Goal: Task Accomplishment & Management: Manage account settings

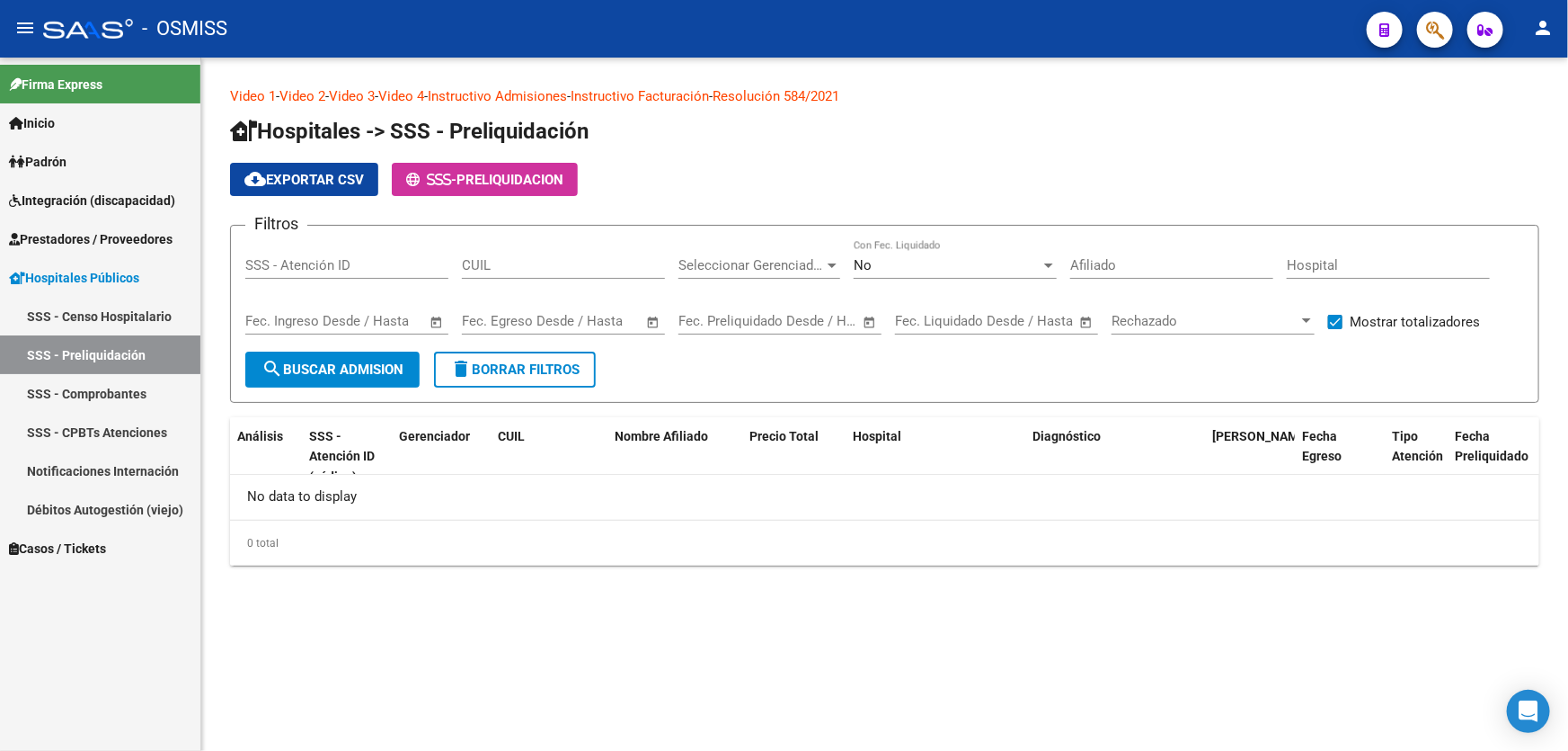
click at [563, 550] on div "0 total" at bounding box center [883, 543] width 1308 height 45
click at [114, 238] on span "Prestadores / Proveedores" at bounding box center [90, 239] width 164 height 19
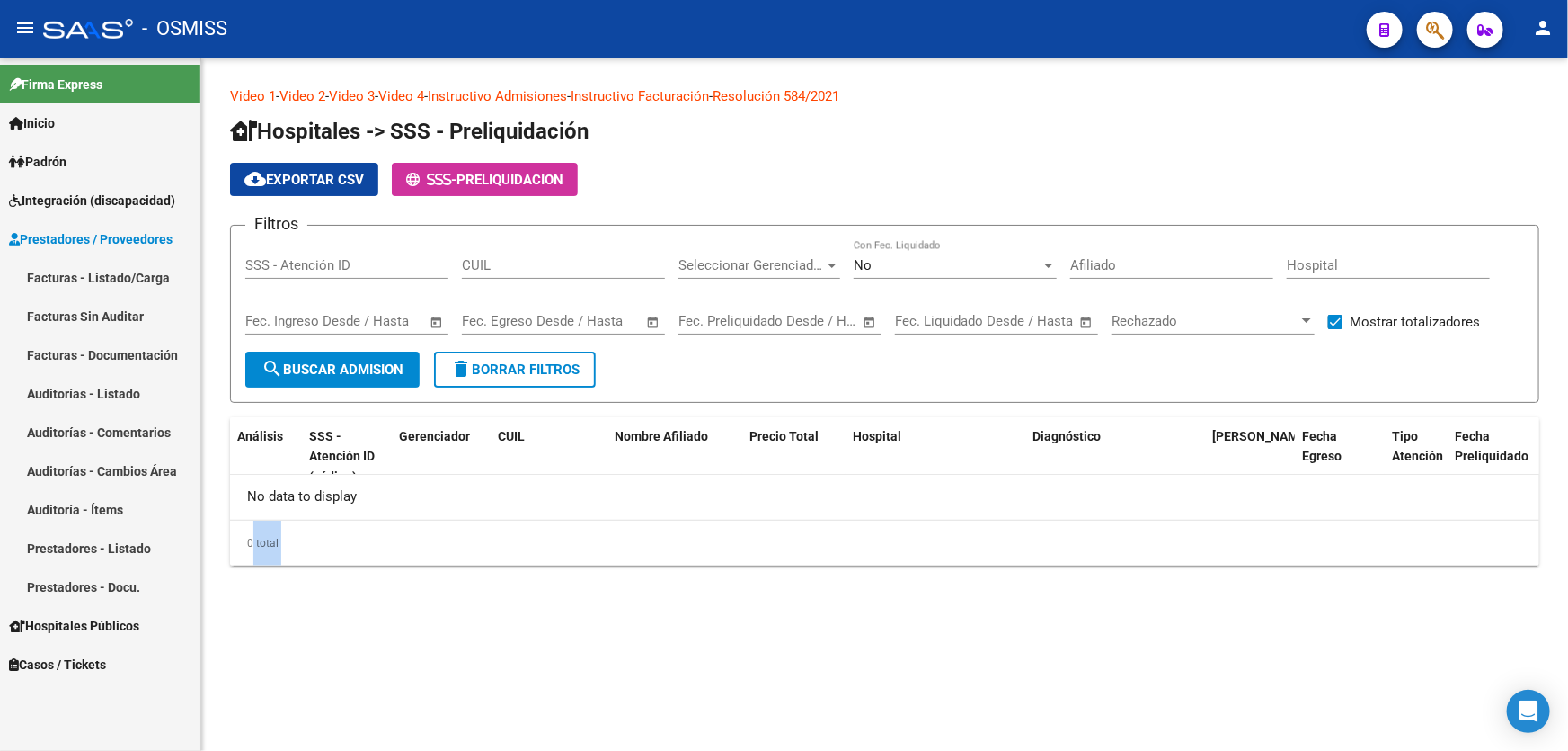
click at [108, 403] on link "Auditorías - Listado" at bounding box center [100, 393] width 200 height 39
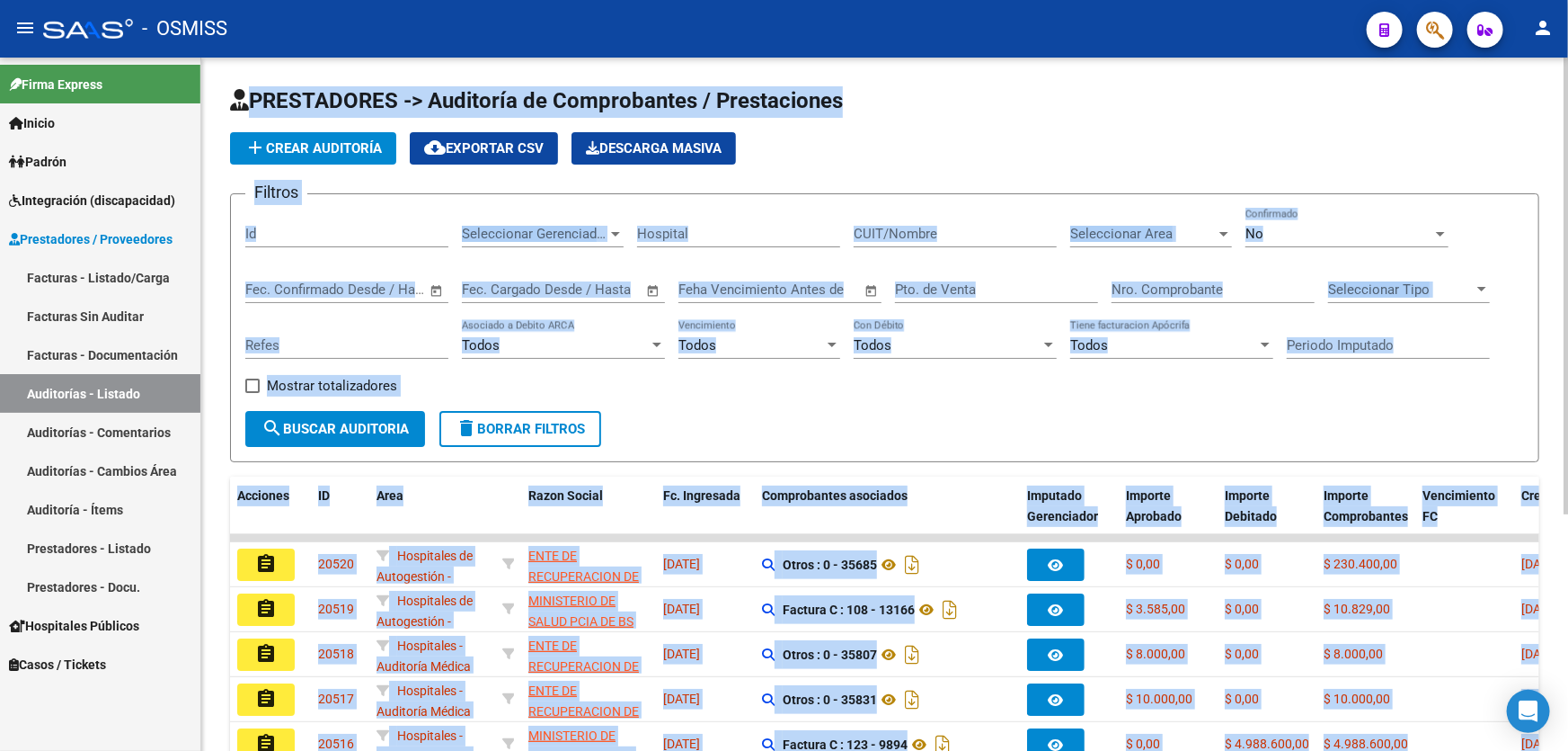
click at [359, 141] on span "add Crear Auditoría" at bounding box center [313, 148] width 138 height 16
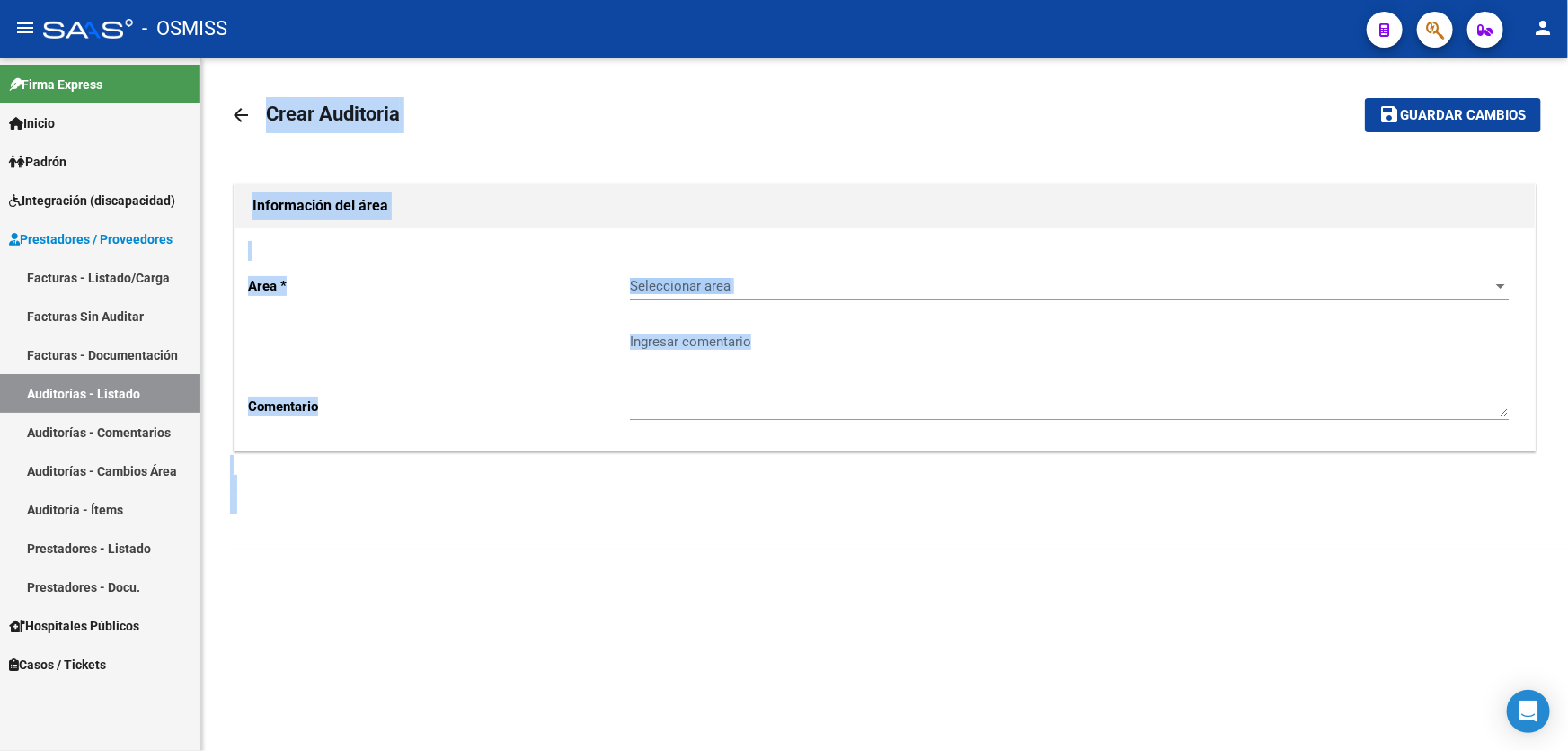
click at [714, 295] on div "Seleccionar area Seleccionar area" at bounding box center [1068, 280] width 878 height 39
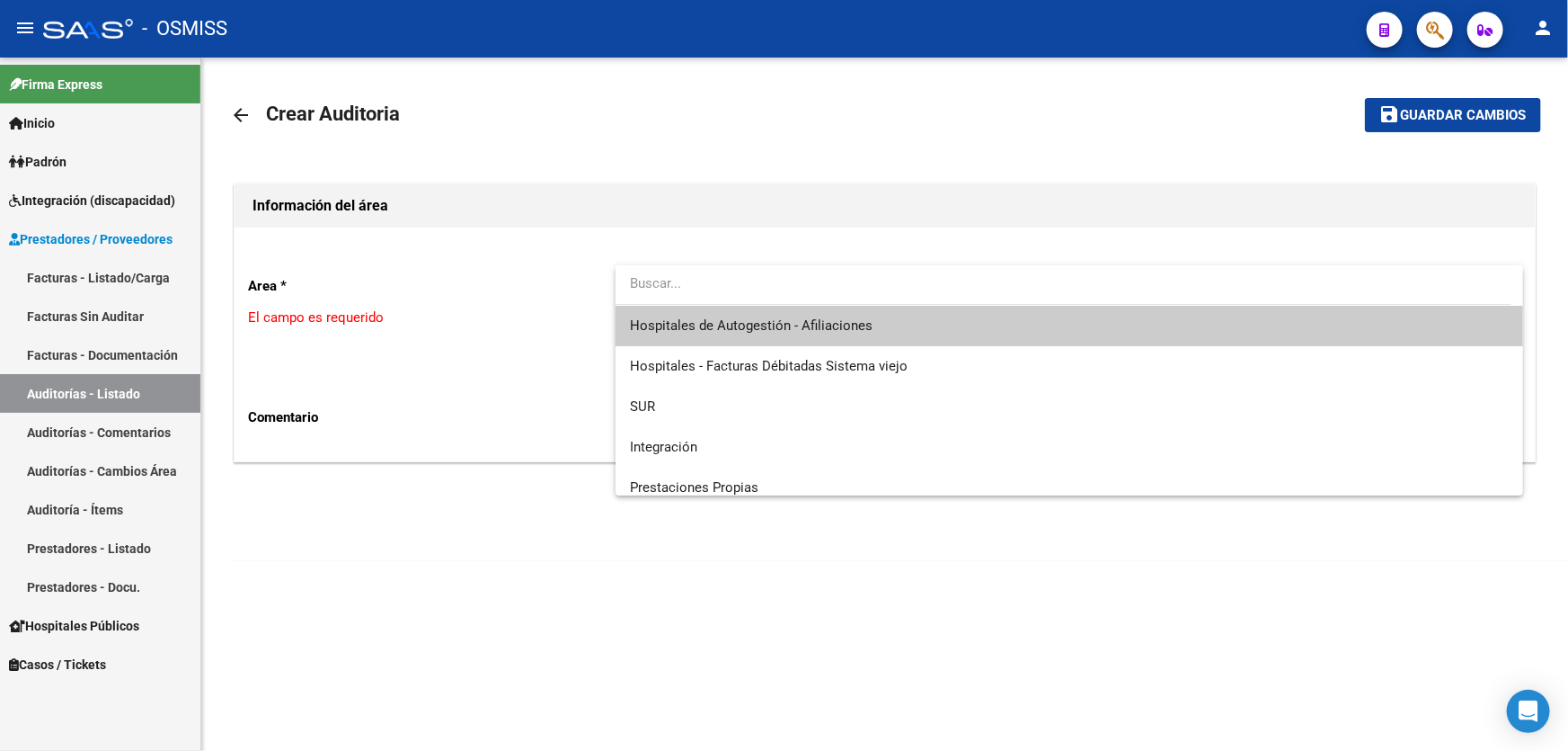
click at [722, 311] on span "Hospitales de Autogestión - Afiliaciones" at bounding box center [1068, 326] width 878 height 41
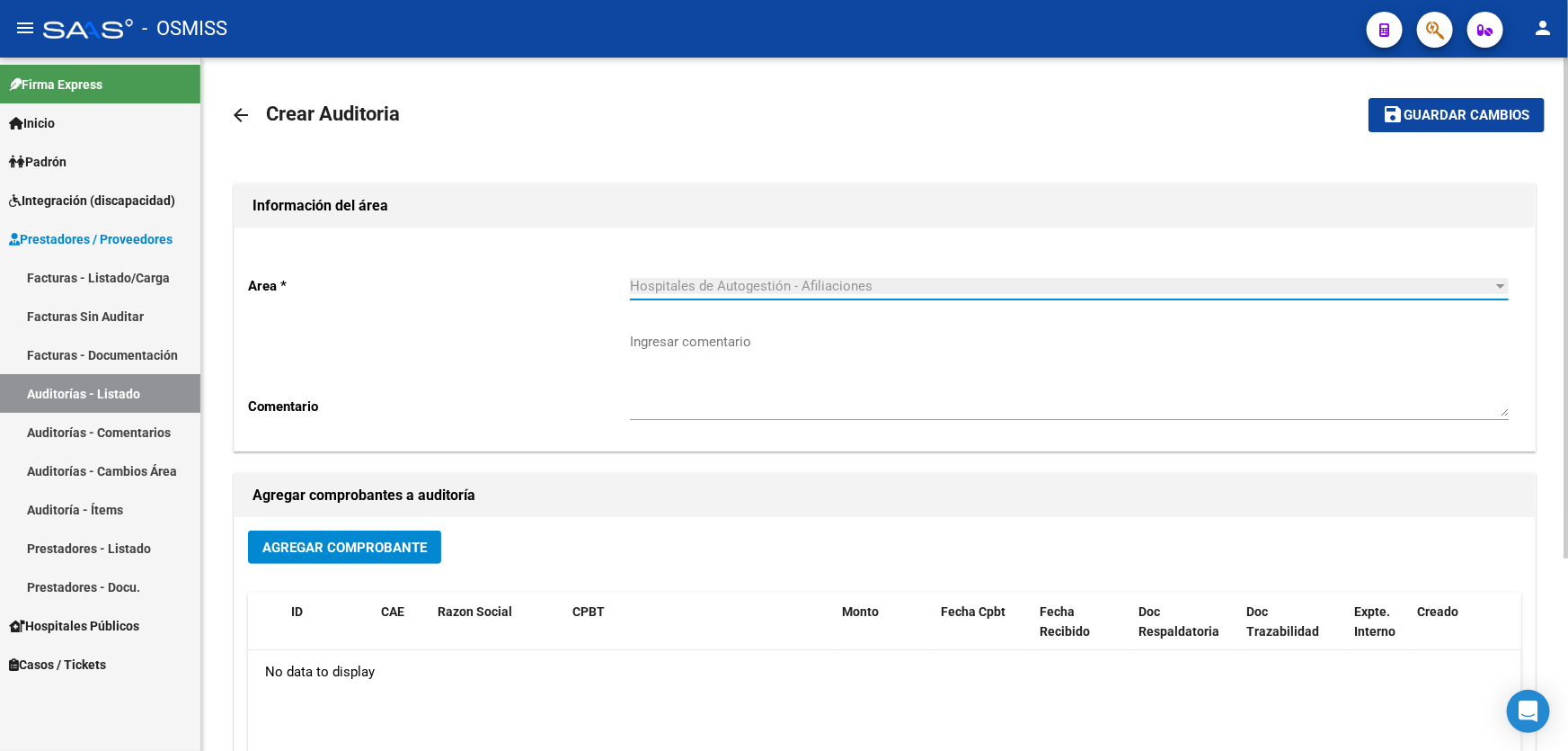
click at [354, 540] on span "Agregar Comprobante" at bounding box center [345, 548] width 165 height 16
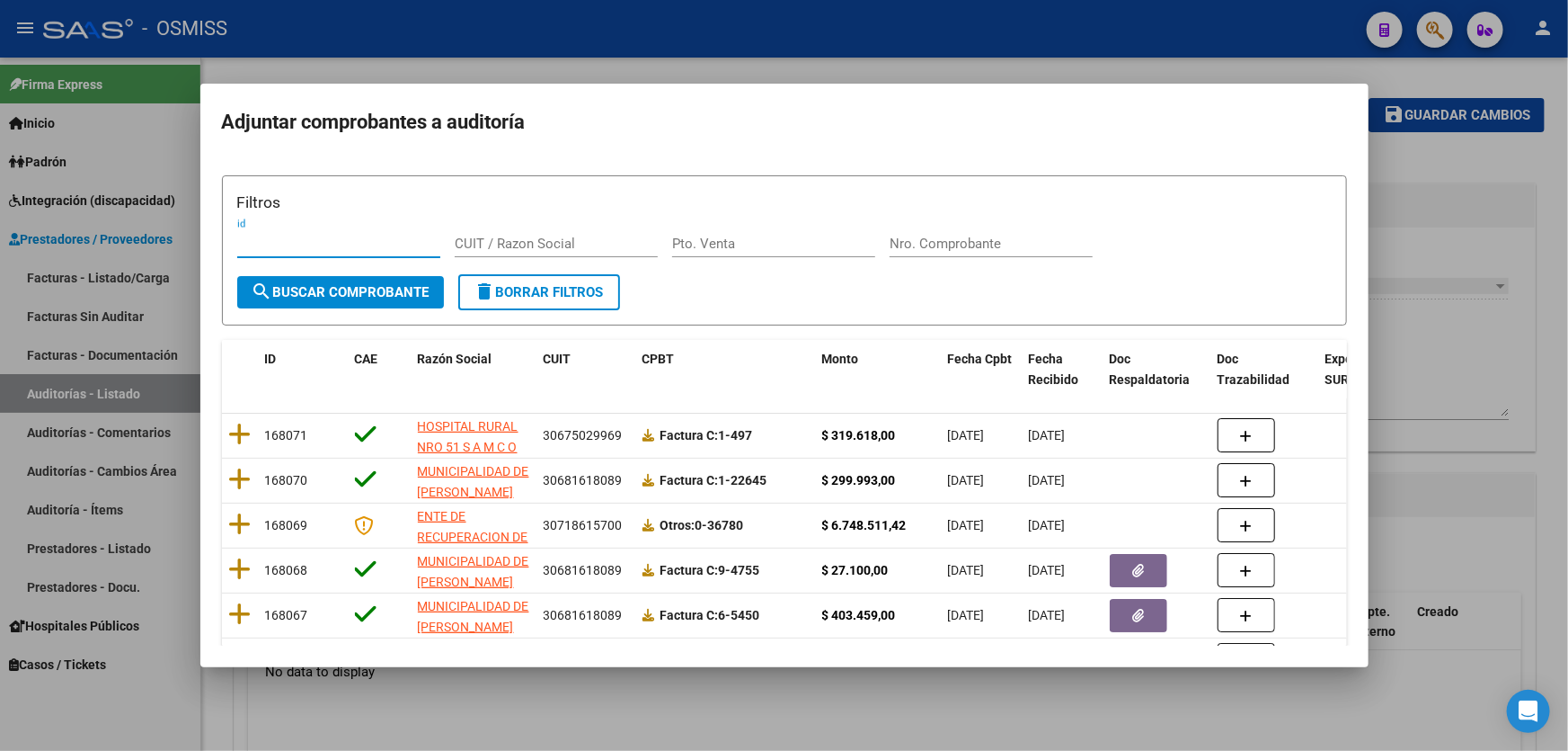
click at [916, 242] on input "Nro. Comprobante" at bounding box center [991, 243] width 203 height 16
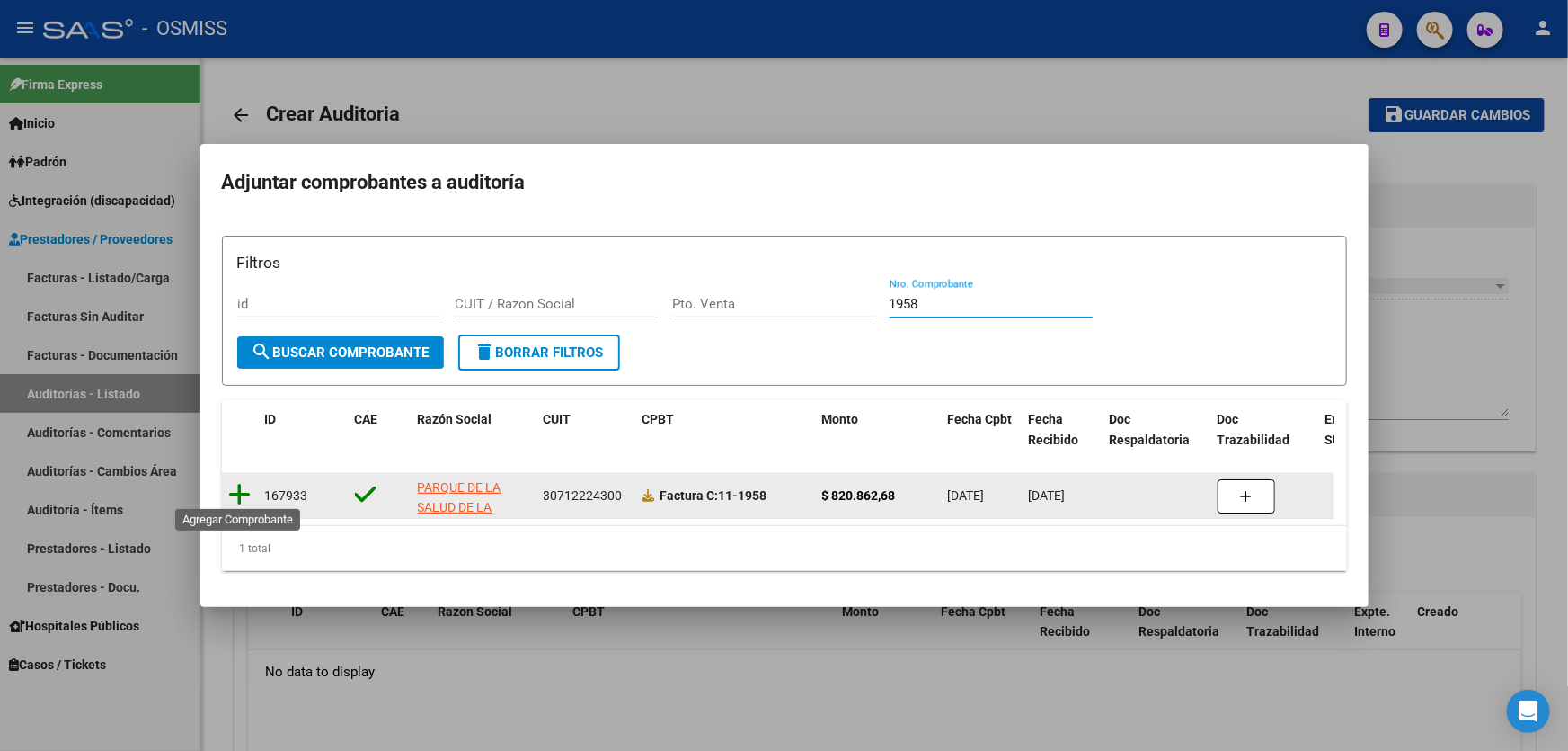
type input "1958"
click at [231, 488] on icon at bounding box center [240, 494] width 22 height 25
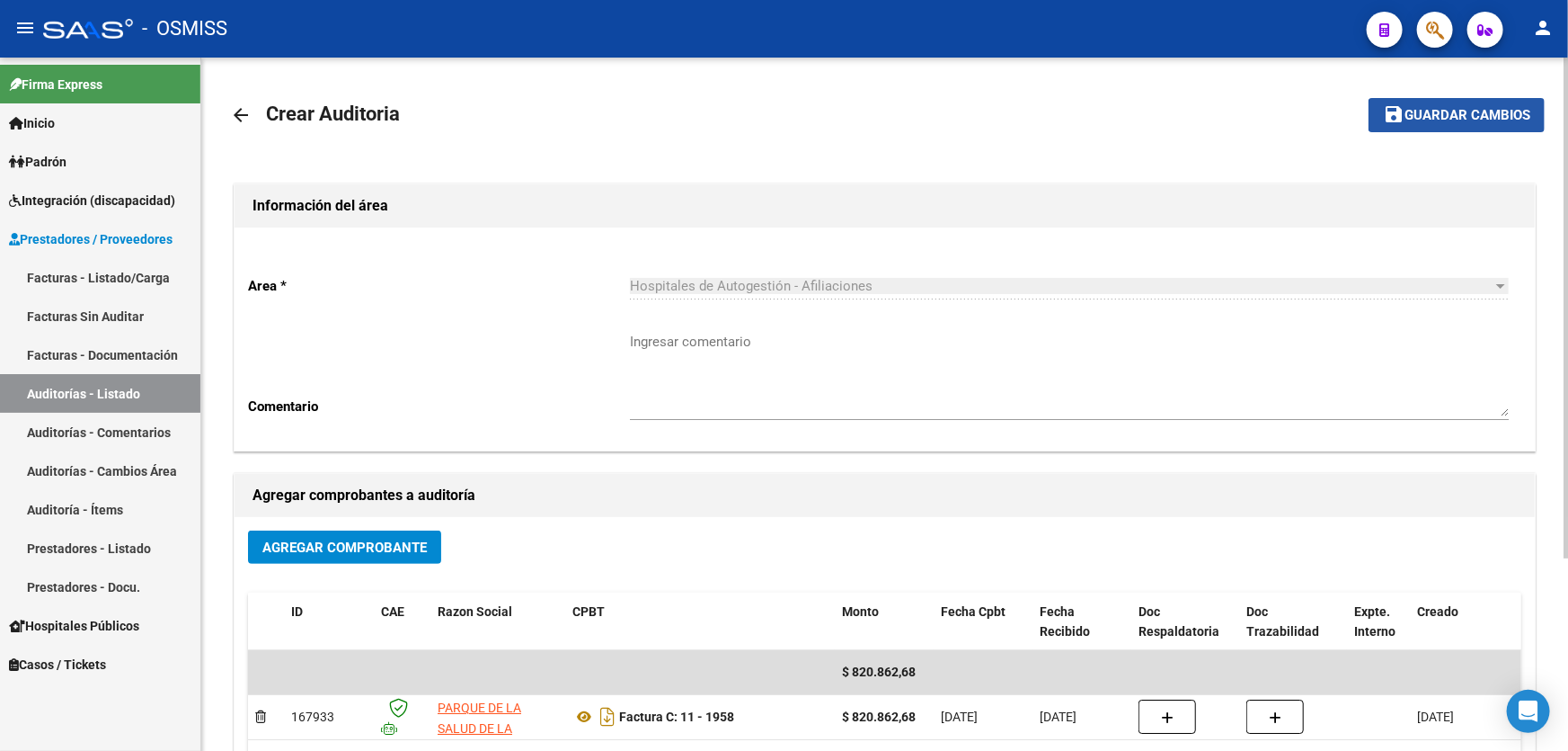
click at [1464, 116] on span "Guardar cambios" at bounding box center [1467, 115] width 126 height 16
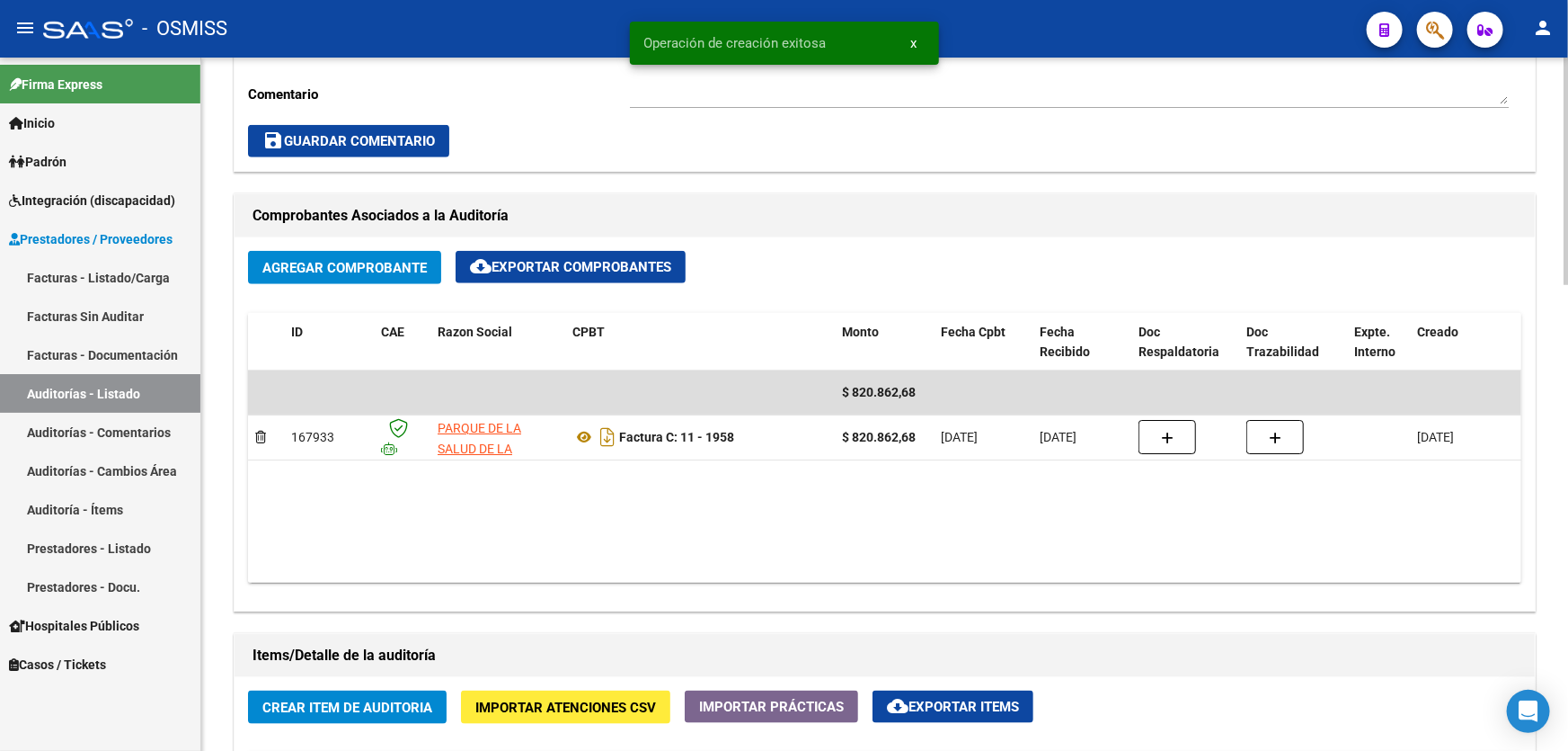
scroll to position [1061, 0]
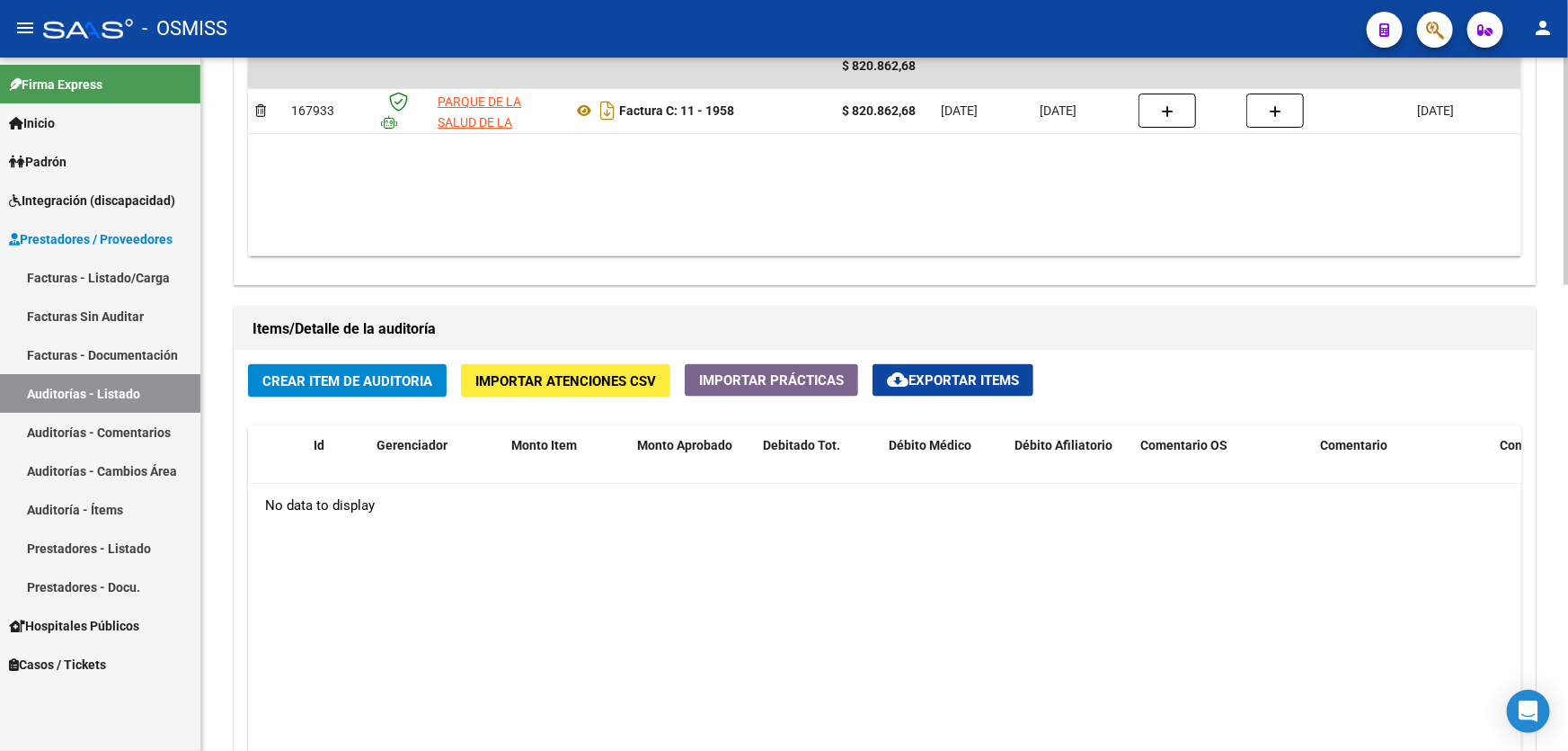
click at [868, 523] on div "No data to display" at bounding box center [884, 506] width 1273 height 45
click at [416, 391] on button "Crear Item de Auditoria" at bounding box center [347, 381] width 199 height 33
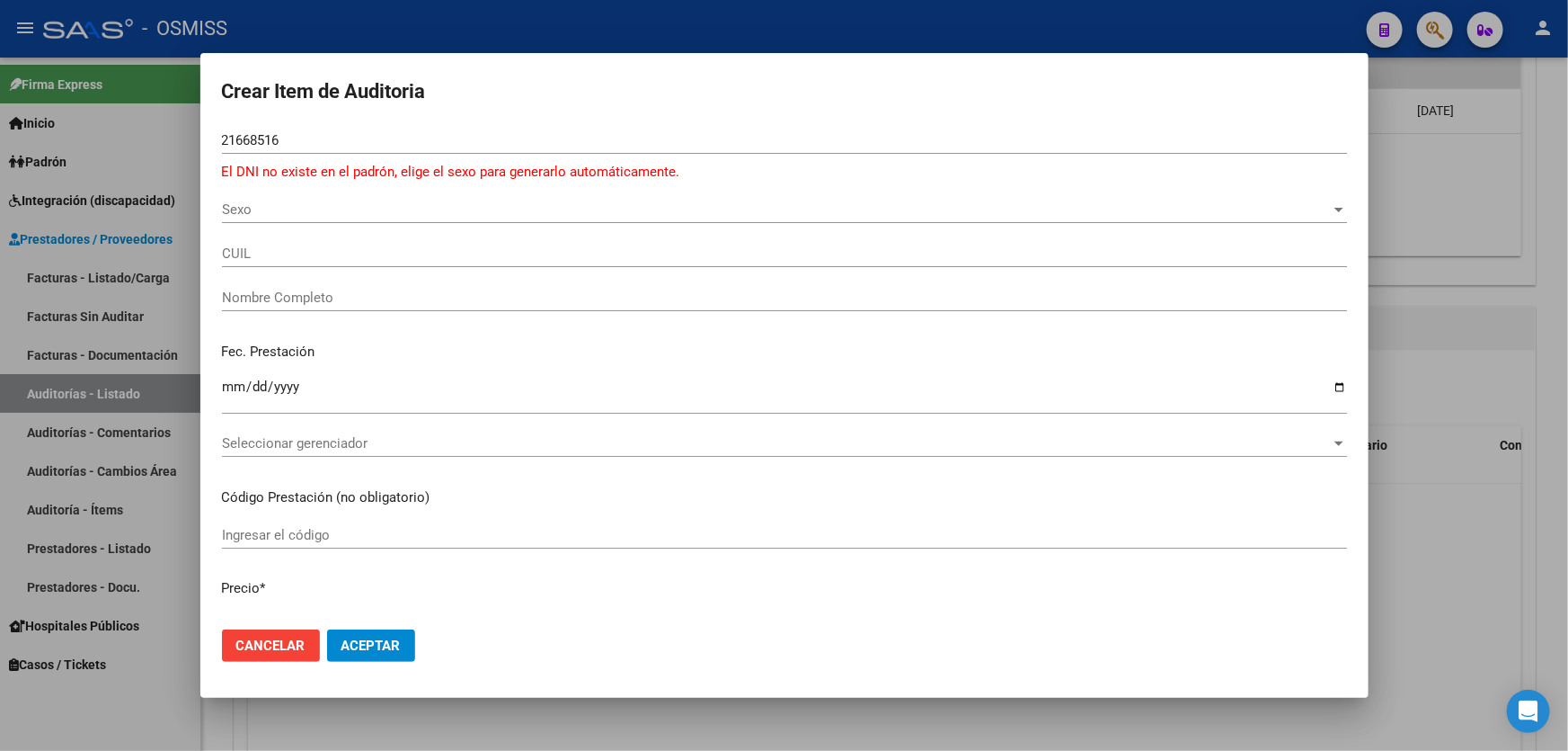
click at [851, 264] on div "CUIL" at bounding box center [784, 254] width 1124 height 27
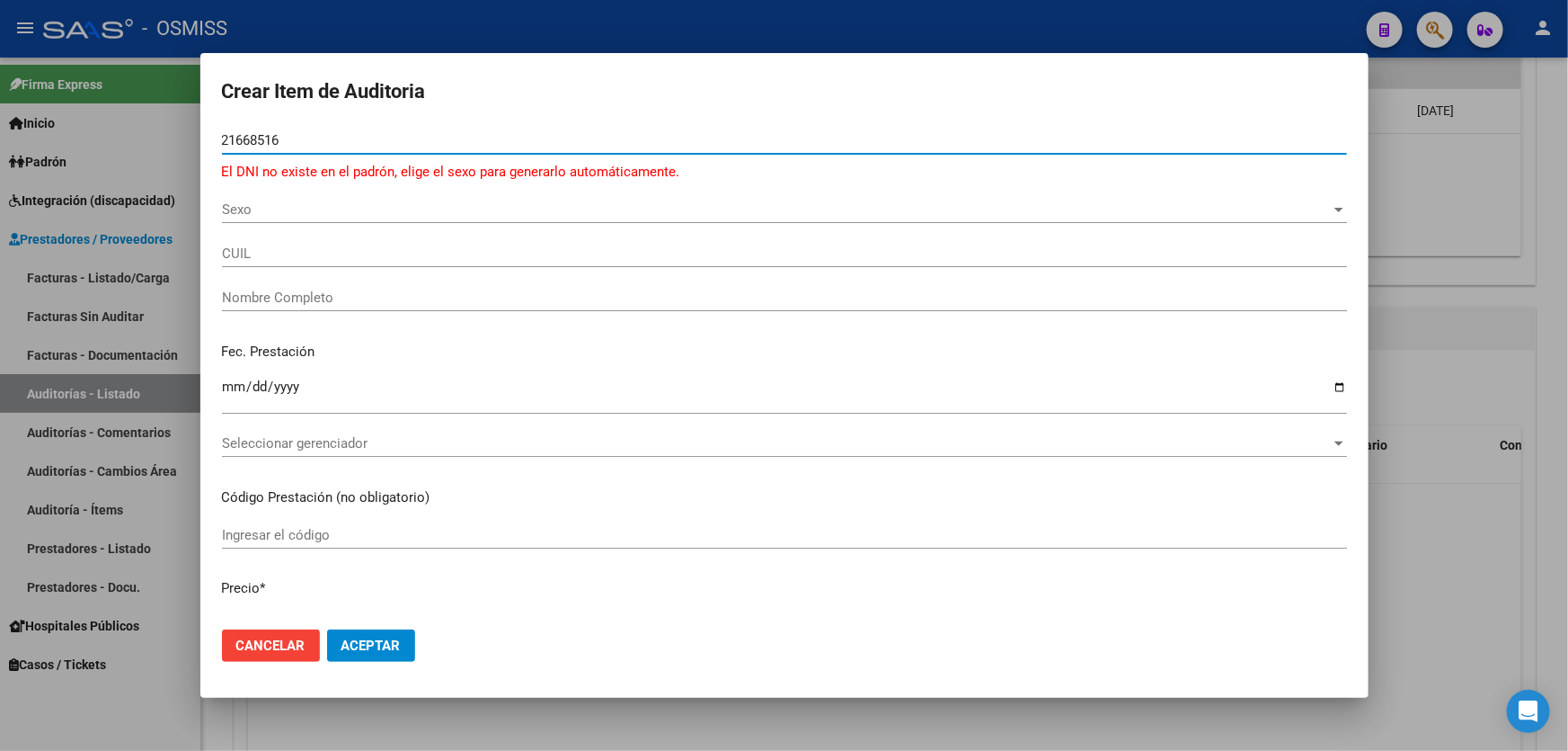
click at [248, 140] on input "21668516" at bounding box center [784, 140] width 1124 height 16
type input "21868516"
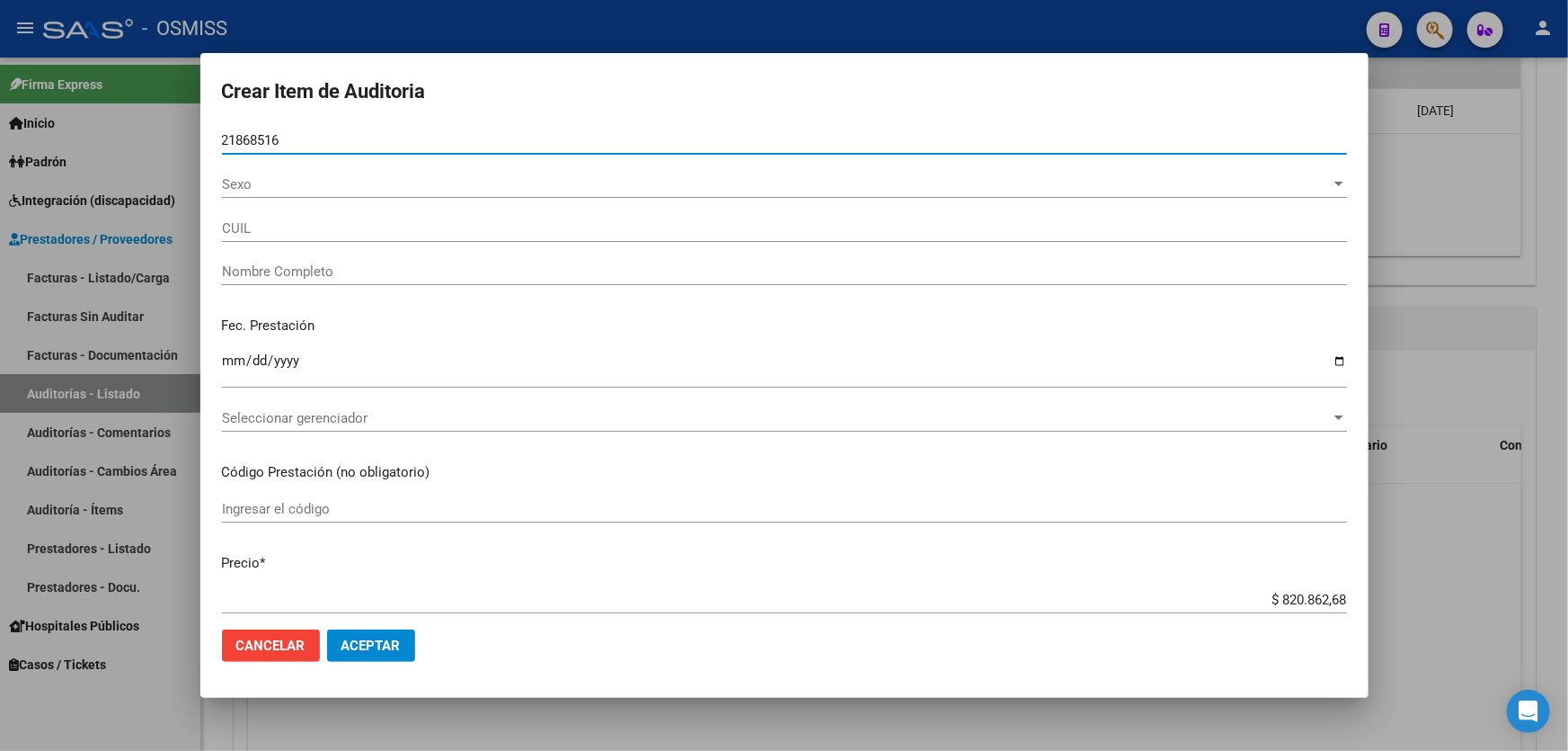
type input "27218685167"
type input "[PERSON_NAME] [PERSON_NAME]"
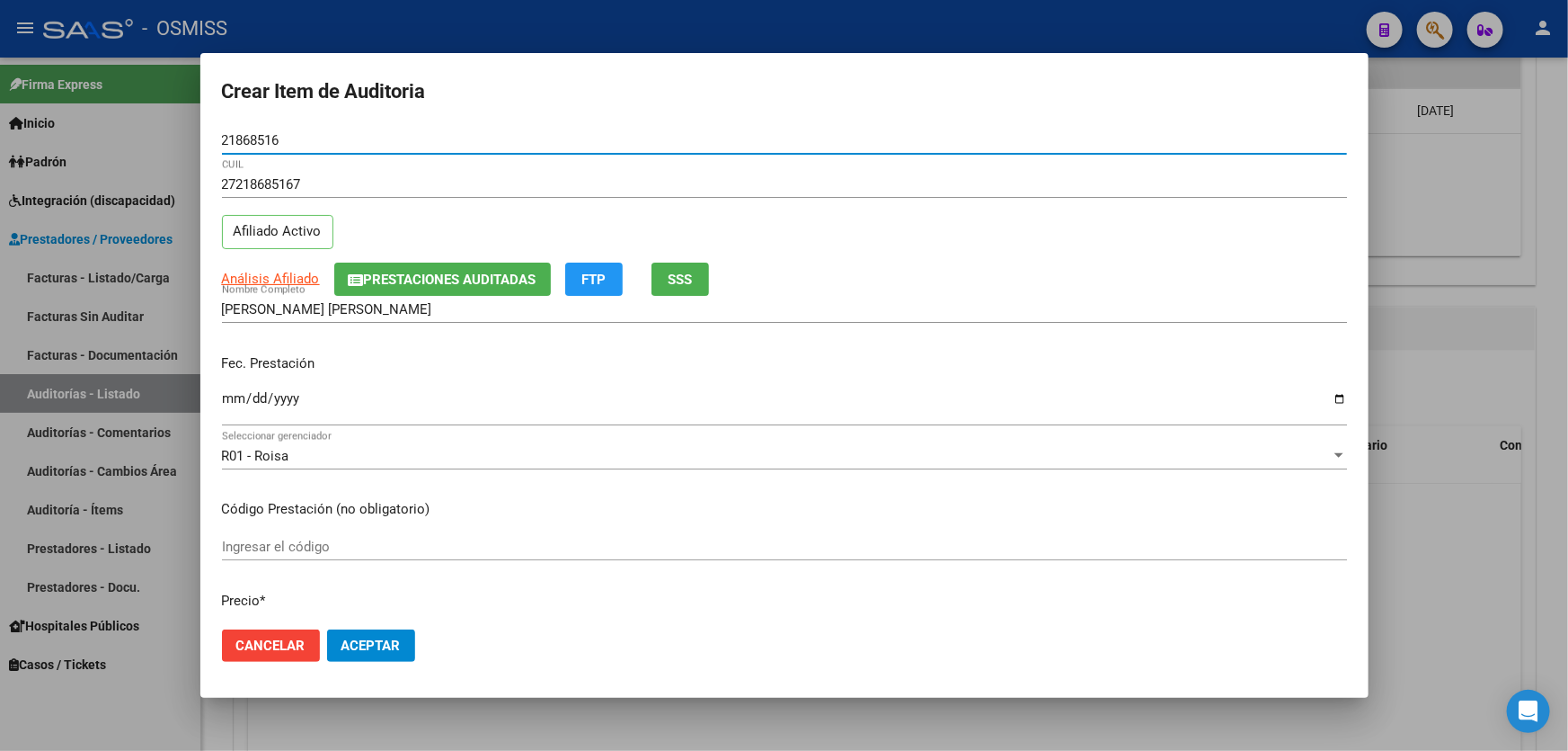
type input "21868516"
click at [229, 394] on input "Ingresar la fecha" at bounding box center [784, 405] width 1124 height 29
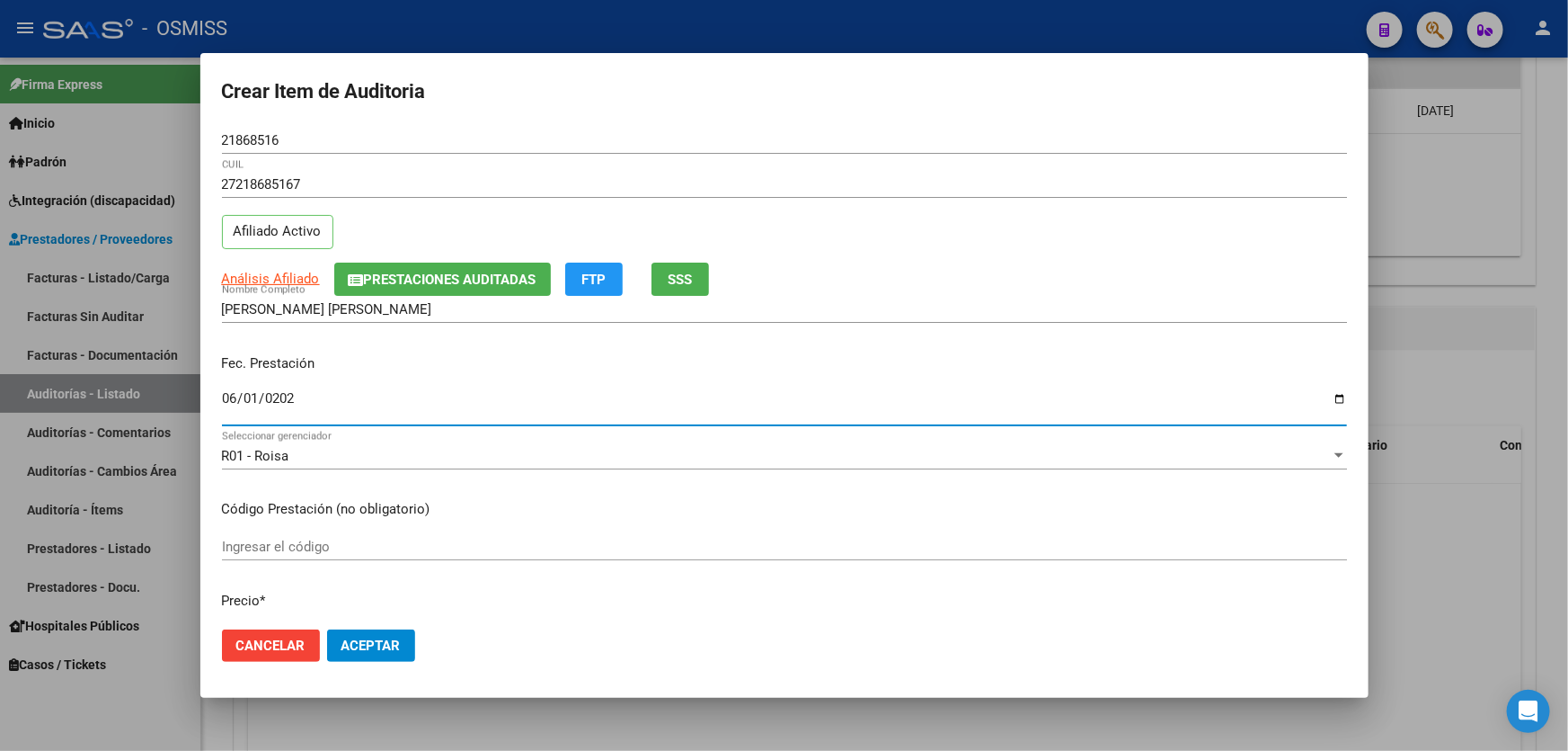
type input "[DATE]"
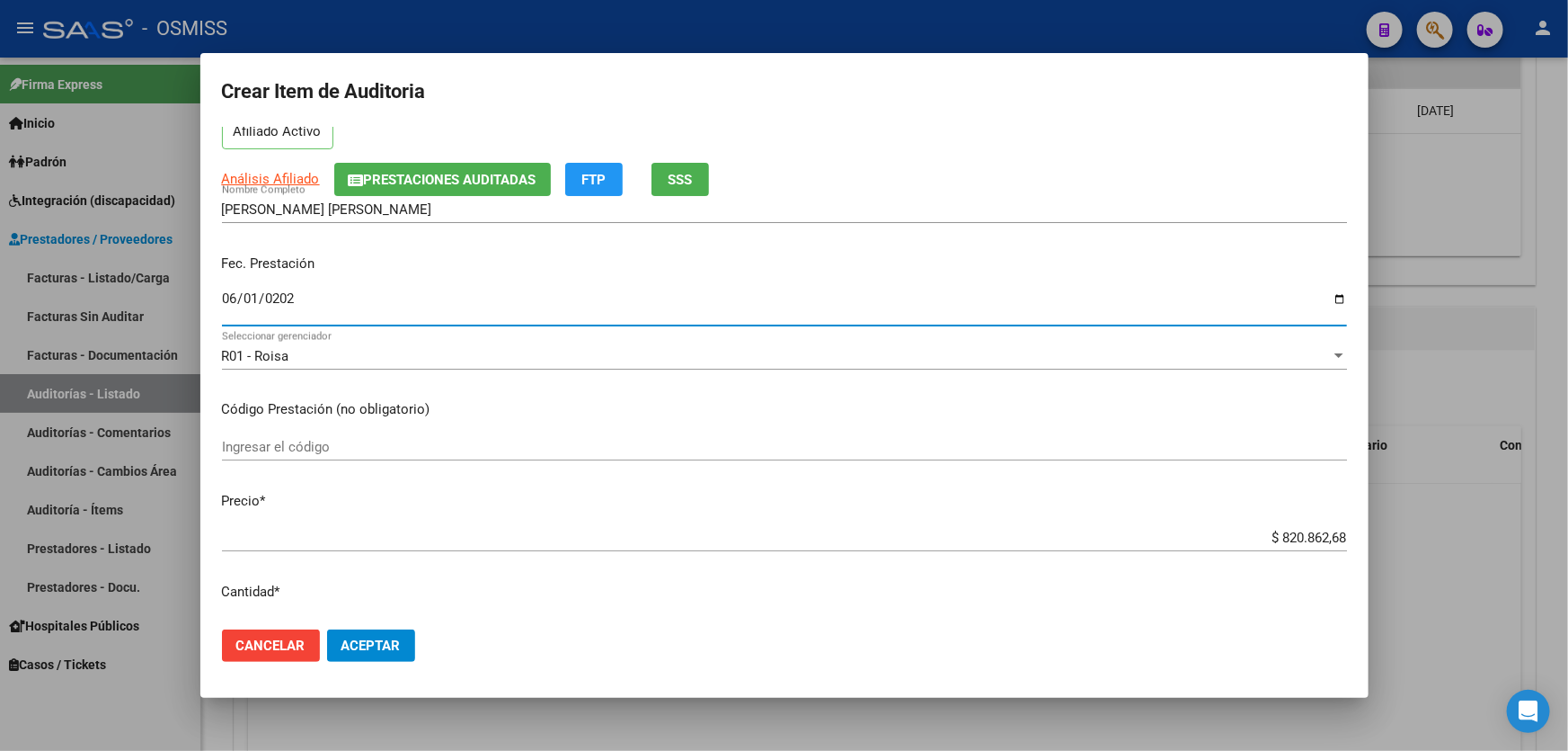
scroll to position [244, 0]
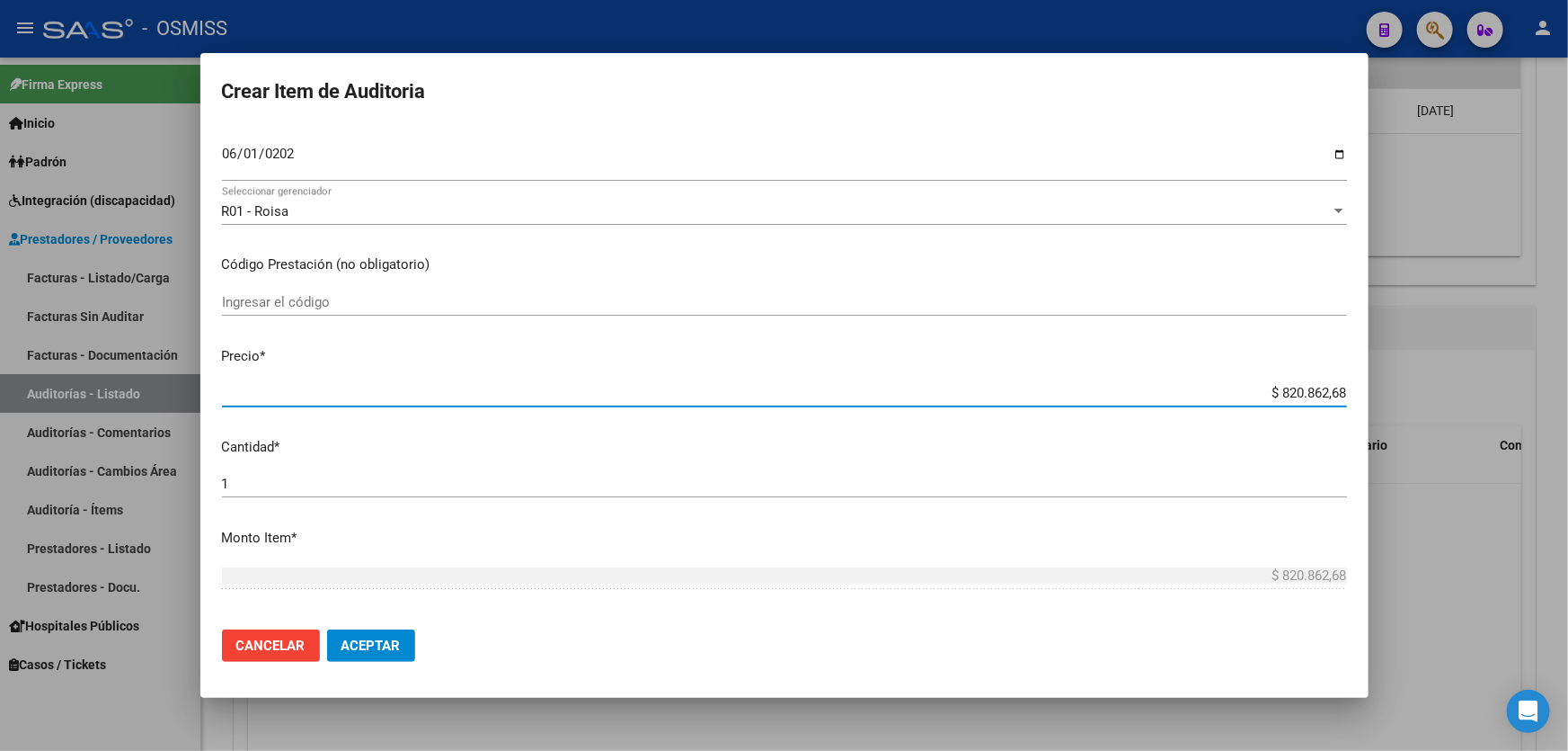
drag, startPoint x: 1228, startPoint y: 395, endPoint x: 1528, endPoint y: 375, distance: 300.7
click at [1528, 375] on div "Crear Item de Auditoria 21868516 Nro Documento 27218685167 CUIL Afiliado Activo…" at bounding box center [784, 375] width 1568 height 751
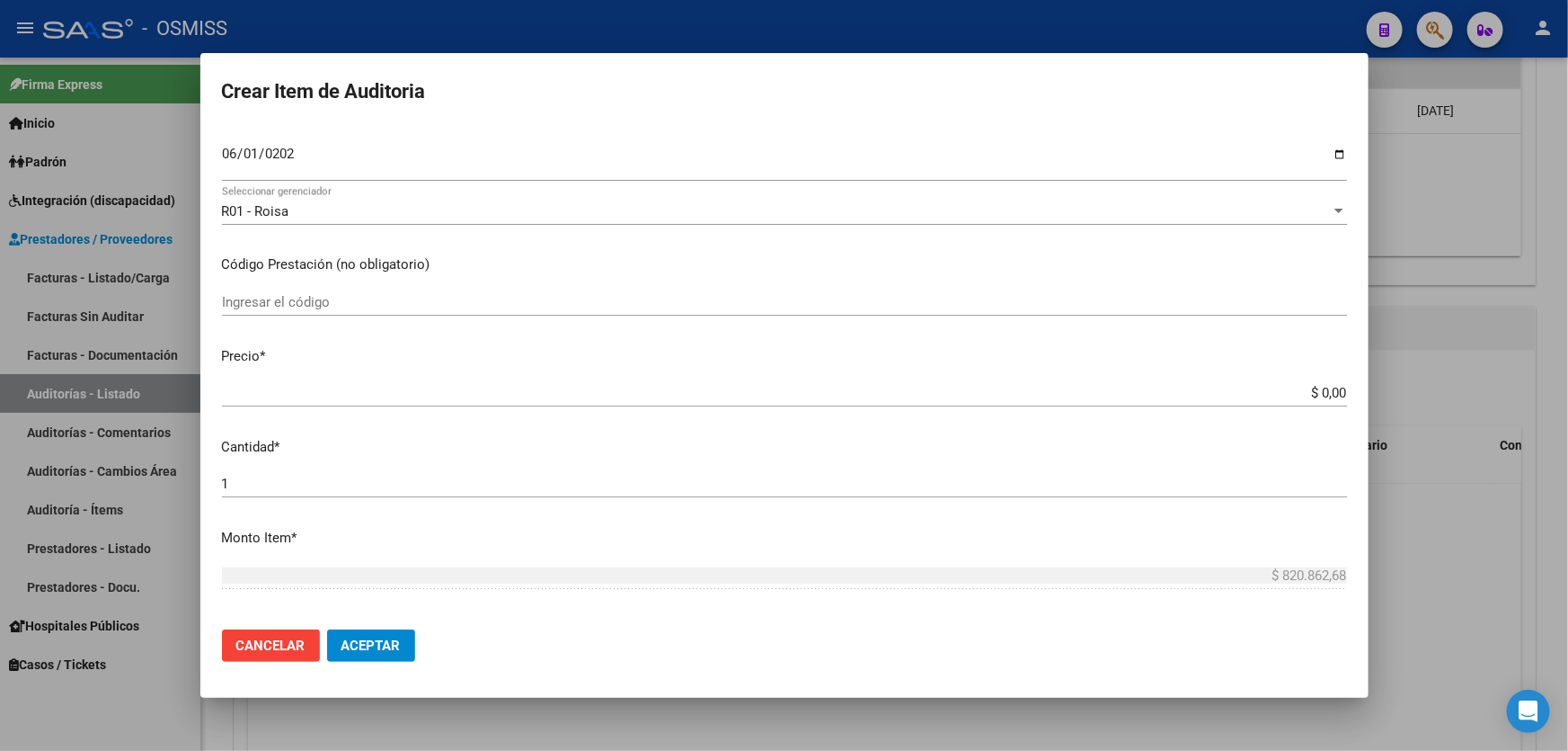
click at [1246, 378] on mat-dialog-content "21868516 Nro Documento 27218685167 CUIL Afiliado Activo Análisis Afiliado Prest…" at bounding box center [784, 371] width 1168 height 488
click at [1065, 375] on mat-dialog-content "21868516 Nro Documento 27218685167 CUIL Afiliado Activo Análisis Afiliado Prest…" at bounding box center [784, 371] width 1168 height 488
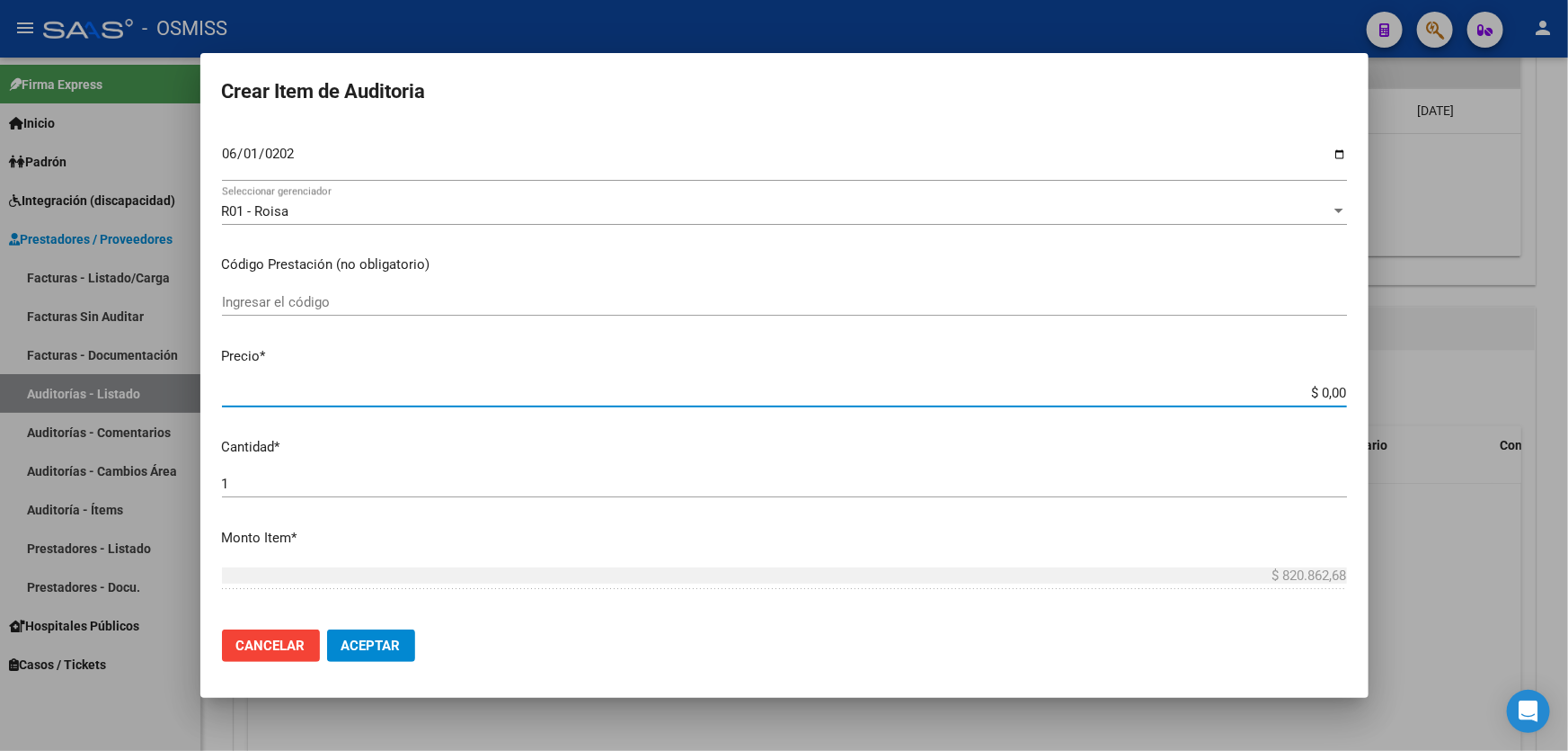
drag, startPoint x: 1283, startPoint y: 388, endPoint x: 1556, endPoint y: 353, distance: 275.2
click at [1555, 353] on div "Crear Item de Auditoria 21868516 Nro Documento 27218685167 CUIL Afiliado Activo…" at bounding box center [784, 375] width 1568 height 751
paste input "4.645,53"
type input "$ 4.645,53"
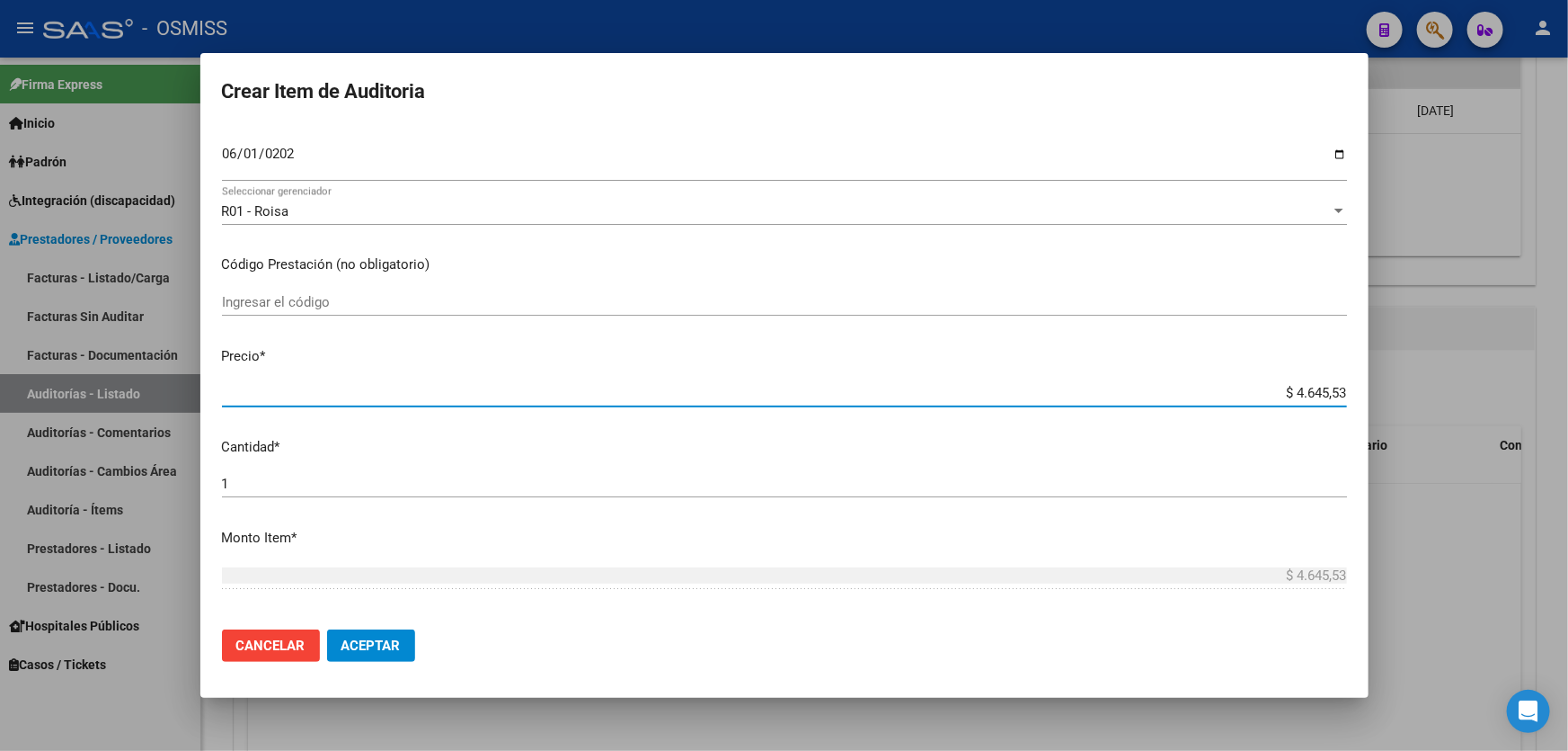
type input "$ 4.645,53"
click at [383, 653] on button "Aceptar" at bounding box center [371, 644] width 88 height 32
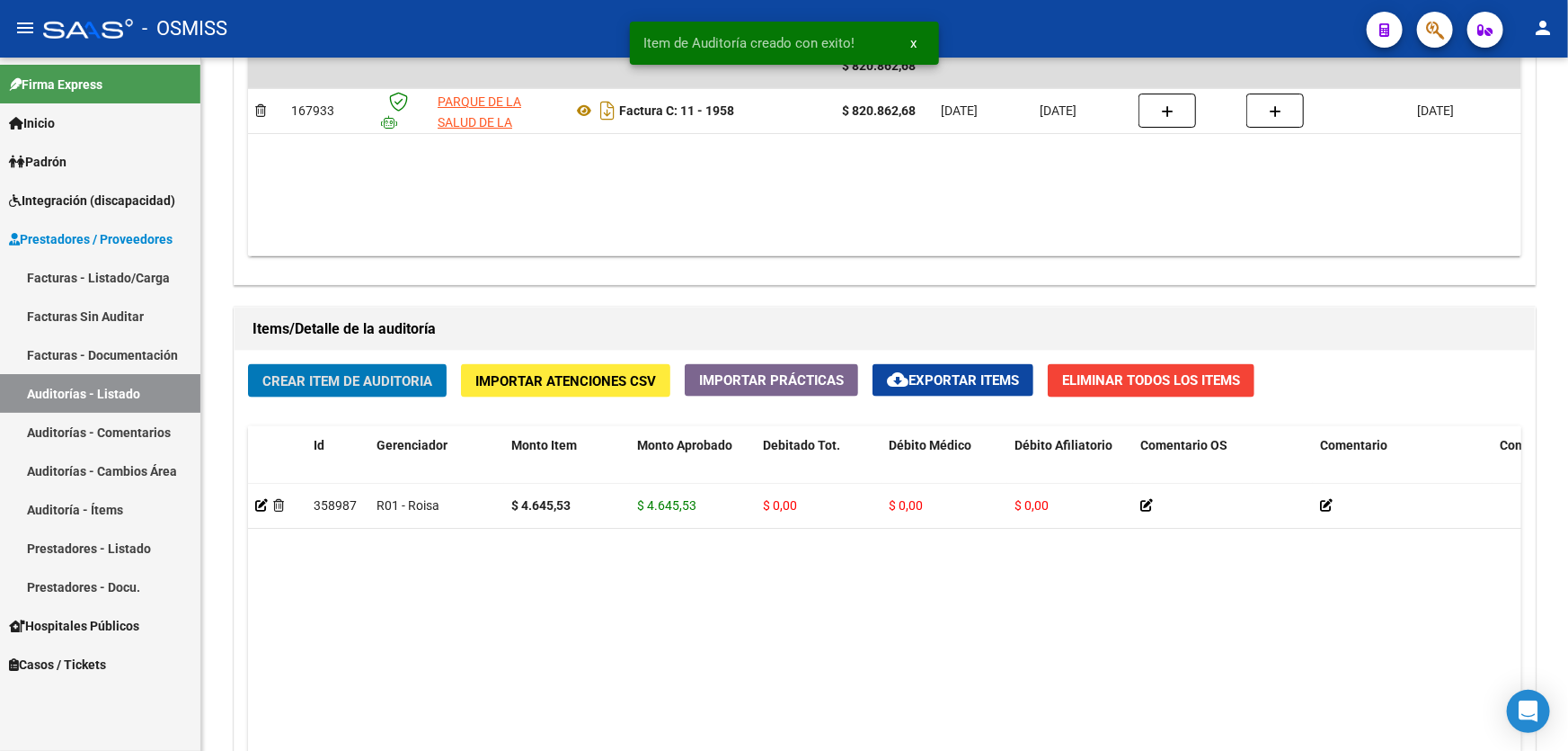
scroll to position [1062, 0]
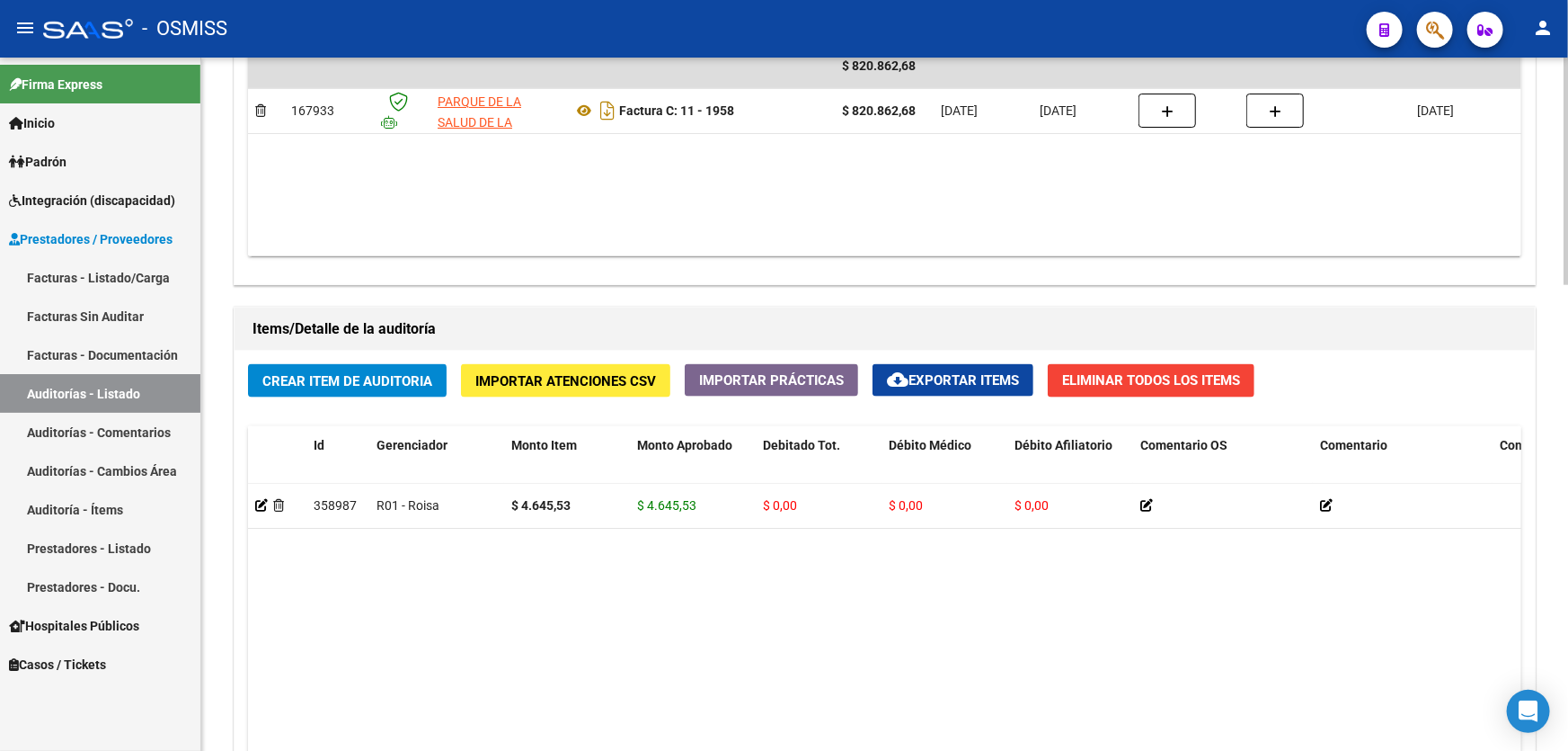
click at [800, 168] on datatable-body "$ 820.862,68 167933 PARQUE DE LA SALUD DE LA PROVINCIA DE [GEOGRAPHIC_DATA] [PE…" at bounding box center [884, 149] width 1273 height 212
click at [852, 239] on datatable-body "$ 820.862,68 167933 PARQUE DE LA SALUD DE LA PROVINCIA DE [GEOGRAPHIC_DATA] [PE…" at bounding box center [884, 149] width 1273 height 212
click at [730, 169] on datatable-body "$ 820.862,68 167933 PARQUE DE LA SALUD DE LA PROVINCIA DE [GEOGRAPHIC_DATA] [PE…" at bounding box center [884, 149] width 1273 height 212
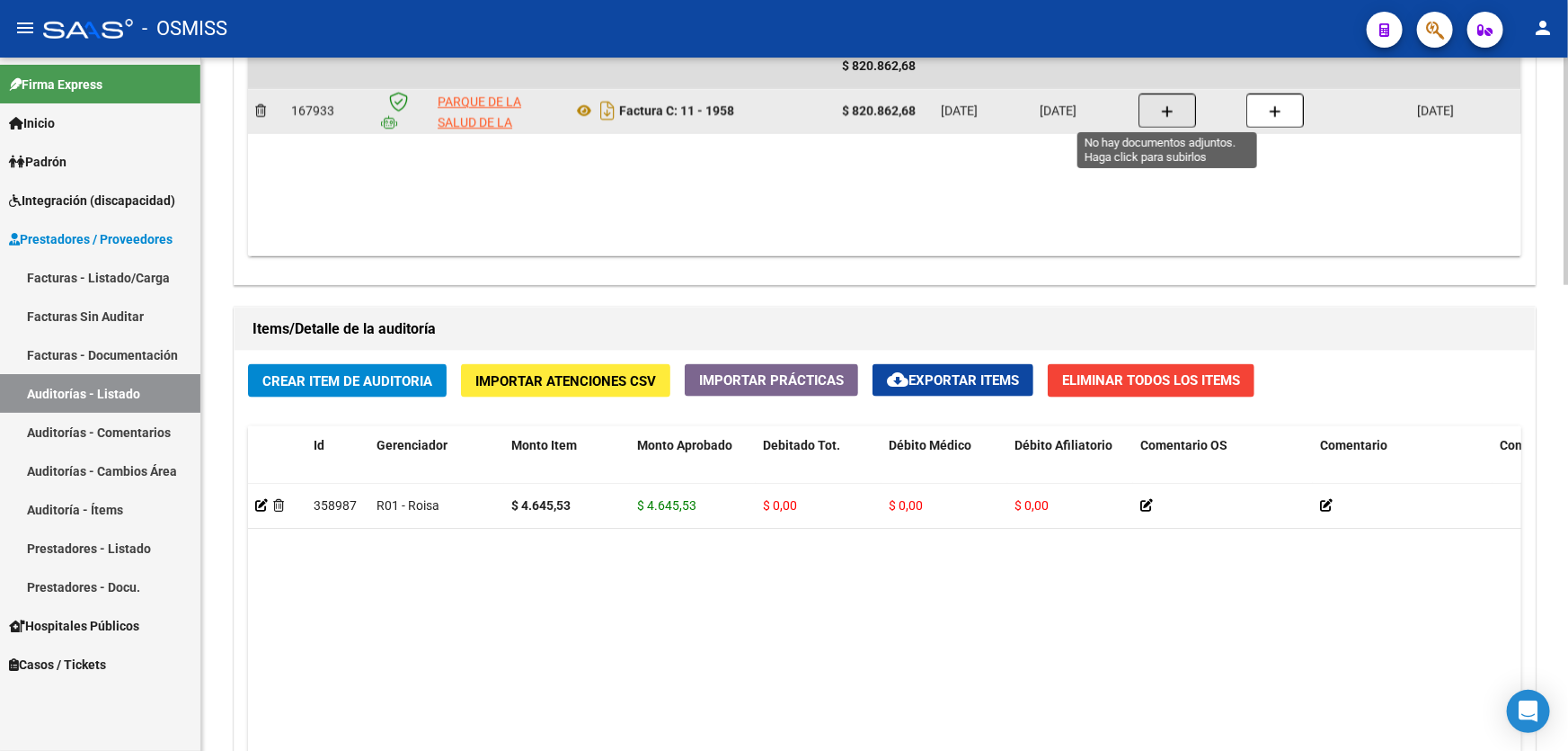
click at [1189, 111] on button "button" at bounding box center [1166, 110] width 57 height 34
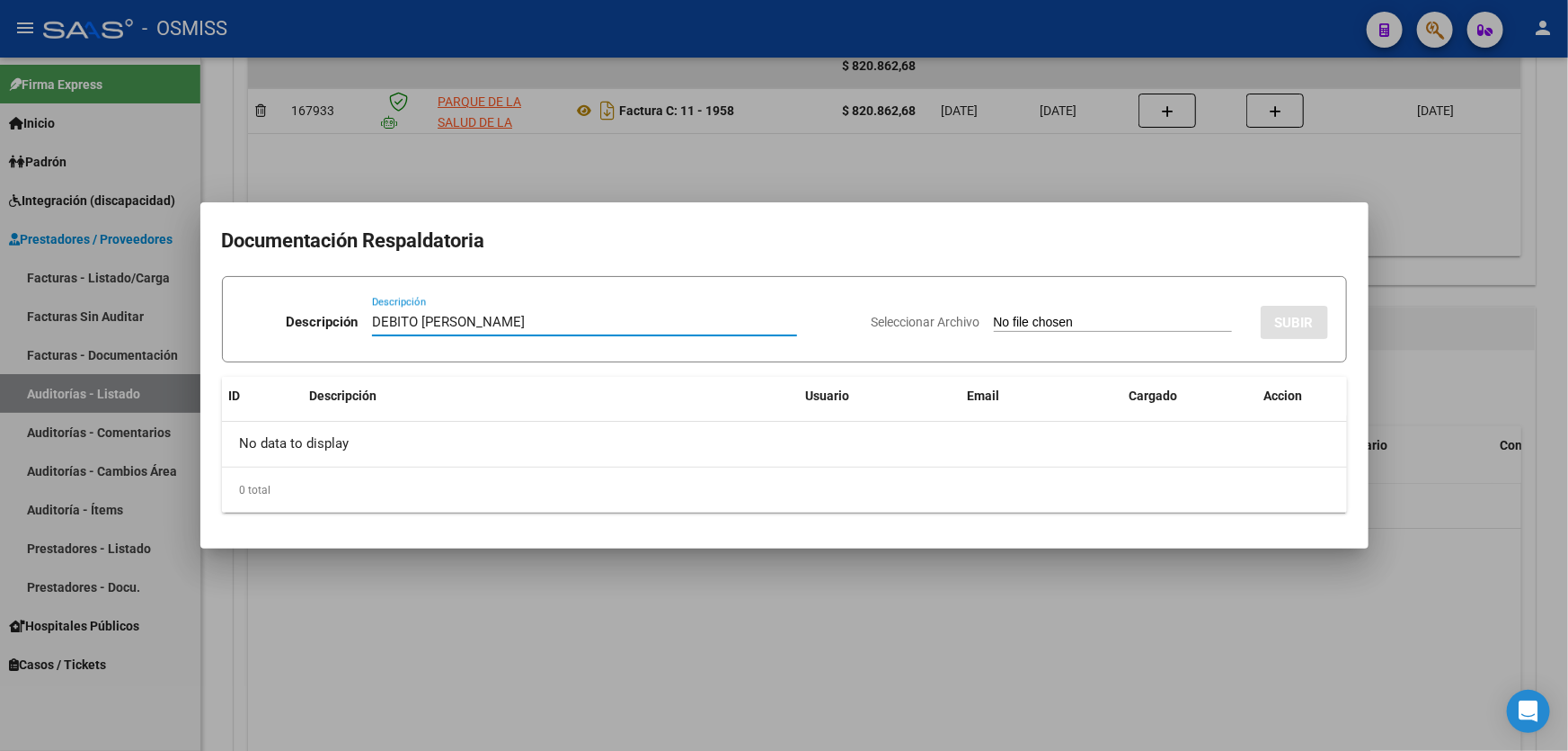
type input "DEBITO [PERSON_NAME]"
click at [1079, 314] on app-file-uploader "Seleccionar Archivo" at bounding box center [1059, 322] width 375 height 16
click at [1061, 318] on input "Seleccionar Archivo" at bounding box center [1113, 324] width 238 height 17
type input "C:\fakepath\[PERSON_NAME].pdf"
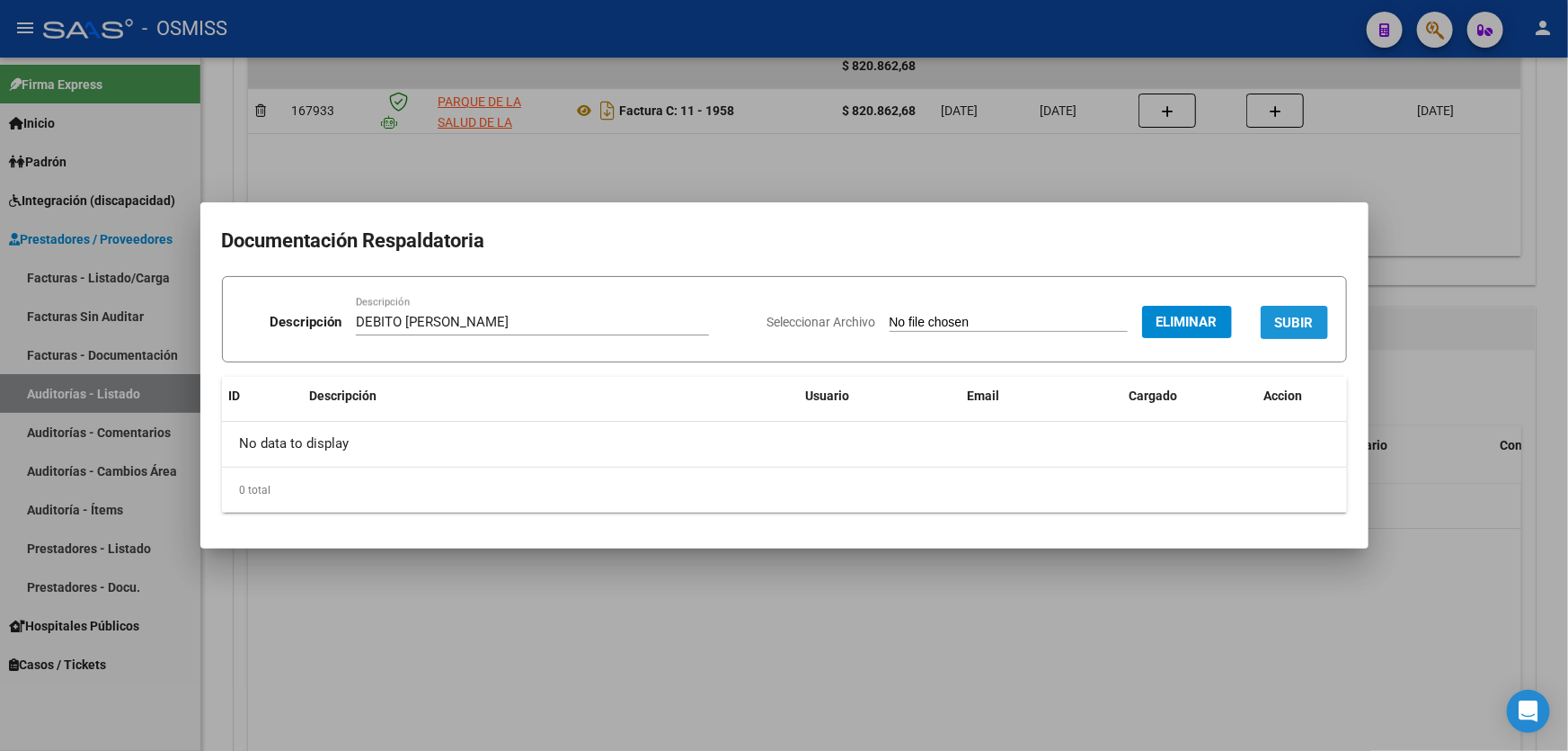
click at [1300, 310] on button "SUBIR" at bounding box center [1294, 322] width 68 height 33
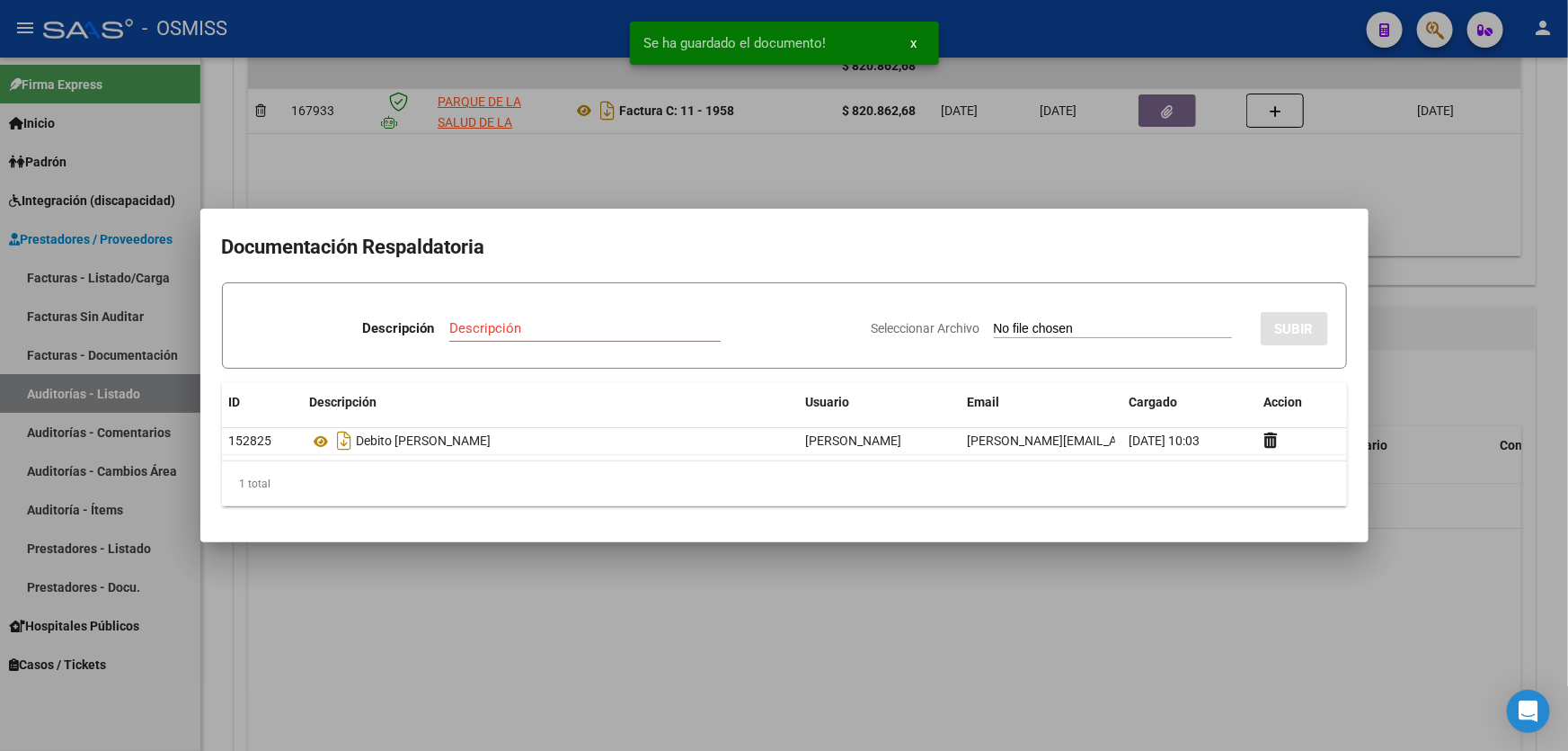
drag, startPoint x: 600, startPoint y: 624, endPoint x: 186, endPoint y: 420, distance: 461.5
click at [599, 624] on div at bounding box center [784, 375] width 1568 height 751
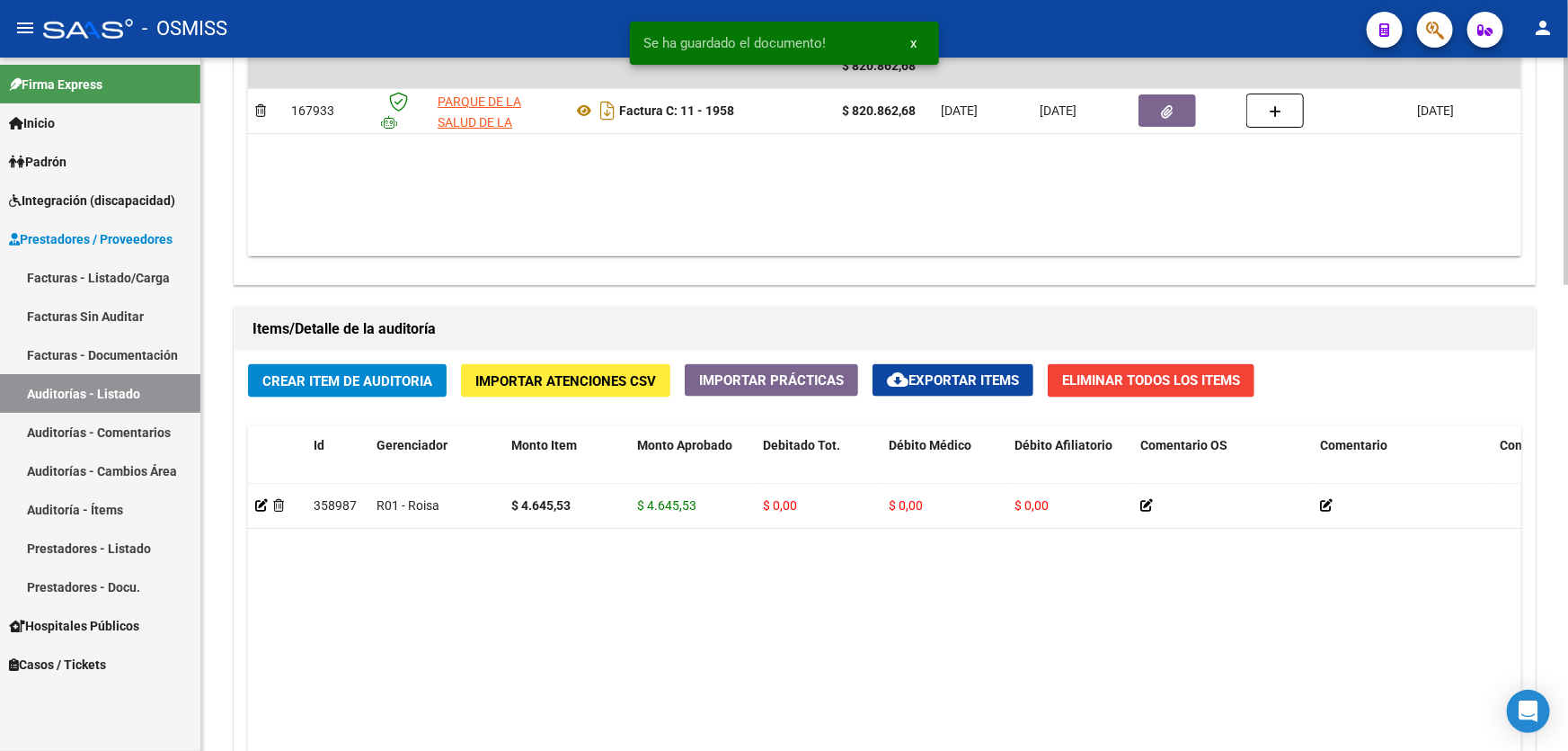
click at [282, 355] on div "Crear Item de Auditoria Importar Atenciones CSV Importar Prácticas cloud_downlo…" at bounding box center [884, 665] width 1300 height 629
click at [307, 373] on span "Crear Item de Auditoria" at bounding box center [347, 381] width 169 height 16
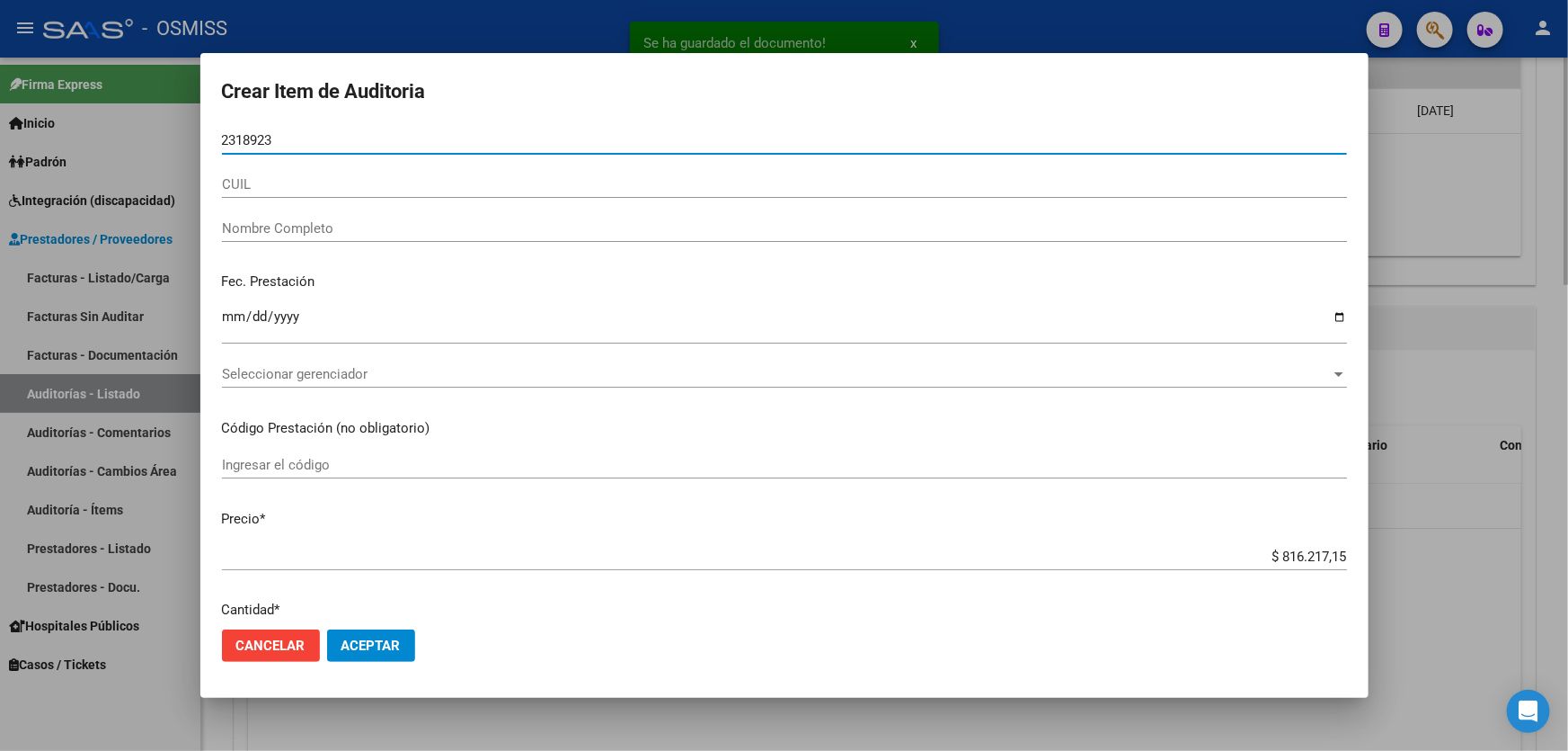
type input "23189237"
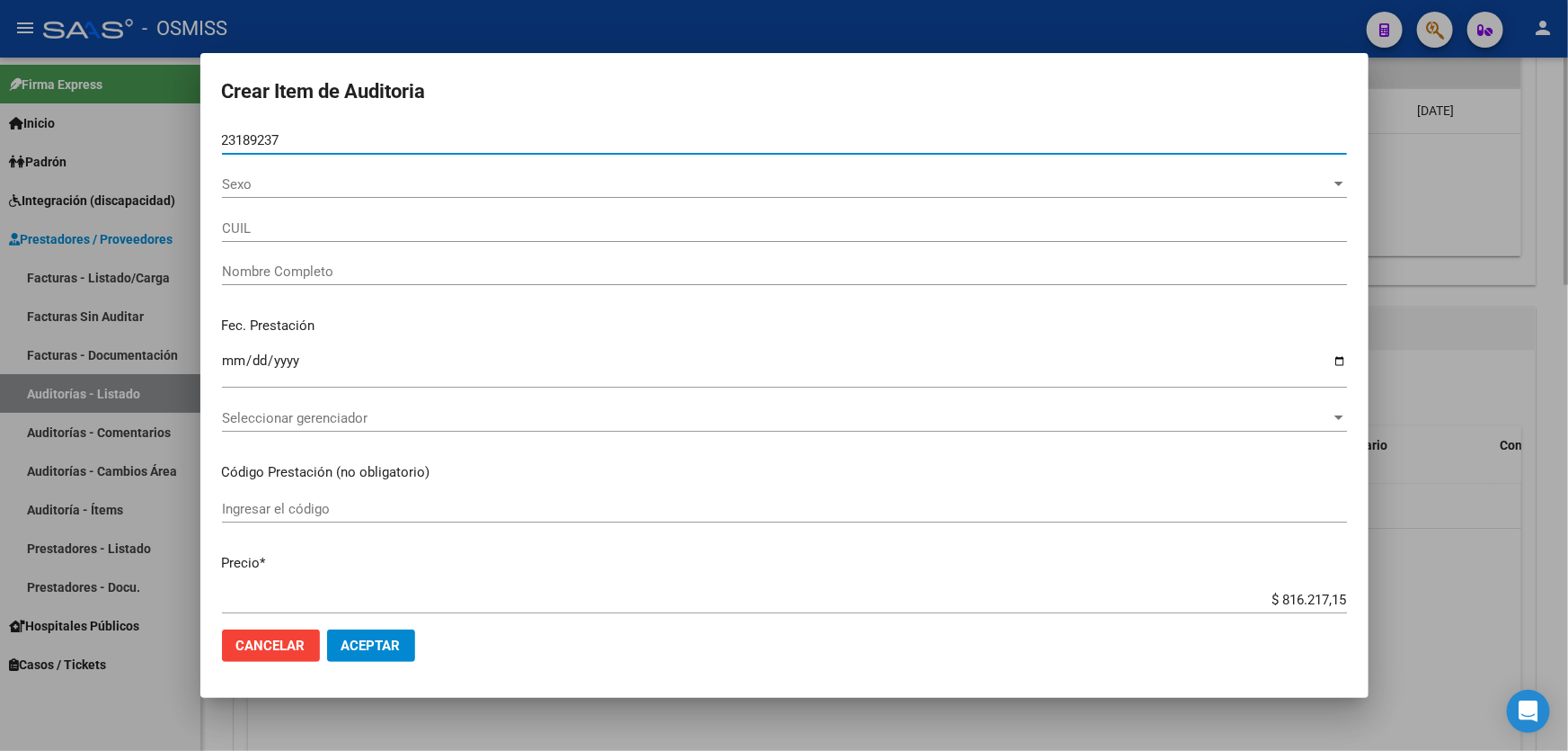
type input "20231892371"
type input "[PERSON_NAME]"
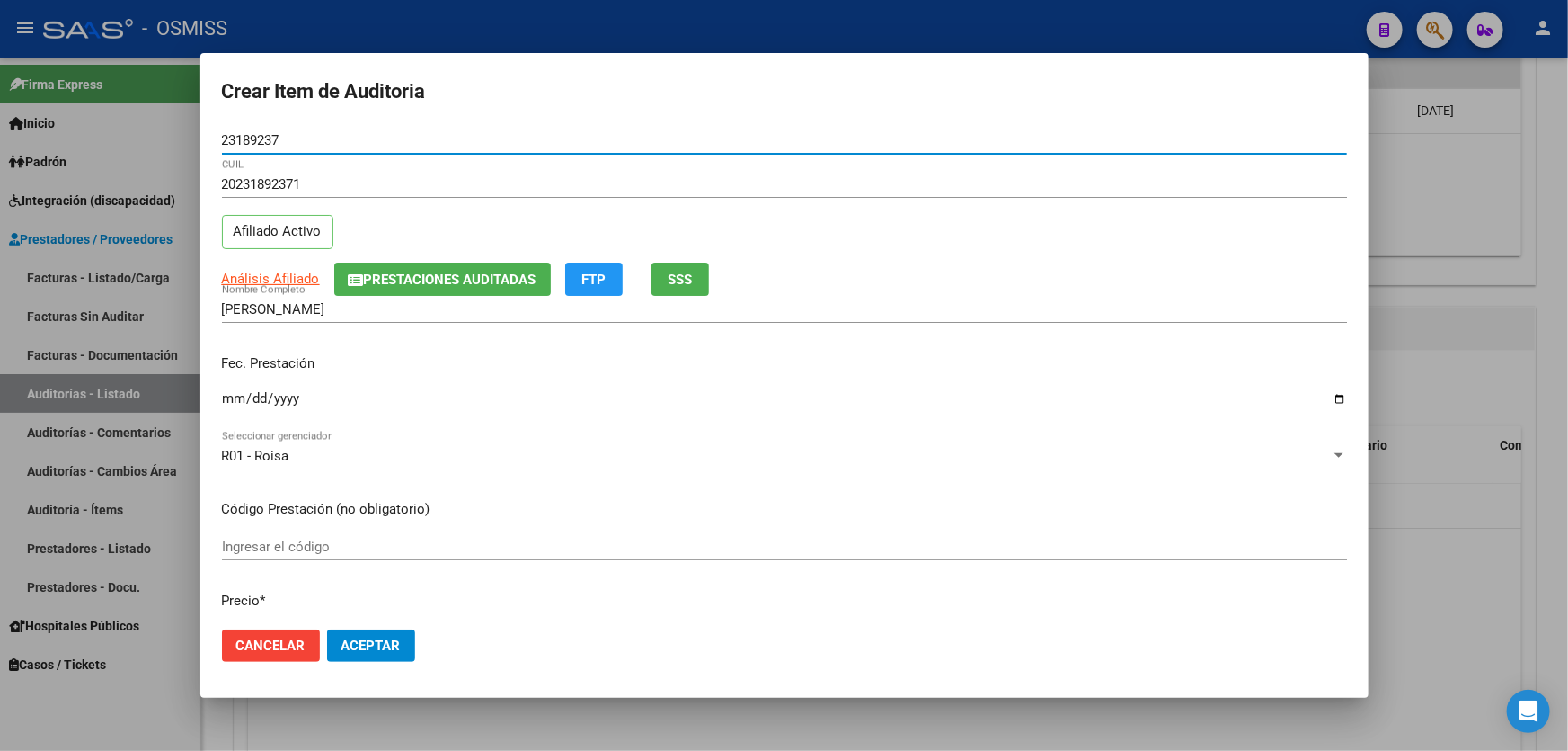
type input "23189237"
click at [224, 403] on input "Ingresar la fecha" at bounding box center [784, 405] width 1124 height 29
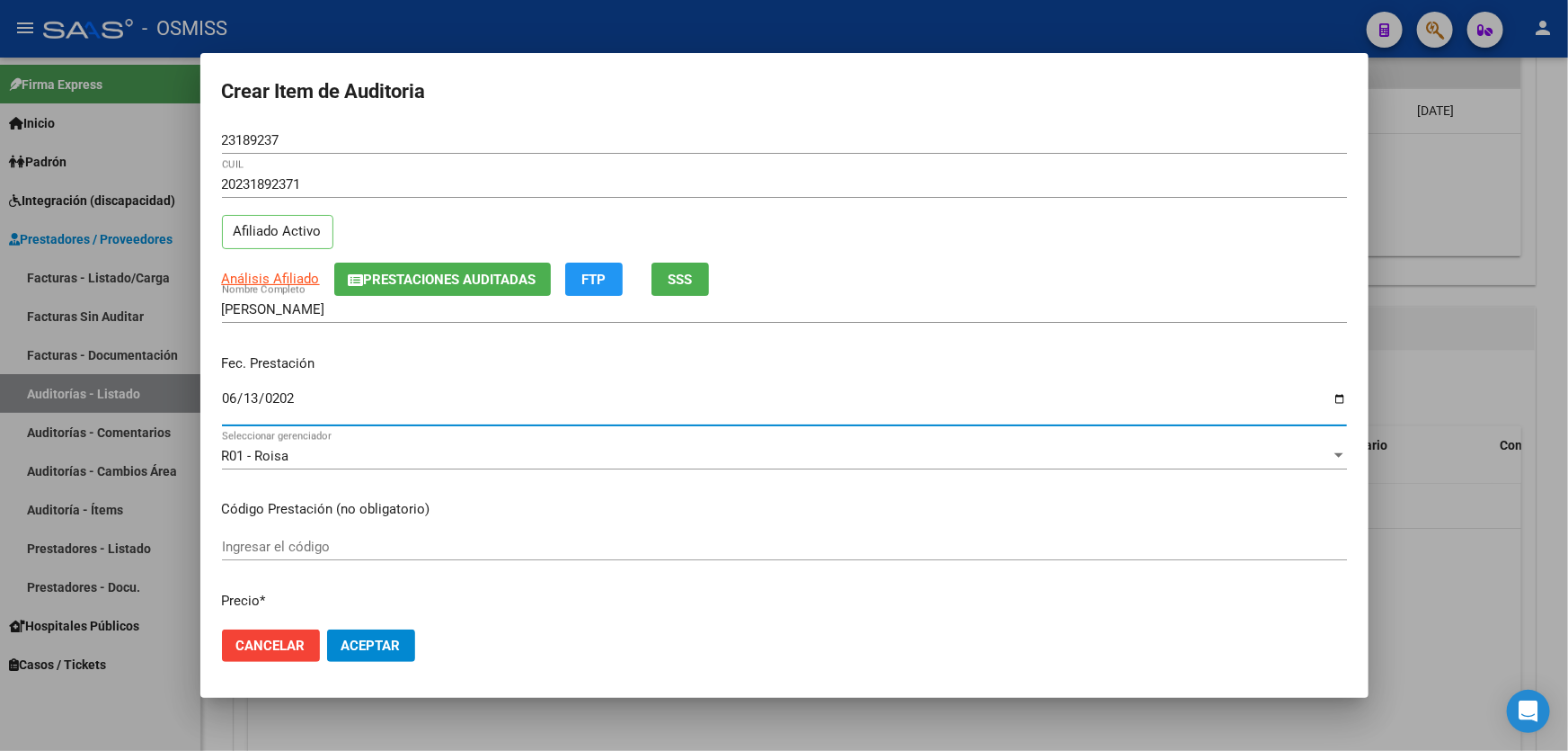
type input "[DATE]"
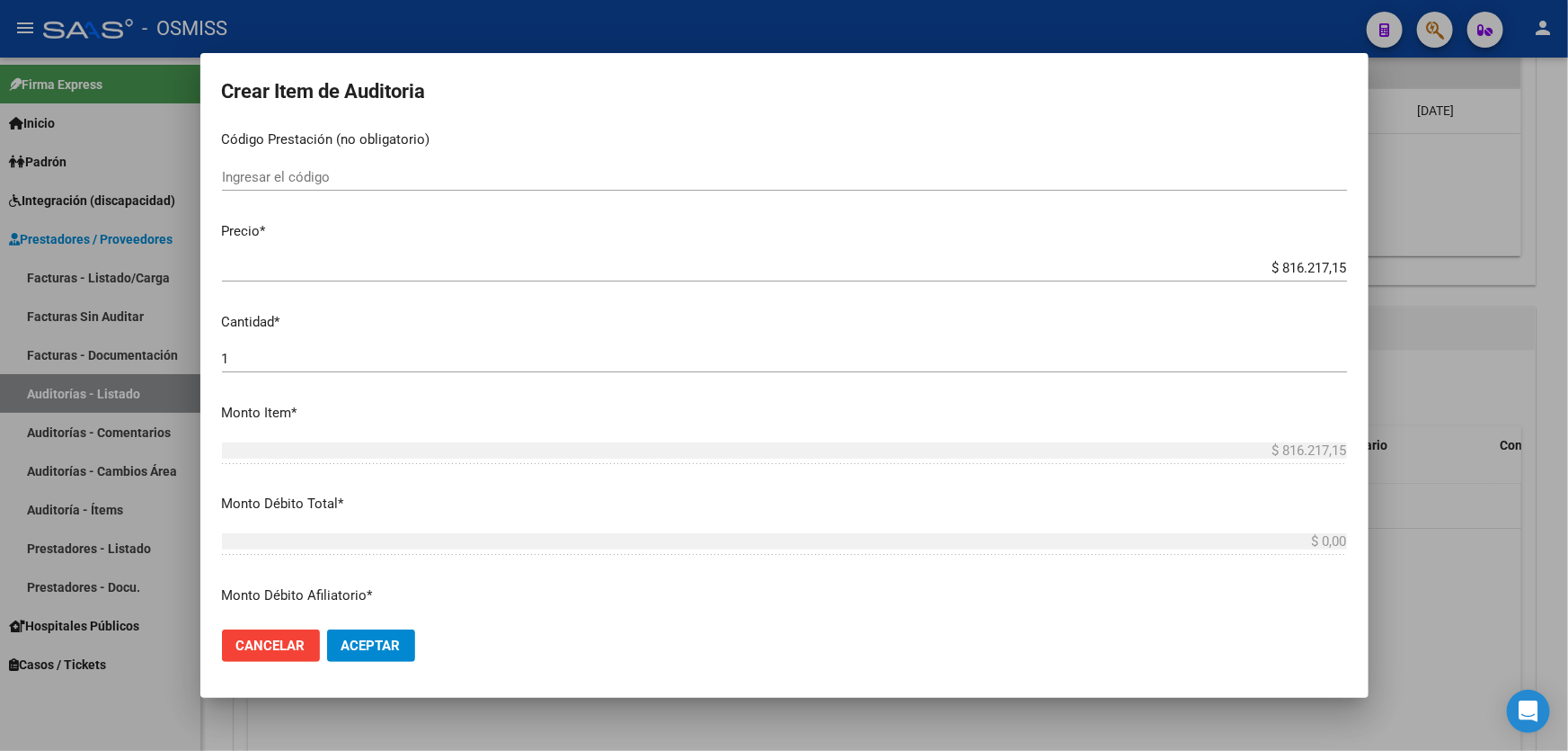
scroll to position [408, 0]
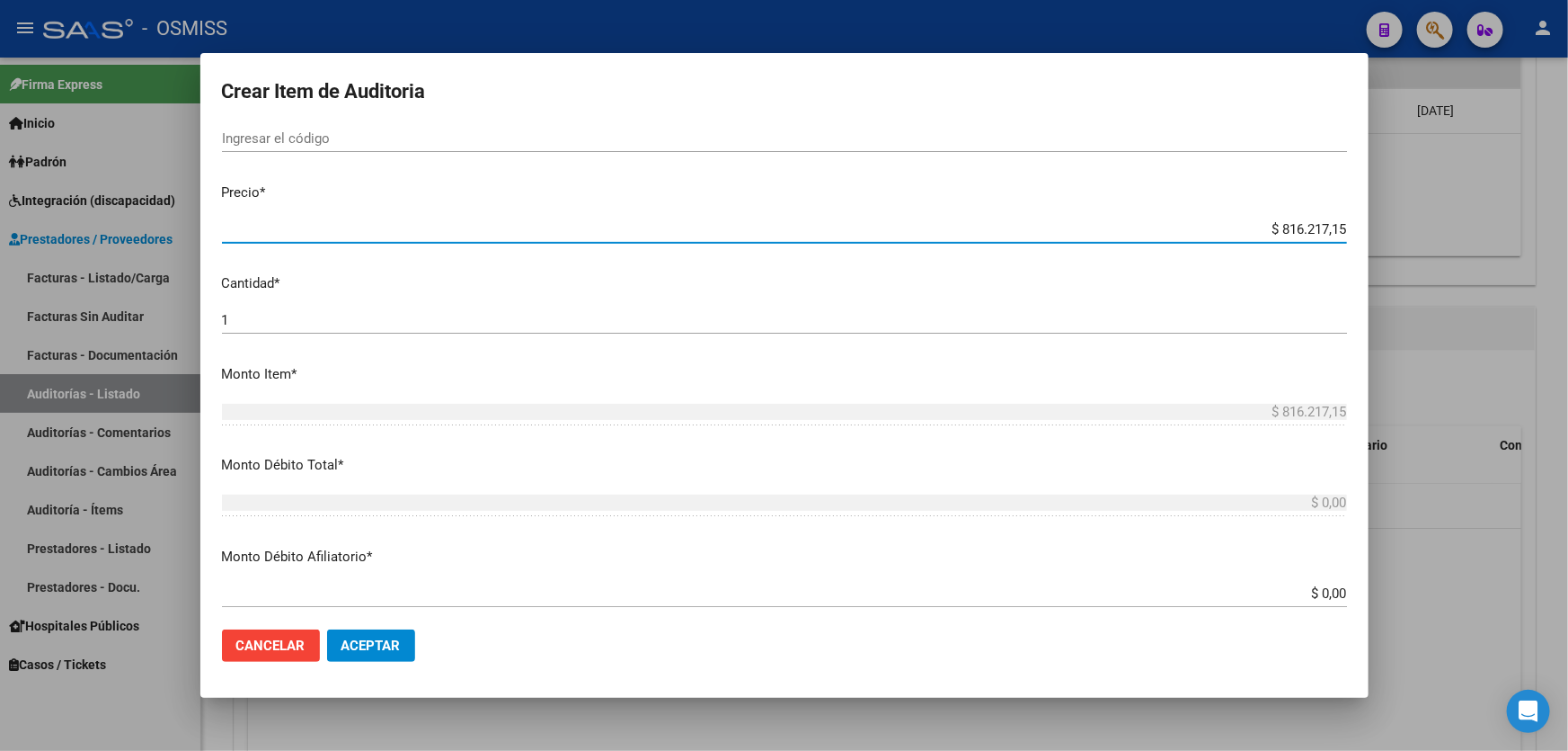
drag, startPoint x: 1235, startPoint y: 228, endPoint x: 1567, endPoint y: 174, distance: 336.4
click at [1567, 182] on div "Crear Item de Auditoria 23189237 Nro Documento 20231892371 CUIL Afiliado Activo…" at bounding box center [784, 375] width 1568 height 751
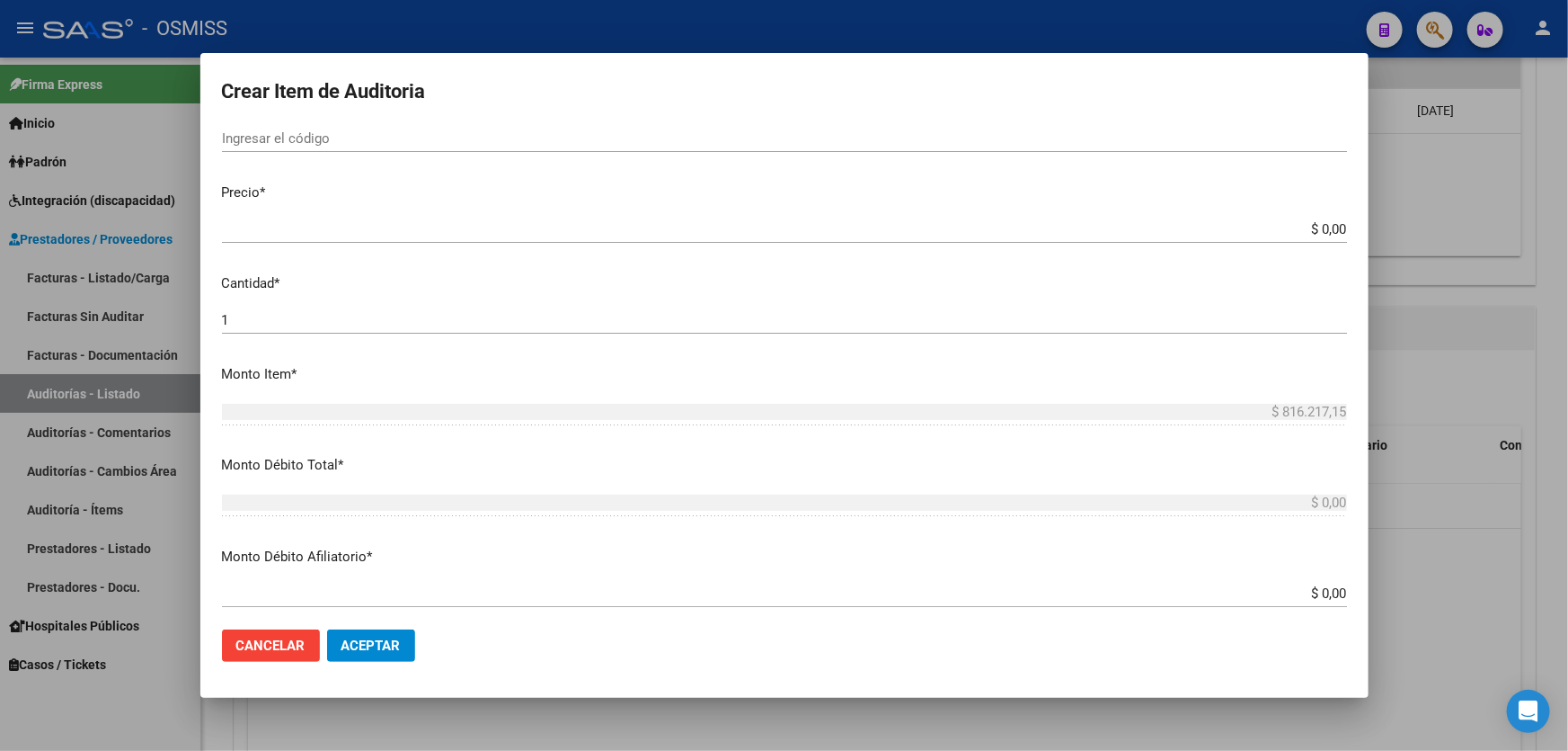
click at [1200, 437] on div "$ 816.217,15 Ingresar el monto" at bounding box center [784, 420] width 1124 height 44
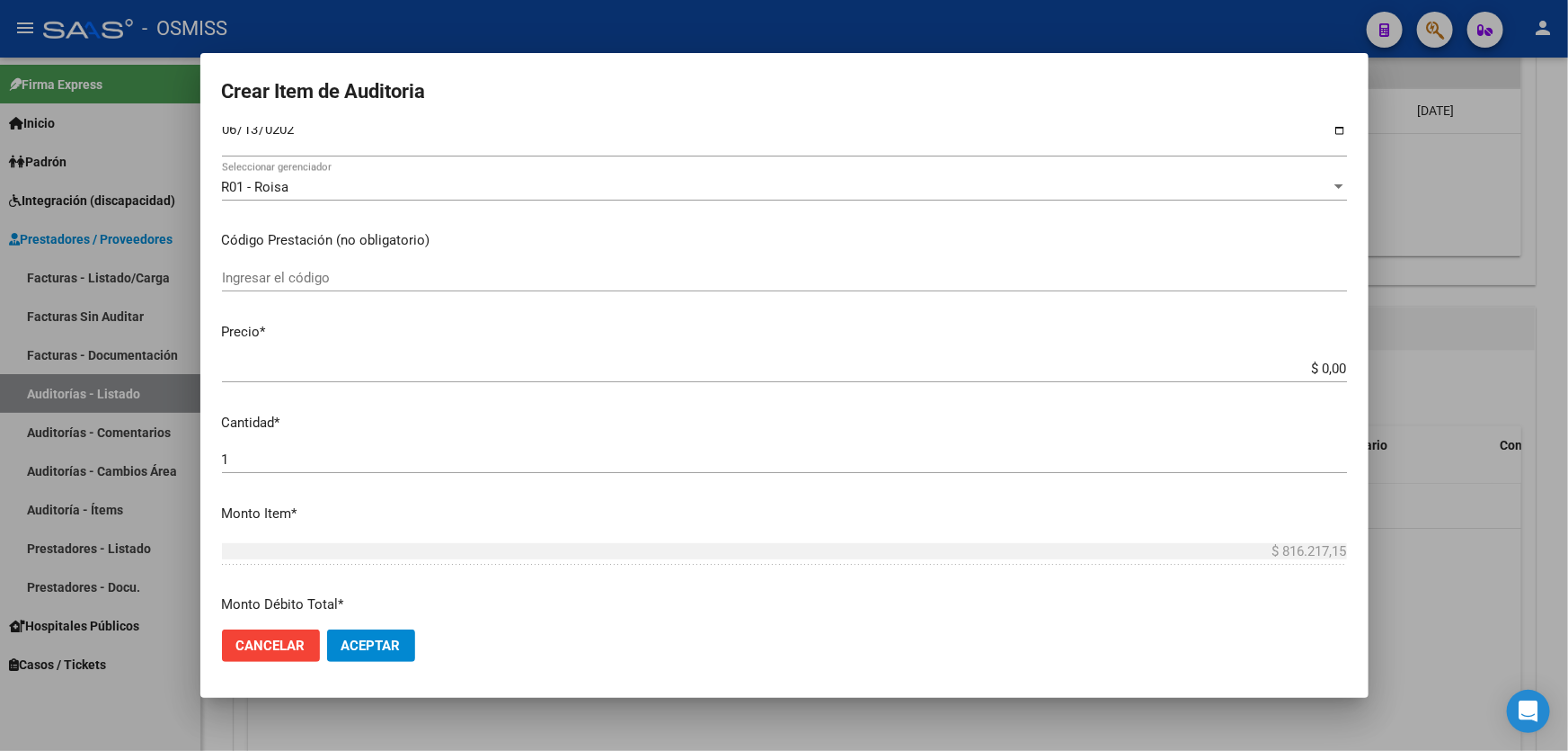
scroll to position [327, 0]
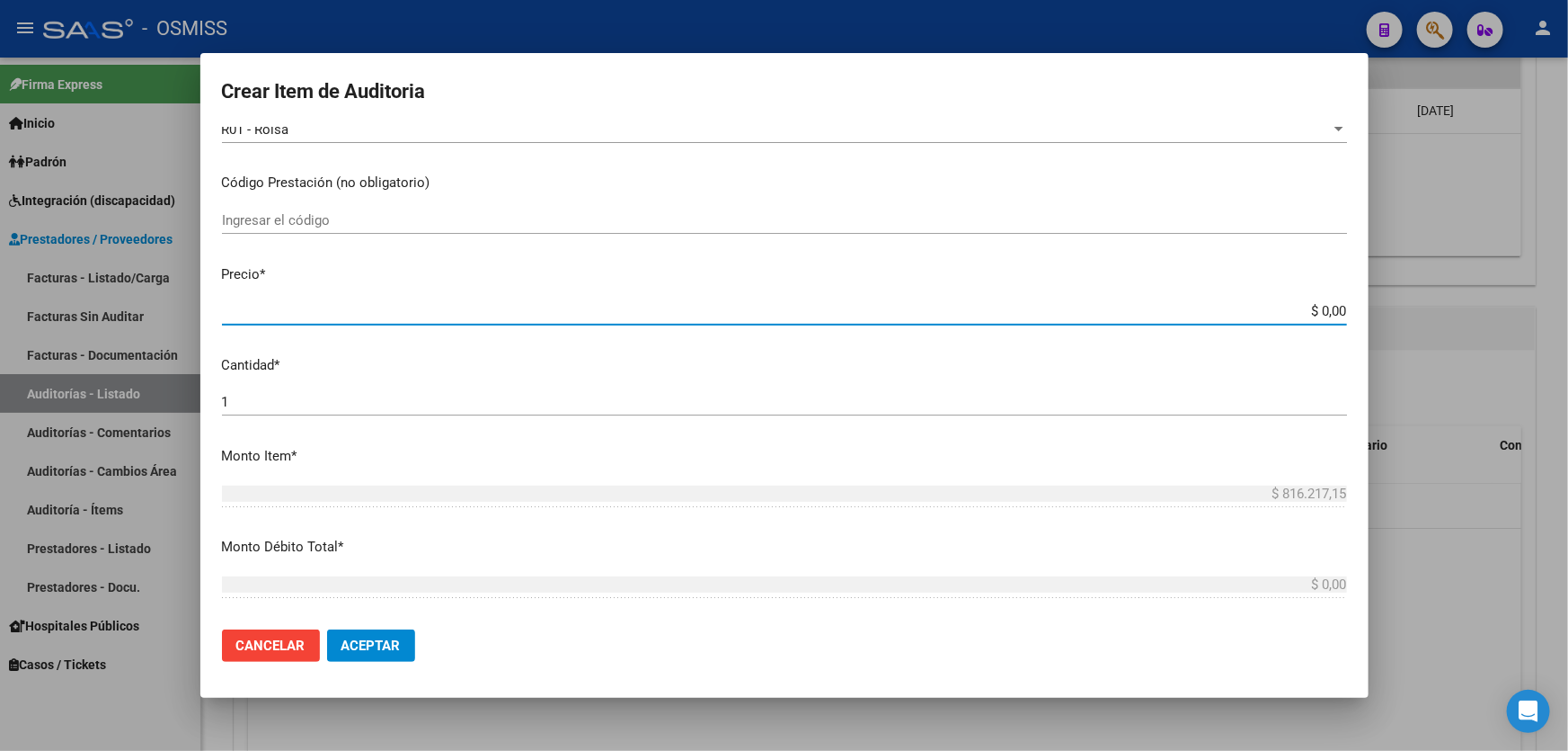
drag, startPoint x: 1209, startPoint y: 310, endPoint x: 1567, endPoint y: 281, distance: 359.2
click at [1567, 281] on div "Crear Item de Auditoria 23189237 Nro Documento 20231892371 CUIL Afiliado Activo…" at bounding box center [784, 375] width 1568 height 751
paste input "4.508,85"
type input "$ 4.508,85"
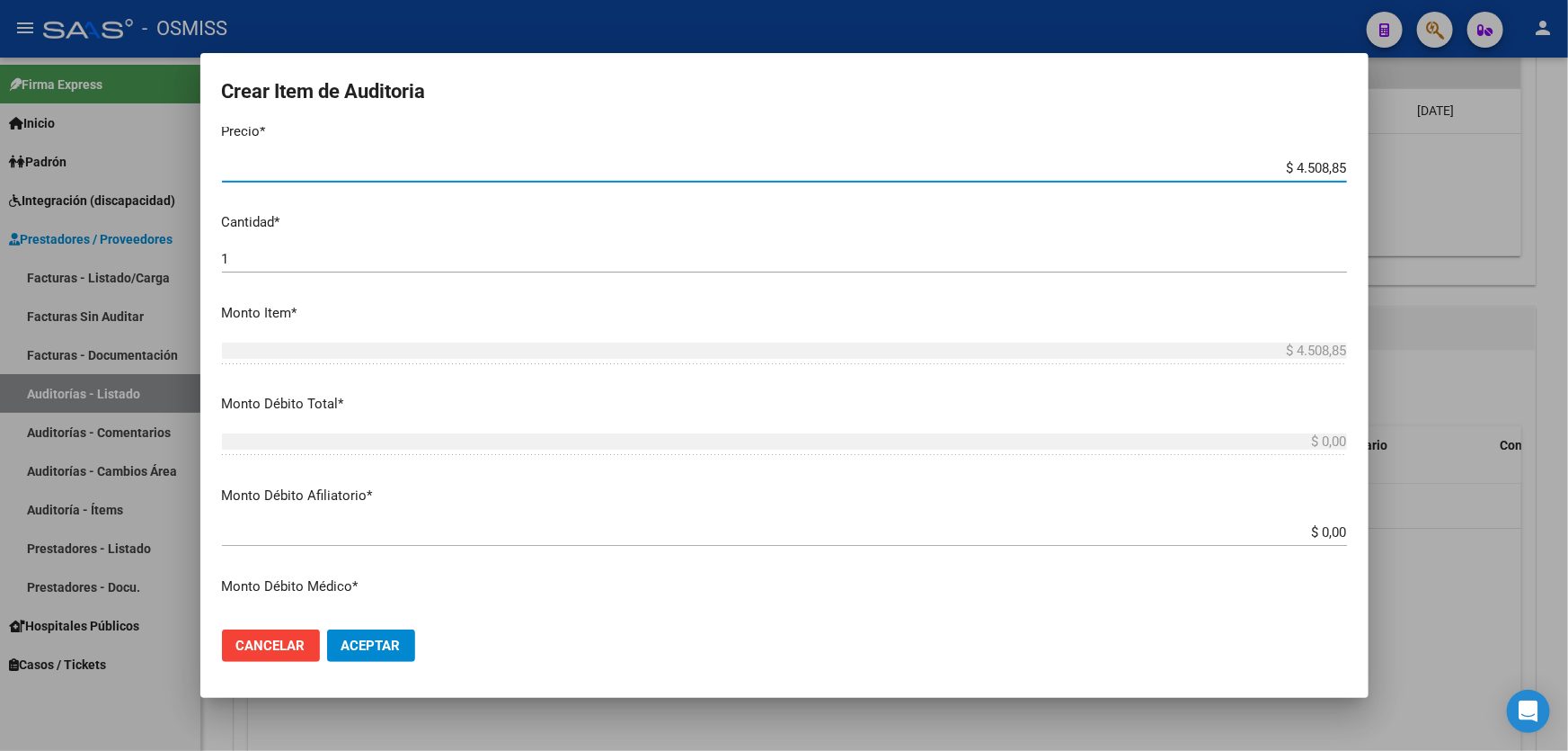
scroll to position [653, 0]
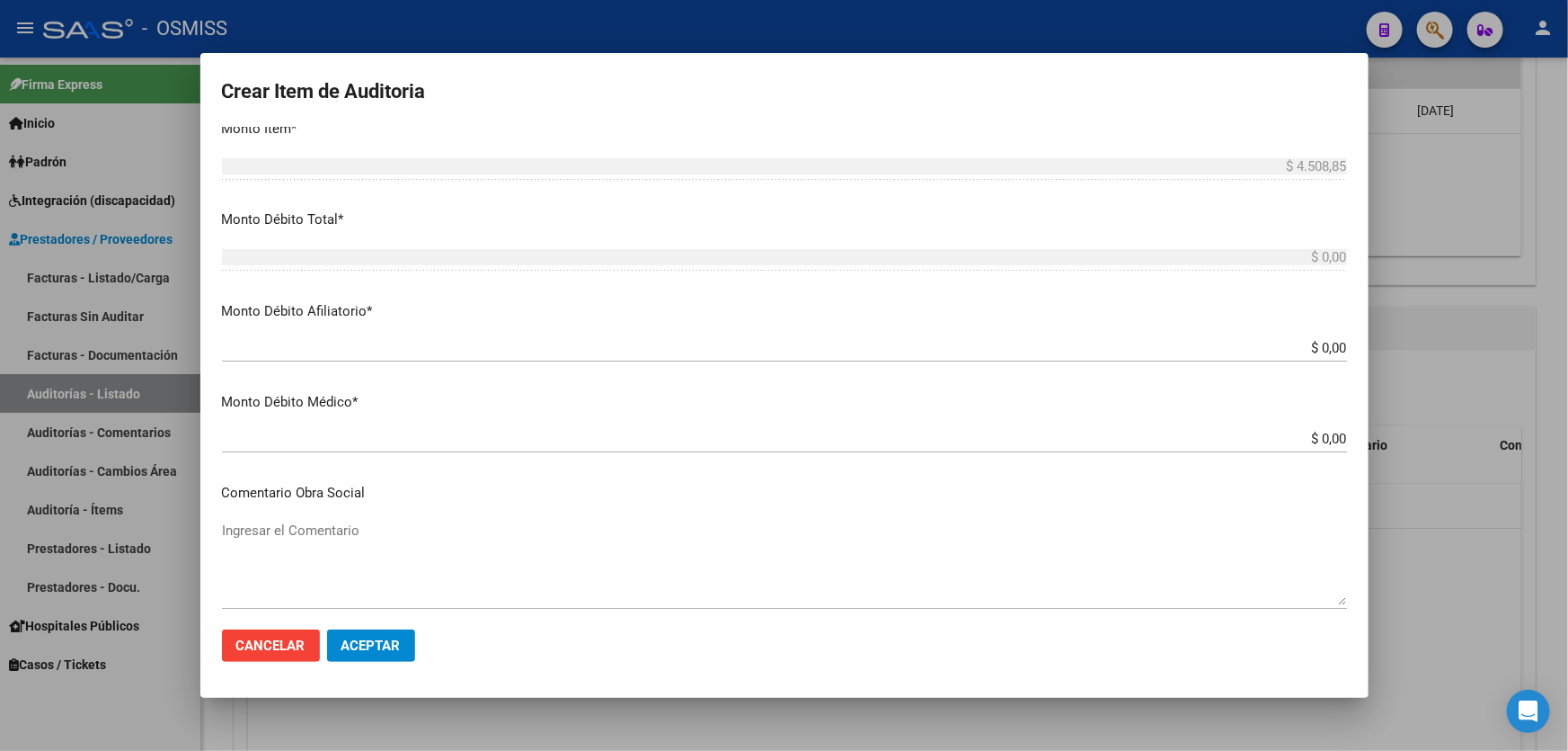
type input "$ 4.508,85"
drag, startPoint x: 1218, startPoint y: 349, endPoint x: 1494, endPoint y: 325, distance: 277.0
click at [1494, 325] on div "Crear Item de Auditoria 23189237 Nro Documento 20231892371 CUIL Afiliado Activo…" at bounding box center [784, 375] width 1568 height 751
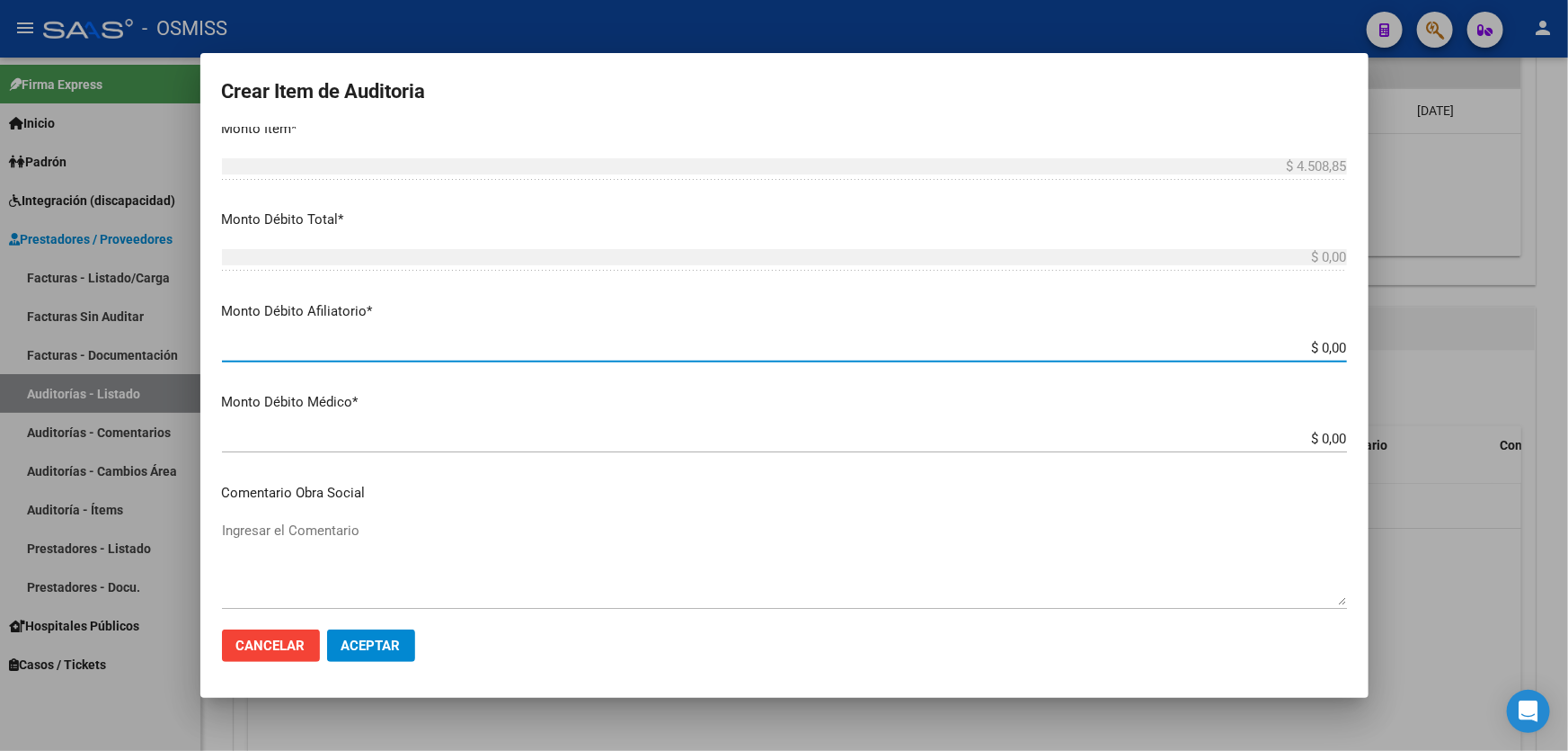
paste input "4.508,85"
type input "4.508,85"
type input "$ 4.508,85"
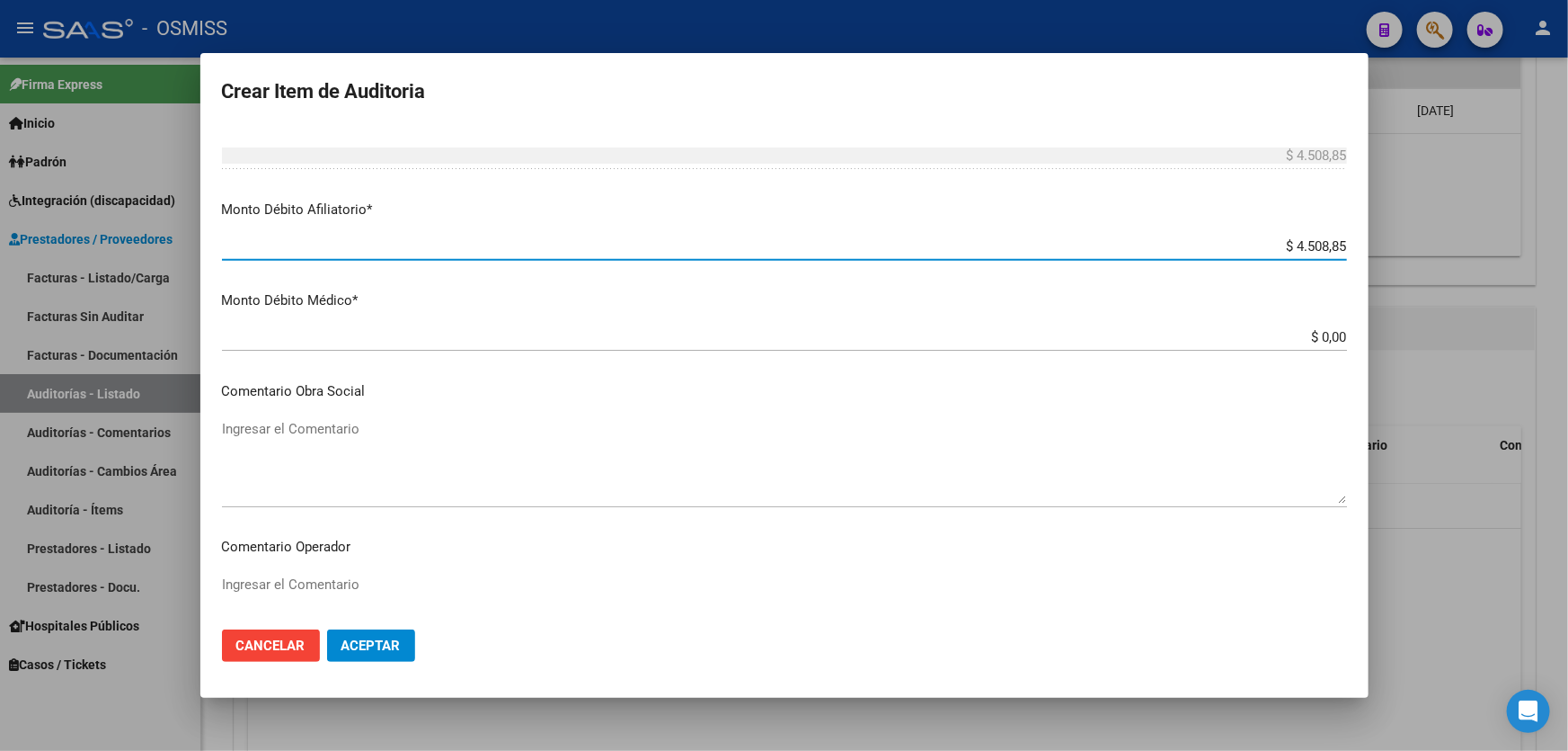
scroll to position [980, 0]
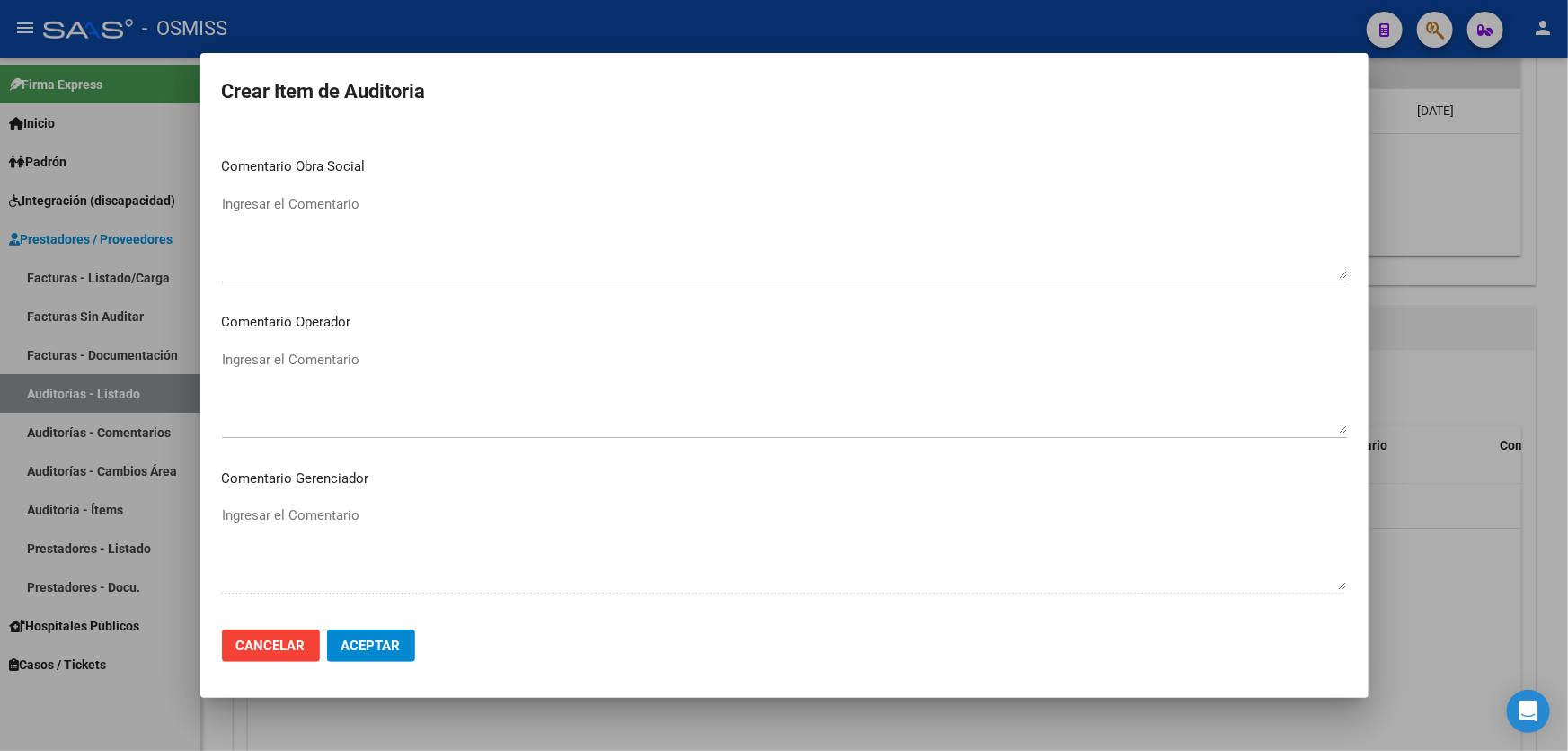
type input "$ 4.508,85"
click at [492, 399] on textarea "Ingresar el Comentario" at bounding box center [784, 391] width 1124 height 84
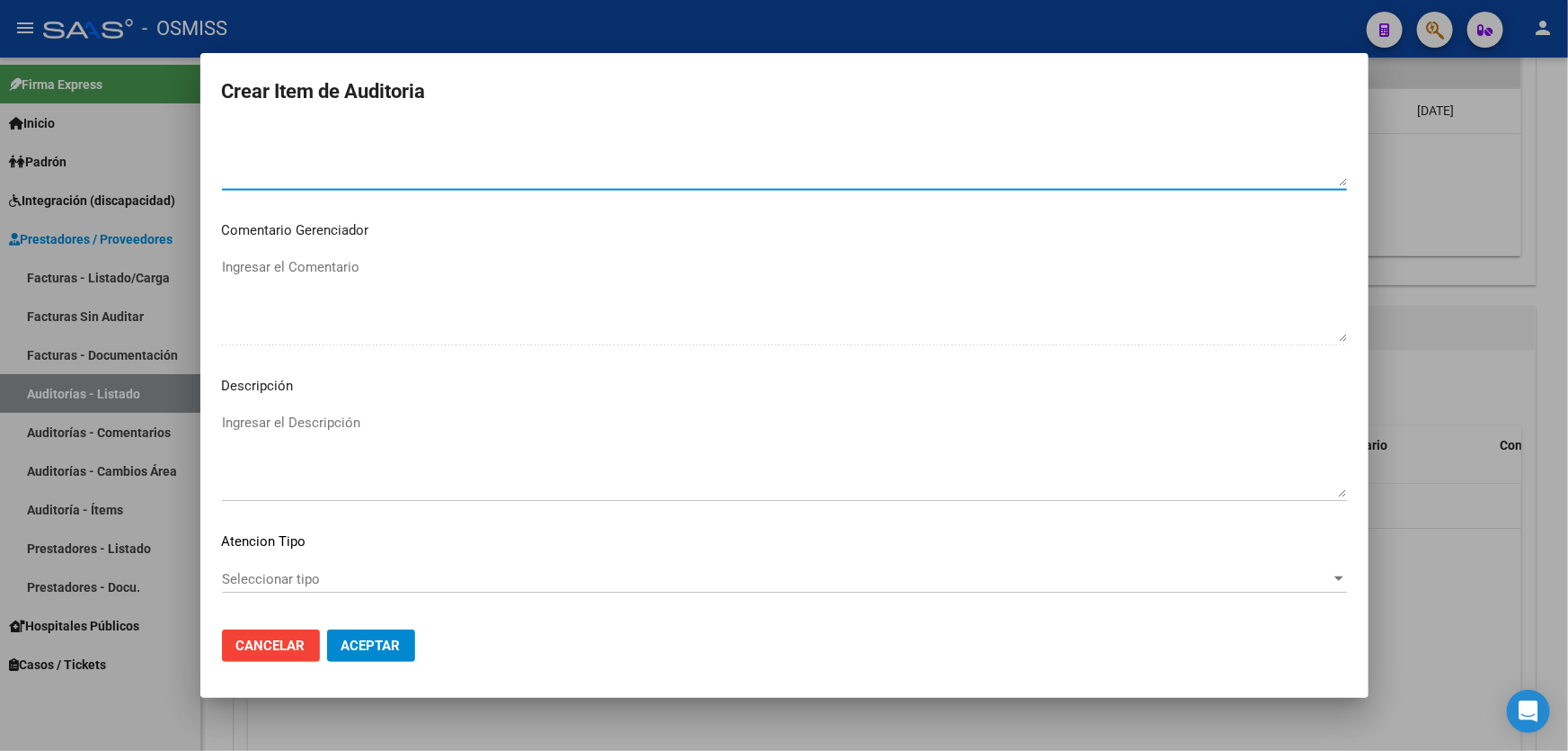
scroll to position [1307, 0]
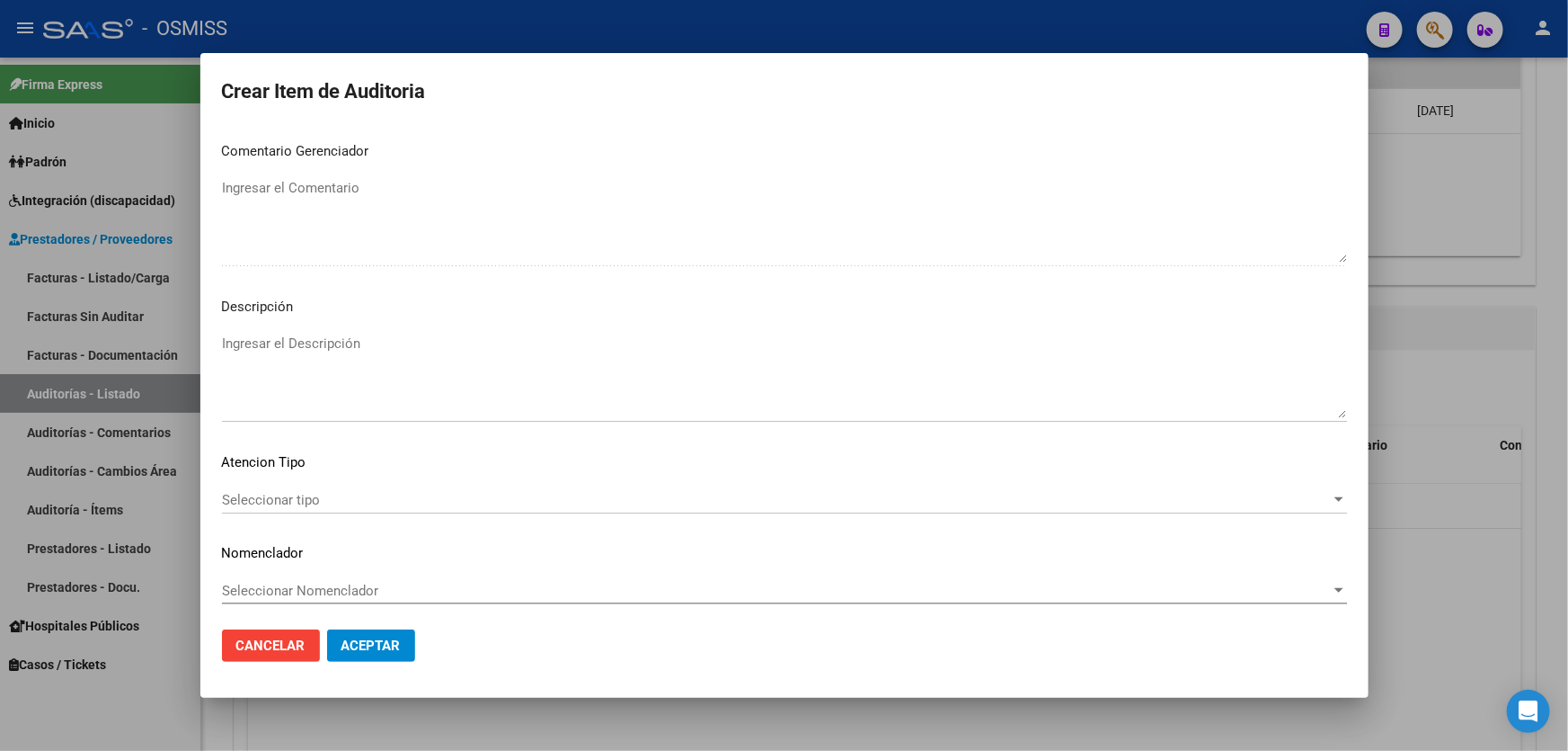
type textarea "SE RECHAZA"
click at [430, 403] on textarea "Ingresar el Descripción" at bounding box center [784, 375] width 1124 height 84
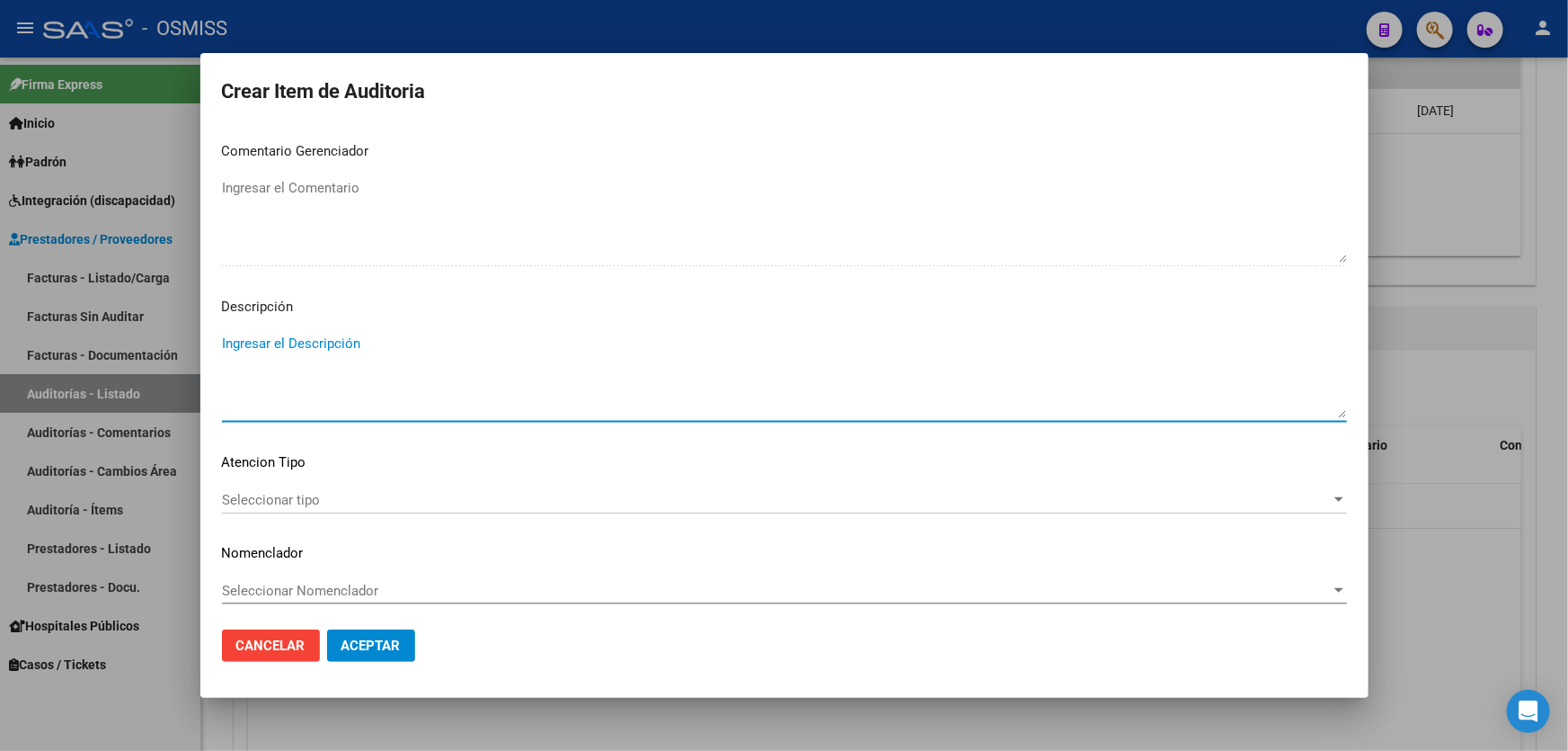
click at [427, 374] on textarea "Ingresar el Descripción" at bounding box center [784, 375] width 1124 height 84
paste textarea "BAJA al .......... por falta de pago obligatorio de Monotributo. Ley 26.565 art…"
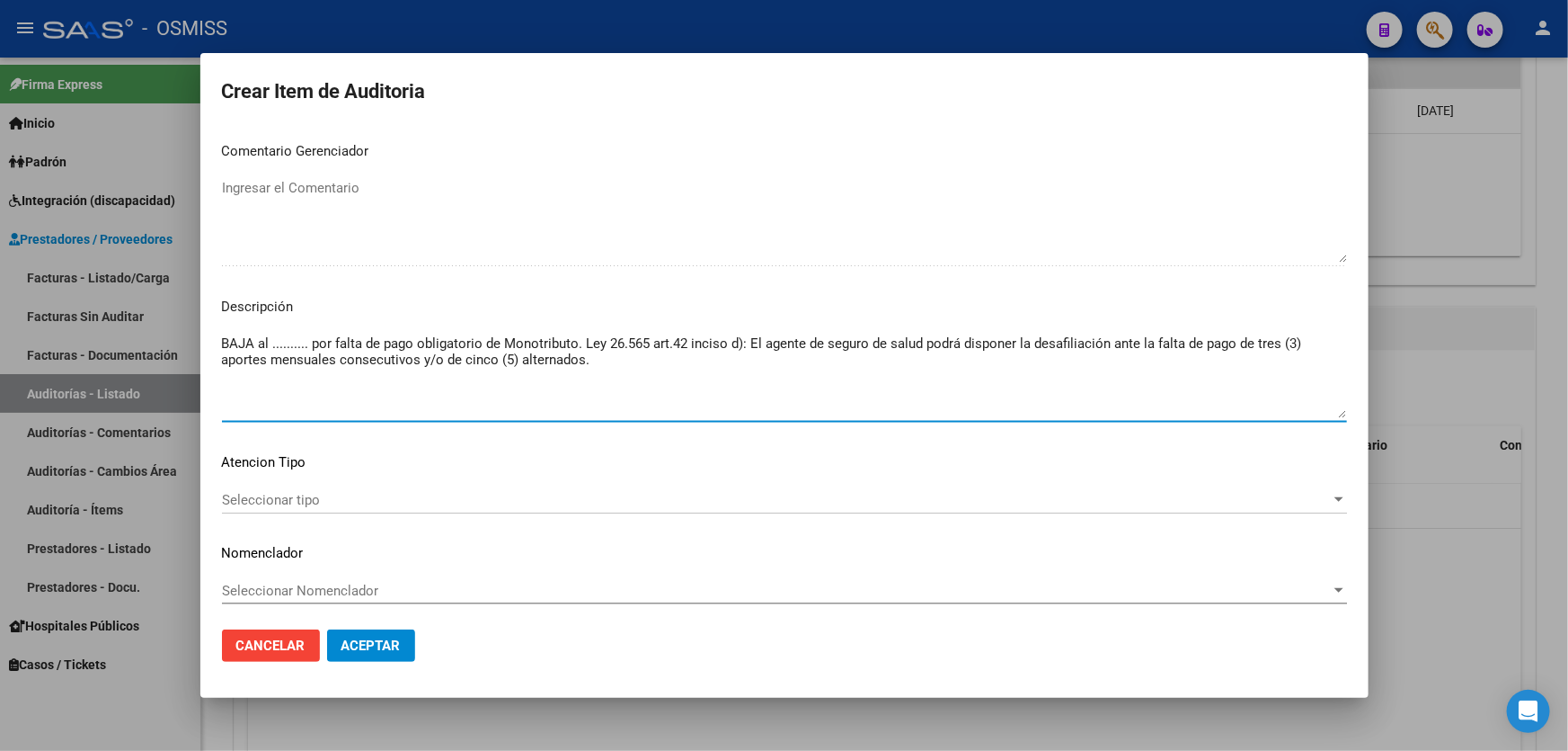
drag, startPoint x: 309, startPoint y: 341, endPoint x: 269, endPoint y: 342, distance: 40.0
click at [269, 342] on textarea "BAJA al .......... por falta de pago obligatorio de Monotributo. Ley 26.565 art…" at bounding box center [784, 375] width 1124 height 84
type textarea "BAJA al [DATE] por falta de pago obligatorio de Monotributo. Ley 26.565 art.42 …"
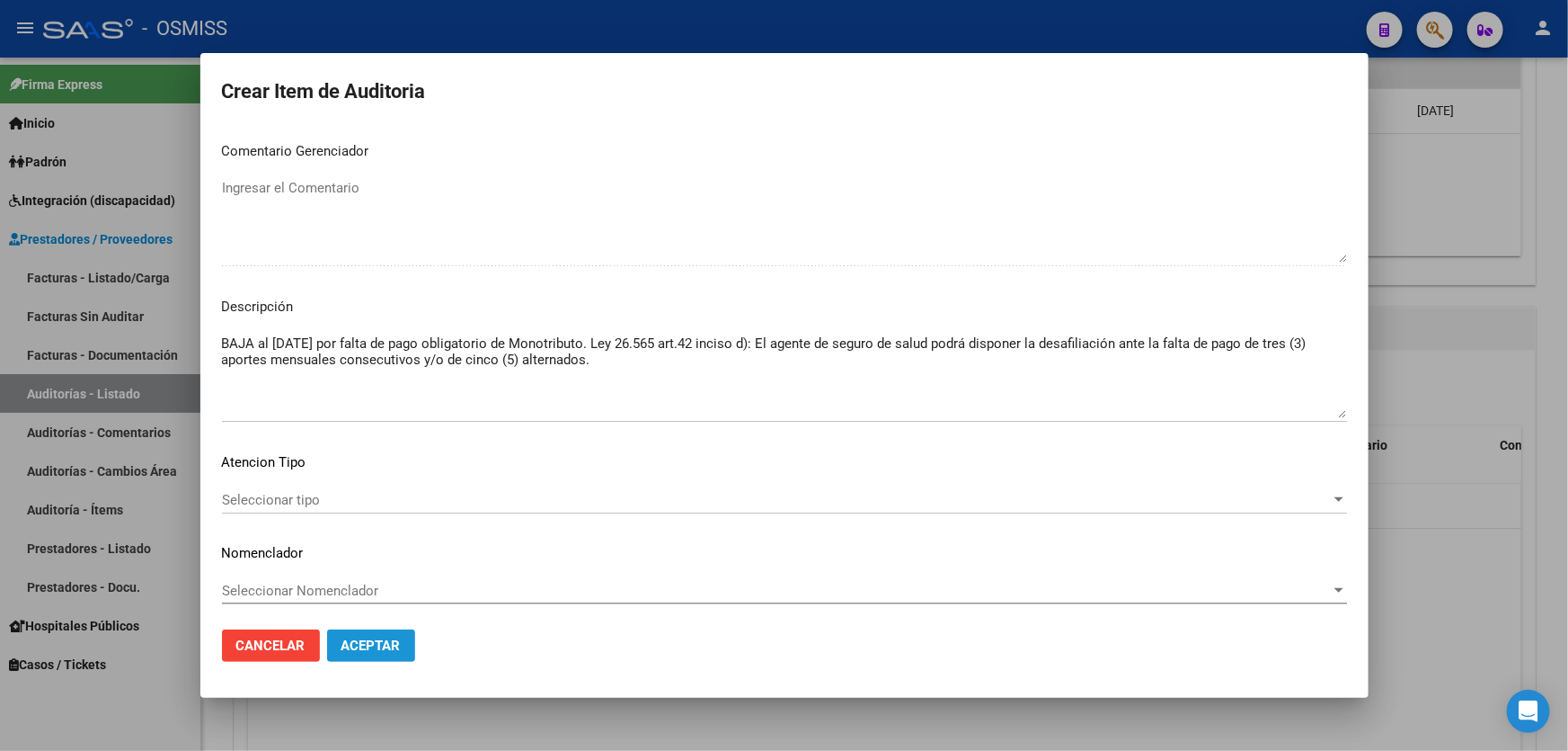
click at [384, 643] on span "Aceptar" at bounding box center [370, 645] width 59 height 16
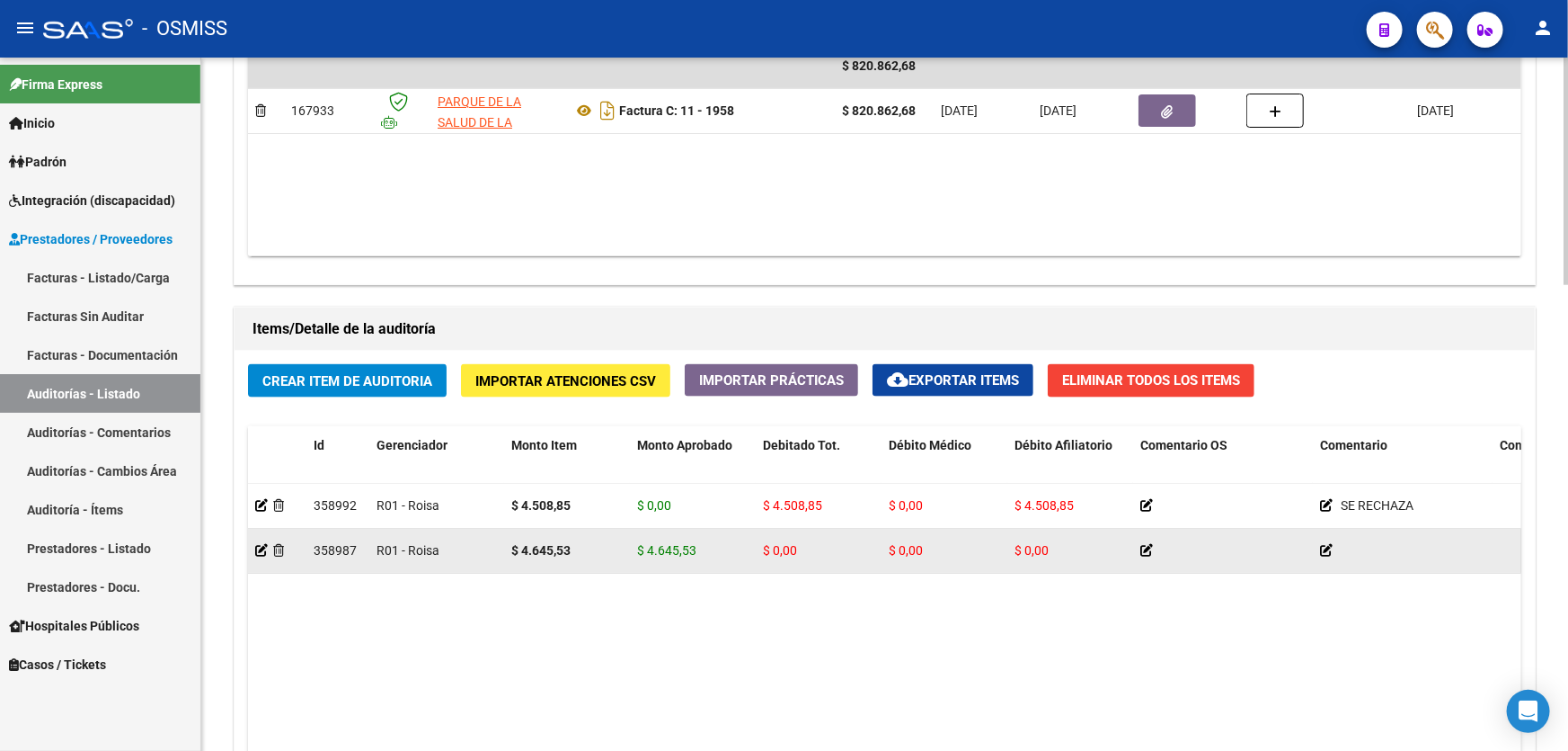
drag, startPoint x: 883, startPoint y: 632, endPoint x: 665, endPoint y: 545, distance: 234.7
click at [883, 632] on datatable-body "358992 R01 - Roisa $ 4.508,85 $ 0,00 $ 4.508,85 $ 0,00 $ 4.508,85 SE RECHAZA BA…" at bounding box center [884, 695] width 1273 height 423
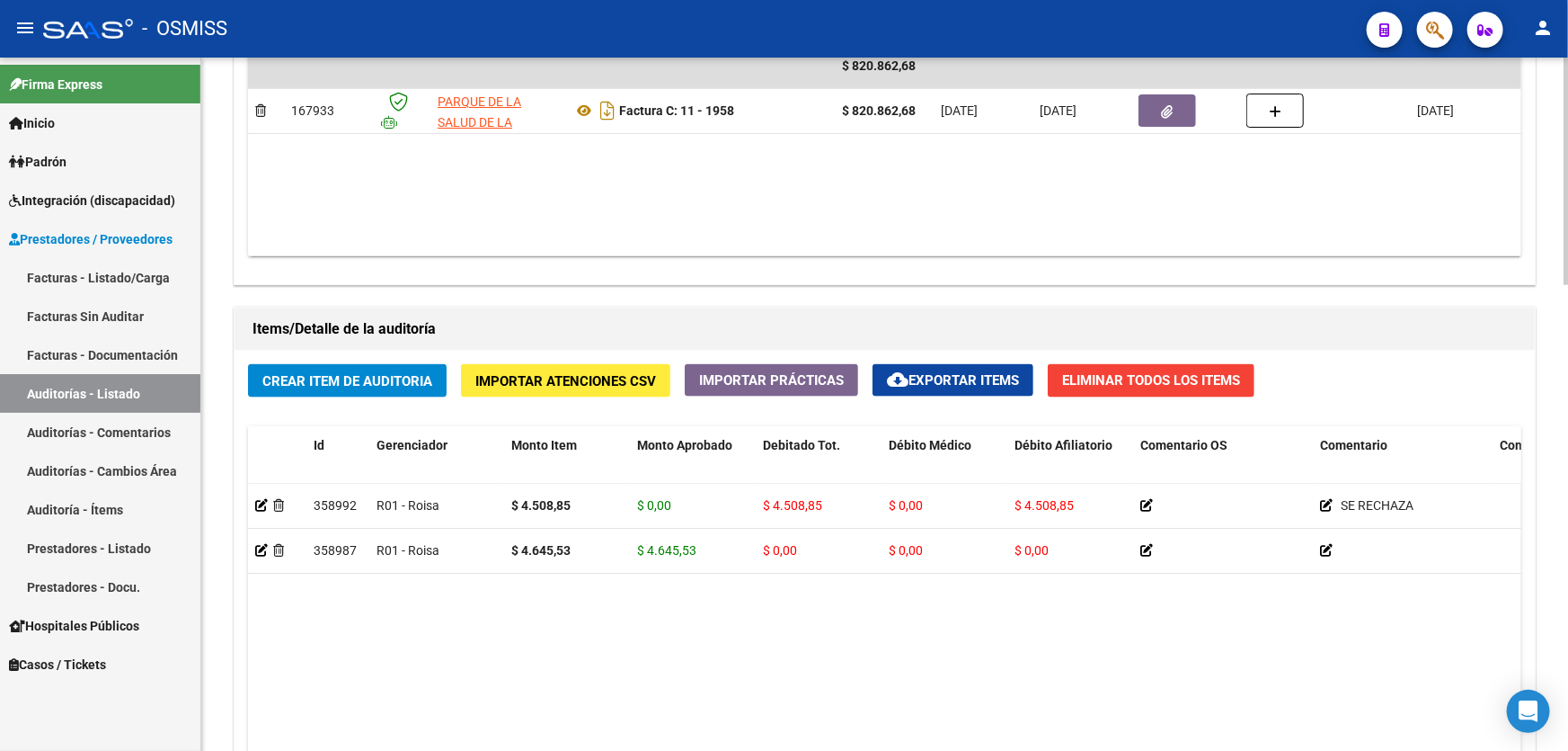
click at [457, 621] on datatable-body "358992 R01 - Roisa $ 4.508,85 $ 0,00 $ 4.508,85 $ 0,00 $ 4.508,85 SE RECHAZA BA…" at bounding box center [884, 695] width 1273 height 423
click at [835, 289] on div "Información del área Cambiar de área a esta auditoría Area * Hospitales de Auto…" at bounding box center [883, 270] width 1308 height 1544
click at [330, 379] on span "Crear Item de Auditoria" at bounding box center [347, 381] width 169 height 16
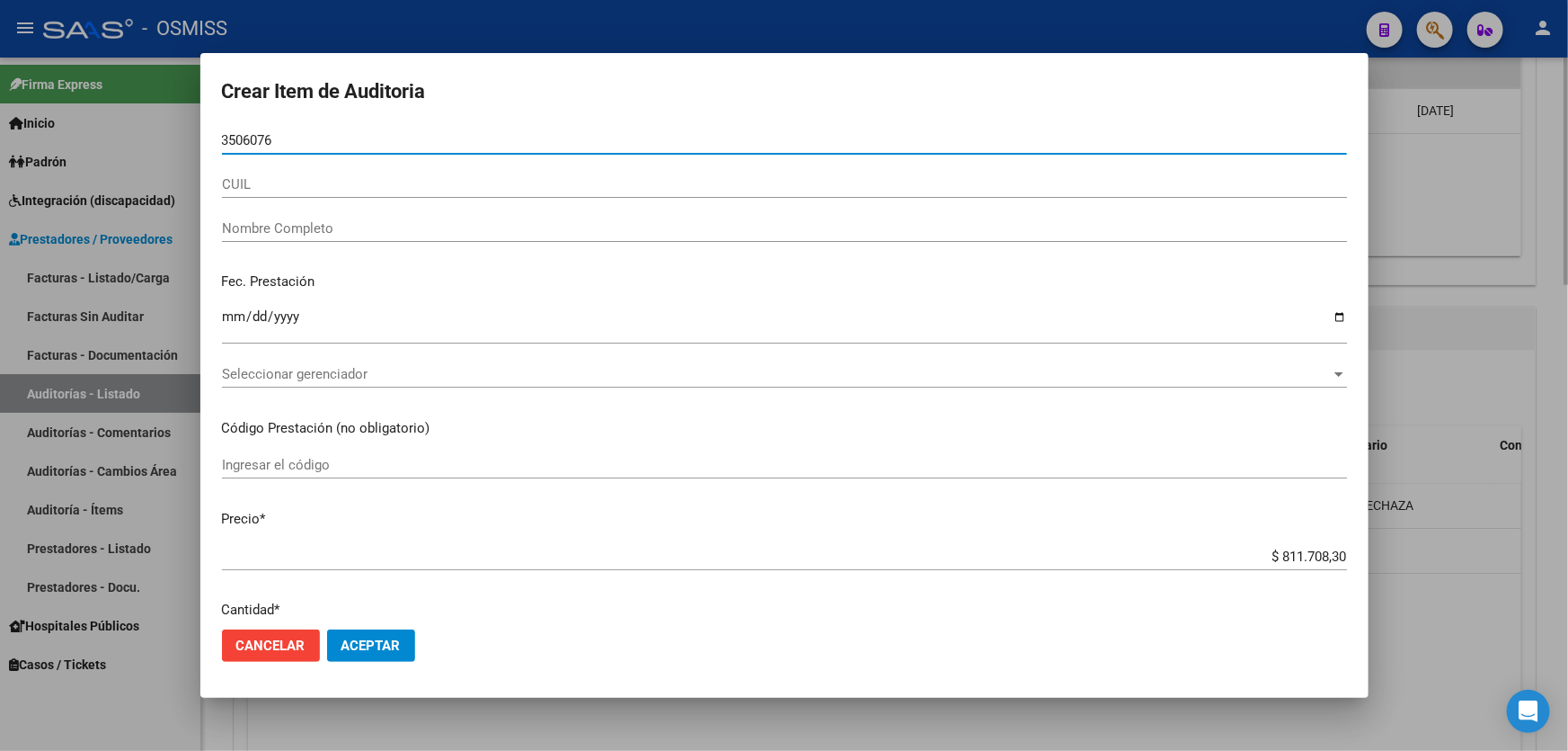
type input "35060763"
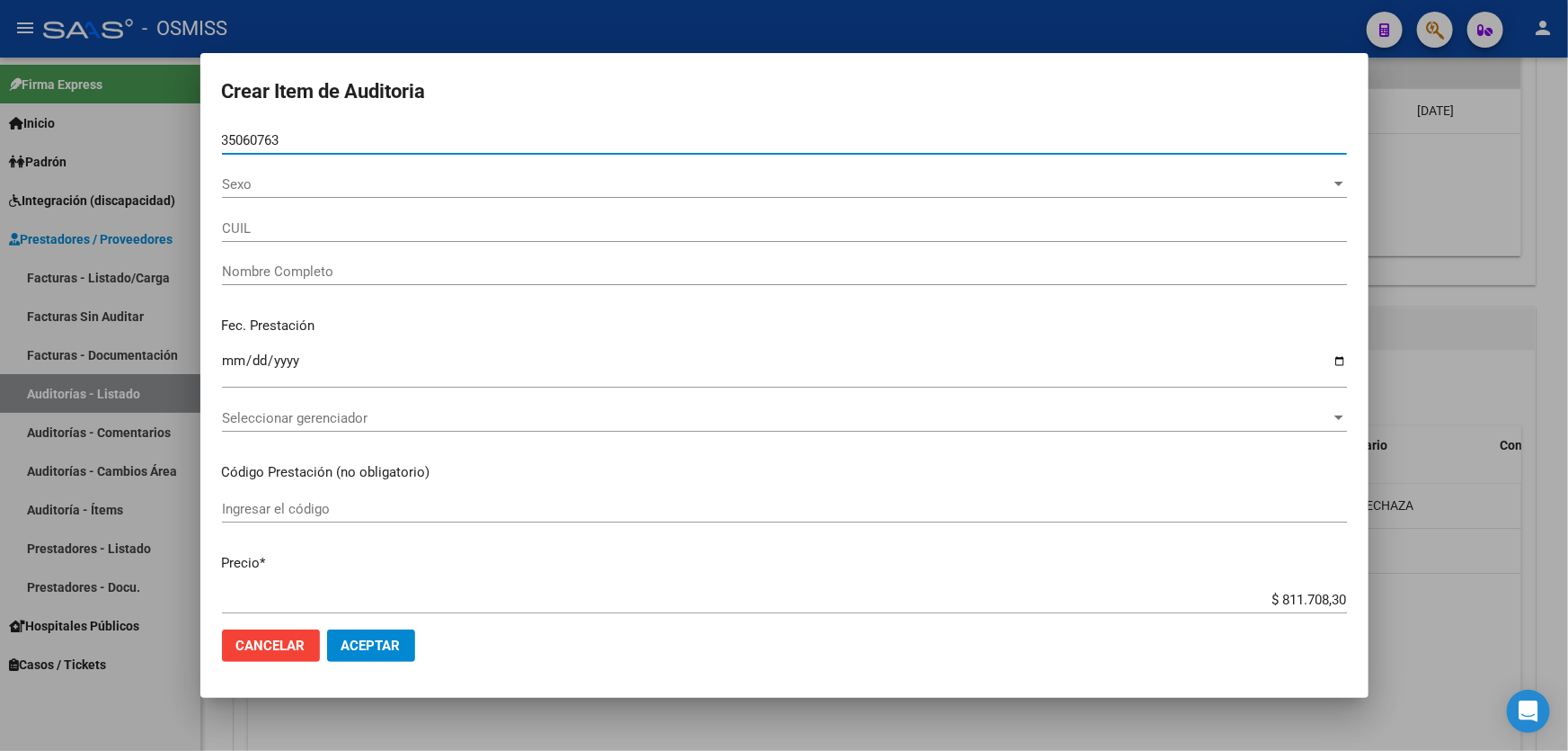
type input "20350607634"
type input "[PERSON_NAME] [PERSON_NAME]"
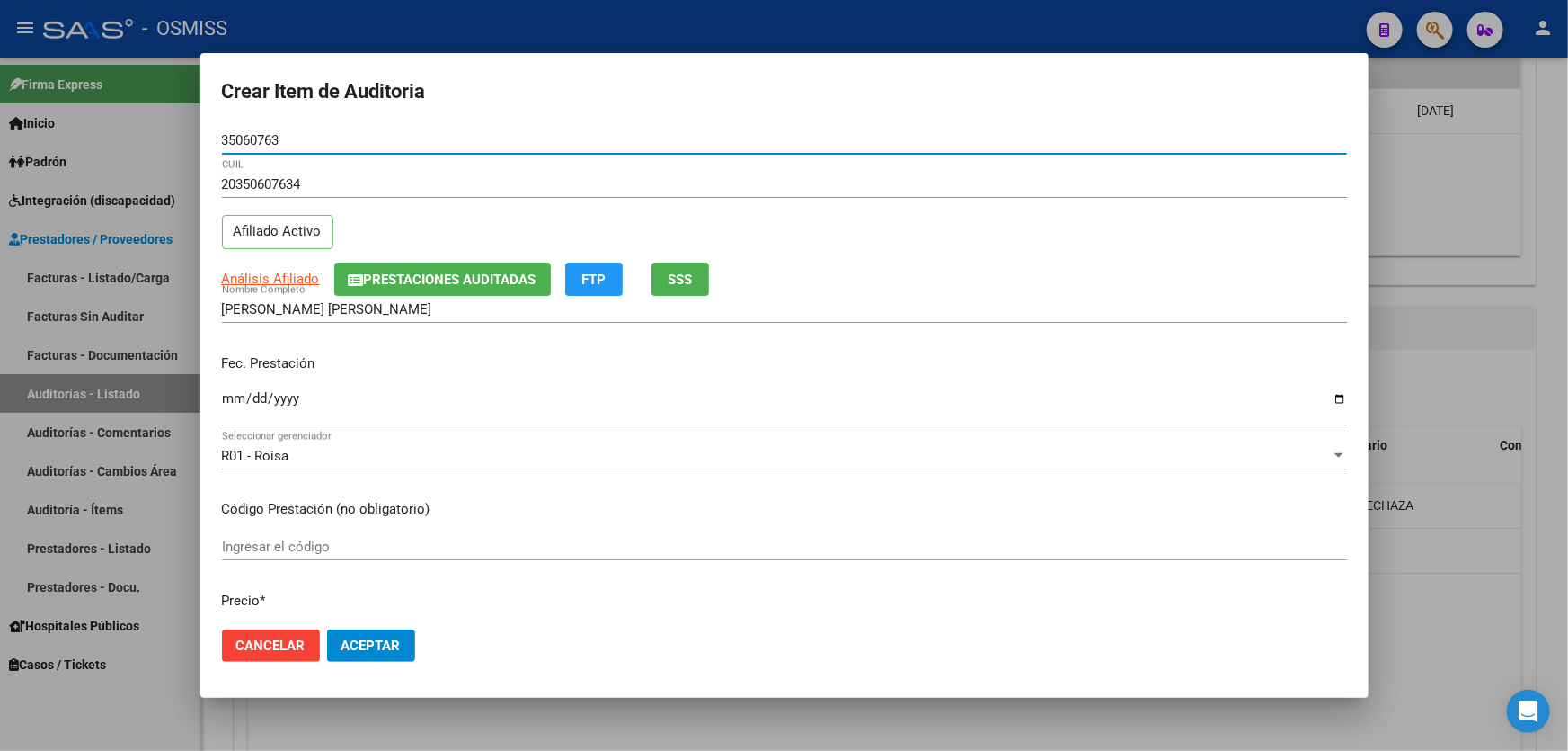
type input "35060763"
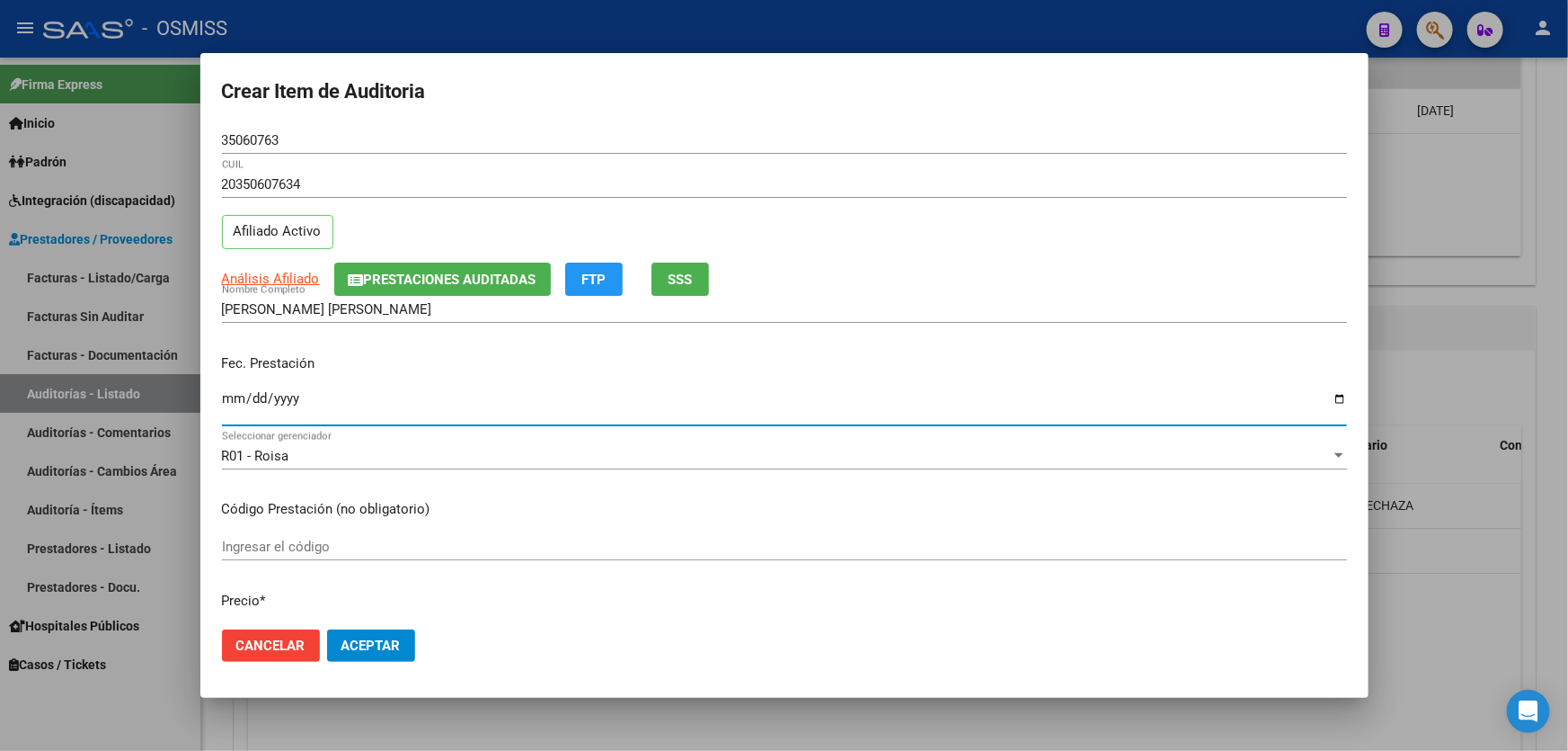
click at [231, 404] on input "Ingresar la fecha" at bounding box center [784, 405] width 1124 height 29
type input "[DATE]"
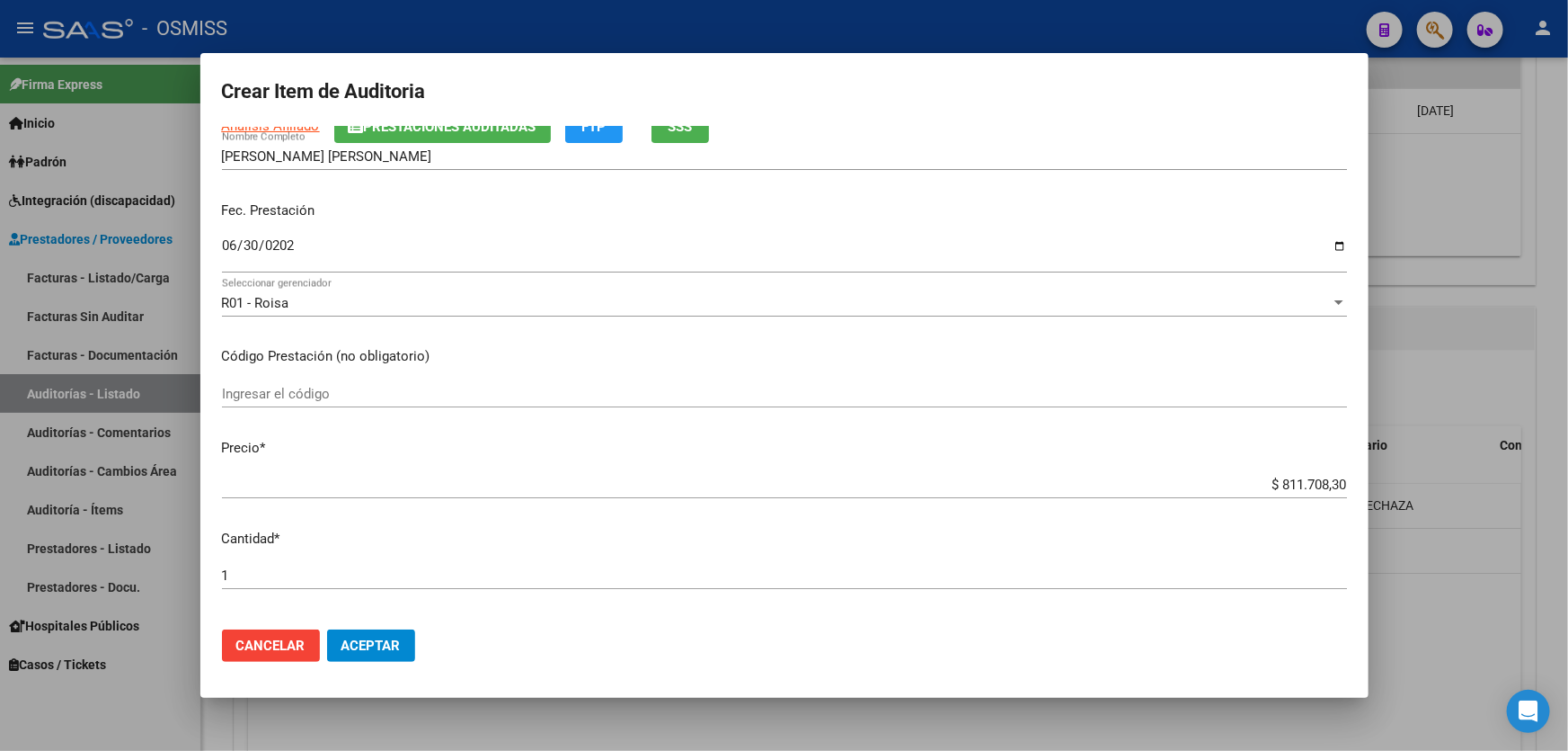
scroll to position [327, 0]
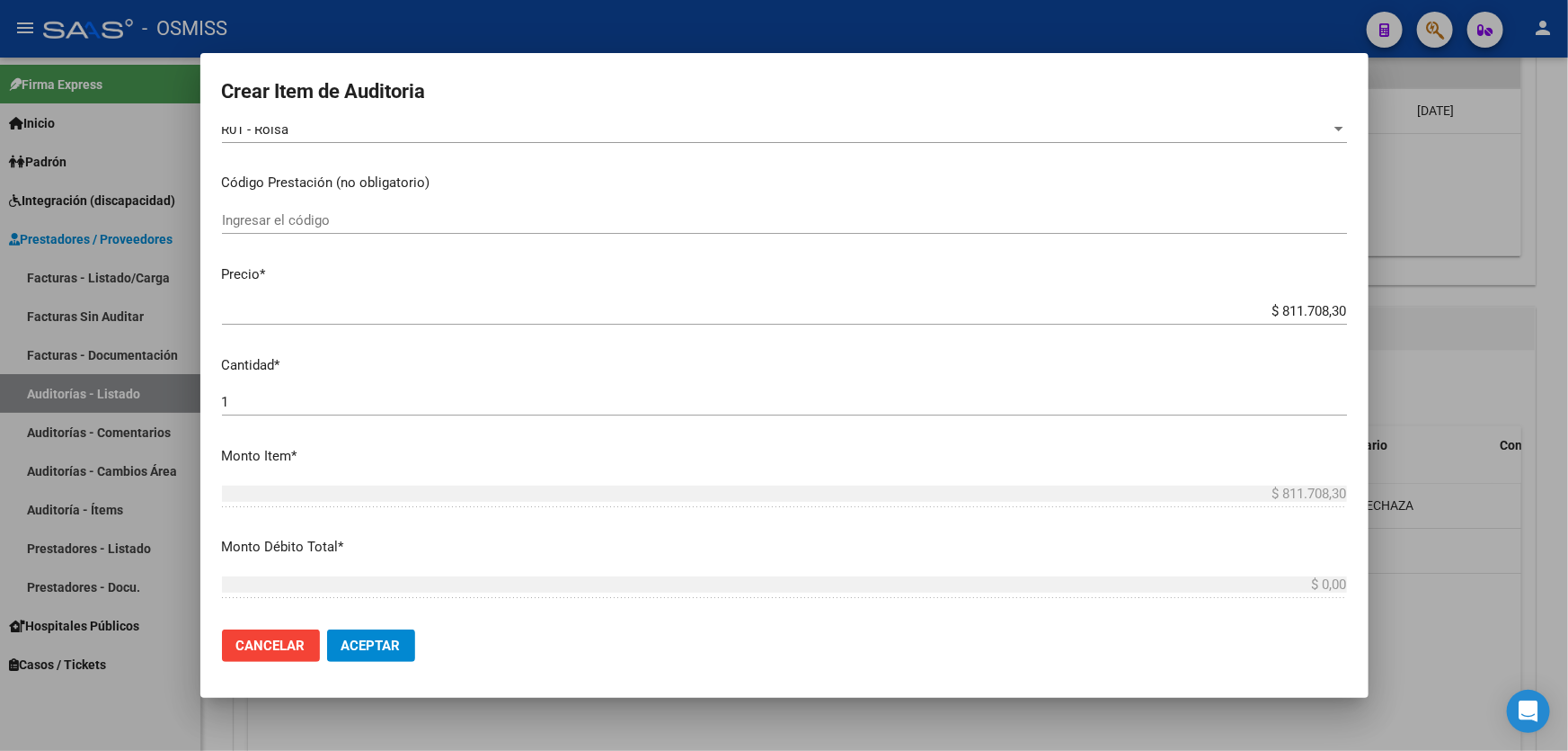
drag, startPoint x: 1188, startPoint y: 310, endPoint x: 1456, endPoint y: 310, distance: 268.0
click at [1456, 310] on div "Crear Item de Auditoria 35060763 Nro Documento 20350607634 CUIL Afiliado Activo…" at bounding box center [784, 375] width 1568 height 751
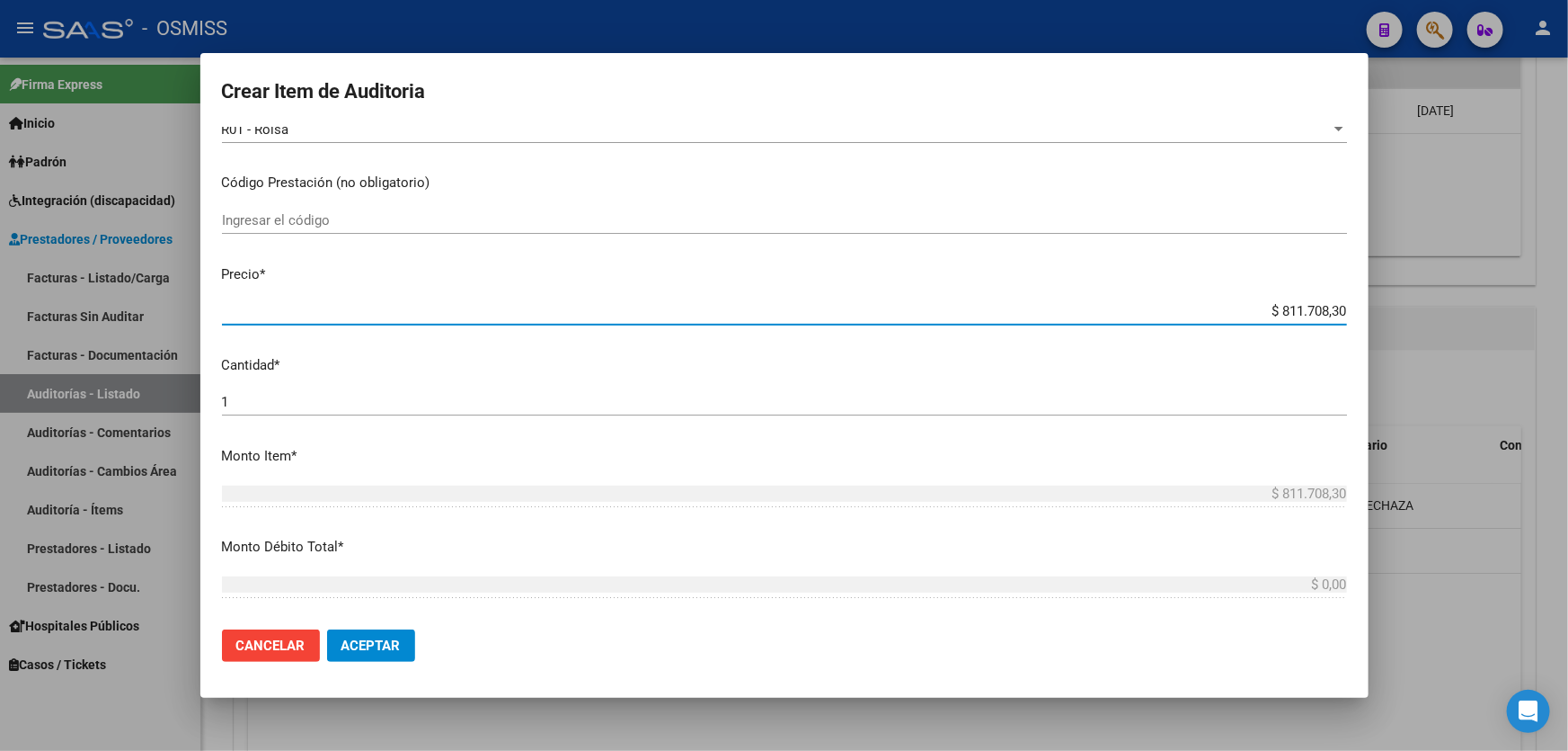
paste input "1.844,53"
type input "$ 1.844,53"
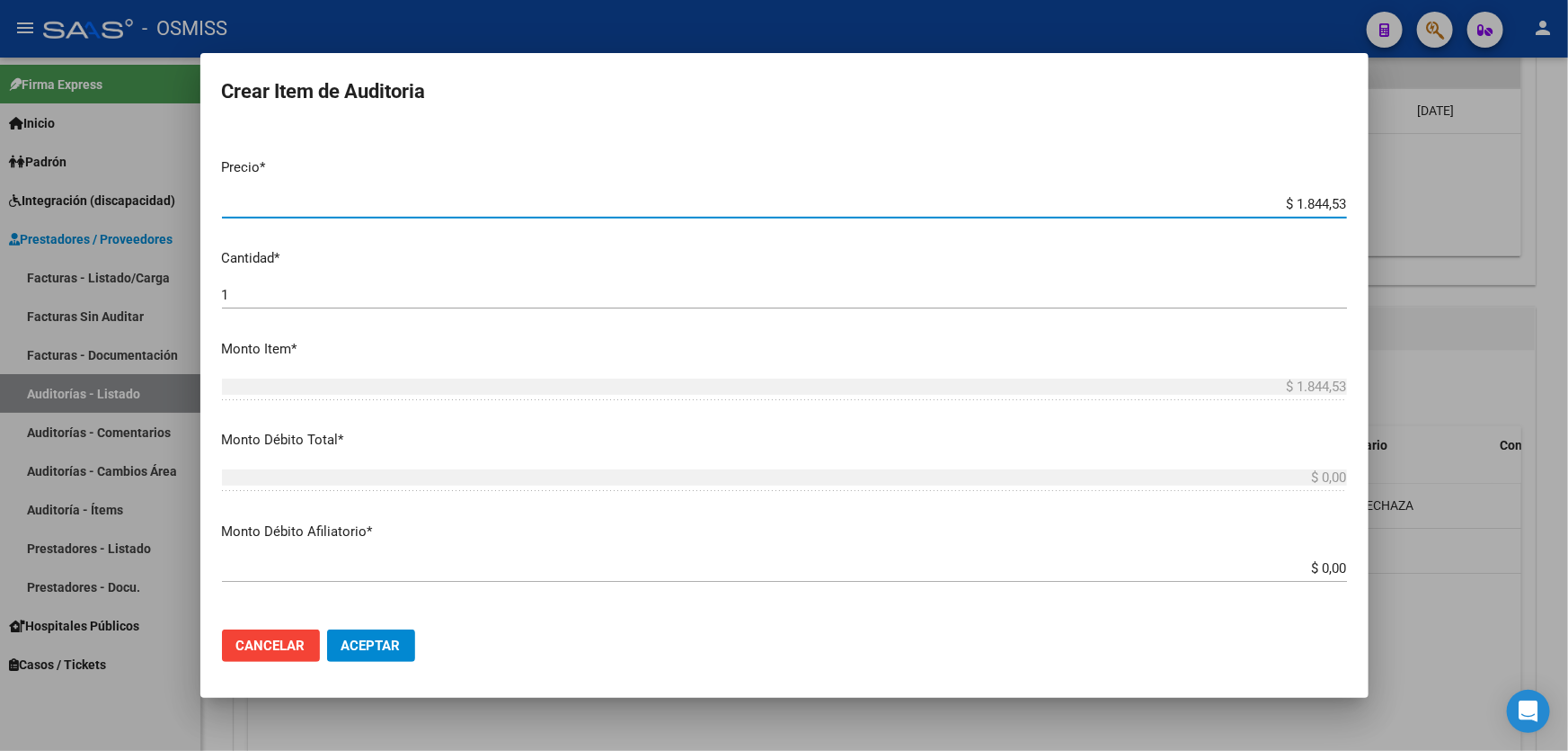
scroll to position [735, 0]
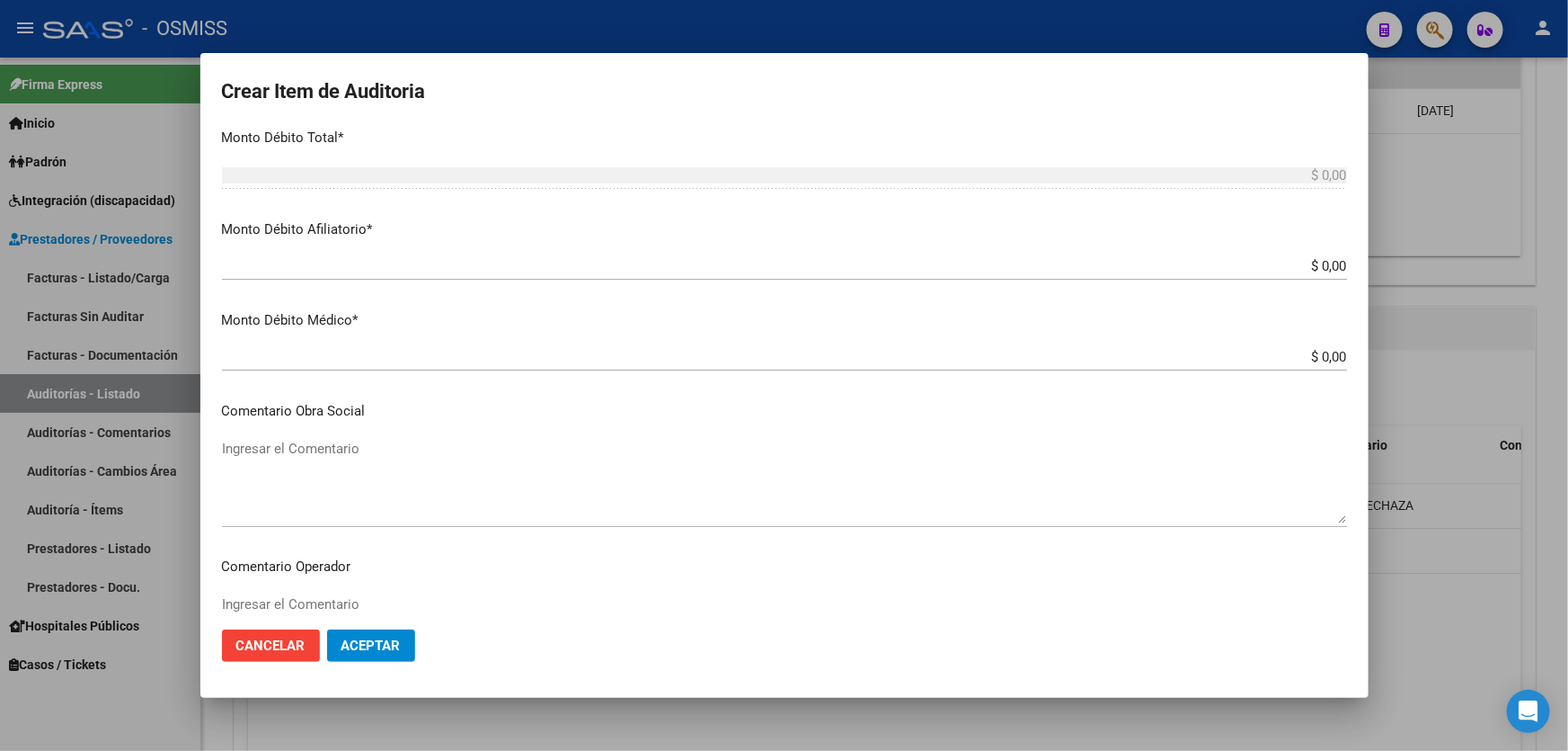
type input "$ 1.844,53"
click at [377, 639] on span "Aceptar" at bounding box center [370, 645] width 59 height 16
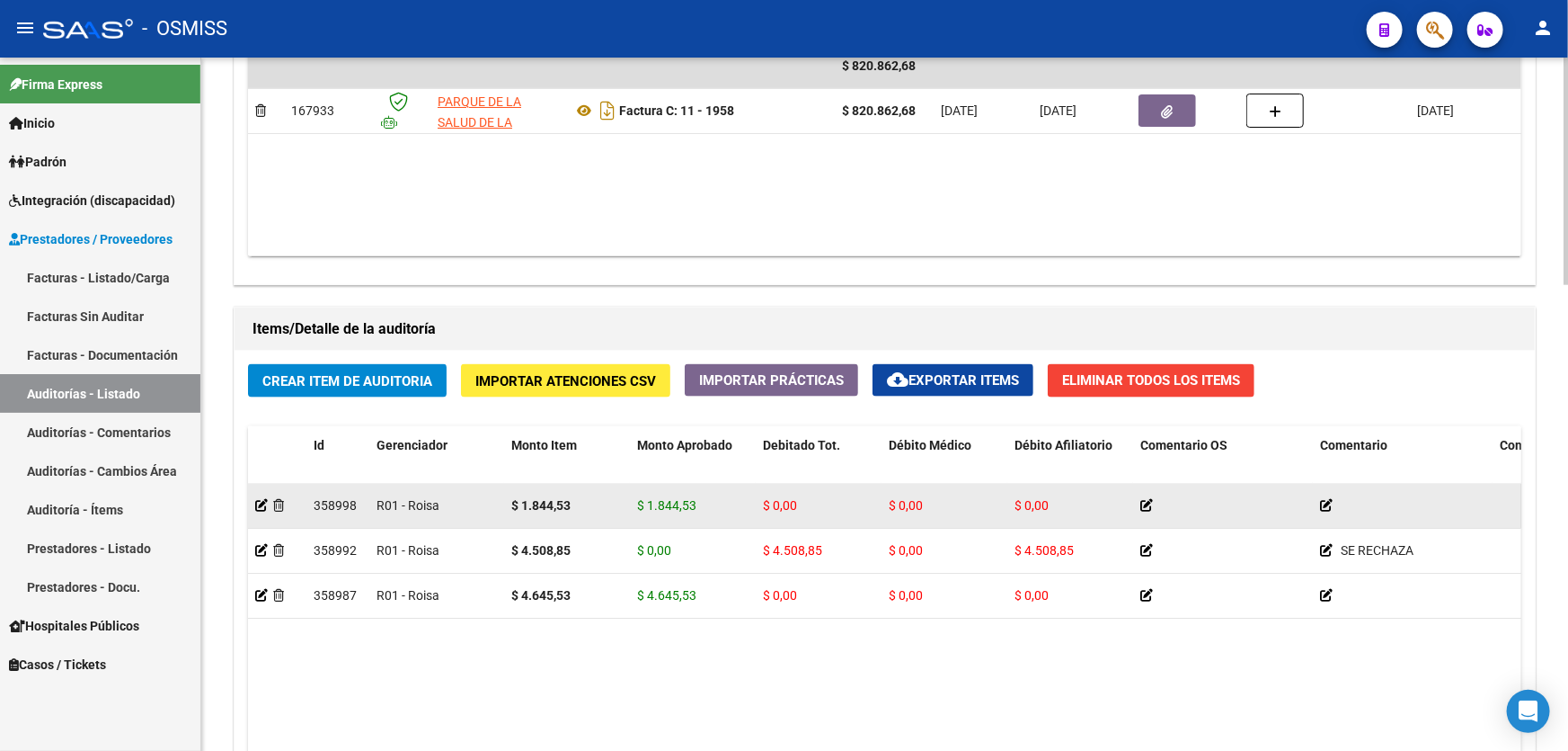
drag, startPoint x: 717, startPoint y: 507, endPoint x: 747, endPoint y: 507, distance: 30.0
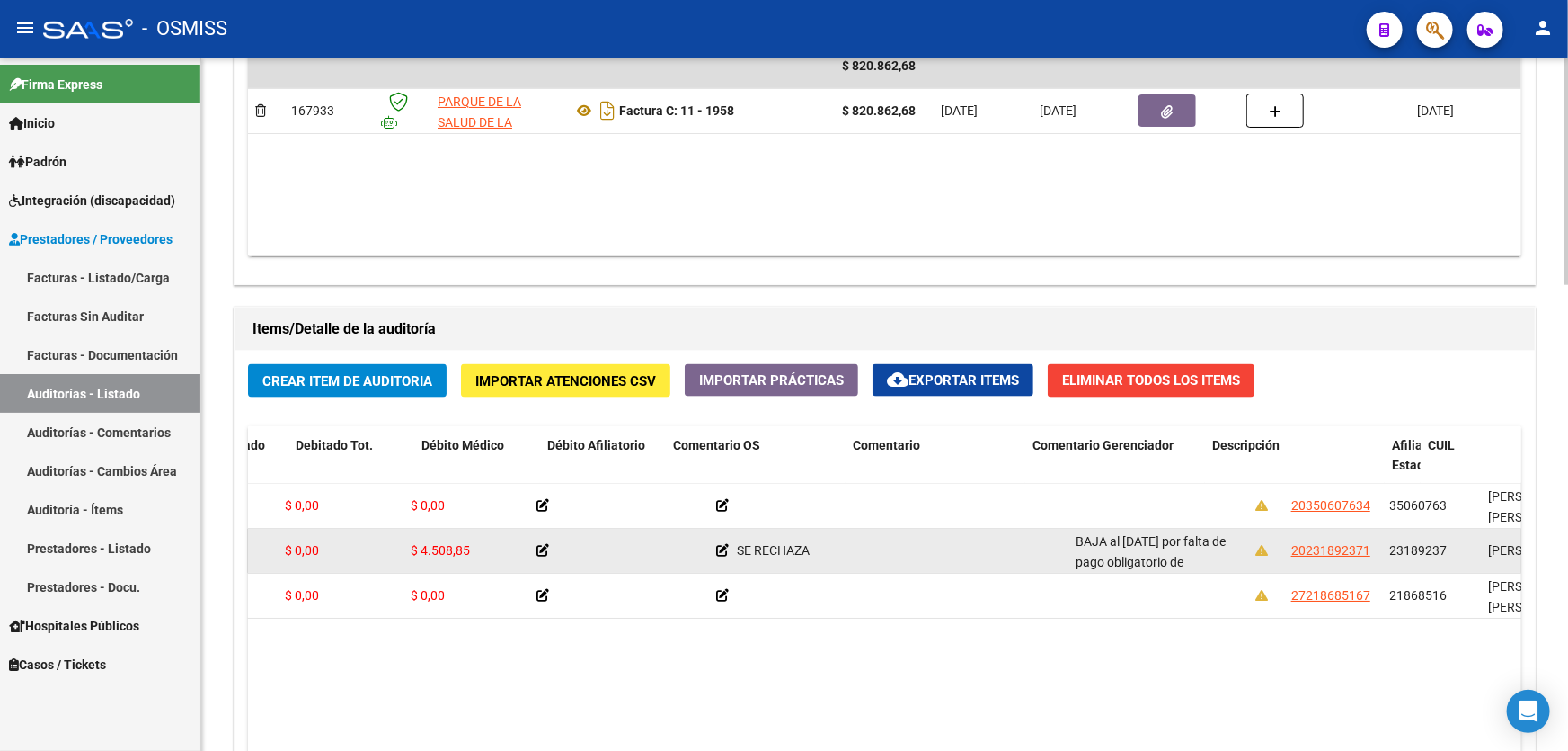
drag, startPoint x: 708, startPoint y: 556, endPoint x: 851, endPoint y: 552, distance: 143.1
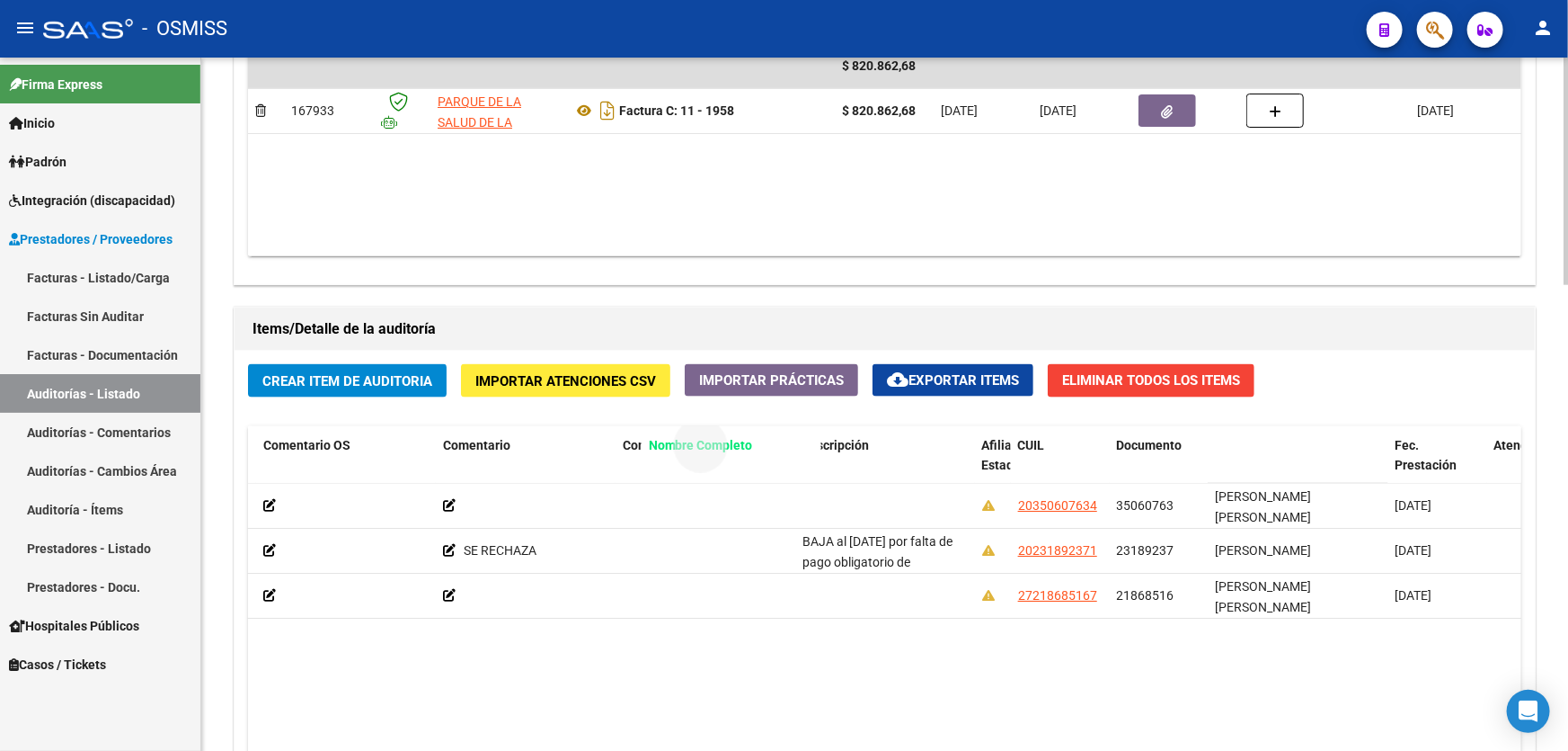
drag, startPoint x: 1236, startPoint y: 441, endPoint x: 654, endPoint y: 437, distance: 582.0
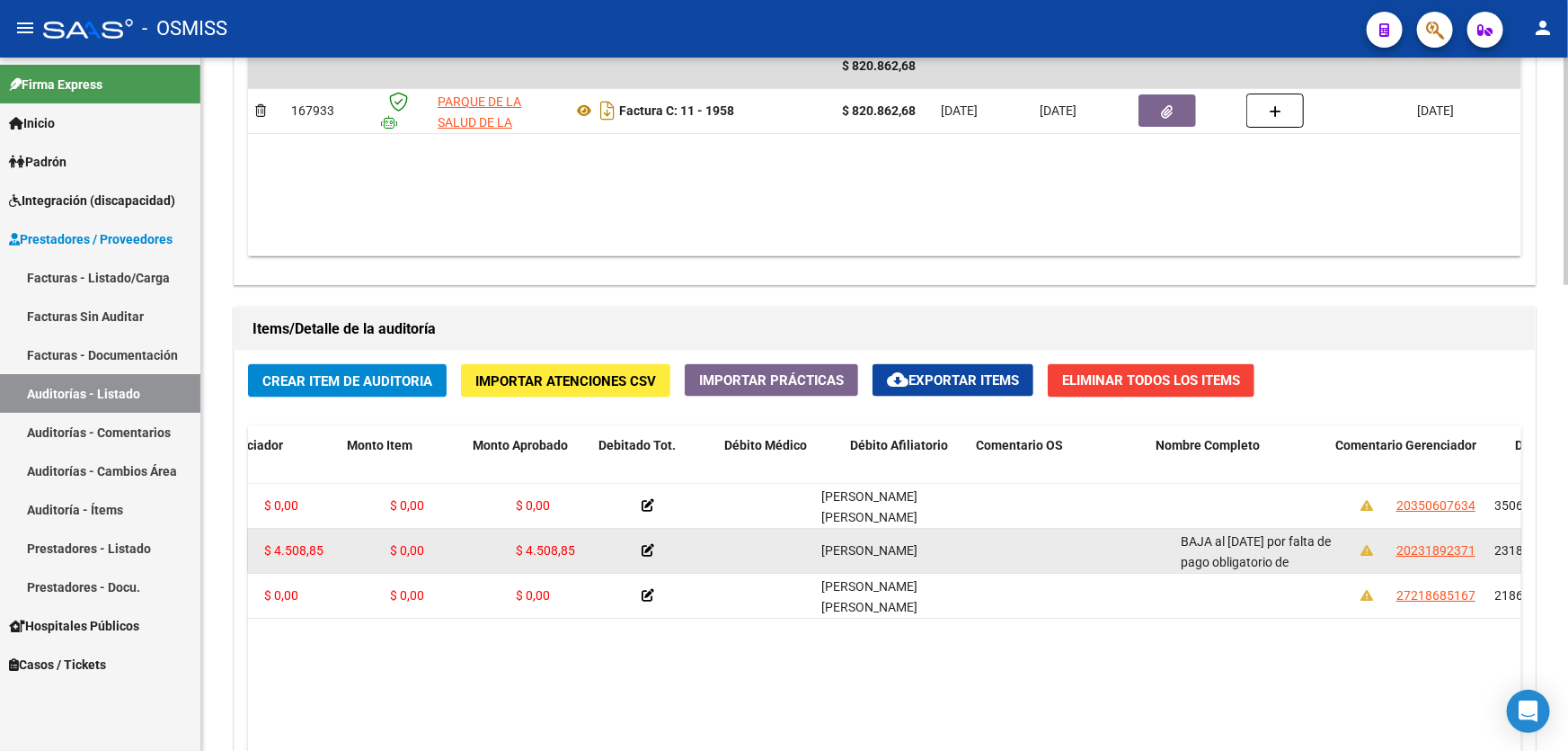
scroll to position [0, 0]
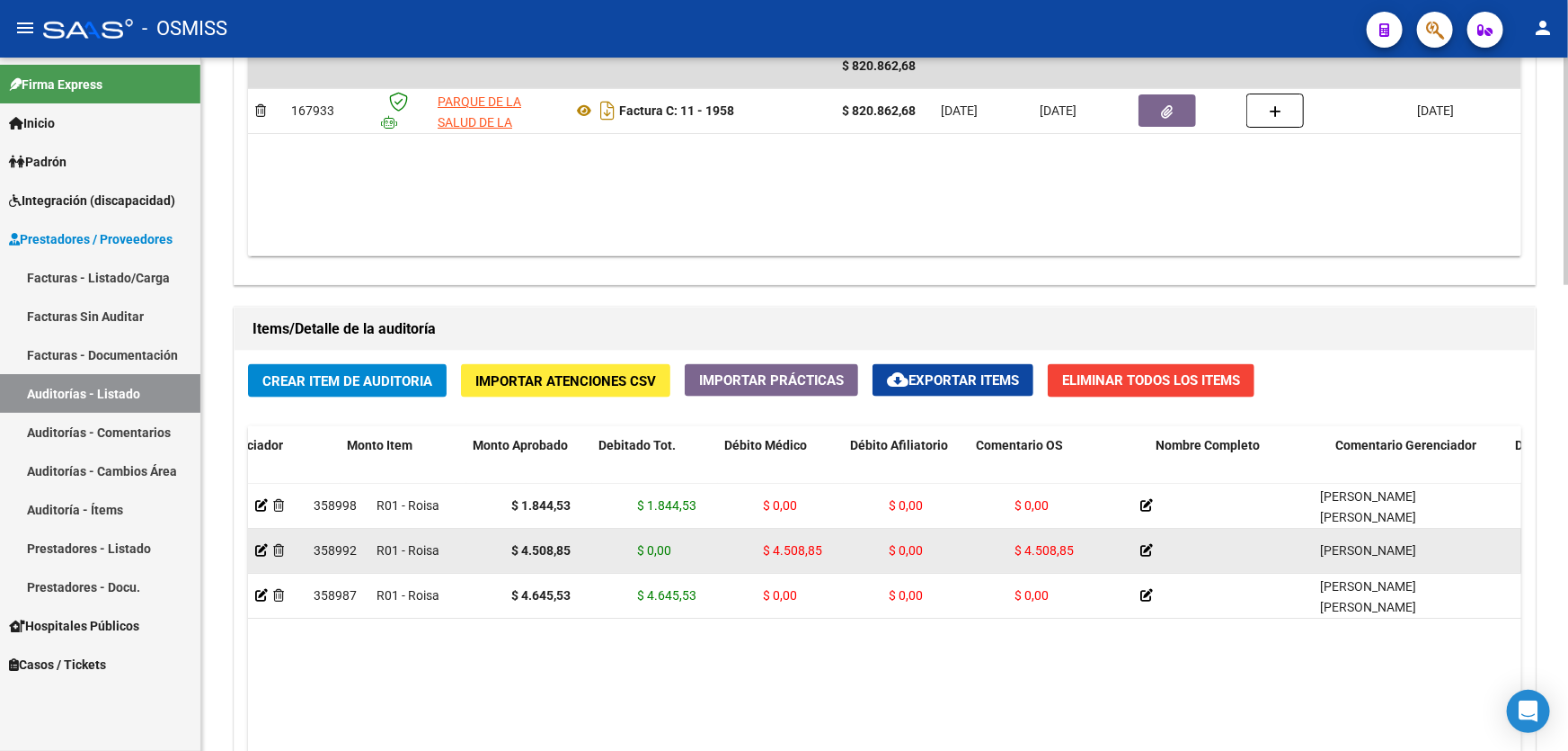
drag, startPoint x: 554, startPoint y: 548, endPoint x: 446, endPoint y: 541, distance: 108.2
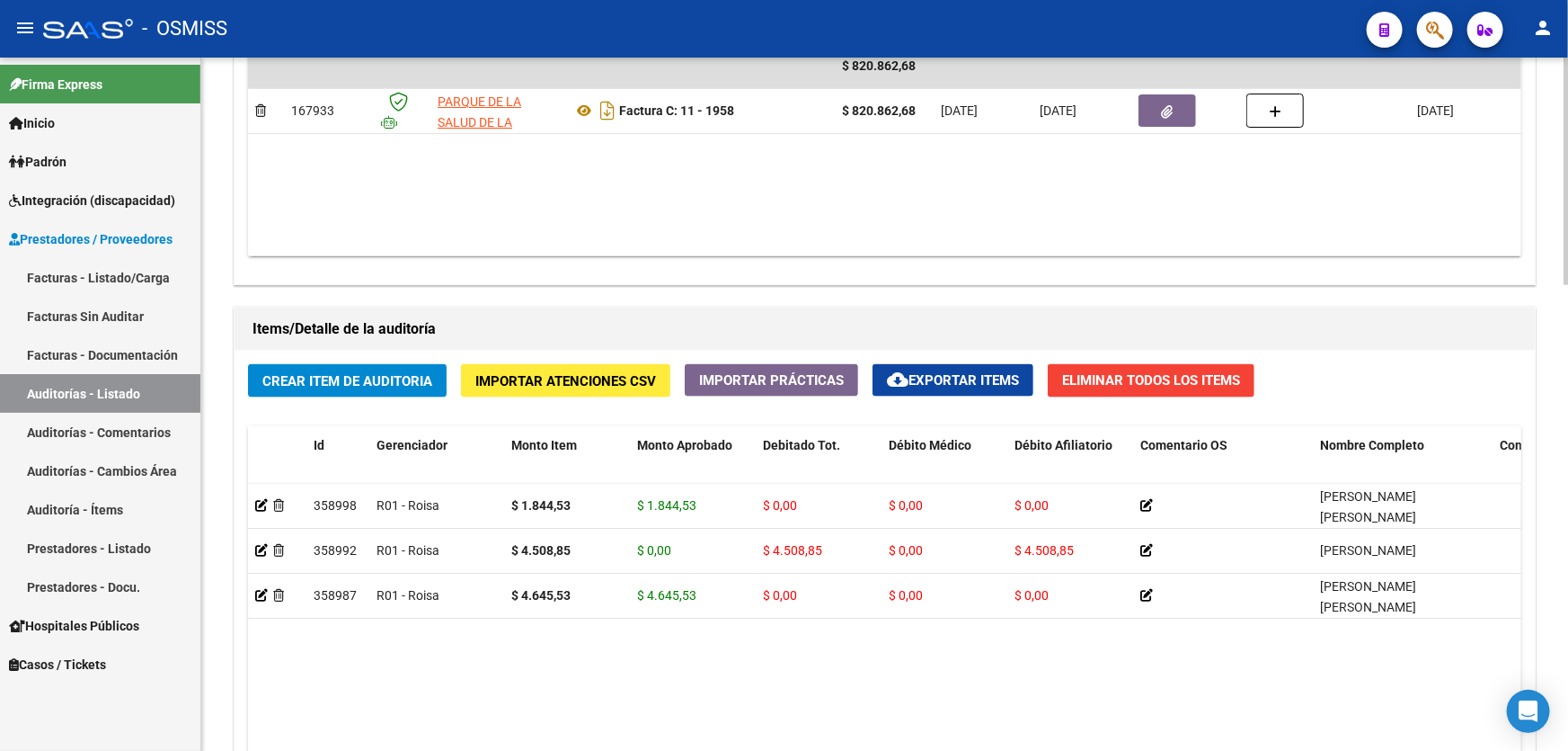
drag, startPoint x: 799, startPoint y: 143, endPoint x: 762, endPoint y: 191, distance: 60.6
click at [799, 143] on datatable-body "$ 820.862,68 167933 PARQUE DE LA SALUD DE LA PROVINCIA DE [GEOGRAPHIC_DATA] [PE…" at bounding box center [884, 149] width 1273 height 212
click at [428, 373] on span "Crear Item de Auditoria" at bounding box center [347, 381] width 169 height 16
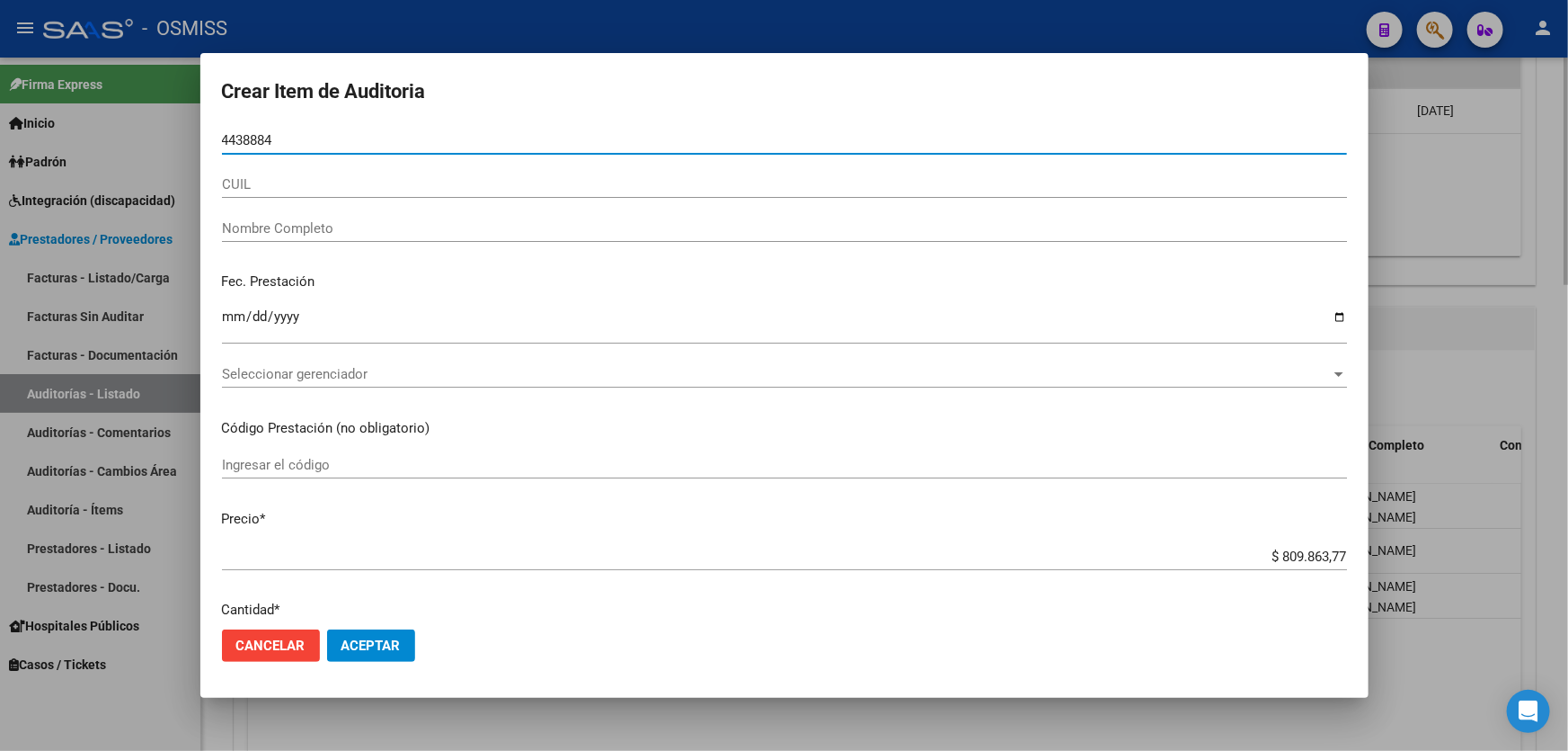
type input "44388846"
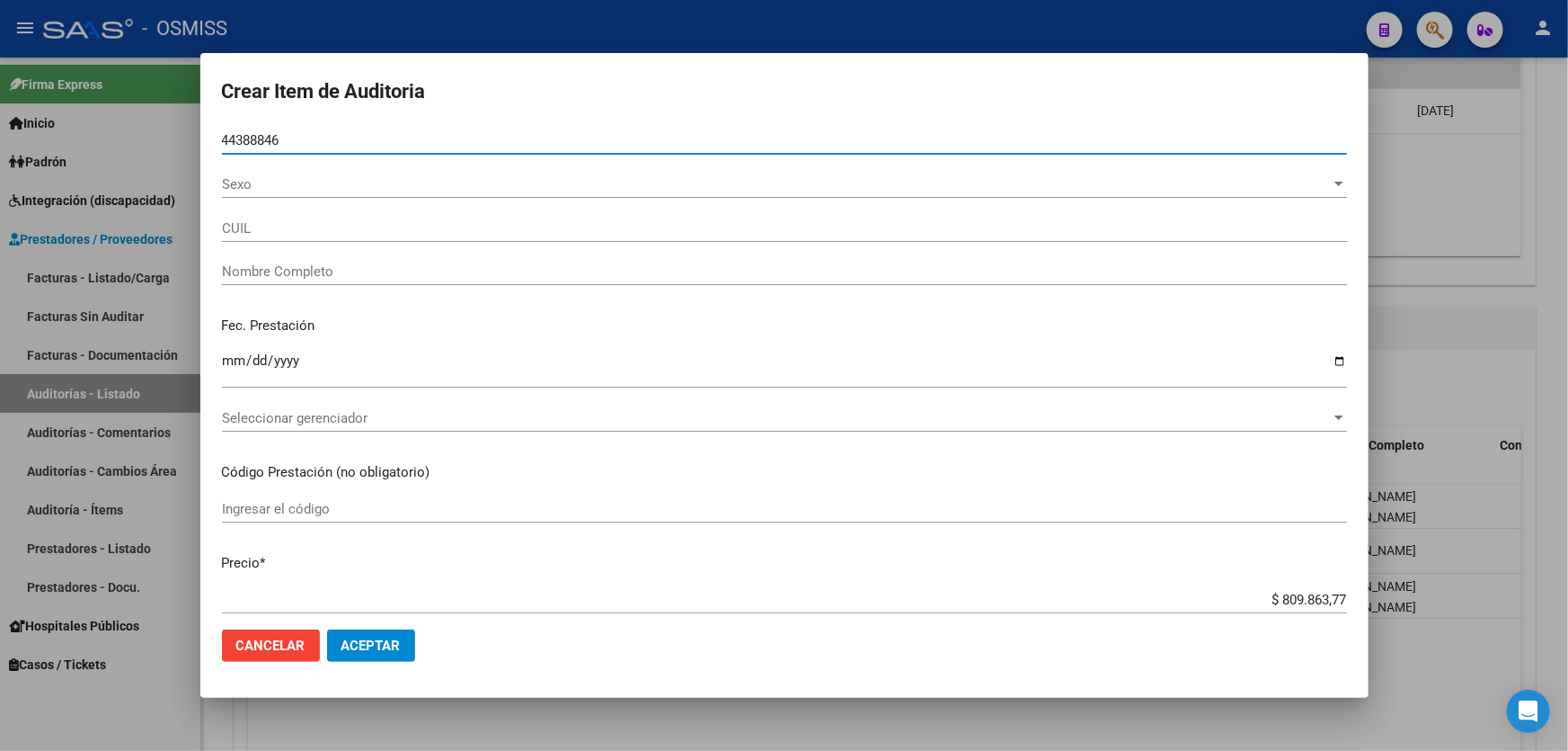
type input "20443888463"
type input "[PERSON_NAME]"
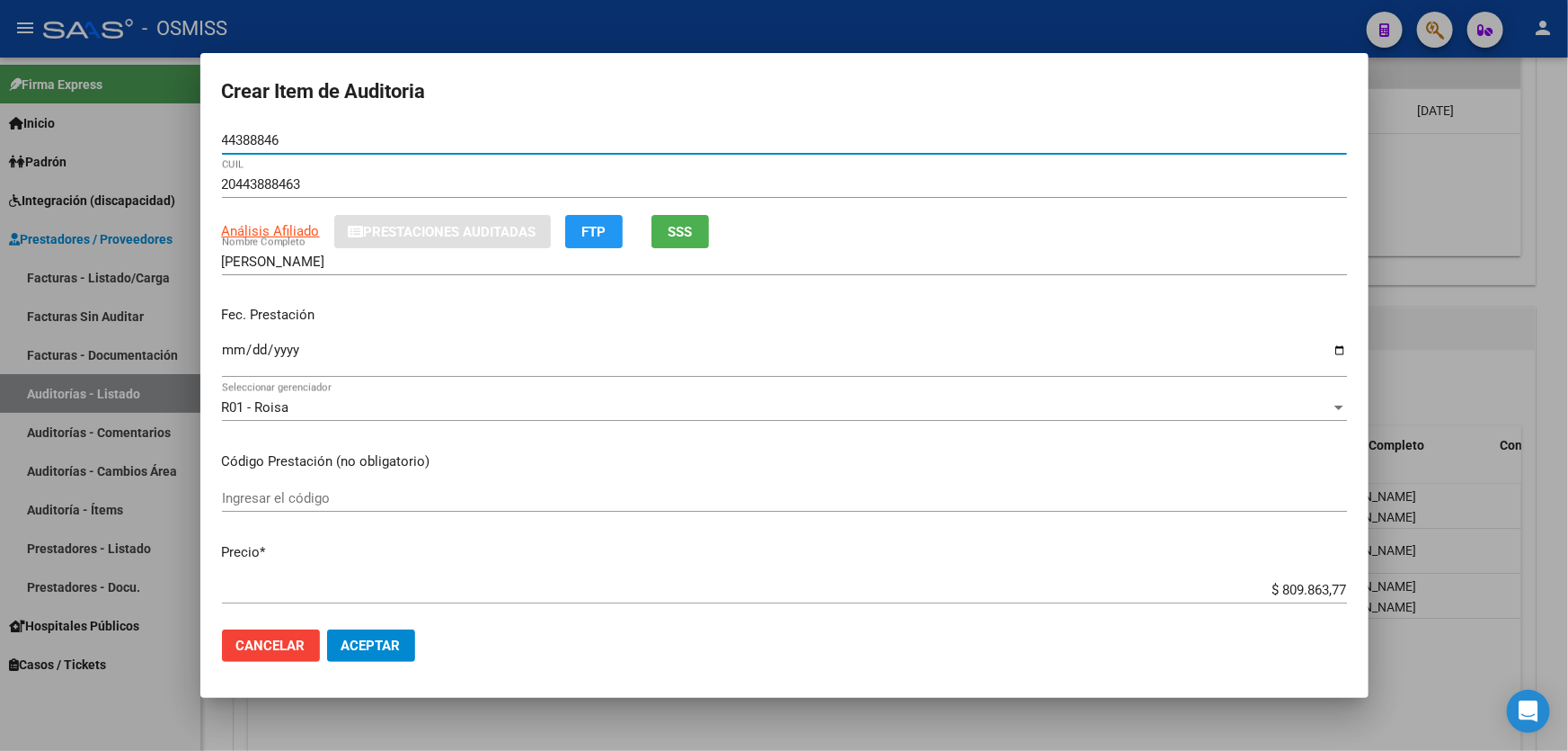
type input "44388846"
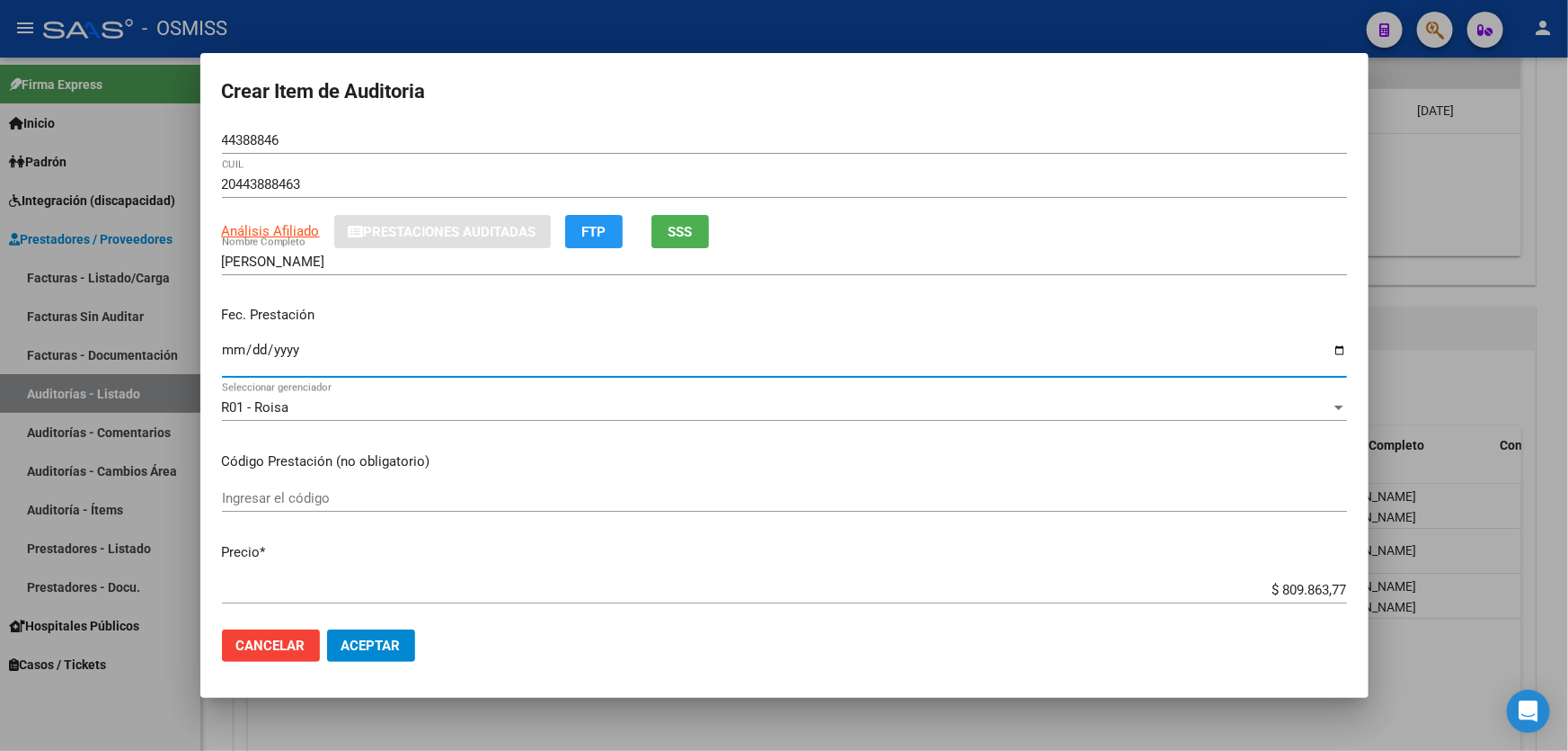
click at [231, 347] on input "Ingresar la fecha" at bounding box center [784, 357] width 1124 height 29
type input "[DATE]"
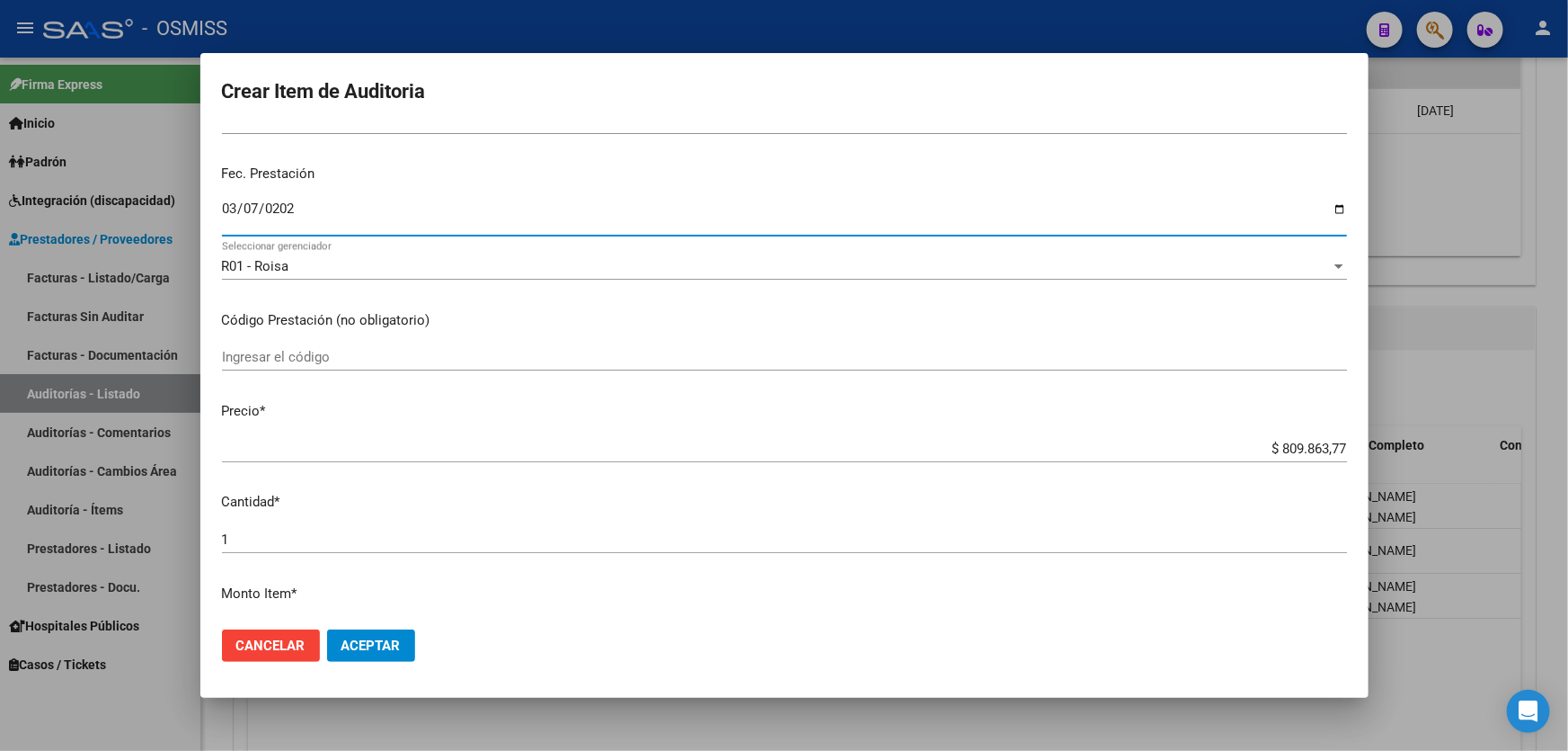
scroll to position [163, 0]
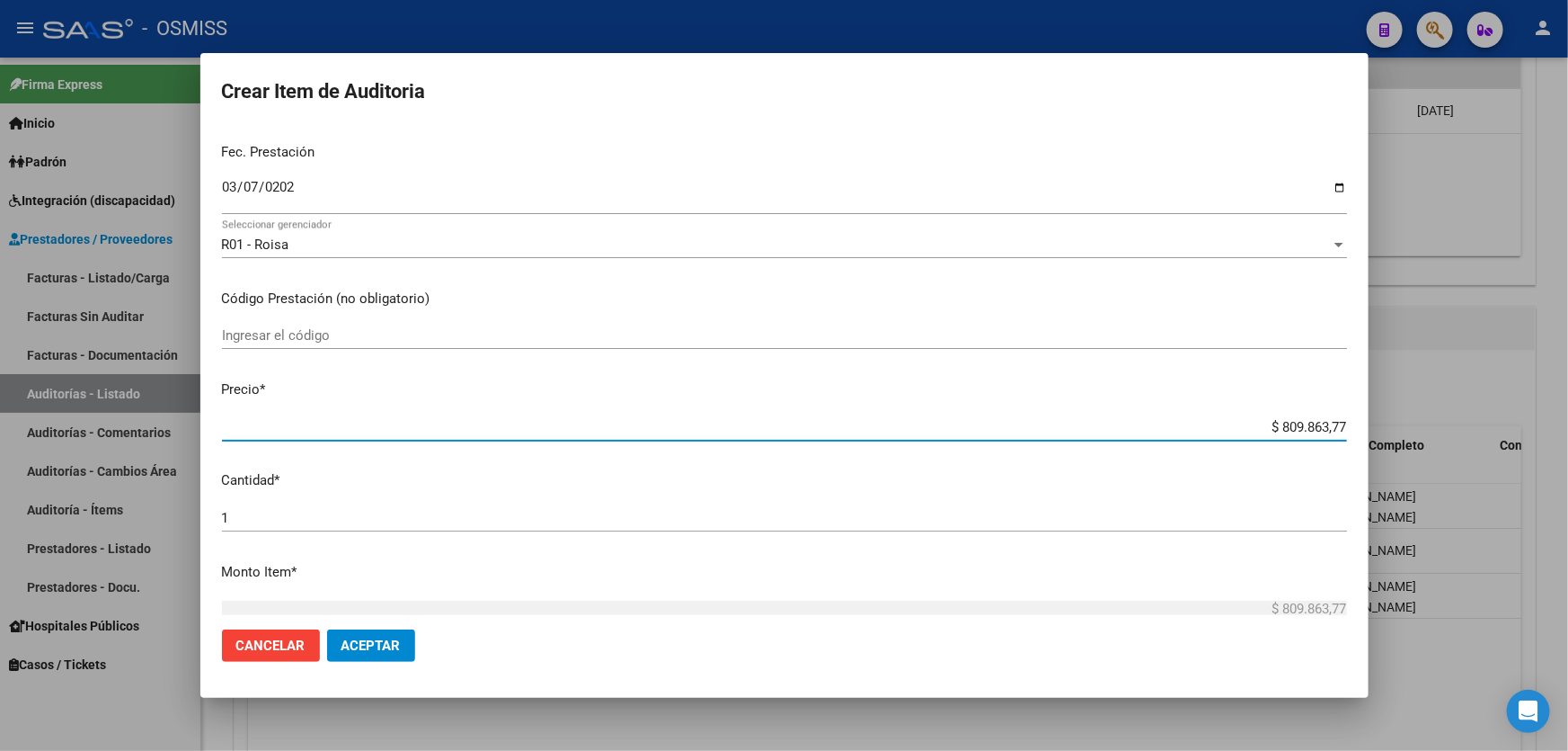
drag, startPoint x: 1198, startPoint y: 423, endPoint x: 1567, endPoint y: 403, distance: 369.5
click at [1567, 403] on div "Crear Item de Auditoria 44388846 Nro Documento 20443888463 CUIL Análisis Afilia…" at bounding box center [784, 375] width 1568 height 751
type input "$ 0,05"
type input "$ 0,51"
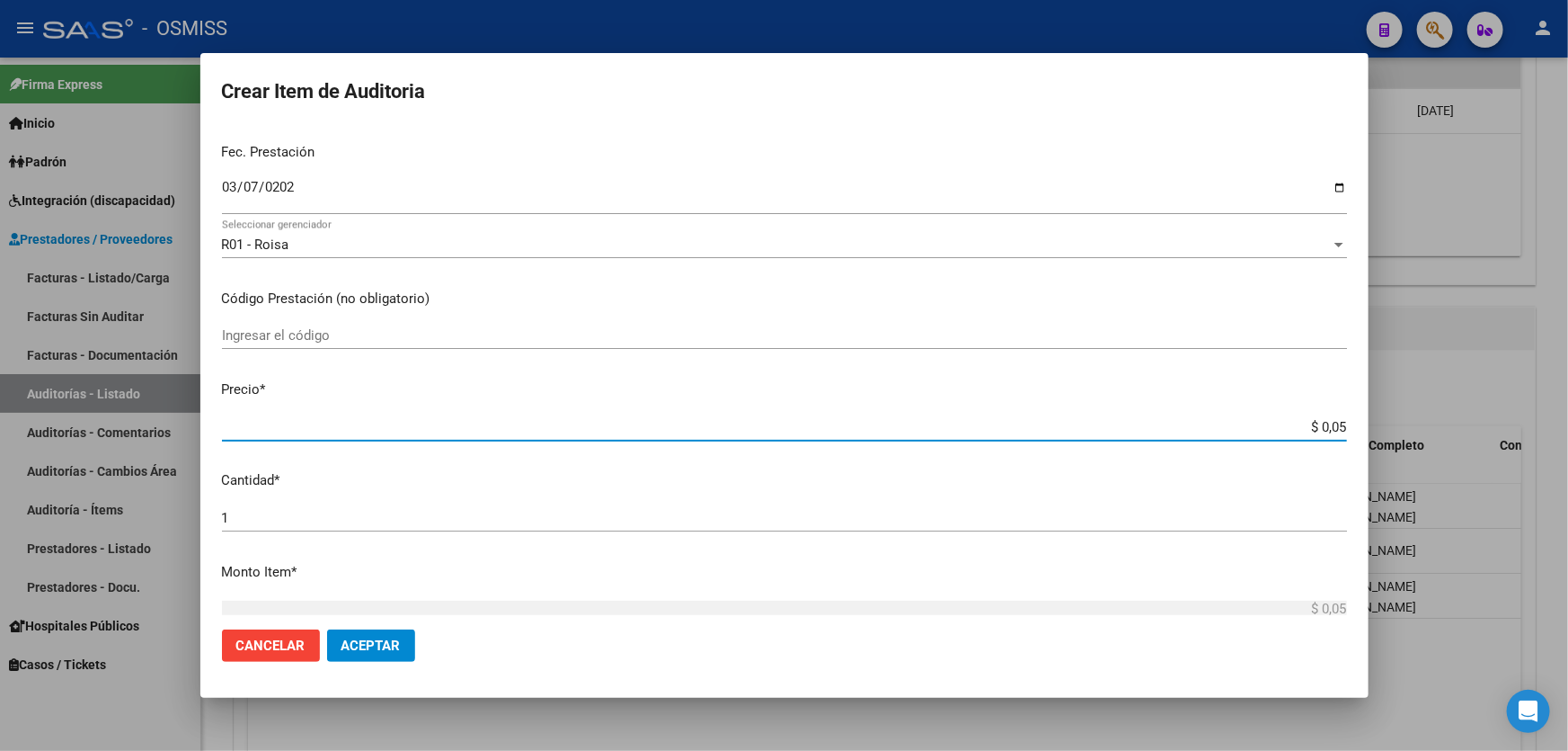
type input "$ 0,51"
type input "$ 5,12"
type input "$ 51,23"
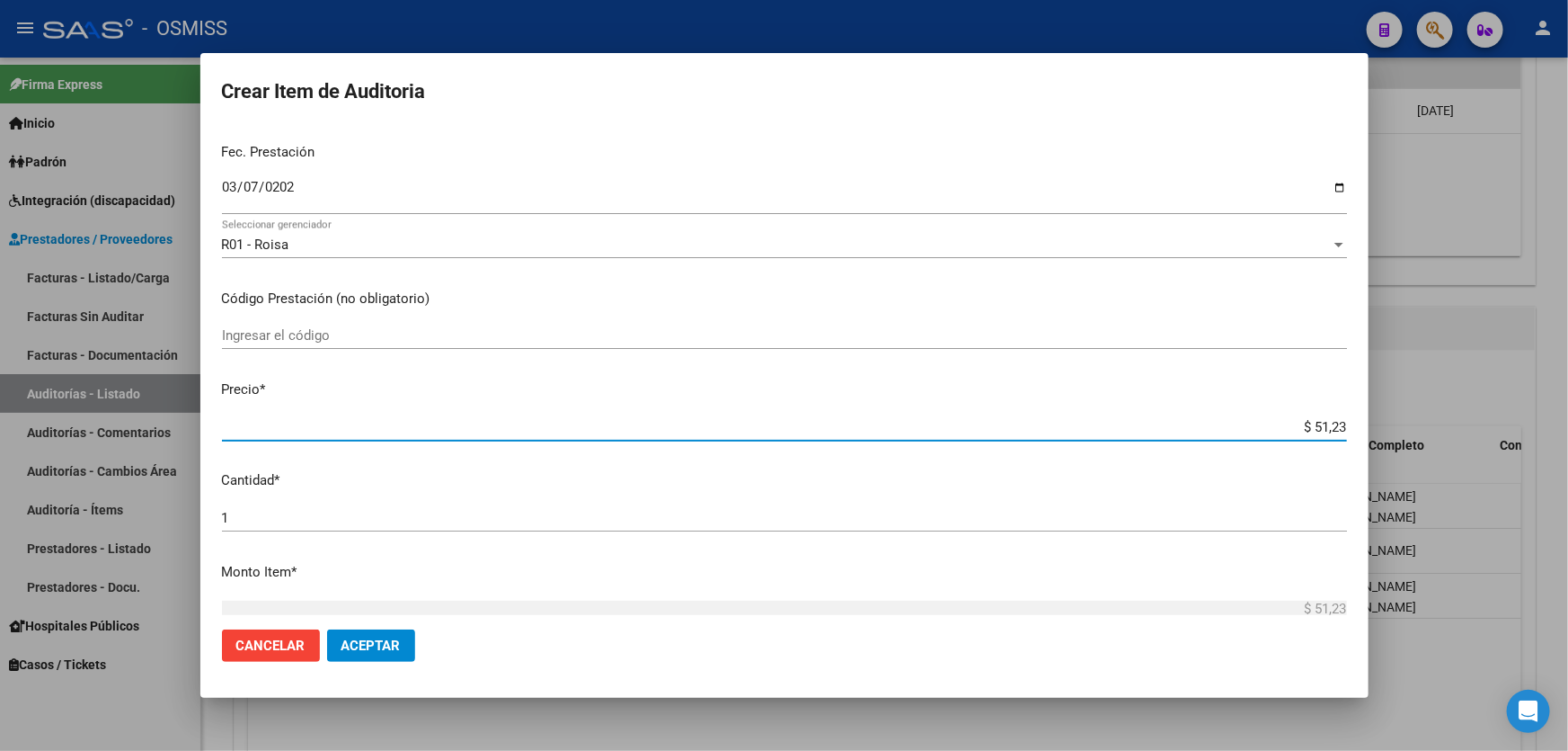
type input "$ 512,30"
type input "$ 5.123,00"
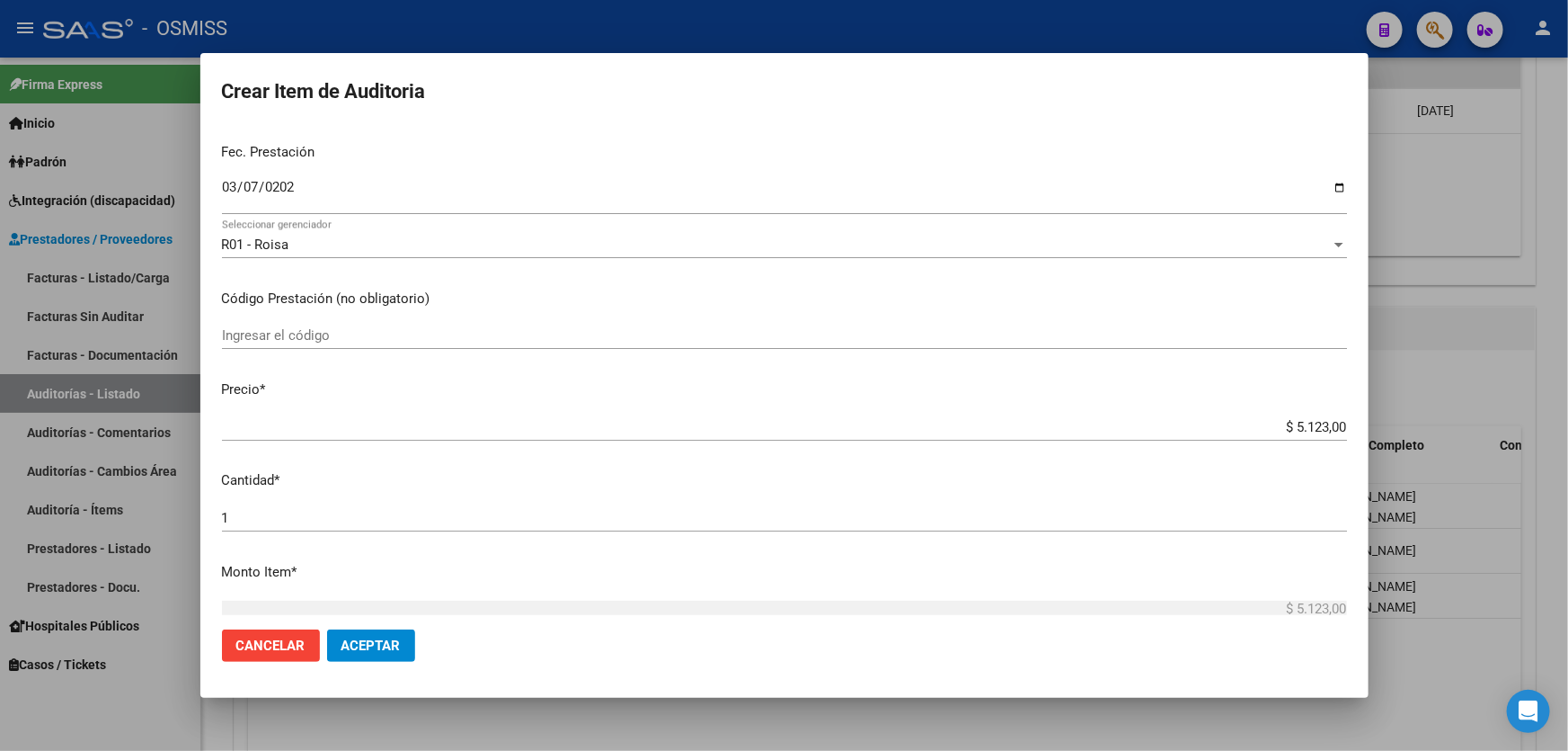
click at [416, 639] on mat-dialog-actions "Cancelar Aceptar" at bounding box center [784, 644] width 1124 height 61
click at [294, 639] on span "Cancelar" at bounding box center [270, 645] width 69 height 16
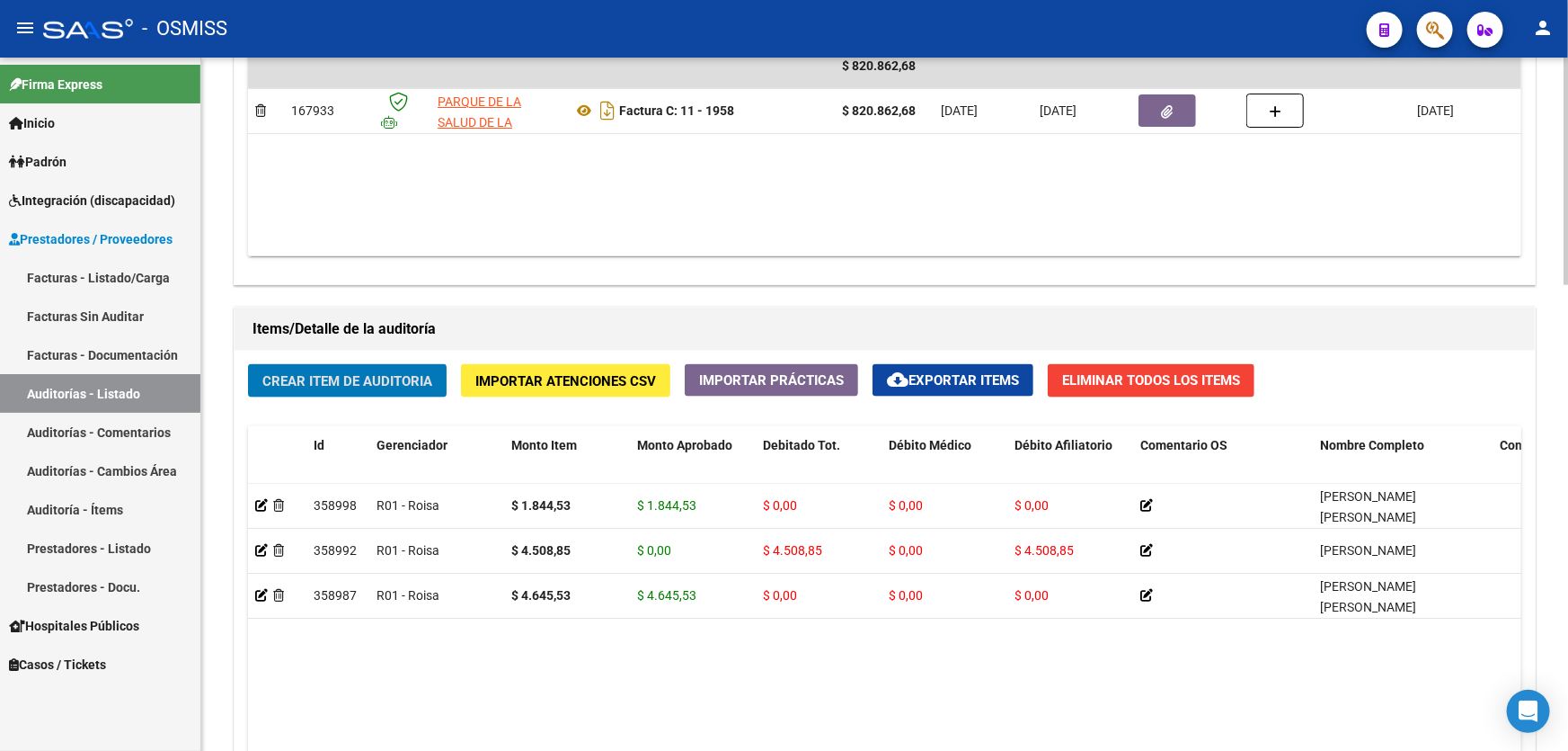
drag, startPoint x: 335, startPoint y: 636, endPoint x: 520, endPoint y: 385, distance: 311.8
click at [342, 387] on button "Crear Item de Auditoria" at bounding box center [347, 381] width 199 height 33
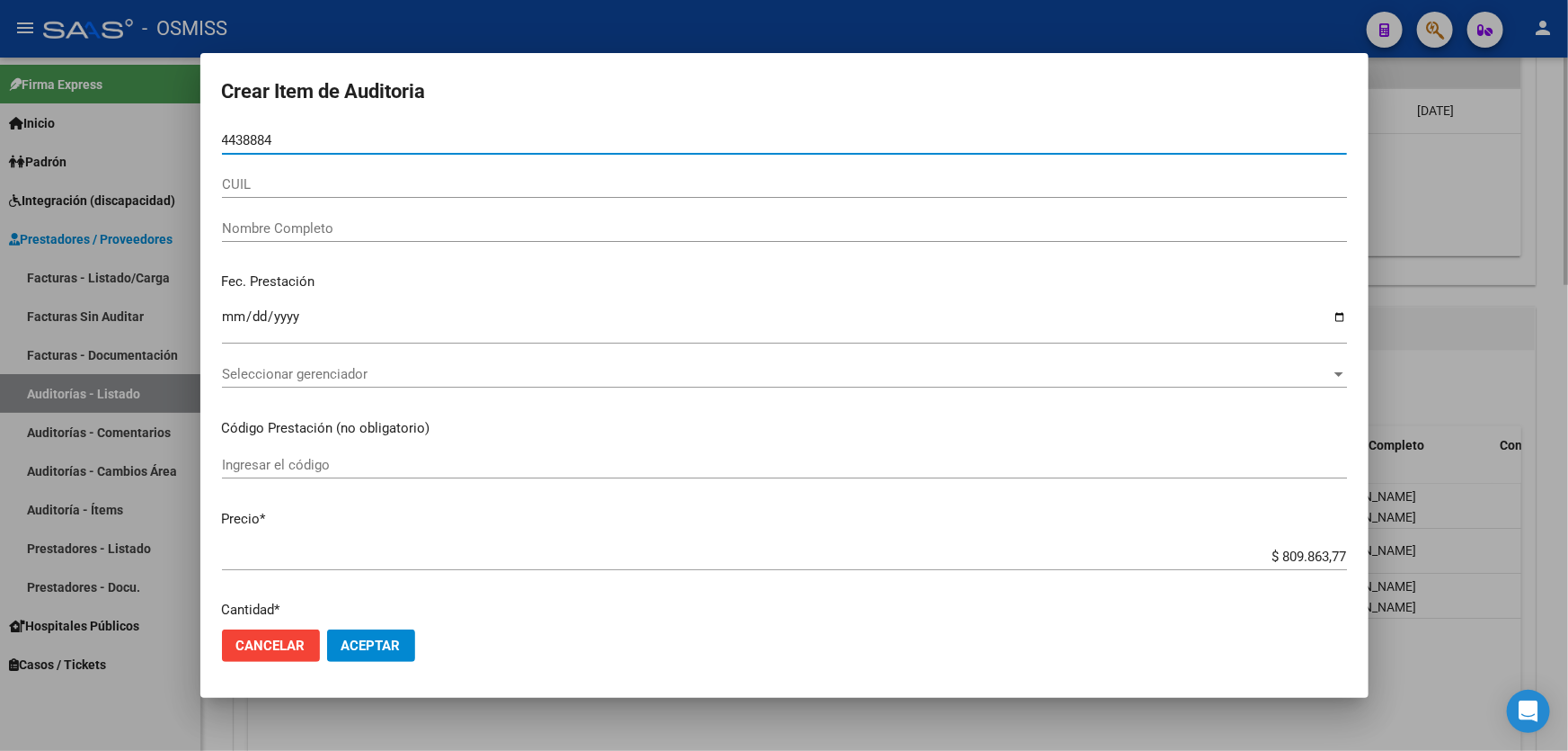
type input "44388846"
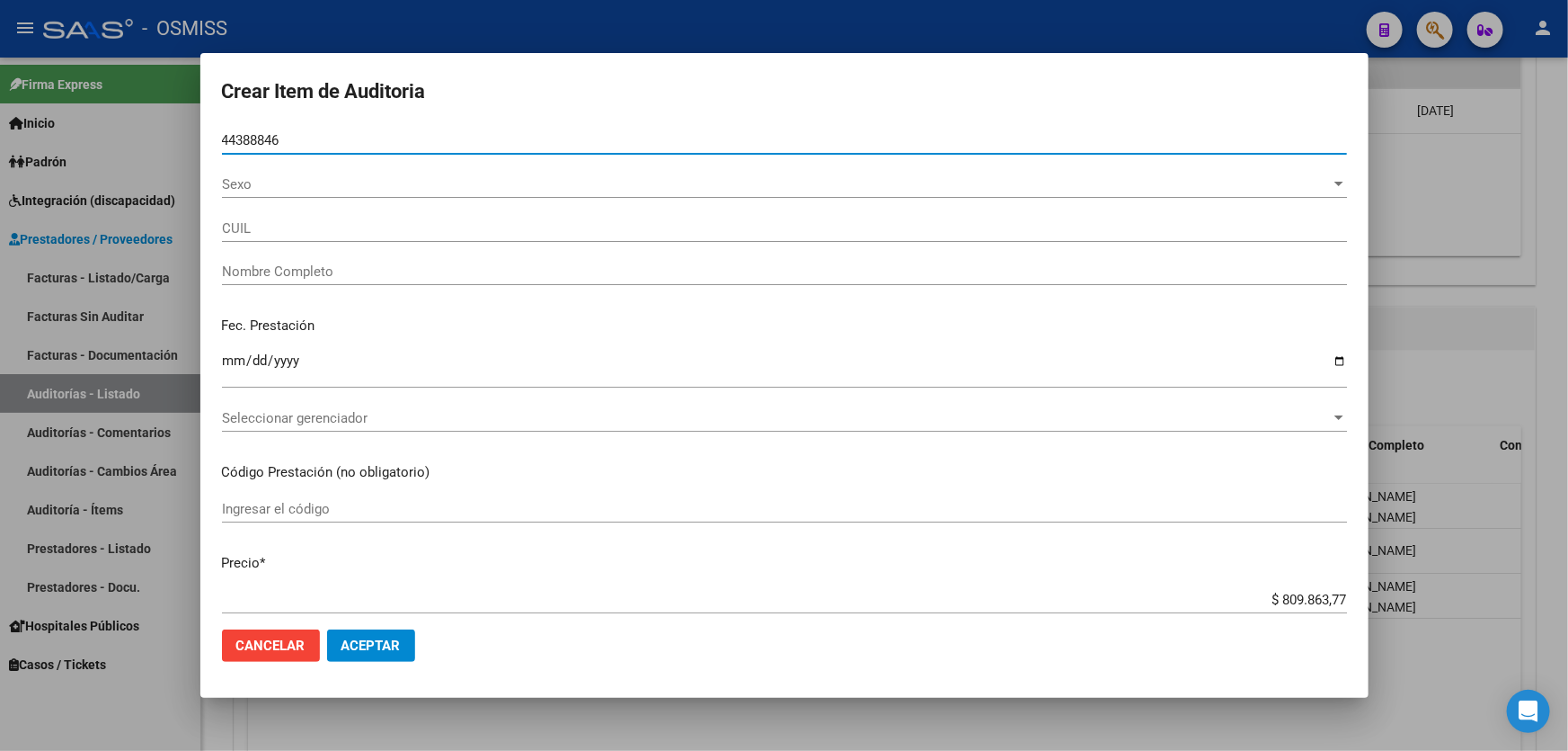
type input "20443888463"
type input "[PERSON_NAME]"
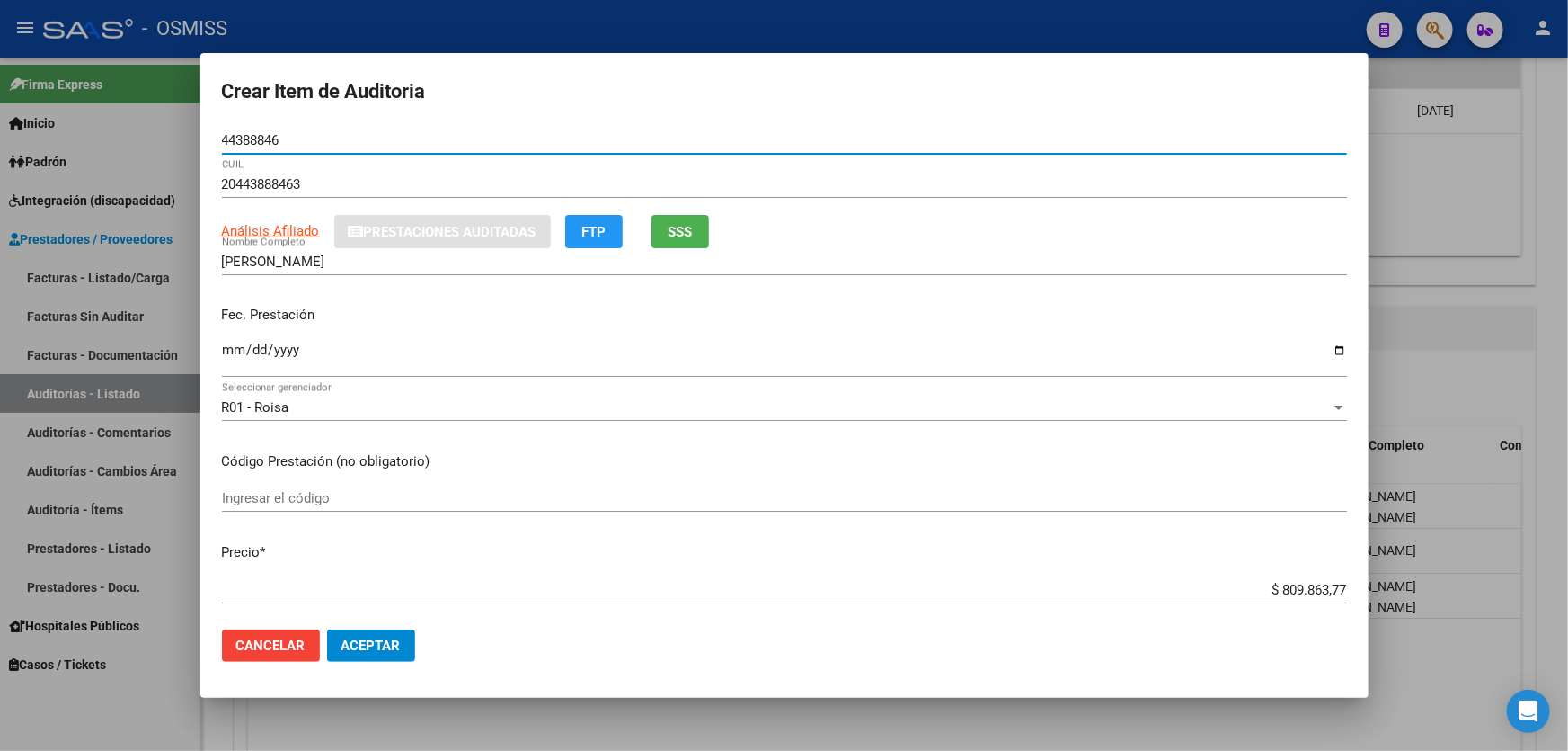
type input "44388846"
click at [226, 364] on input "Ingresar la fecha" at bounding box center [784, 357] width 1124 height 29
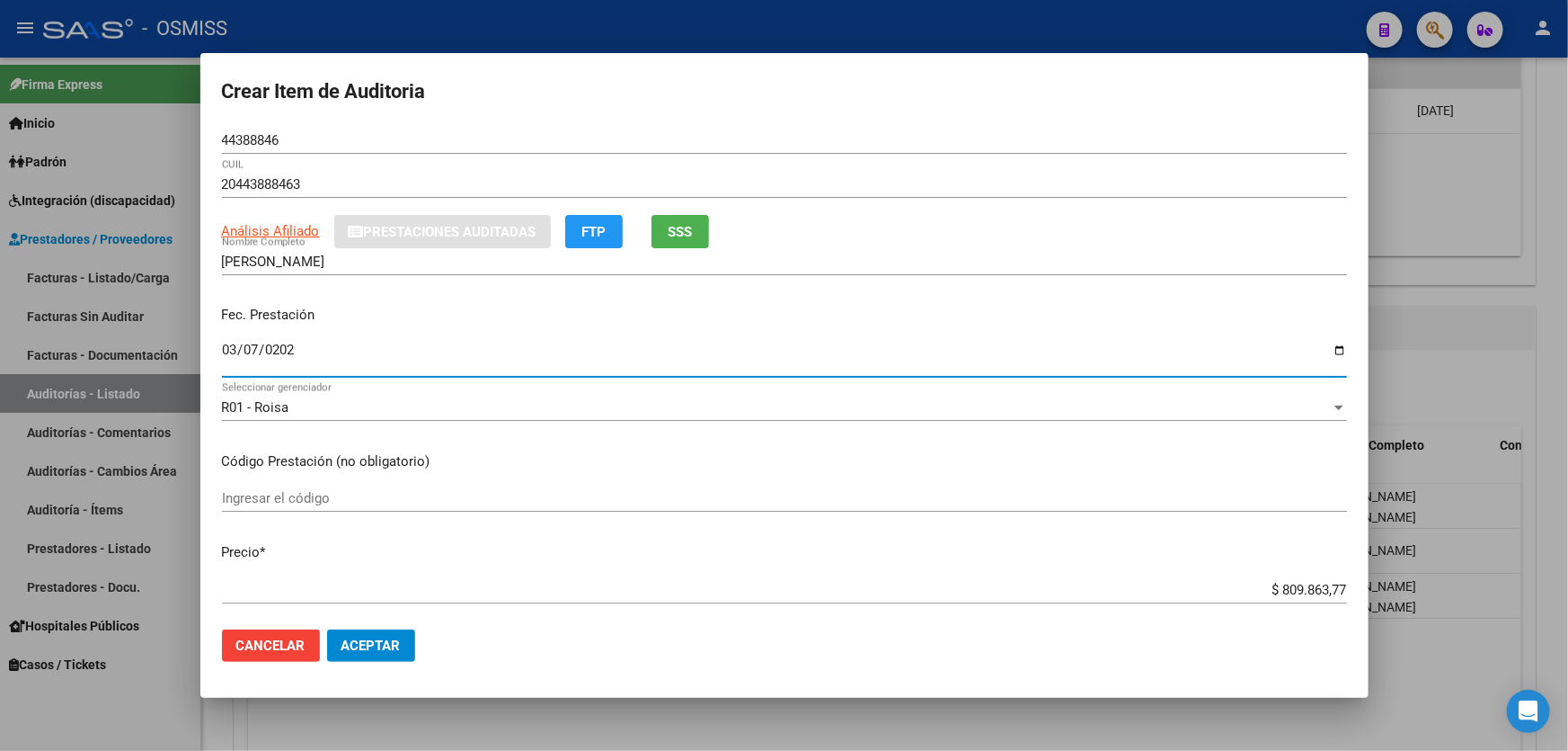
type input "[DATE]"
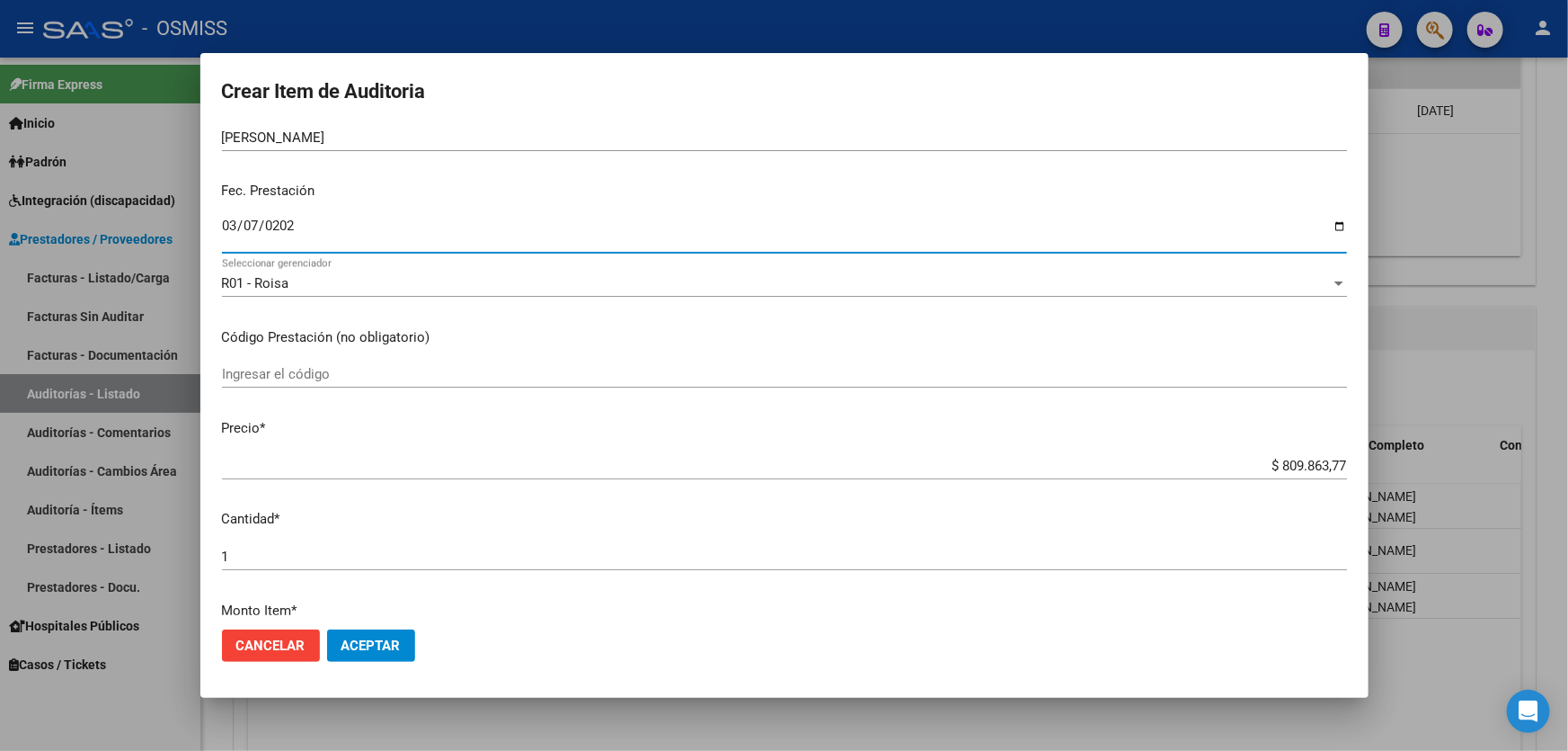
scroll to position [327, 0]
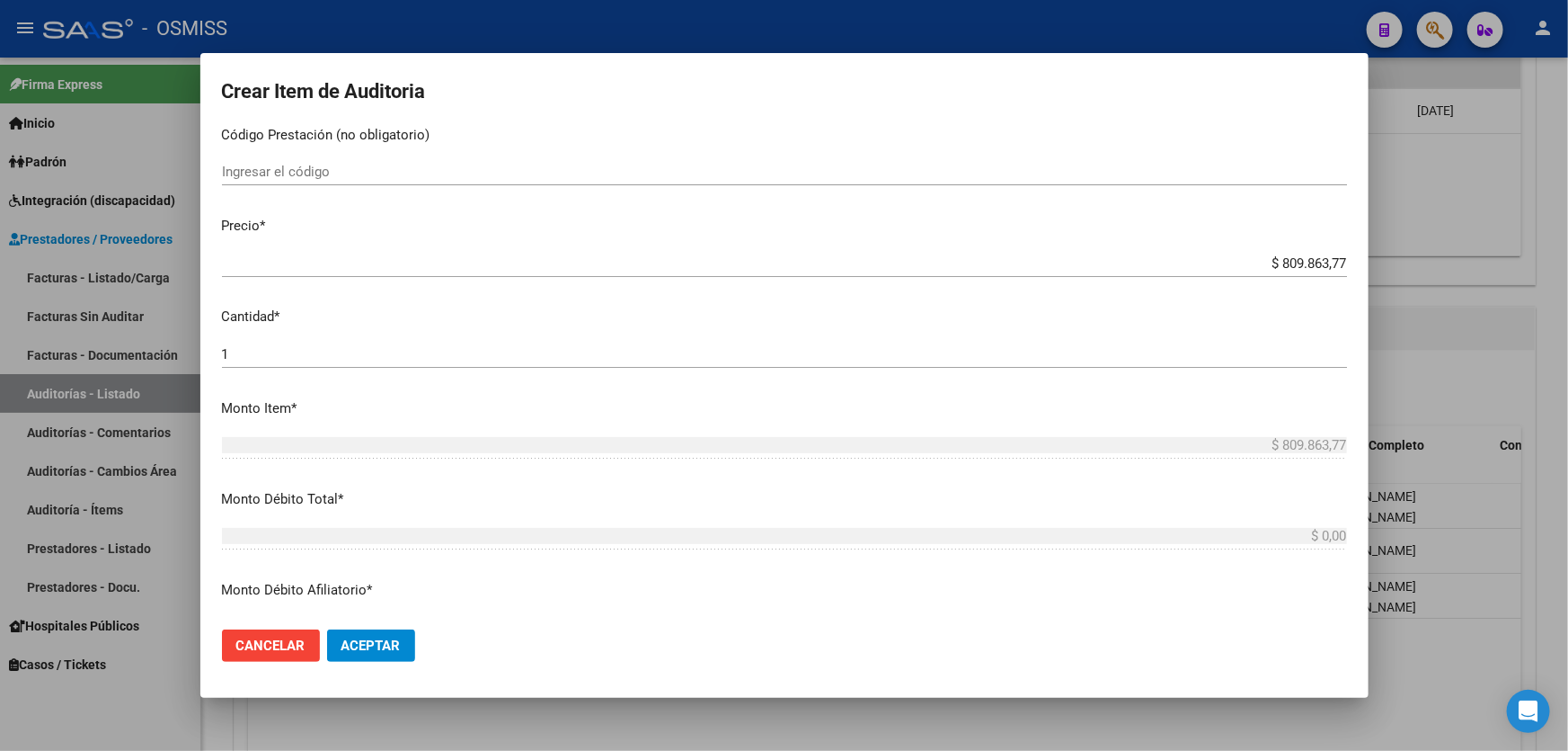
drag, startPoint x: 1224, startPoint y: 266, endPoint x: 1567, endPoint y: 172, distance: 355.6
click at [1567, 181] on div "Crear Item de Auditoria 44388846 Nro Documento 20443888463 CUIL Análisis Afilia…" at bounding box center [784, 375] width 1568 height 751
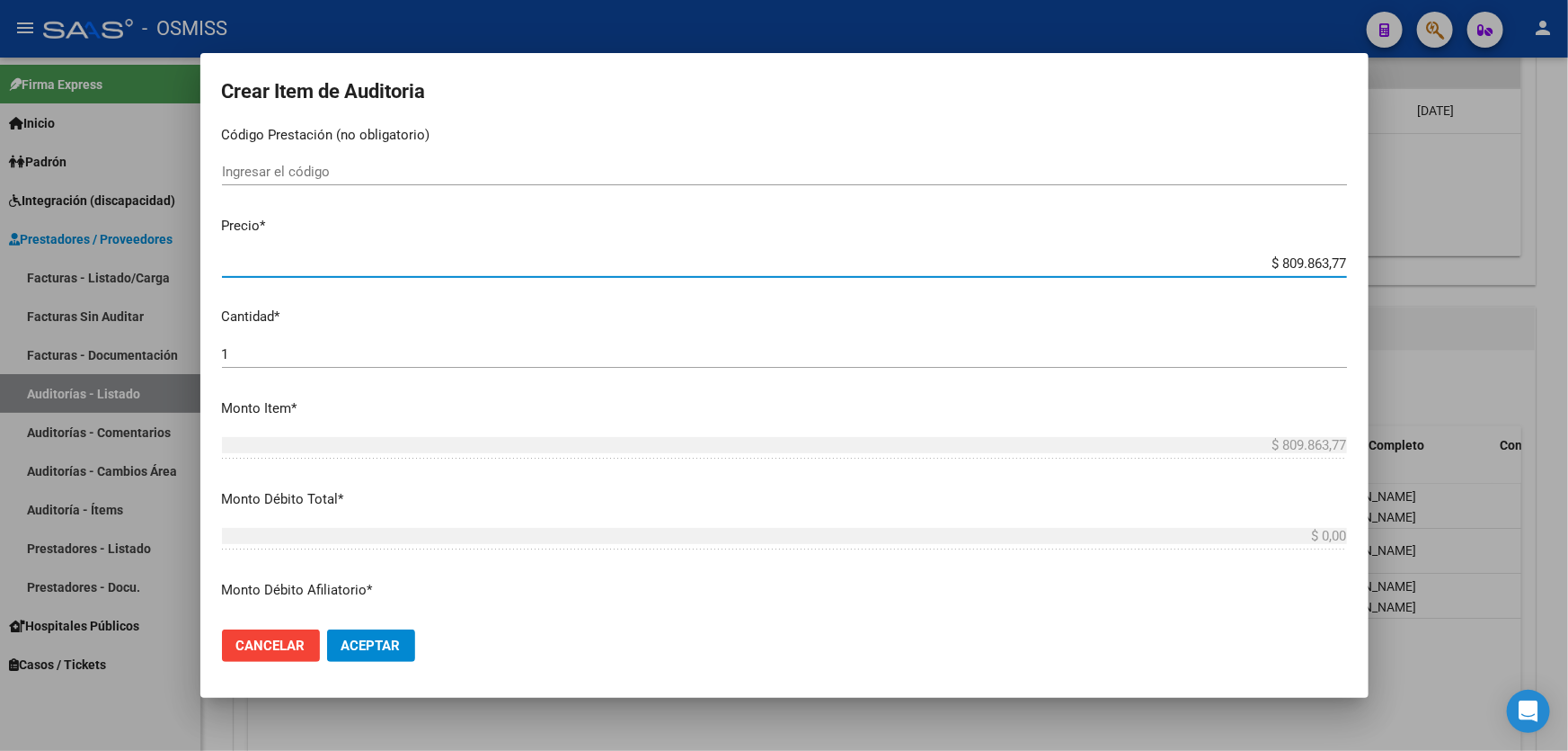
type input "$ 0,05"
type input "$ 0,51"
type input "$ 5,12"
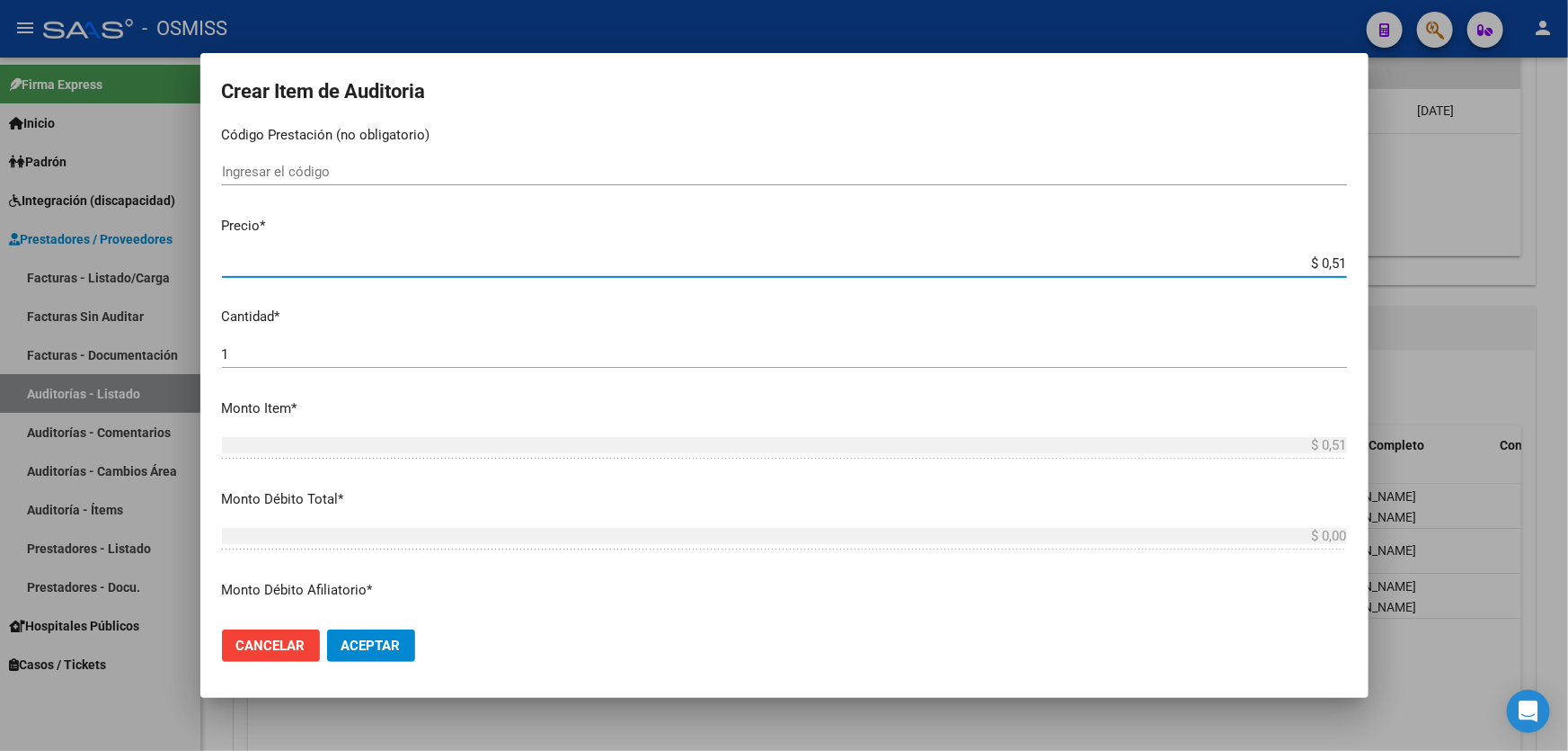
type input "$ 5,12"
type input "$ 51,23"
type input "$ 512,30"
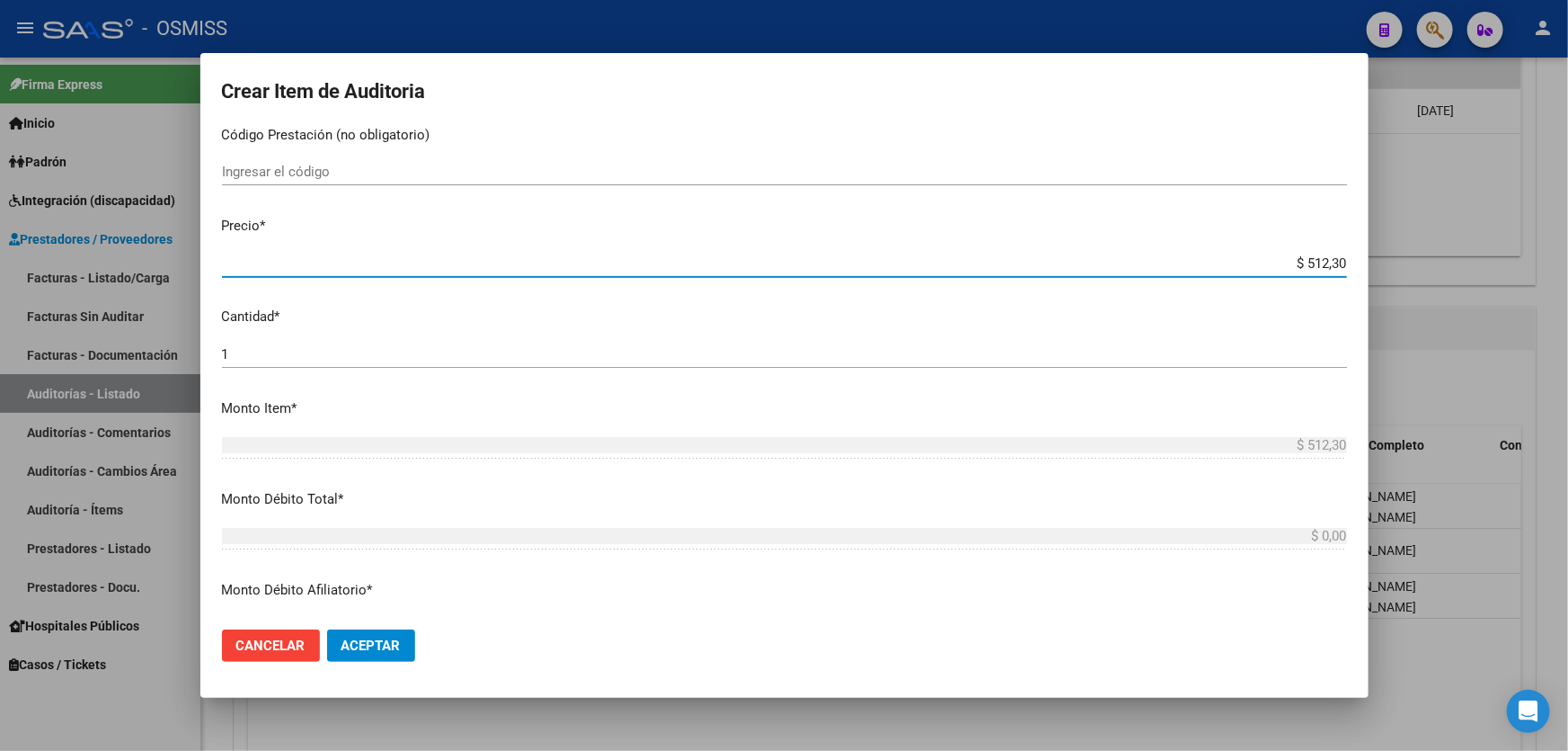
type input "$ 5.123,00"
click at [402, 655] on button "Aceptar" at bounding box center [371, 644] width 88 height 32
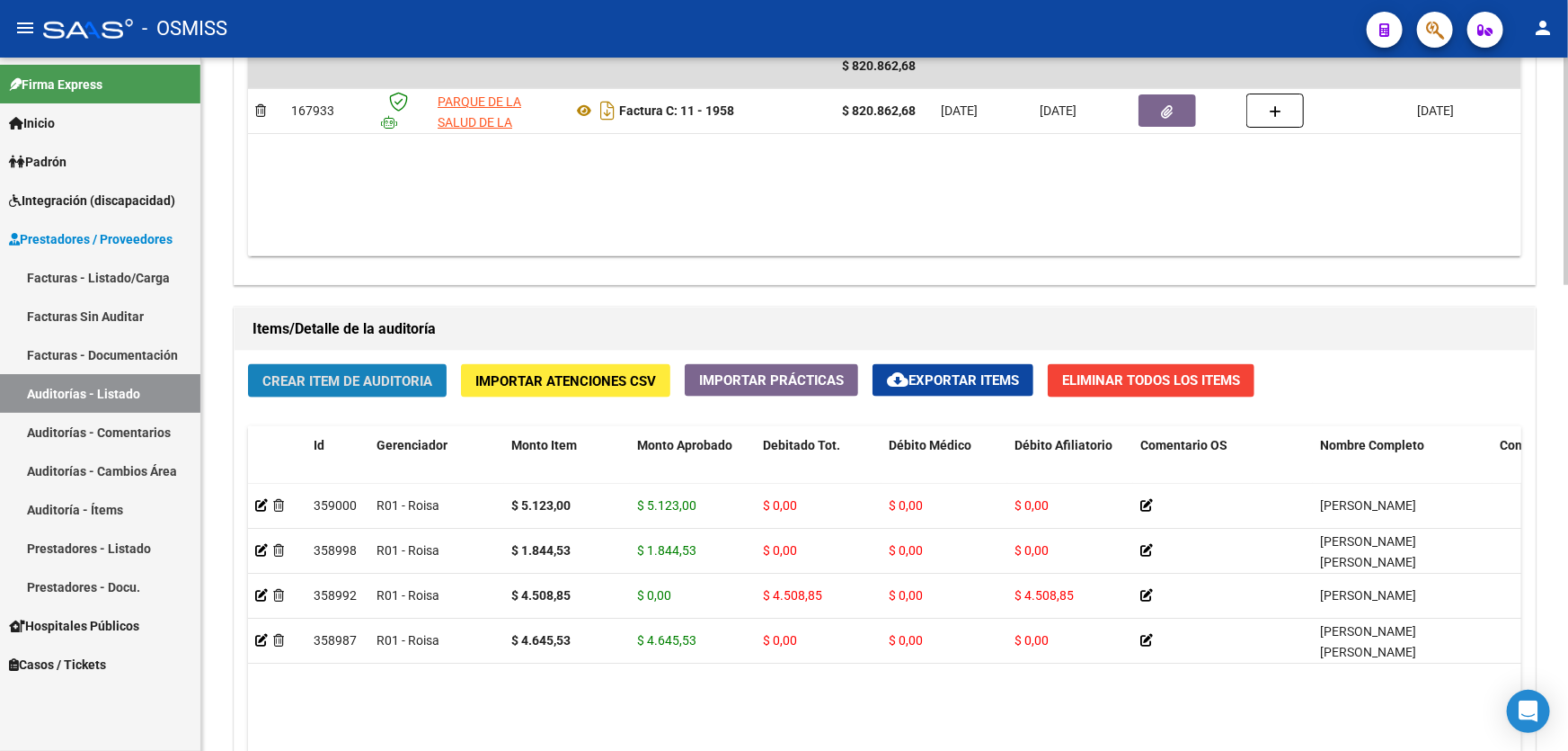
click at [392, 373] on span "Crear Item de Auditoria" at bounding box center [347, 381] width 169 height 16
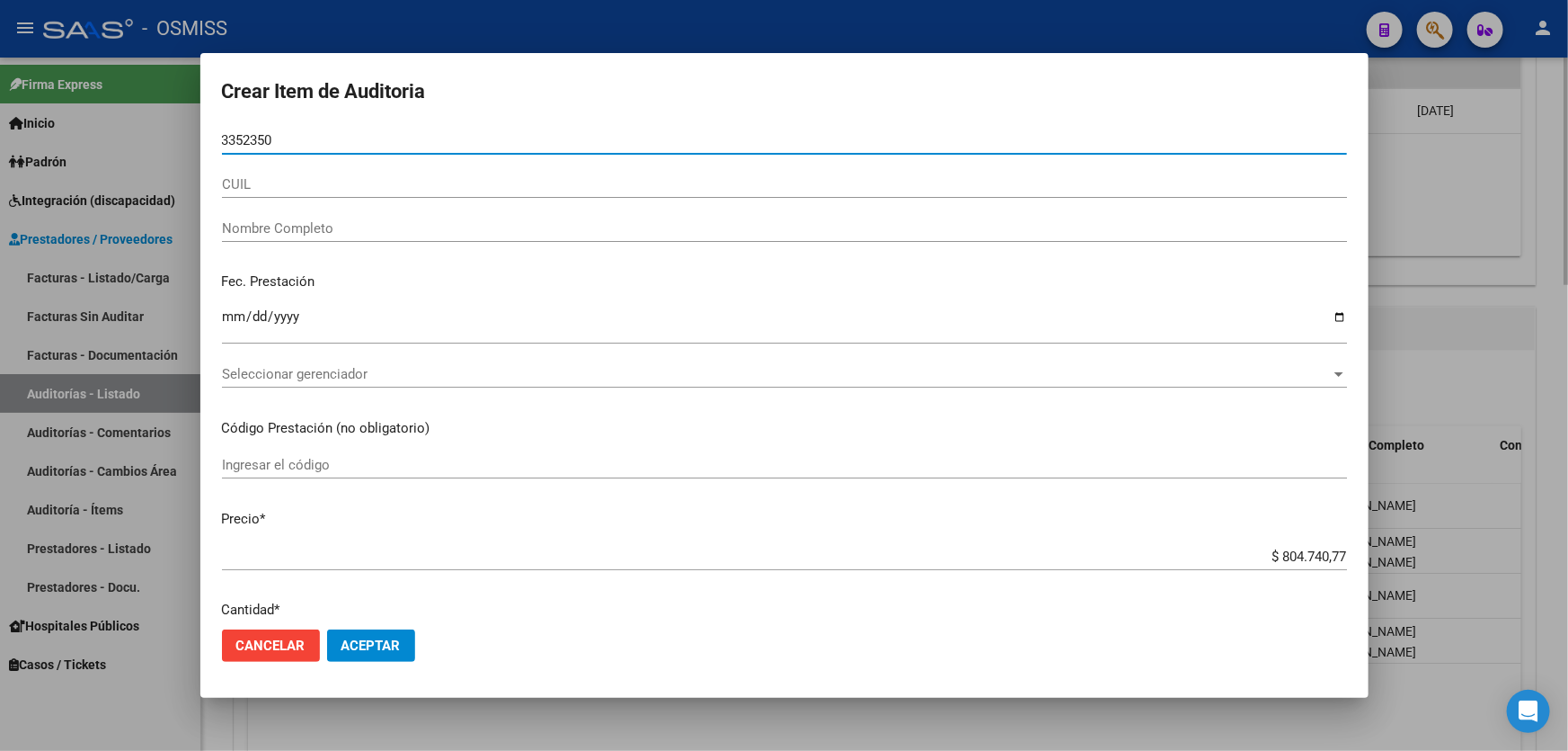
type input "33523500"
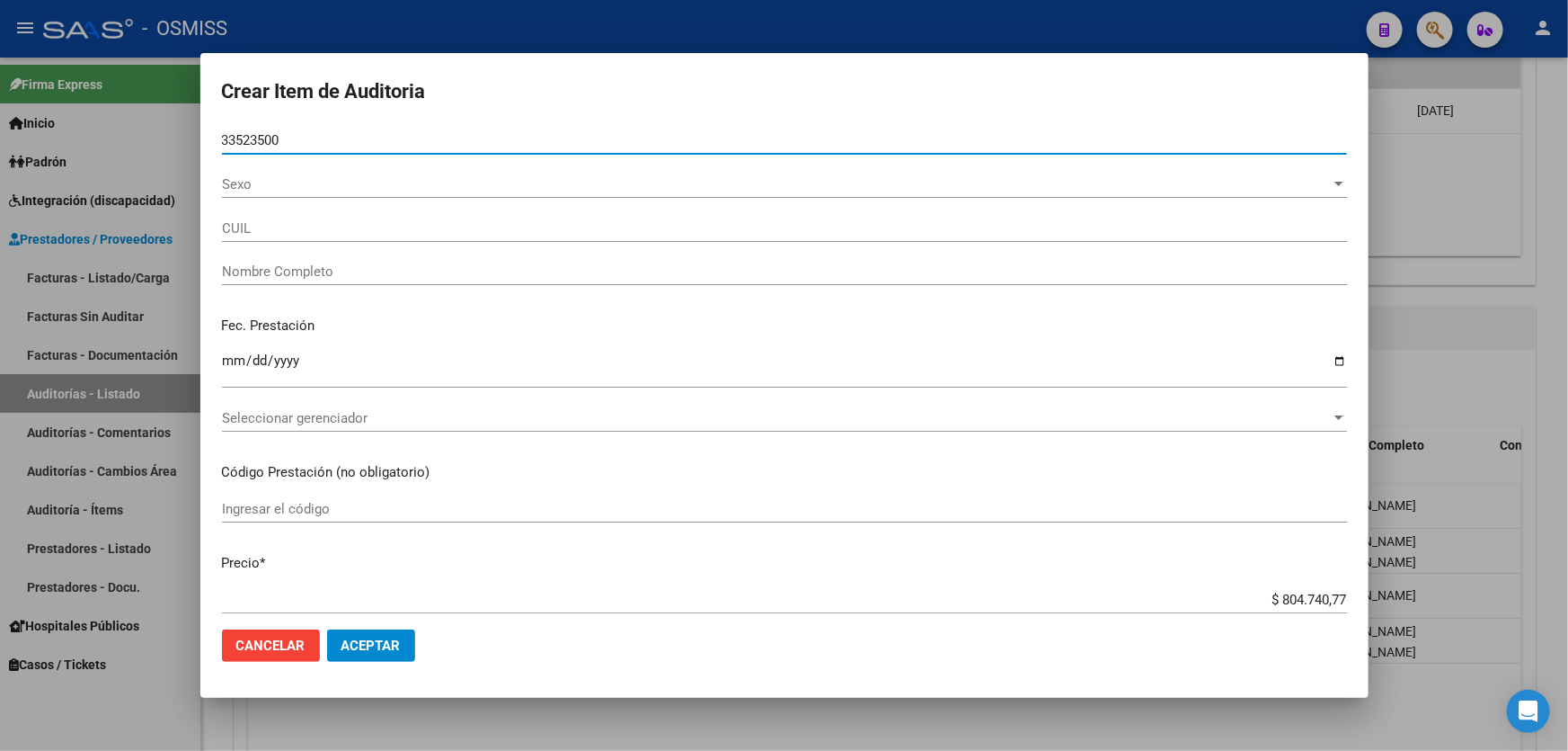
type input "20335235003"
type input "[PERSON_NAME] [PERSON_NAME]"
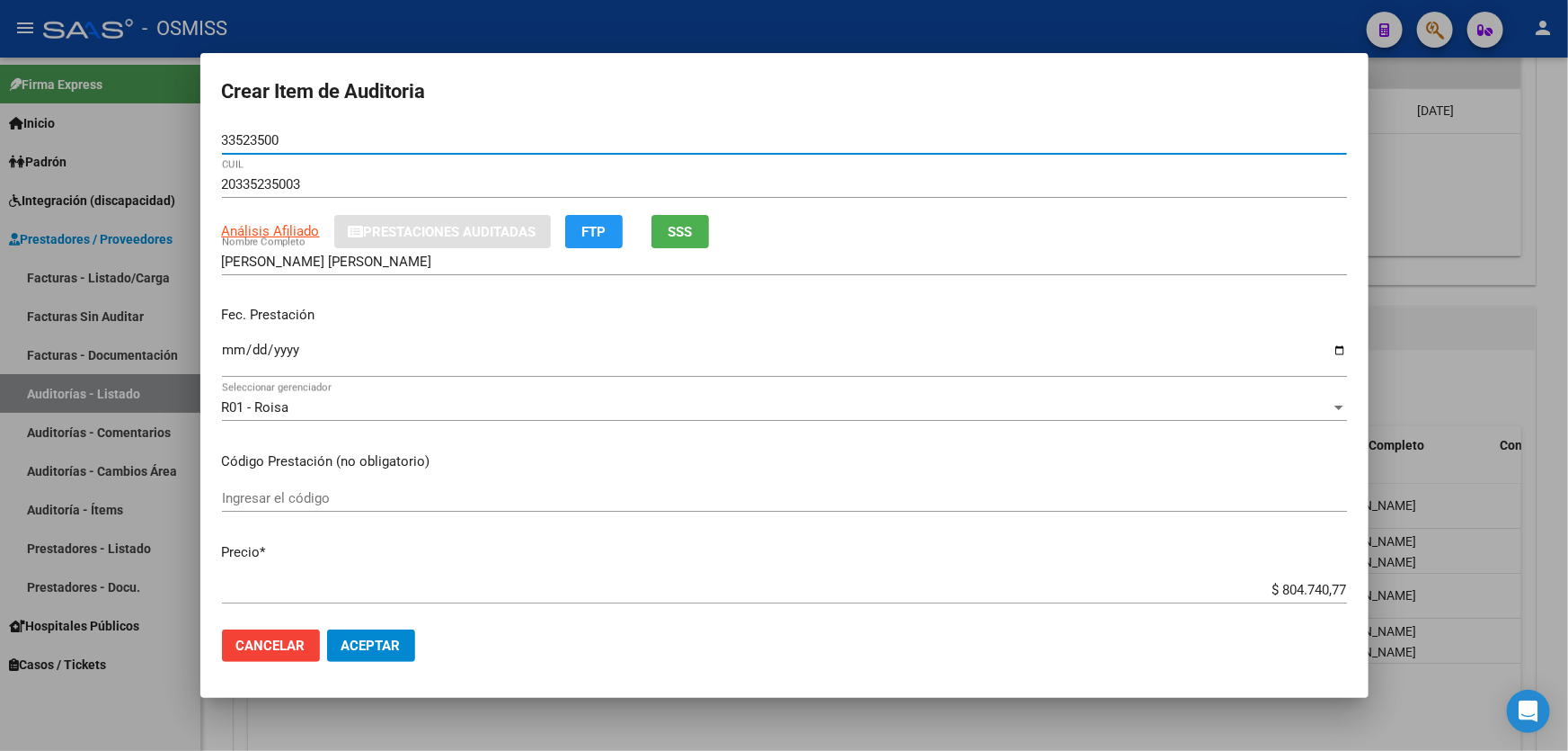
type input "33523500"
click at [235, 360] on input "Ingresar la fecha" at bounding box center [784, 357] width 1124 height 29
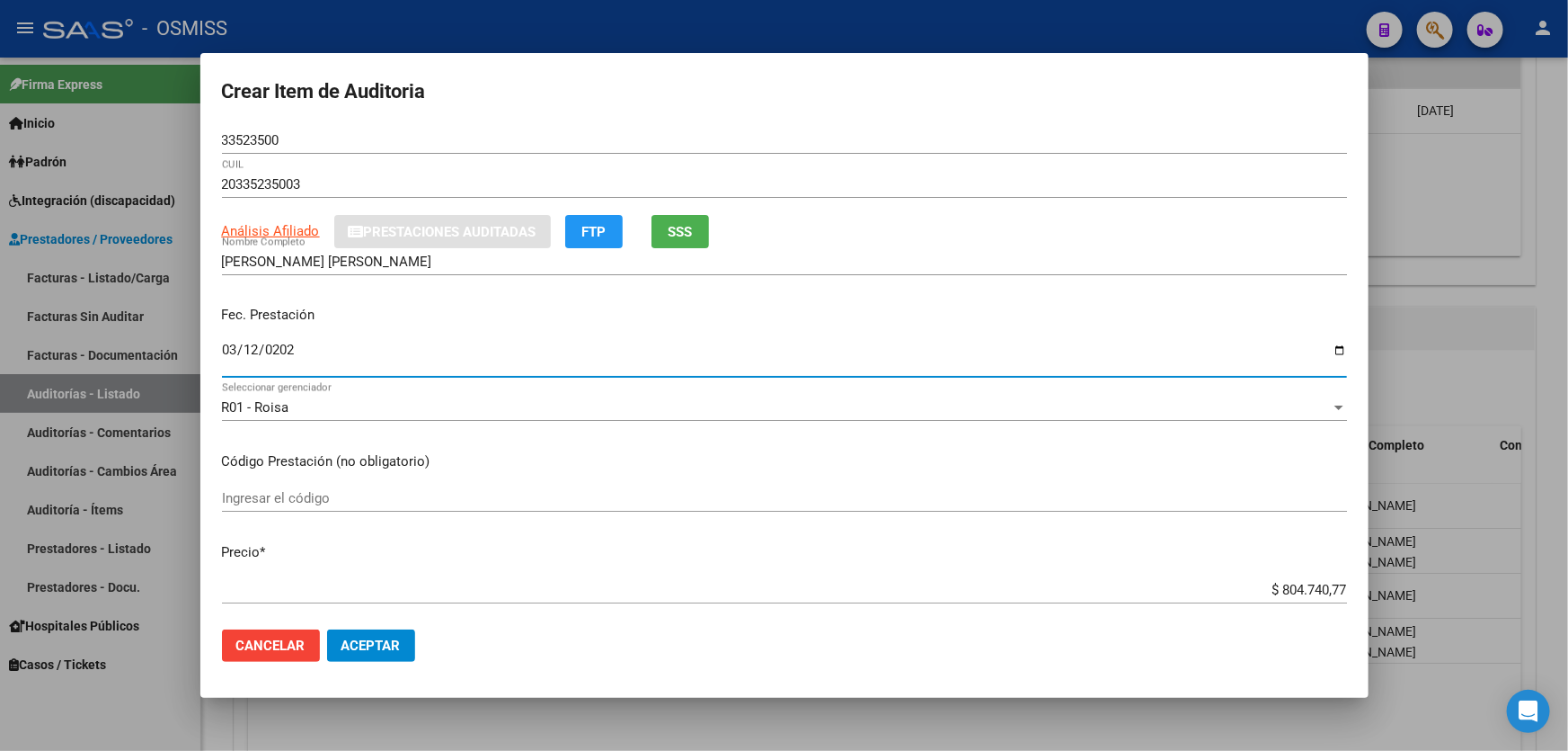
type input "[DATE]"
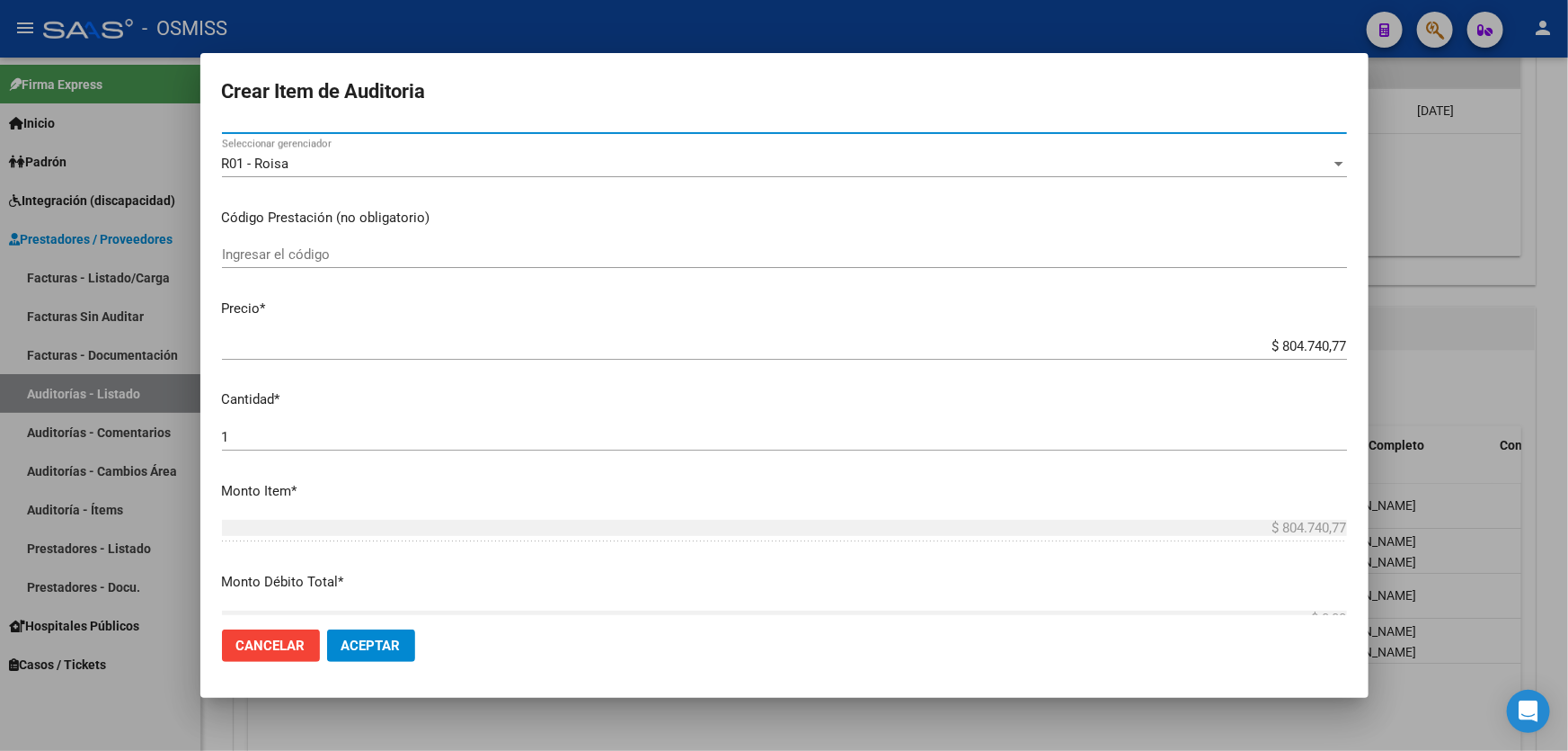
scroll to position [244, 0]
drag, startPoint x: 1197, startPoint y: 338, endPoint x: 1567, endPoint y: 294, distance: 372.6
click at [1567, 297] on div "Crear Item de Auditoria 33523500 Nro Documento 20335235003 CUIL Análisis Afilia…" at bounding box center [784, 375] width 1568 height 751
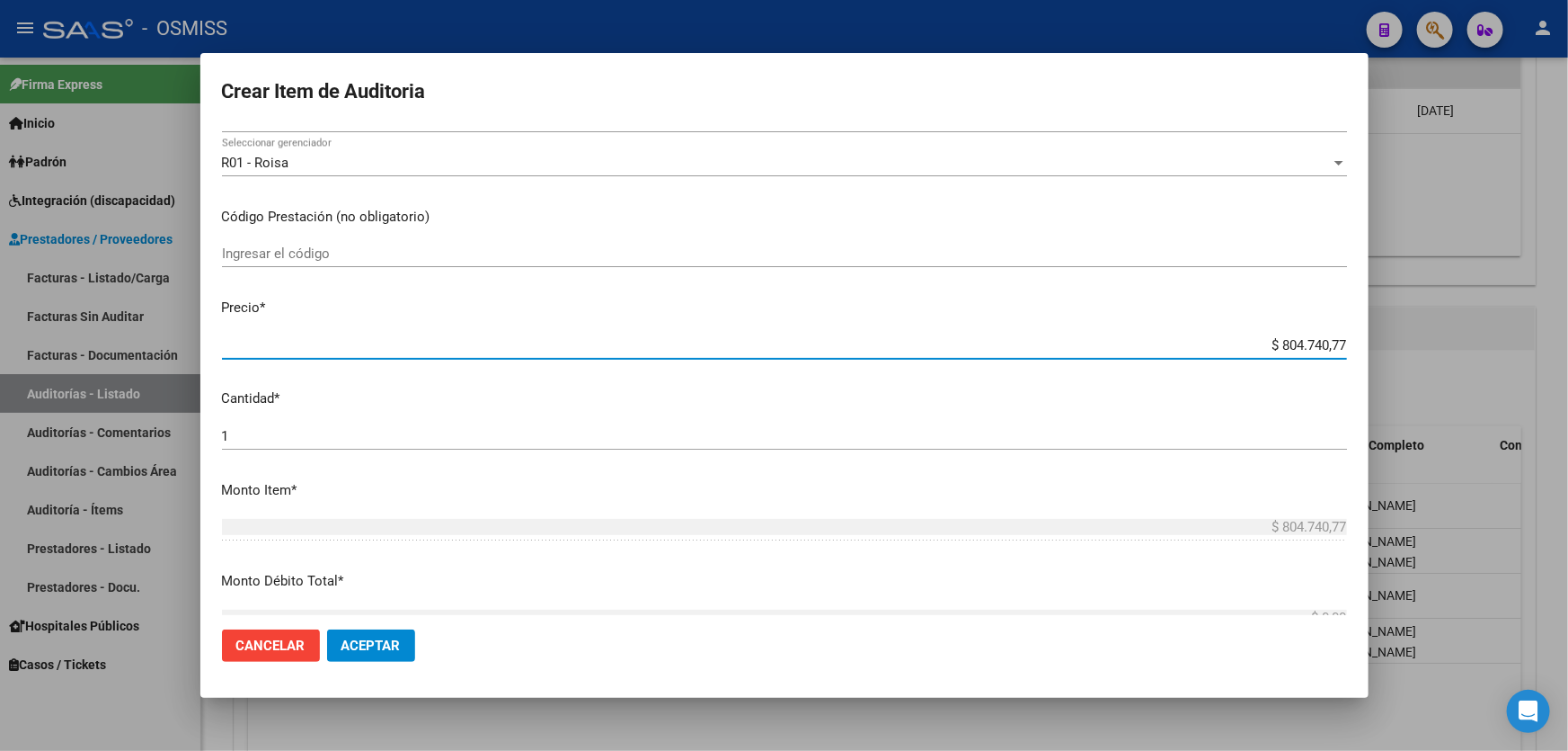
type input "$ 0,04"
type input "$ 0,49"
type input "$ 4,90"
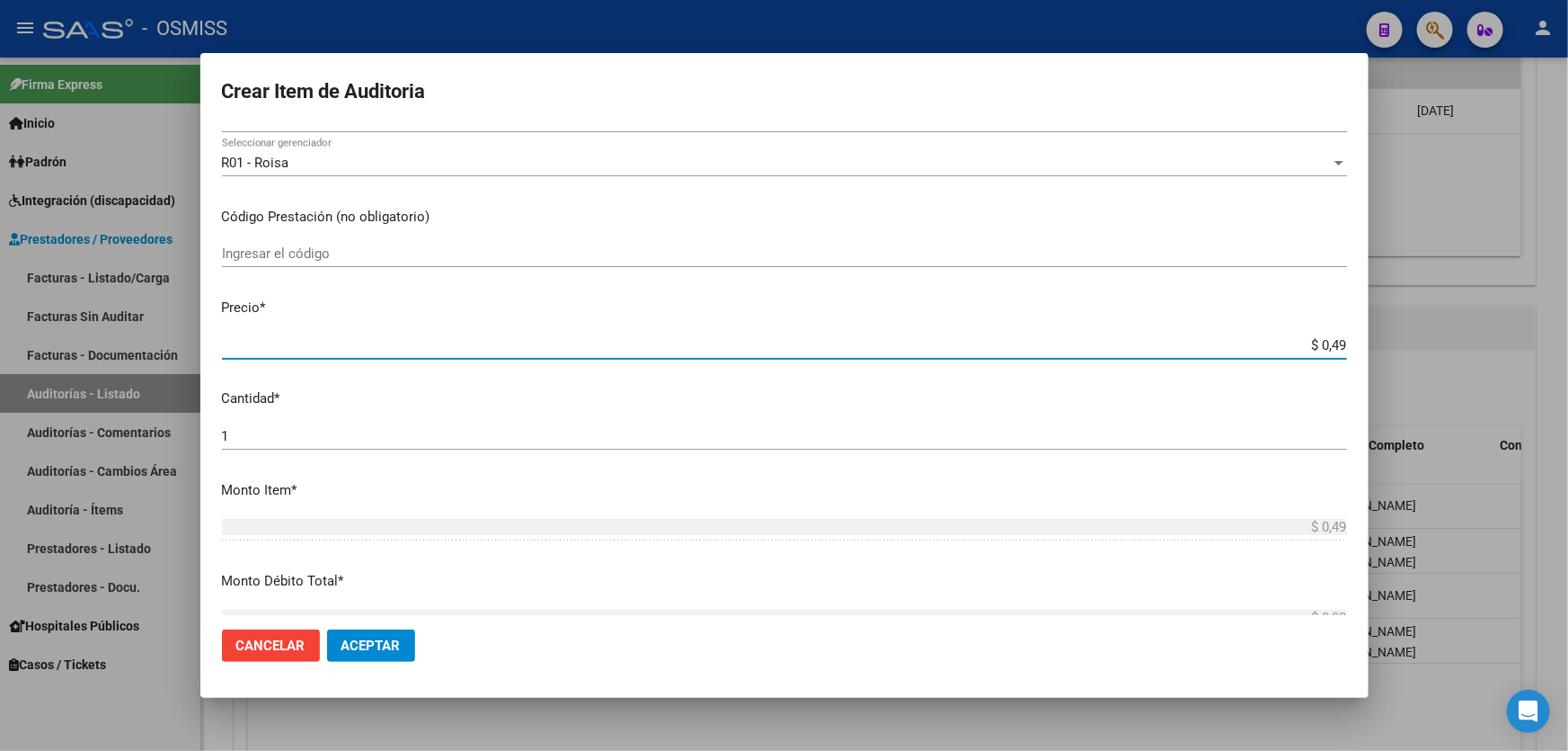
type input "$ 4,90"
type input "$ 49,00"
type input "$ 490,00"
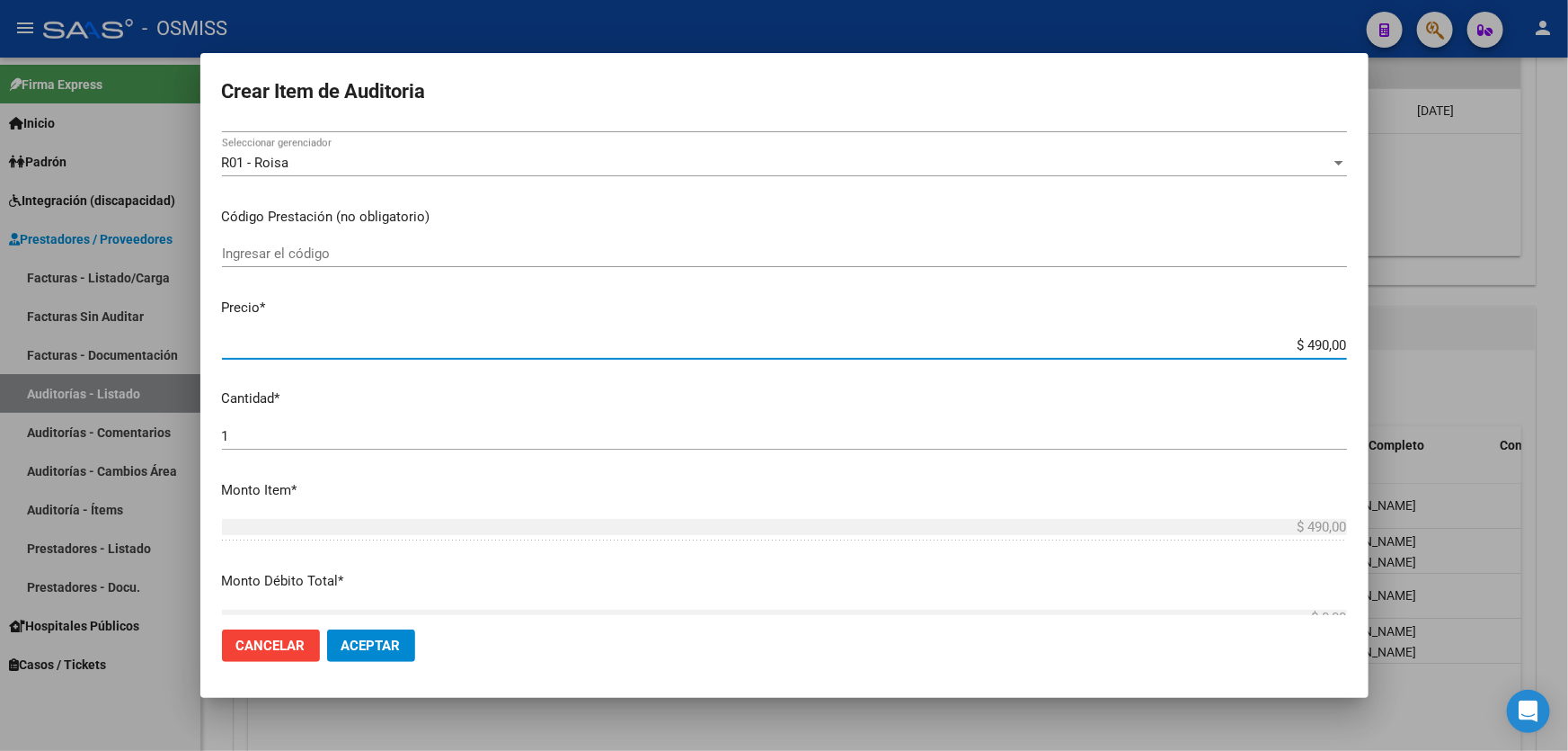
type input "$ 4.900,00"
click at [367, 646] on span "Aceptar" at bounding box center [370, 645] width 59 height 16
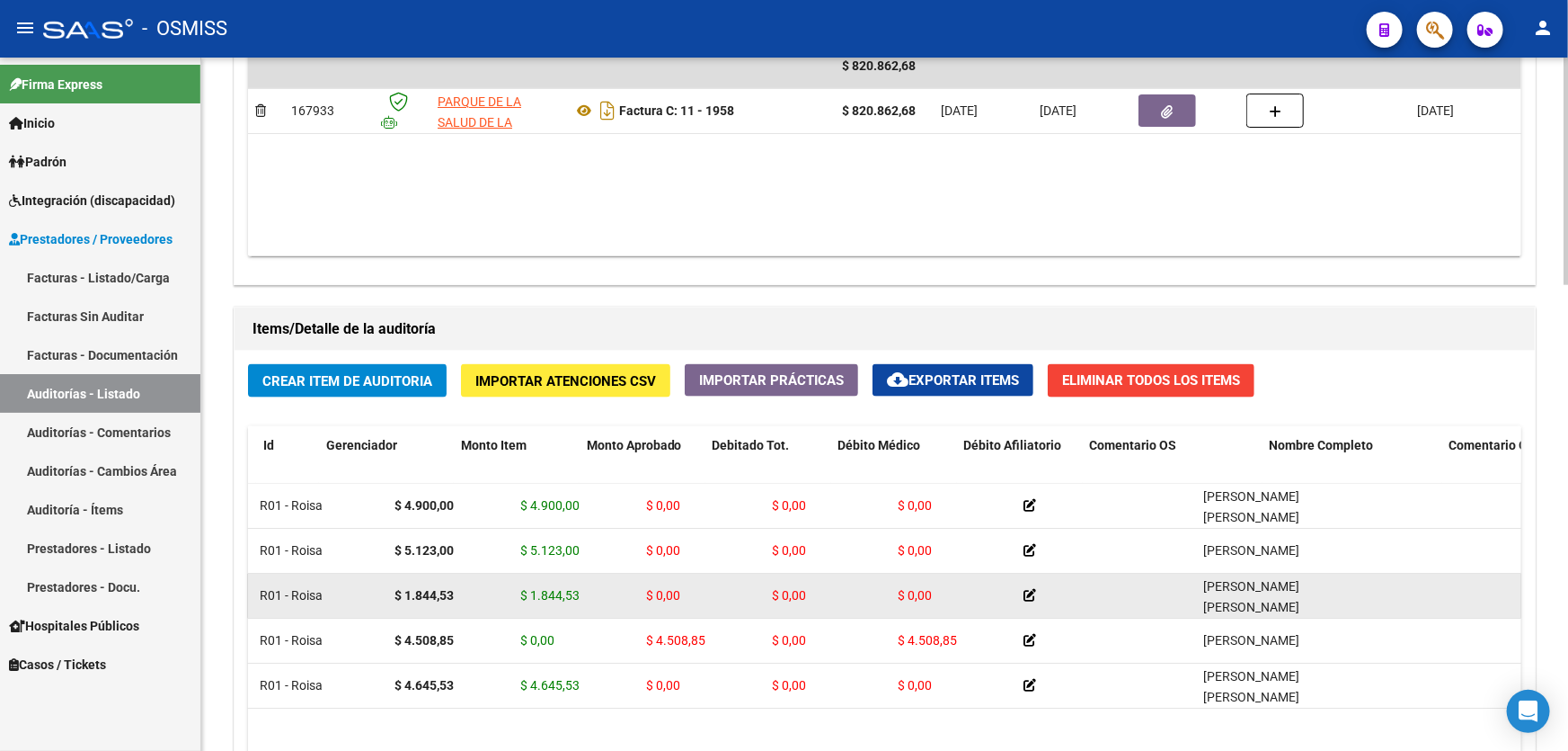
drag, startPoint x: 548, startPoint y: 583, endPoint x: 585, endPoint y: 577, distance: 37.5
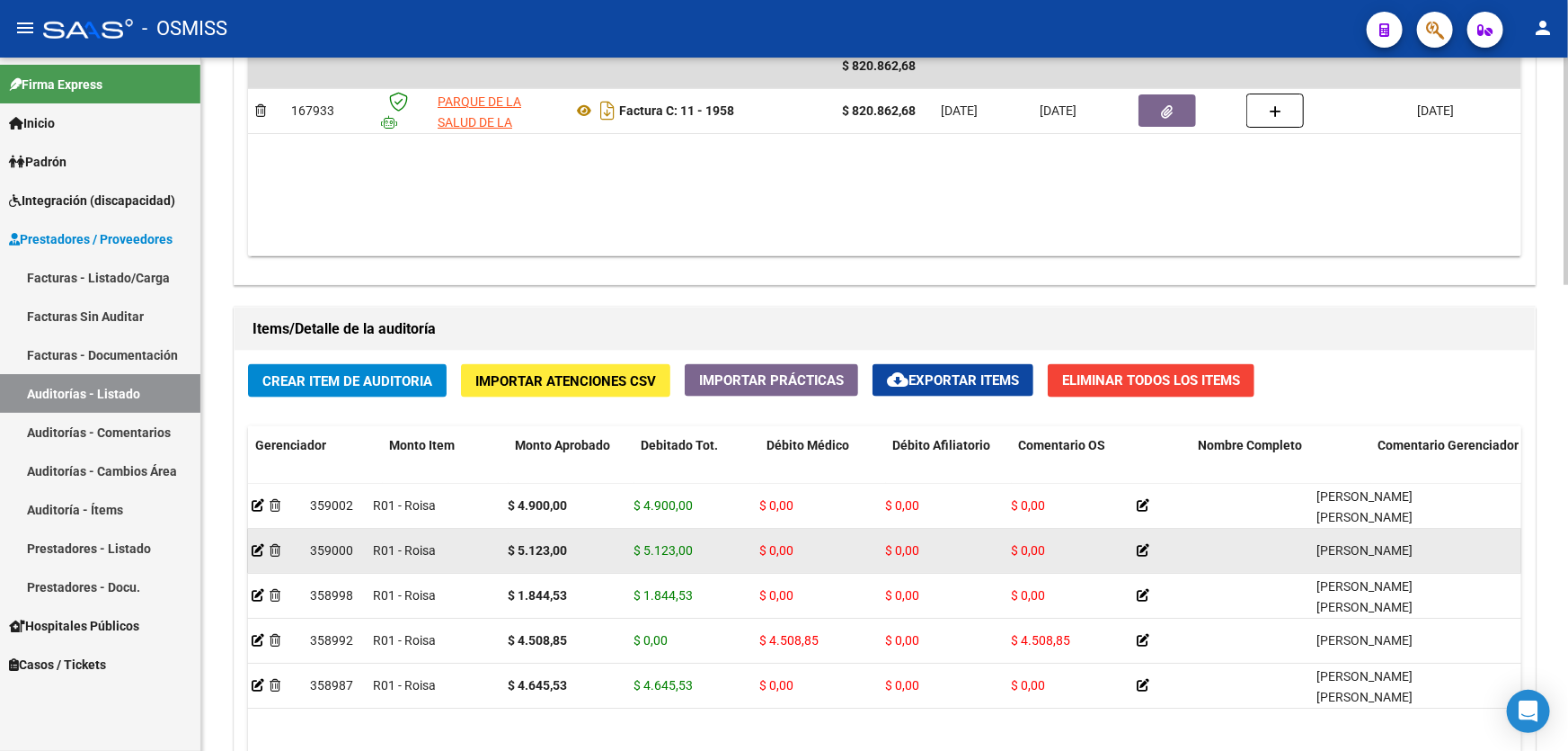
scroll to position [0, 0]
drag, startPoint x: 1048, startPoint y: 539, endPoint x: 908, endPoint y: 537, distance: 140.0
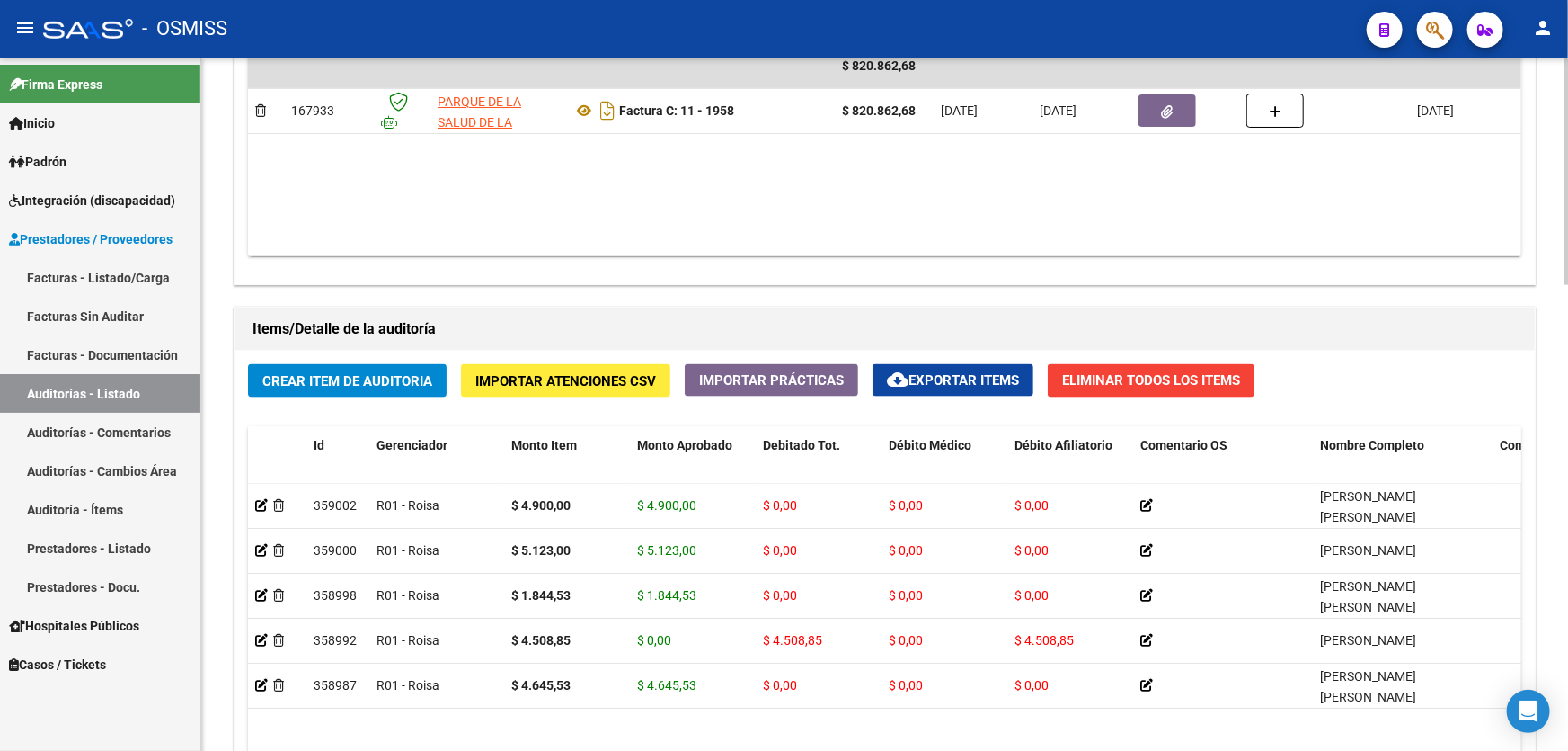
click at [809, 203] on datatable-body "$ 820.862,68 167933 PARQUE DE LA SALUD DE LA PROVINCIA DE [GEOGRAPHIC_DATA] [PE…" at bounding box center [884, 149] width 1273 height 212
click at [313, 376] on span "Crear Item de Auditoria" at bounding box center [347, 381] width 169 height 16
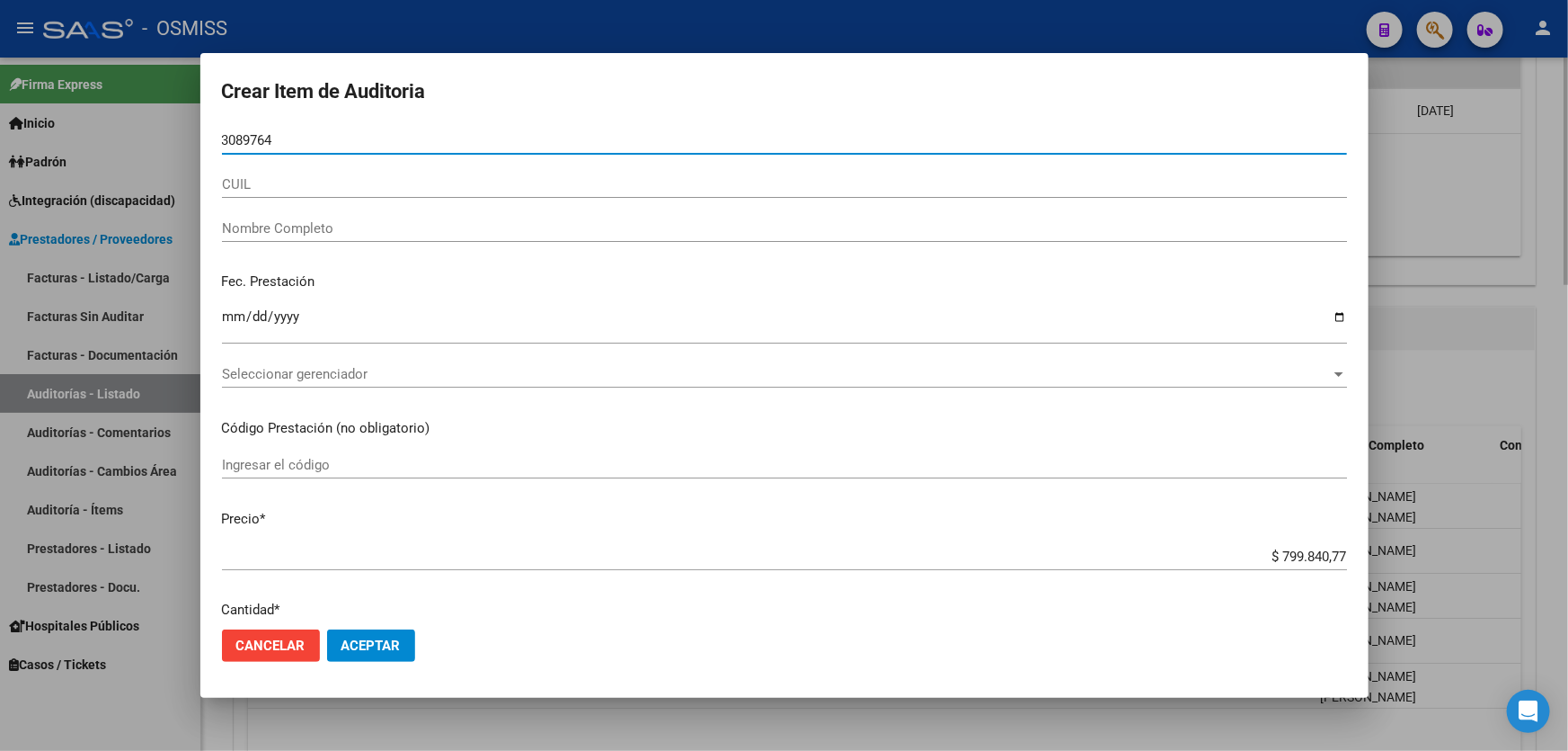
type input "30897641"
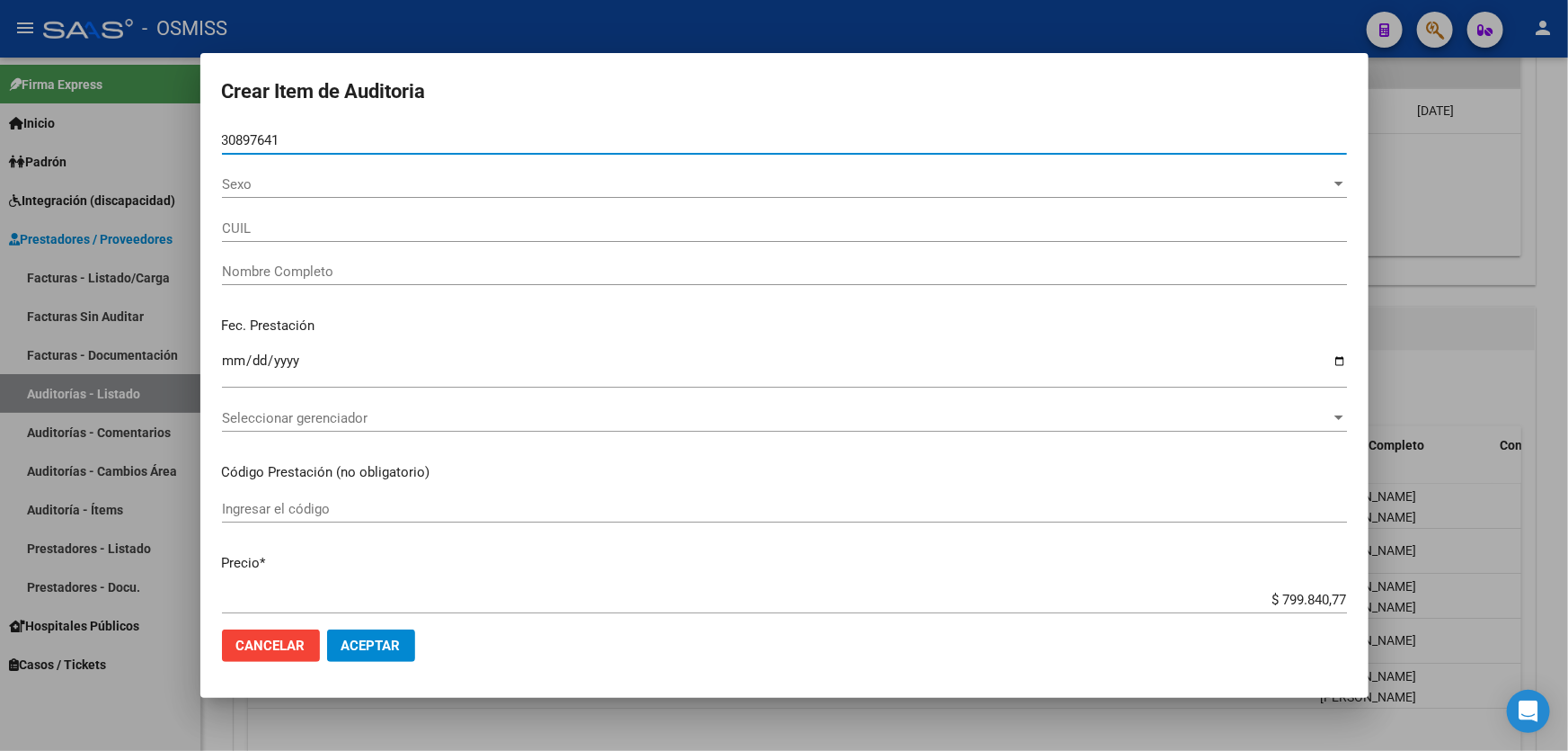
type input "27308976411"
type input "VIGO [PERSON_NAME]"
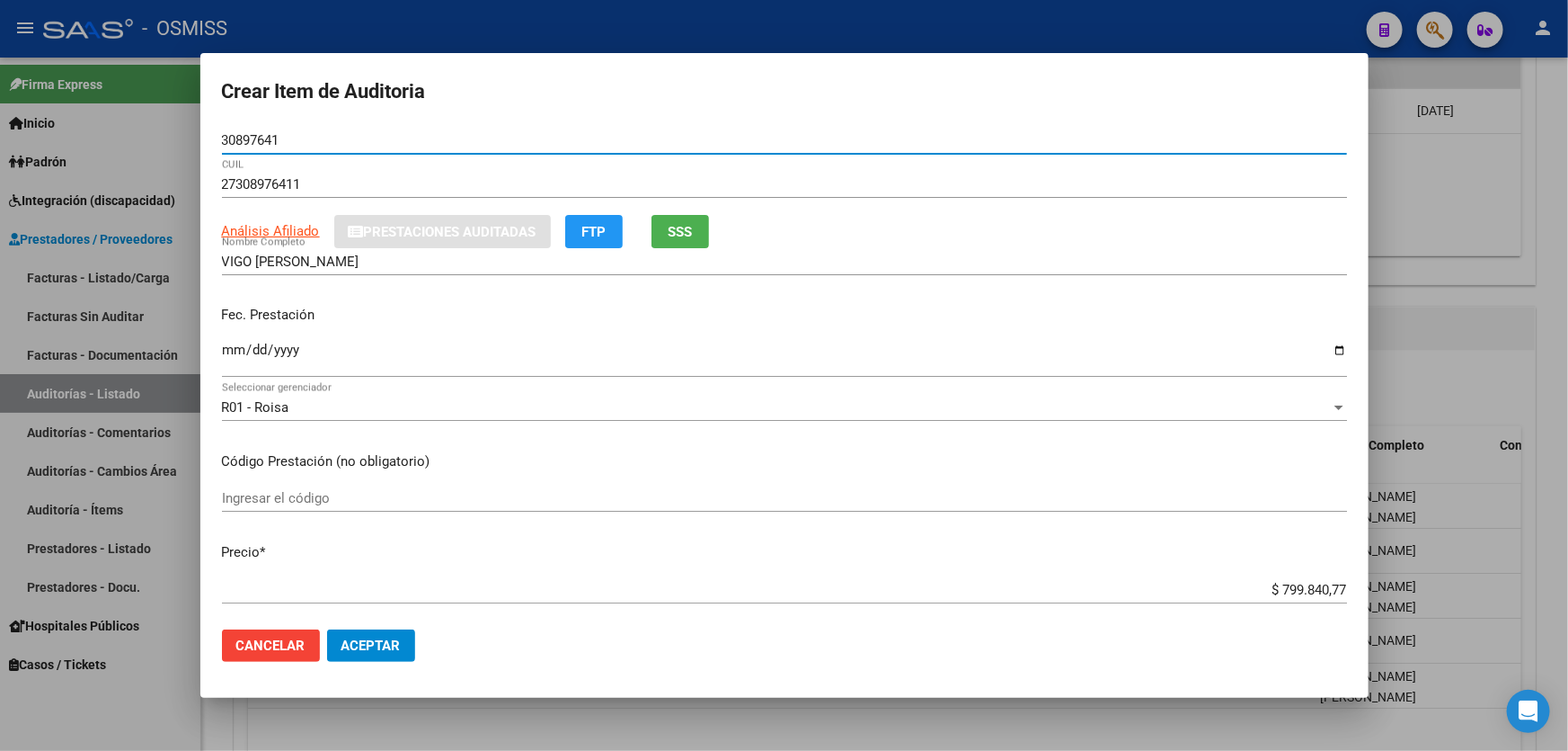
type input "30897641"
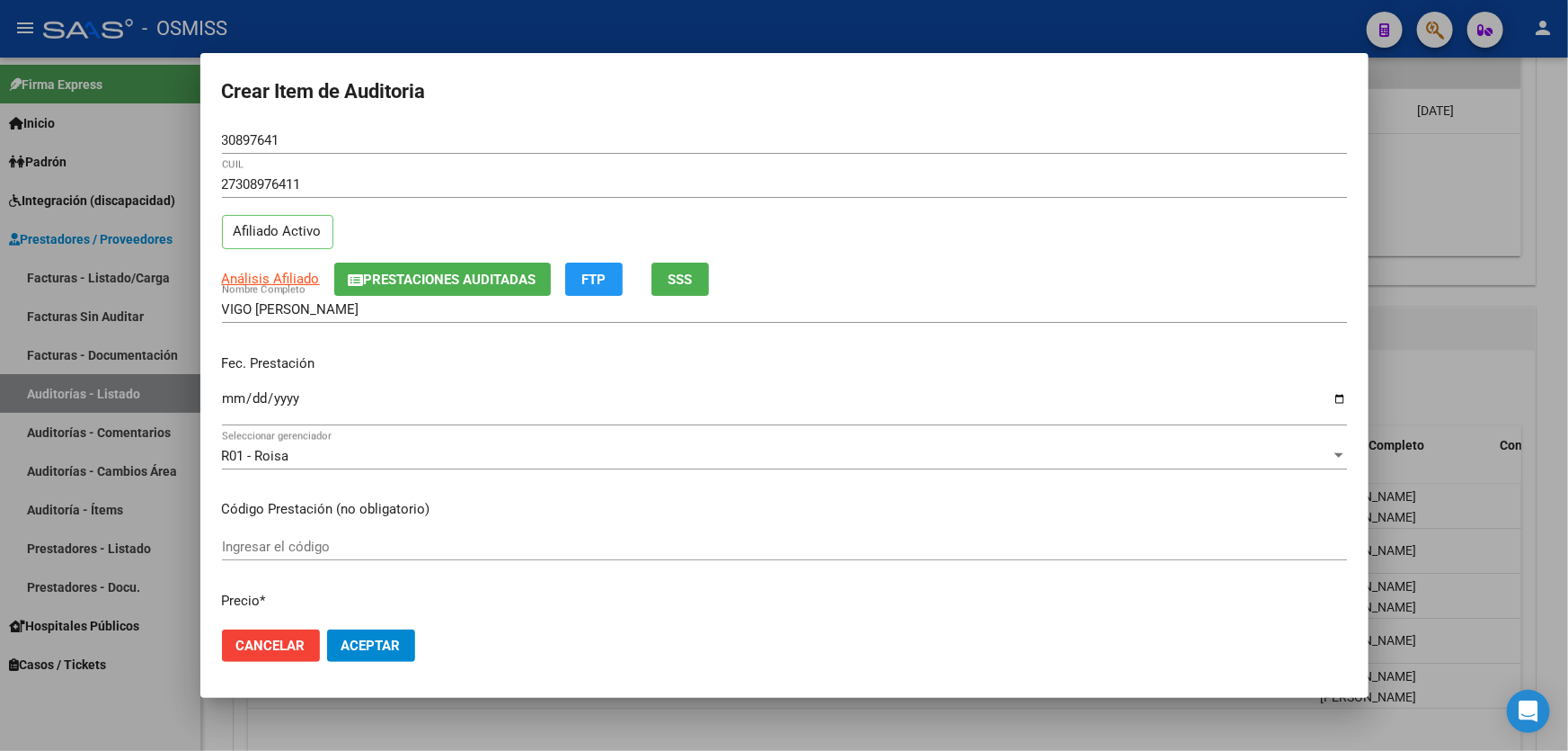
click at [827, 126] on form "Crear Item de Auditoria 30897641 Nro Documento 27308976411 CUIL Afiliado Activo…" at bounding box center [784, 375] width 1124 height 602
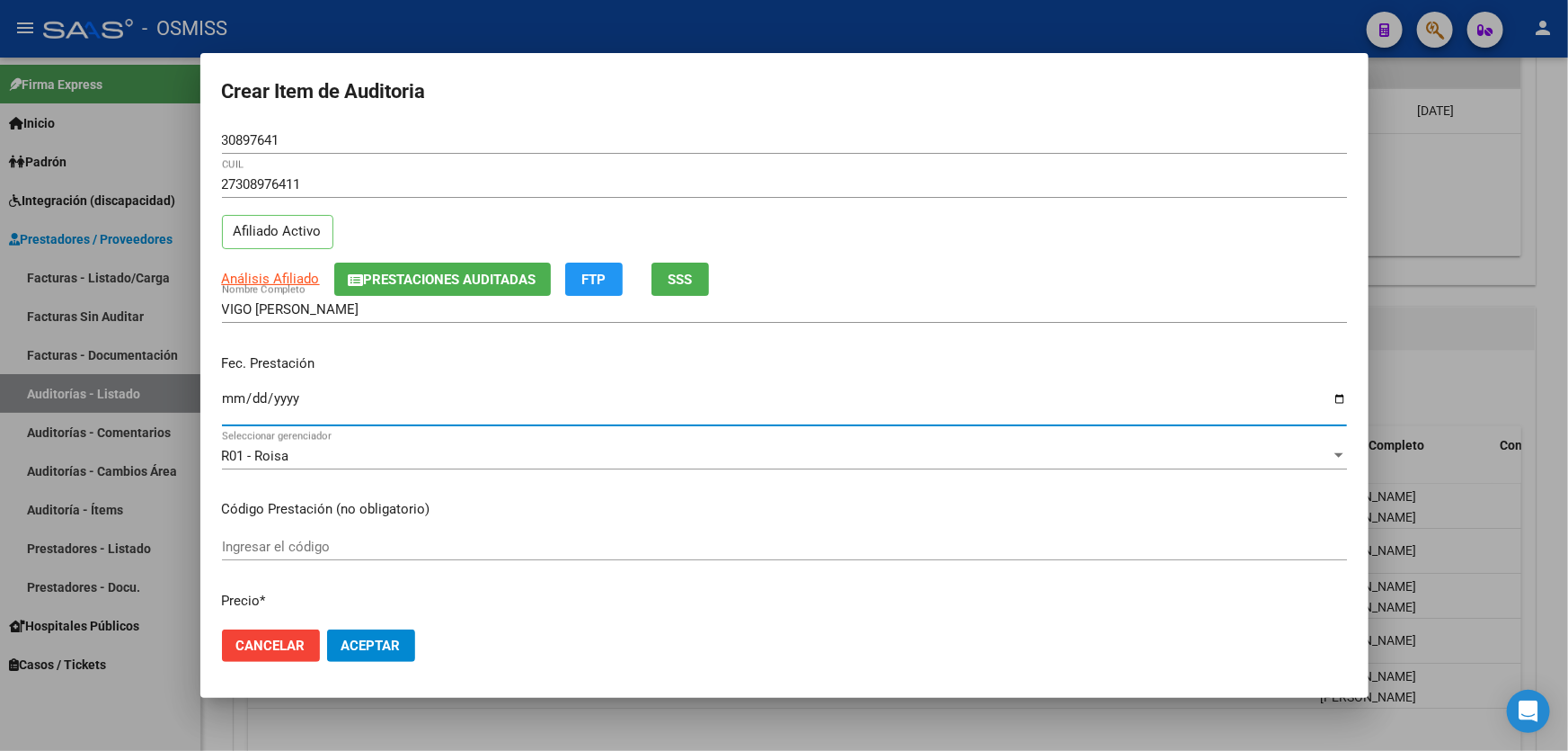
click at [227, 395] on input "Ingresar la fecha" at bounding box center [784, 405] width 1124 height 29
type input "[DATE]"
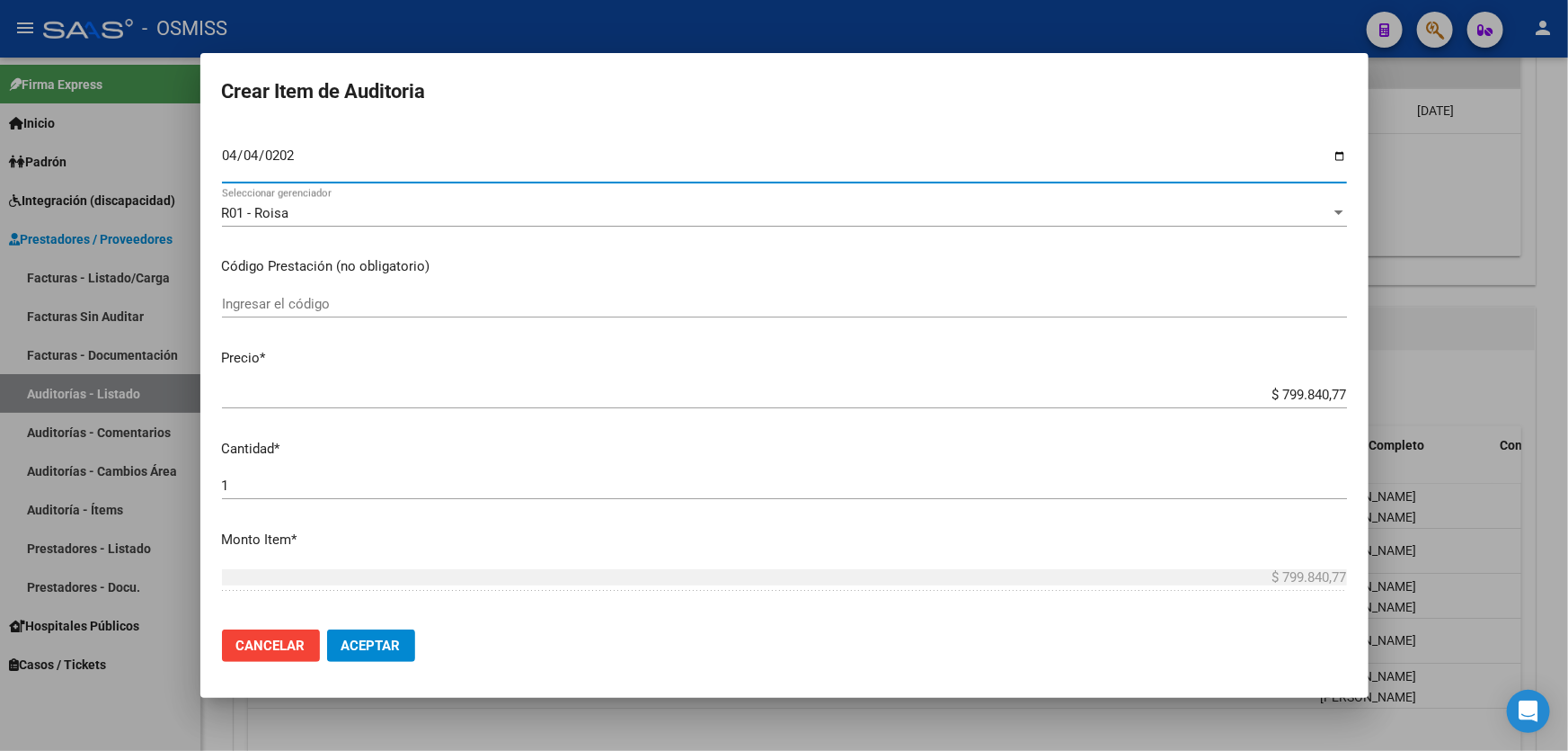
scroll to position [244, 0]
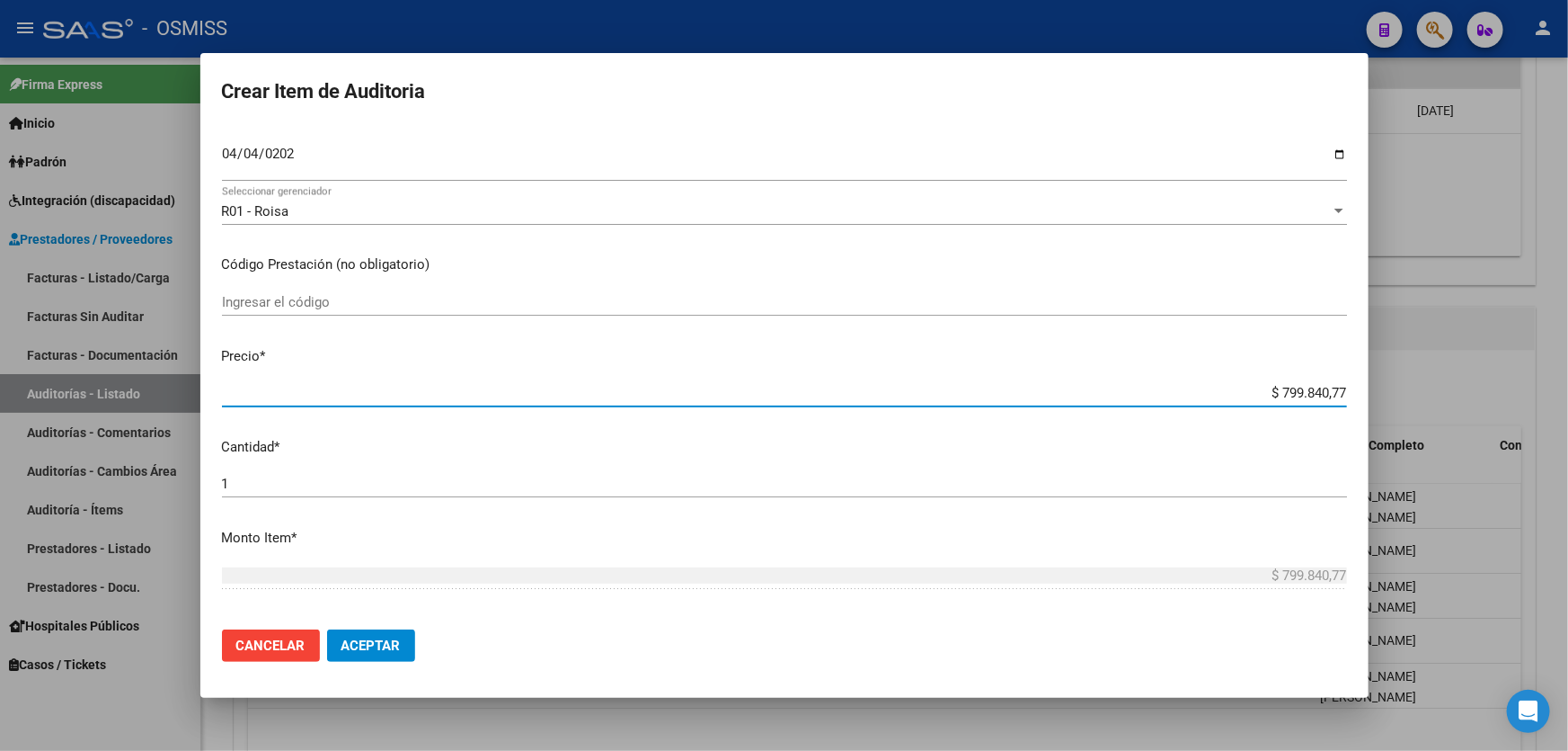
drag, startPoint x: 1221, startPoint y: 399, endPoint x: 1361, endPoint y: 385, distance: 140.7
click at [1361, 385] on mat-dialog-content "30897641 Nro Documento 27308976411 CUIL Afiliado Activo Análisis Afiliado Prest…" at bounding box center [784, 371] width 1168 height 488
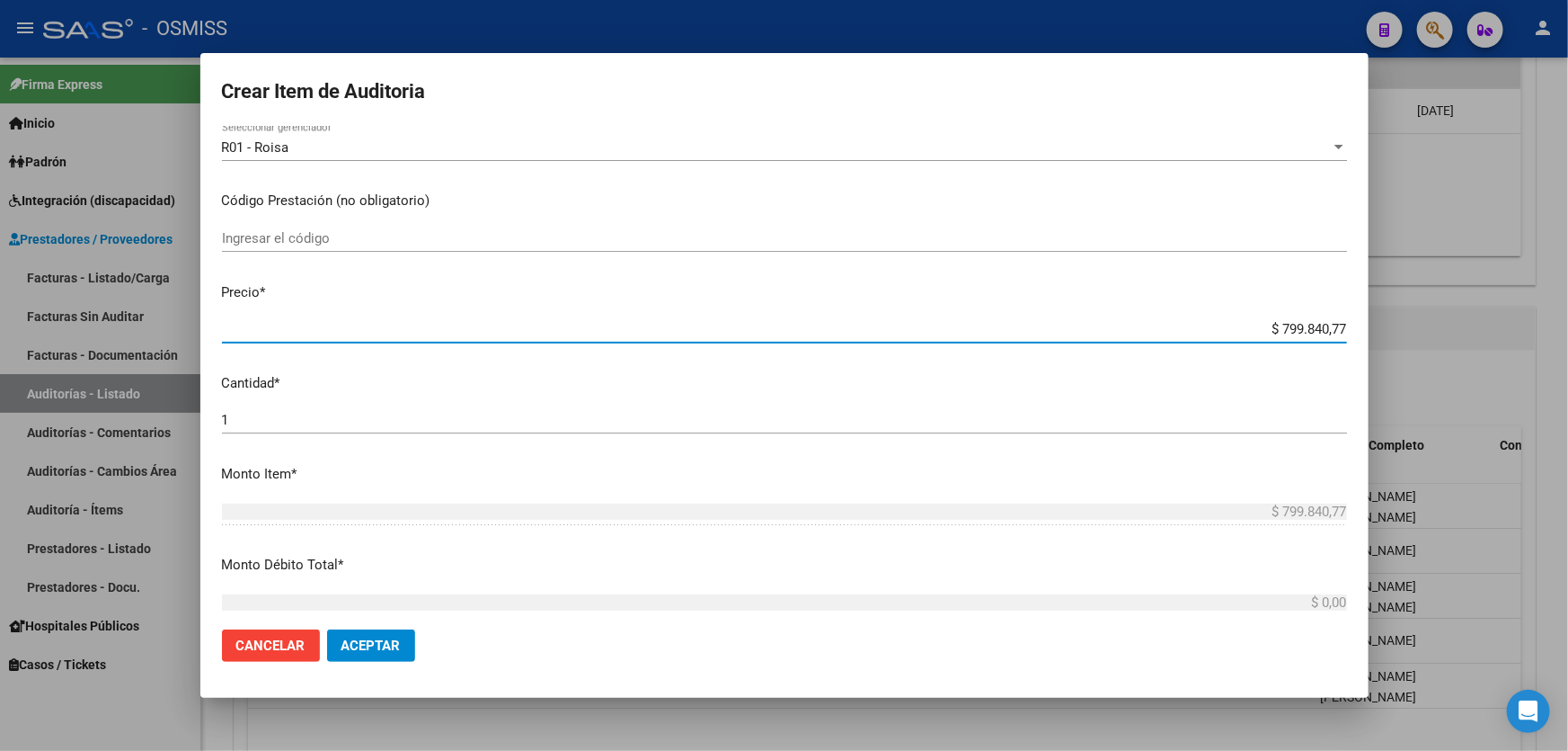
scroll to position [408, 0]
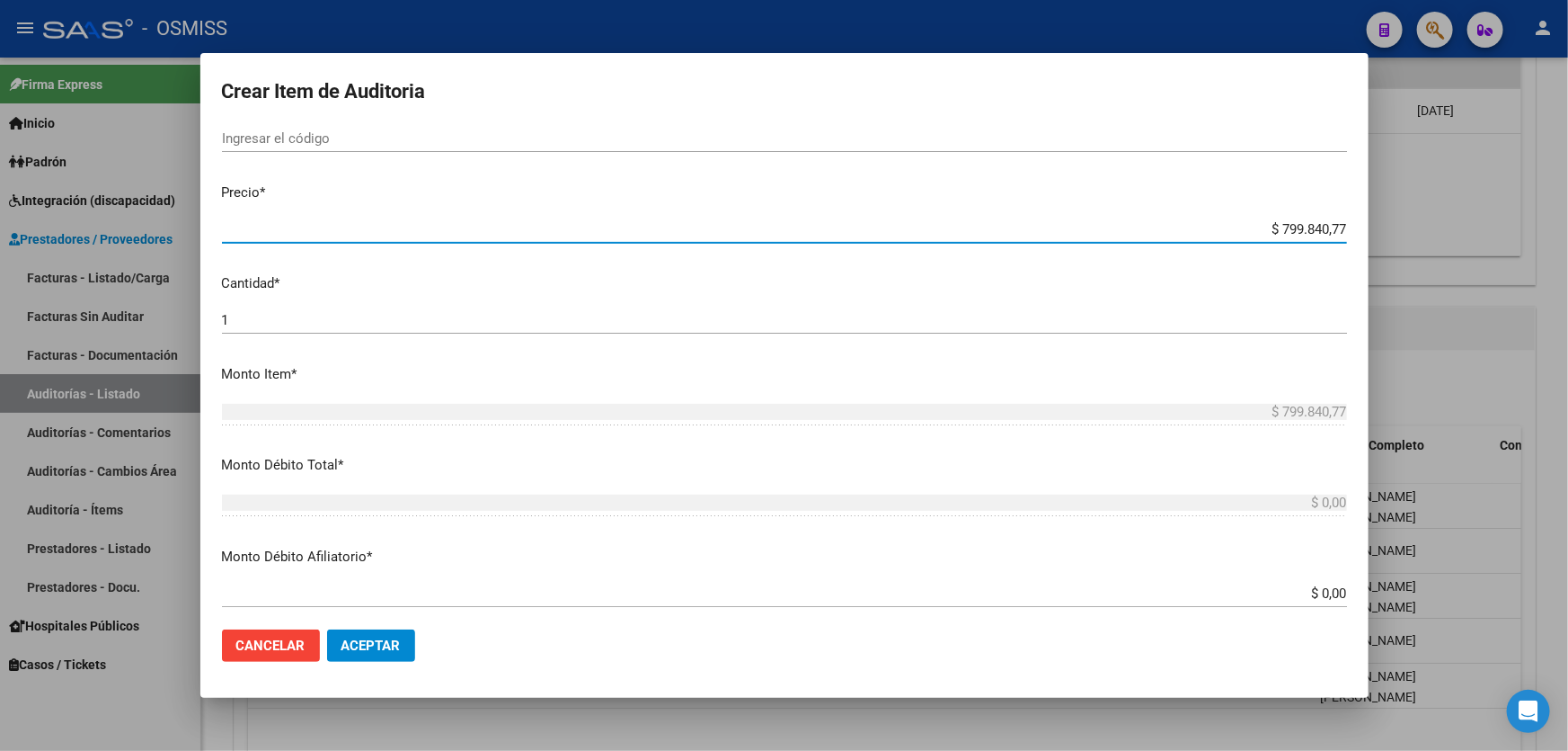
click at [1176, 224] on input "$ 799.840,77" at bounding box center [784, 229] width 1124 height 16
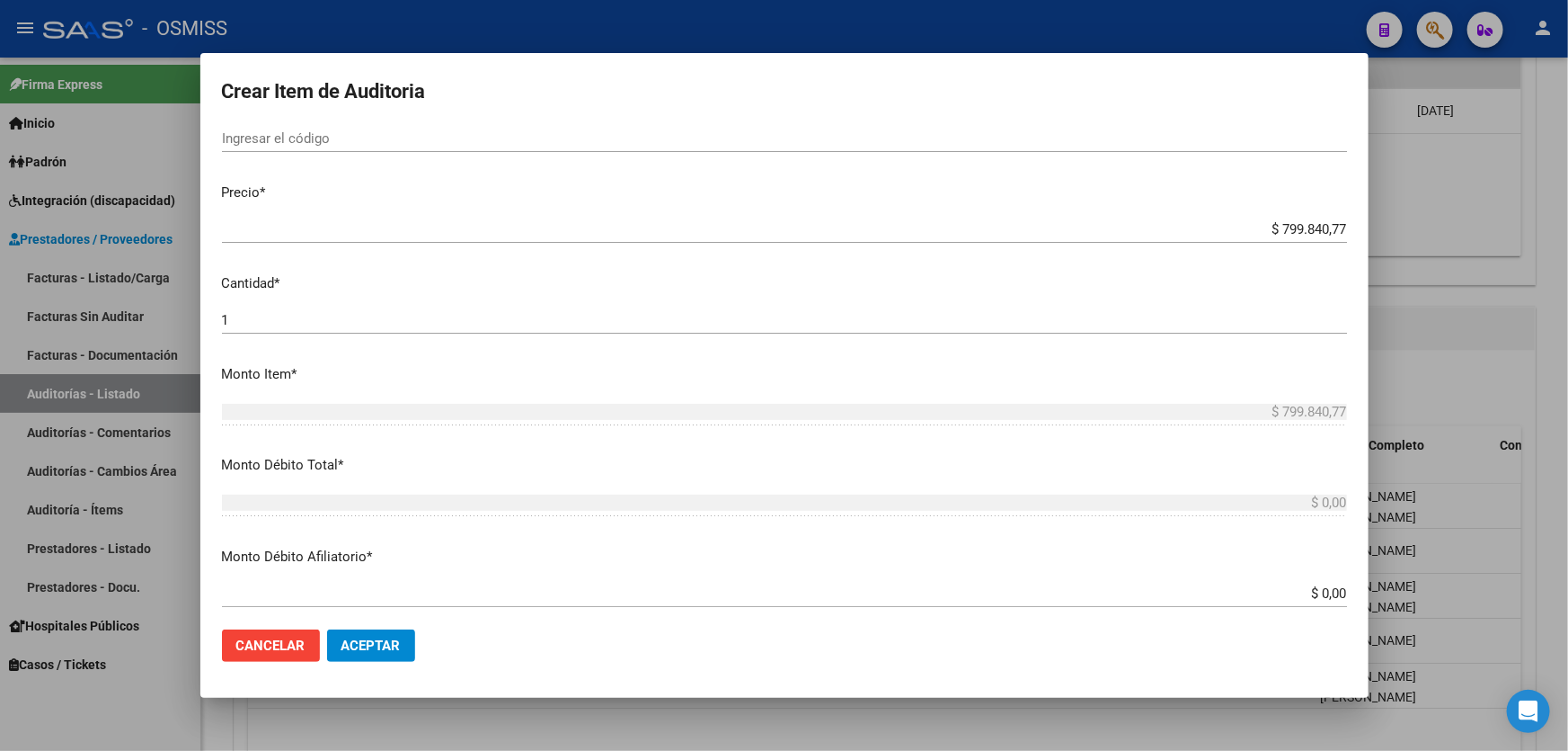
drag, startPoint x: 1186, startPoint y: 236, endPoint x: 1387, endPoint y: 236, distance: 201.0
click at [1387, 236] on div "Crear Item de Auditoria 30897641 Nro Documento 27308976411 CUIL Afiliado Activo…" at bounding box center [784, 375] width 1568 height 751
click at [1233, 223] on input "$ 799.840,77" at bounding box center [784, 229] width 1124 height 16
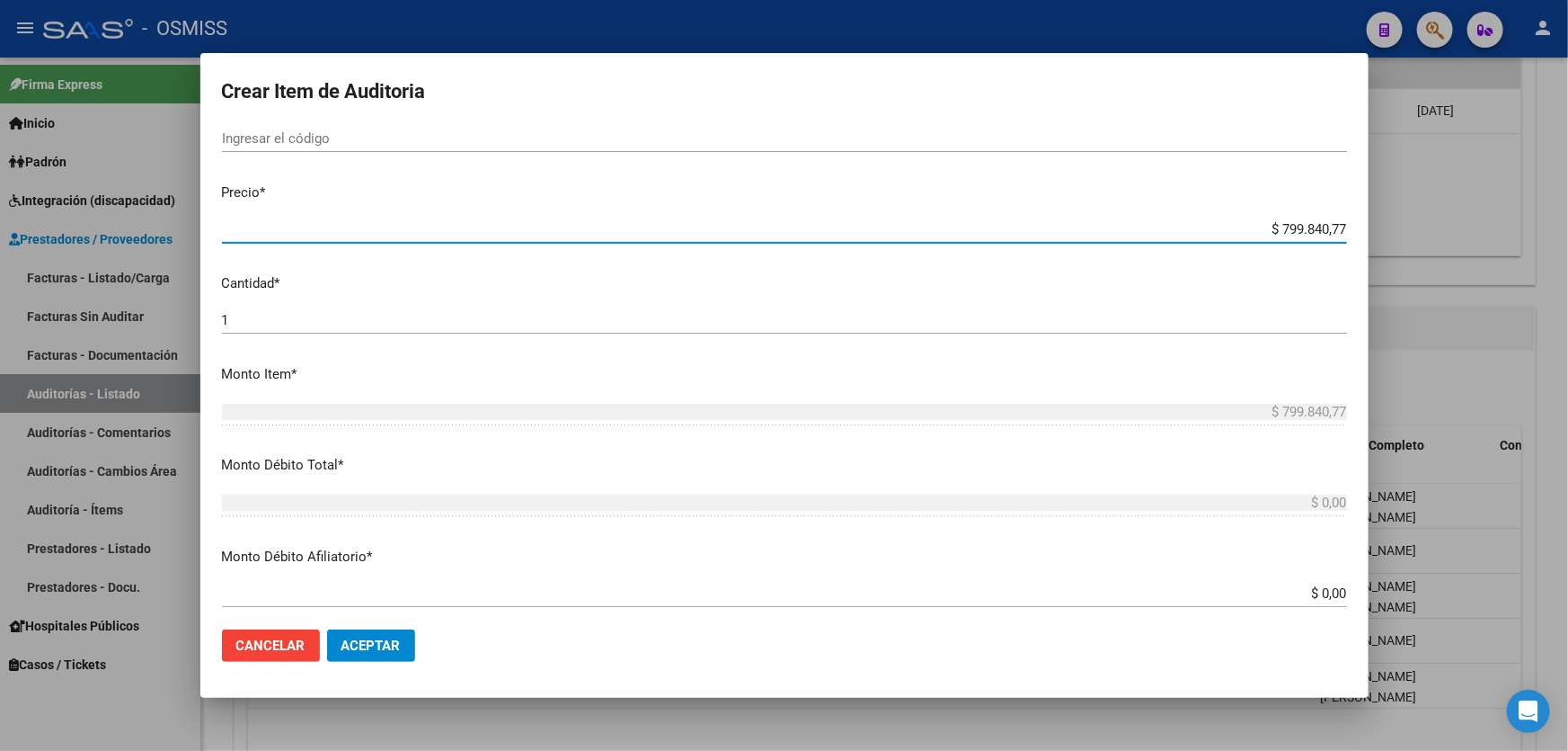
drag, startPoint x: 1233, startPoint y: 223, endPoint x: 1391, endPoint y: 224, distance: 158.0
click at [1391, 224] on div "Crear Item de Auditoria 30897641 Nro Documento 27308976411 CUIL Afiliado Activo…" at bounding box center [784, 375] width 1568 height 751
paste input "18.314"
type input "$ 183,14"
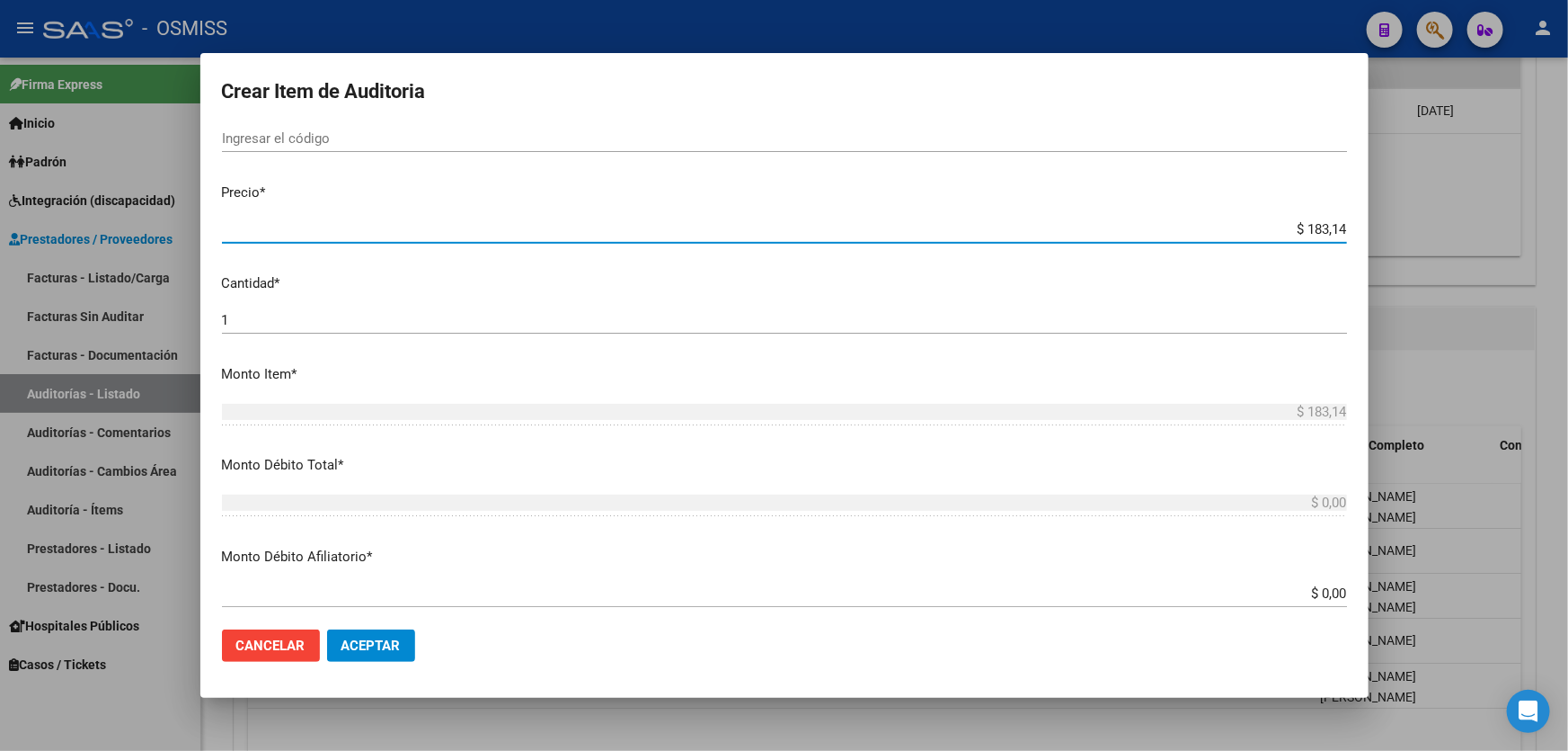
type input "$ 1.831,40"
type input "$ 18.314,00"
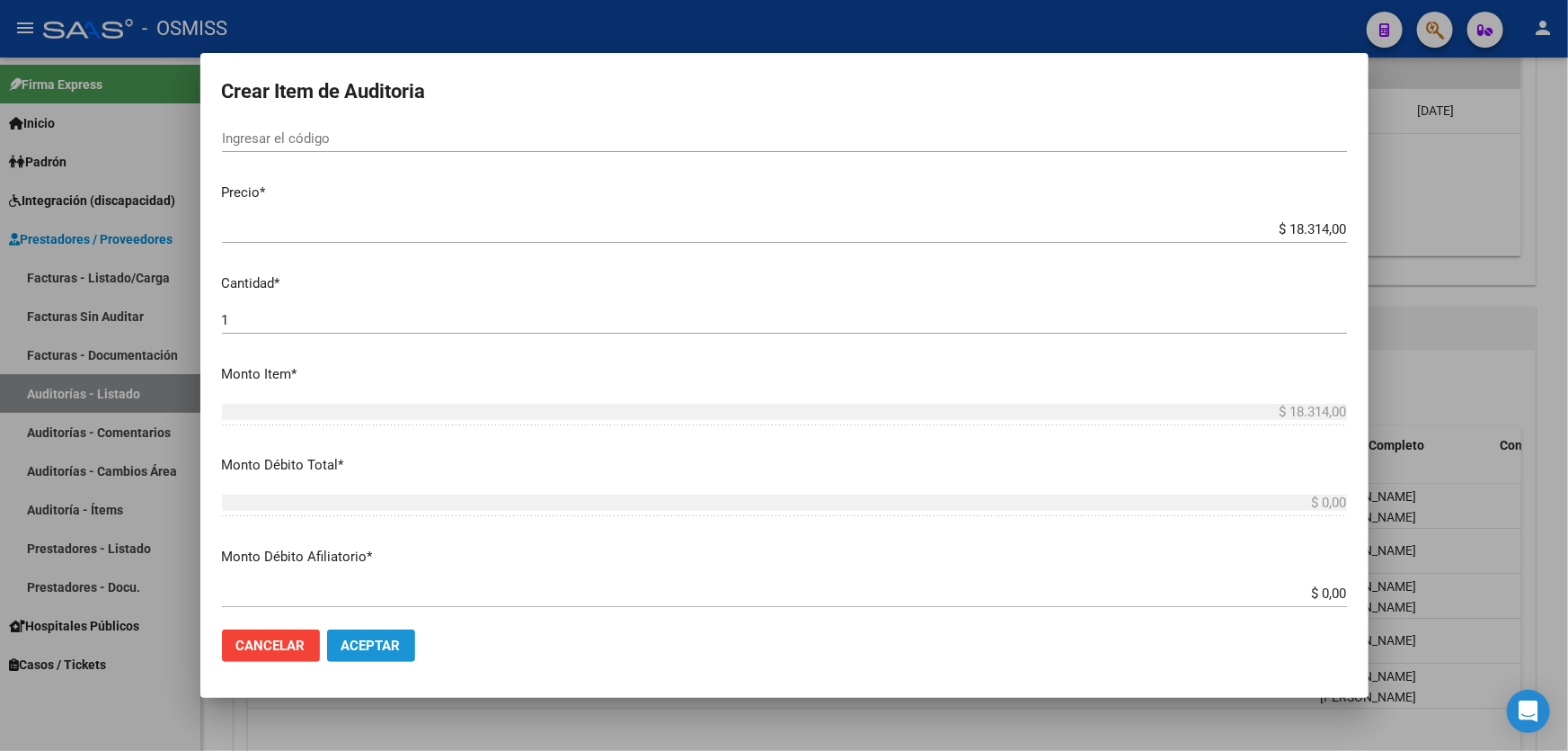
click at [366, 646] on span "Aceptar" at bounding box center [370, 645] width 59 height 16
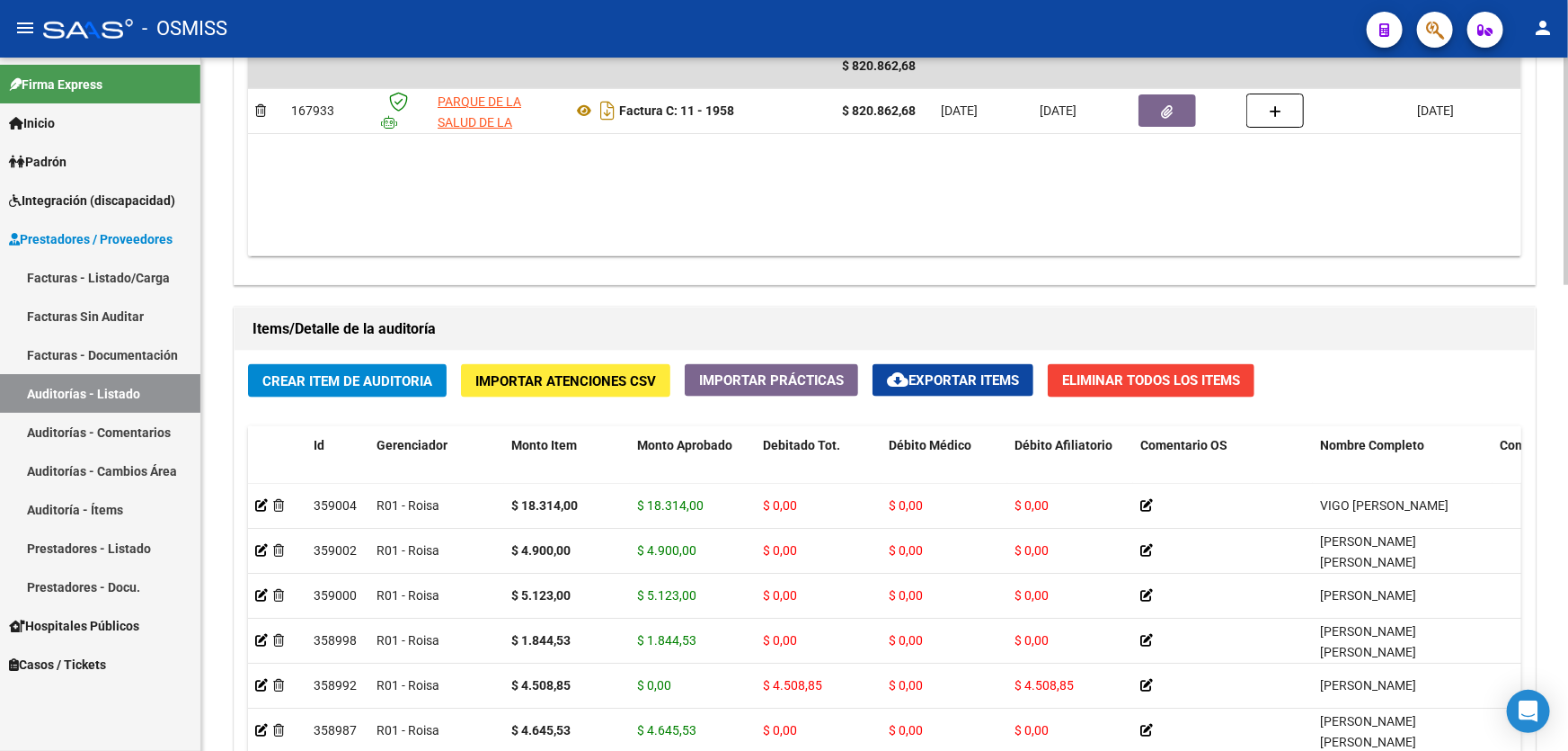
drag, startPoint x: 824, startPoint y: 196, endPoint x: 797, endPoint y: 196, distance: 27.0
click at [824, 196] on datatable-body "$ 820.862,68 167933 PARQUE DE LA SALUD DE LA PROVINCIA DE [GEOGRAPHIC_DATA] [PE…" at bounding box center [884, 149] width 1273 height 212
click at [415, 374] on span "Crear Item de Auditoria" at bounding box center [347, 381] width 169 height 16
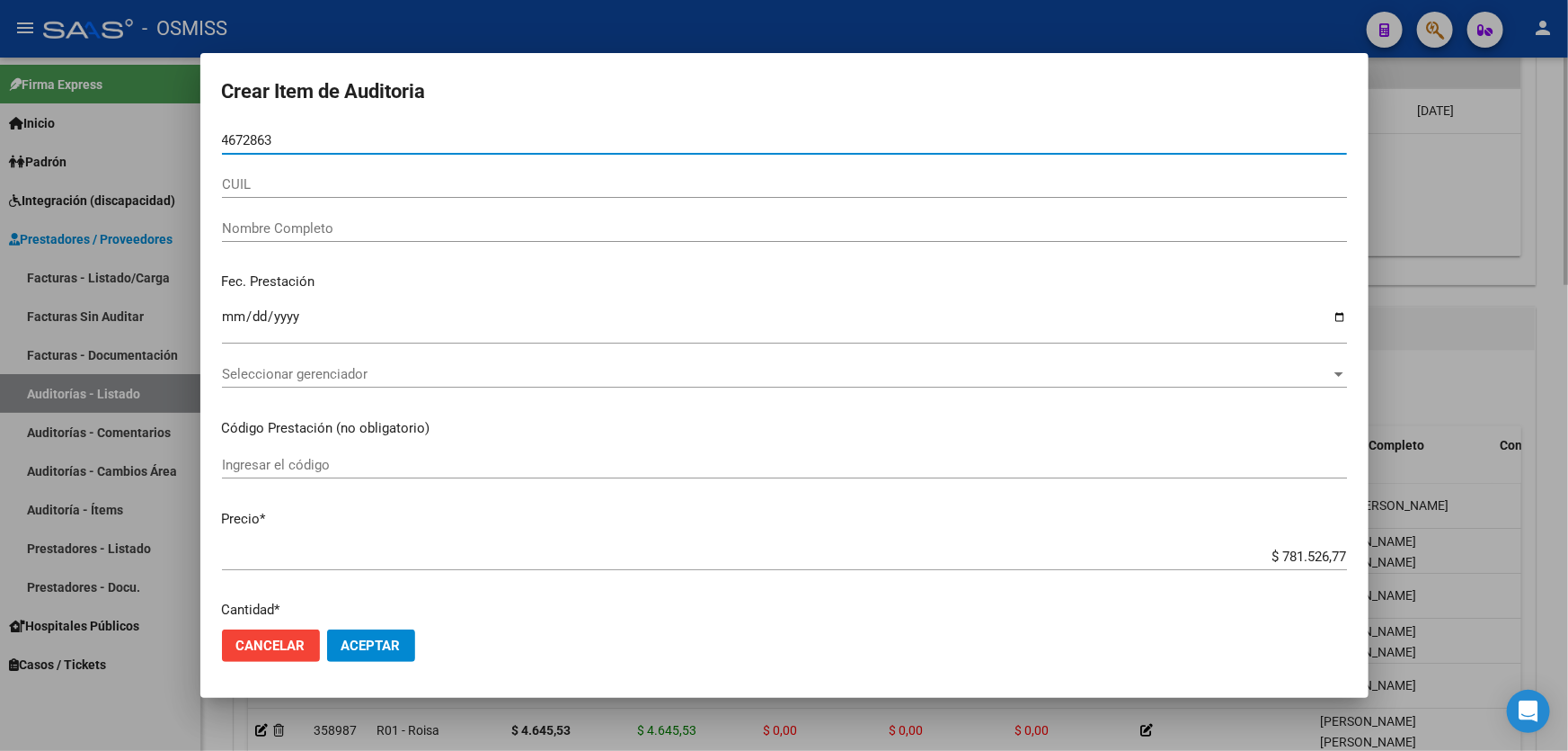
type input "46728635"
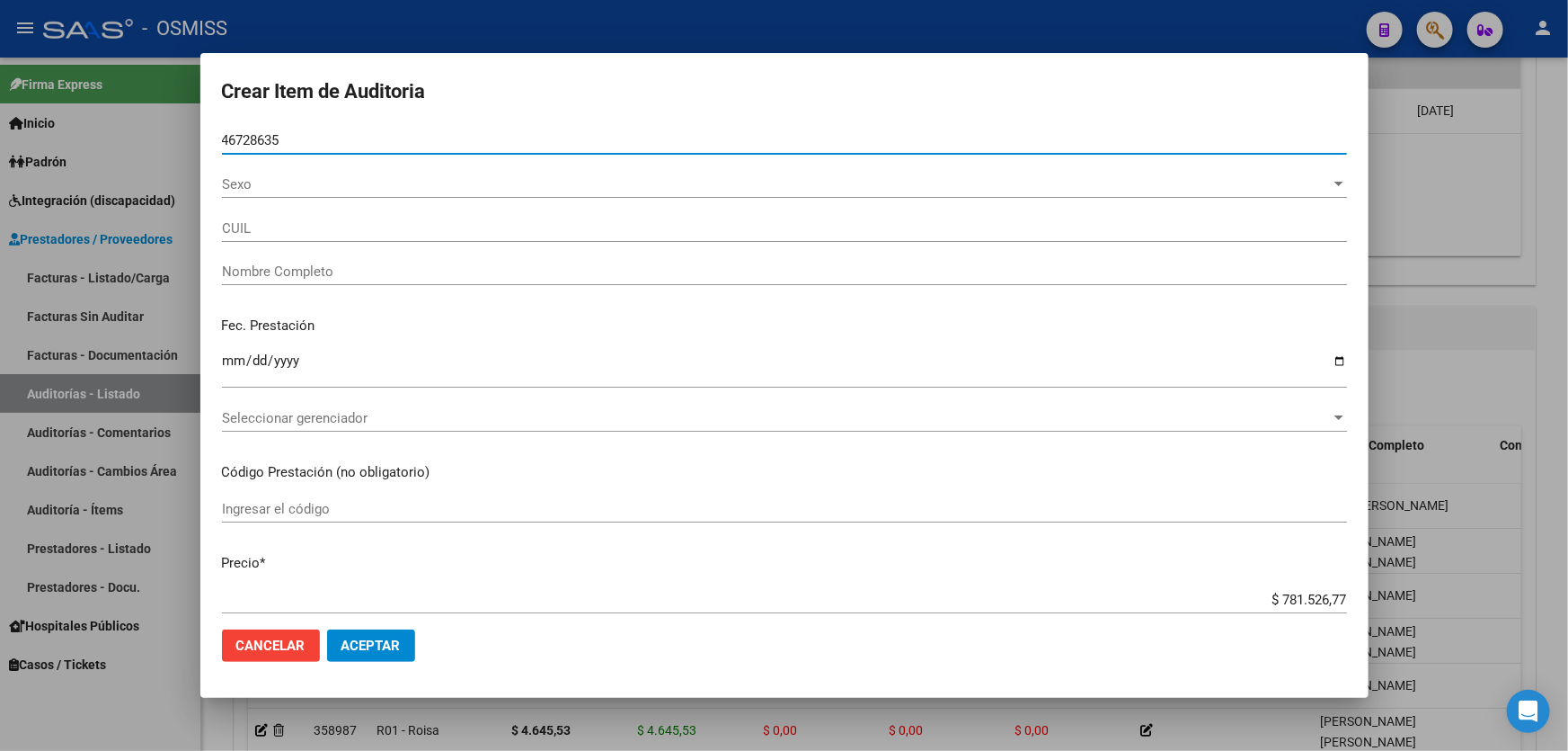
type input "27467286353"
type input "[PERSON_NAME]"
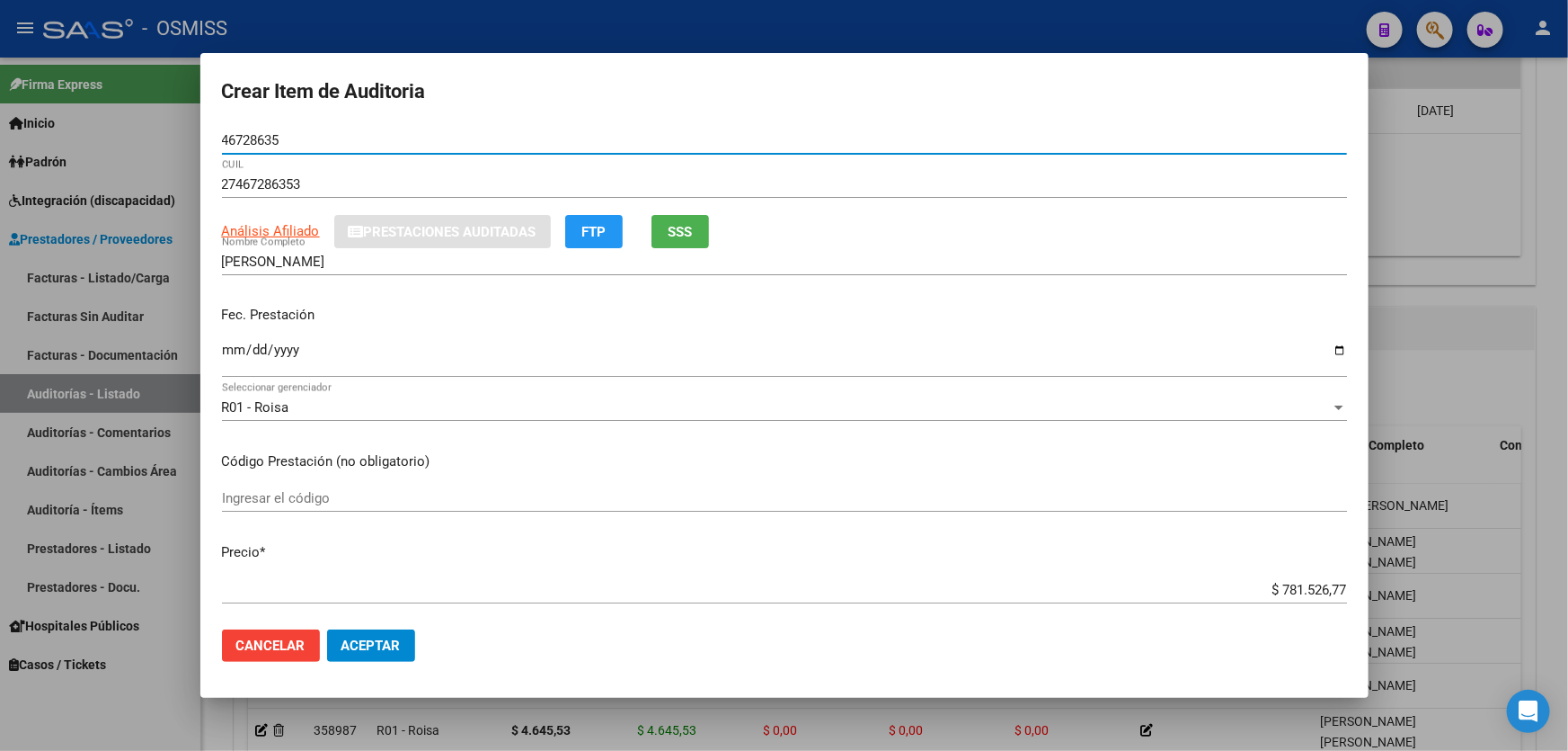
type input "46728635"
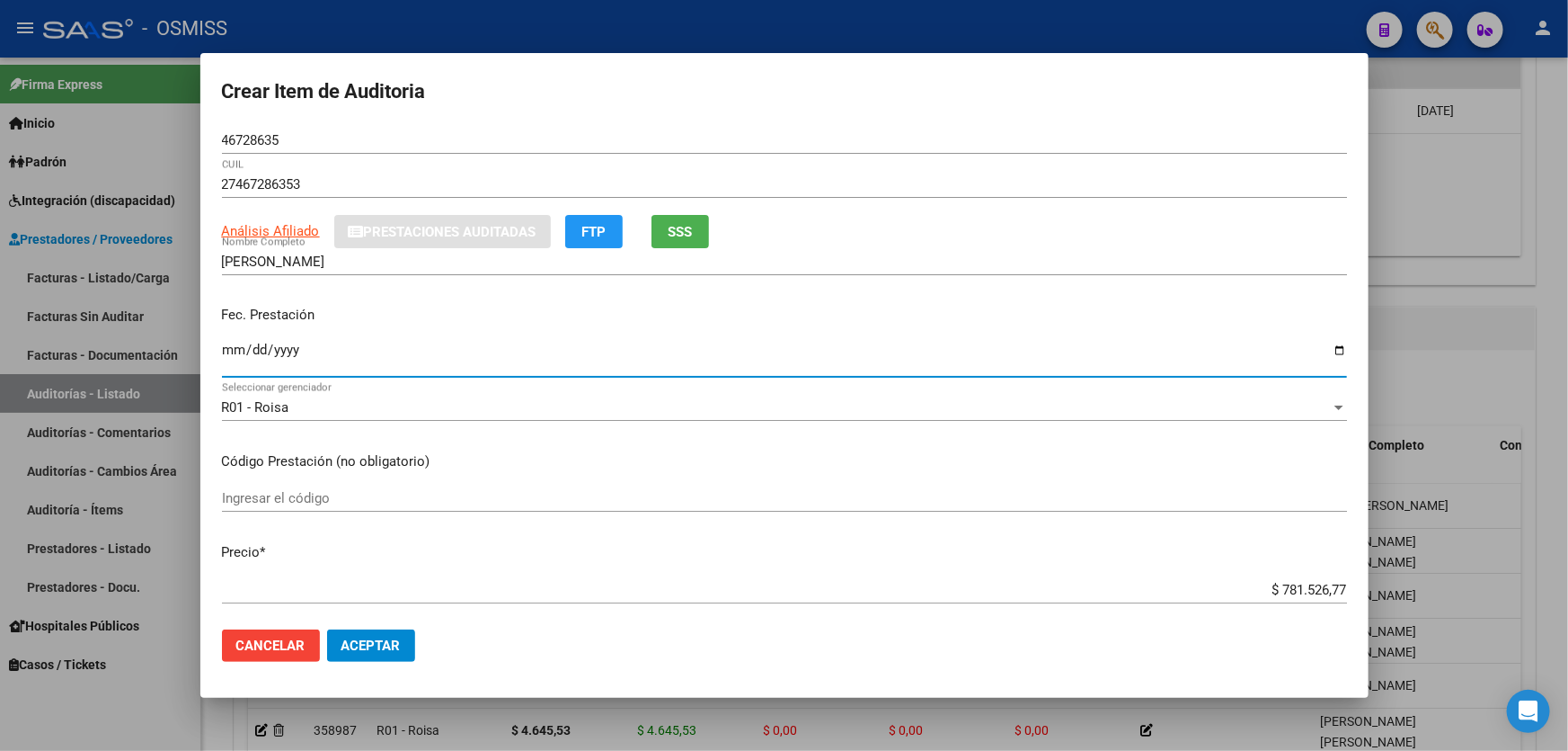
click at [239, 342] on input "Ingresar la fecha" at bounding box center [784, 357] width 1124 height 29
type input "[DATE]"
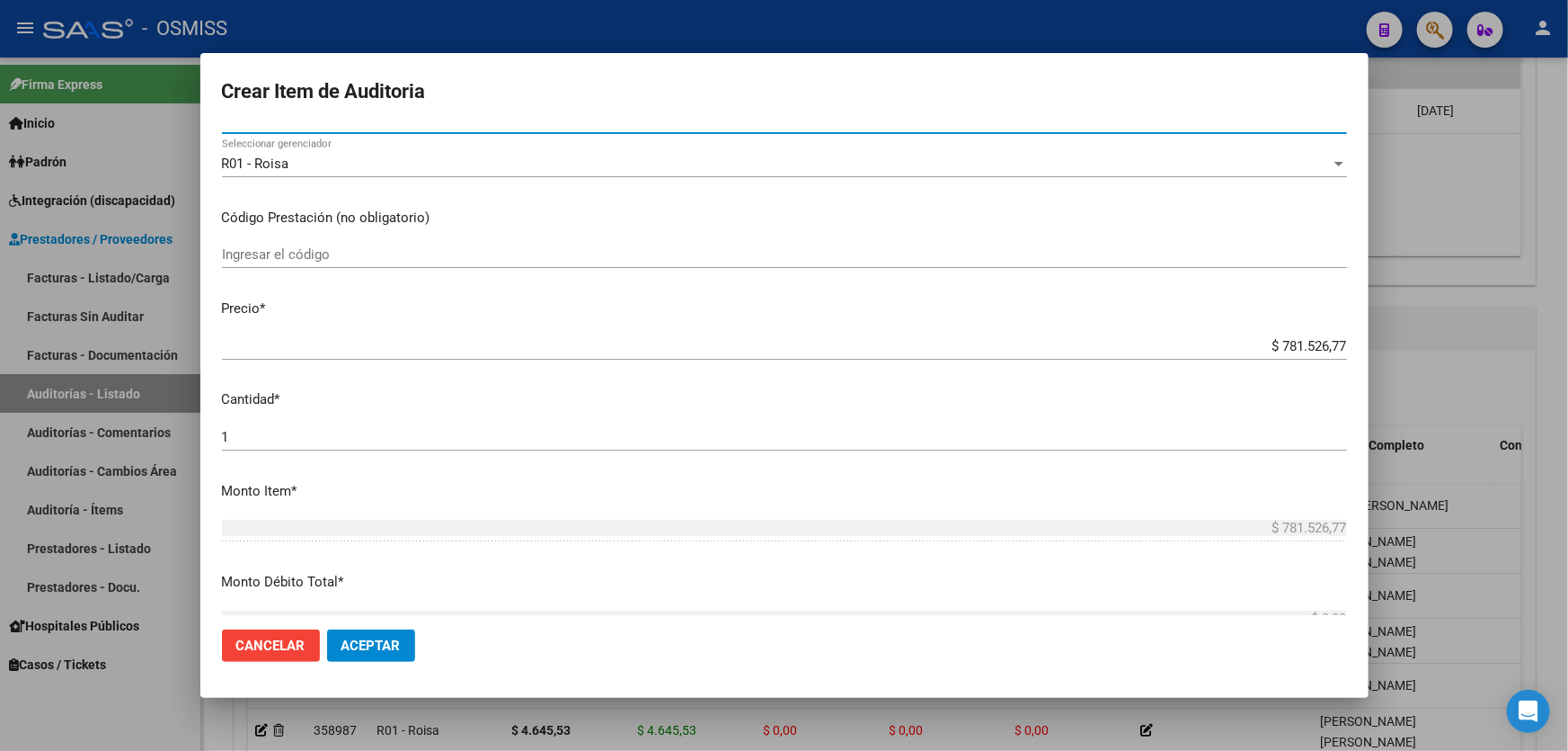
scroll to position [244, 0]
drag, startPoint x: 1213, startPoint y: 351, endPoint x: 1471, endPoint y: 341, distance: 258.2
click at [1446, 341] on div "Crear Item de Auditoria 46728635 Nro Documento 27467286353 CUIL Análisis Afilia…" at bounding box center [784, 375] width 1568 height 751
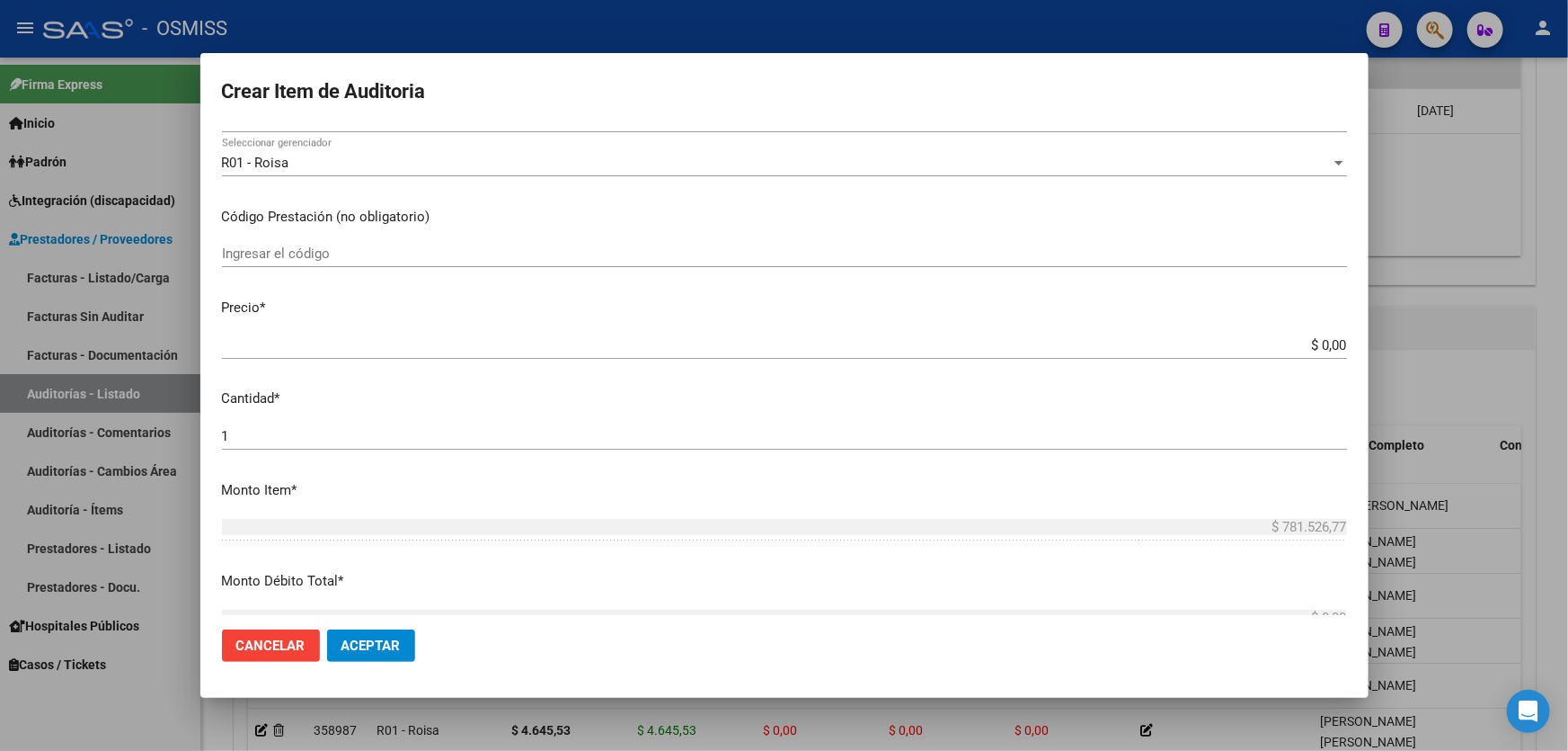
click at [1247, 357] on div "$ 0,00 Ingresar el precio" at bounding box center [784, 345] width 1124 height 27
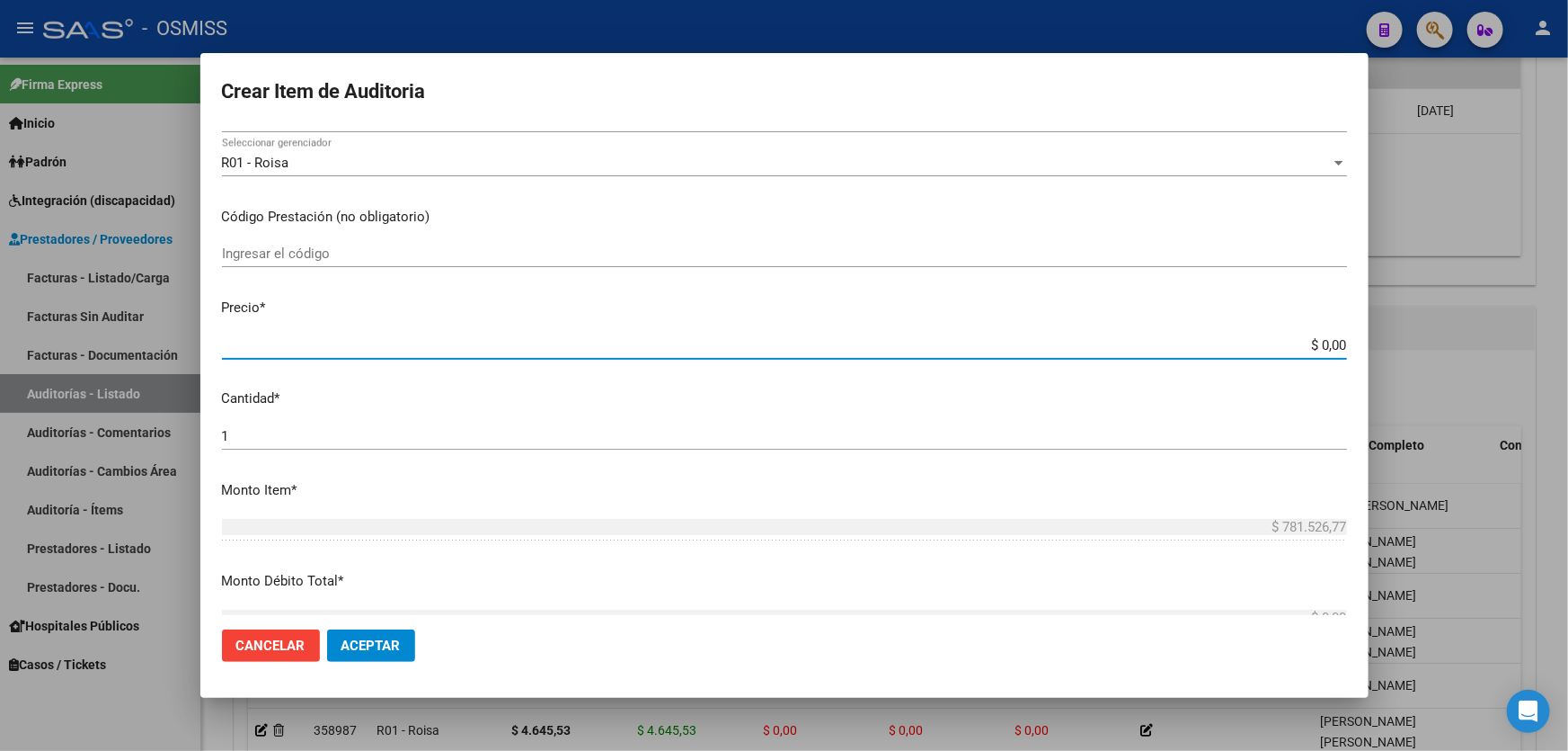
drag, startPoint x: 1237, startPoint y: 341, endPoint x: 1567, endPoint y: 299, distance: 332.7
click at [1567, 312] on div "Crear Item de Auditoria 46728635 Nro Documento 27467286353 CUIL Análisis Afilia…" at bounding box center [784, 375] width 1568 height 751
type input "$ 0,01"
type input "$ 0,10"
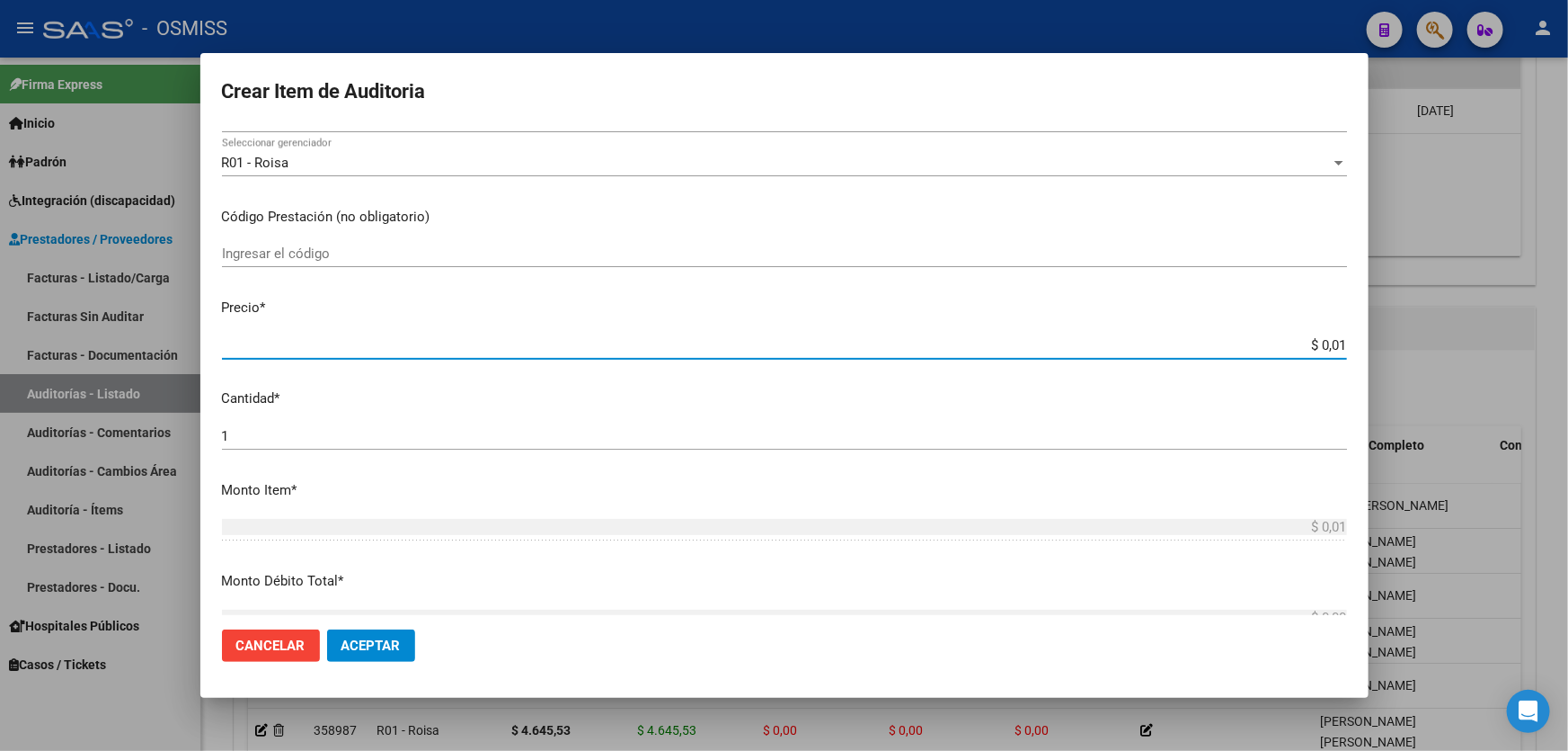
type input "$ 0,10"
type input "$ 1,00"
type input "$ 10,02"
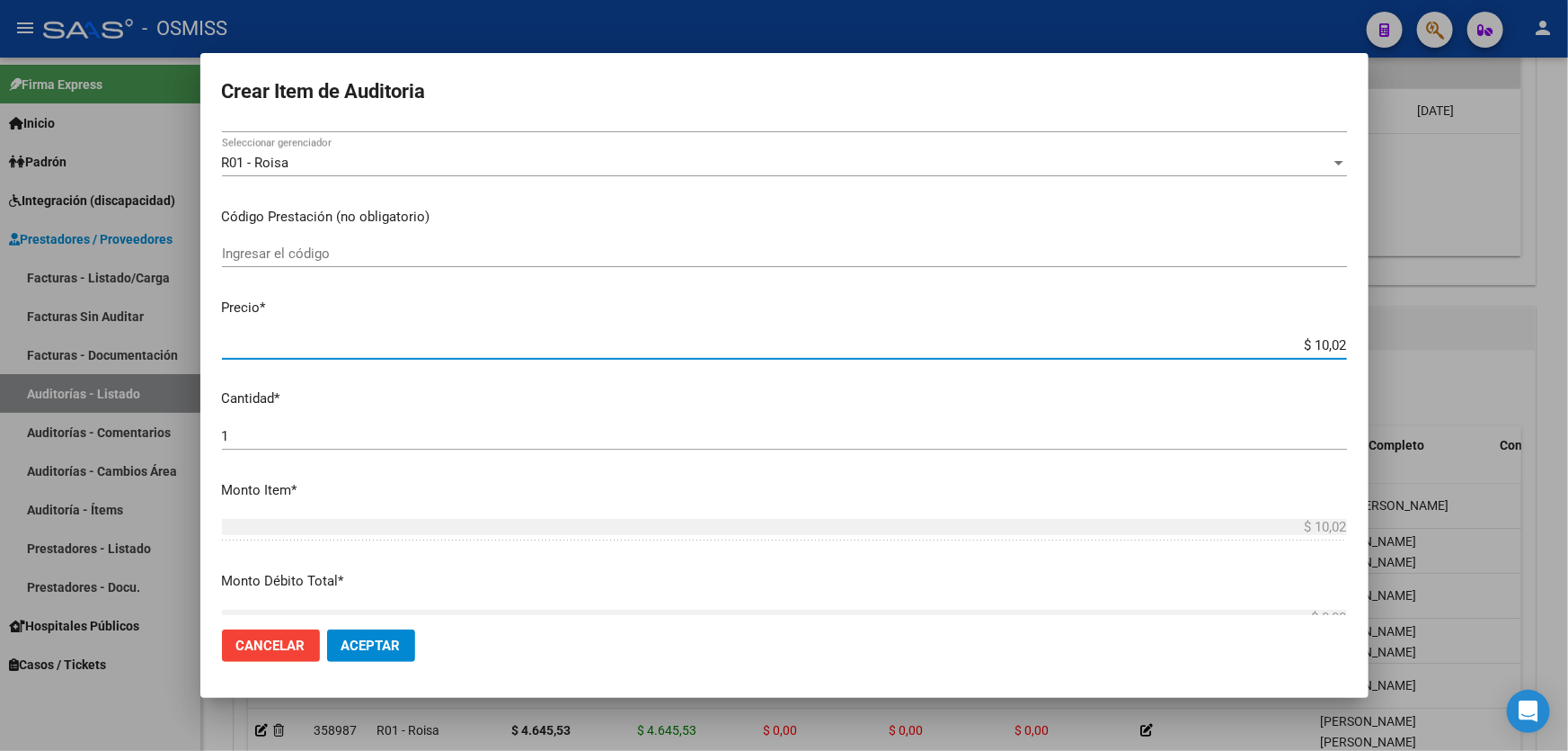
type input "$ 100,23"
type input "$ 1.002,30"
type input "$ 10.023,00"
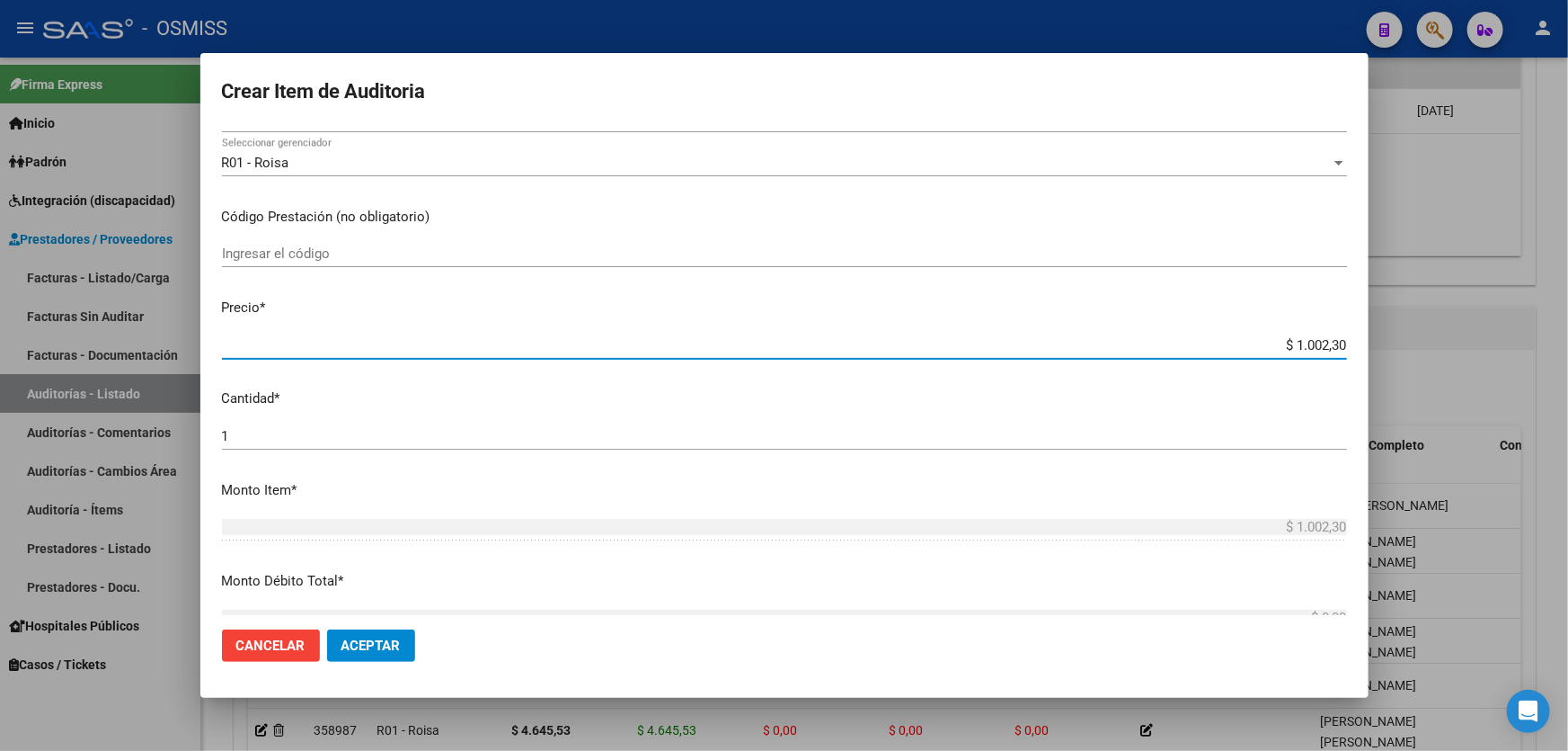
type input "$ 10.023,00"
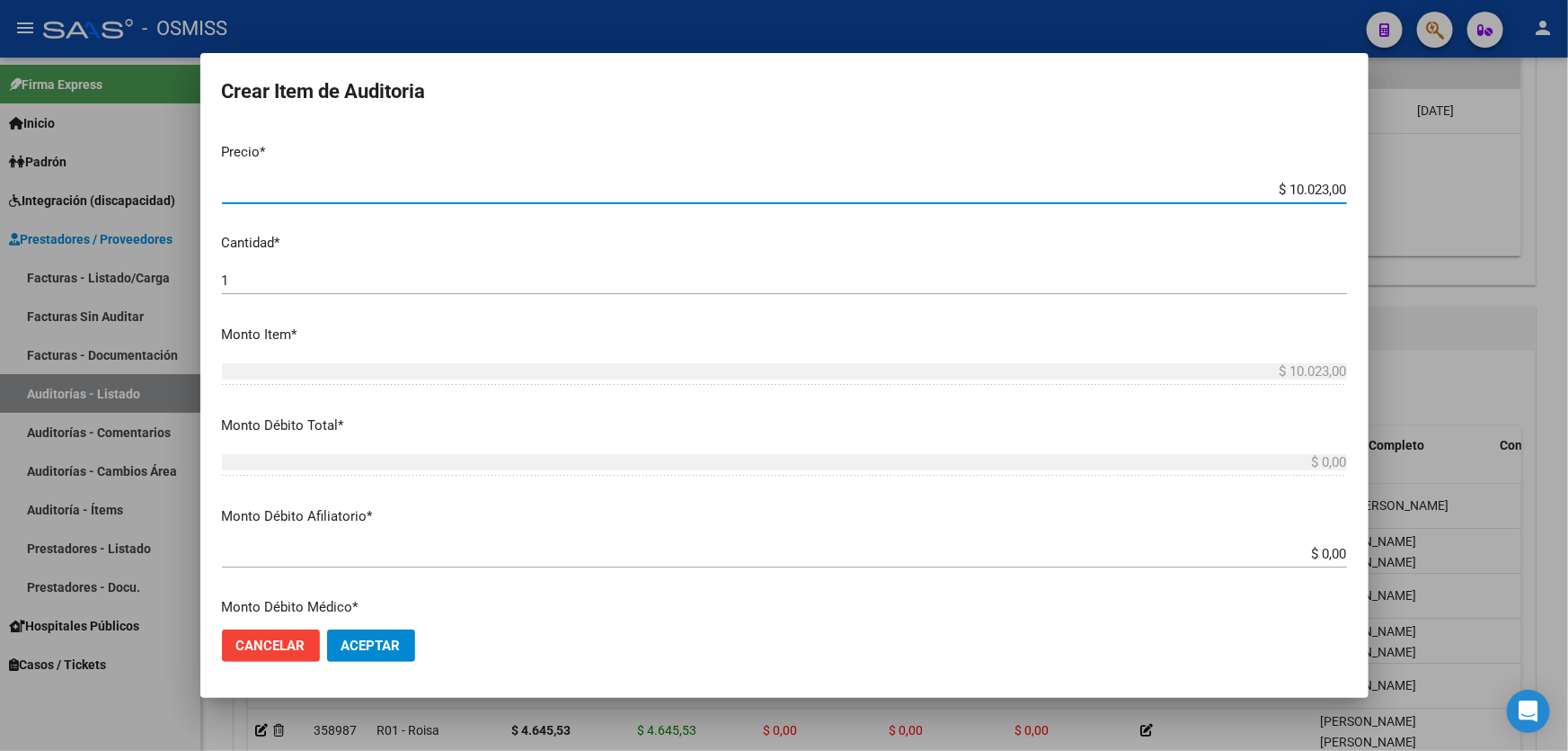
scroll to position [490, 0]
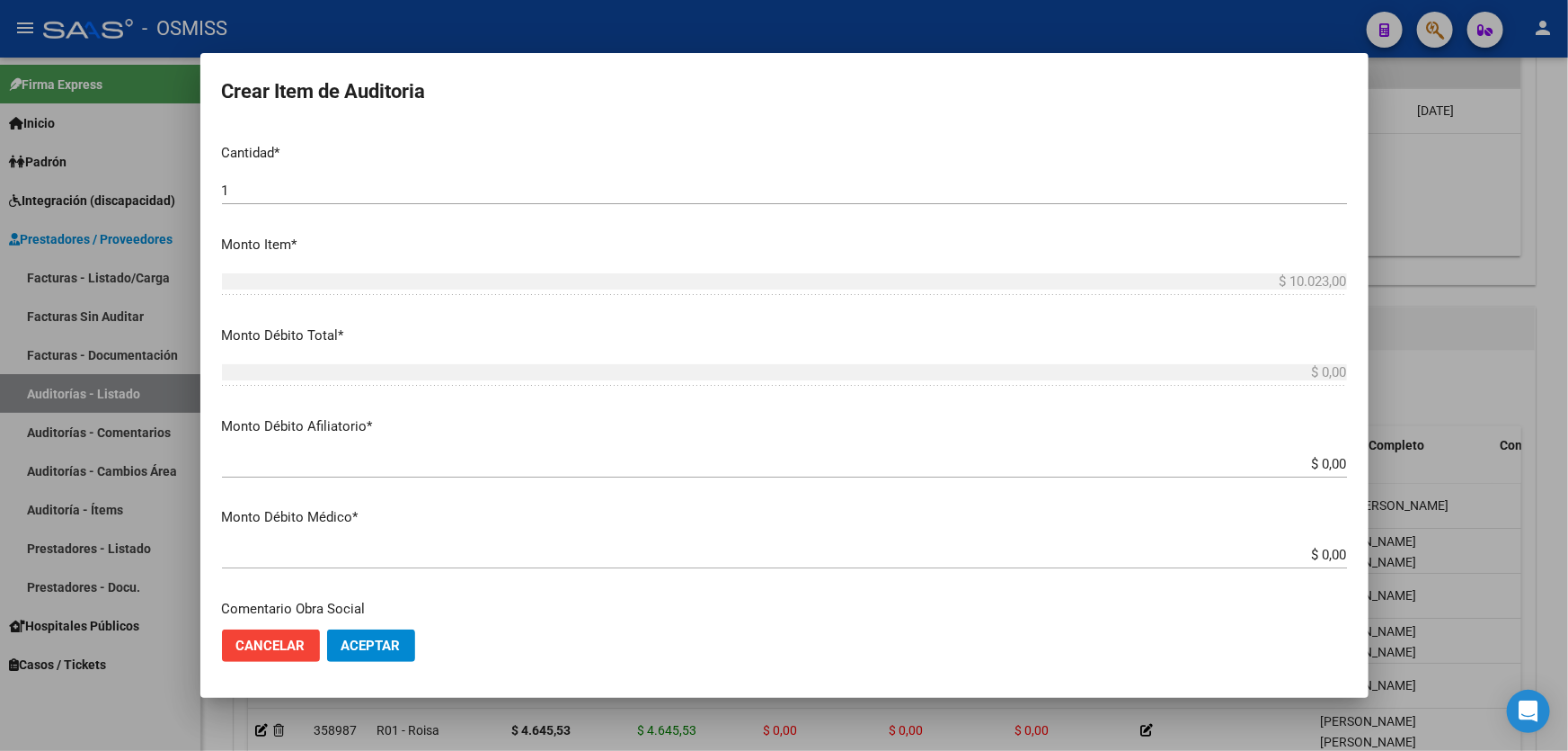
drag, startPoint x: 387, startPoint y: 641, endPoint x: 403, endPoint y: 635, distance: 17.1
click at [397, 638] on span "Aceptar" at bounding box center [370, 645] width 59 height 16
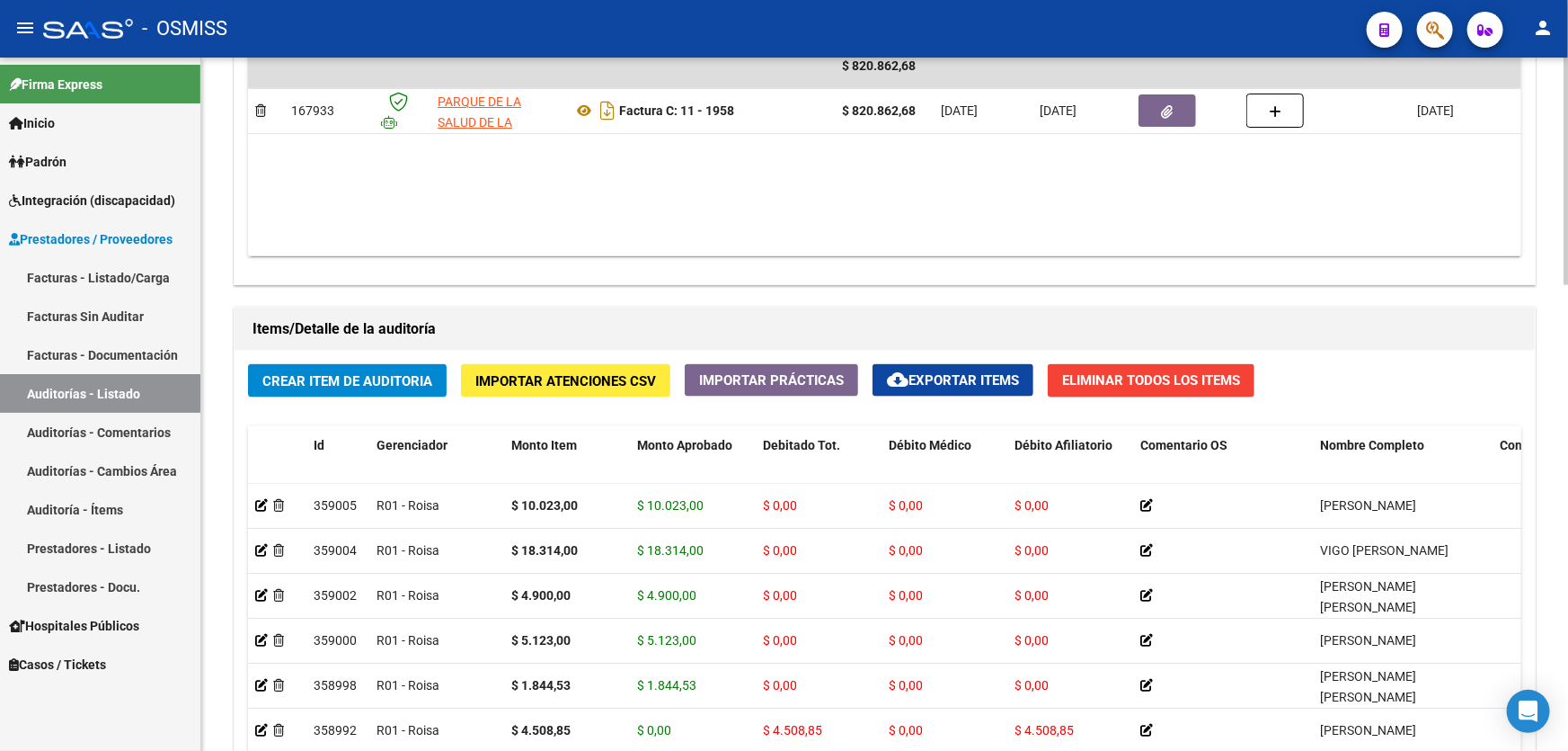
drag, startPoint x: 805, startPoint y: 266, endPoint x: 695, endPoint y: 265, distance: 110.0
click at [805, 266] on div "Agregar Comprobante cloud_download Exportar Comprobantes ID CAE Razon Social CP…" at bounding box center [884, 97] width 1300 height 373
click at [326, 377] on span "Crear Item de Auditoria" at bounding box center [347, 381] width 169 height 16
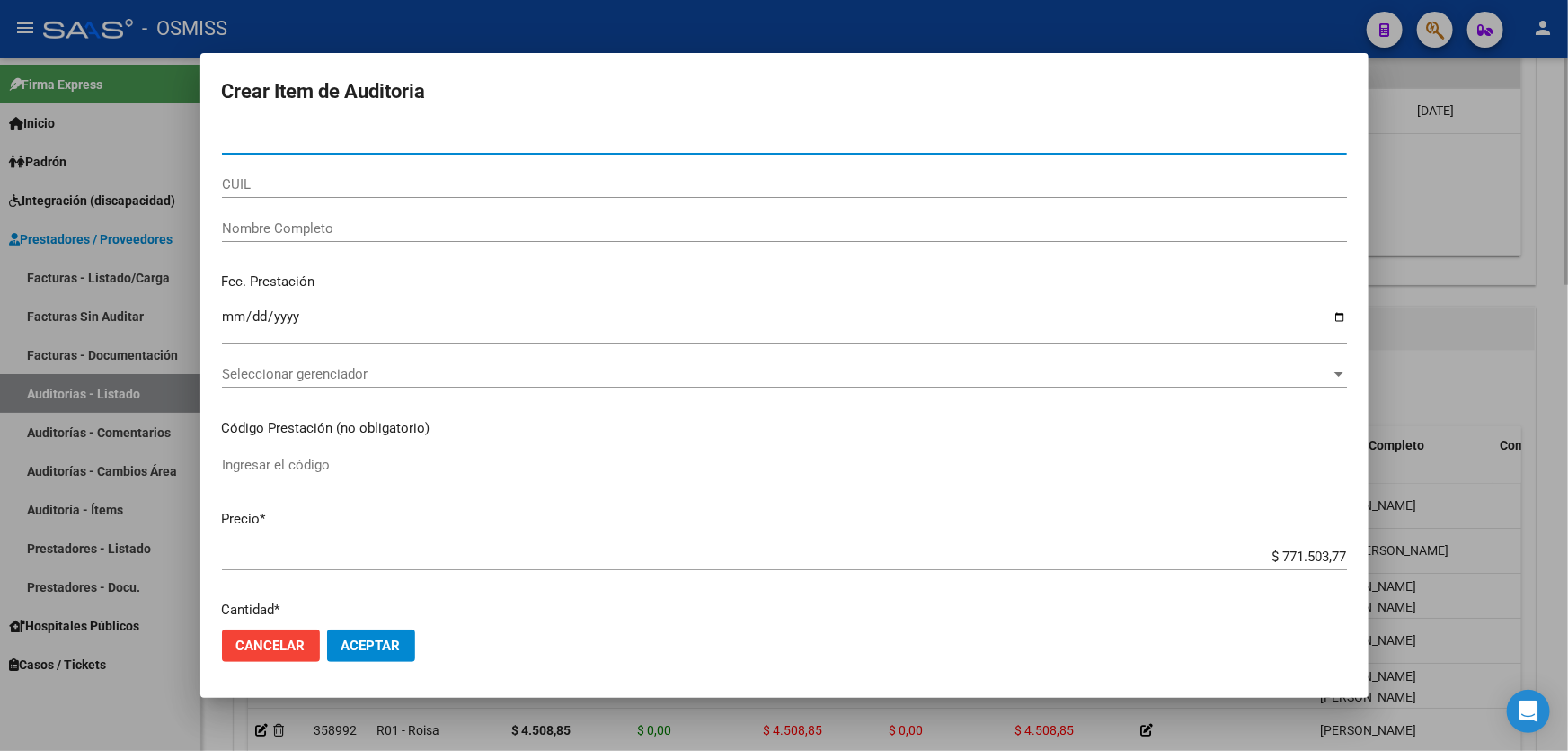
paste input "38138064"
type input "38138064"
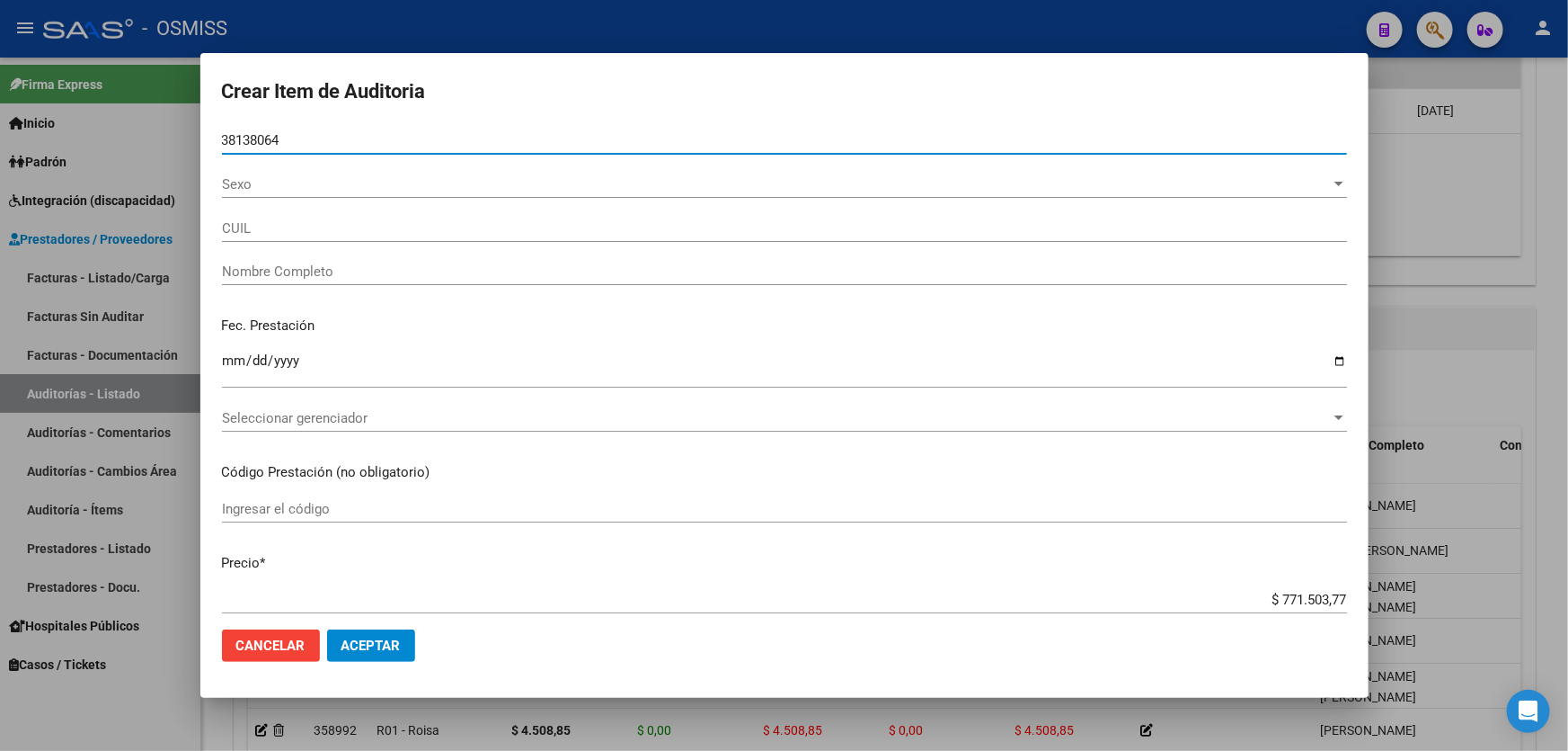
type input "27381380640"
type input "[PERSON_NAME], [PERSON_NAME]"
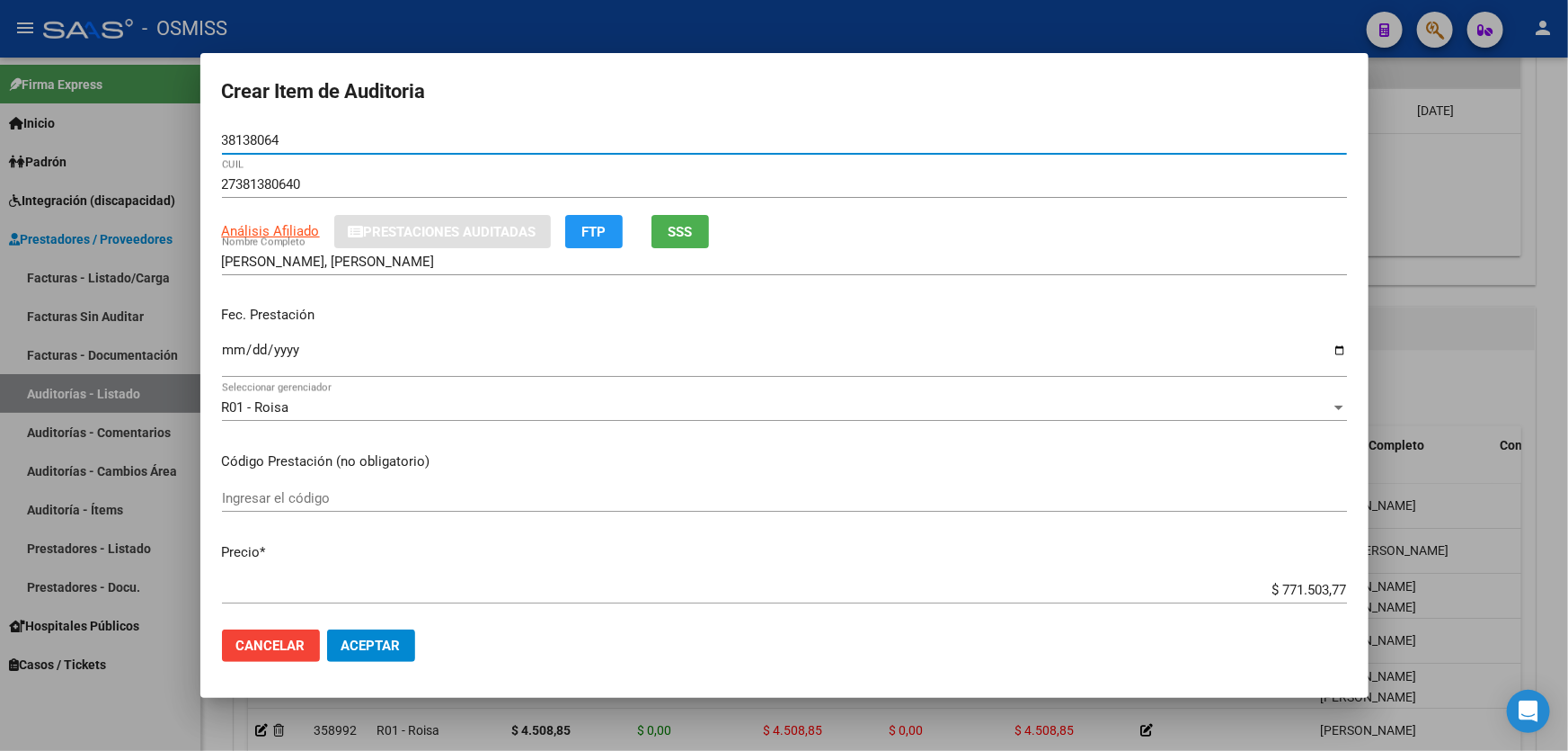
type input "38138064"
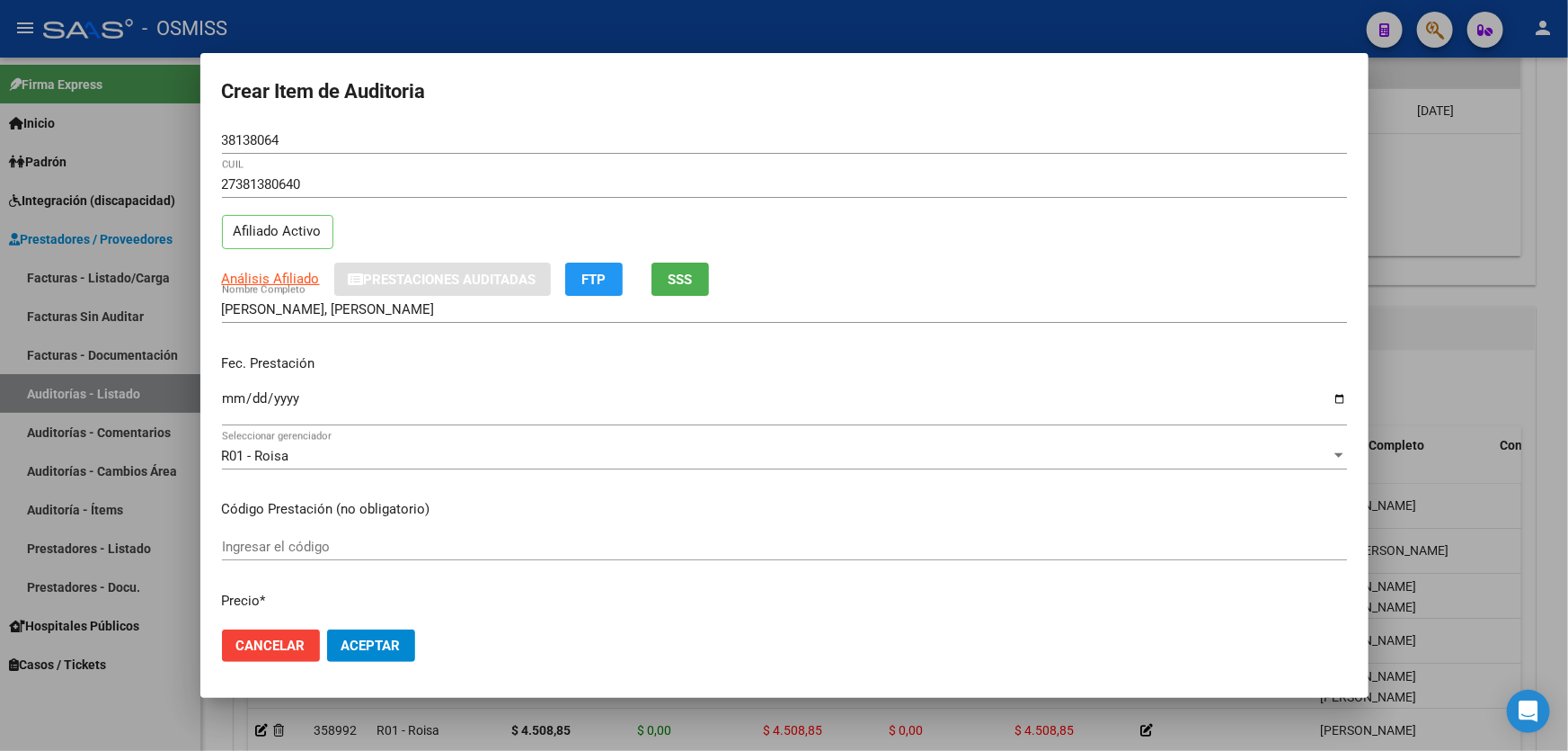
click at [233, 366] on p "Fec. Prestación" at bounding box center [784, 363] width 1124 height 20
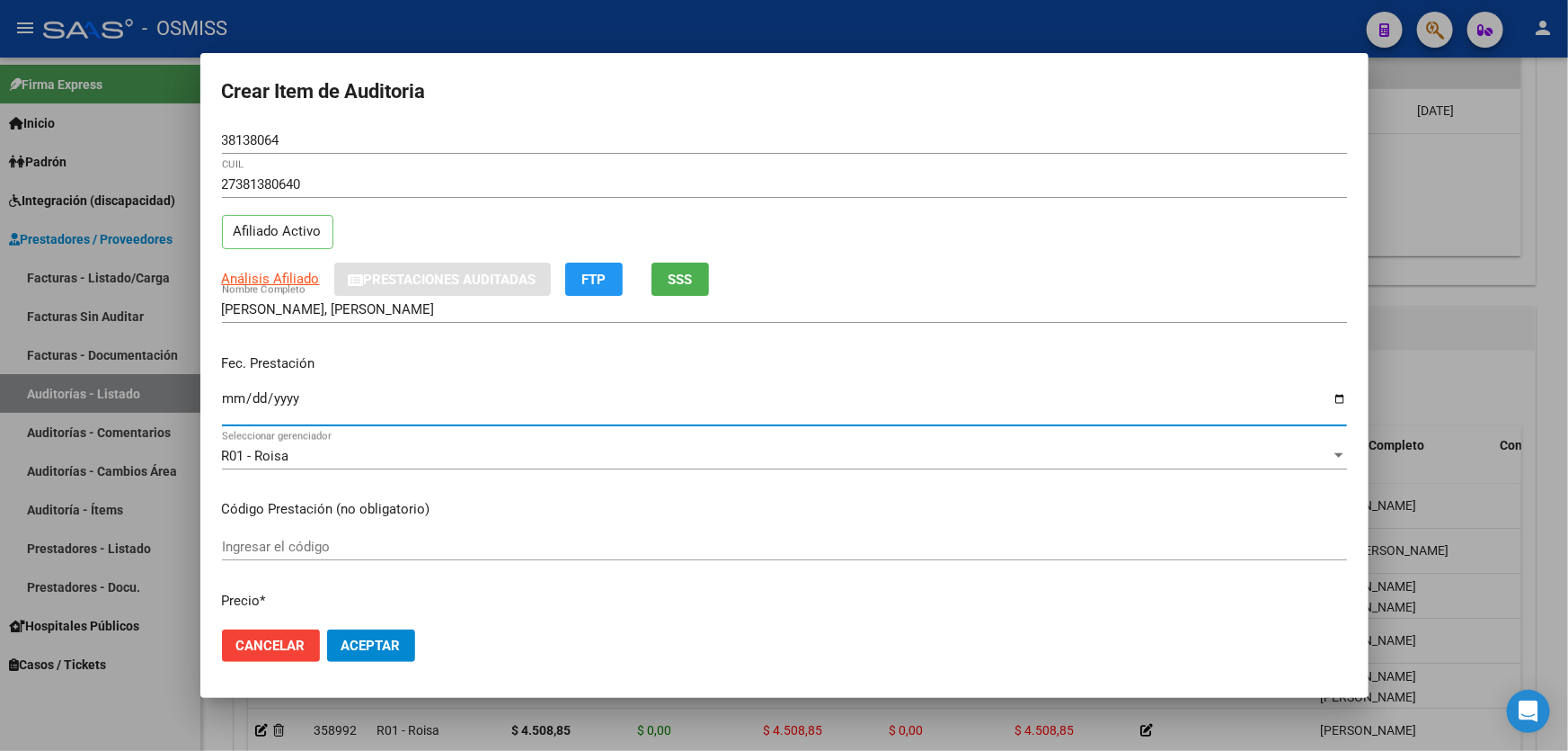
click at [233, 395] on input "Ingresar la fecha" at bounding box center [784, 405] width 1124 height 29
type input "[DATE]"
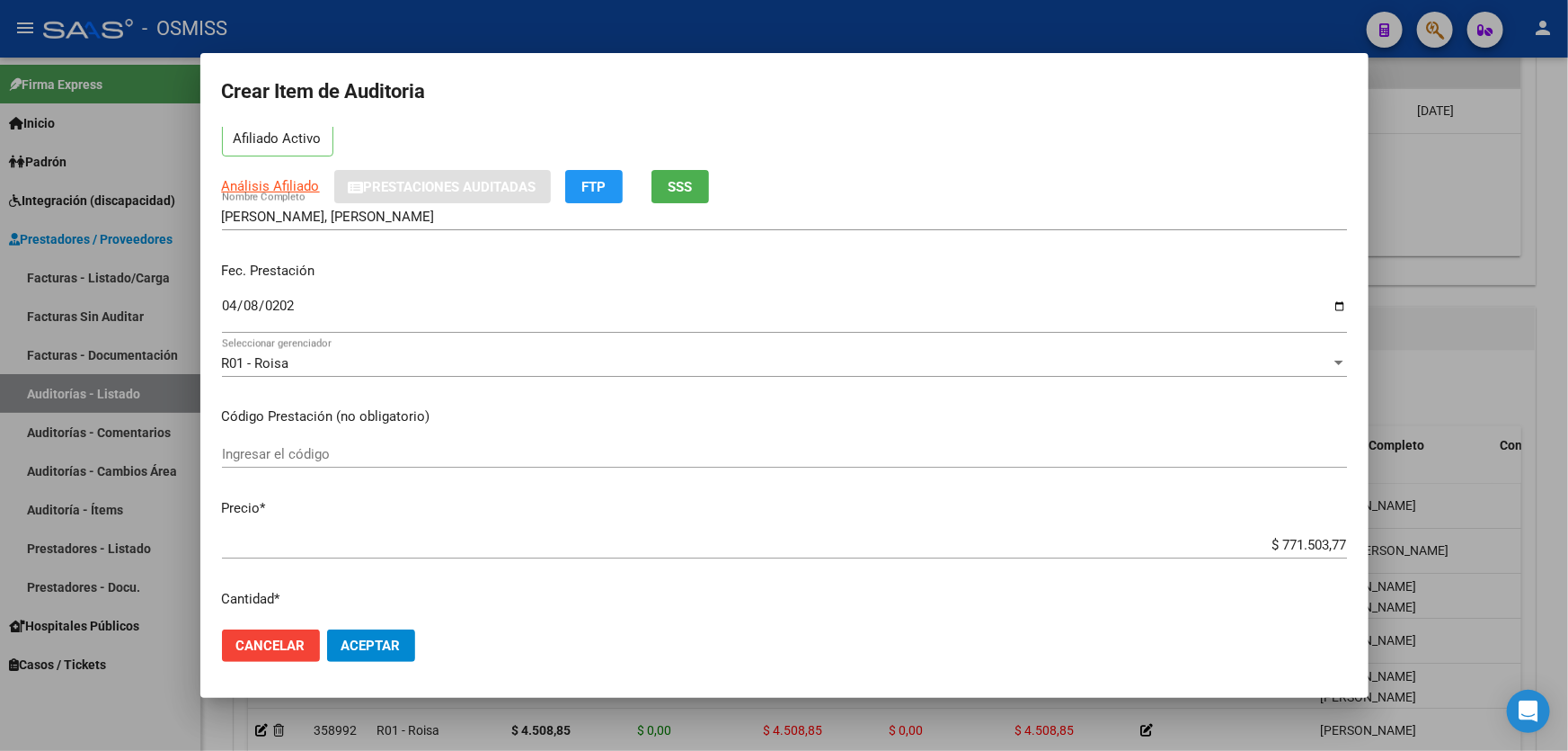
scroll to position [244, 0]
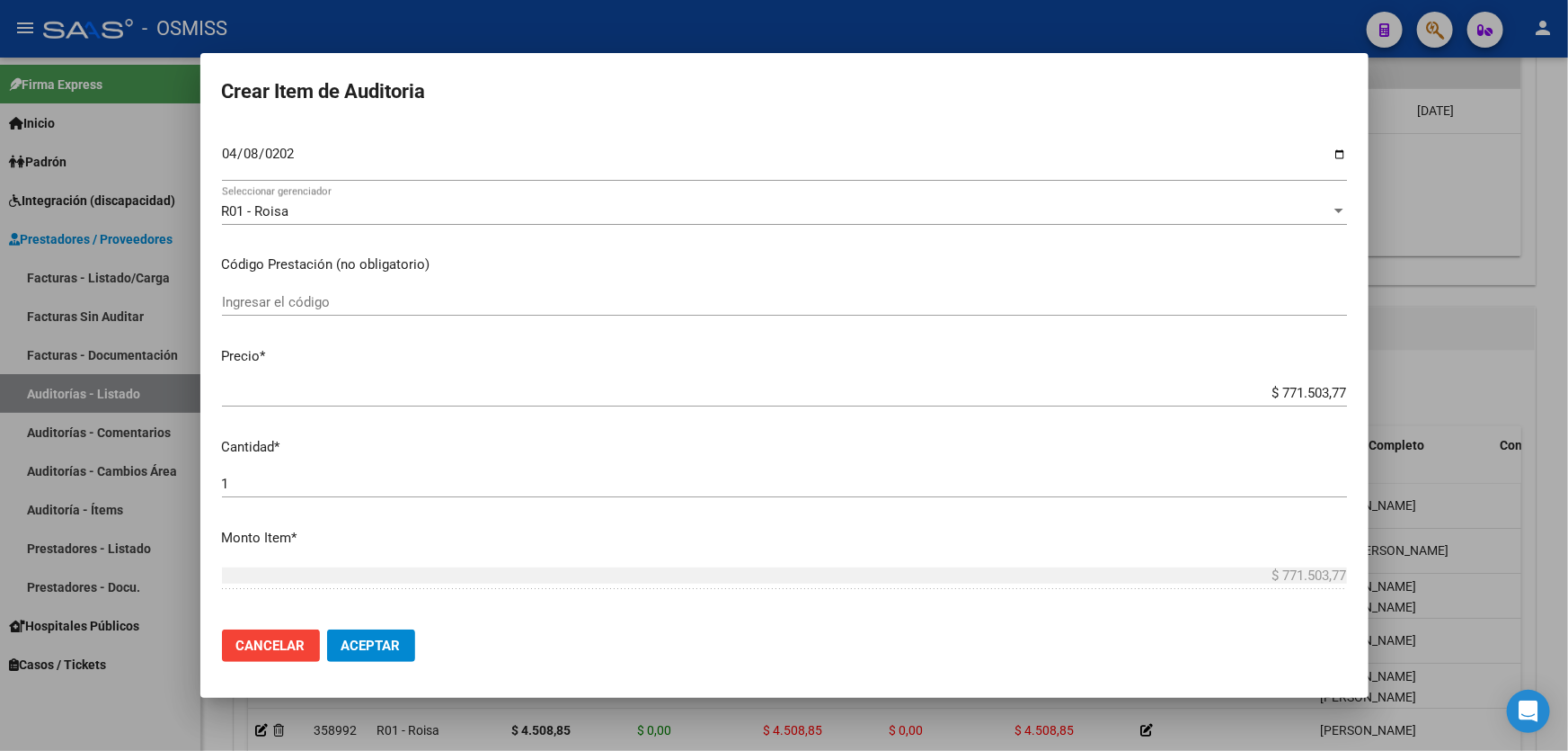
drag, startPoint x: 1229, startPoint y: 391, endPoint x: 1567, endPoint y: 297, distance: 350.8
click at [1567, 328] on div "Crear Item de Auditoria 38138064 Nro Documento 27381380640 CUIL Afiliado Activo…" at bounding box center [784, 375] width 1568 height 751
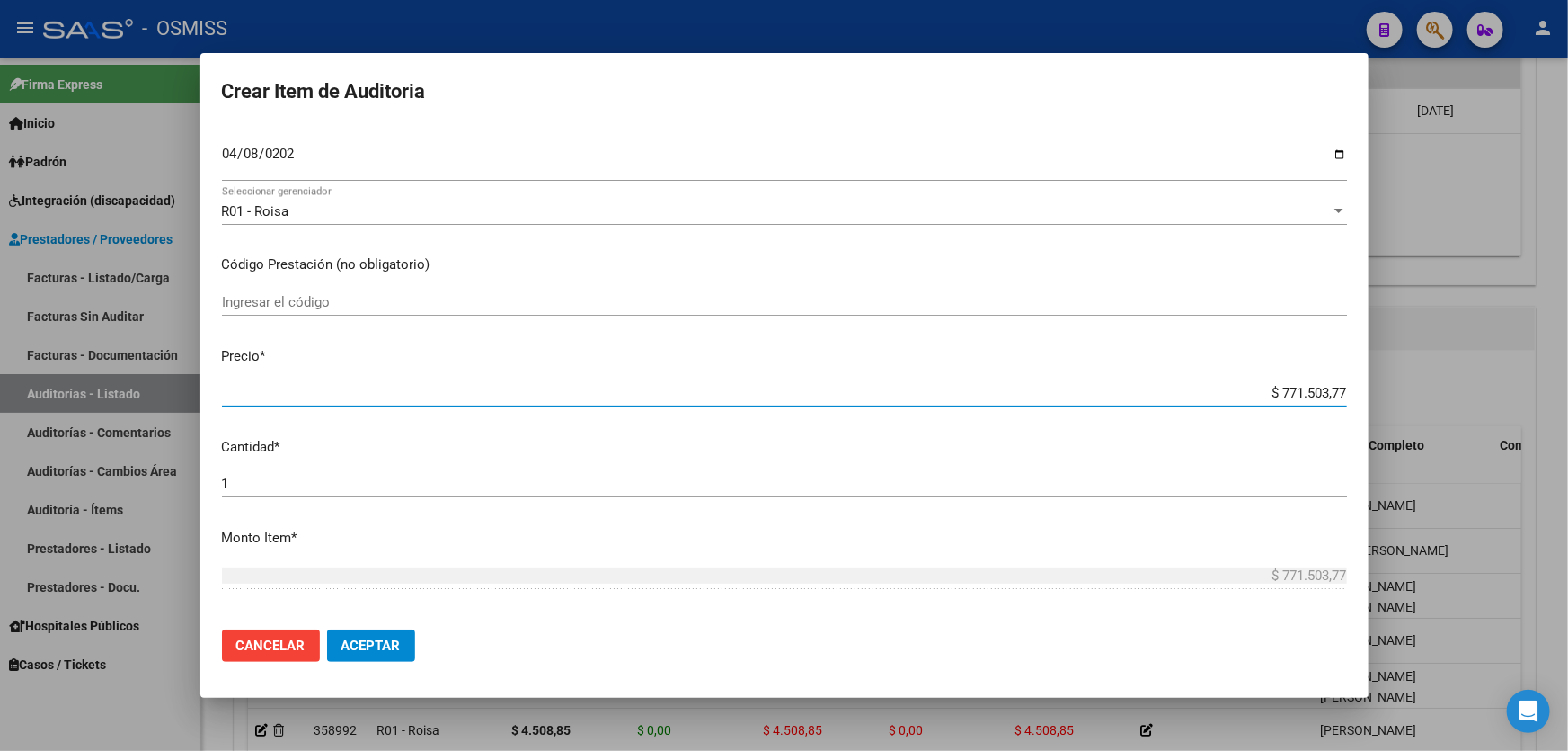
type input "$ 0,06"
type input "$ 0,68"
type input "$ 6,87"
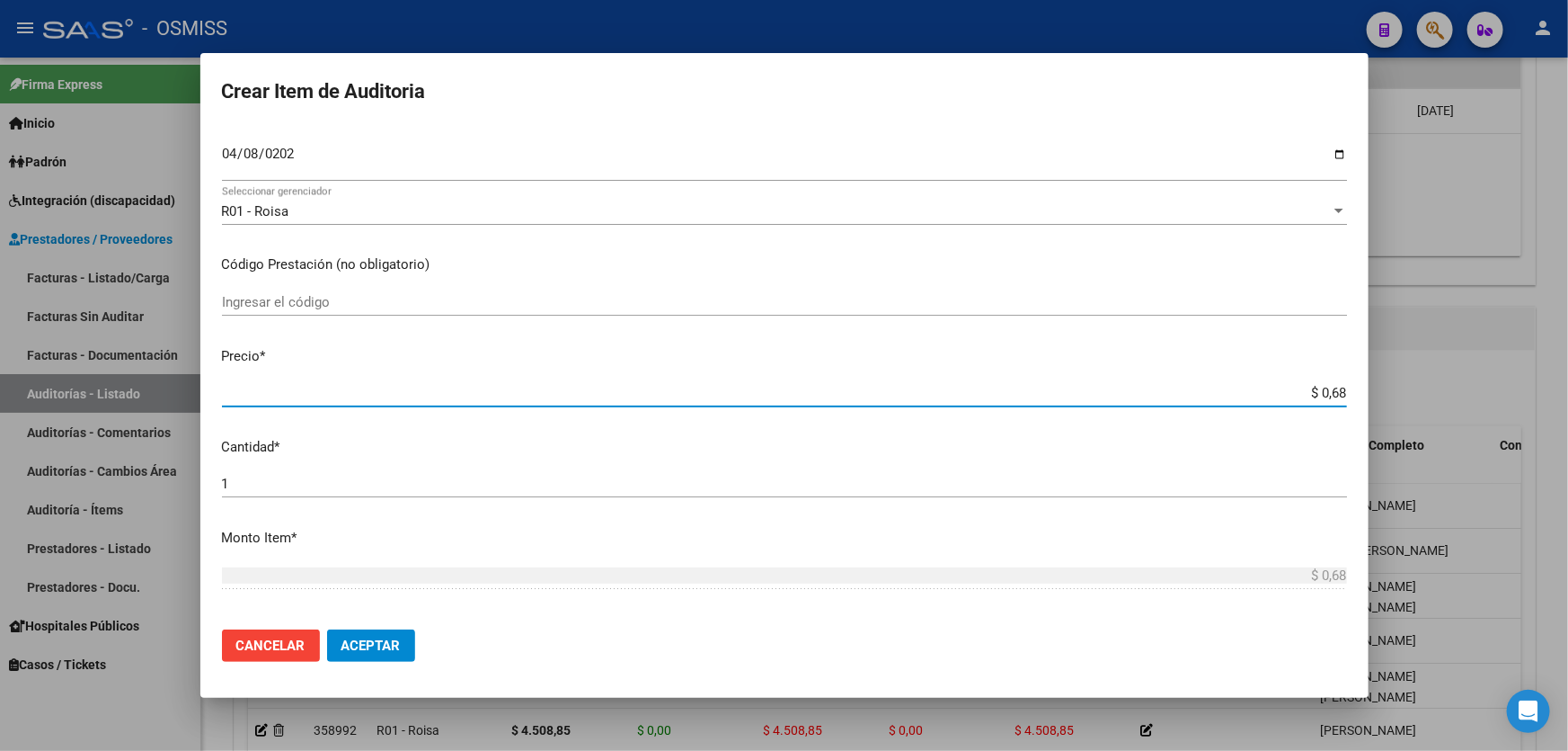
type input "$ 6,87"
type input "$ 68,78"
type input "$ 687,80"
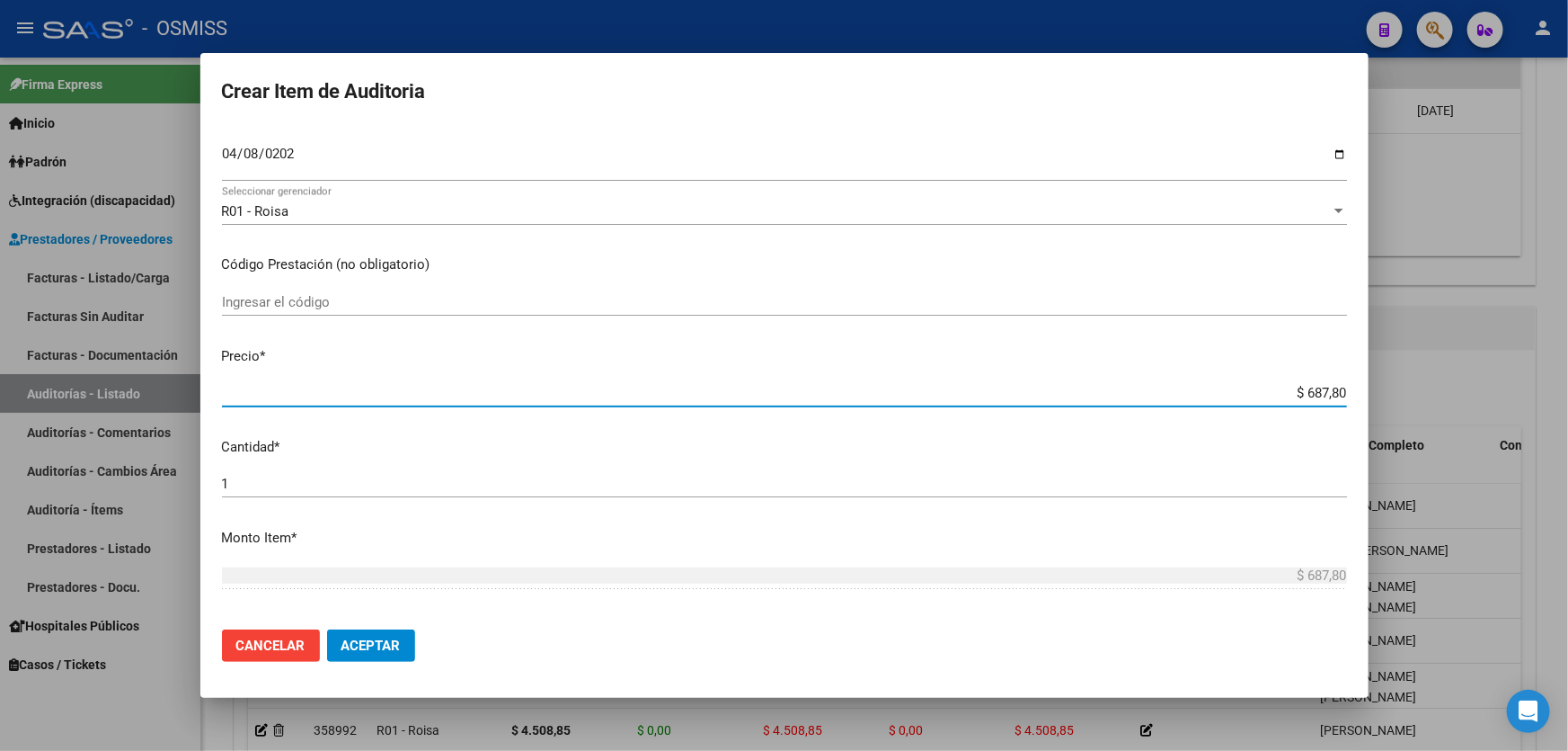
type input "$ 6.878,00"
drag, startPoint x: 1225, startPoint y: 397, endPoint x: 1567, endPoint y: 385, distance: 342.2
click at [1567, 385] on div "Crear Item de Auditoria 38138064 Nro Documento 27381380640 CUIL Afiliado Activo…" at bounding box center [784, 375] width 1568 height 751
type input "$ 0,05"
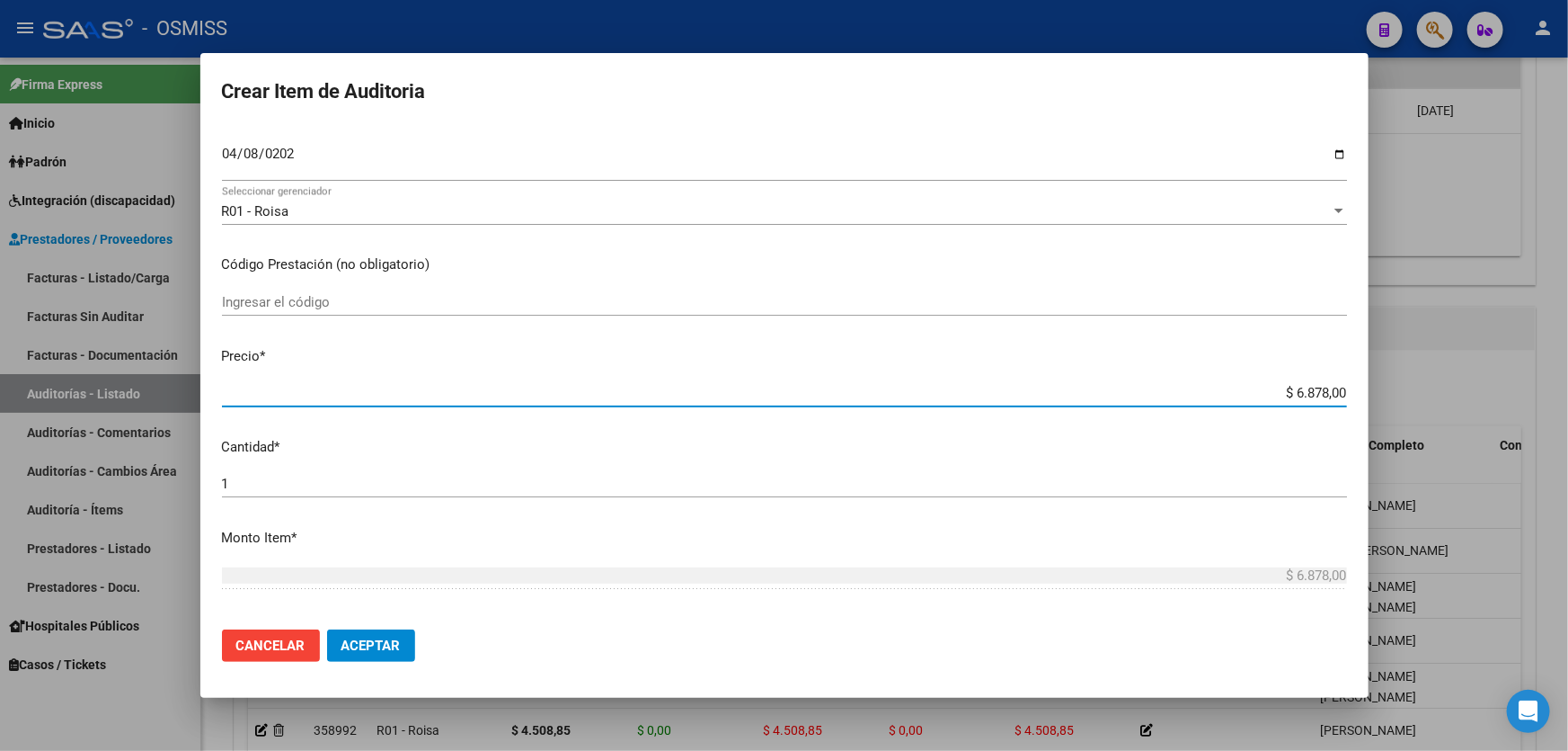
type input "$ 0,05"
type input "$ 0,58"
type input "$ 5,87"
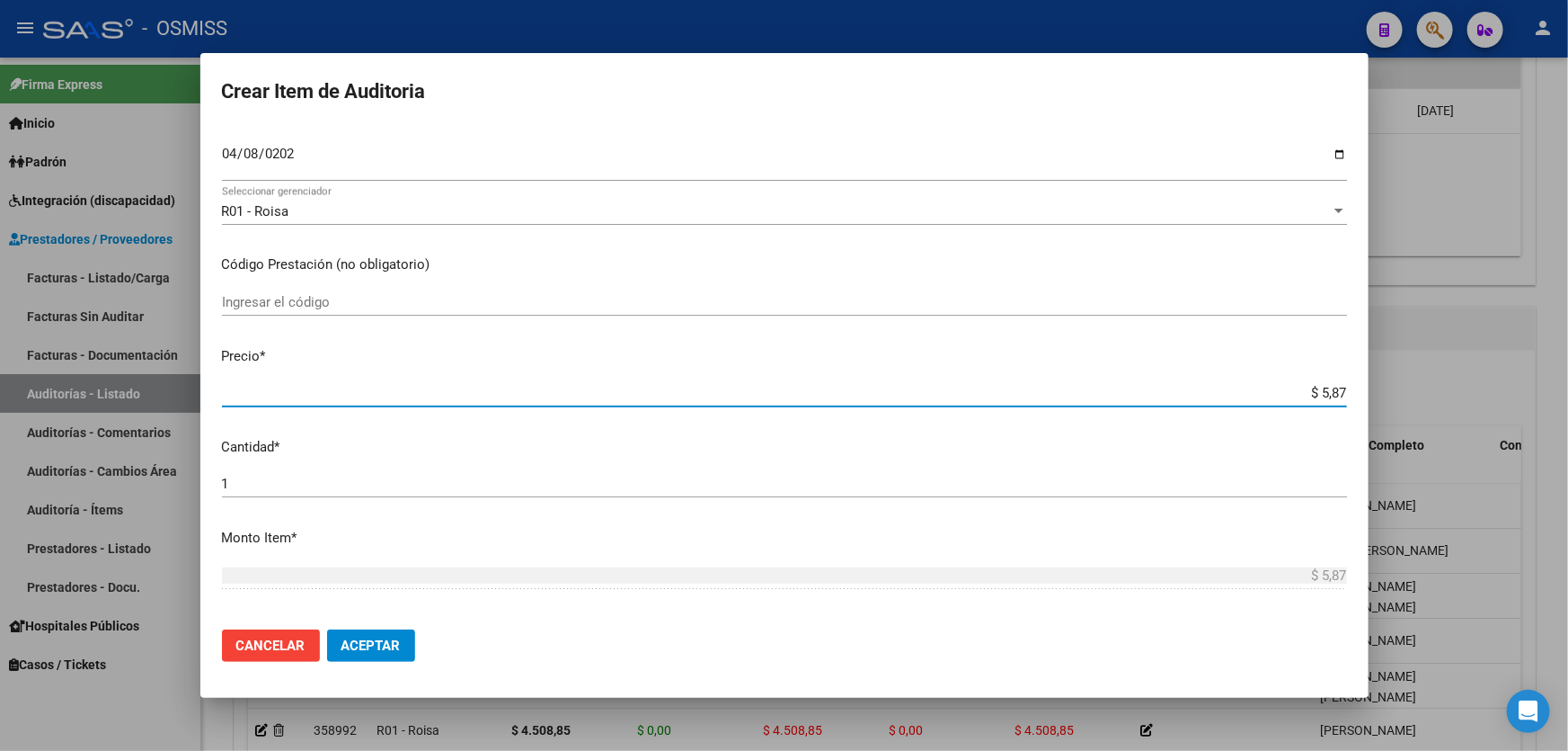
type input "$ 58,78"
type input "$ 587,80"
type input "$ 5.878,00"
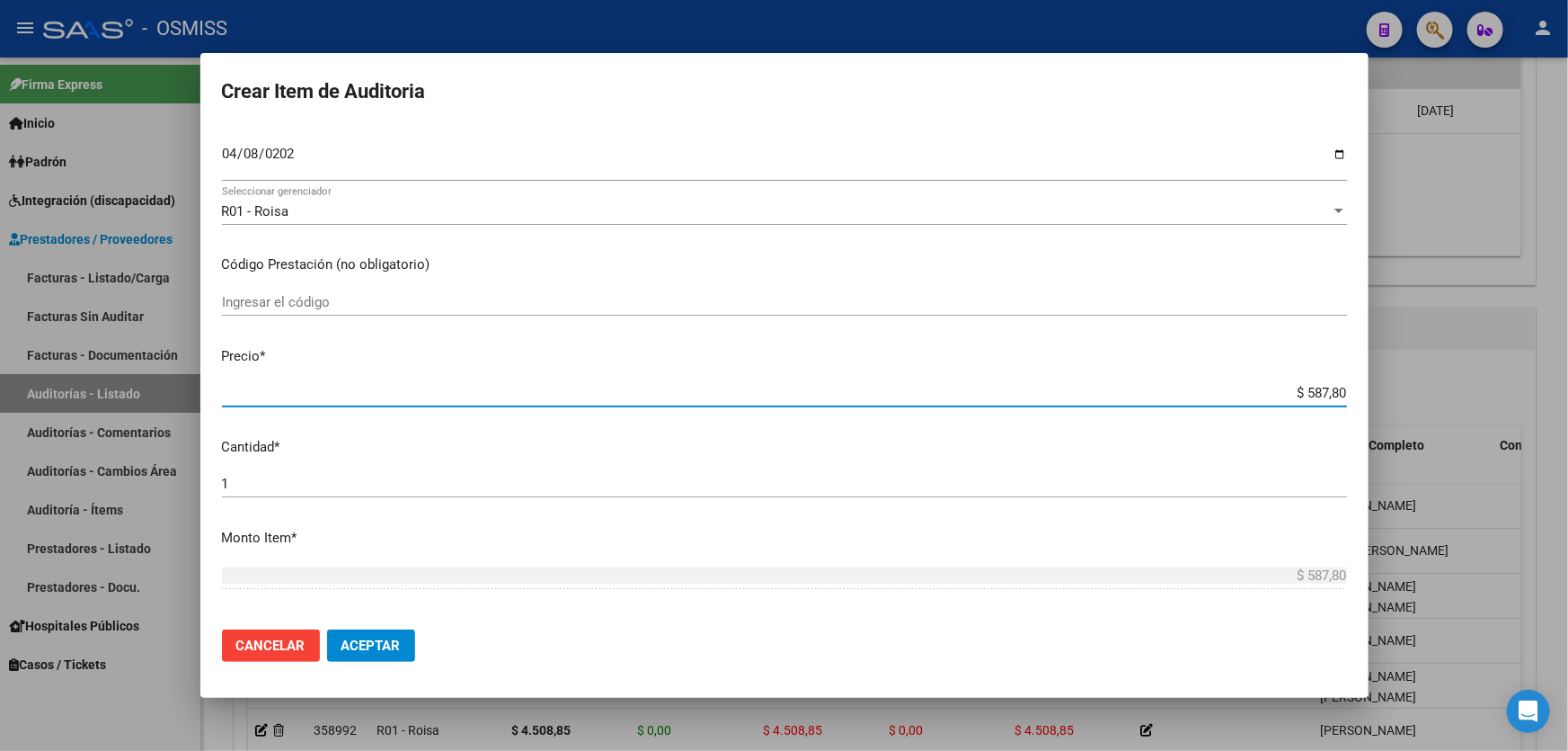
type input "$ 5.878,00"
click at [388, 631] on button "Aceptar" at bounding box center [371, 644] width 88 height 32
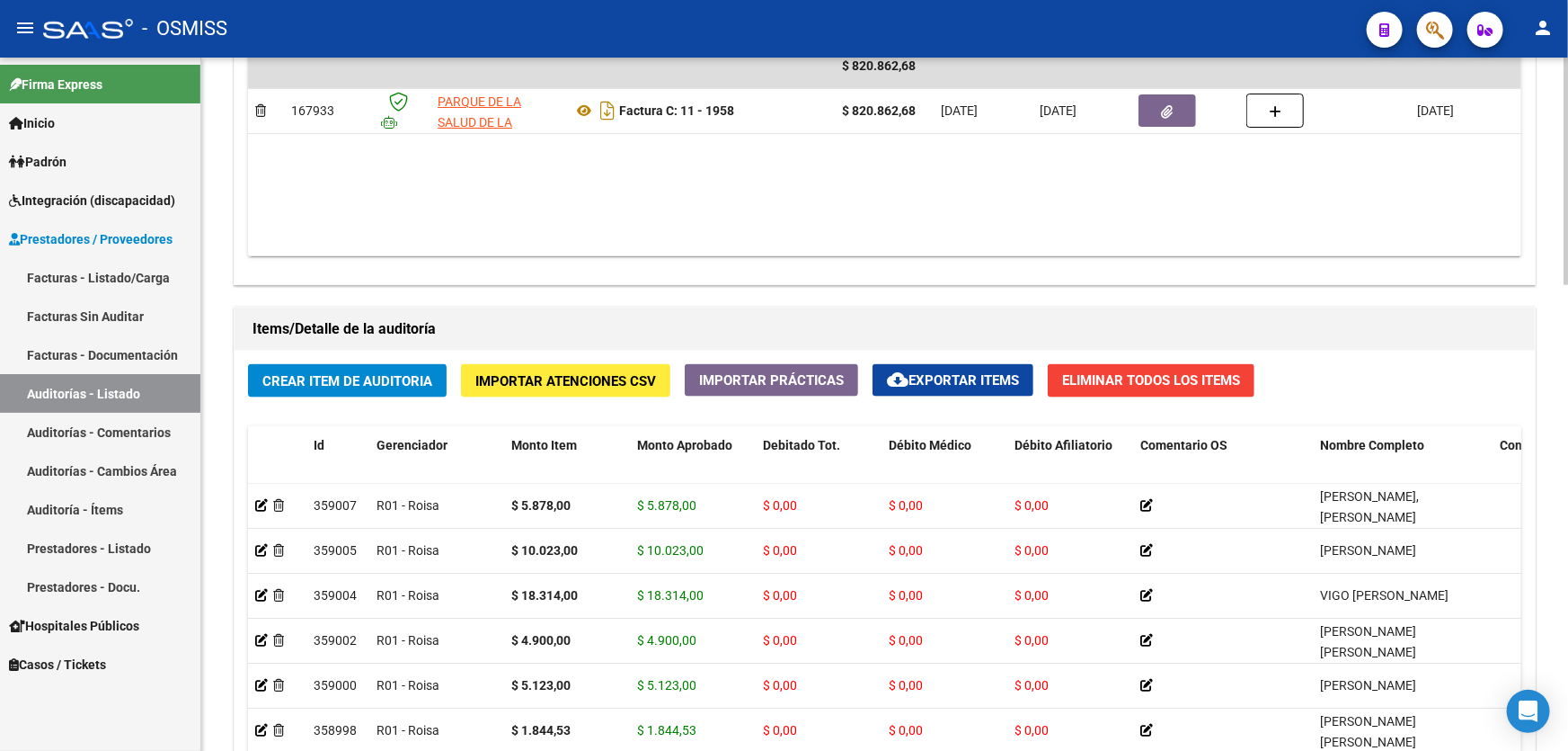
click at [777, 186] on datatable-body "$ 820.862,68 167933 PARQUE DE LA SALUD DE LA PROVINCIA DE [GEOGRAPHIC_DATA] [PE…" at bounding box center [884, 149] width 1273 height 212
click at [359, 373] on span "Crear Item de Auditoria" at bounding box center [347, 381] width 169 height 16
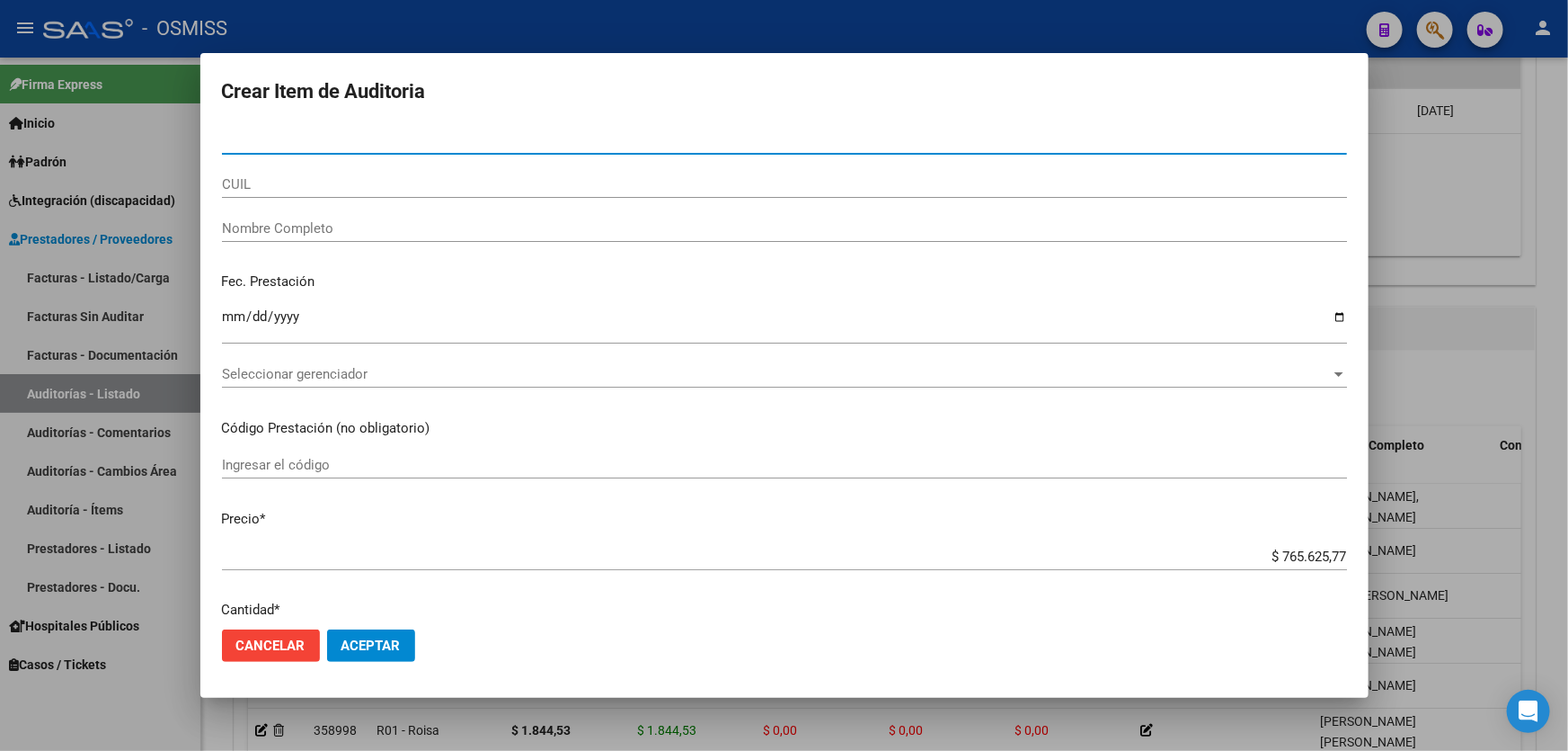
paste input "95382903"
type input "95382903"
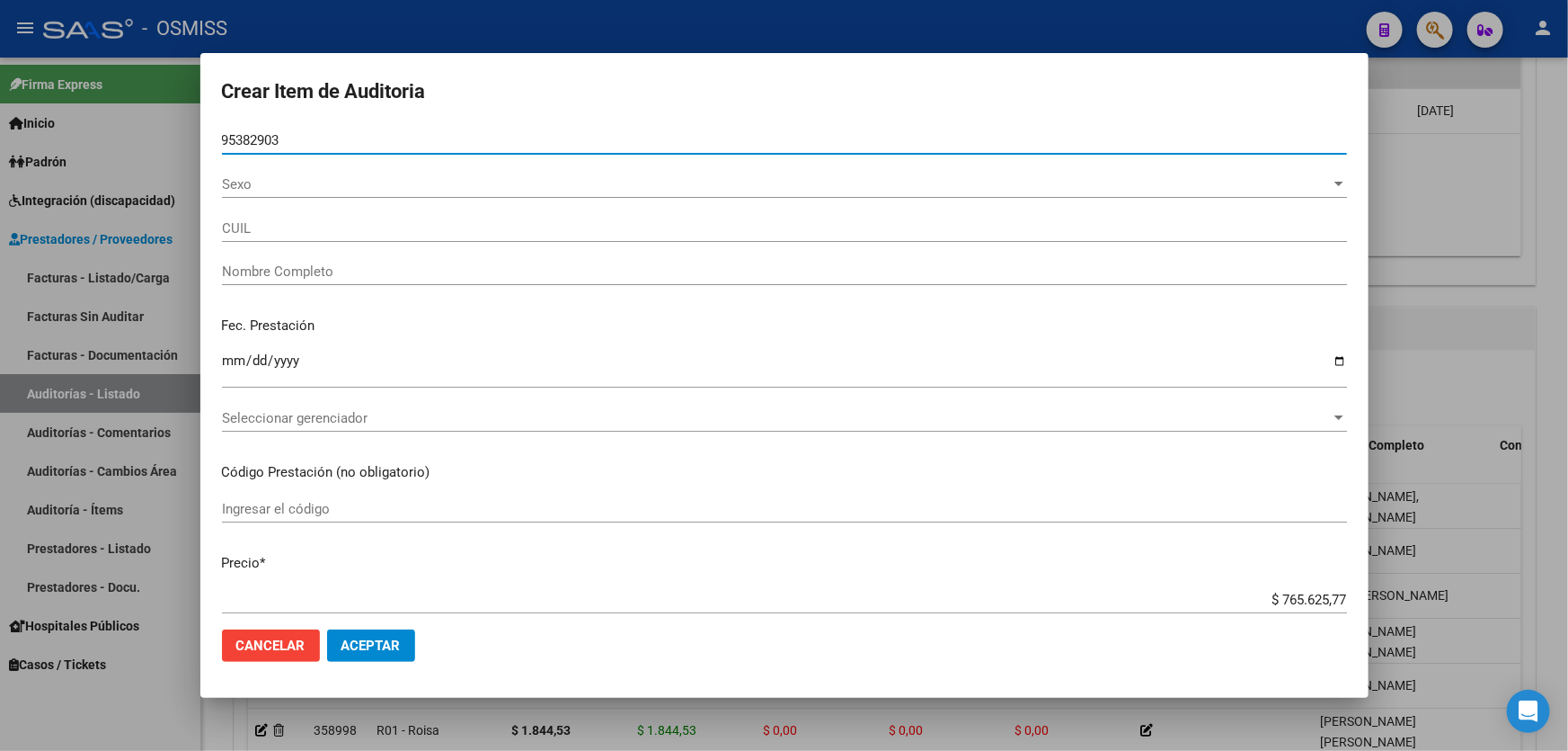
type input "27953829032"
type input "[PERSON_NAME]"
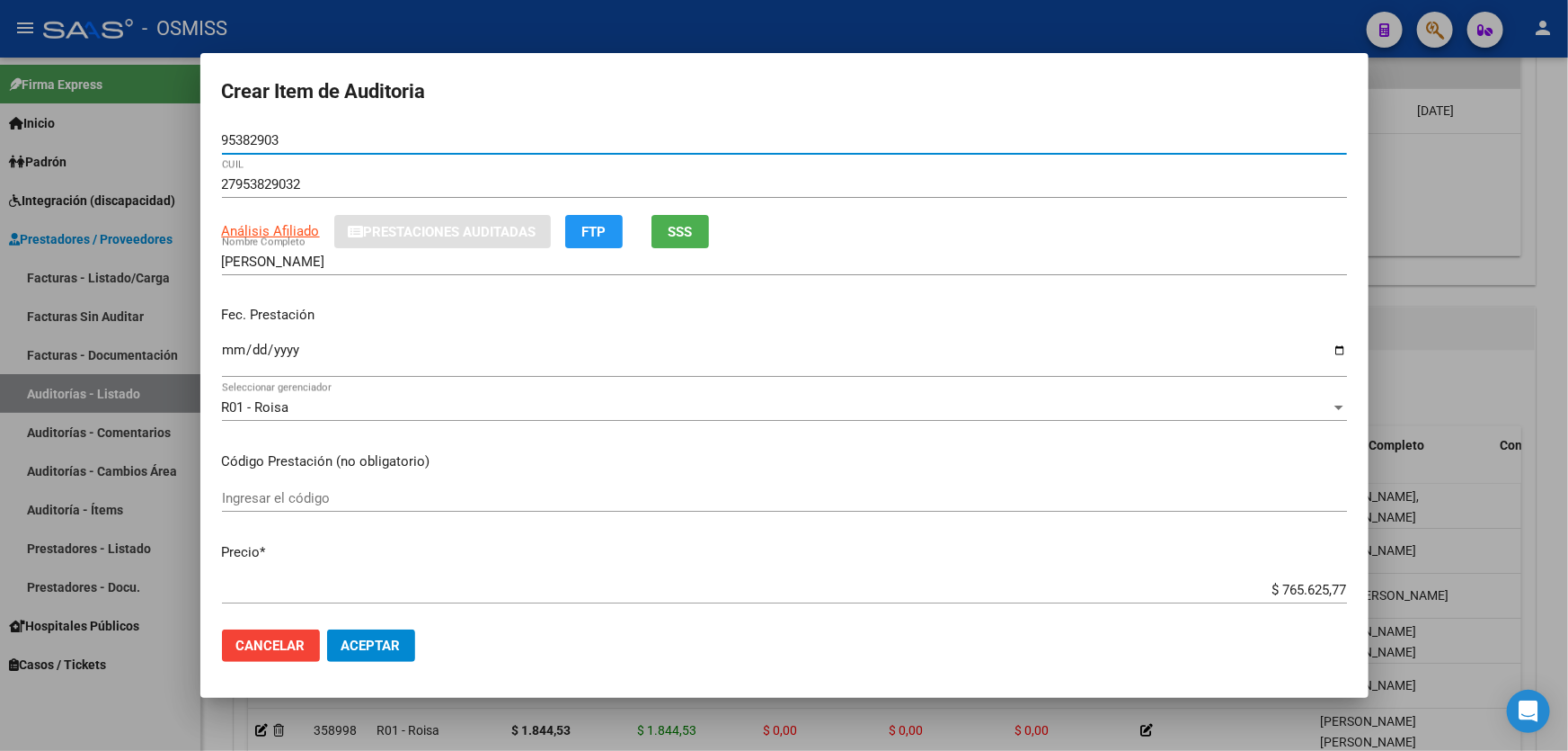
type input "95382903"
click at [232, 360] on input "Ingresar la fecha" at bounding box center [784, 357] width 1124 height 29
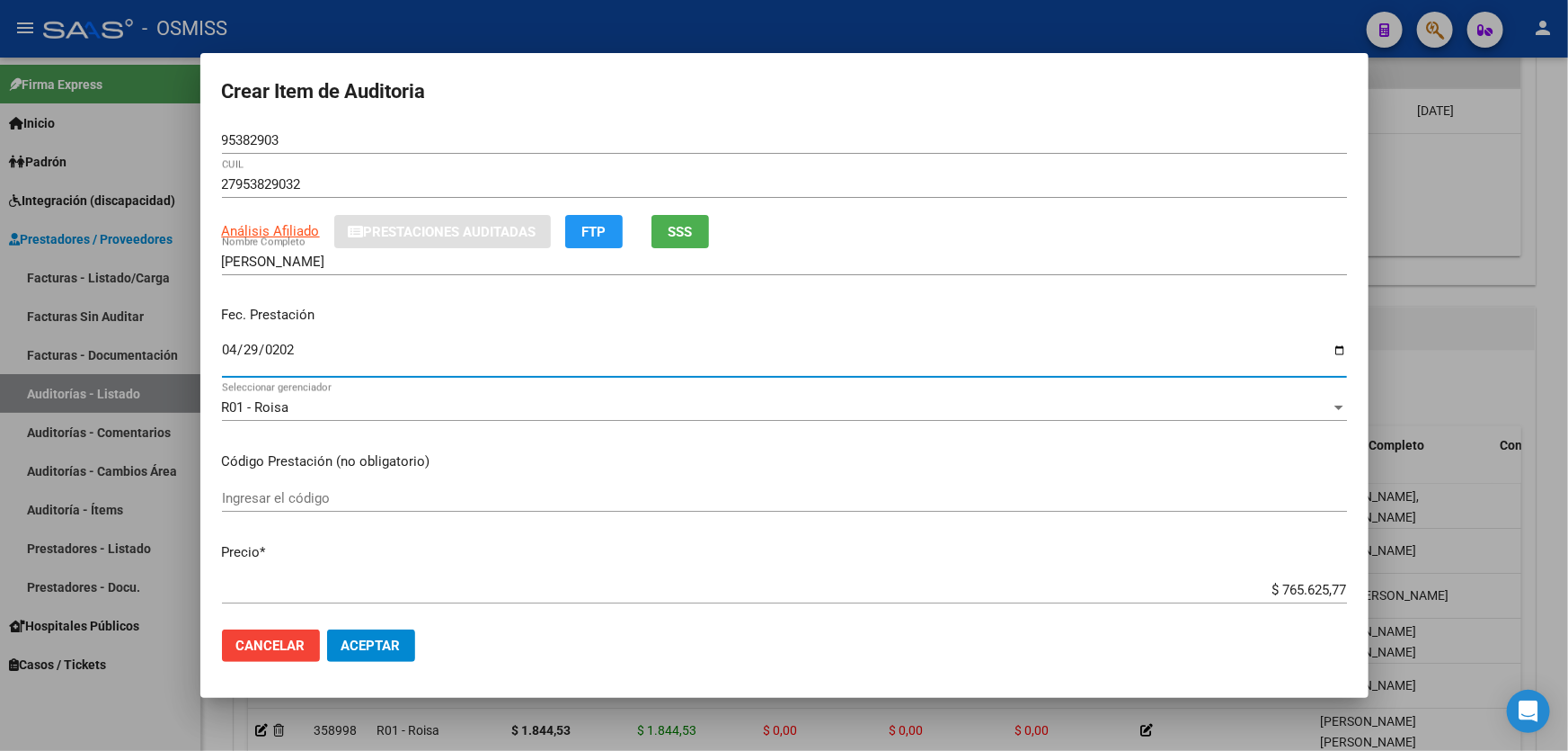
type input "[DATE]"
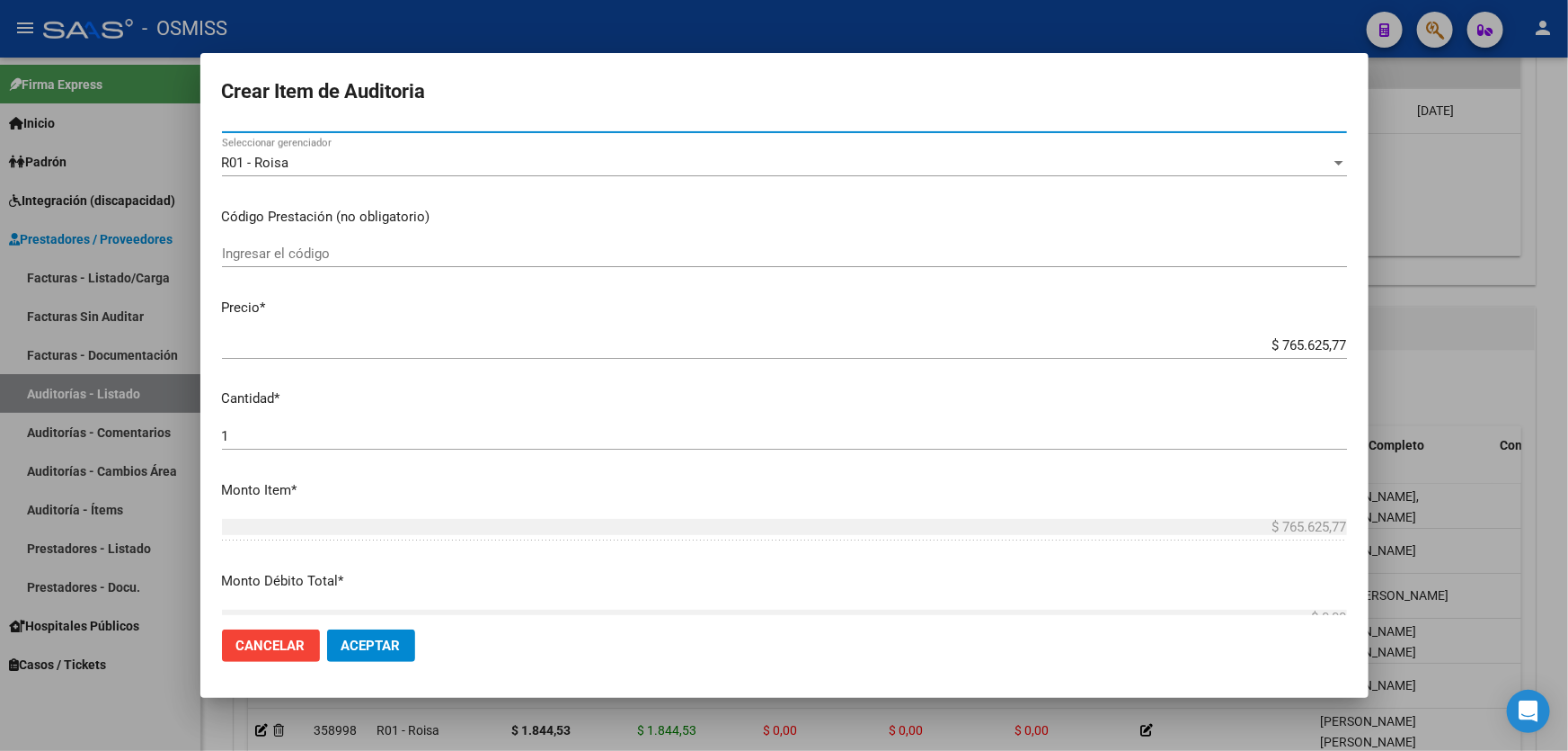
drag, startPoint x: 1091, startPoint y: 351, endPoint x: 1567, endPoint y: 311, distance: 477.7
click at [1455, 324] on div "Crear Item de Auditoria 95382903 Nro Documento 27953829032 CUIL Análisis Afilia…" at bounding box center [784, 375] width 1568 height 751
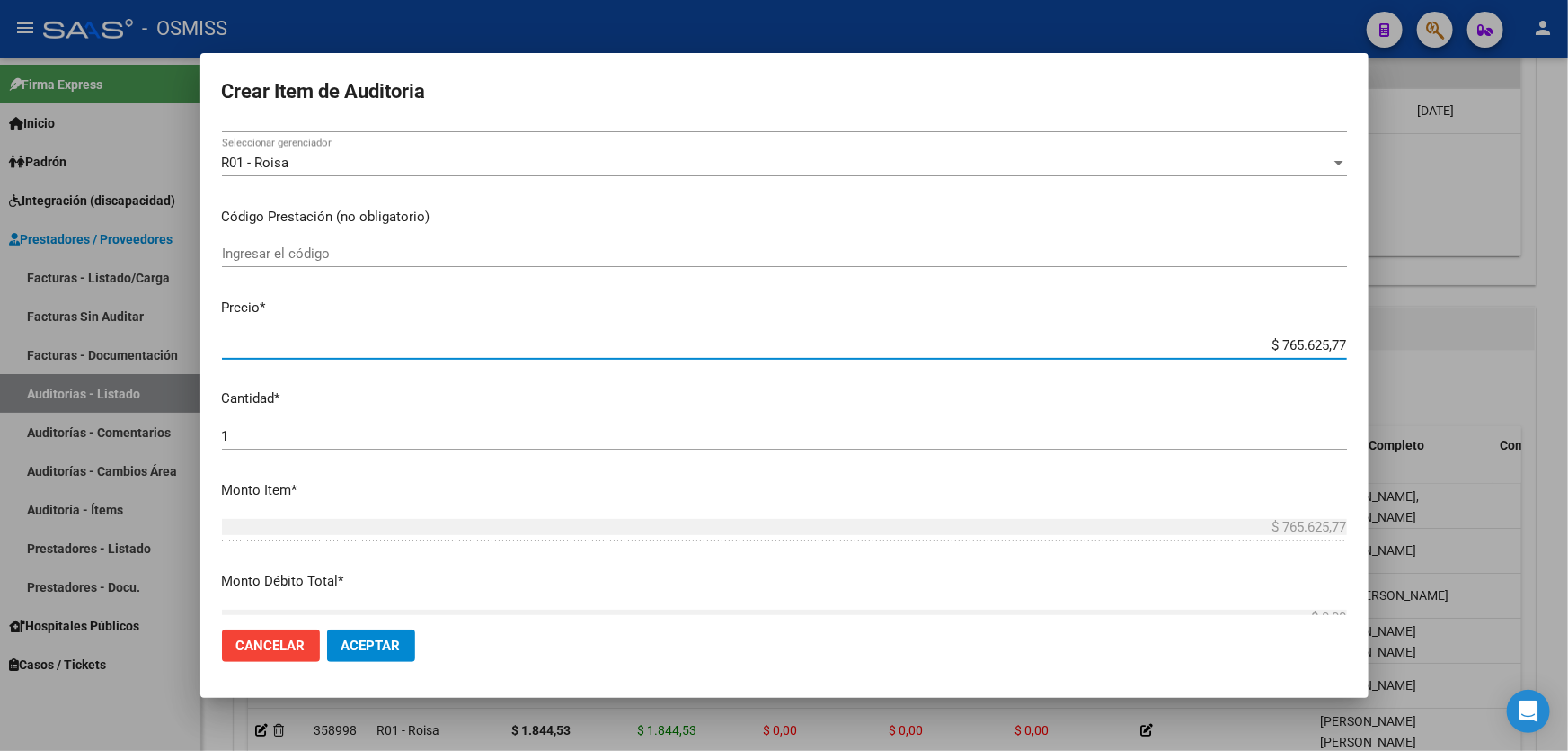
type input "$ 0,06"
type input "$ 0,60"
type input "$ 6,09"
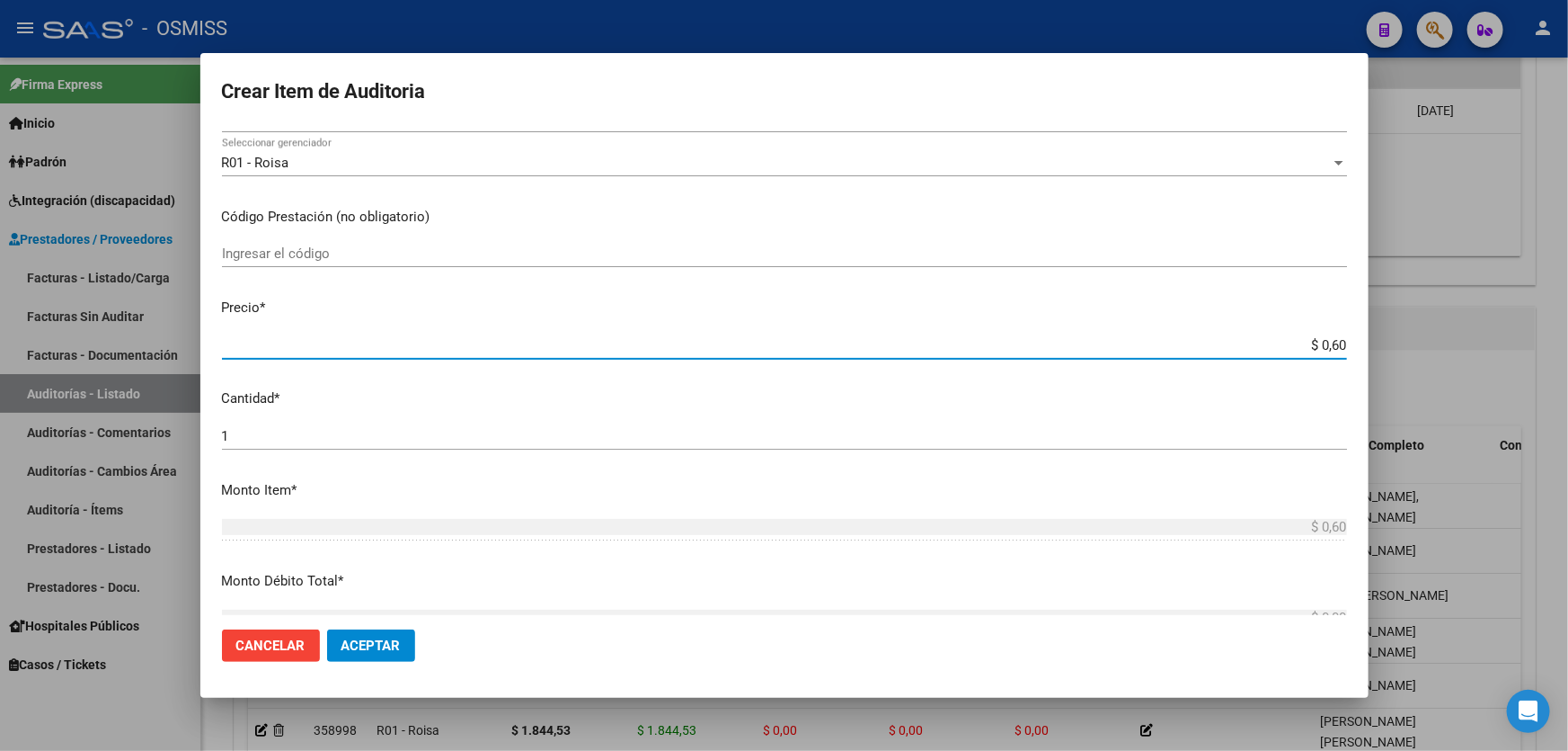
type input "$ 6,09"
type input "$ 60,90"
type input "$ 609,00"
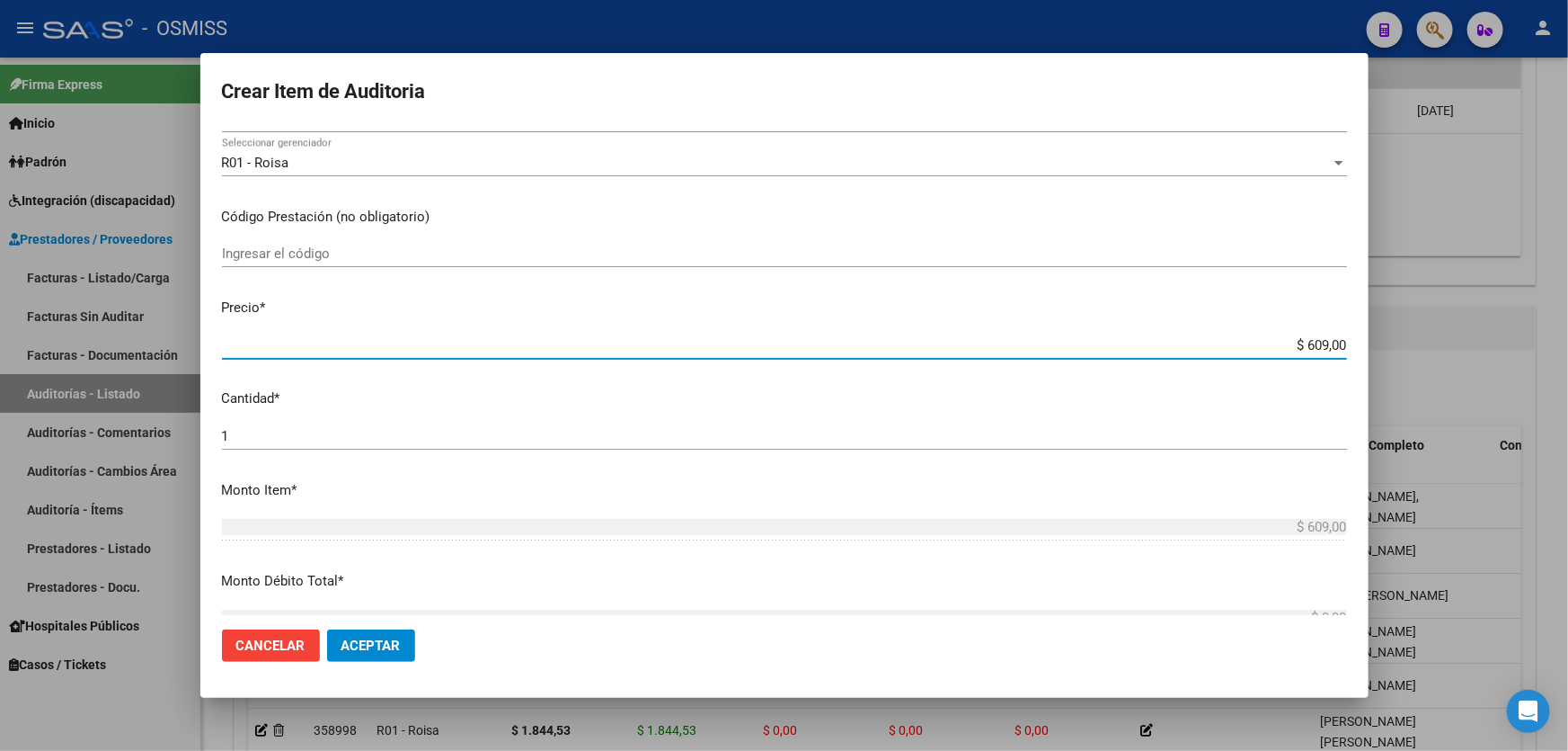
type input "$ 6.090,00"
click at [378, 641] on span "Aceptar" at bounding box center [370, 645] width 59 height 16
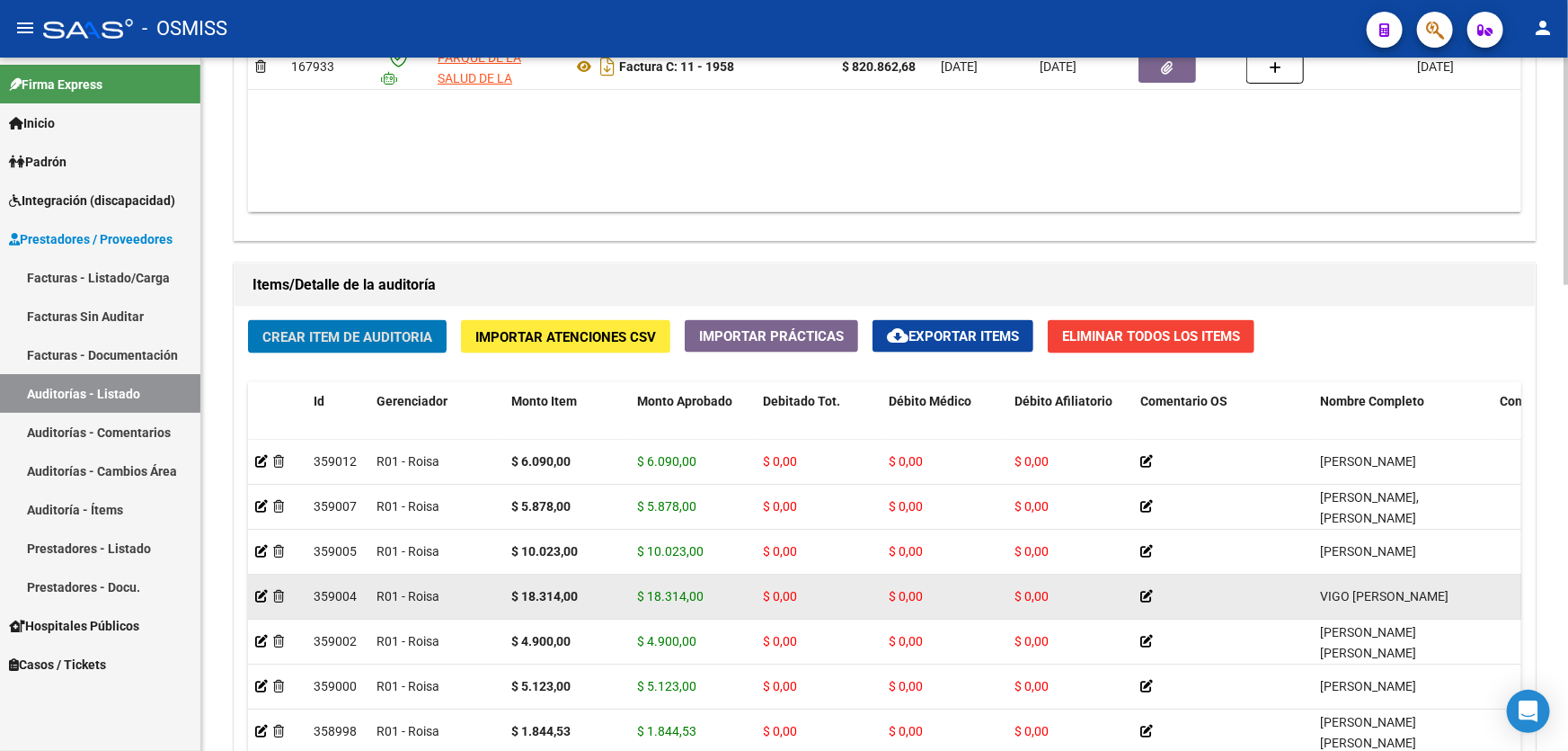
scroll to position [1144, 0]
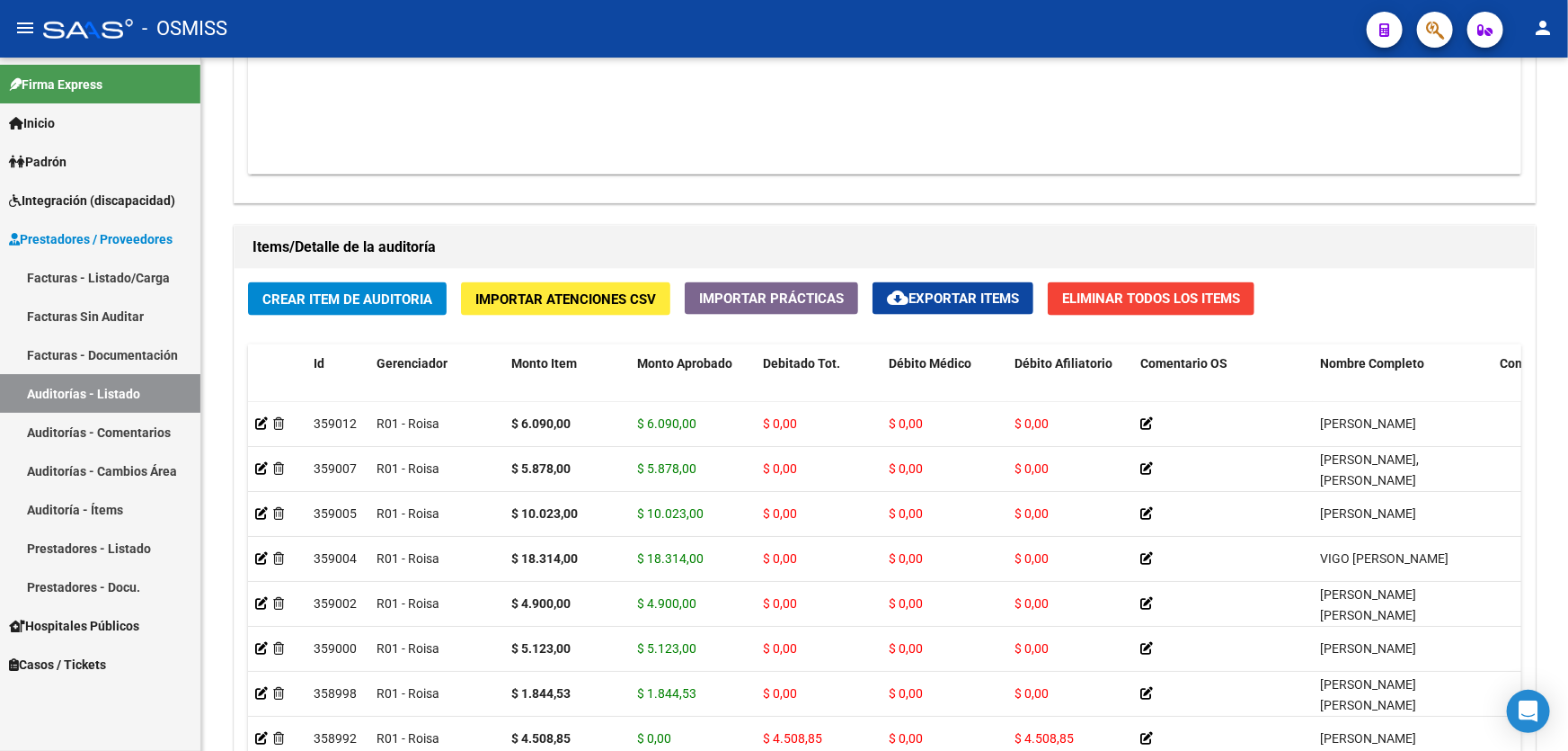
drag, startPoint x: 926, startPoint y: 205, endPoint x: 756, endPoint y: 13, distance: 256.4
click at [927, 178] on div "Información del área Cambiar de área a esta auditoría Area * Hospitales de Auto…" at bounding box center [883, 189] width 1308 height 1544
click at [296, 292] on span "Crear Item de Auditoria" at bounding box center [347, 299] width 169 height 16
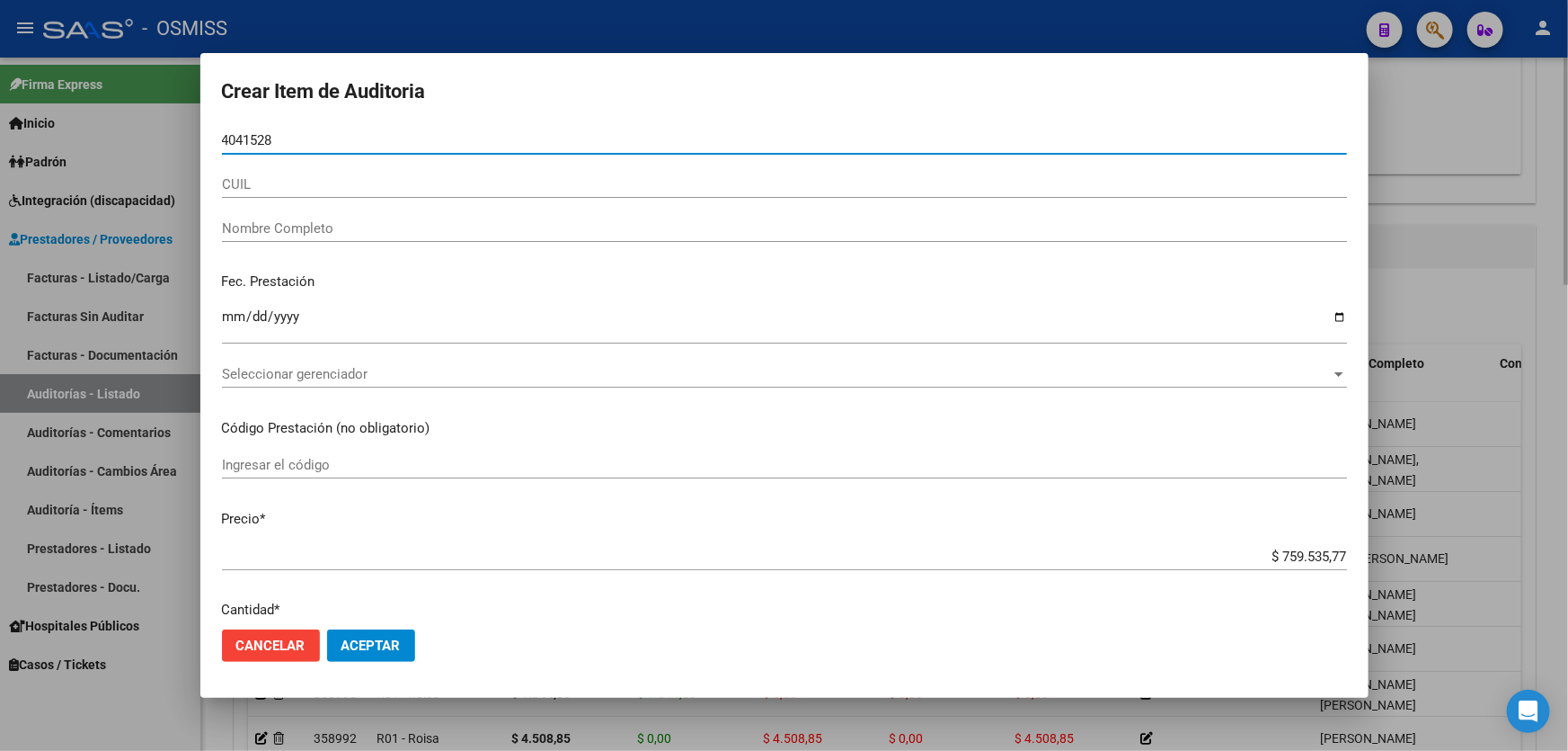
type input "40415289"
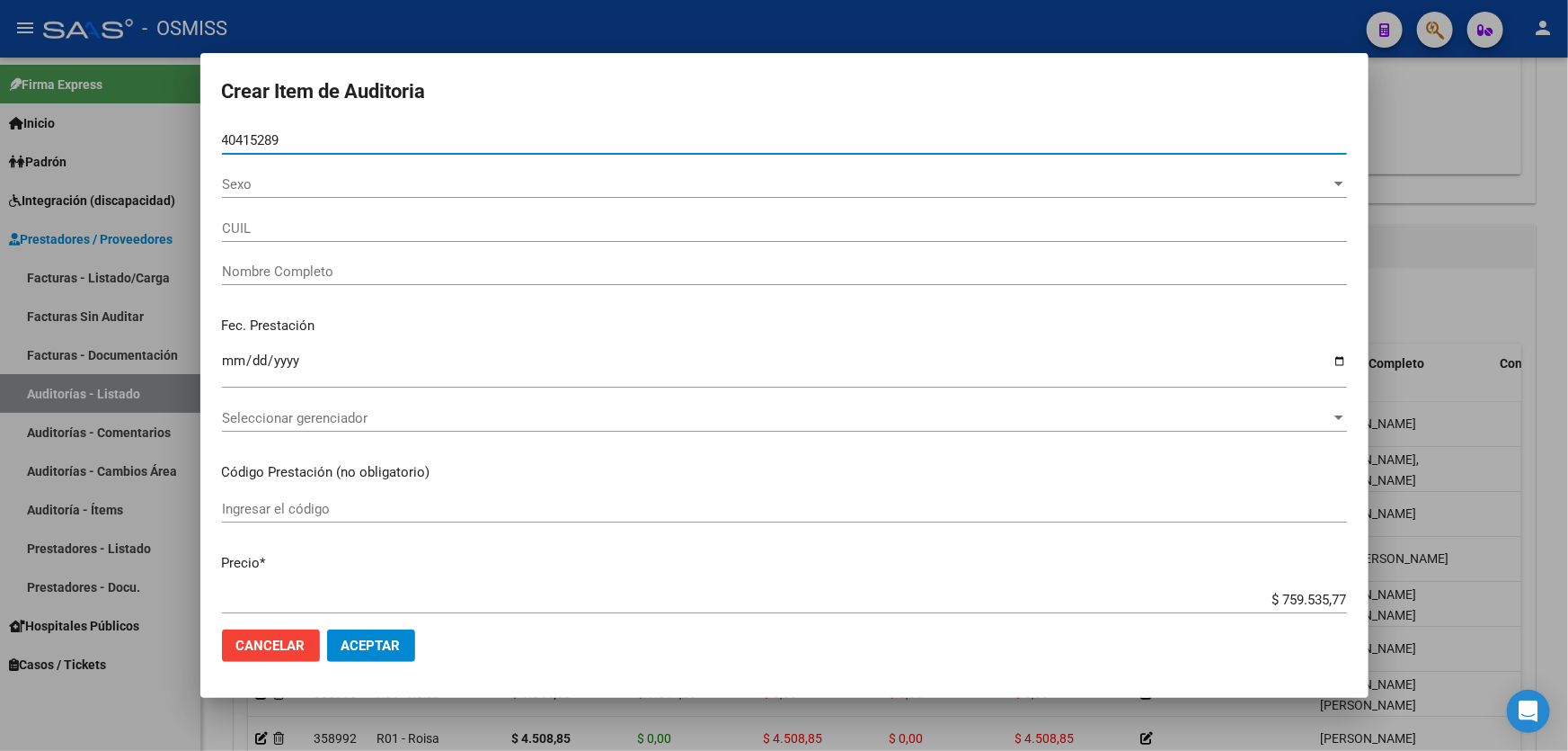
type input "27404152896"
type input "[PERSON_NAME] [PERSON_NAME]"
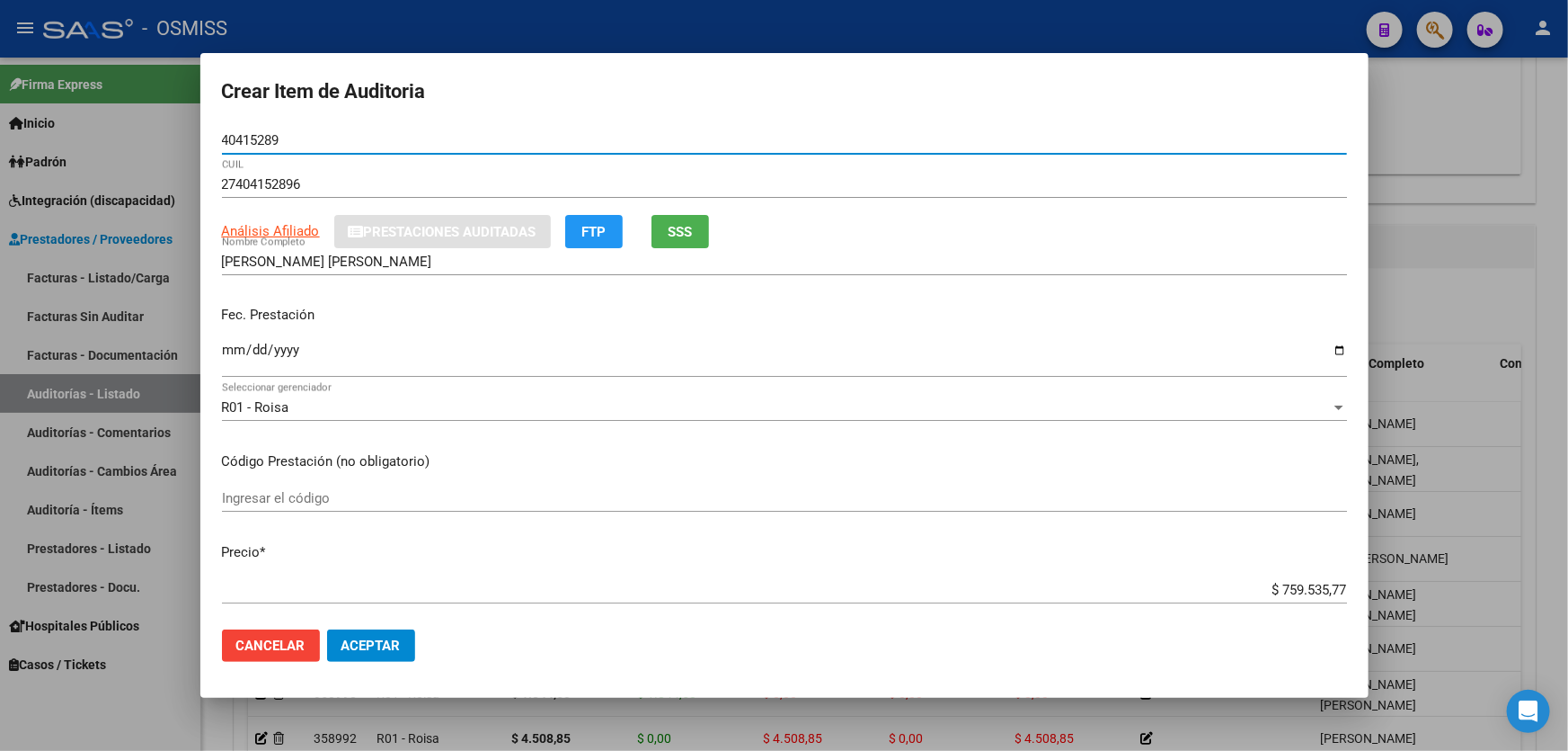
type input "40415289"
click at [231, 363] on input "Ingresar la fecha" at bounding box center [784, 357] width 1124 height 29
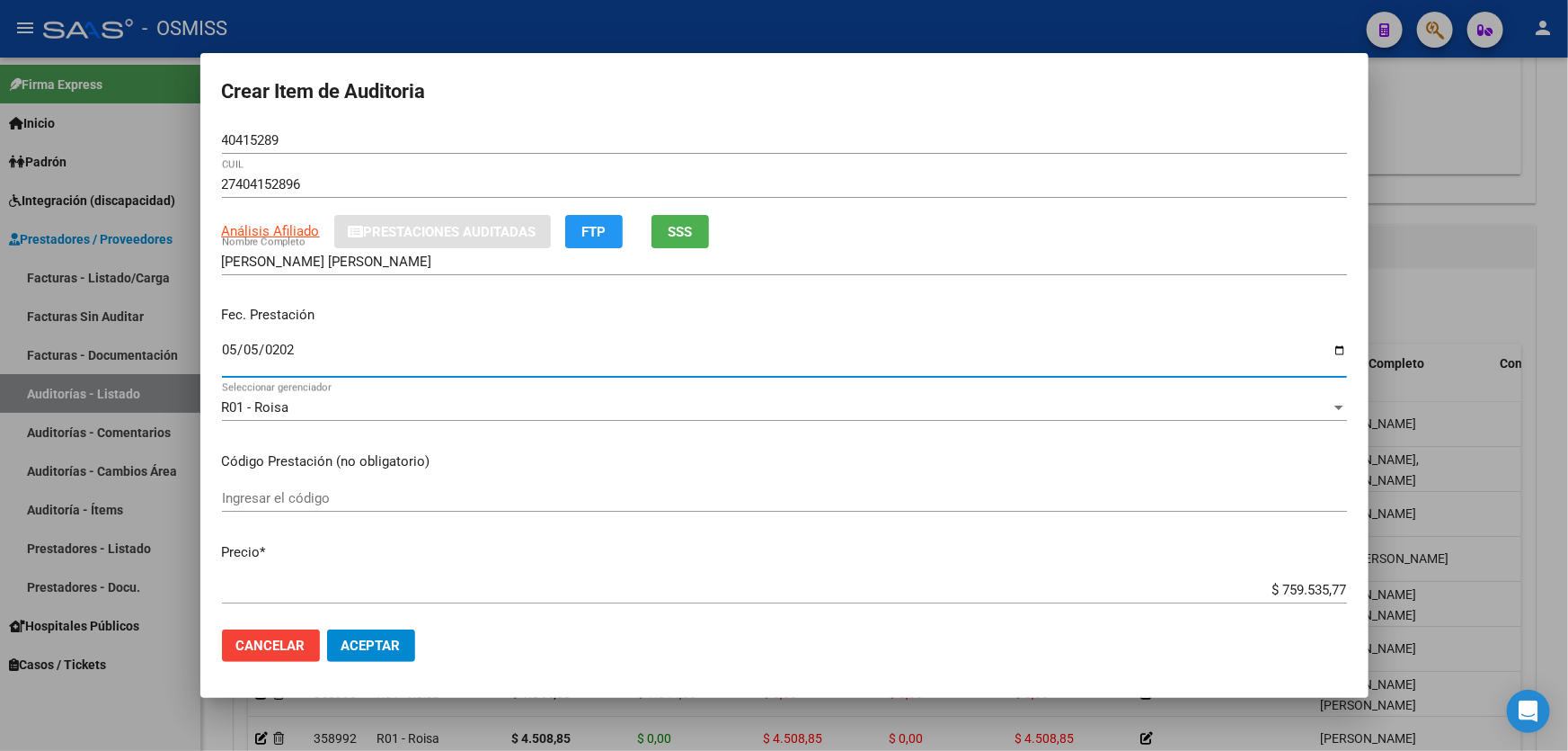
type input "[DATE]"
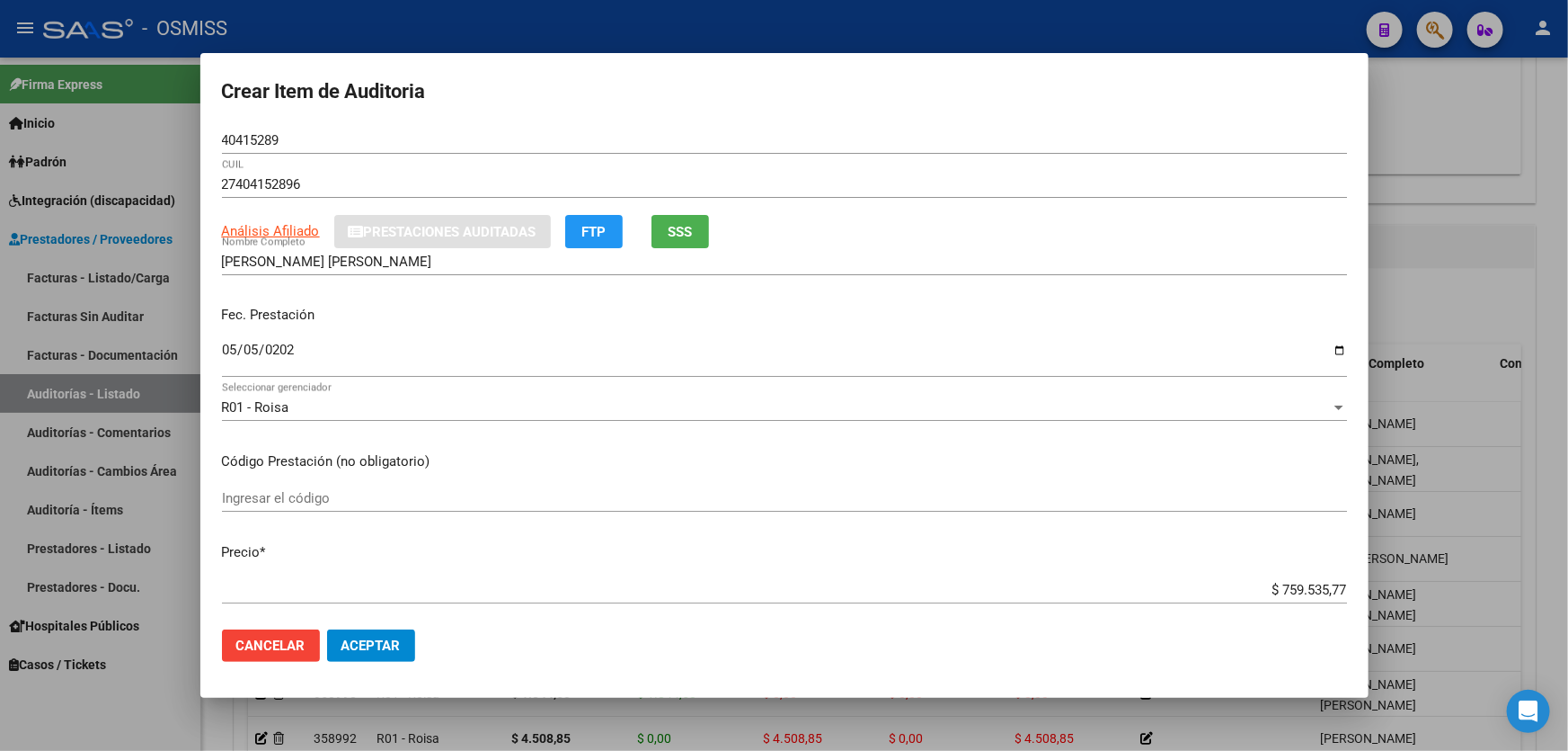
click at [1215, 597] on div "$ 759.535,77 Ingresar el precio" at bounding box center [784, 590] width 1124 height 27
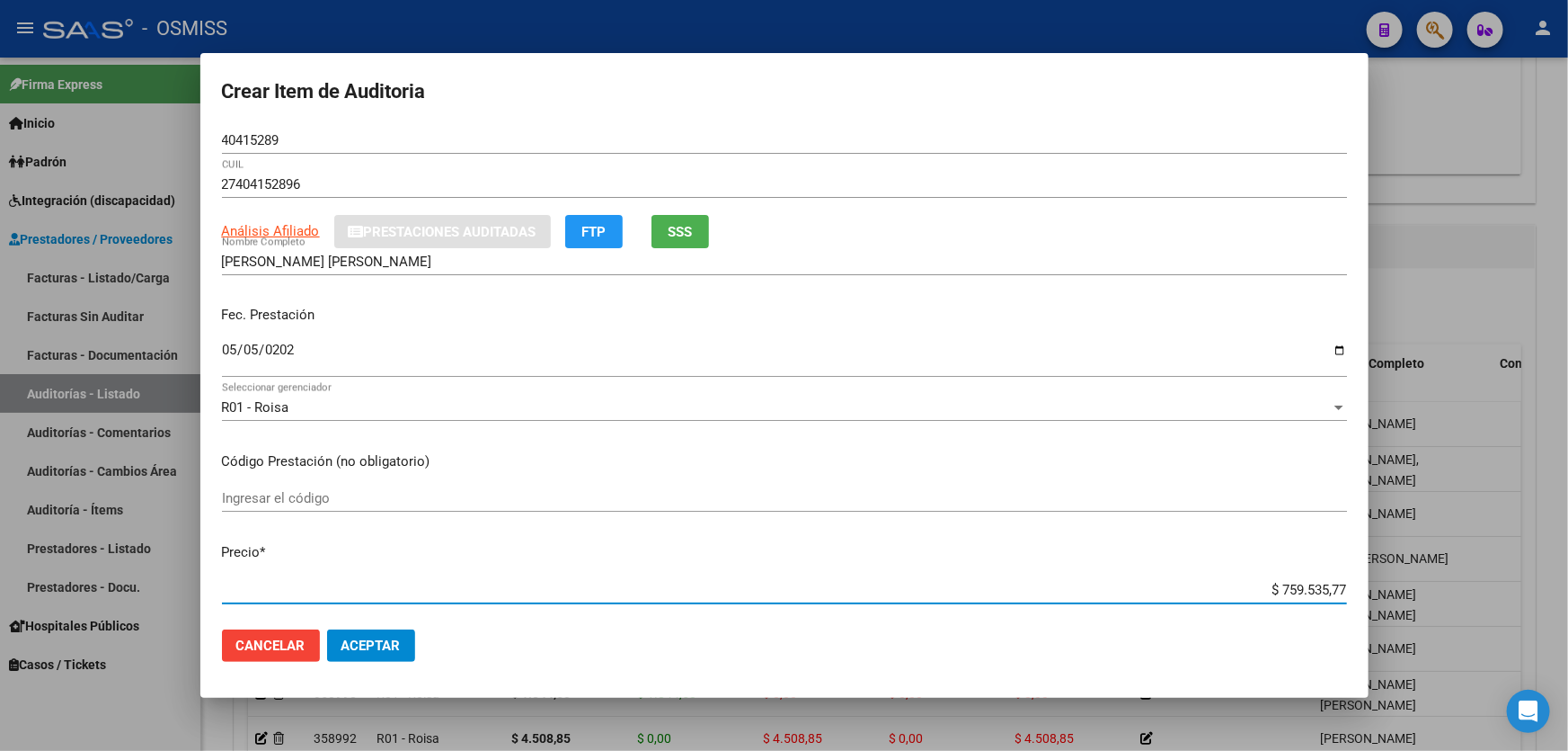
drag, startPoint x: 1217, startPoint y: 586, endPoint x: 1512, endPoint y: 584, distance: 295.0
click at [1512, 584] on div "Crear Item de Auditoria 40415289 Nro Documento 27404152896 CUIL Análisis Afilia…" at bounding box center [784, 375] width 1568 height 751
type input "$ 0,04"
type input "$ 0,49"
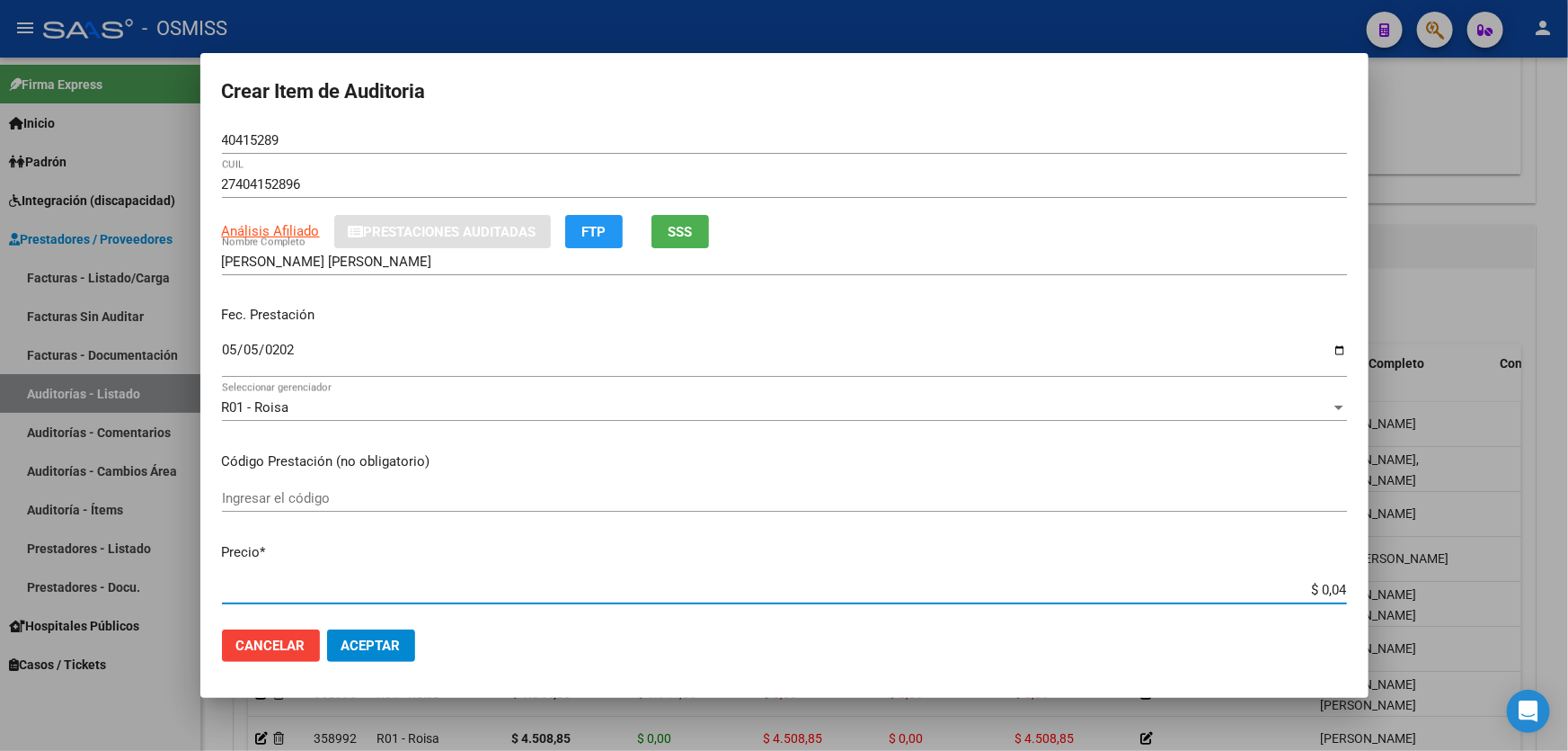
type input "$ 0,49"
type input "$ 4,90"
type input "$ 49,00"
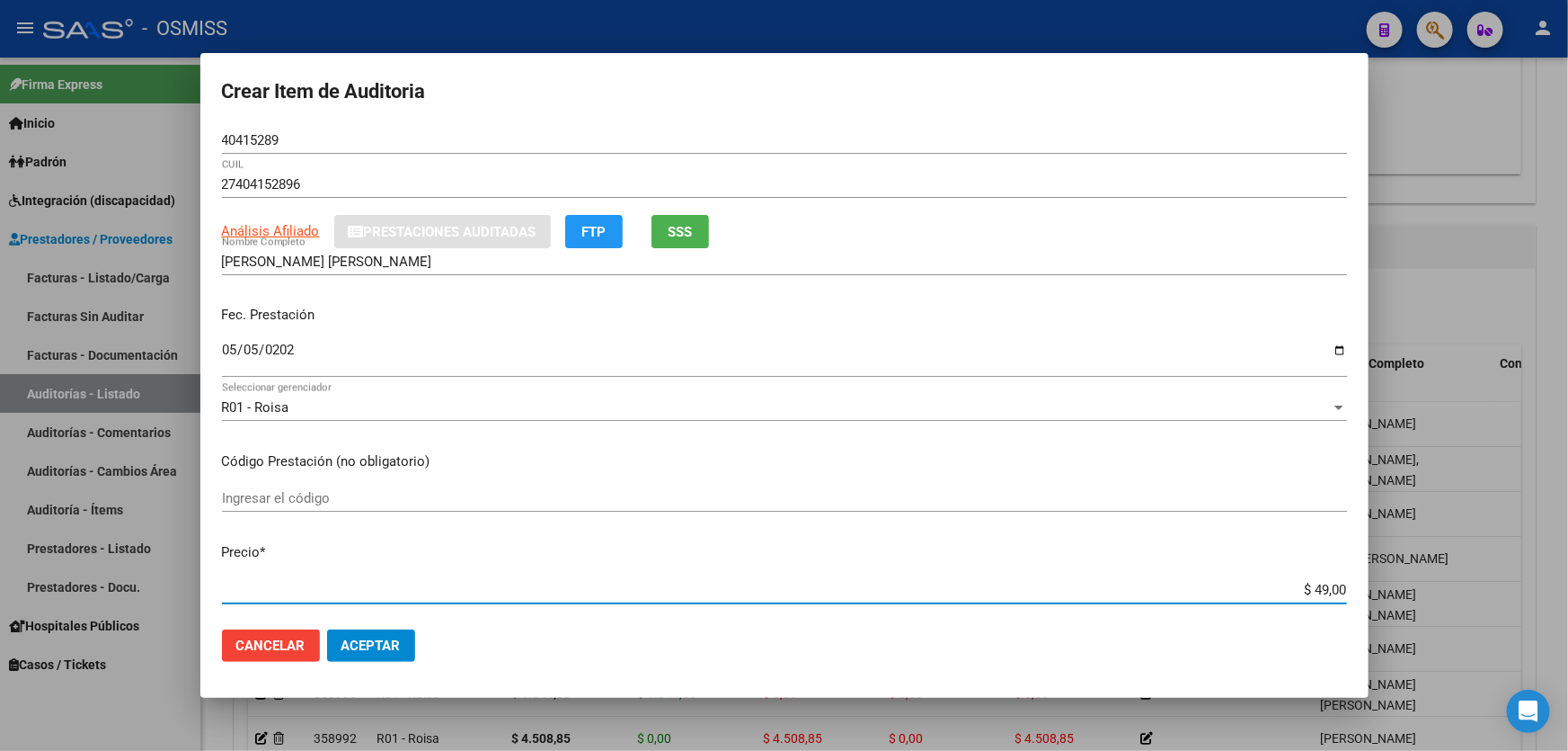
type input "$ 490,00"
type input "$ 4.900,00"
type input "$ 49.000,00"
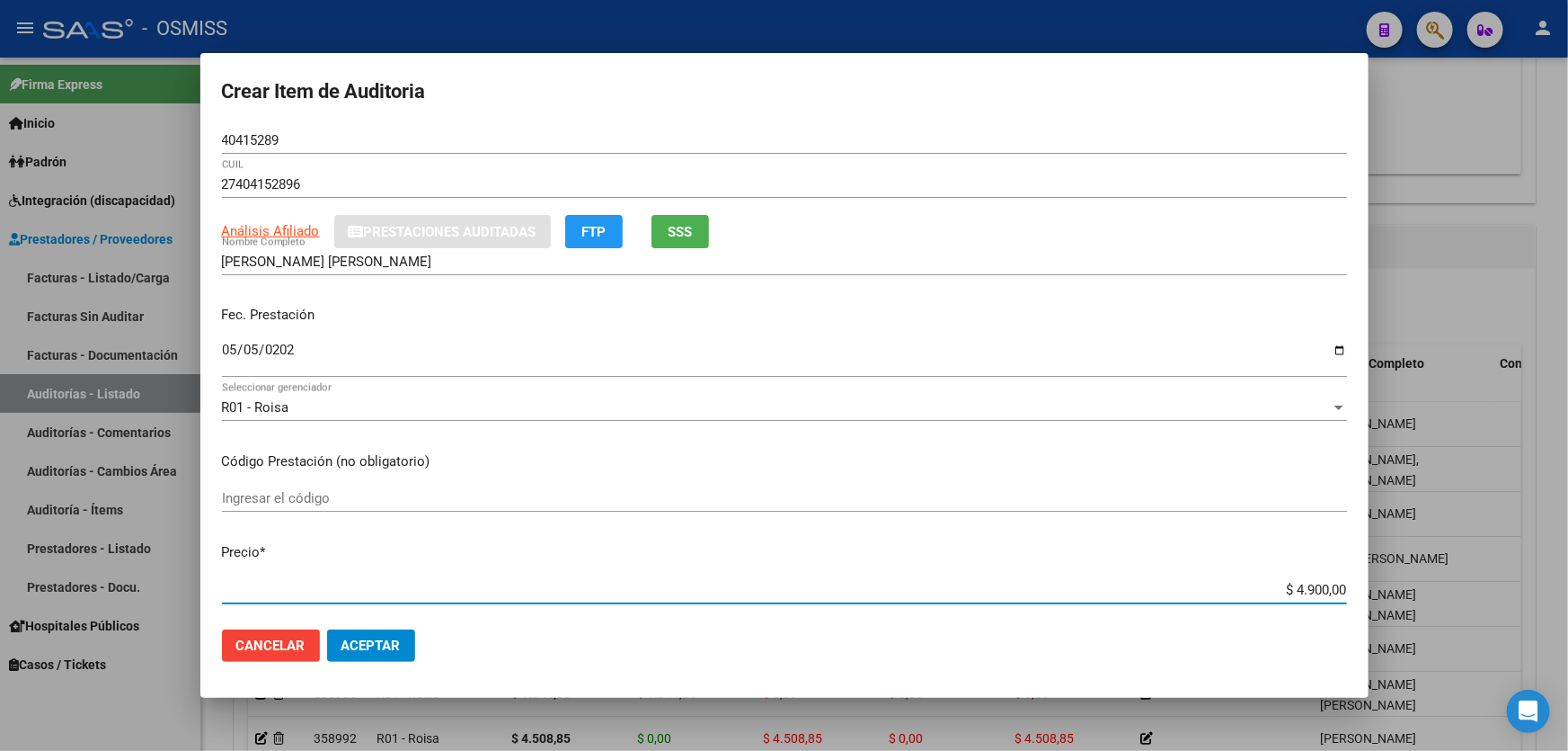
type input "$ 49.000,00"
type input "$ 4.900,00"
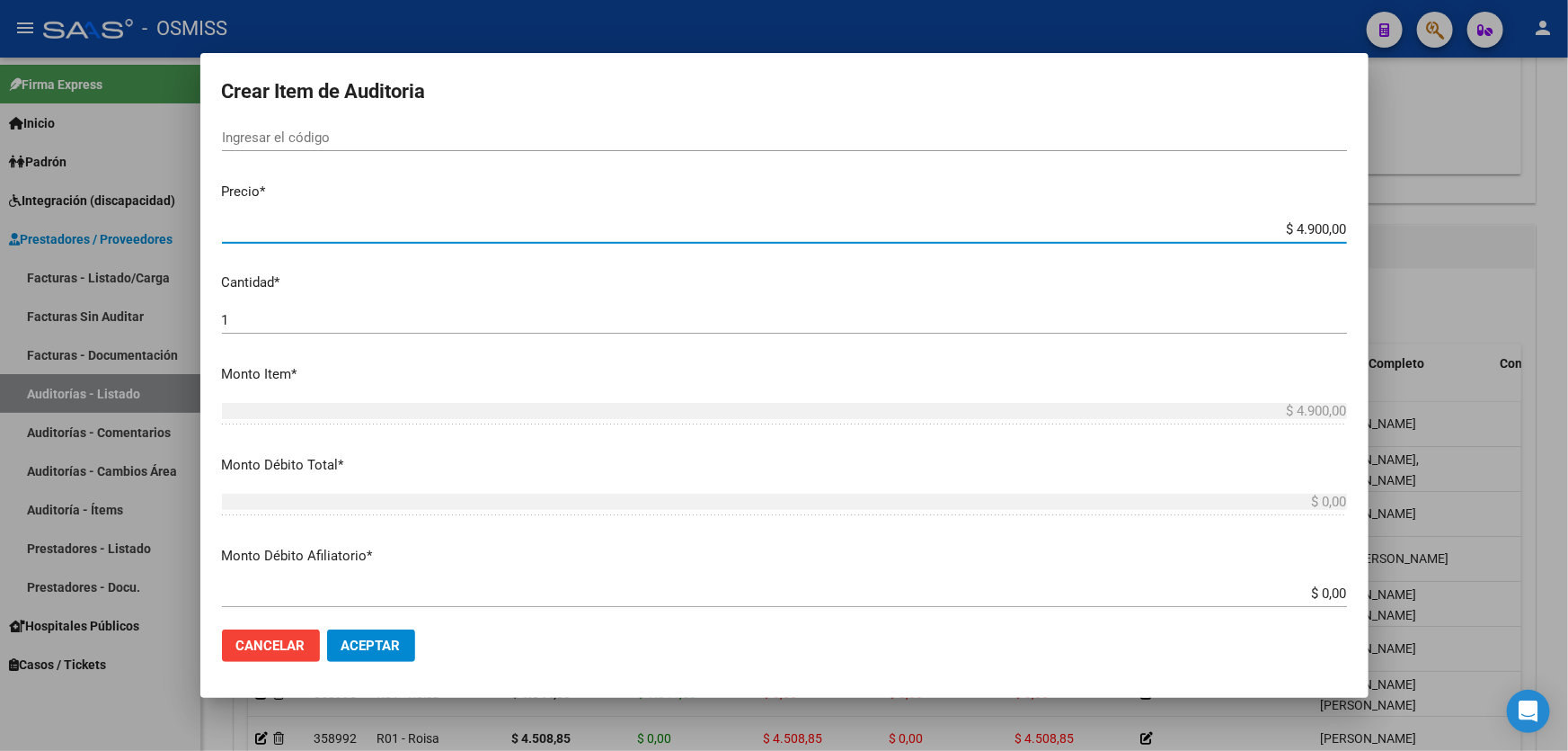
scroll to position [490, 0]
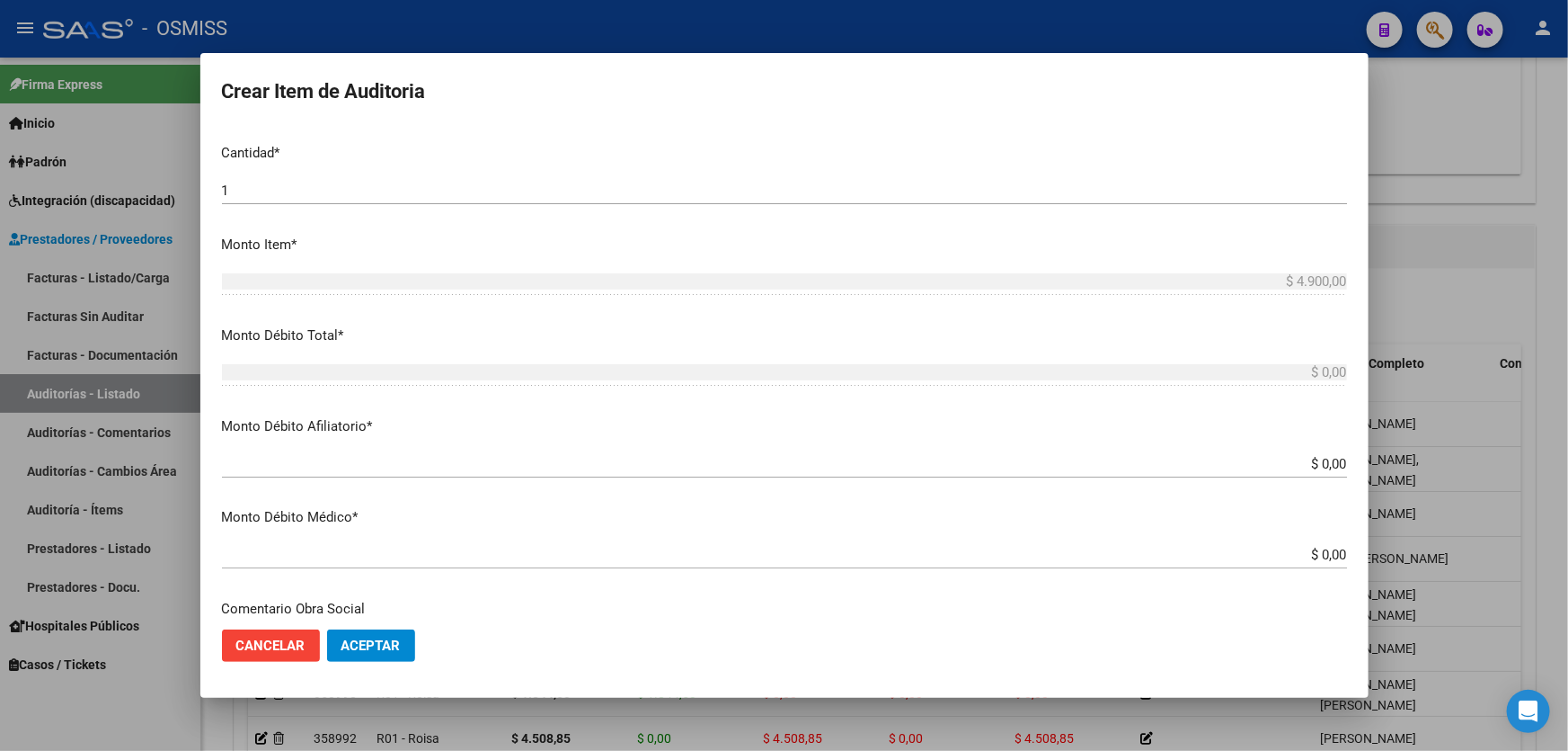
click at [1265, 452] on div "$ 0,00 Ingresar el monto Afiliatorio" at bounding box center [784, 464] width 1124 height 27
drag, startPoint x: 1256, startPoint y: 472, endPoint x: 1567, endPoint y: 441, distance: 312.5
click at [1567, 446] on div "Crear Item de Auditoria 40415289 Nro Documento 27404152896 CUIL Análisis Afilia…" at bounding box center [784, 375] width 1568 height 751
click at [1209, 481] on div "$ 0,00 Ingresar el monto Afiliatorio" at bounding box center [784, 472] width 1124 height 44
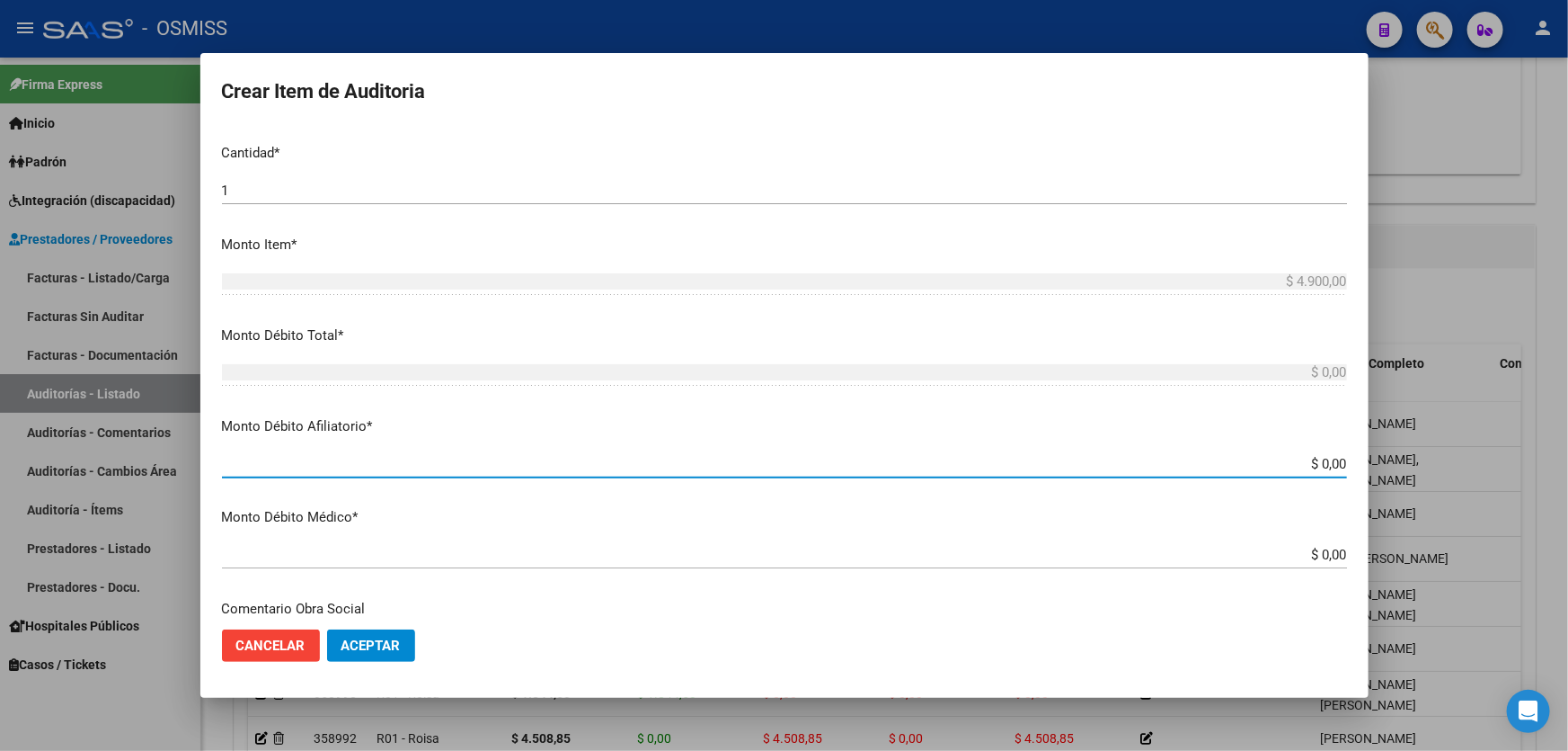
drag, startPoint x: 1185, startPoint y: 460, endPoint x: 1567, endPoint y: 525, distance: 387.5
click at [1567, 465] on div "Crear Item de Auditoria 40415289 Nro Documento 27404152896 CUIL Análisis Afilia…" at bounding box center [784, 375] width 1568 height 751
type input "$ 0,04"
type input "$ 0,49"
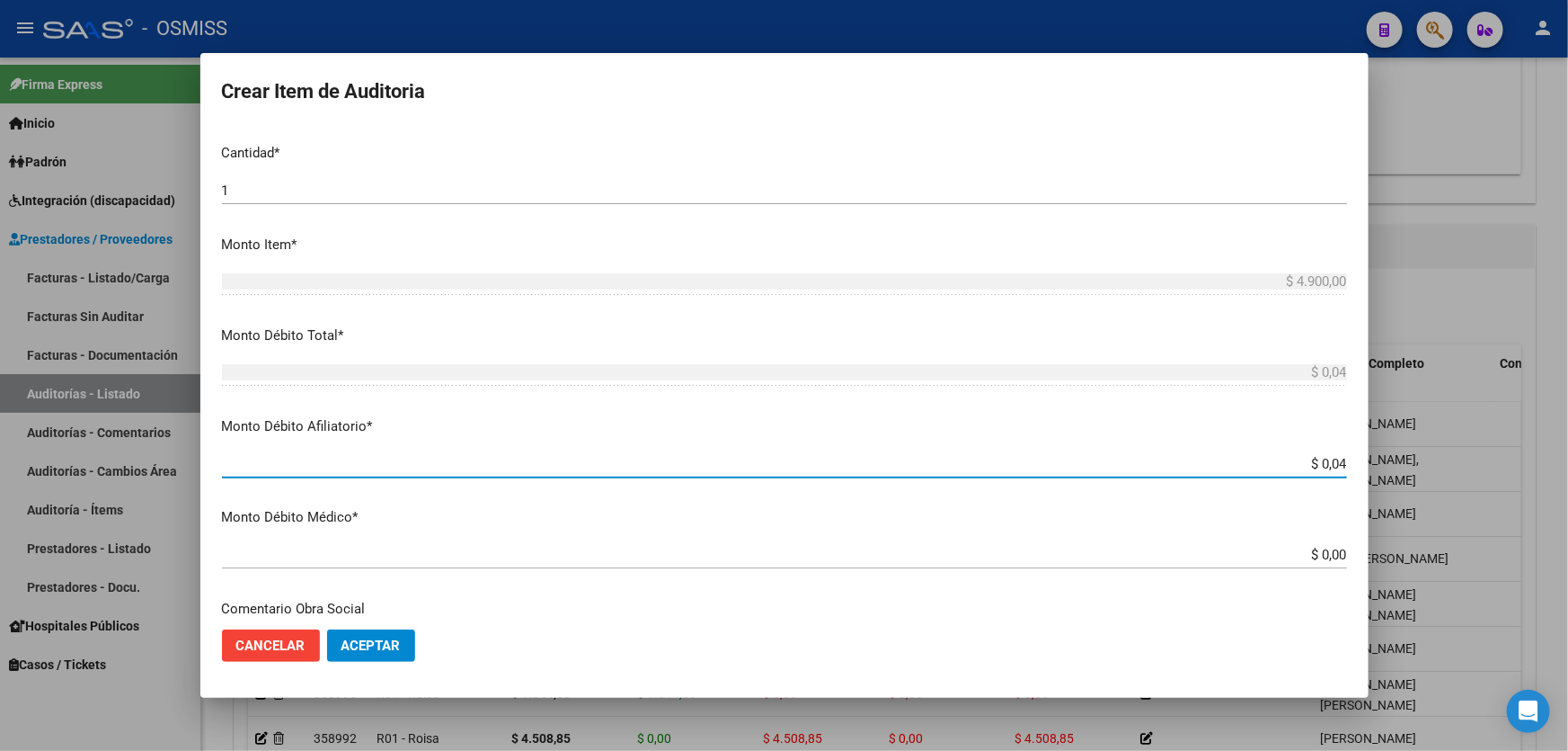
type input "$ 0,49"
type input "$ 4,90"
type input "$ 49,00"
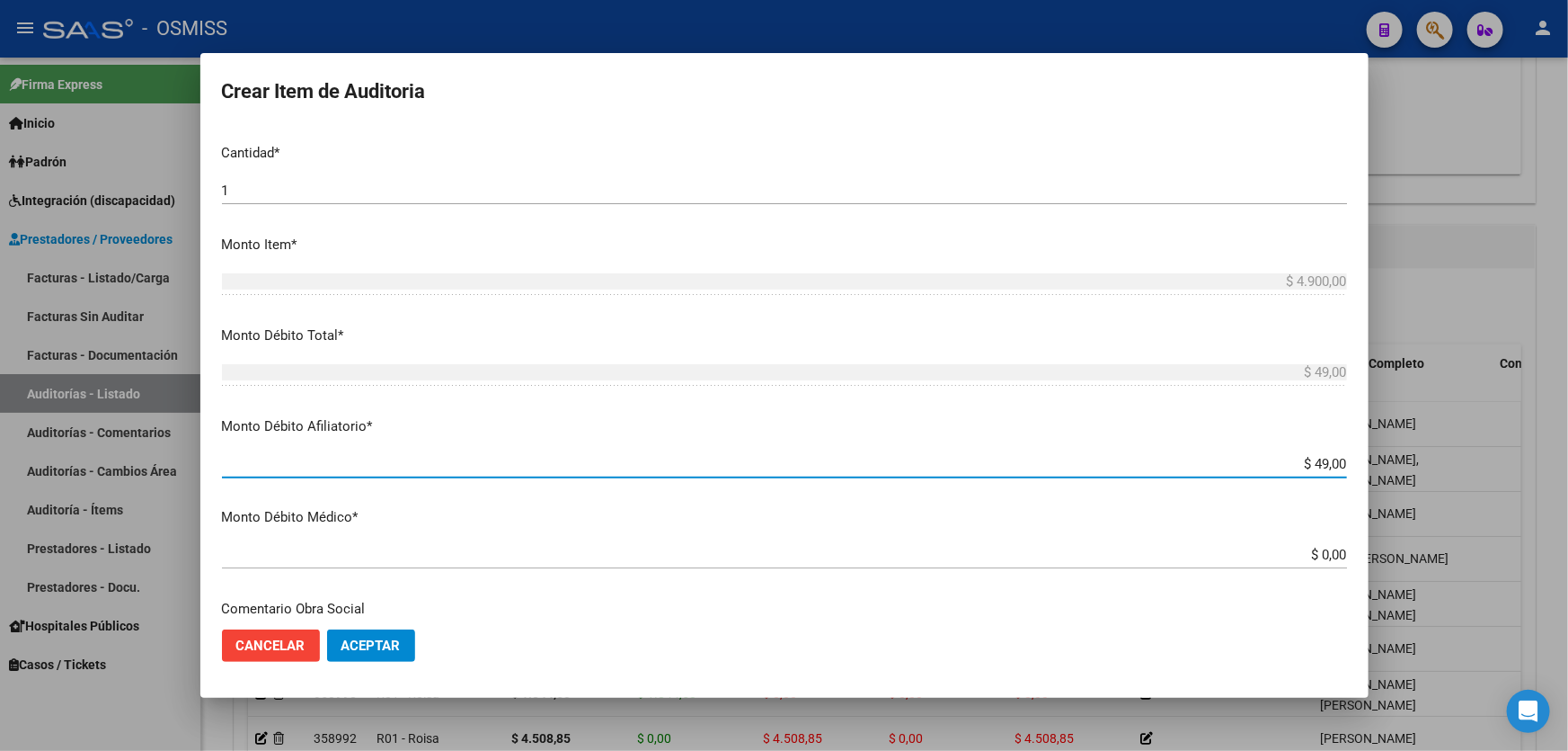
type input "$ 490,00"
type input "$ 4.900,00"
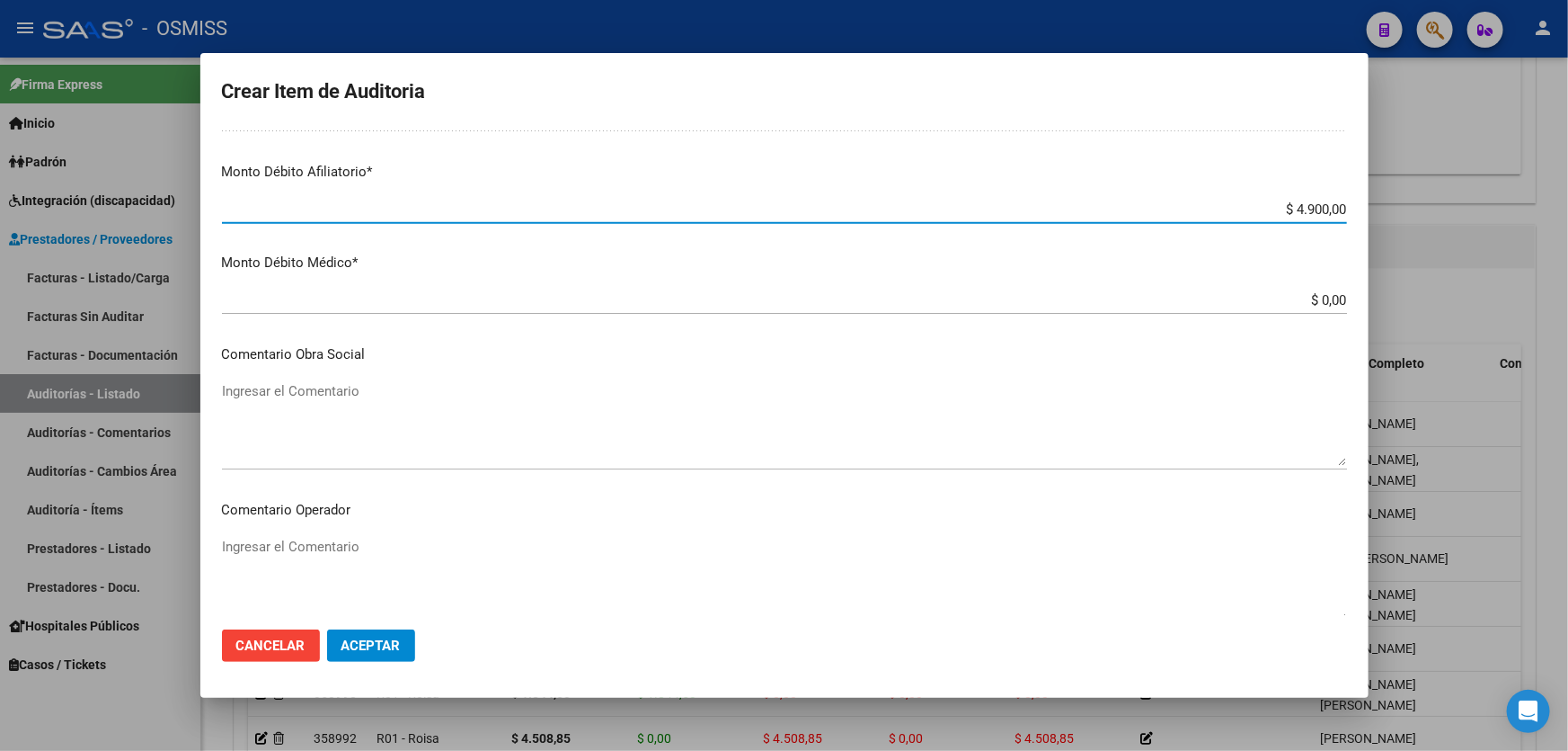
scroll to position [980, 0]
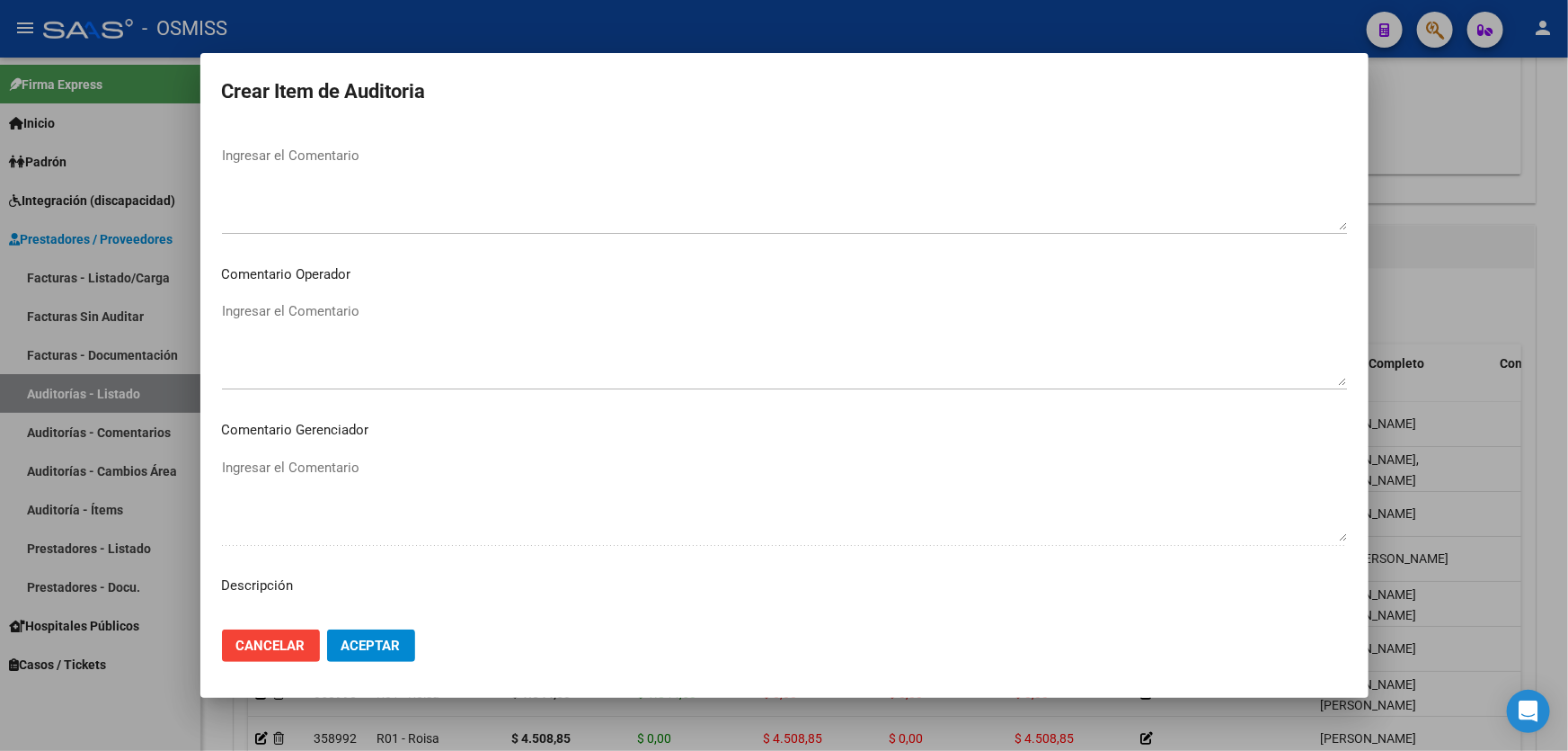
click at [403, 332] on textarea "Ingresar el Comentario" at bounding box center [784, 343] width 1124 height 84
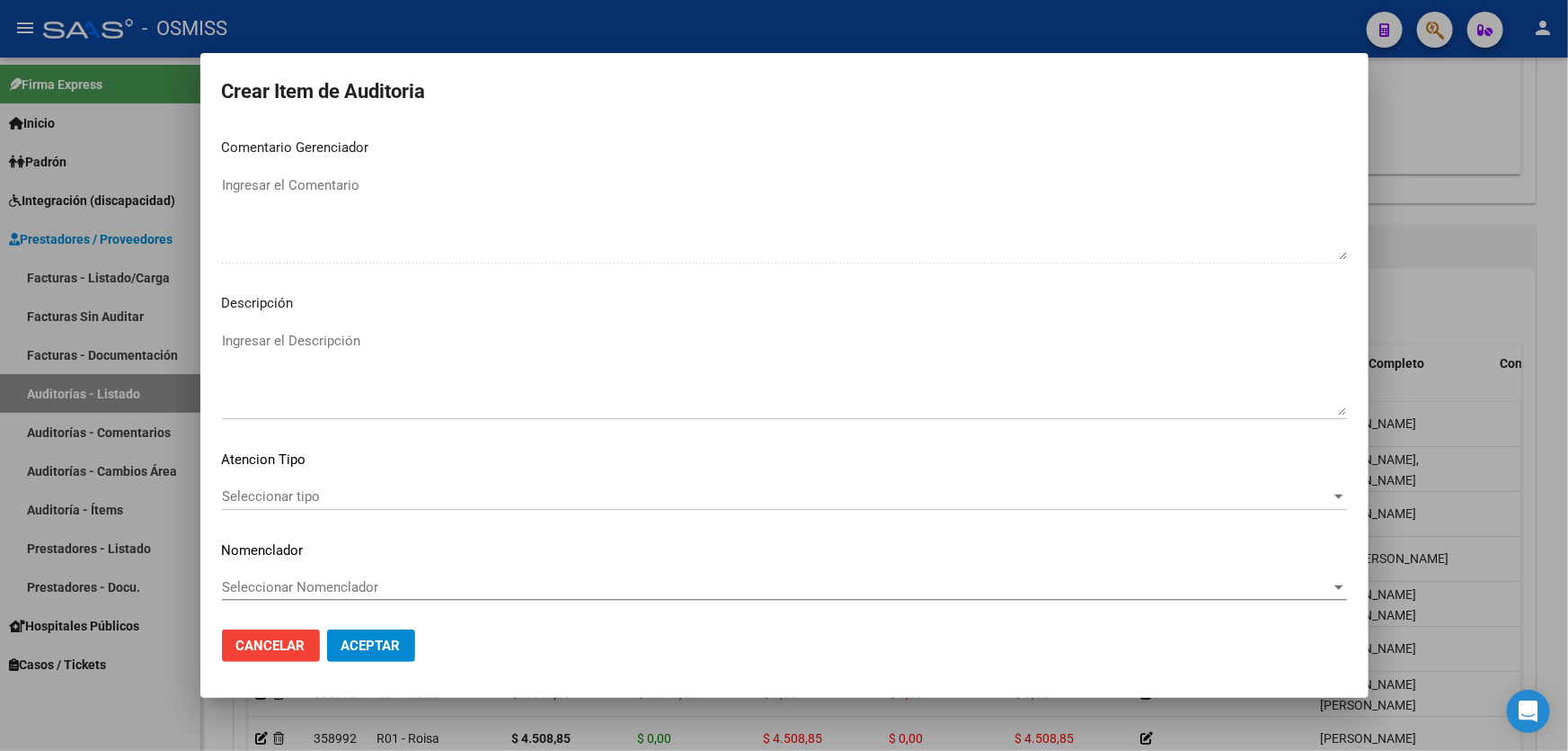
scroll to position [1264, 0]
type textarea "SE RECHAZA"
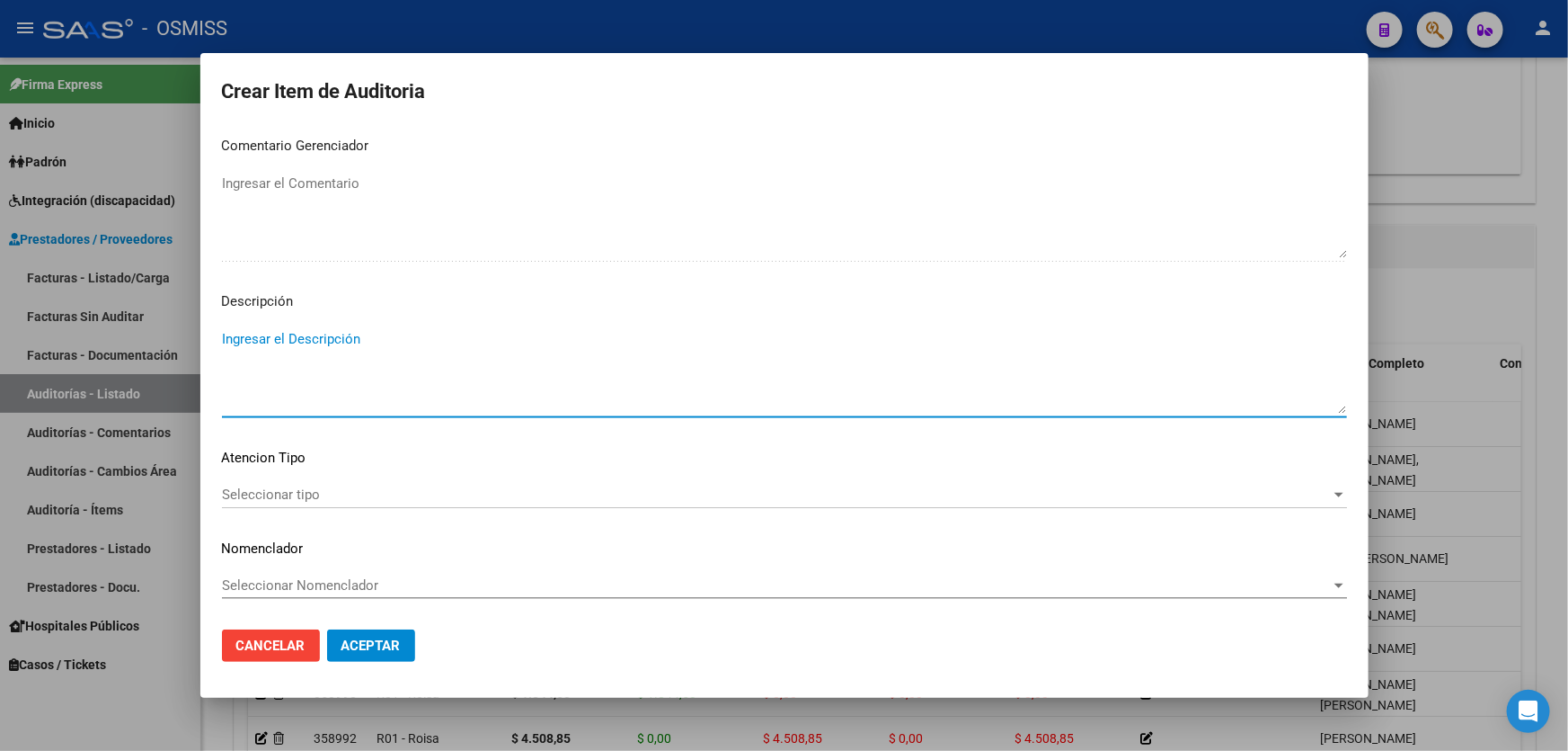
click at [355, 378] on textarea "Ingresar el Descripción" at bounding box center [784, 370] width 1124 height 84
paste textarea "BAJA por finalización de la cobertura legal al ……. - Ley 23,660 art. 10 inc. A."
click at [224, 338] on textarea "BAJA por finalización de la cobertura legal al ……. - Ley 23,660 art. 10 inc. A." at bounding box center [784, 370] width 1124 height 84
drag, startPoint x: 512, startPoint y: 362, endPoint x: 494, endPoint y: 351, distance: 21.1
click at [494, 351] on textarea "BAJA LABORAL AL [DATE]. BAJA por finalización de la cobertura legal al ……. - Le…" at bounding box center [784, 370] width 1124 height 84
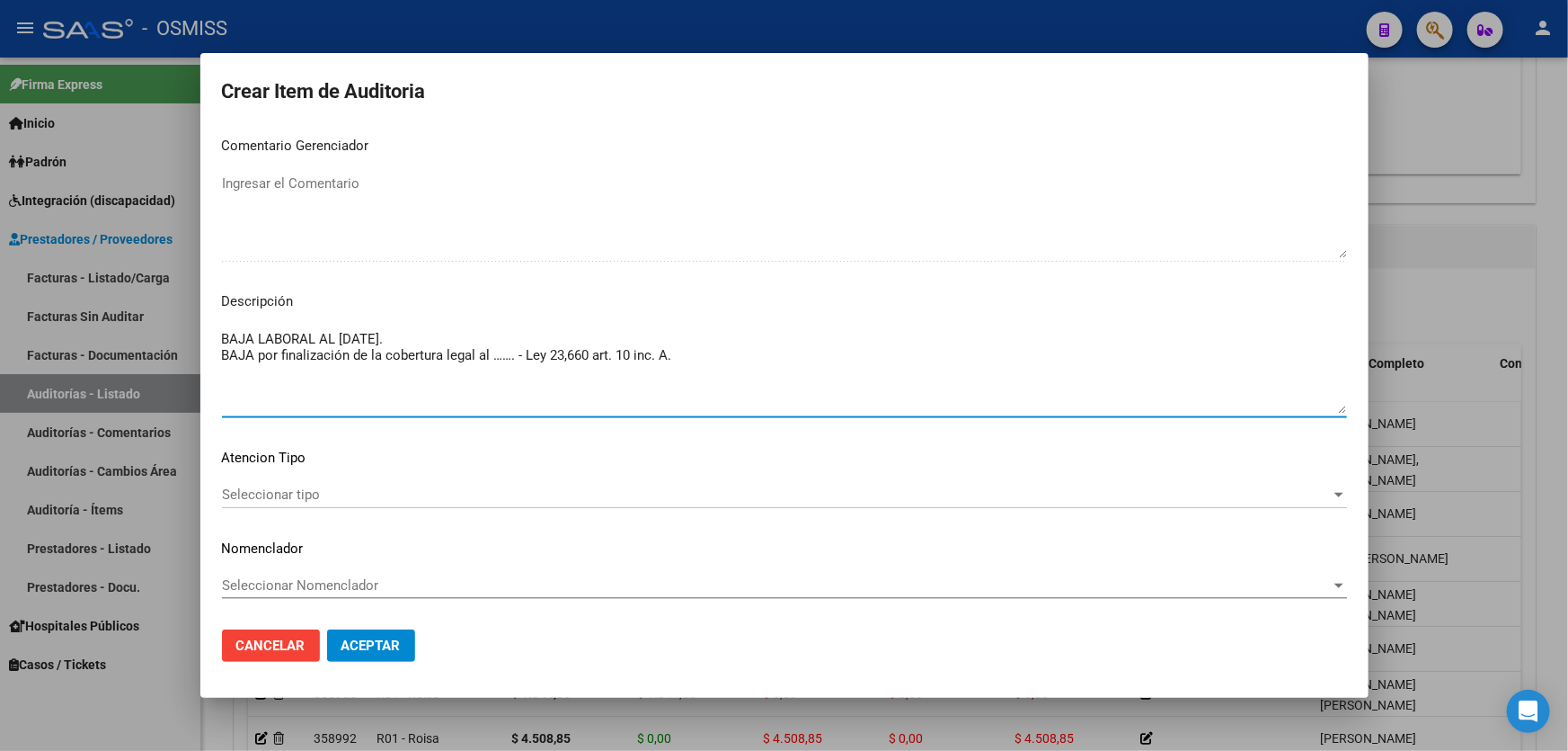
click at [496, 351] on textarea "BAJA LABORAL AL [DATE]. BAJA por finalización de la cobertura legal al ……. - Le…" at bounding box center [784, 370] width 1124 height 84
click at [515, 353] on textarea "BAJA LABORAL AL [DATE]. BAJA por finalización de la cobertura legal al ……. - Le…" at bounding box center [784, 370] width 1124 height 84
drag, startPoint x: 513, startPoint y: 354, endPoint x: 496, endPoint y: 355, distance: 17.0
click at [496, 355] on textarea "BAJA LABORAL AL [DATE]. BAJA por finalización de la cobertura legal al ……. - Le…" at bounding box center [784, 370] width 1124 height 84
type textarea "BAJA LABORAL AL [DATE]. BAJA por finalización de la cobertura legal al [DATE] -…"
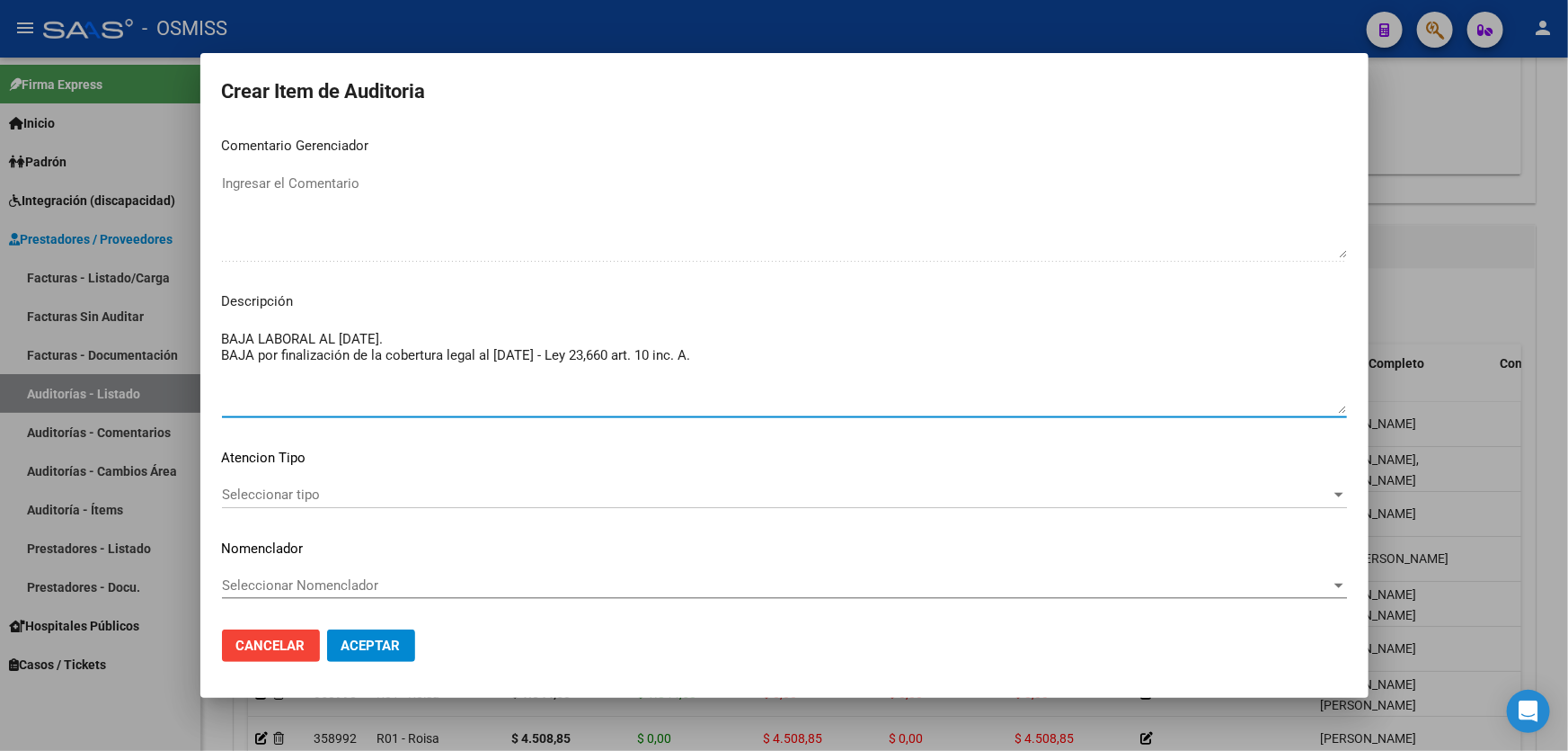
click at [366, 644] on span "Aceptar" at bounding box center [370, 645] width 59 height 16
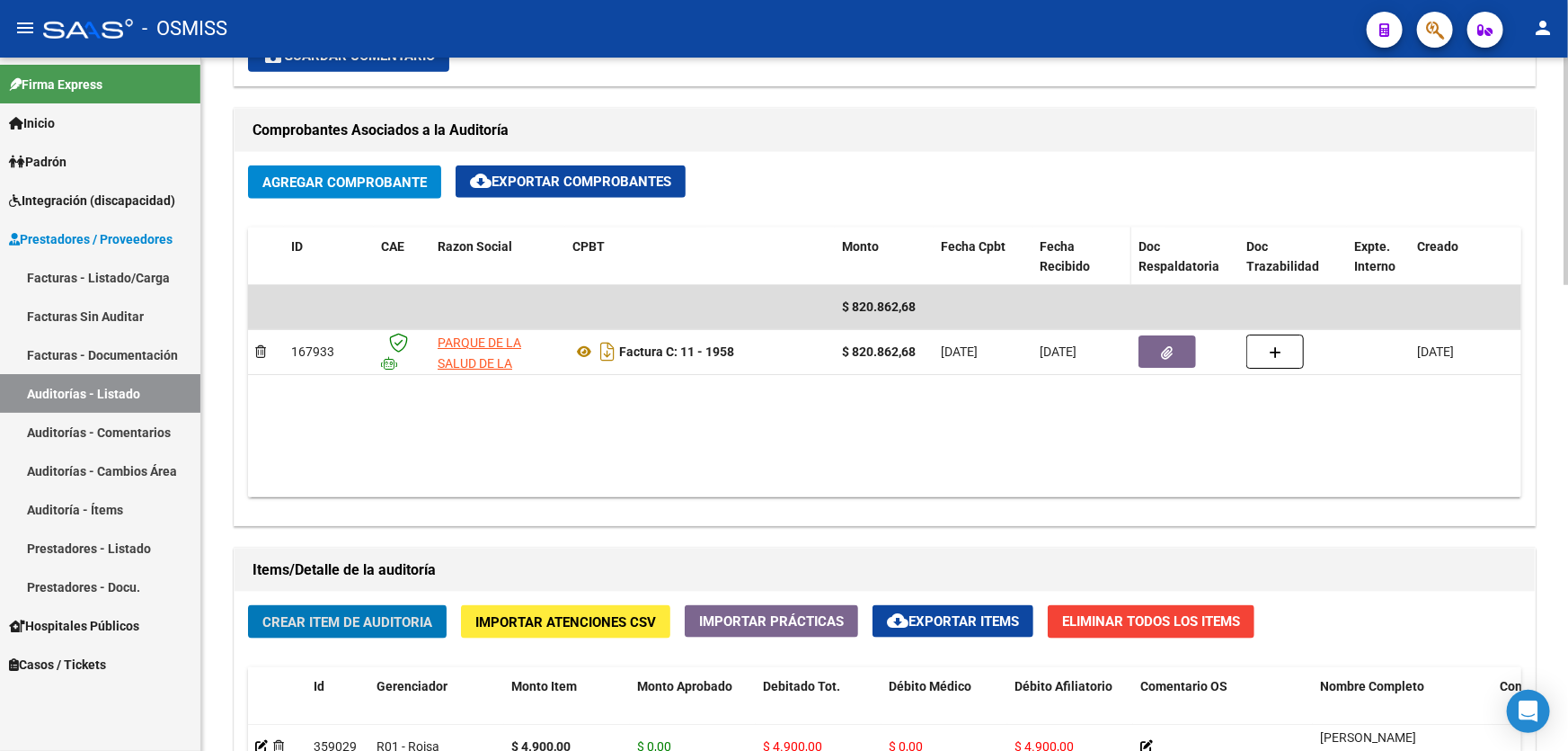
scroll to position [818, 0]
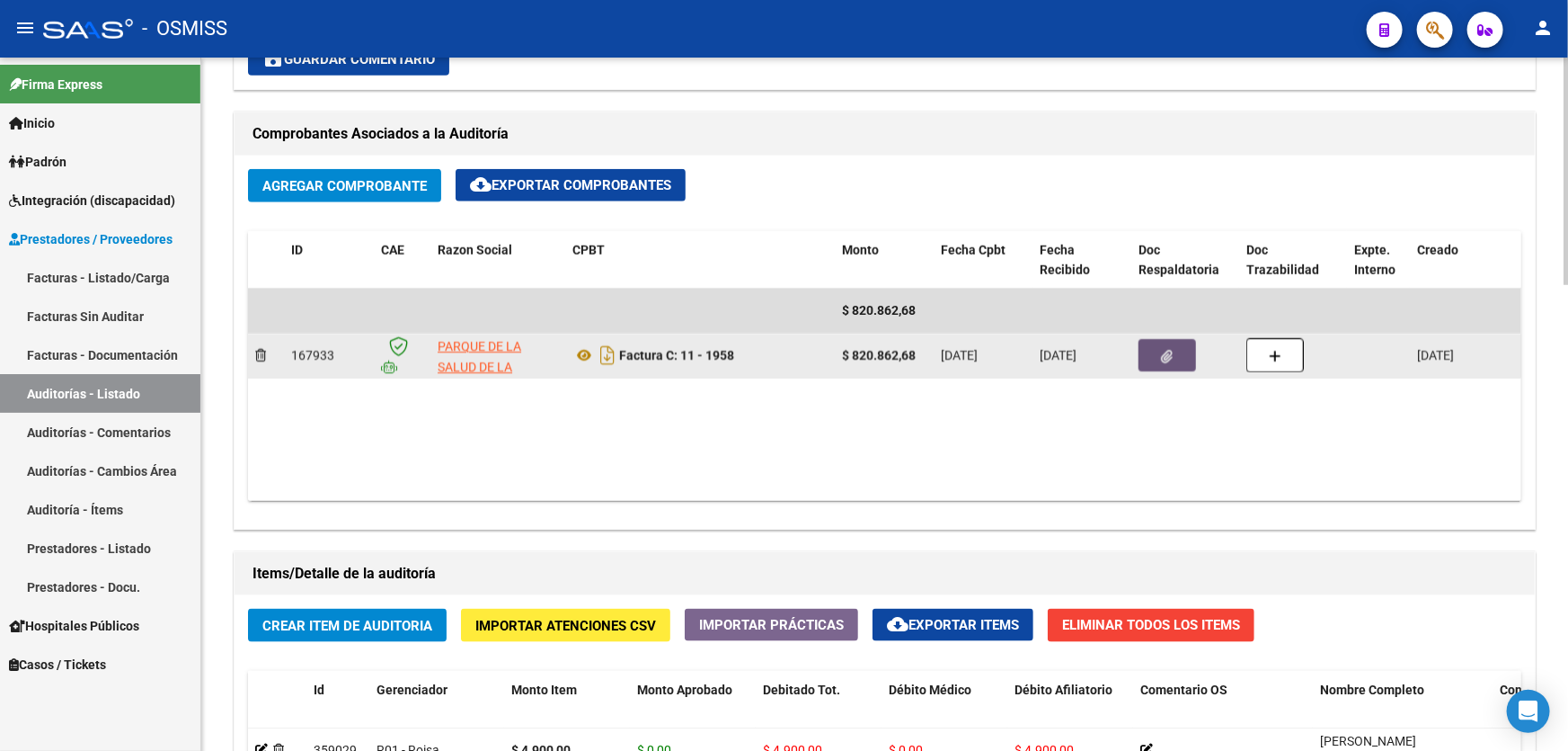
click at [1151, 353] on button "button" at bounding box center [1166, 355] width 57 height 32
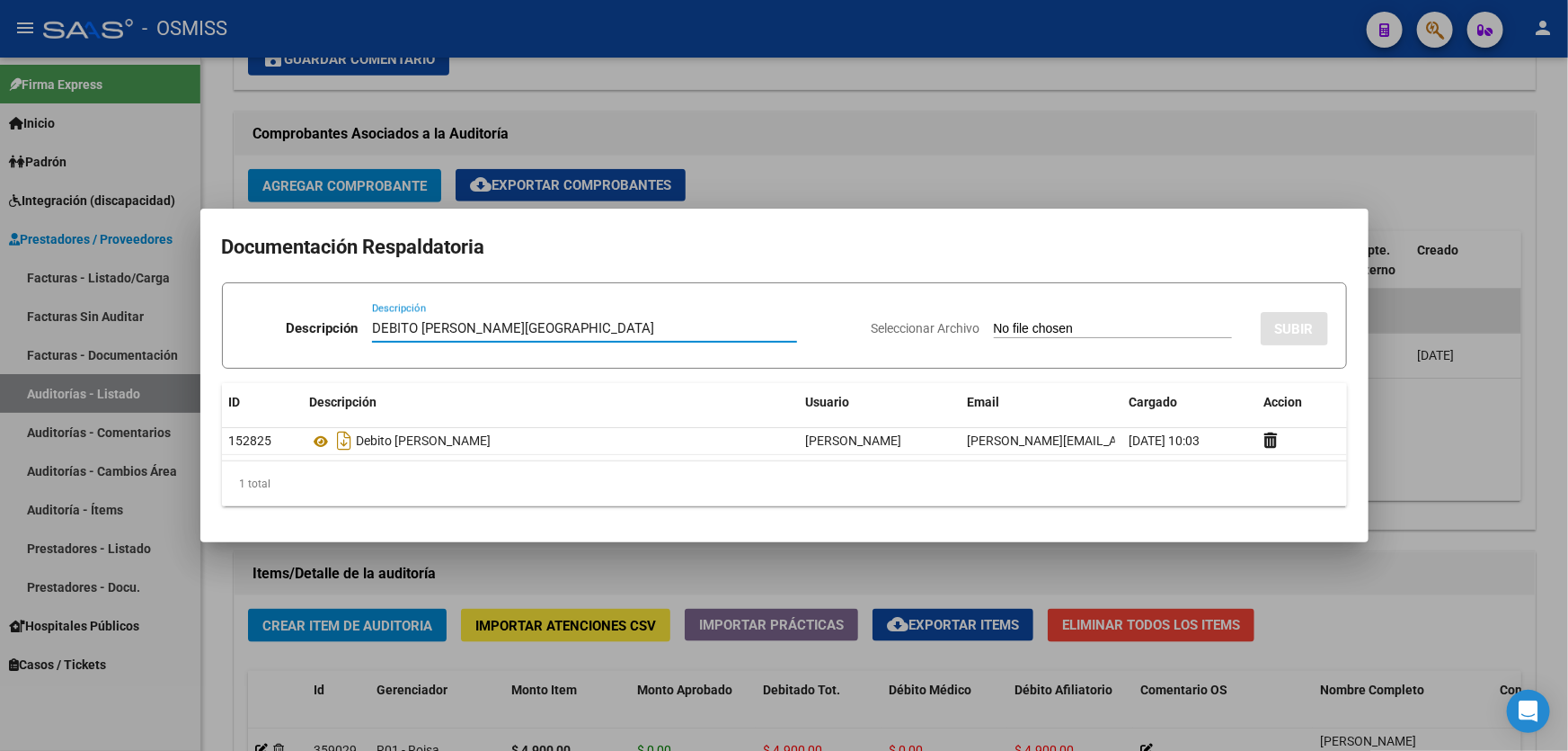
type input "DEBITO [PERSON_NAME][GEOGRAPHIC_DATA]"
click at [1056, 328] on input "Seleccionar Archivo" at bounding box center [1113, 329] width 238 height 17
type input "C:\fakepath\[PERSON_NAME][GEOGRAPHIC_DATA]pdf"
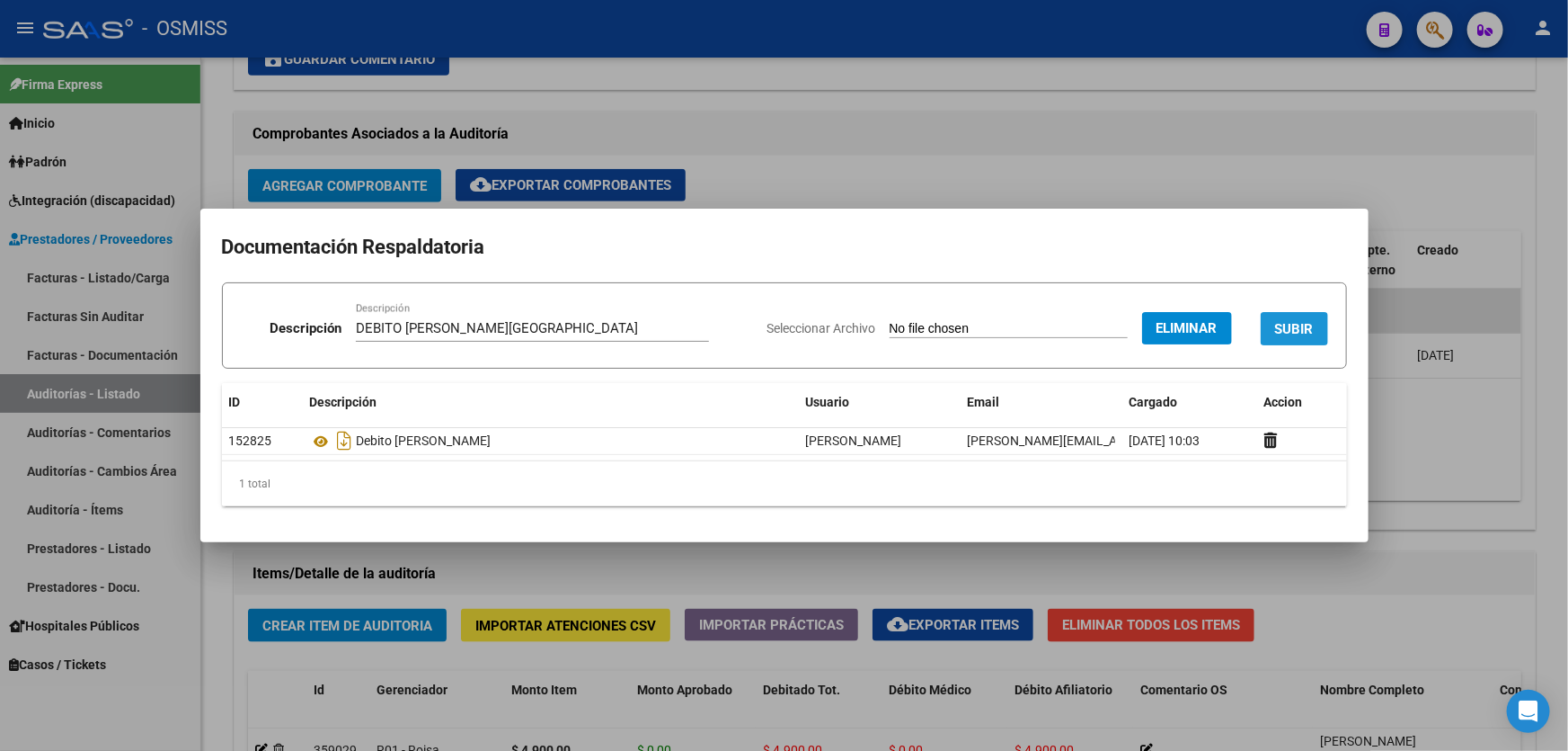
click at [1296, 321] on span "SUBIR" at bounding box center [1294, 329] width 39 height 16
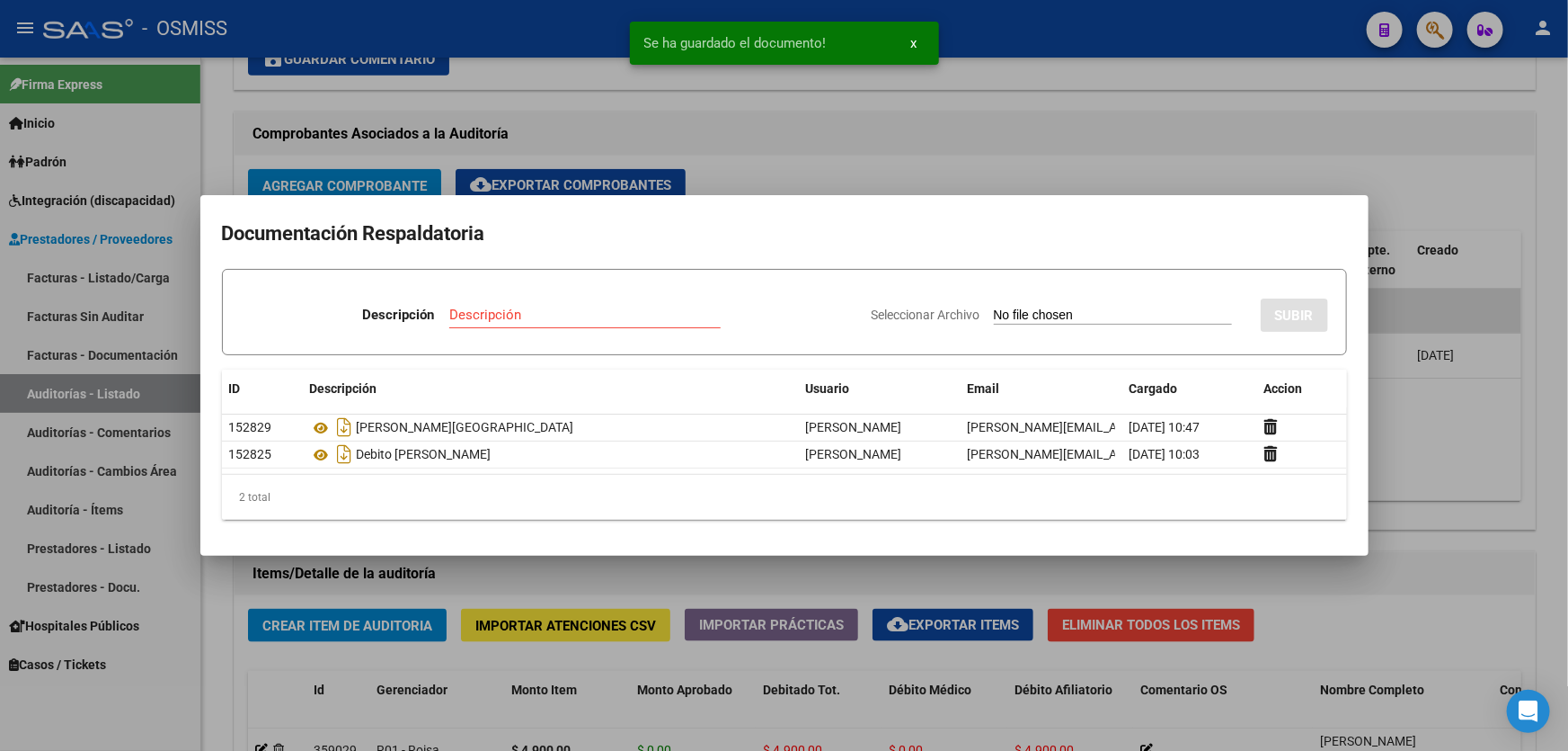
click at [1386, 444] on div at bounding box center [784, 375] width 1568 height 751
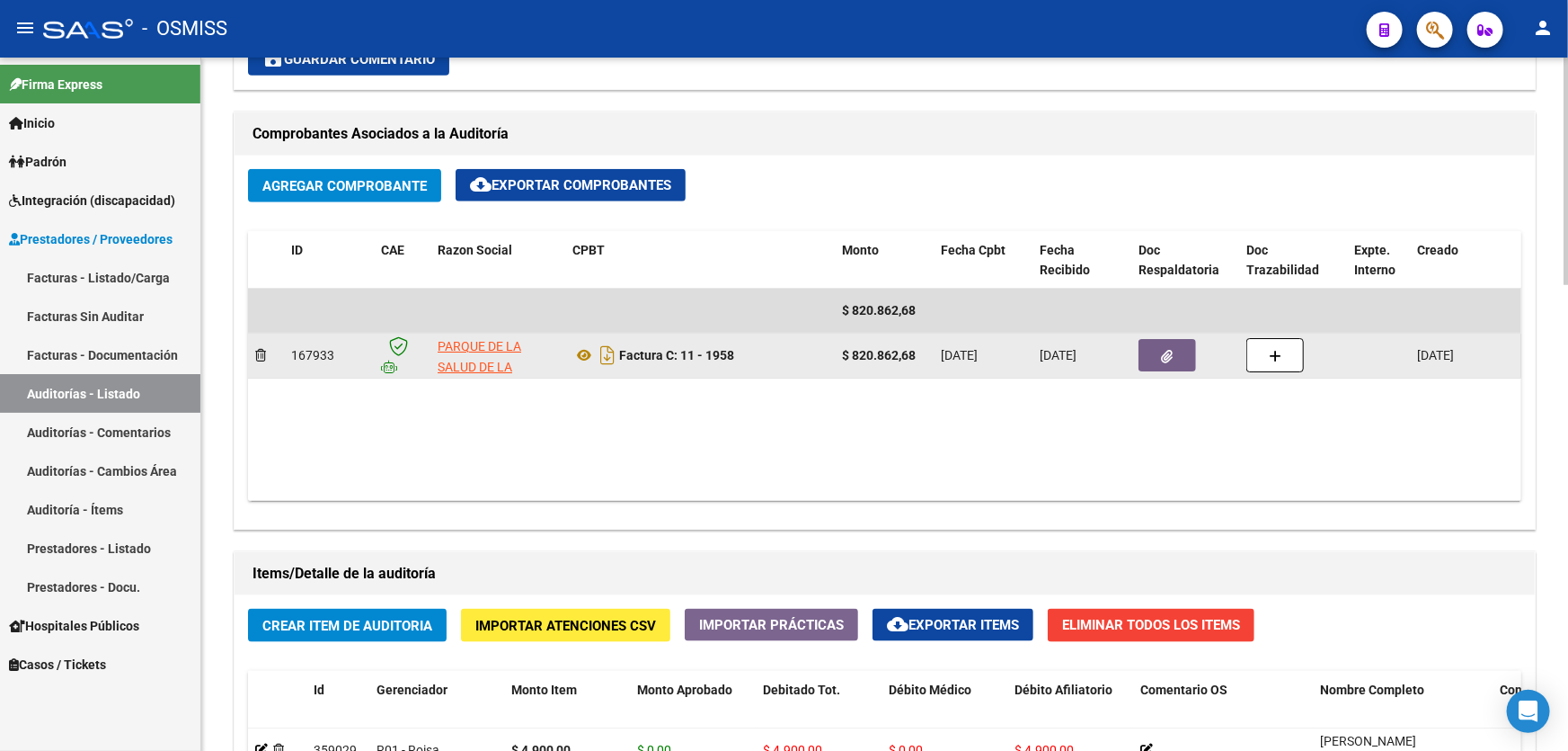
click at [781, 351] on div "Factura C: 11 - 1958" at bounding box center [699, 356] width 255 height 29
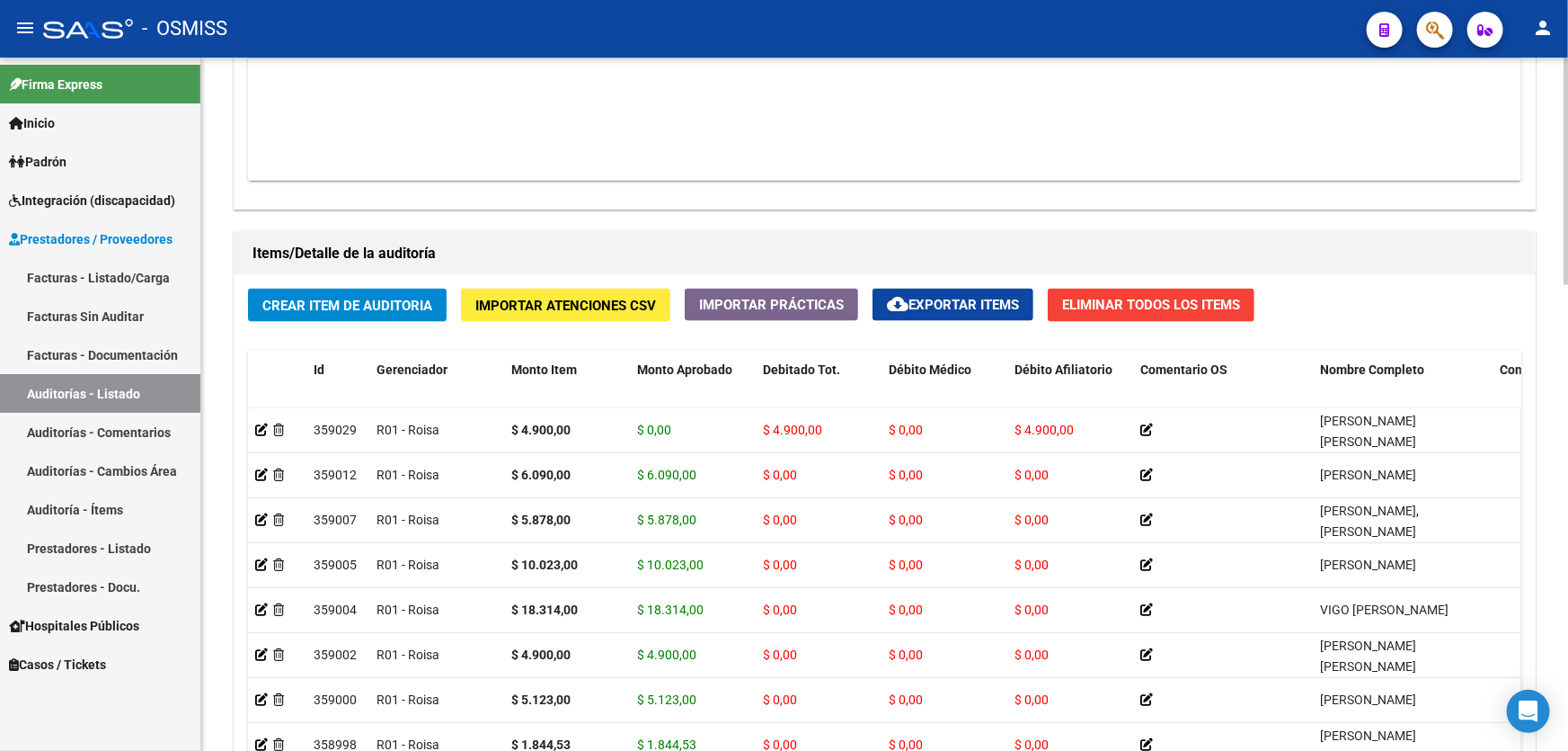
scroll to position [1144, 0]
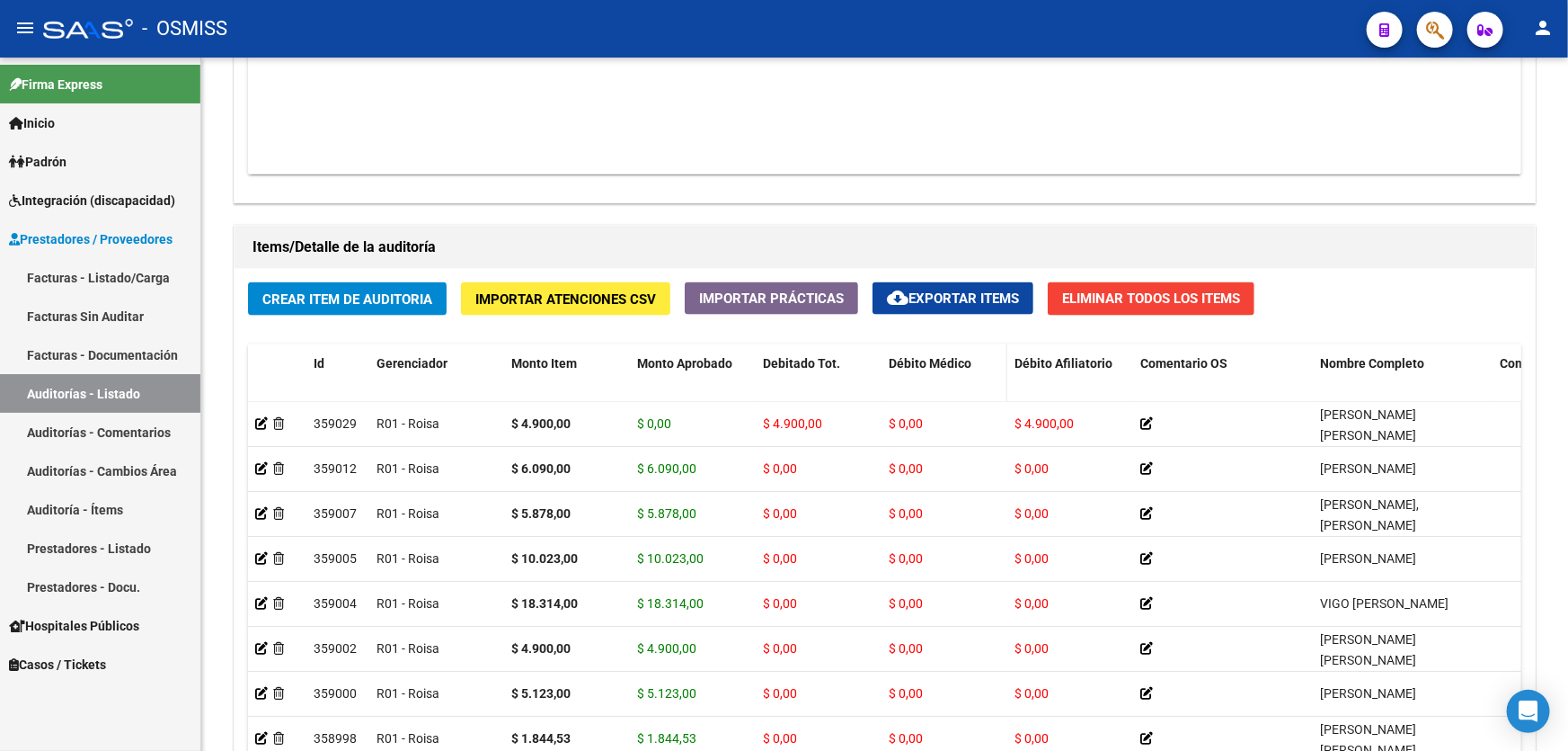
drag, startPoint x: 893, startPoint y: 181, endPoint x: 997, endPoint y: 351, distance: 199.3
click at [896, 190] on div "Agregar Comprobante cloud_download Exportar Comprobantes ID CAE Razon Social CP…" at bounding box center [884, 16] width 1300 height 373
click at [397, 292] on span "Crear Item de Auditoria" at bounding box center [347, 299] width 169 height 16
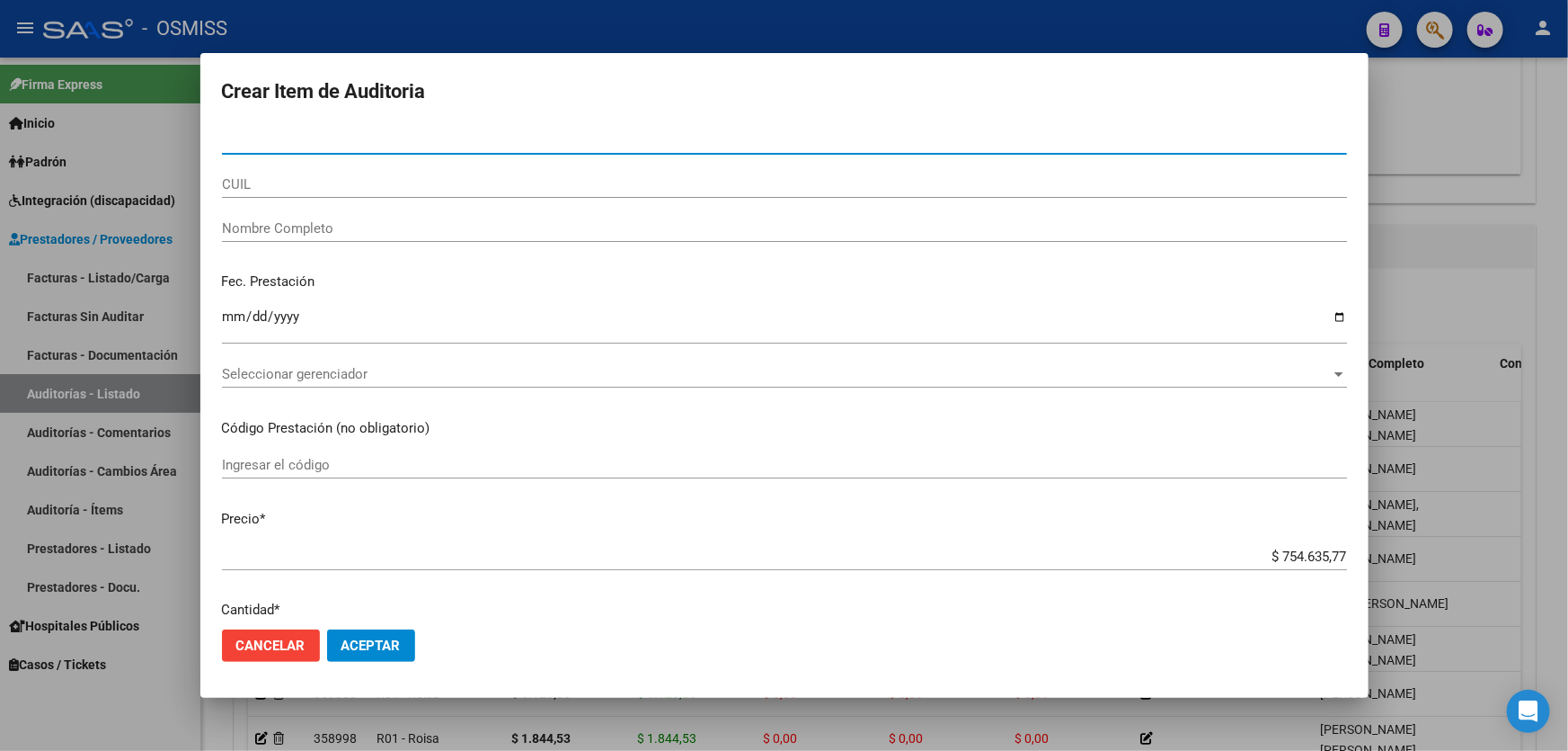
paste input "41503082"
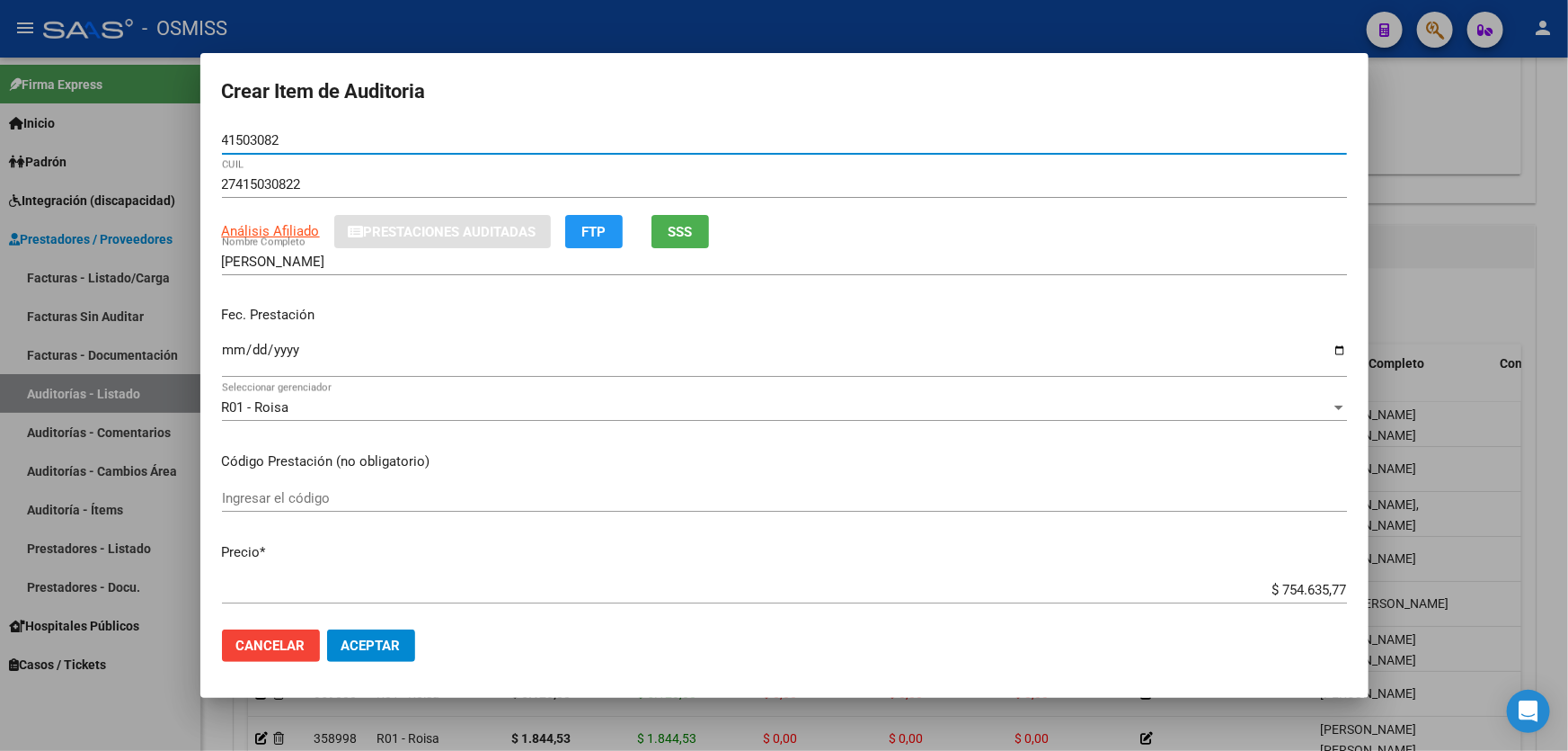
click at [229, 343] on input "Ingresar la fecha" at bounding box center [784, 357] width 1124 height 29
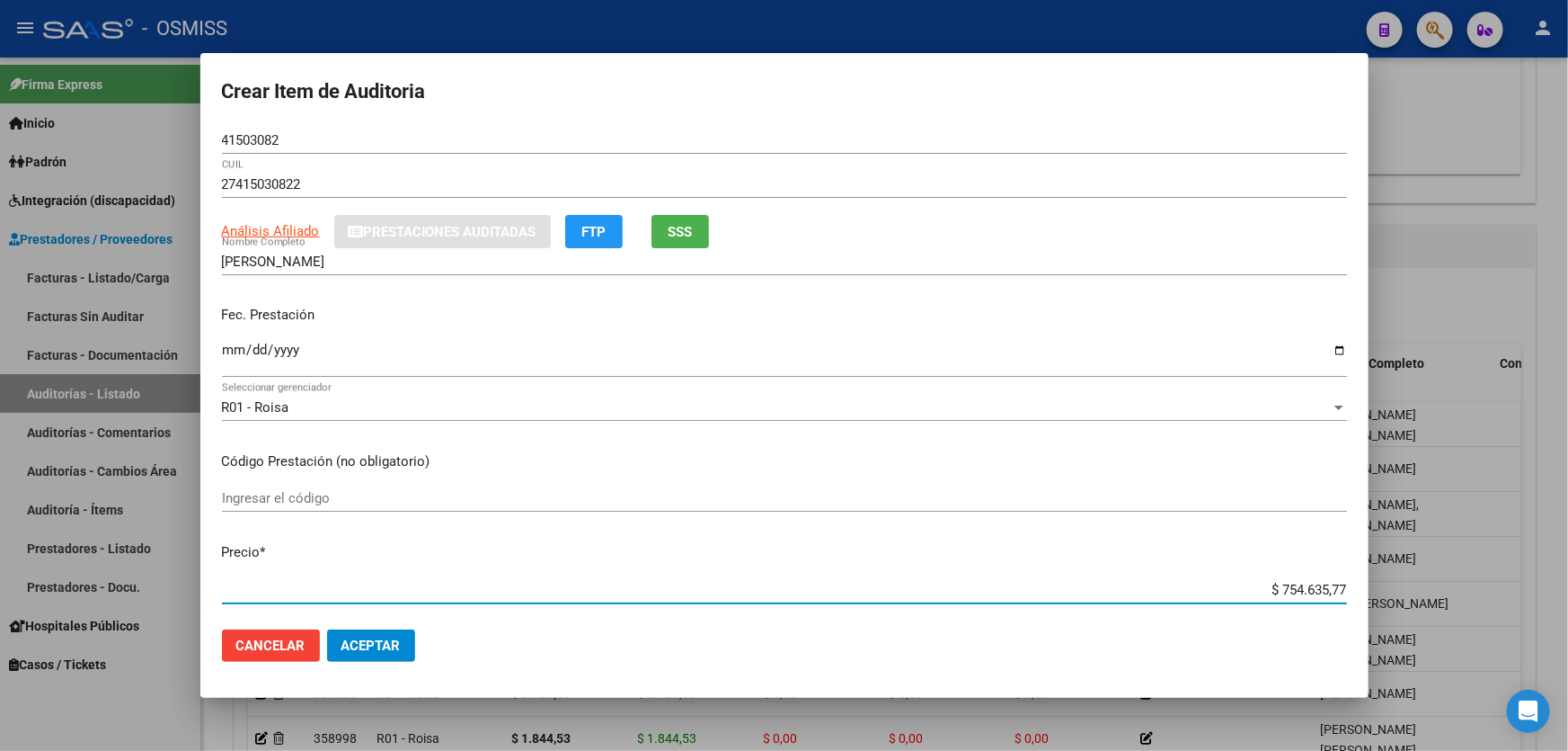
drag, startPoint x: 1224, startPoint y: 584, endPoint x: 1567, endPoint y: 535, distance: 346.5
click at [1567, 544] on div "Crear Item de Auditoria 41503082 Nro Documento 27415030822 CUIL Análisis Afilia…" at bounding box center [784, 375] width 1568 height 751
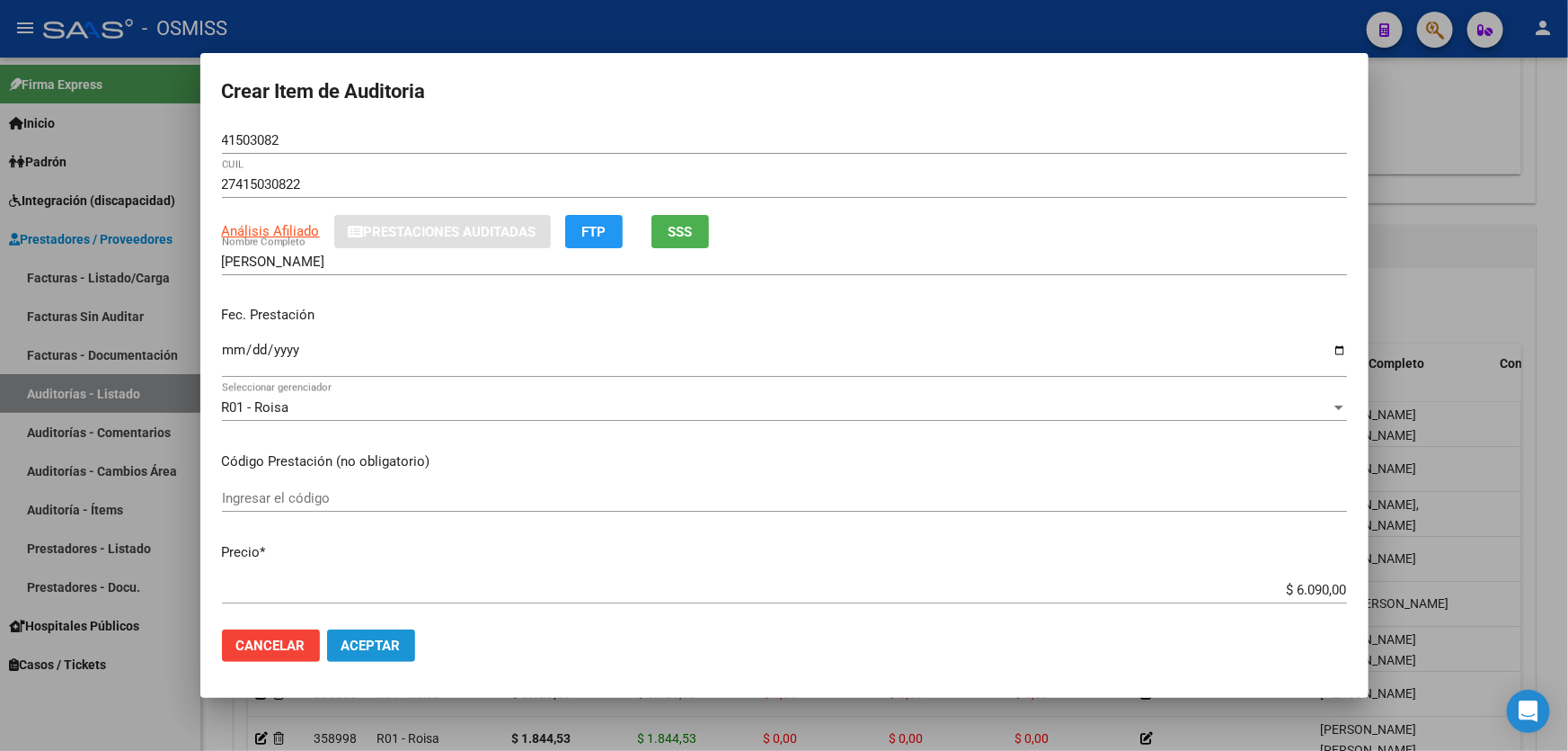
click at [394, 644] on span "Aceptar" at bounding box center [370, 645] width 59 height 16
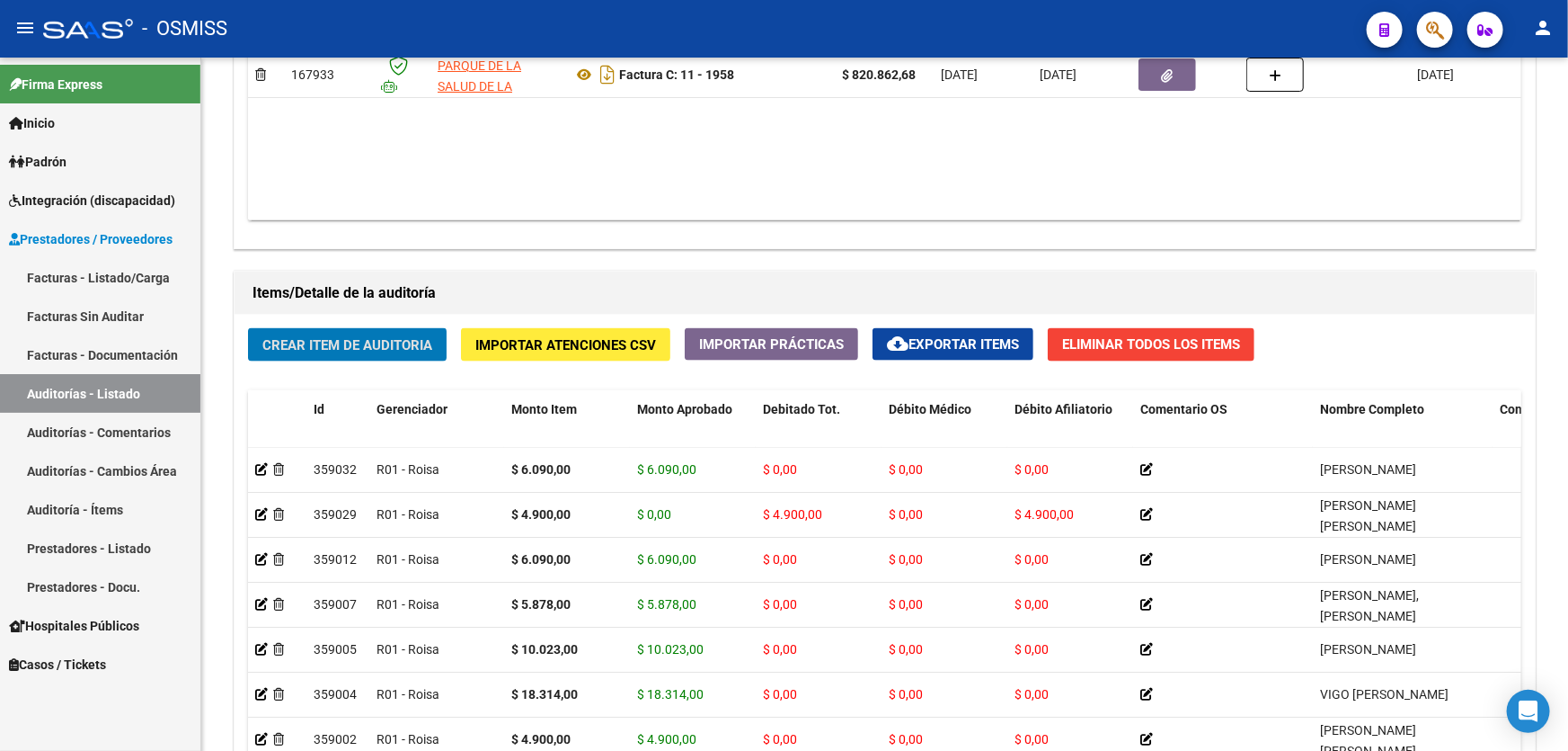
scroll to position [1062, 0]
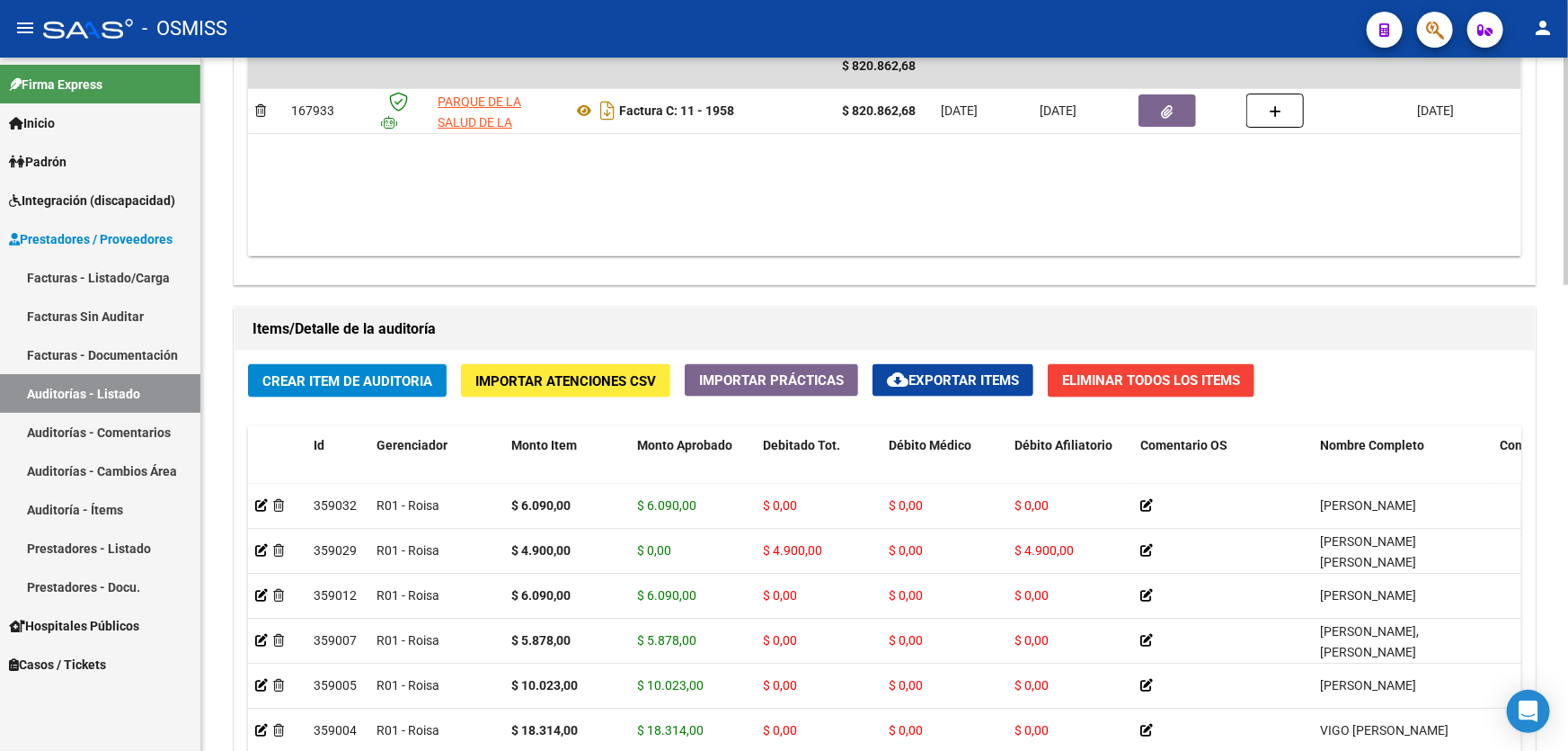
click at [896, 267] on div "Agregar Comprobante cloud_download Exportar Comprobantes ID CAE Razon Social CP…" at bounding box center [884, 97] width 1300 height 373
click at [313, 389] on button "Crear Item de Auditoria" at bounding box center [347, 381] width 199 height 33
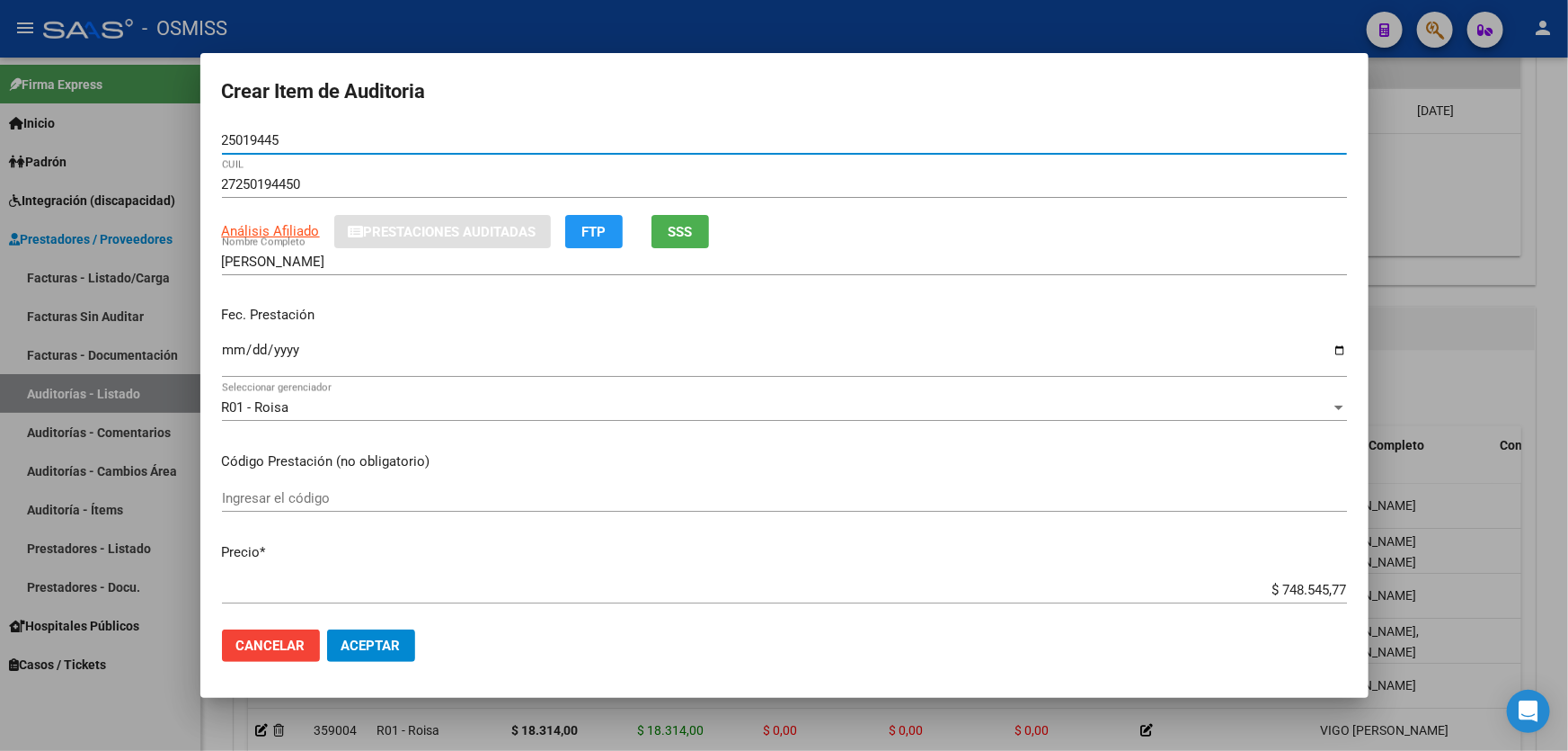
click at [239, 358] on input "Ingresar la fecha" at bounding box center [784, 357] width 1124 height 29
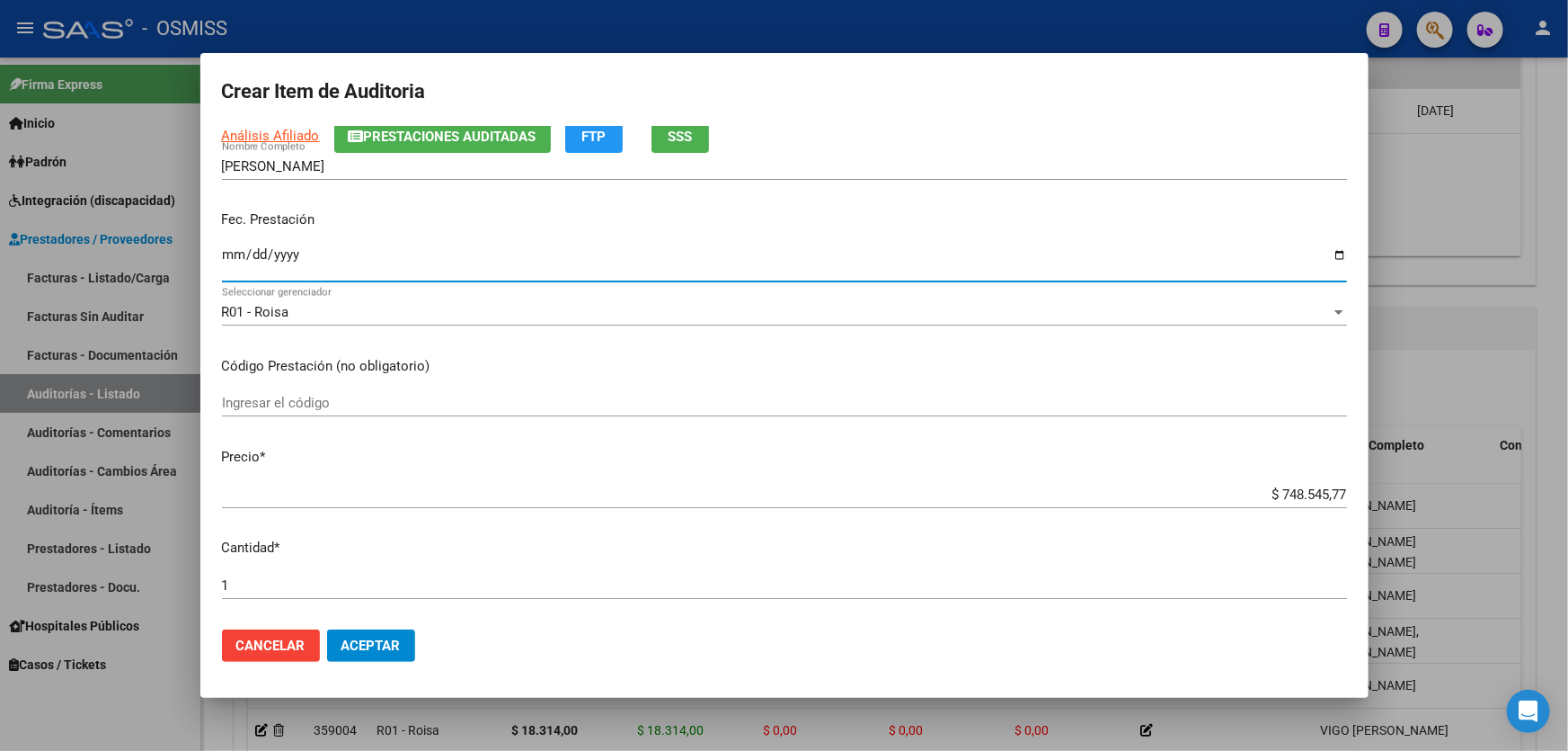
scroll to position [244, 0]
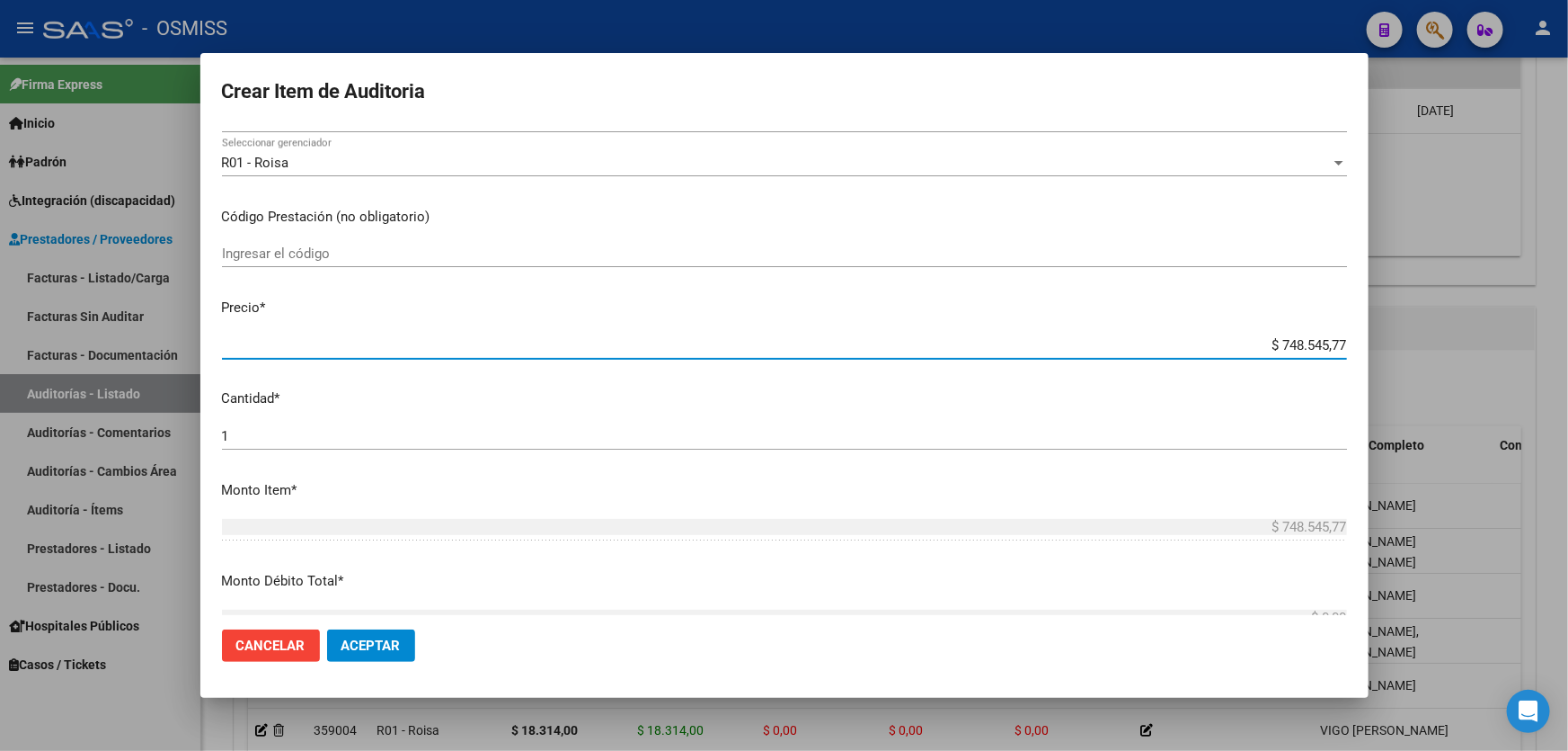
drag, startPoint x: 1166, startPoint y: 340, endPoint x: 1566, endPoint y: 335, distance: 400.0
click at [1567, 337] on div "Crear Item de Auditoria 25019445 Nro Documento 27250194450 CUIL Análisis Afilia…" at bounding box center [784, 375] width 1568 height 751
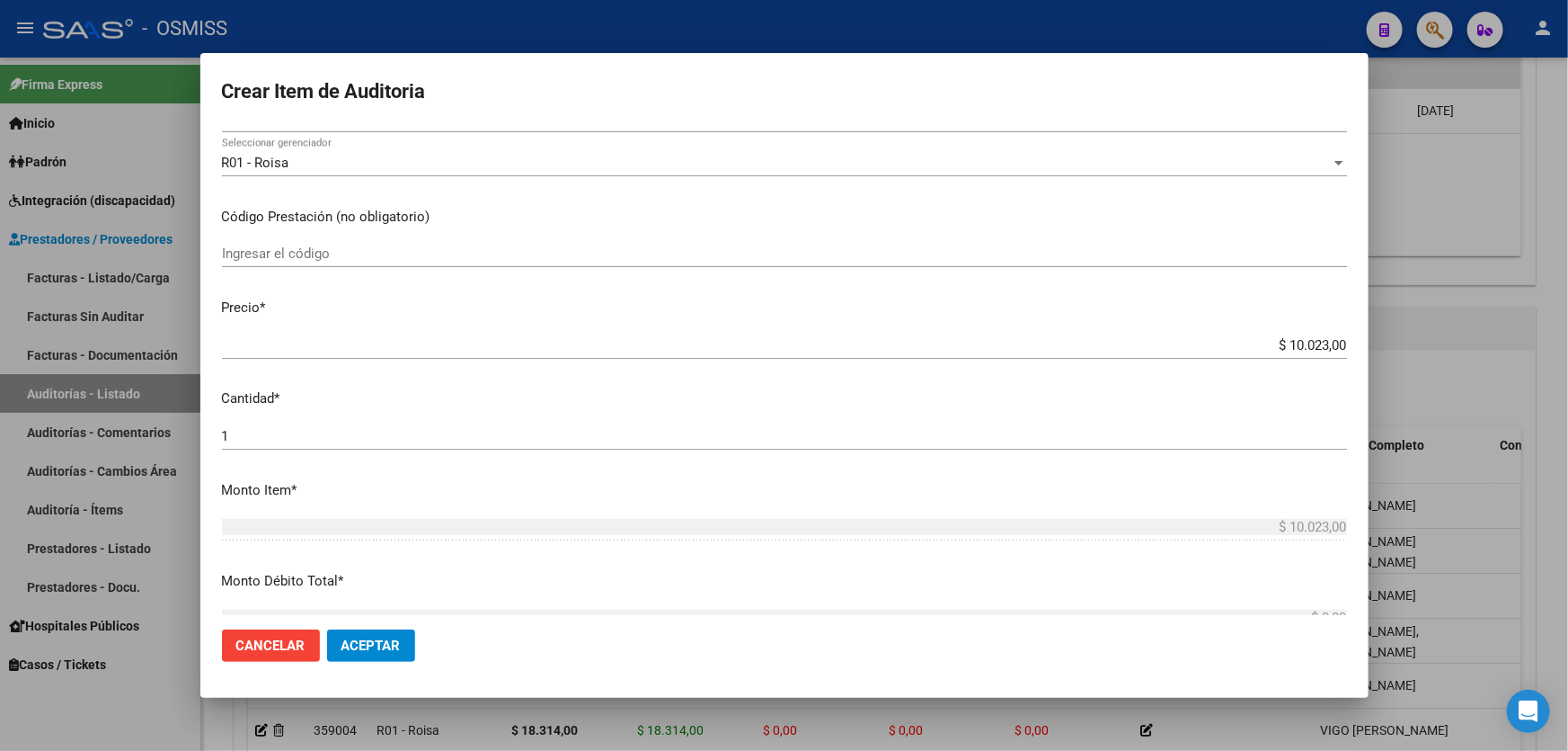
click at [372, 674] on mat-dialog-actions "Cancelar Aceptar" at bounding box center [784, 644] width 1124 height 61
click at [366, 638] on span "Aceptar" at bounding box center [370, 645] width 59 height 16
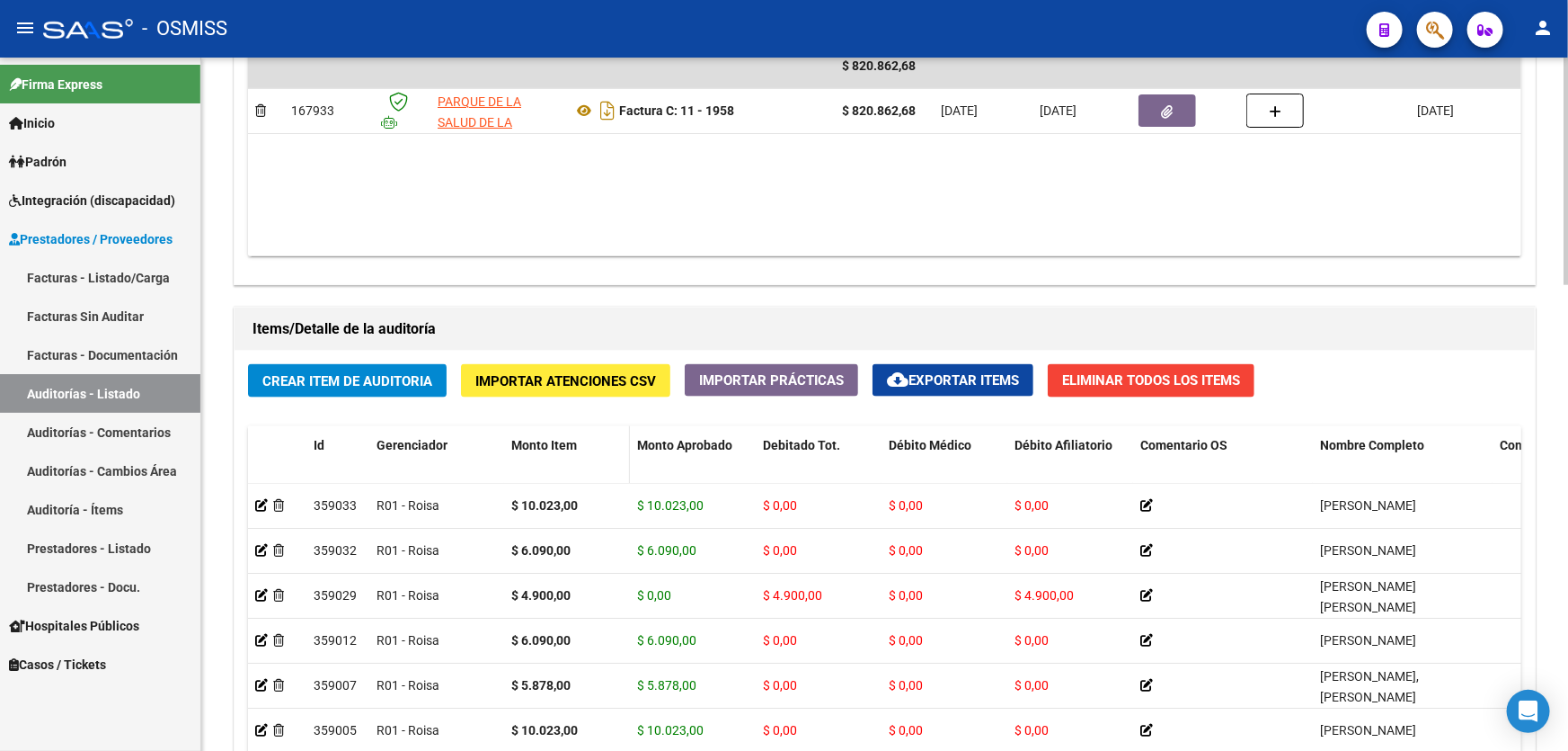
drag, startPoint x: 1055, startPoint y: 236, endPoint x: 545, endPoint y: 478, distance: 564.5
click at [1048, 242] on datatable-body "$ 820.862,68 167933 PARQUE DE LA SALUD DE LA PROVINCIA DE [GEOGRAPHIC_DATA] [PE…" at bounding box center [884, 149] width 1273 height 212
click at [394, 351] on div "Crear Item de Auditoria Importar Atenciones CSV Importar Prácticas cloud_downlo…" at bounding box center [884, 665] width 1300 height 629
click at [392, 384] on span "Crear Item de Auditoria" at bounding box center [347, 381] width 169 height 16
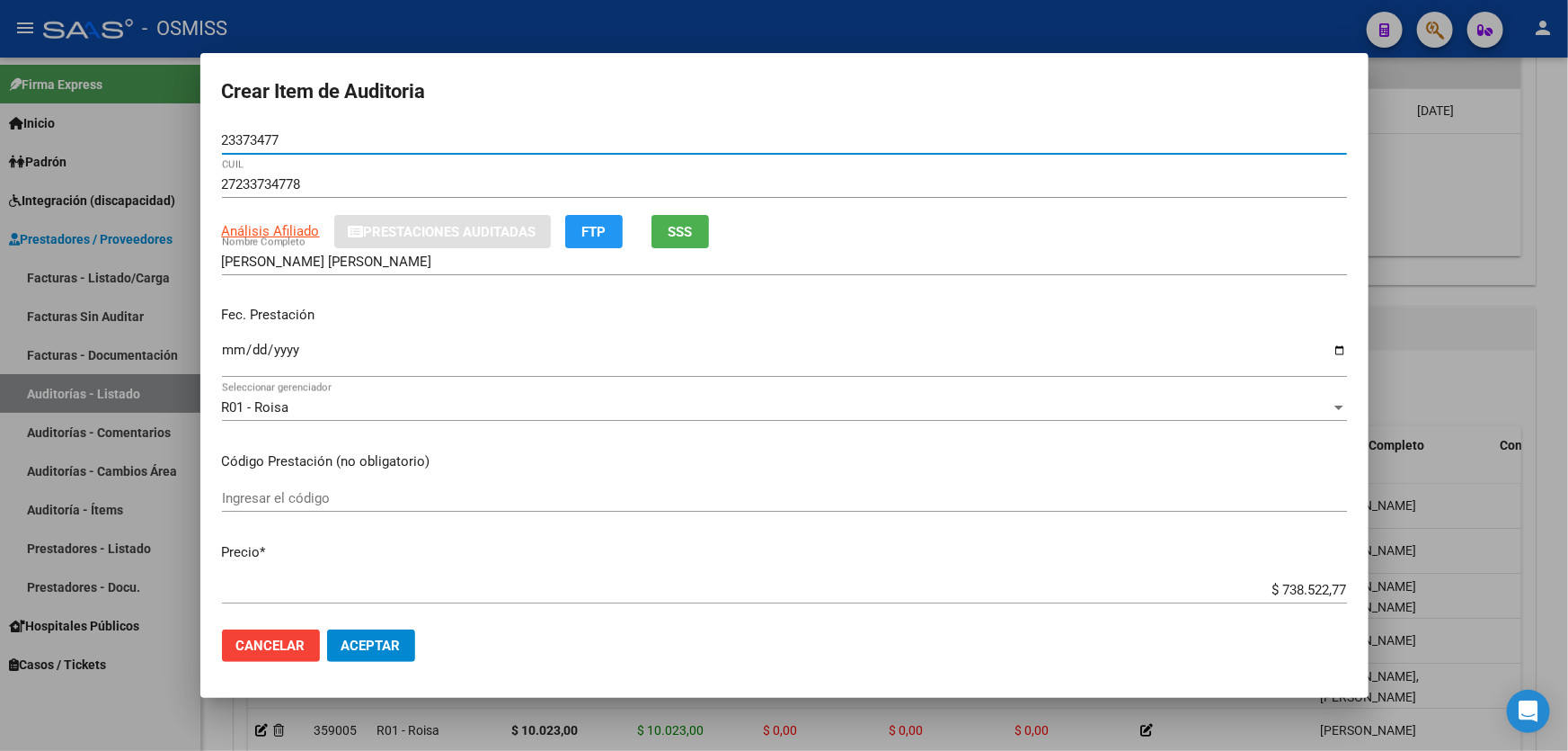
click at [231, 355] on app-form-text-field "Fec. Prestación Ingresar la fecha" at bounding box center [791, 337] width 1139 height 67
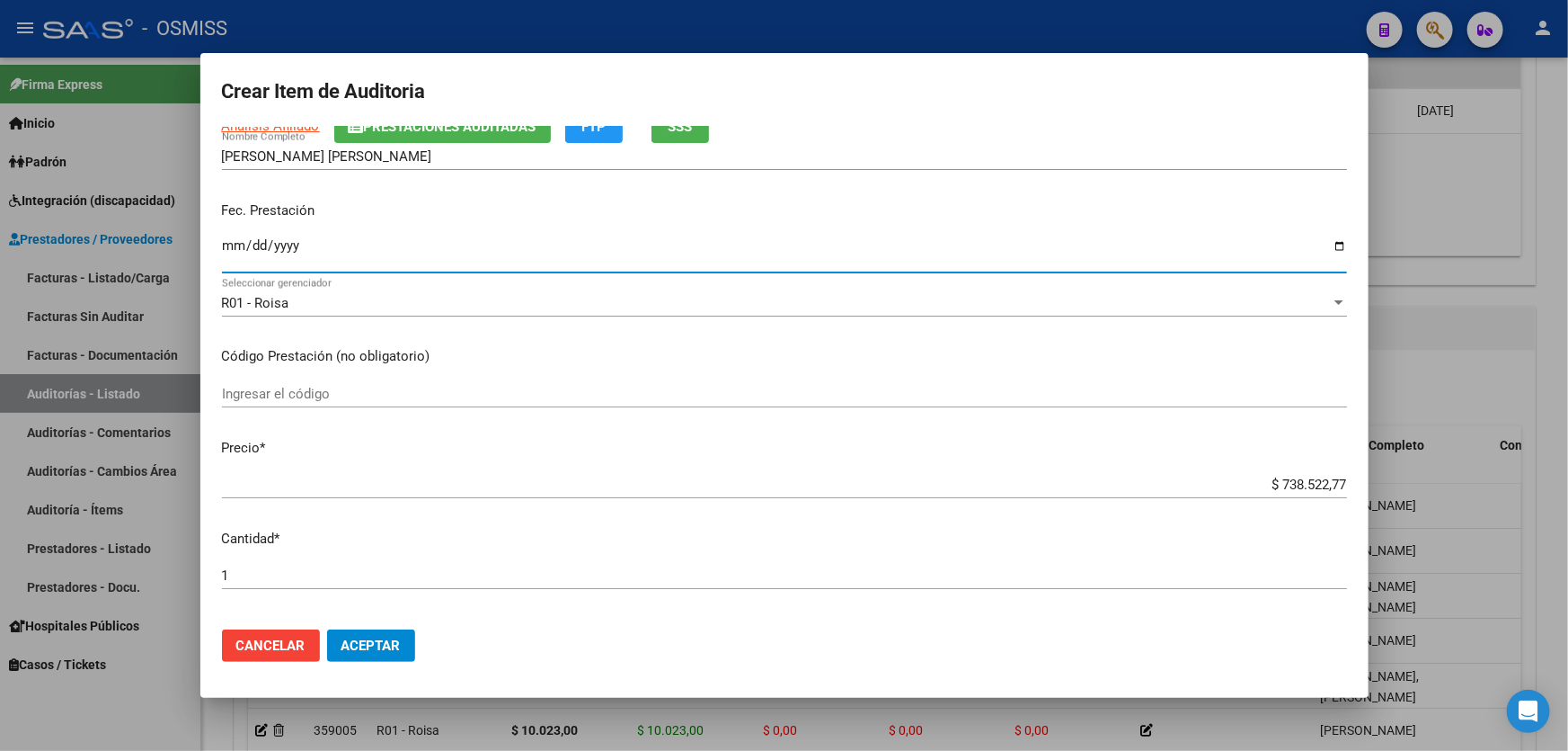
scroll to position [327, 0]
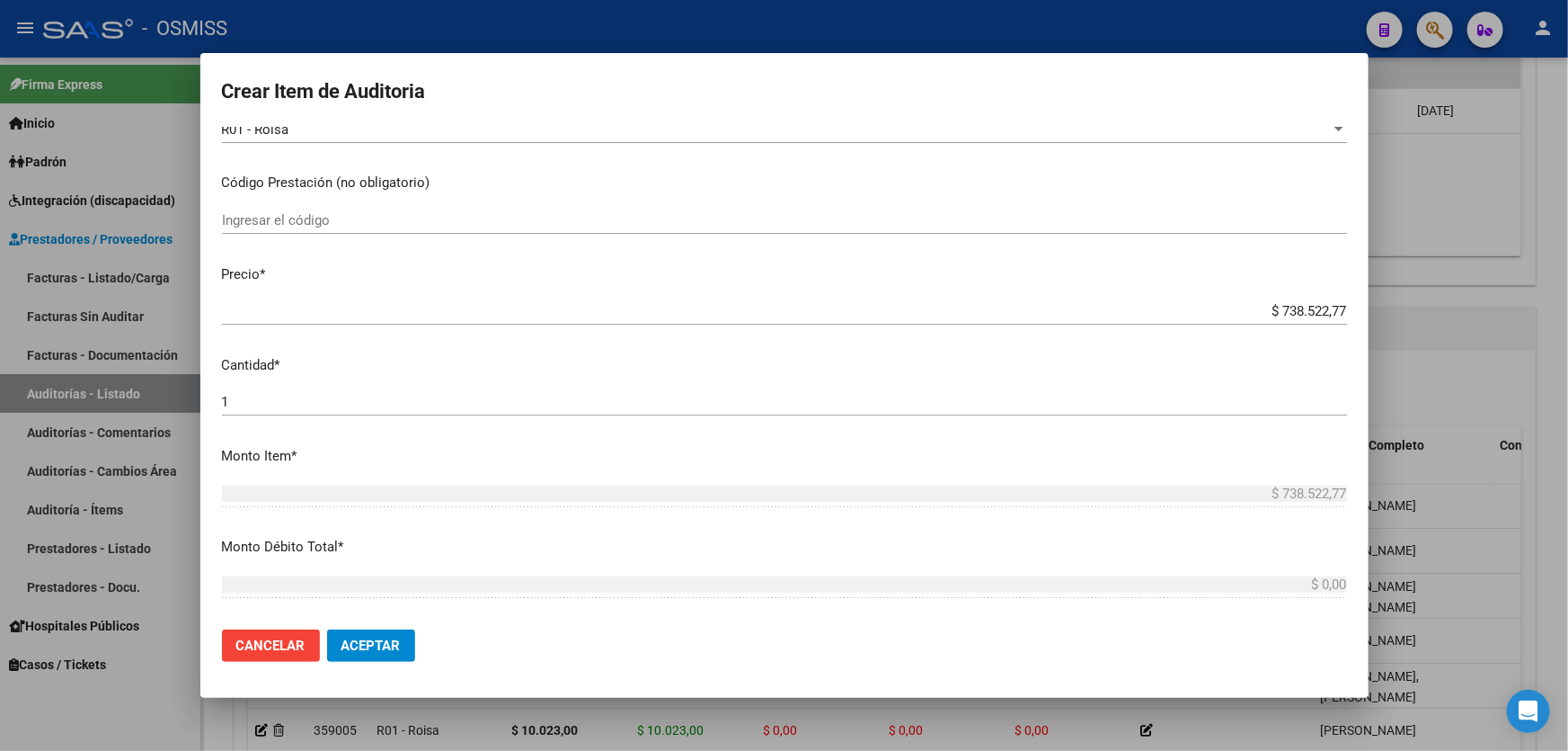
click at [1247, 297] on div "$ 738.522,77 Ingresar el precio" at bounding box center [784, 311] width 1124 height 27
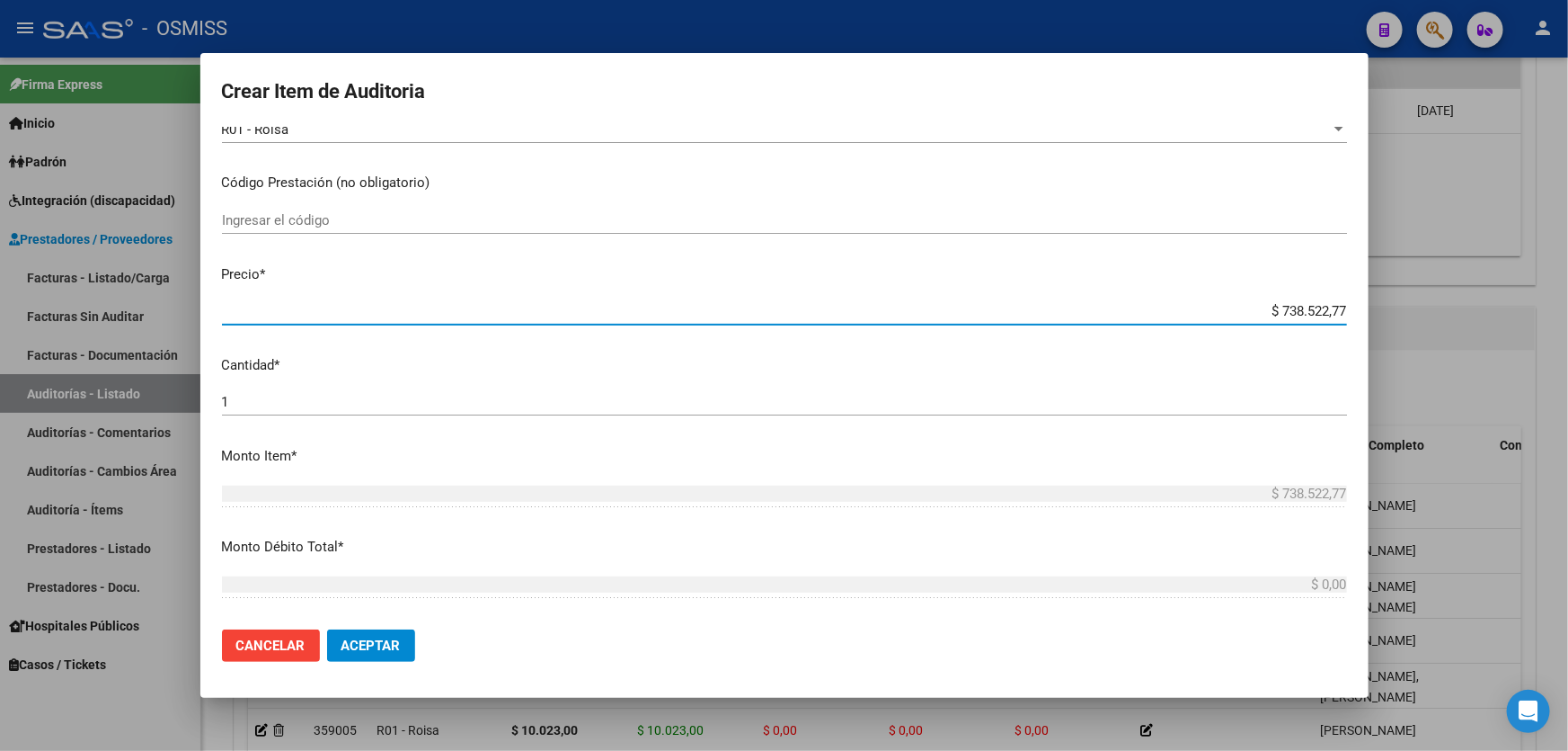
drag, startPoint x: 1232, startPoint y: 310, endPoint x: 1567, endPoint y: 235, distance: 343.3
click at [1567, 260] on div "Crear Item de Auditoria 23373477 Nro Documento 27233734778 CUIL Afiliado Activo…" at bounding box center [784, 375] width 1568 height 751
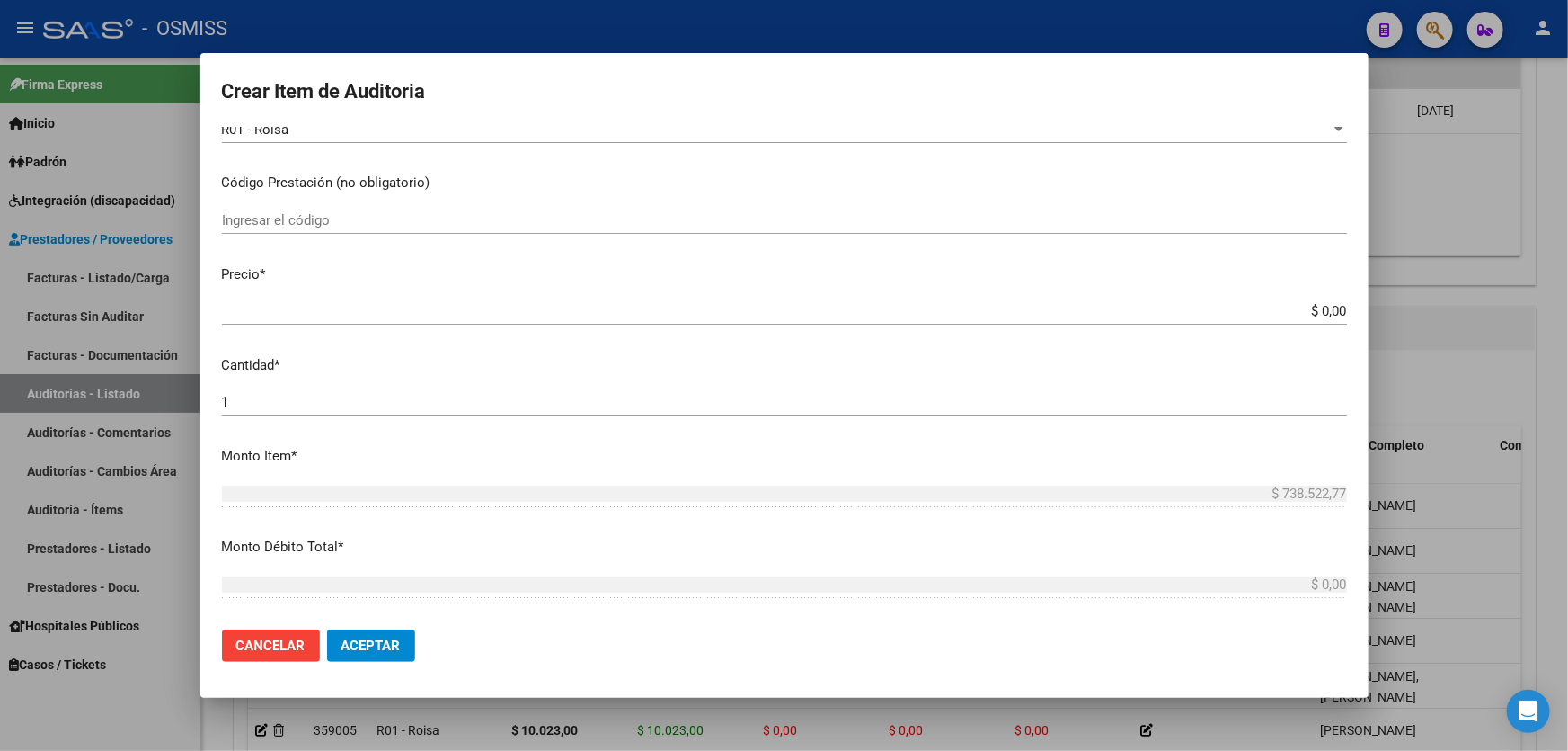
click at [1239, 299] on div "$ 0,00 Ingresar el precio" at bounding box center [784, 311] width 1124 height 27
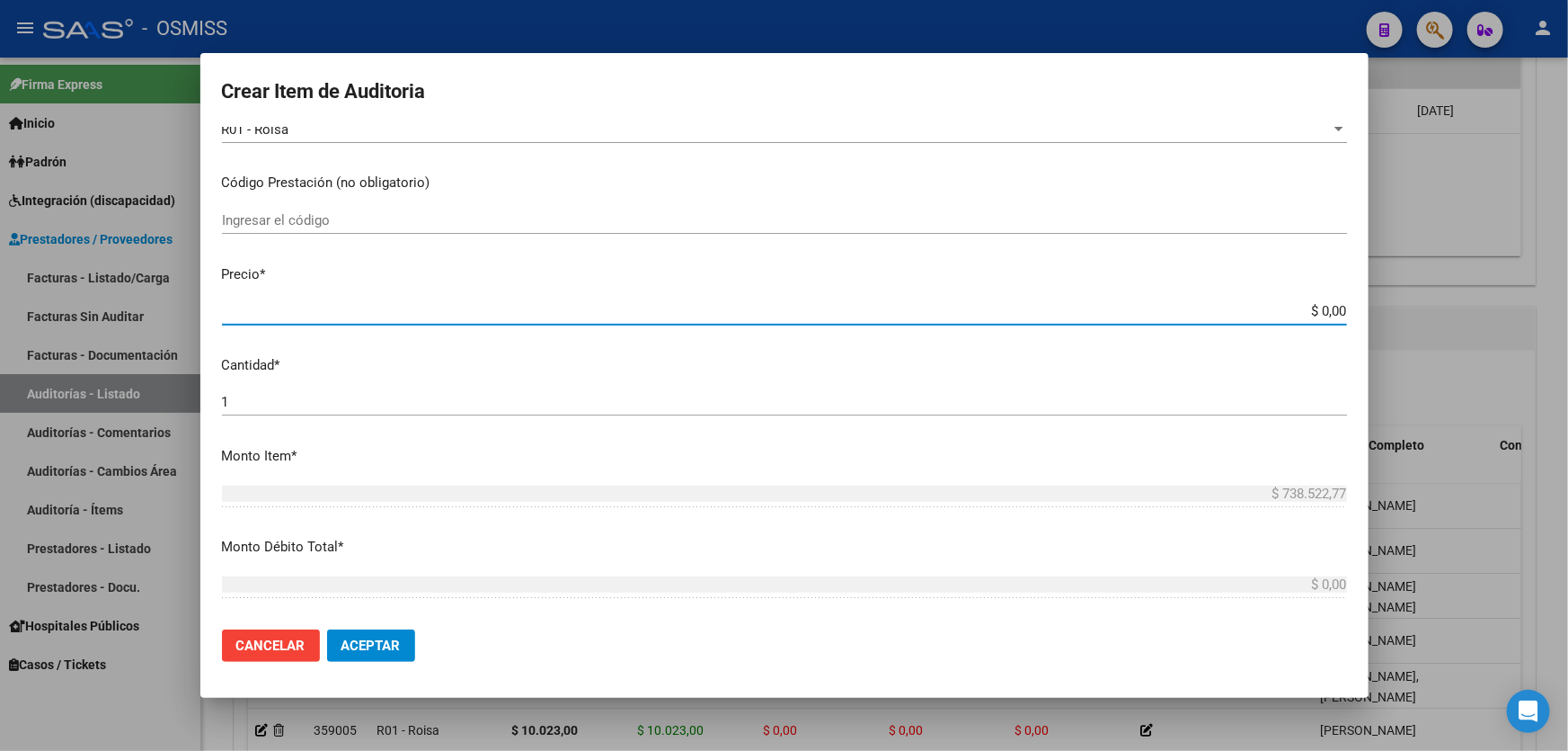
drag, startPoint x: 1229, startPoint y: 315, endPoint x: 1567, endPoint y: 332, distance: 338.4
click at [1567, 329] on div "Crear Item de Auditoria 23373477 Nro Documento 27233734778 CUIL Afiliado Activo…" at bounding box center [784, 375] width 1568 height 751
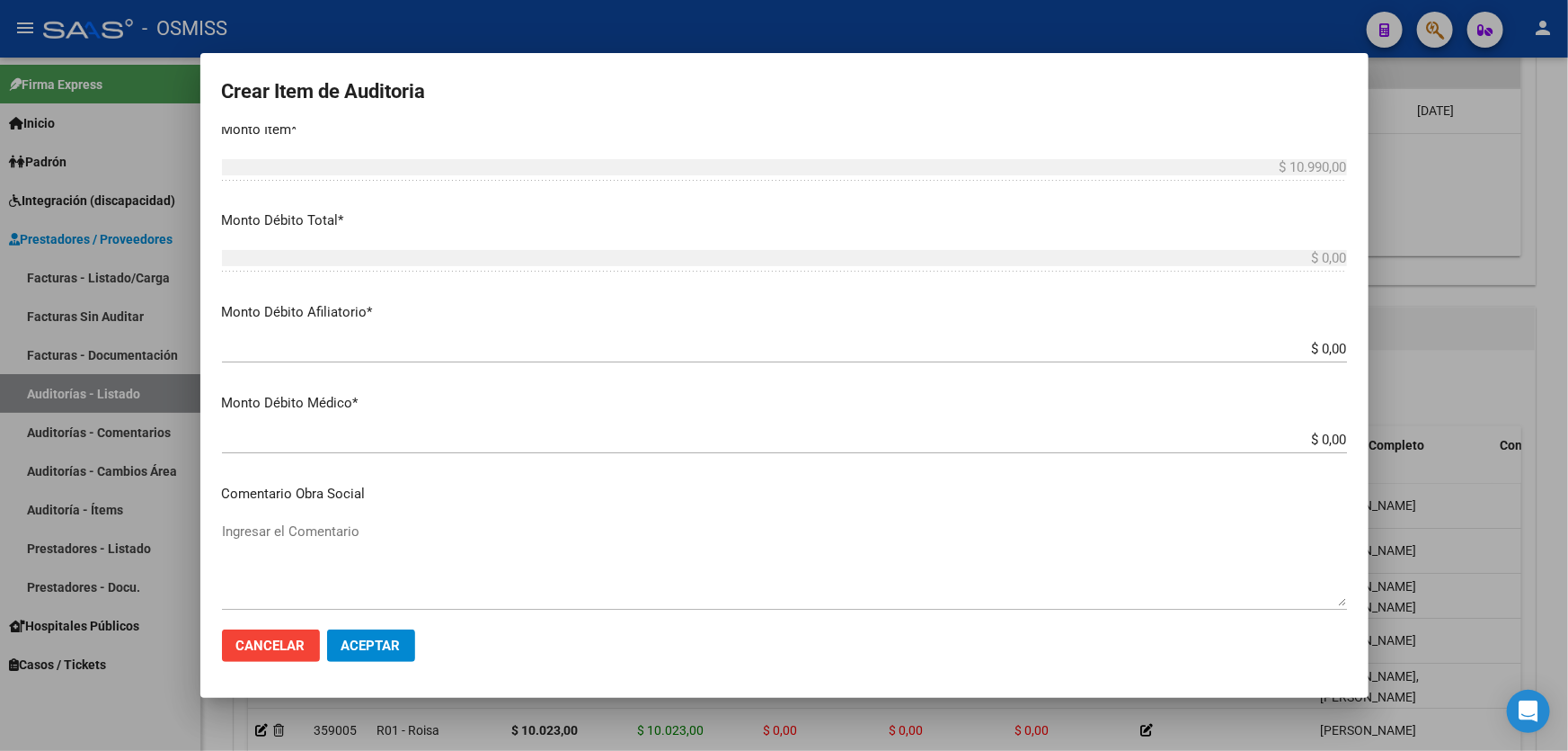
scroll to position [653, 0]
click at [399, 632] on button "Aceptar" at bounding box center [371, 644] width 88 height 32
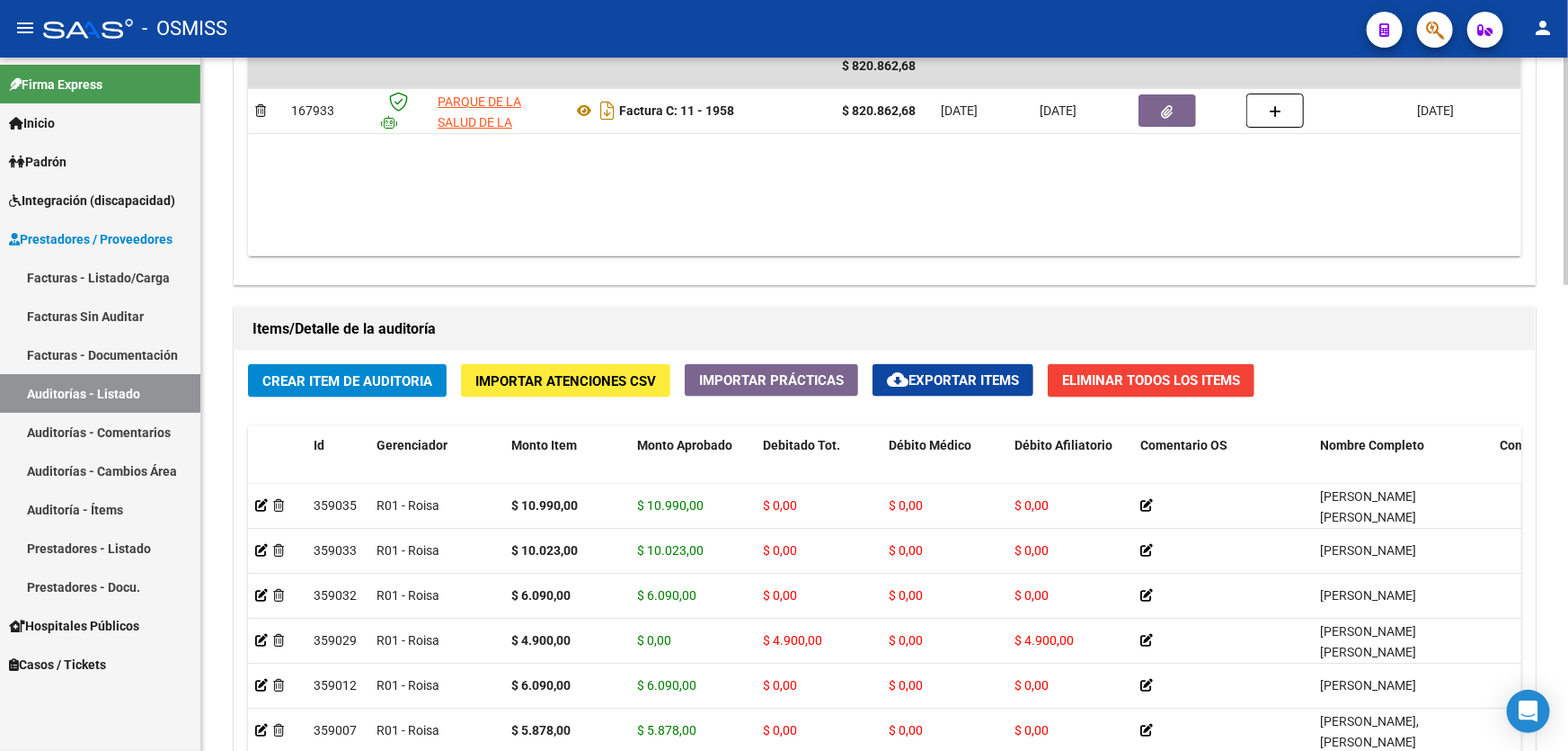
click at [866, 265] on div "Agregar Comprobante cloud_download Exportar Comprobantes ID CAE Razon Social CP…" at bounding box center [884, 97] width 1300 height 373
click at [295, 382] on span "Crear Item de Auditoria" at bounding box center [347, 381] width 169 height 16
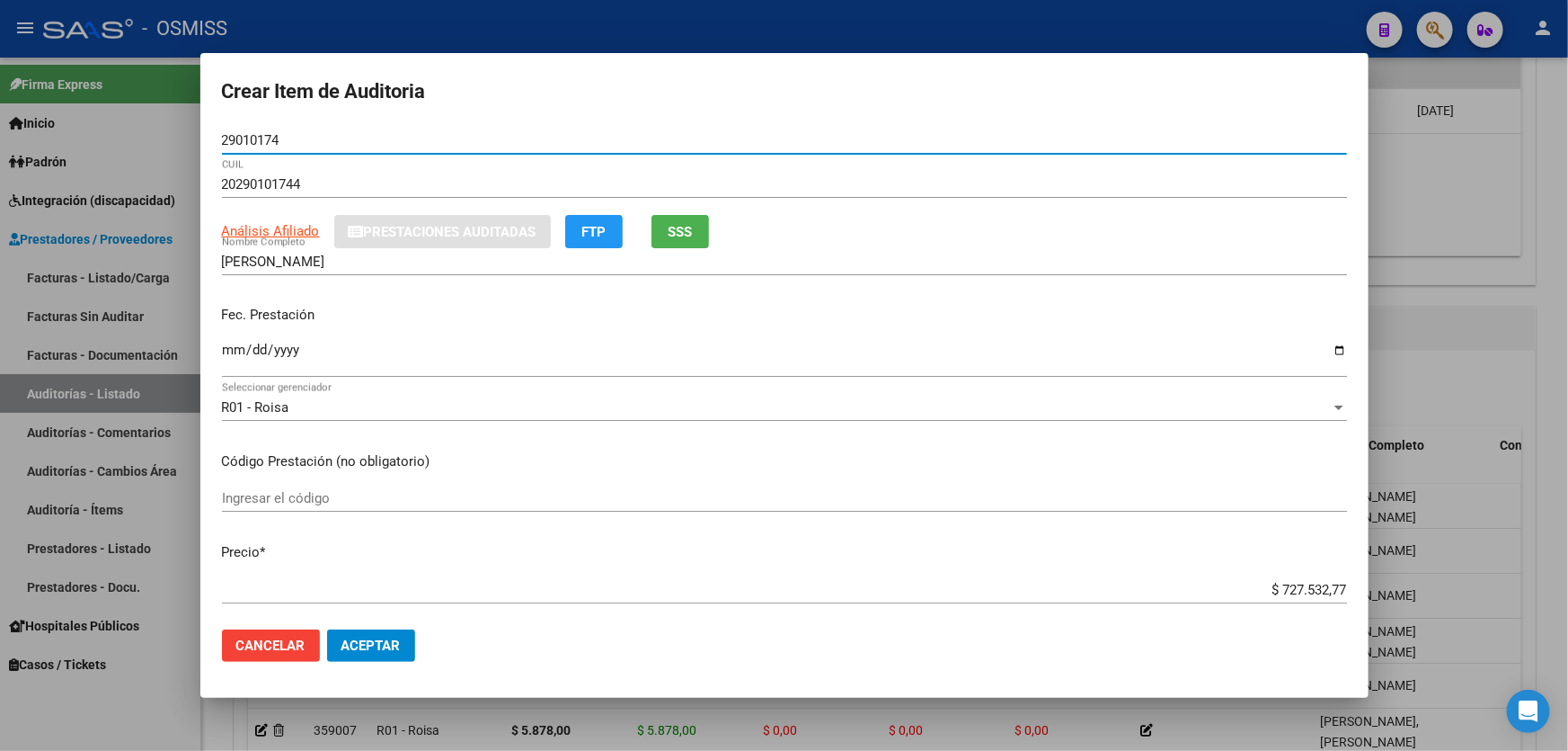
click at [232, 355] on input "Ingresar la fecha" at bounding box center [784, 357] width 1124 height 29
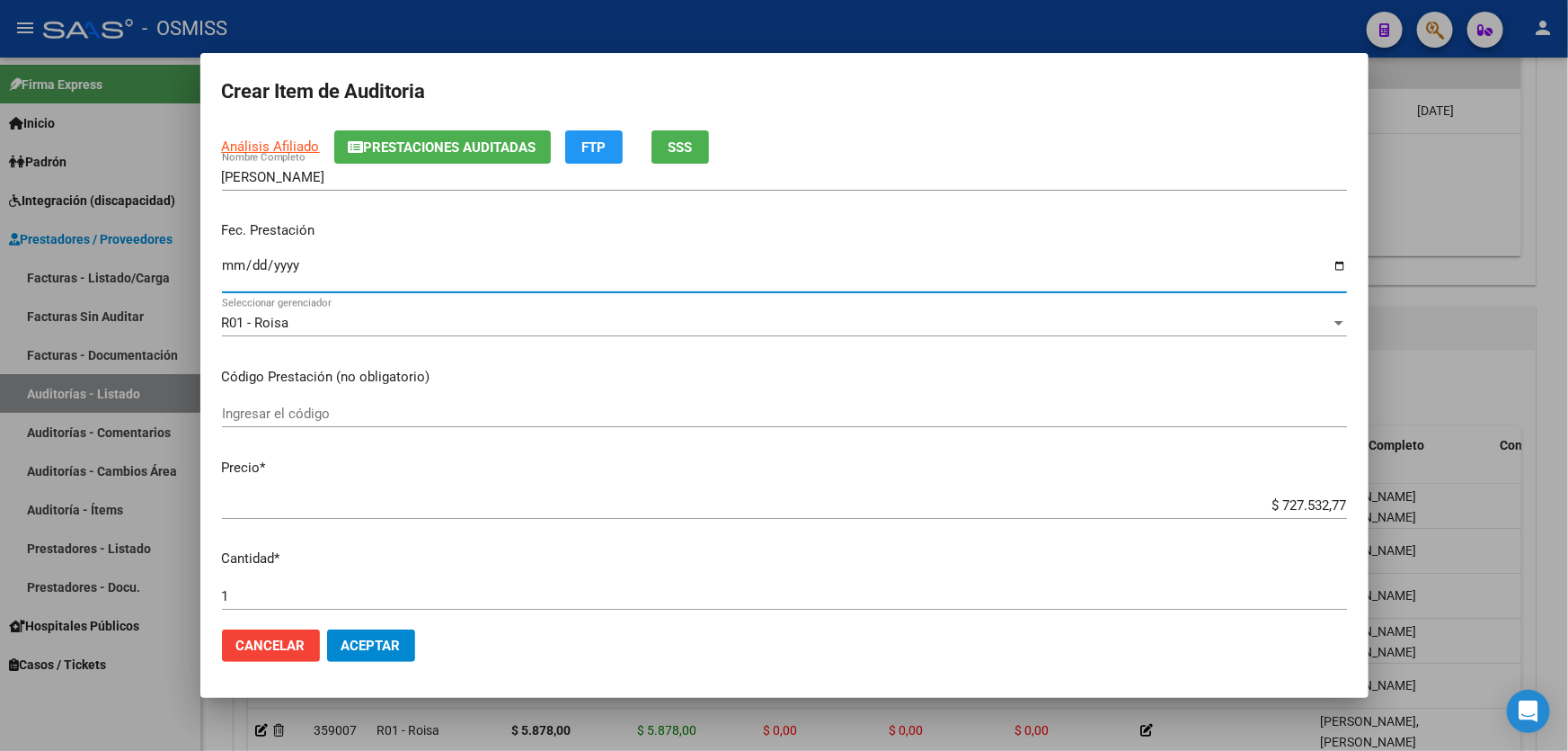
scroll to position [163, 0]
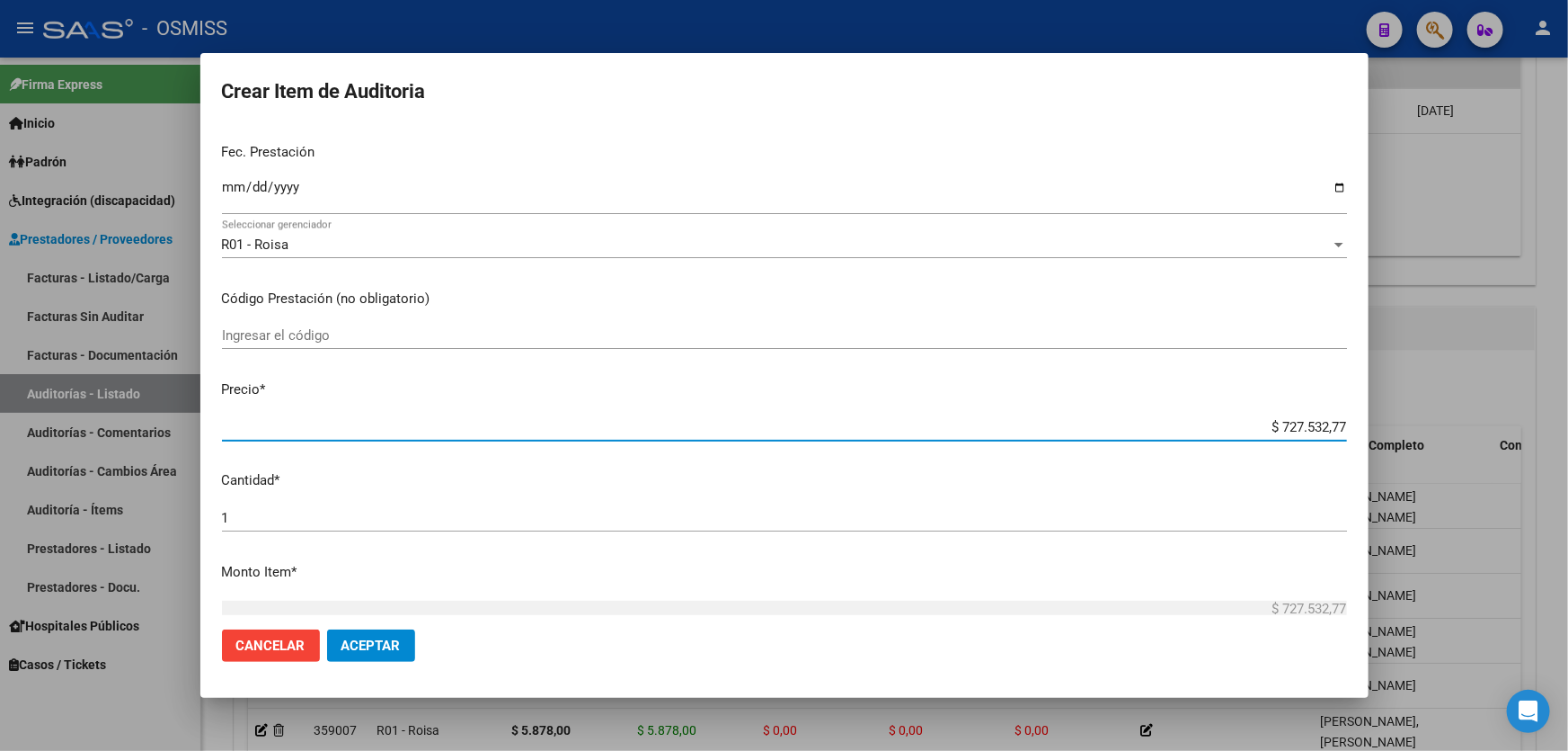
drag, startPoint x: 1181, startPoint y: 423, endPoint x: 1567, endPoint y: 344, distance: 394.0
click at [1516, 368] on div "Crear Item de Auditoria 29010174 Nro Documento 20290101744 CUIL Análisis Afilia…" at bounding box center [784, 375] width 1568 height 751
click at [366, 641] on span "Aceptar" at bounding box center [370, 645] width 59 height 16
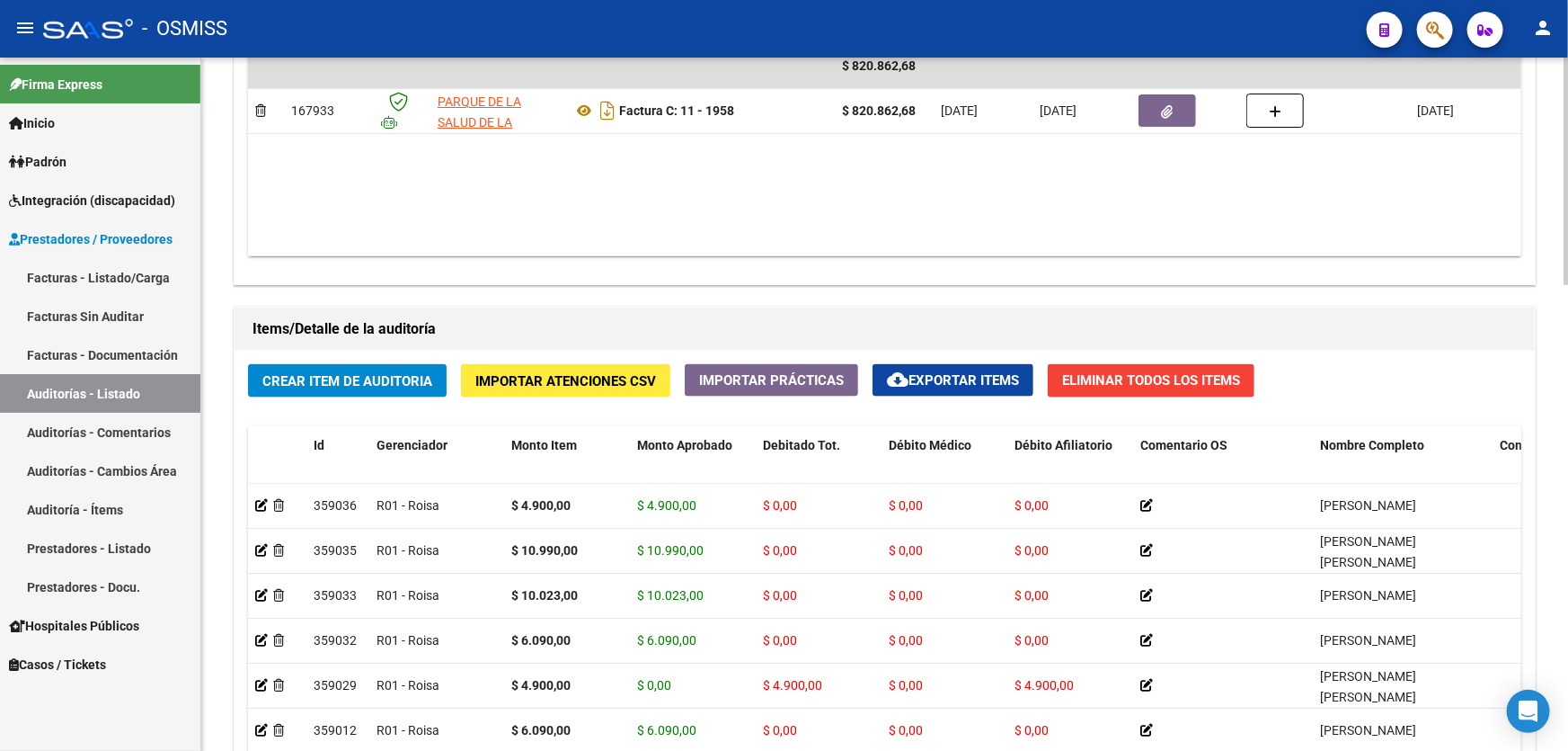
click at [816, 203] on datatable-body "$ 820.862,68 167933 PARQUE DE LA SALUD DE LA PROVINCIA DE [GEOGRAPHIC_DATA] [PE…" at bounding box center [884, 149] width 1273 height 212
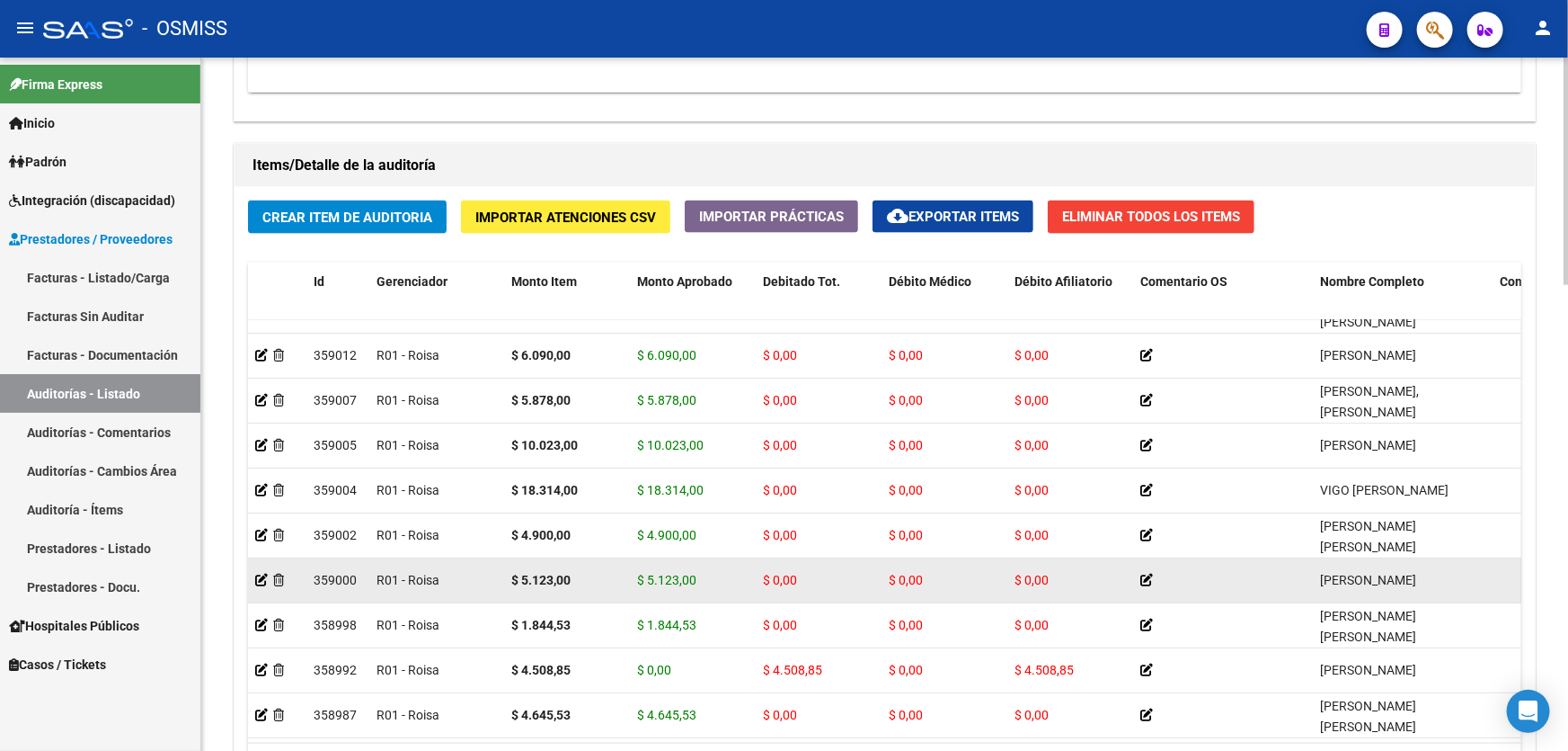
scroll to position [1308, 0]
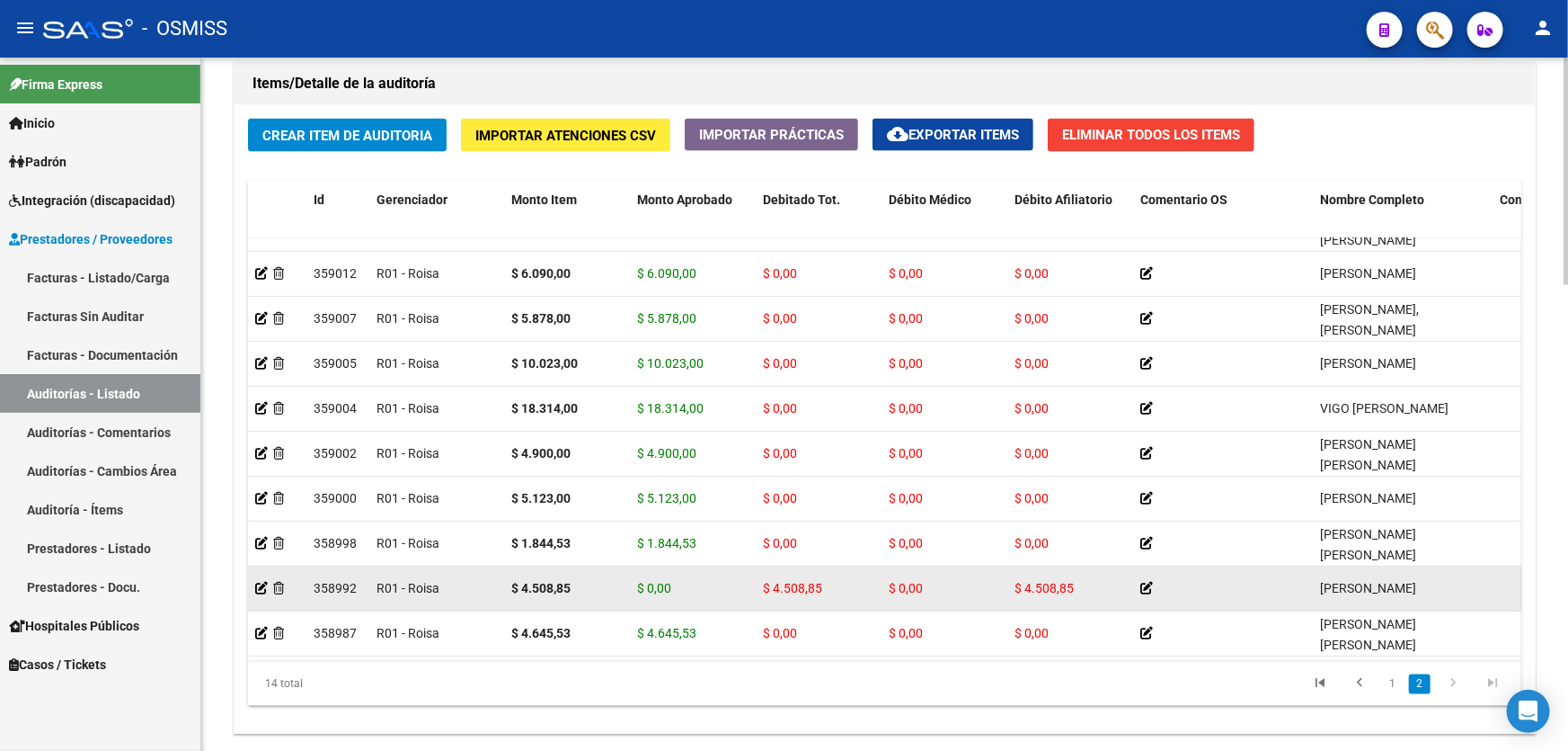
drag, startPoint x: 737, startPoint y: 584, endPoint x: 441, endPoint y: 574, distance: 296.2
click at [259, 581] on icon at bounding box center [261, 587] width 13 height 13
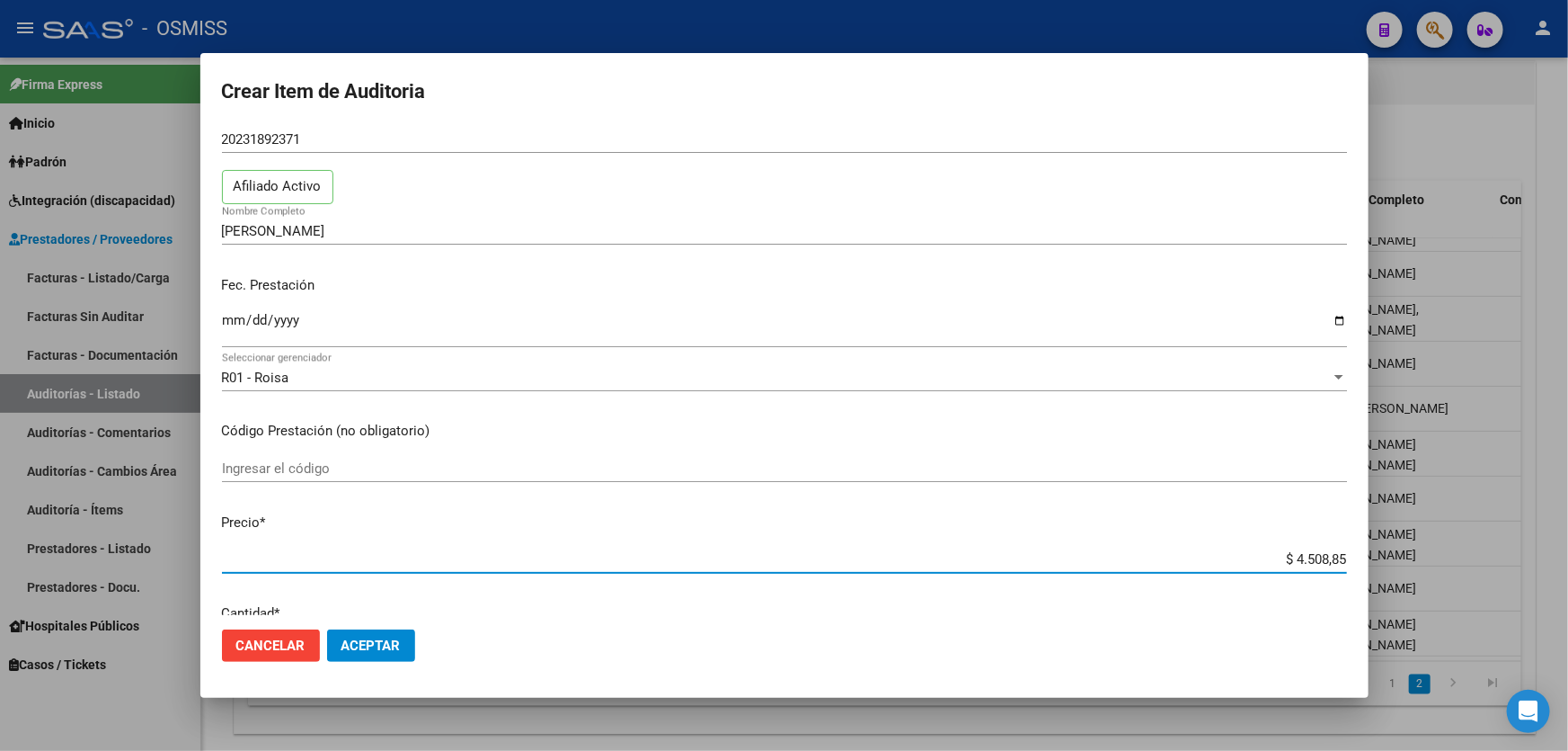
drag, startPoint x: 1255, startPoint y: 602, endPoint x: 1520, endPoint y: 604, distance: 265.0
click at [1520, 604] on div "Crear Item de Auditoria 23189237 Nro Documento 20231892371 CUIL Afiliado Activo…" at bounding box center [784, 375] width 1568 height 751
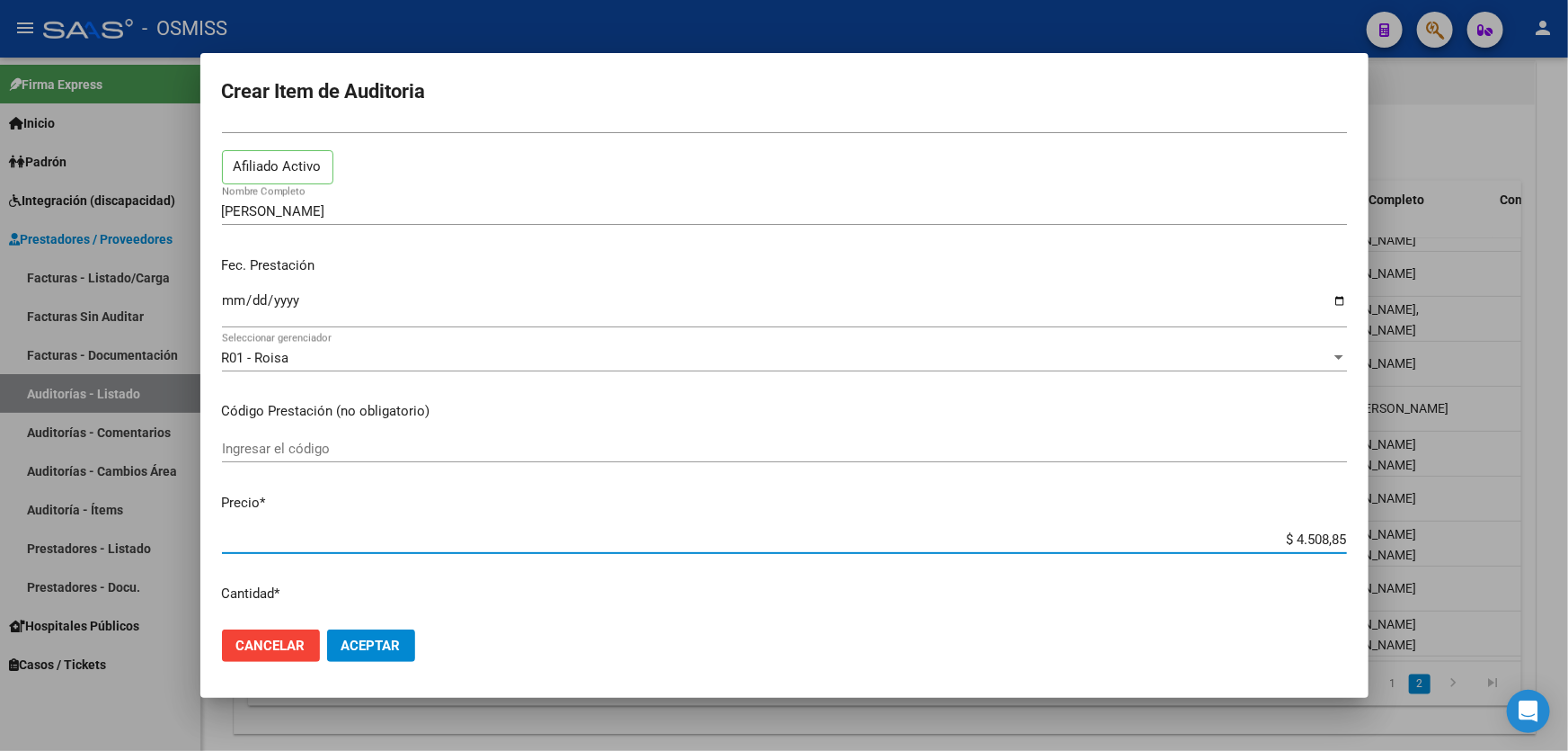
paste input "13.120"
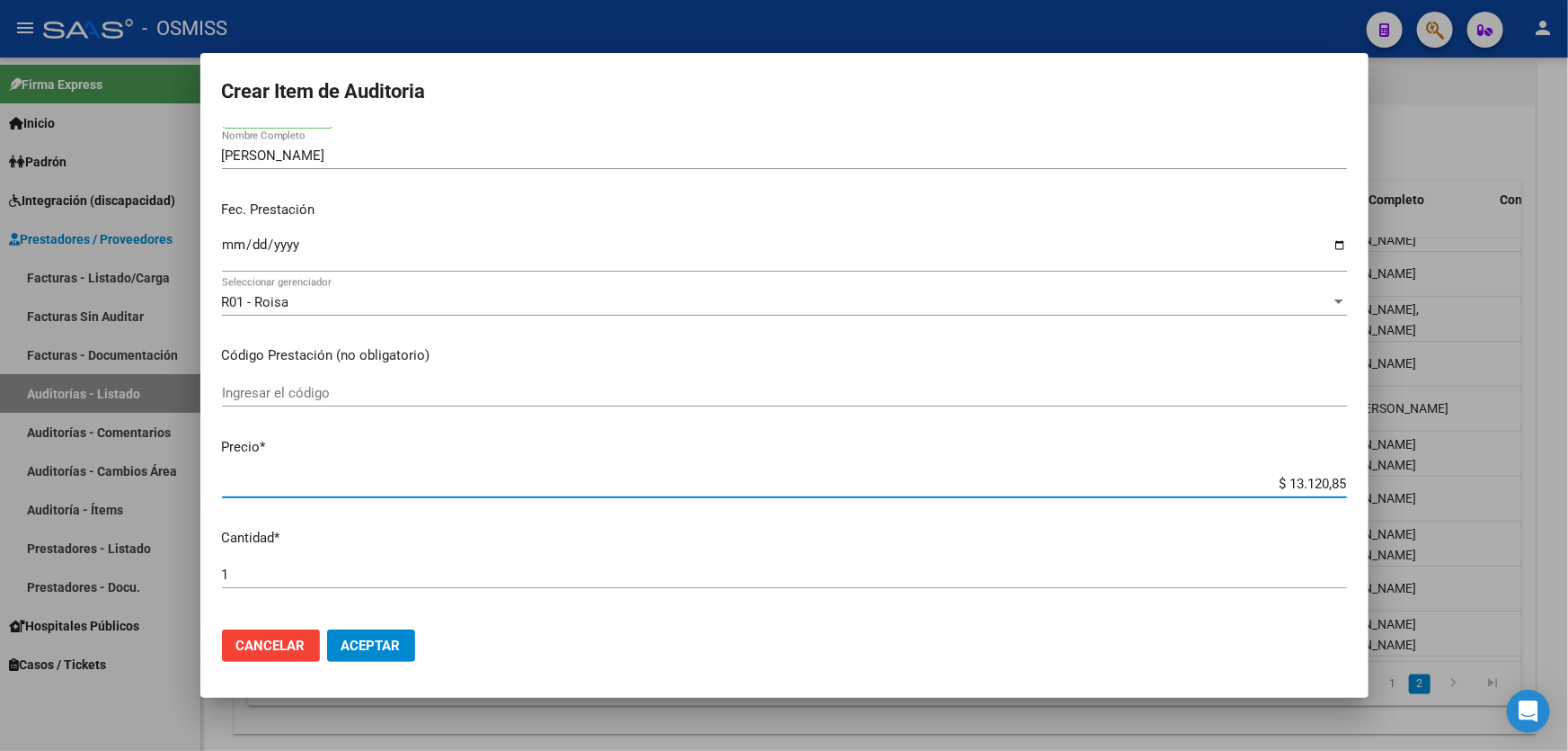
scroll to position [146, 0]
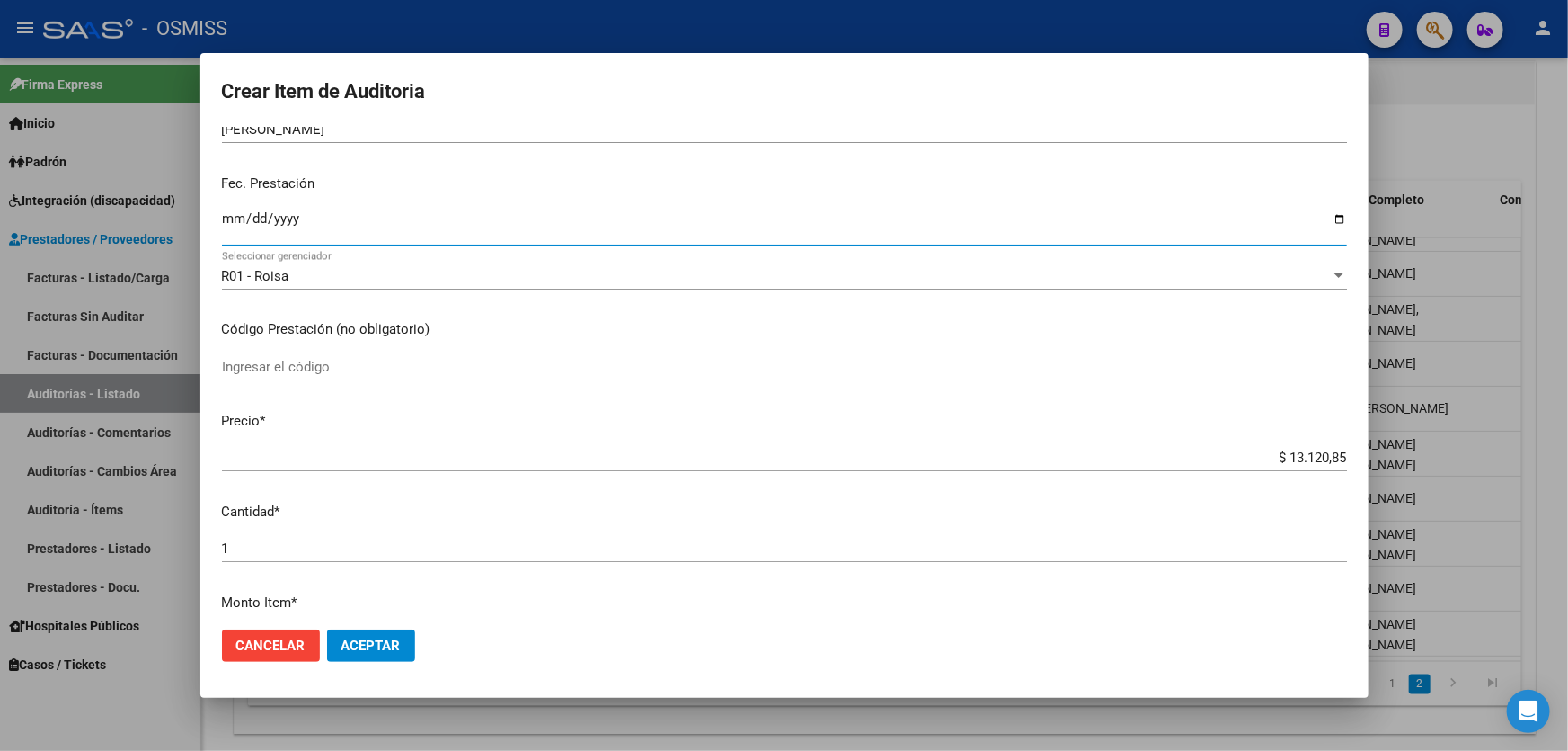
click at [228, 220] on input "[DATE]" at bounding box center [784, 226] width 1124 height 29
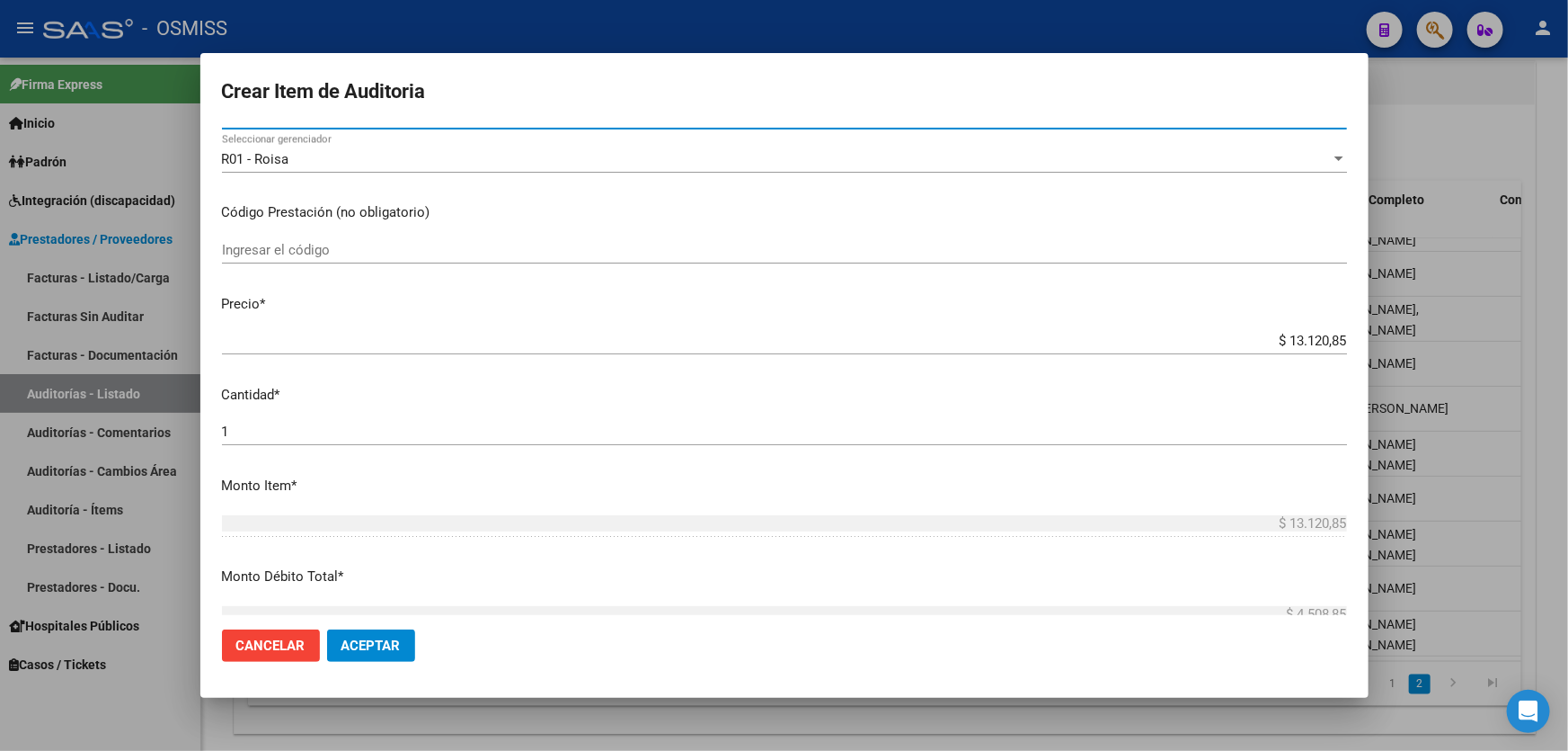
scroll to position [408, 0]
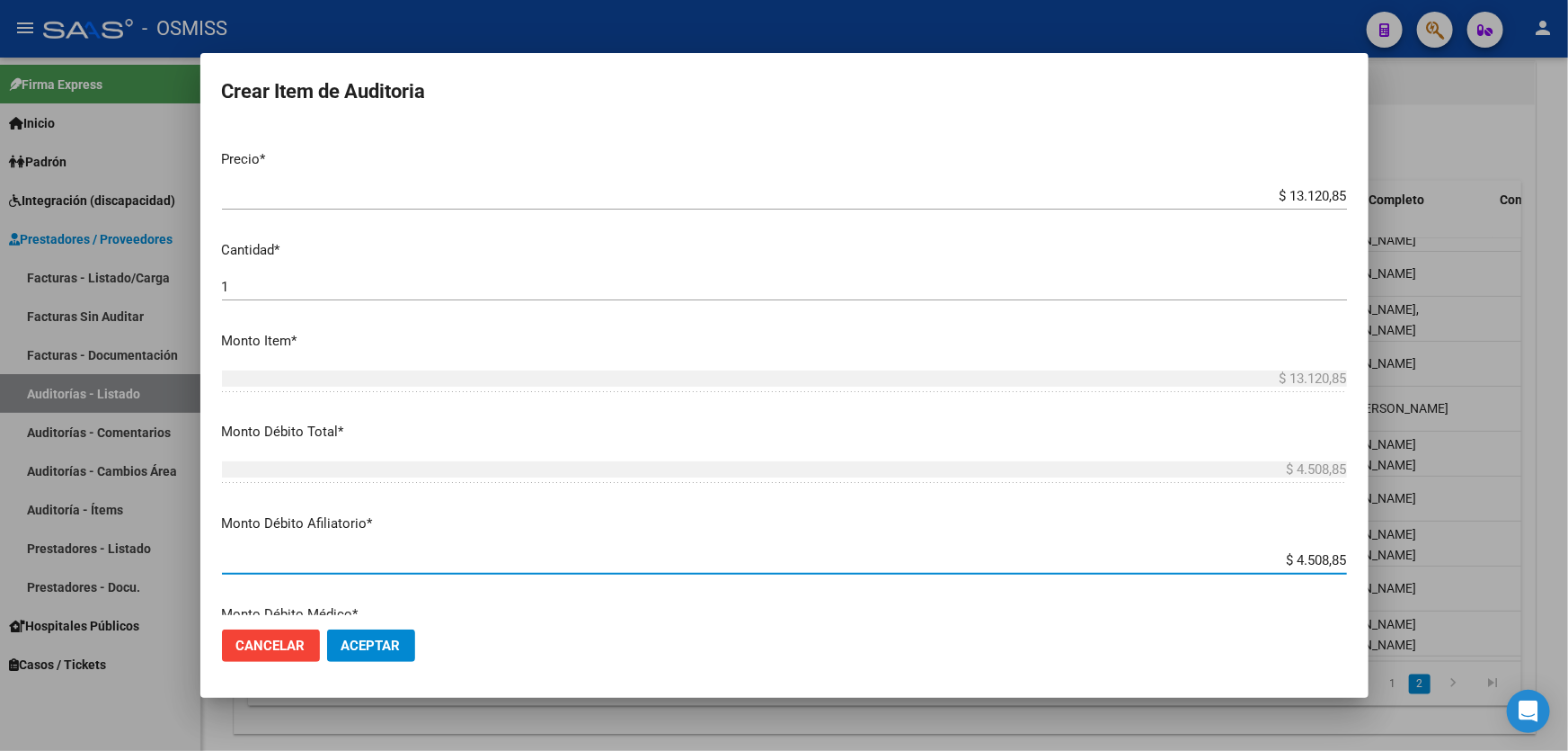
drag, startPoint x: 1241, startPoint y: 566, endPoint x: 1503, endPoint y: 546, distance: 262.8
click at [1503, 546] on div "Crear Item de Auditoria 23189237 Nro Documento 20231892371 CUIL Afiliado Activo…" at bounding box center [784, 375] width 1568 height 751
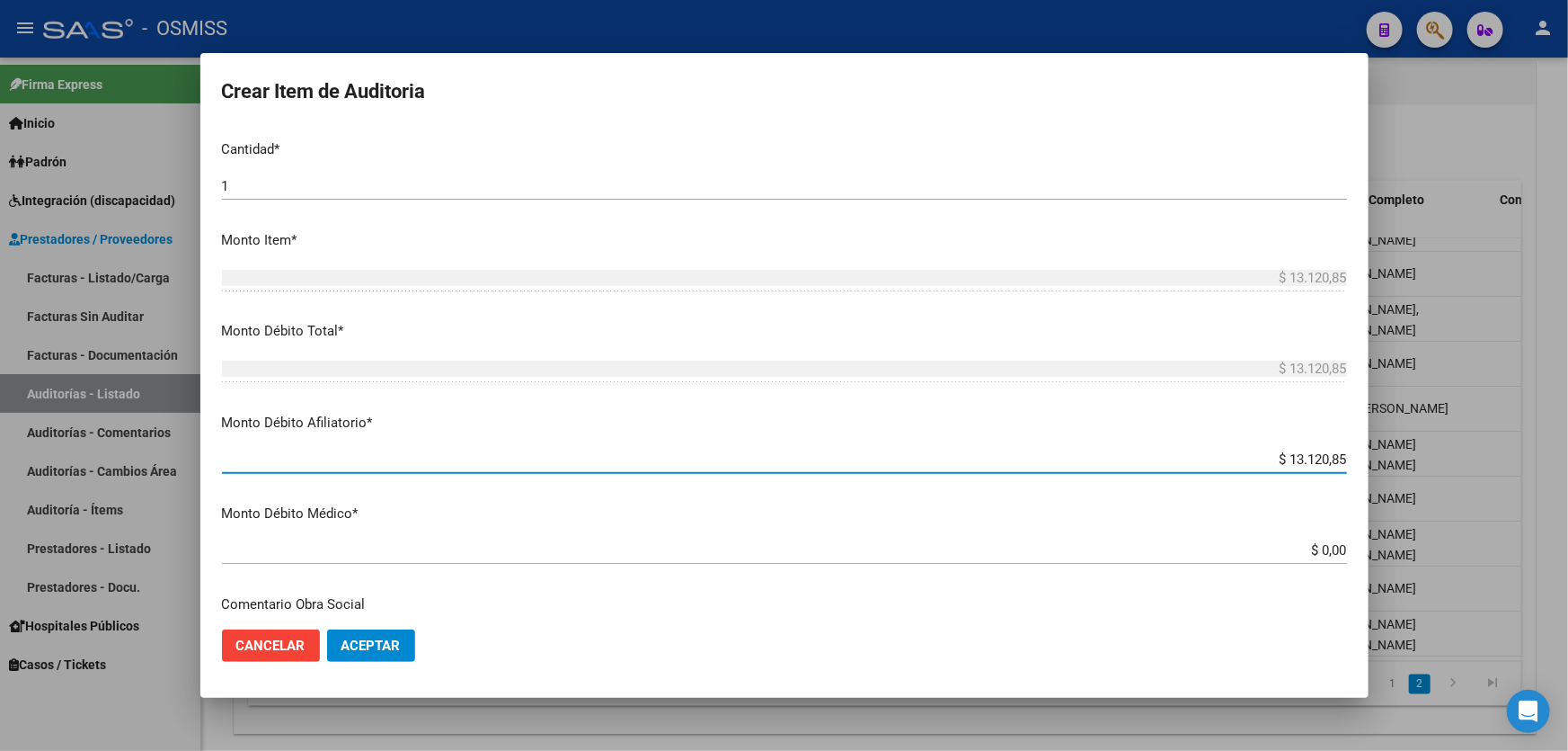
scroll to position [653, 0]
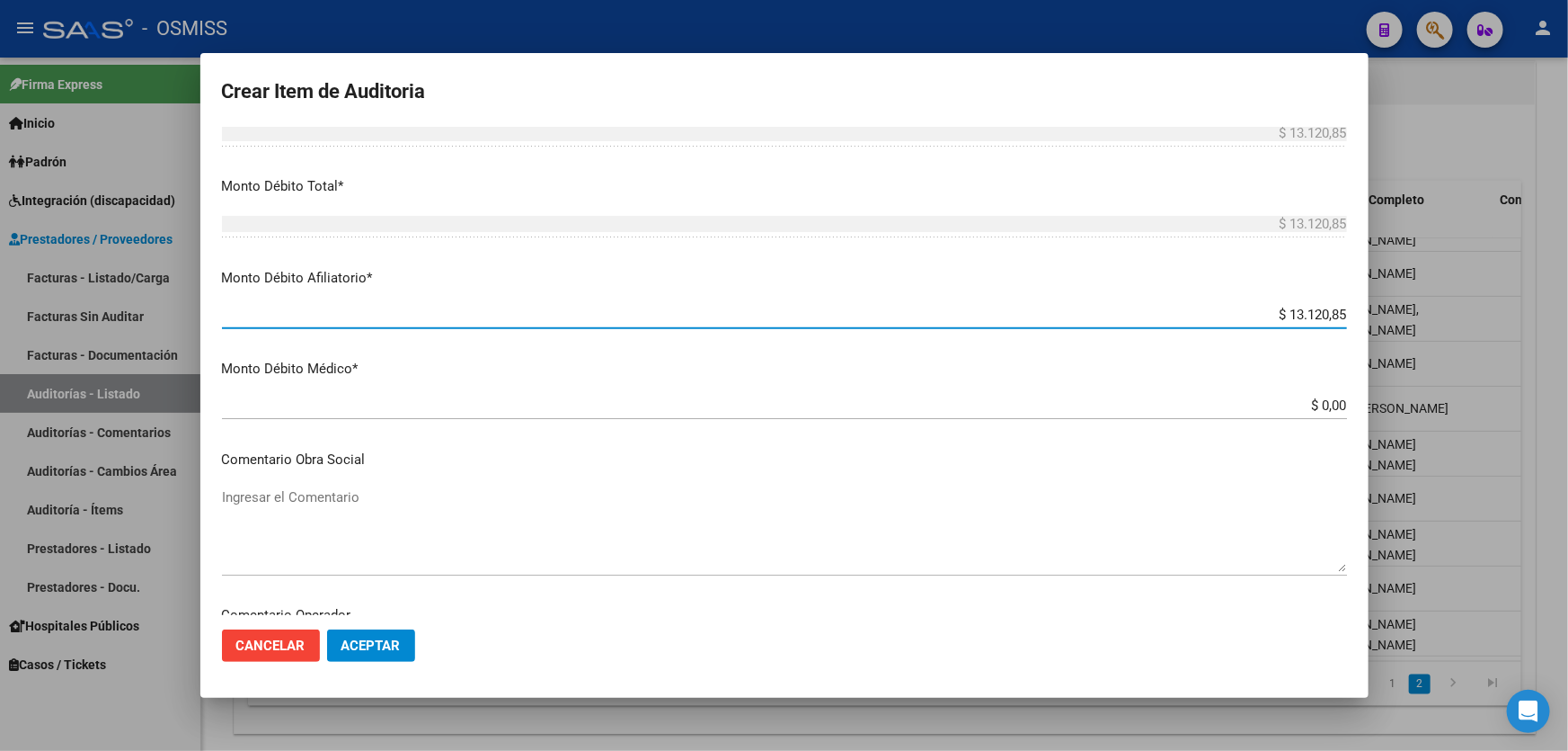
click at [388, 656] on button "Aceptar" at bounding box center [371, 644] width 88 height 32
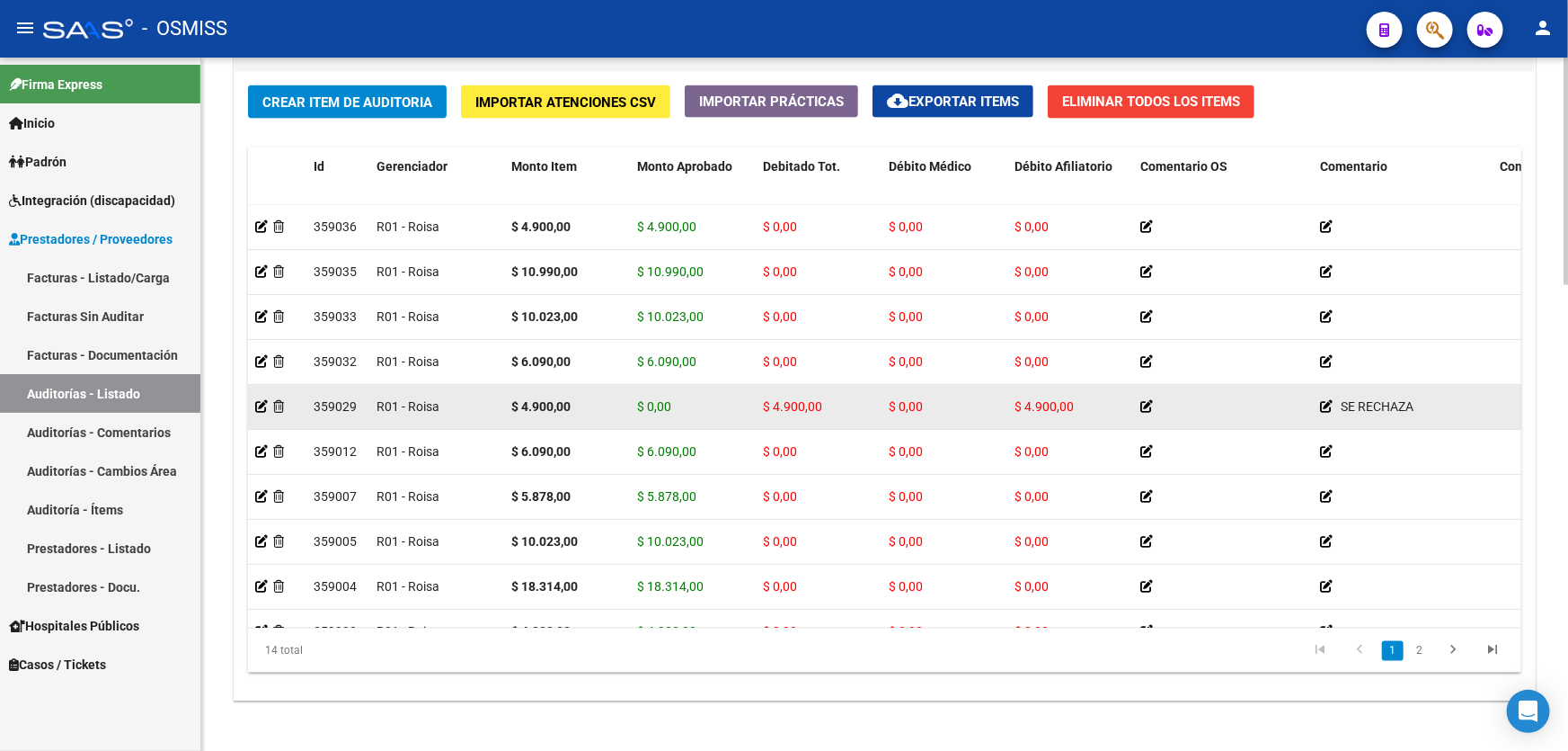
scroll to position [1307, 0]
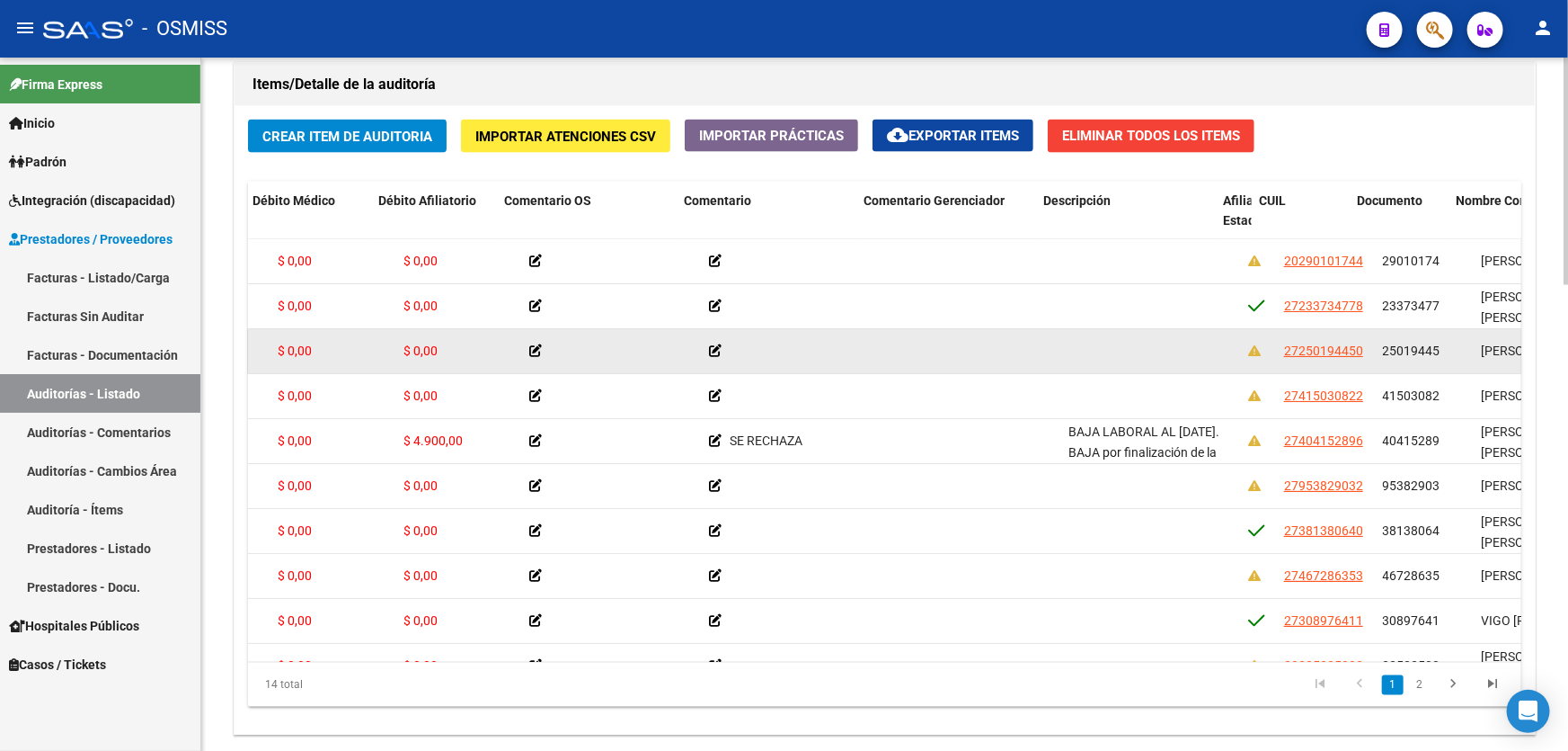
drag, startPoint x: 594, startPoint y: 343, endPoint x: 700, endPoint y: 341, distance: 106.0
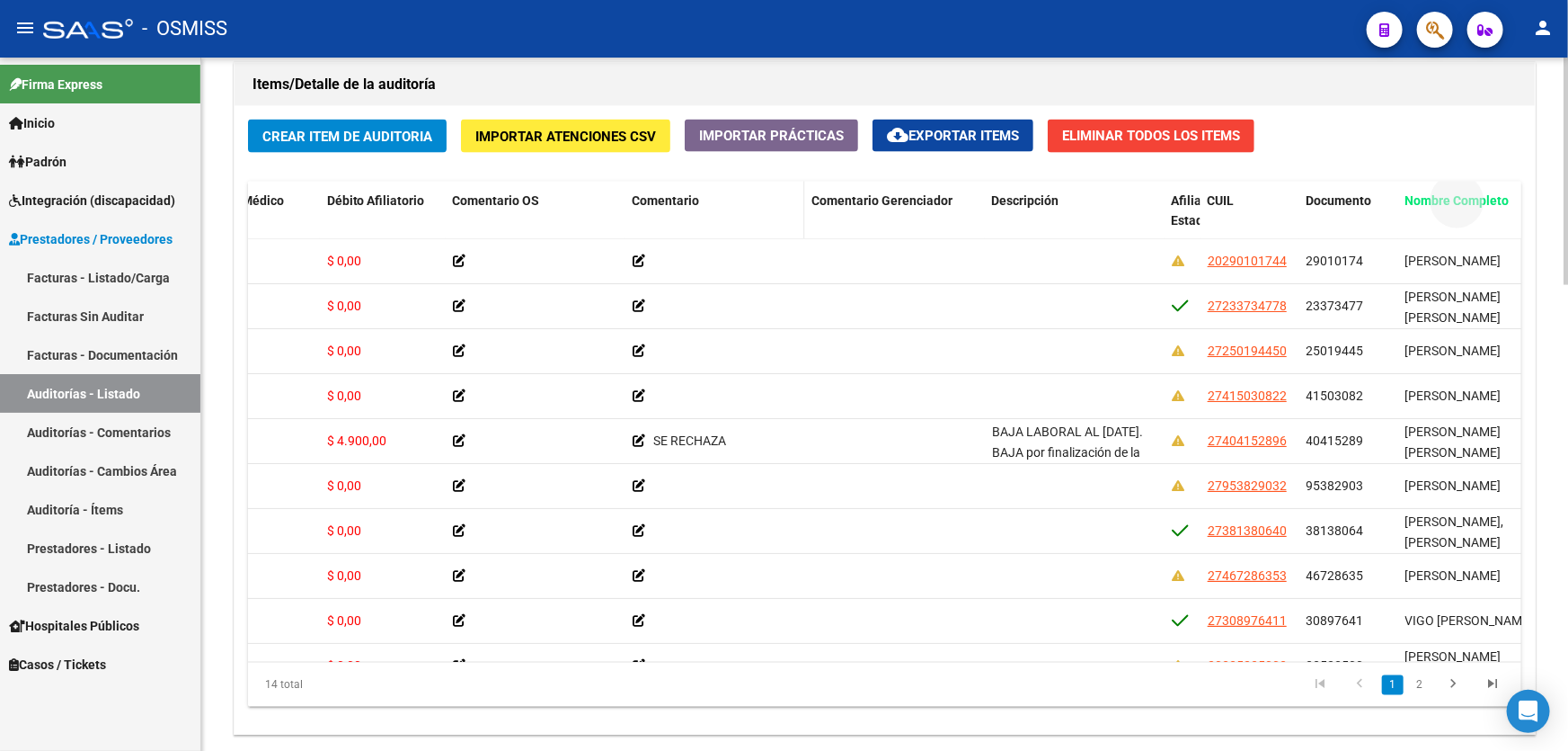
drag, startPoint x: 1430, startPoint y: 198, endPoint x: 788, endPoint y: 221, distance: 642.4
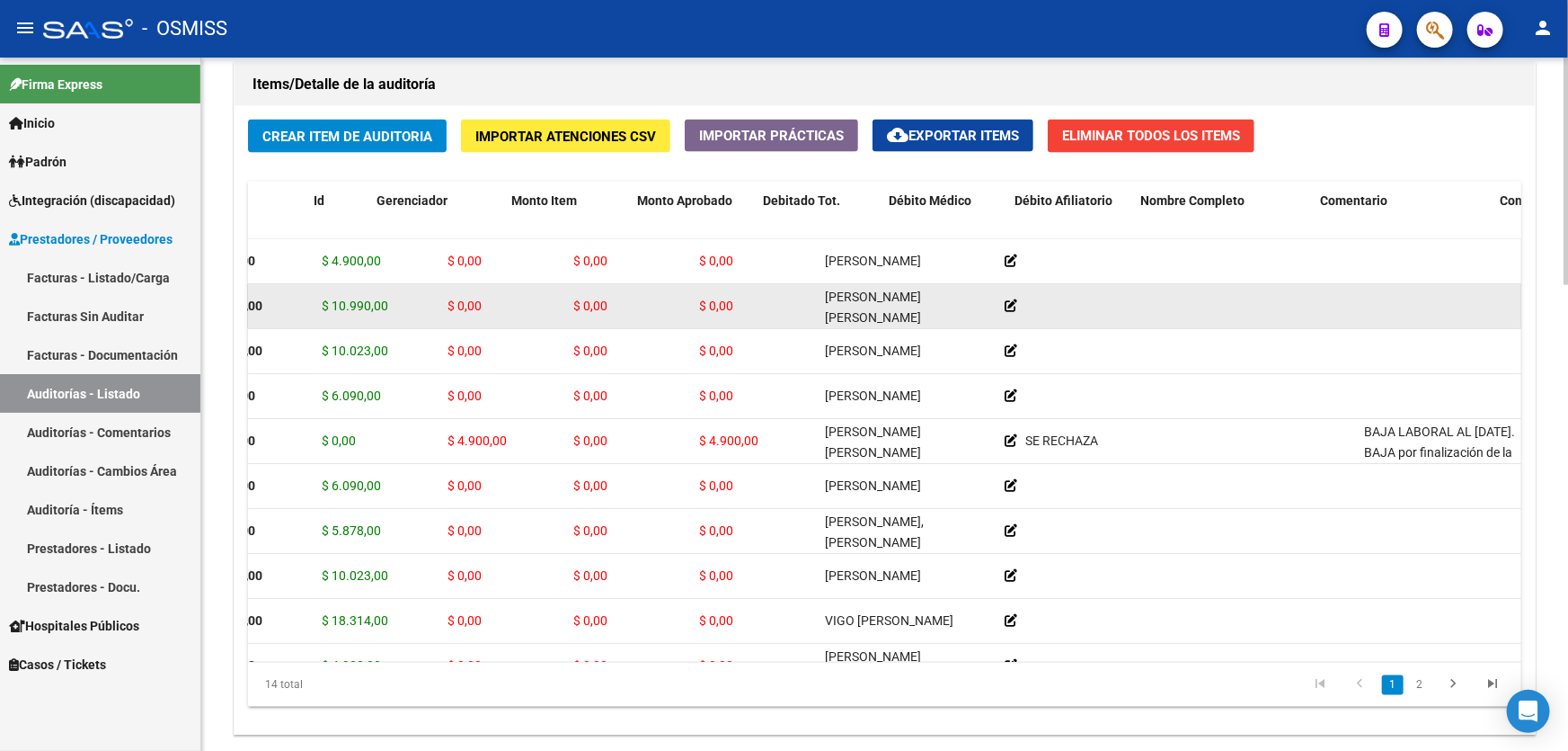
scroll to position [0, 0]
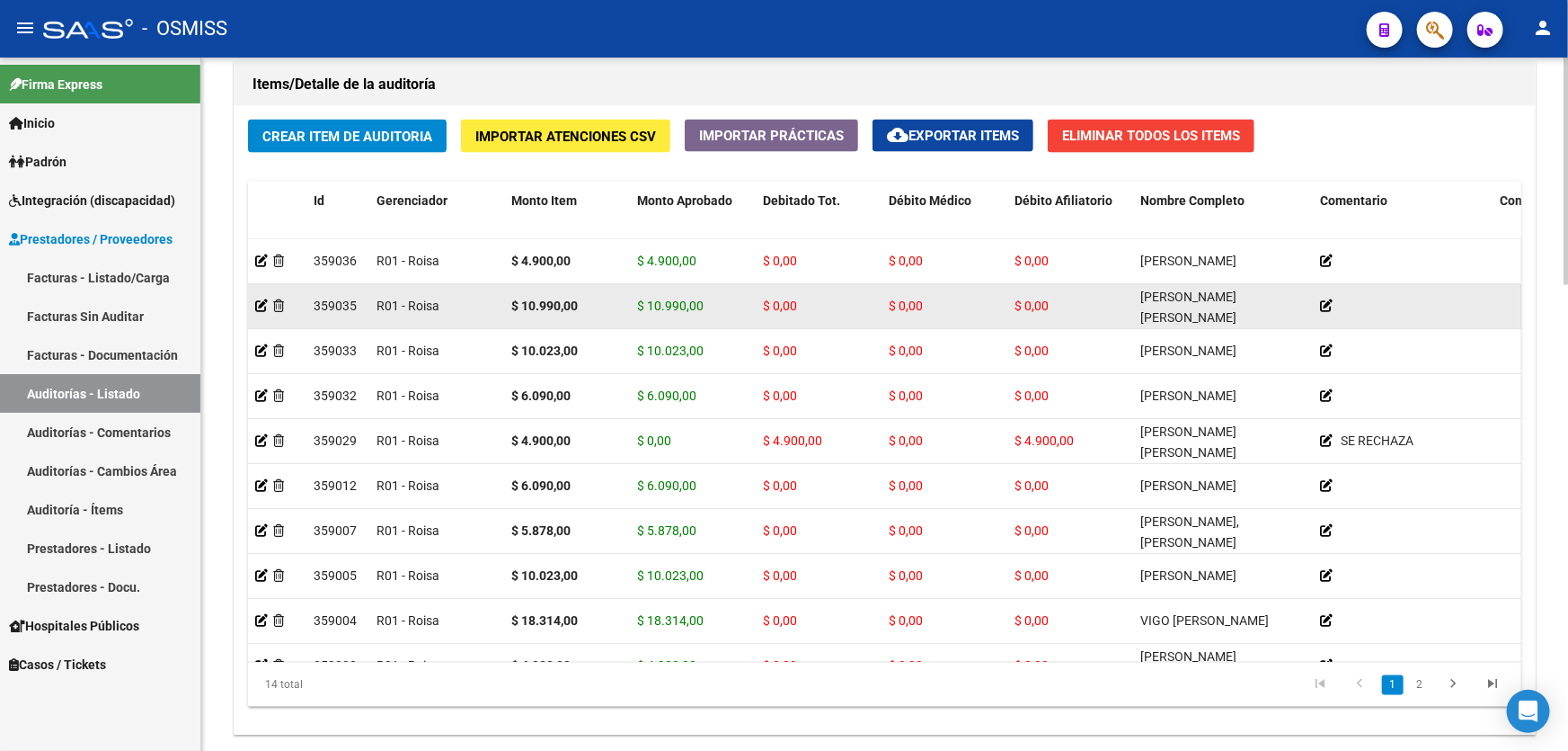
drag, startPoint x: 537, startPoint y: 318, endPoint x: 411, endPoint y: 304, distance: 126.8
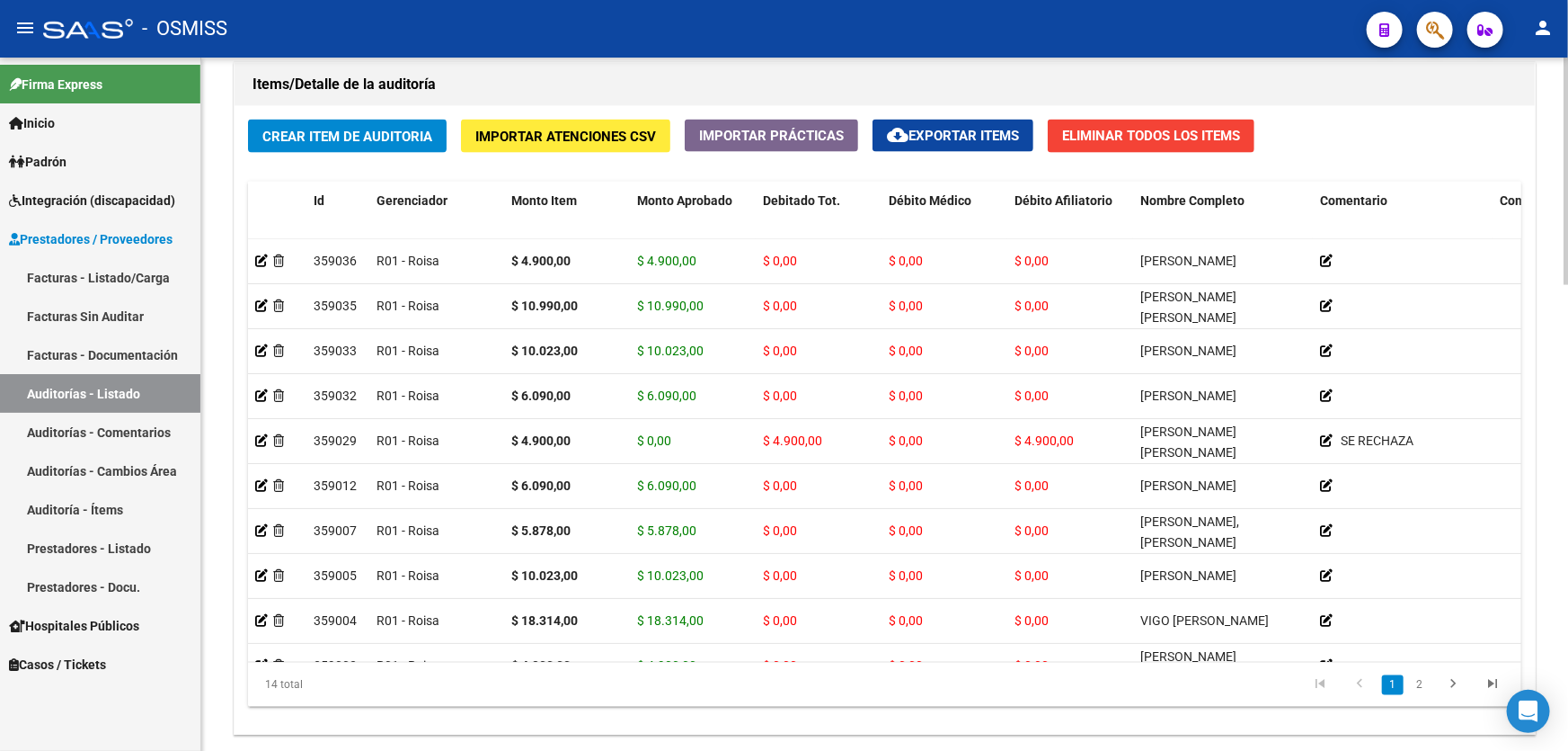
click at [905, 101] on div "Items/Detalle de la auditoría" at bounding box center [884, 84] width 1300 height 44
click at [318, 137] on span "Crear Item de Auditoria" at bounding box center [347, 137] width 169 height 16
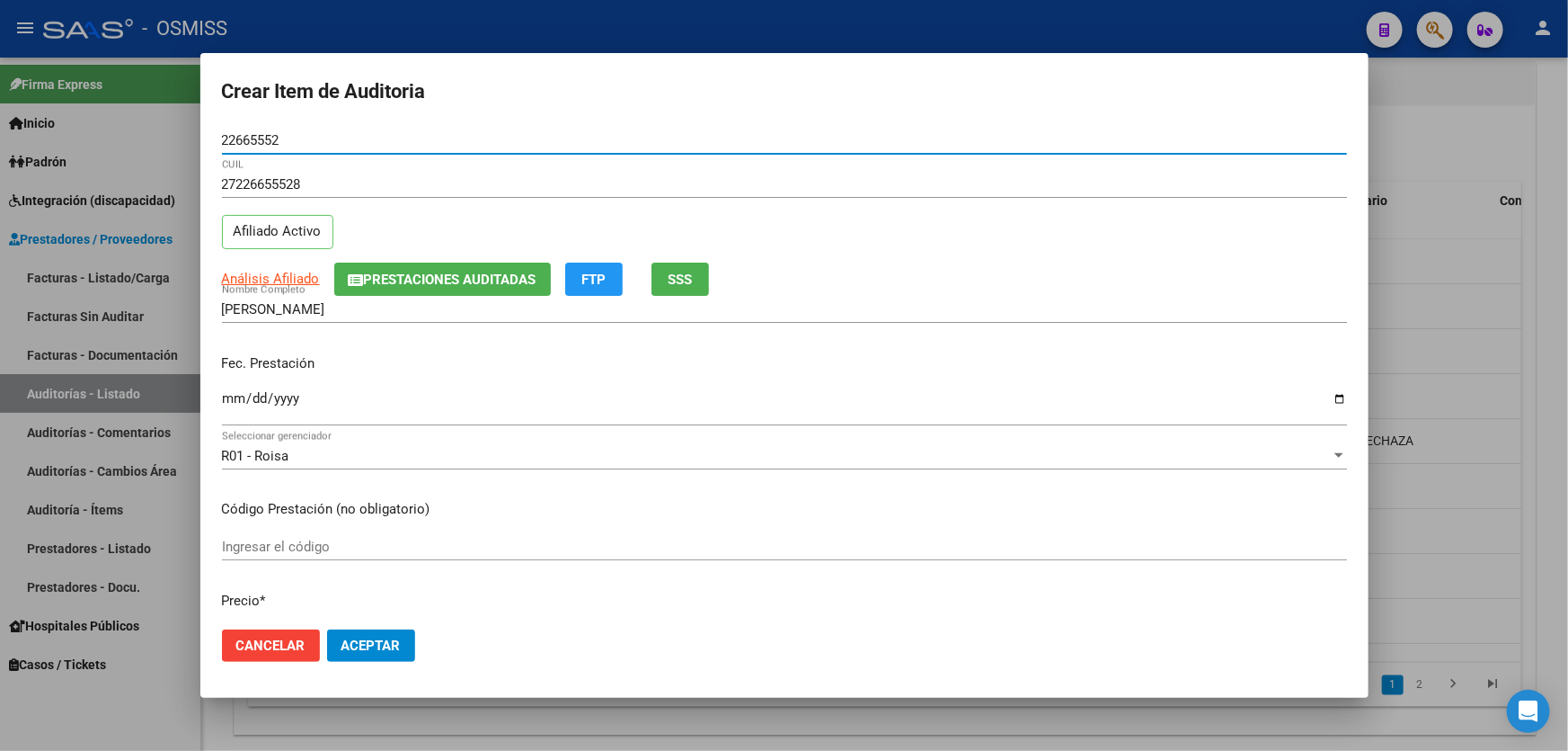
click at [234, 394] on input "Ingresar la fecha" at bounding box center [784, 405] width 1124 height 29
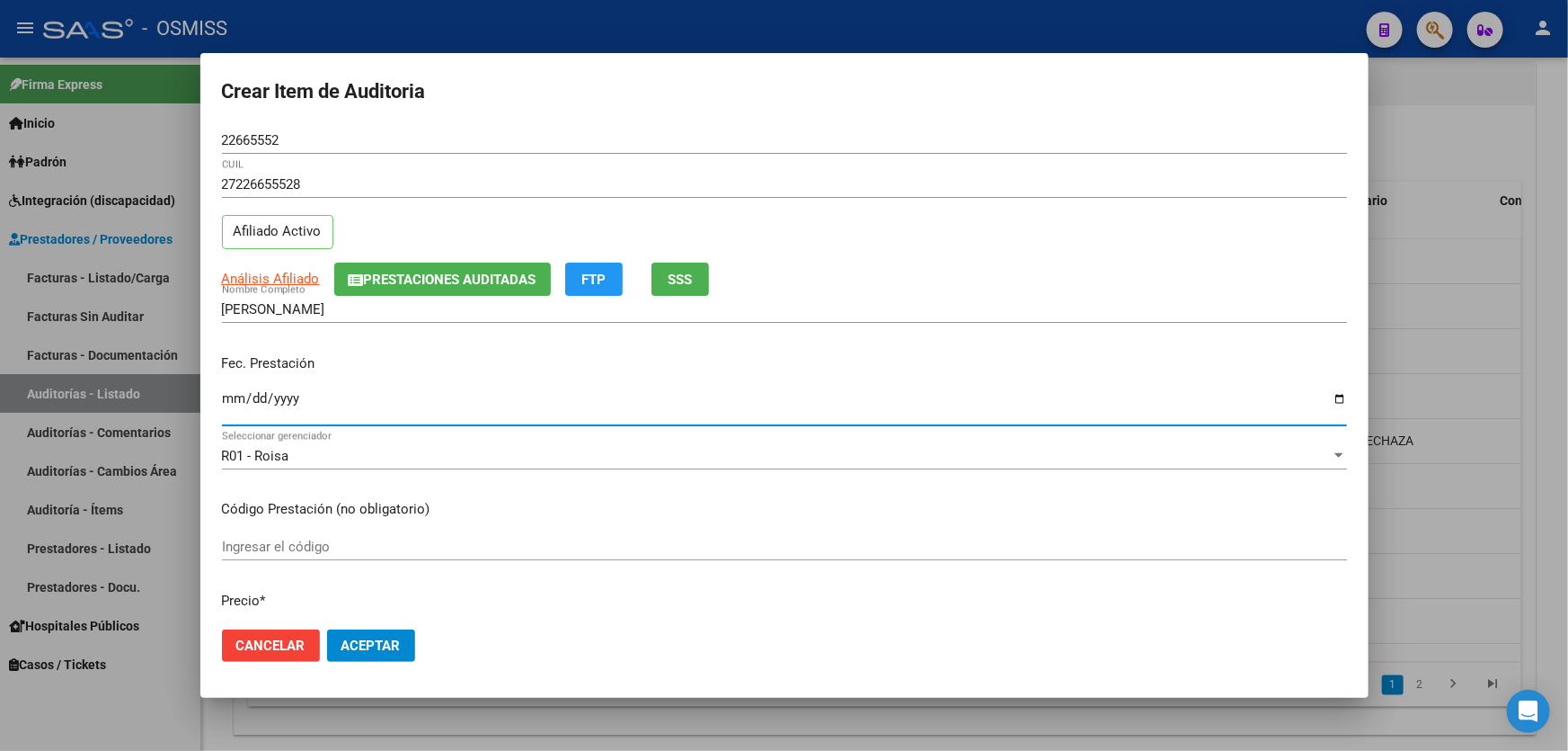
scroll to position [244, 0]
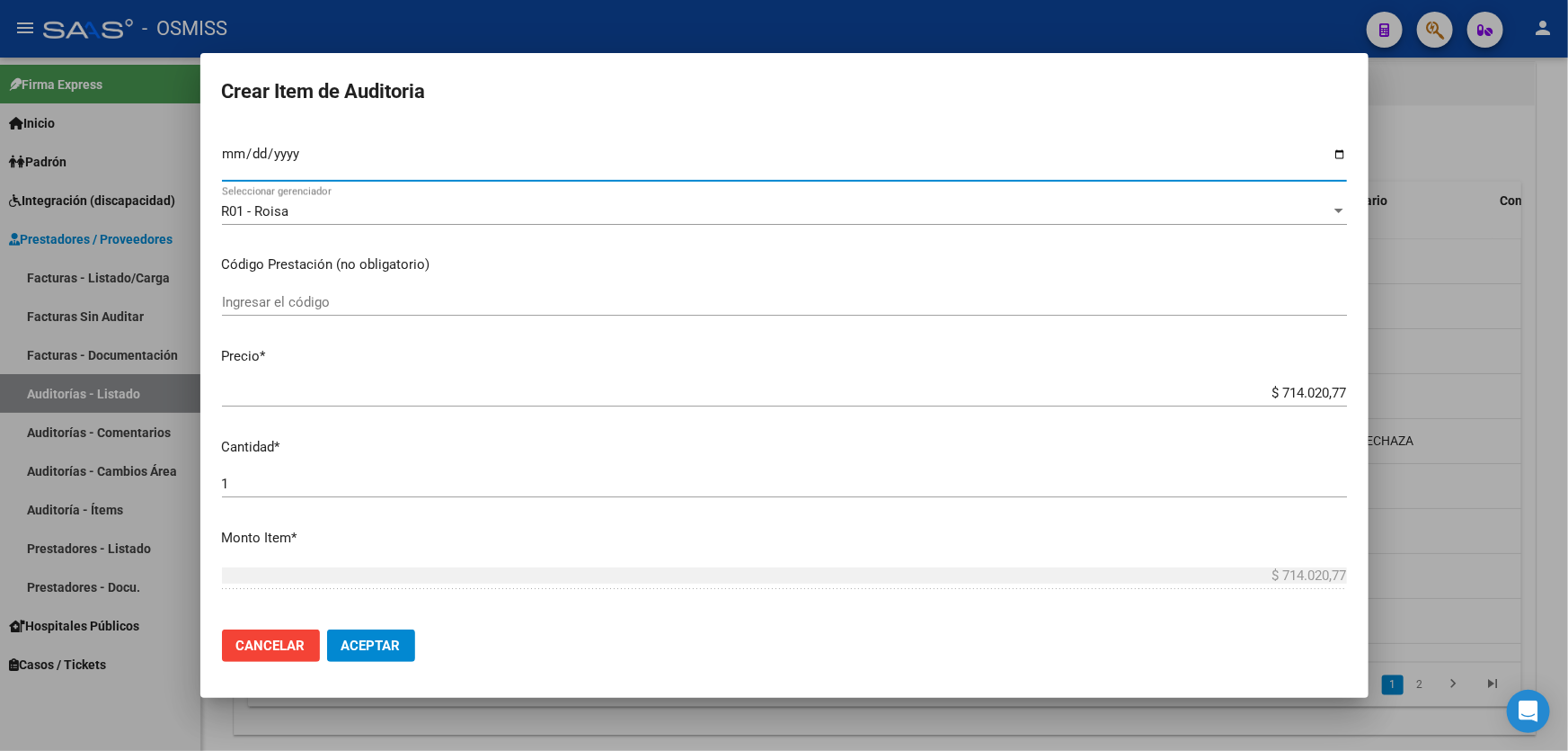
drag, startPoint x: 1236, startPoint y: 398, endPoint x: 1567, endPoint y: 358, distance: 333.4
click at [1465, 365] on div "Crear Item de Auditoria 22665552 Nro Documento 27226655528 CUIL Afiliado Activo…" at bounding box center [784, 375] width 1568 height 751
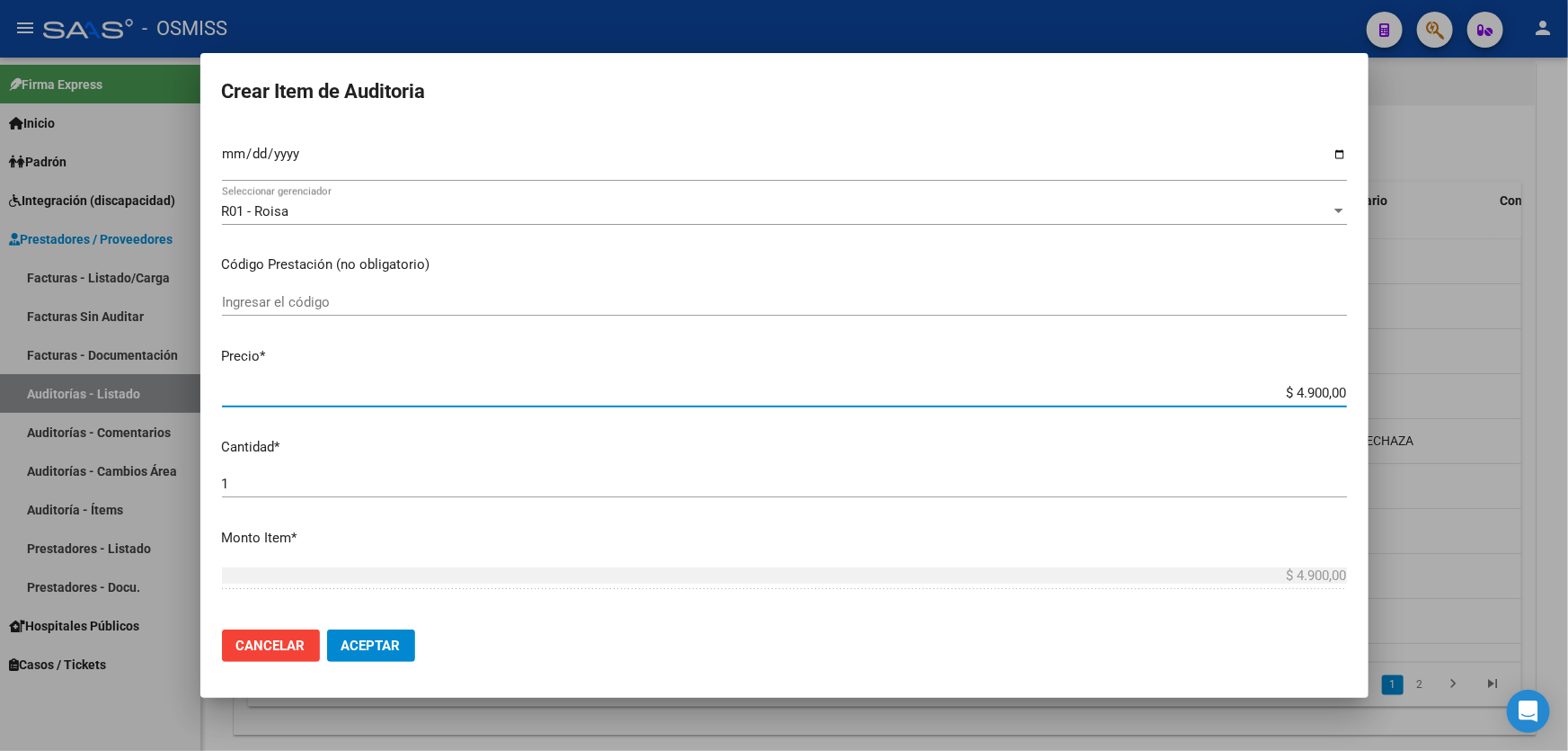
click at [355, 639] on span "Aceptar" at bounding box center [370, 645] width 59 height 16
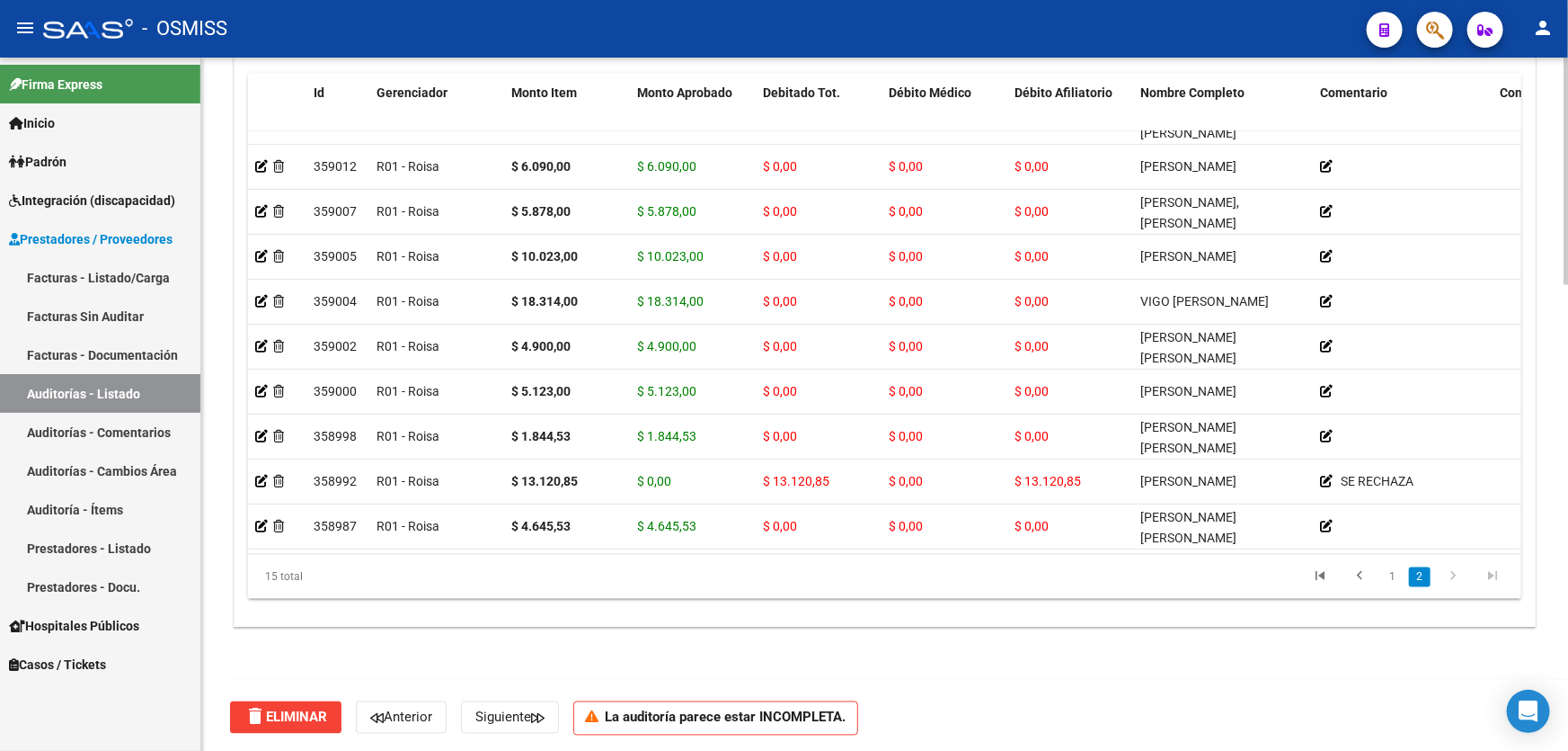
scroll to position [1416, 0]
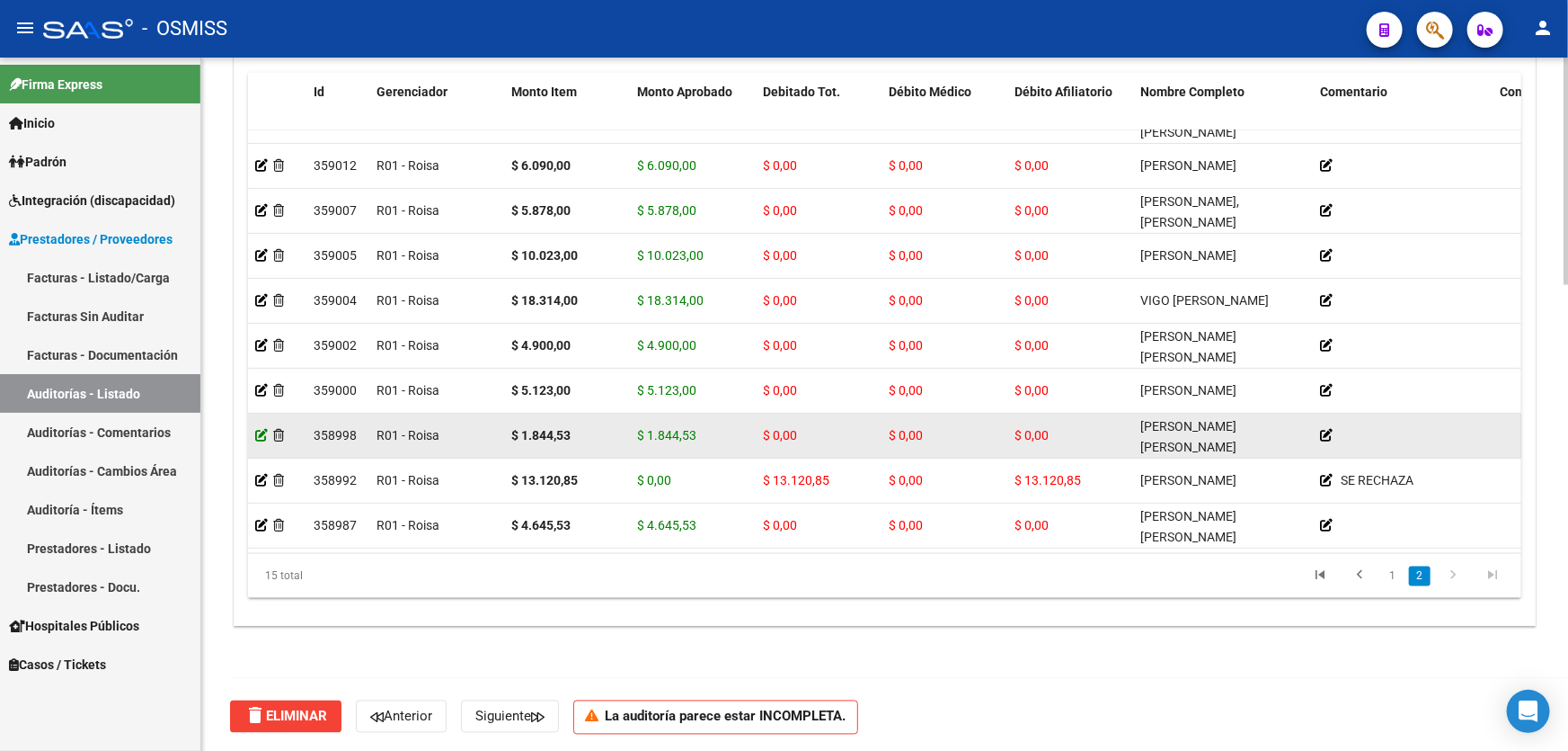
click at [261, 428] on icon at bounding box center [261, 434] width 13 height 13
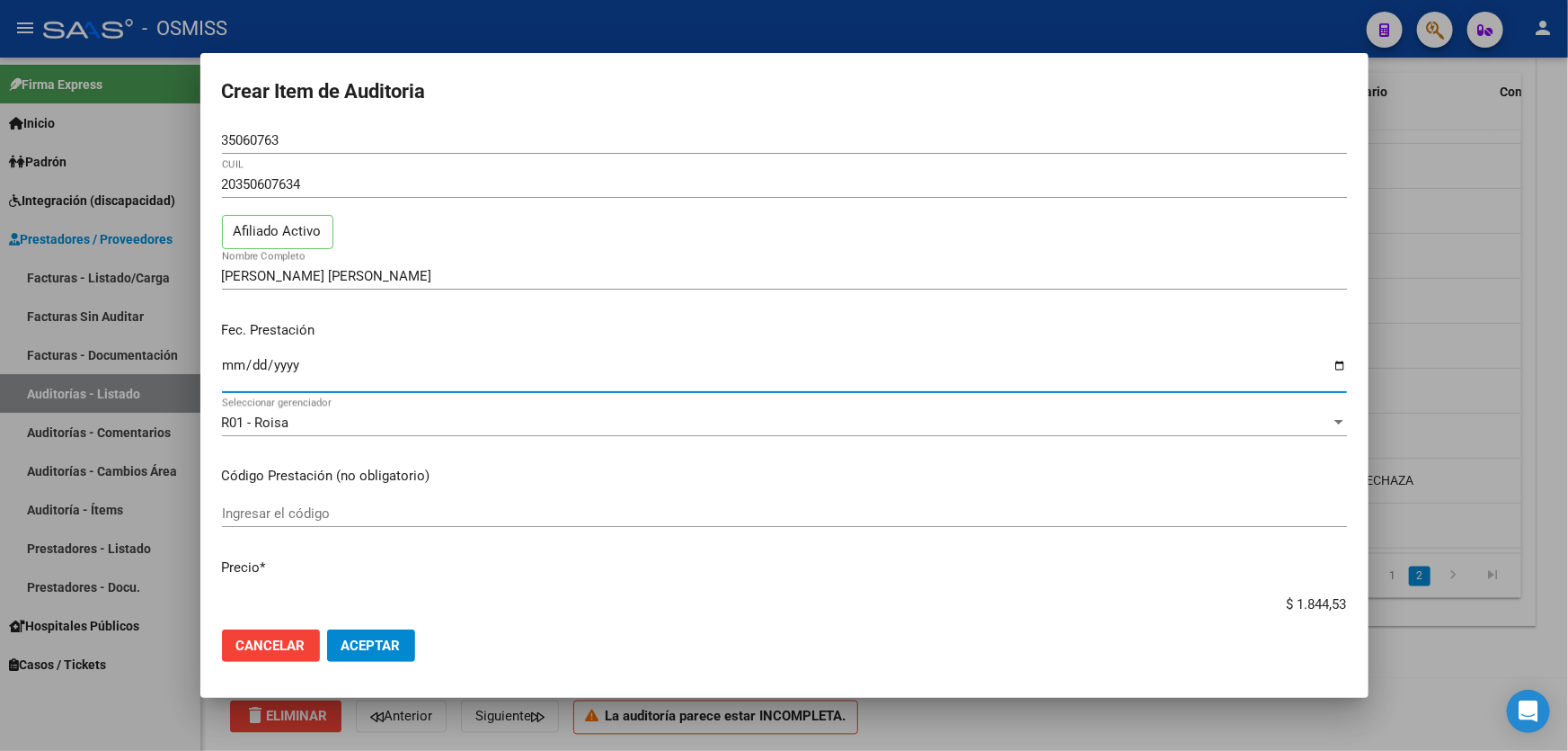
click at [233, 366] on input "[DATE]" at bounding box center [784, 372] width 1124 height 29
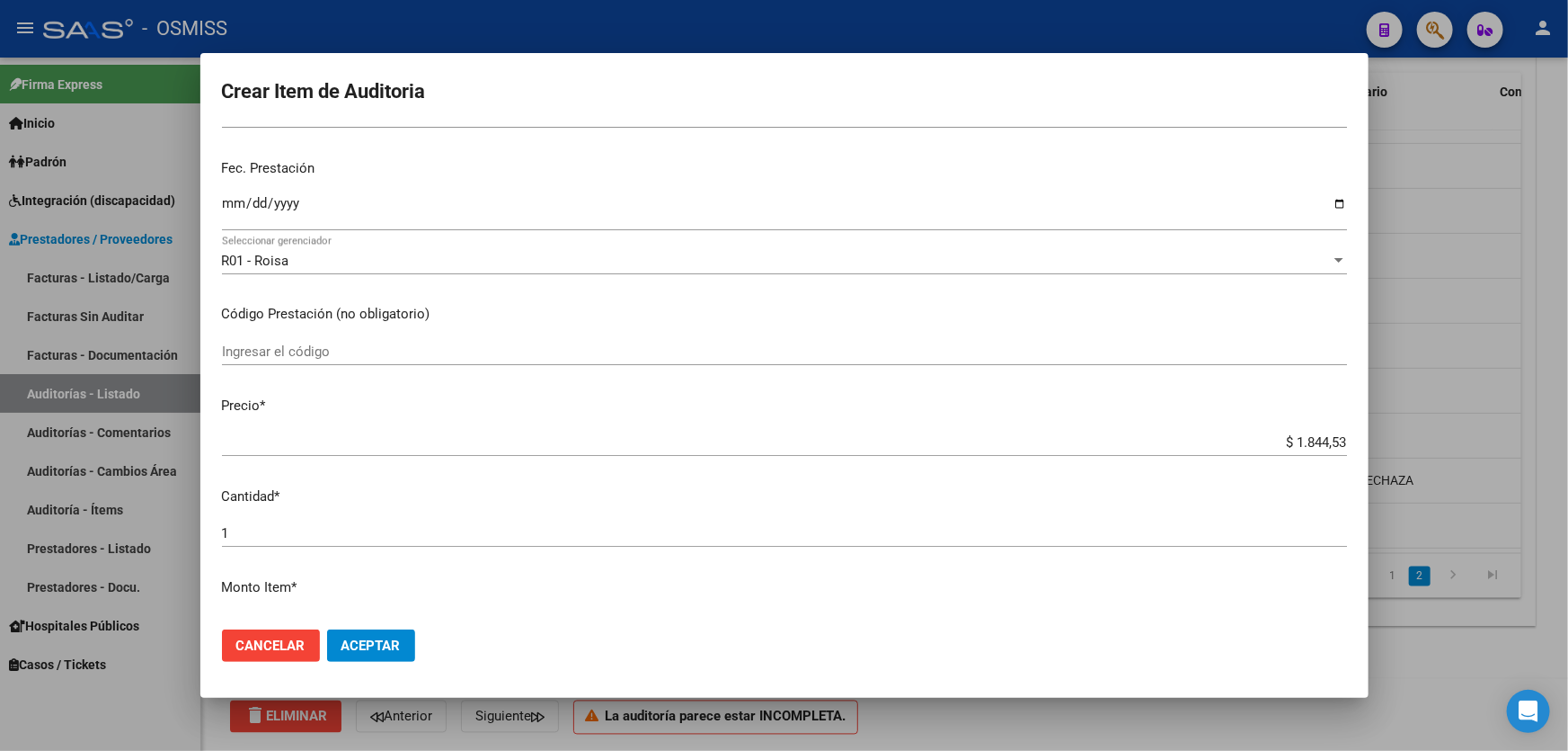
scroll to position [163, 0]
click at [1149, 413] on p "Precio *" at bounding box center [784, 404] width 1124 height 20
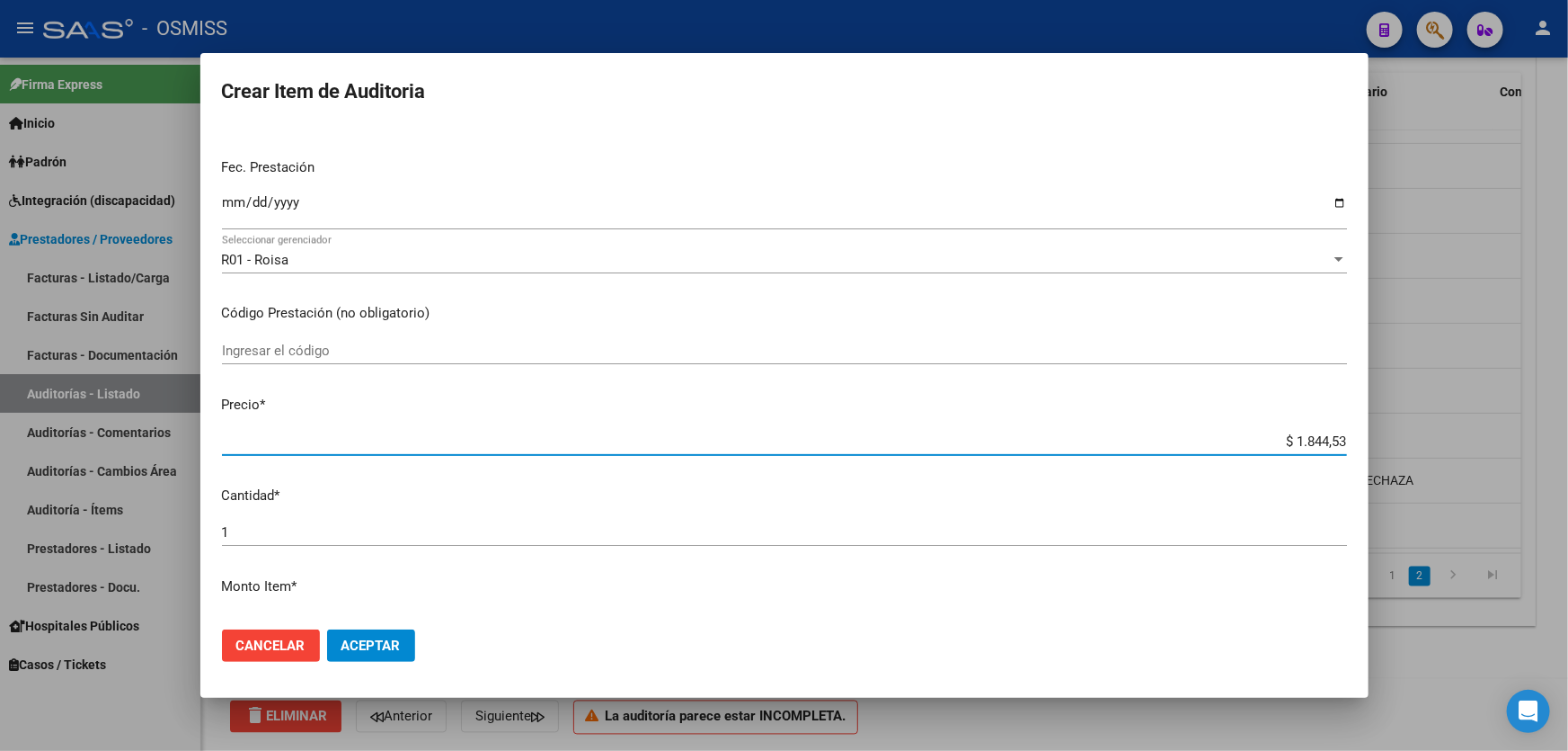
drag, startPoint x: 1149, startPoint y: 435, endPoint x: 1501, endPoint y: 440, distance: 352.0
click at [1467, 440] on div "Crear Item de Auditoria 35060763 Nro Documento 20350607634 CUIL Afiliado Activo…" at bounding box center [784, 375] width 1568 height 751
paste input "8.228"
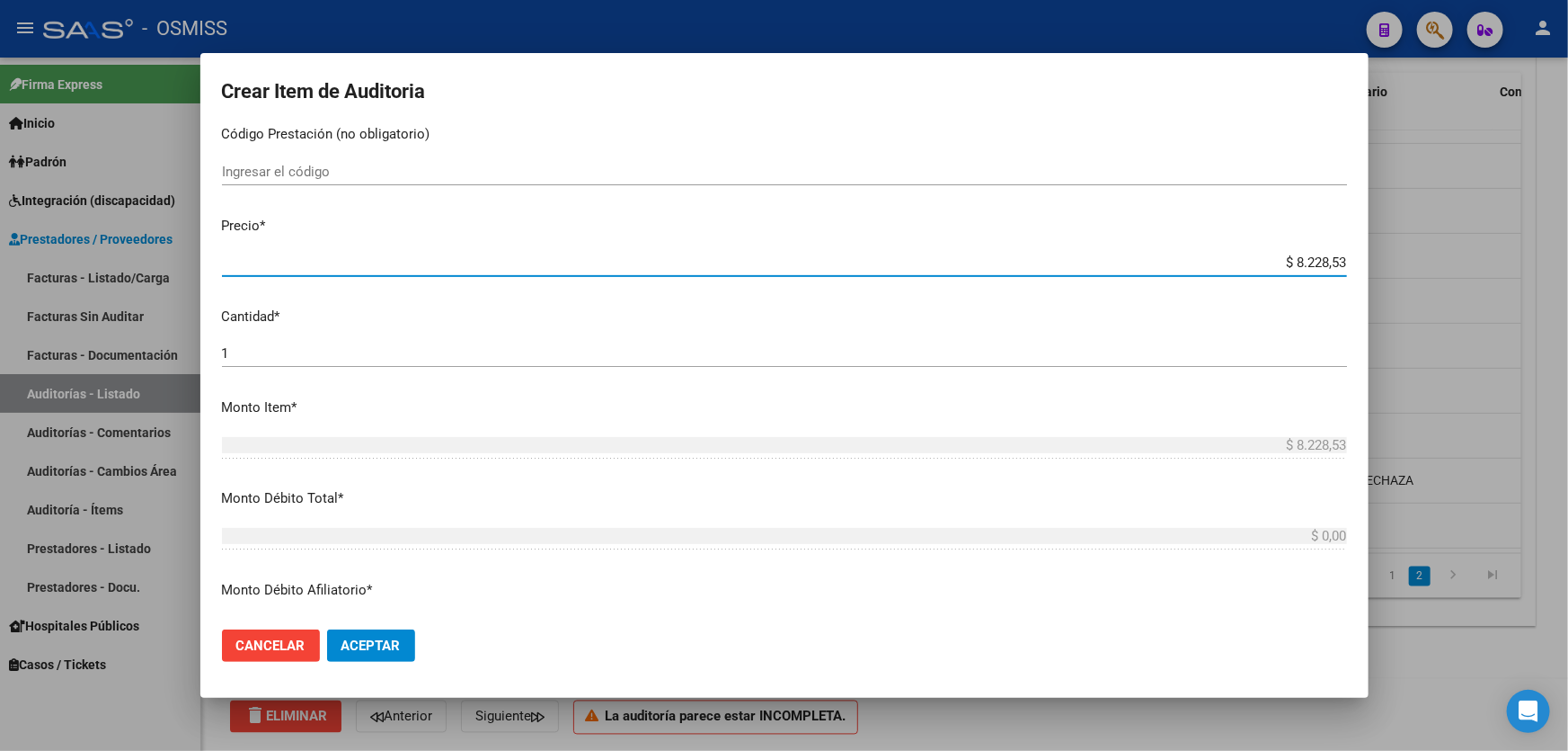
scroll to position [490, 0]
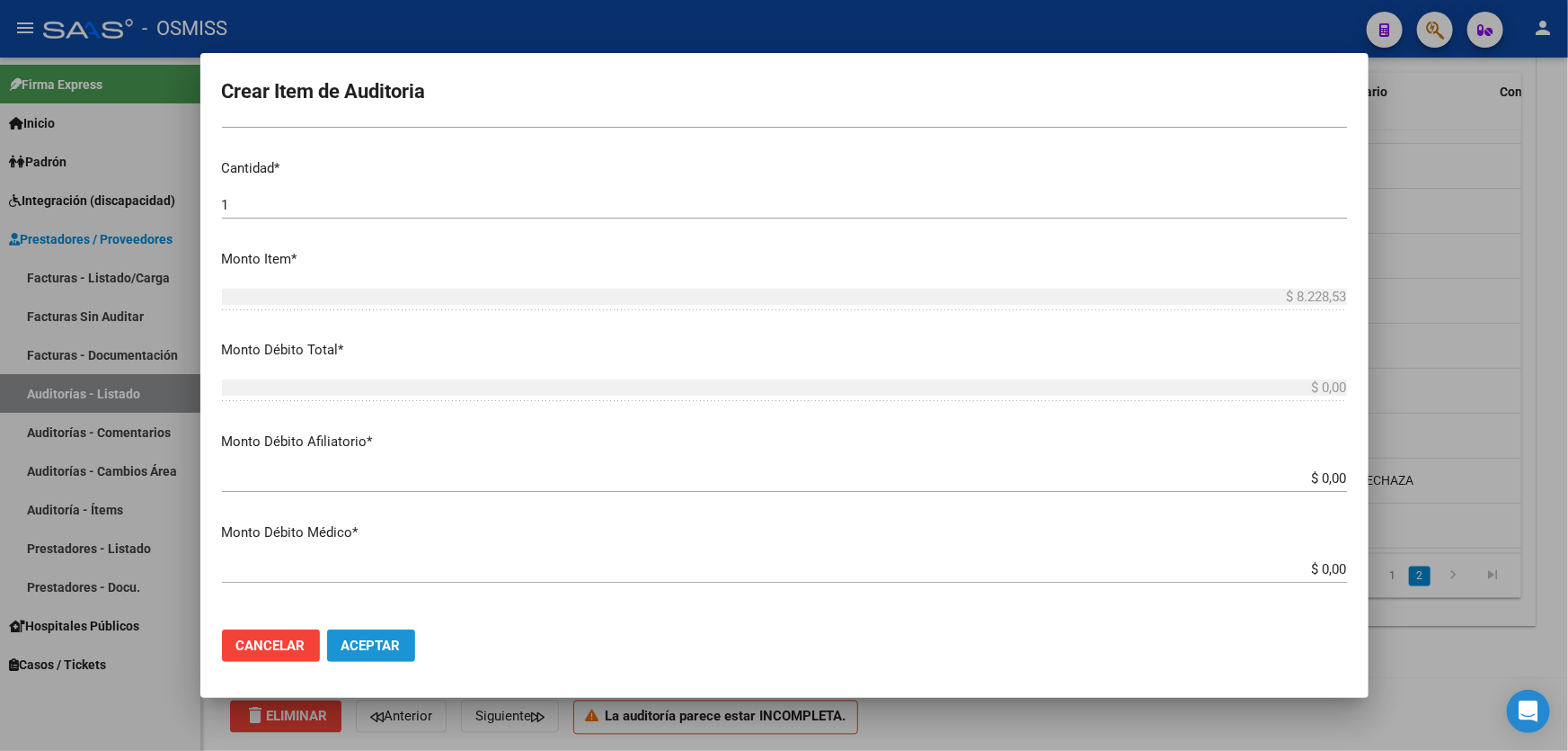
click at [403, 655] on button "Aceptar" at bounding box center [371, 644] width 88 height 32
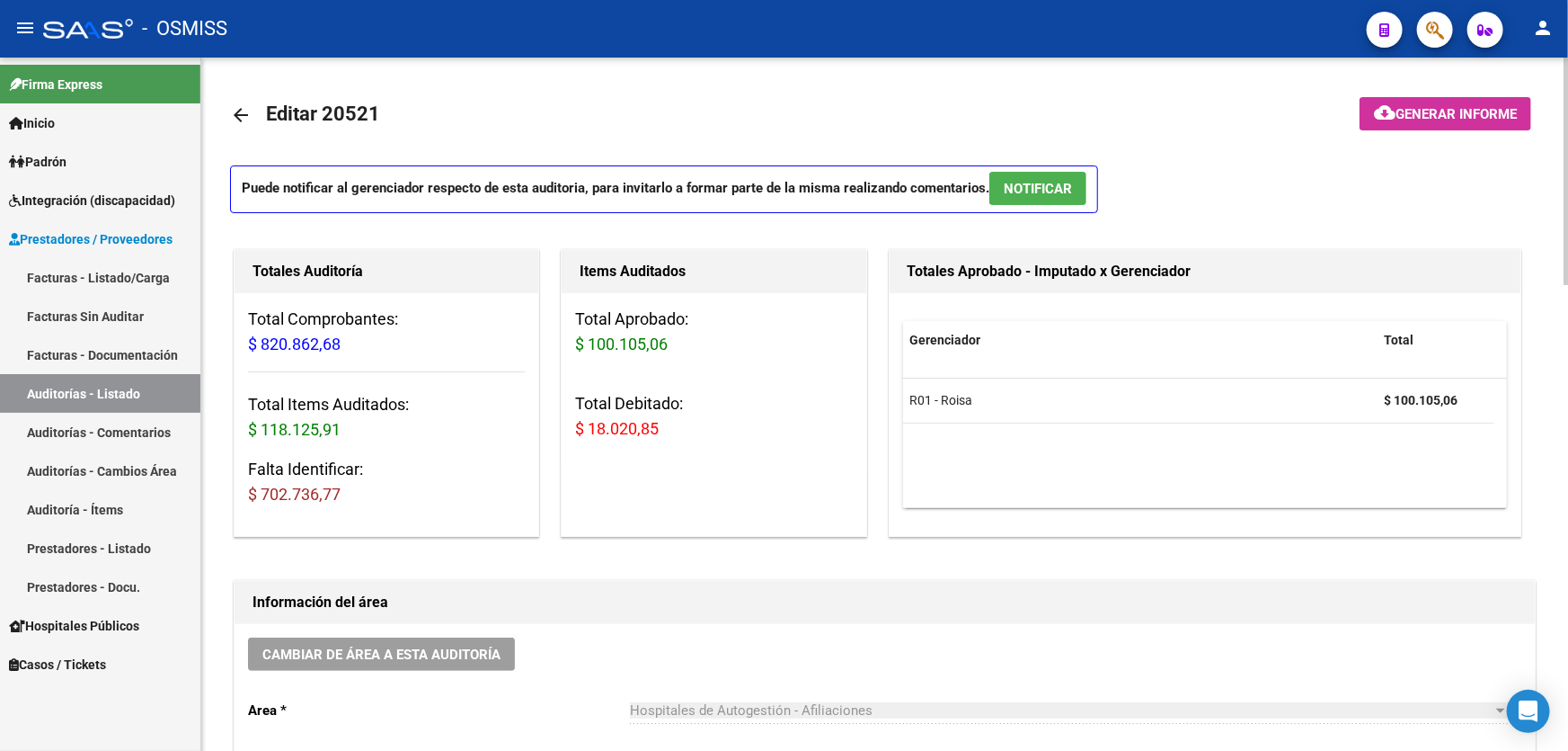
drag, startPoint x: 781, startPoint y: 106, endPoint x: 657, endPoint y: 21, distance: 150.3
click at [781, 106] on mat-toolbar-row "arrow_back Editar 20521" at bounding box center [740, 114] width 1021 height 57
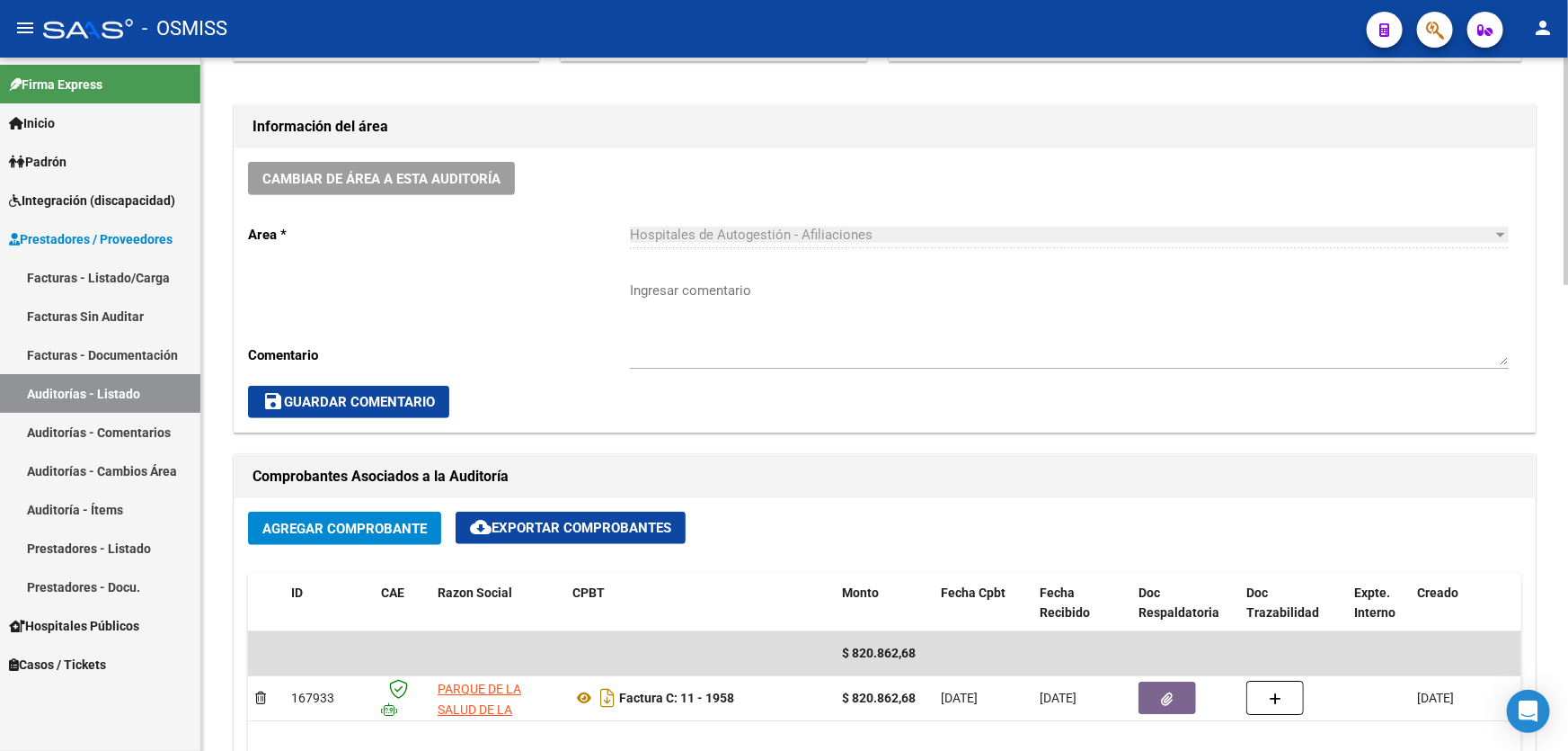
scroll to position [817, 0]
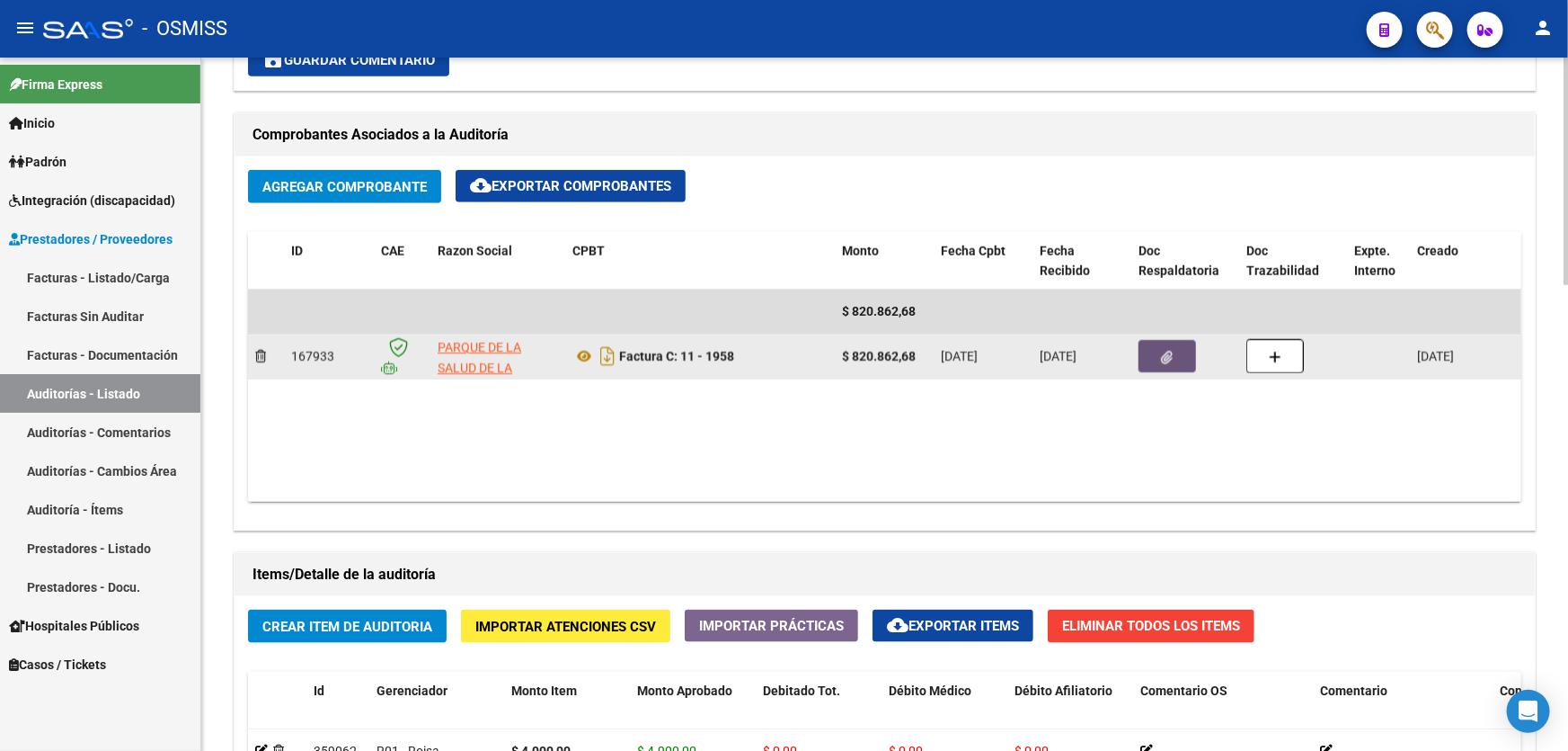
click at [1184, 358] on button "button" at bounding box center [1166, 356] width 57 height 32
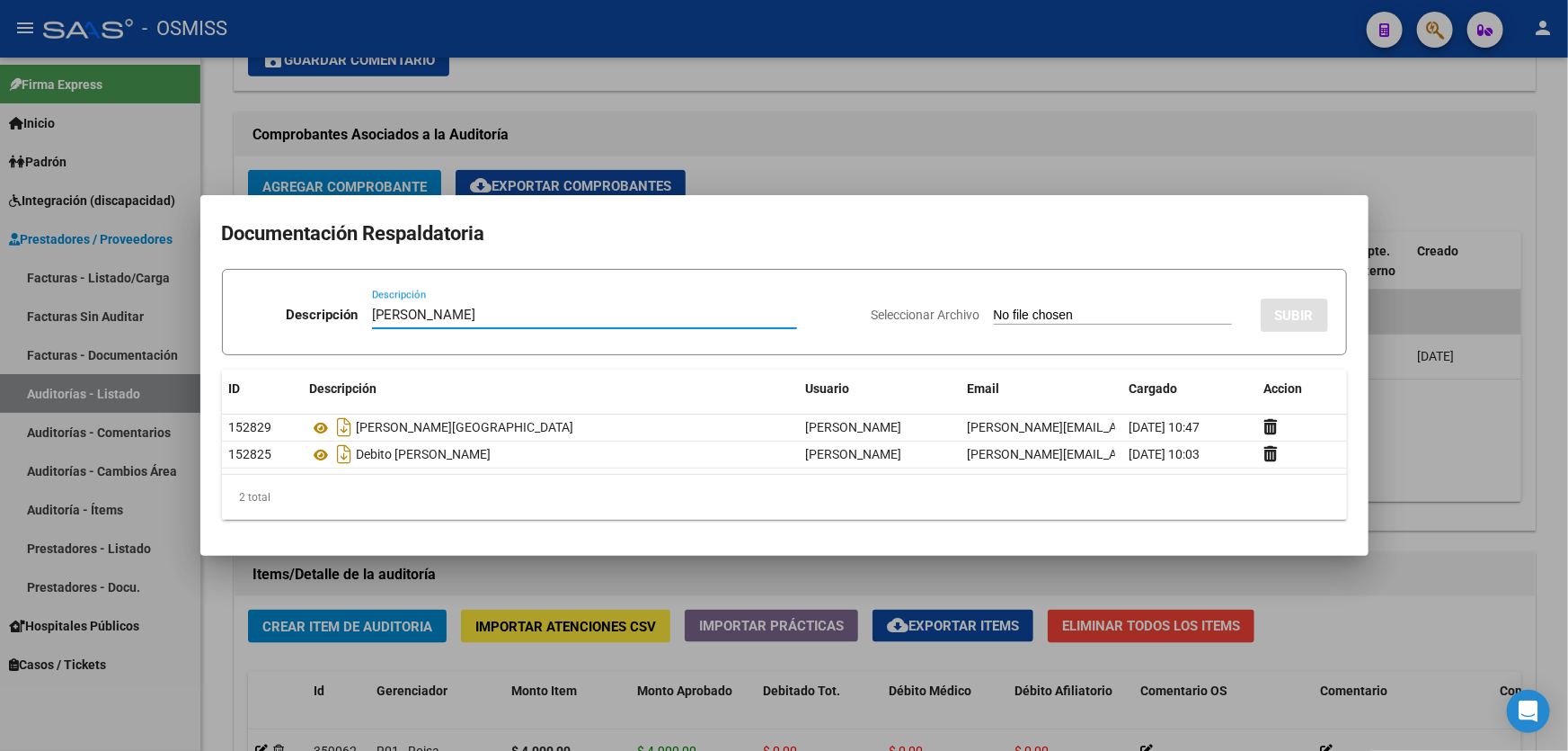
click at [1030, 313] on input "Seleccionar Archivo" at bounding box center [1113, 316] width 238 height 17
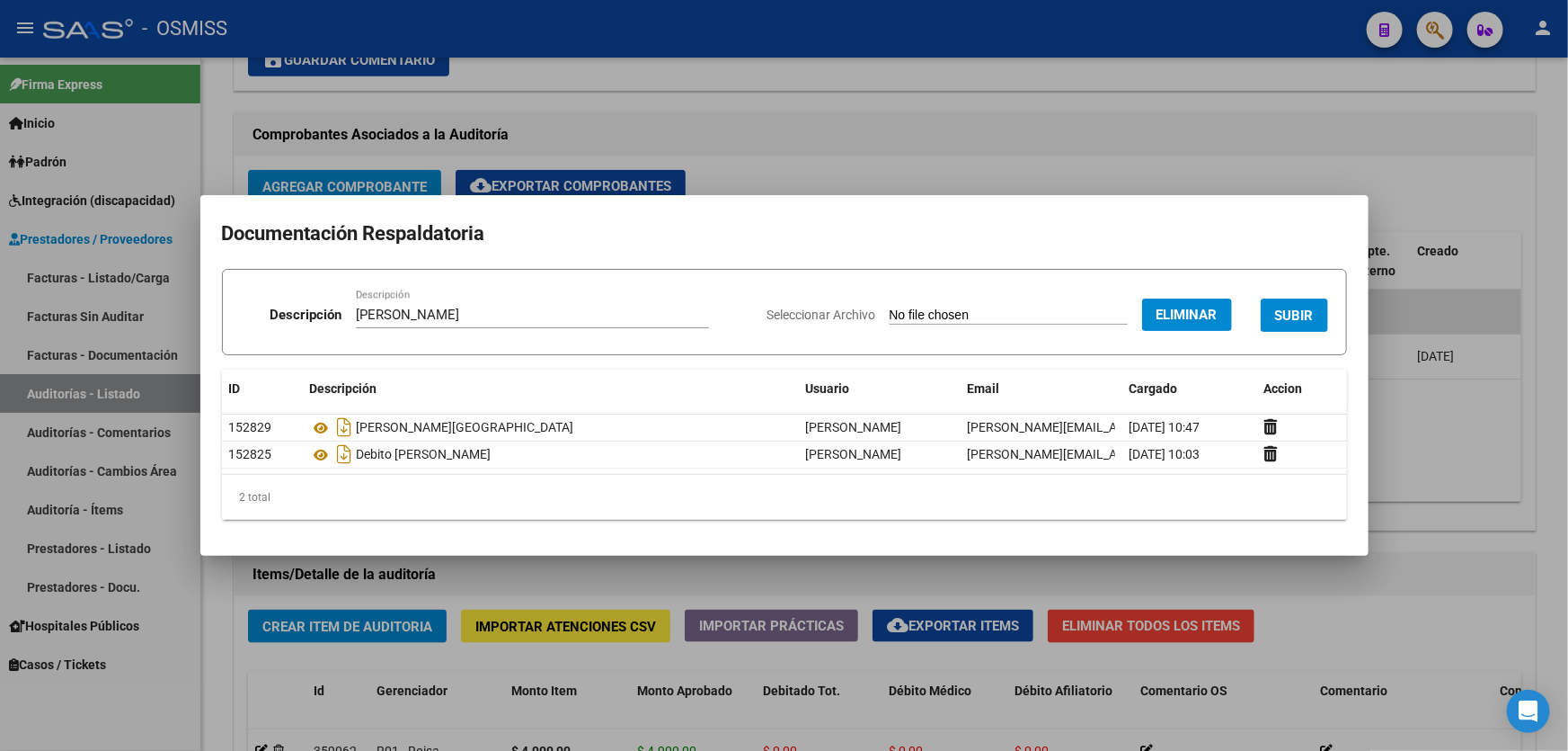
click at [1292, 304] on button "SUBIR" at bounding box center [1294, 315] width 68 height 33
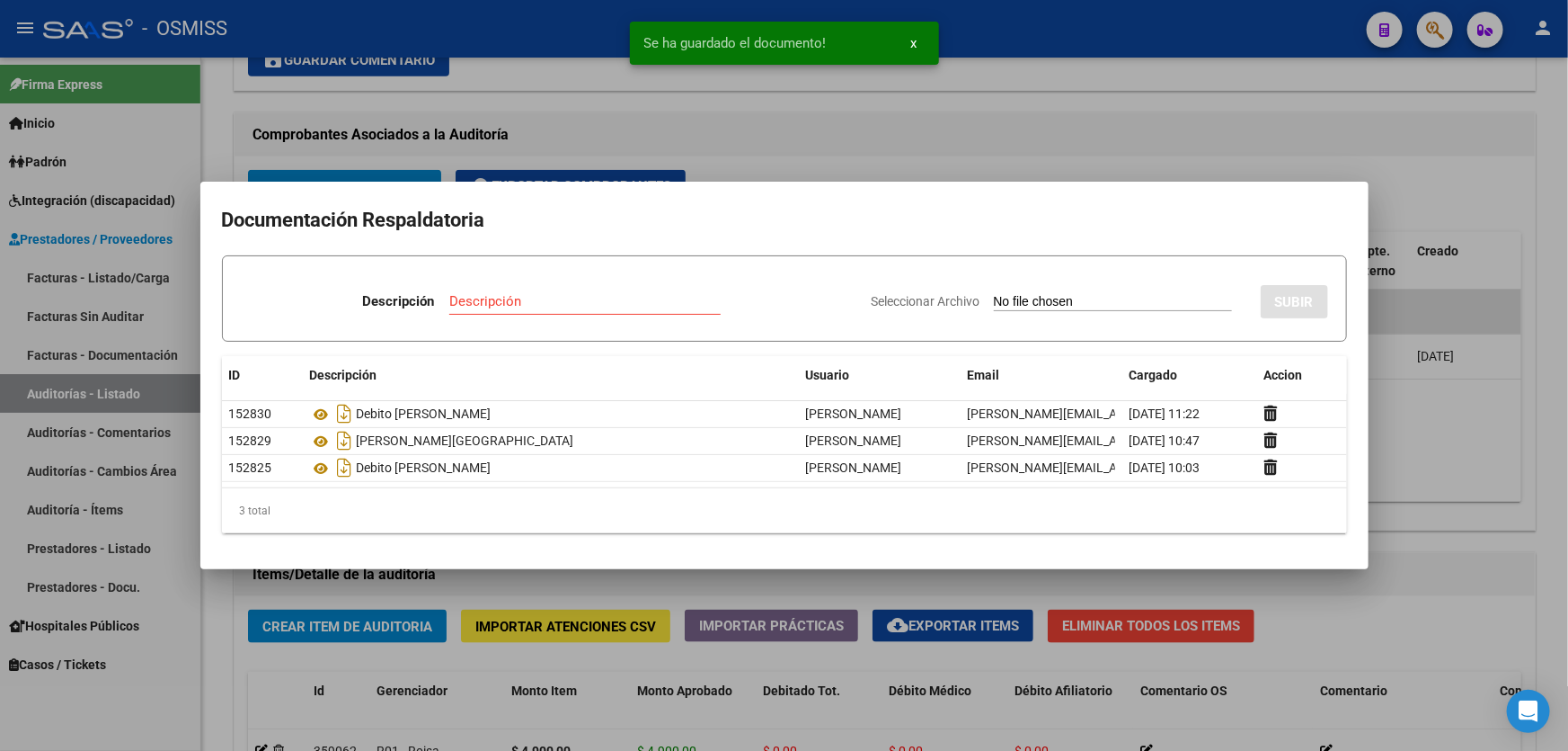
click at [1422, 469] on div at bounding box center [784, 375] width 1568 height 751
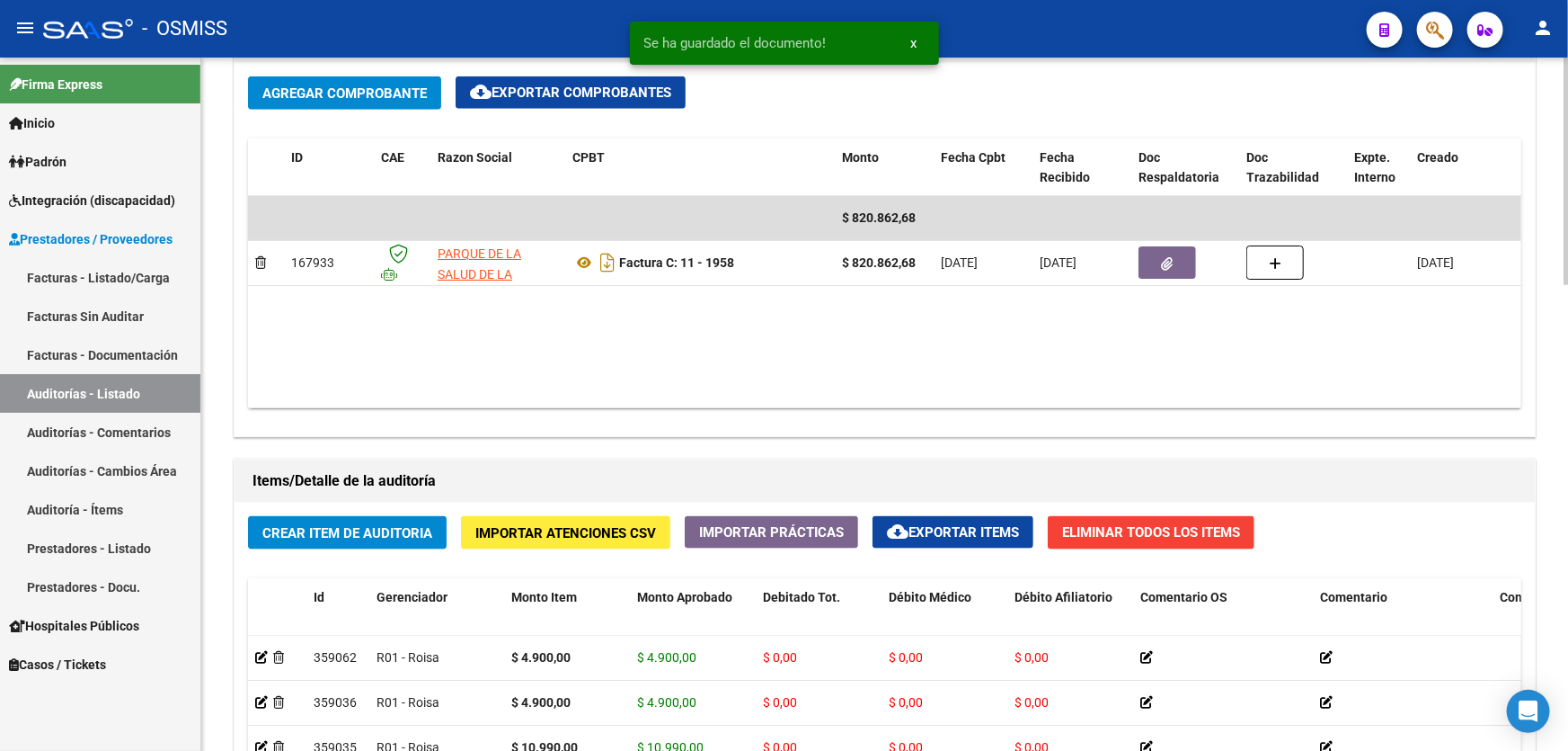
scroll to position [1061, 0]
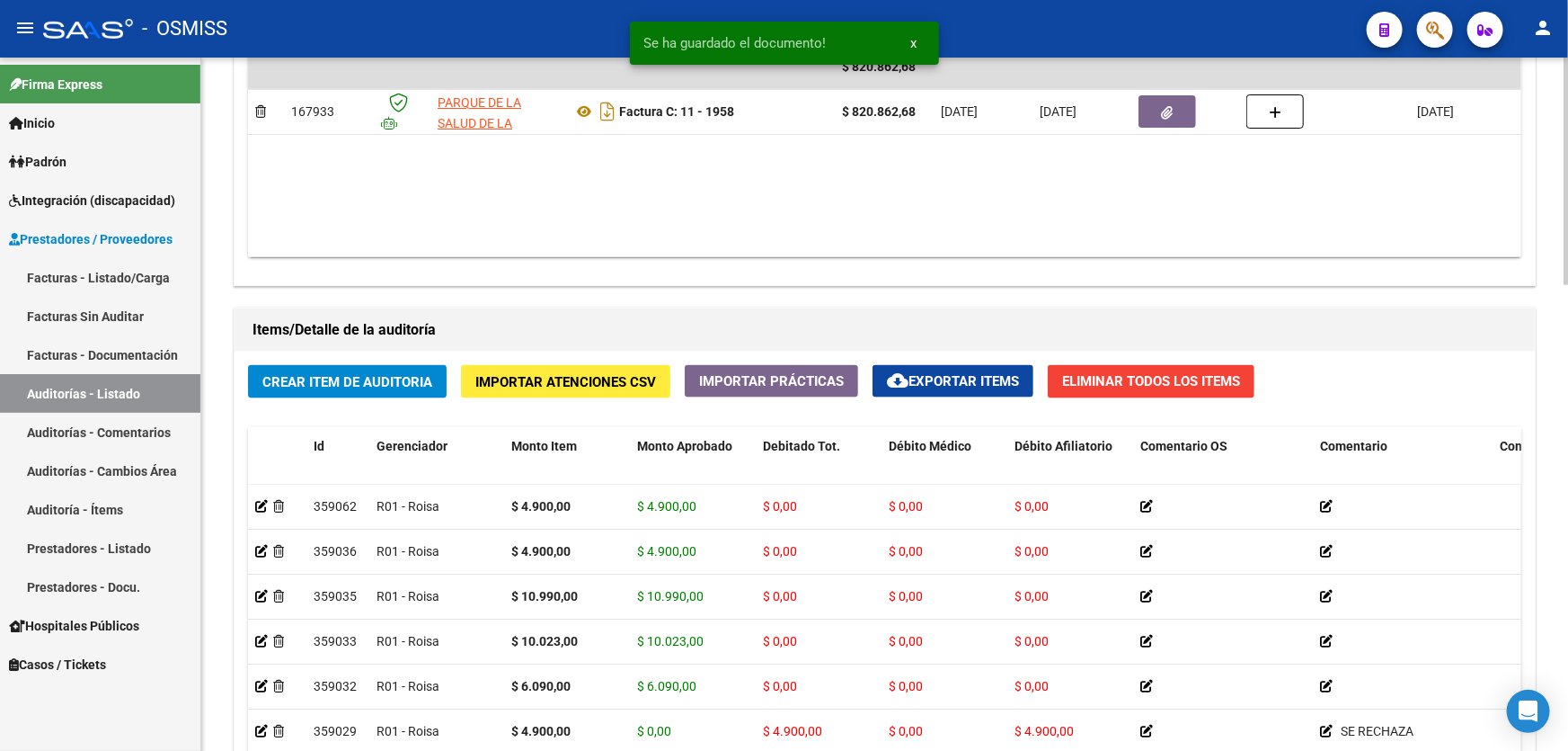
click at [366, 365] on button "Crear Item de Auditoria" at bounding box center [347, 382] width 199 height 33
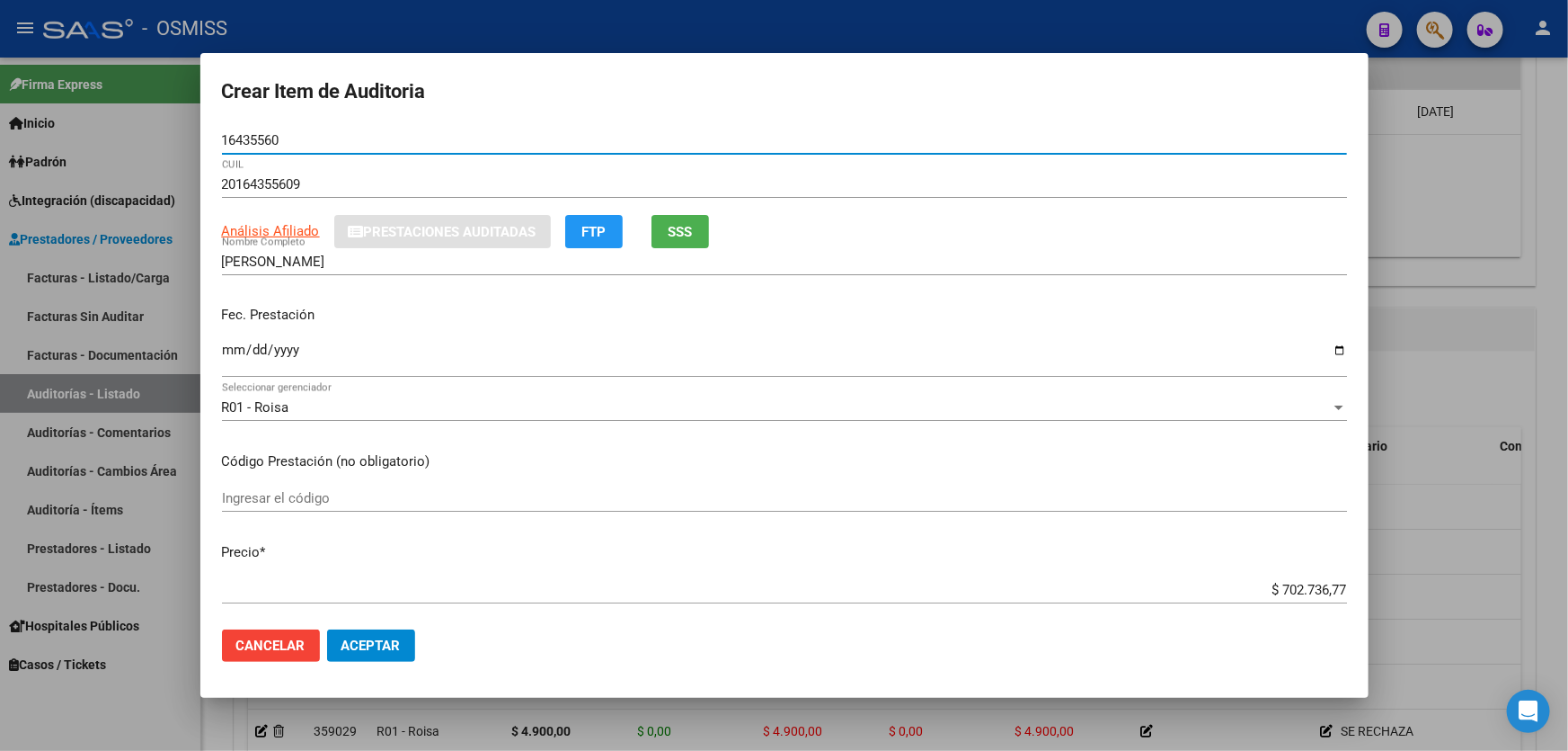
click at [261, 350] on div "Fec. Prestación Ingresar la fecha" at bounding box center [784, 343] width 1124 height 103
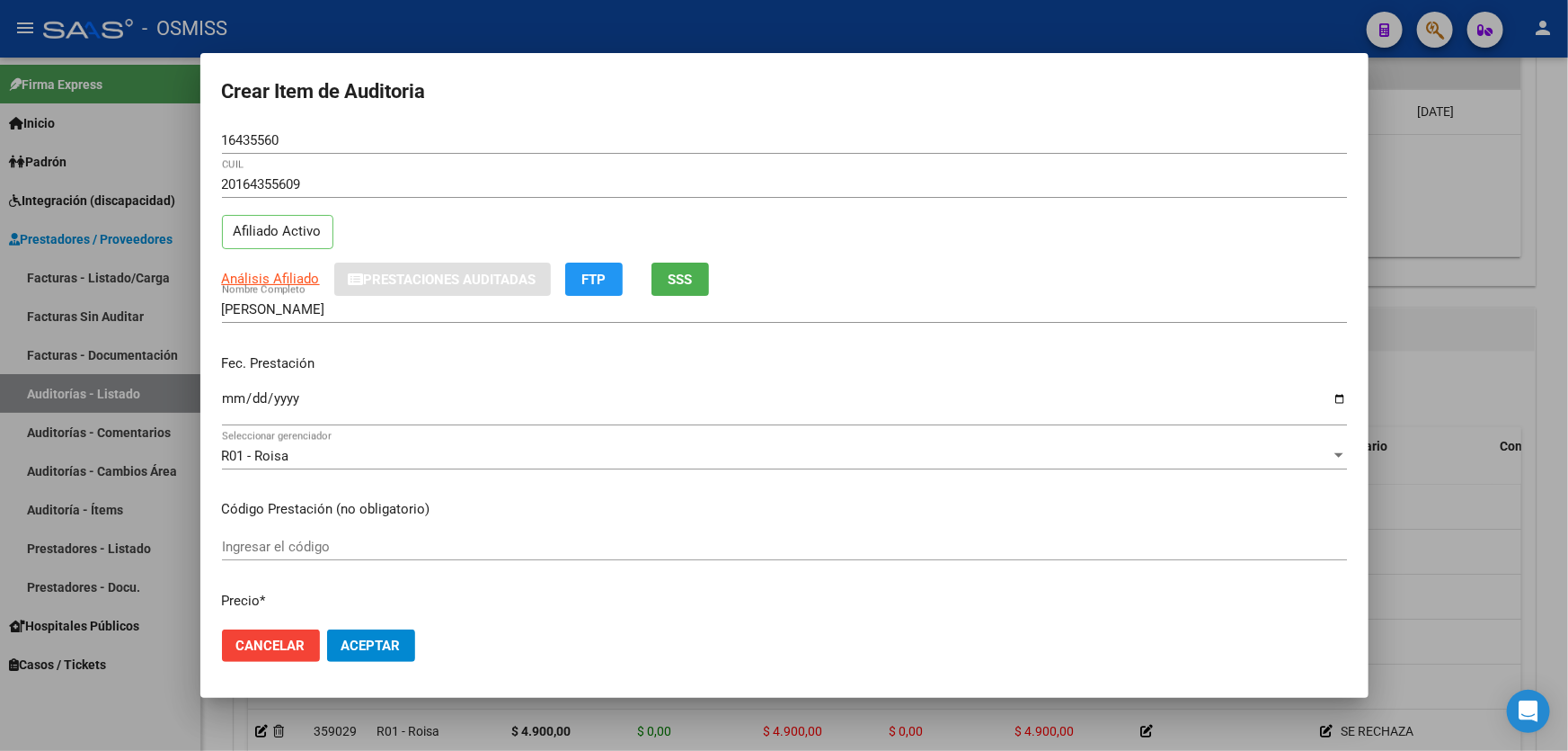
click at [233, 403] on input "Ingresar la fecha" at bounding box center [784, 405] width 1124 height 29
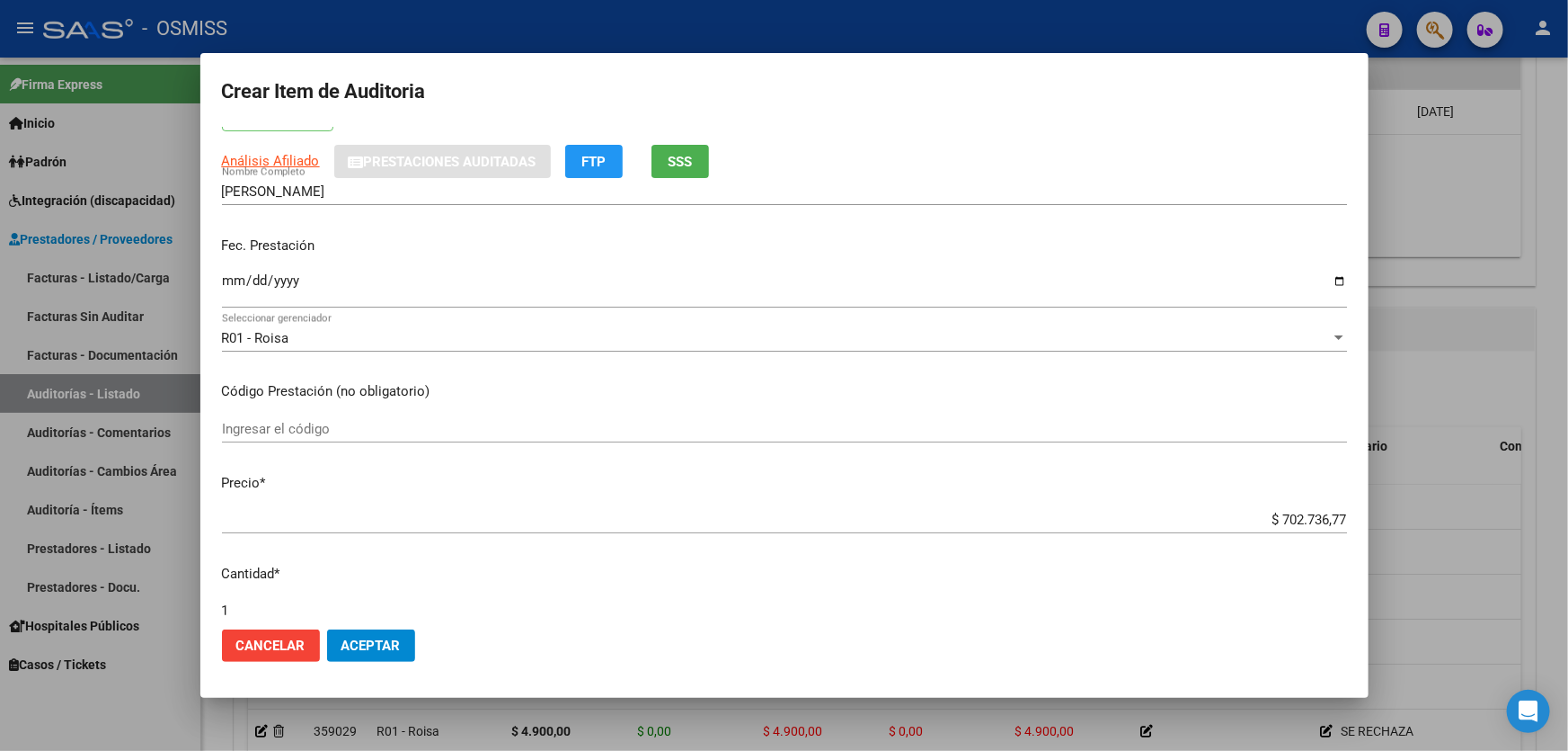
scroll to position [163, 0]
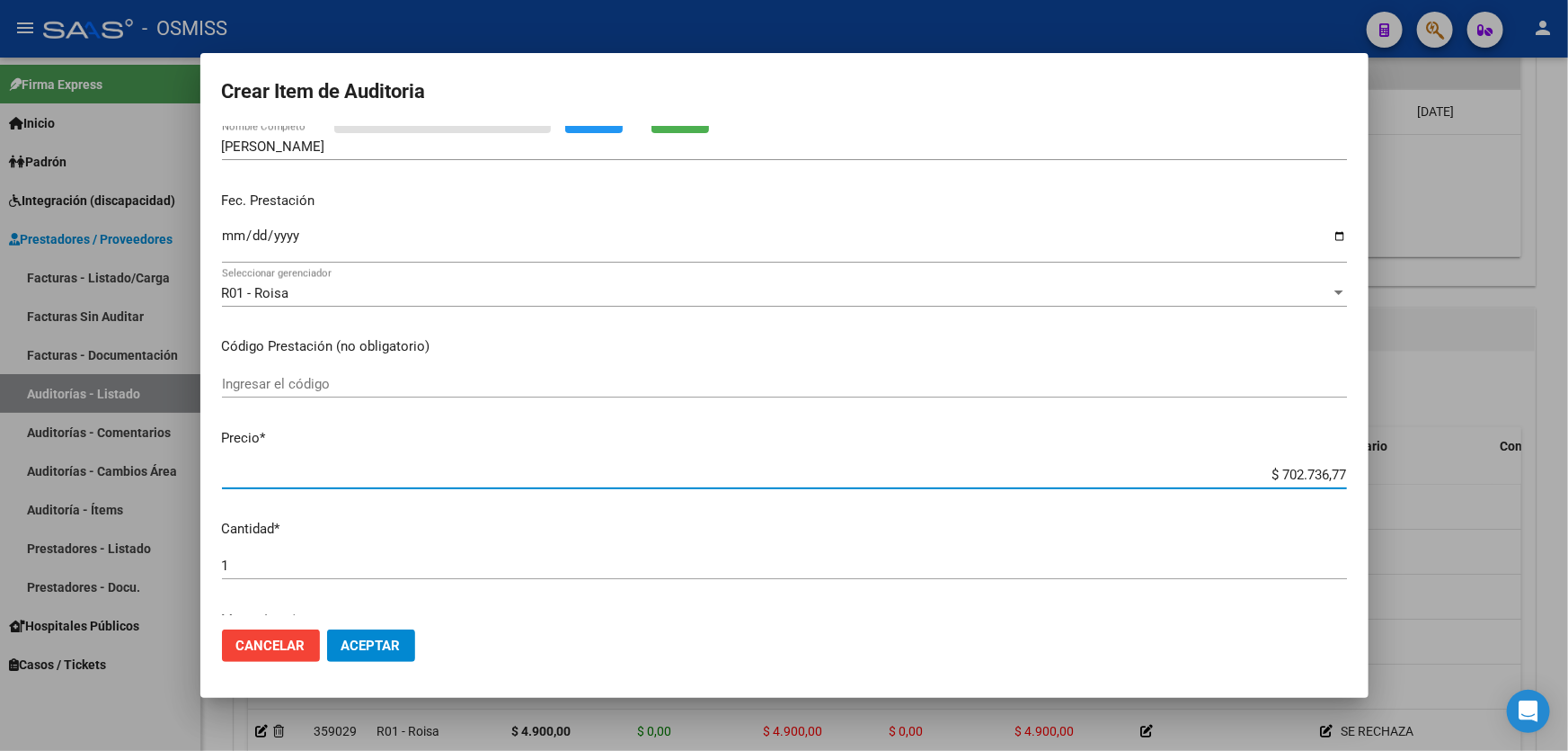
drag, startPoint x: 1143, startPoint y: 479, endPoint x: 1567, endPoint y: 493, distance: 424.2
click at [1567, 499] on div "Crear Item de Auditoria 16435560 Nro Documento 20164355609 CUIL Afiliado Activo…" at bounding box center [784, 375] width 1568 height 751
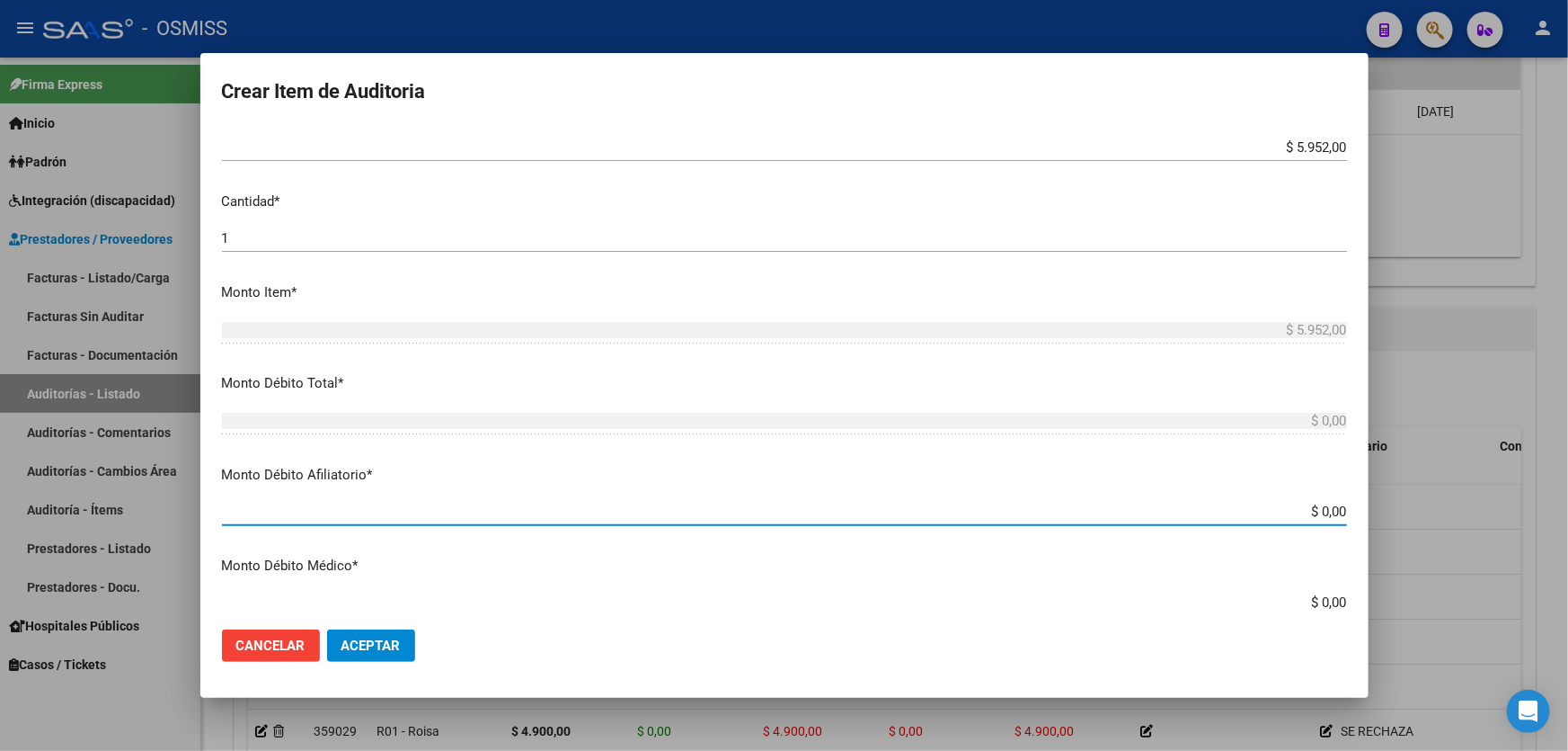
drag, startPoint x: 1104, startPoint y: 504, endPoint x: 1567, endPoint y: 548, distance: 465.1
click at [1567, 548] on div "Crear Item de Auditoria 16435560 Nro Documento 20164355609 CUIL Afiliado Activo…" at bounding box center [784, 375] width 1568 height 751
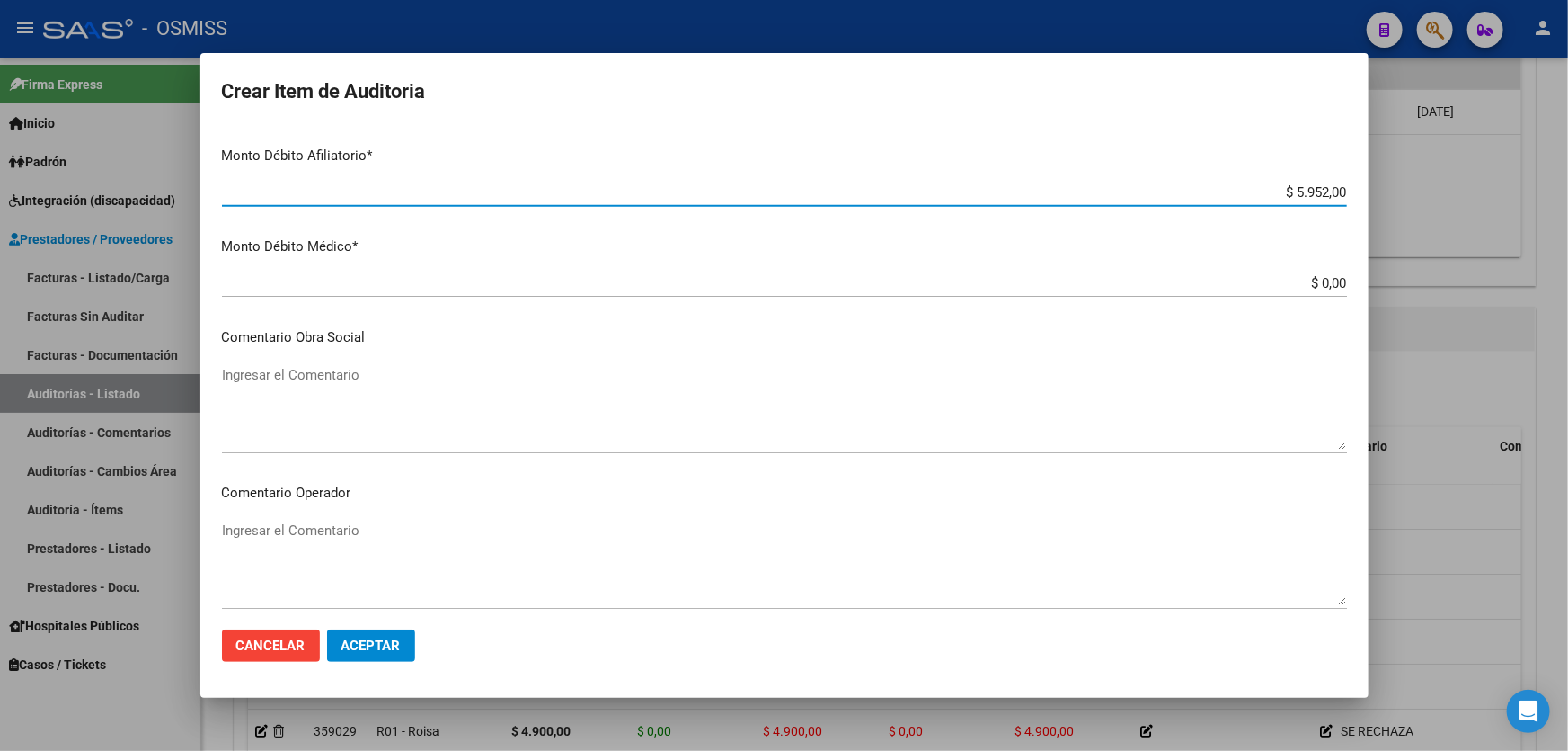
scroll to position [817, 0]
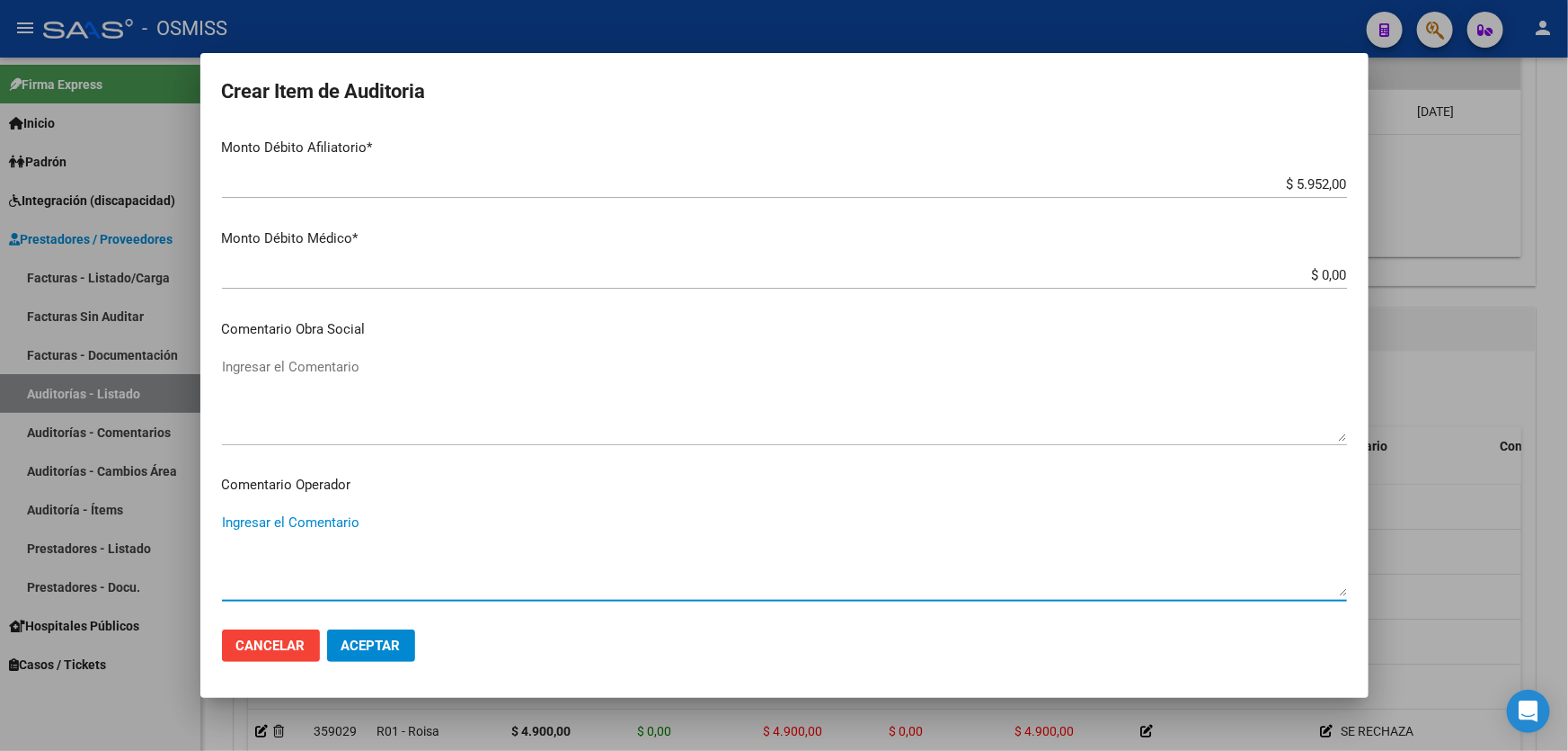
click at [384, 523] on textarea "Ingresar el Comentario" at bounding box center [784, 554] width 1124 height 84
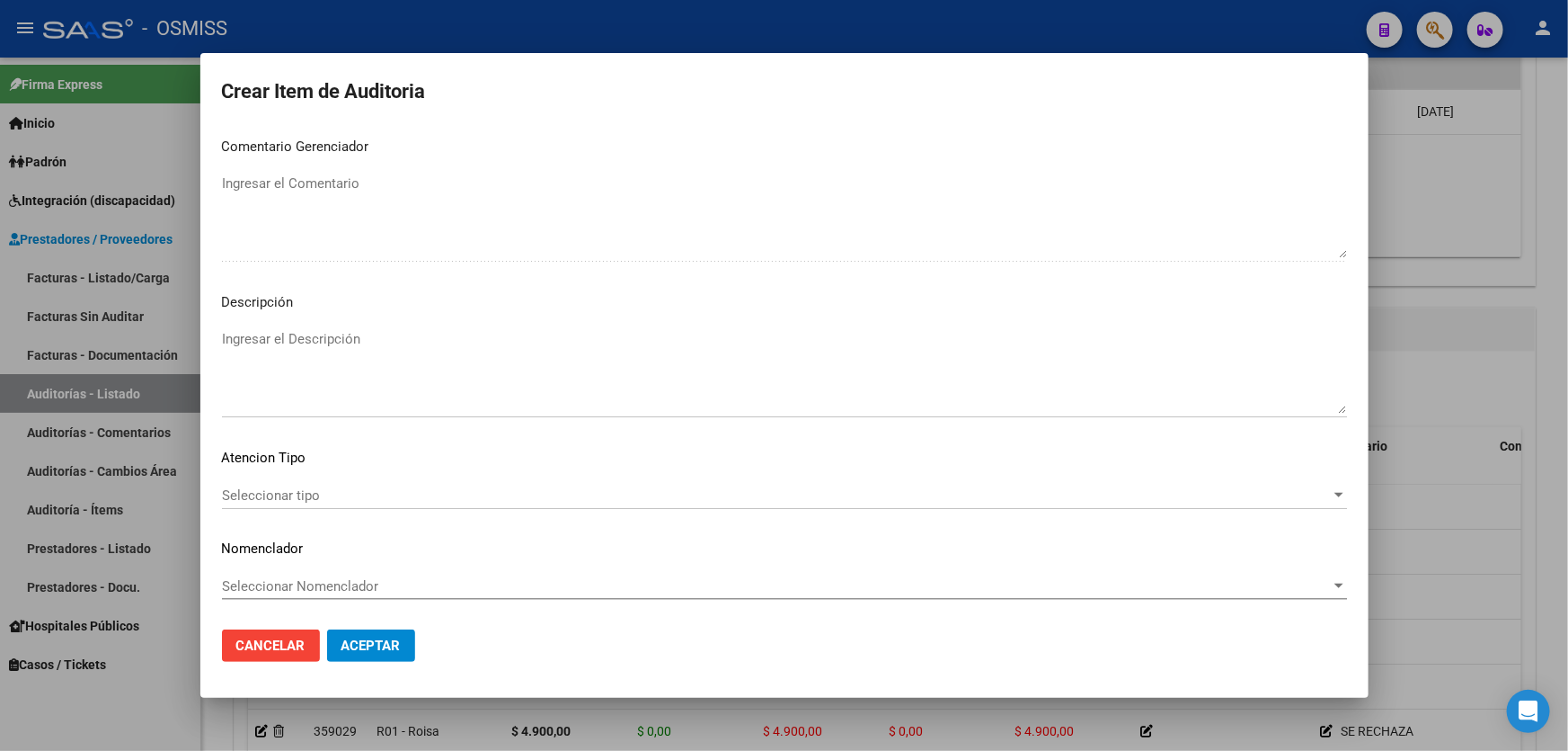
click at [385, 314] on mat-dialog-content "16435560 Nro Documento 20164355609 CUIL Afiliado Activo Análisis Afiliado Prest…" at bounding box center [784, 371] width 1168 height 488
click at [302, 341] on textarea "Ingresar el Descripción" at bounding box center [784, 370] width 1124 height 84
click at [314, 354] on textarea "Ingresar el Descripción" at bounding box center [784, 370] width 1124 height 84
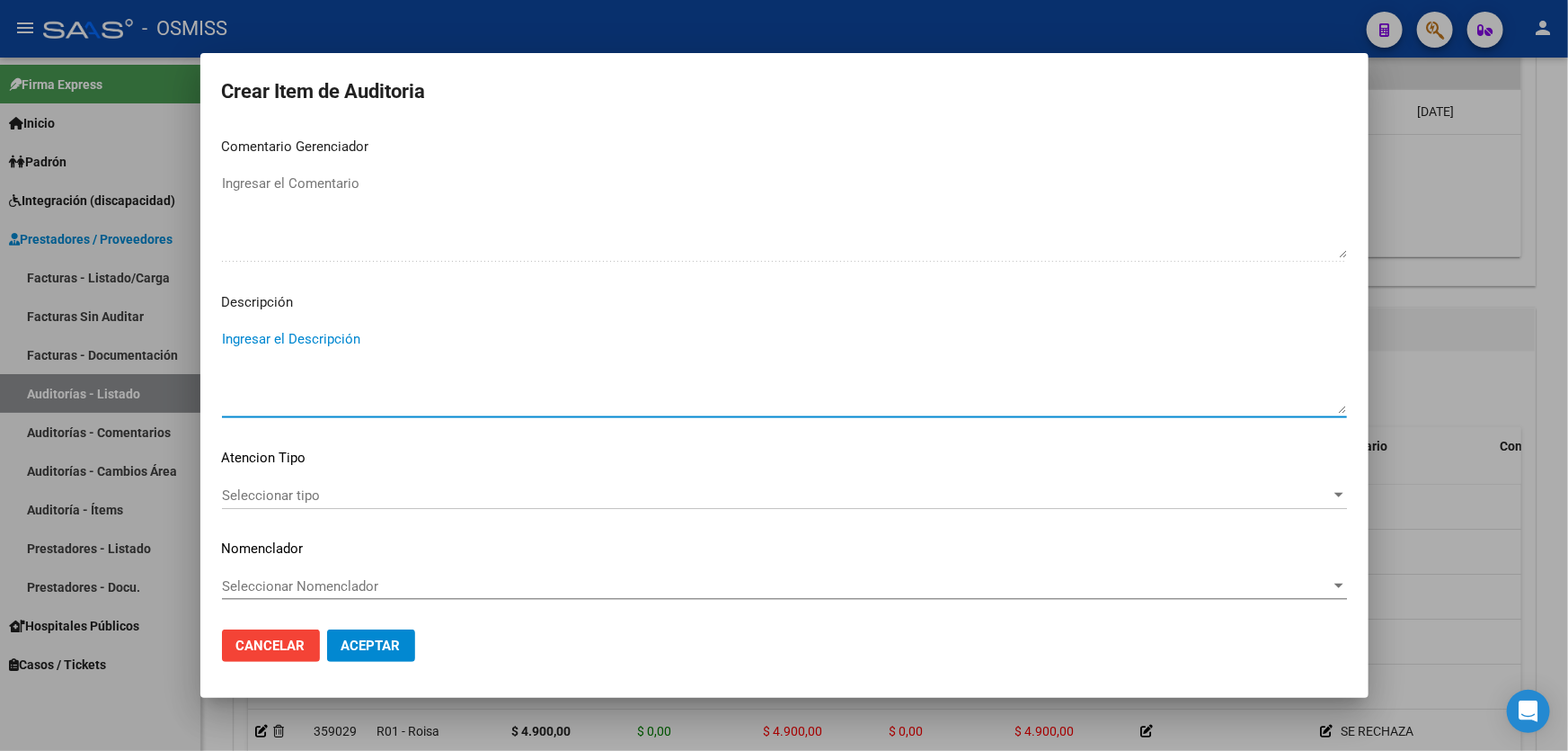
paste textarea "BAJA por finalización de la cobertura legal al ……. - Ley 23,660 art. 10 inc. A."
click at [220, 340] on mat-dialog-content "16435560 Nro Documento 20164355609 CUIL Afiliado Activo Análisis Afiliado Prest…" at bounding box center [784, 371] width 1168 height 488
click at [225, 340] on textarea "BAJA por finalización de la cobertura legal al ……. - Ley 23,660 art. 10 inc. A." at bounding box center [784, 370] width 1124 height 84
drag, startPoint x: 513, startPoint y: 356, endPoint x: 490, endPoint y: 360, distance: 23.3
click at [490, 360] on textarea "BAJA LABORAL AL [DATE]. BAJA por finalización de la cobertura legal al ……. - Le…" at bounding box center [784, 370] width 1124 height 84
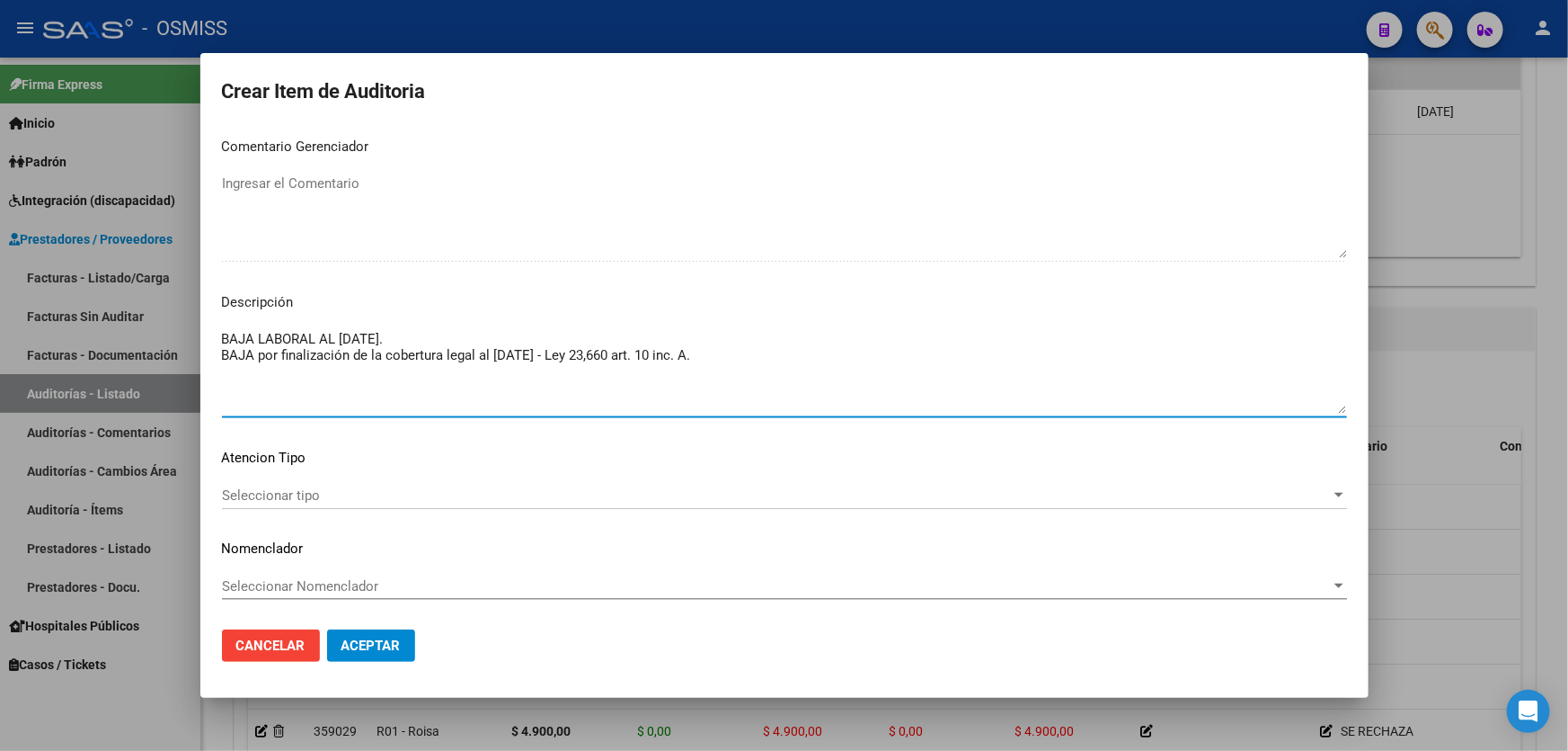
click at [392, 647] on span "Aceptar" at bounding box center [370, 645] width 59 height 16
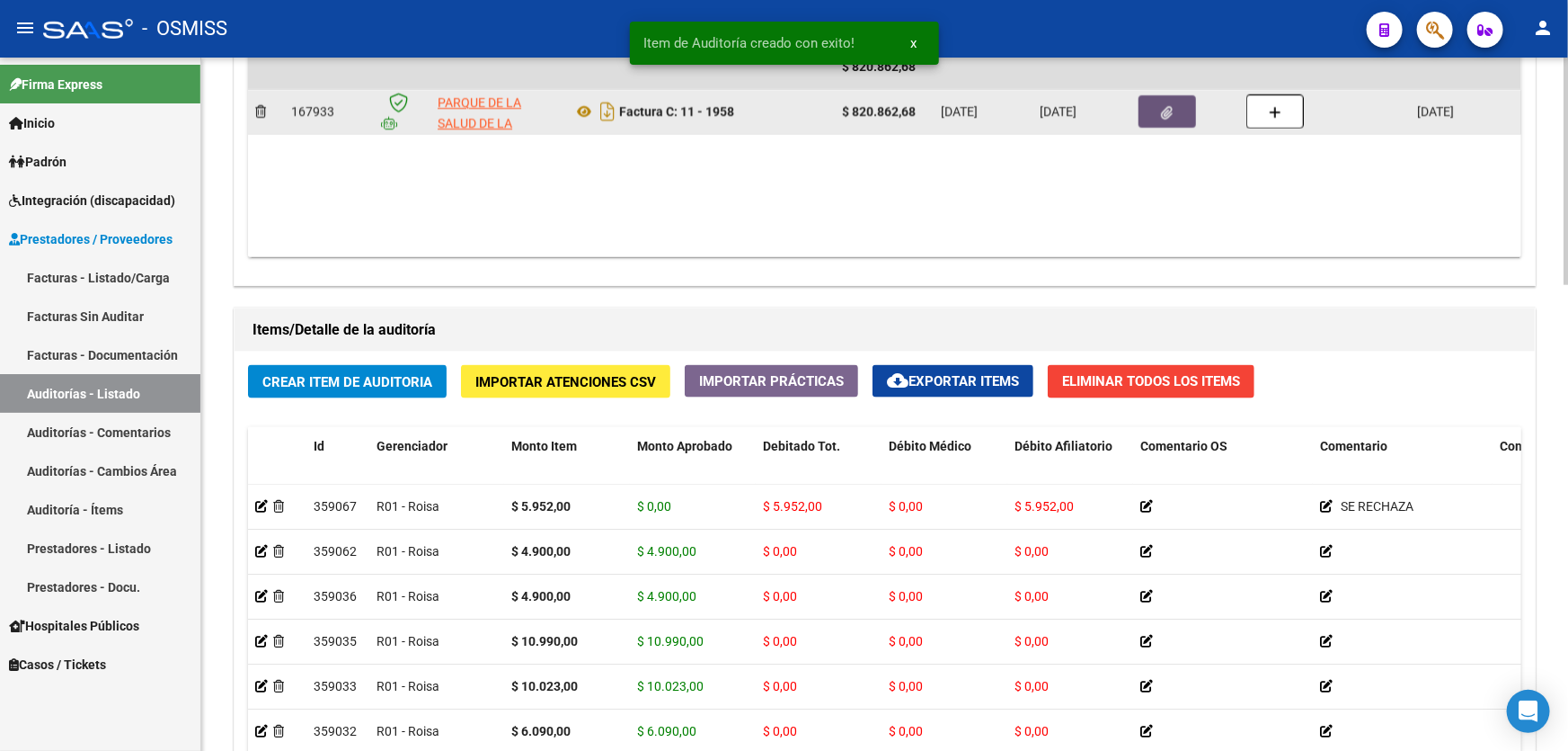
click at [1179, 111] on button "button" at bounding box center [1166, 110] width 57 height 32
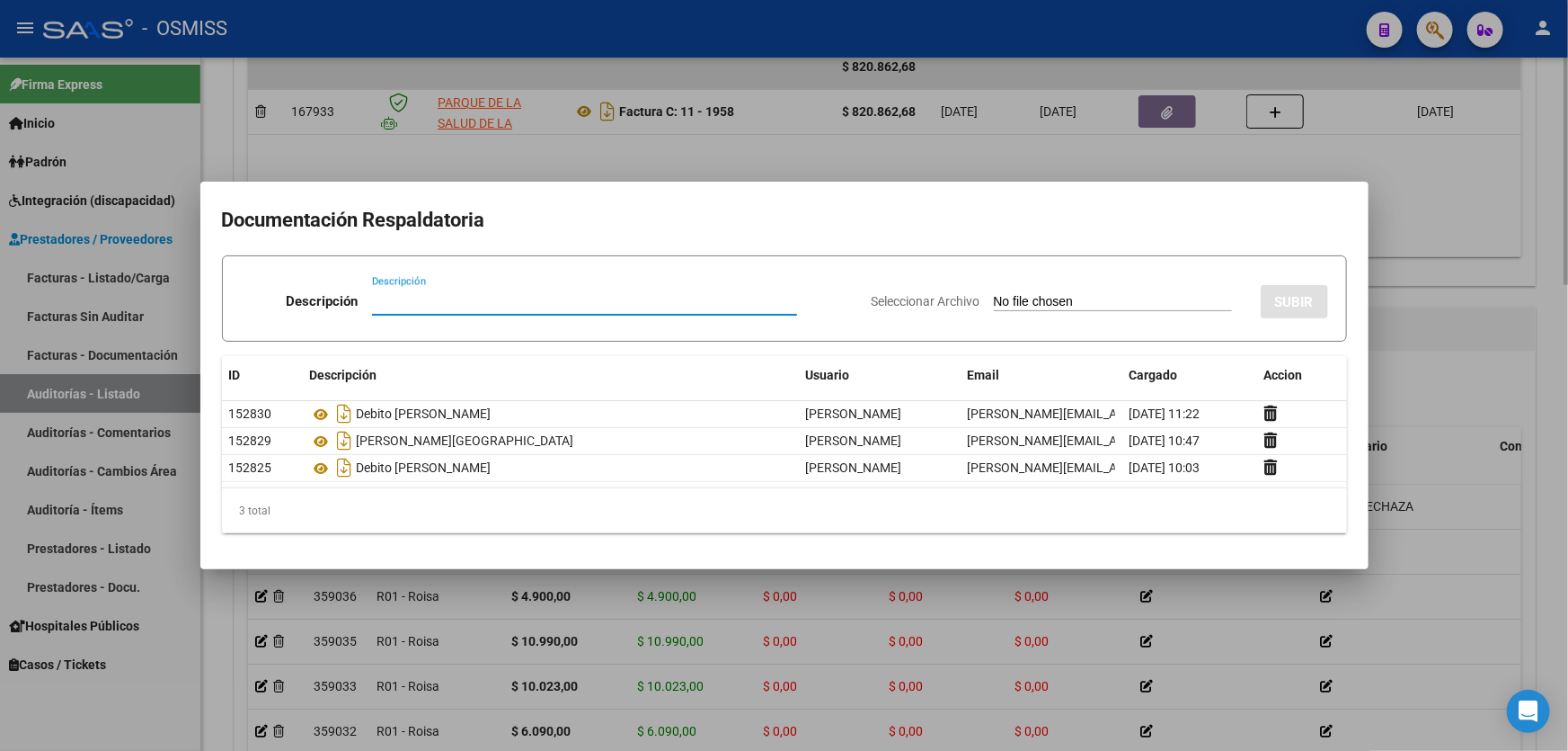
click at [1439, 352] on div at bounding box center [784, 375] width 1568 height 751
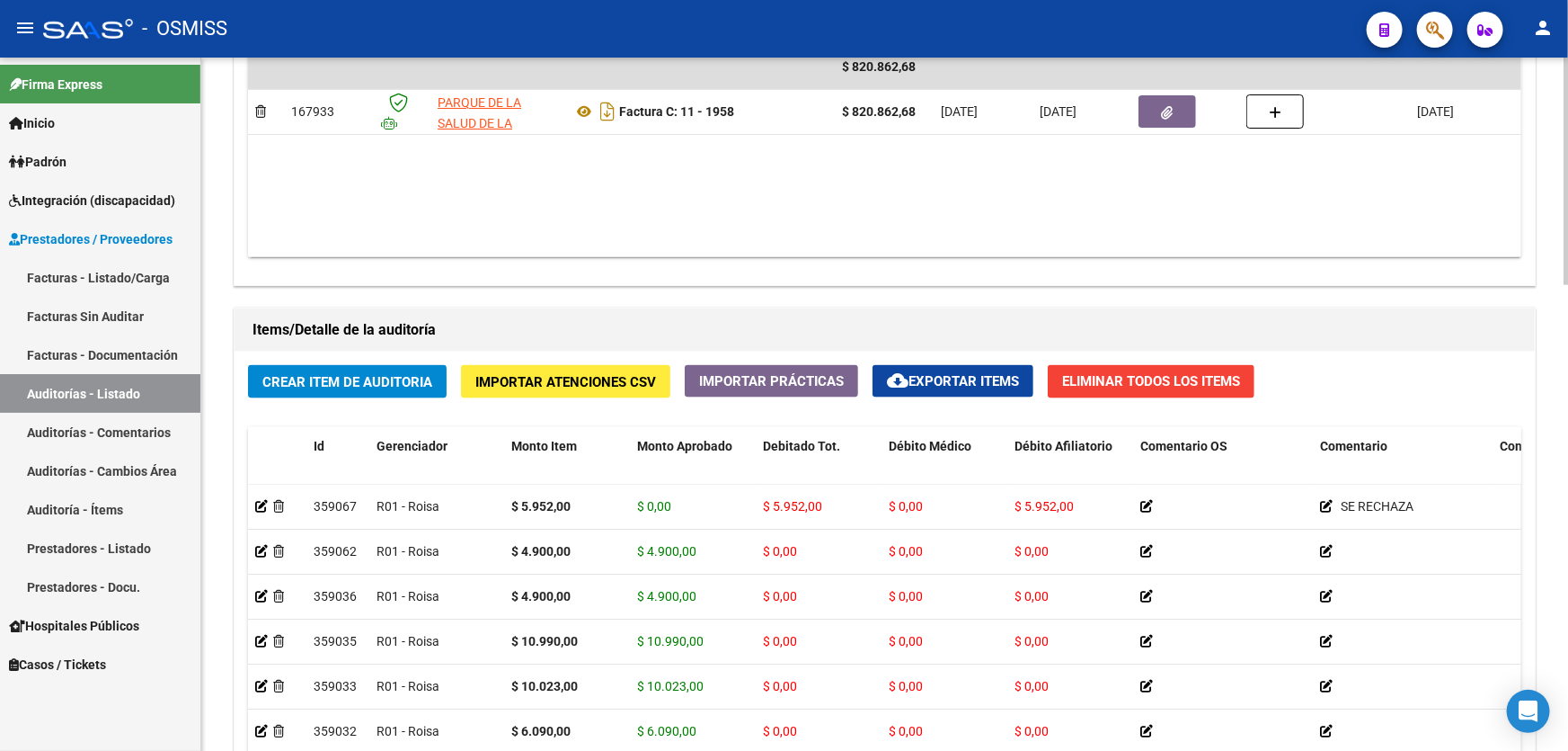
drag, startPoint x: 824, startPoint y: 257, endPoint x: 496, endPoint y: 422, distance: 367.2
click at [823, 257] on div "Agregar Comprobante cloud_download Exportar Comprobantes ID CAE Razon Social CP…" at bounding box center [884, 98] width 1300 height 373
click at [385, 352] on div "Crear Item de Auditoria Importar Atenciones CSV Importar Prácticas cloud_downlo…" at bounding box center [884, 666] width 1300 height 629
click at [390, 367] on button "Crear Item de Auditoria" at bounding box center [347, 382] width 199 height 33
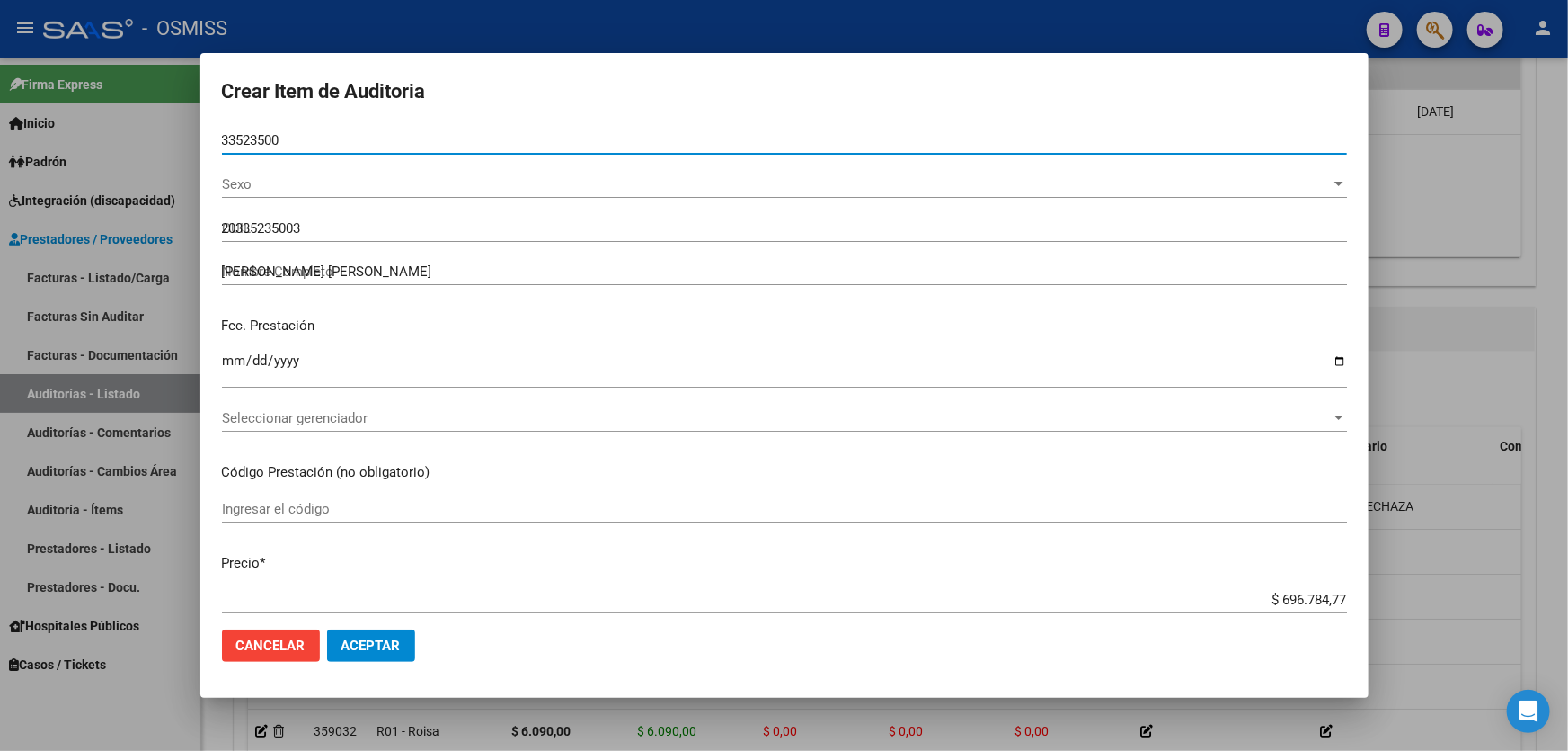
click at [234, 354] on input "Ingresar la fecha" at bounding box center [784, 368] width 1124 height 29
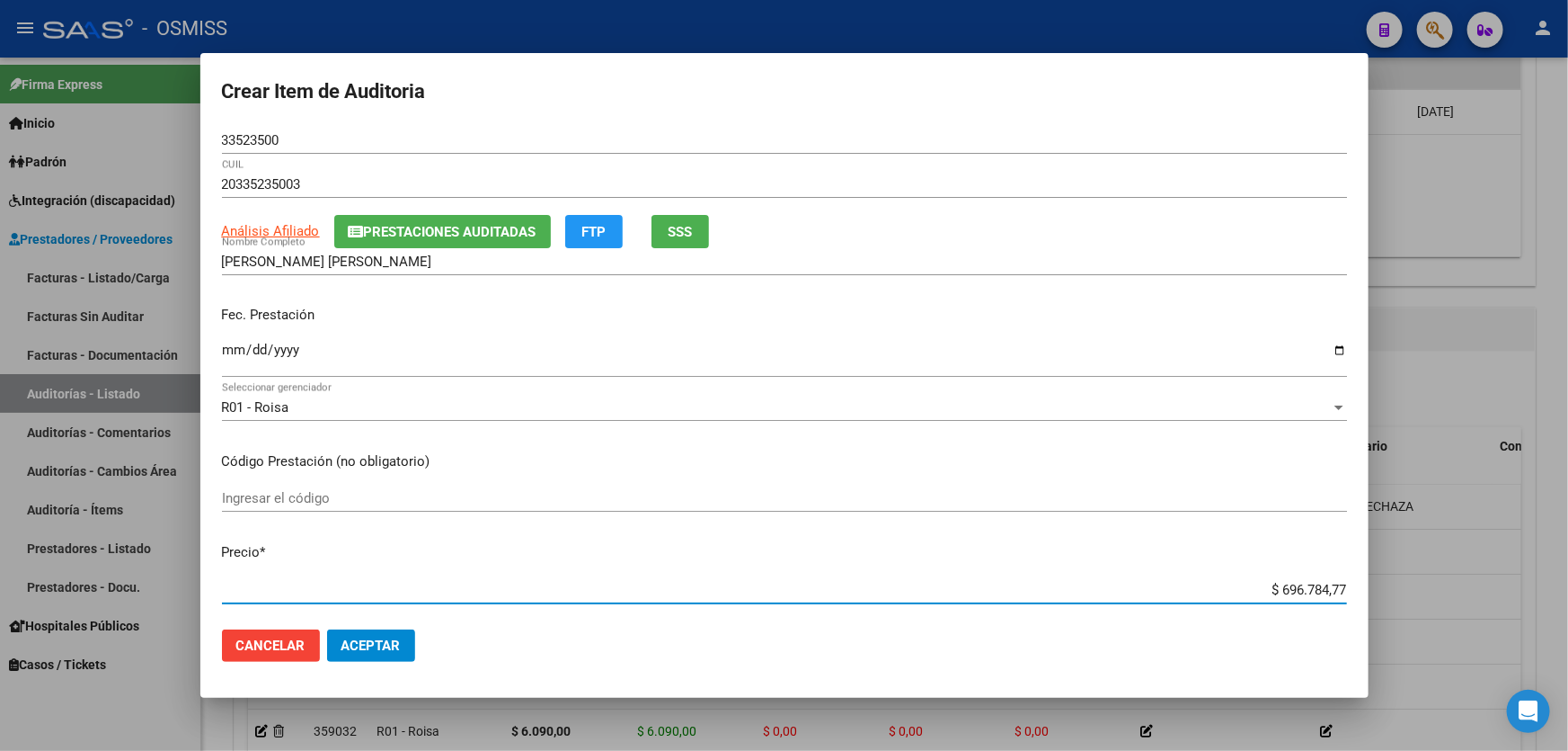
drag, startPoint x: 1228, startPoint y: 595, endPoint x: 1567, endPoint y: 576, distance: 339.5
click at [1536, 586] on div "Crear Item de Auditoria 33523500 Nro Documento 20335235003 CUIL Análisis Afilia…" at bounding box center [784, 375] width 1568 height 751
click at [376, 645] on span "Aceptar" at bounding box center [370, 645] width 59 height 16
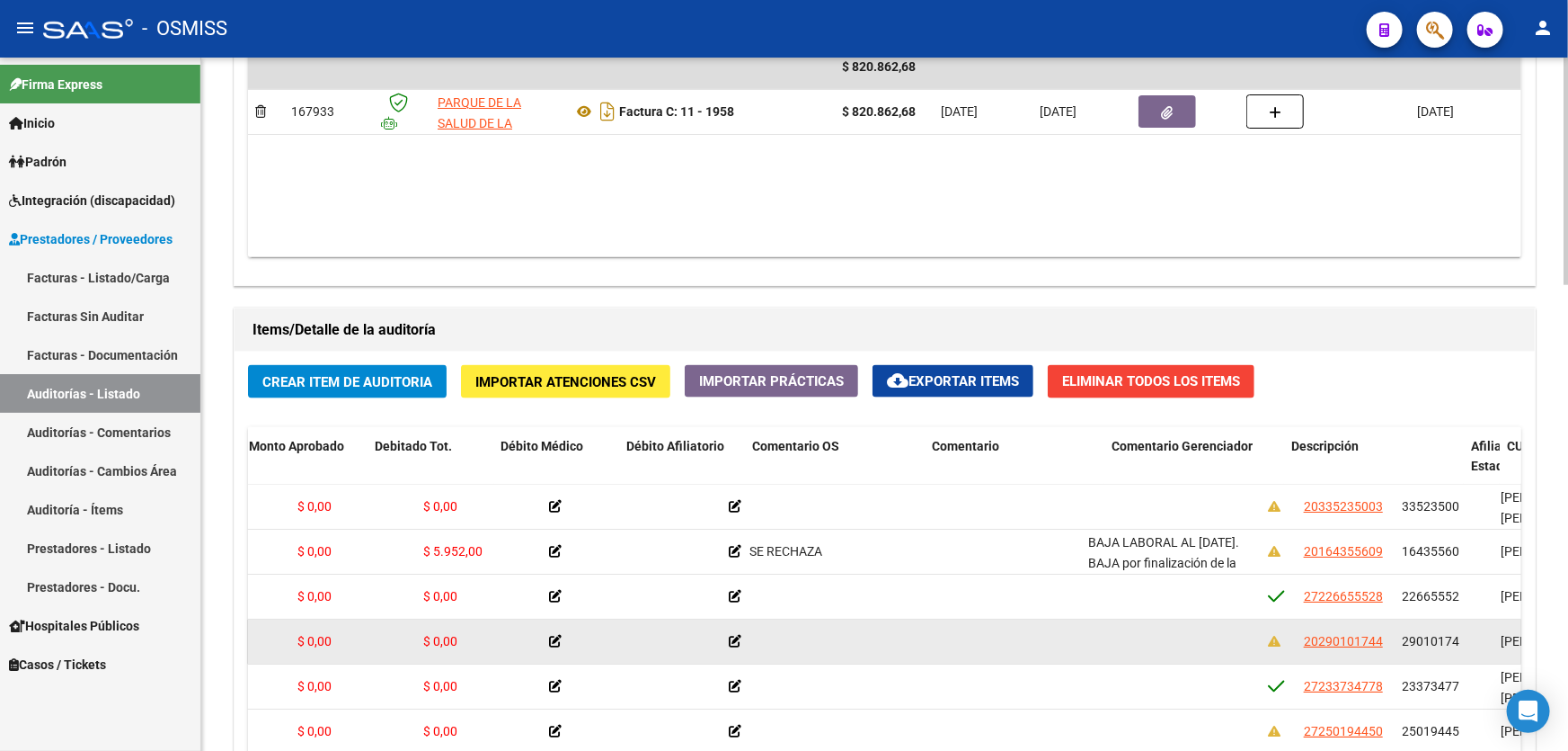
drag, startPoint x: 775, startPoint y: 617, endPoint x: 786, endPoint y: 615, distance: 11.2
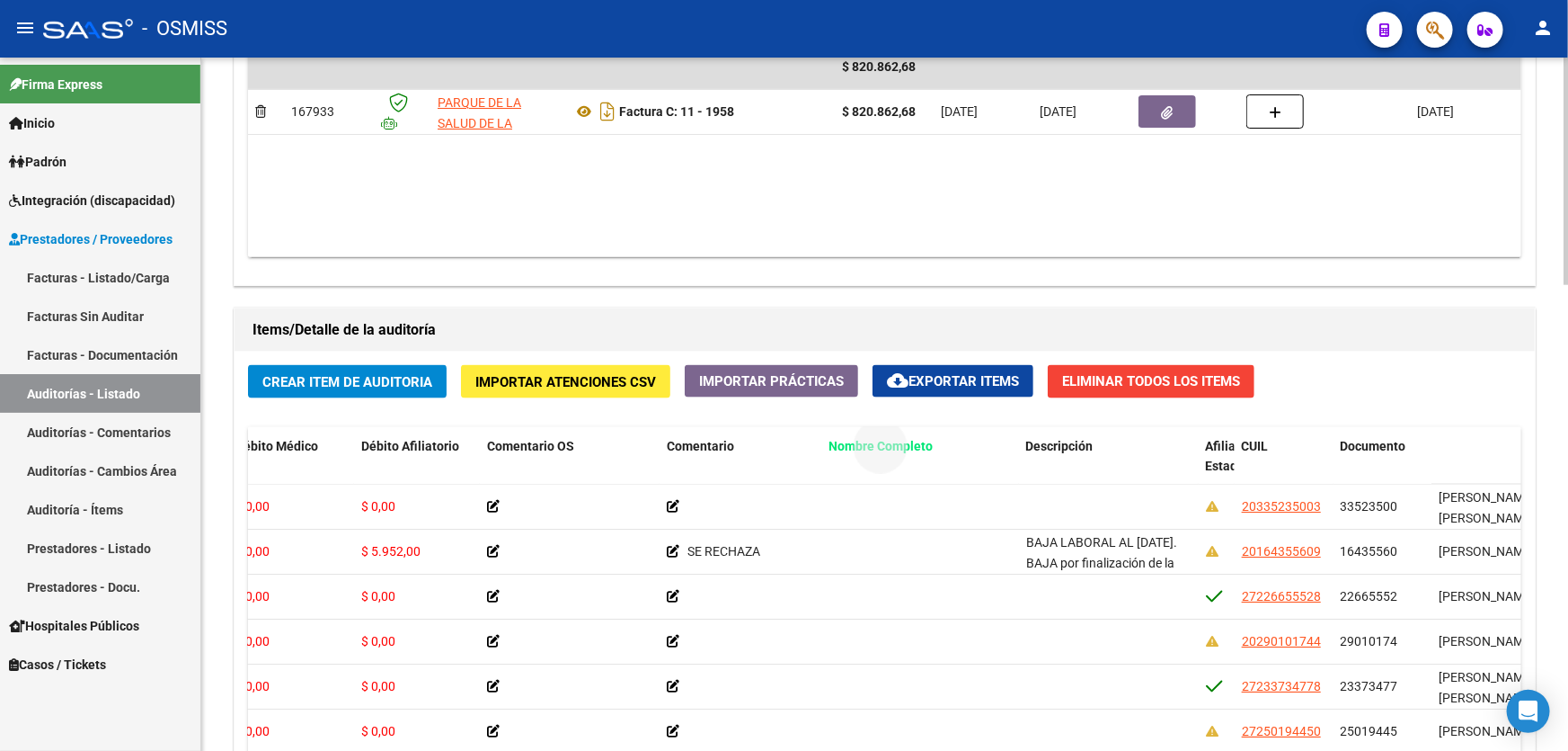
drag, startPoint x: 1476, startPoint y: 448, endPoint x: 865, endPoint y: 449, distance: 611.0
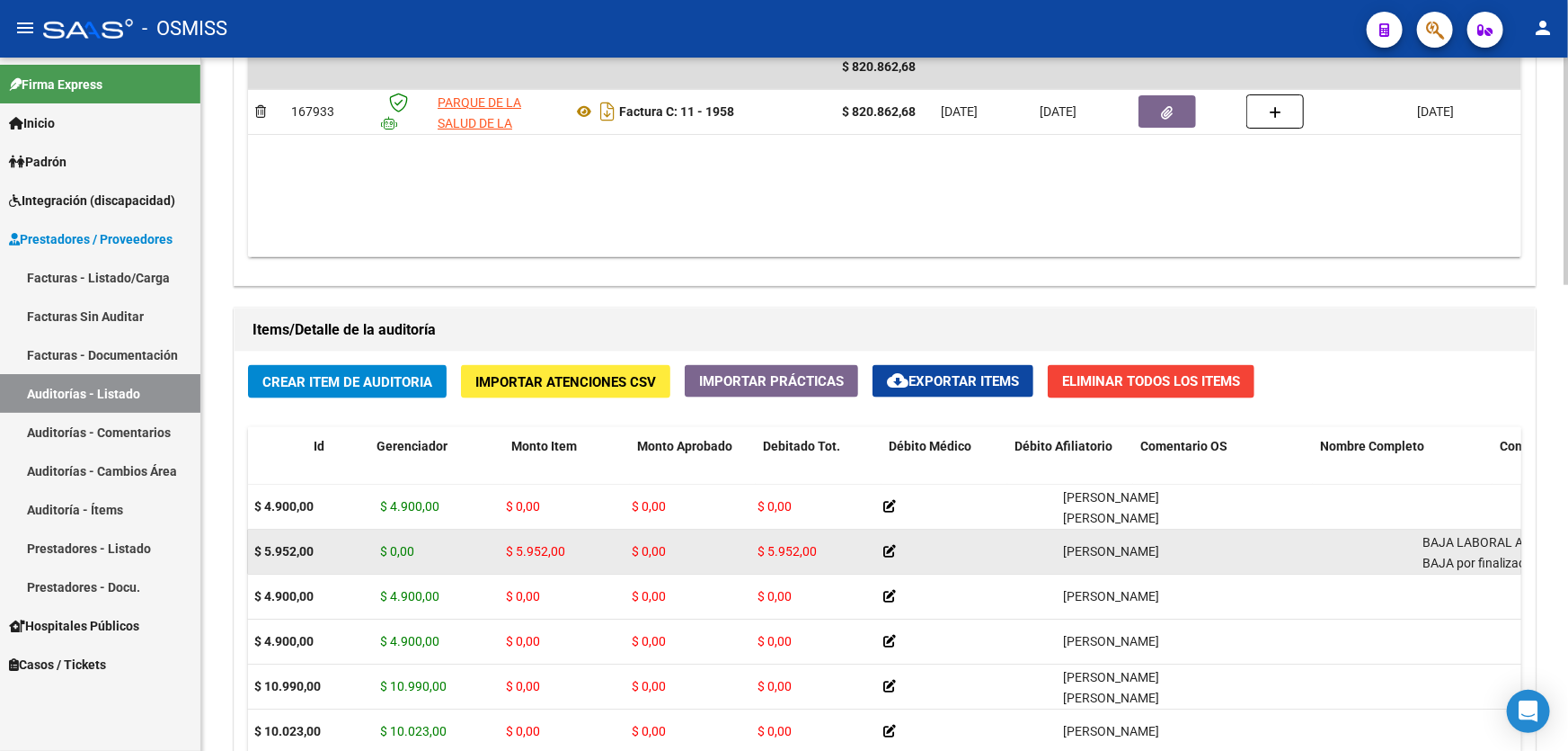
scroll to position [0, 0]
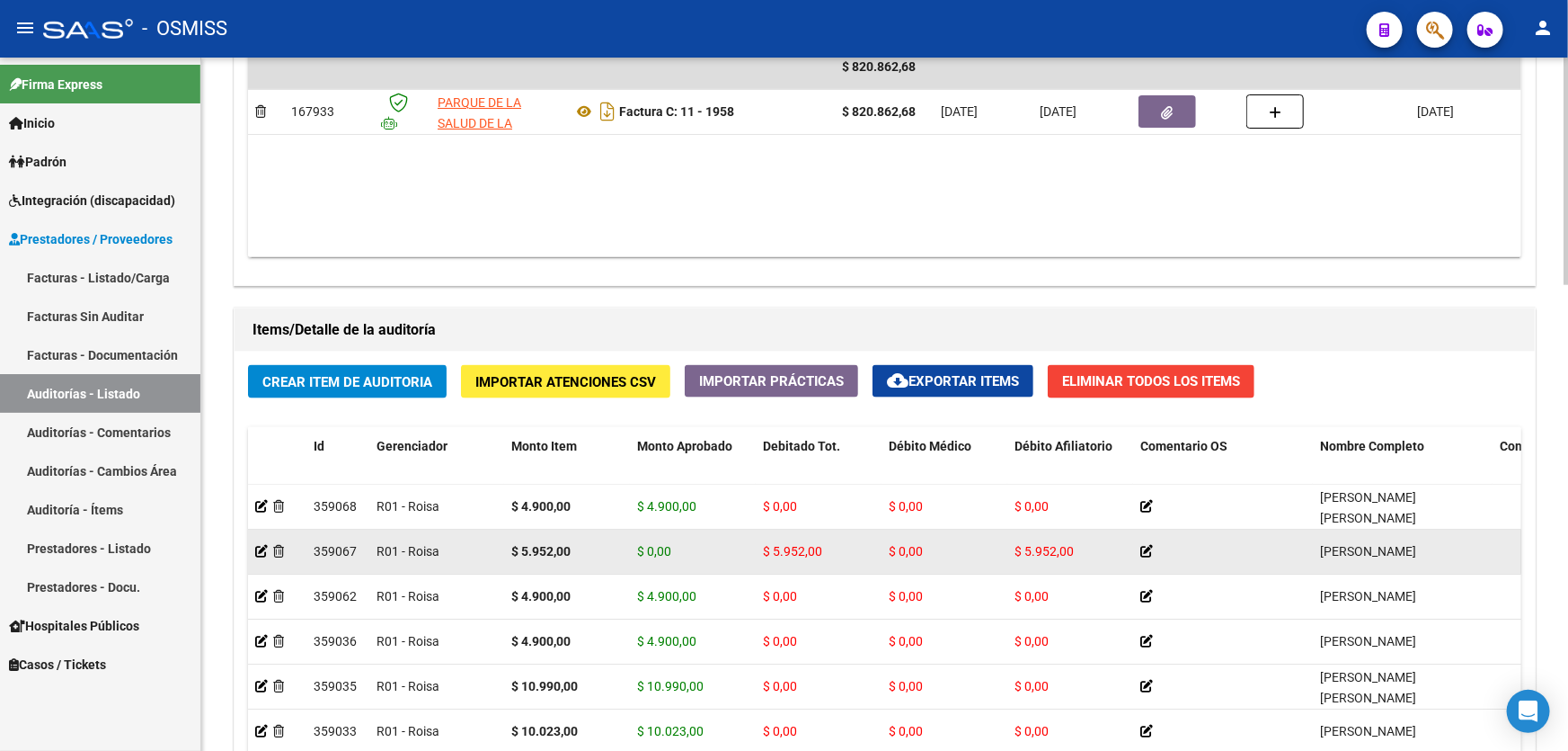
drag, startPoint x: 627, startPoint y: 557, endPoint x: 473, endPoint y: 548, distance: 154.3
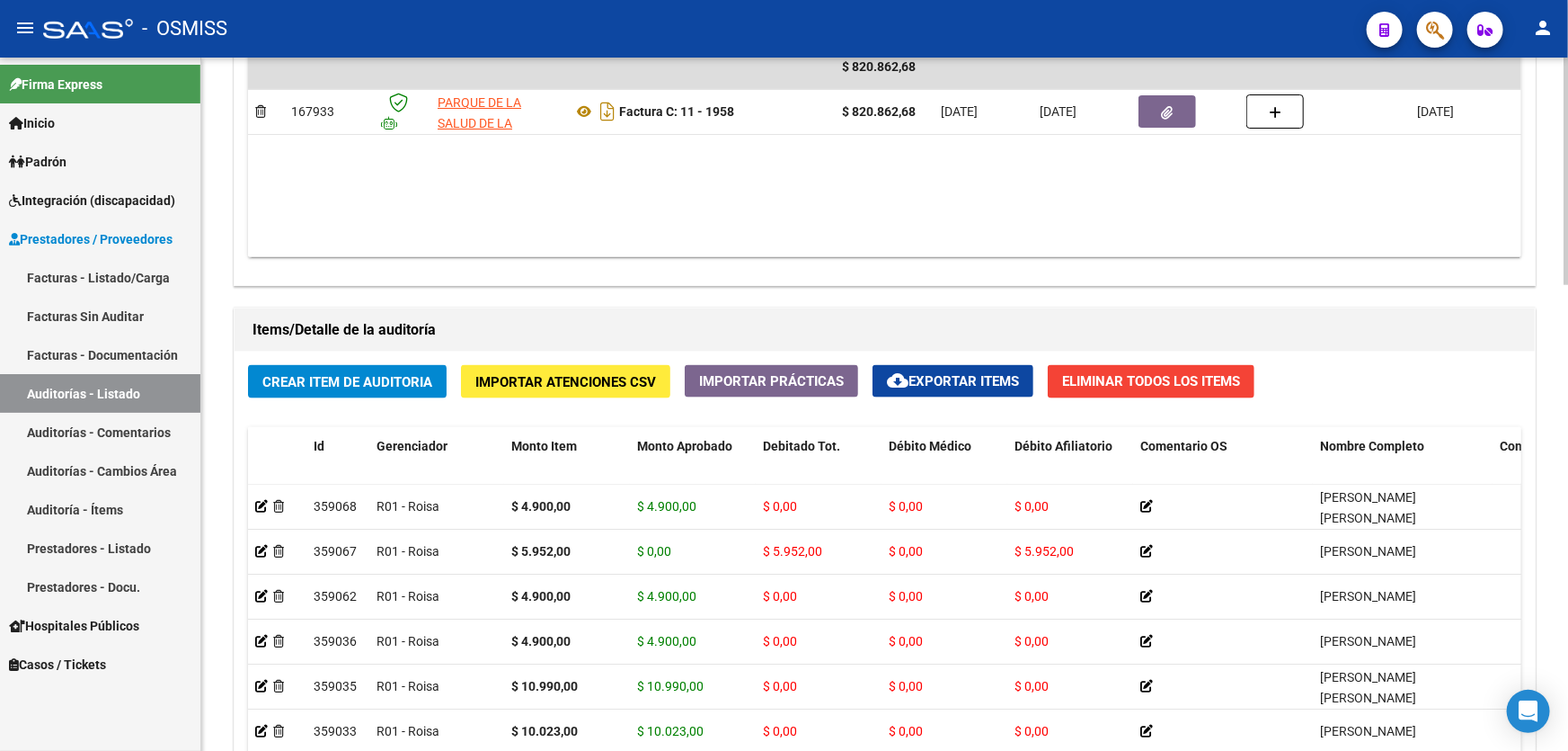
drag, startPoint x: 1297, startPoint y: 324, endPoint x: 1286, endPoint y: 299, distance: 27.3
click at [1297, 324] on h1 "Items/Detalle de la auditoría" at bounding box center [884, 330] width 1264 height 29
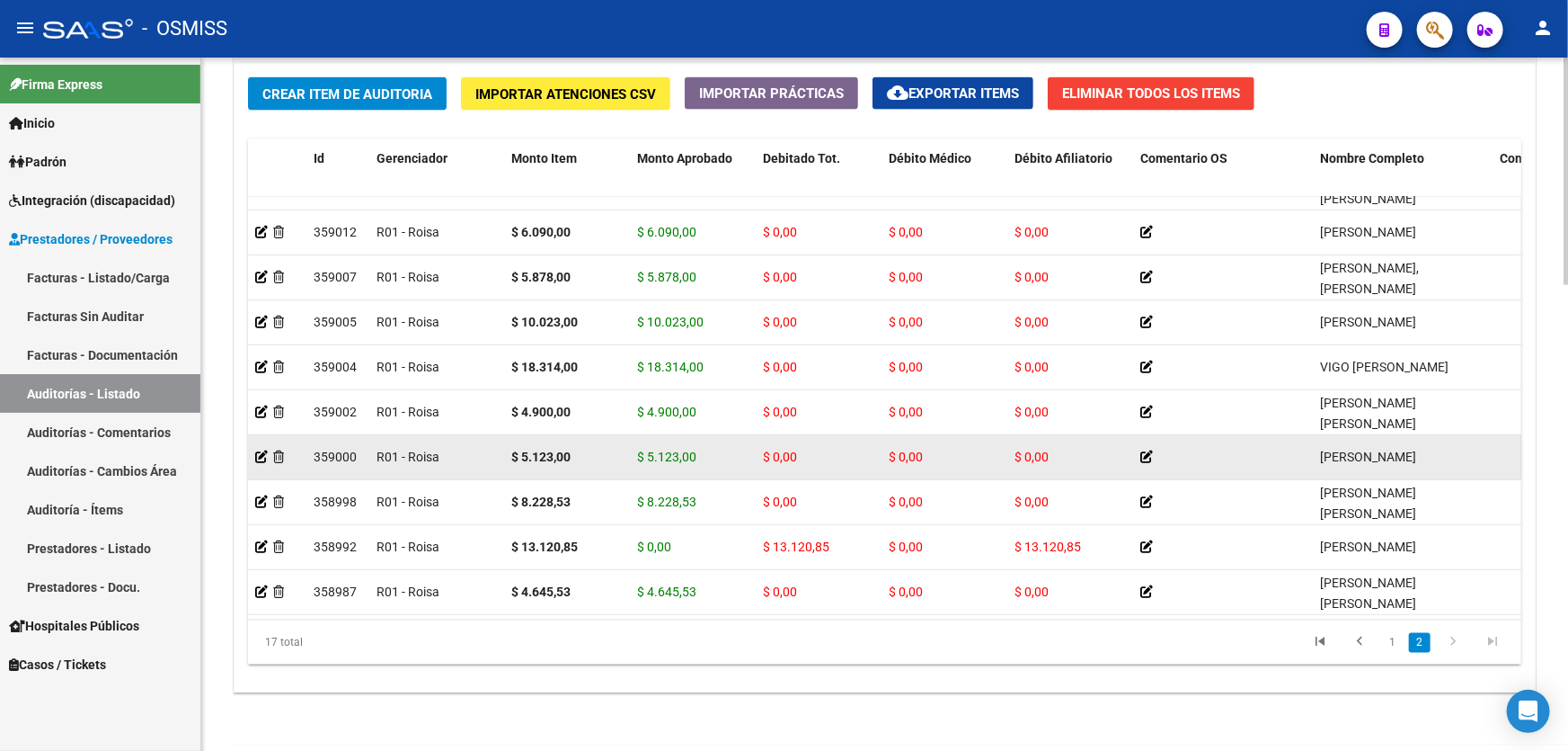
scroll to position [1416, 0]
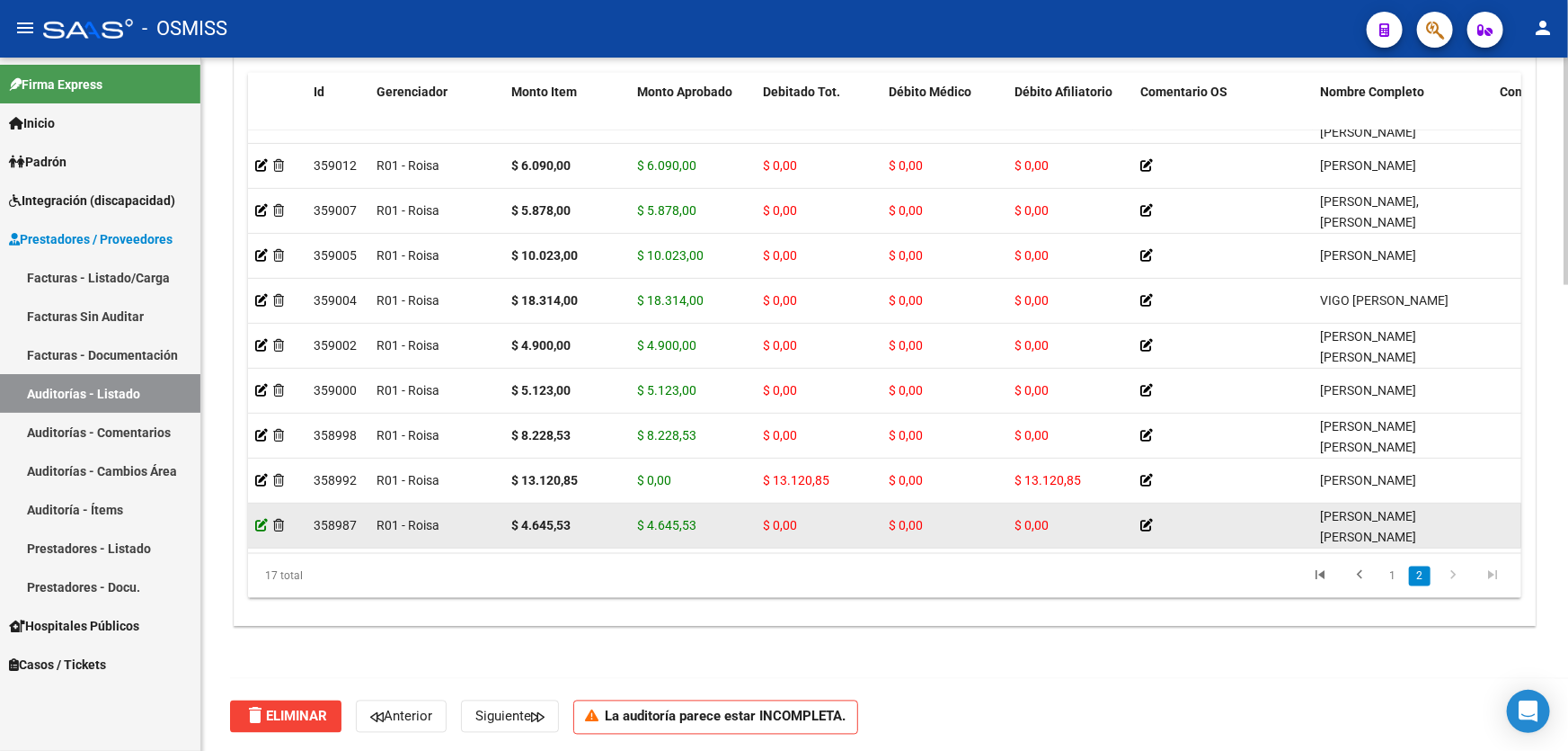
click at [255, 518] on icon at bounding box center [261, 524] width 13 height 13
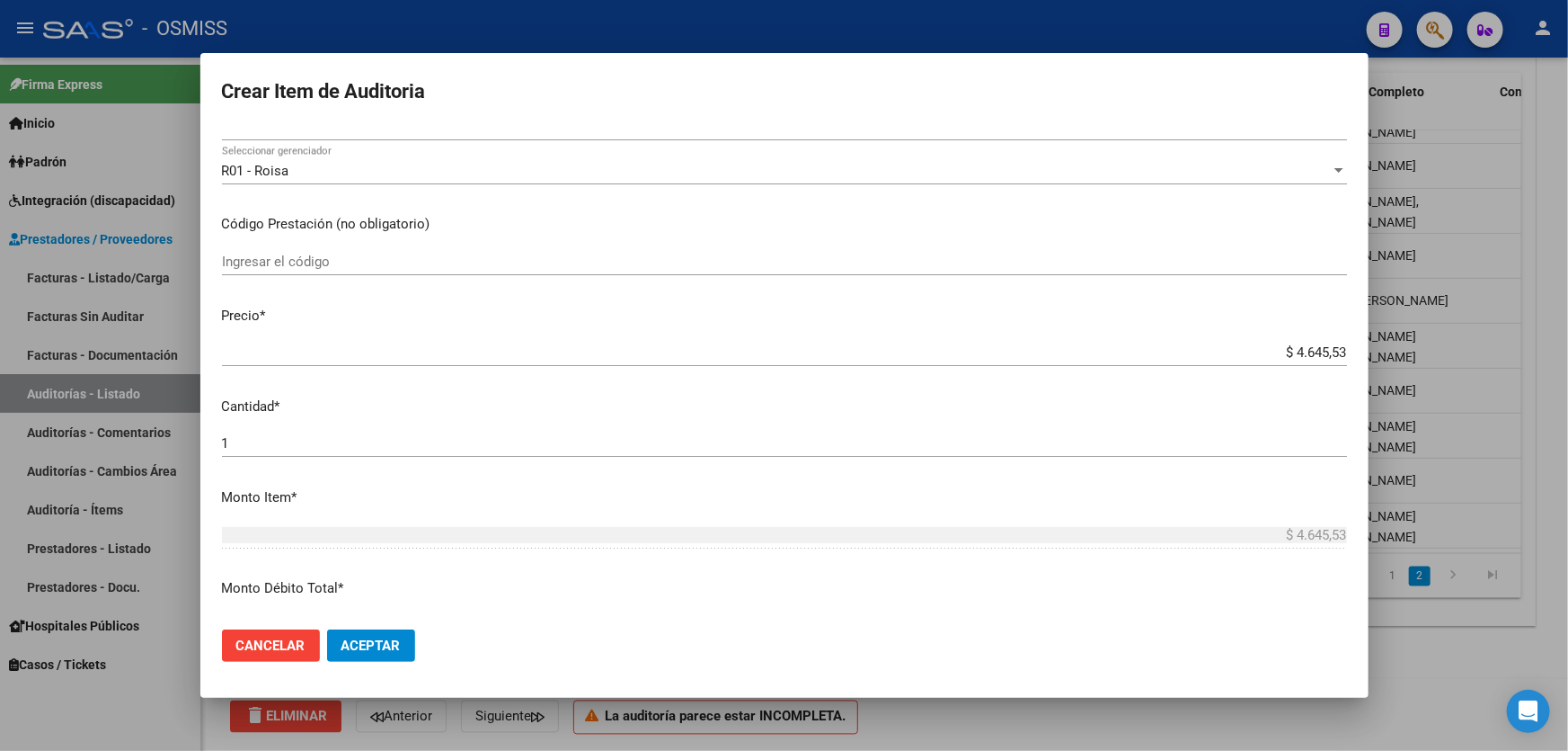
scroll to position [244, 0]
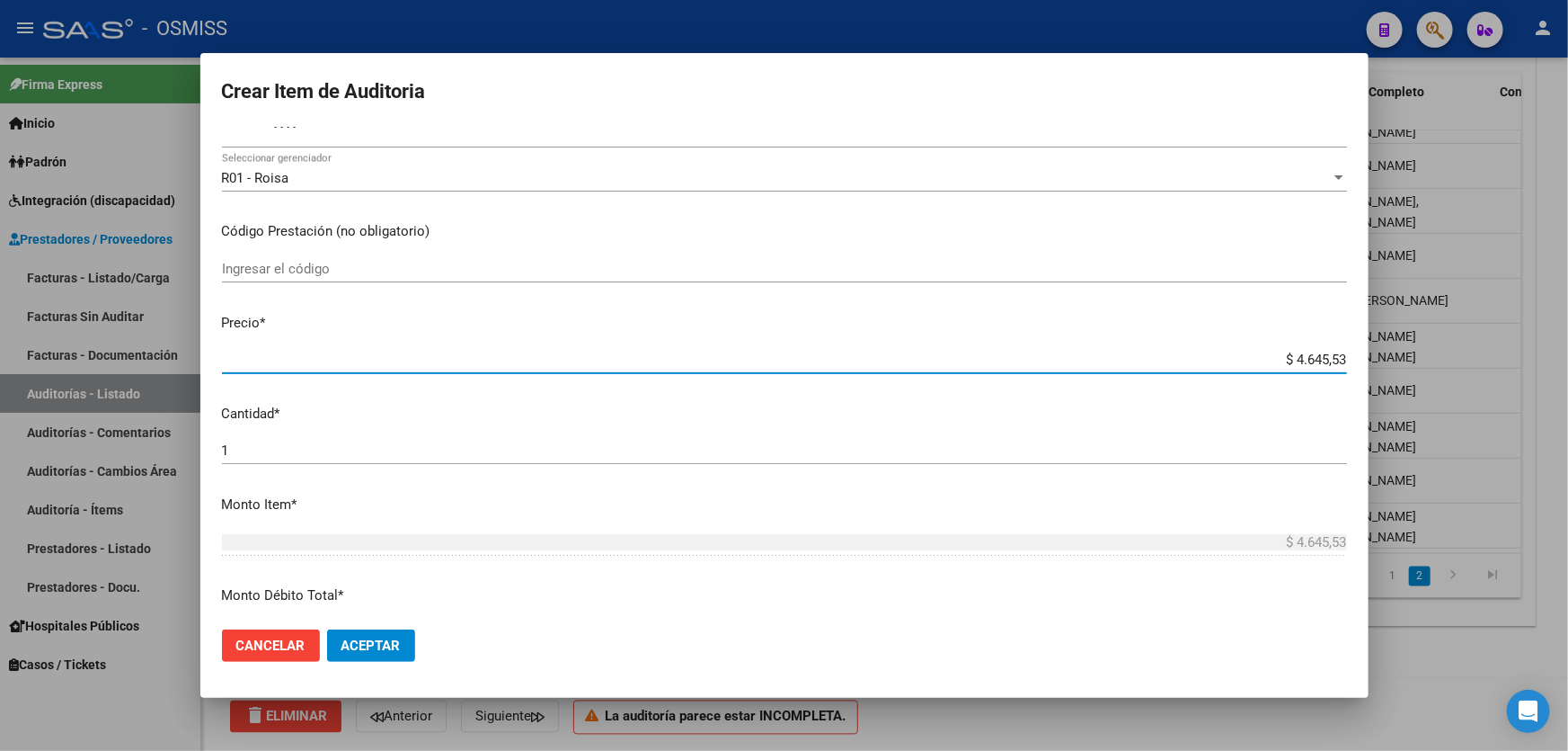
drag, startPoint x: 1221, startPoint y: 354, endPoint x: 1441, endPoint y: 348, distance: 220.1
click at [1441, 348] on div "Crear Item de Auditoria 21868516 Nro Documento 27218685167 CUIL Afiliado Activo…" at bounding box center [784, 375] width 1568 height 751
paste input "275.962"
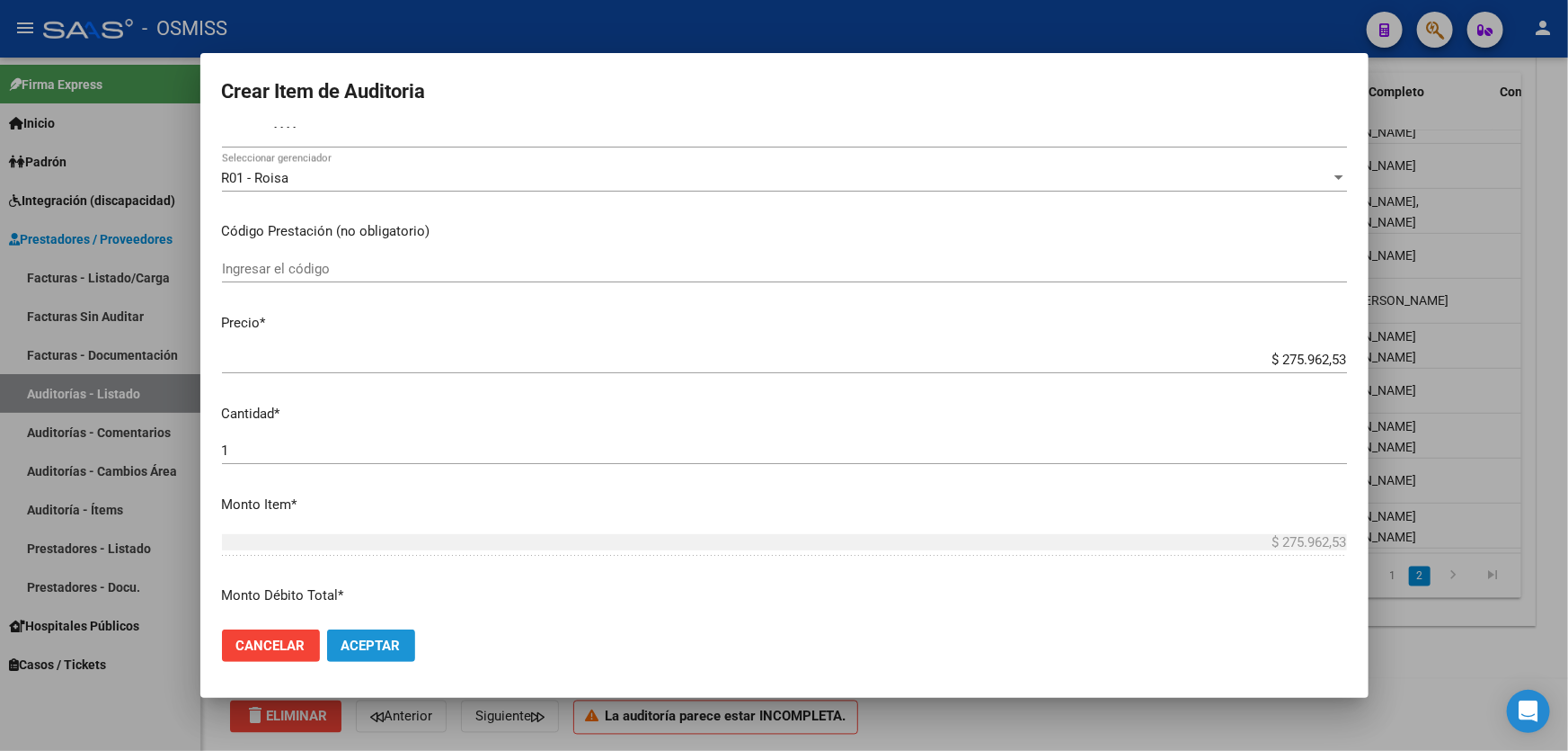
click at [380, 639] on span "Aceptar" at bounding box center [370, 645] width 59 height 16
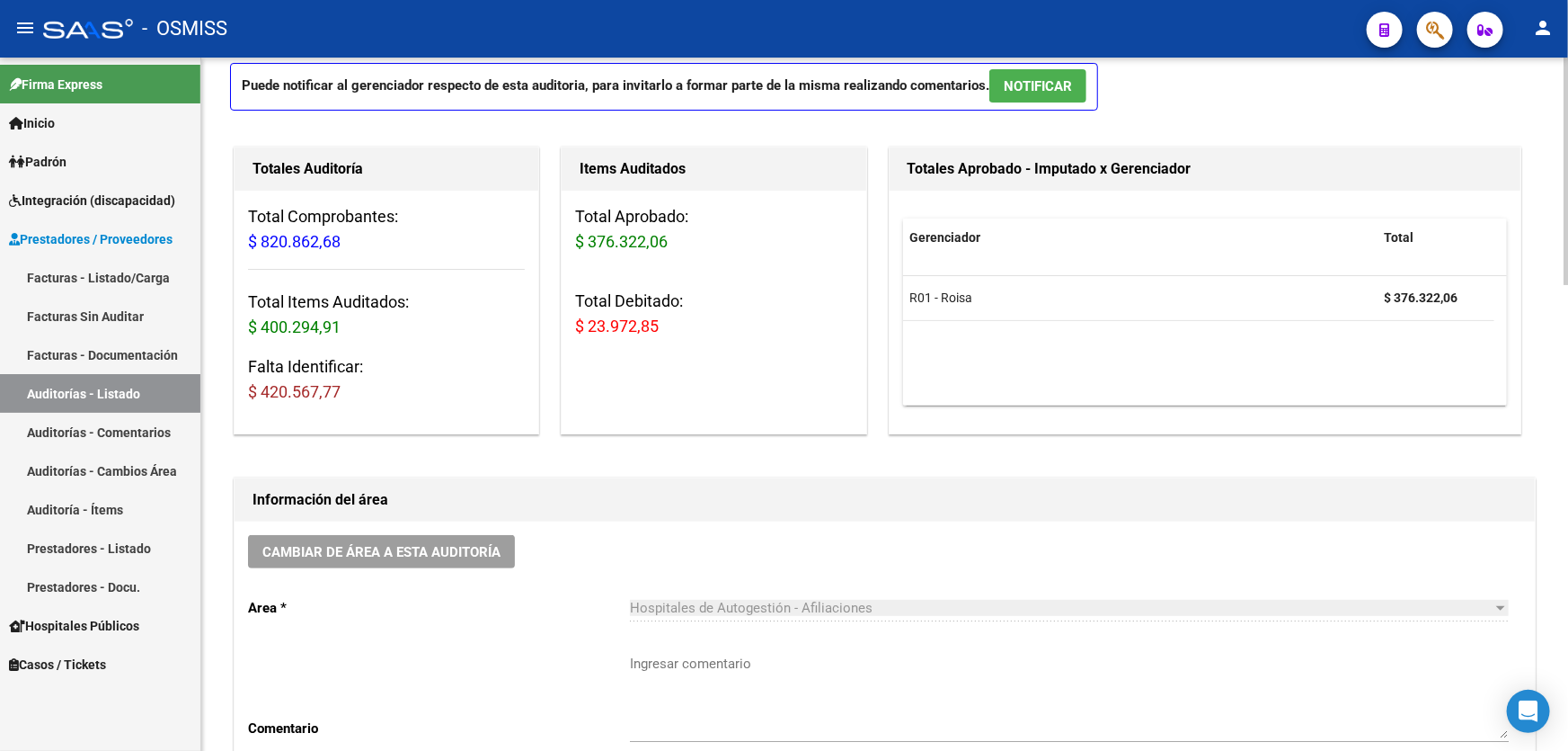
scroll to position [163, 0]
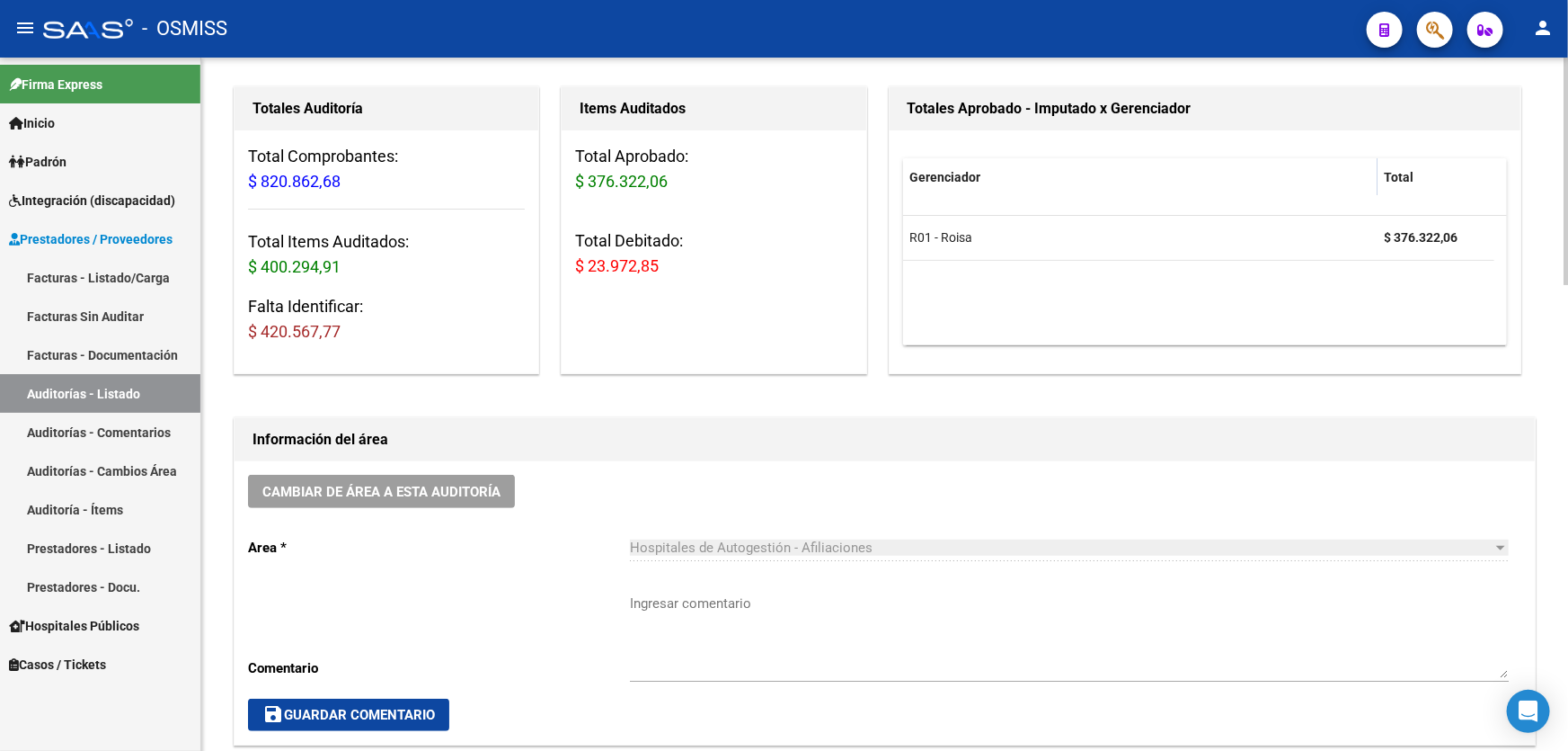
click at [998, 518] on div "Cambiar de área a esta auditoría Area * Hospitales de Autogestión - Afiliacione…" at bounding box center [884, 603] width 1300 height 283
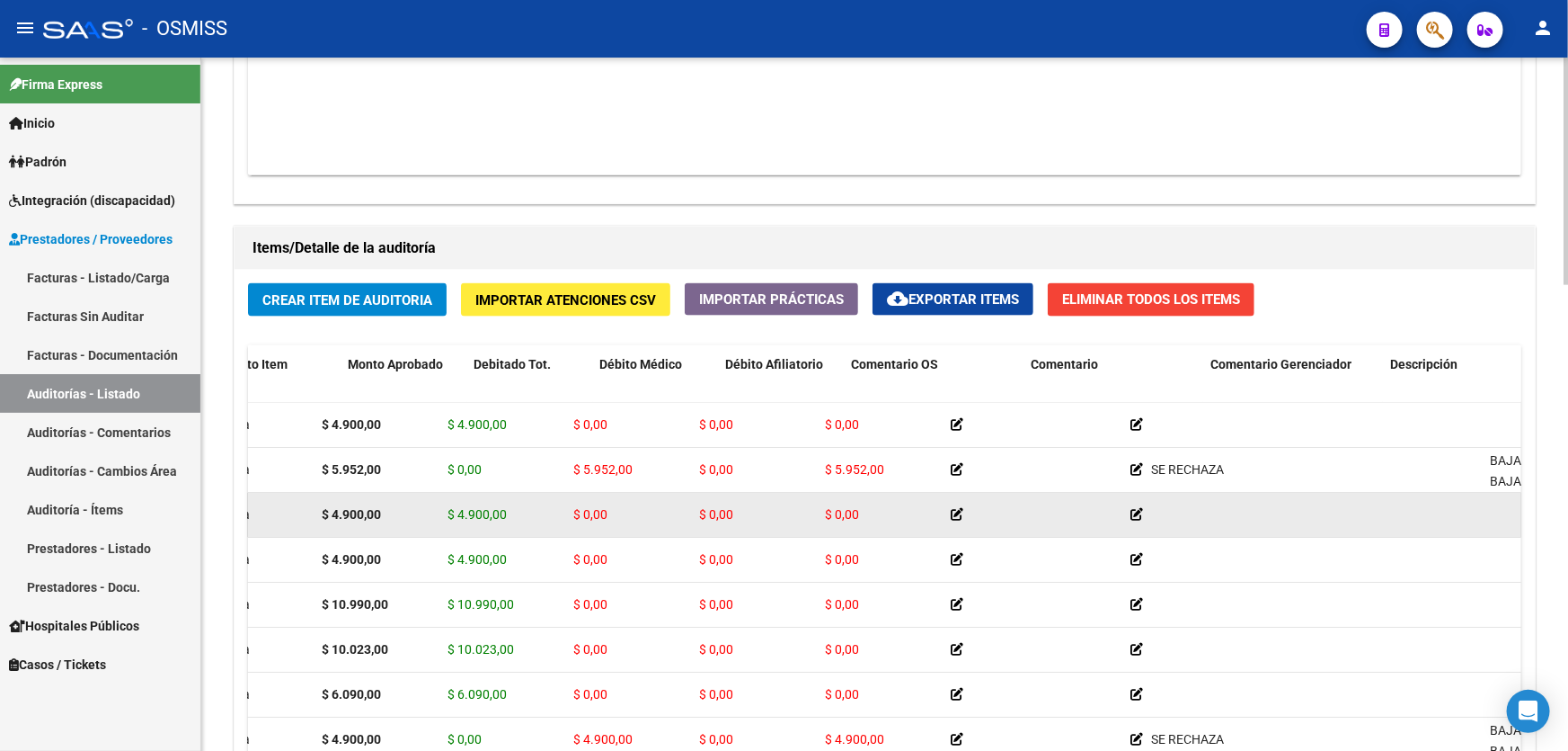
scroll to position [0, 467]
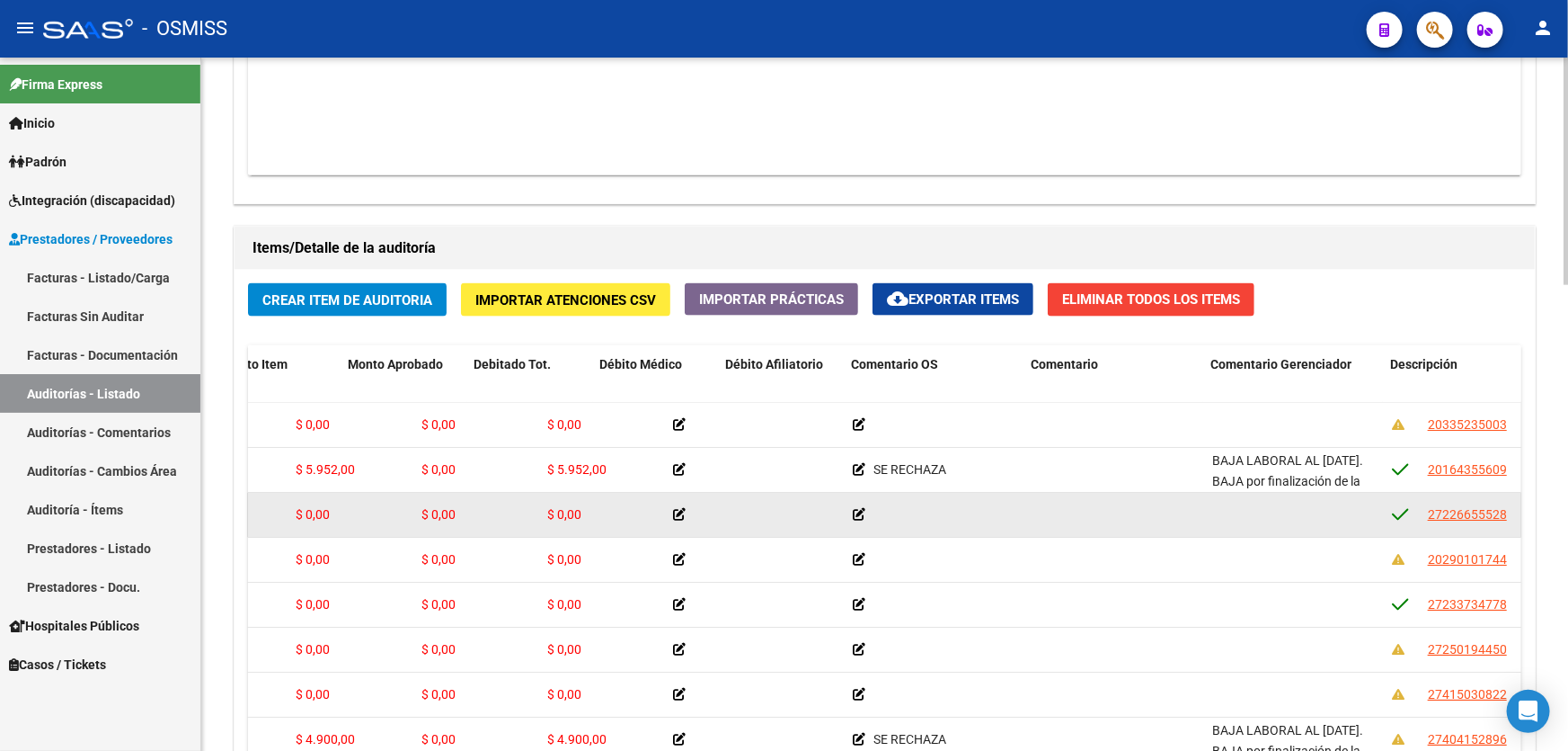
drag, startPoint x: 829, startPoint y: 491, endPoint x: 899, endPoint y: 490, distance: 70.0
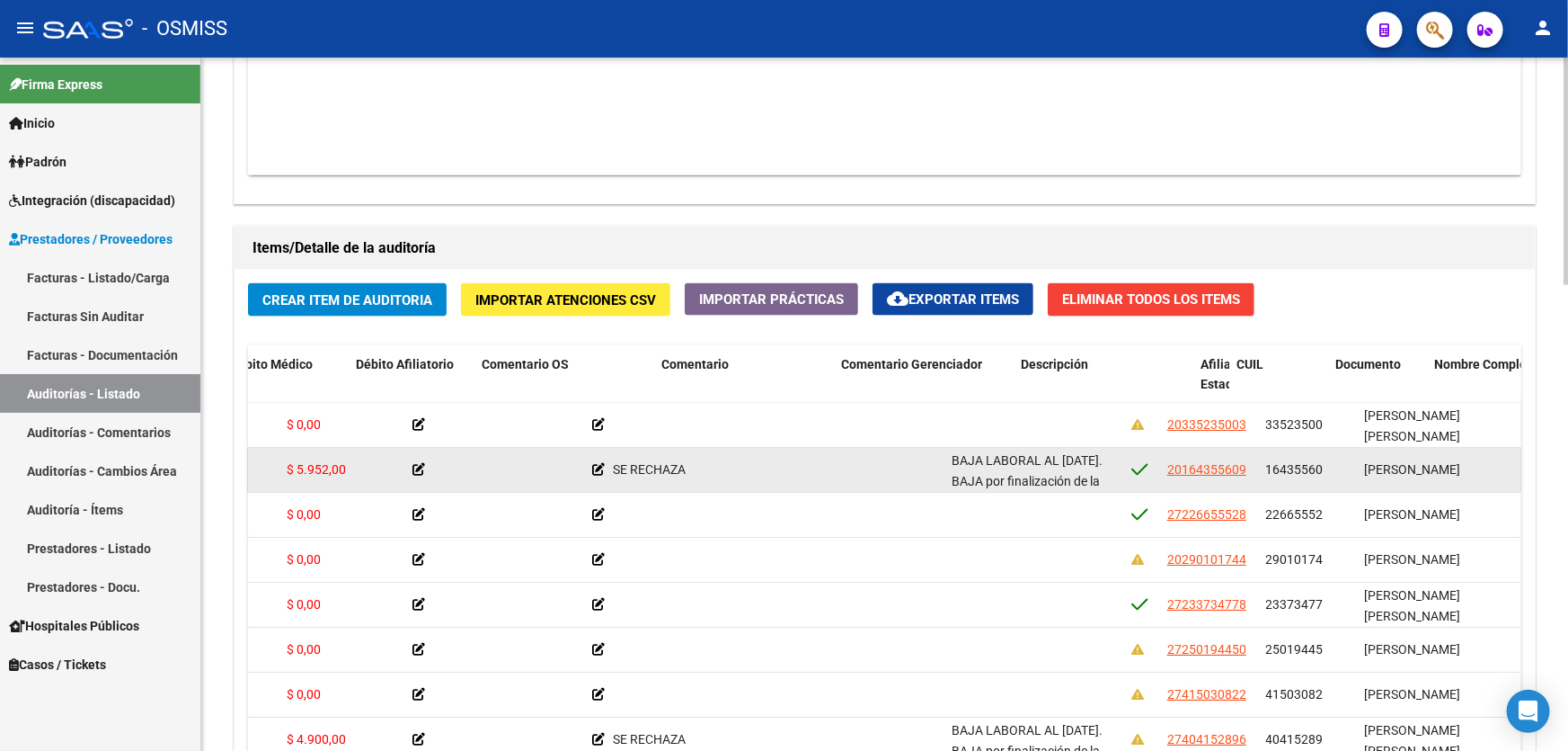
drag, startPoint x: 1031, startPoint y: 490, endPoint x: 1082, endPoint y: 482, distance: 51.6
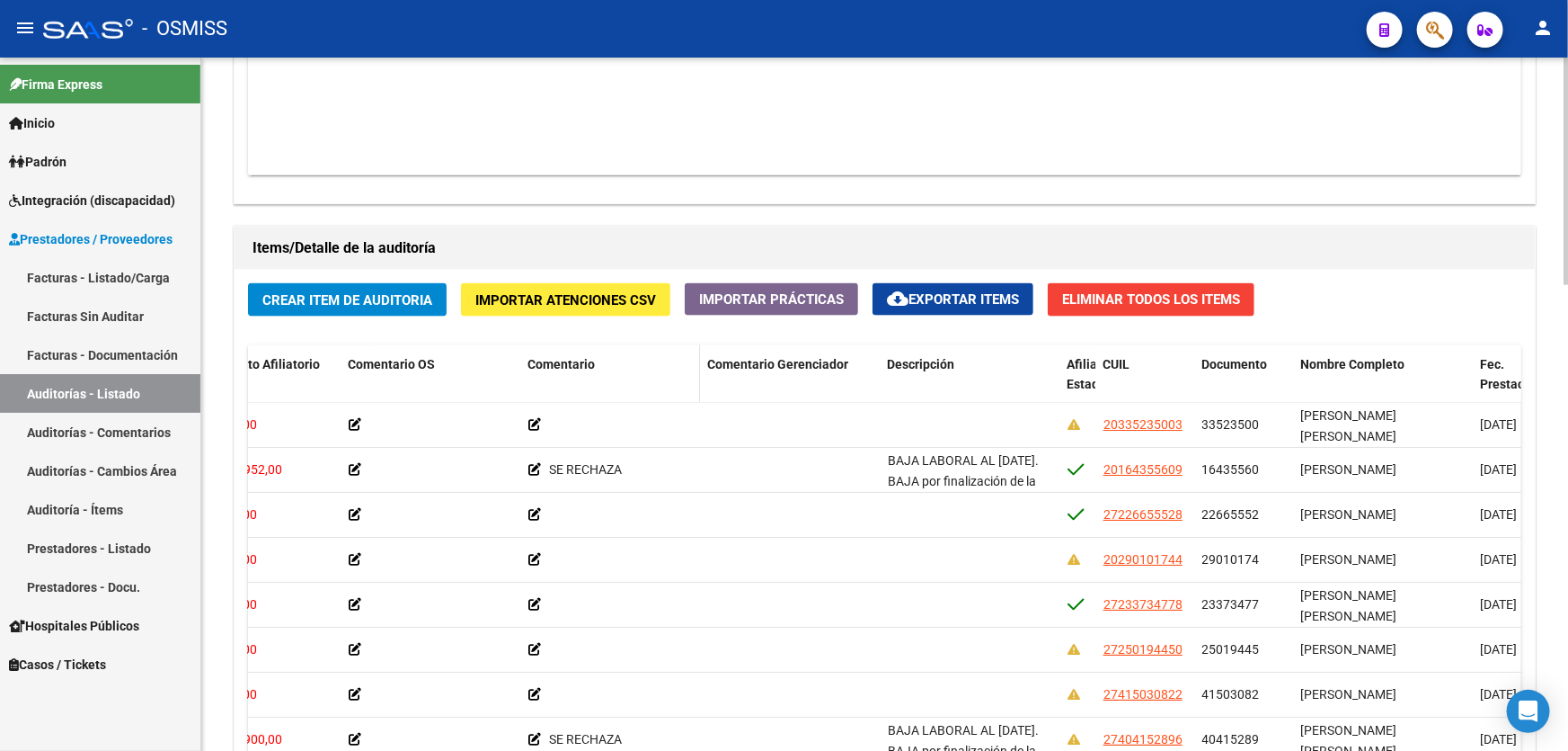
drag, startPoint x: 1313, startPoint y: 361, endPoint x: 689, endPoint y: 360, distance: 624.0
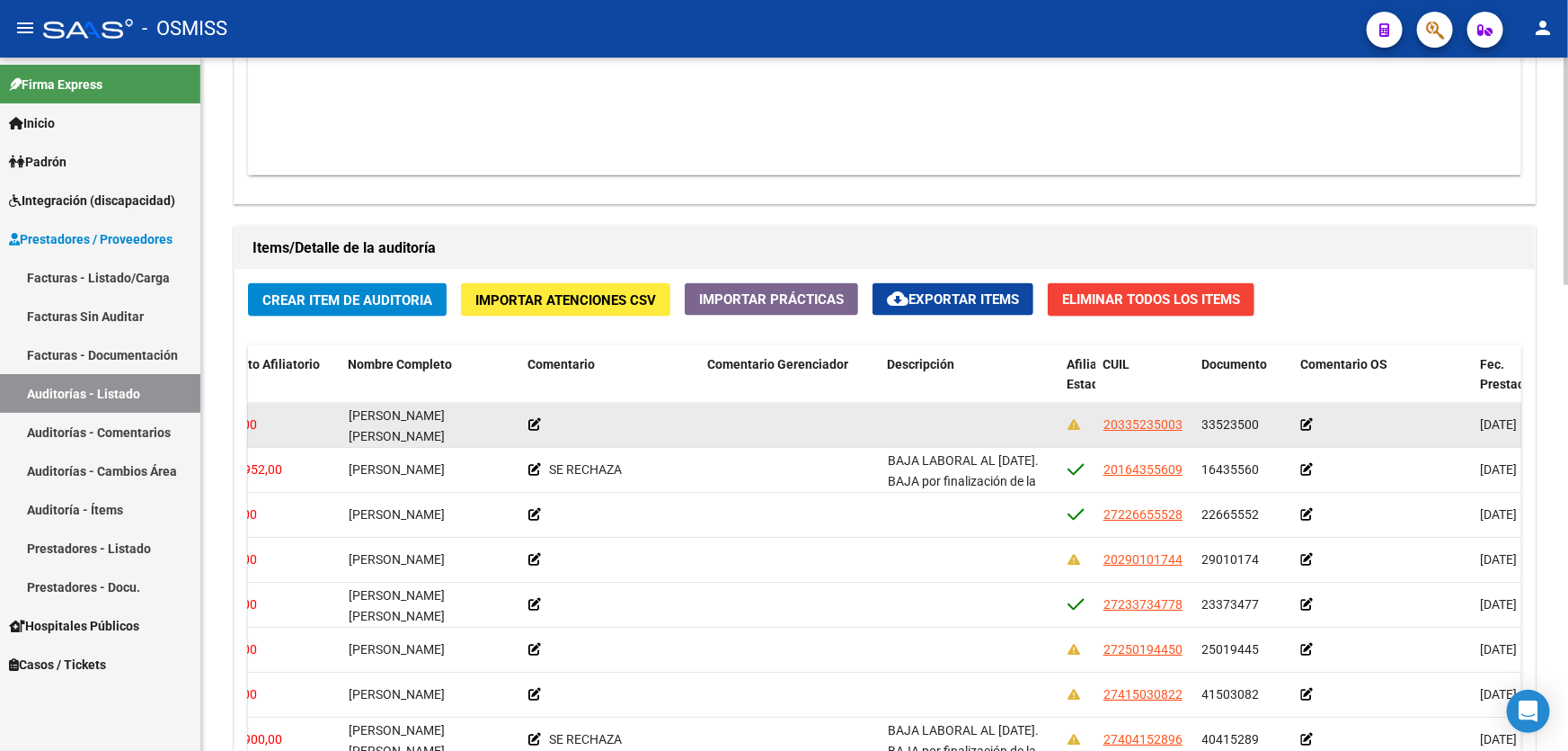
drag, startPoint x: 763, startPoint y: 423, endPoint x: 349, endPoint y: 422, distance: 414.0
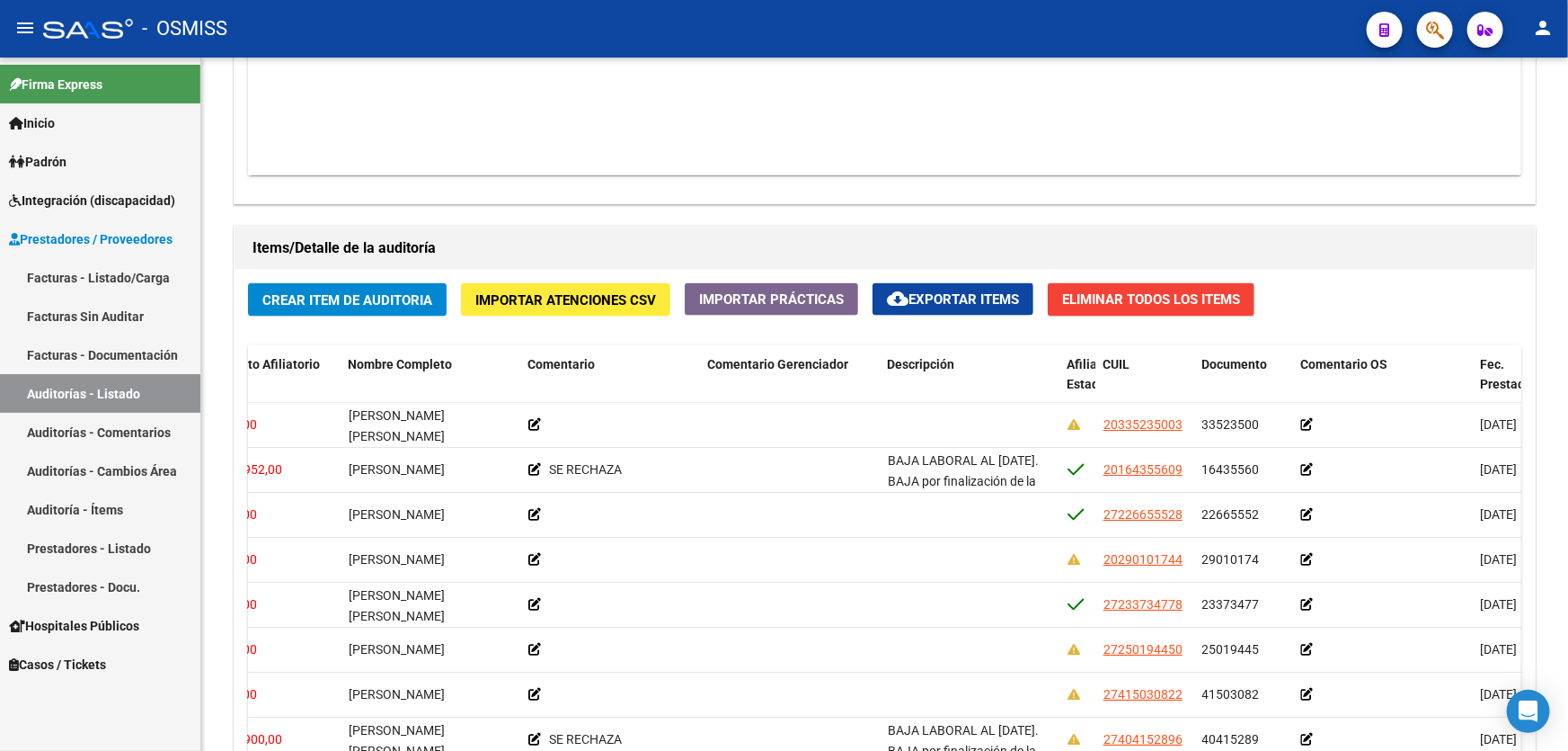
drag, startPoint x: 349, startPoint y: 422, endPoint x: 142, endPoint y: 413, distance: 207.2
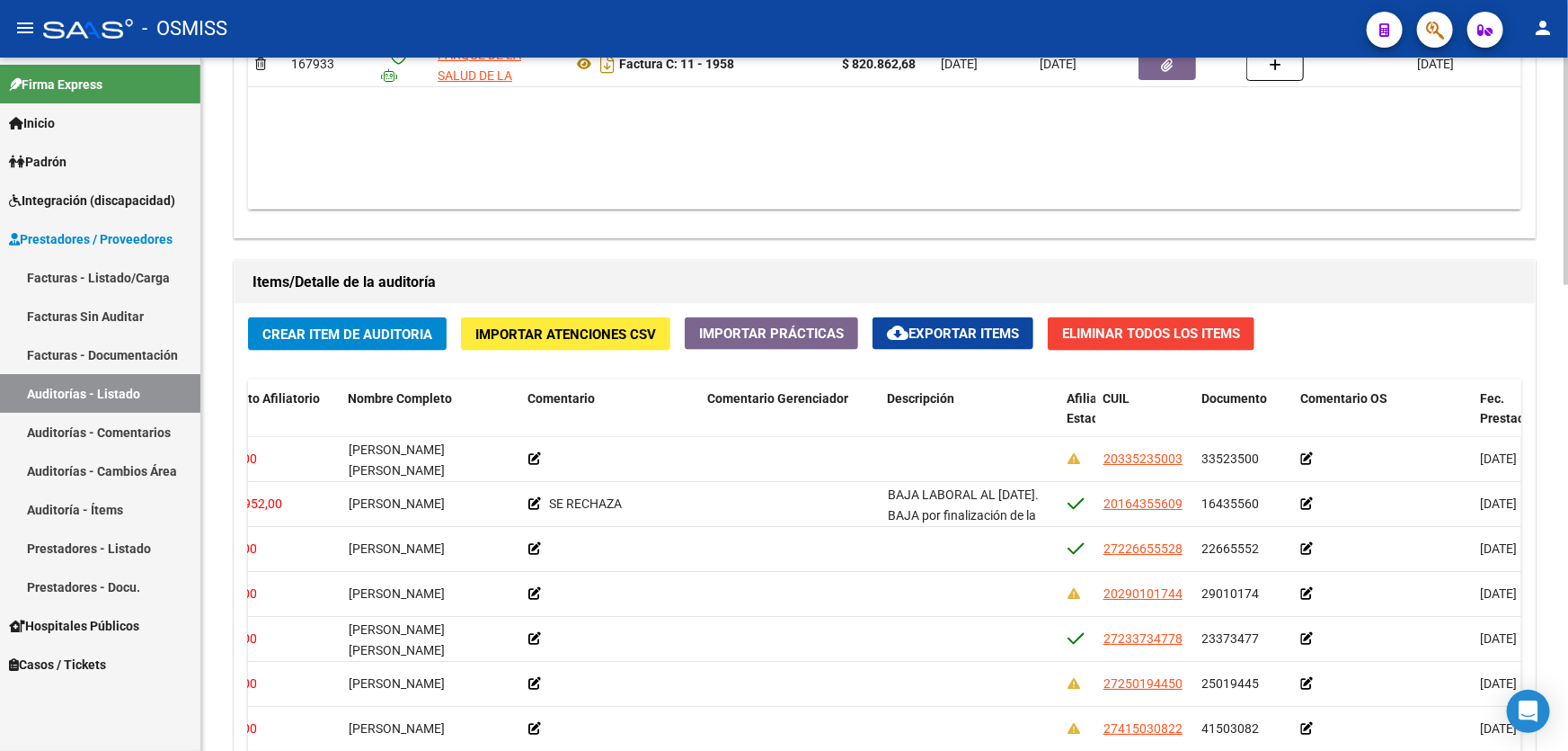
scroll to position [1073, 0]
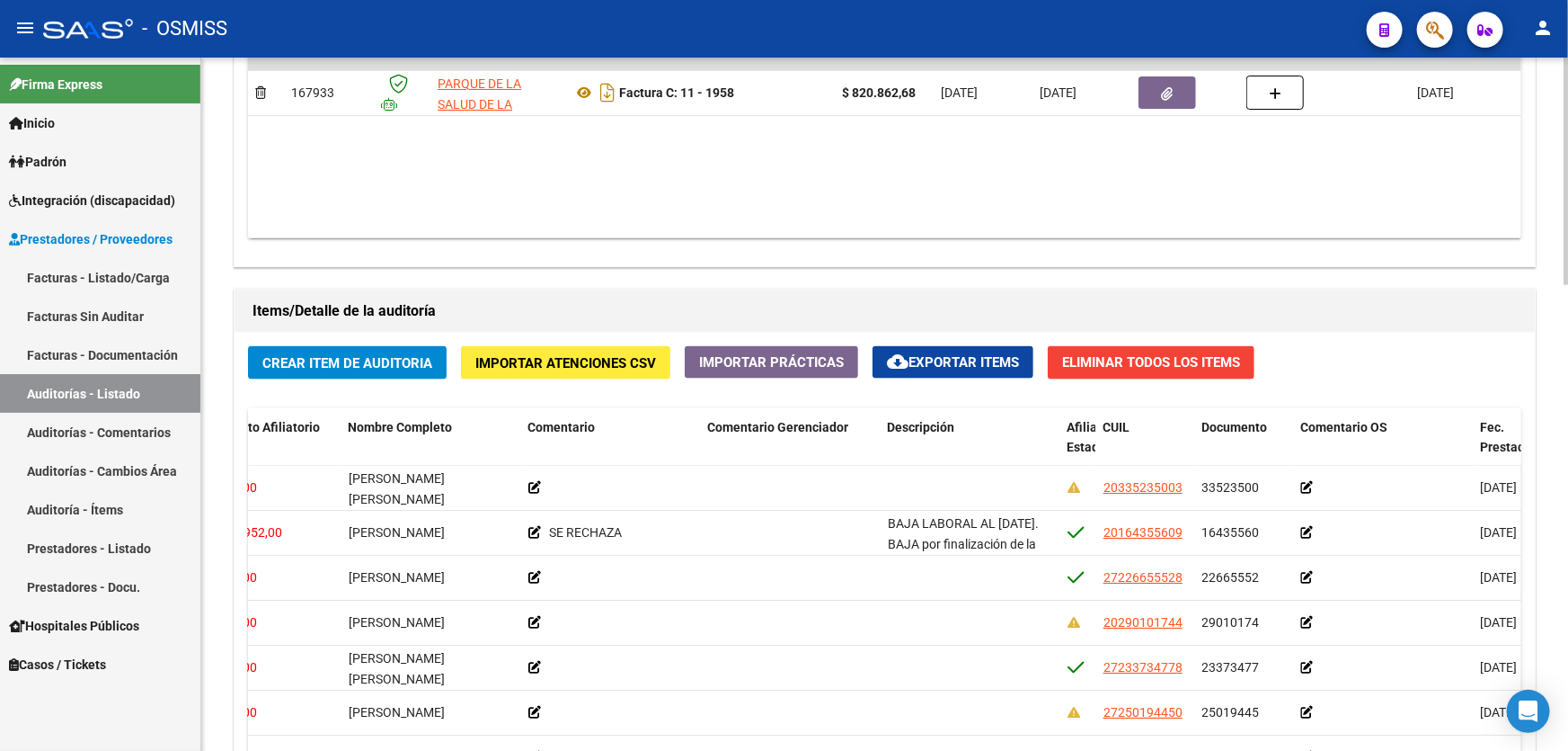
drag, startPoint x: 616, startPoint y: 254, endPoint x: 264, endPoint y: 206, distance: 355.3
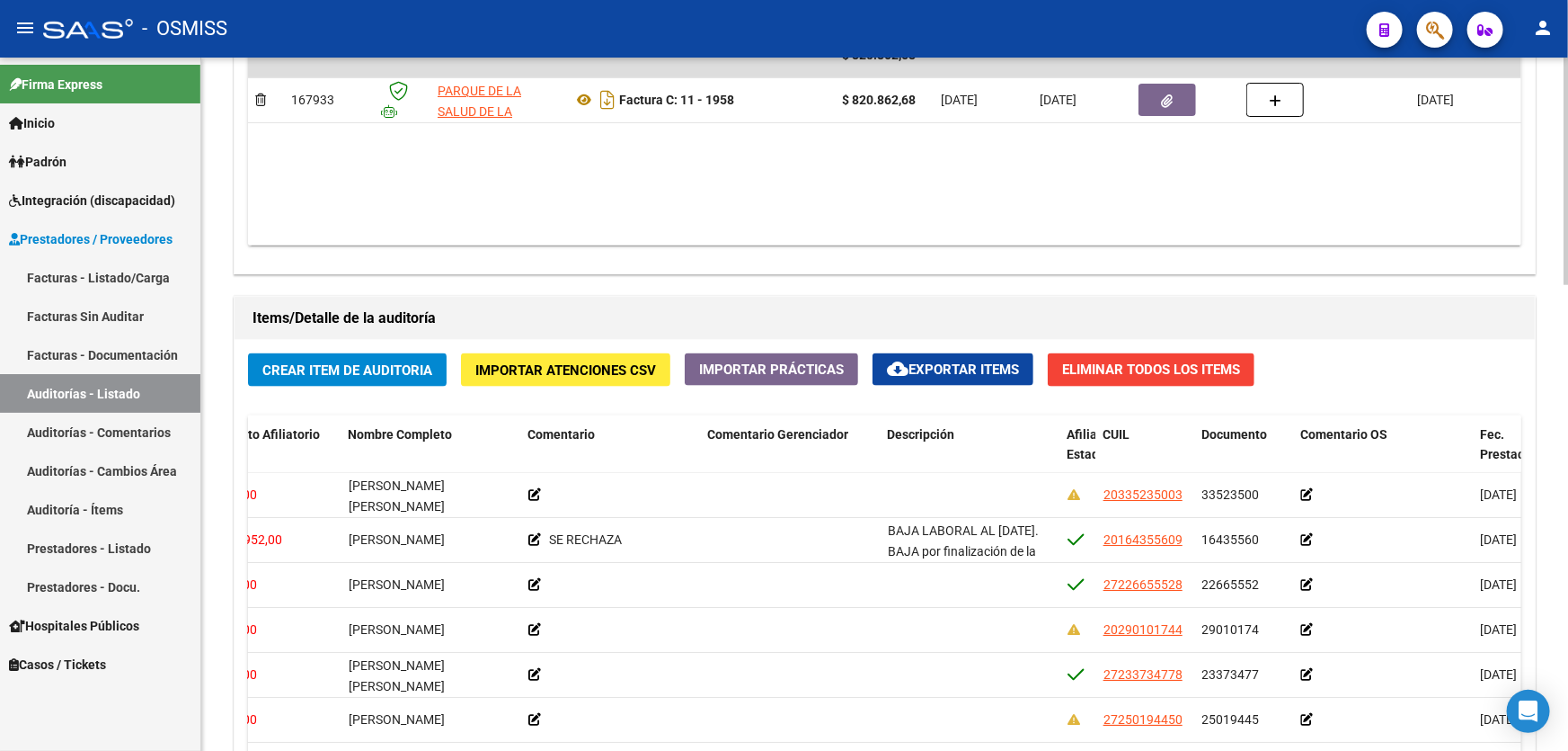
drag, startPoint x: 655, startPoint y: 272, endPoint x: 350, endPoint y: 277, distance: 305.0
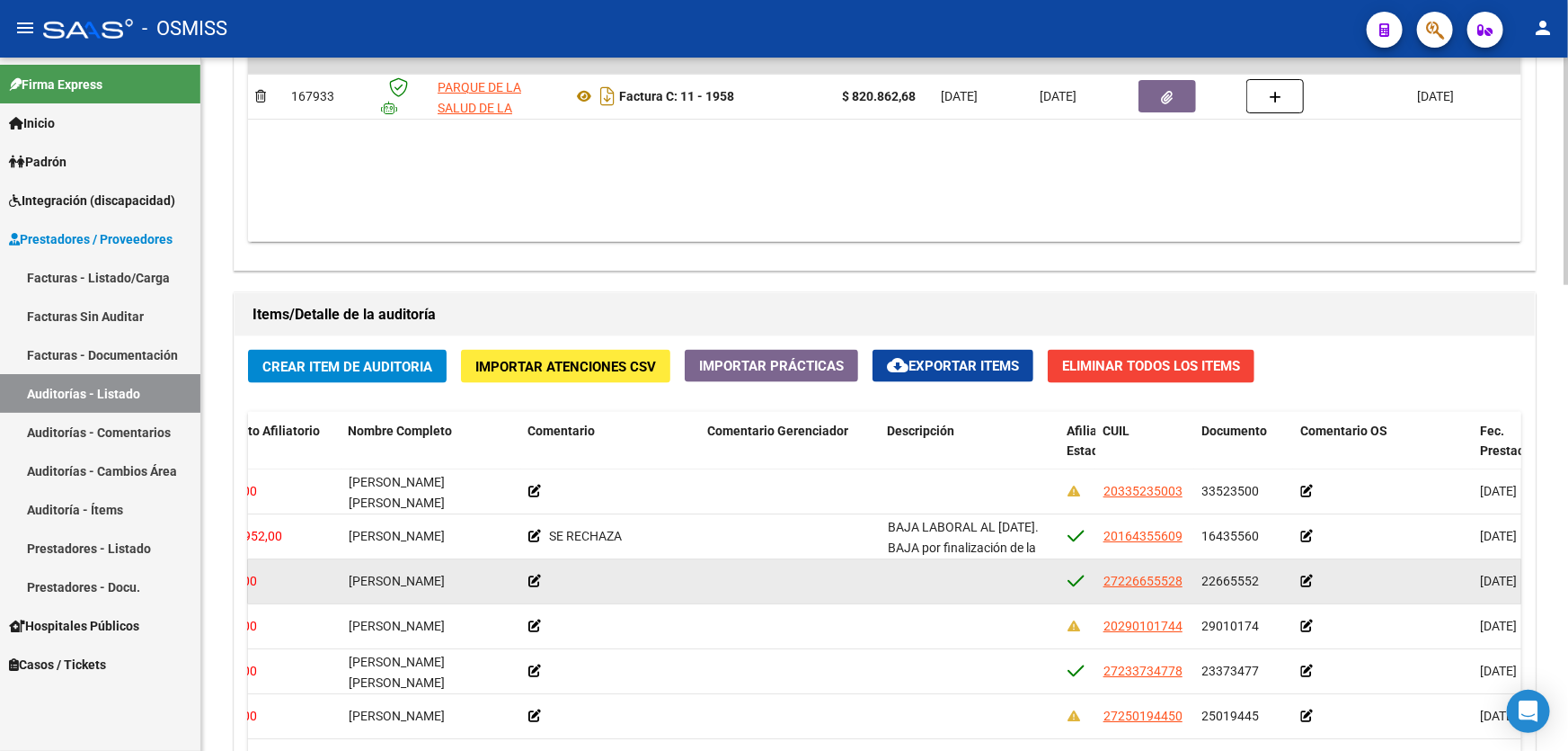
drag, startPoint x: 554, startPoint y: 503, endPoint x: 557, endPoint y: 586, distance: 83.1
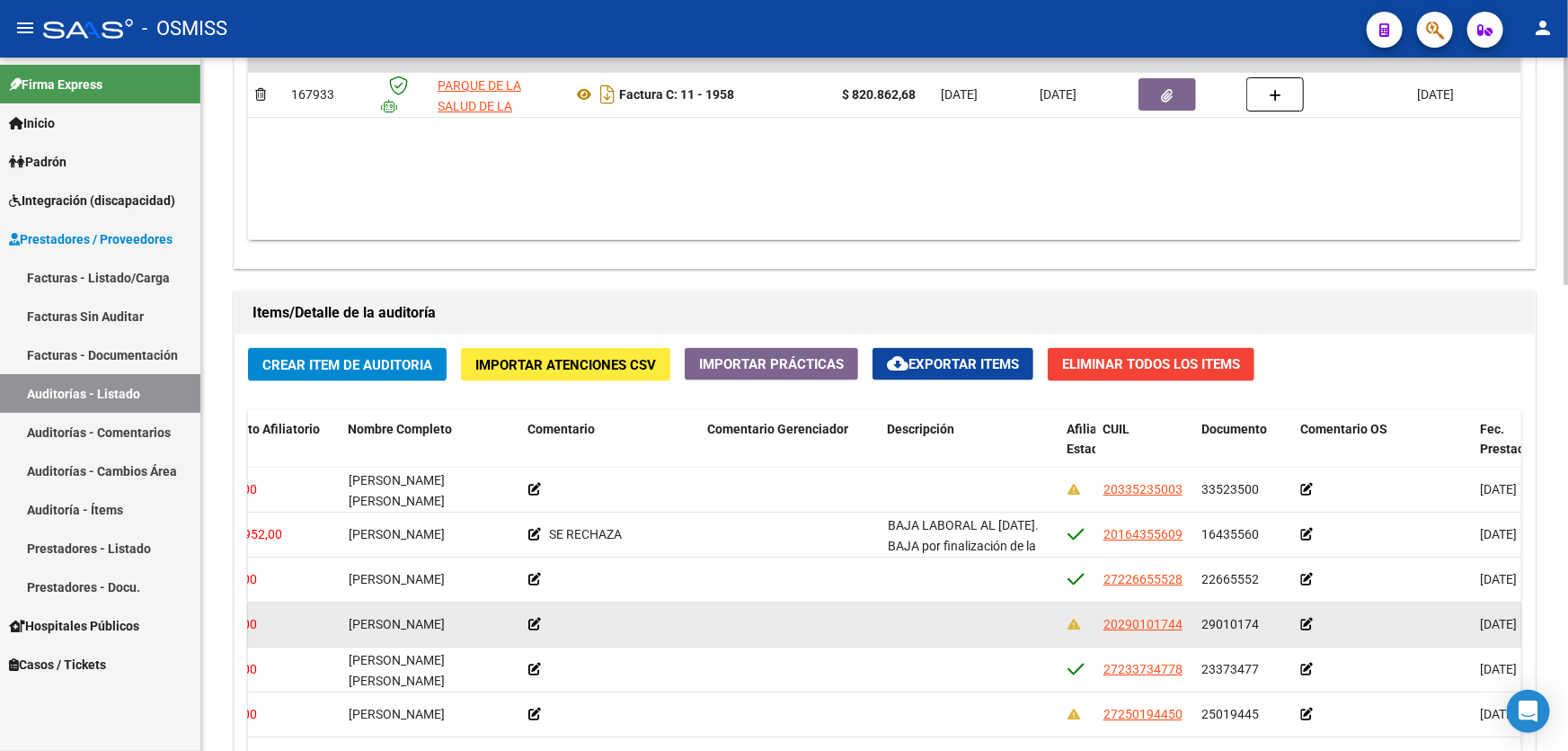
scroll to position [0, 577]
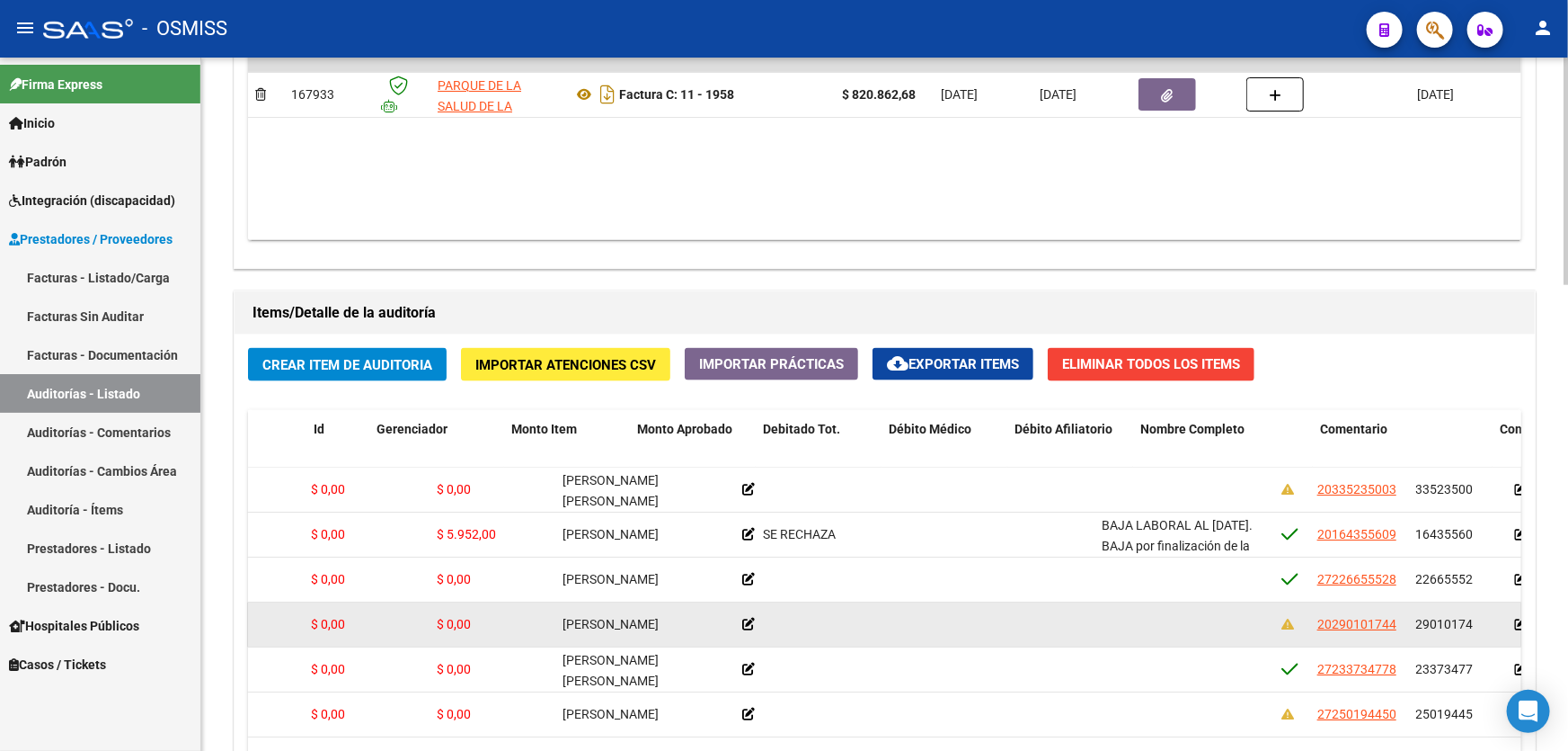
drag, startPoint x: 737, startPoint y: 596, endPoint x: 359, endPoint y: 614, distance: 378.4
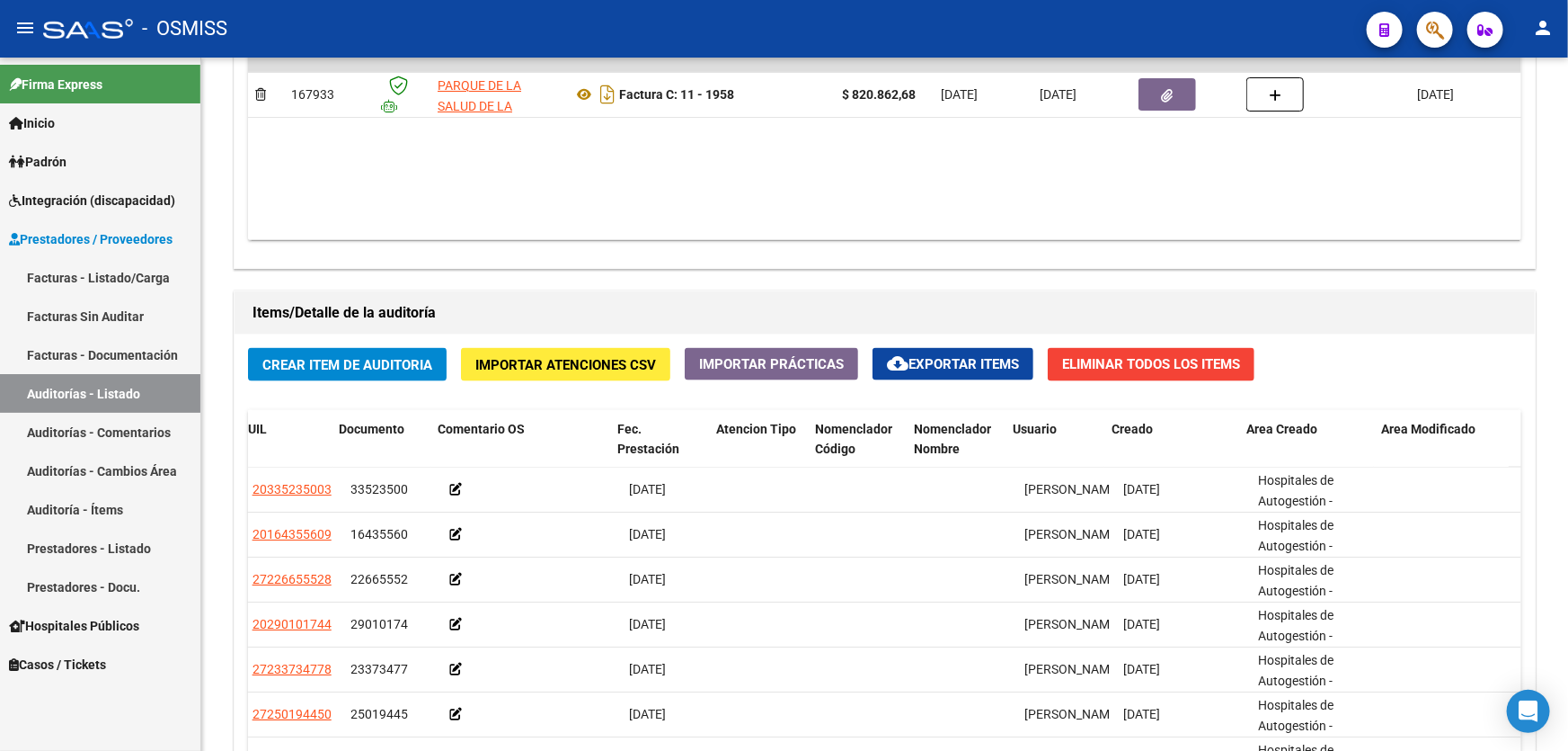
scroll to position [0, 0]
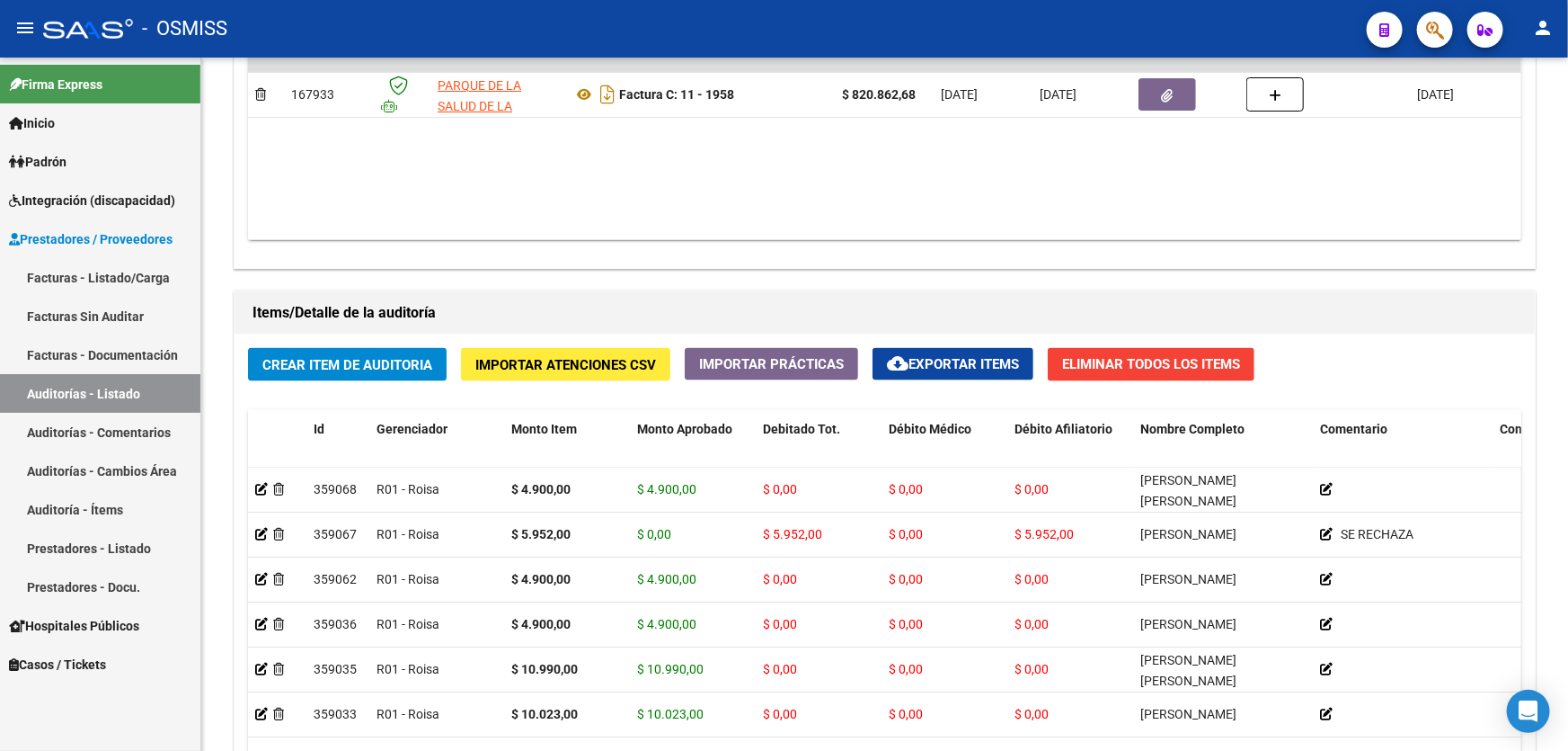
drag, startPoint x: 682, startPoint y: 575, endPoint x: 162, endPoint y: 564, distance: 520.1
click at [380, 264] on div "Agregar Comprobante cloud_download Exportar Comprobantes ID CAE Razon Social CP…" at bounding box center [884, 80] width 1300 height 373
click at [359, 362] on span "Crear Item de Auditoria" at bounding box center [347, 364] width 169 height 16
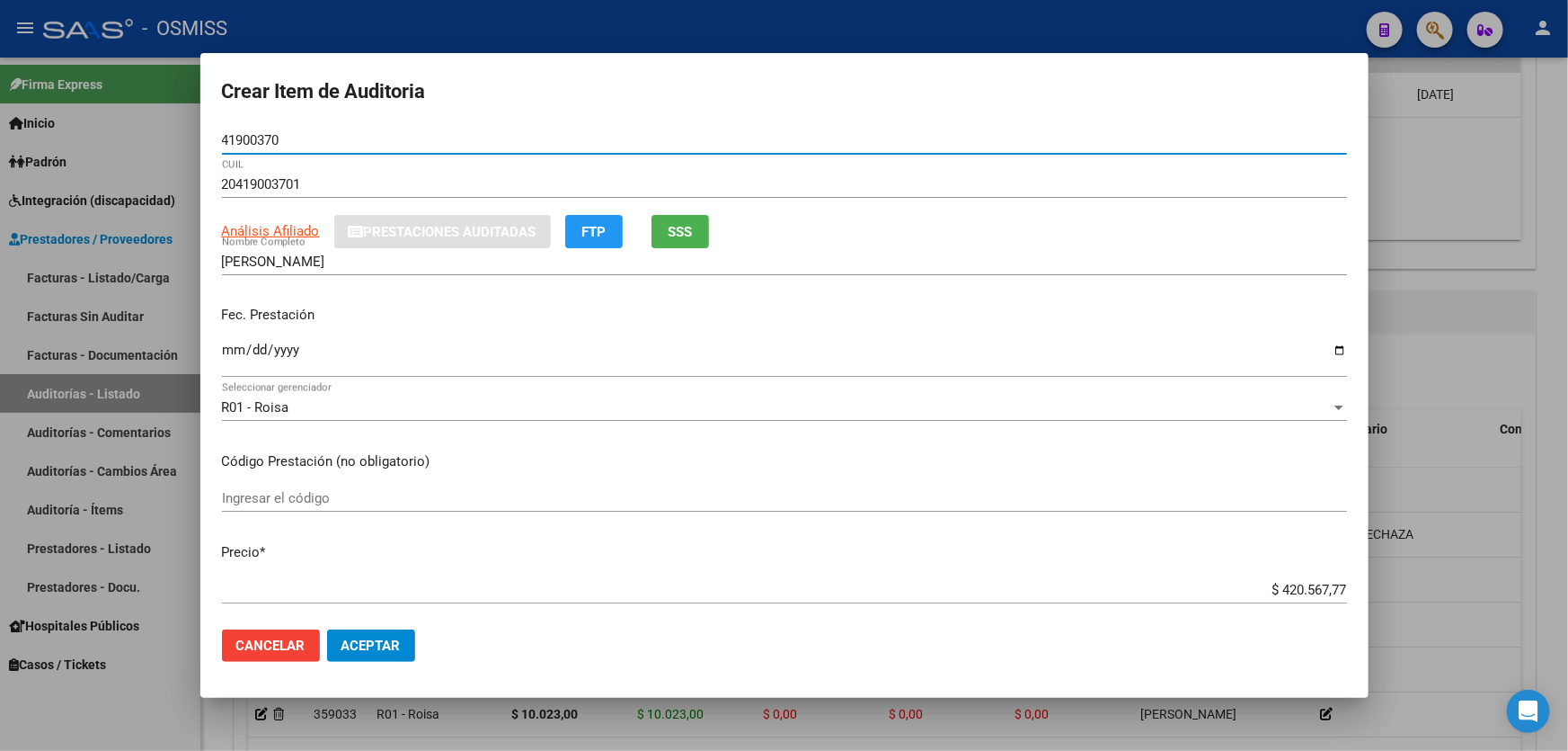
drag, startPoint x: 247, startPoint y: 346, endPoint x: 237, endPoint y: 360, distance: 17.2
click at [248, 346] on input "Ingresar la fecha" at bounding box center [784, 357] width 1124 height 29
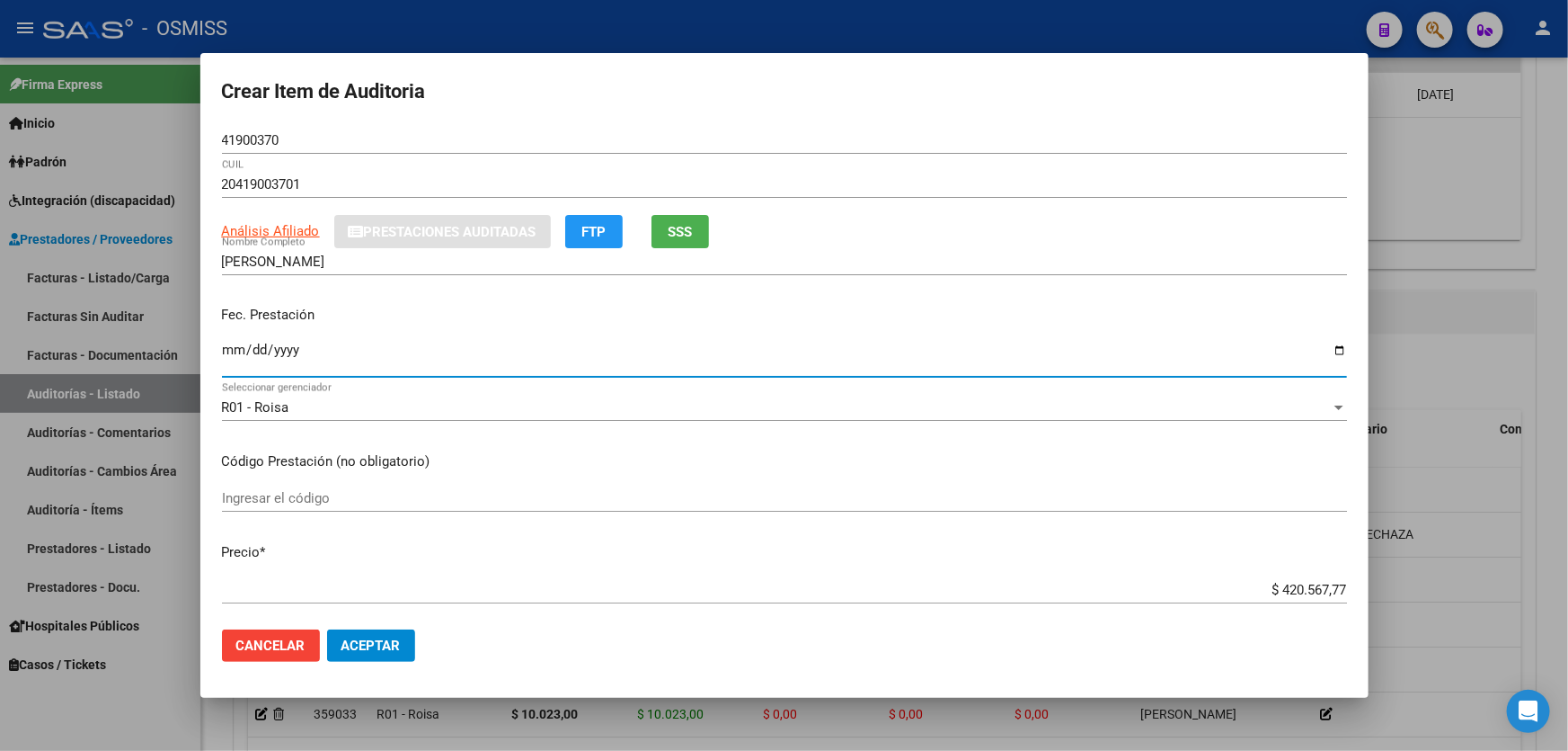
click at [230, 355] on input "Ingresar la fecha" at bounding box center [784, 357] width 1124 height 29
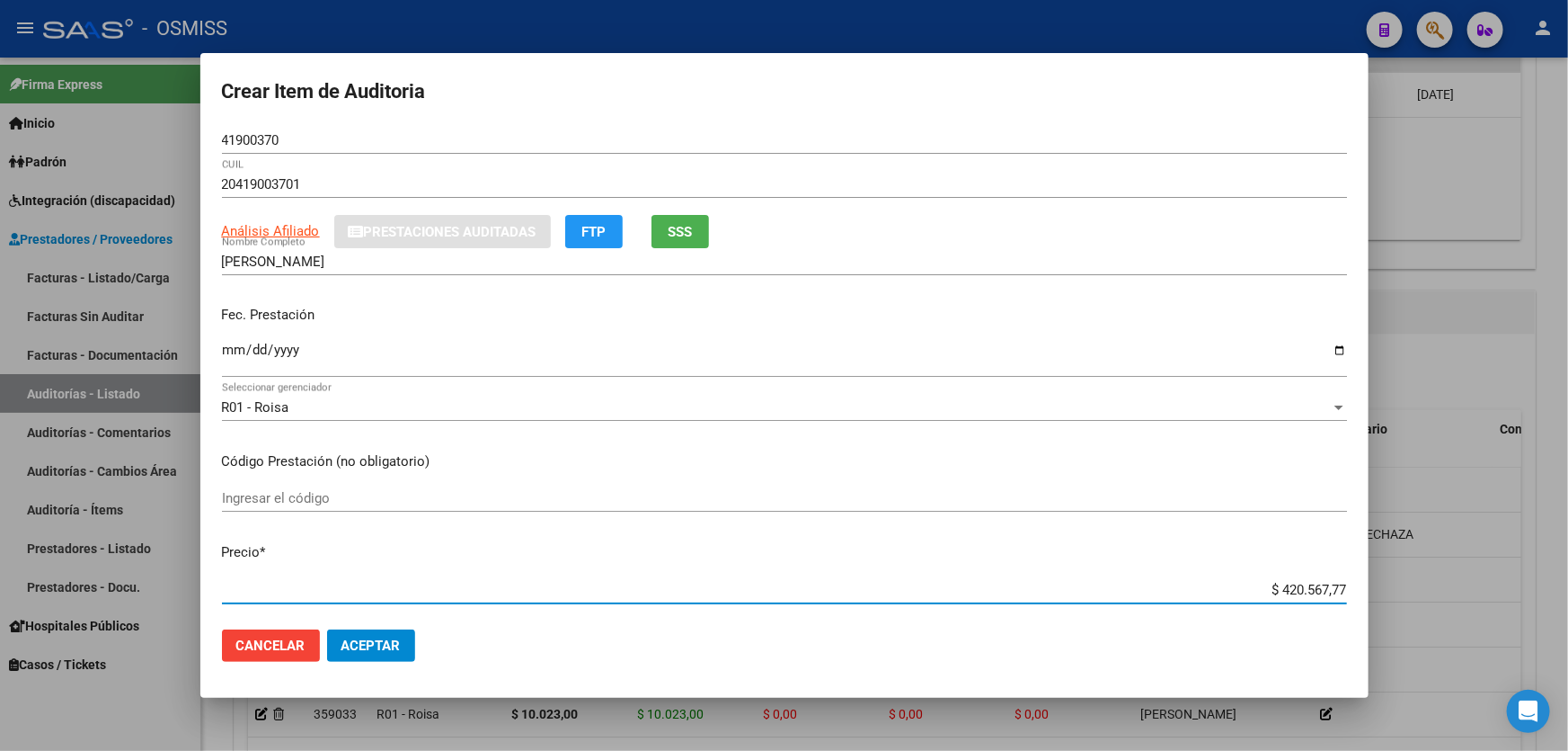
drag, startPoint x: 1168, startPoint y: 589, endPoint x: 1567, endPoint y: 619, distance: 400.1
click at [1567, 577] on div "Crear Item de Auditoria 41900370 Nro Documento 20419003701 CUIL Análisis Afilia…" at bounding box center [784, 375] width 1568 height 751
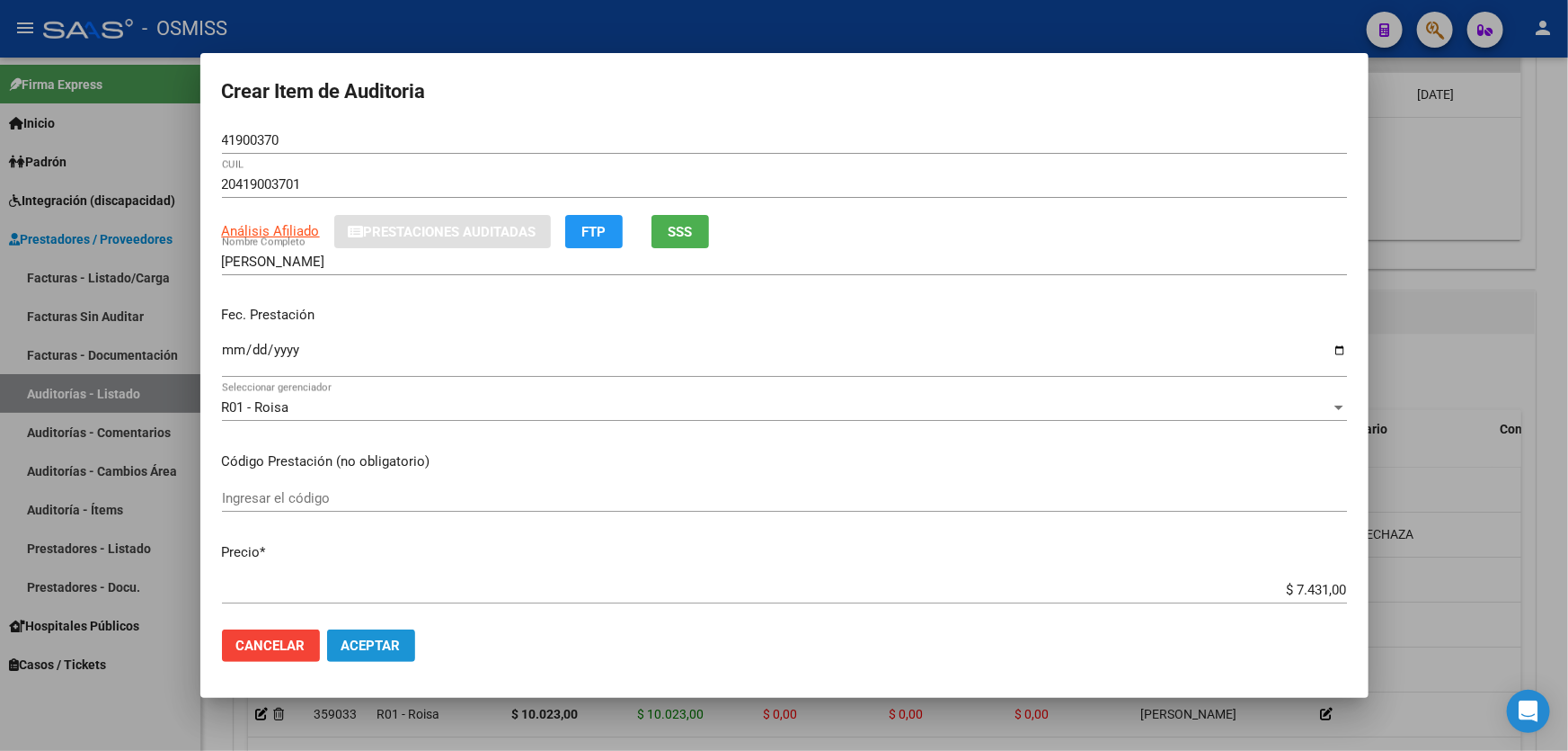
click at [371, 636] on button "Aceptar" at bounding box center [371, 644] width 88 height 32
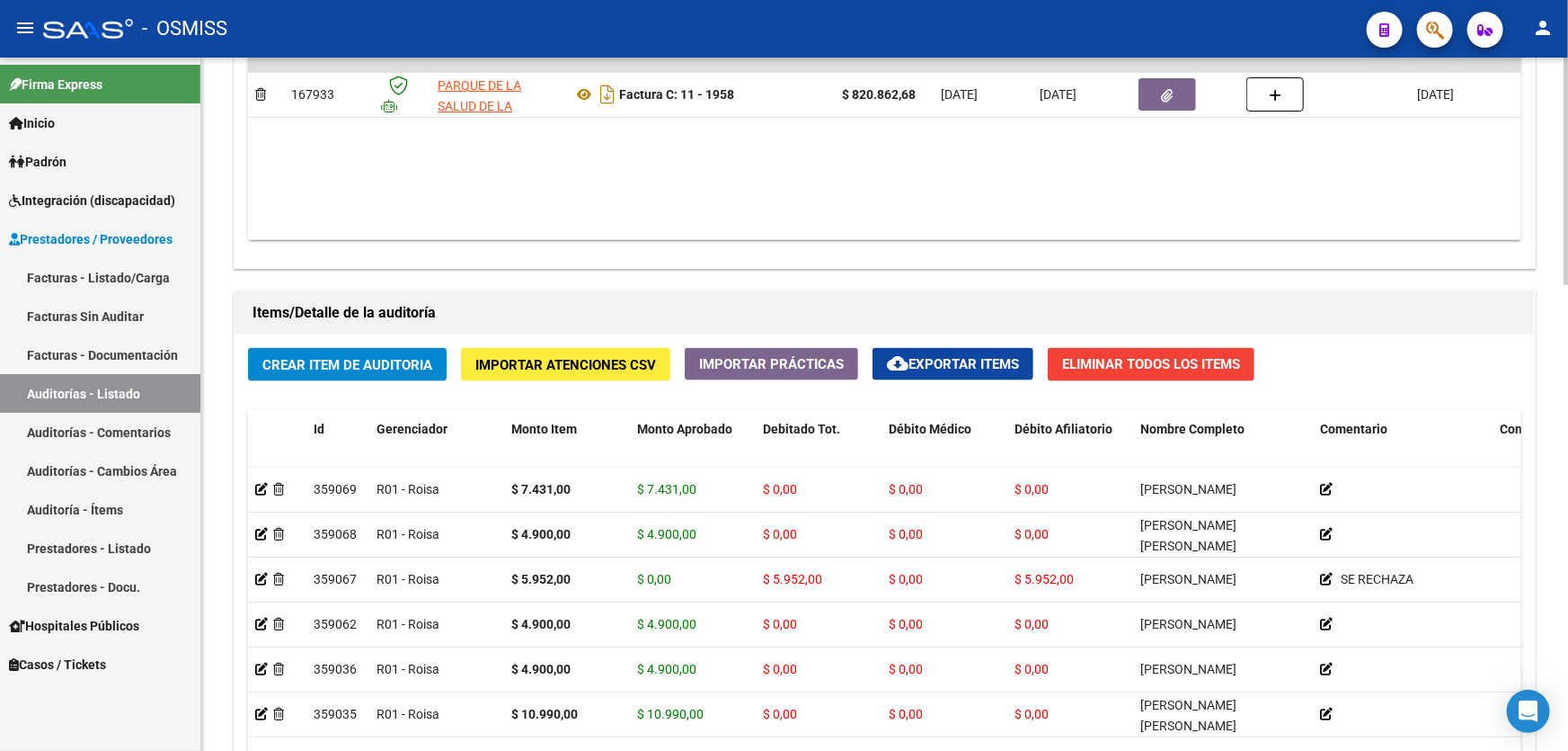
click at [850, 179] on datatable-body "$ 820.862,68 167933 PARQUE DE LA SALUD DE LA PROVINCIA DE [GEOGRAPHIC_DATA] [PE…" at bounding box center [884, 134] width 1273 height 212
click at [277, 359] on span "Crear Item de Auditoria" at bounding box center [347, 364] width 169 height 16
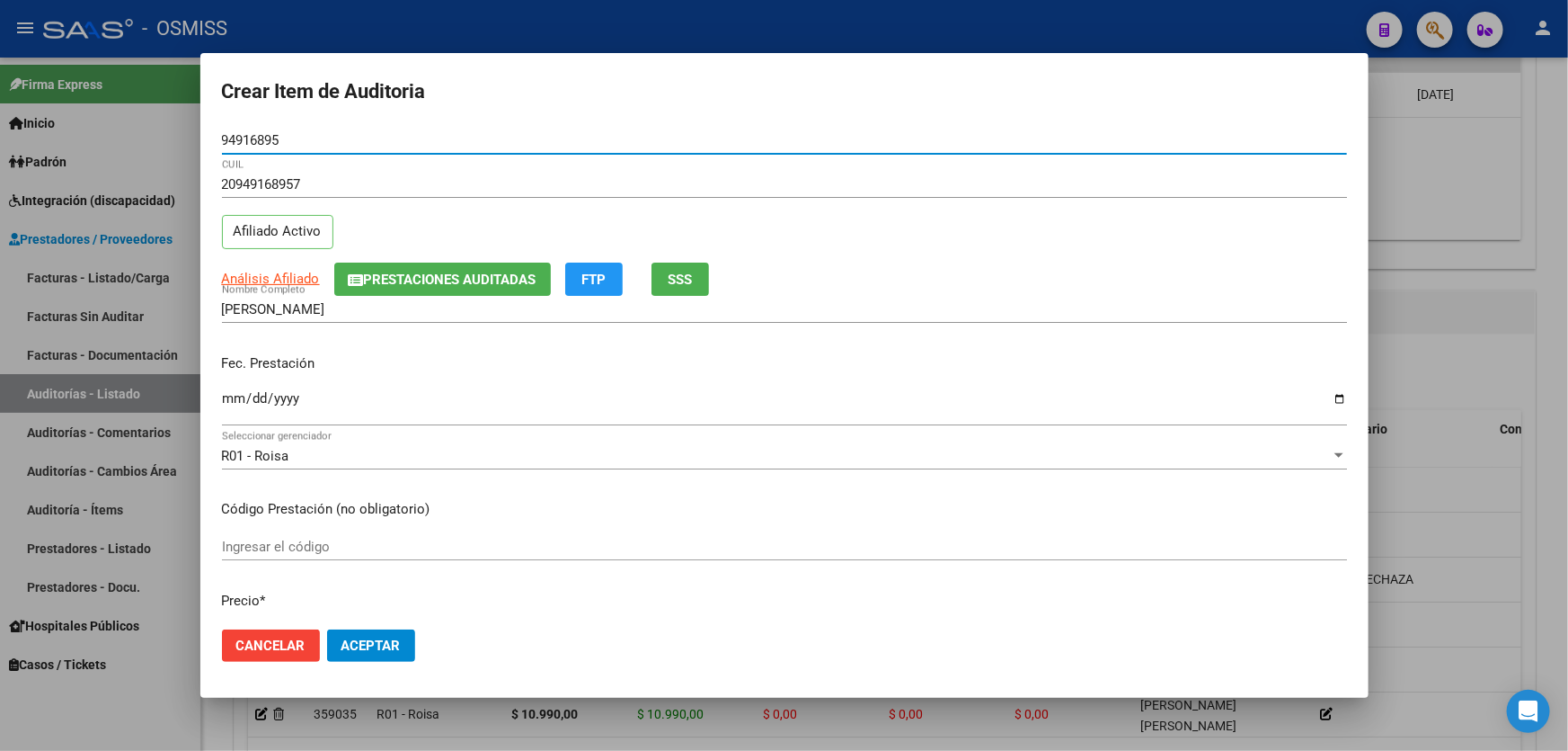
click at [230, 363] on p "Fec. Prestación" at bounding box center [784, 363] width 1124 height 20
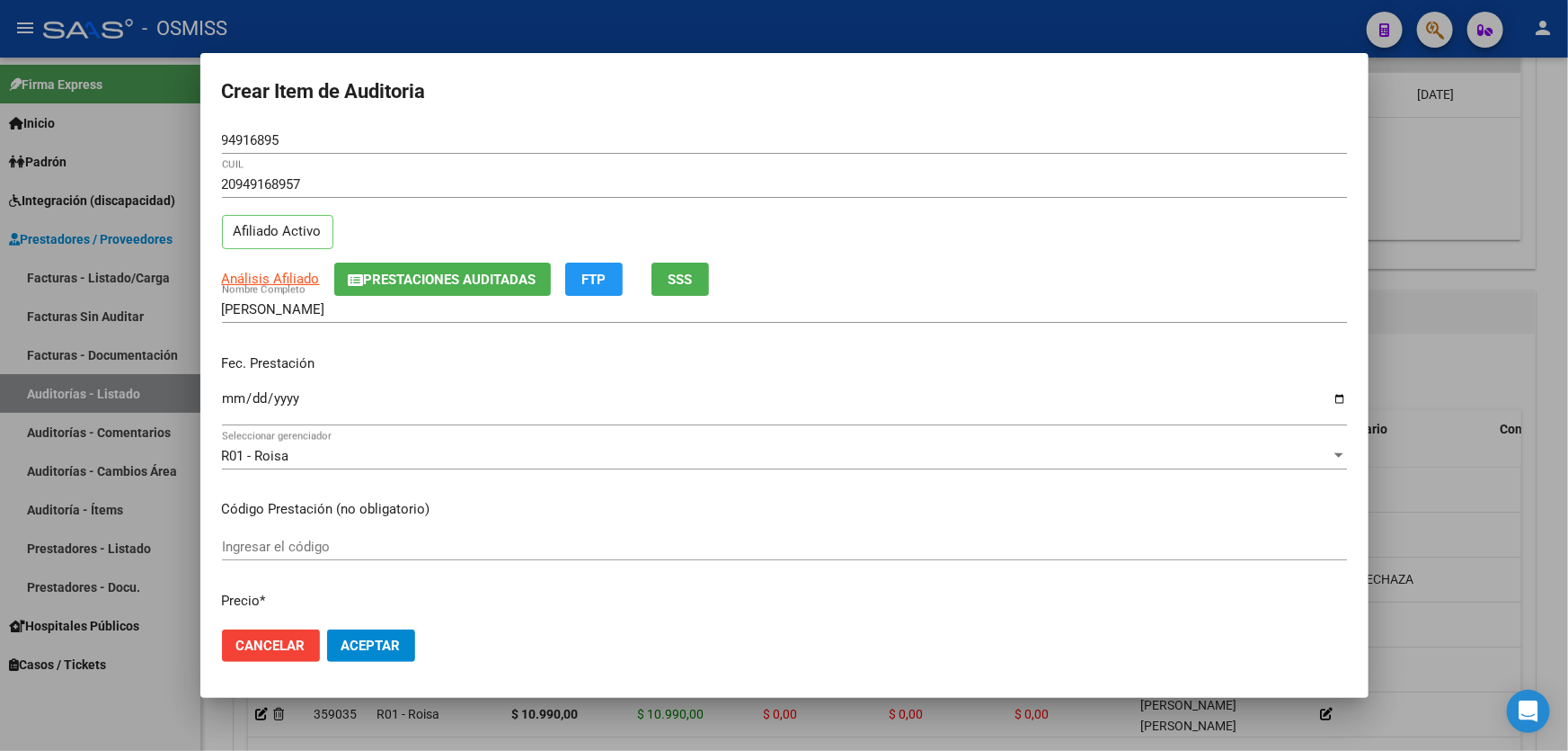
click at [231, 401] on input "Ingresar la fecha" at bounding box center [784, 405] width 1124 height 29
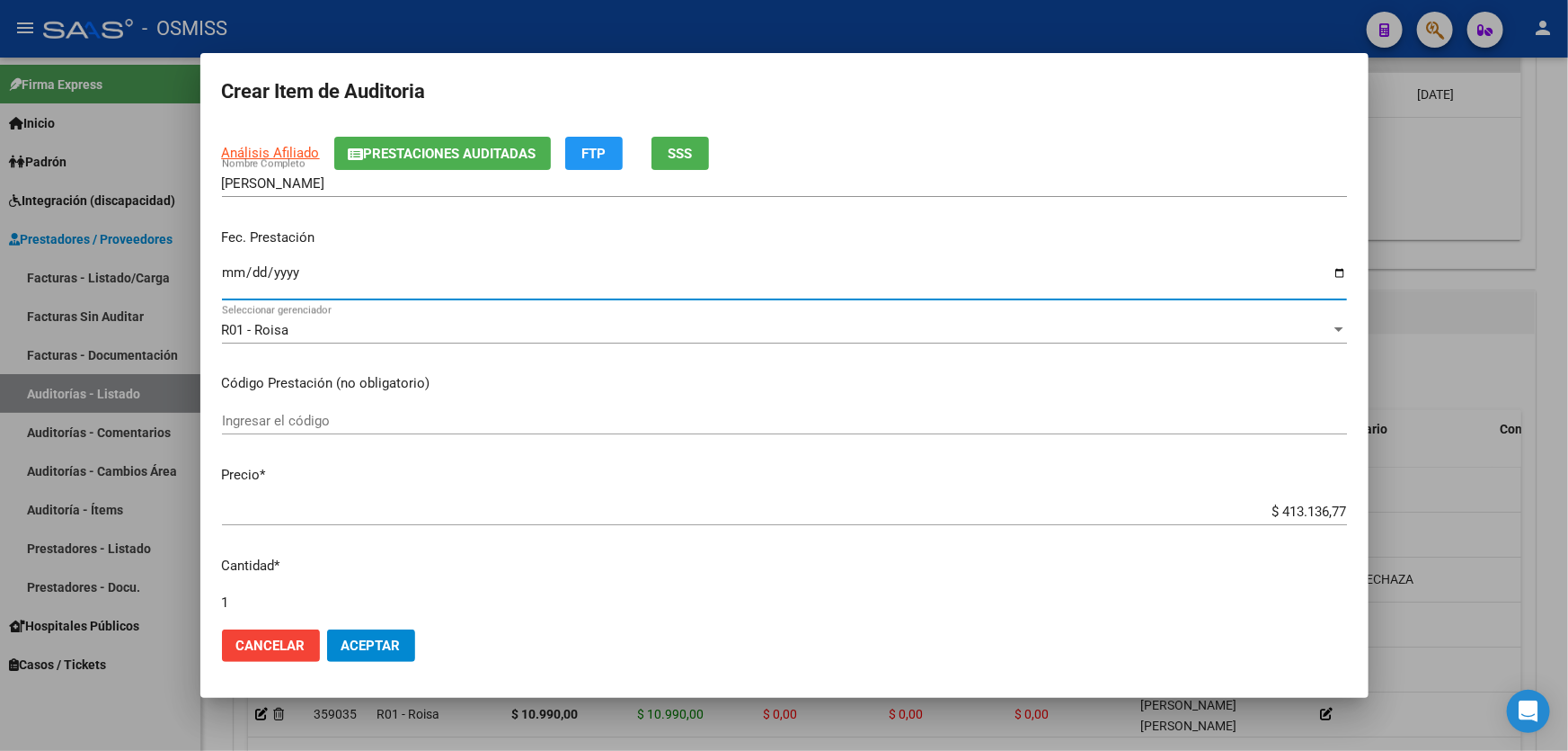
scroll to position [244, 0]
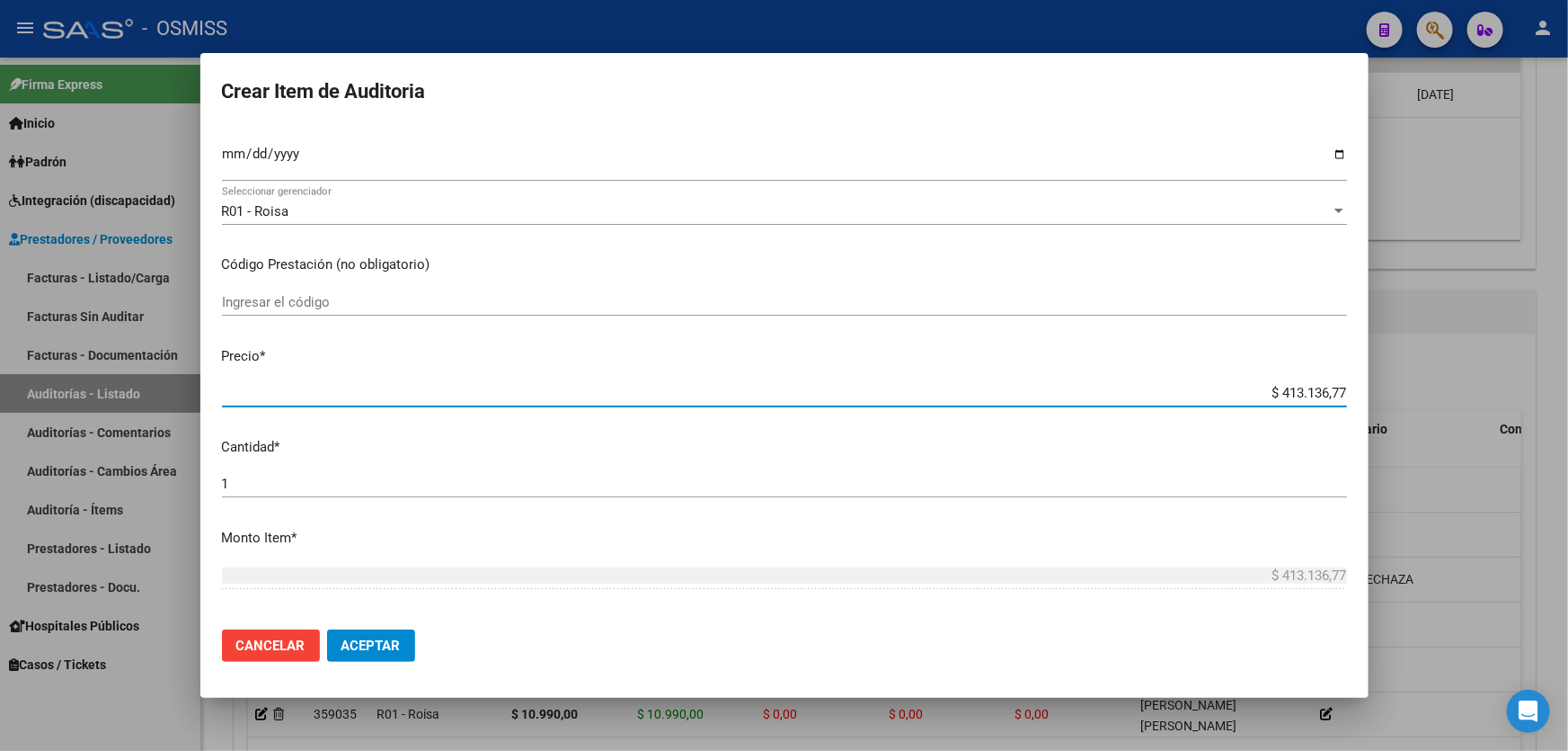
drag, startPoint x: 1224, startPoint y: 384, endPoint x: 1567, endPoint y: 303, distance: 352.4
click at [1567, 338] on div "Crear Item de Auditoria 94916895 Nro Documento 20949168957 CUIL Afiliado Activo…" at bounding box center [784, 375] width 1568 height 751
click at [359, 687] on mat-dialog-container "Crear Item de Auditoria 94916895 Nro Documento 20949168957 CUIL Afiliado Activo…" at bounding box center [784, 375] width 1168 height 644
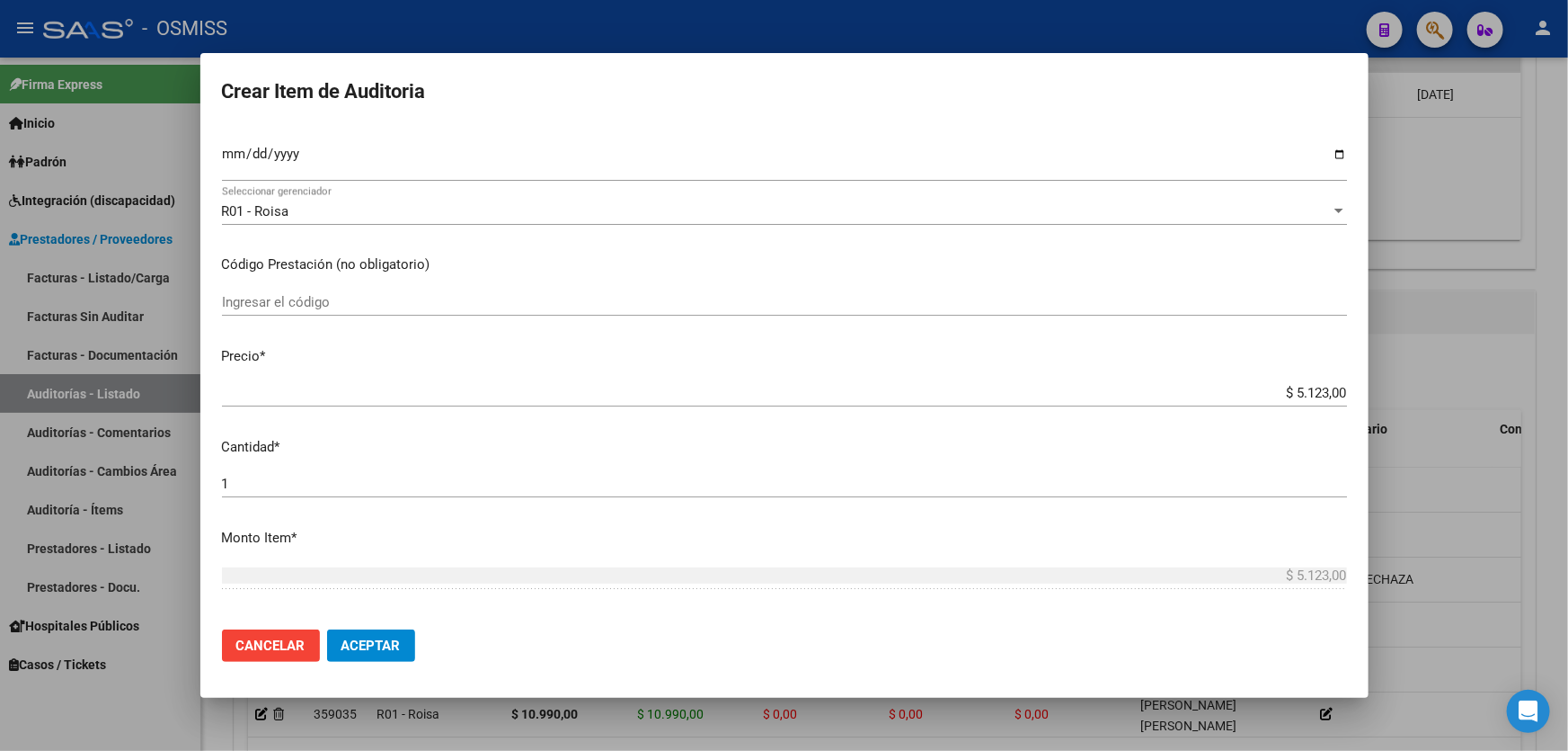
click at [393, 649] on span "Aceptar" at bounding box center [370, 645] width 59 height 16
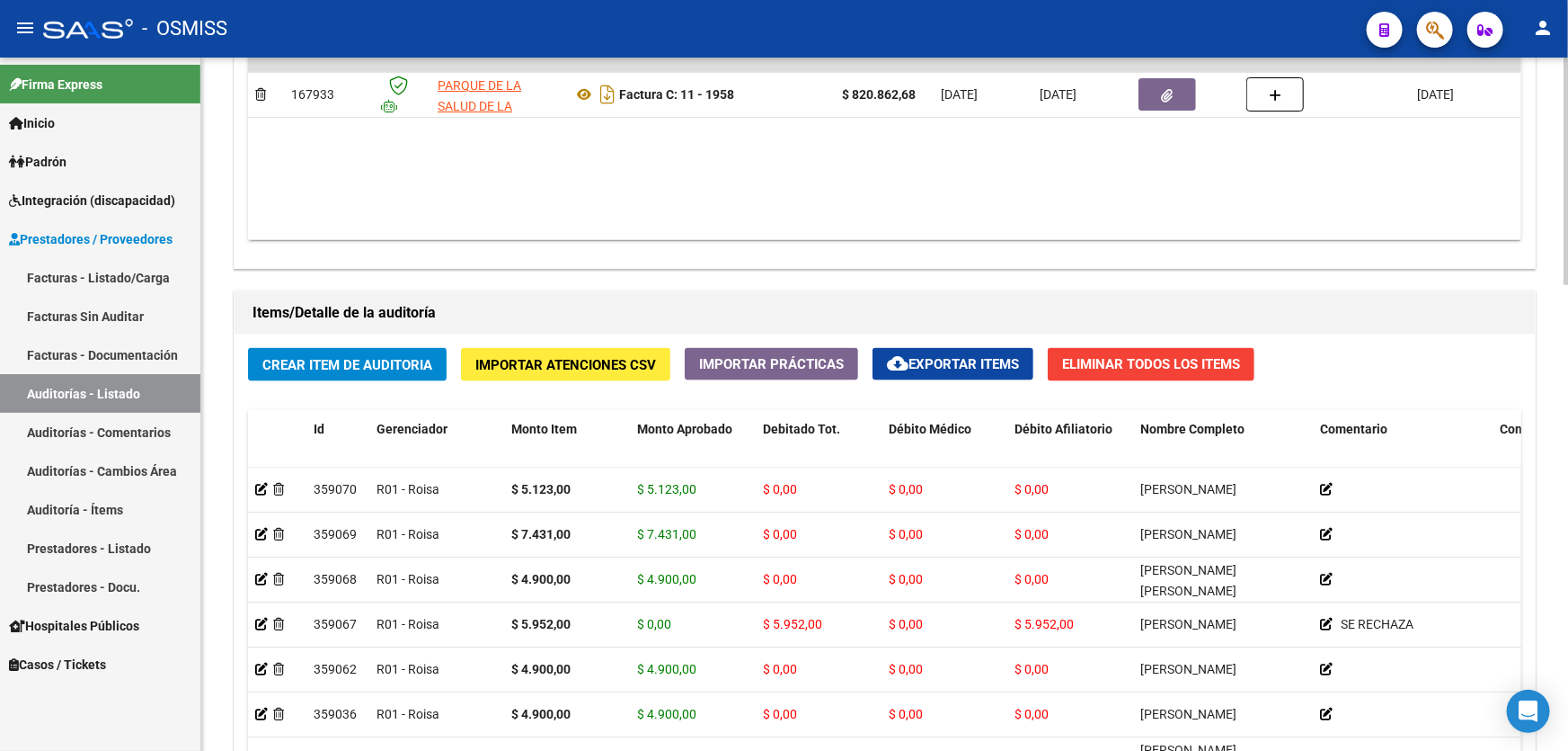
drag, startPoint x: 825, startPoint y: 193, endPoint x: 853, endPoint y: 139, distance: 60.8
click at [825, 193] on datatable-body "$ 820.862,68 167933 PARQUE DE LA SALUD DE LA PROVINCIA DE [GEOGRAPHIC_DATA] [PE…" at bounding box center [884, 134] width 1273 height 212
click at [839, 189] on datatable-body "$ 820.862,68 167933 PARQUE DE LA SALUD DE LA PROVINCIA DE [GEOGRAPHIC_DATA] [PE…" at bounding box center [884, 134] width 1273 height 212
click at [804, 270] on div "Información del área Cambiar de área a esta auditoría Area * Hospitales de Auto…" at bounding box center [883, 255] width 1308 height 1544
drag, startPoint x: 845, startPoint y: 197, endPoint x: 538, endPoint y: 317, distance: 329.6
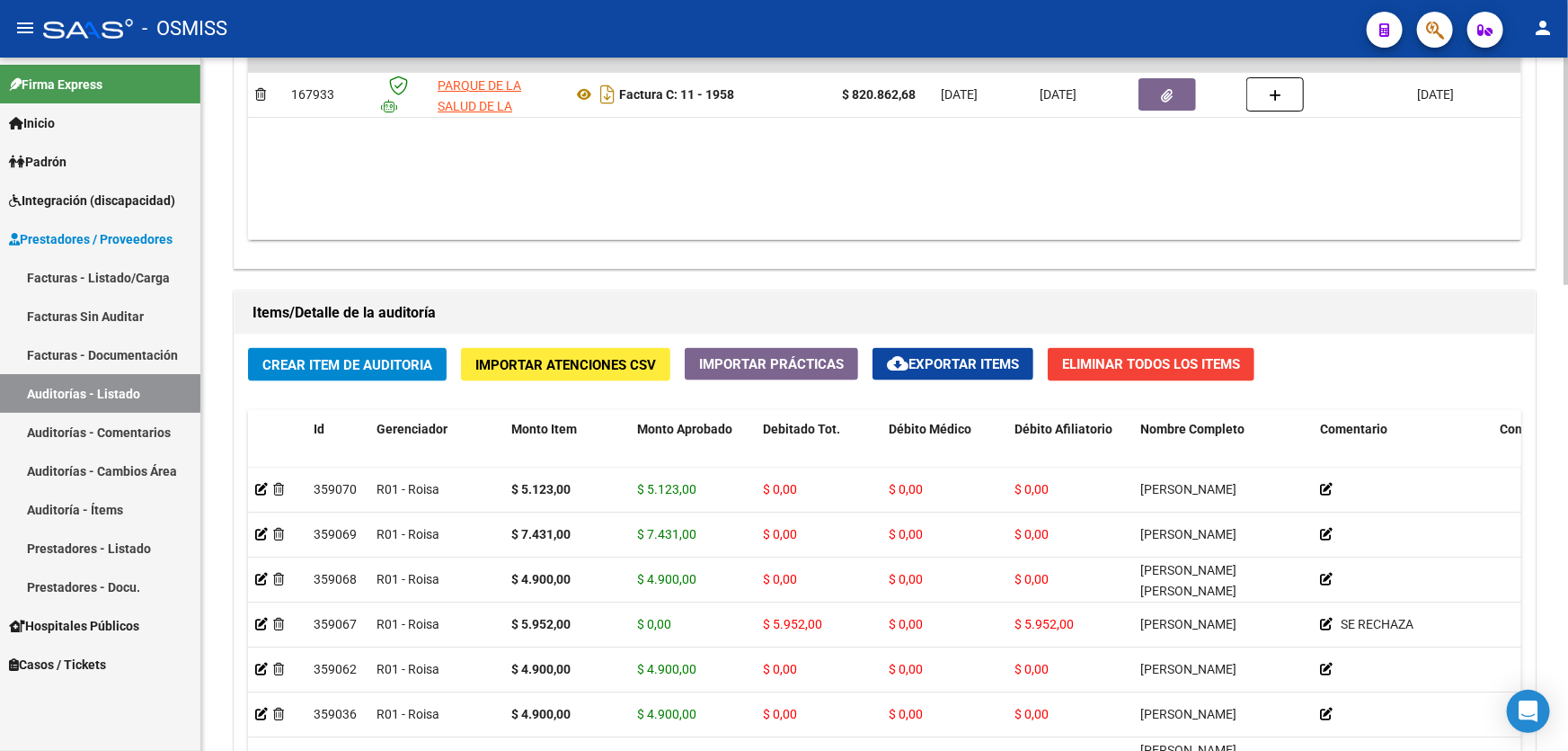
click at [831, 207] on datatable-body "$ 820.862,68 167933 PARQUE DE LA SALUD DE LA PROVINCIA DE [GEOGRAPHIC_DATA] [PE…" at bounding box center [884, 134] width 1273 height 212
click at [318, 371] on button "Crear Item de Auditoria" at bounding box center [347, 364] width 199 height 33
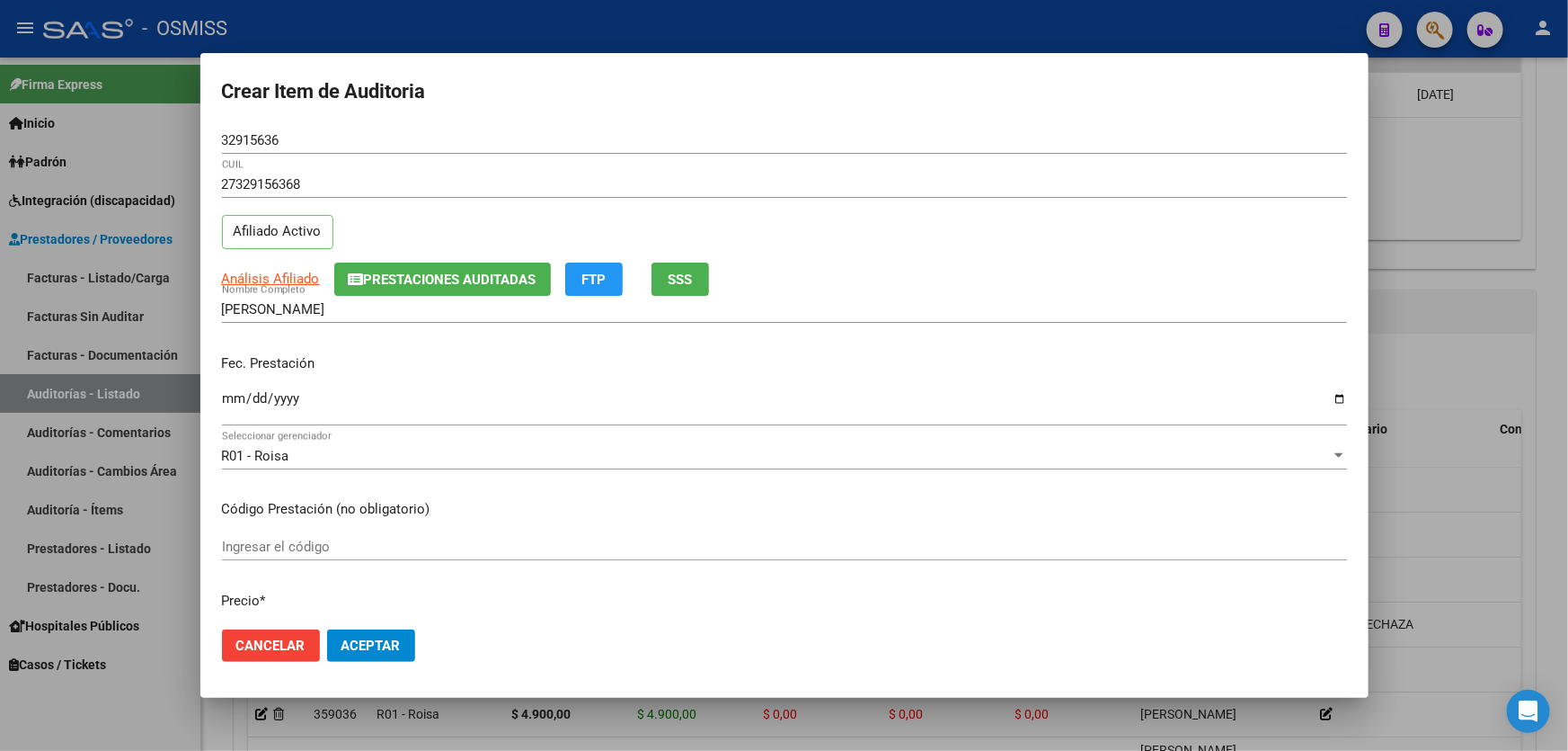
click at [230, 369] on p "Fec. Prestación" at bounding box center [784, 363] width 1124 height 20
click at [230, 387] on div "Ingresar la fecha" at bounding box center [784, 406] width 1124 height 39
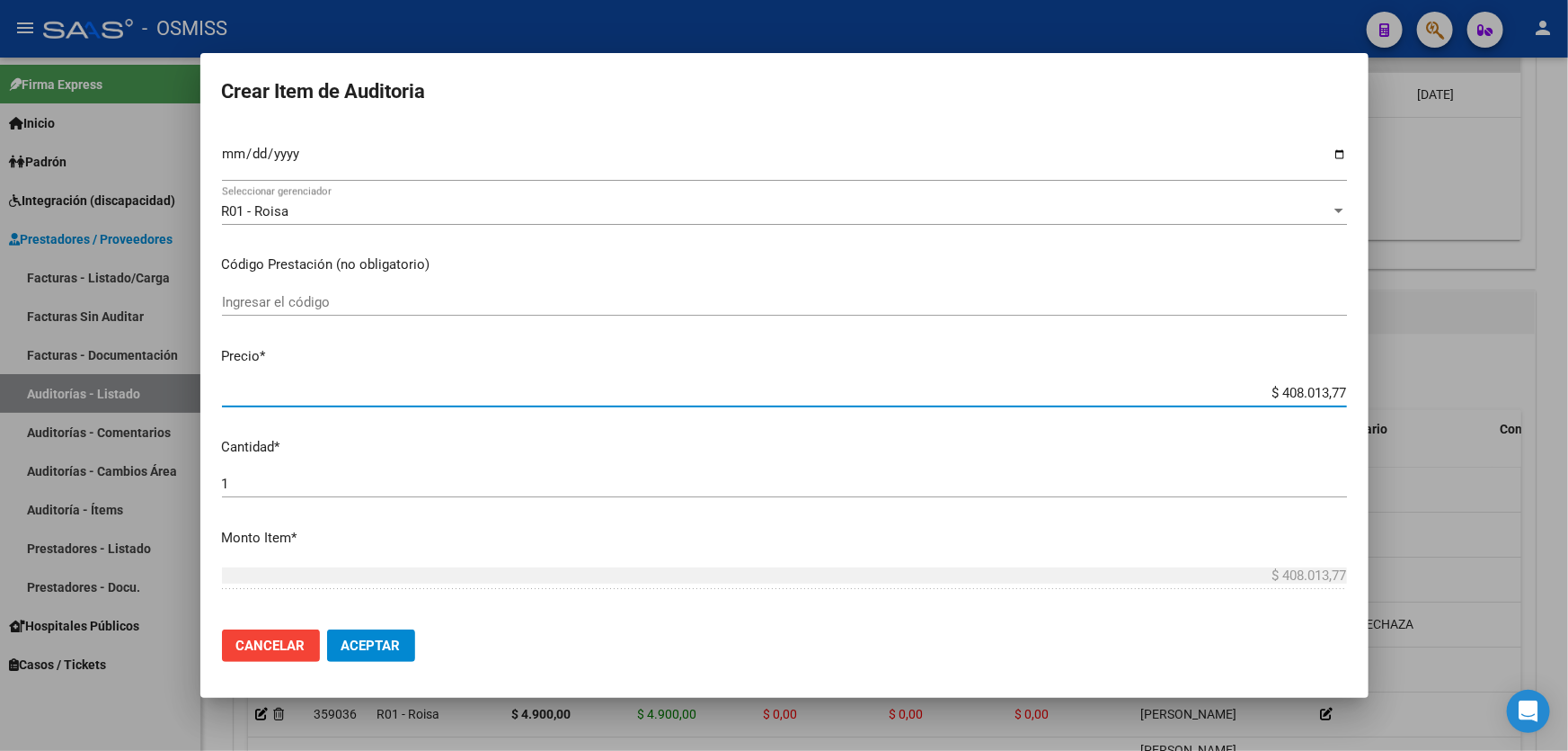
drag, startPoint x: 1078, startPoint y: 391, endPoint x: 1567, endPoint y: 235, distance: 513.3
click at [1567, 266] on div "Crear Item de Auditoria 32915636 Nro Documento 27329156368 CUIL Afiliado Activo…" at bounding box center [784, 375] width 1568 height 751
click at [372, 656] on button "Aceptar" at bounding box center [371, 644] width 88 height 32
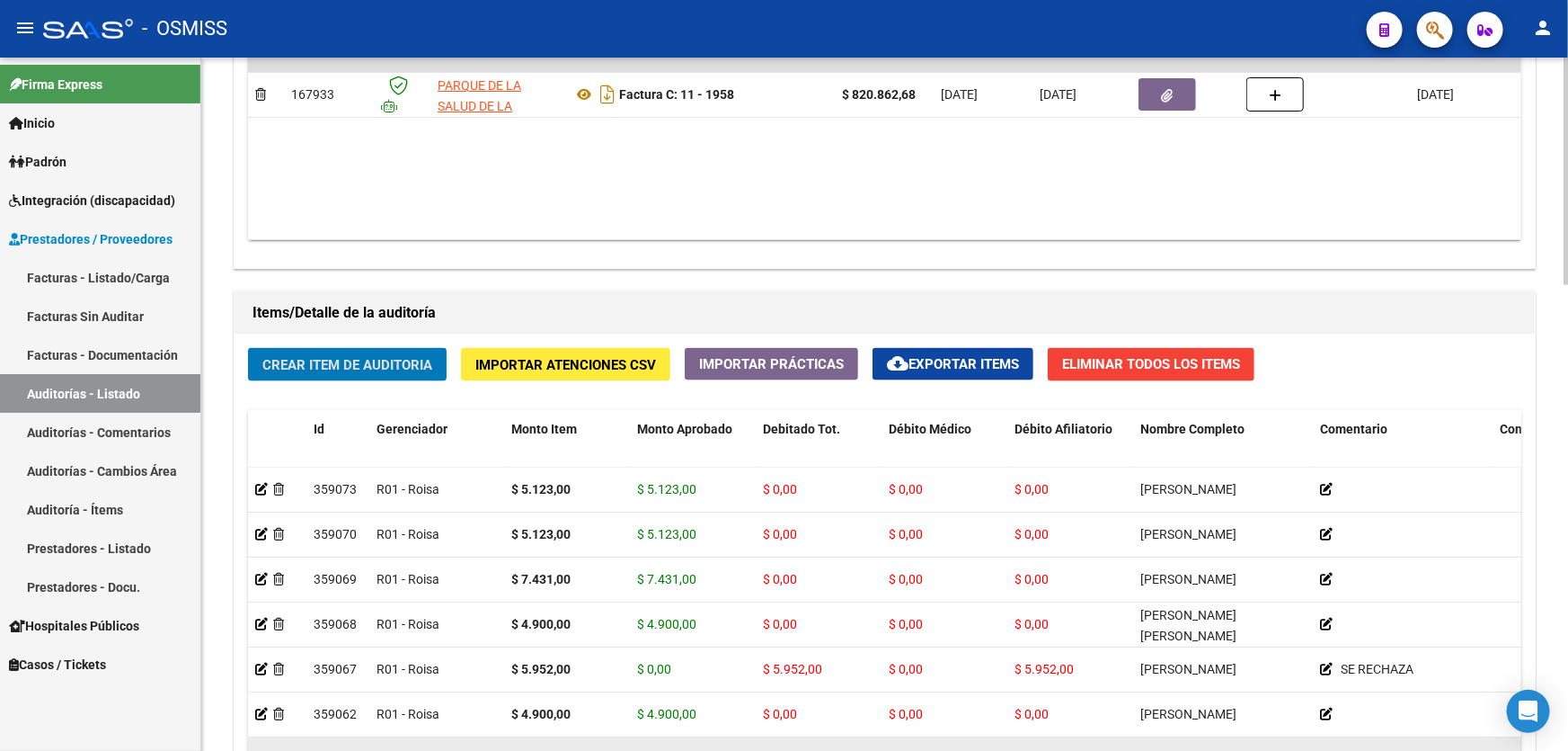
click at [631, 738] on datatable-body-cell "$ 4.900,00" at bounding box center [692, 759] width 126 height 44
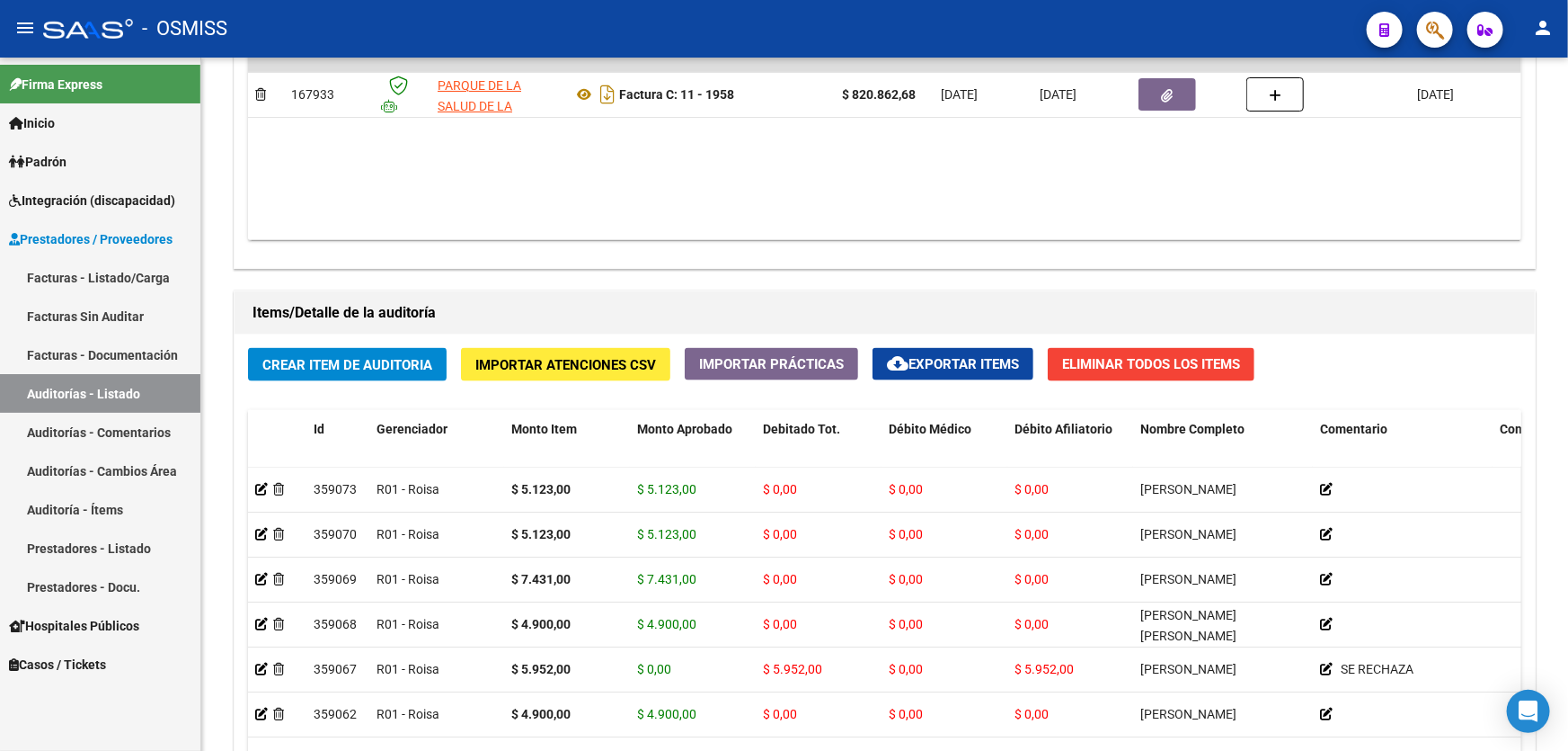
drag, startPoint x: 871, startPoint y: 283, endPoint x: 737, endPoint y: 43, distance: 274.9
click at [871, 270] on div "Información del área Cambiar de área a esta auditoría Area * Hospitales de Auto…" at bounding box center [883, 255] width 1308 height 1544
click at [354, 357] on span "Crear Item de Auditoria" at bounding box center [347, 364] width 169 height 16
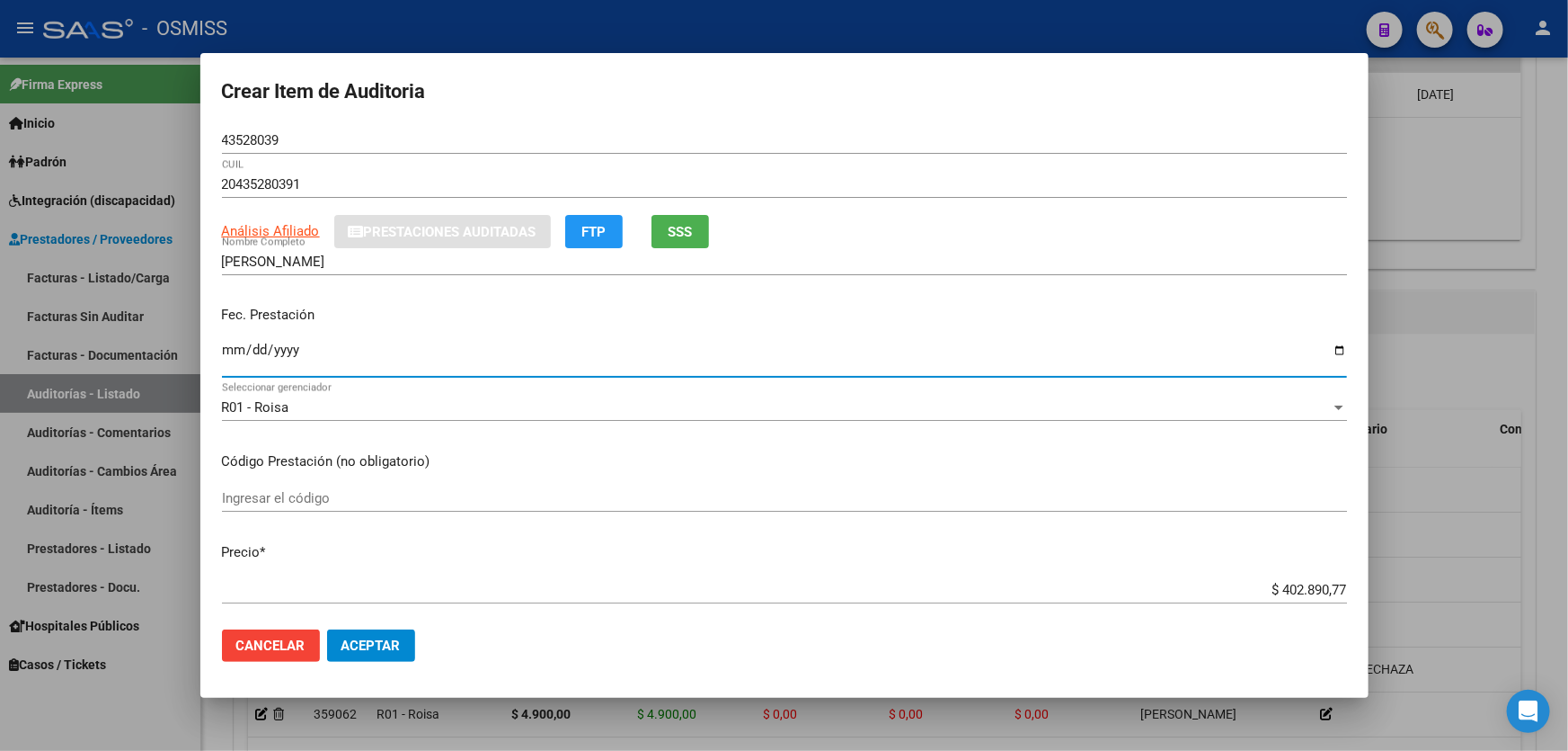
click at [240, 370] on input "Ingresar la fecha" at bounding box center [784, 357] width 1124 height 29
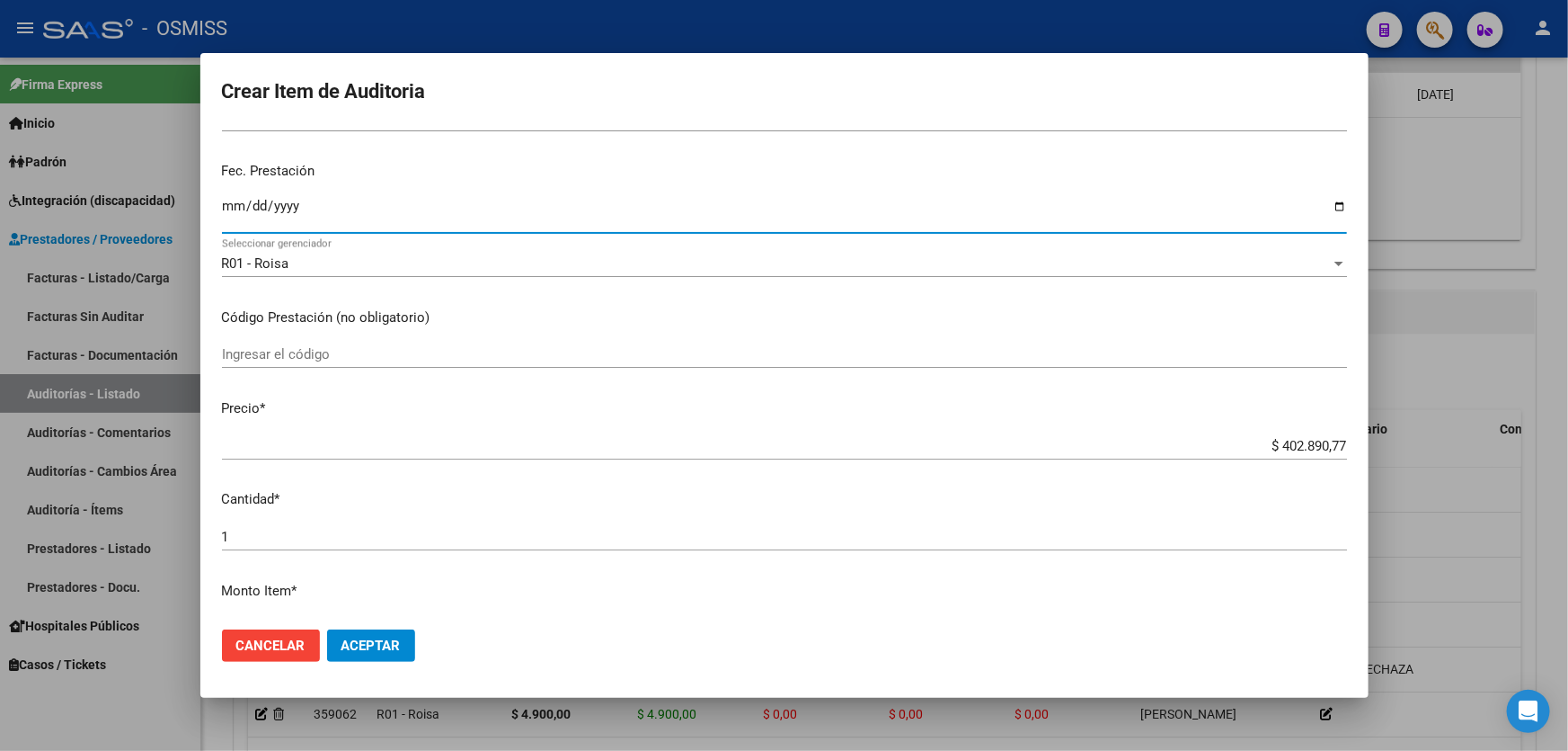
scroll to position [327, 0]
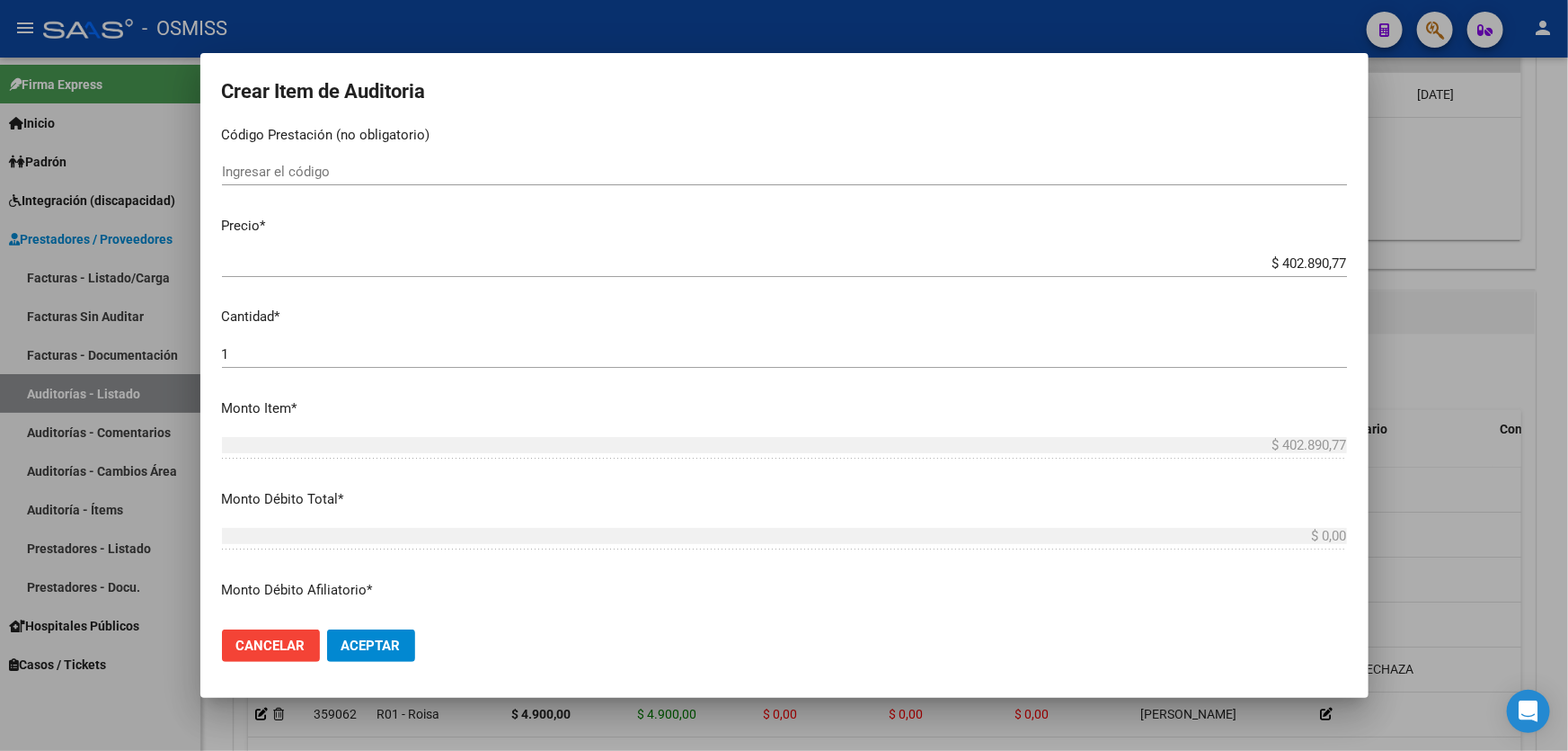
drag, startPoint x: 1213, startPoint y: 258, endPoint x: 1567, endPoint y: 184, distance: 361.7
click at [1567, 201] on div "Crear Item de Auditoria 43528039 Nro Documento 20435280391 CUIL Análisis Afilia…" at bounding box center [784, 375] width 1568 height 751
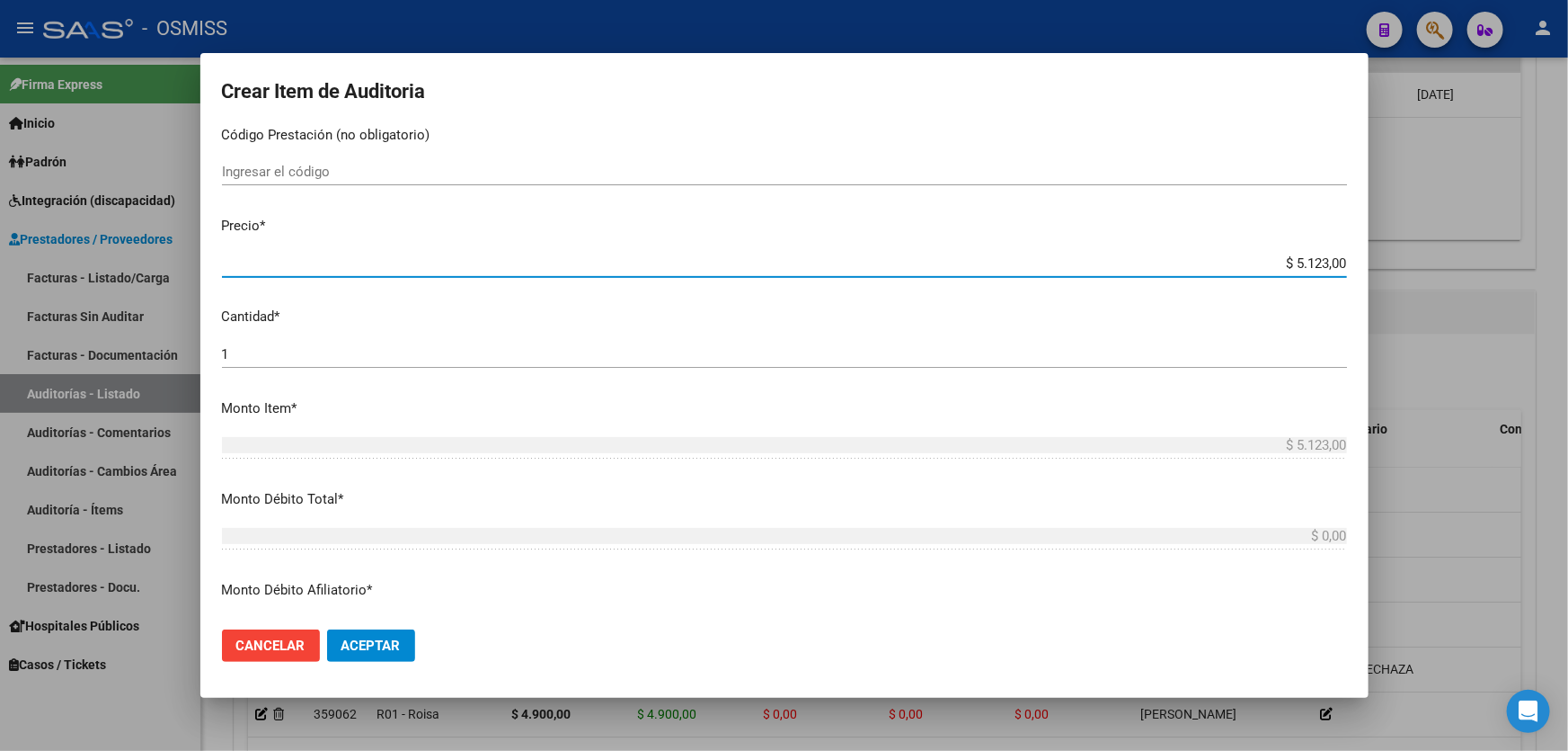
click at [386, 644] on span "Aceptar" at bounding box center [370, 645] width 59 height 16
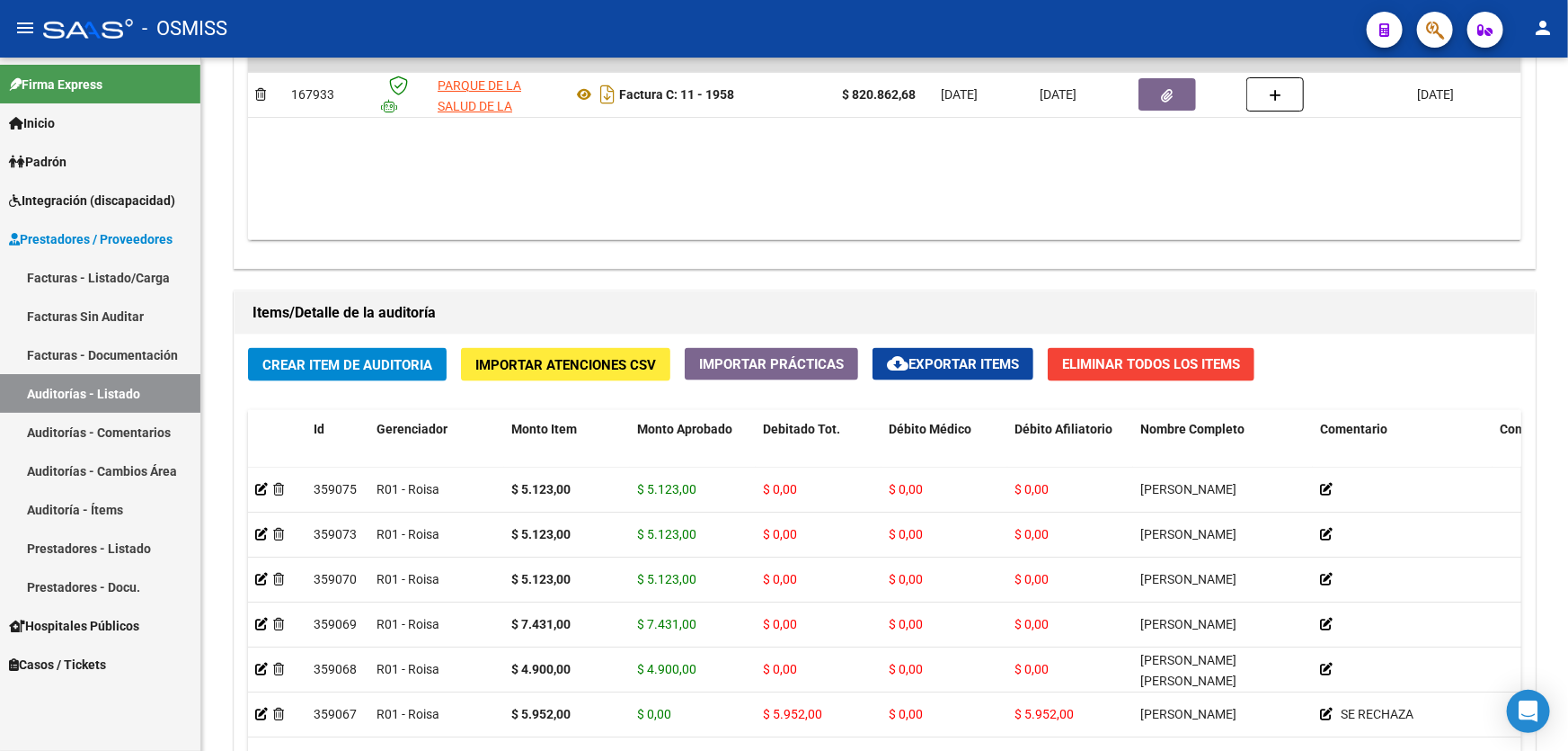
drag, startPoint x: 967, startPoint y: 108, endPoint x: 788, endPoint y: 5, distance: 206.5
click at [967, 108] on datatable-body-cell "[DATE]" at bounding box center [983, 94] width 99 height 44
click at [310, 367] on span "Crear Item de Auditoria" at bounding box center [347, 364] width 169 height 16
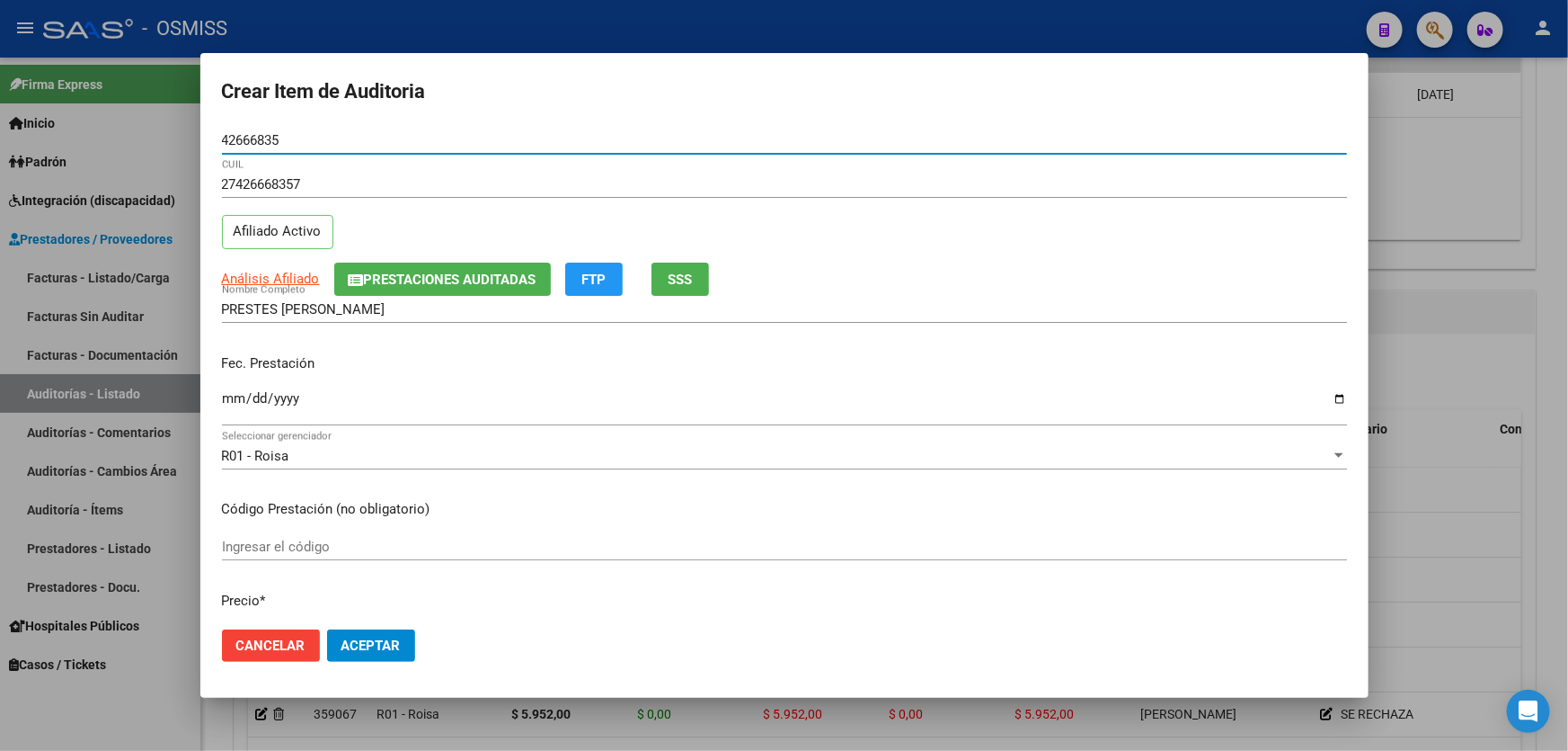
click at [232, 405] on input "Ingresar la fecha" at bounding box center [784, 405] width 1124 height 29
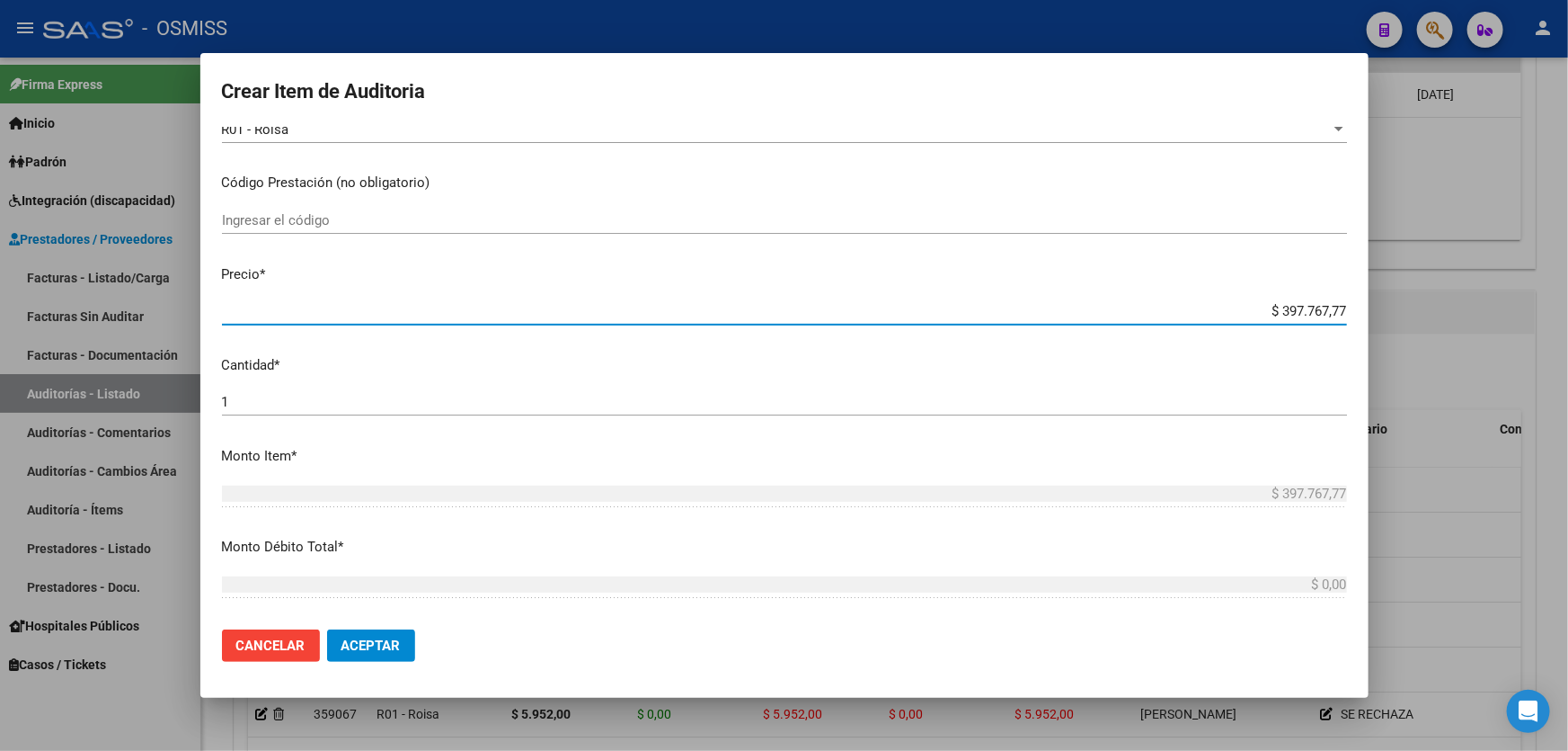
drag, startPoint x: 1211, startPoint y: 316, endPoint x: 1438, endPoint y: 283, distance: 229.4
click at [1404, 289] on div "Crear Item de Auditoria 42666835 Nro Documento 27426668357 CUIL Afiliado Activo…" at bounding box center [784, 375] width 1568 height 751
drag, startPoint x: 385, startPoint y: 643, endPoint x: 427, endPoint y: 665, distance: 47.4
click at [397, 644] on span "Aceptar" at bounding box center [370, 645] width 59 height 16
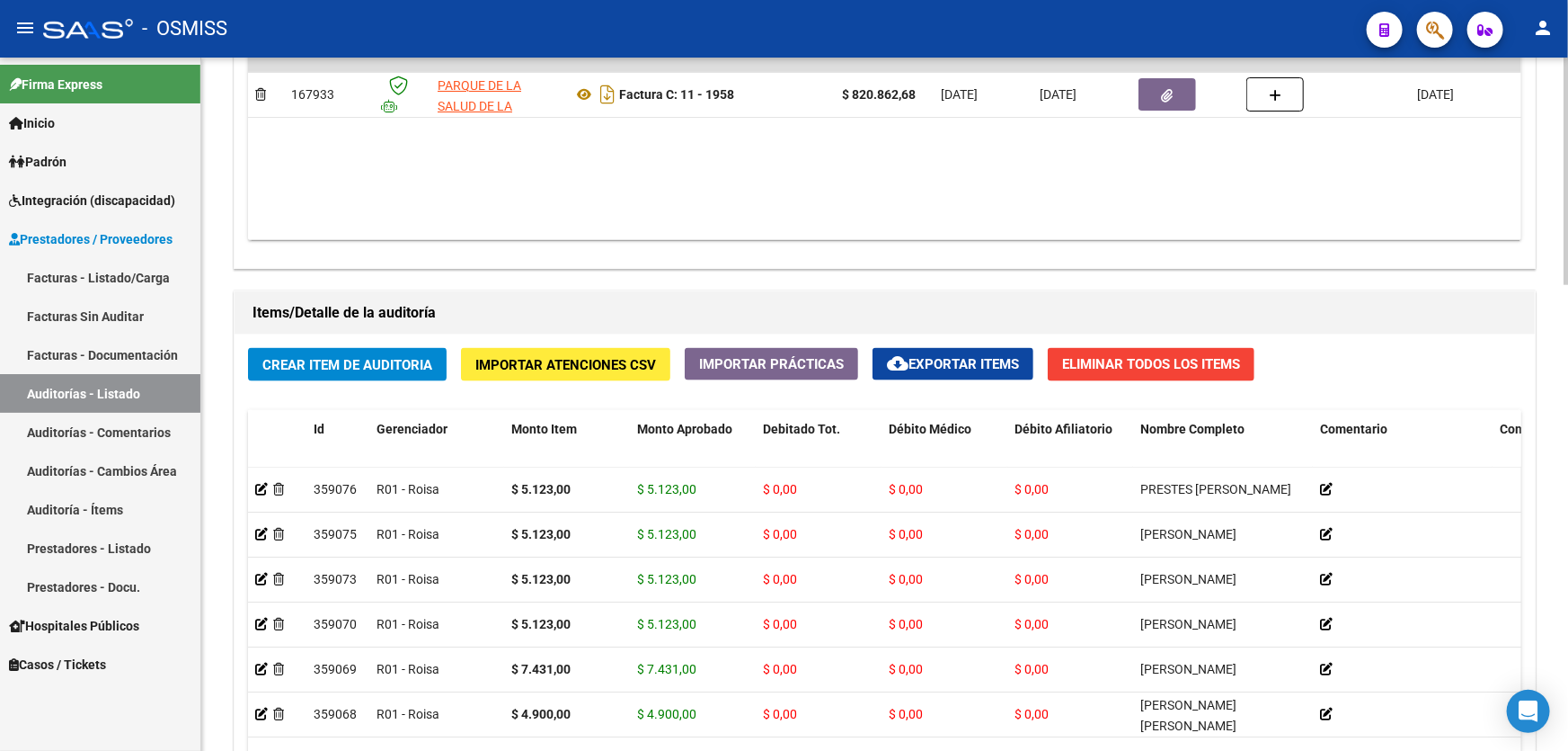
drag, startPoint x: 932, startPoint y: 276, endPoint x: 747, endPoint y: 142, distance: 228.4
click at [932, 276] on div "Información del área Cambiar de área a esta auditoría Area * Hospitales de Auto…" at bounding box center [883, 255] width 1308 height 1544
click at [400, 362] on span "Crear Item de Auditoria" at bounding box center [347, 364] width 169 height 16
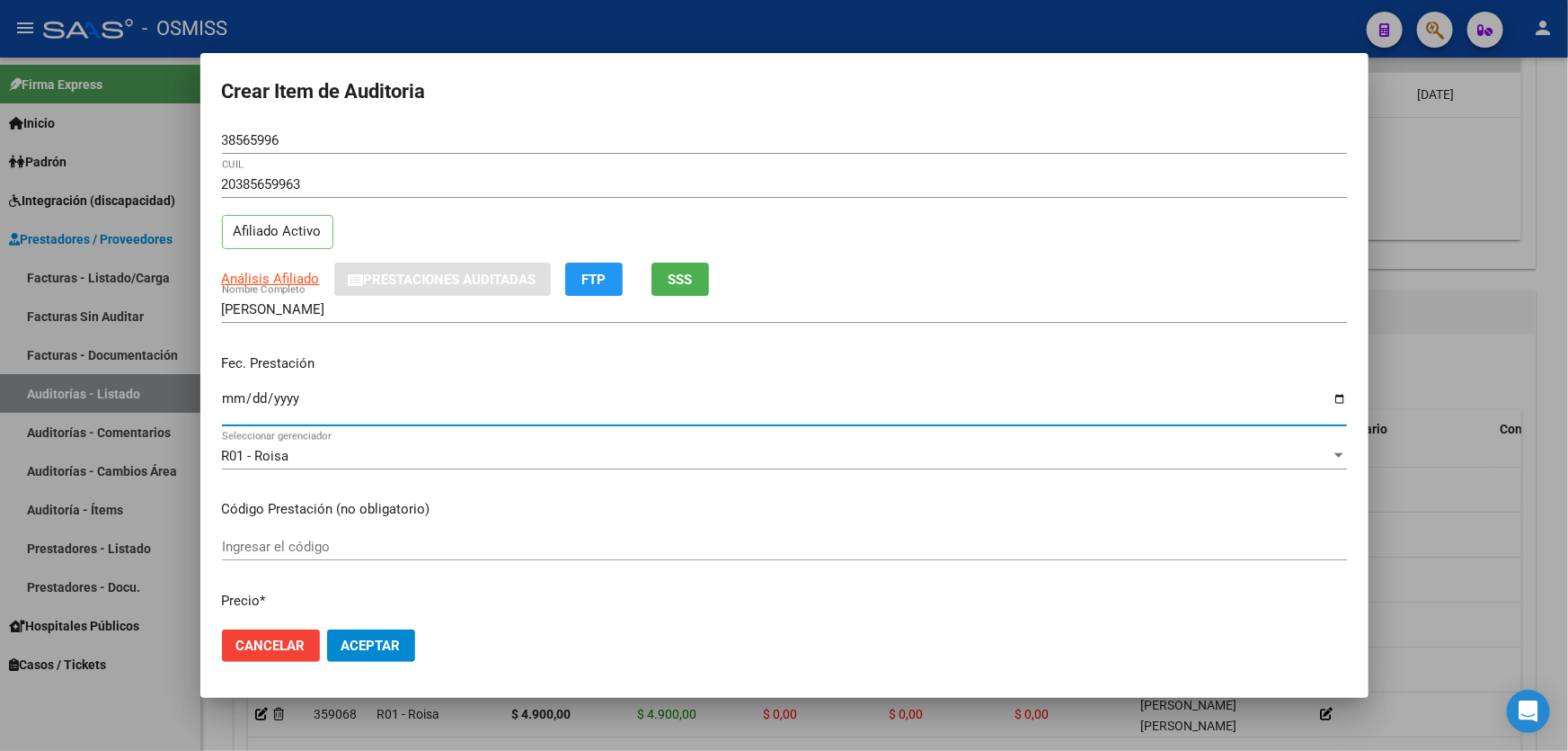
click at [231, 401] on input "Ingresar la fecha" at bounding box center [784, 405] width 1124 height 29
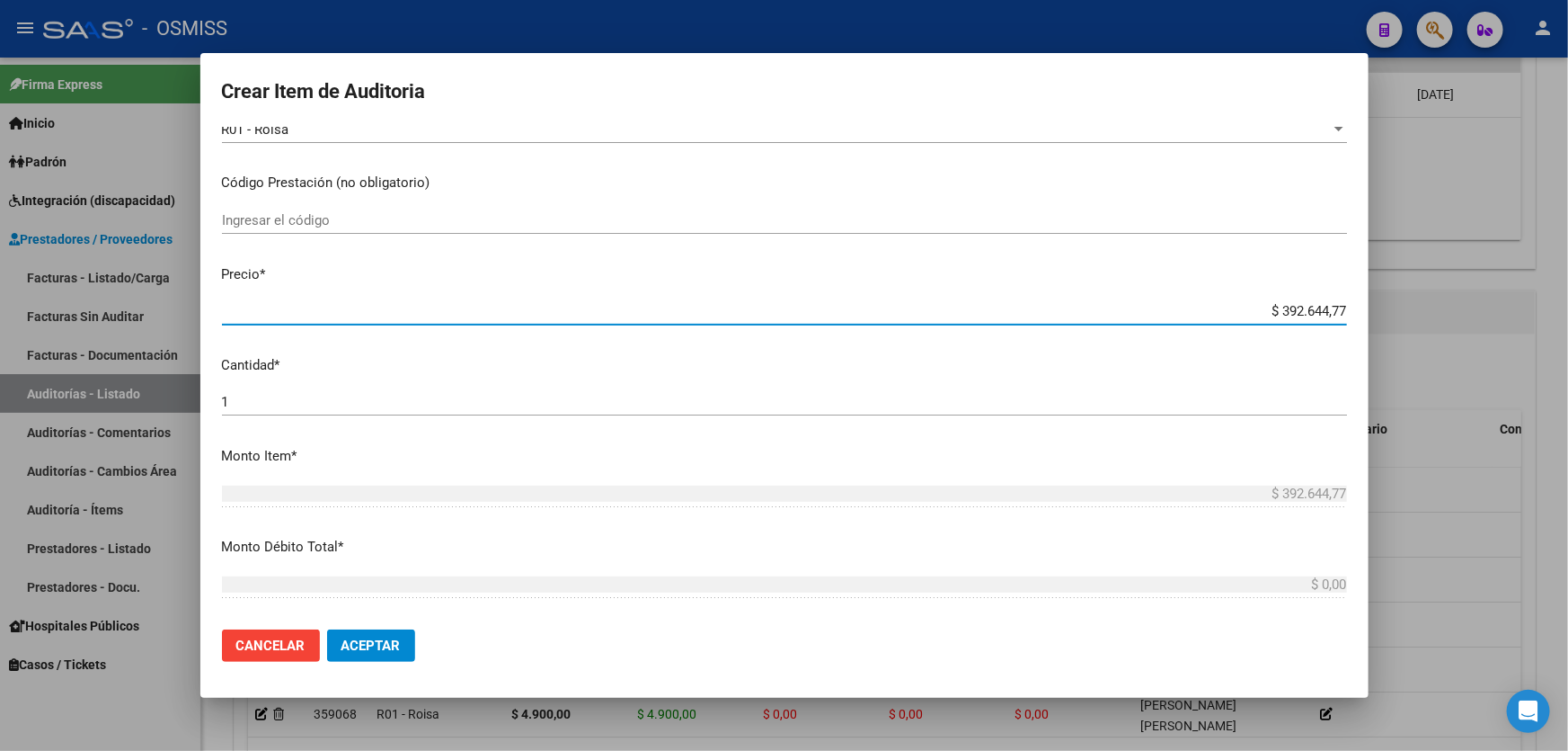
drag, startPoint x: 1223, startPoint y: 308, endPoint x: 1567, endPoint y: 197, distance: 361.5
click at [1567, 220] on div "Crear Item de Auditoria 38565996 Nro Documento 20385659963 CUIL Afiliado Activo…" at bounding box center [784, 375] width 1568 height 751
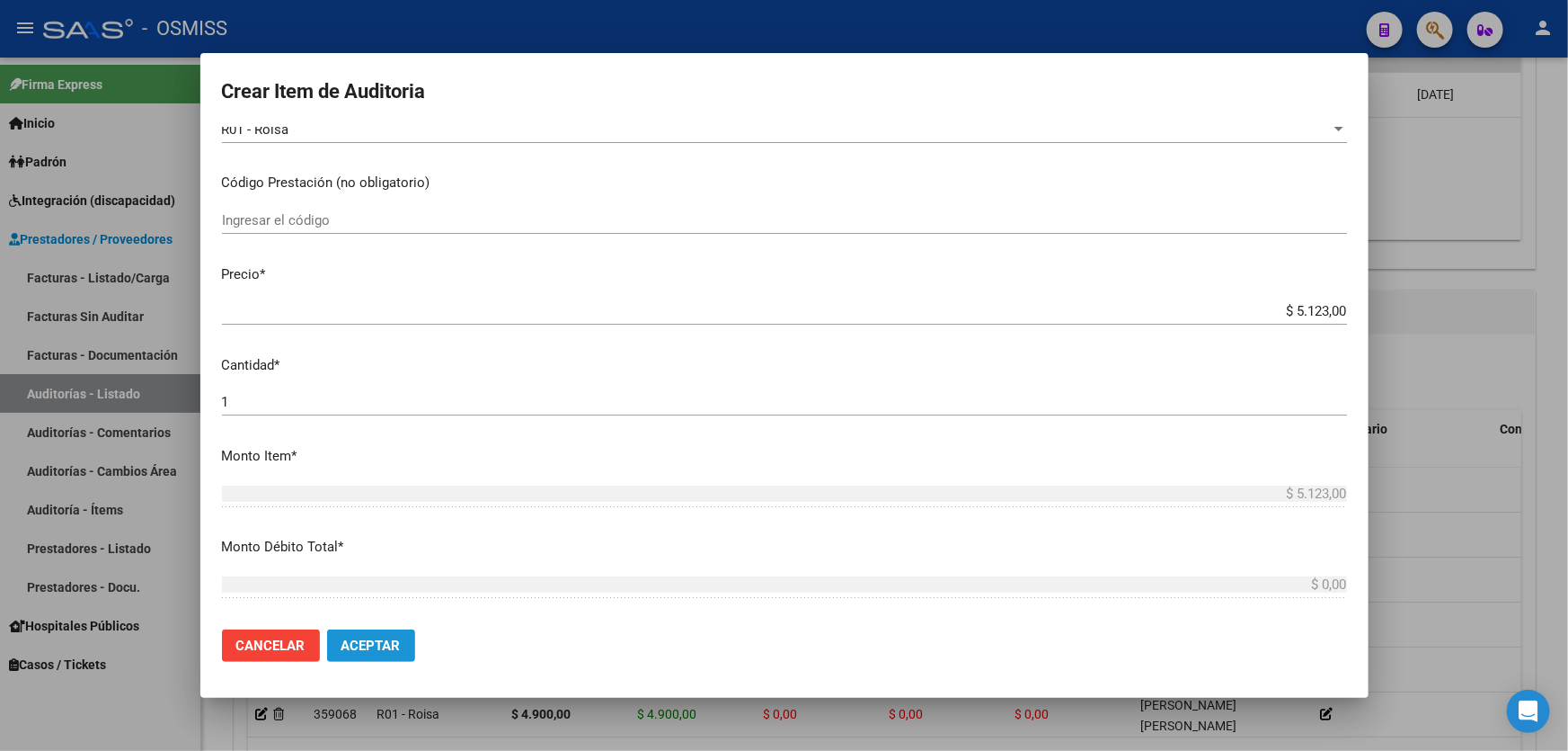
click at [369, 645] on span "Aceptar" at bounding box center [370, 645] width 59 height 16
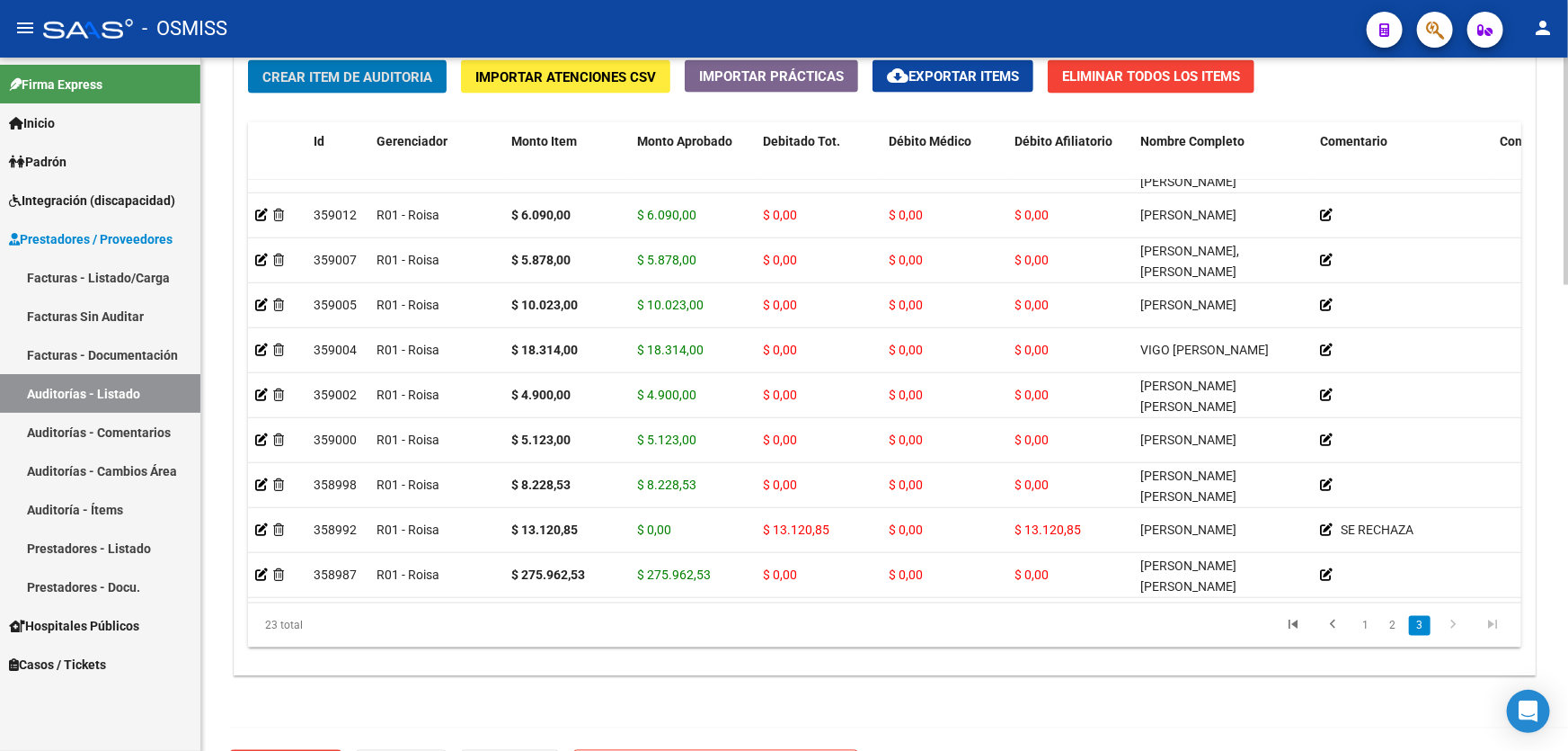
scroll to position [1416, 0]
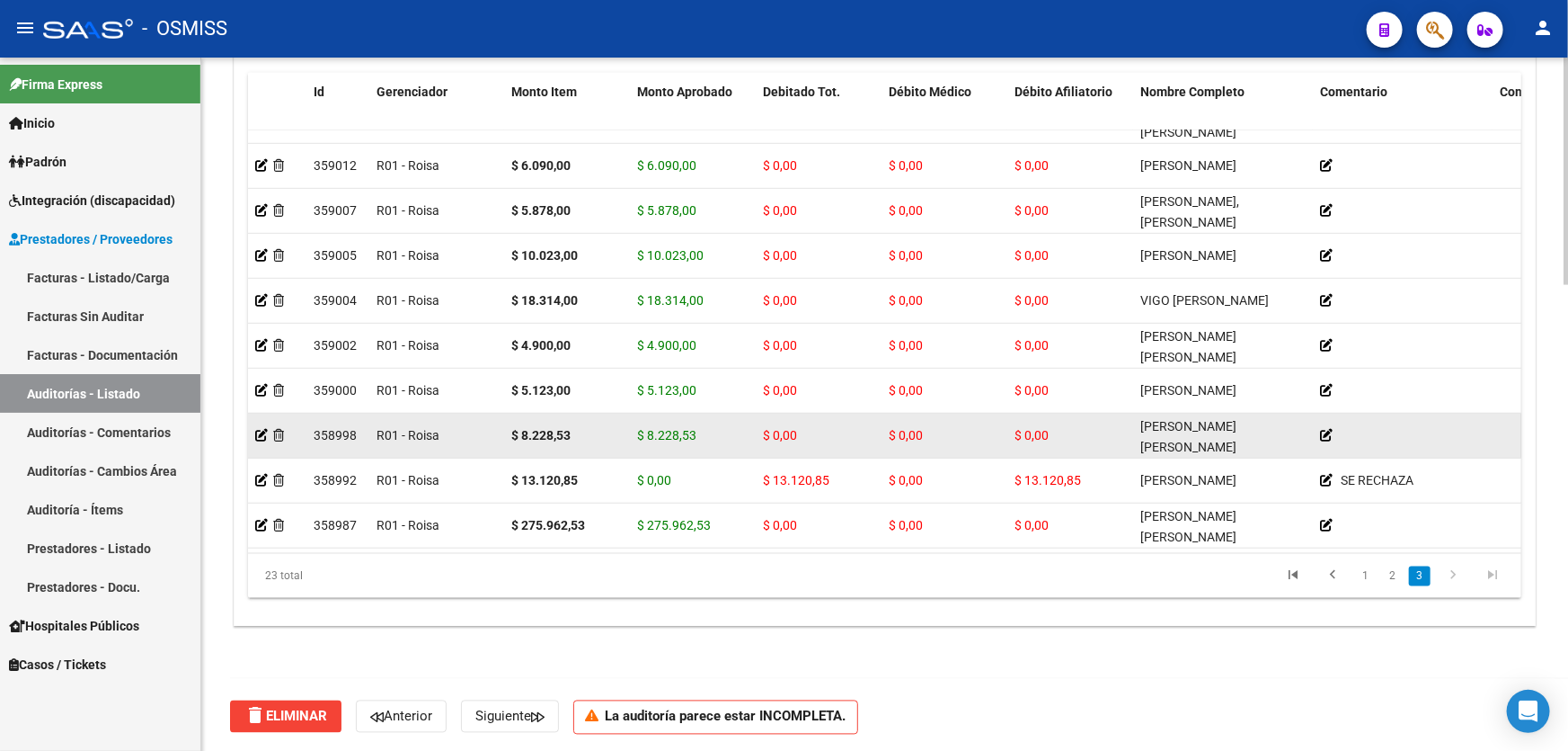
click at [255, 428] on div at bounding box center [276, 435] width 44 height 20
click at [262, 428] on icon at bounding box center [261, 434] width 13 height 13
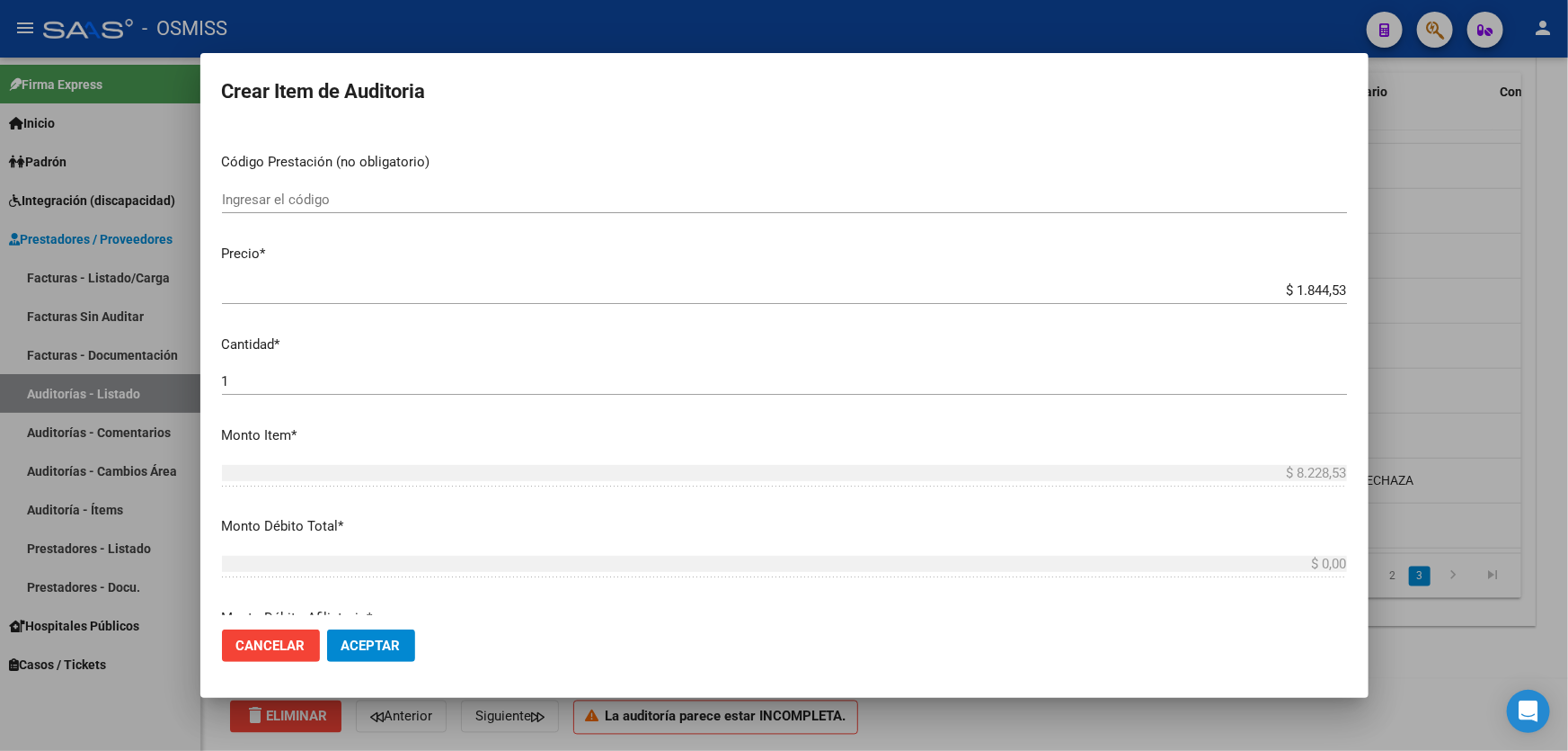
scroll to position [244, 0]
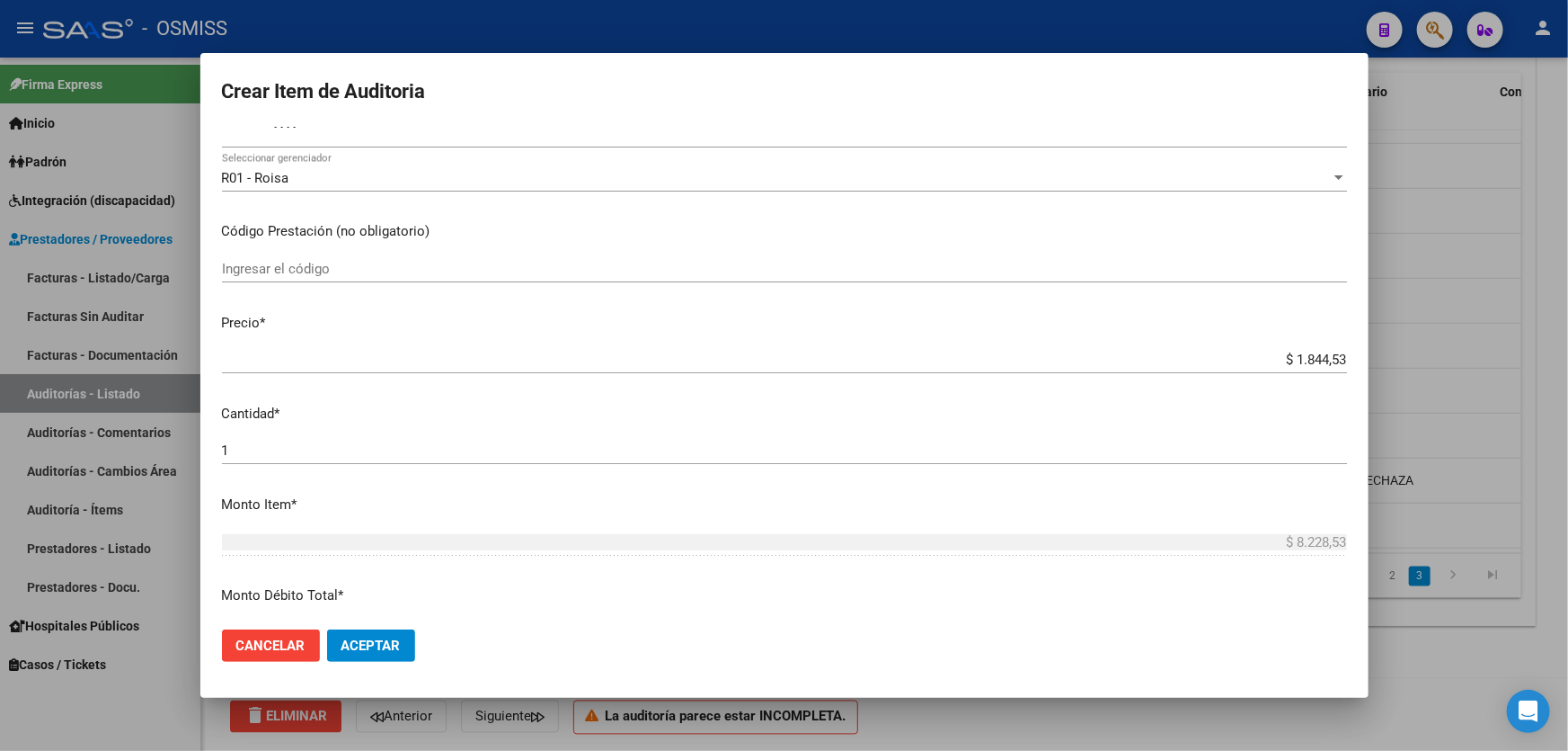
click at [953, 346] on div "$ 1.844,53 Ingresar el precio" at bounding box center [784, 360] width 1124 height 27
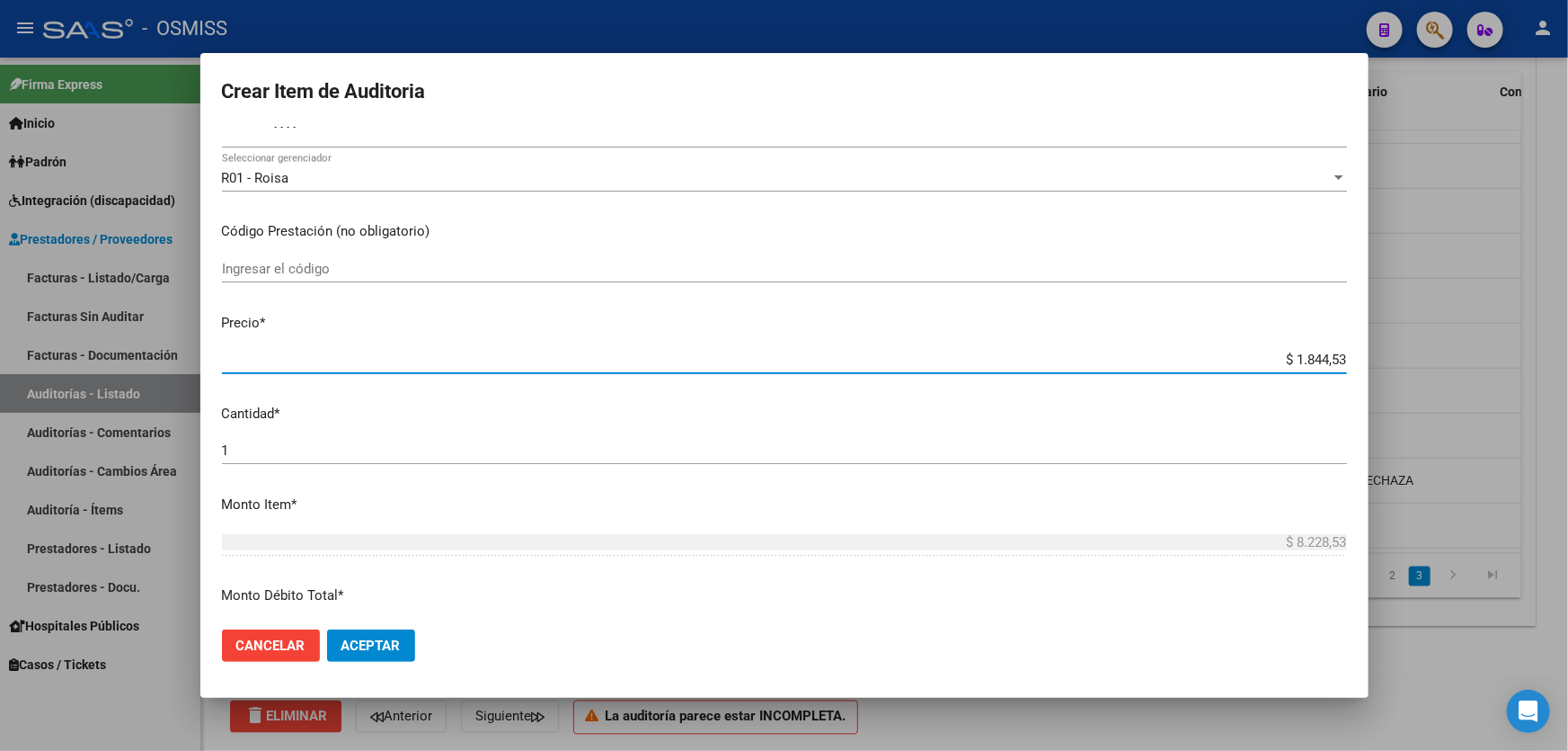
drag, startPoint x: 1259, startPoint y: 356, endPoint x: 1389, endPoint y: 351, distance: 130.1
click at [1389, 351] on div "Crear Item de Auditoria 35060763 Nro Documento 20350607634 CUIL Afiliado Activo…" at bounding box center [784, 375] width 1568 height 751
paste input "44.711"
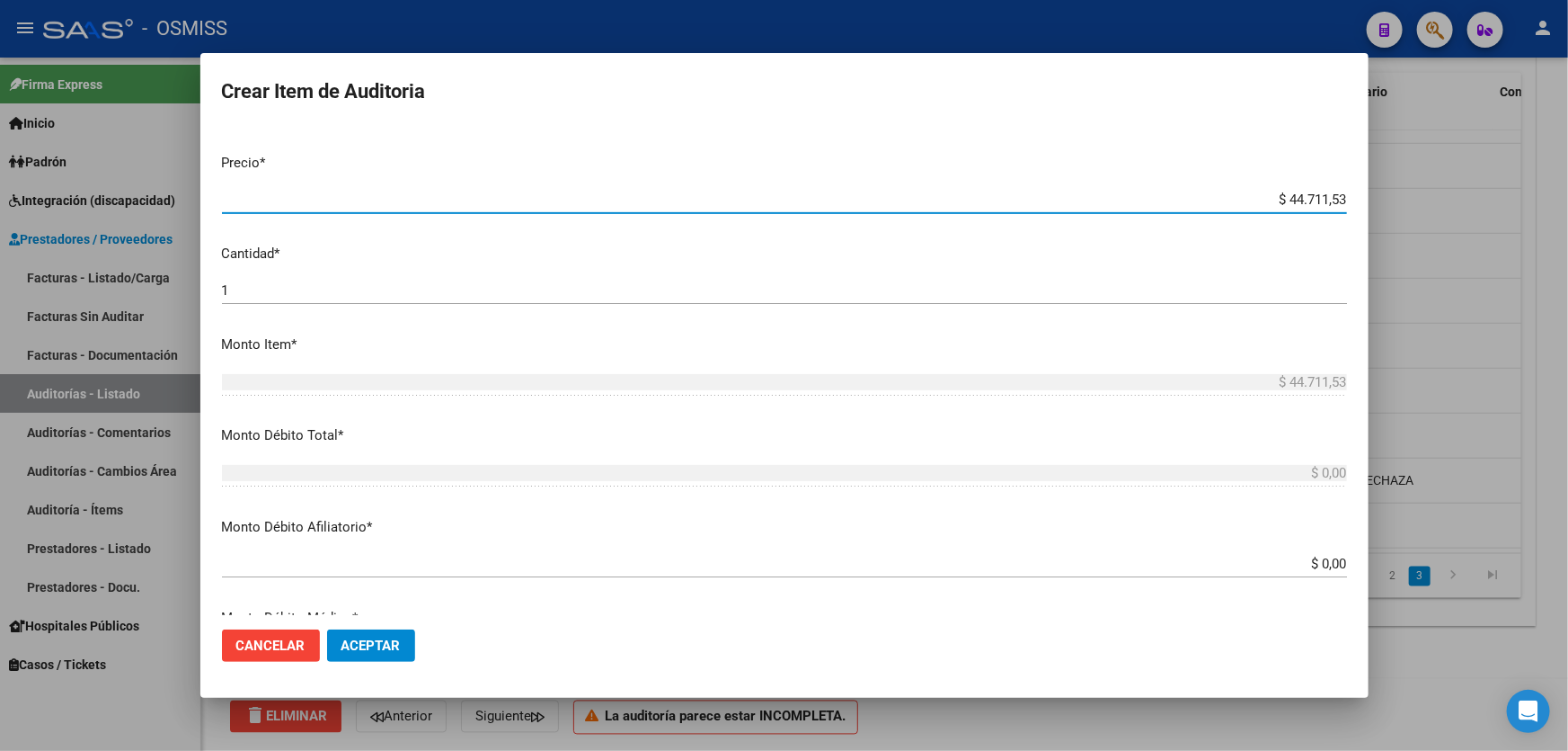
scroll to position [653, 0]
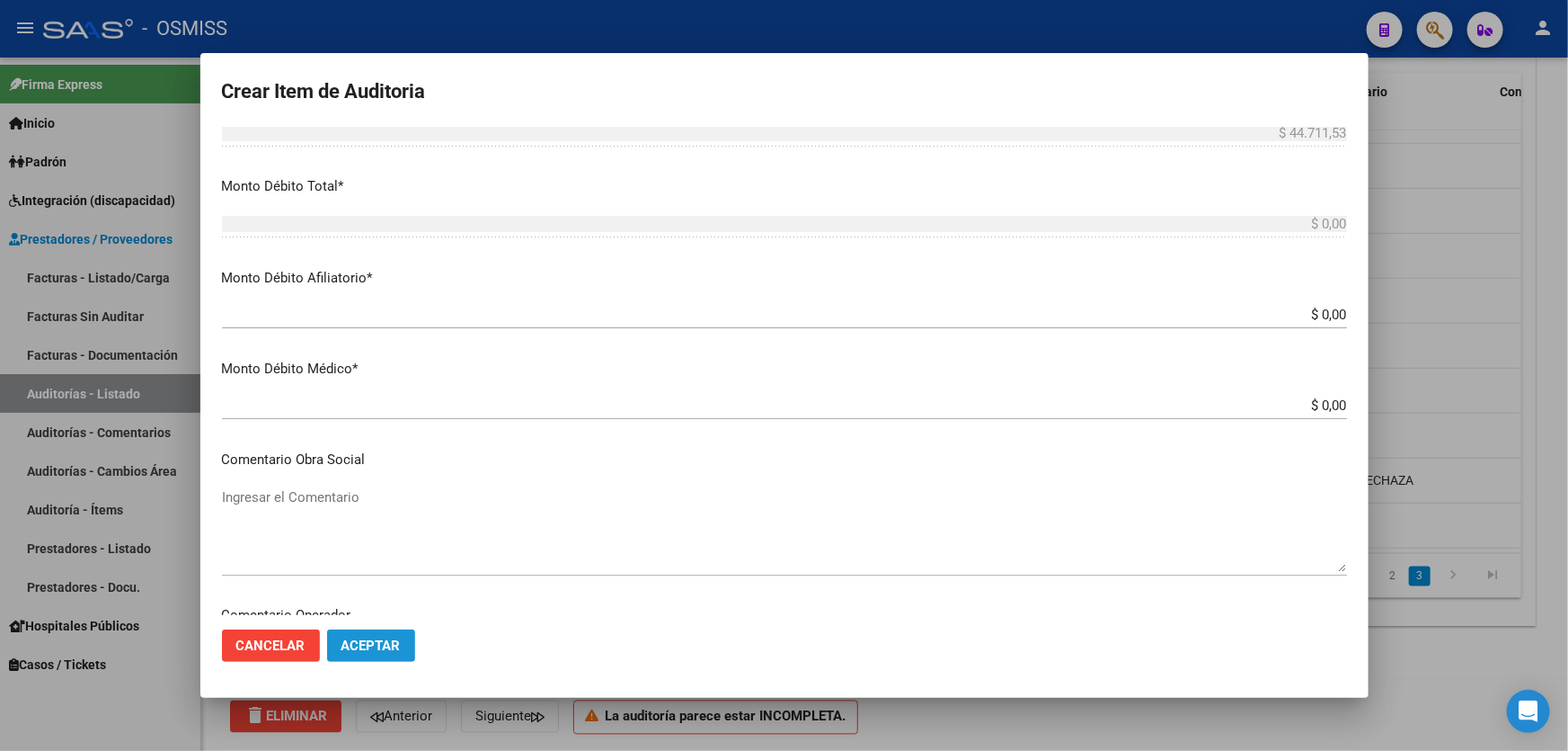
drag, startPoint x: 355, startPoint y: 648, endPoint x: 393, endPoint y: 580, distance: 77.9
click at [361, 630] on button "Aceptar" at bounding box center [371, 644] width 88 height 32
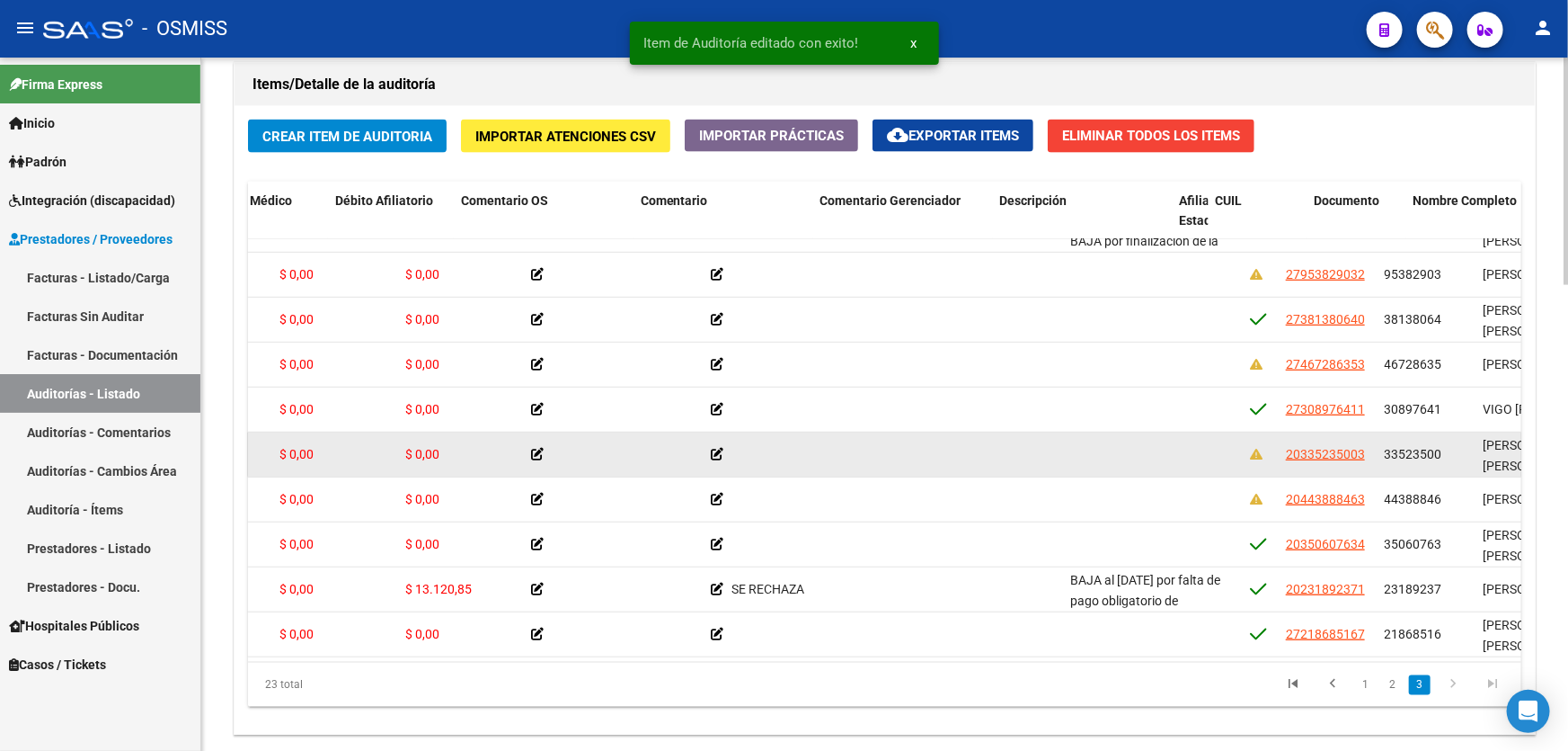
scroll to position [627, 1309]
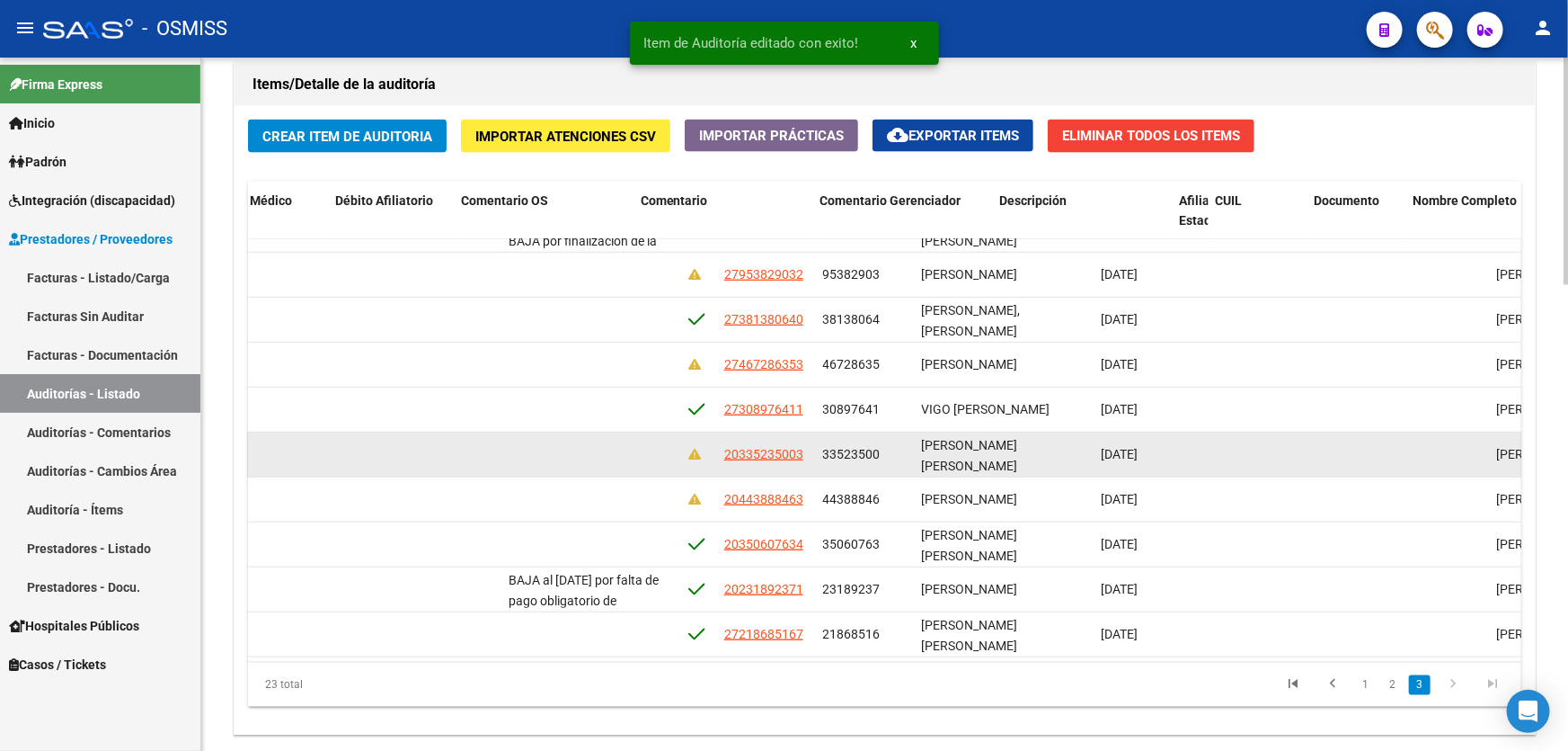
drag, startPoint x: 484, startPoint y: 422, endPoint x: 673, endPoint y: 416, distance: 189.1
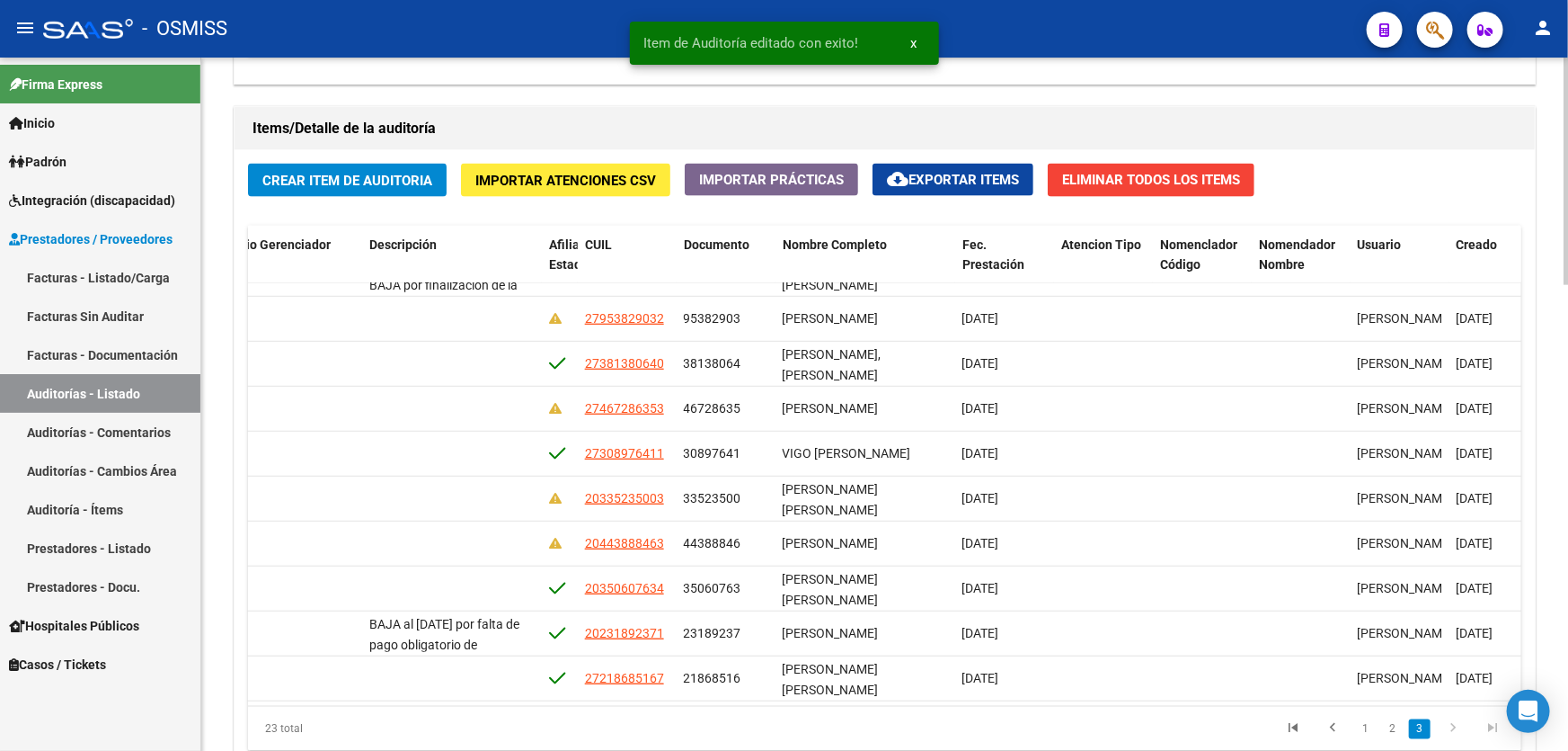
scroll to position [1225, 0]
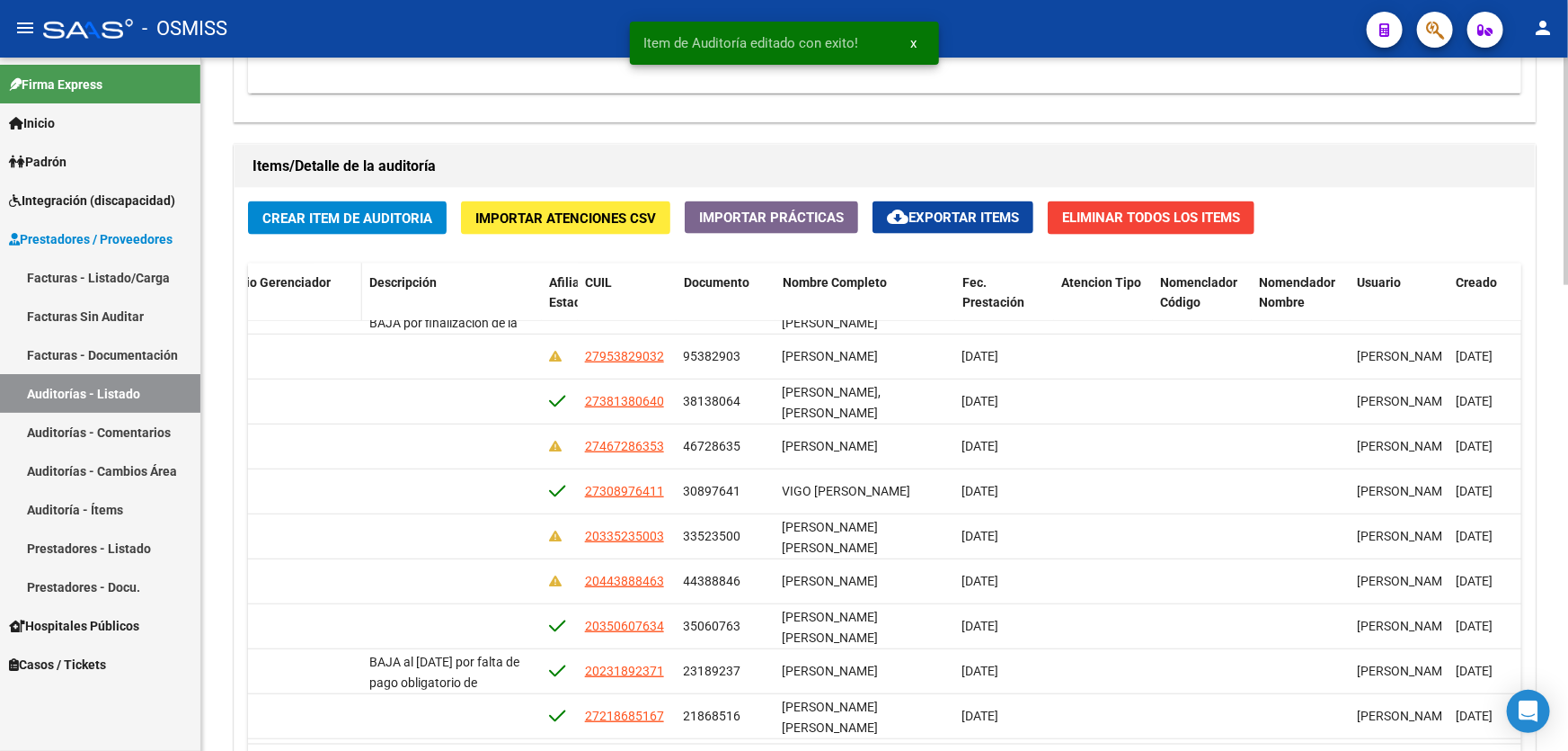
drag, startPoint x: 800, startPoint y: 279, endPoint x: 247, endPoint y: 313, distance: 554.0
click at [247, 313] on div "Id Gerenciador Monto Item Monto Aprobado Debitado Tot. Débito Médico Débito Afi…" at bounding box center [396, 303] width 2915 height 79
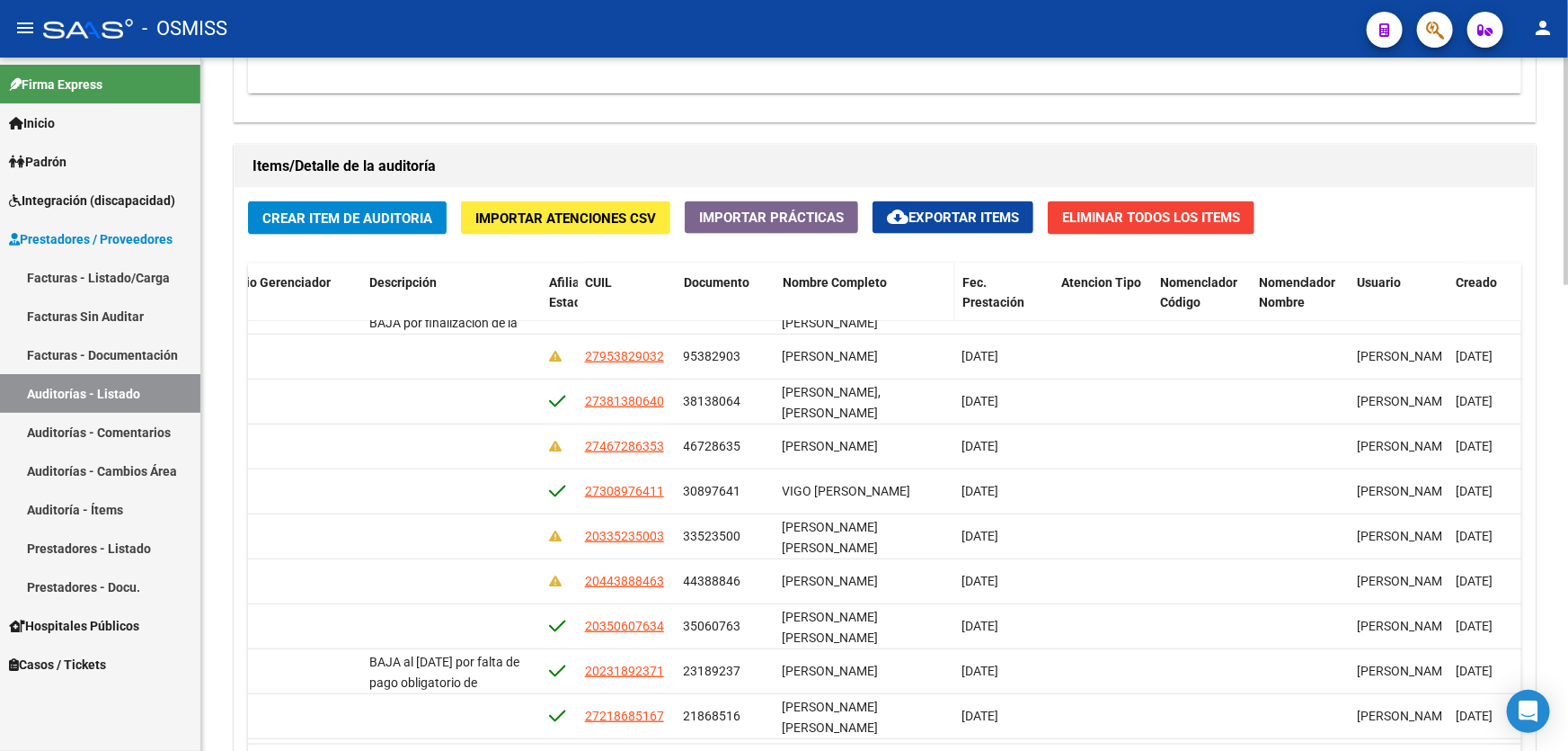
click at [796, 266] on datatable-header-cell "Nombre Completo" at bounding box center [865, 303] width 180 height 79
drag, startPoint x: 797, startPoint y: 279, endPoint x: 300, endPoint y: 304, distance: 497.6
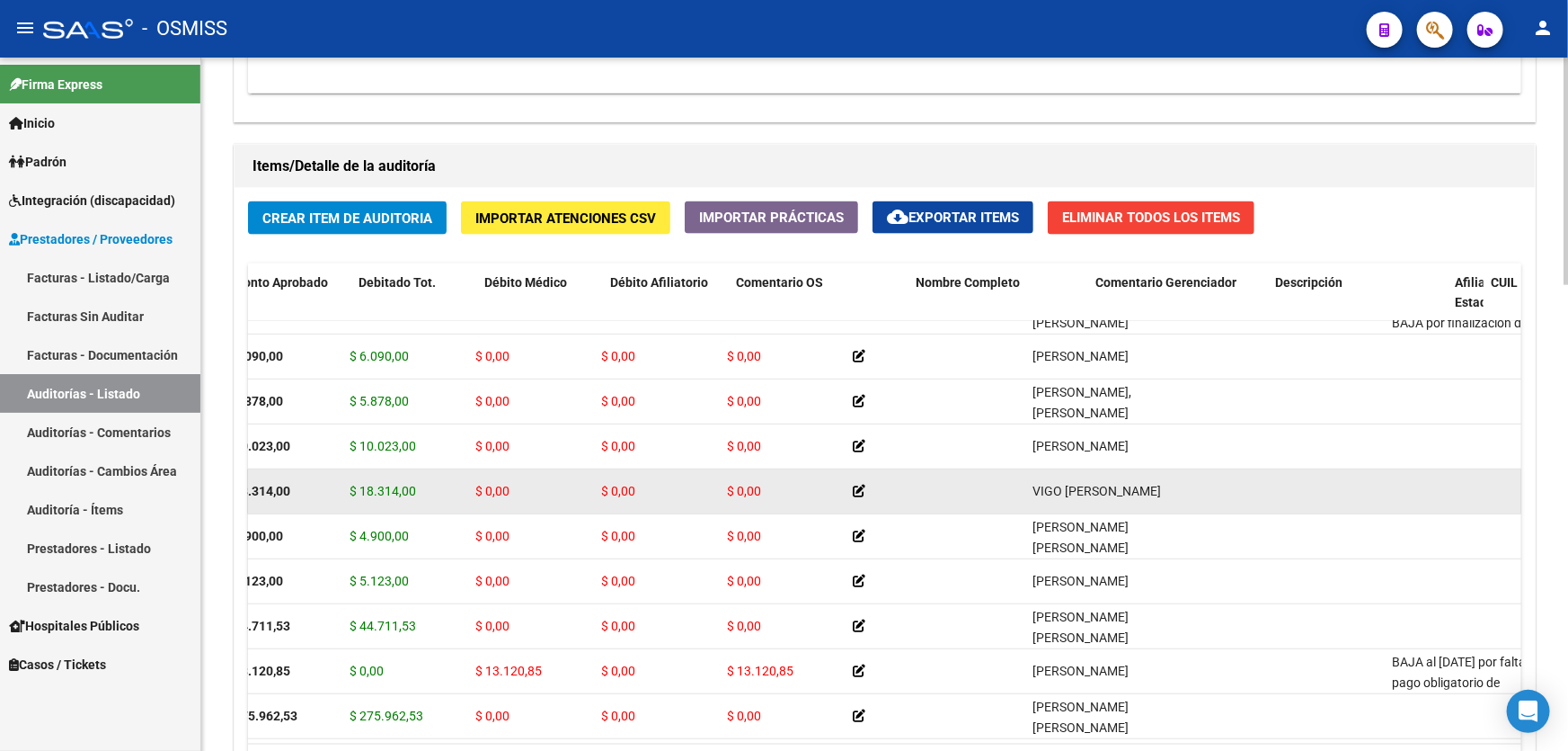
scroll to position [627, 0]
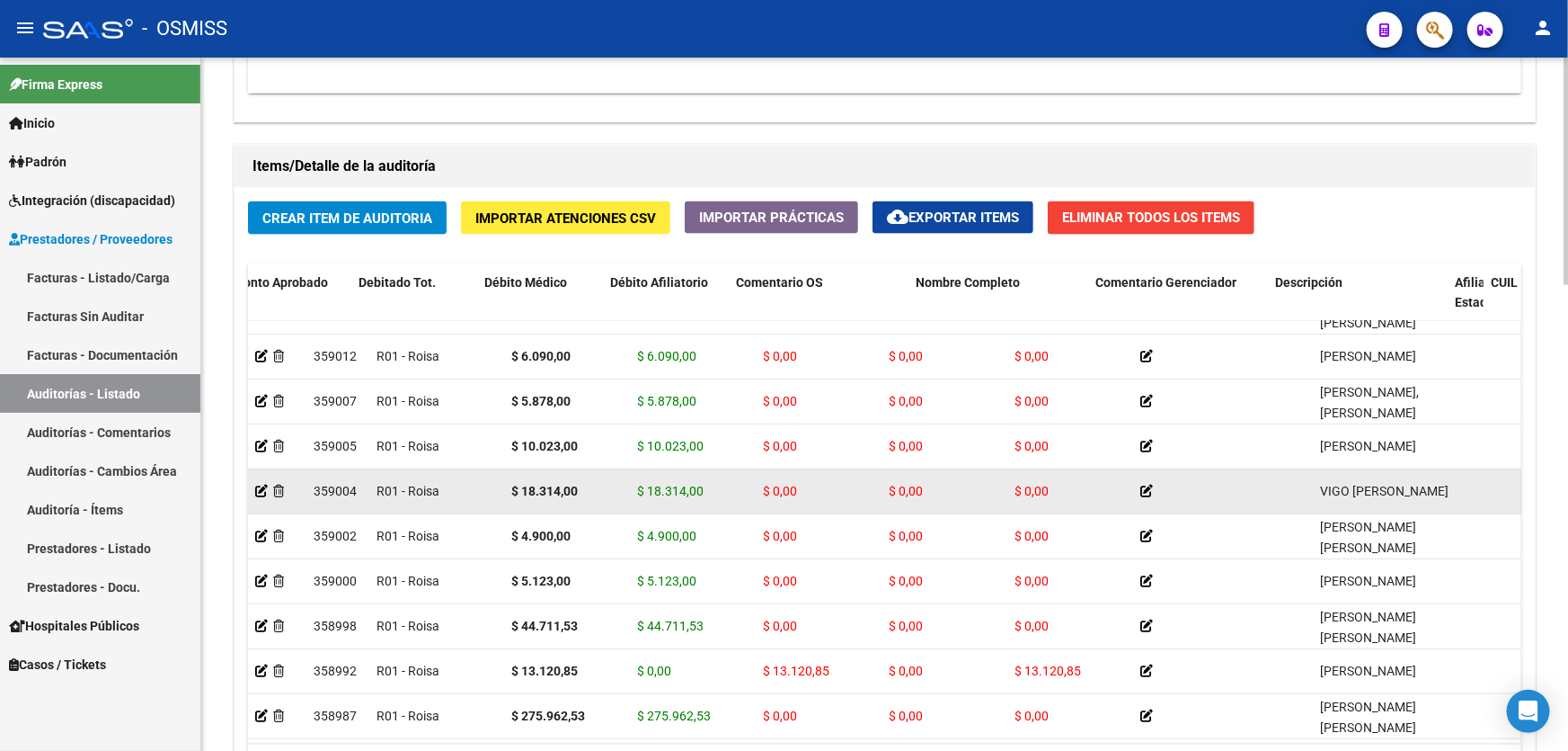
drag, startPoint x: 494, startPoint y: 480, endPoint x: 258, endPoint y: 468, distance: 236.3
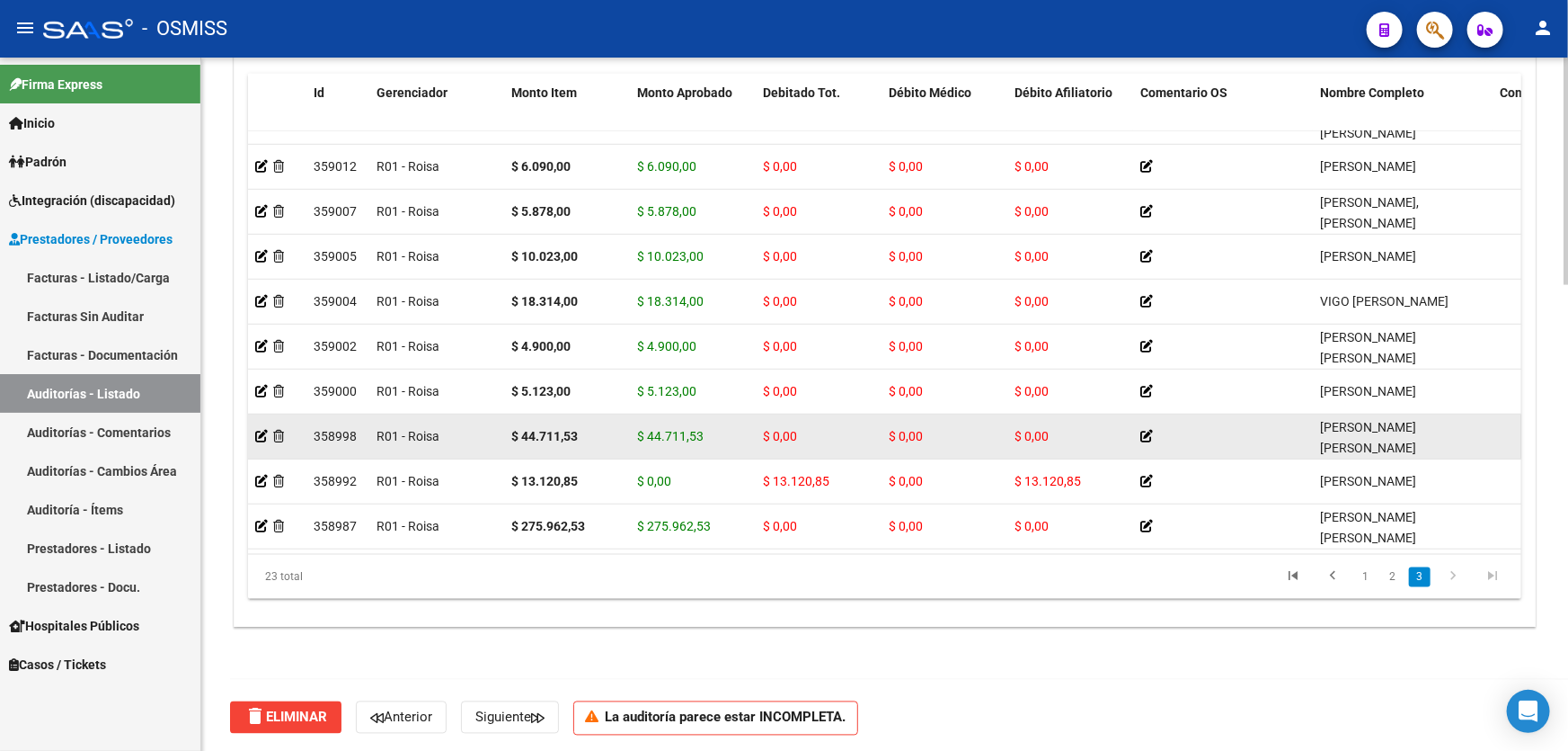
scroll to position [1416, 0]
click at [261, 428] on icon at bounding box center [261, 434] width 13 height 13
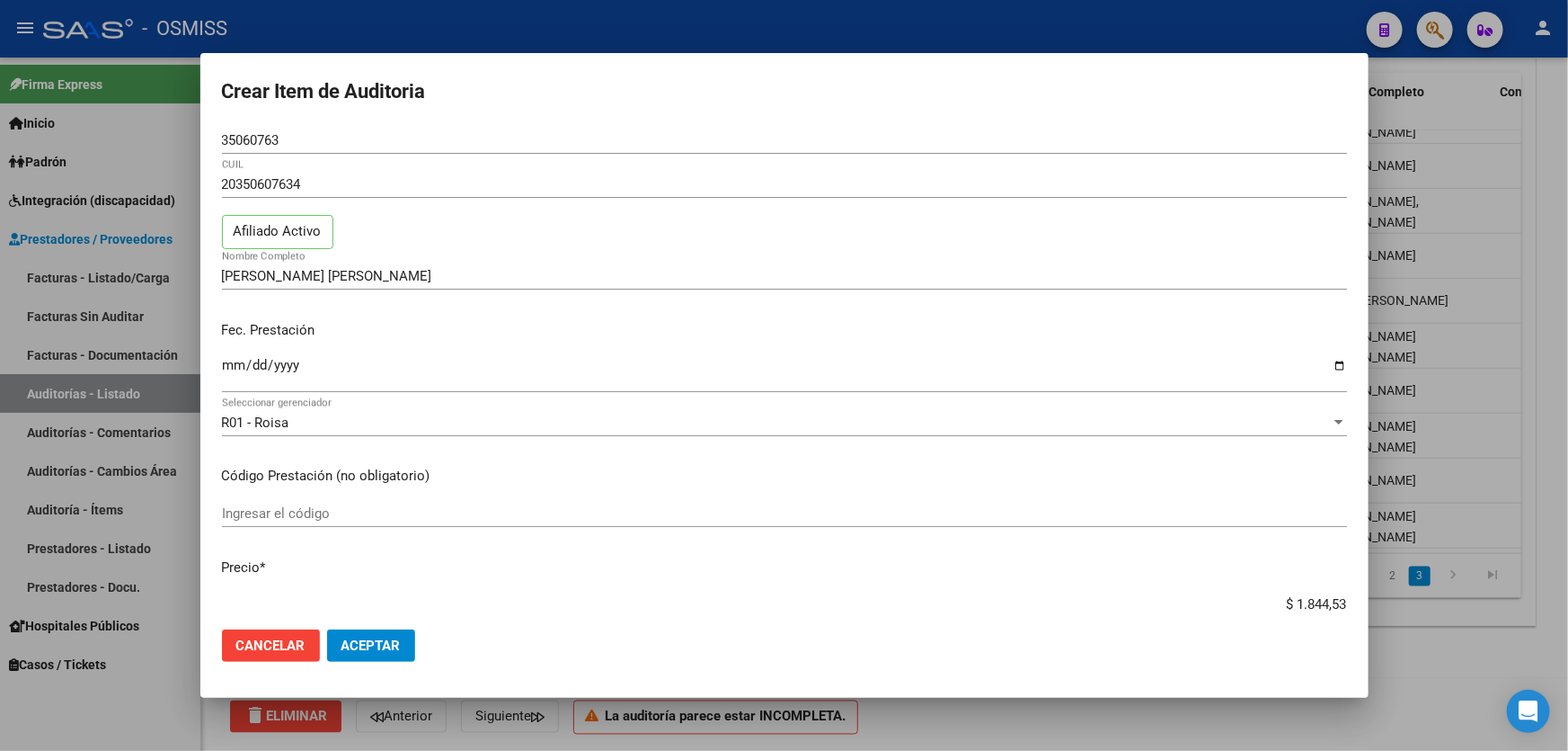
click at [378, 664] on mat-dialog-actions "Cancelar Aceptar" at bounding box center [784, 644] width 1124 height 61
drag, startPoint x: 384, startPoint y: 649, endPoint x: 1278, endPoint y: 634, distance: 894.1
click at [1259, 638] on mat-dialog-actions "Cancelar Aceptar" at bounding box center [784, 644] width 1124 height 61
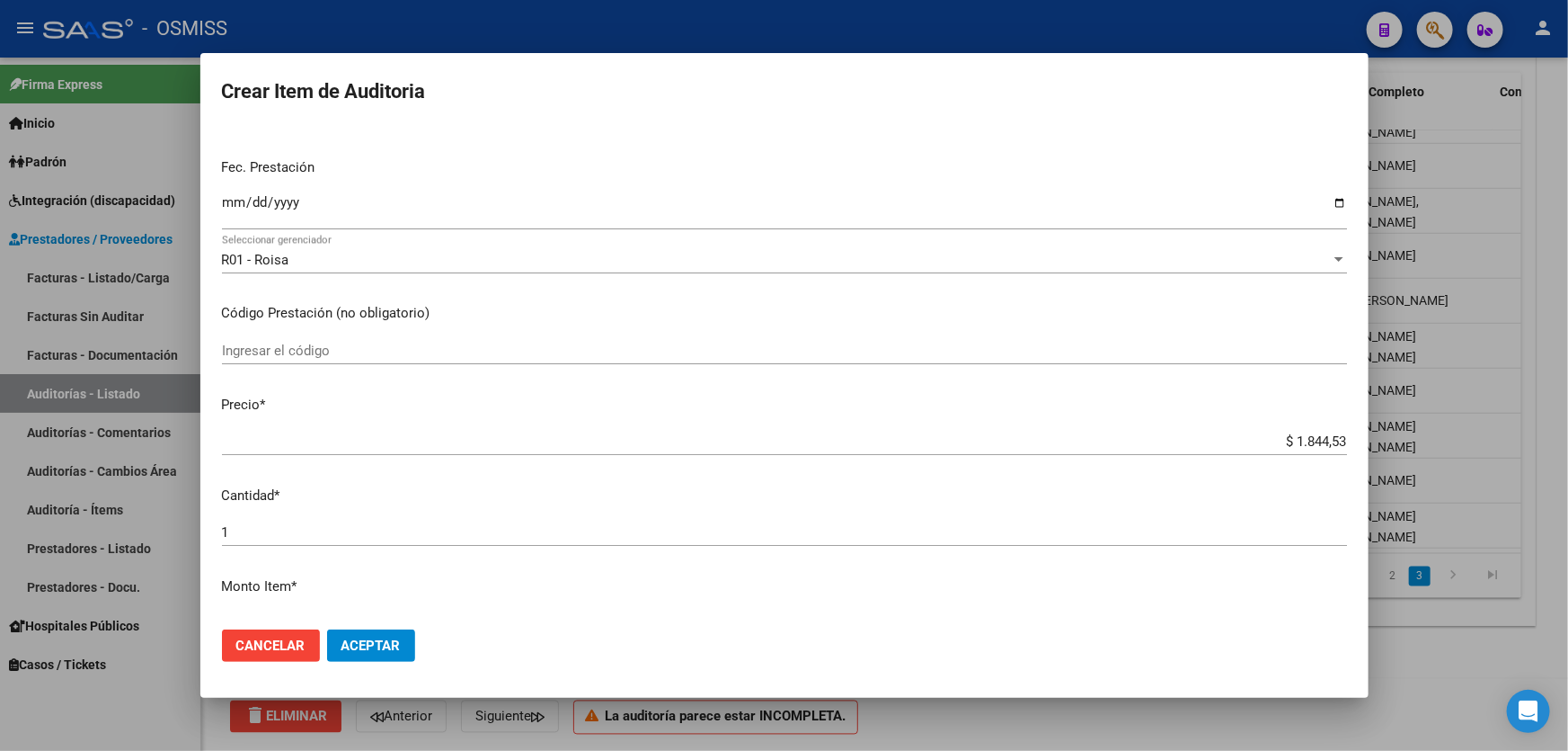
scroll to position [408, 0]
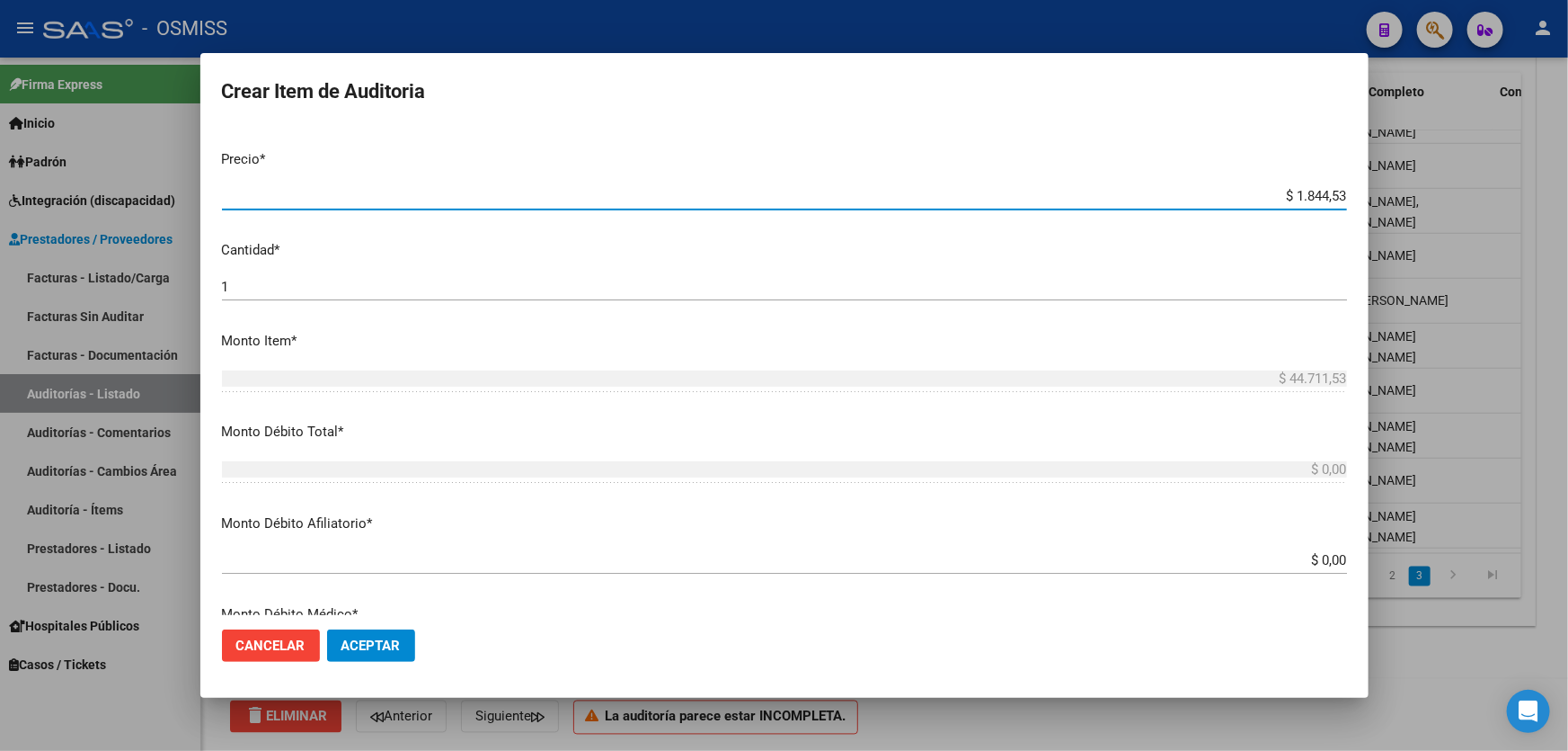
drag, startPoint x: 1231, startPoint y: 196, endPoint x: 1567, endPoint y: 162, distance: 337.7
click at [1567, 167] on div "Crear Item de Auditoria 35060763 Nro Documento 20350607634 CUIL Afiliado Activo…" at bounding box center [784, 375] width 1568 height 751
drag, startPoint x: 1283, startPoint y: 195, endPoint x: 1451, endPoint y: 197, distance: 168.0
click at [1451, 197] on div "Crear Item de Auditoria 35060763 Nro Documento 20350607634 CUIL Afiliado Activo…" at bounding box center [784, 375] width 1568 height 751
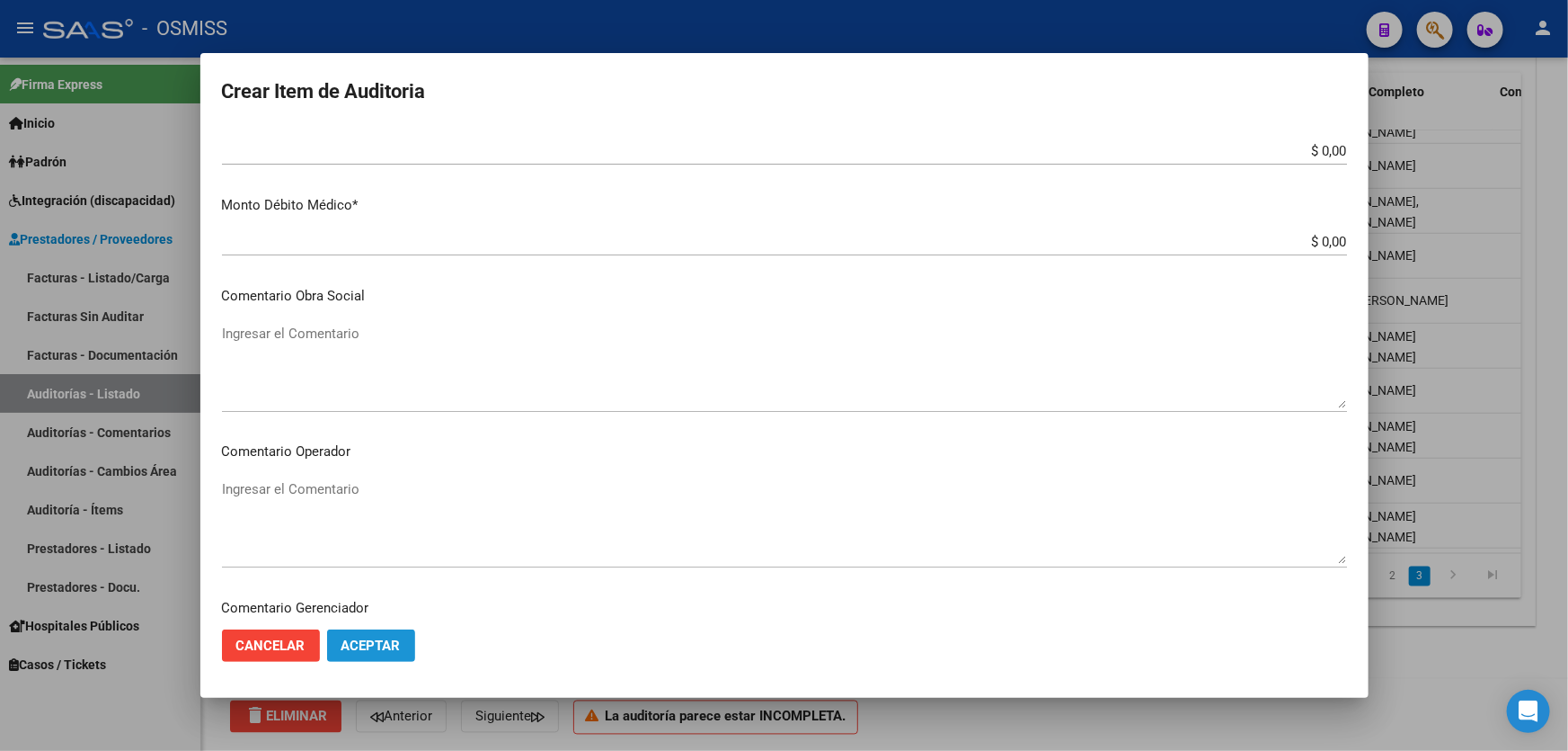
click at [384, 660] on button "Aceptar" at bounding box center [371, 644] width 88 height 32
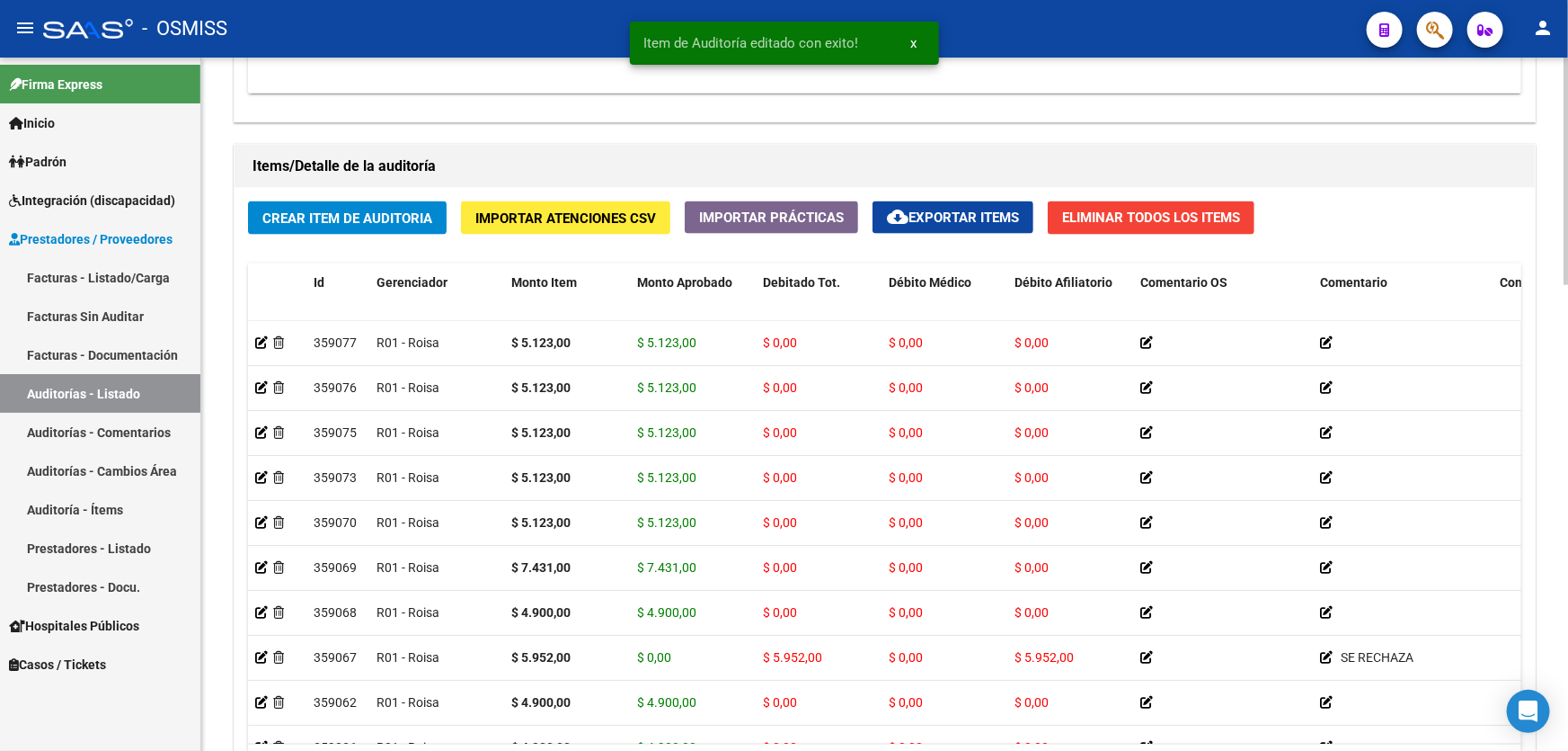
scroll to position [1416, 0]
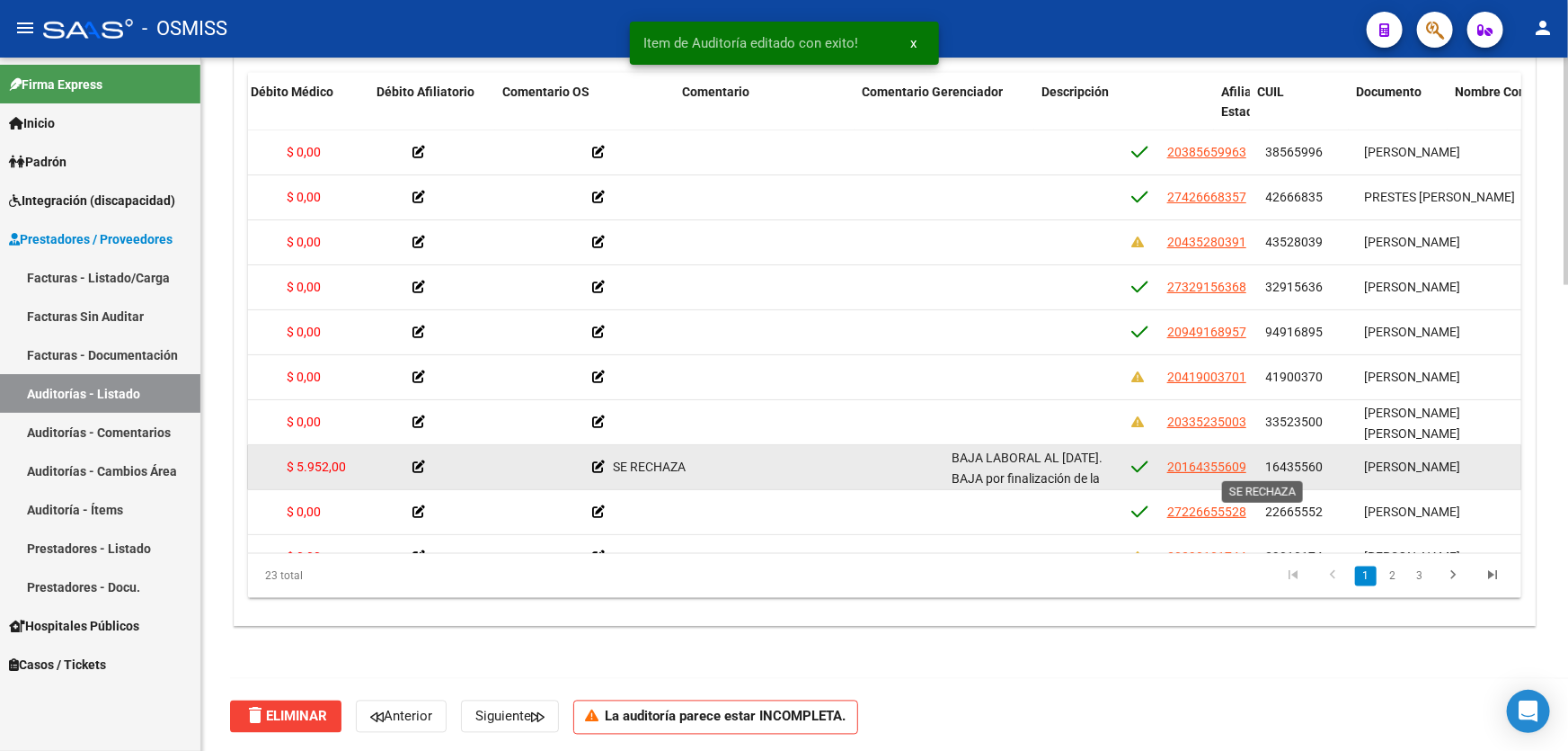
drag, startPoint x: 1059, startPoint y: 477, endPoint x: 1205, endPoint y: 469, distance: 146.2
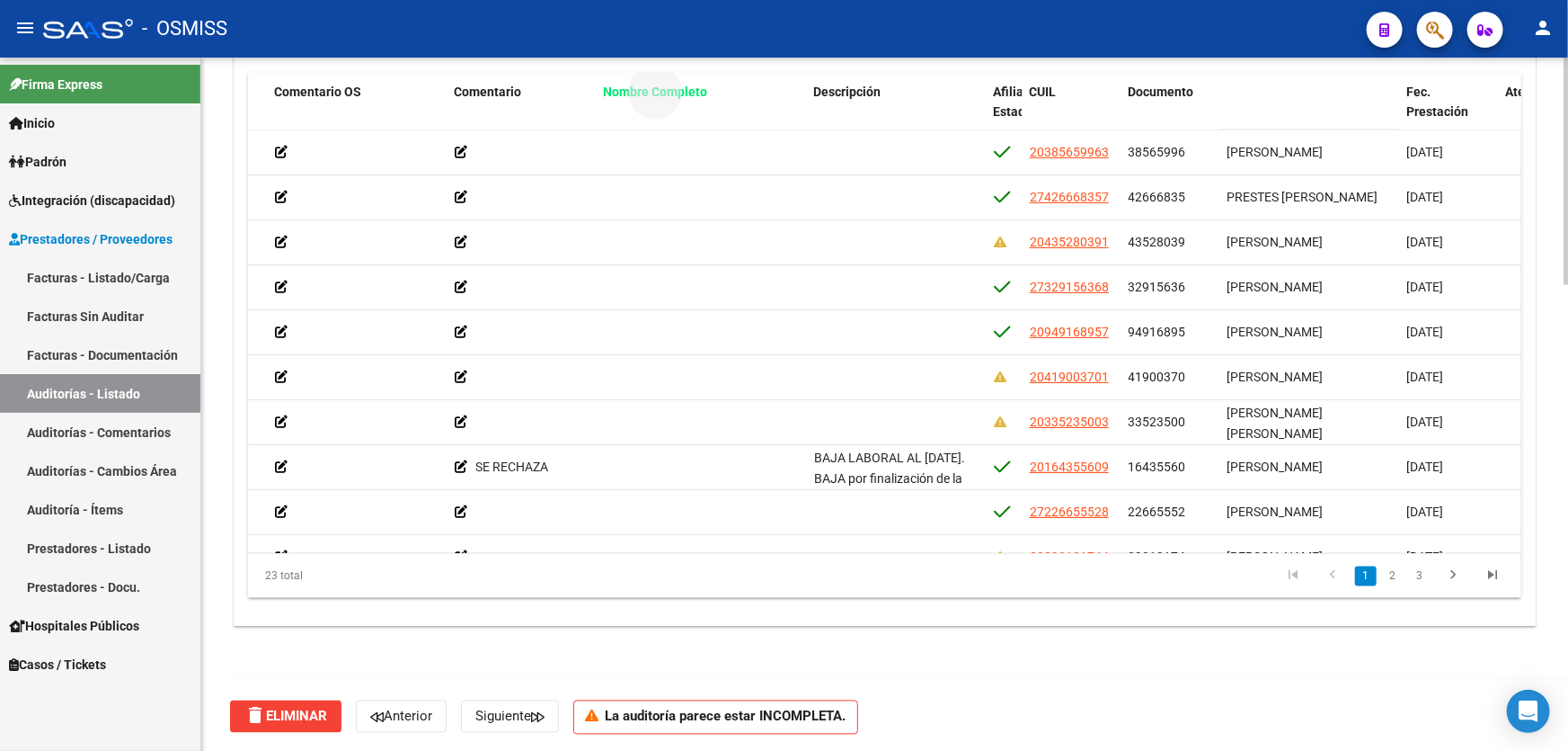
drag, startPoint x: 1267, startPoint y: 84, endPoint x: 643, endPoint y: 104, distance: 624.3
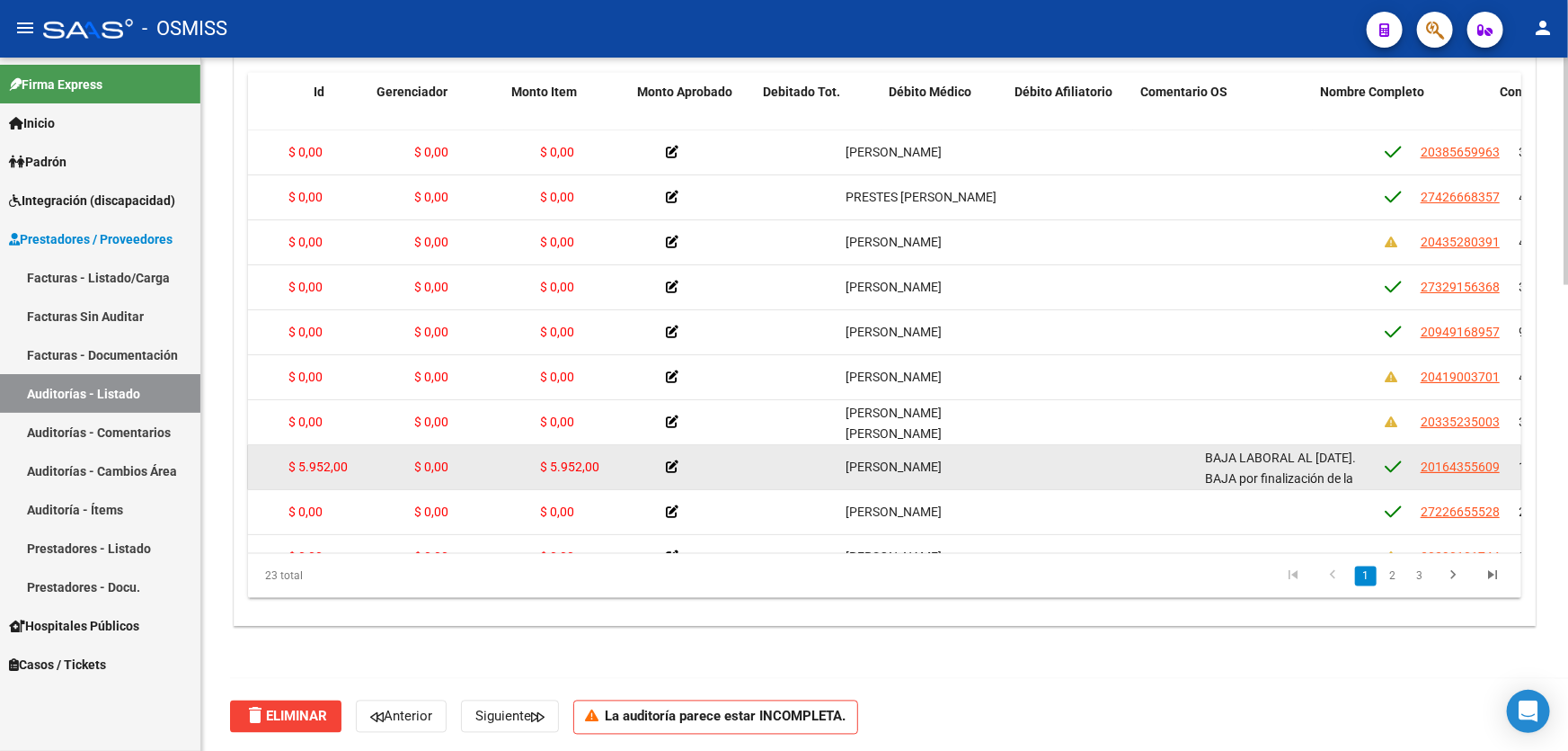
scroll to position [0, 0]
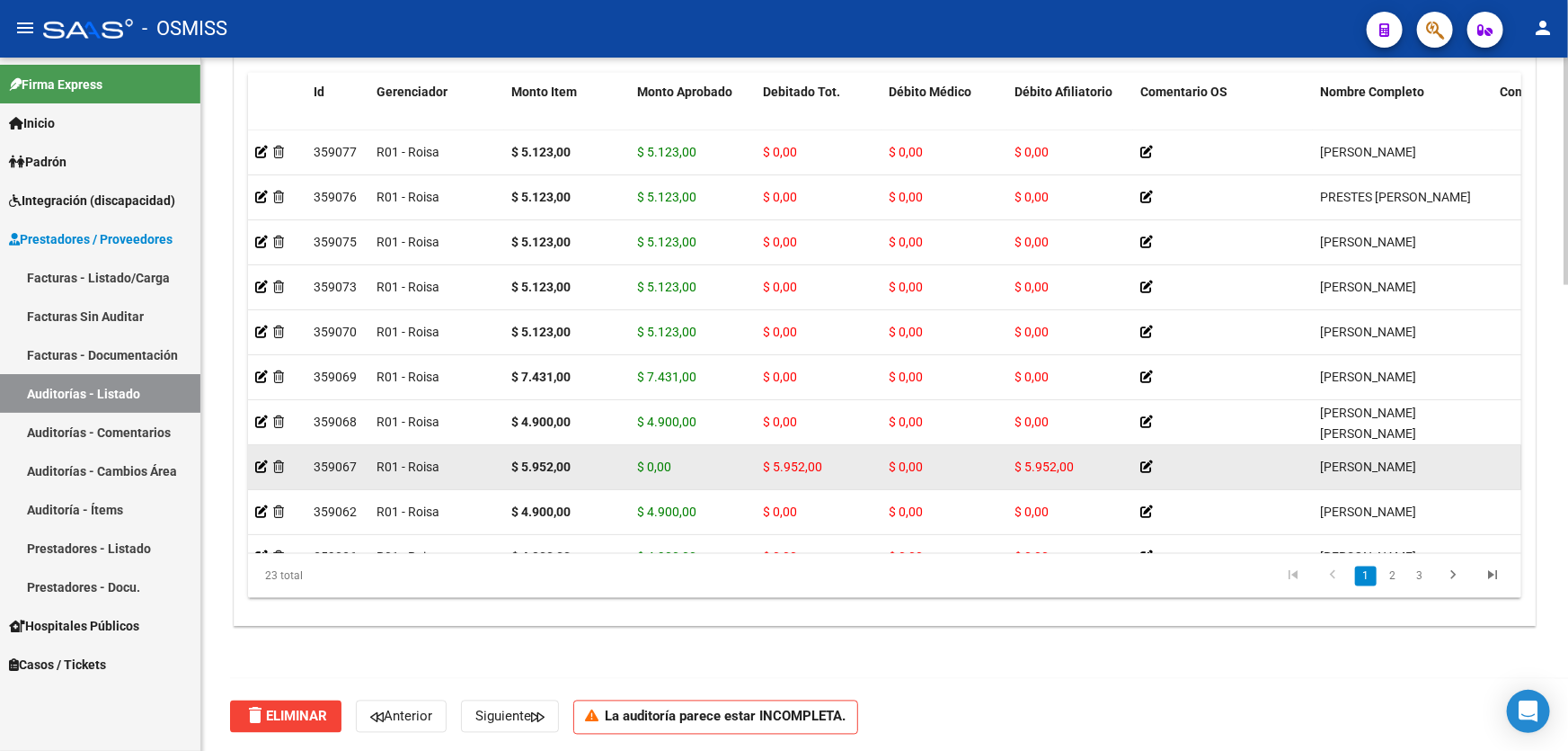
drag, startPoint x: 643, startPoint y: 476, endPoint x: 318, endPoint y: 454, distance: 325.7
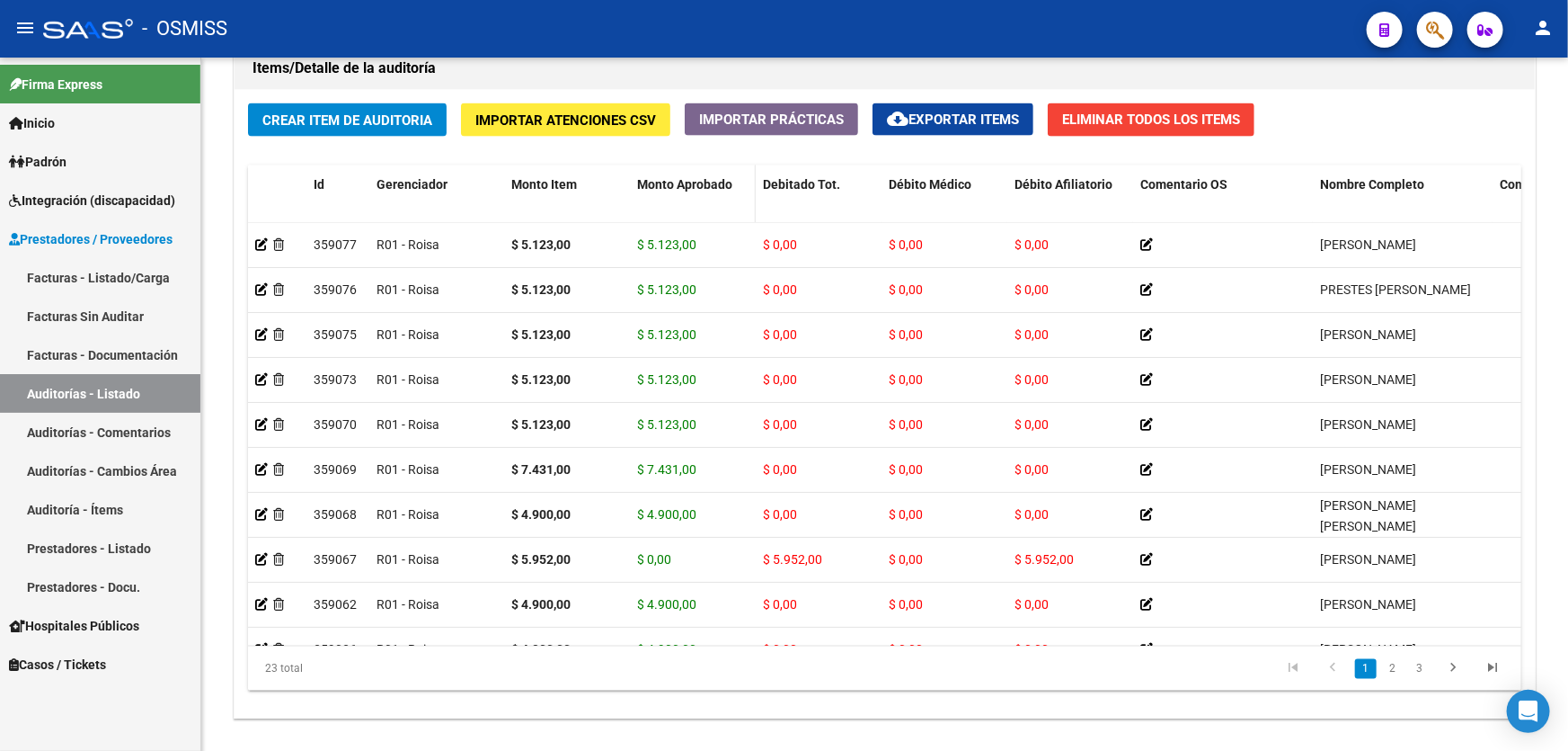
scroll to position [1333, 0]
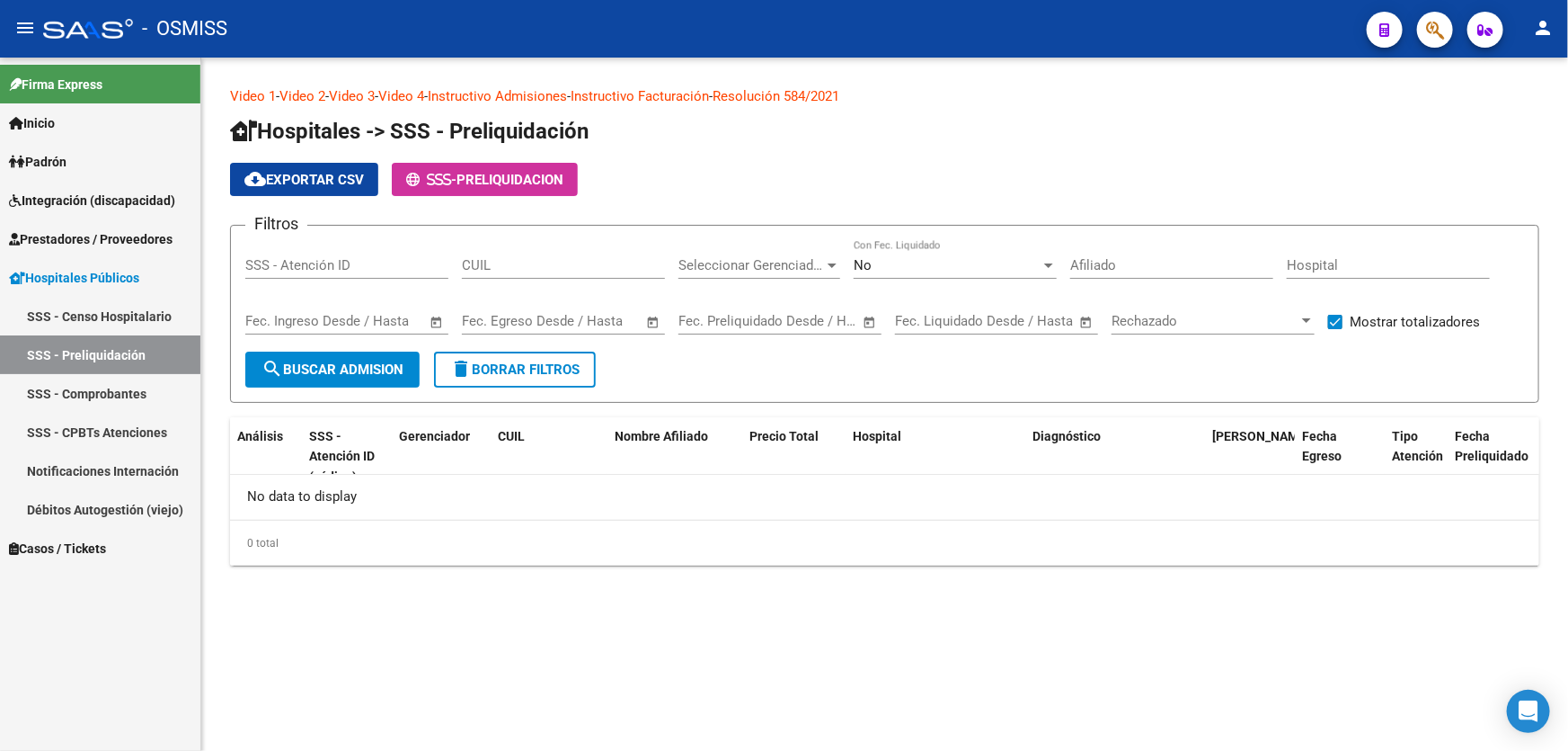
click at [152, 234] on span "Prestadores / Proveedores" at bounding box center [90, 239] width 164 height 19
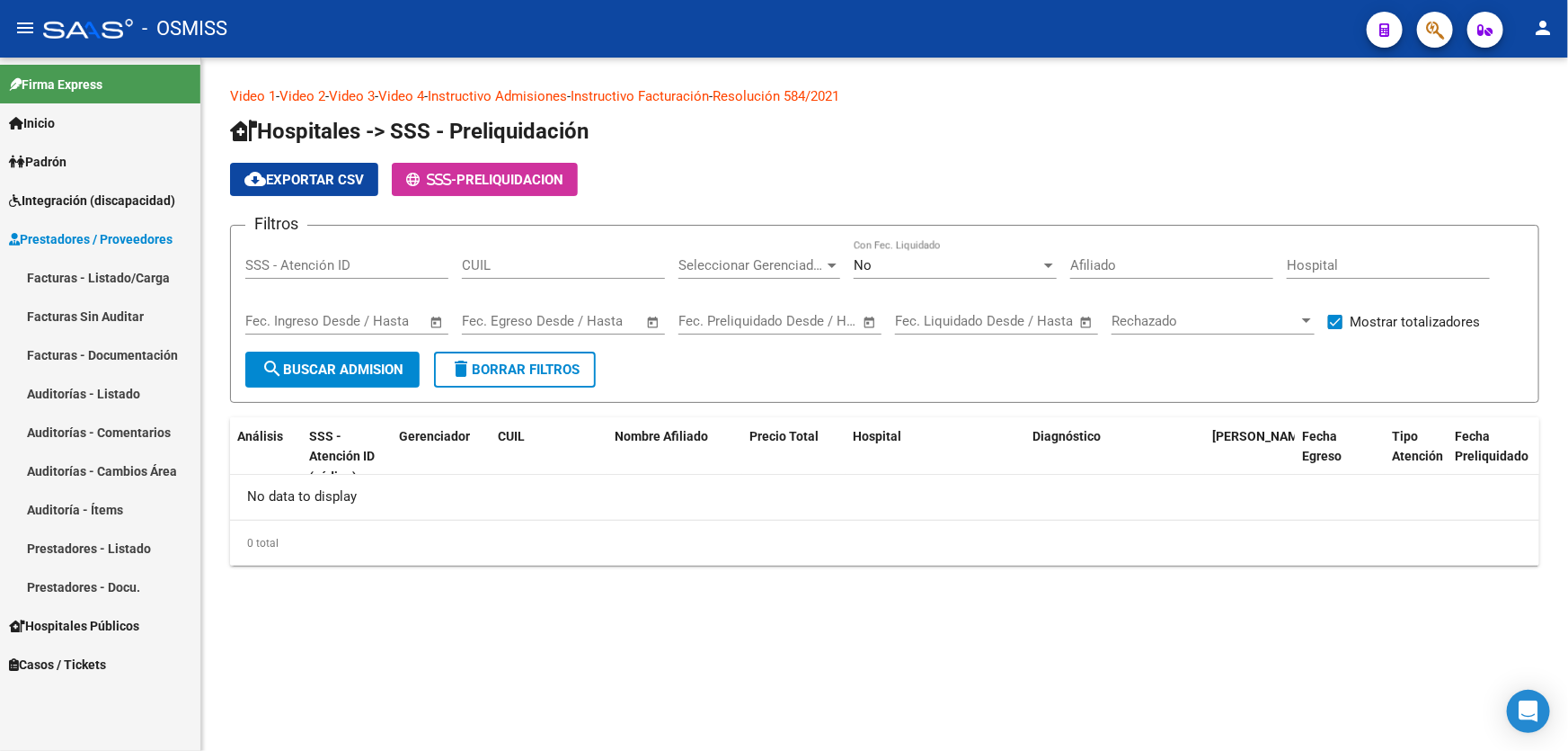
click at [166, 413] on link "Auditorías - Comentarios" at bounding box center [100, 432] width 200 height 39
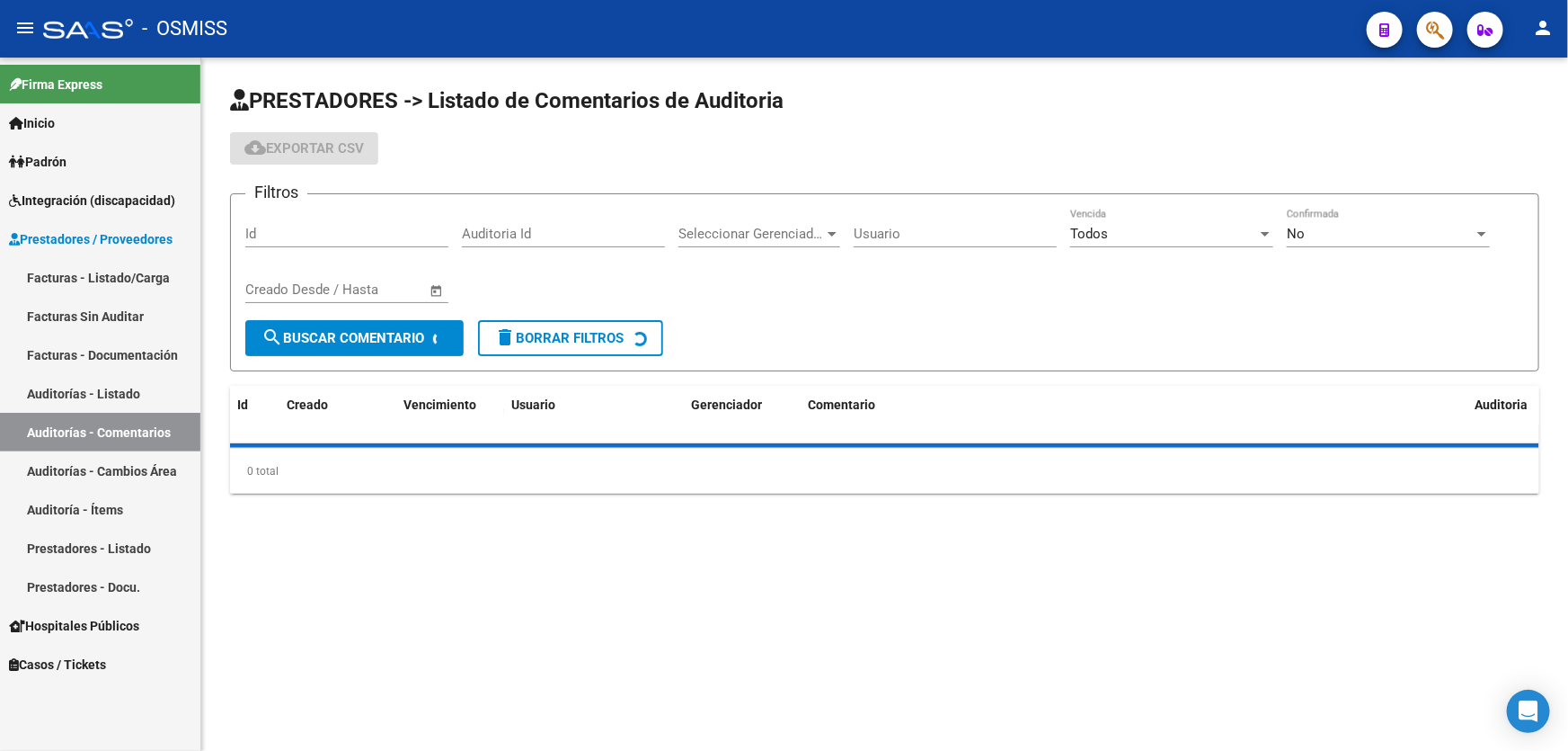
click at [156, 390] on link "Auditorías - Listado" at bounding box center [100, 393] width 200 height 39
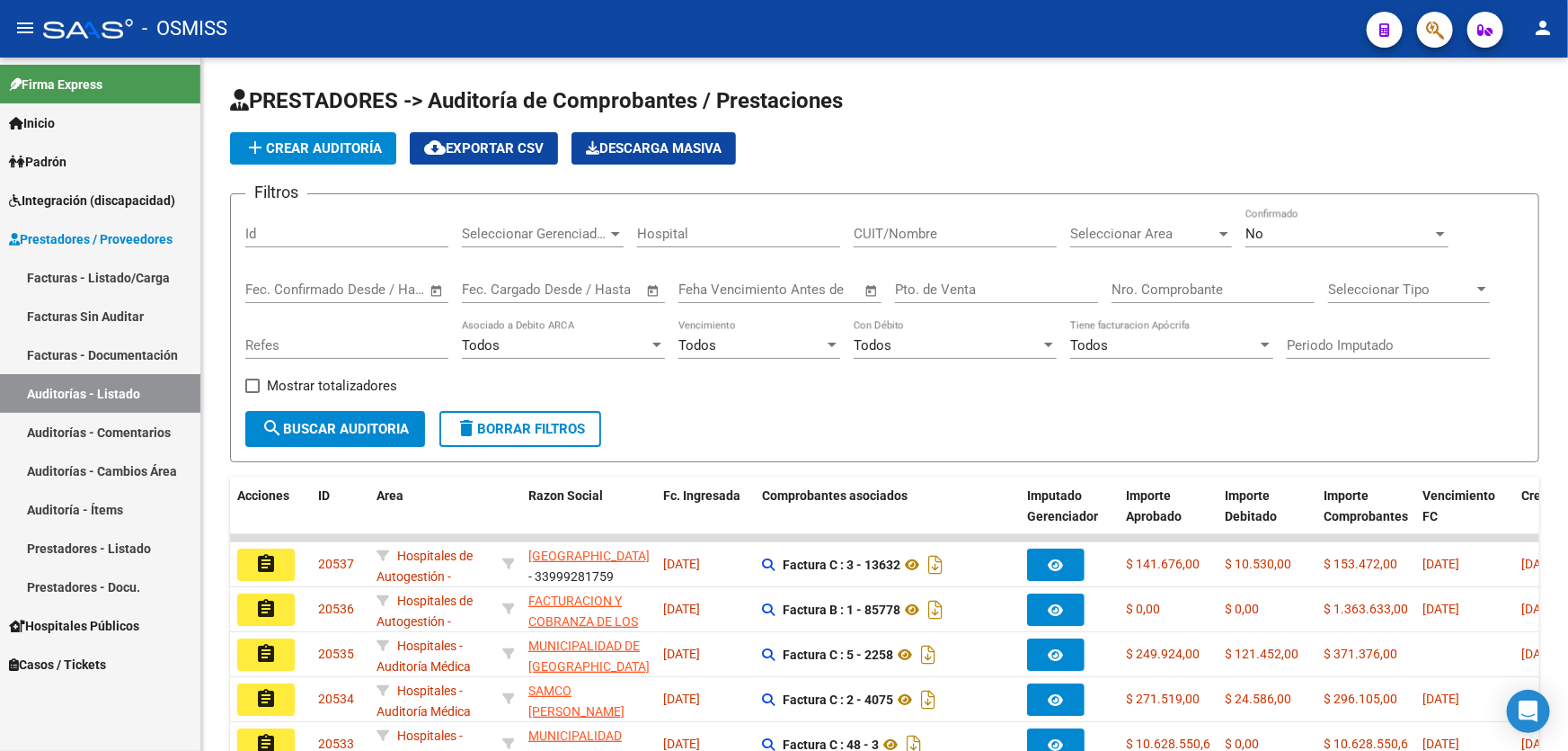
click at [1122, 278] on div "Nro. Comprobante" at bounding box center [1213, 284] width 203 height 39
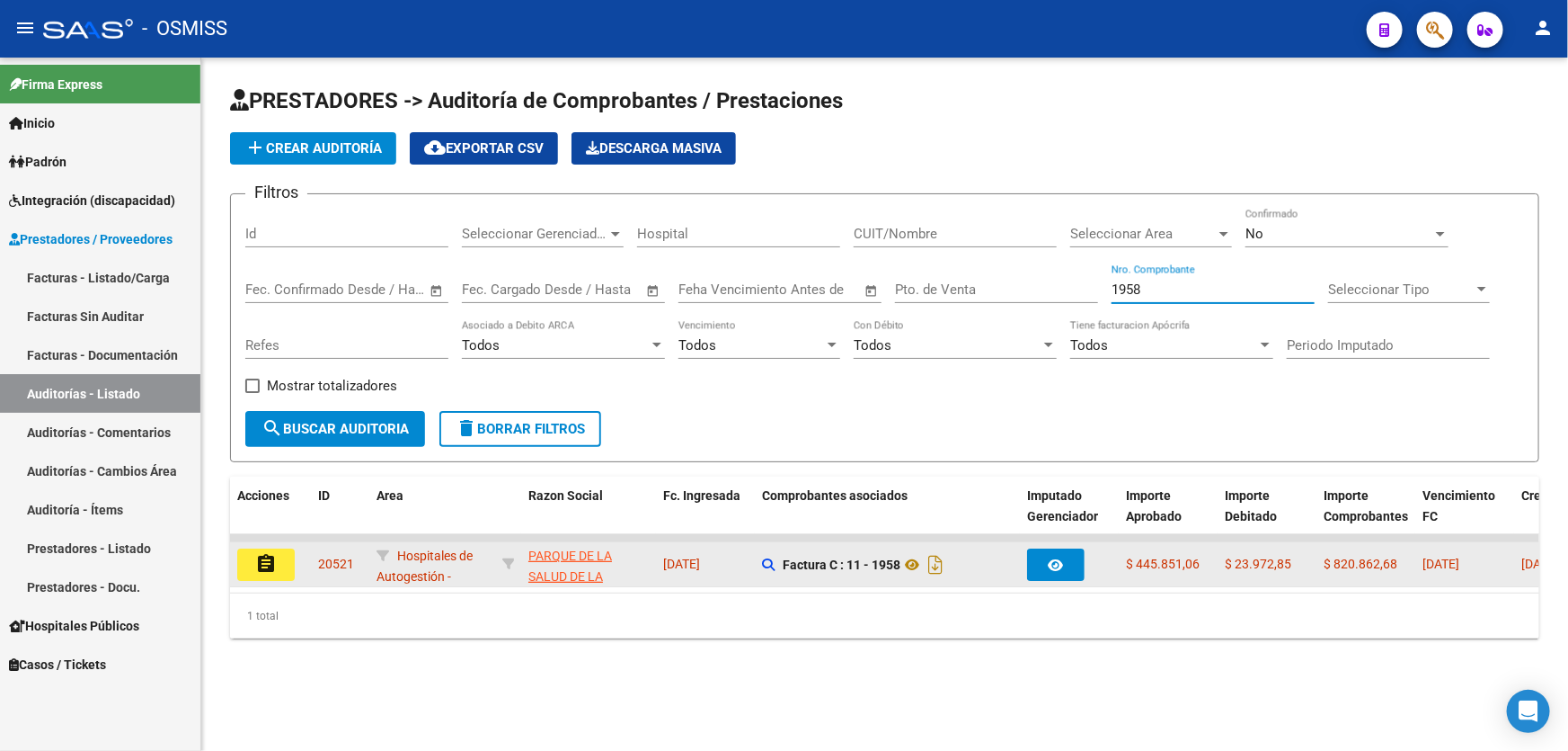
type input "1958"
click at [258, 569] on mat-icon "assignment" at bounding box center [265, 563] width 21 height 21
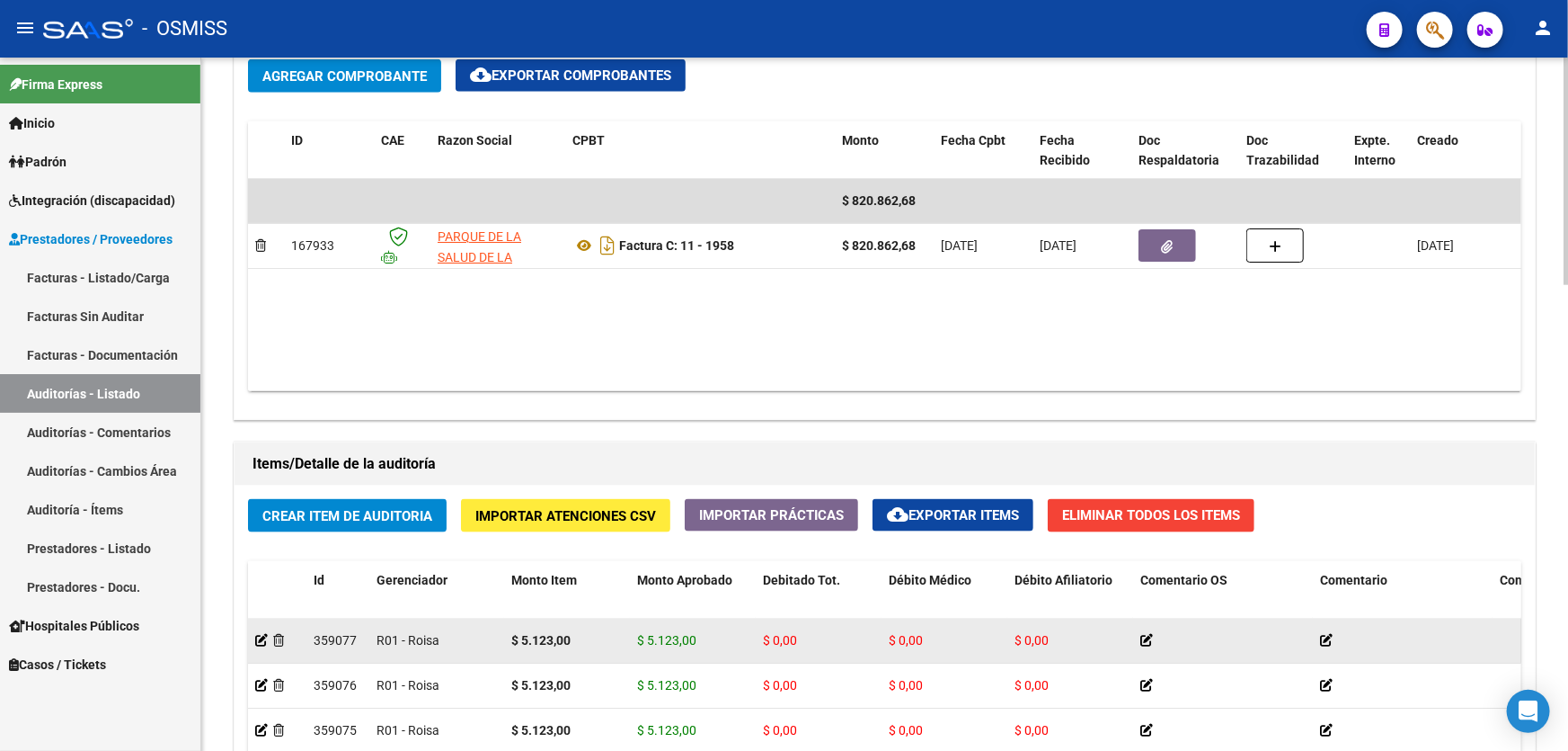
scroll to position [1143, 0]
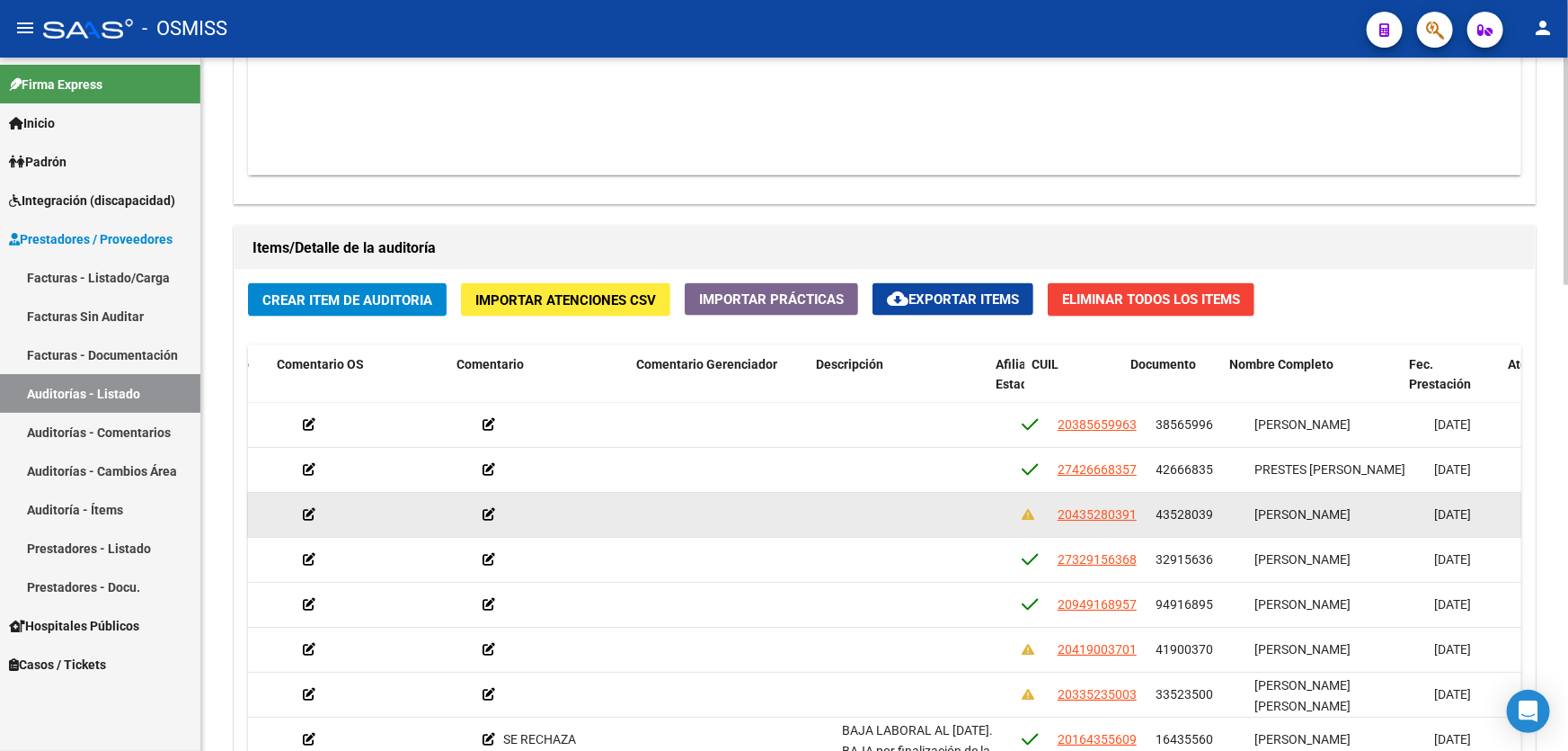
drag, startPoint x: 766, startPoint y: 509, endPoint x: 824, endPoint y: 513, distance: 58.1
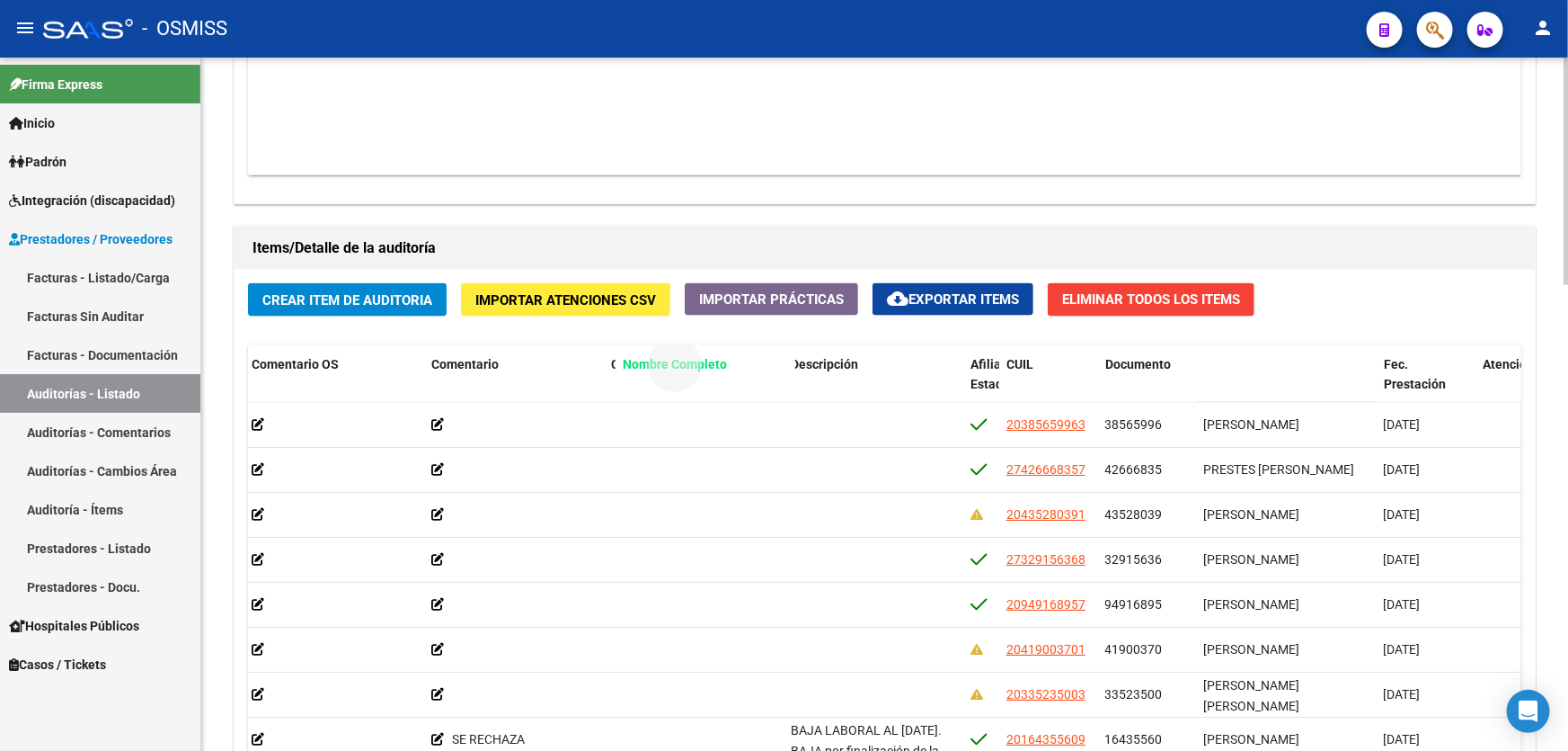
drag, startPoint x: 1210, startPoint y: 362, endPoint x: 629, endPoint y: 362, distance: 581.0
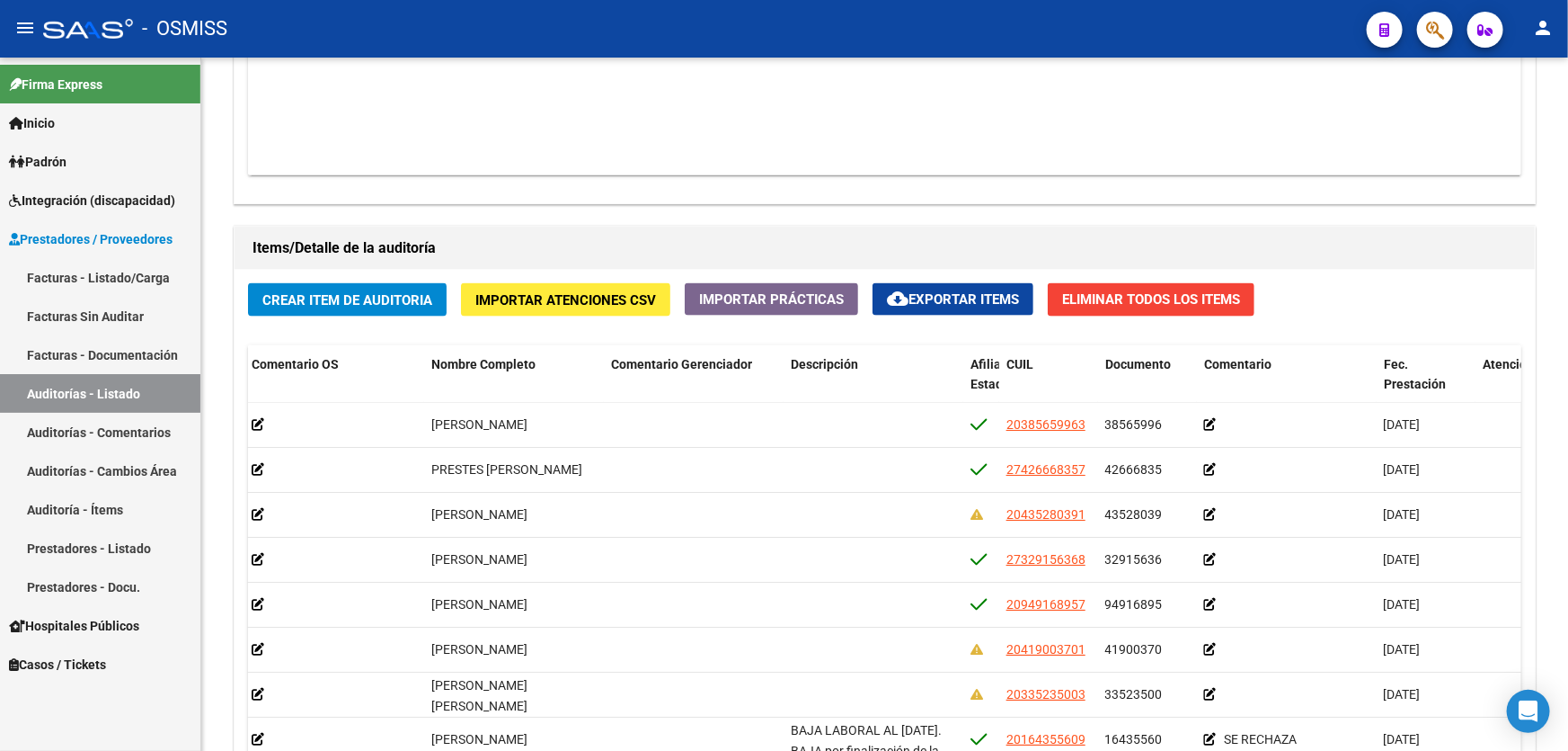
drag, startPoint x: 671, startPoint y: 429, endPoint x: 110, endPoint y: 440, distance: 561.1
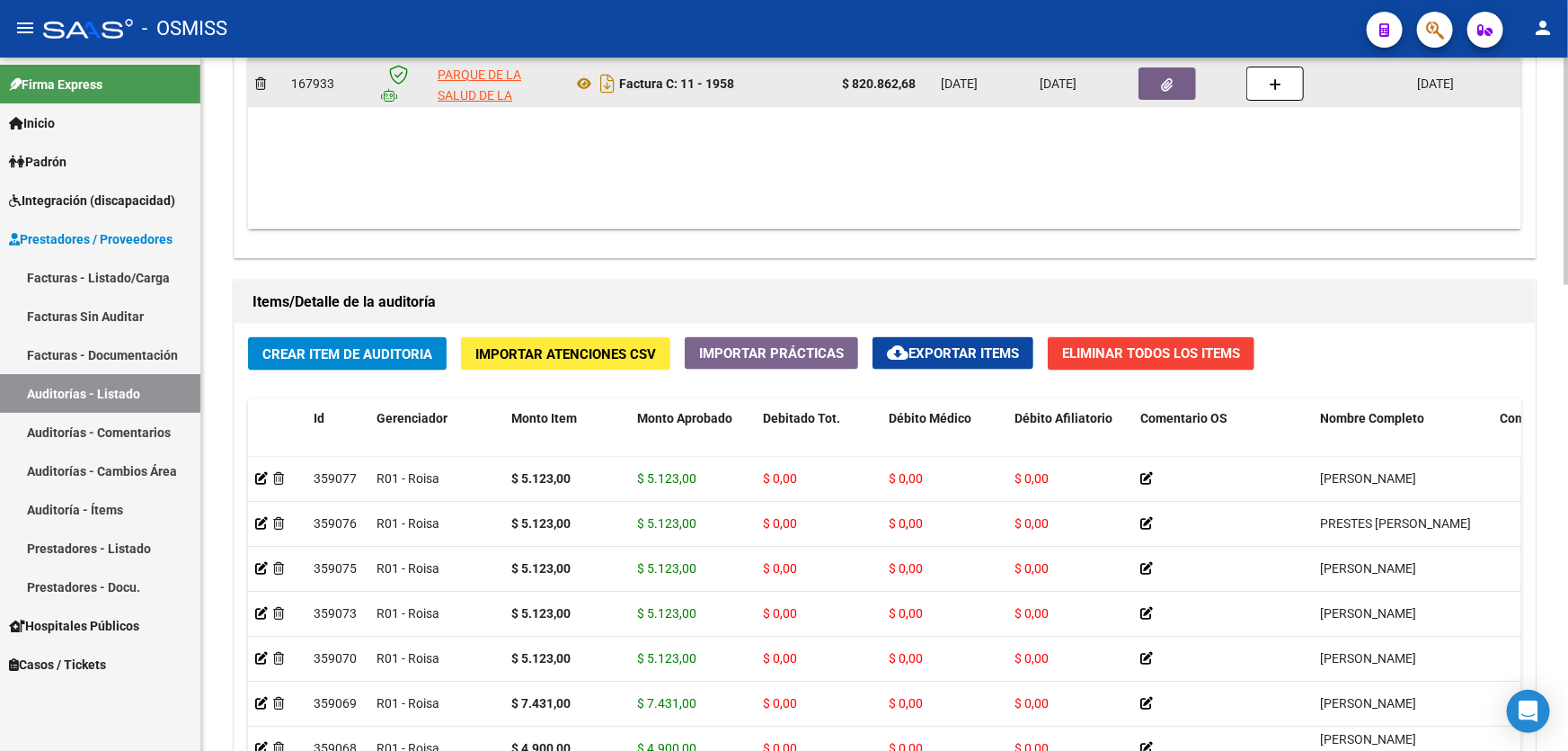
scroll to position [1088, 0]
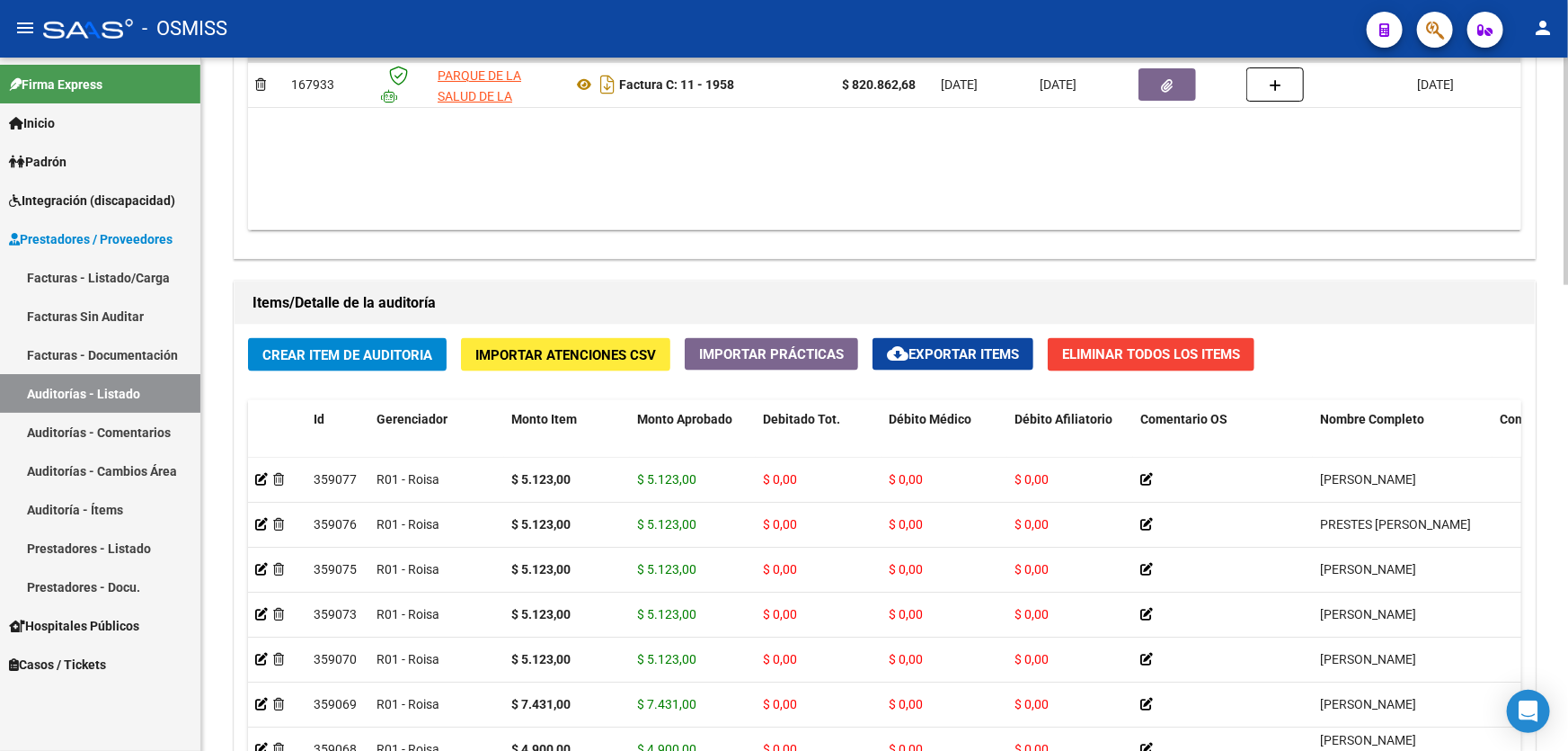
drag, startPoint x: 931, startPoint y: 261, endPoint x: 875, endPoint y: 254, distance: 56.4
click at [931, 261] on div "Información del área Cambiar de área a esta auditoría Area * Hospitales de Auto…" at bounding box center [883, 244] width 1308 height 1544
click at [349, 370] on div "Crear Item de Auditoria Importar Atenciones CSV Importar Prácticas cloud_downlo…" at bounding box center [884, 639] width 1300 height 629
click at [354, 350] on span "Crear Item de Auditoria" at bounding box center [347, 355] width 169 height 16
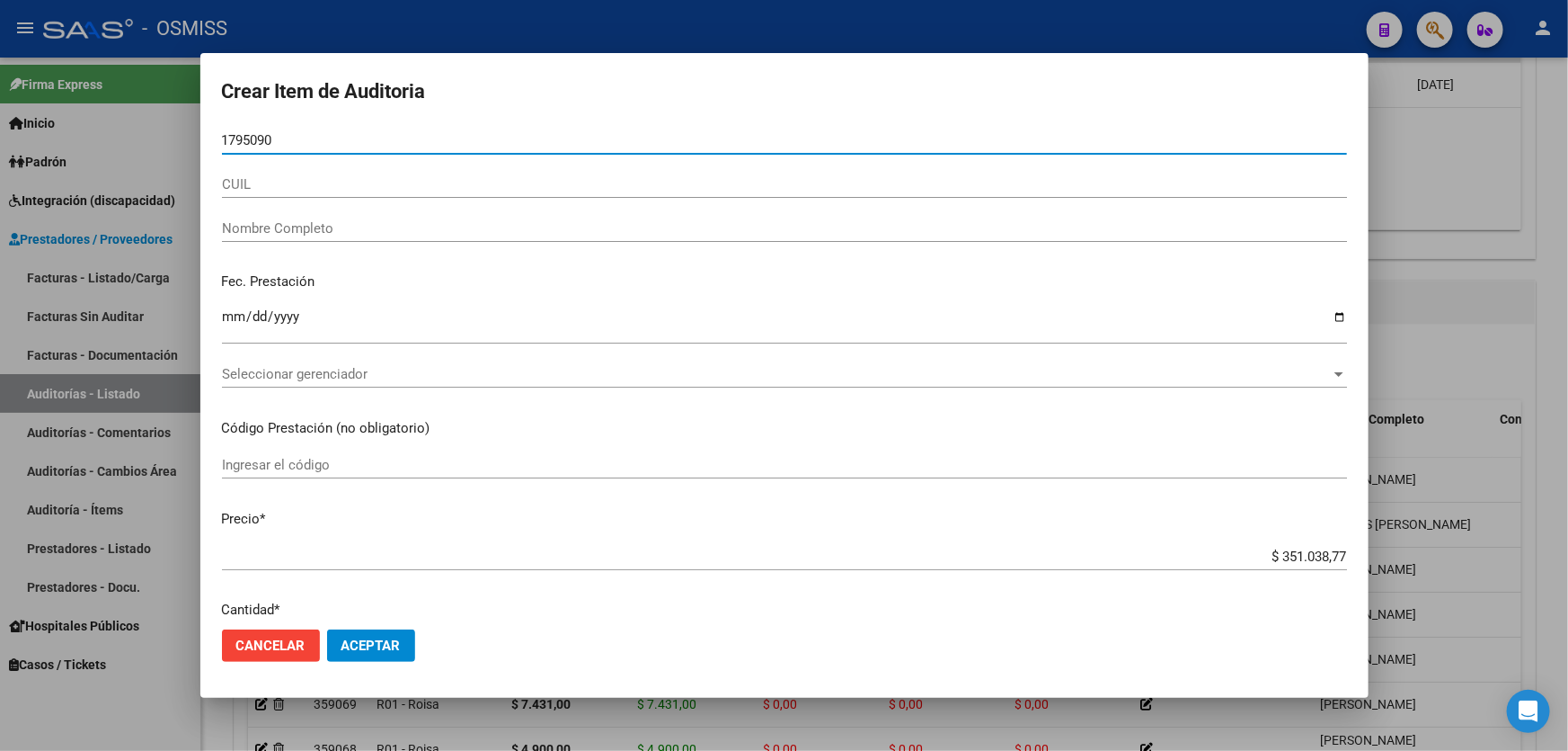
type input "17950909"
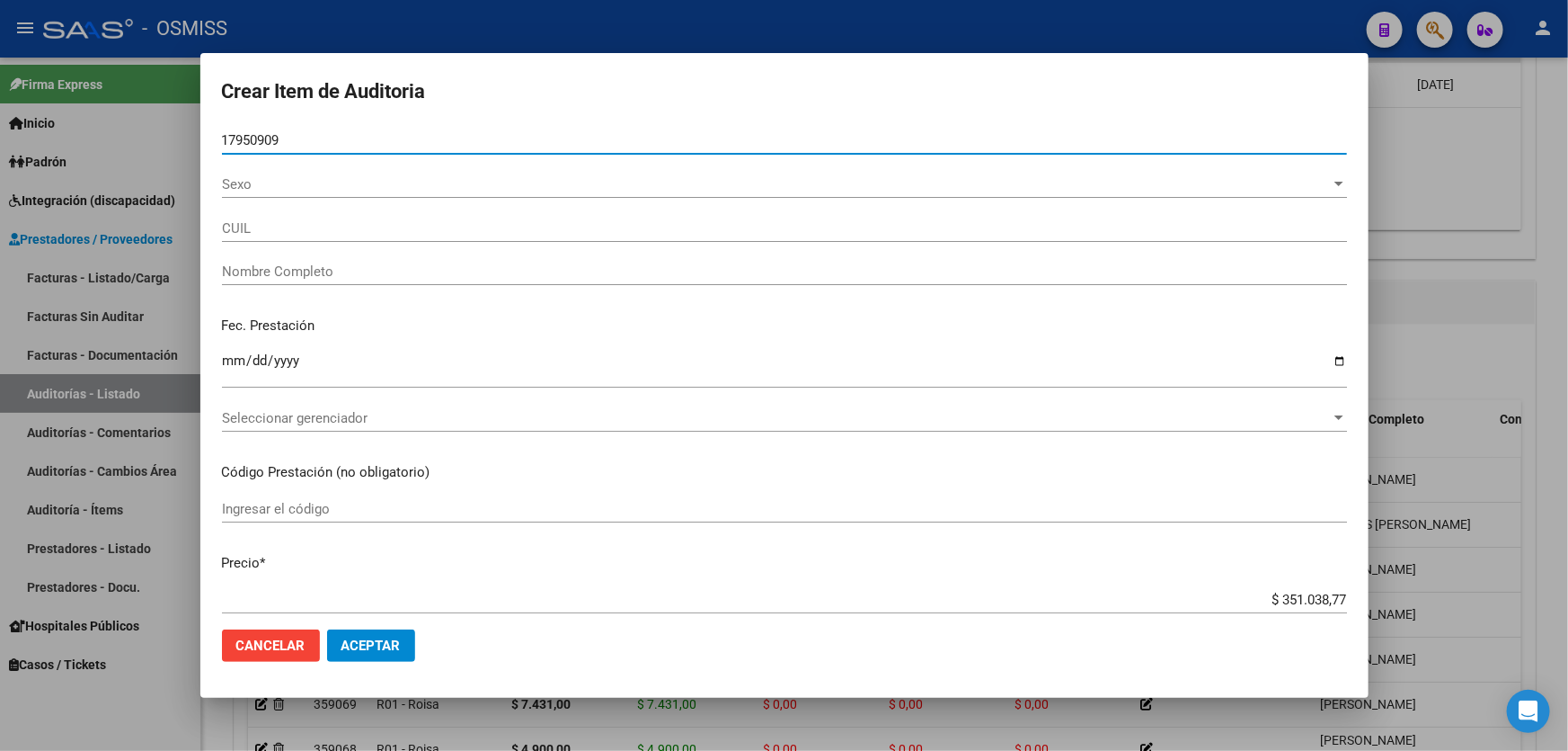
type input "20179509092"
type input "MONTIEL LUIS ALBERTO"
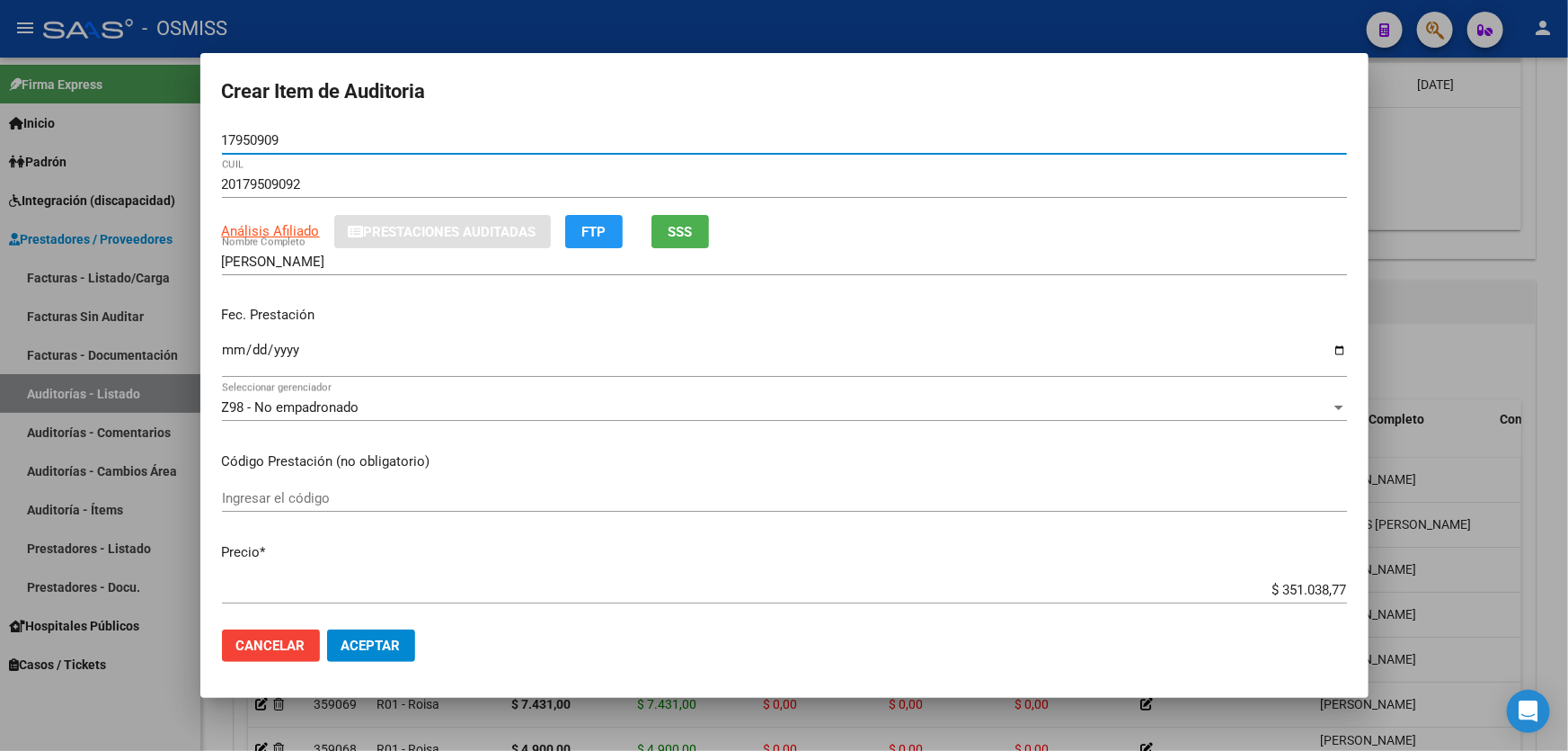
type input "17950909"
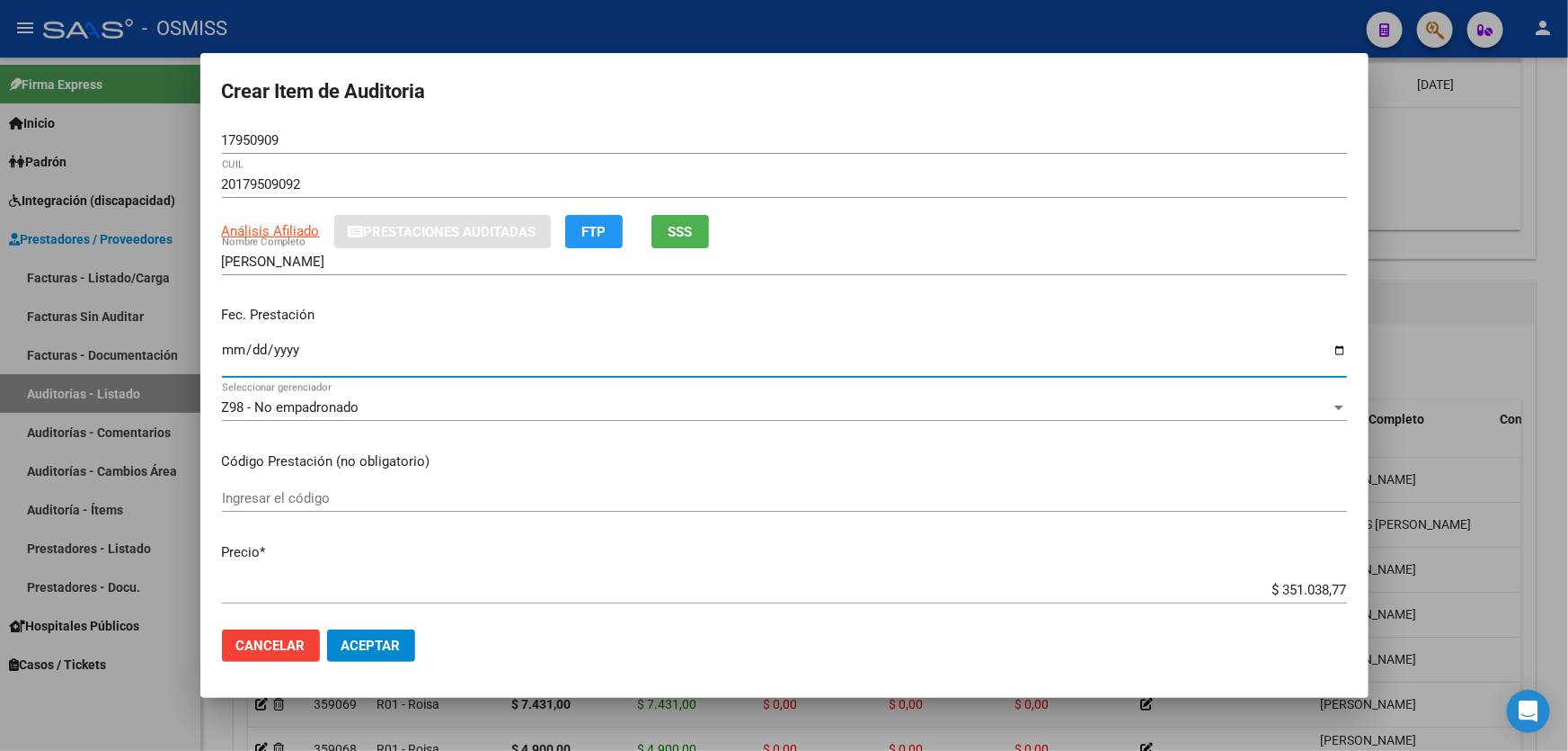
click at [227, 355] on input "Ingresar la fecha" at bounding box center [784, 357] width 1124 height 29
type input "[DATE]"
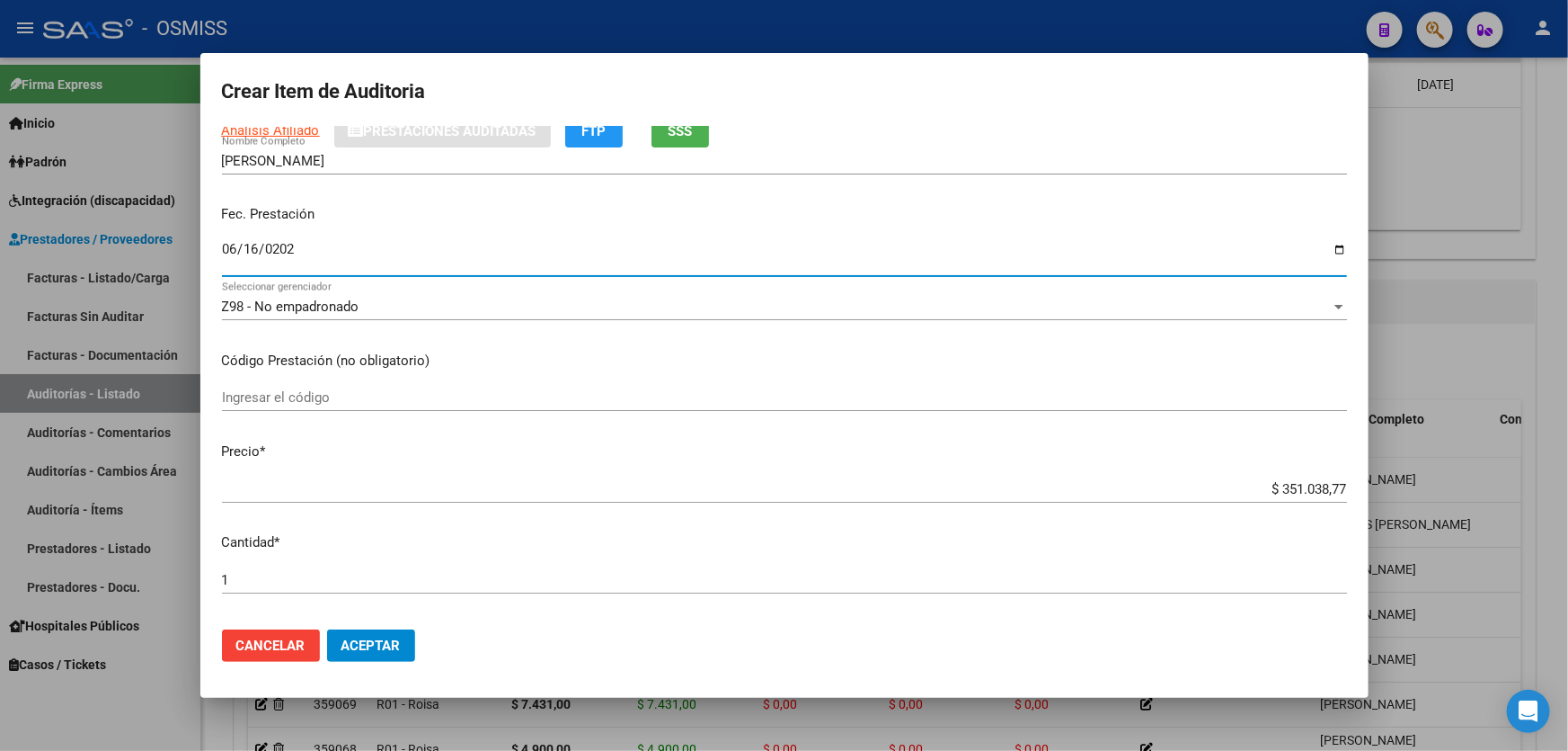
scroll to position [244, 0]
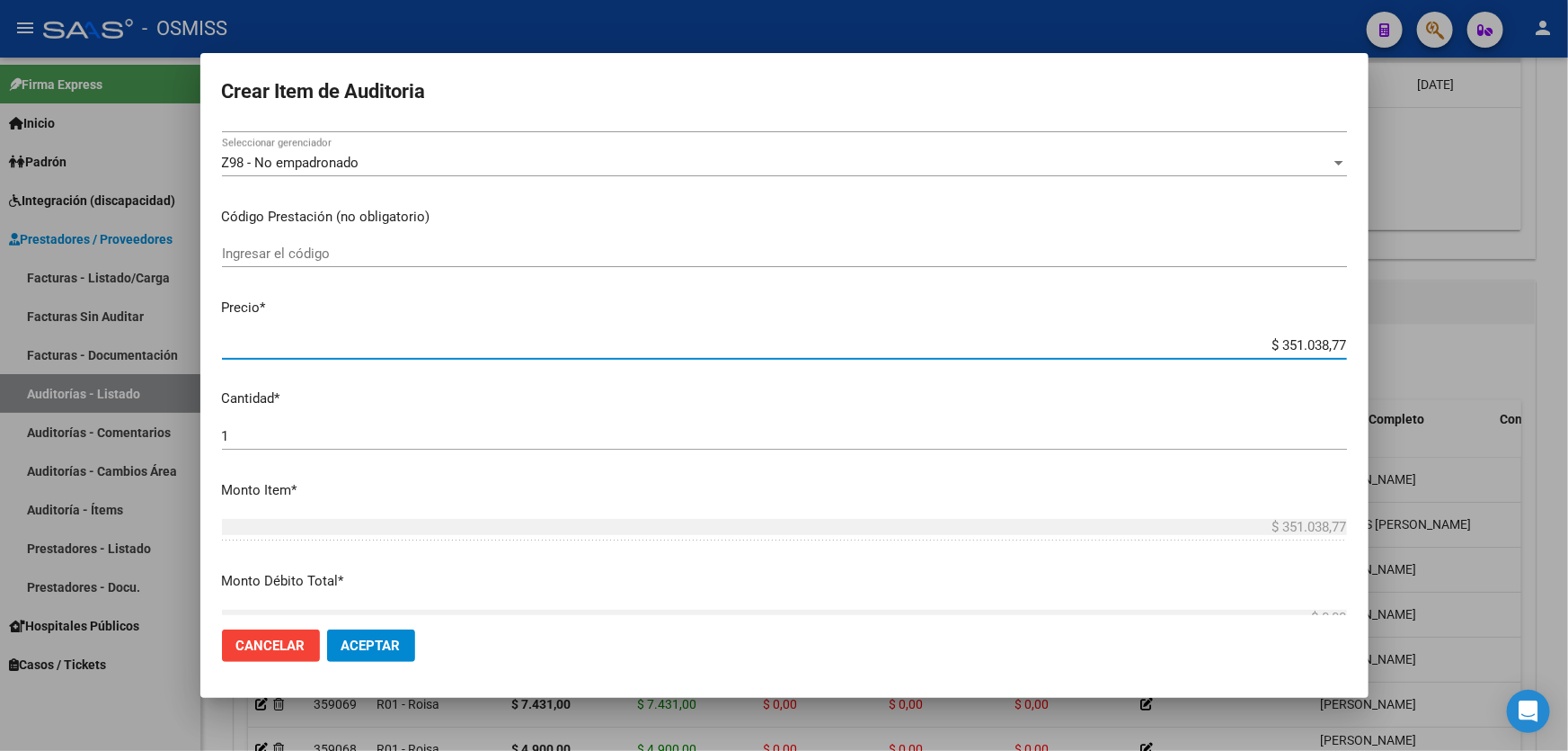
drag, startPoint x: 1149, startPoint y: 336, endPoint x: 1448, endPoint y: 348, distance: 299.2
click at [1448, 348] on div "Crear Item de Auditoria 17950909 Nro Documento 20179509092 CUIL Análisis Afilia…" at bounding box center [784, 375] width 1568 height 751
type input "$ 0,01"
type input "$ 0,11"
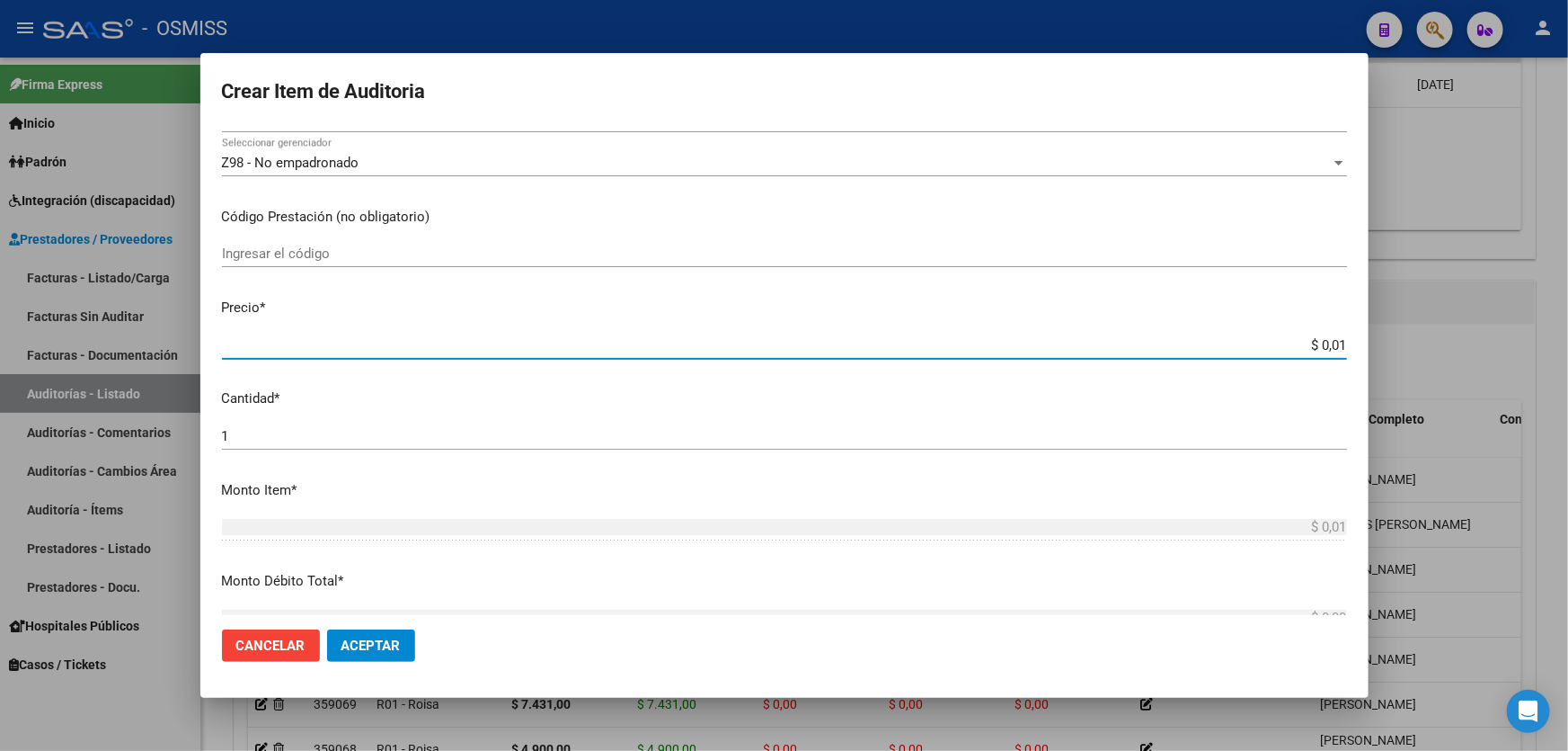
type input "$ 0,11"
type input "$ 1,13"
type input "$ 11,36"
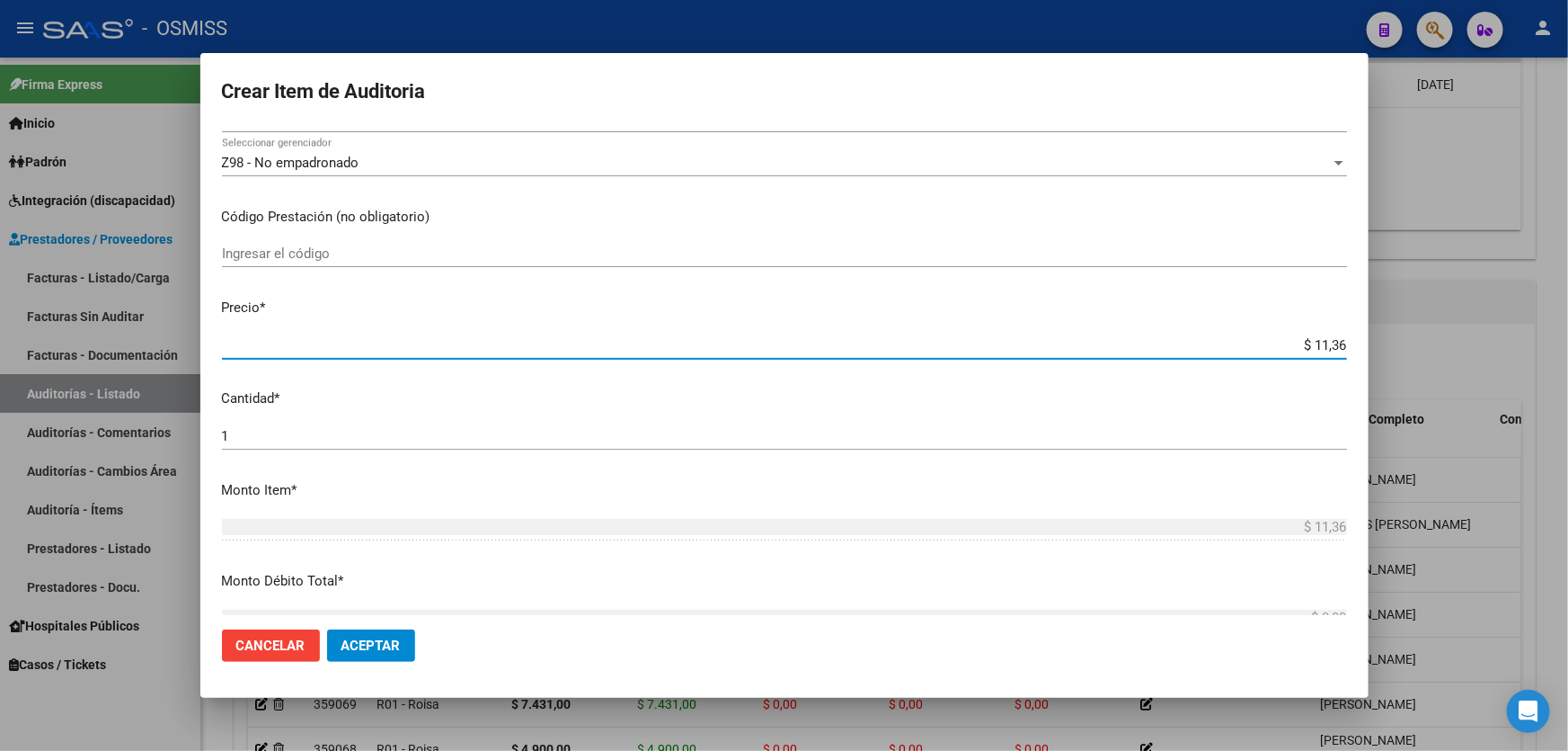
type input "$ 113,60"
type input "$ 1.136,00"
type input "$ 11.360,09"
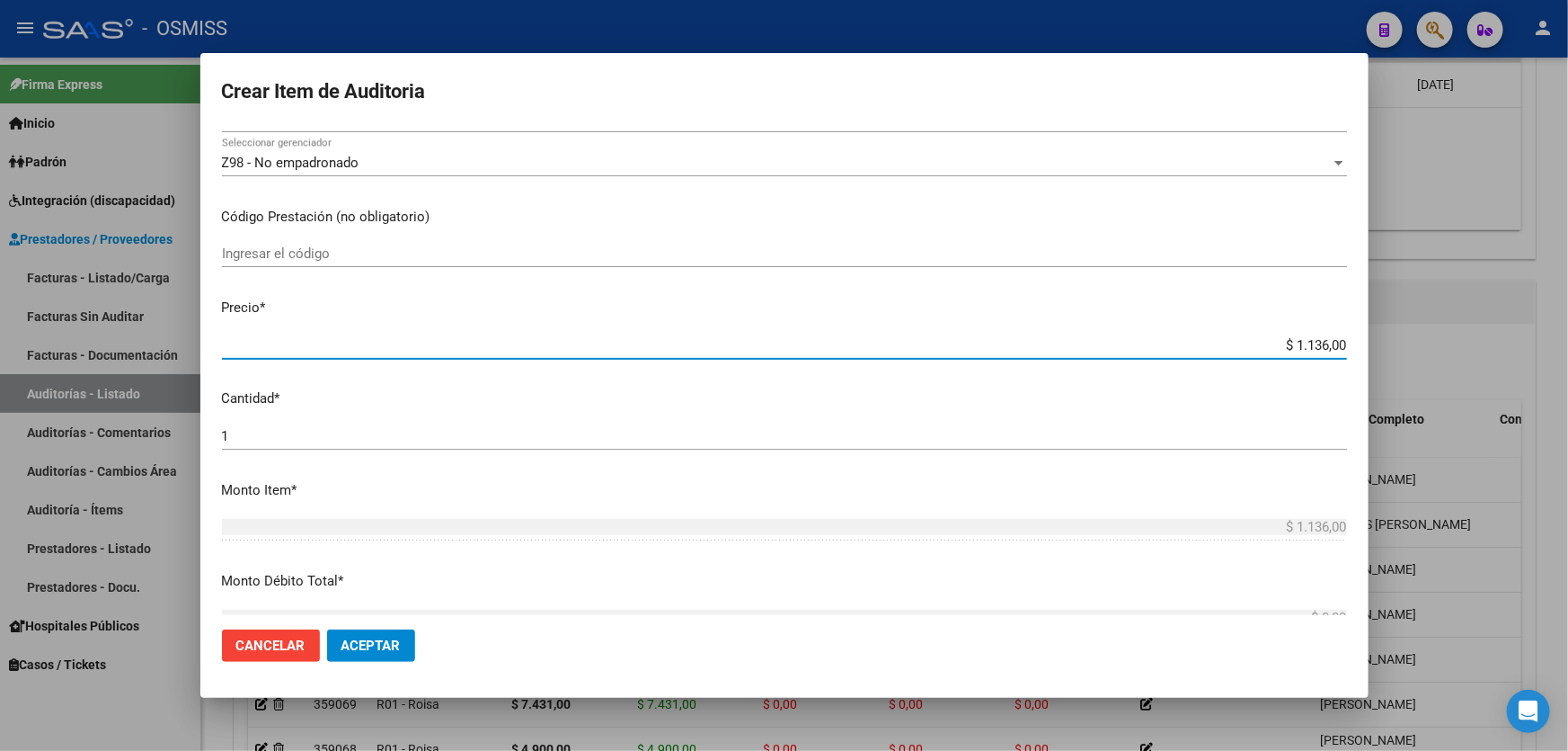
type input "$ 11.360,09"
type input "$ 113.600,98"
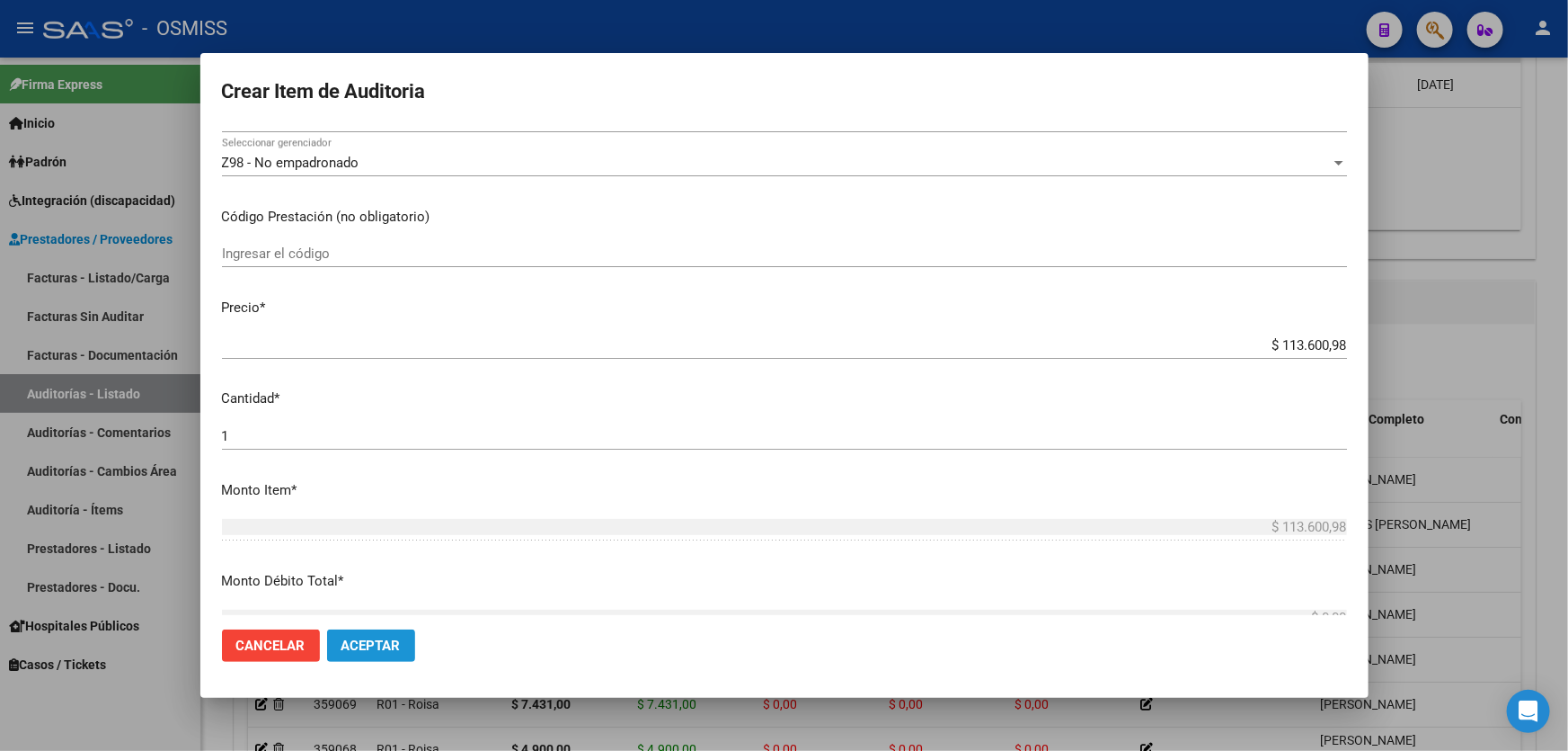
click at [403, 646] on button "Aceptar" at bounding box center [371, 644] width 88 height 32
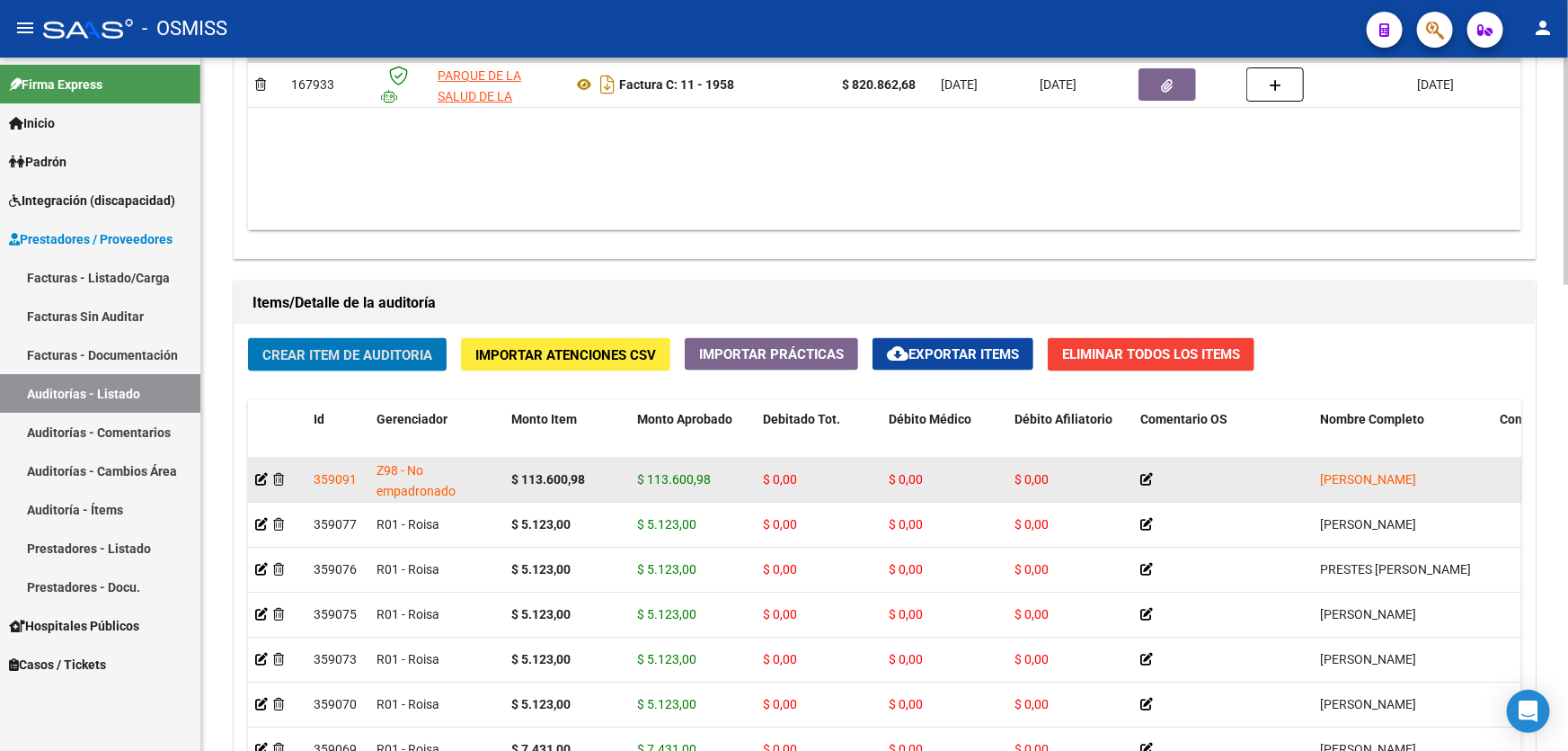
click at [265, 485] on div at bounding box center [276, 479] width 44 height 20
click at [256, 479] on icon at bounding box center [261, 479] width 13 height 13
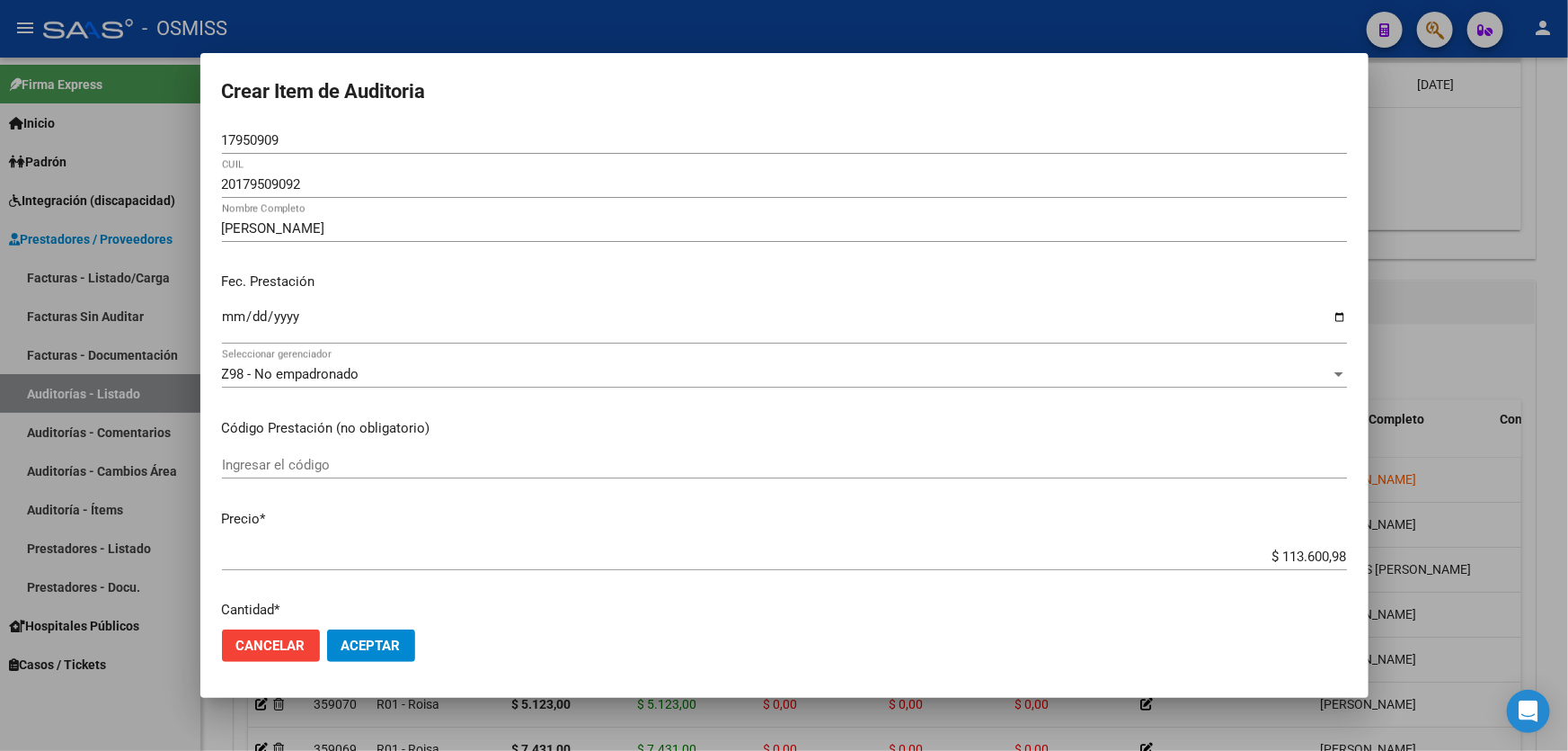
click at [886, 310] on input "[DATE]" at bounding box center [784, 324] width 1124 height 29
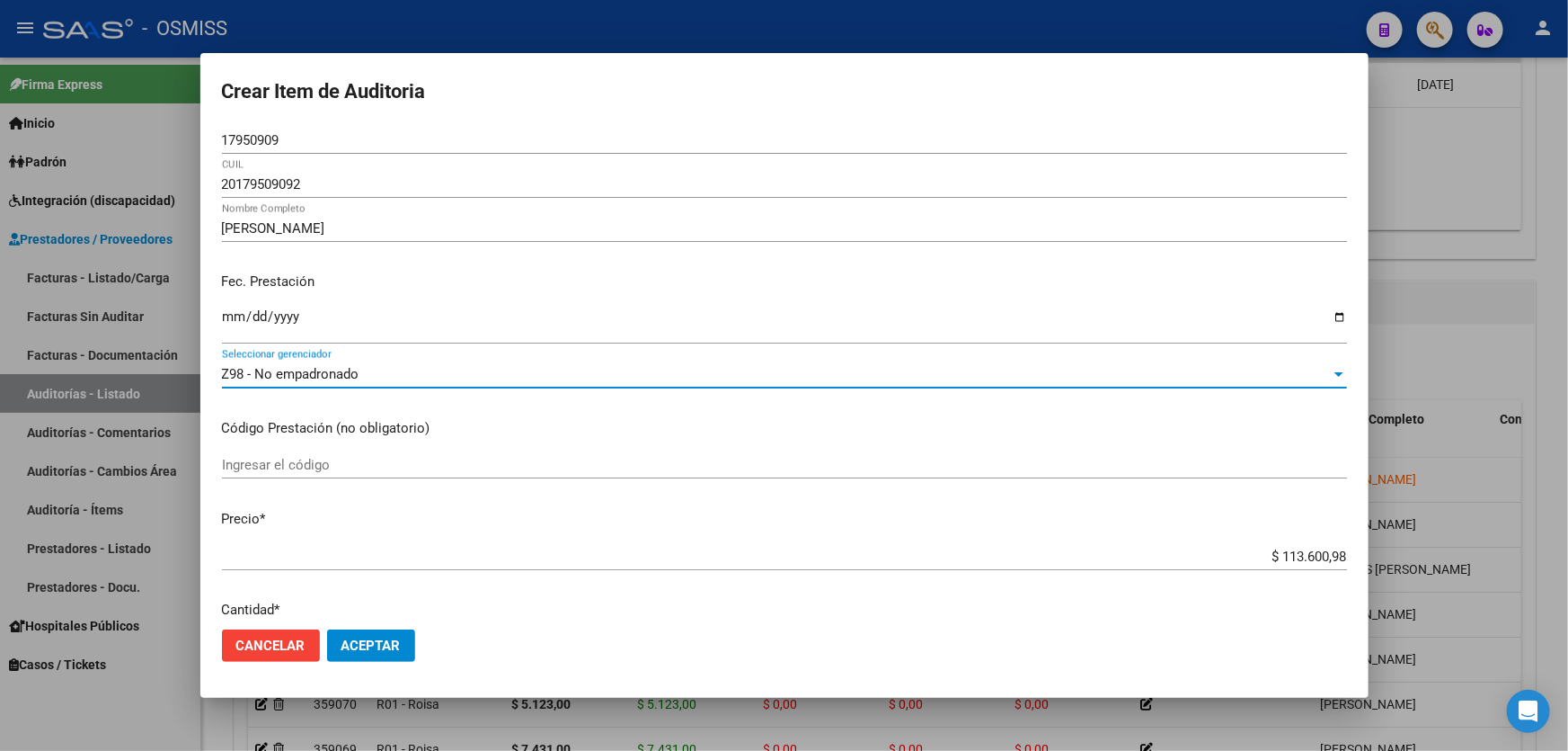
click at [279, 371] on span "Z98 - No empadronado" at bounding box center [291, 374] width 138 height 16
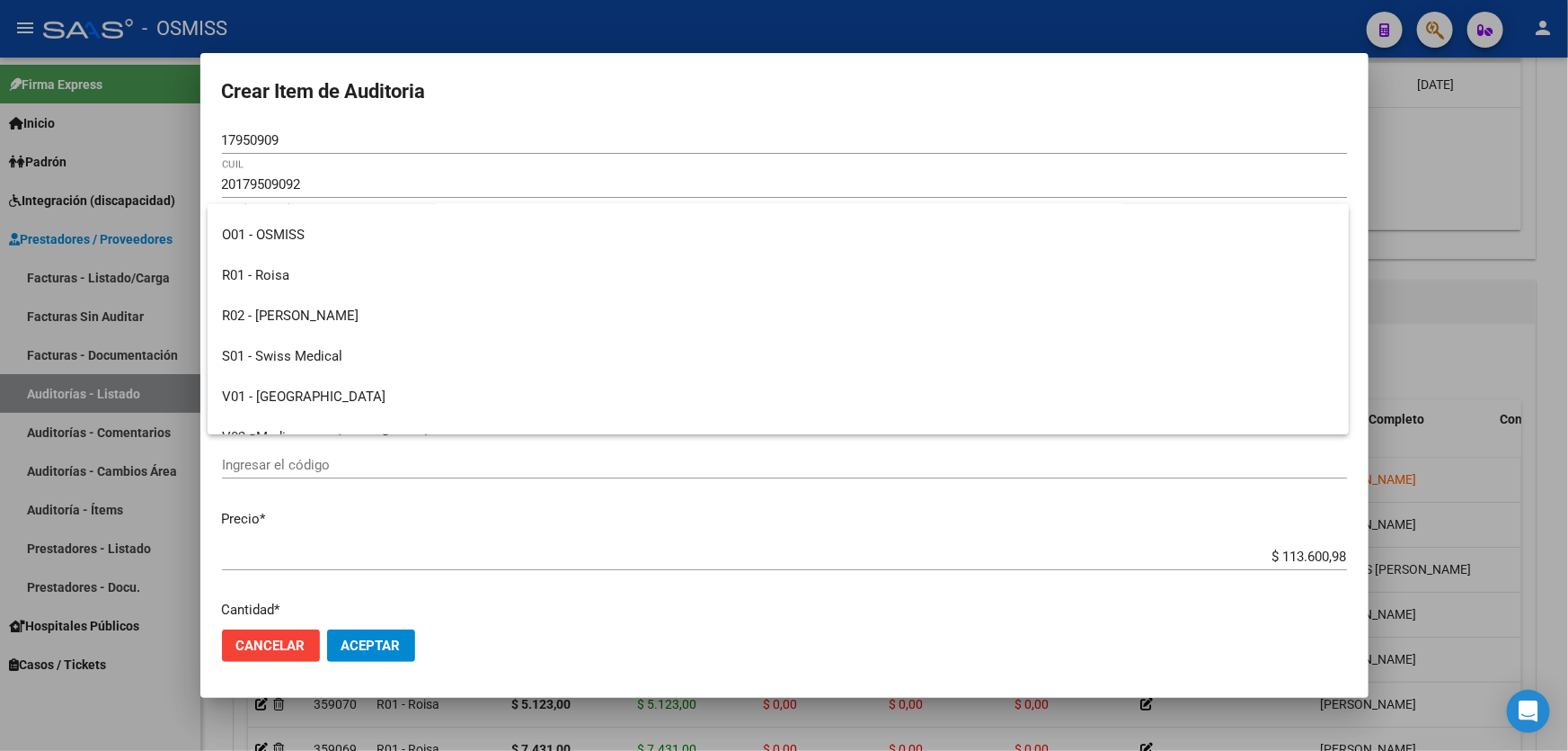
scroll to position [333, 0]
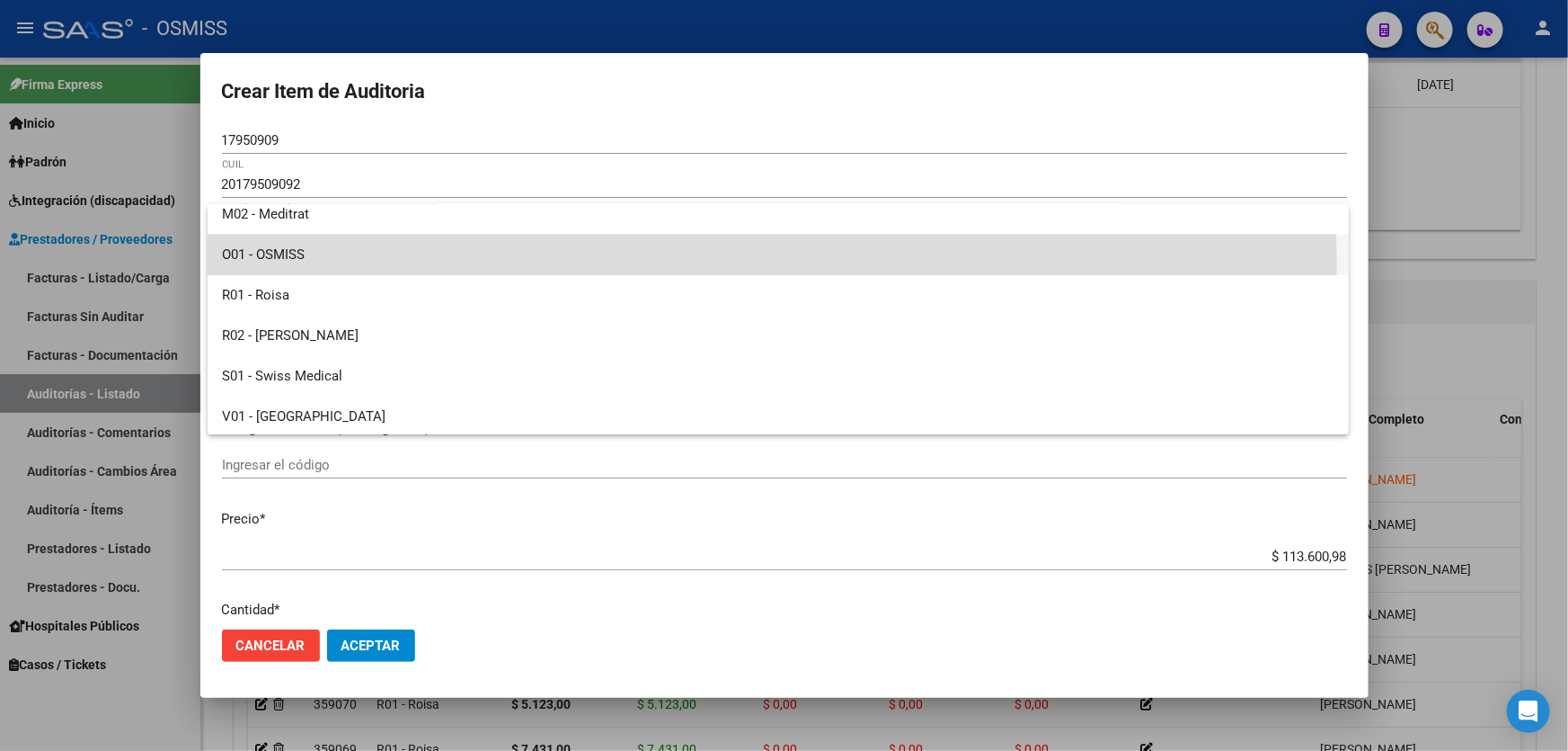
click at [350, 266] on span "O01 - OSMISS" at bounding box center [778, 255] width 1112 height 41
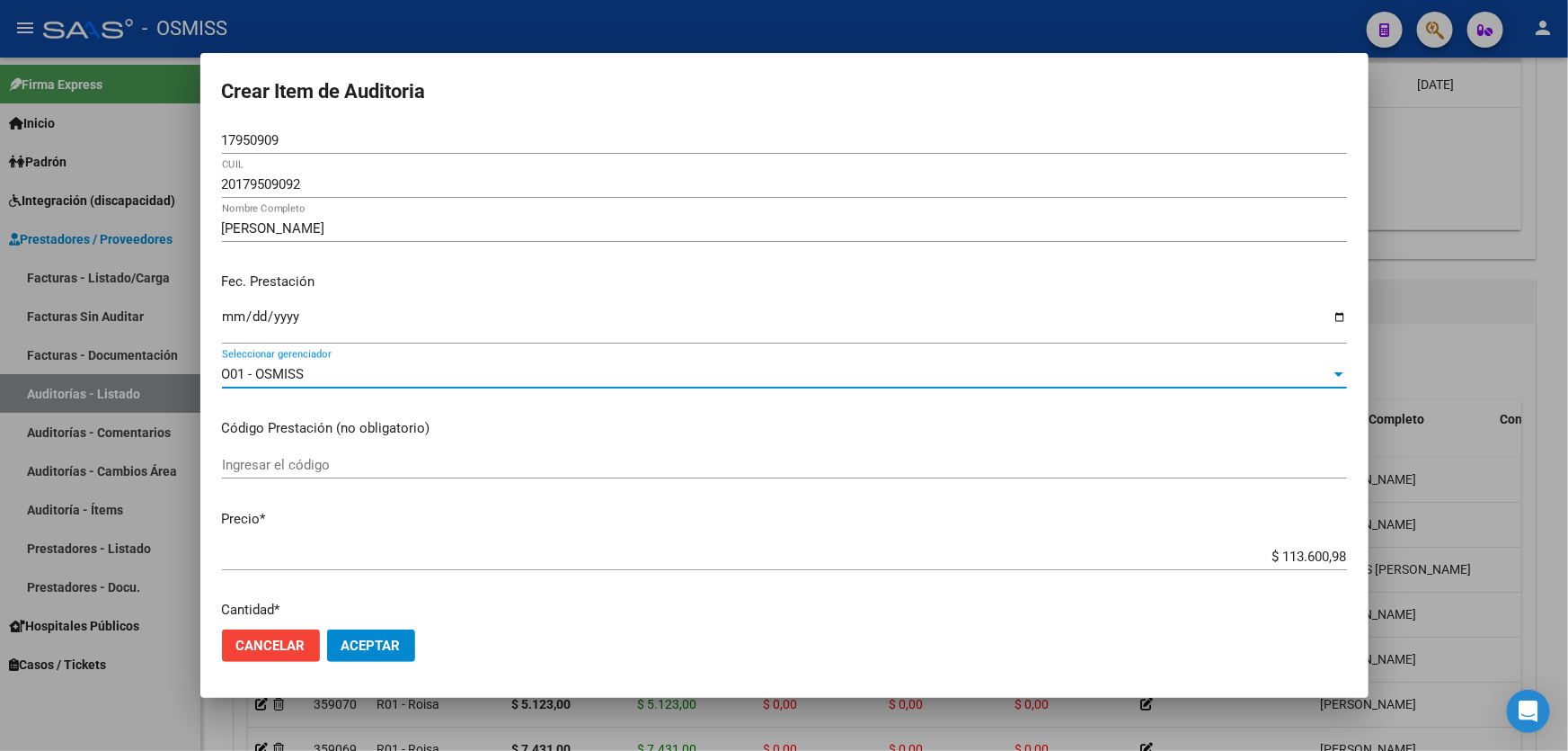
click at [378, 623] on mat-dialog-actions "Cancelar Aceptar" at bounding box center [784, 644] width 1124 height 61
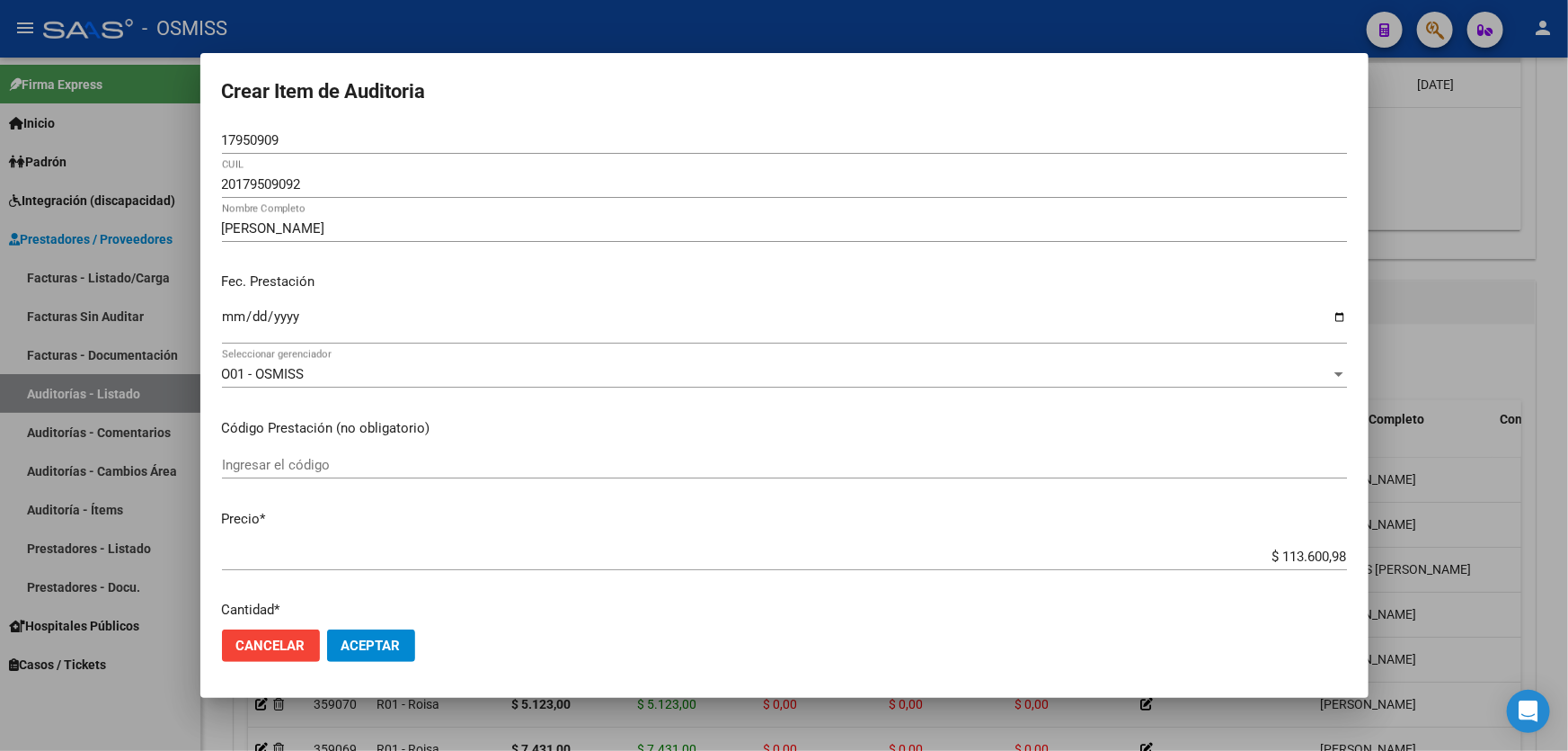
click at [378, 626] on mat-dialog-actions "Cancelar Aceptar" at bounding box center [784, 644] width 1124 height 61
click at [378, 631] on button "Aceptar" at bounding box center [371, 644] width 88 height 32
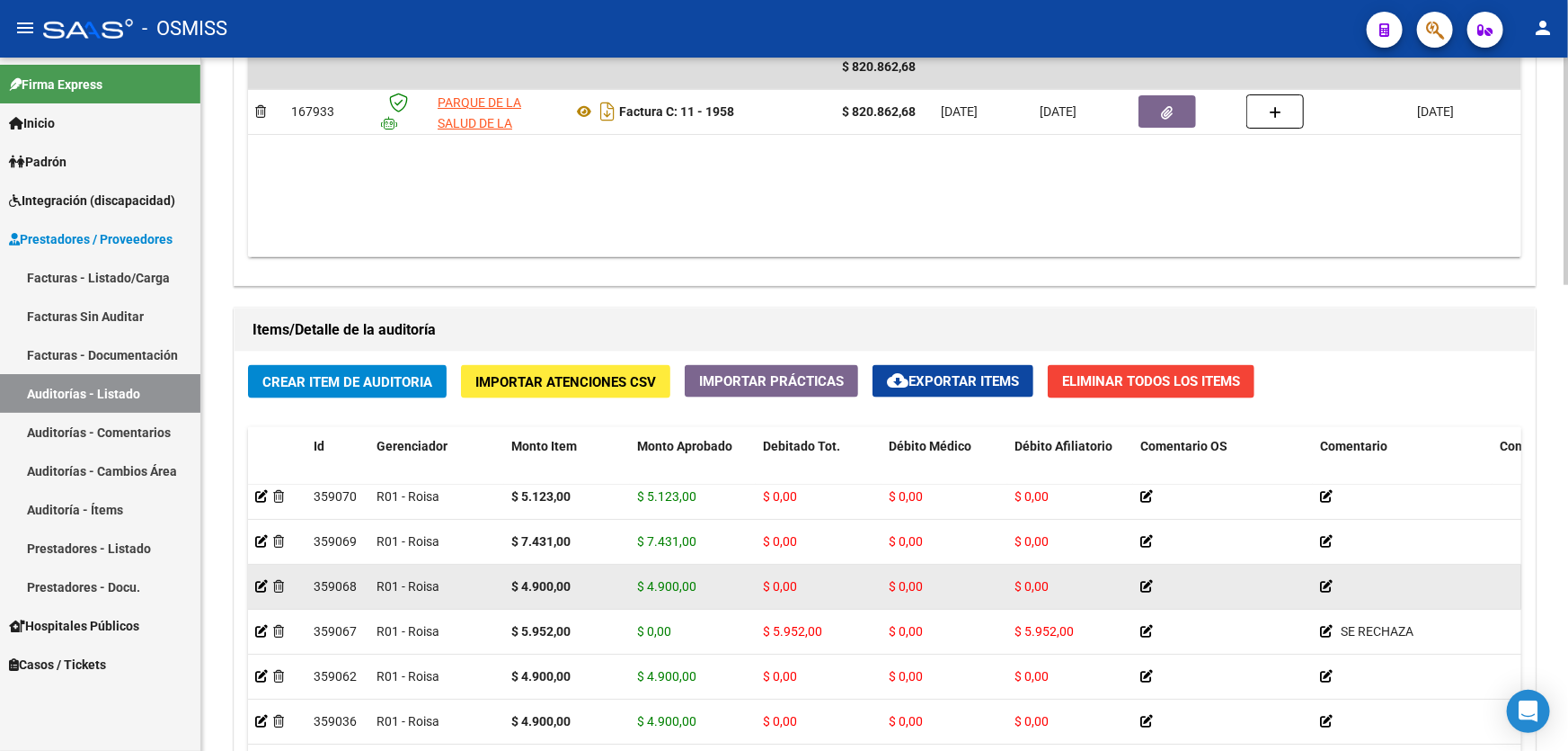
scroll to position [244, 0]
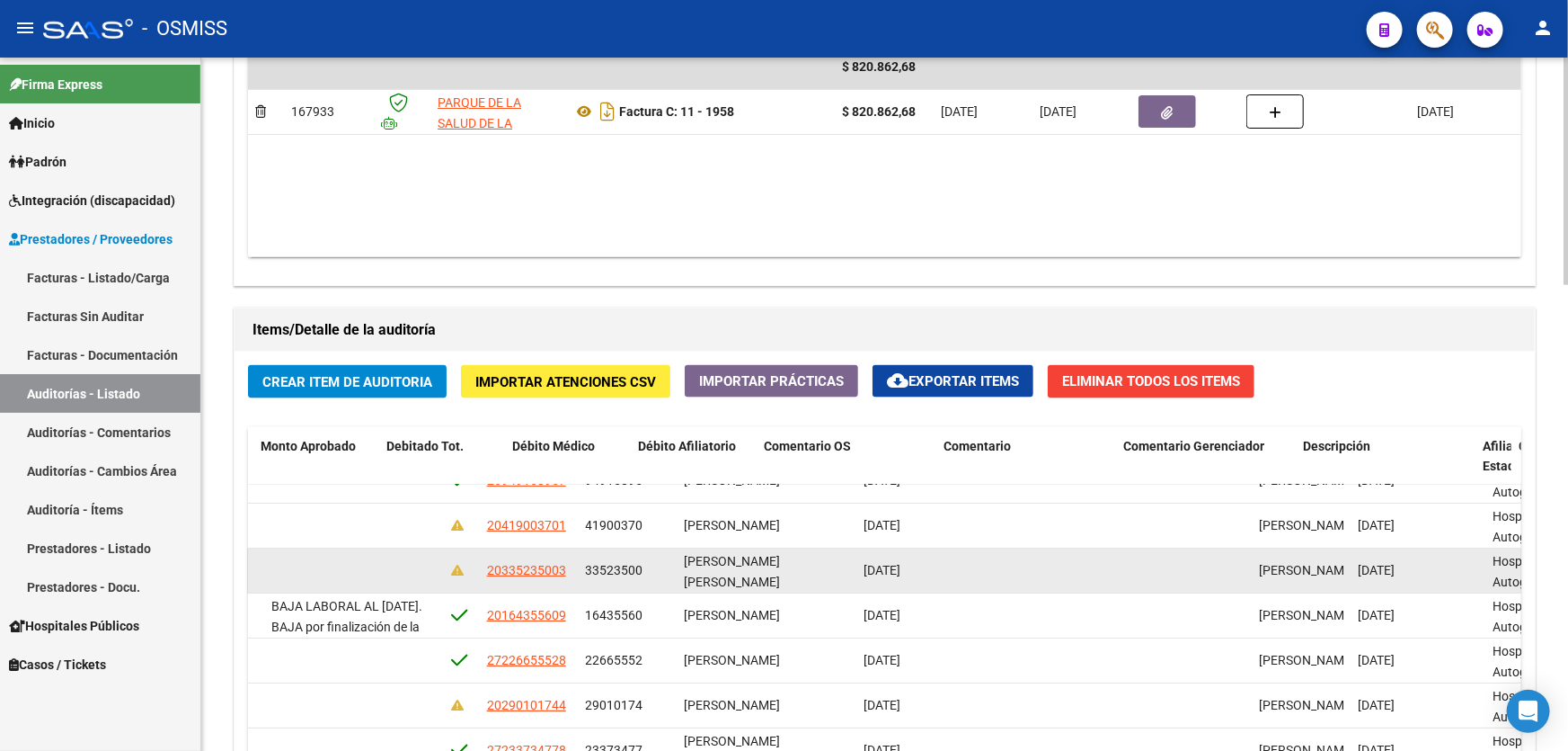
drag, startPoint x: 556, startPoint y: 557, endPoint x: 829, endPoint y: 576, distance: 273.7
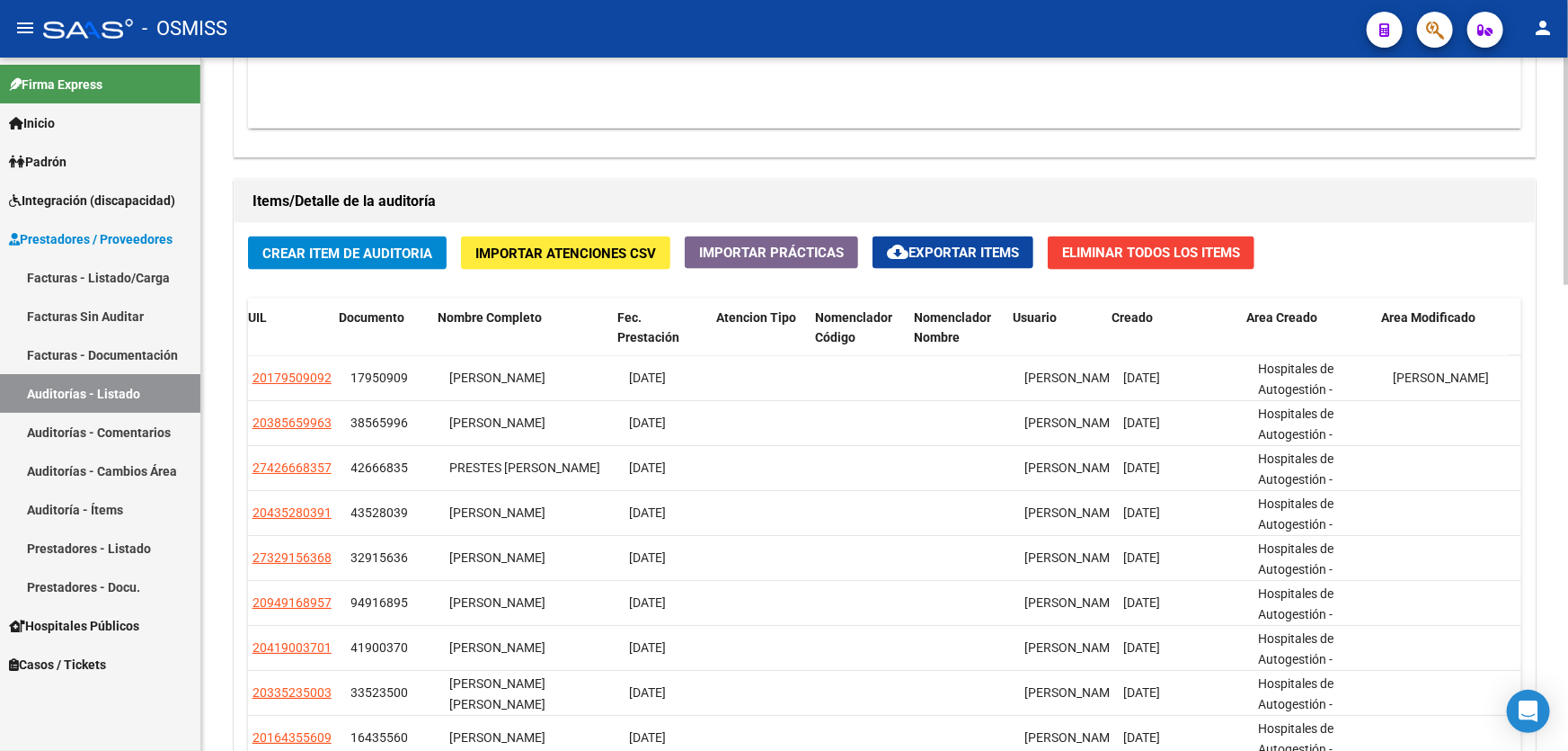
scroll to position [1307, 0]
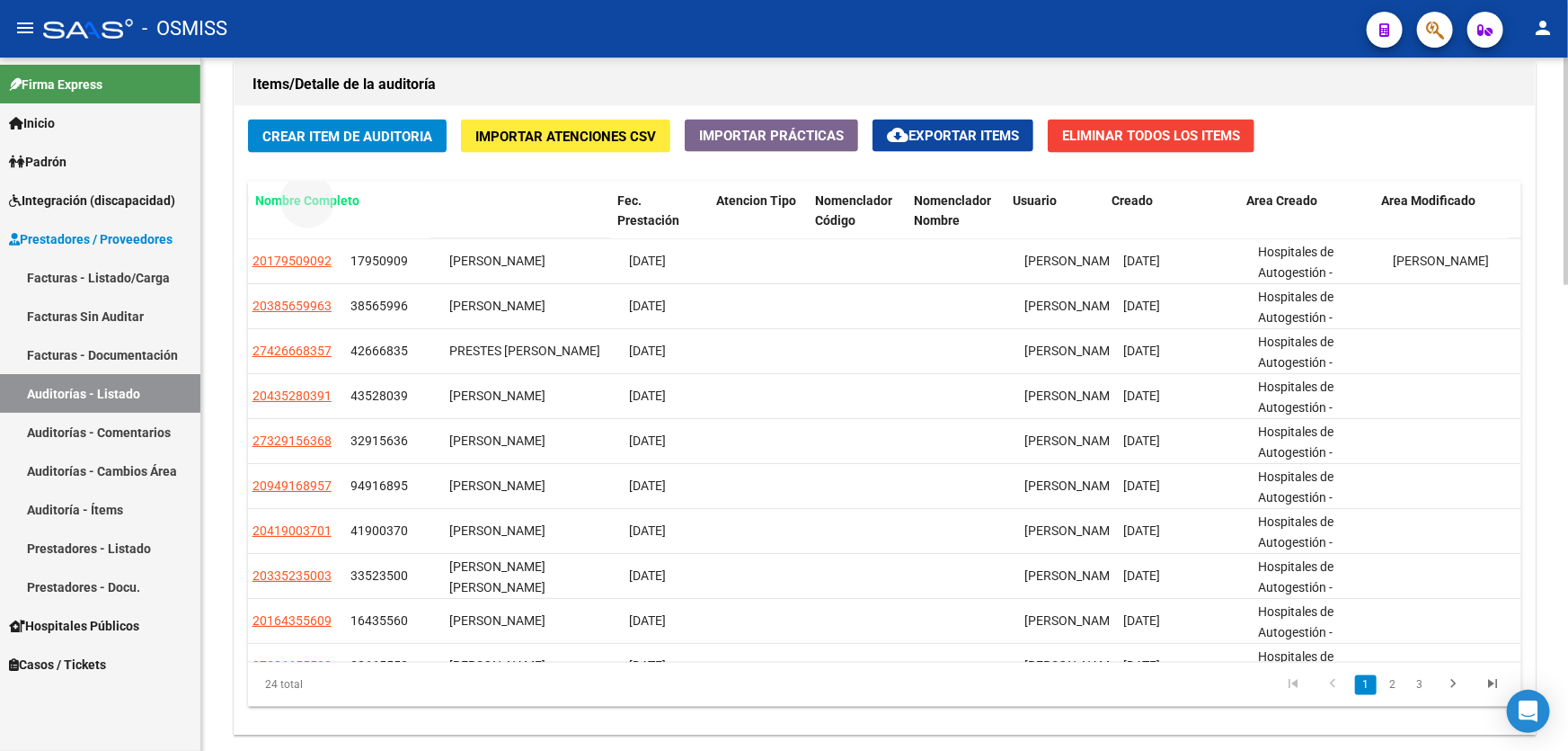
drag, startPoint x: 512, startPoint y: 196, endPoint x: 329, endPoint y: 193, distance: 183.0
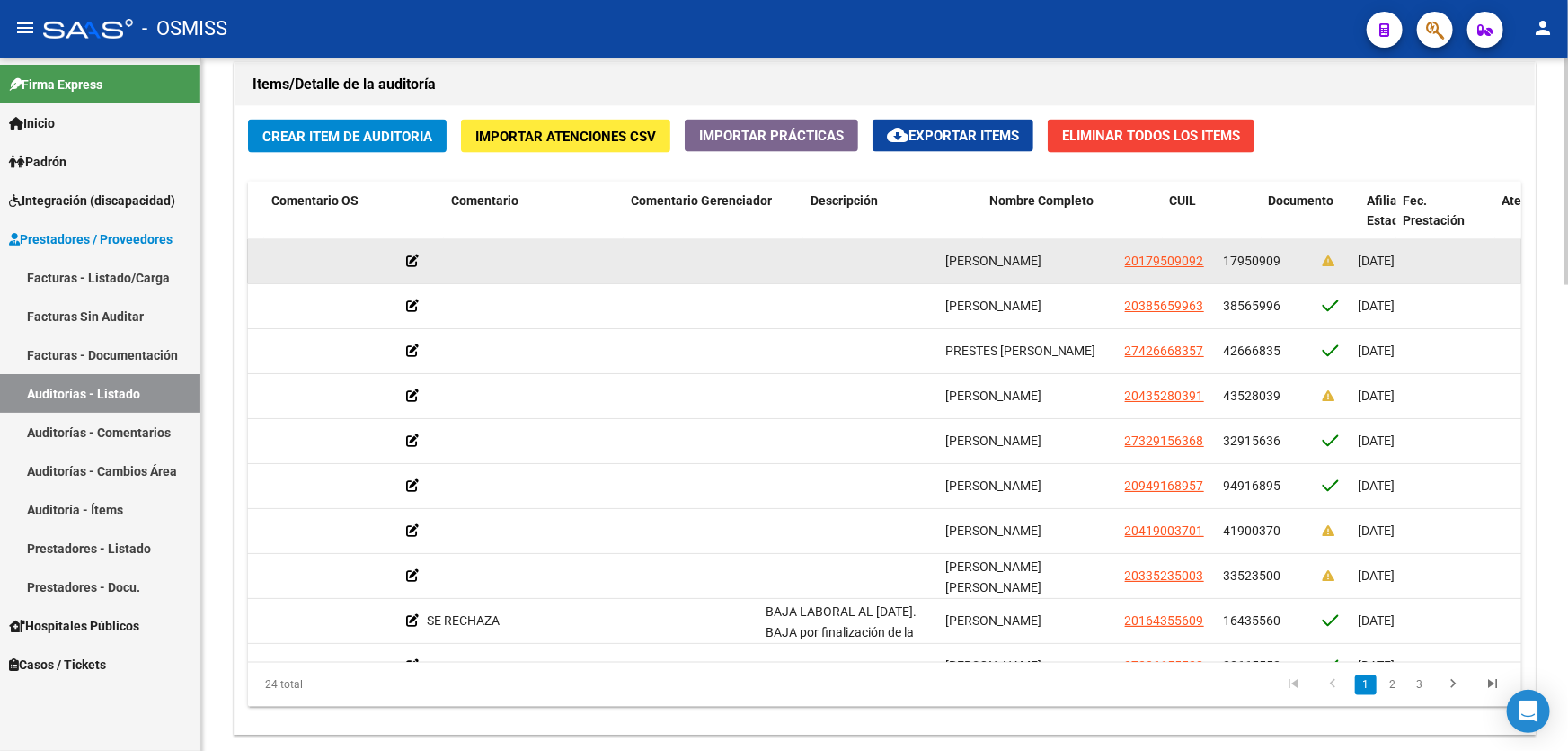
scroll to position [0, 468]
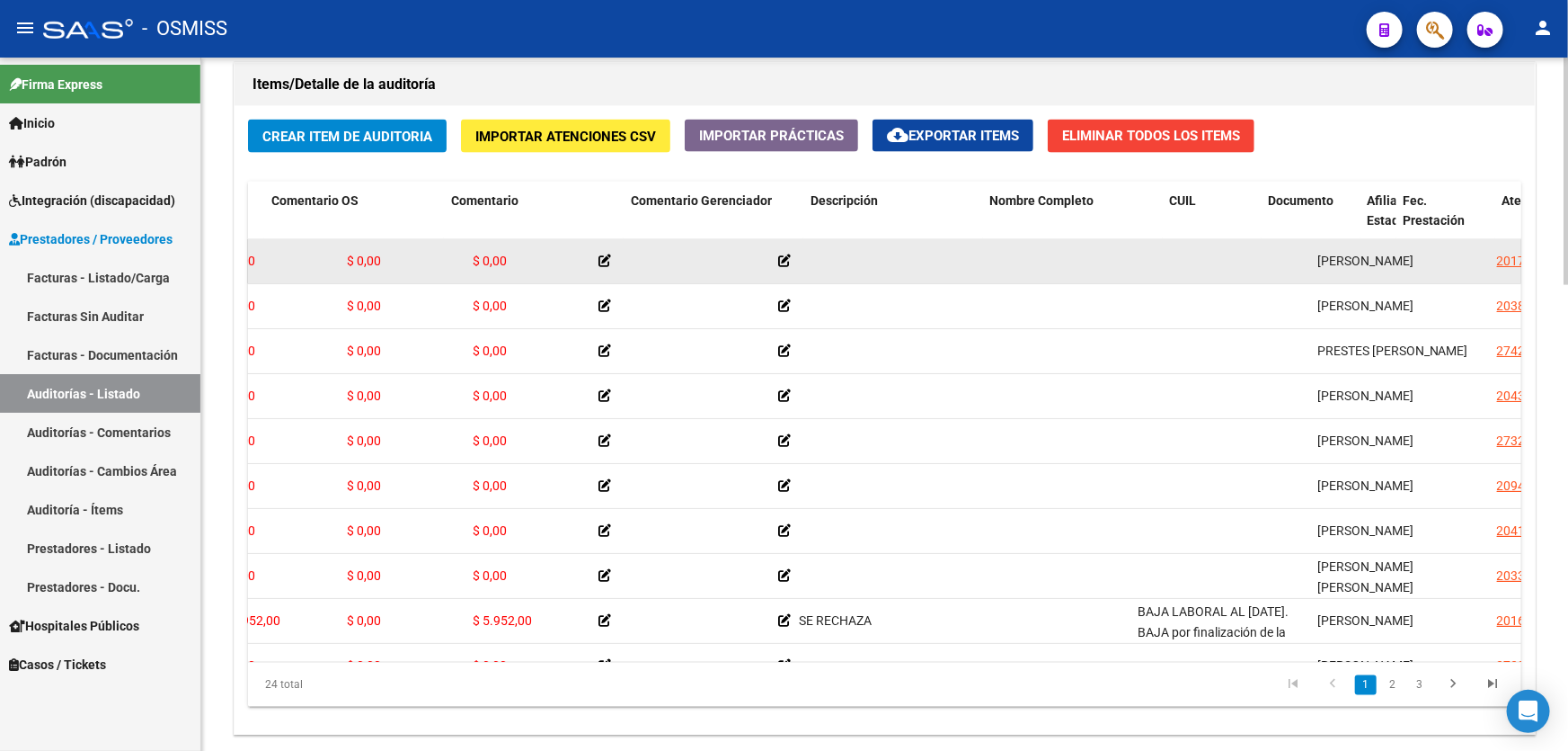
drag, startPoint x: 703, startPoint y: 278, endPoint x: 664, endPoint y: 276, distance: 39.1
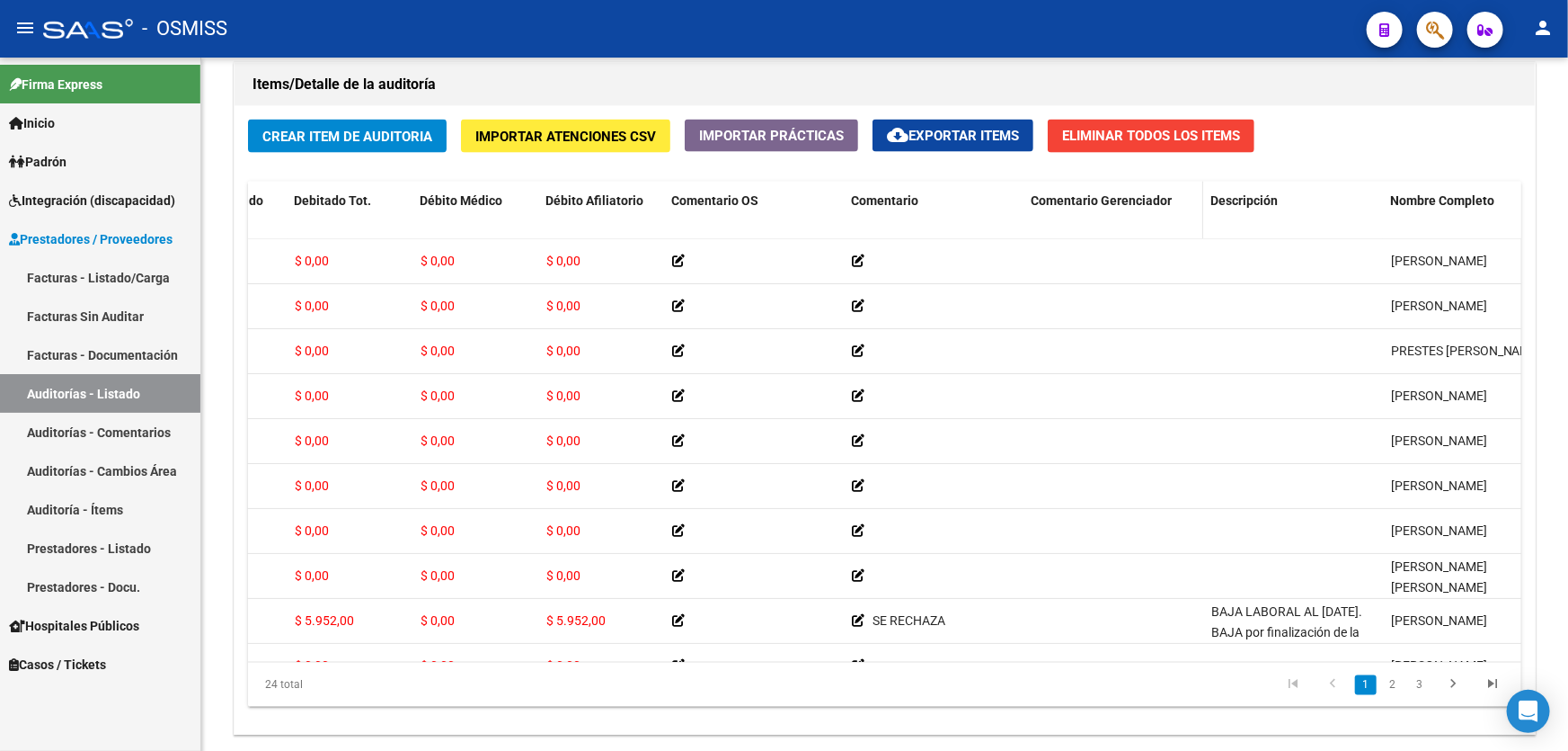
drag, startPoint x: 1434, startPoint y: 191, endPoint x: 1061, endPoint y: 198, distance: 373.1
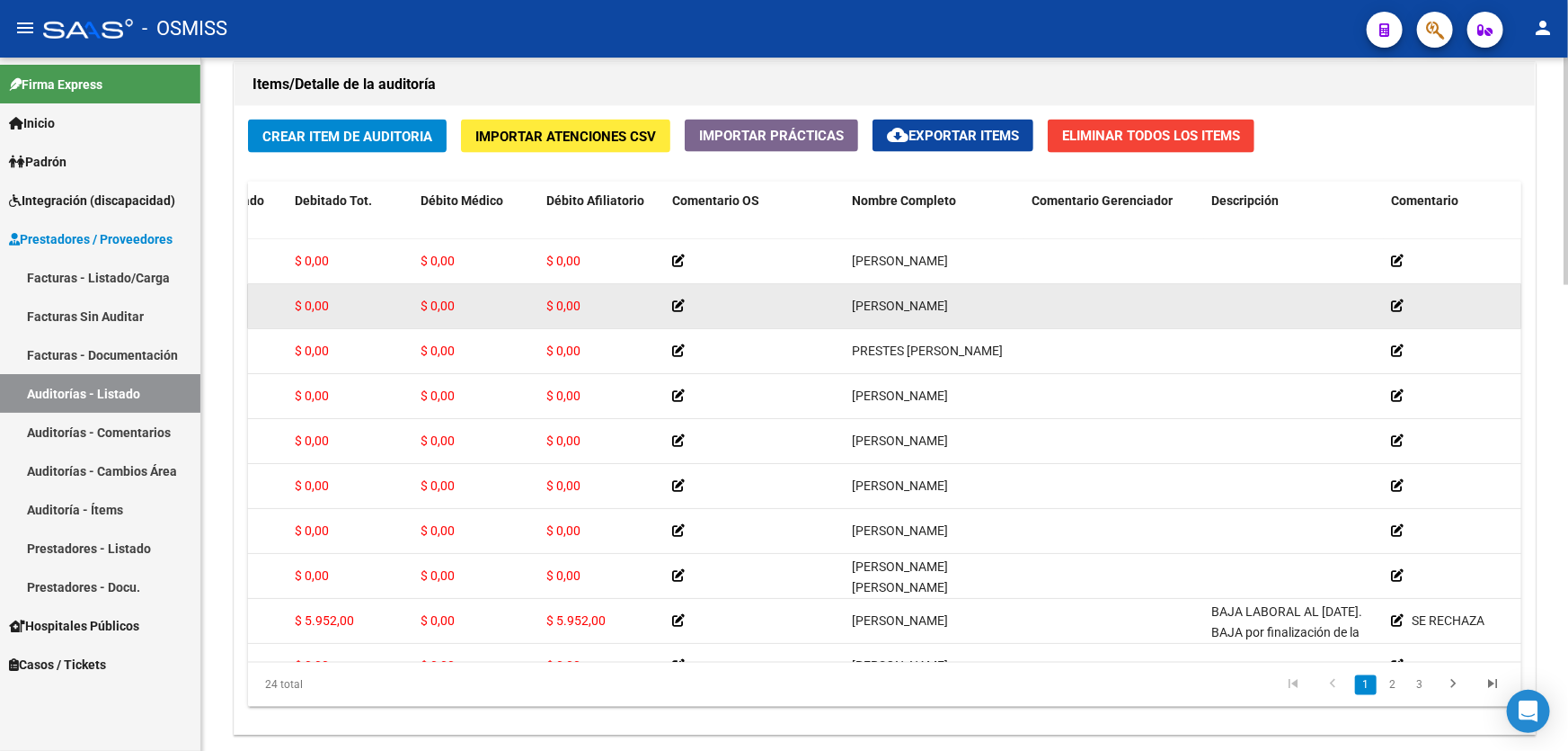
scroll to position [0, 0]
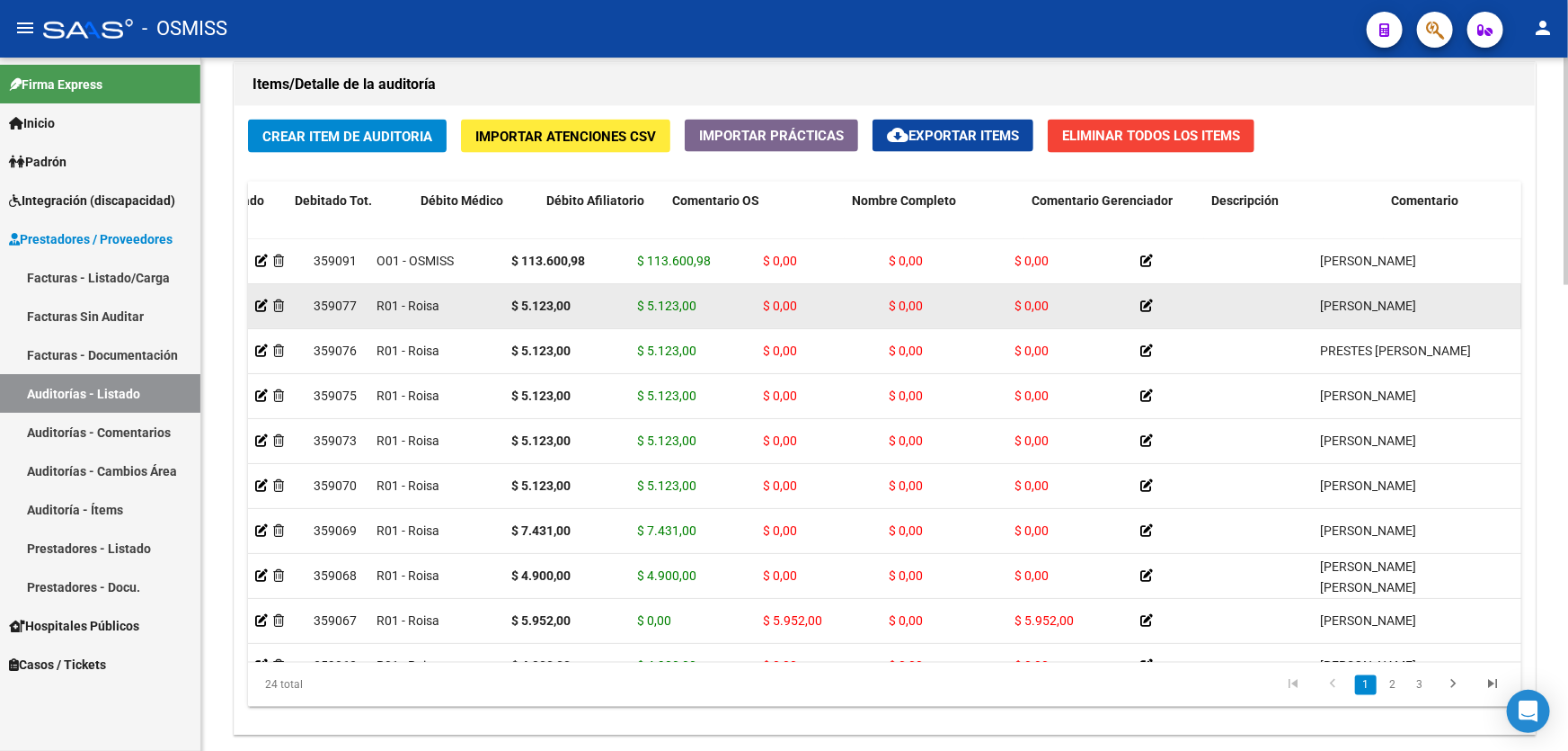
drag, startPoint x: 875, startPoint y: 351, endPoint x: 356, endPoint y: 319, distance: 520.0
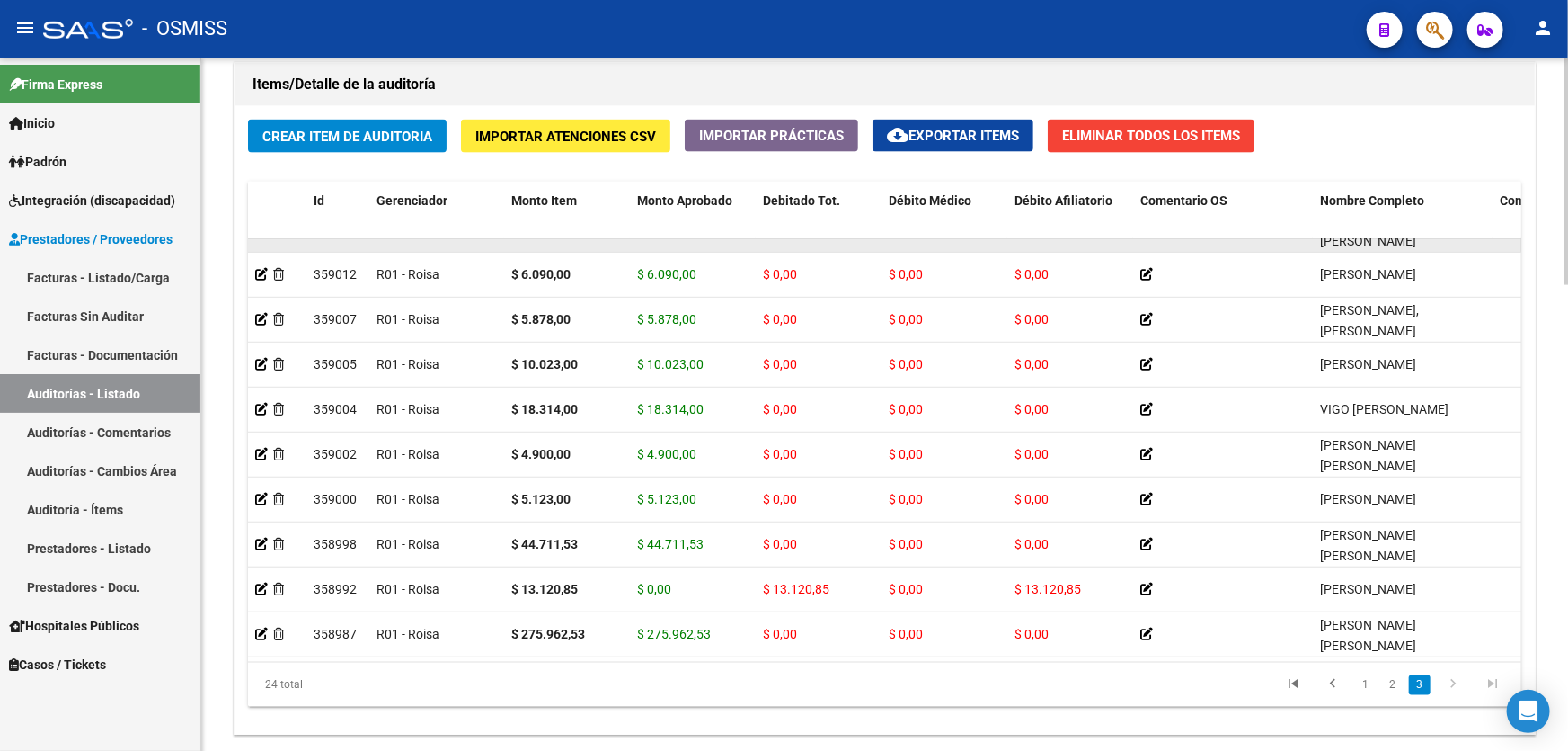
scroll to position [1416, 0]
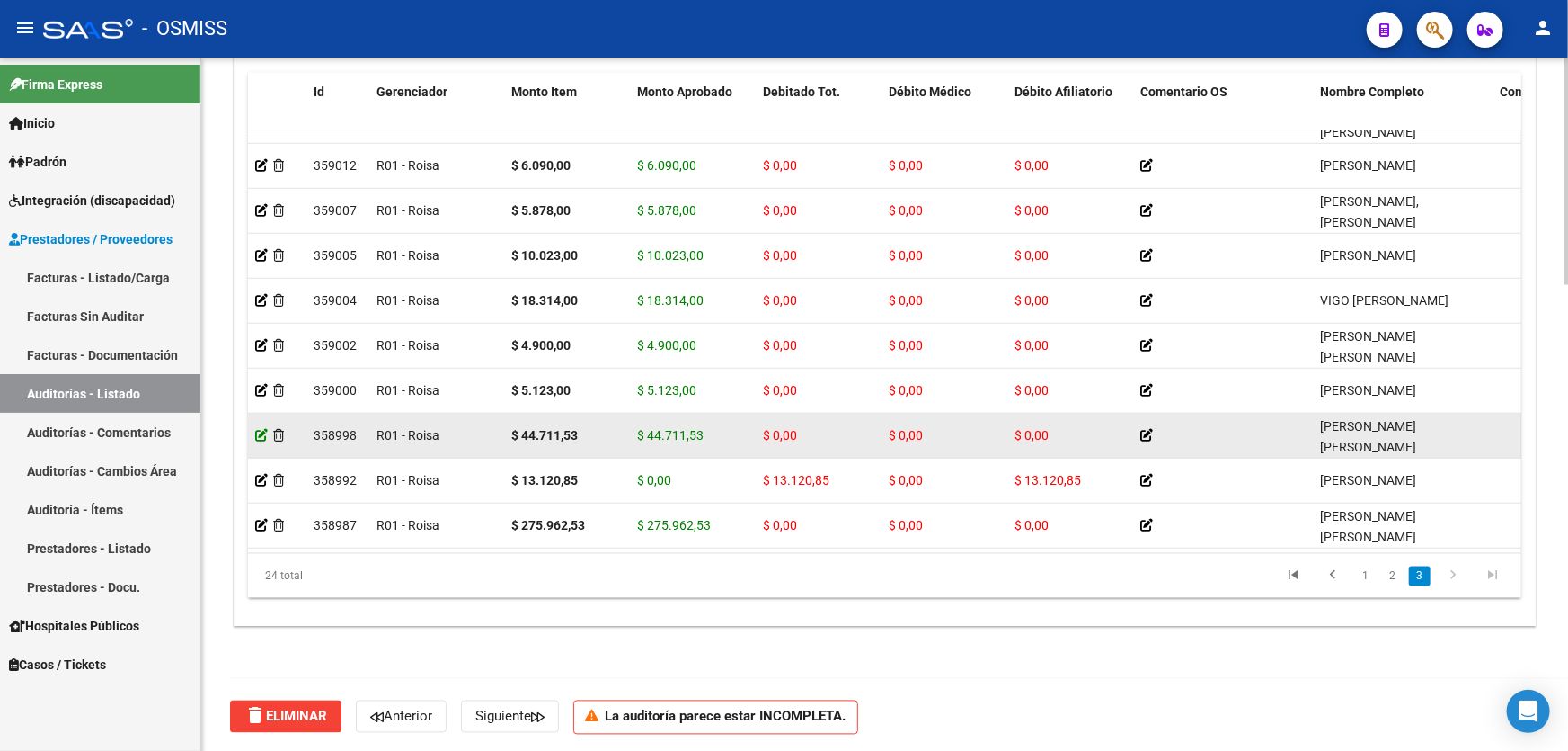
click at [259, 428] on icon at bounding box center [261, 434] width 13 height 13
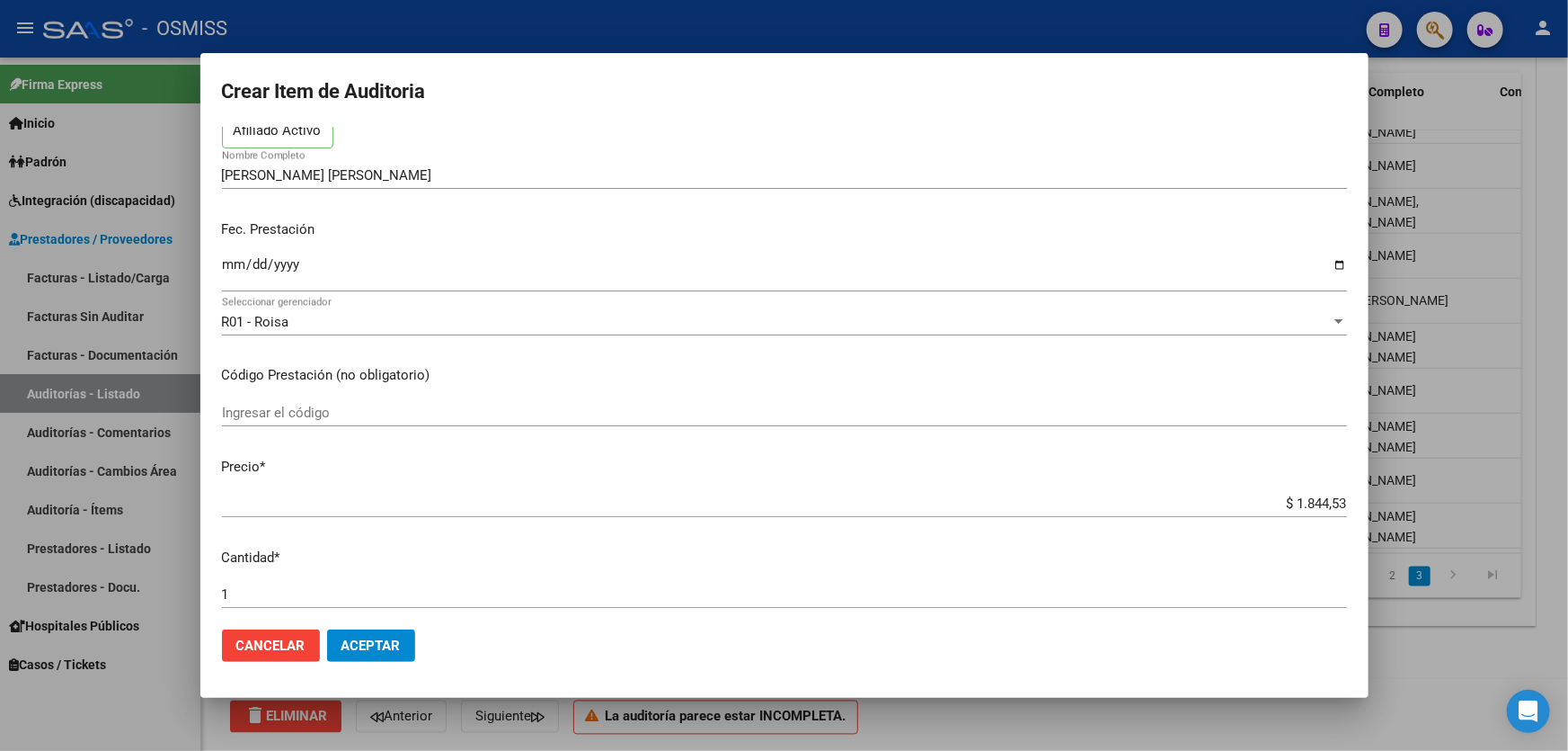
scroll to position [327, 0]
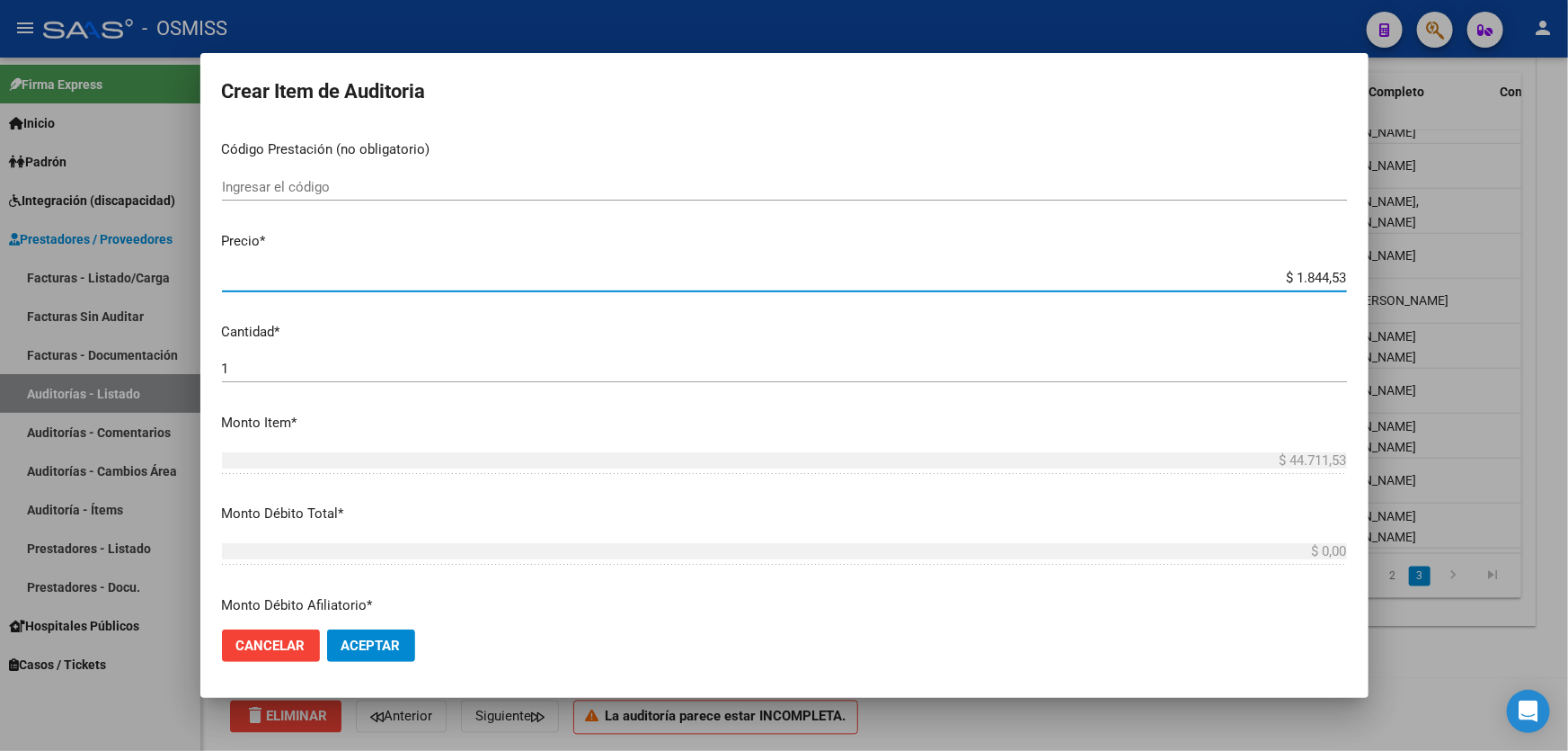
click at [1171, 269] on input "$ 1.844,53" at bounding box center [784, 277] width 1124 height 16
drag, startPoint x: 1171, startPoint y: 269, endPoint x: 1364, endPoint y: 286, distance: 193.7
click at [1364, 286] on mat-dialog-content "35060763 Nro Documento 20350607634 CUIL Afiliado Activo STEPANENKO PABLO ALBERT…" at bounding box center [784, 371] width 1168 height 488
paste input "84.627"
type input "$ 84.627,53"
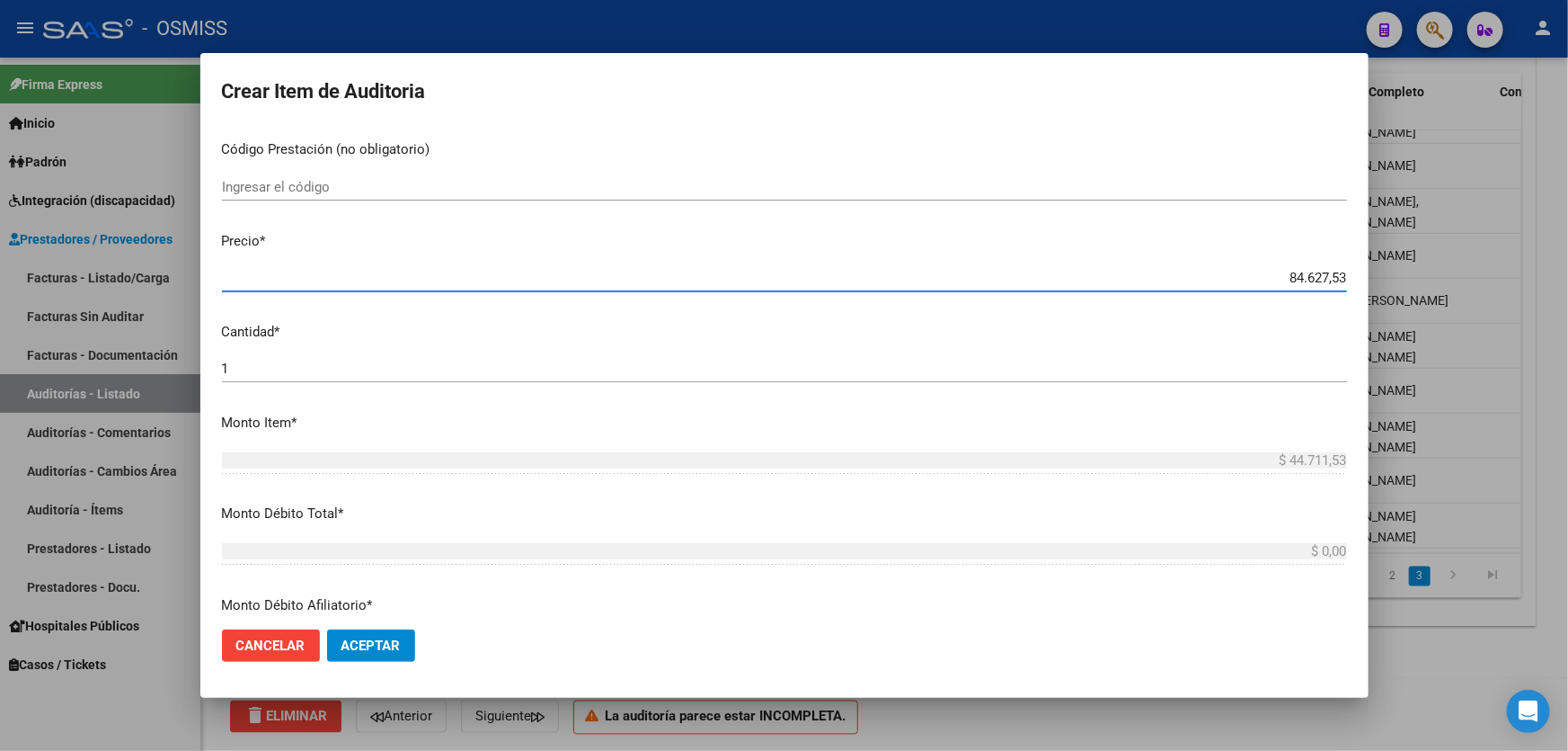
type input "$ 84.627,53"
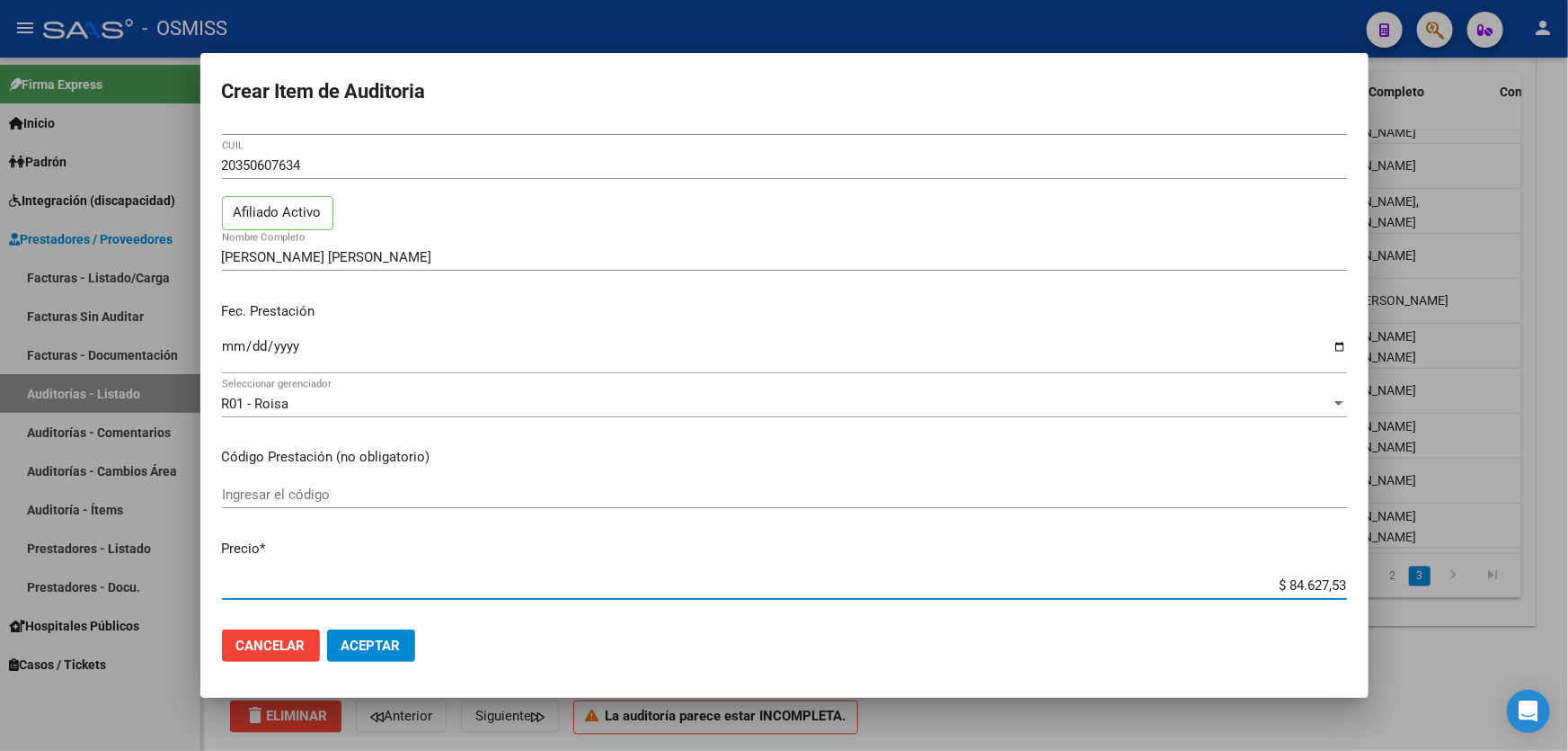
scroll to position [0, 0]
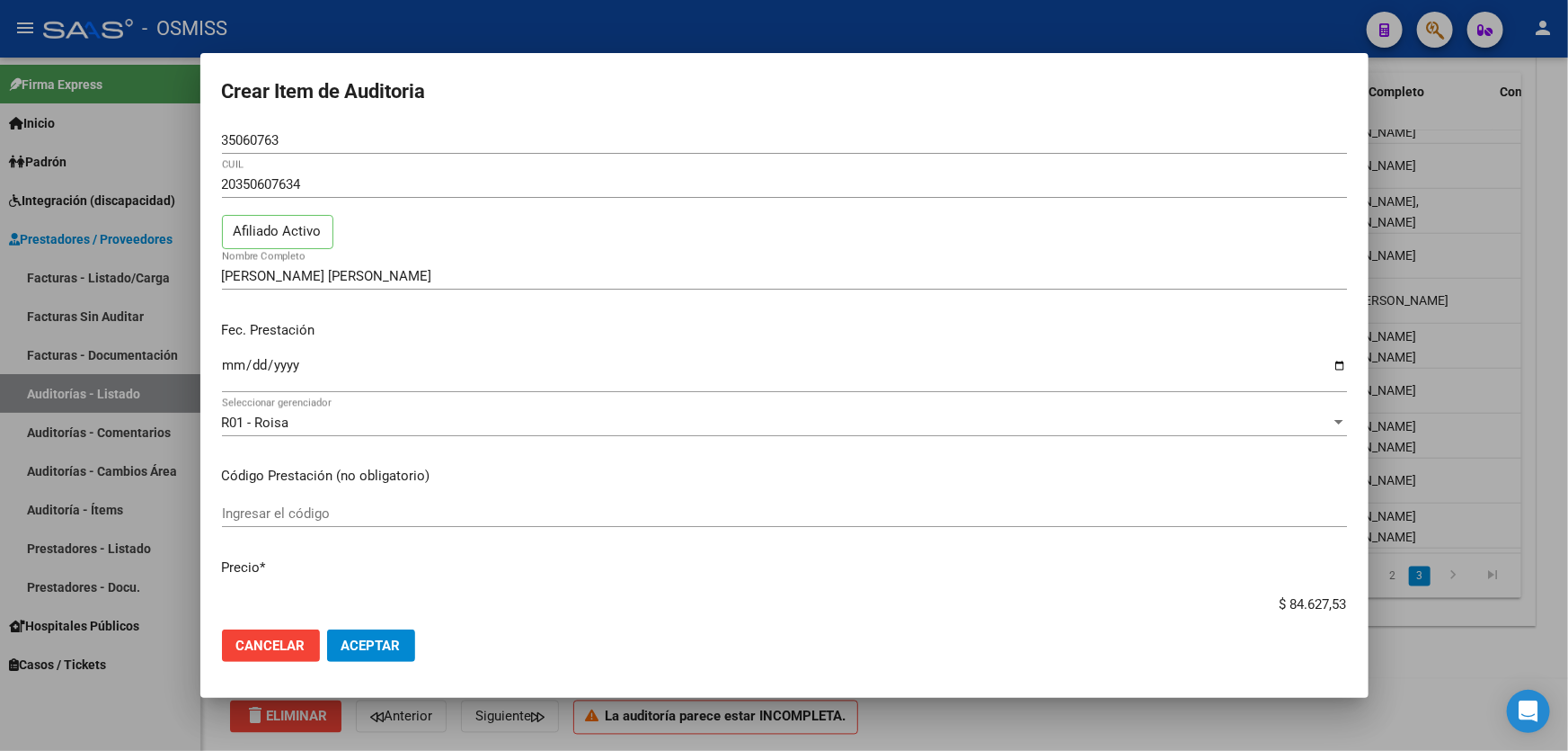
type input "$ 84.627,53"
click at [378, 644] on span "Aceptar" at bounding box center [370, 645] width 59 height 16
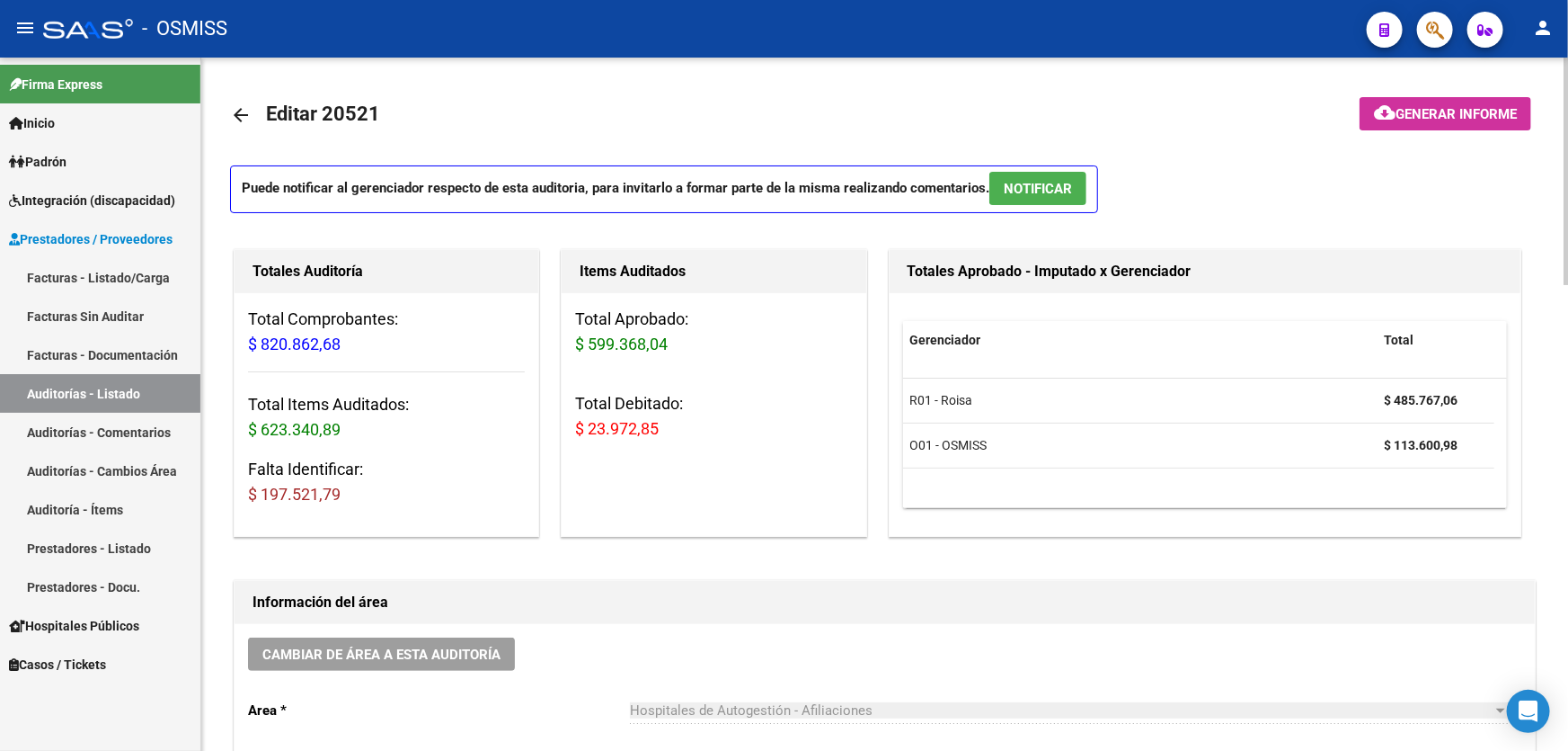
click at [689, 112] on mat-toolbar-row "arrow_back Editar 20521" at bounding box center [740, 114] width 1021 height 57
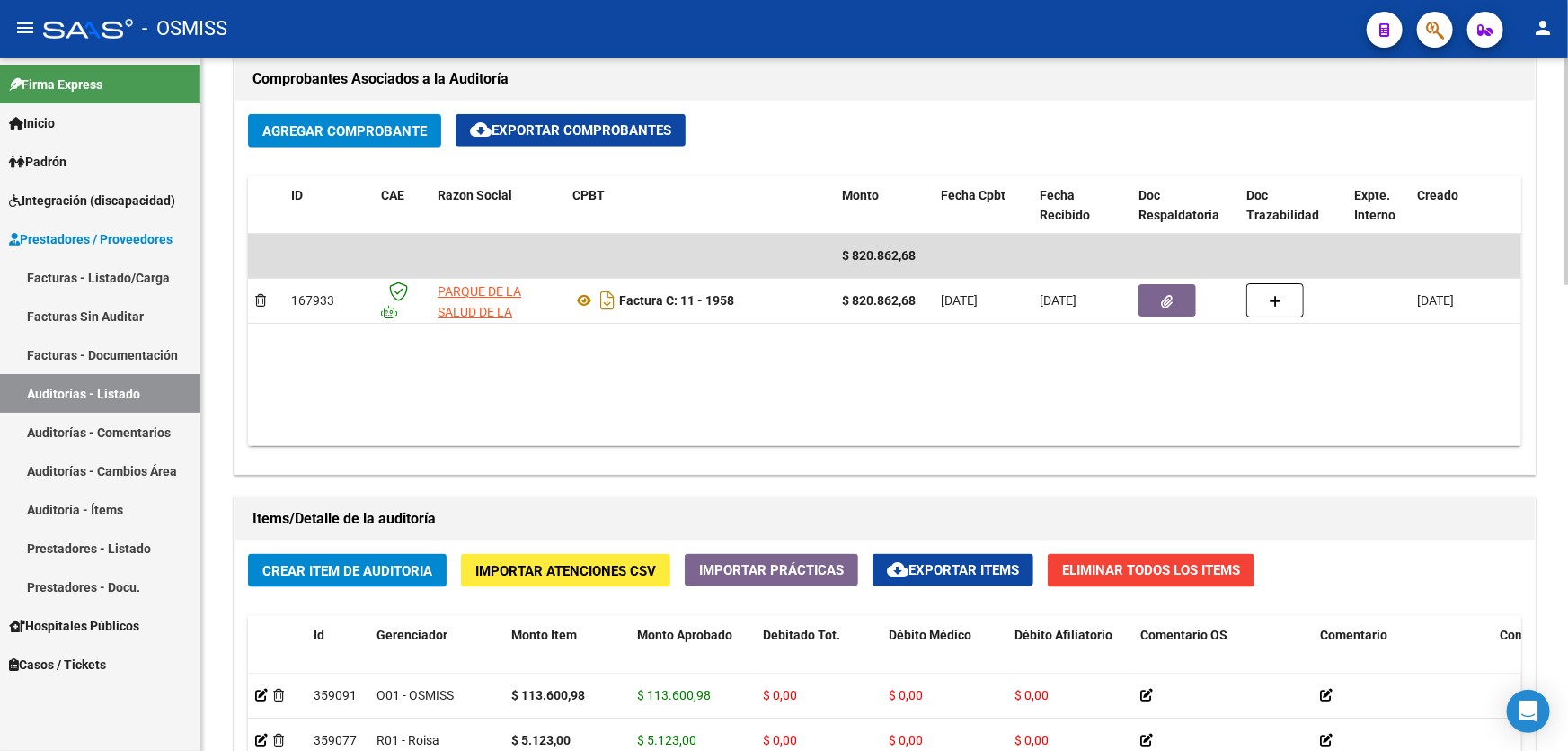
scroll to position [1143, 0]
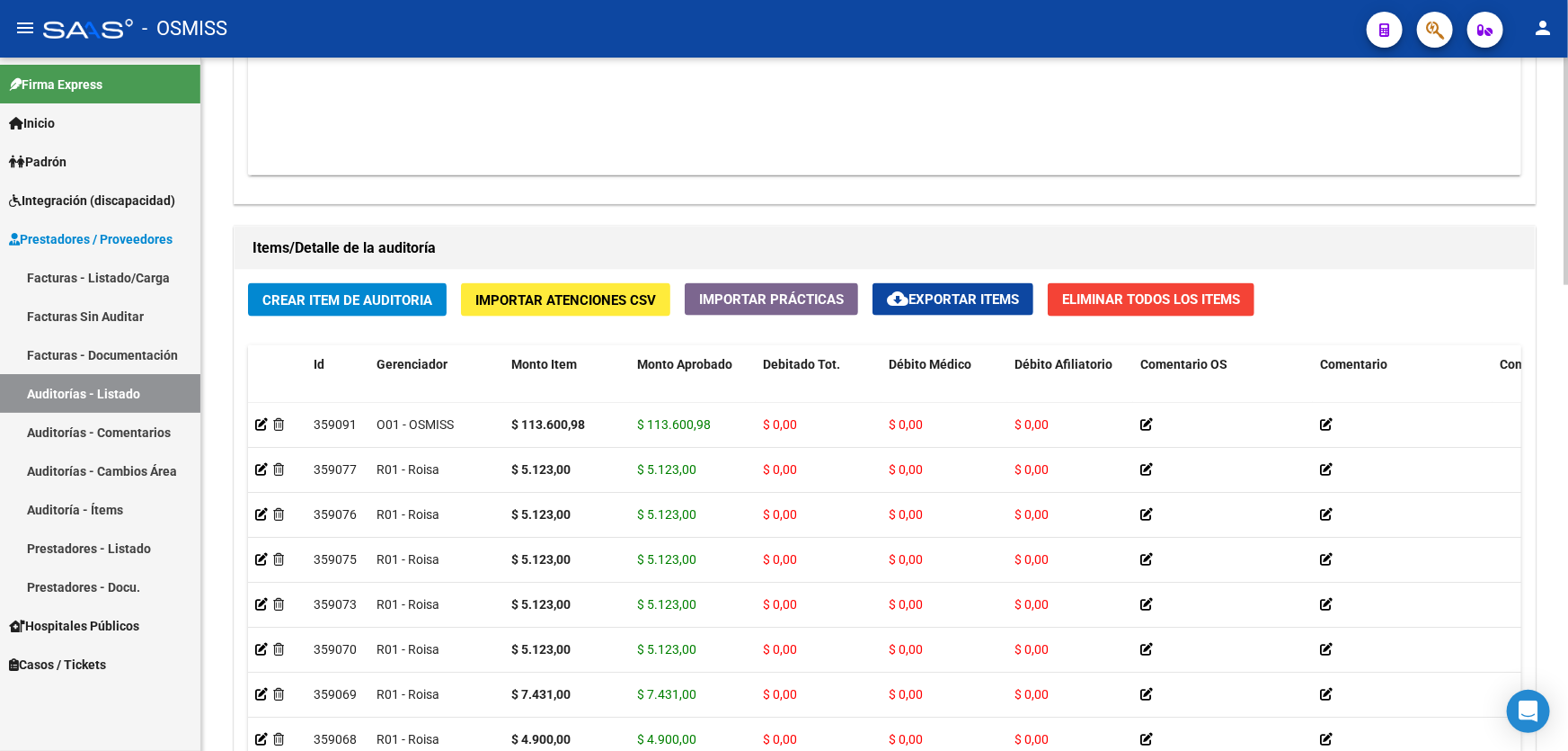
click at [1061, 222] on div "Items/Detalle de la auditoría Crear Item de Auditoria Importar Atenciones CSV I…" at bounding box center [883, 562] width 1308 height 681
click at [795, 210] on div "Información del área Cambiar de área a esta auditoría Area * Hospitales de Auto…" at bounding box center [883, 190] width 1308 height 1544
click at [324, 295] on span "Crear Item de Auditoria" at bounding box center [347, 299] width 169 height 16
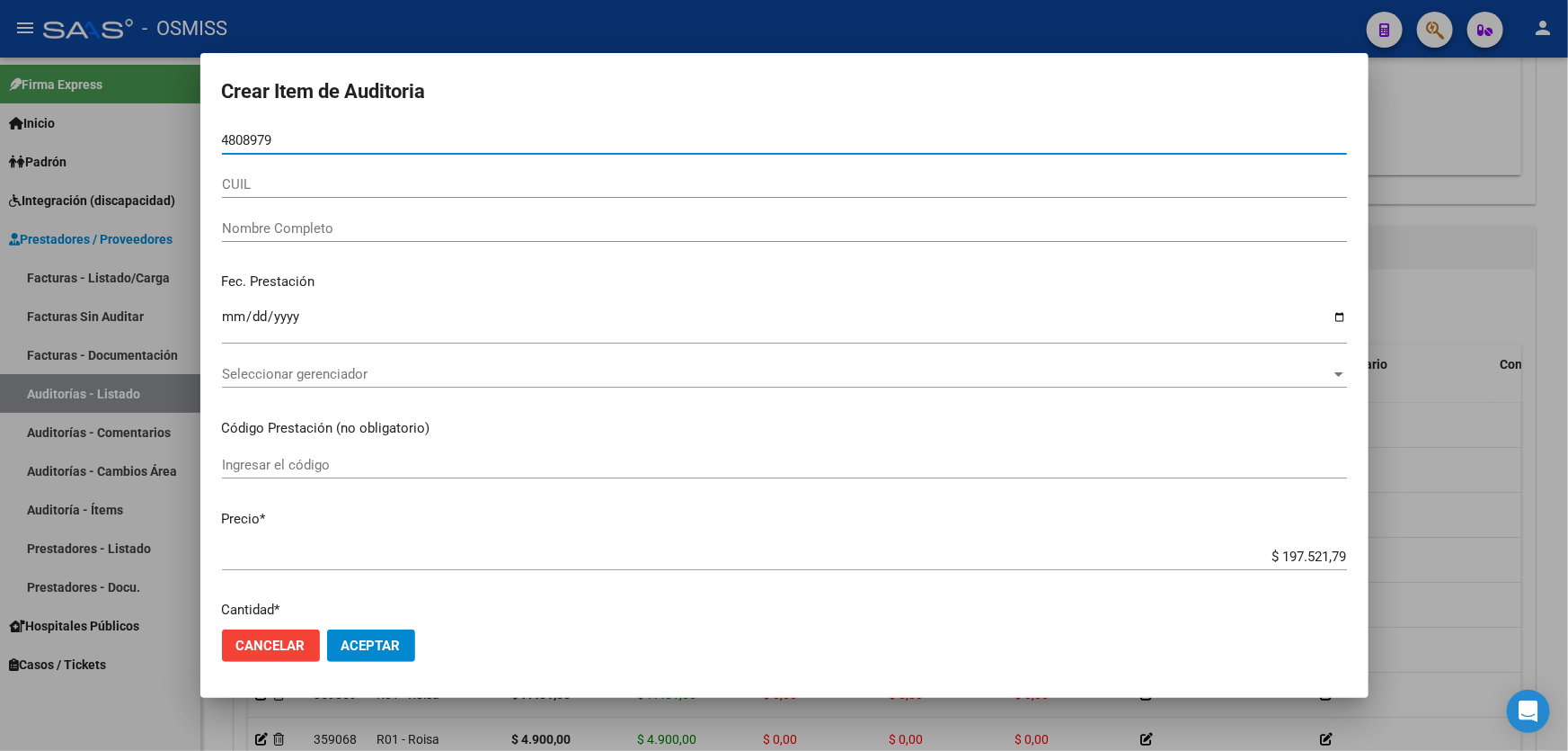
type input "48089791"
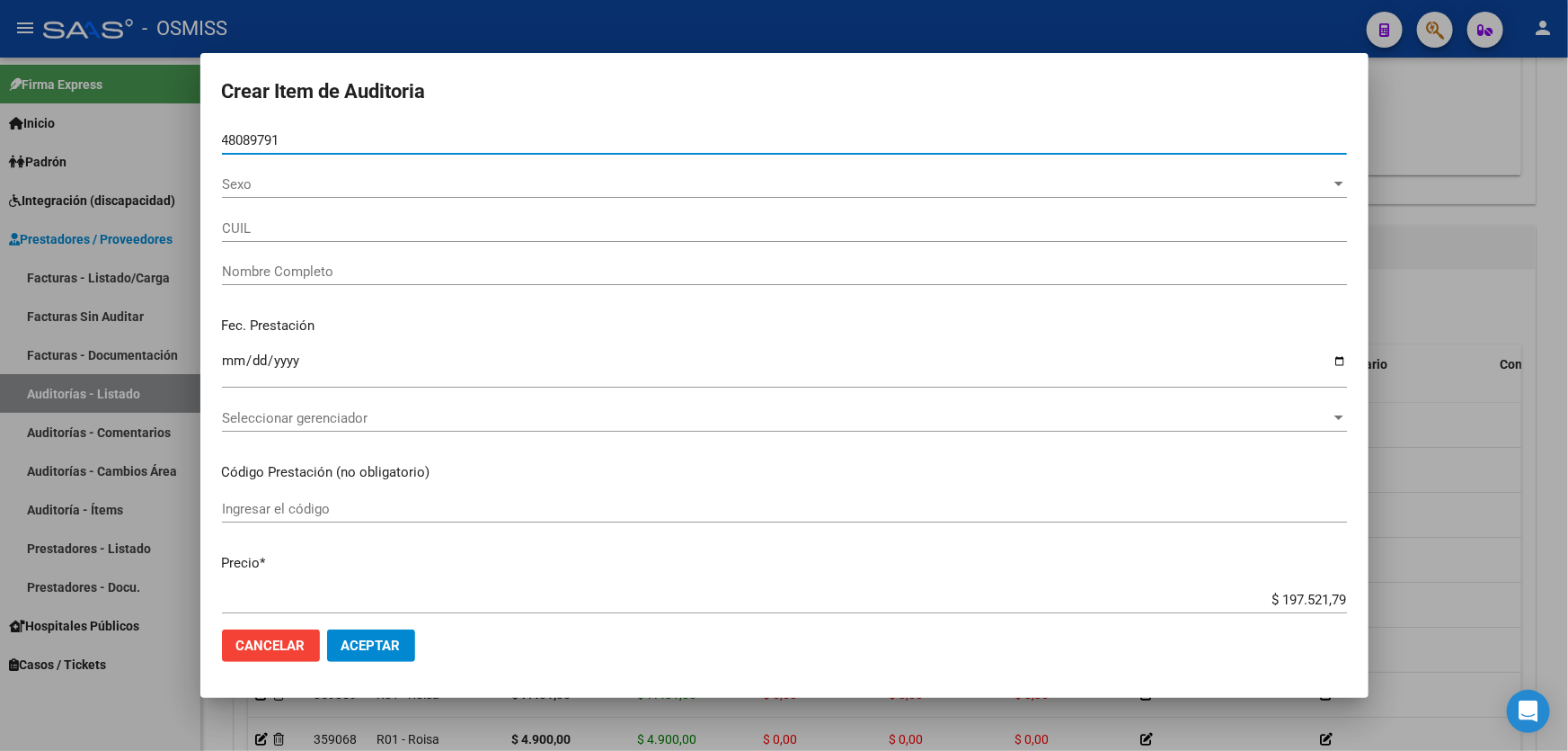
type input "23480897919"
type input "LESIW MATIAS LEONEL"
type input "48089791"
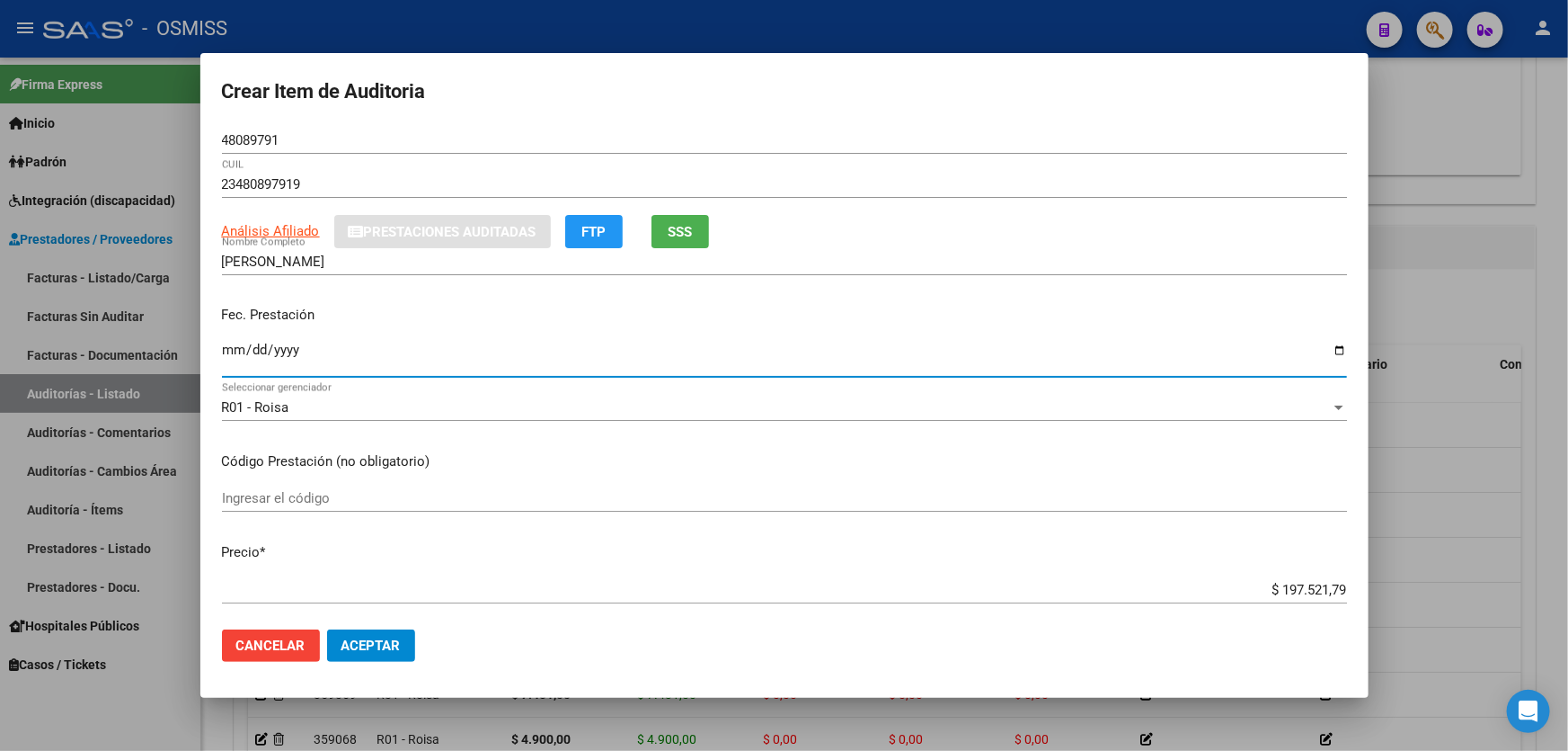
click at [222, 353] on input "Ingresar la fecha" at bounding box center [784, 357] width 1124 height 29
type input "2025-07-07"
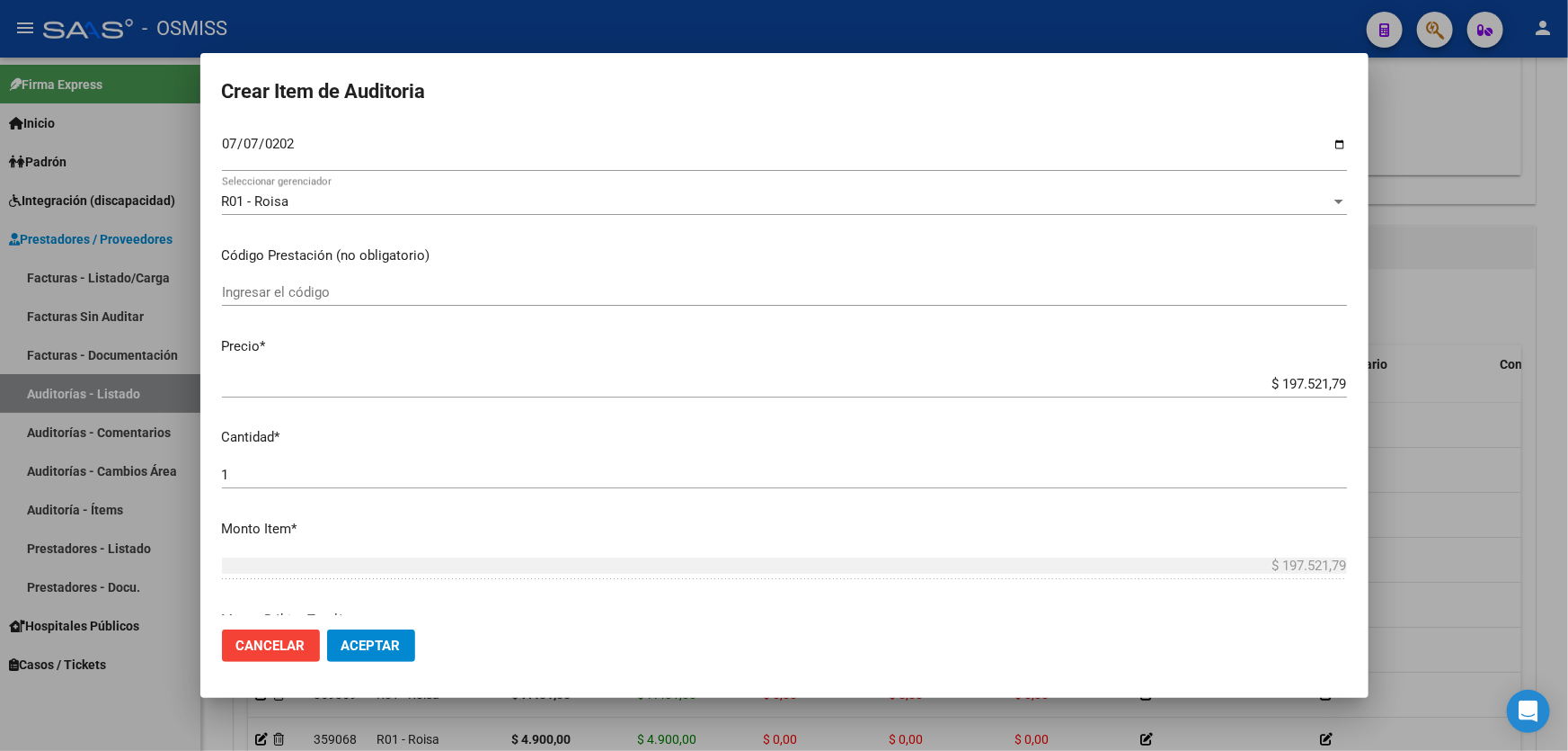
scroll to position [327, 0]
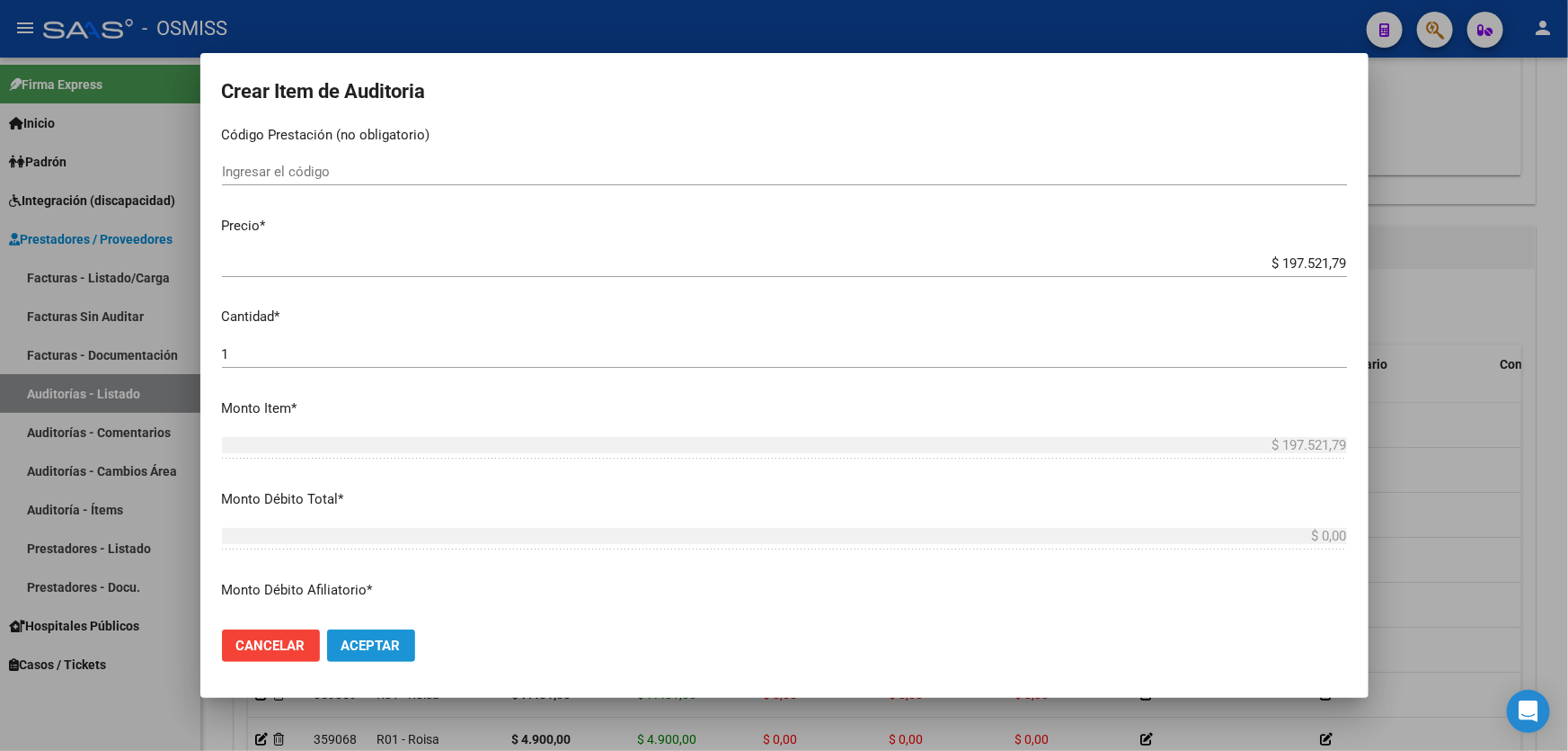
click at [413, 658] on button "Aceptar" at bounding box center [371, 644] width 88 height 32
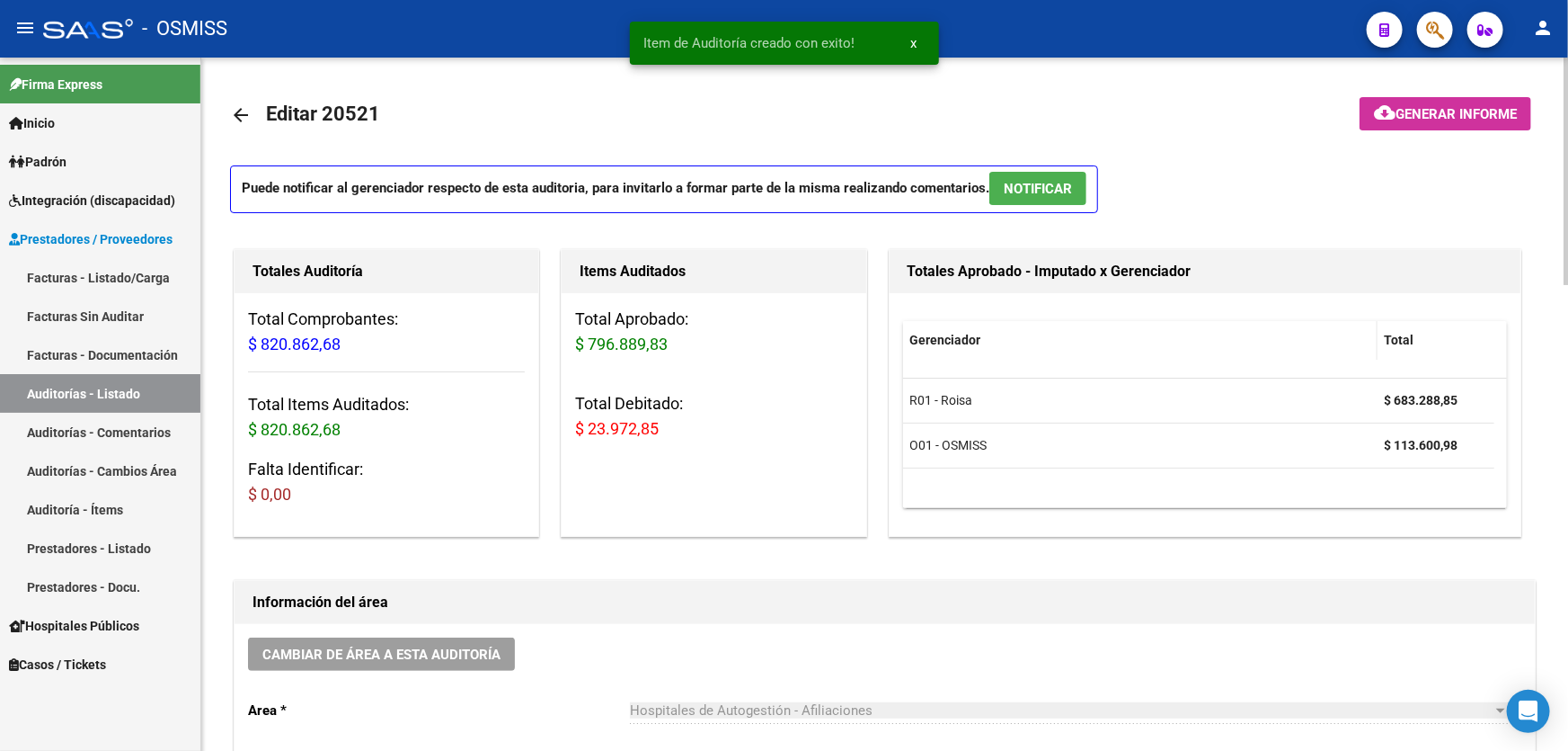
scroll to position [0, 0]
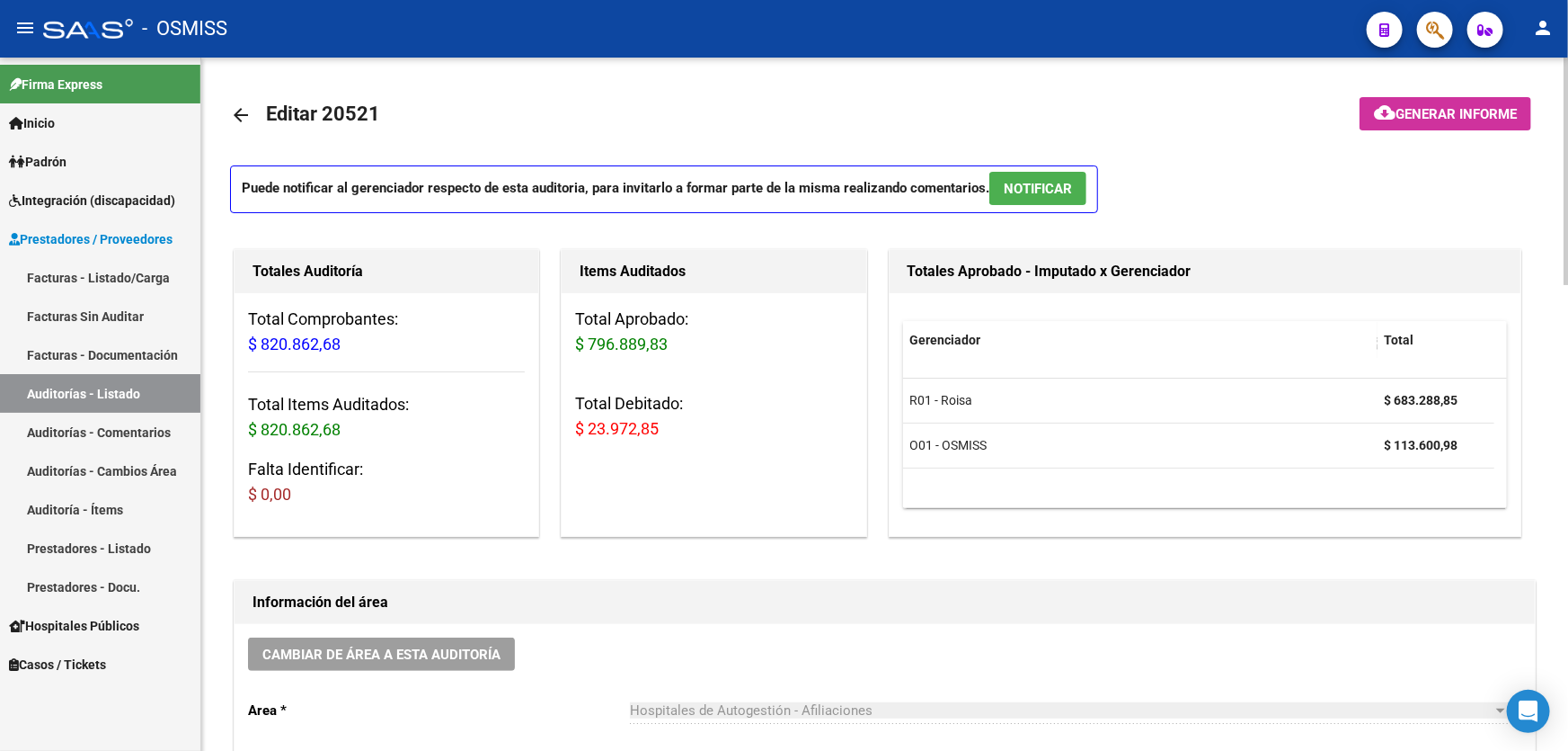
click at [1412, 111] on span "Generar informe" at bounding box center [1455, 113] width 121 height 16
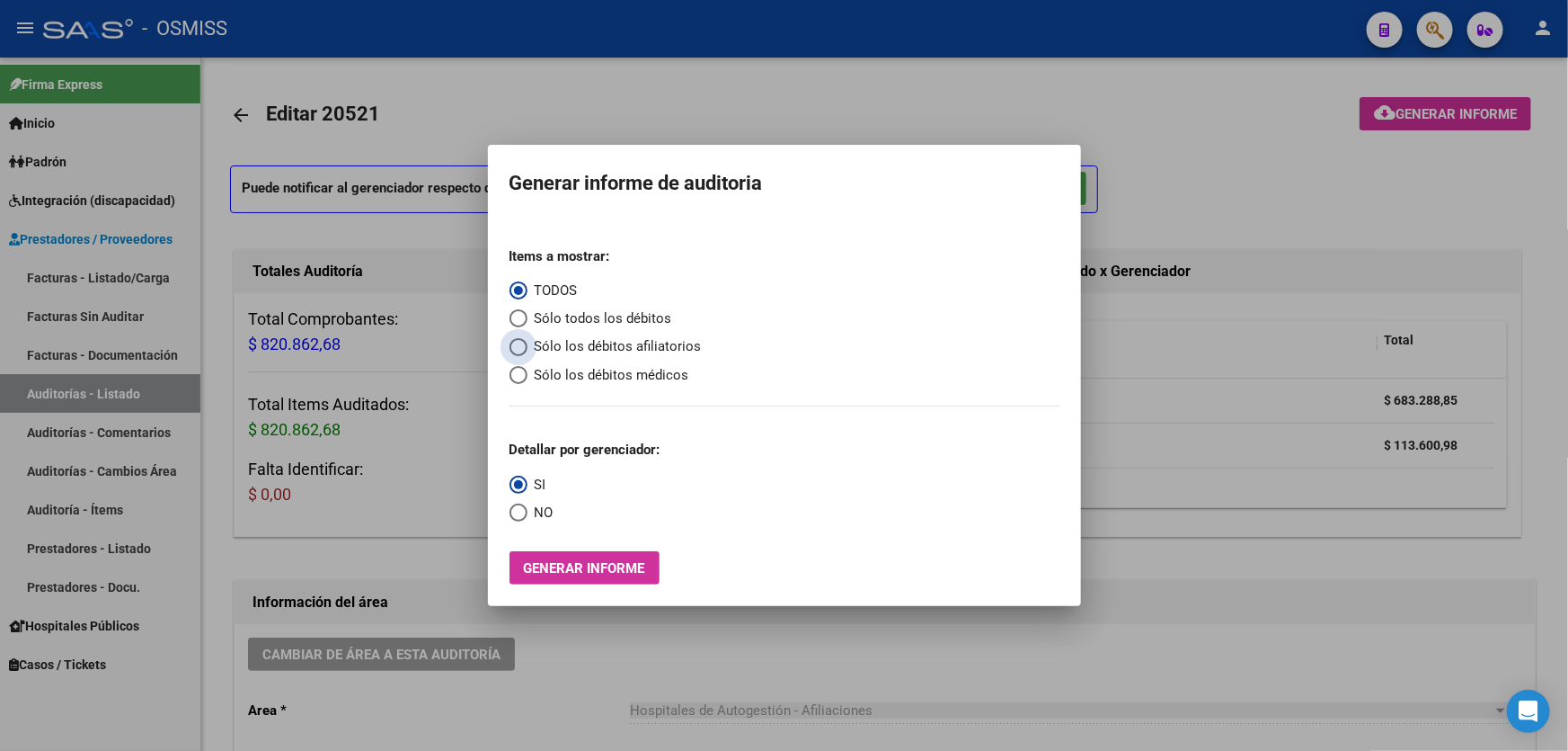
click at [617, 342] on span "Sólo los débitos afiliatorios" at bounding box center [614, 346] width 174 height 20
click at [527, 342] on input "Sólo los débitos afiliatorios" at bounding box center [518, 347] width 18 height 18
radio input "true"
click at [527, 507] on span "NO" at bounding box center [539, 513] width 26 height 20
click at [527, 507] on input "NO" at bounding box center [518, 512] width 18 height 18
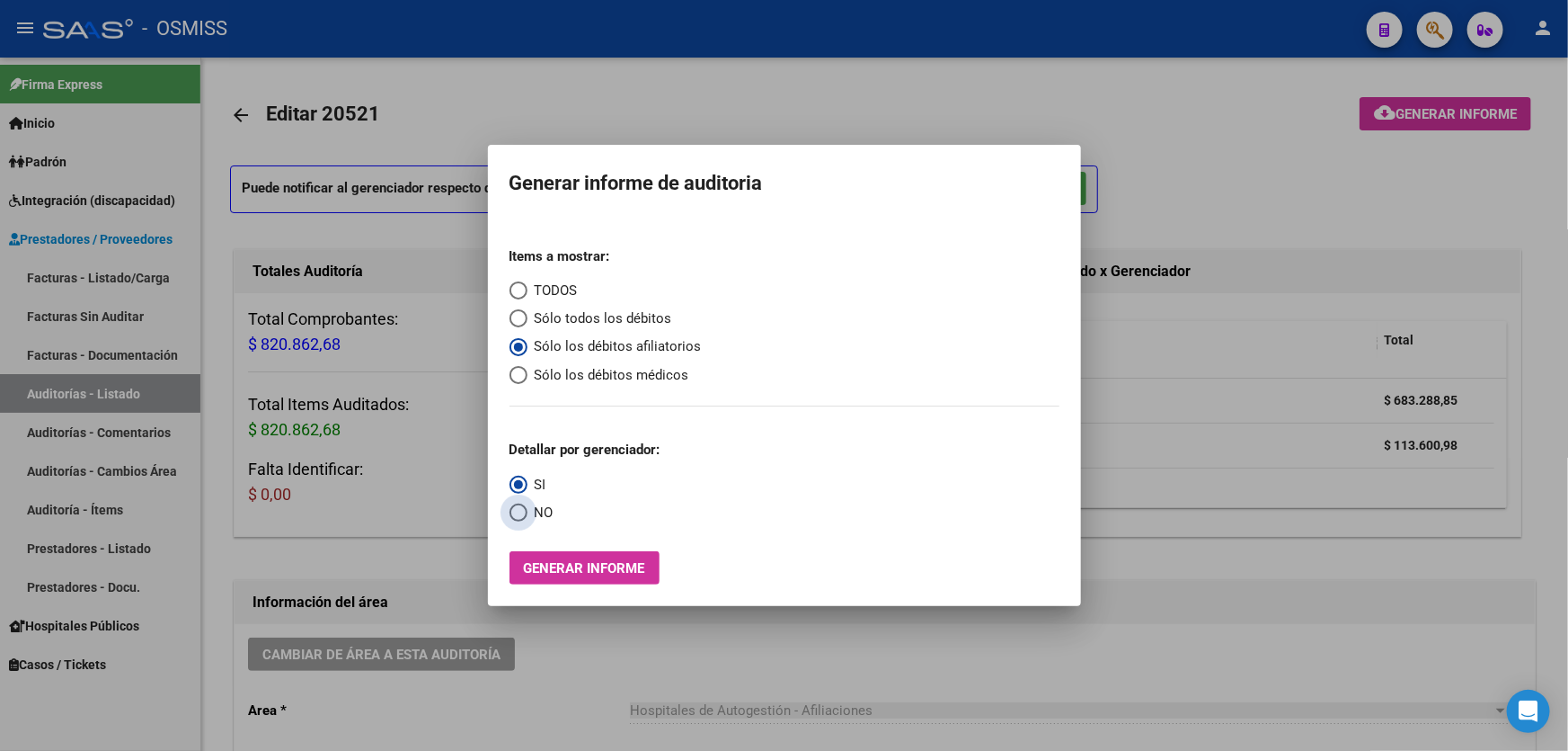
radio input "true"
click at [575, 569] on span "Generar informe" at bounding box center [584, 568] width 121 height 16
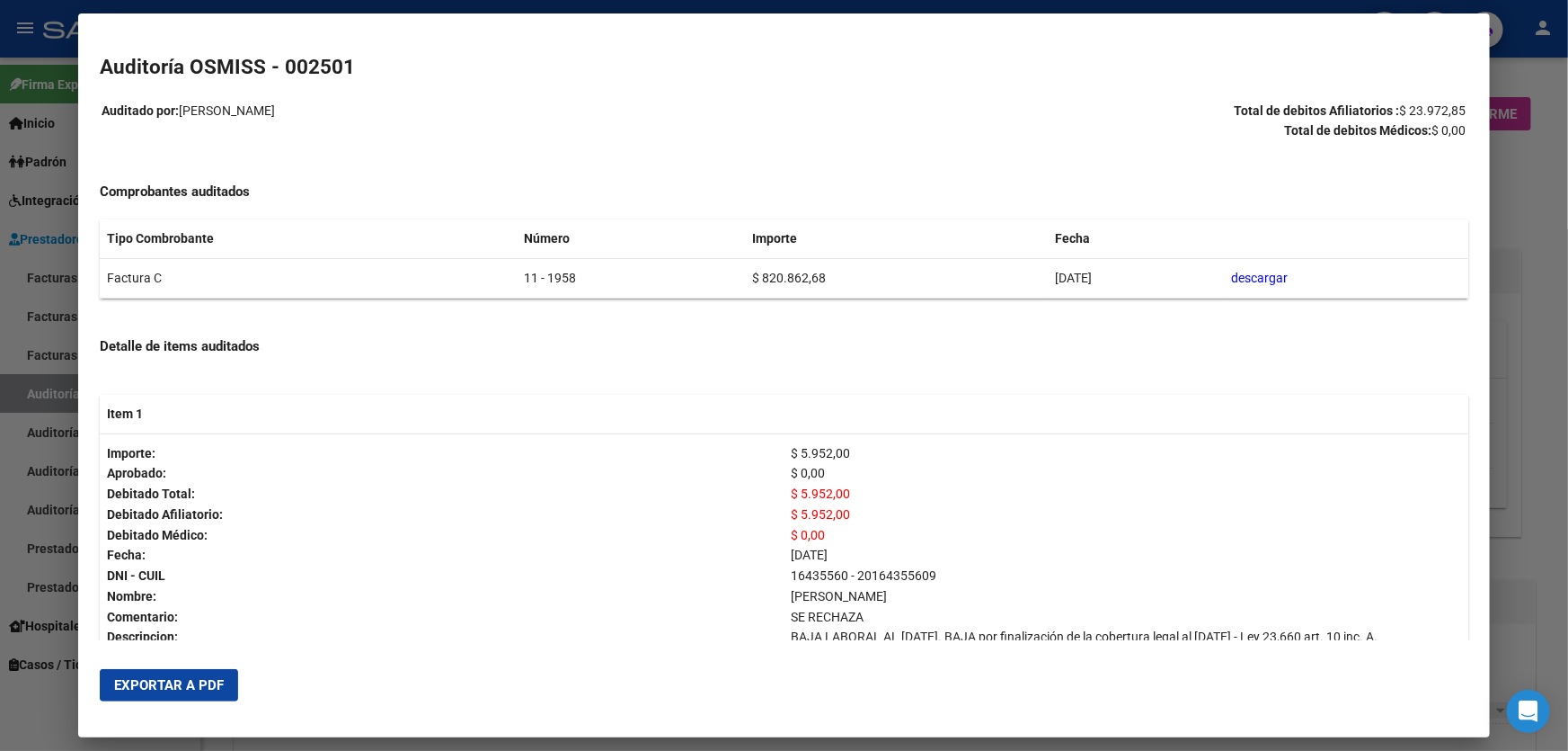
scroll to position [327, 0]
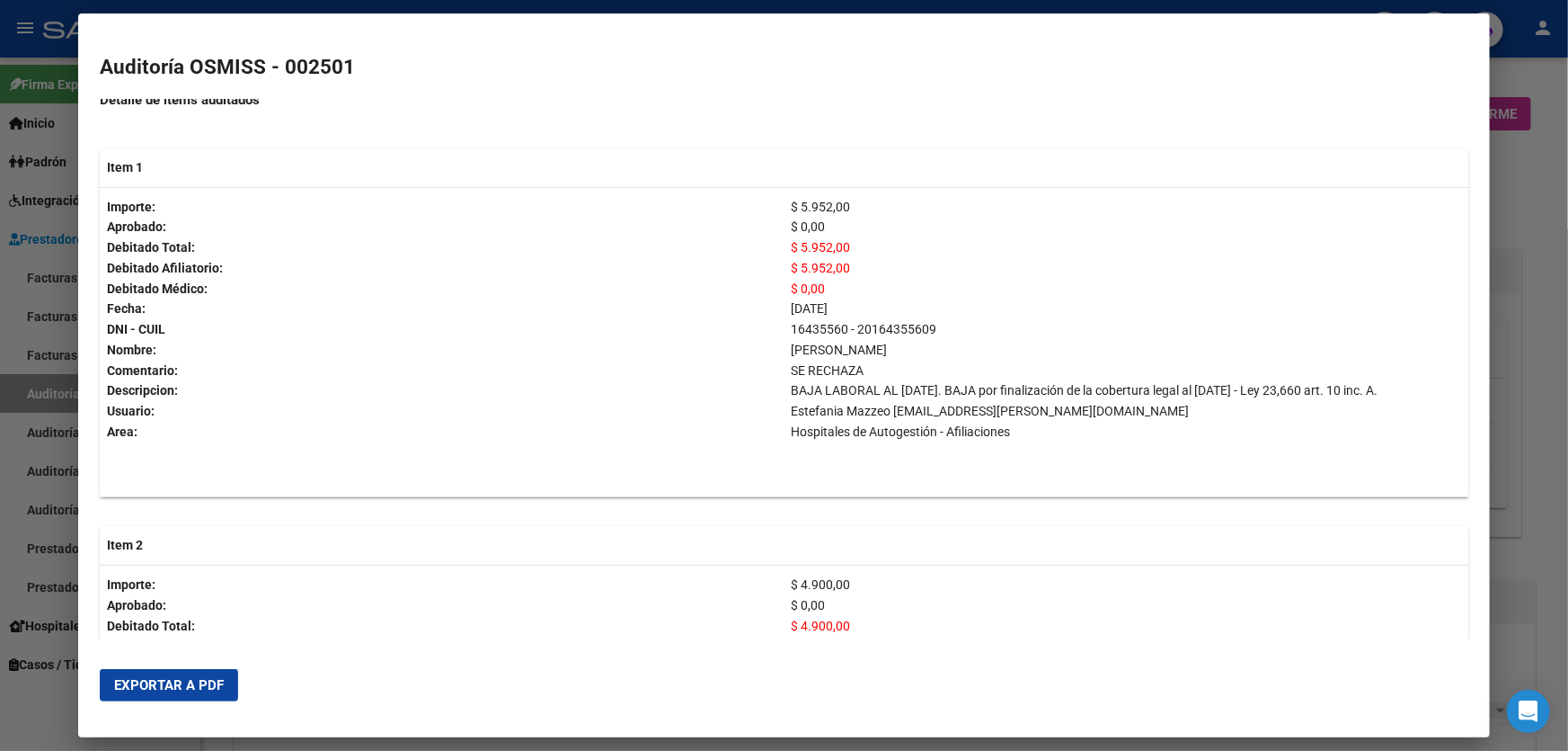
click at [158, 671] on button "Exportar a PDF" at bounding box center [169, 684] width 138 height 32
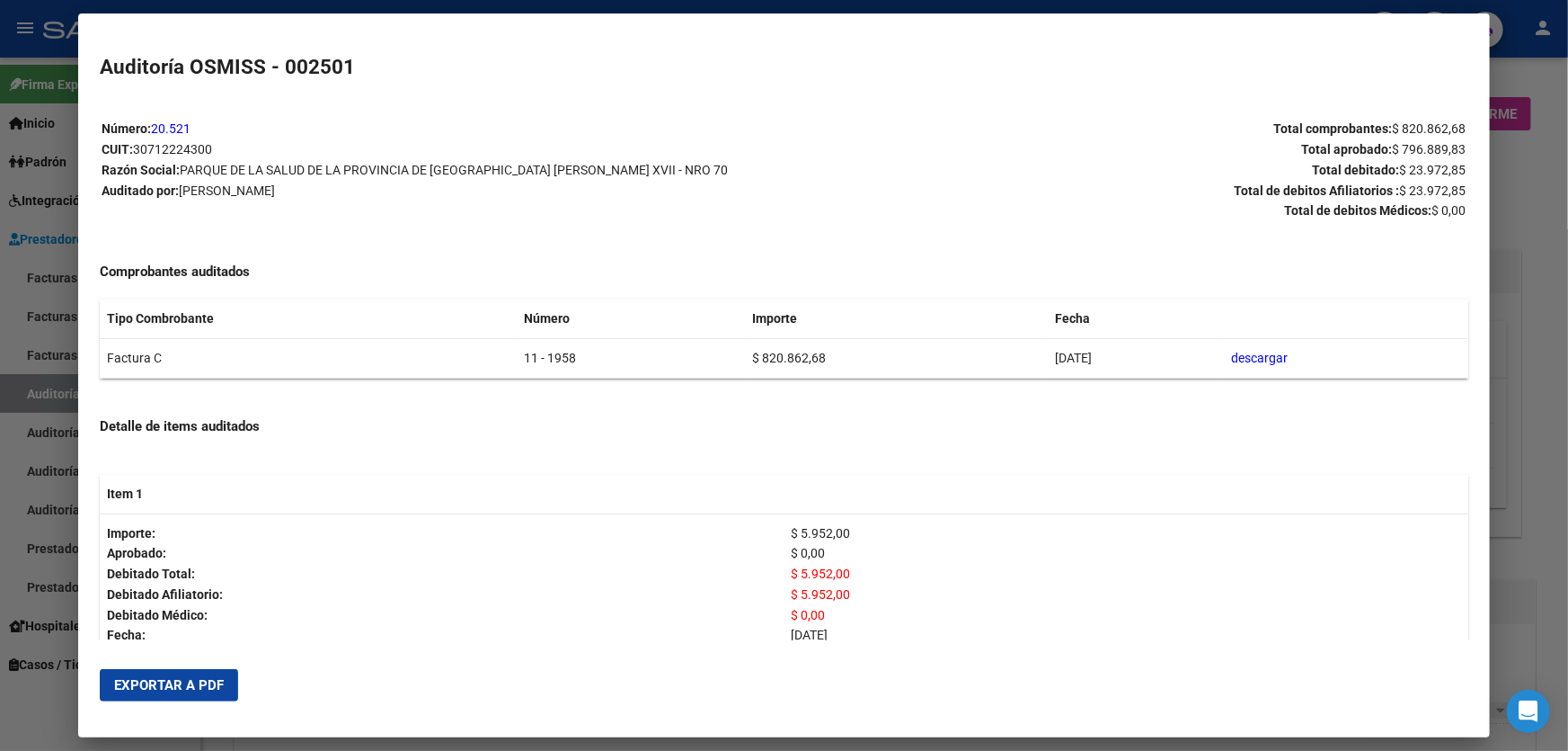
click at [1541, 453] on div at bounding box center [784, 375] width 1568 height 751
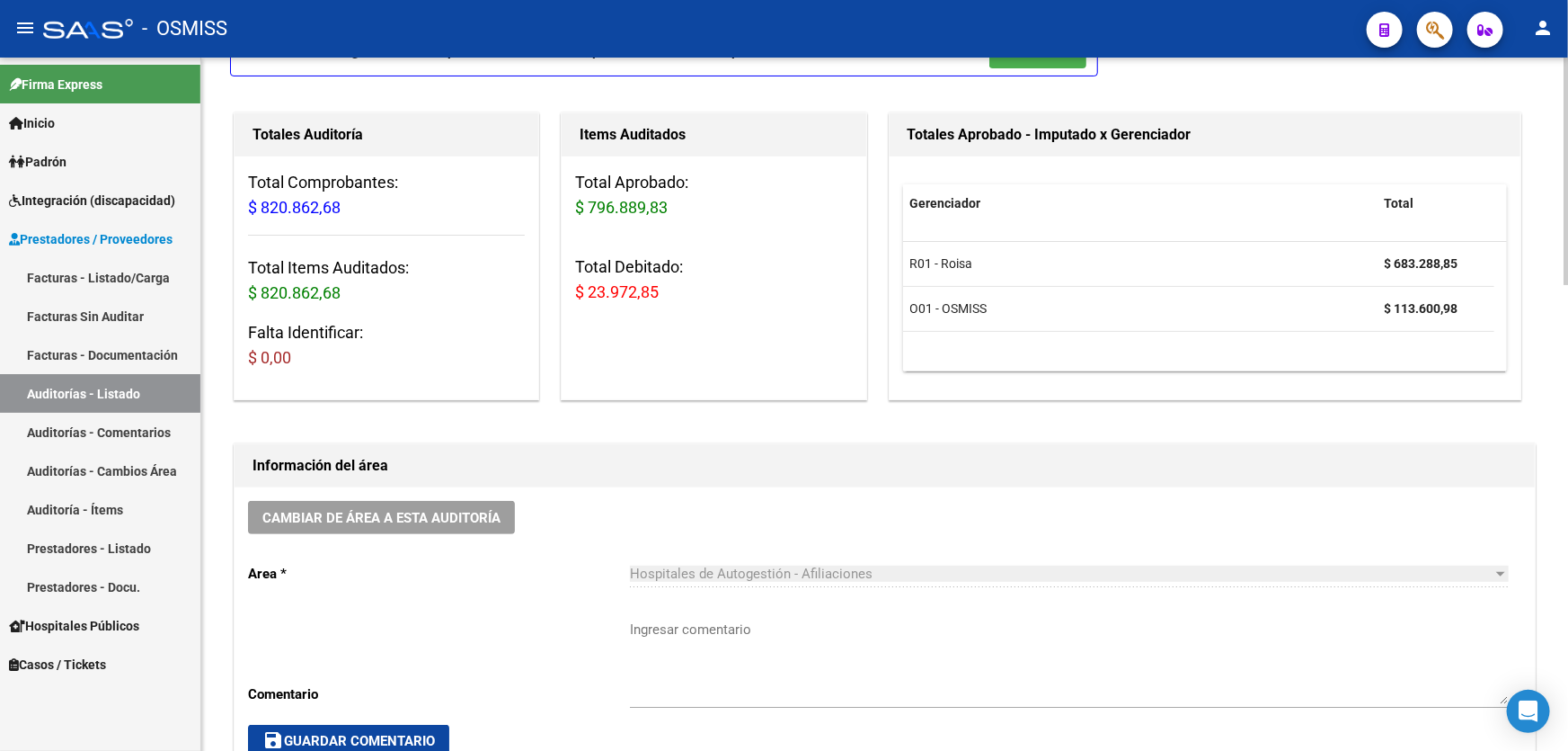
scroll to position [244, 0]
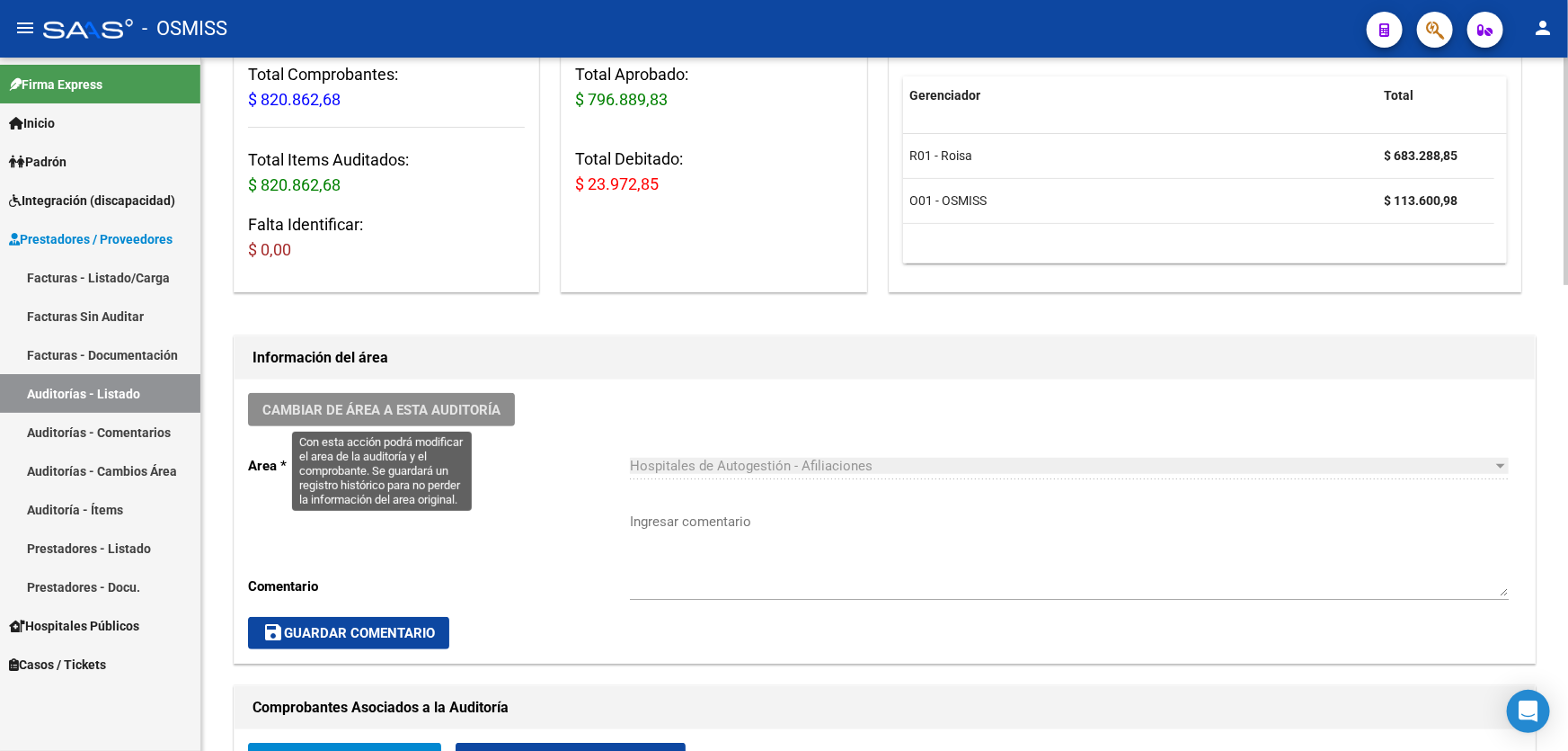
click at [454, 413] on span "Cambiar de área a esta auditoría" at bounding box center [382, 410] width 238 height 16
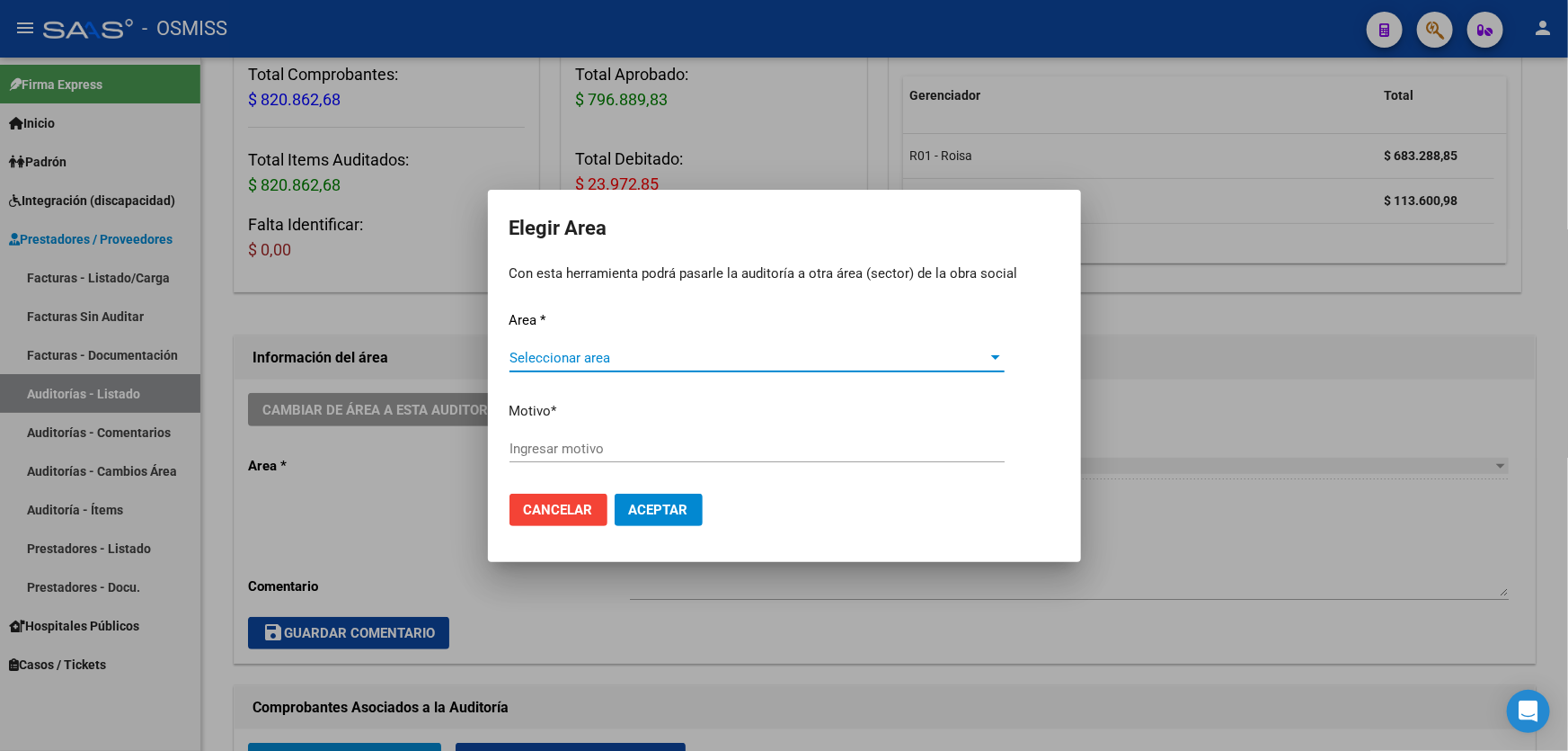
click at [575, 351] on span "Seleccionar area" at bounding box center [749, 358] width 478 height 16
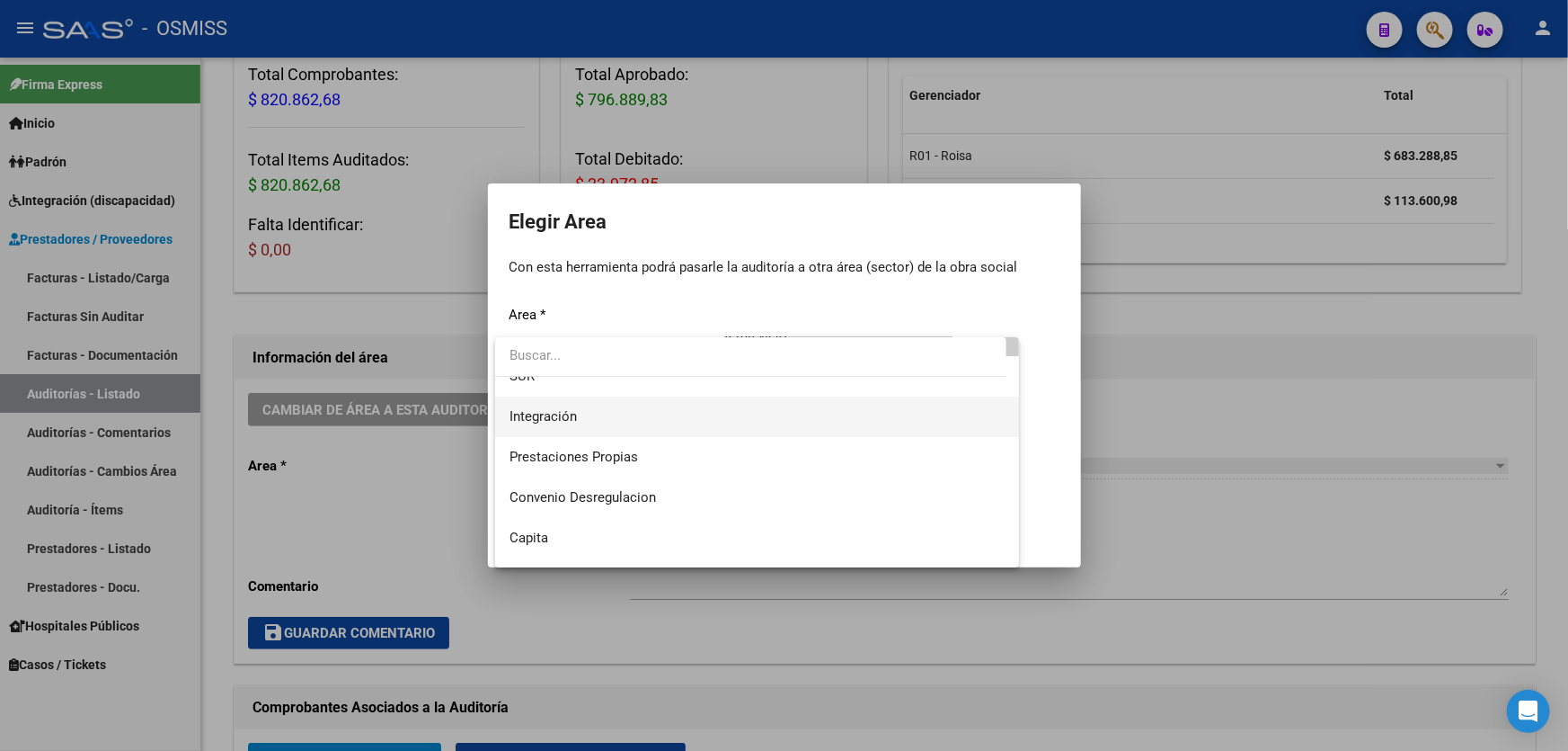
scroll to position [327, 0]
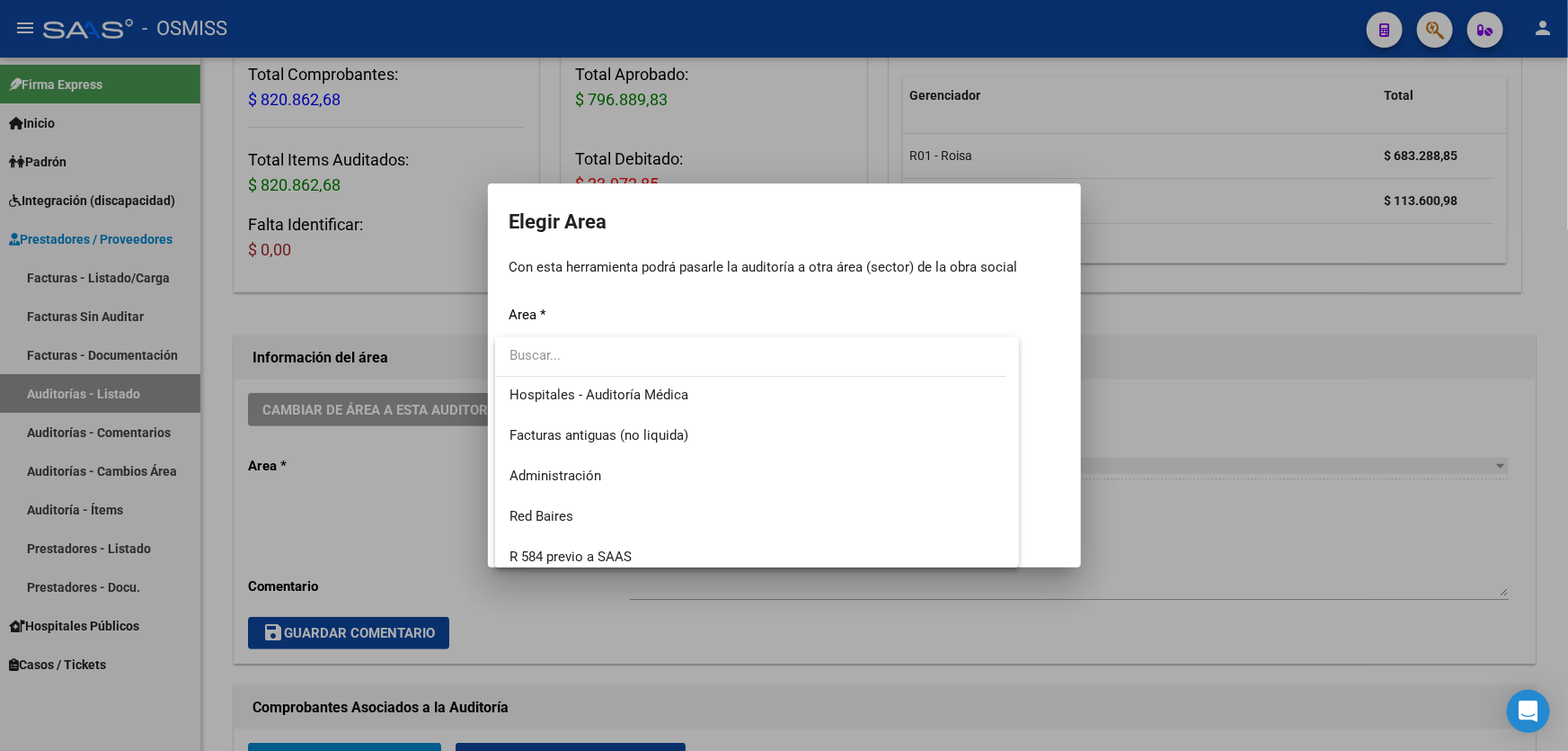
click at [644, 377] on div at bounding box center [751, 358] width 511 height 41
click at [644, 399] on span "Hospitales - Auditoría Médica" at bounding box center [599, 394] width 179 height 16
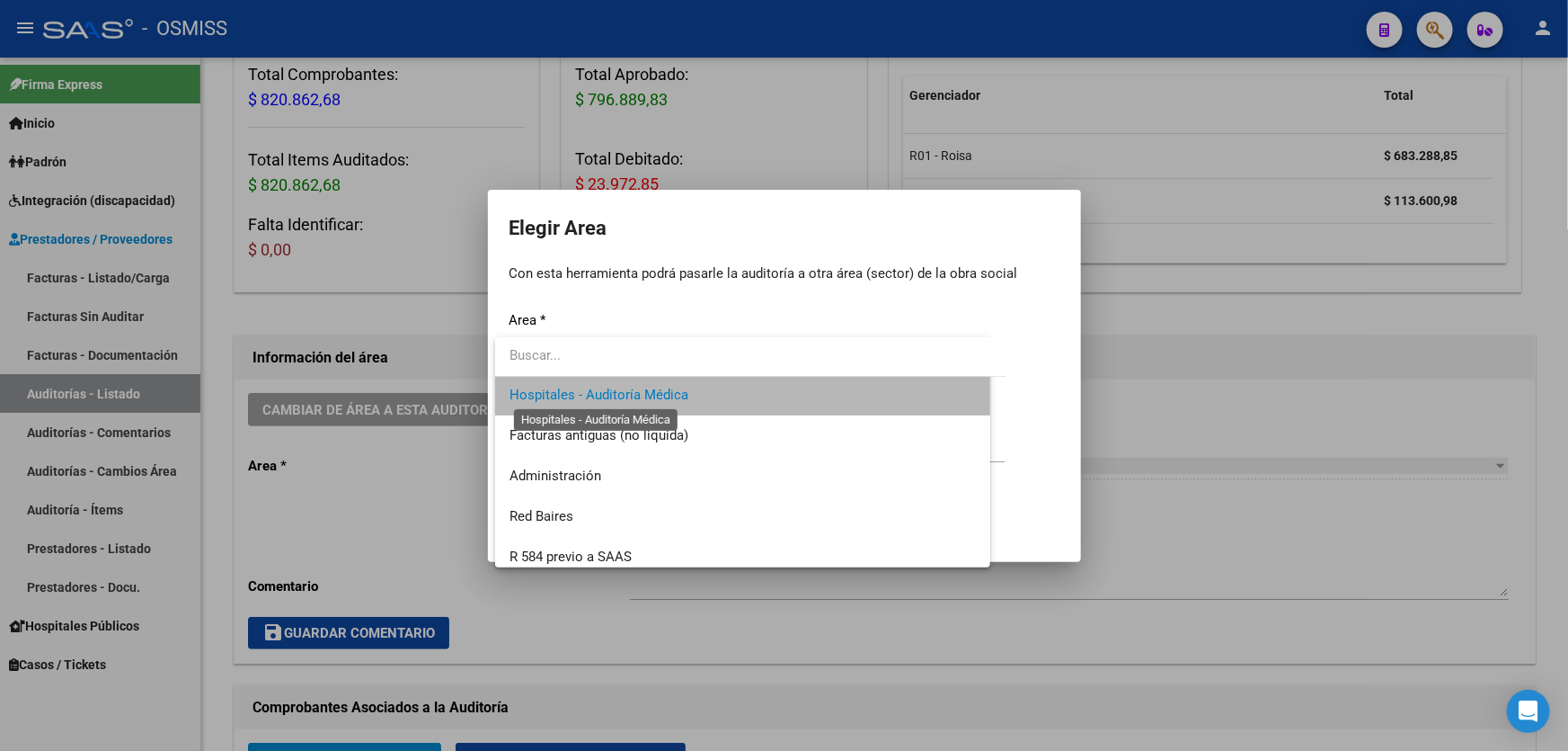
scroll to position [324, 0]
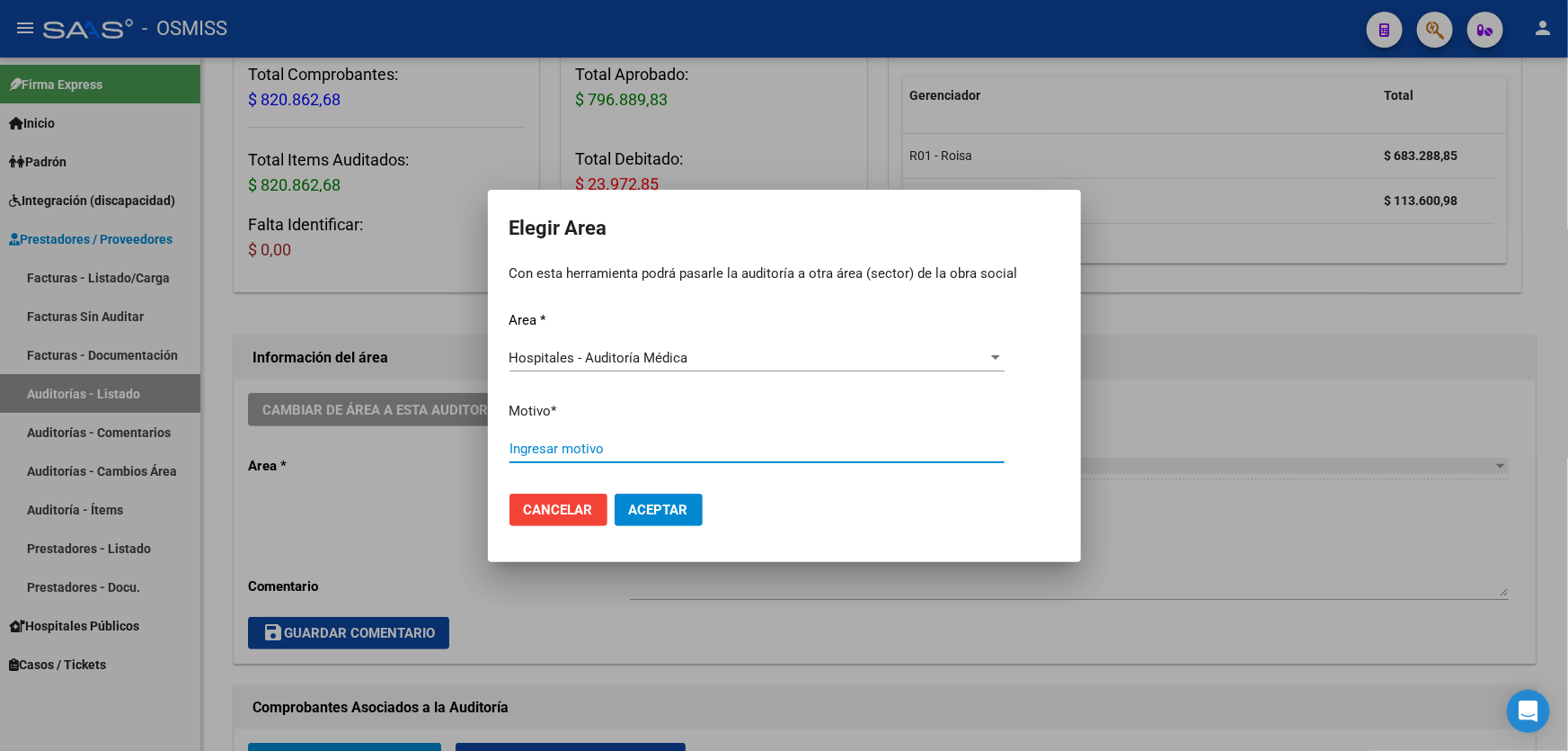
click at [653, 440] on input "Ingresar motivo" at bounding box center [756, 448] width 495 height 16
type input "AUDITADO"
click at [674, 499] on button "Aceptar" at bounding box center [658, 509] width 88 height 32
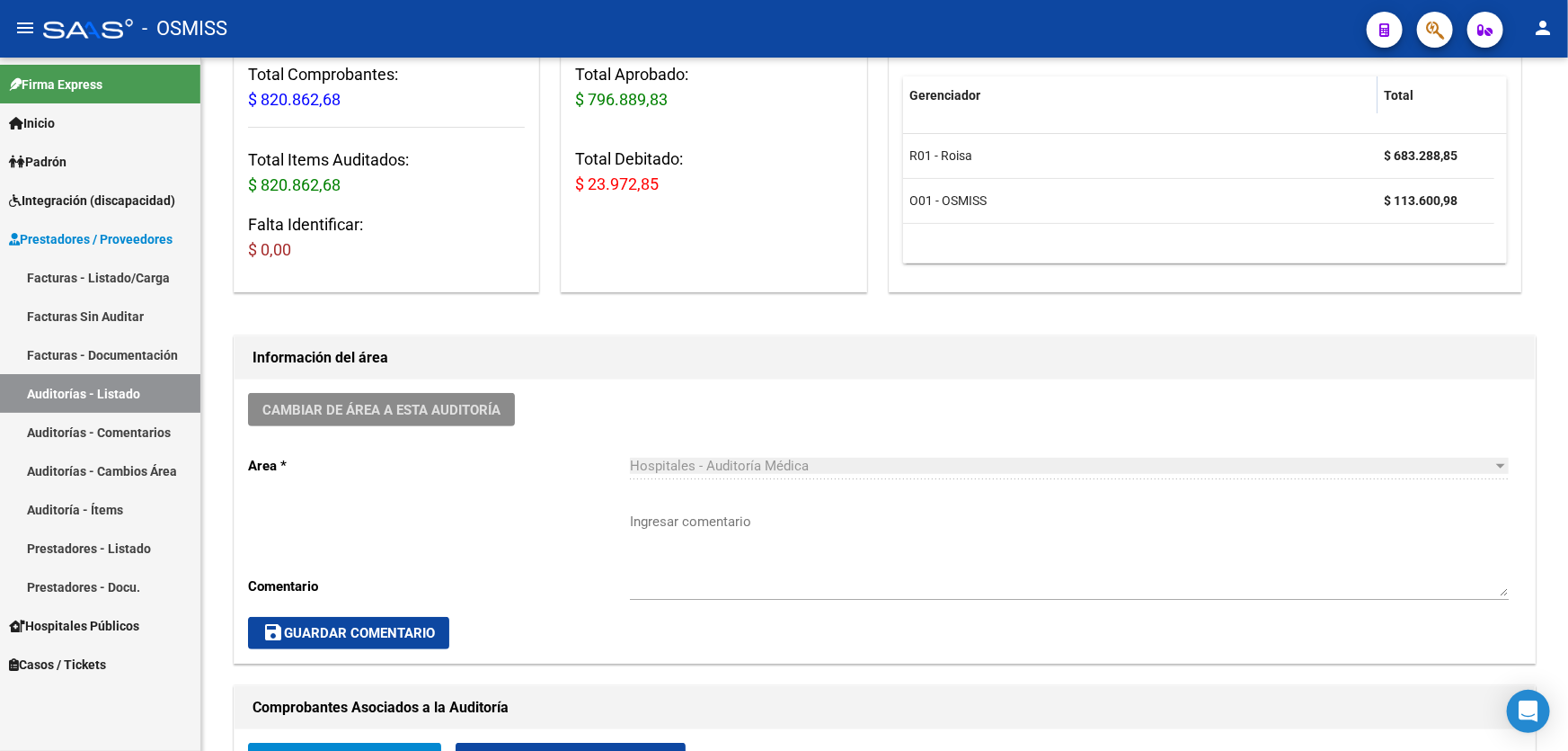
click at [93, 388] on link "Auditorías - Listado" at bounding box center [100, 393] width 200 height 39
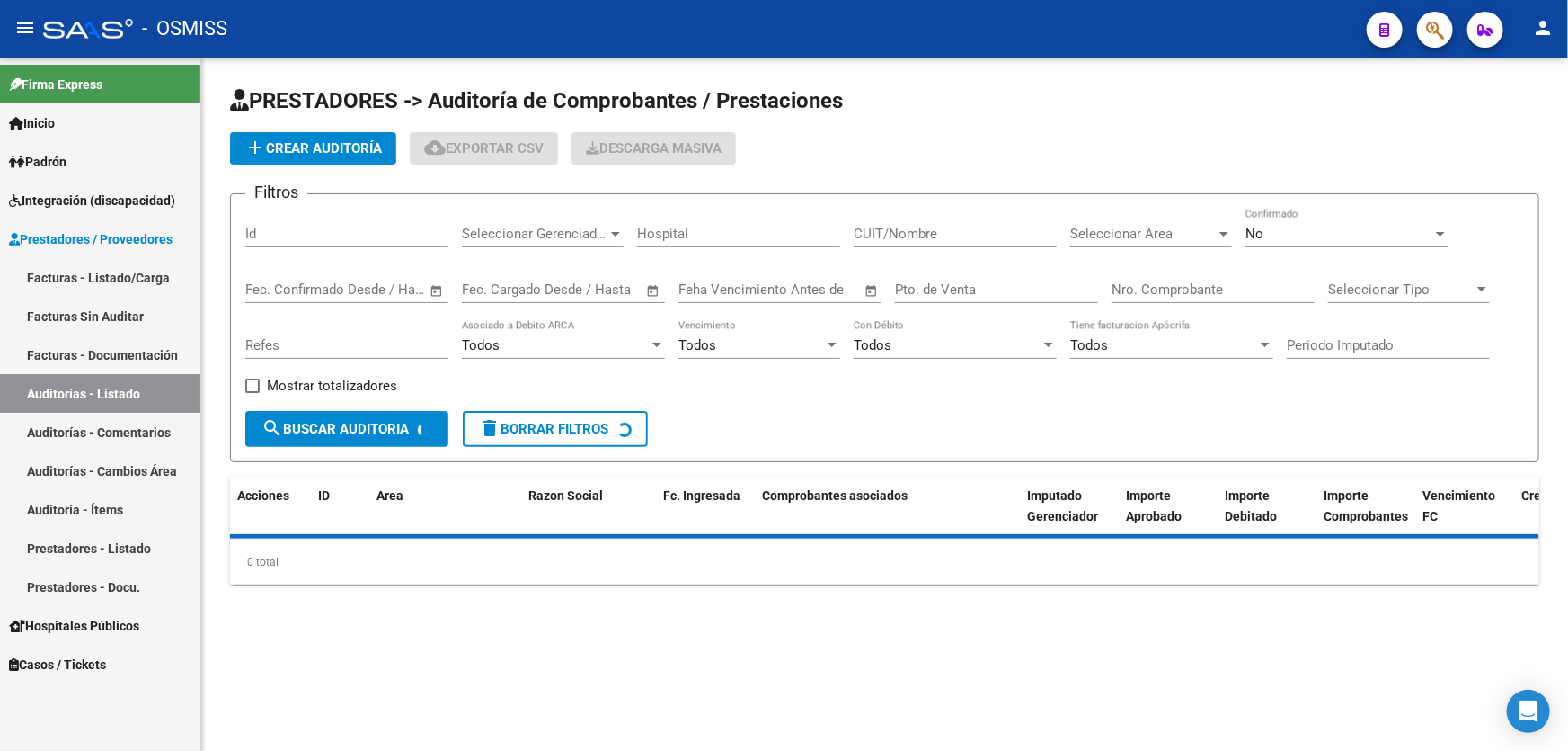
click at [354, 147] on span "add Crear Auditoría" at bounding box center [313, 148] width 138 height 16
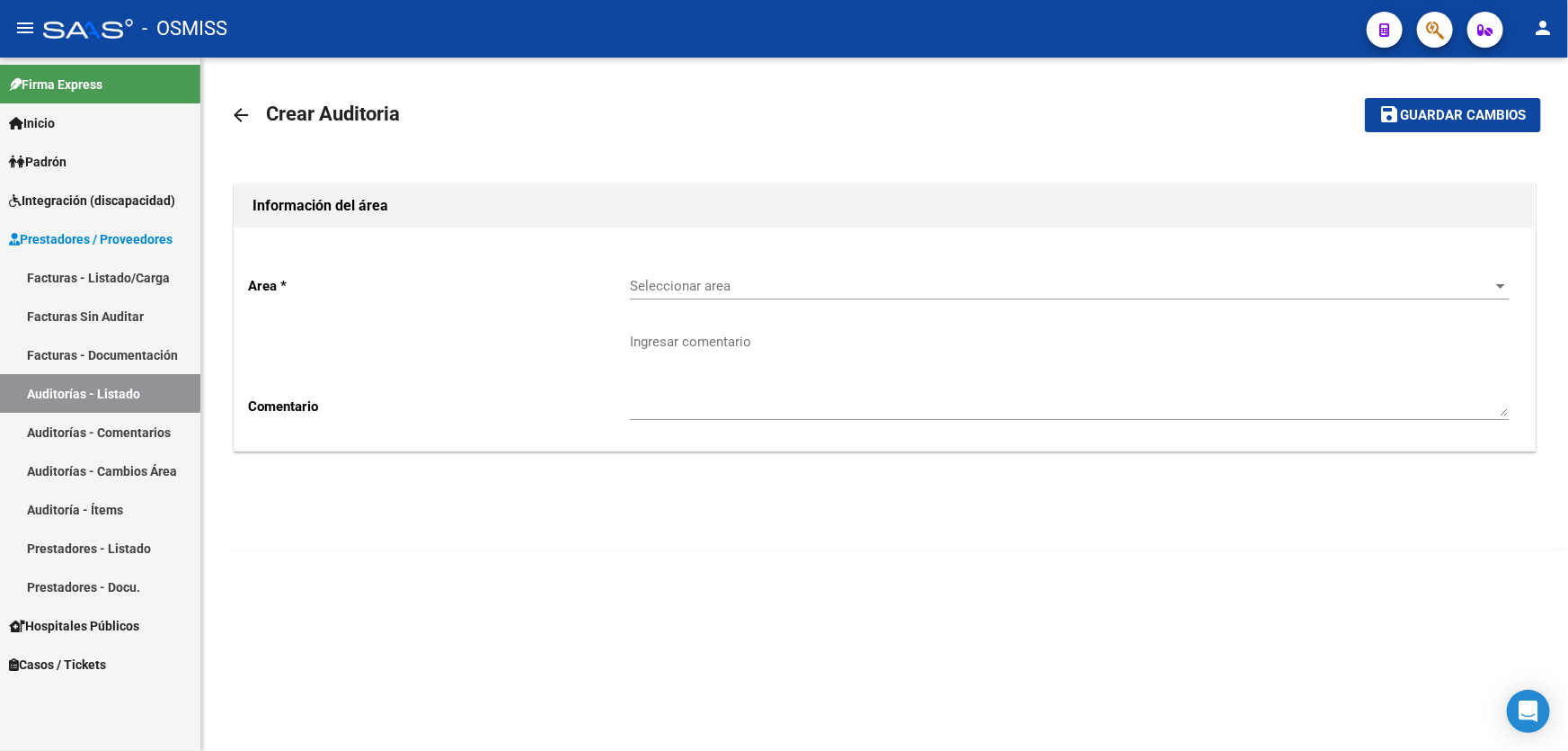
click at [685, 269] on div "Seleccionar area Seleccionar area" at bounding box center [1068, 280] width 878 height 39
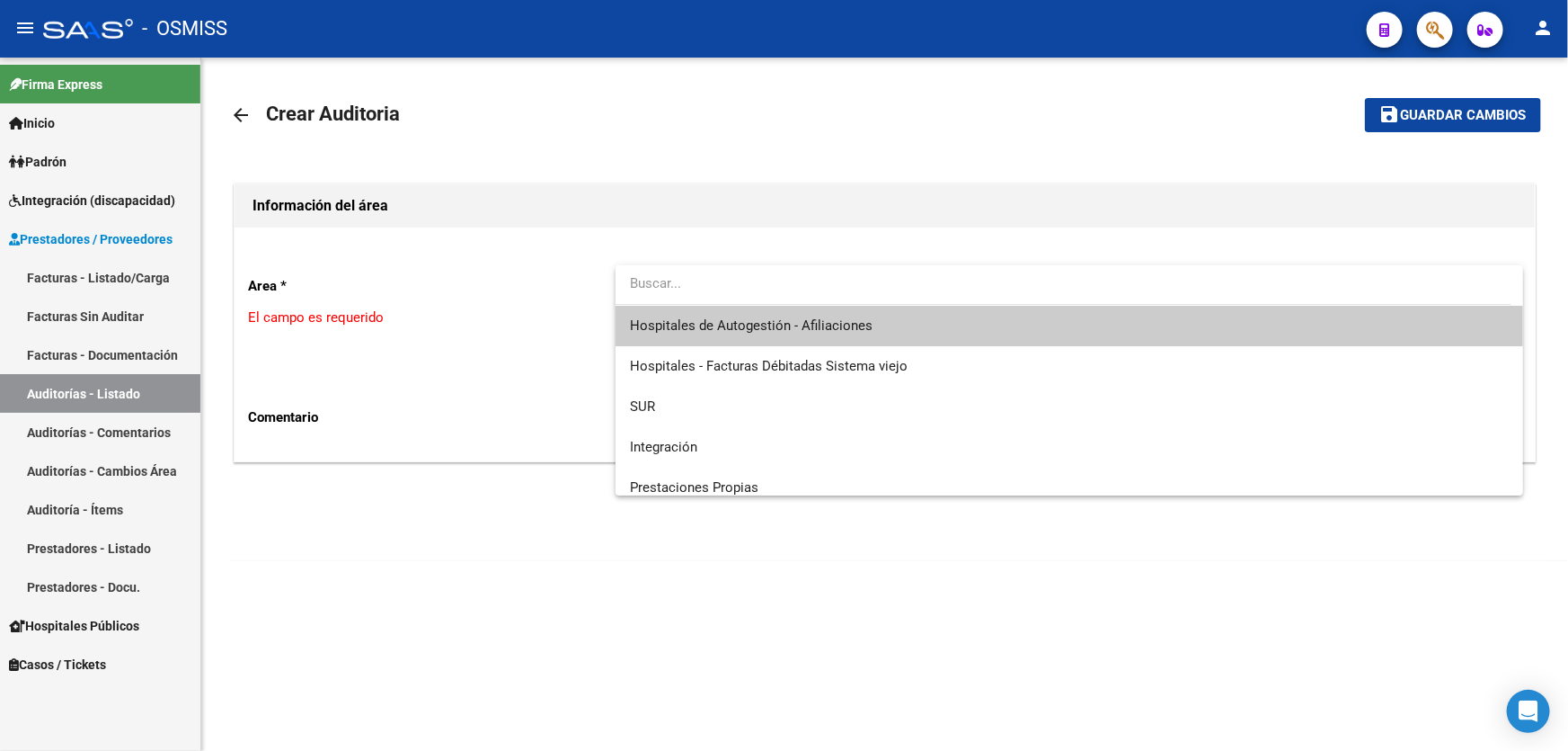
click at [694, 315] on span "Hospitales de Autogestión - Afiliaciones" at bounding box center [1068, 326] width 878 height 41
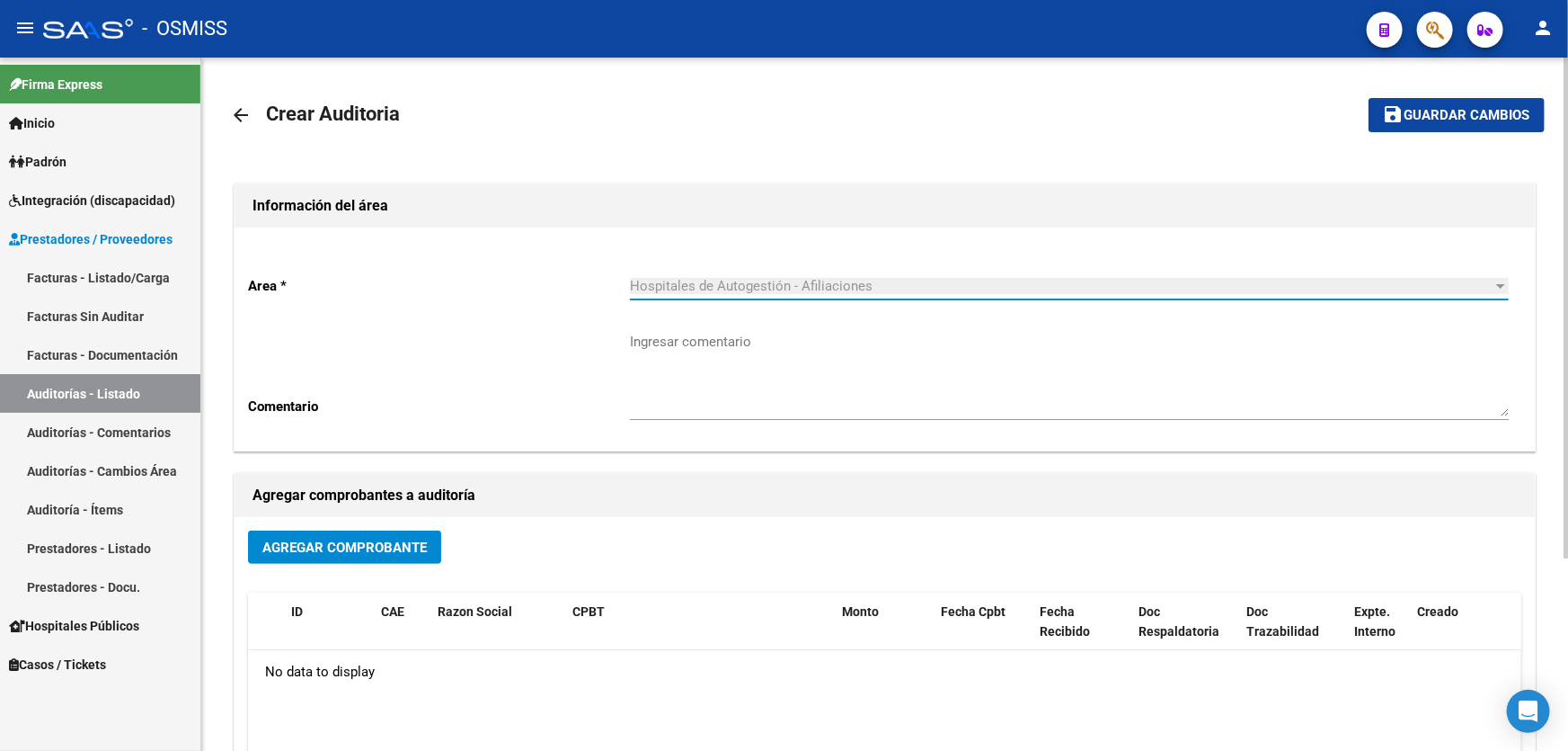
click at [358, 553] on button "Agregar Comprobante" at bounding box center [344, 547] width 193 height 33
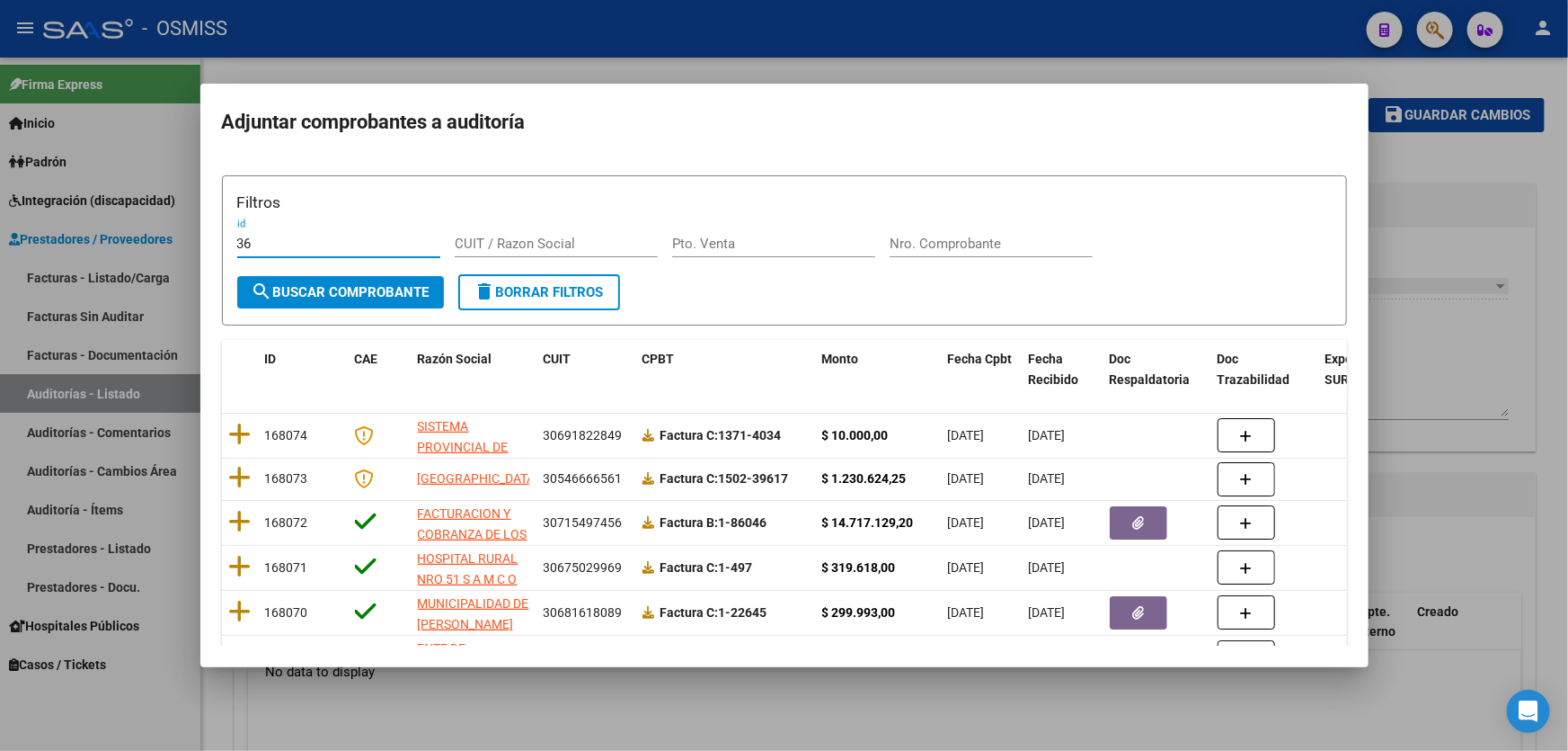
type input "3"
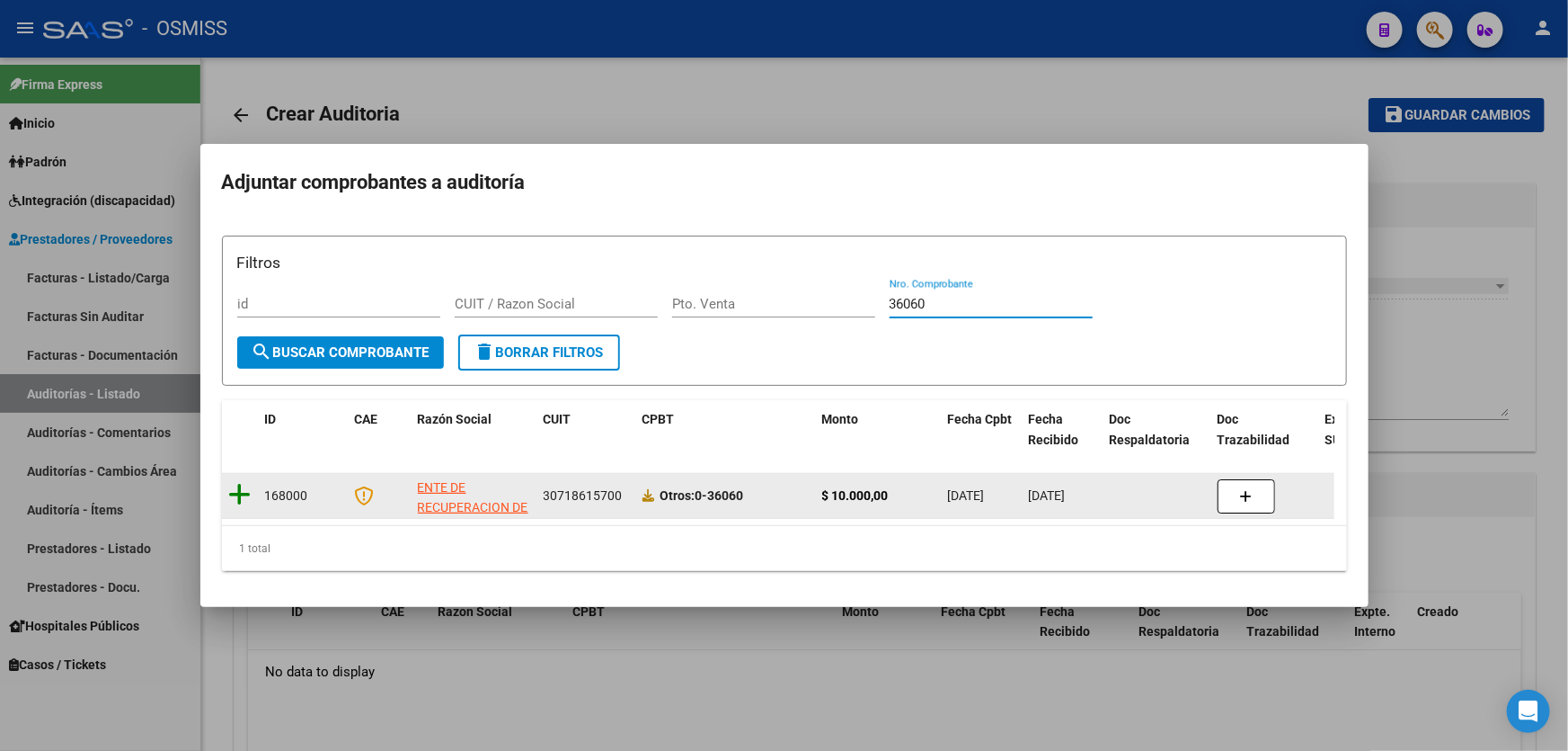
type input "36060"
click at [242, 487] on icon at bounding box center [240, 494] width 22 height 25
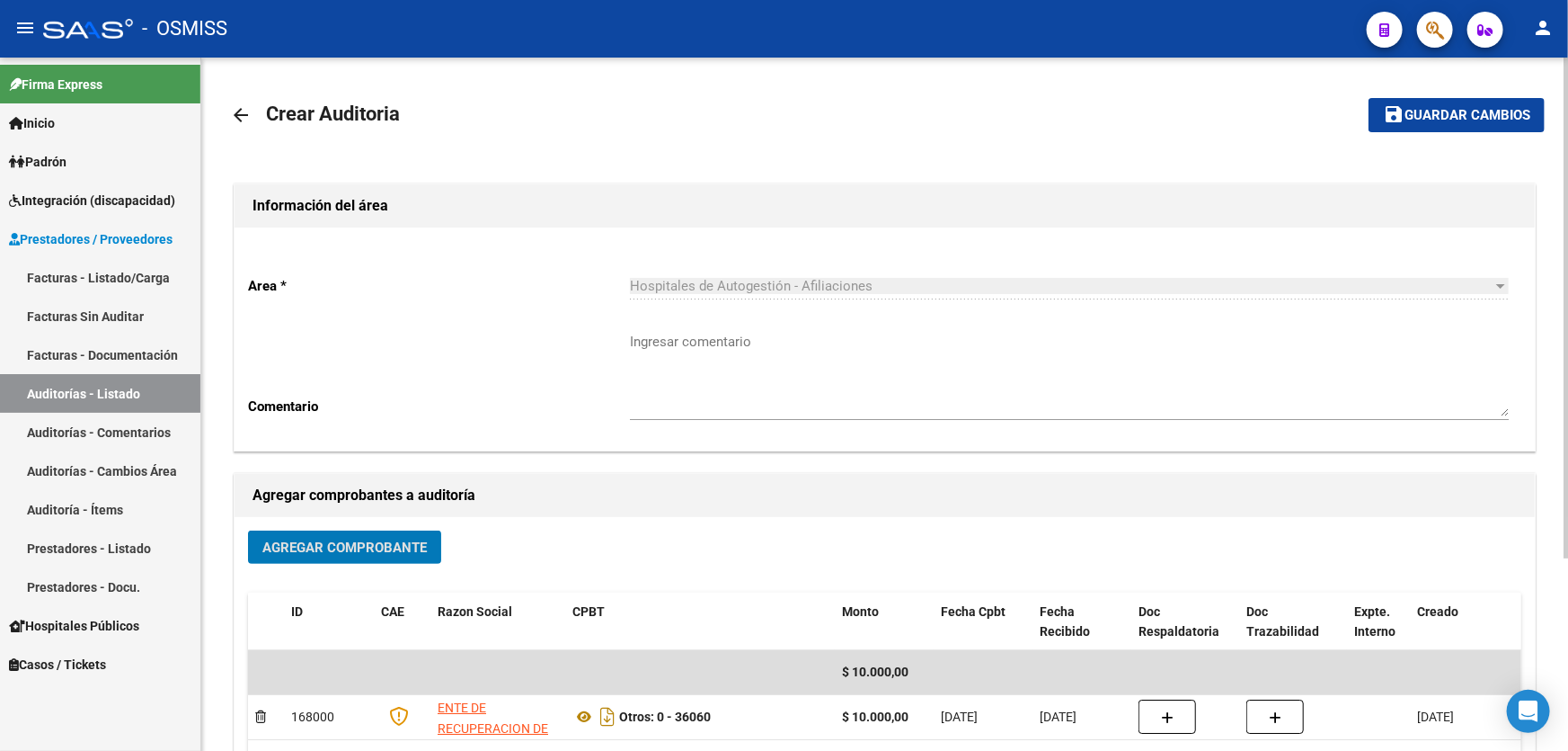
click at [1433, 106] on span "save Guardar cambios" at bounding box center [1457, 113] width 147 height 16
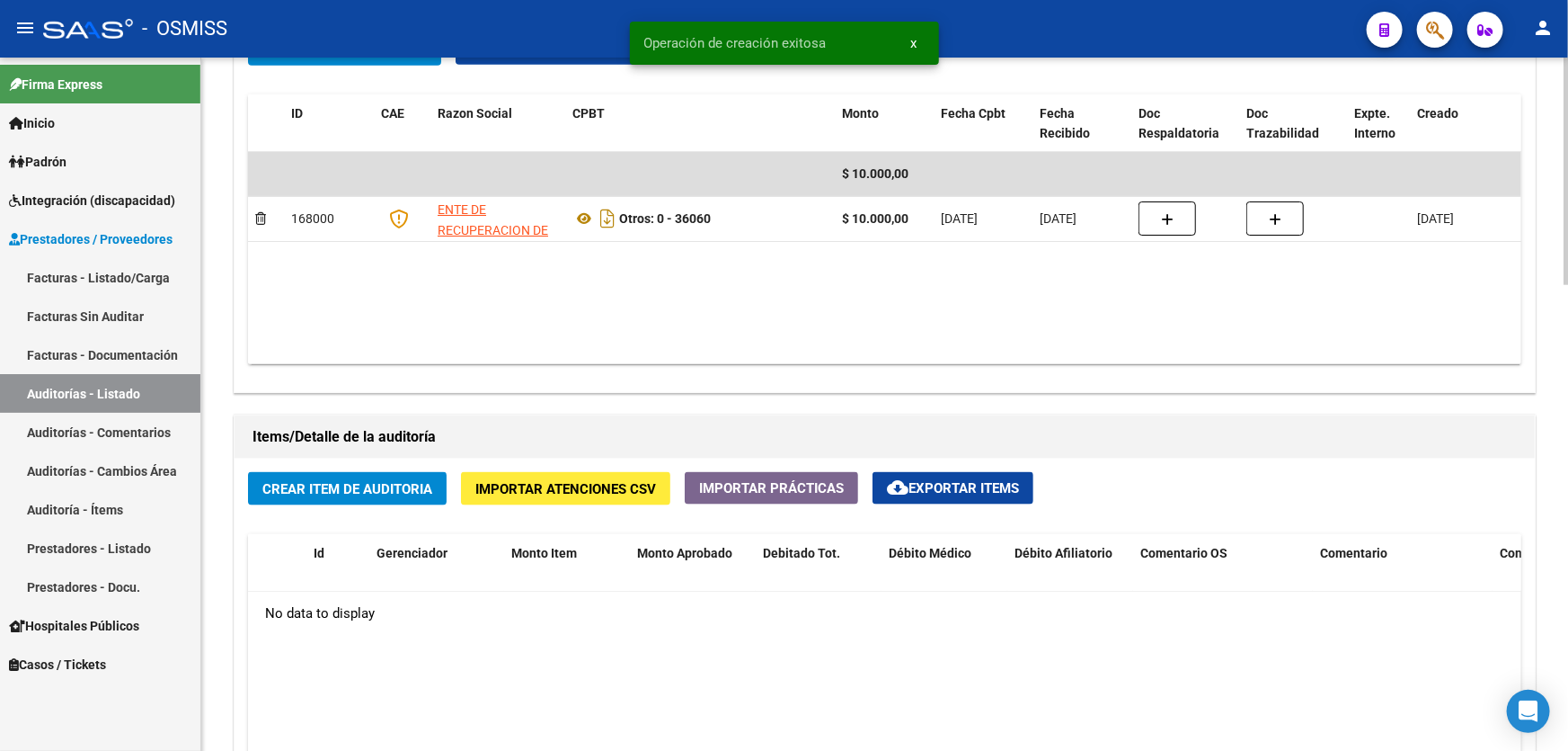
scroll to position [980, 0]
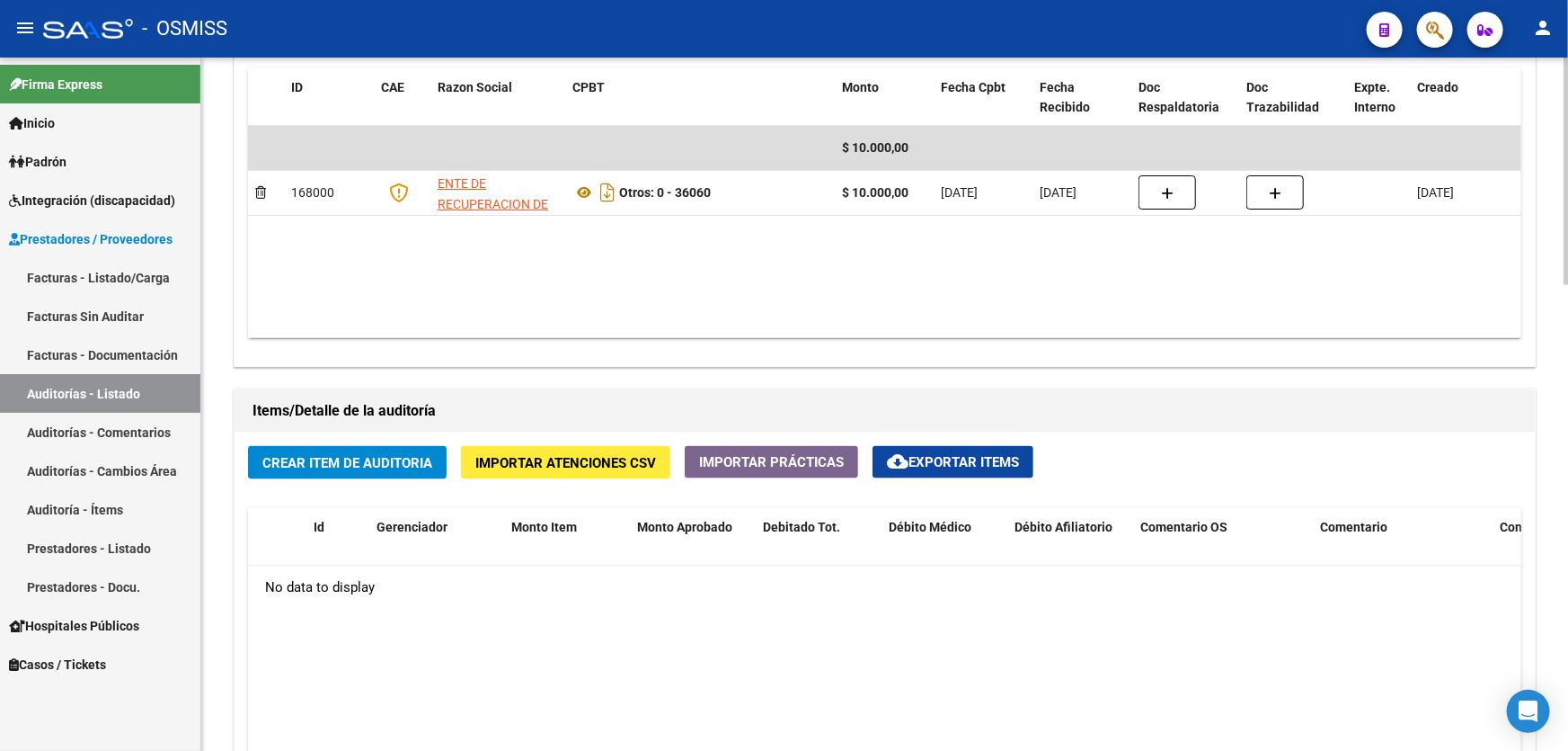
drag, startPoint x: 968, startPoint y: 360, endPoint x: 716, endPoint y: 369, distance: 252.2
click at [963, 360] on div "Agregar Comprobante cloud_download Exportar Comprobantes ID CAE Razon Social CP…" at bounding box center [884, 179] width 1300 height 373
click at [947, 312] on datatable-body "$ 10.000,00 168000 ENTE DE RECUPERACION DE FONDOS PARA EL FORTALECIMIENTO DEL S…" at bounding box center [884, 232] width 1273 height 212
click at [380, 469] on button "Crear Item de Auditoria" at bounding box center [347, 462] width 199 height 33
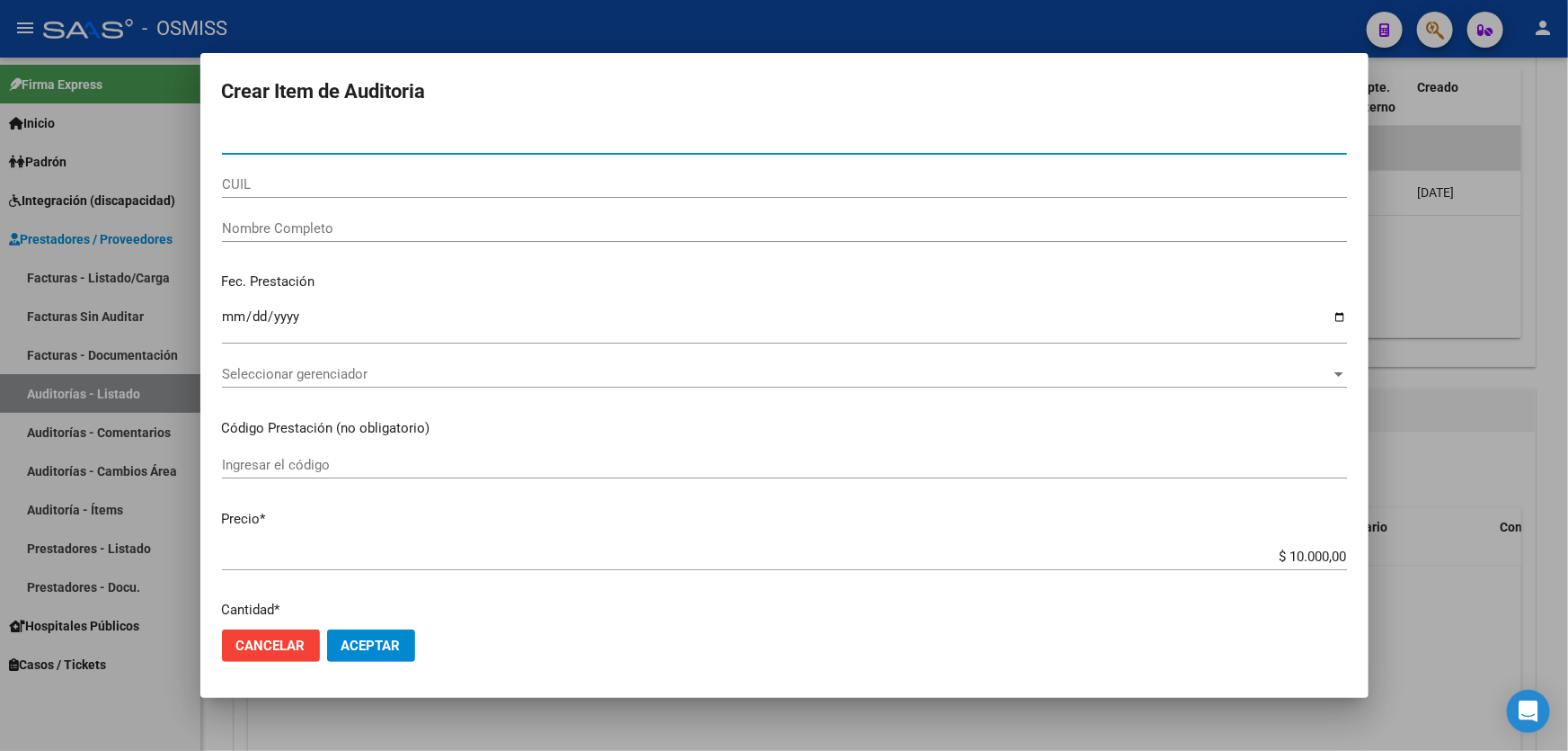
type input "48608850"
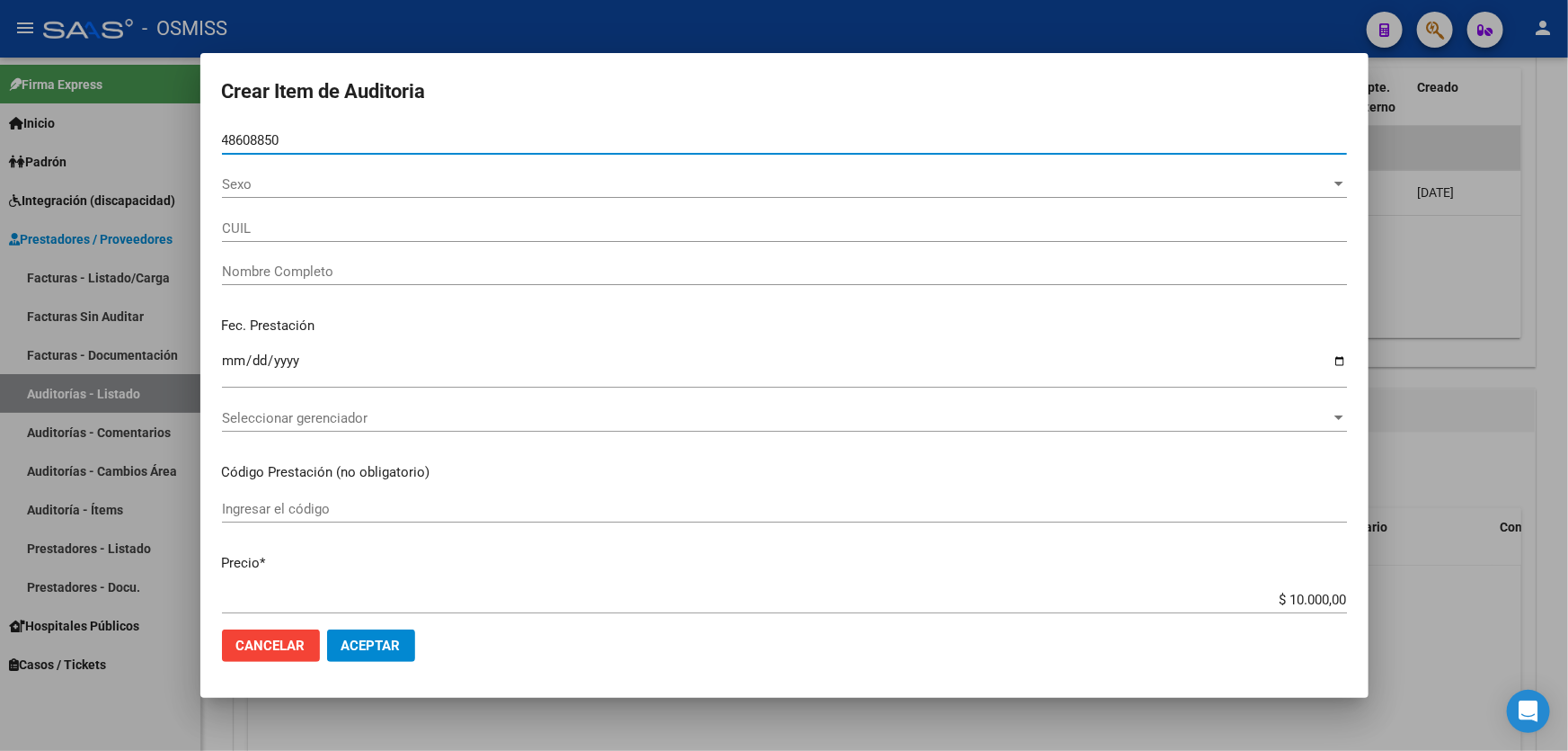
type input "27486088503"
type input "PUJADO MARTIN ULISES"
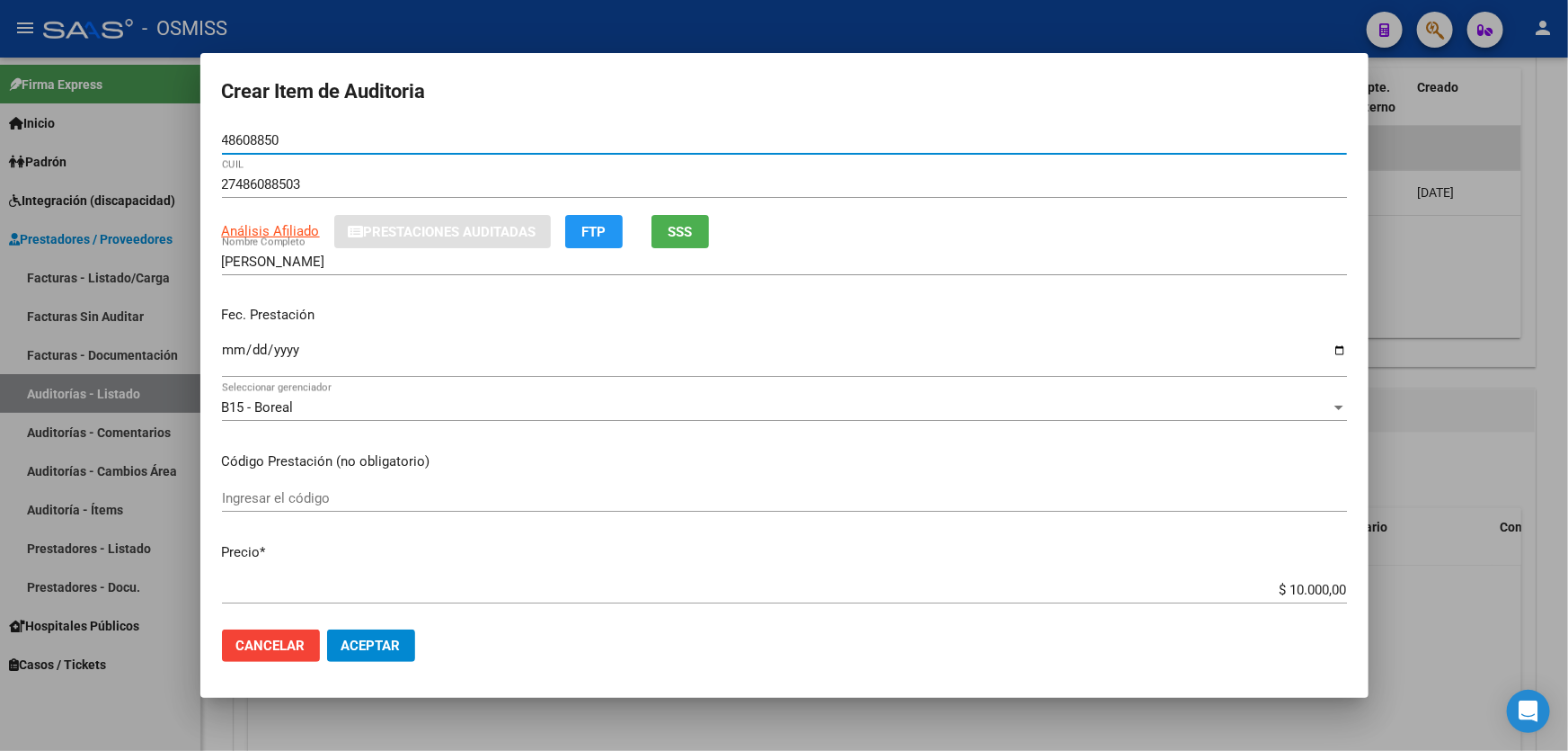
type input "48608850"
click at [235, 344] on div "Fec. Prestación Ingresar la fecha" at bounding box center [784, 343] width 1124 height 103
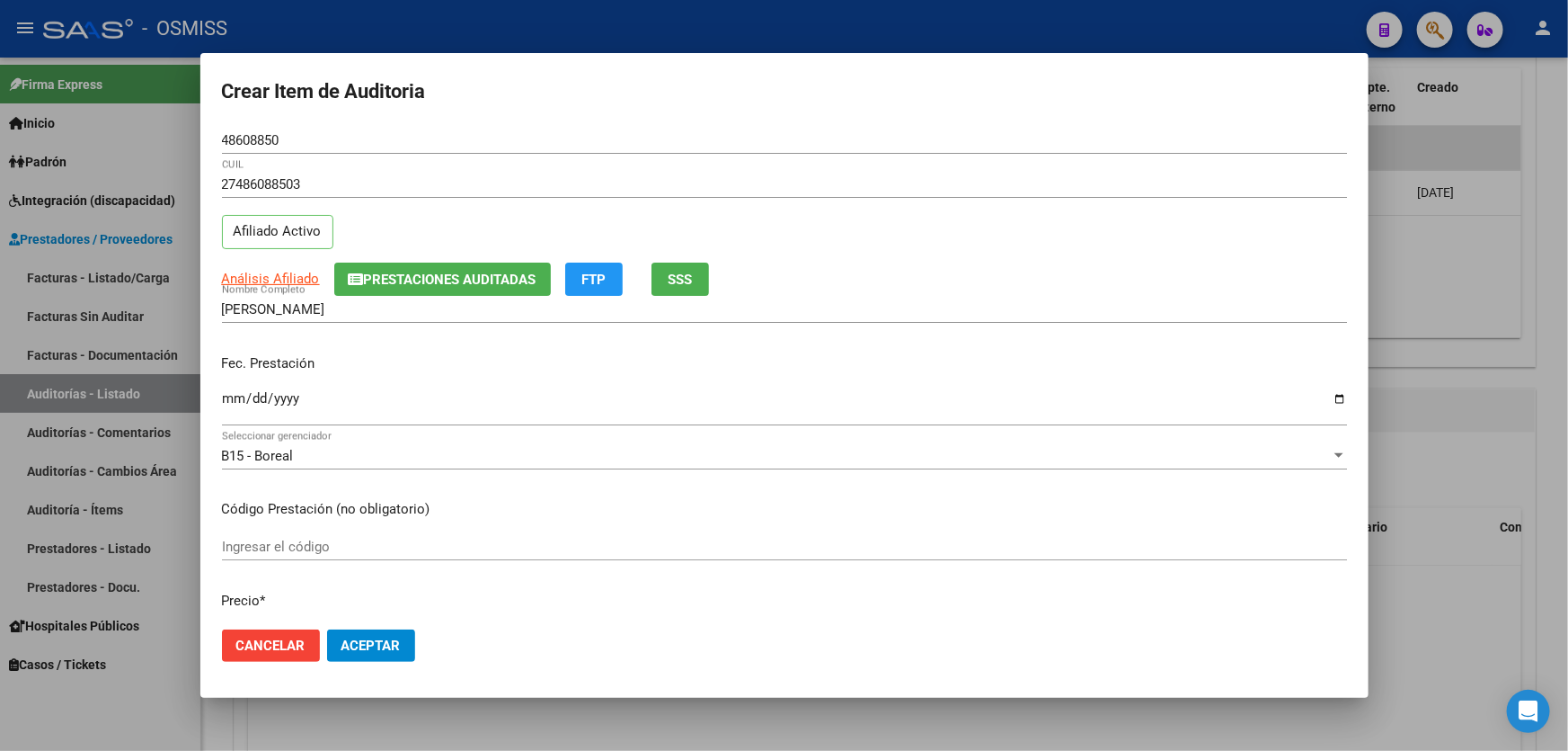
click at [228, 397] on input "Ingresar la fecha" at bounding box center [784, 405] width 1124 height 29
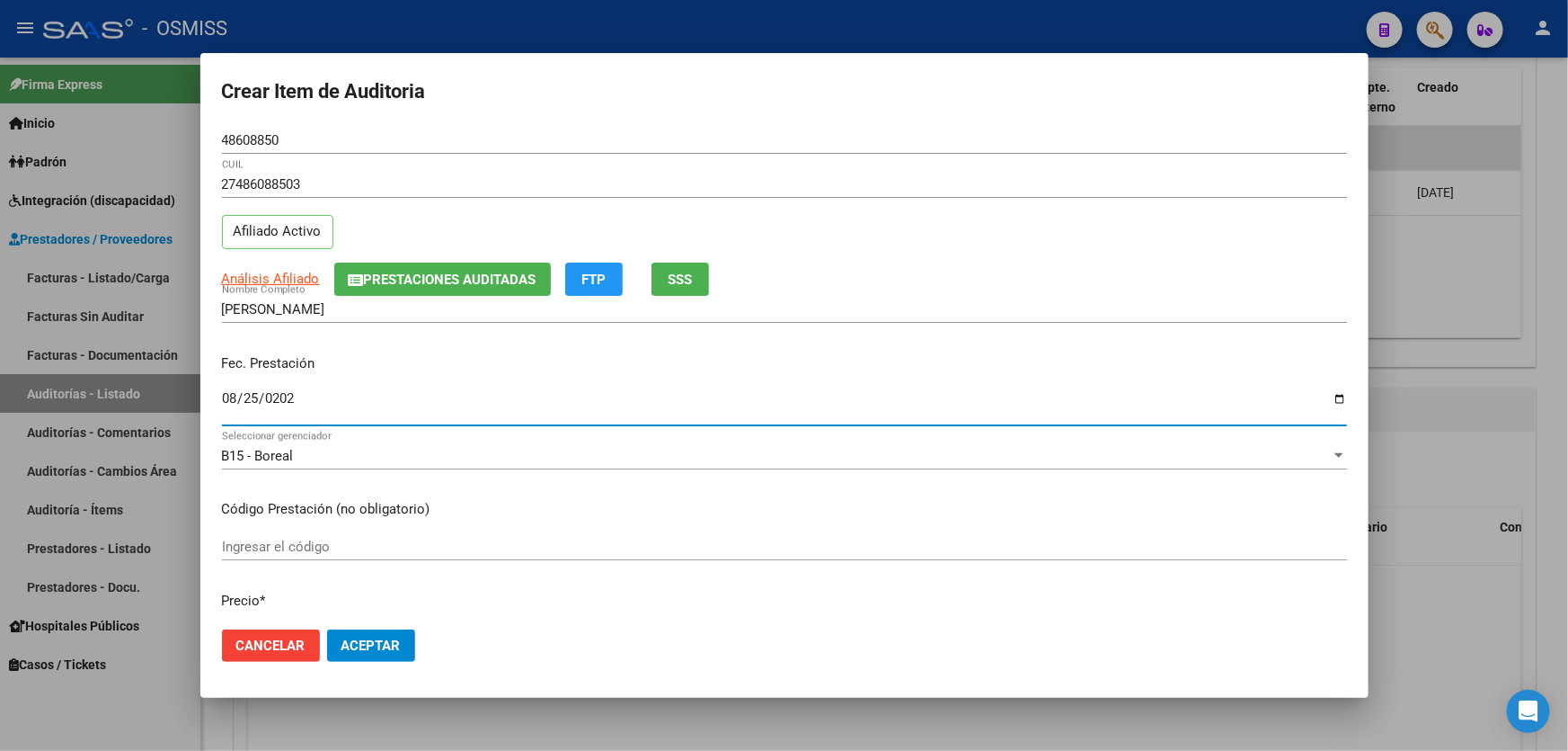
type input "2025-08-25"
click at [391, 655] on button "Aceptar" at bounding box center [371, 644] width 88 height 32
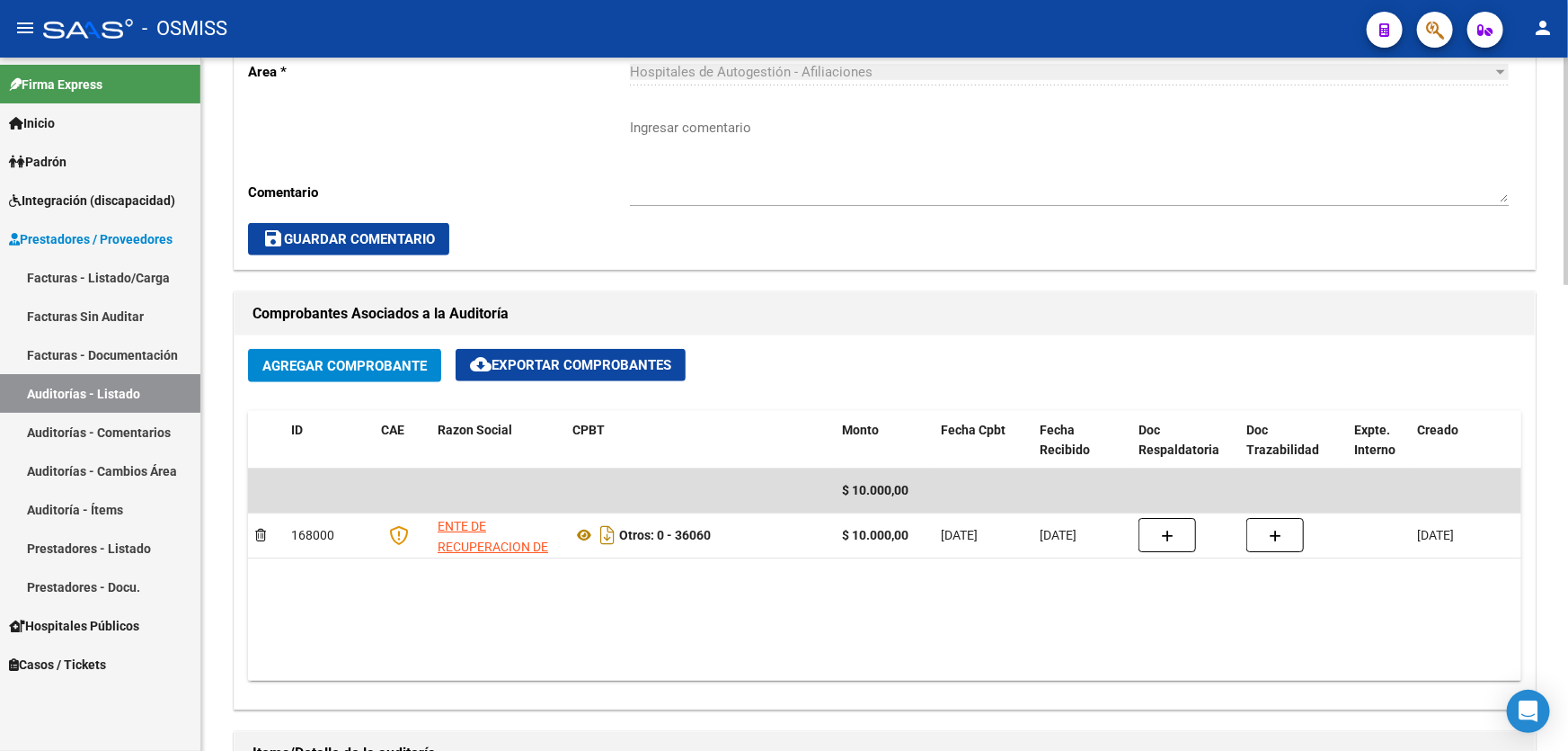
scroll to position [409, 0]
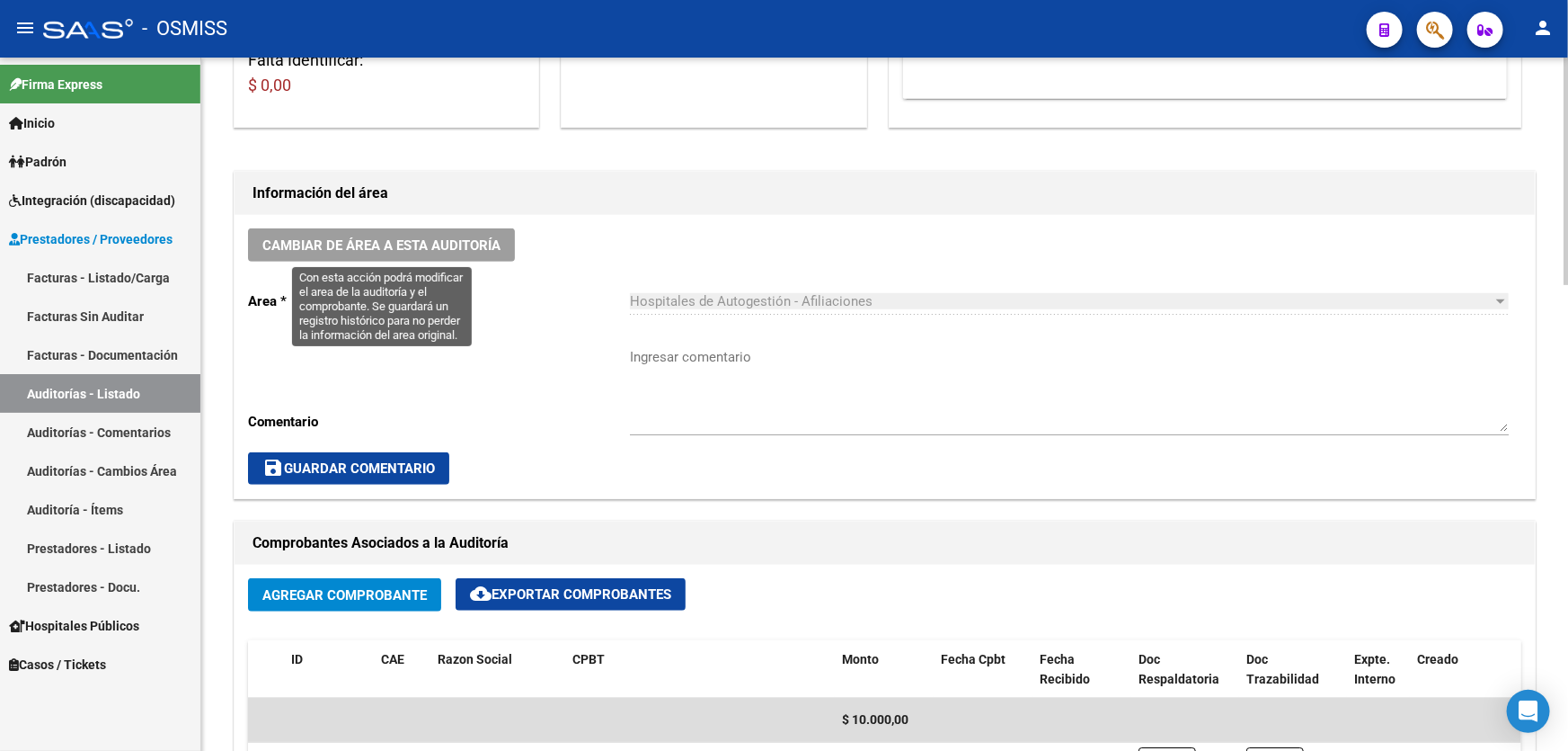
click at [456, 249] on span "Cambiar de área a esta auditoría" at bounding box center [382, 245] width 238 height 16
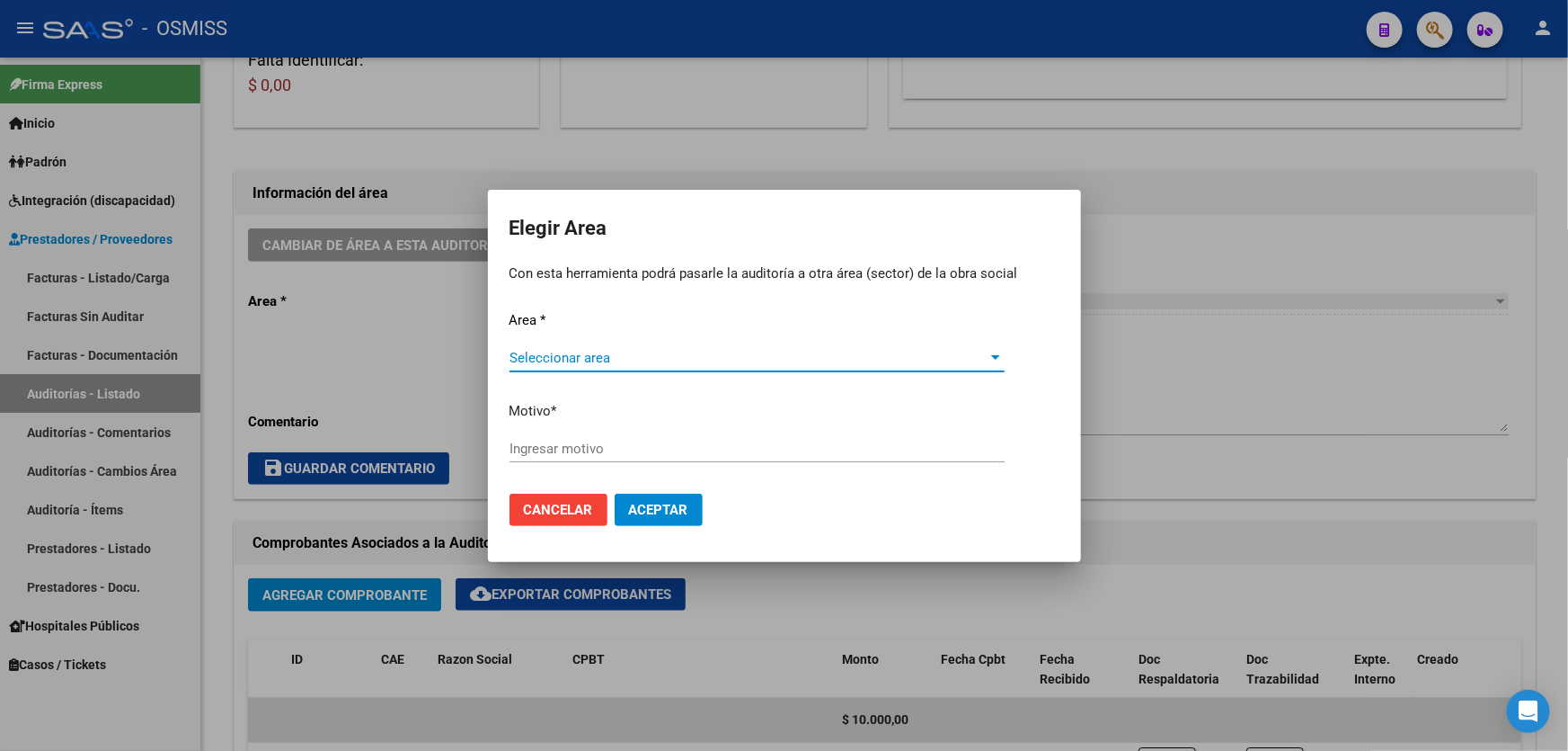
click at [627, 344] on div "Seleccionar area Seleccionar area" at bounding box center [756, 358] width 495 height 27
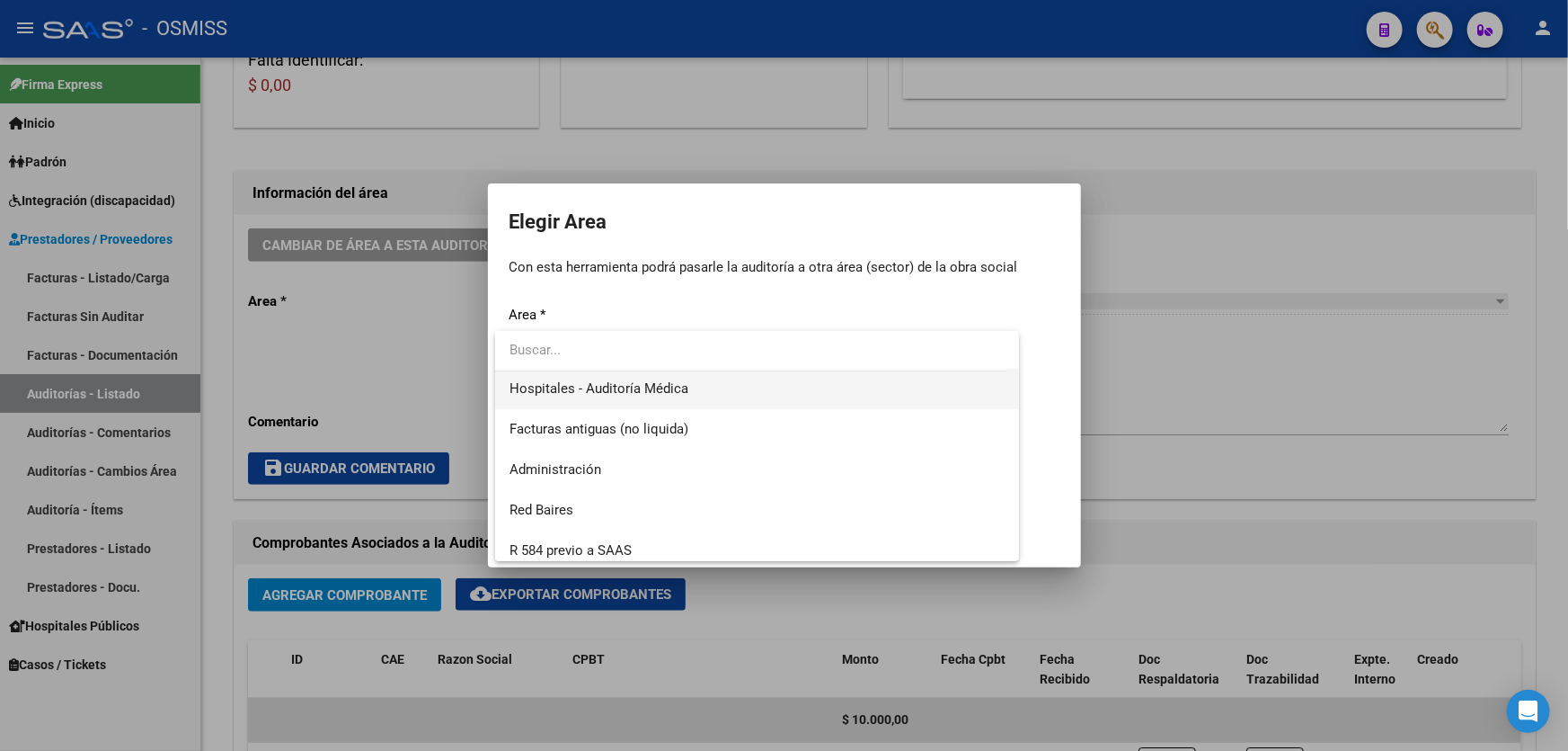
click at [641, 387] on span "Hospitales - Auditoría Médica" at bounding box center [599, 388] width 179 height 16
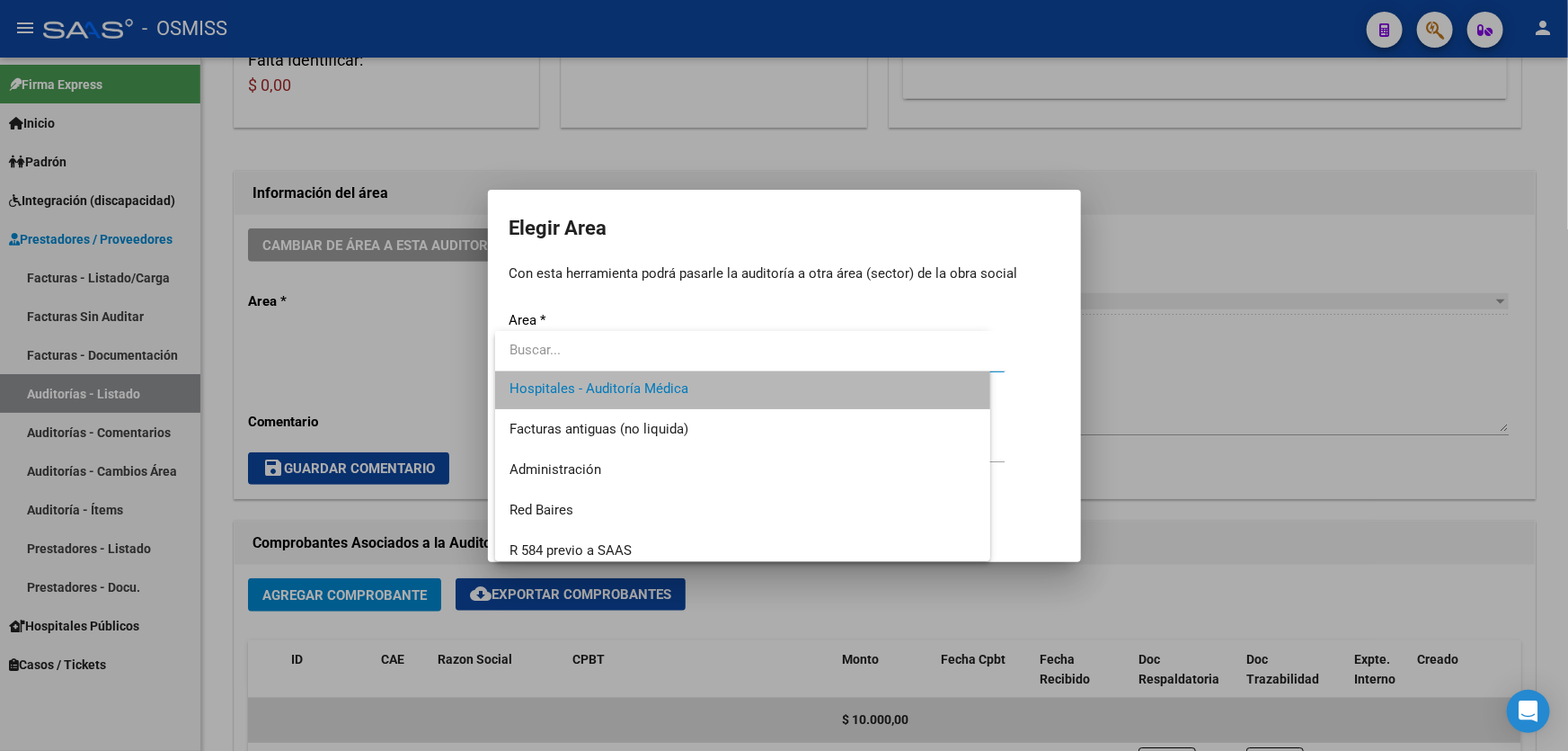
scroll to position [324, 0]
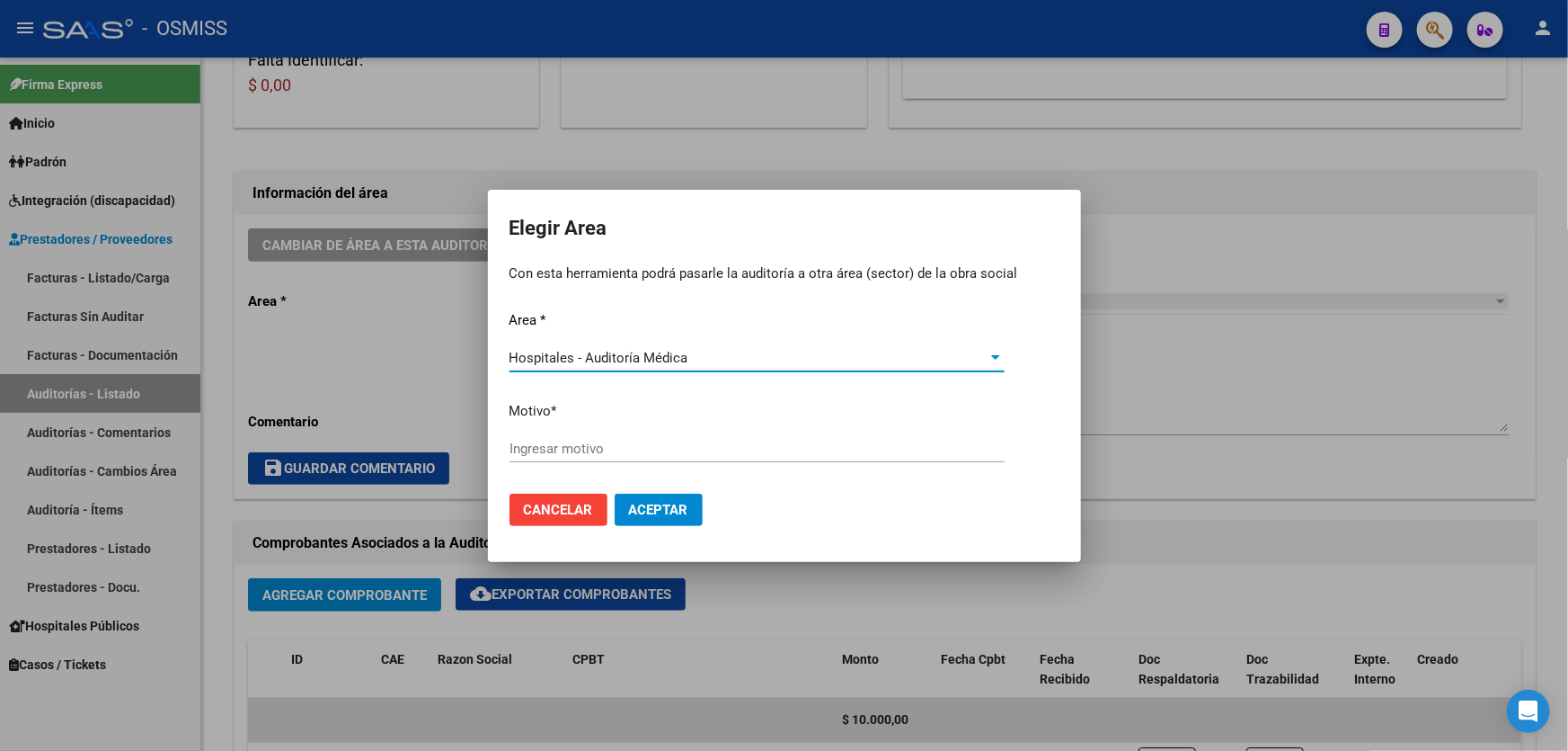
drag, startPoint x: 646, startPoint y: 413, endPoint x: 631, endPoint y: 441, distance: 31.8
click at [646, 415] on p "Motivo *" at bounding box center [784, 411] width 550 height 20
click at [633, 441] on input "Ingresar motivo" at bounding box center [756, 448] width 495 height 16
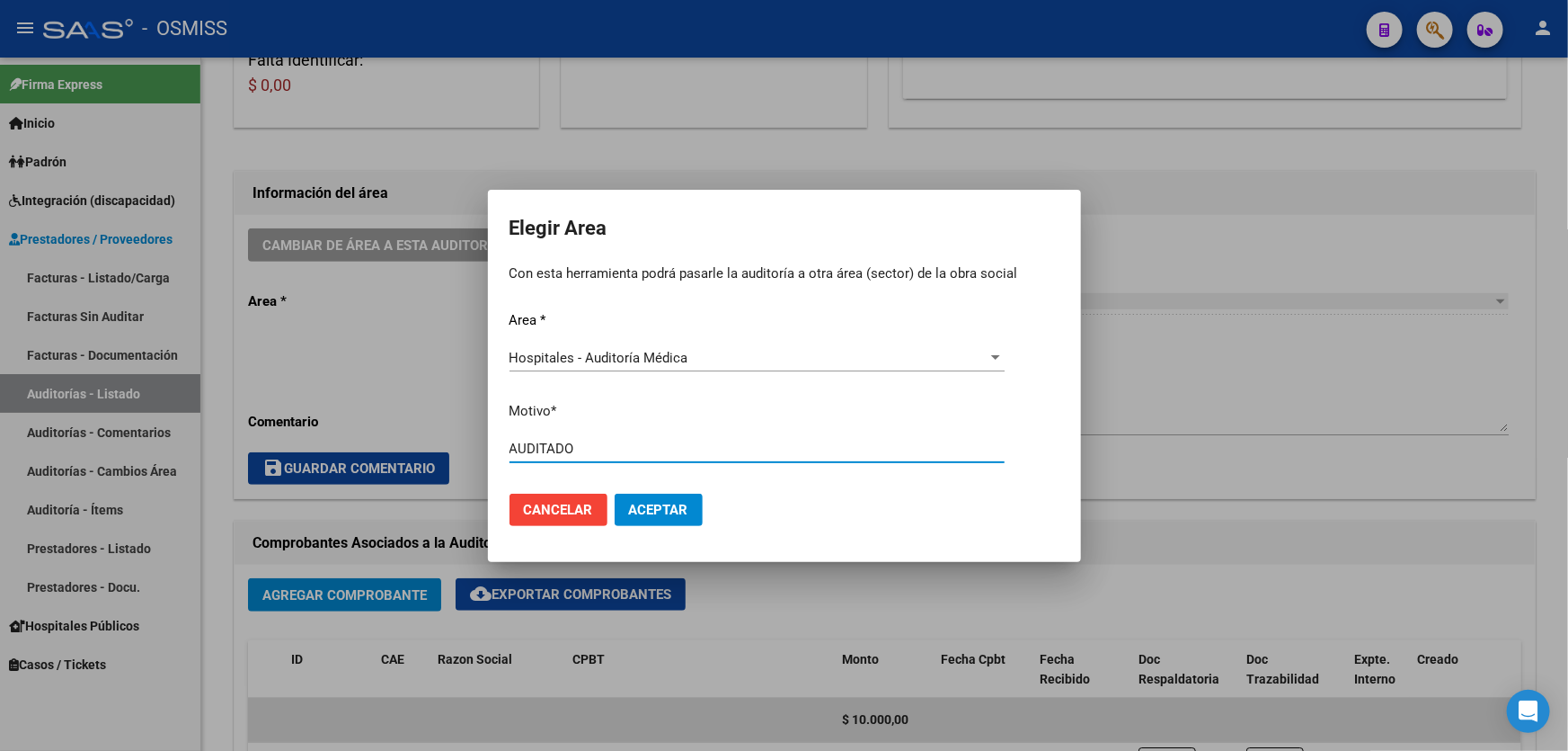
type input "AUDITADO"
click at [672, 502] on span "Aceptar" at bounding box center [658, 510] width 59 height 16
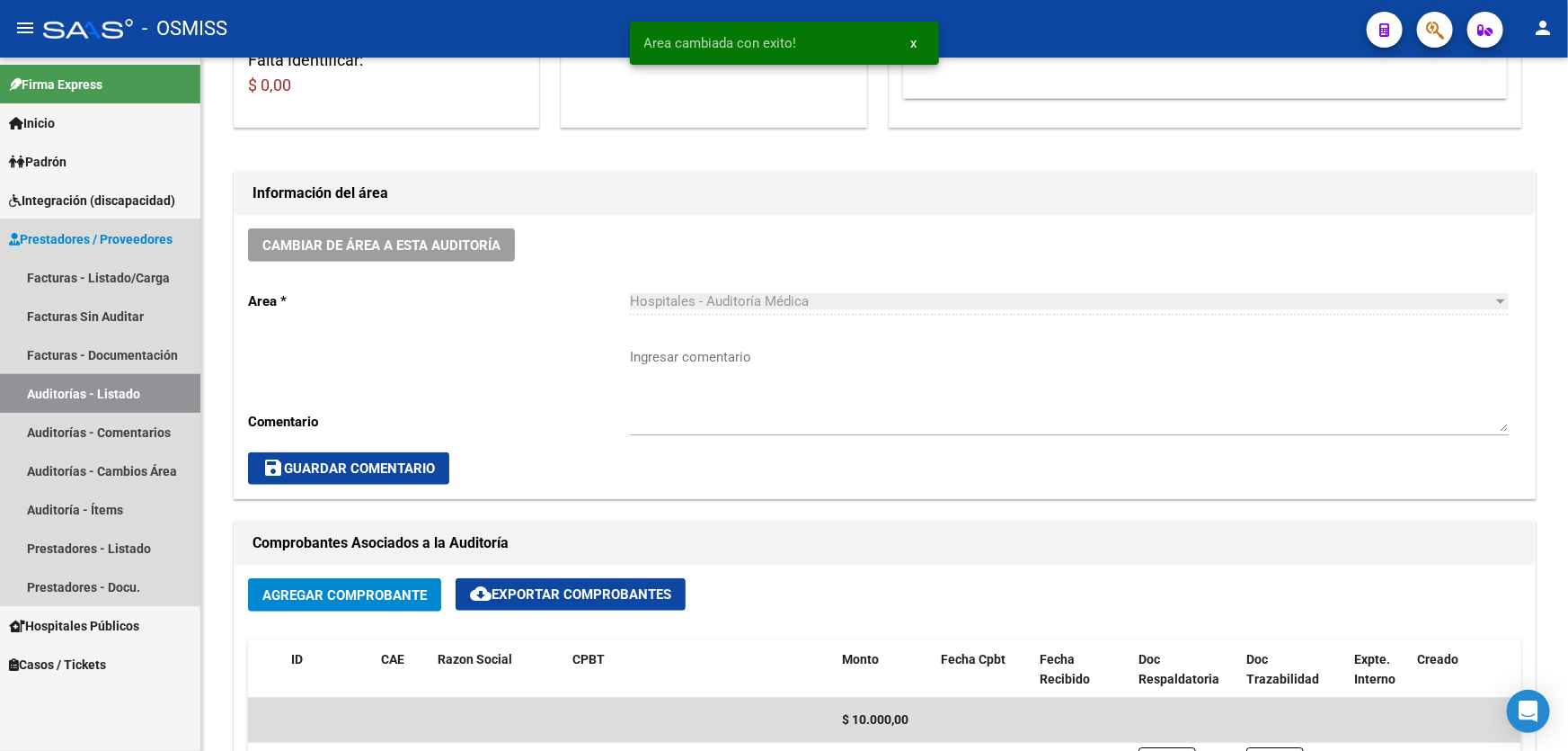
click at [152, 395] on link "Auditorías - Listado" at bounding box center [100, 393] width 200 height 39
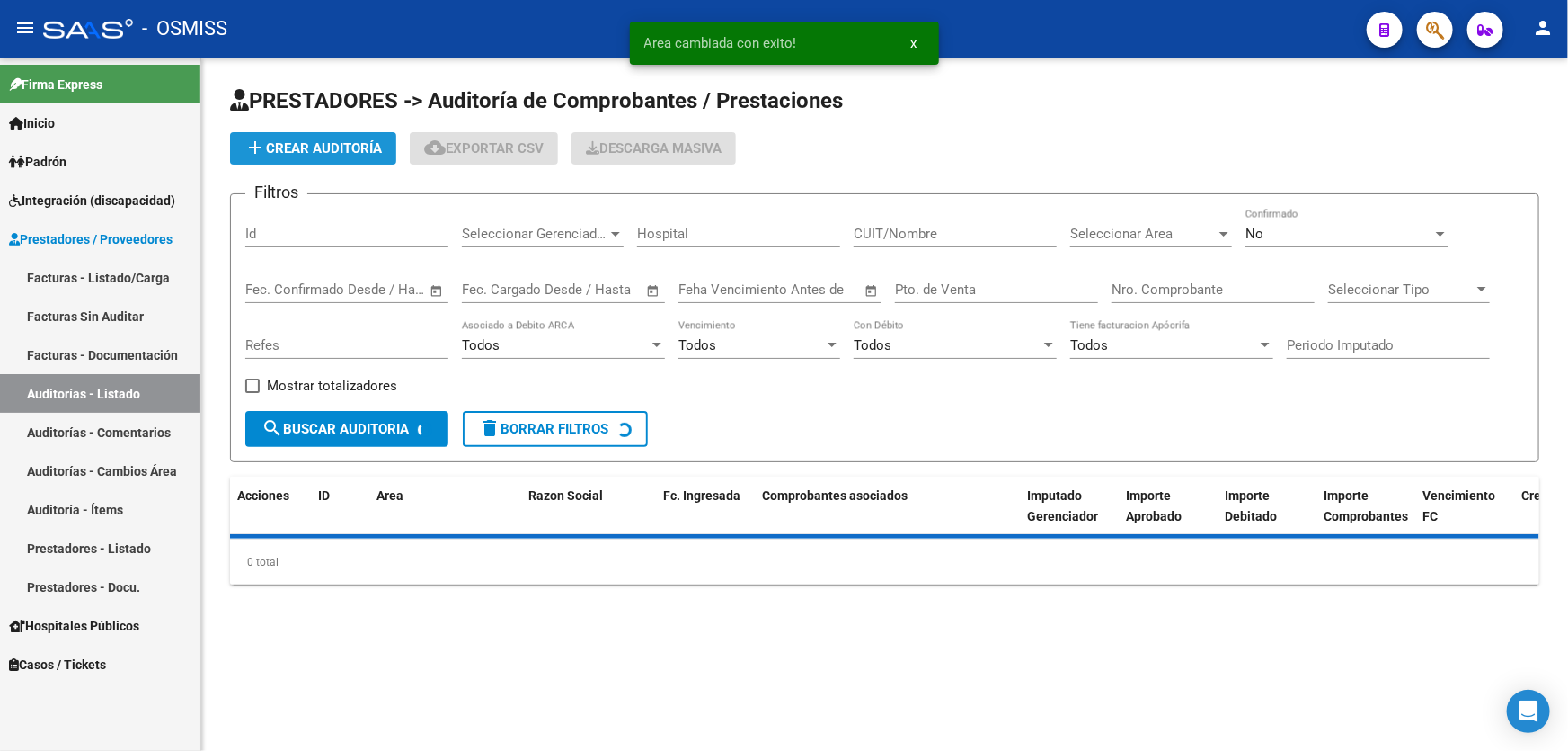
click at [288, 157] on button "add Crear Auditoría" at bounding box center [313, 147] width 167 height 32
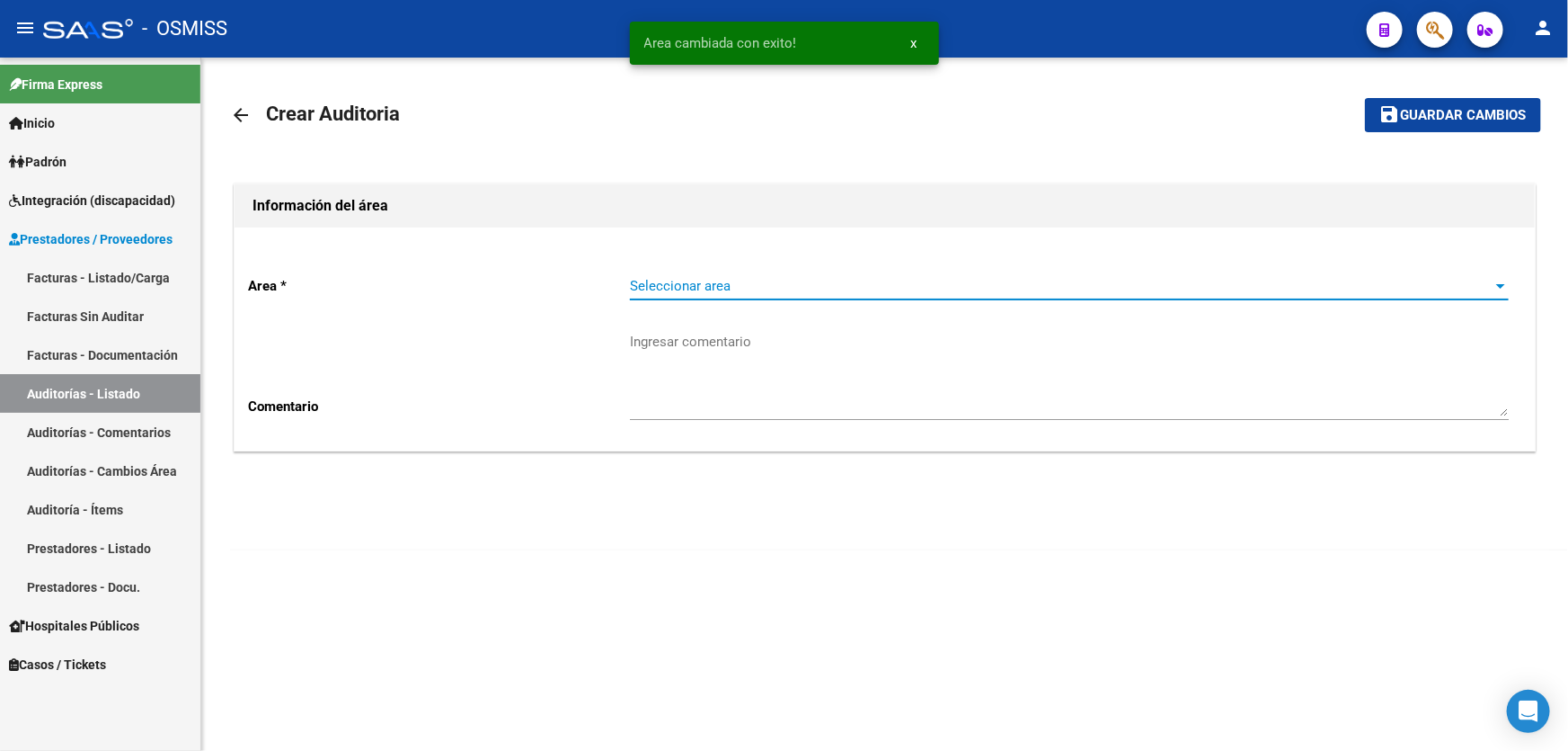
click at [868, 286] on span "Seleccionar area" at bounding box center [1061, 286] width 862 height 16
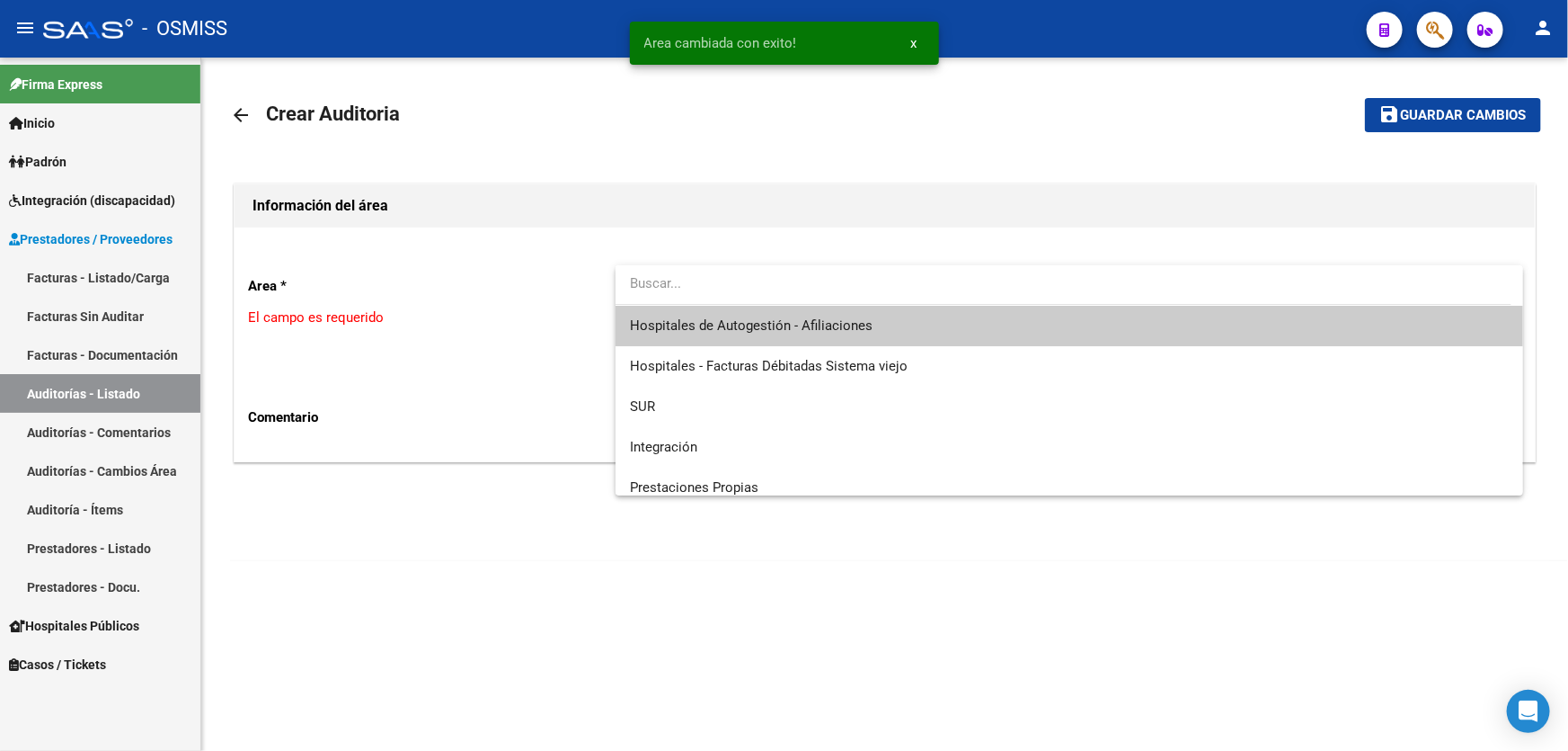
click at [880, 318] on span "Hospitales de Autogestión - Afiliaciones" at bounding box center [1068, 326] width 878 height 41
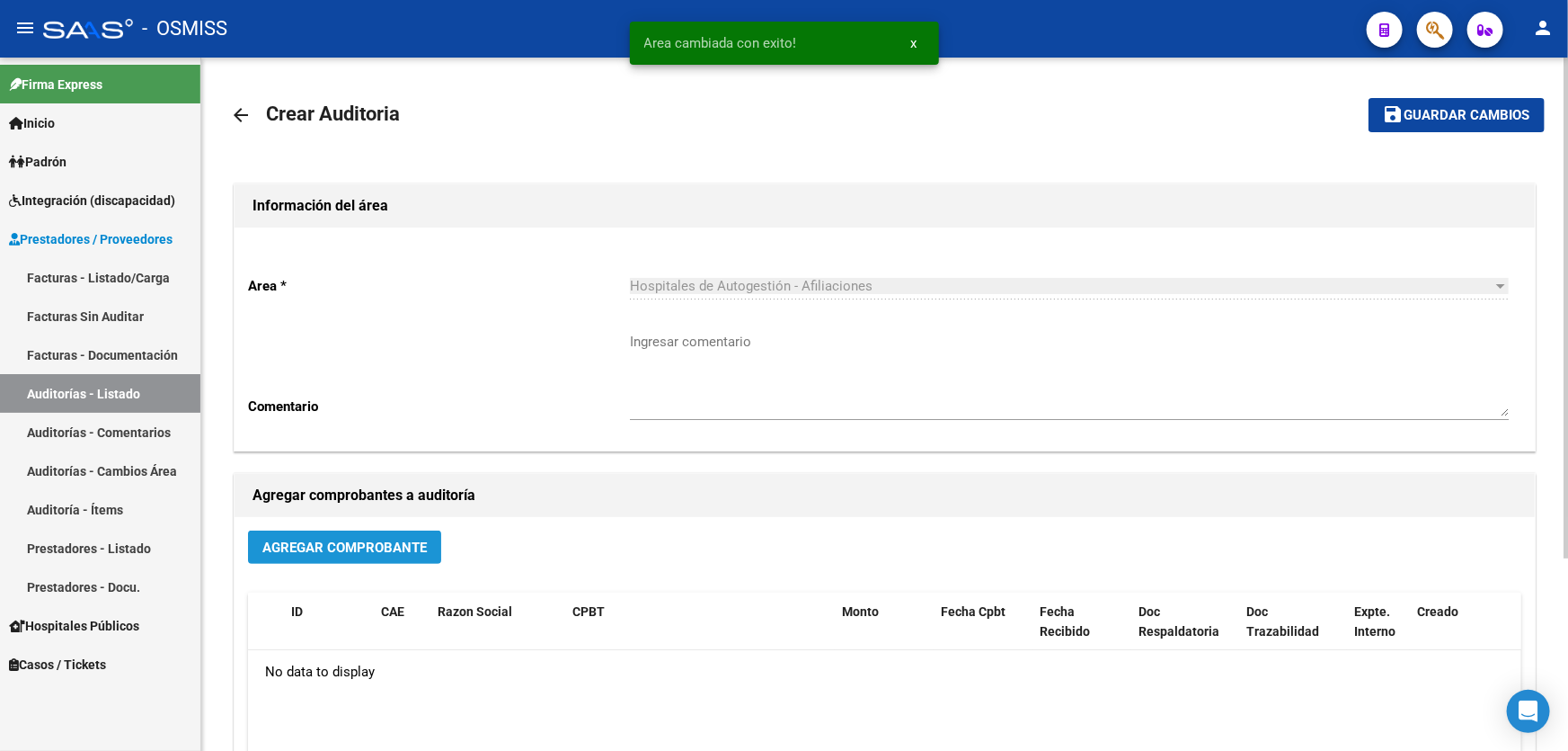
click at [332, 554] on button "Agregar Comprobante" at bounding box center [344, 547] width 193 height 33
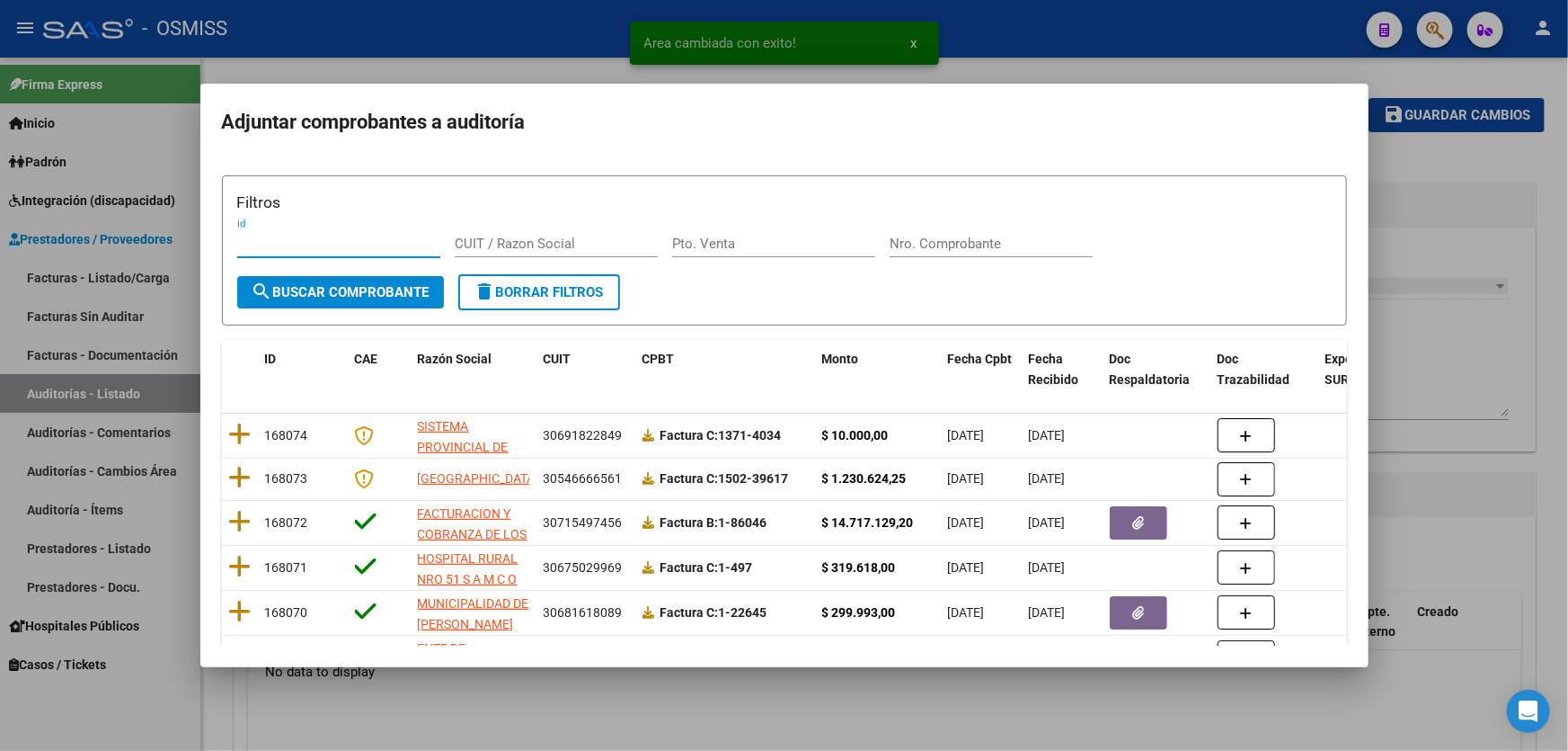
click at [948, 242] on input "Nro. Comprobante" at bounding box center [991, 243] width 203 height 16
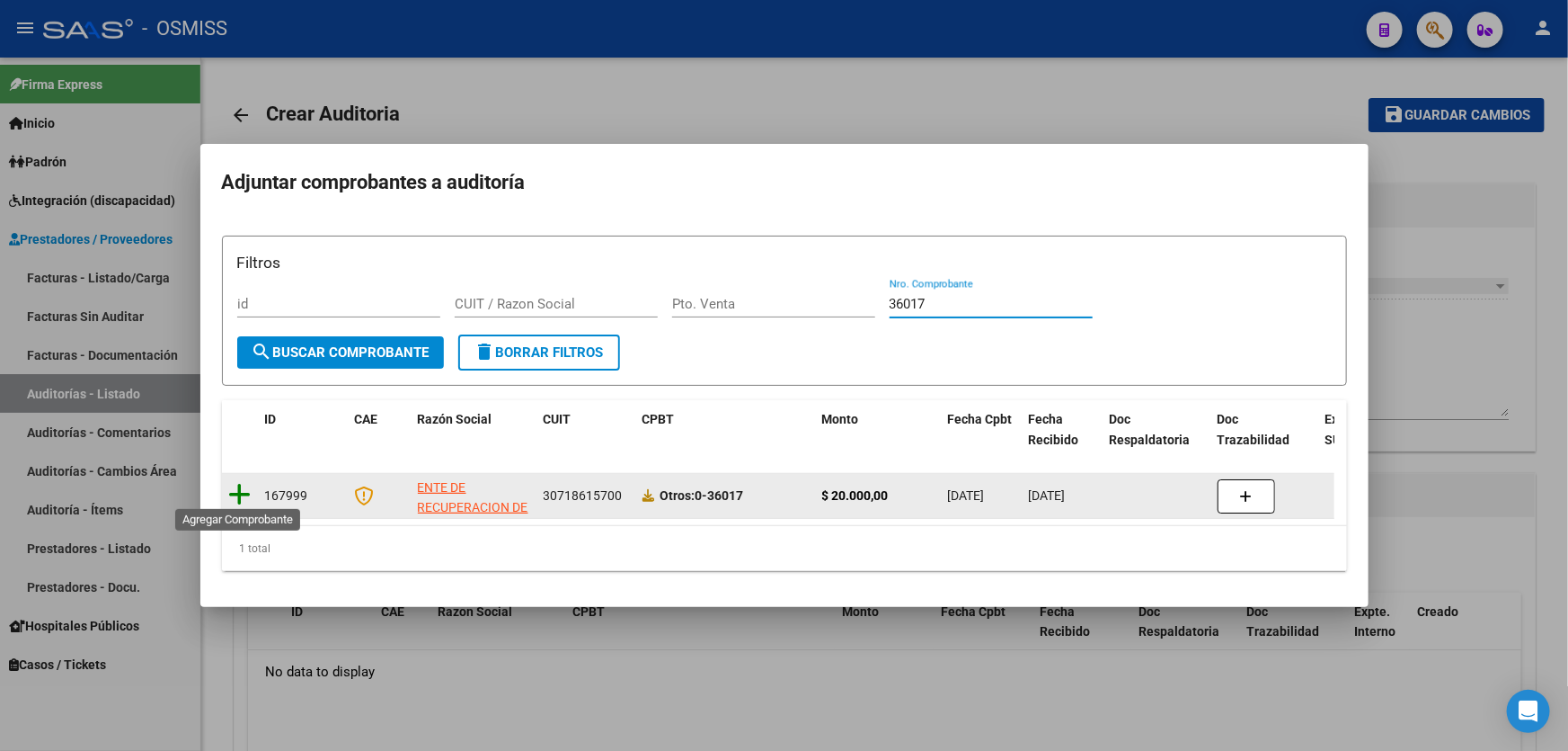
type input "36017"
click at [246, 485] on icon at bounding box center [240, 494] width 22 height 25
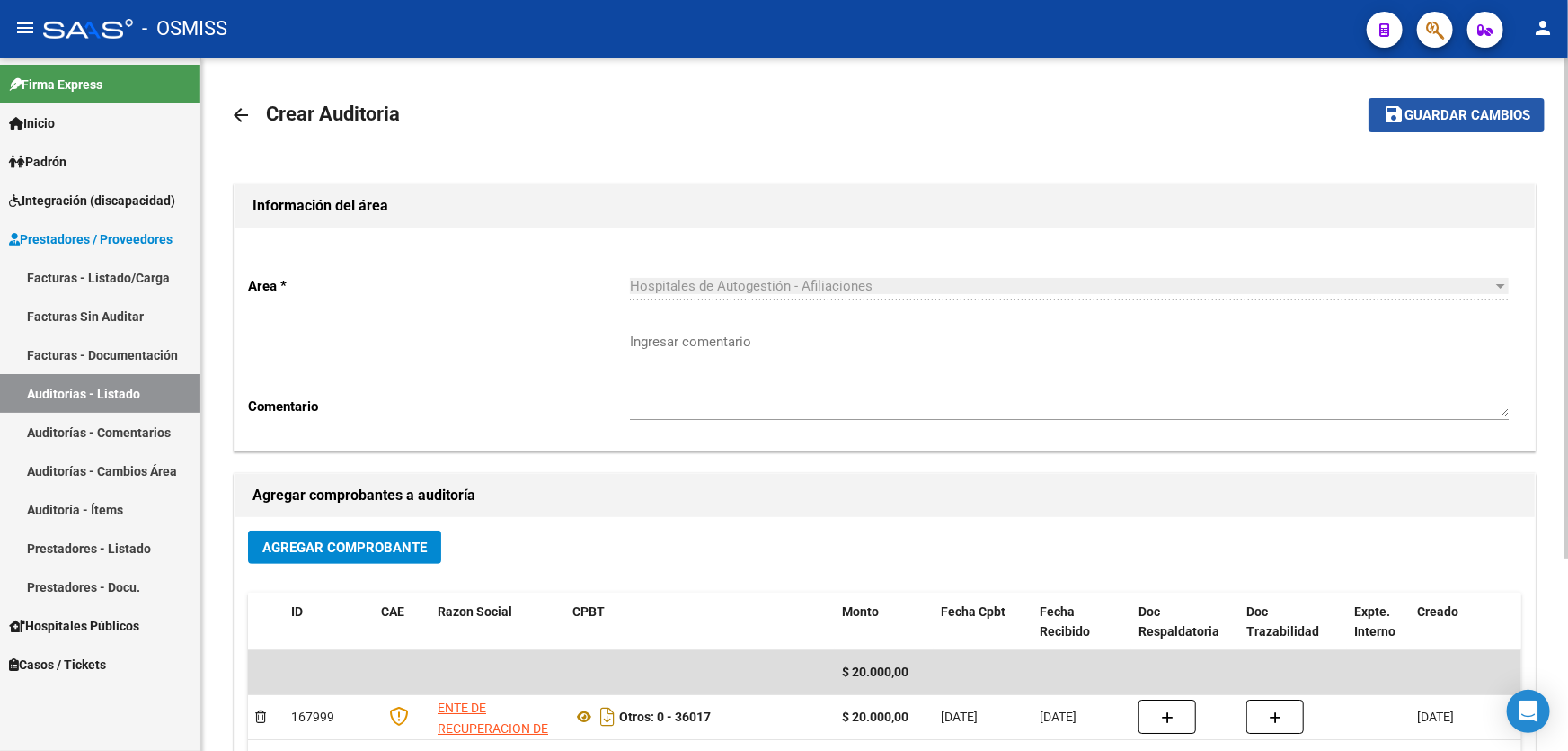
click at [1409, 115] on span "Guardar cambios" at bounding box center [1467, 115] width 126 height 16
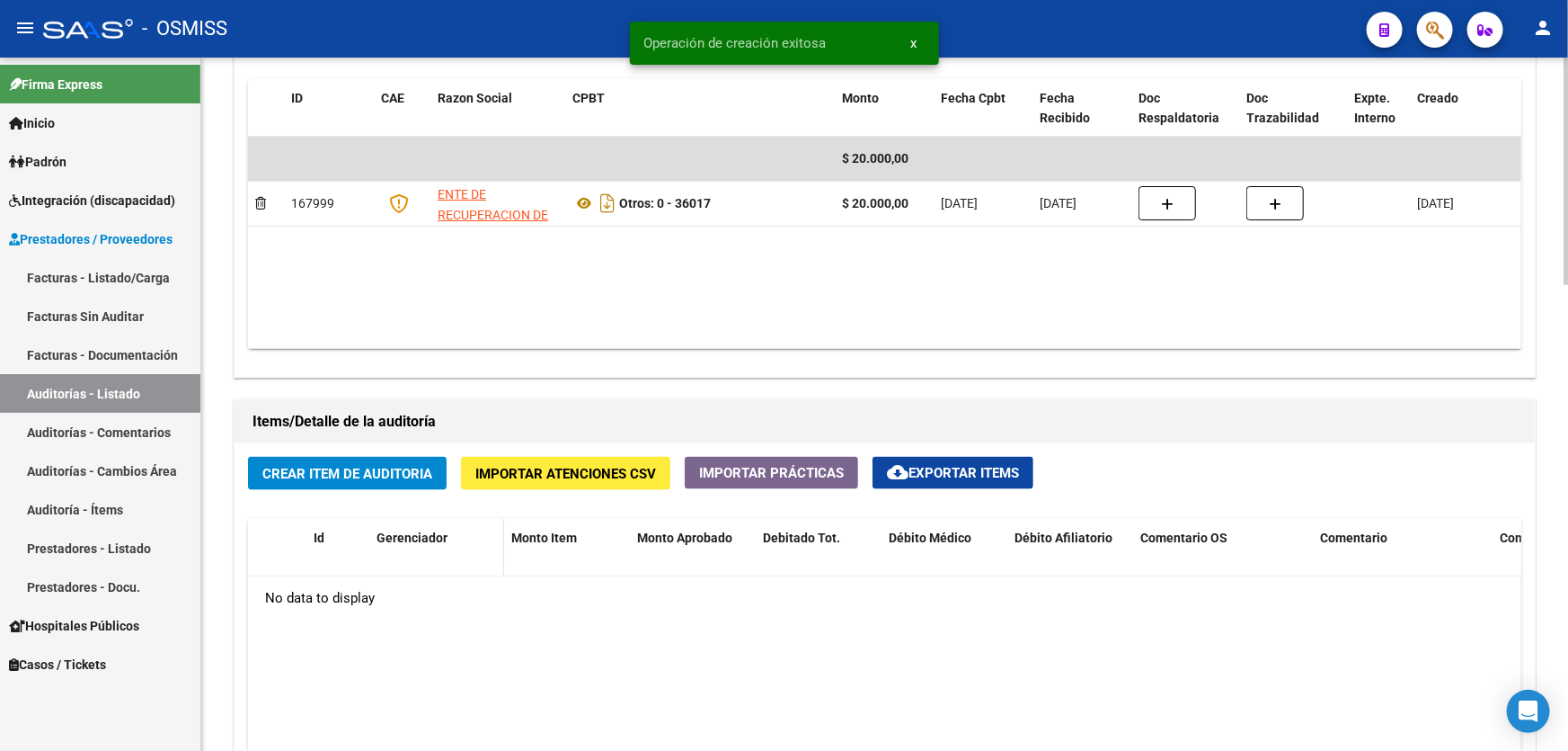
scroll to position [1061, 0]
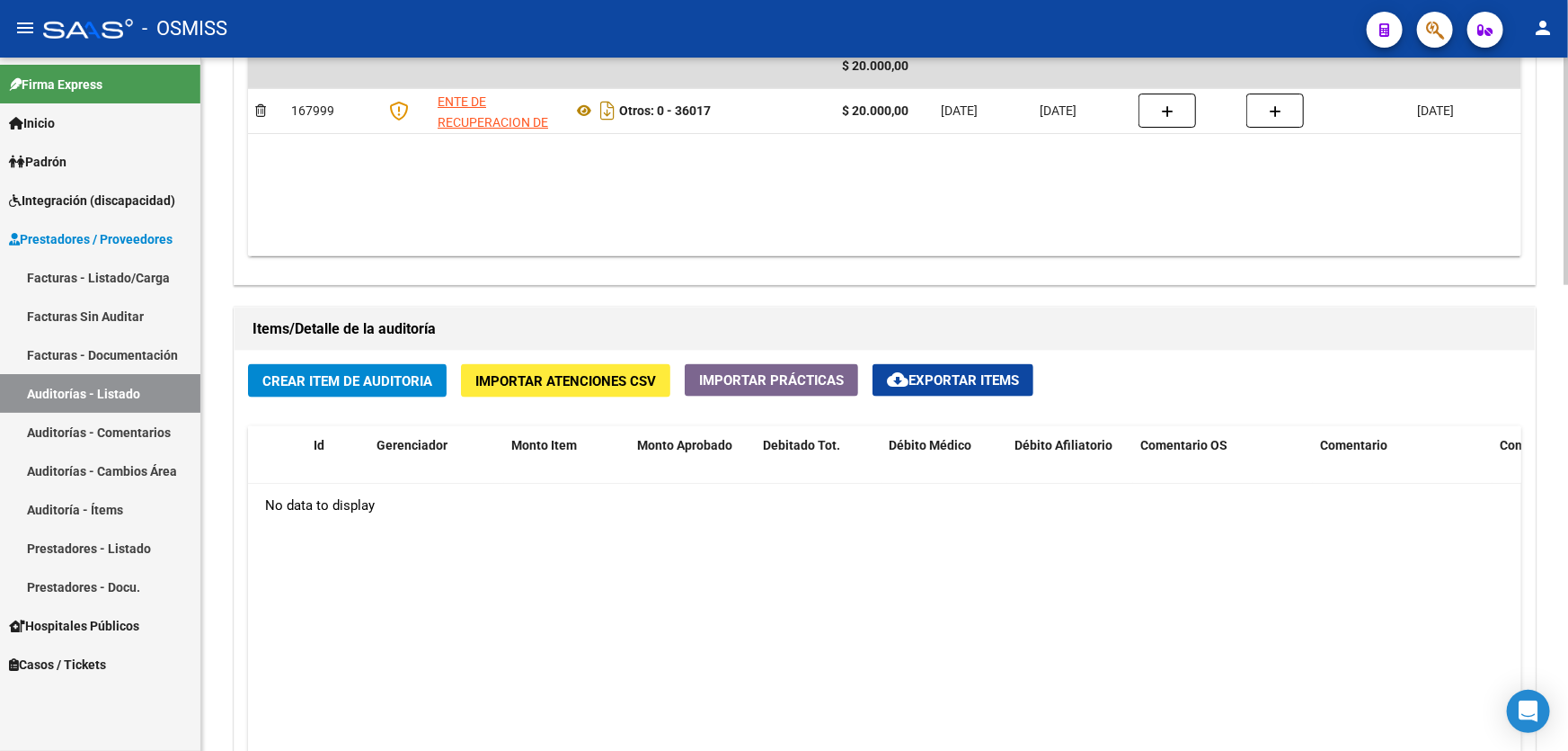
click at [871, 617] on datatable-body "No data to display" at bounding box center [884, 695] width 1273 height 423
click at [279, 373] on span "Crear Item de Auditoria" at bounding box center [347, 381] width 169 height 16
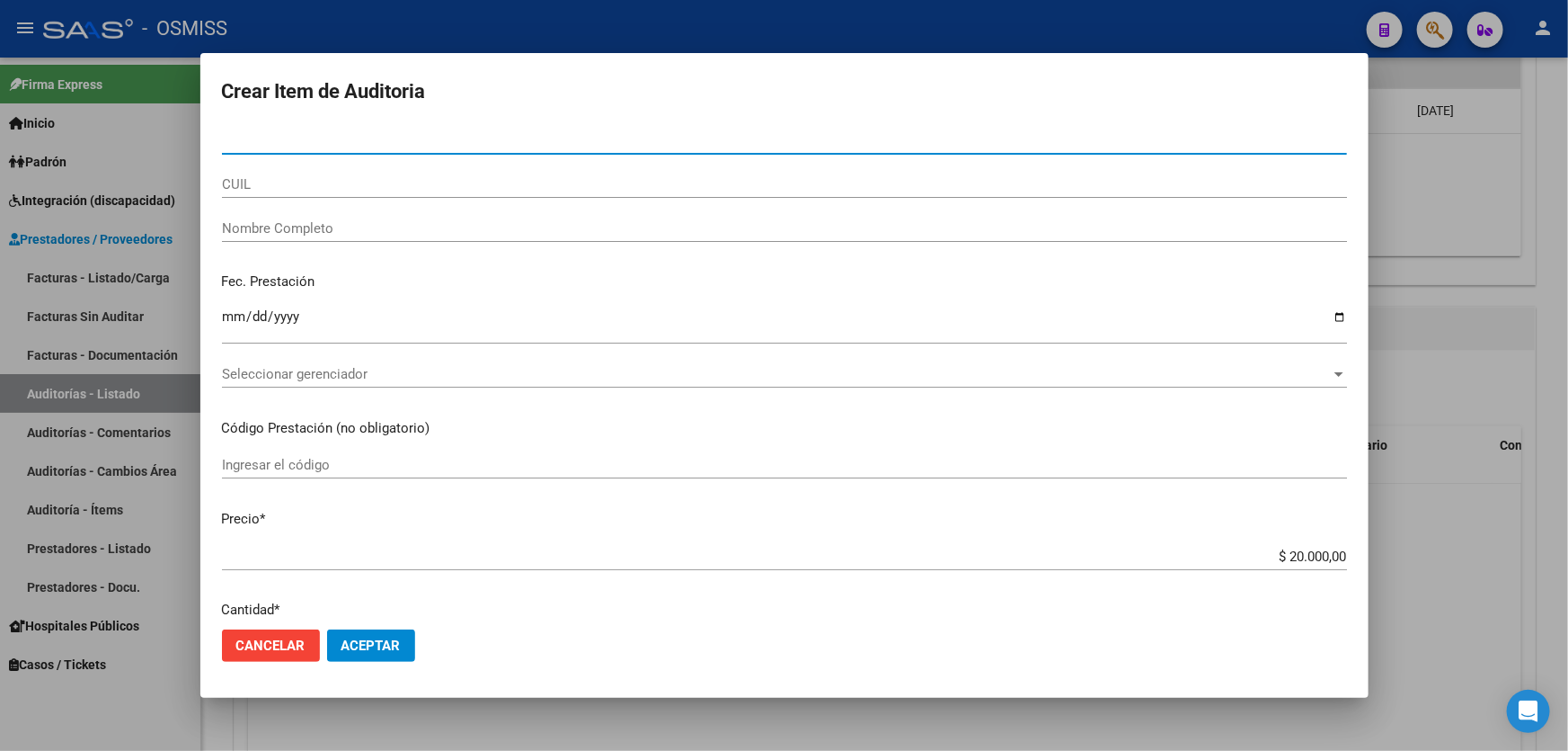
paste input "47019405"
type input "47019405"
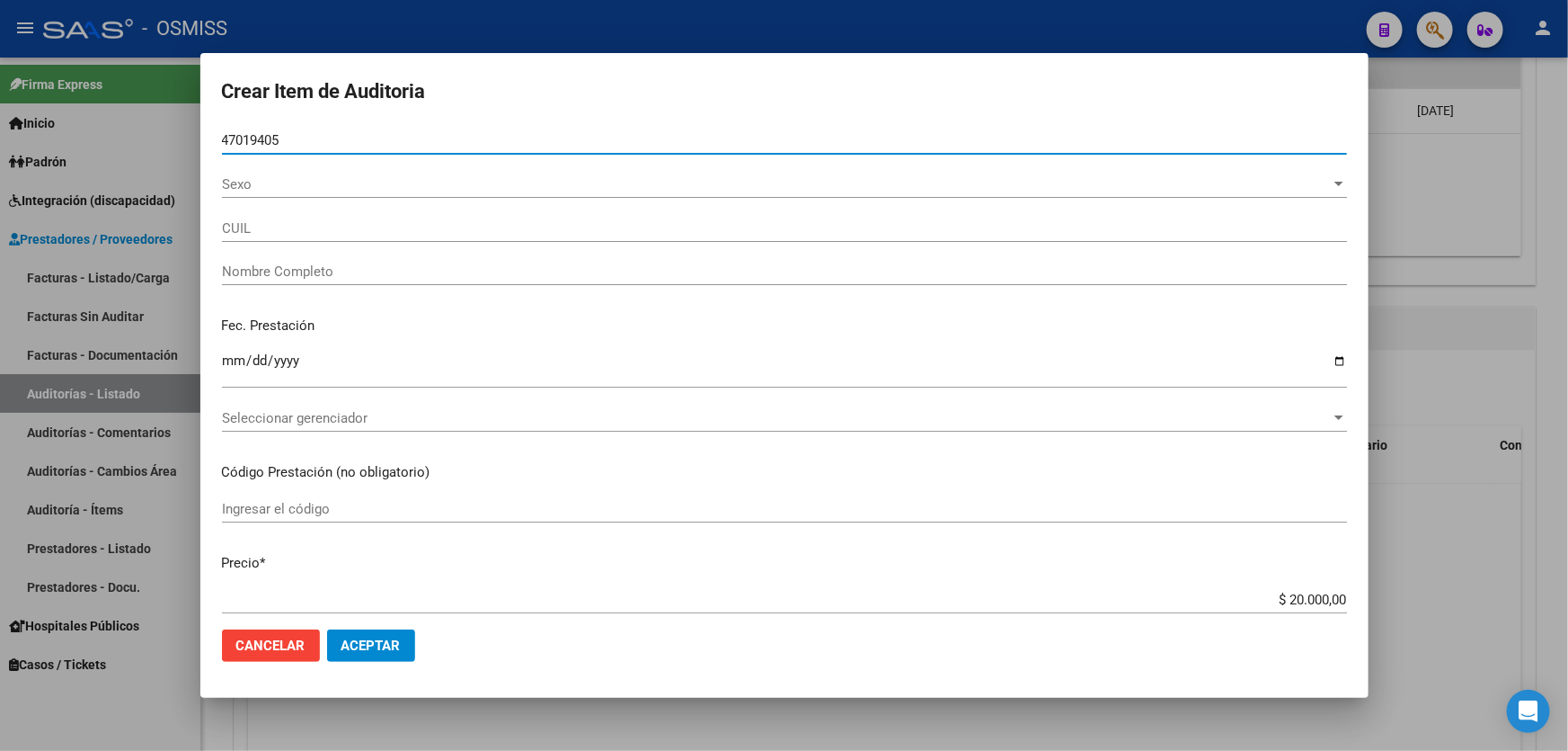
type input "27470194052"
type input "HARISTEGUY MAIA KATHERINE"
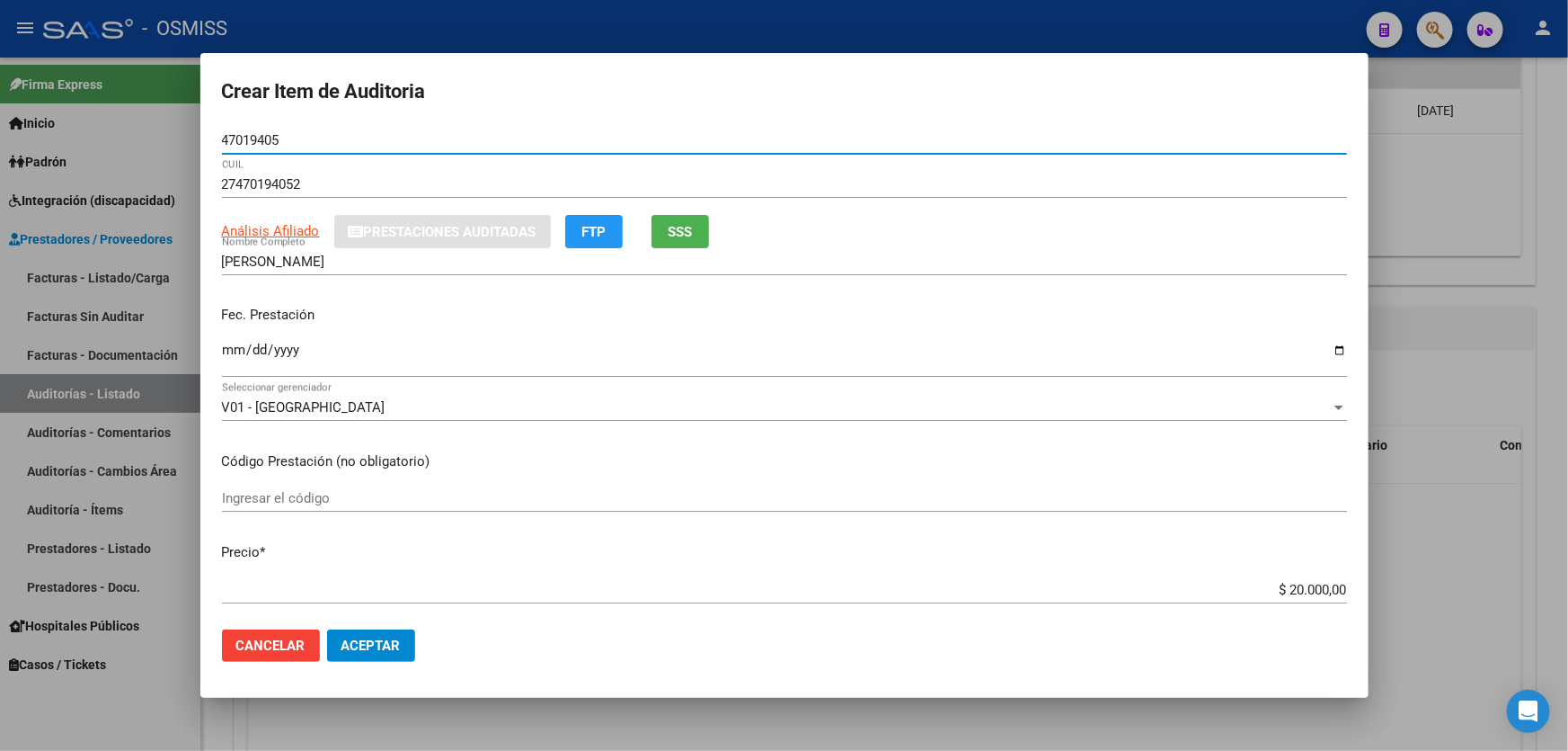
type input "47019405"
click at [225, 362] on app-form-text-field "Fec. Prestación Ingresar la fecha" at bounding box center [791, 337] width 1139 height 67
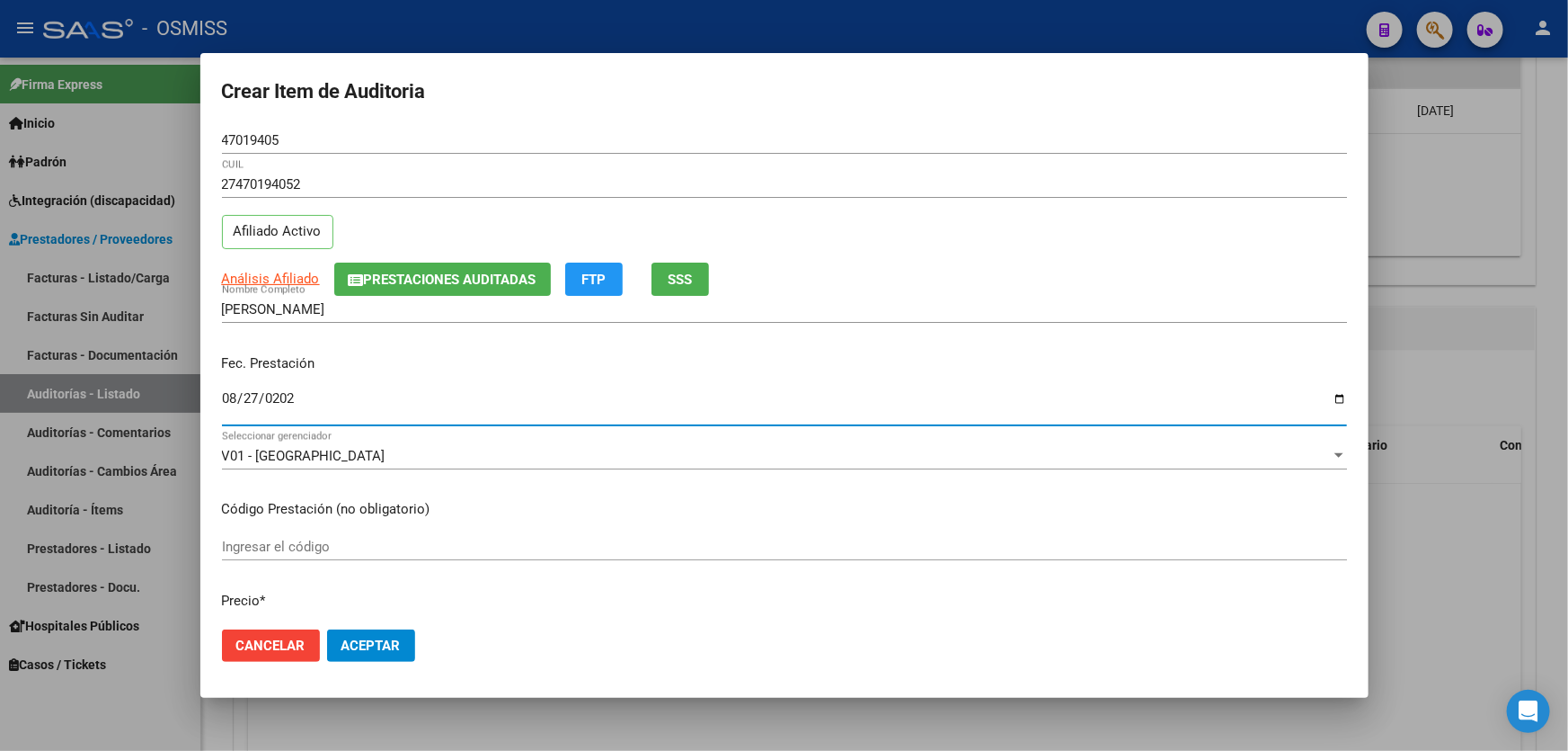
type input "2025-08-27"
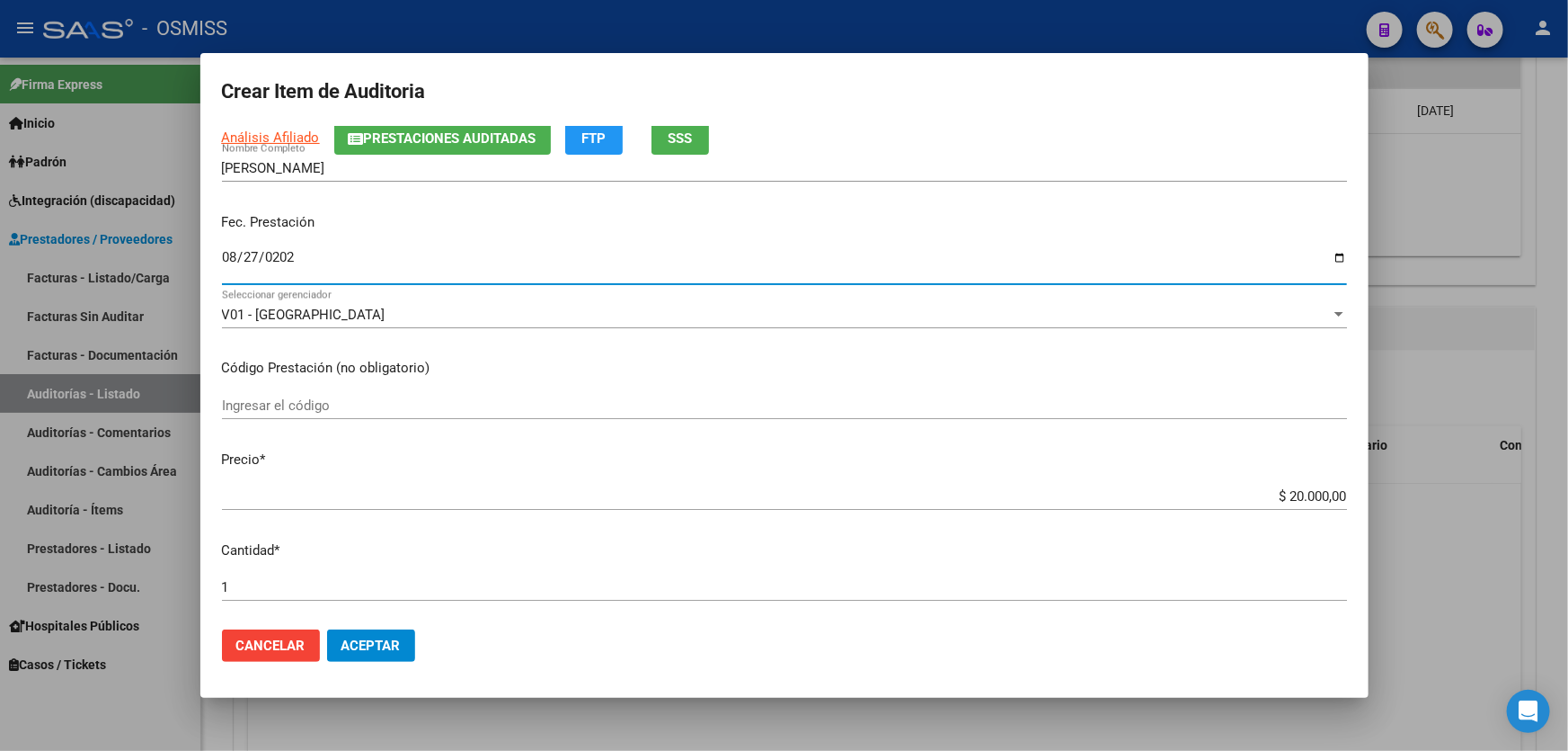
scroll to position [408, 0]
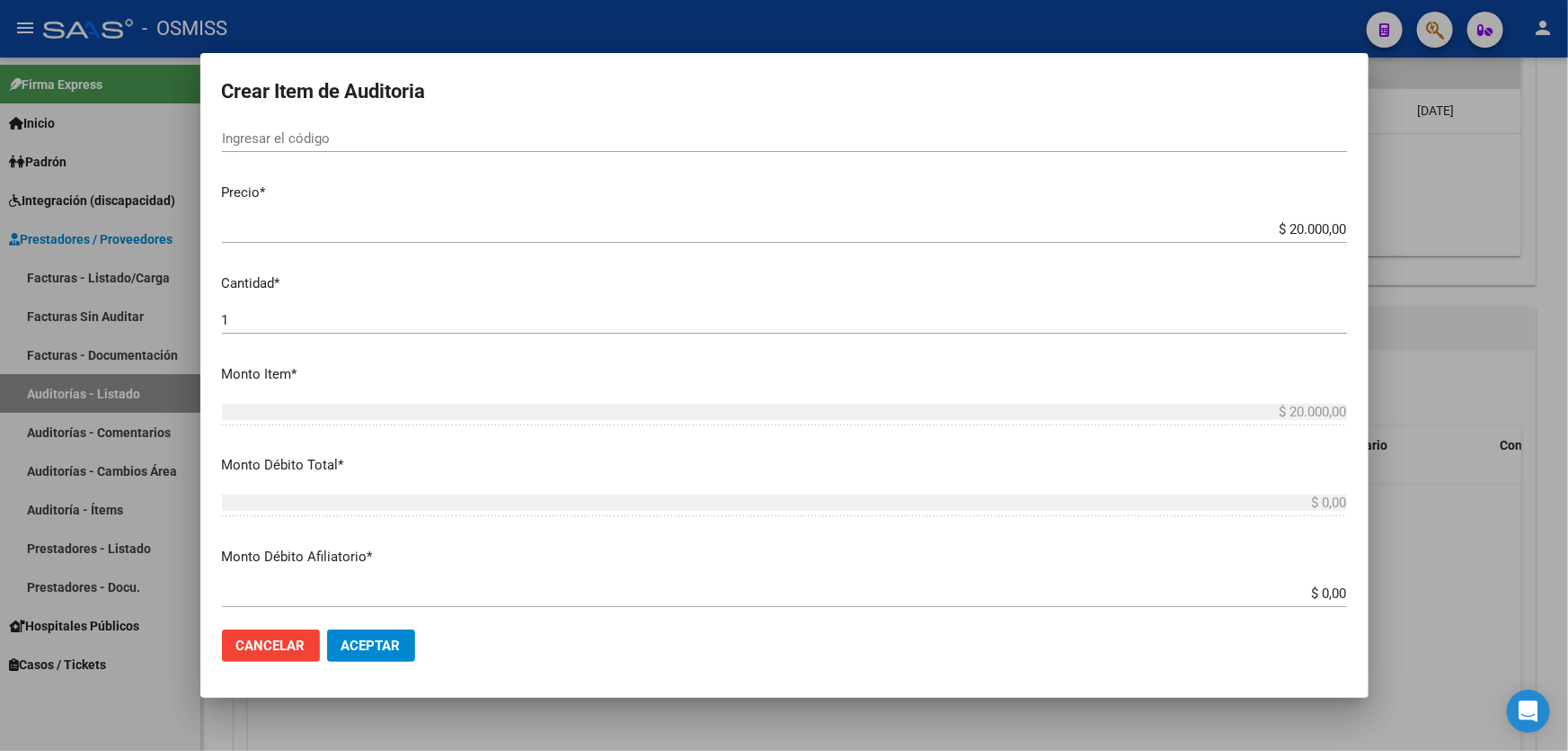
click at [382, 639] on span "Aceptar" at bounding box center [370, 645] width 59 height 16
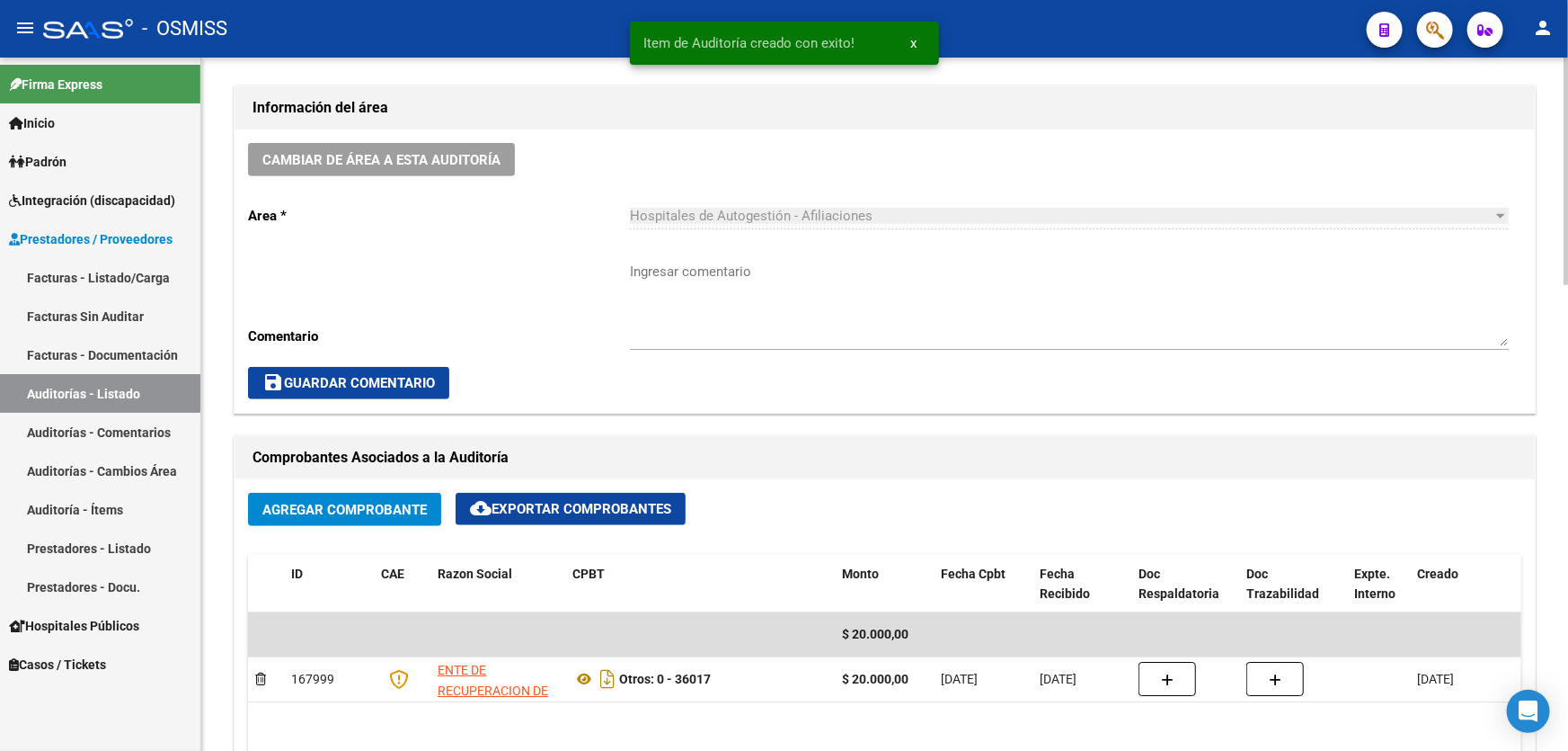
scroll to position [328, 0]
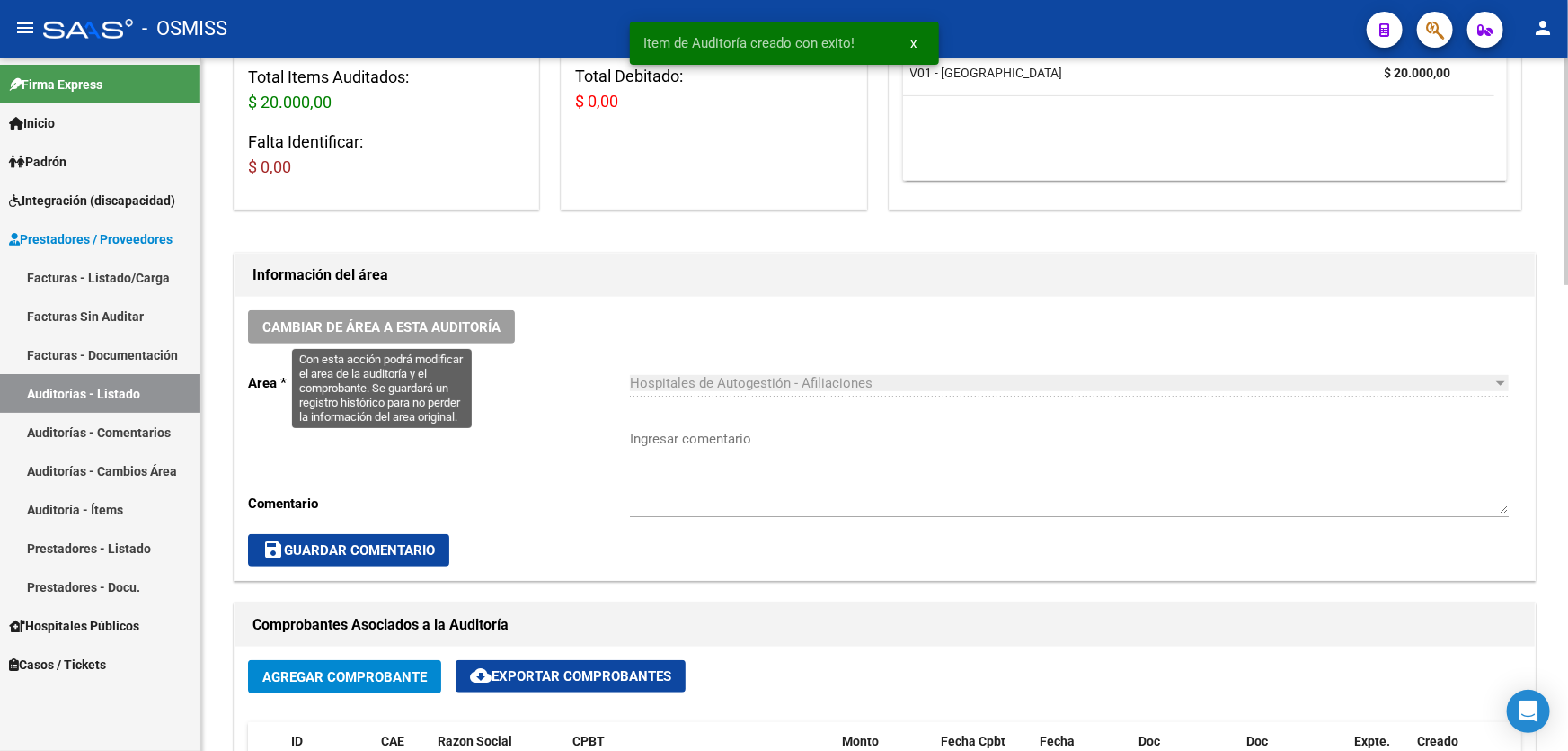
click at [446, 323] on span "Cambiar de área a esta auditoría" at bounding box center [382, 327] width 238 height 16
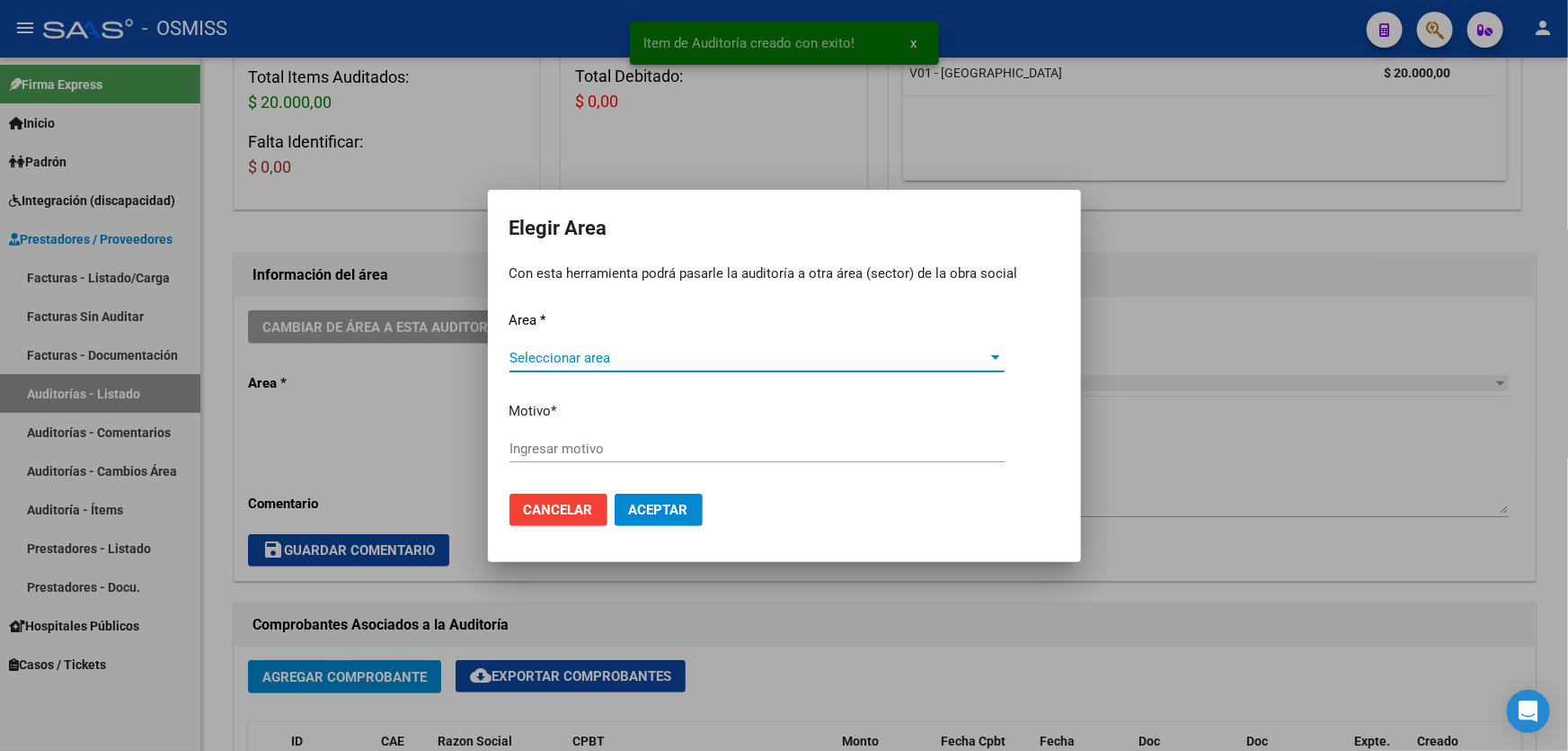
click at [620, 351] on span "Seleccionar area" at bounding box center [749, 358] width 478 height 16
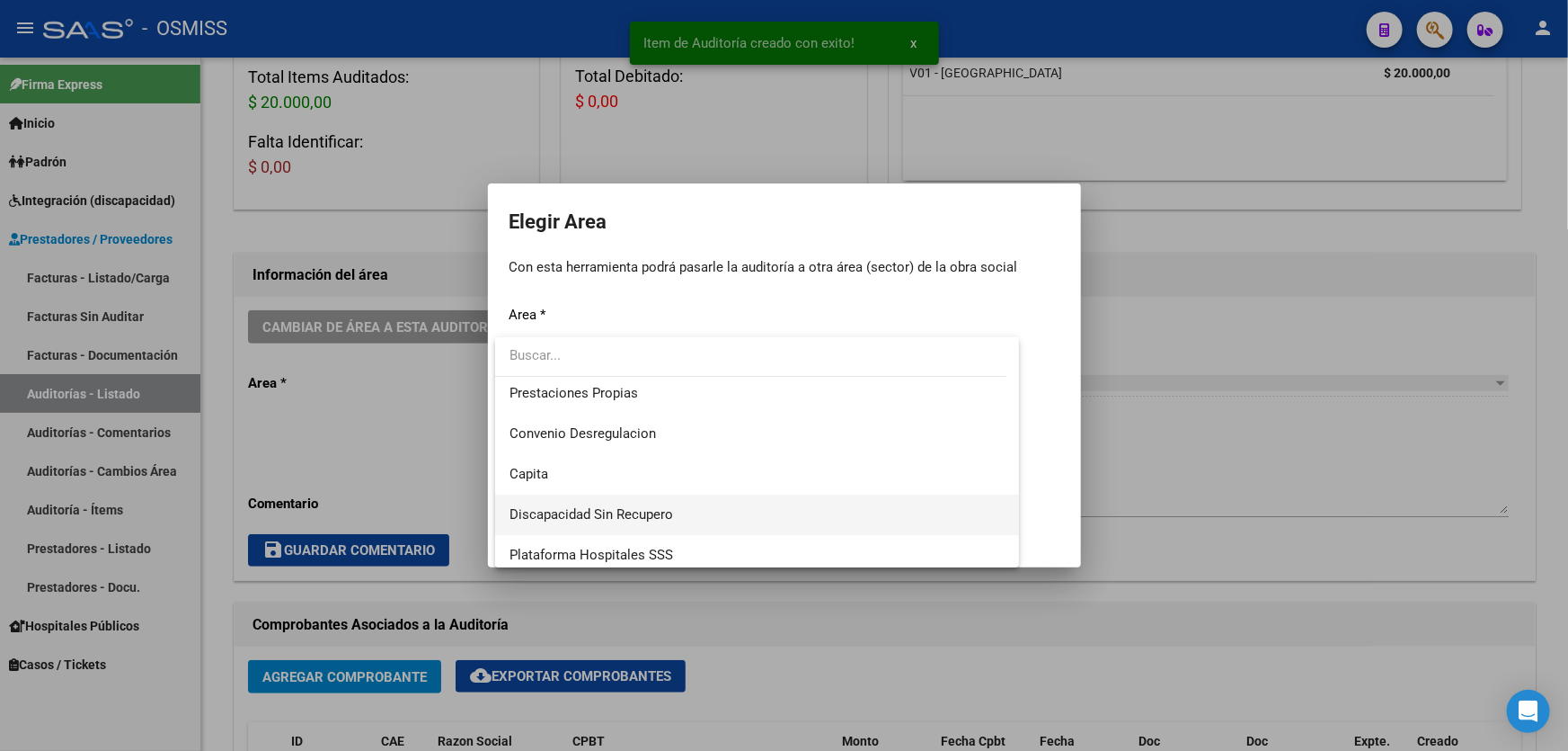
scroll to position [244, 0]
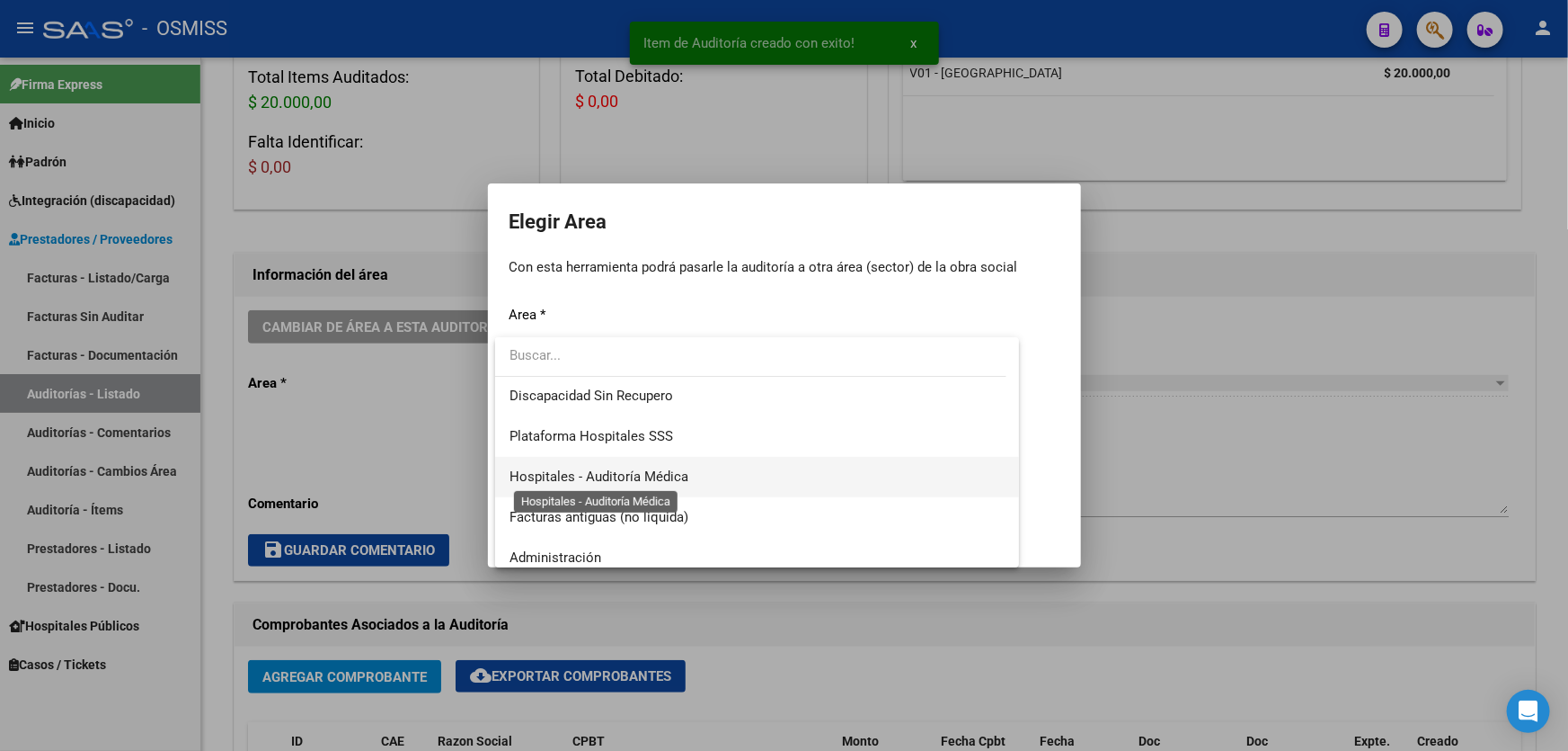
click at [658, 482] on span "Hospitales - Auditoría Médica" at bounding box center [599, 476] width 179 height 16
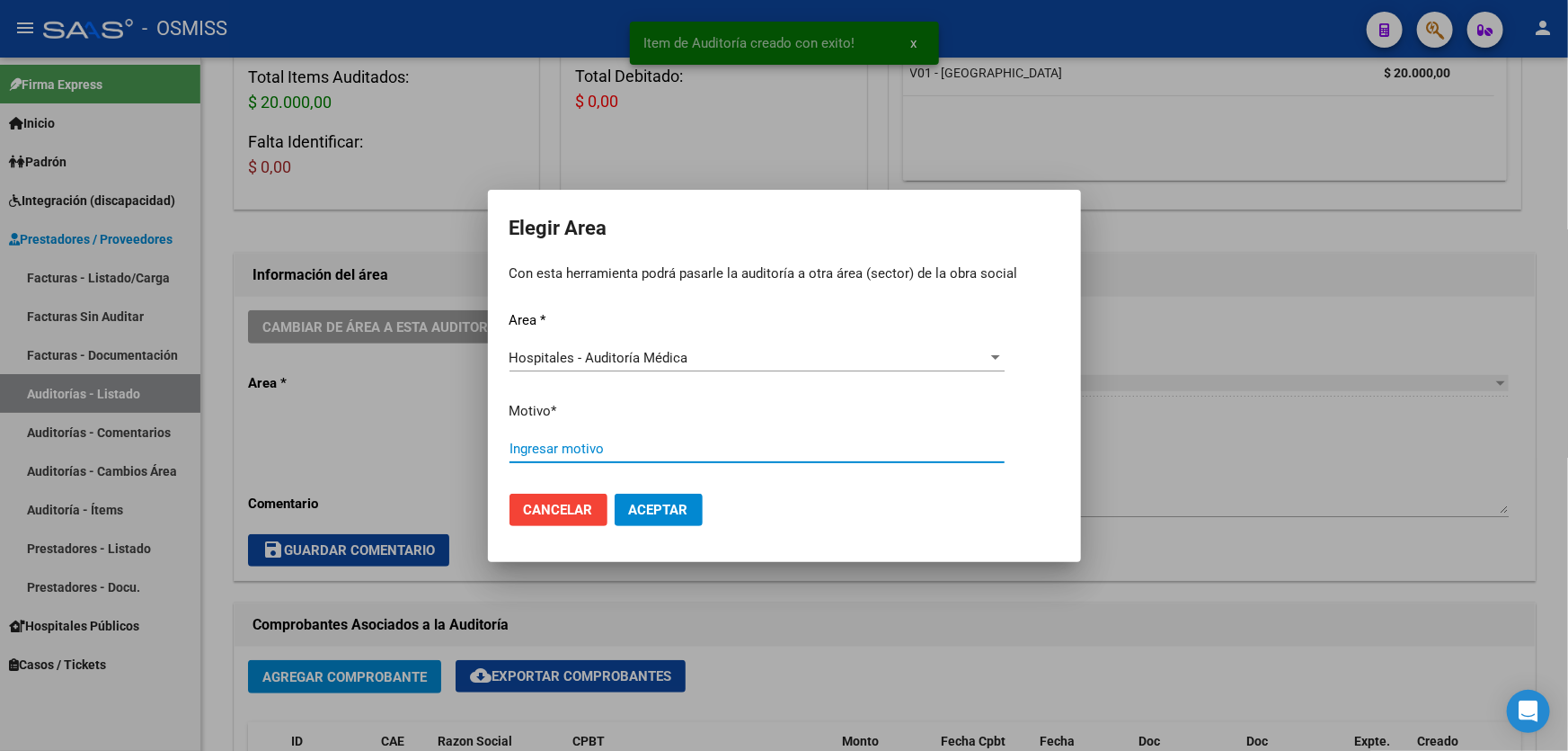
click at [663, 442] on input "Ingresar motivo" at bounding box center [756, 448] width 495 height 16
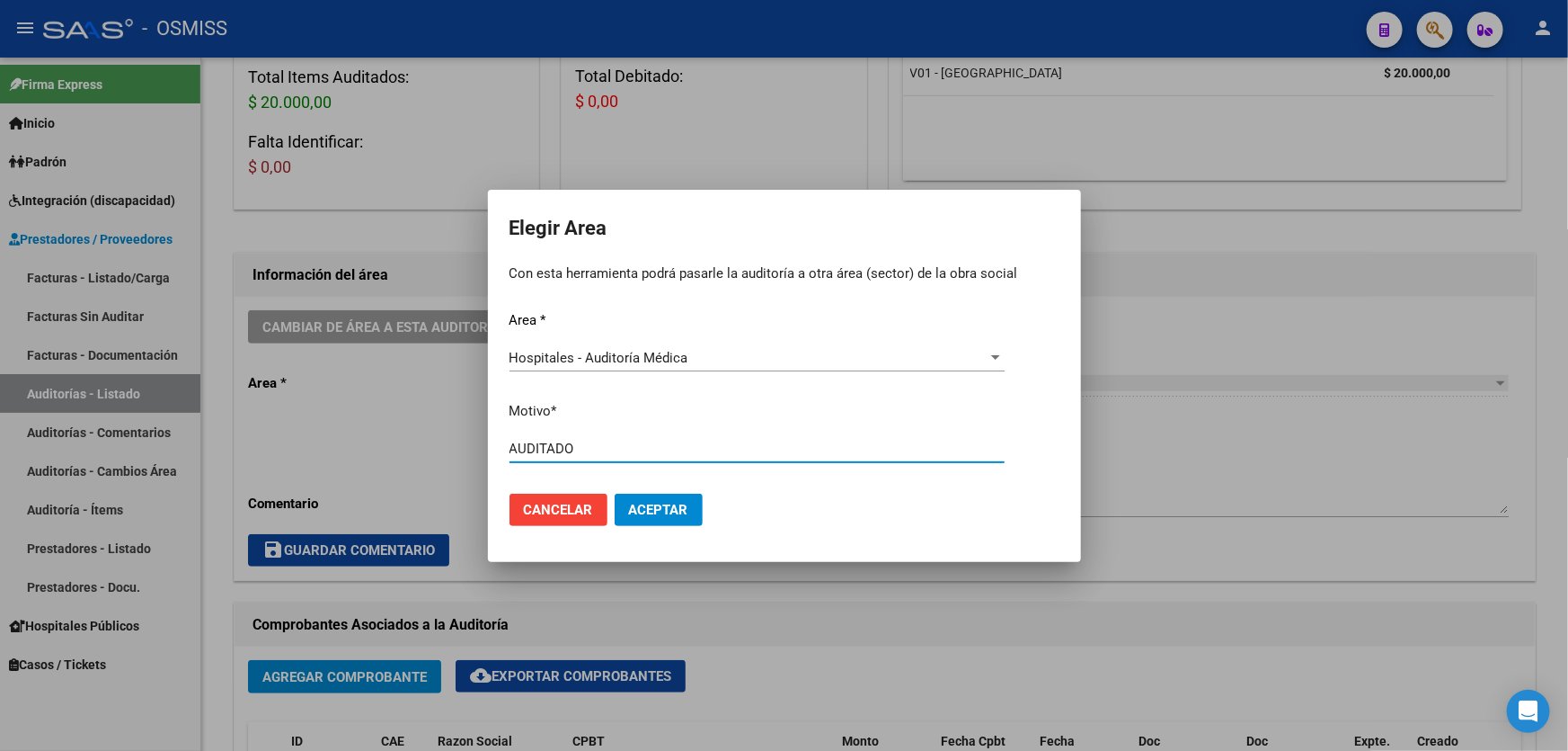
type input "AUDITADO"
click at [654, 513] on span "Aceptar" at bounding box center [658, 510] width 59 height 16
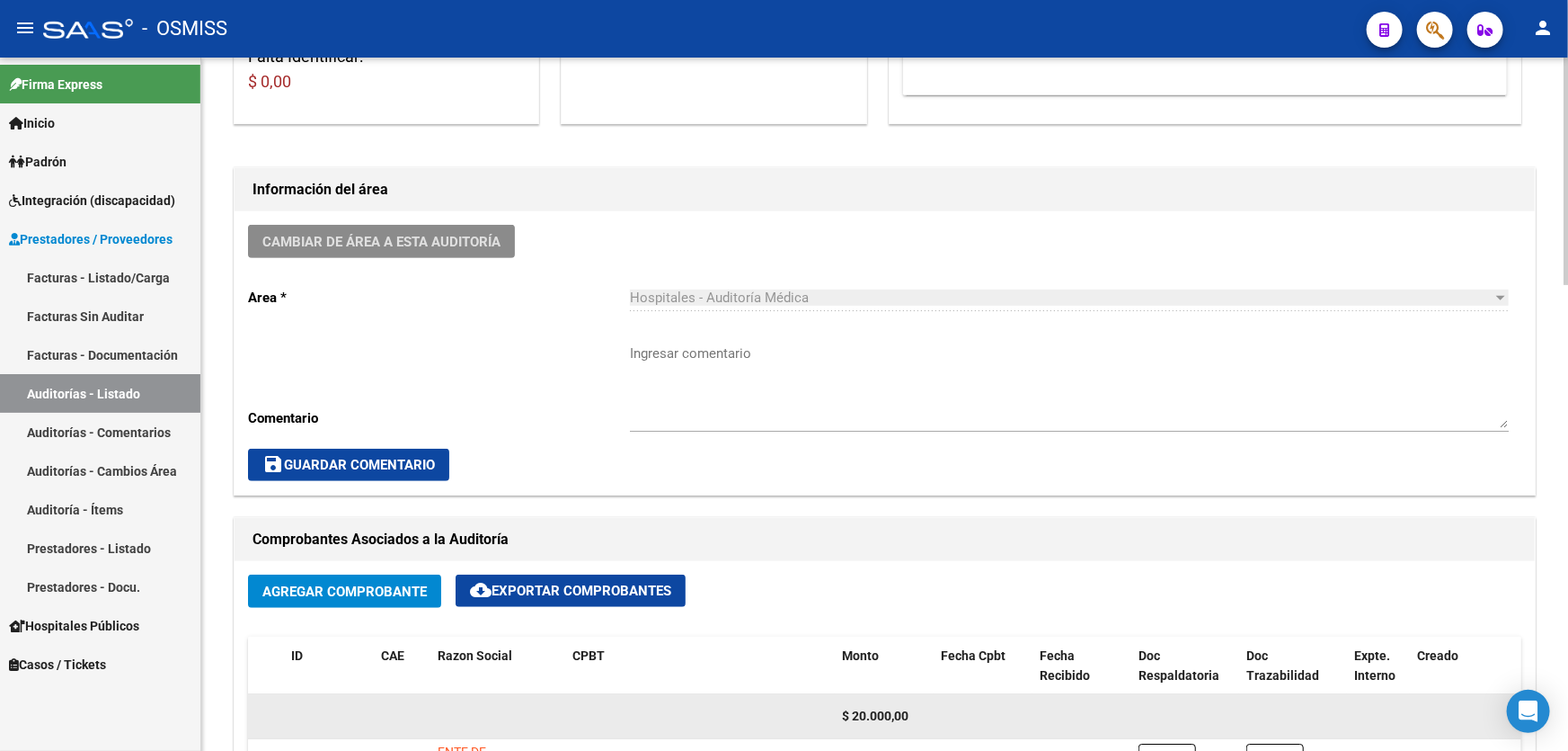
scroll to position [573, 0]
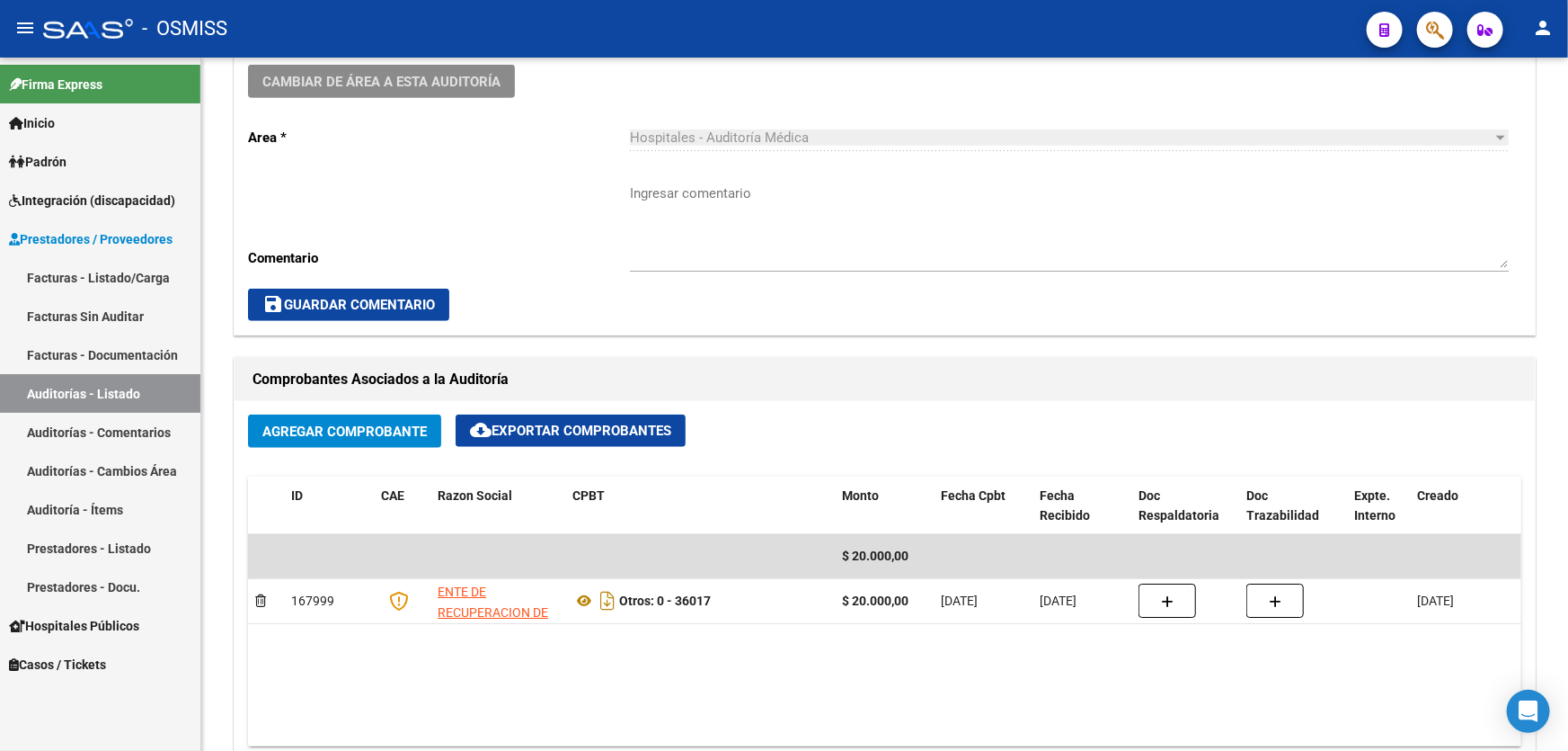
click at [153, 391] on link "Auditorías - Listado" at bounding box center [100, 393] width 200 height 39
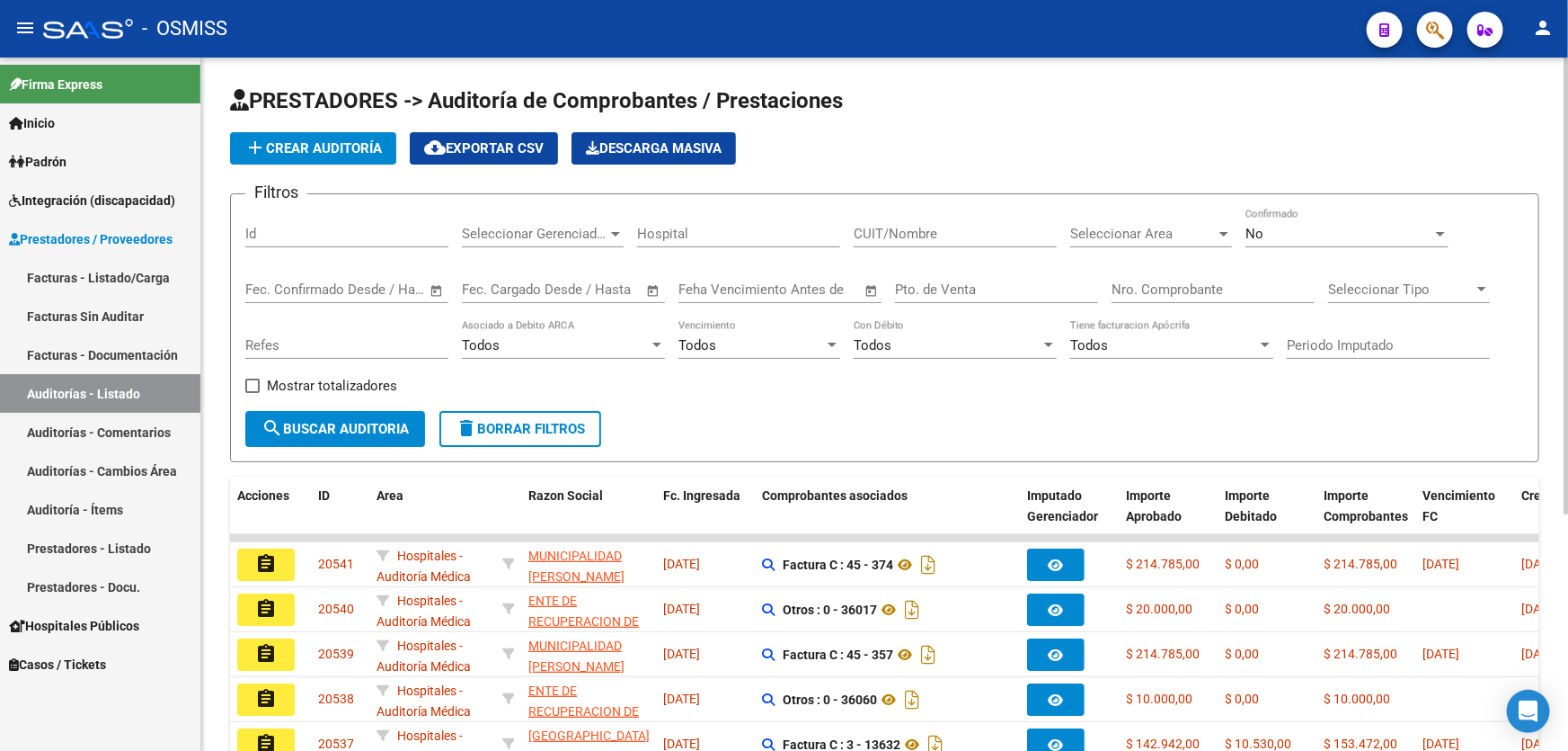
click at [365, 144] on span "add Crear Auditoría" at bounding box center [313, 148] width 138 height 16
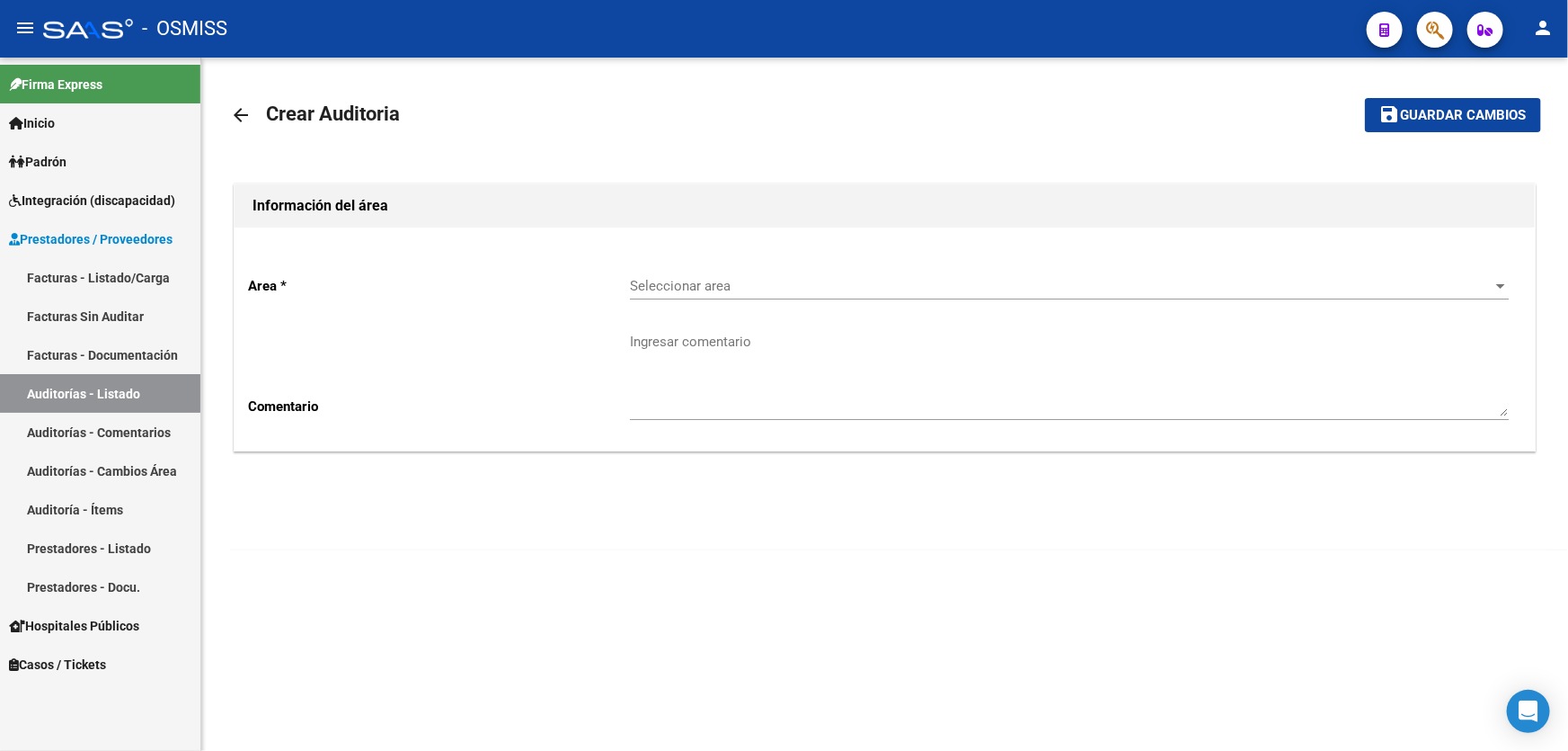
click at [674, 281] on span "Seleccionar area" at bounding box center [1061, 286] width 862 height 16
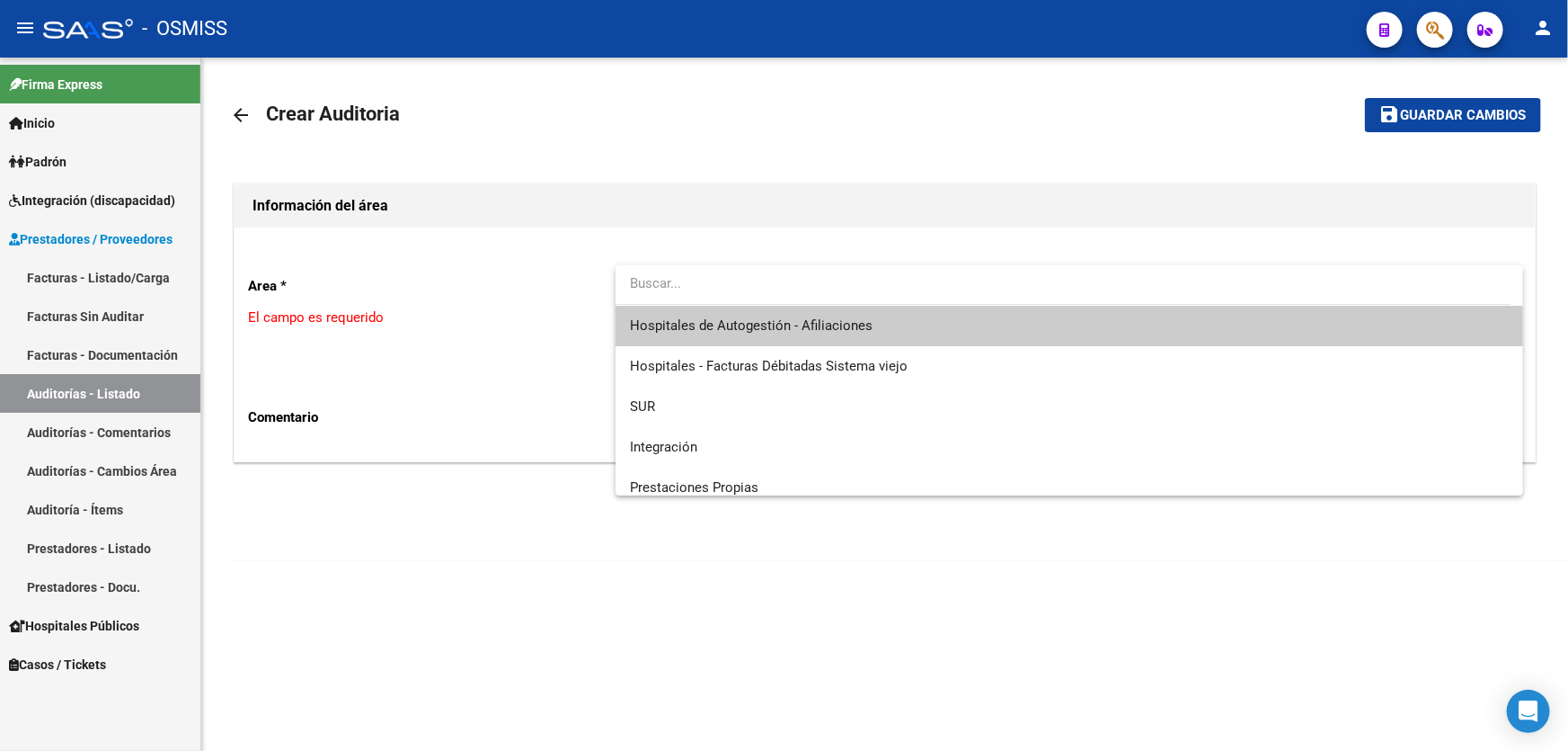
click at [763, 301] on input "dropdown search" at bounding box center [1062, 284] width 896 height 41
click at [760, 329] on span "Hospitales de Autogestión - Afiliaciones" at bounding box center [751, 325] width 242 height 16
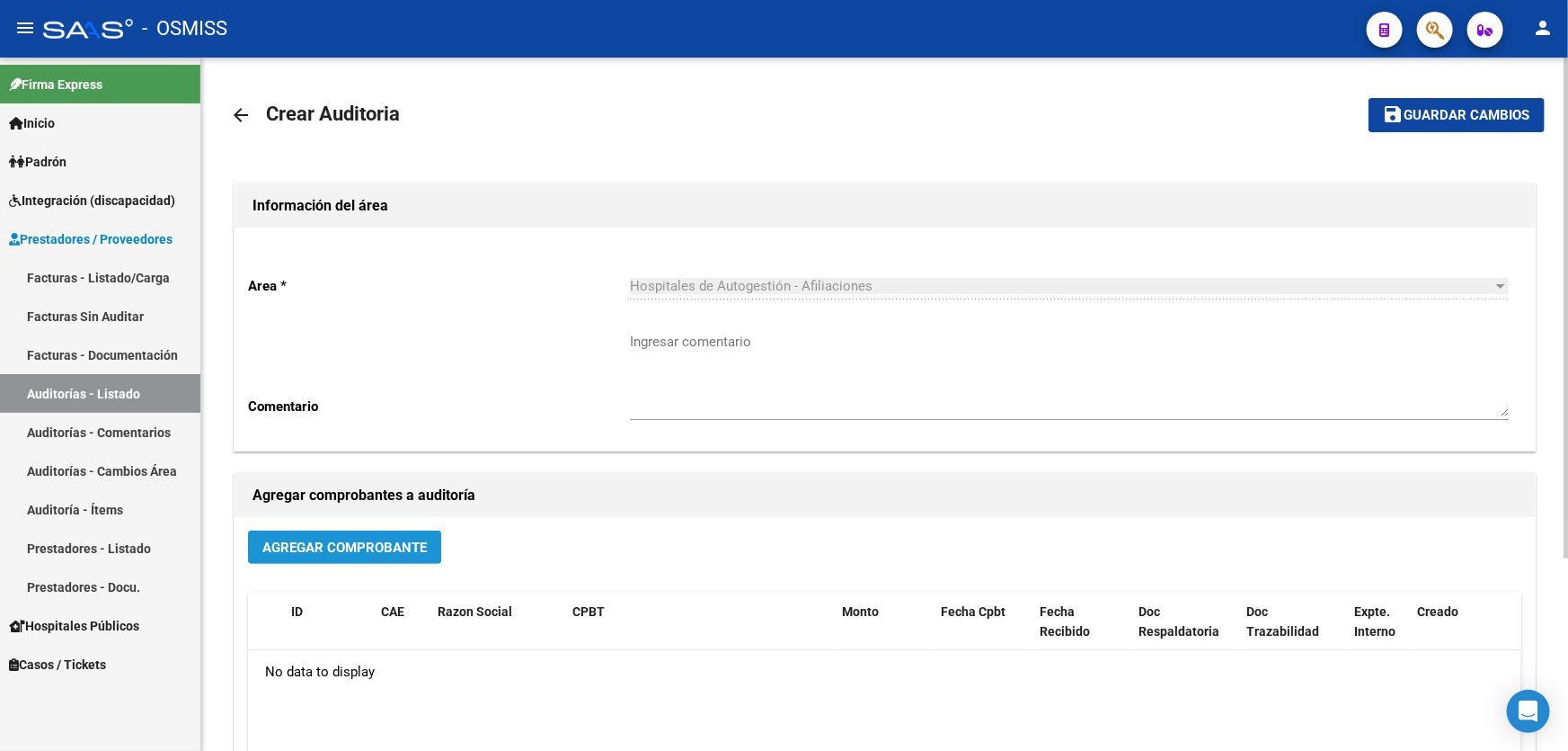
click at [415, 540] on span "Agregar Comprobante" at bounding box center [345, 548] width 165 height 16
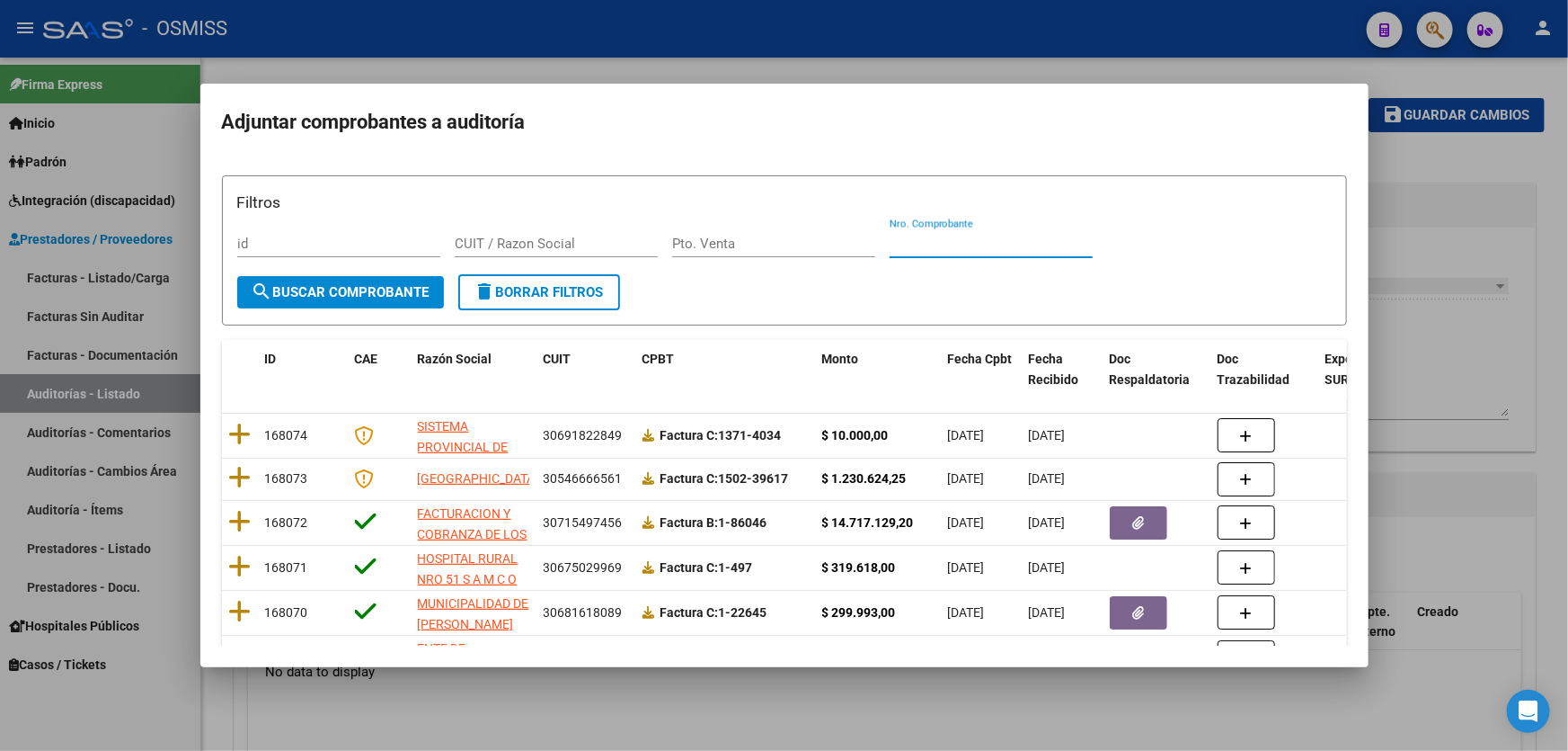
click at [943, 242] on input "Nro. Comprobante" at bounding box center [991, 243] width 203 height 16
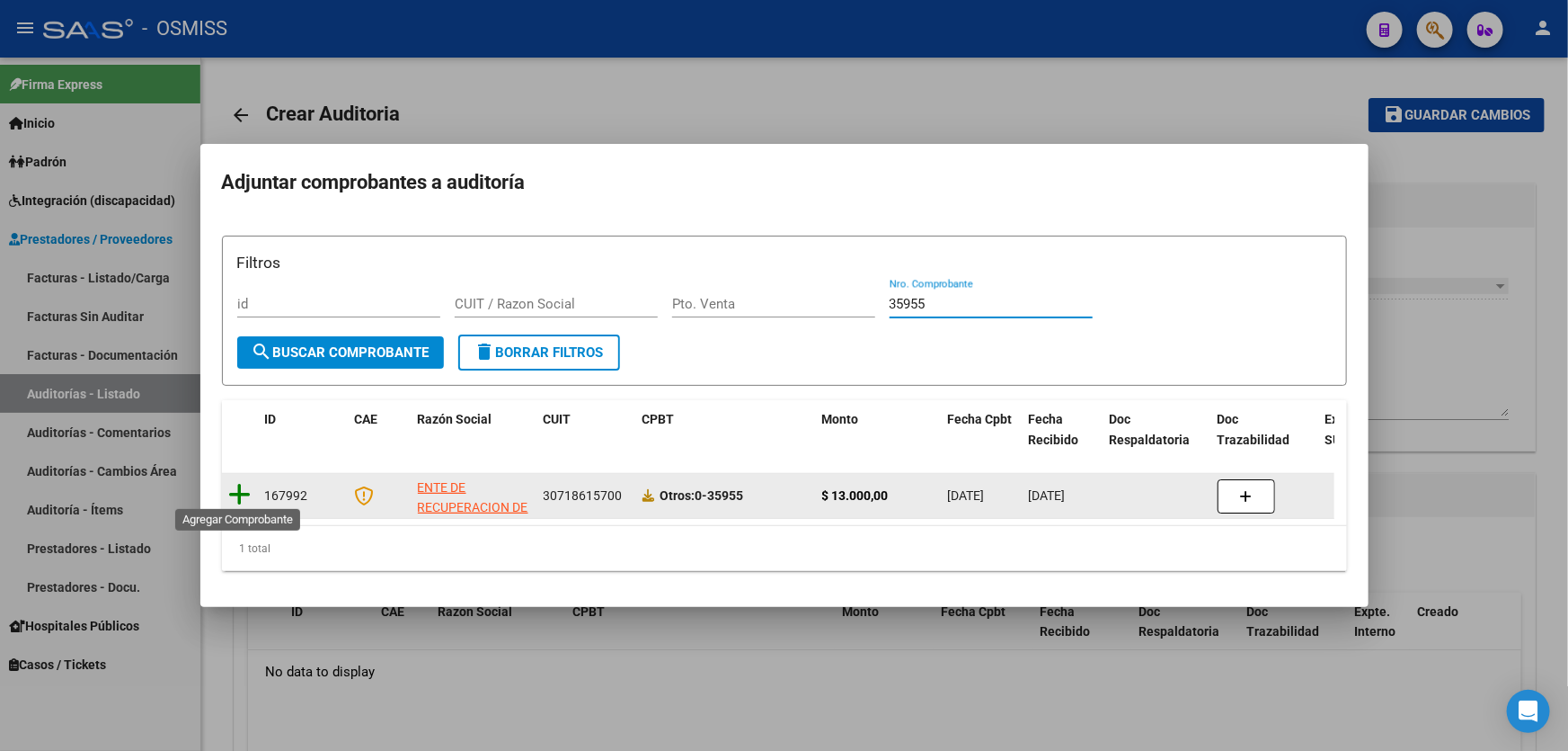
type input "35955"
click at [241, 491] on icon at bounding box center [240, 494] width 22 height 25
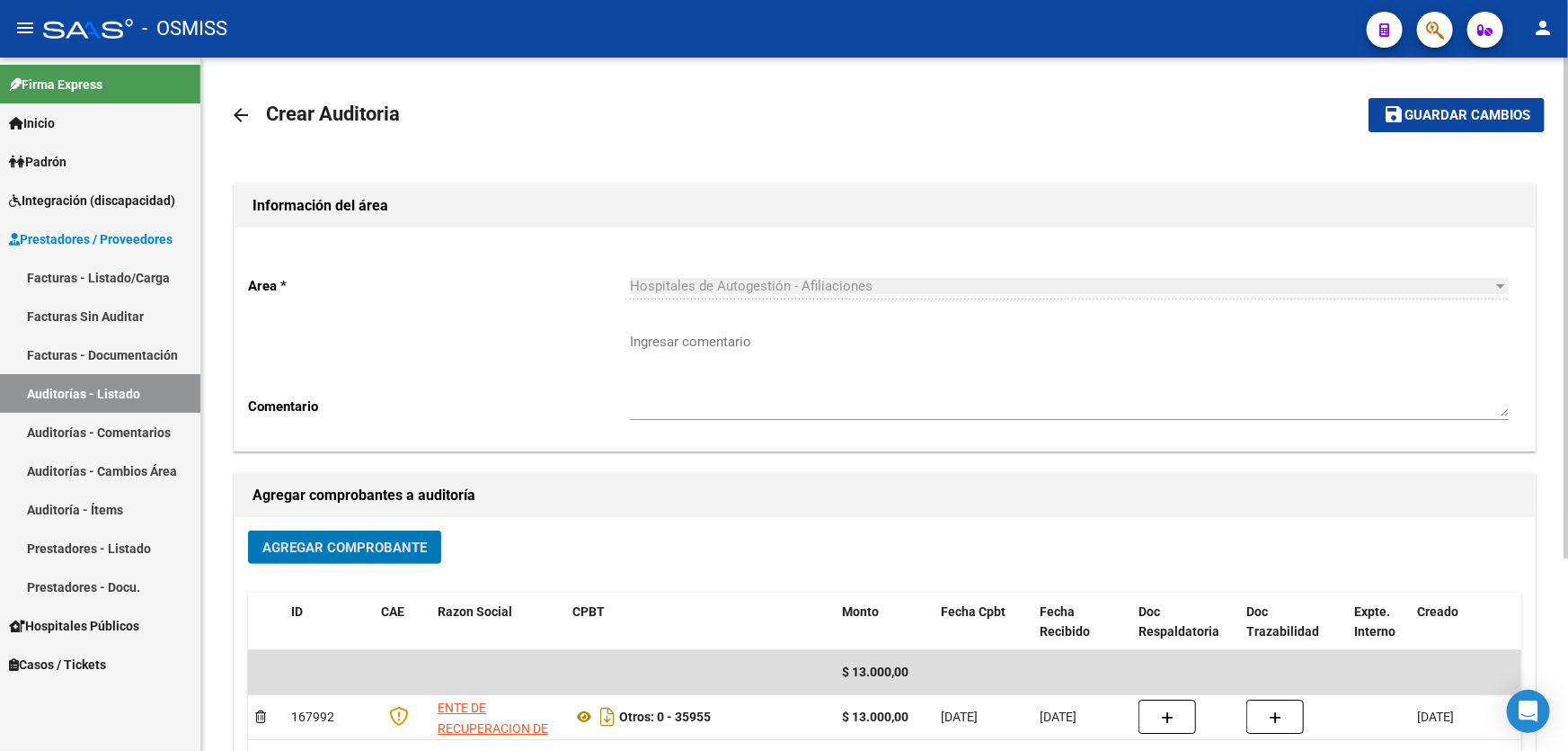
click at [1457, 116] on span "Guardar cambios" at bounding box center [1467, 115] width 126 height 16
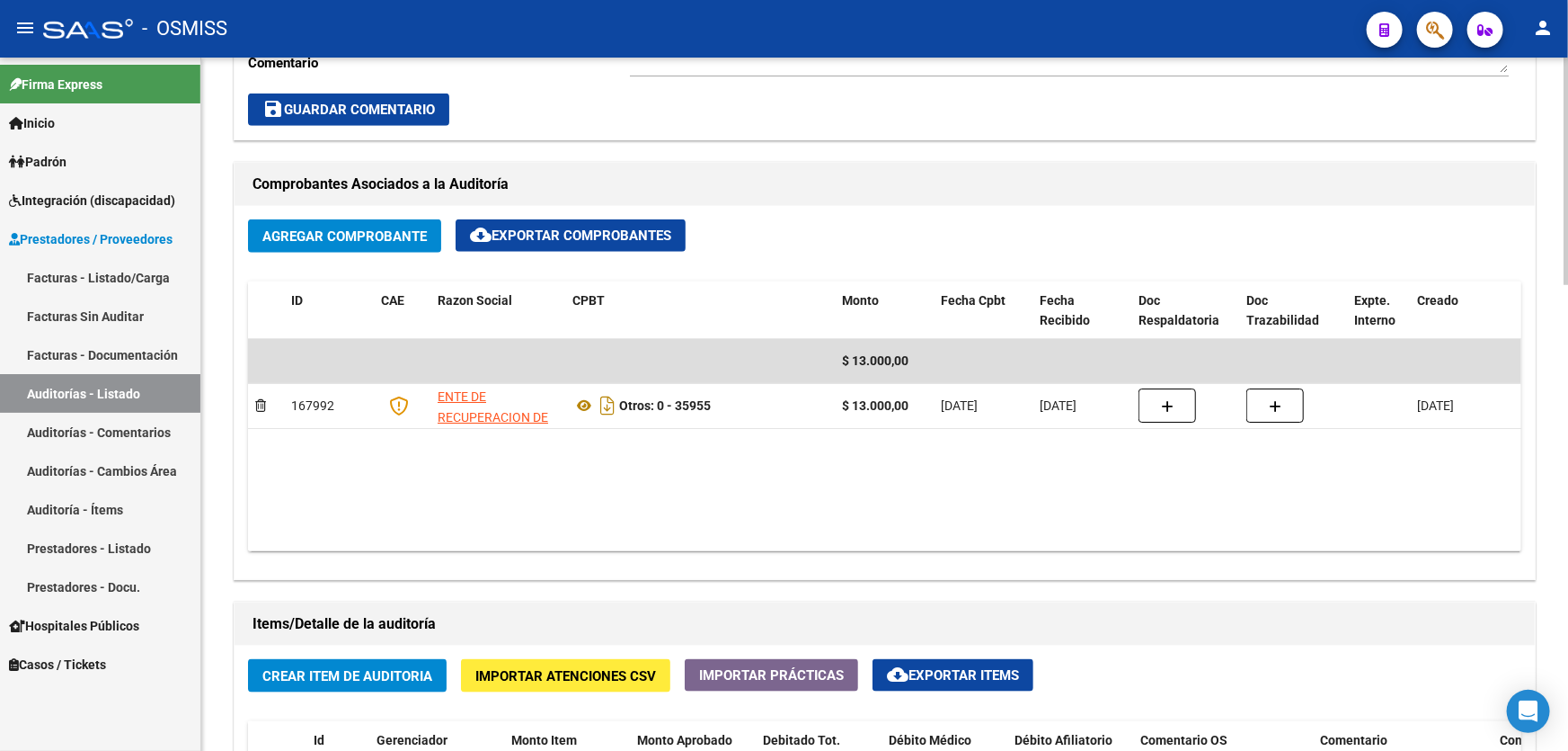
scroll to position [980, 0]
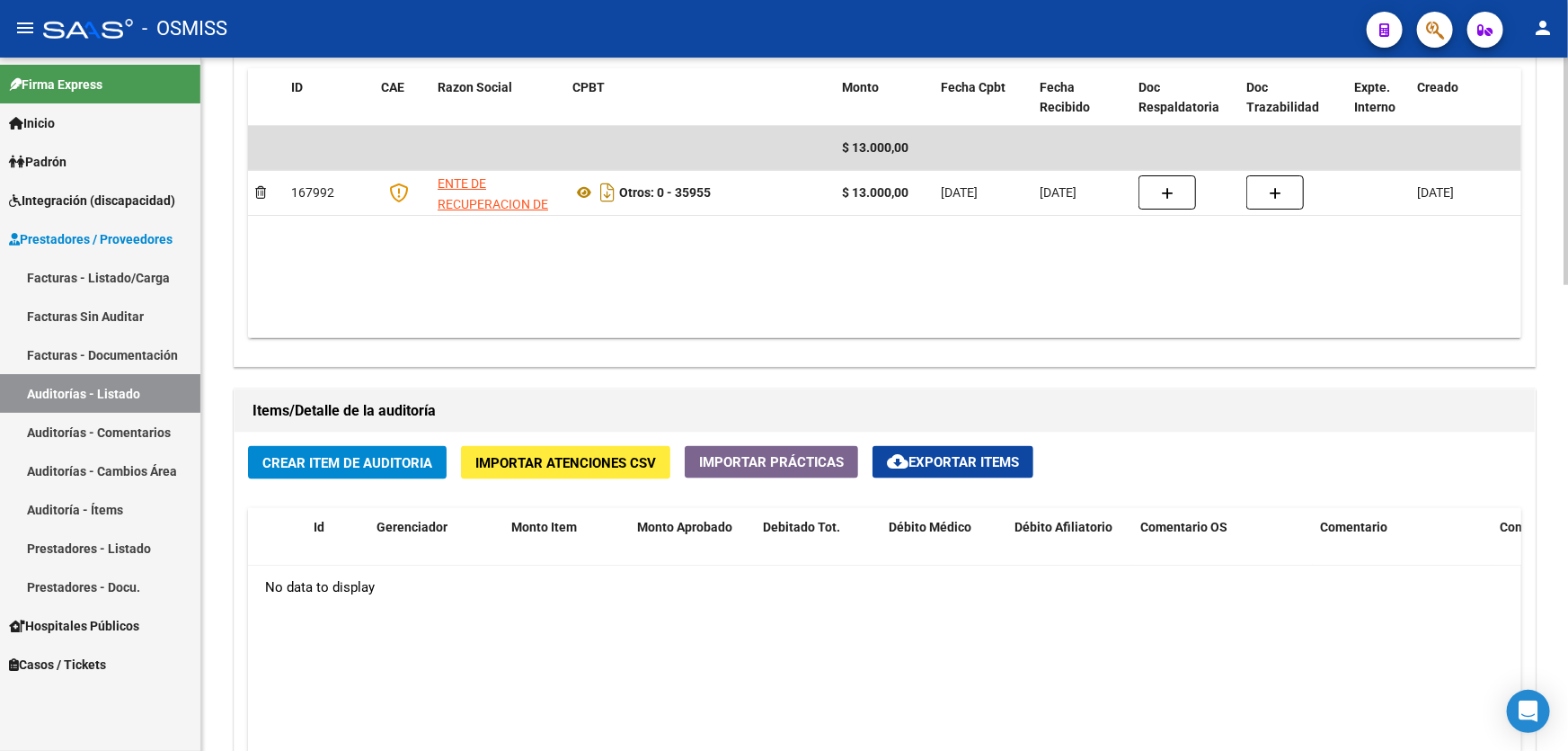
click at [306, 457] on span "Crear Item de Auditoria" at bounding box center [347, 462] width 169 height 16
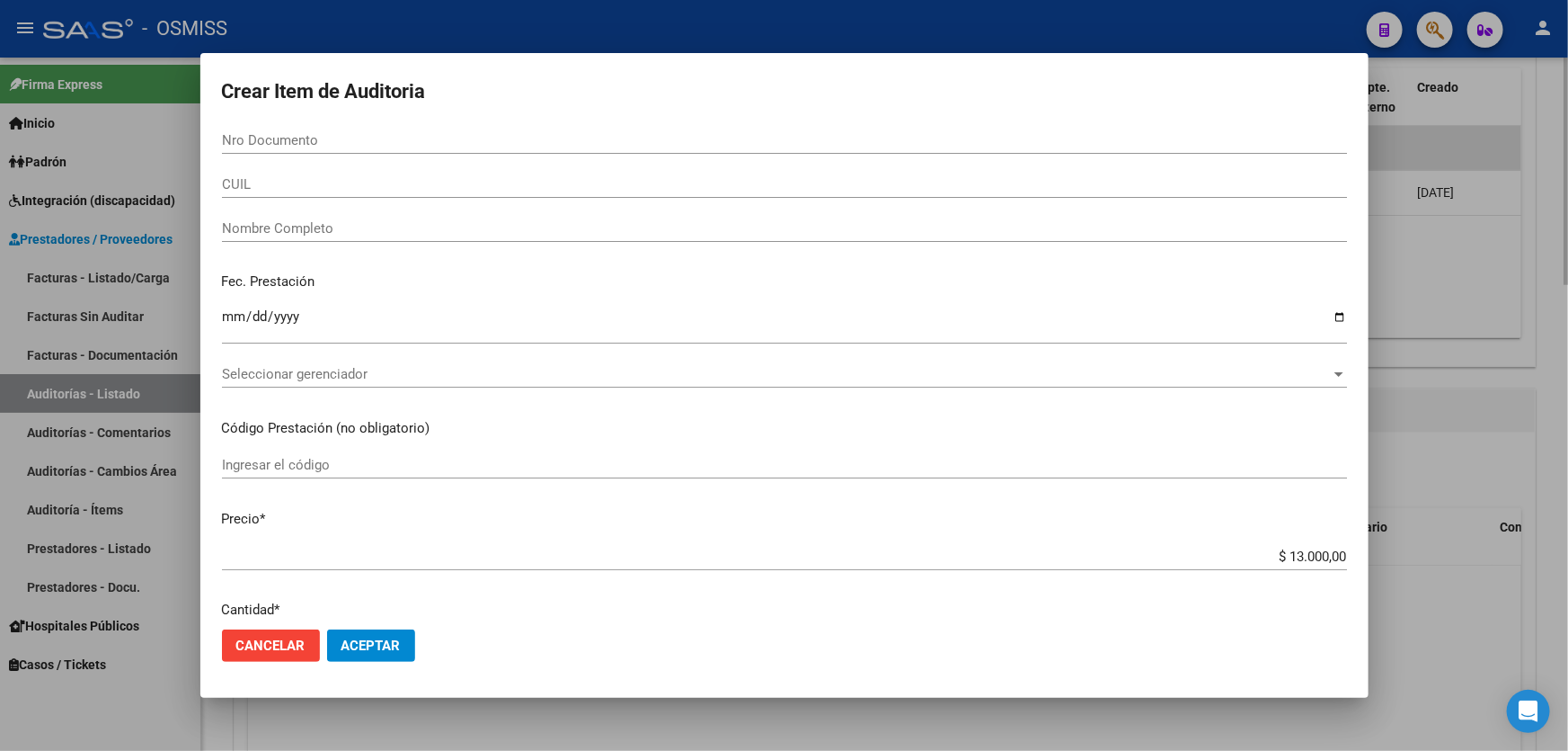
paste input "57581598"
type input "57581598"
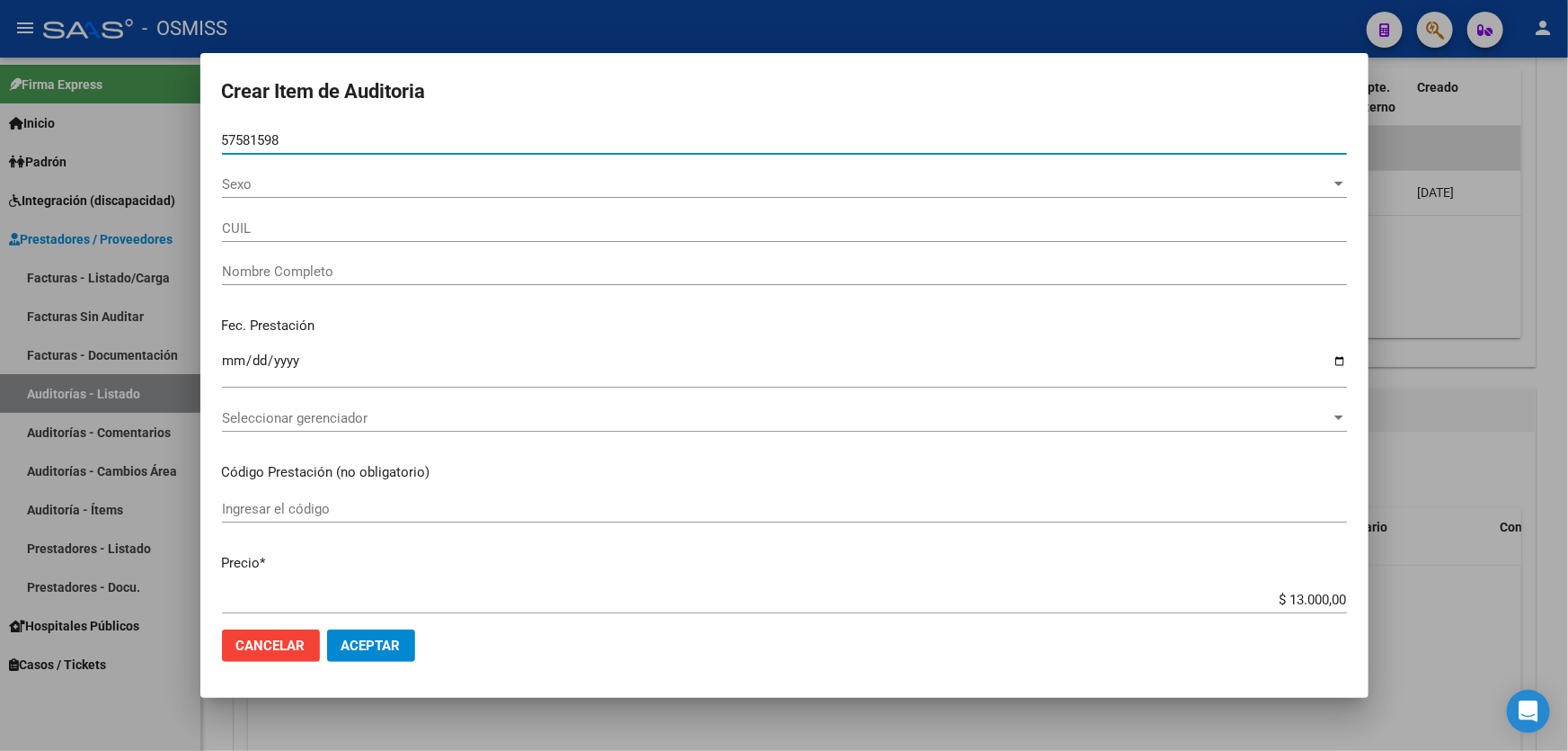
type input "27575815982"
type input "GONZALEZ HANNA ALMA"
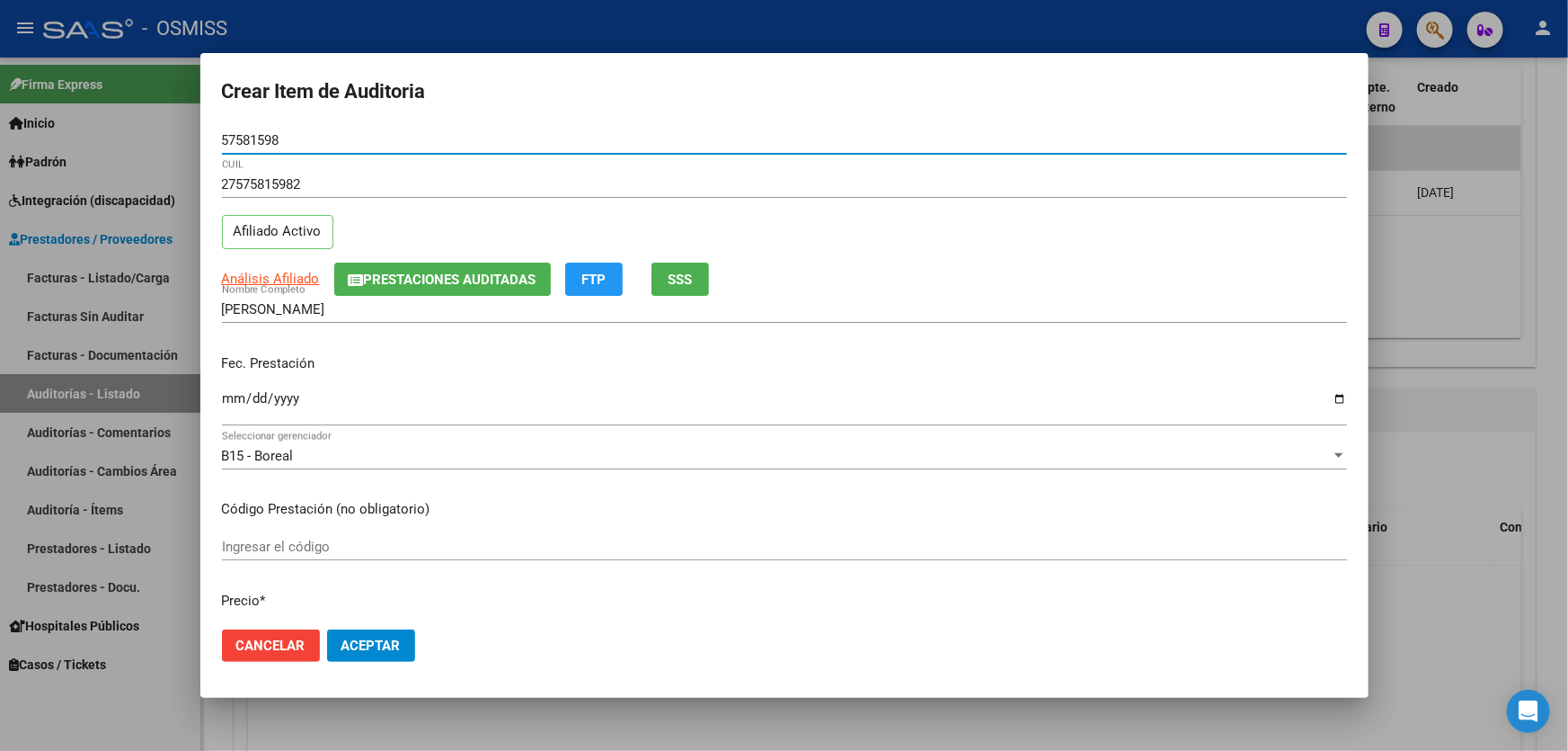
type input "57581598"
drag, startPoint x: 225, startPoint y: 363, endPoint x: 237, endPoint y: 407, distance: 45.6
click at [227, 381] on div "Fec. Prestación Ingresar la fecha" at bounding box center [784, 391] width 1124 height 103
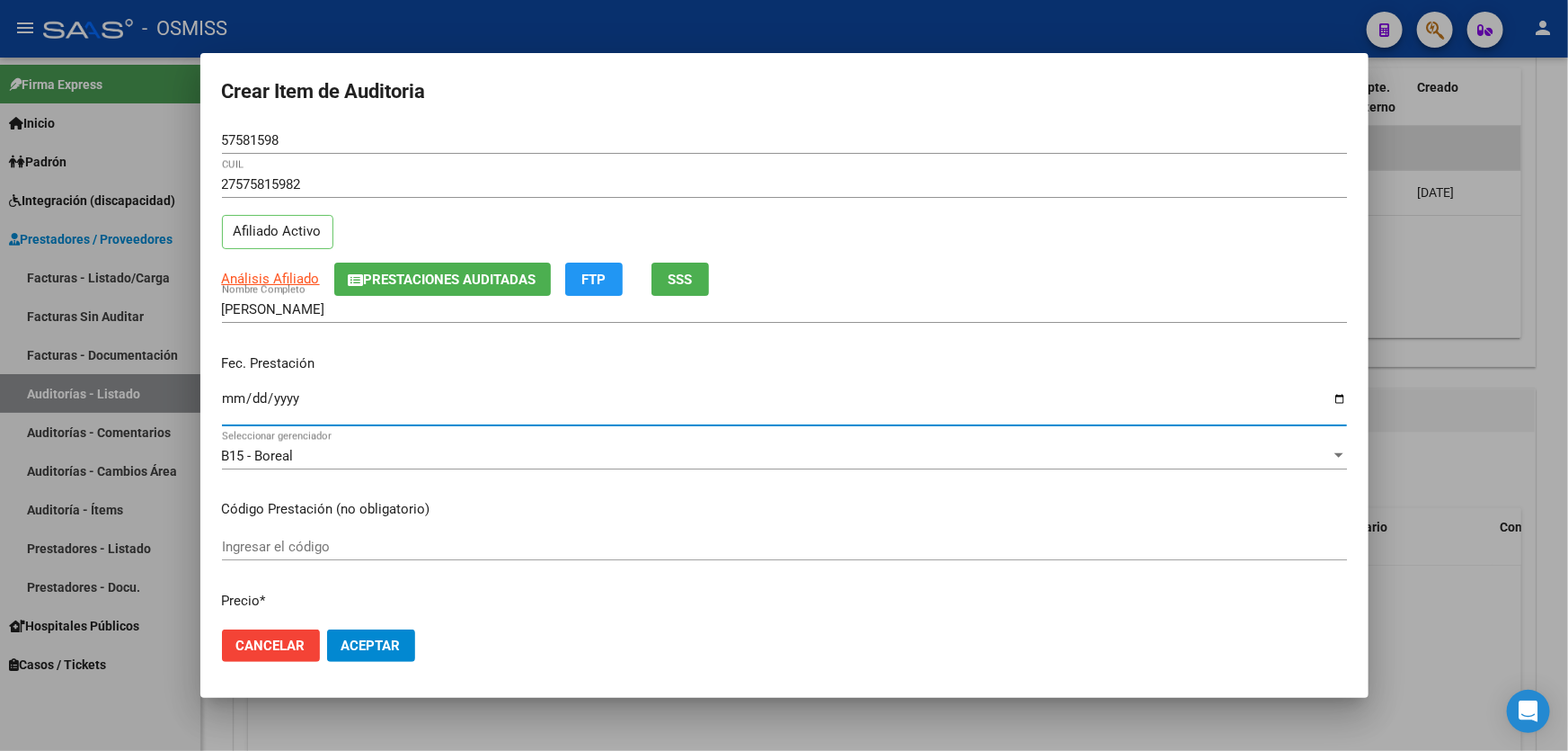
click at [222, 399] on input "Ingresar la fecha" at bounding box center [784, 405] width 1124 height 29
type input "2025-08-05"
click at [376, 638] on span "Aceptar" at bounding box center [370, 645] width 59 height 16
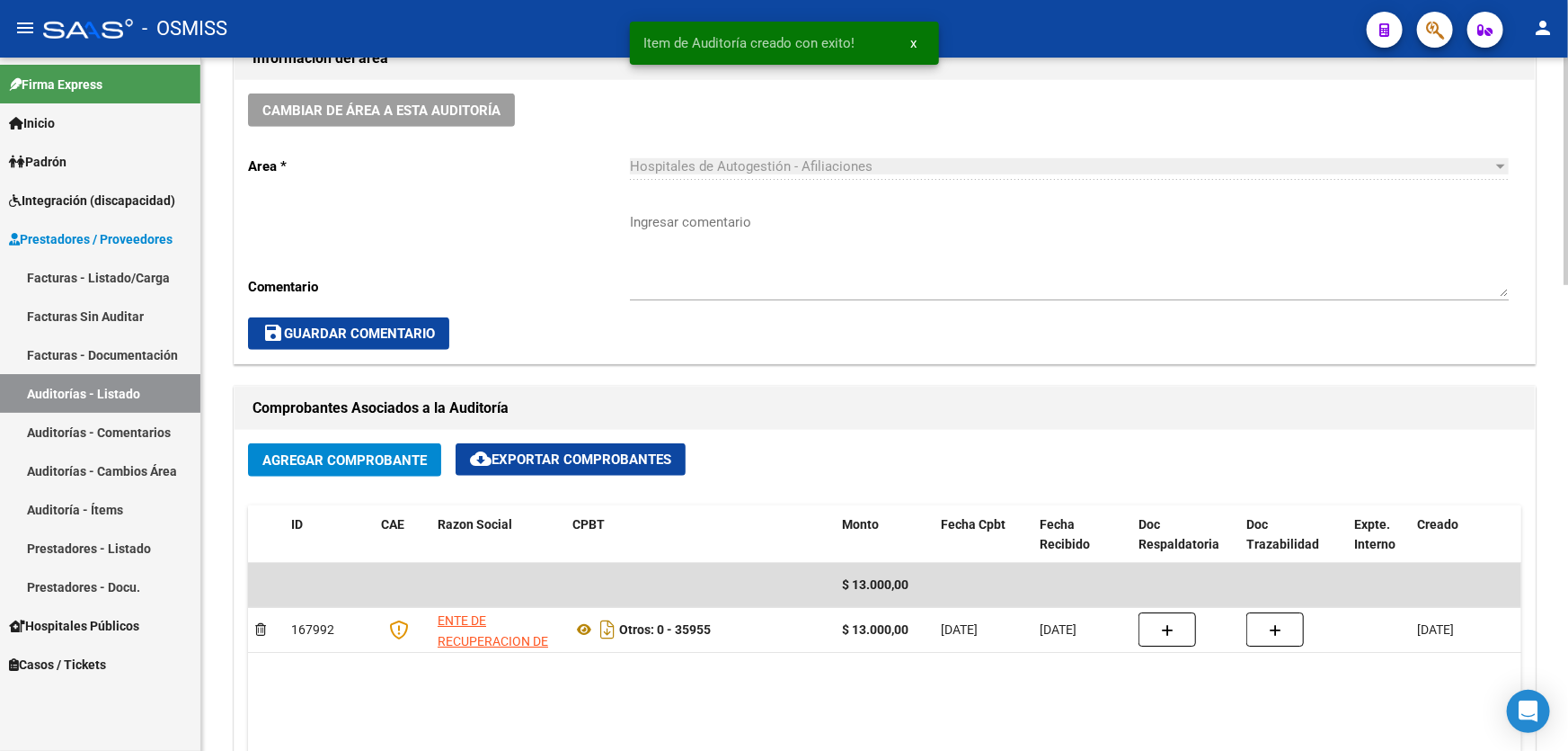
scroll to position [328, 0]
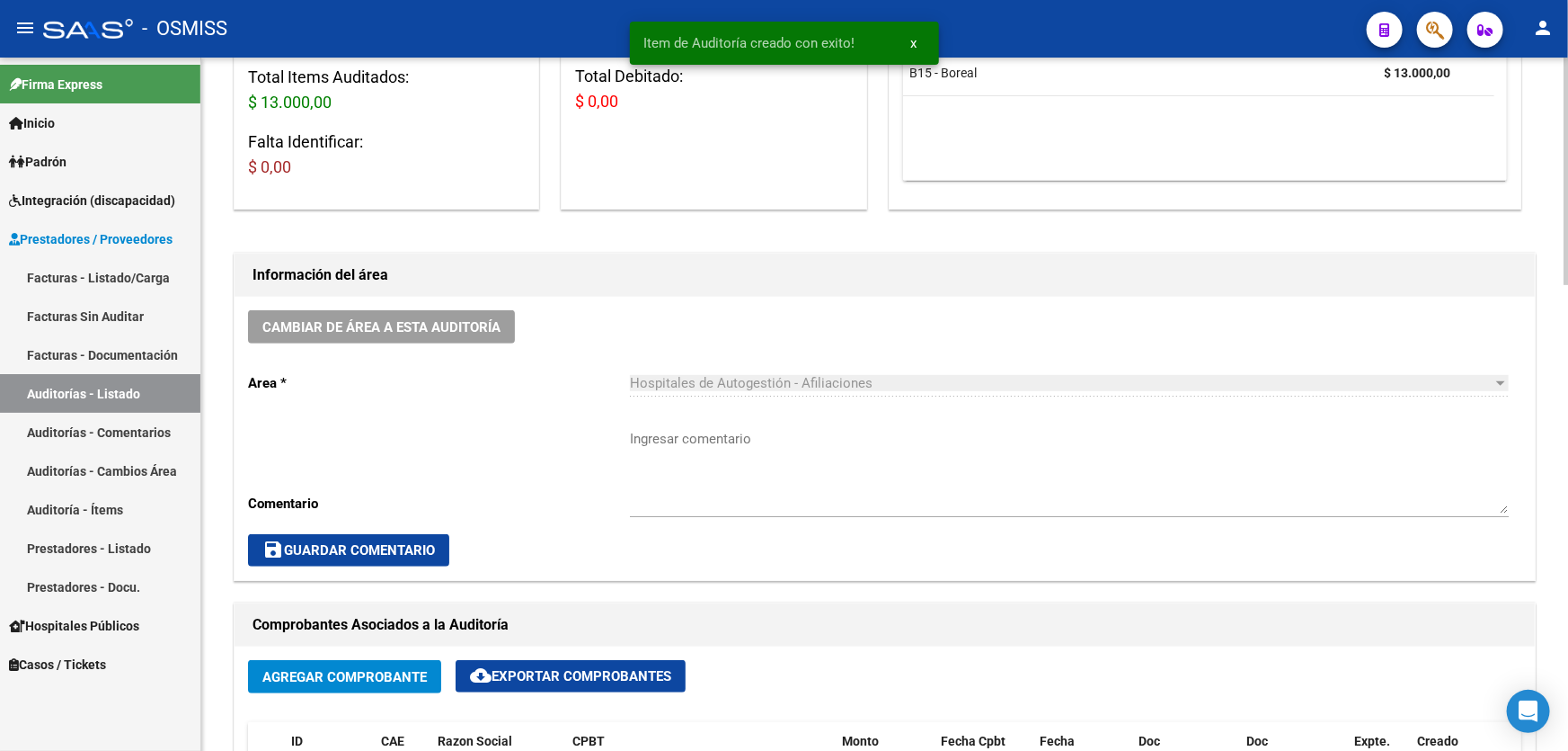
click at [434, 351] on div "Cambiar de área a esta auditoría Area * Hospitales de Autogestión - Afiliacione…" at bounding box center [884, 438] width 1300 height 283
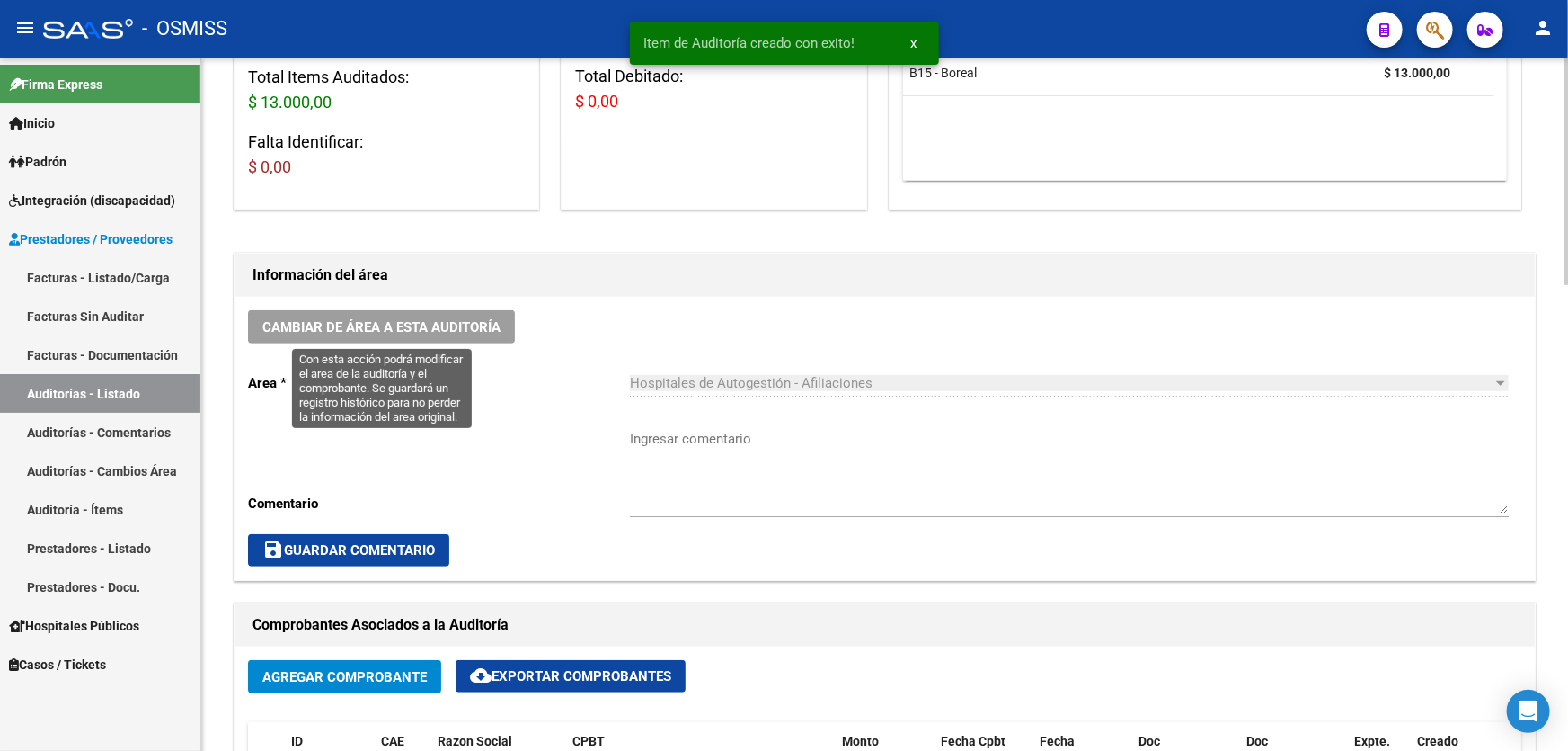
click at [433, 339] on button "Cambiar de área a esta auditoría" at bounding box center [381, 327] width 266 height 33
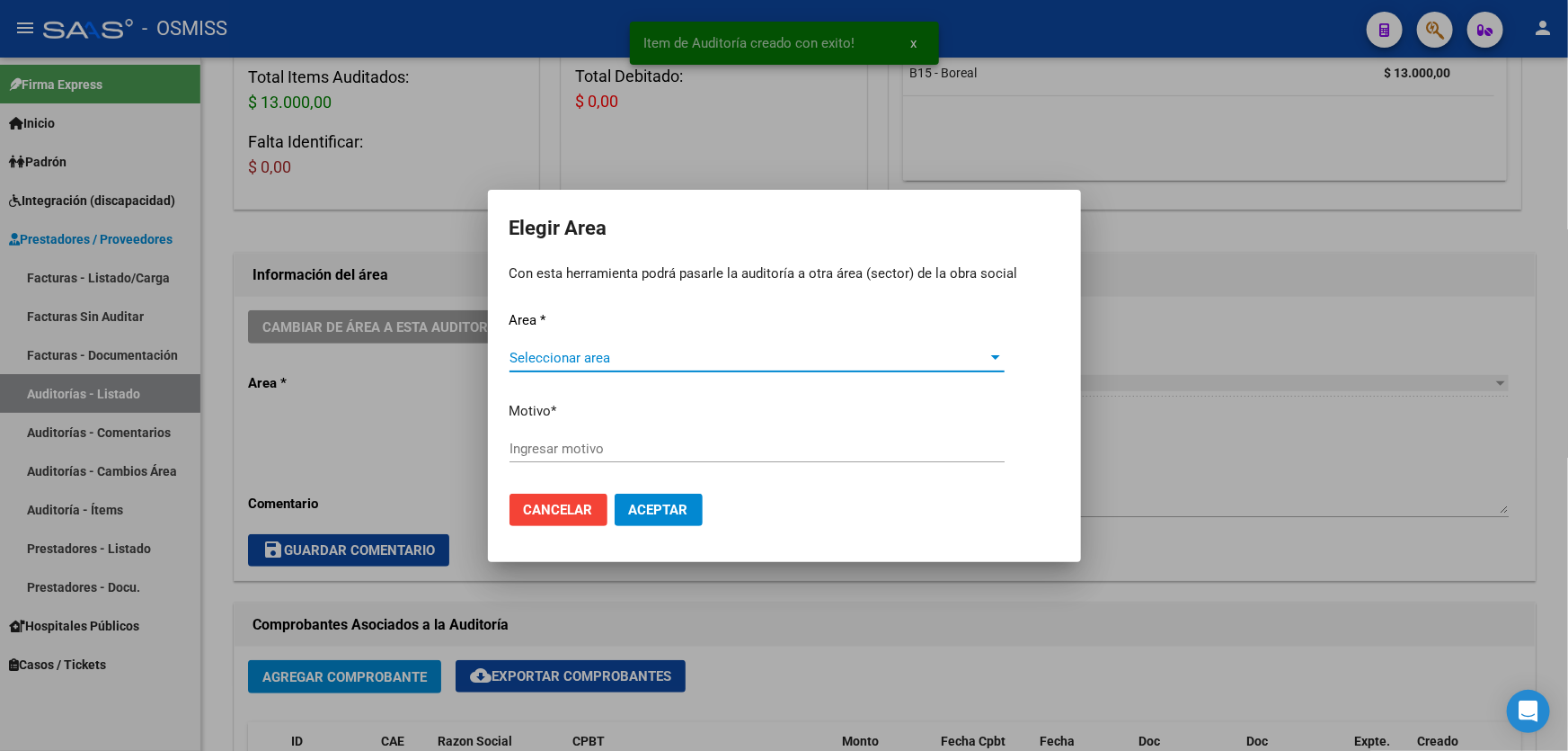
click at [568, 361] on span "Seleccionar area" at bounding box center [749, 358] width 478 height 16
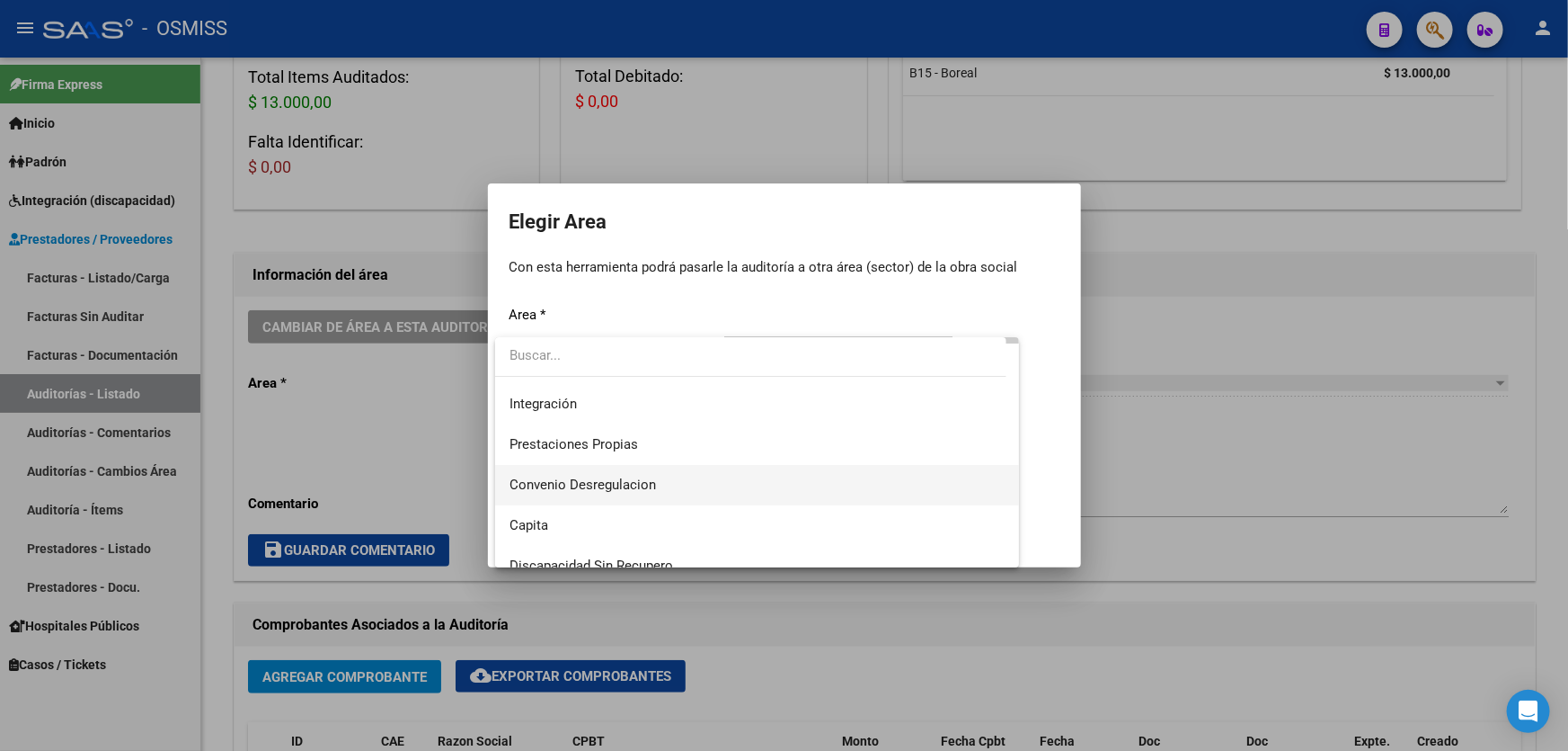
scroll to position [163, 0]
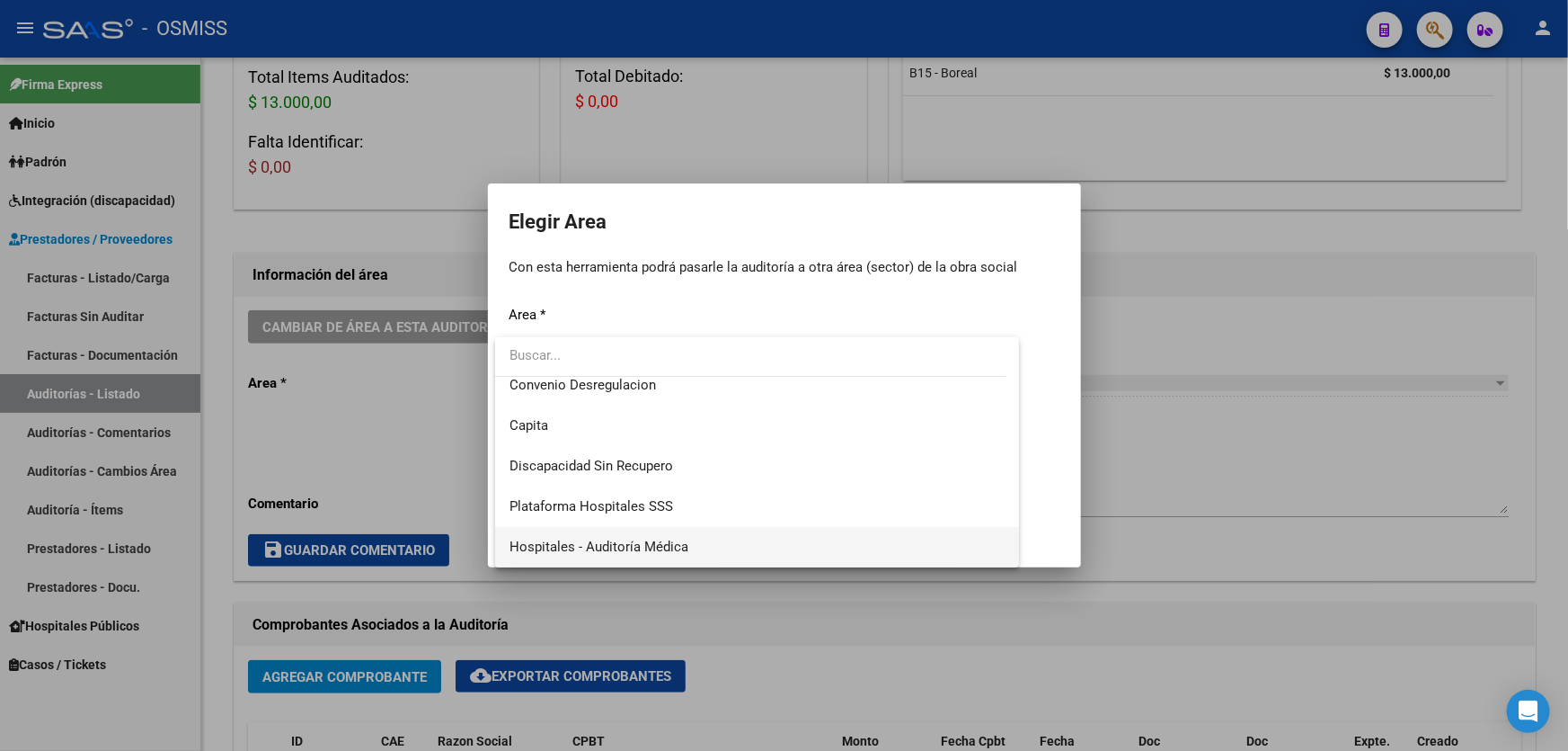
drag, startPoint x: 610, startPoint y: 401, endPoint x: 621, endPoint y: 551, distance: 150.4
click at [621, 551] on div "Hospitales - Facturas Débitadas Sistema viejo SUR Integración Prestaciones Prop…" at bounding box center [756, 452] width 524 height 230
click at [621, 551] on span "Hospitales - Auditoría Médica" at bounding box center [599, 547] width 179 height 16
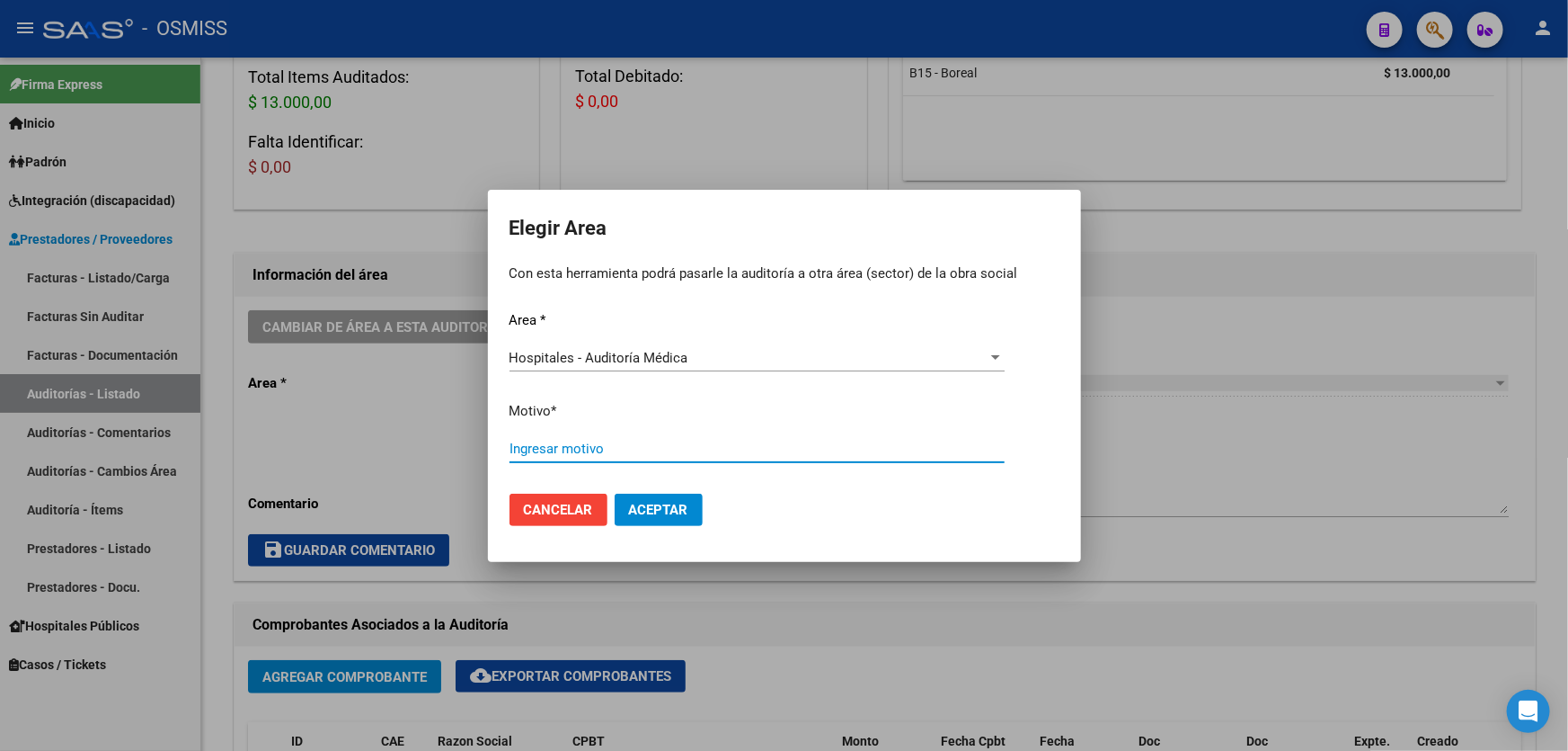
click at [595, 443] on input "Ingresar motivo" at bounding box center [756, 448] width 495 height 16
type input "AUDITADO"
click at [628, 517] on button "Aceptar" at bounding box center [658, 509] width 88 height 32
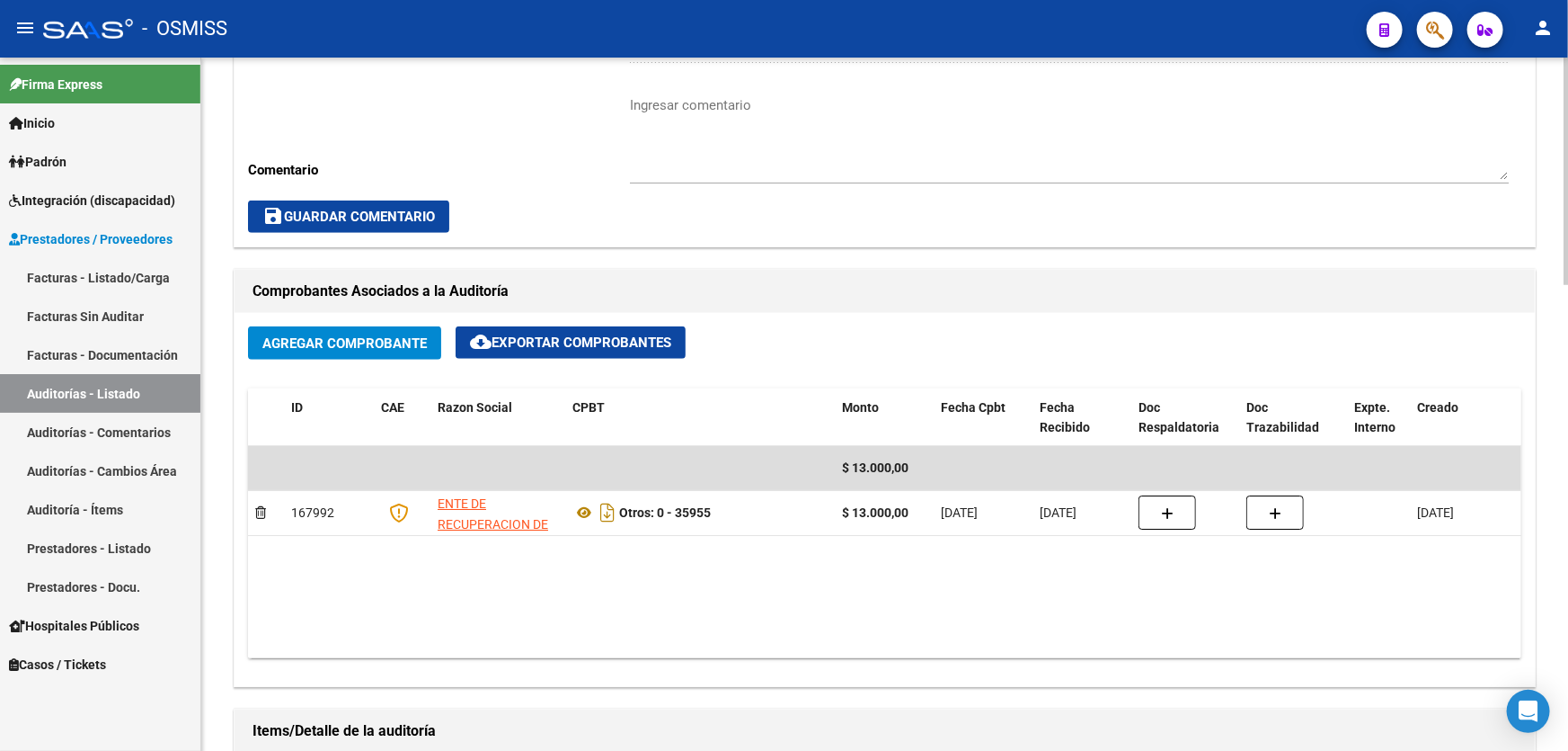
scroll to position [600, 0]
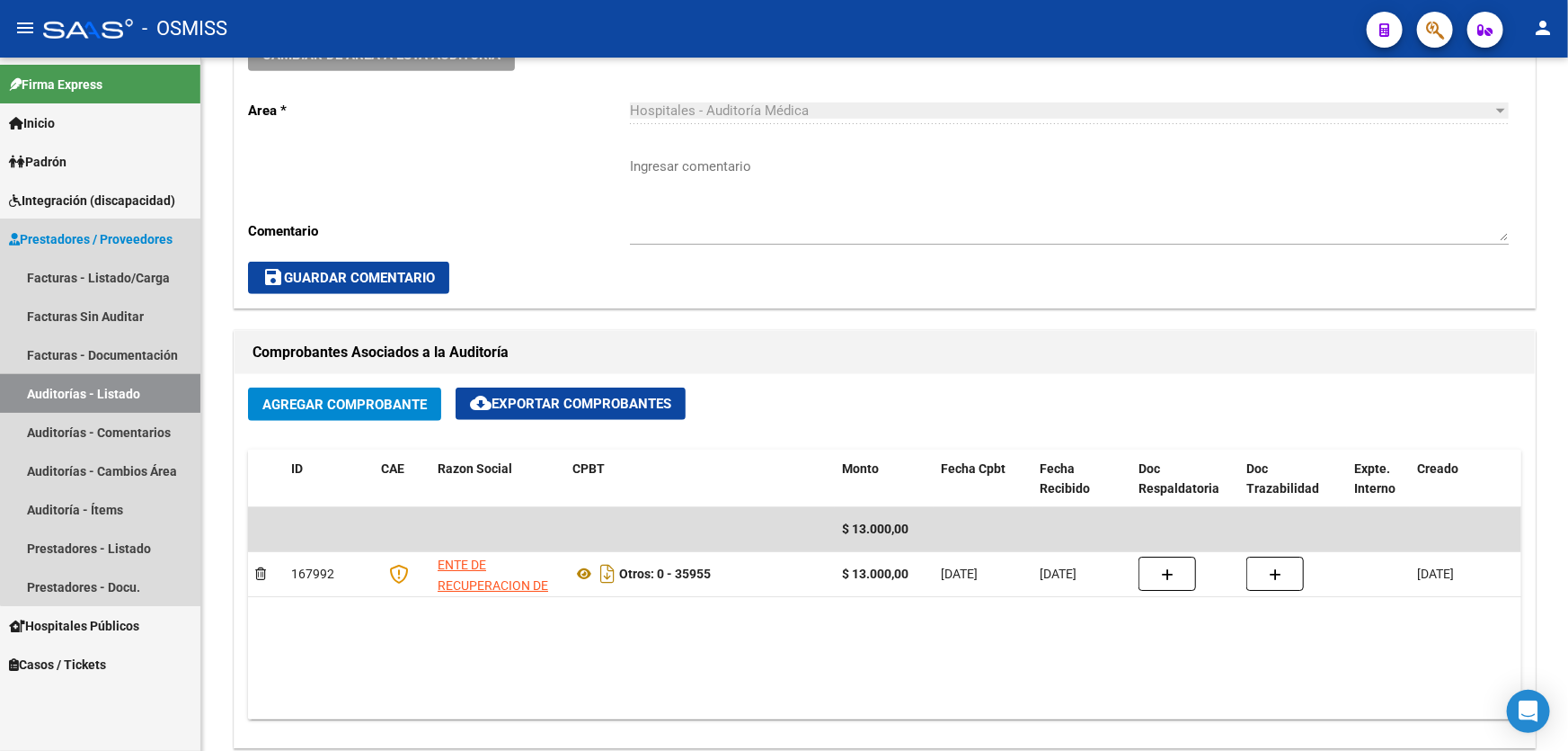
click at [126, 380] on link "Auditorías - Listado" at bounding box center [100, 393] width 200 height 39
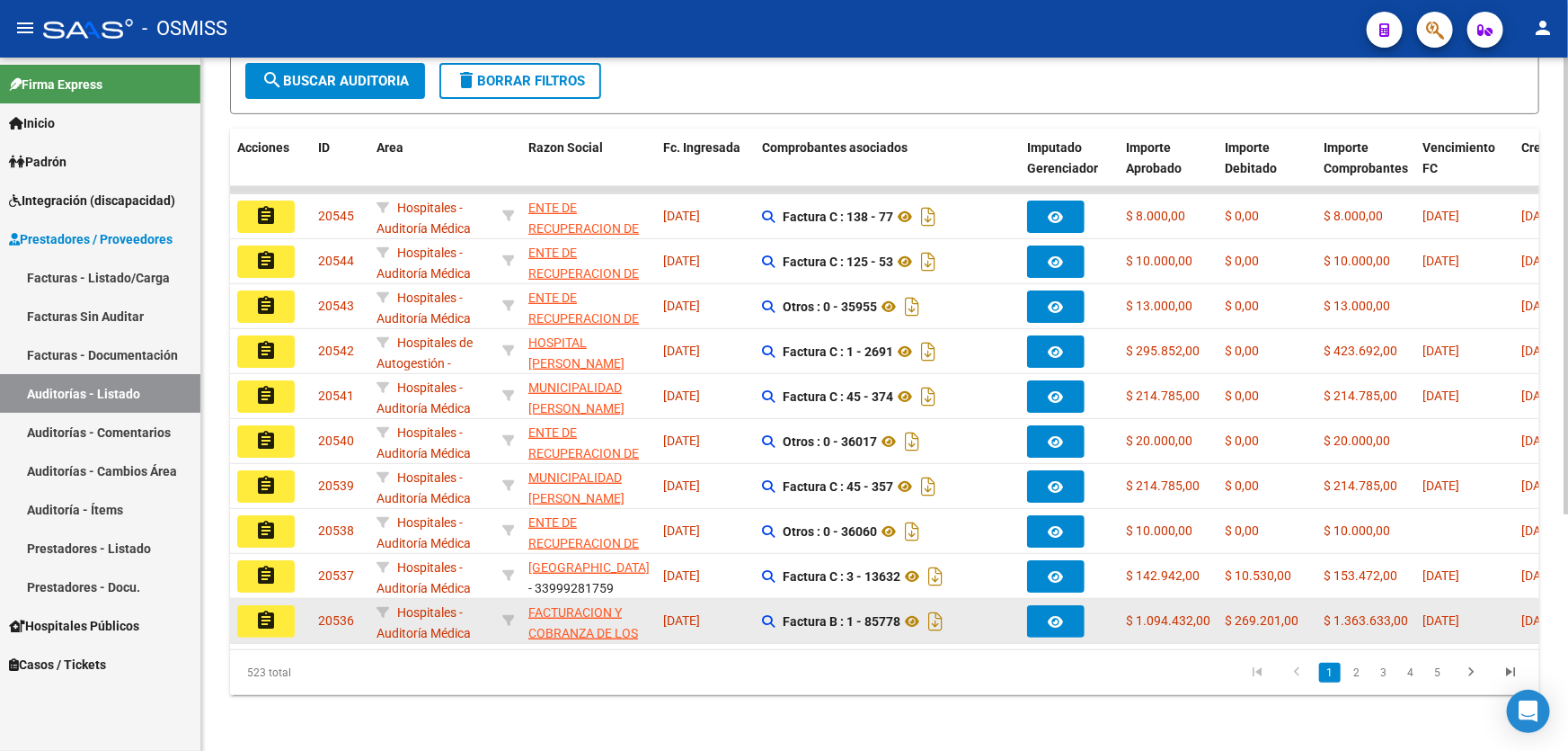
scroll to position [359, 0]
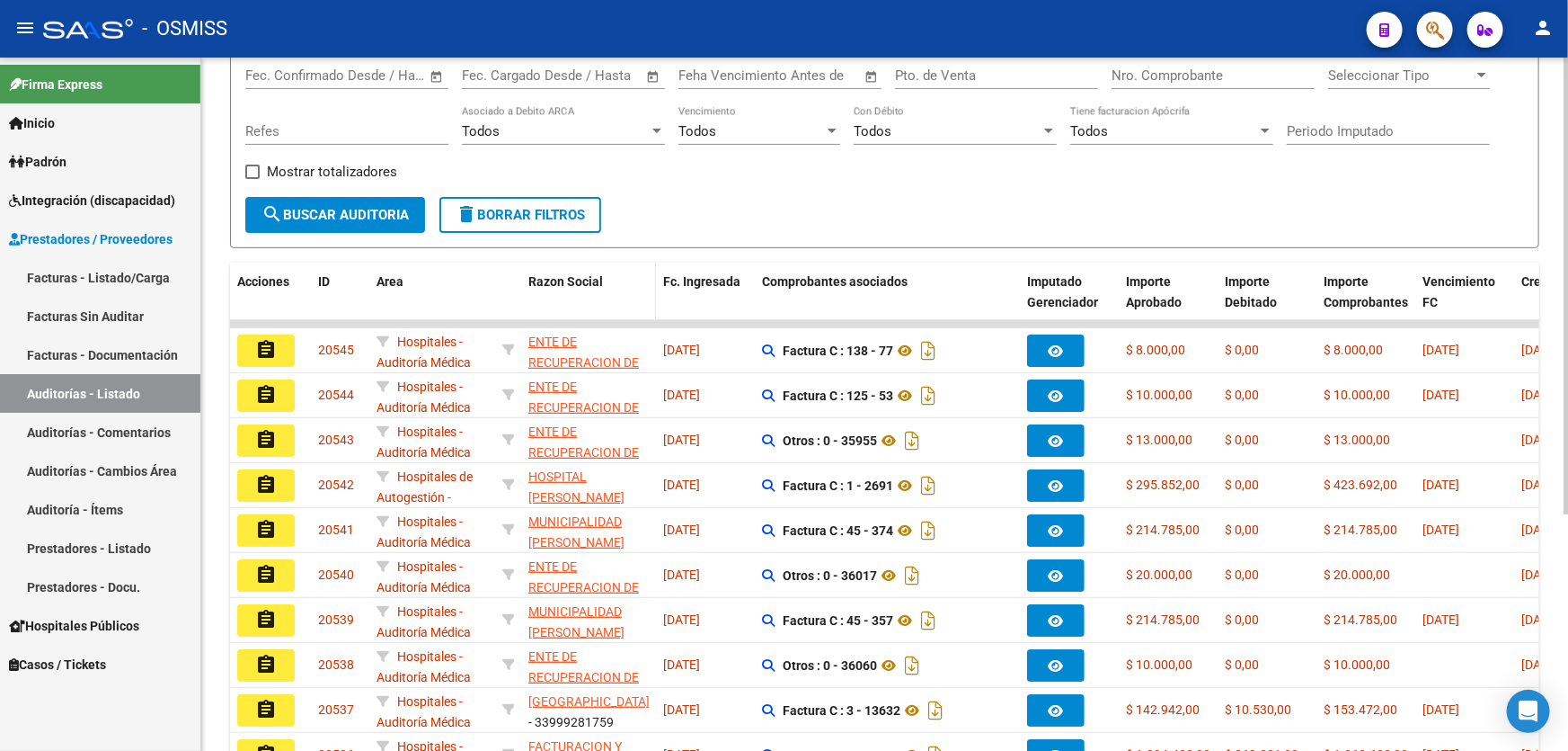
scroll to position [113, 0]
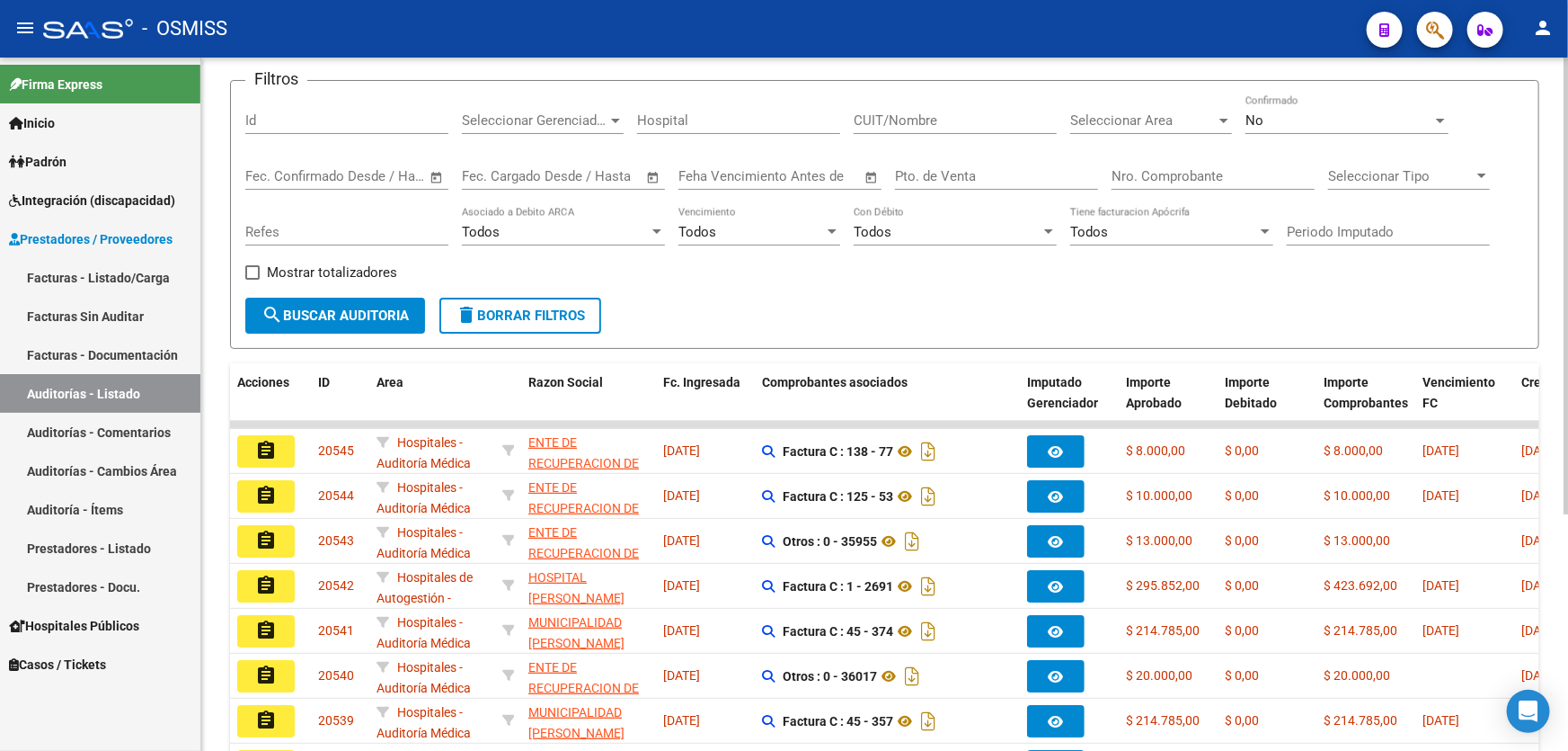
click at [1074, 302] on form "Filtros Id Seleccionar Gerenciador Seleccionar Gerenciador Hospital CUIT/Nombre…" at bounding box center [883, 214] width 1308 height 268
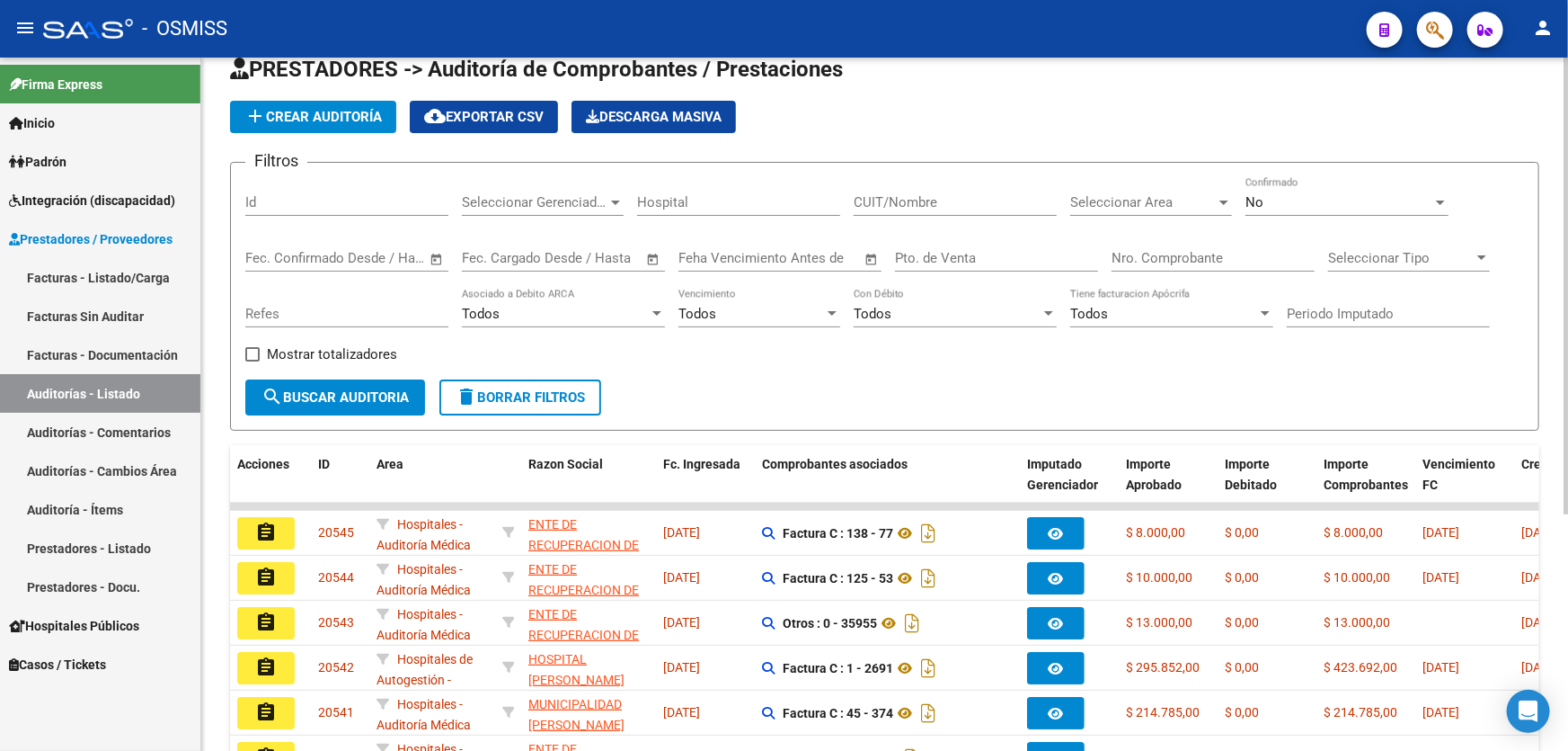
scroll to position [0, 0]
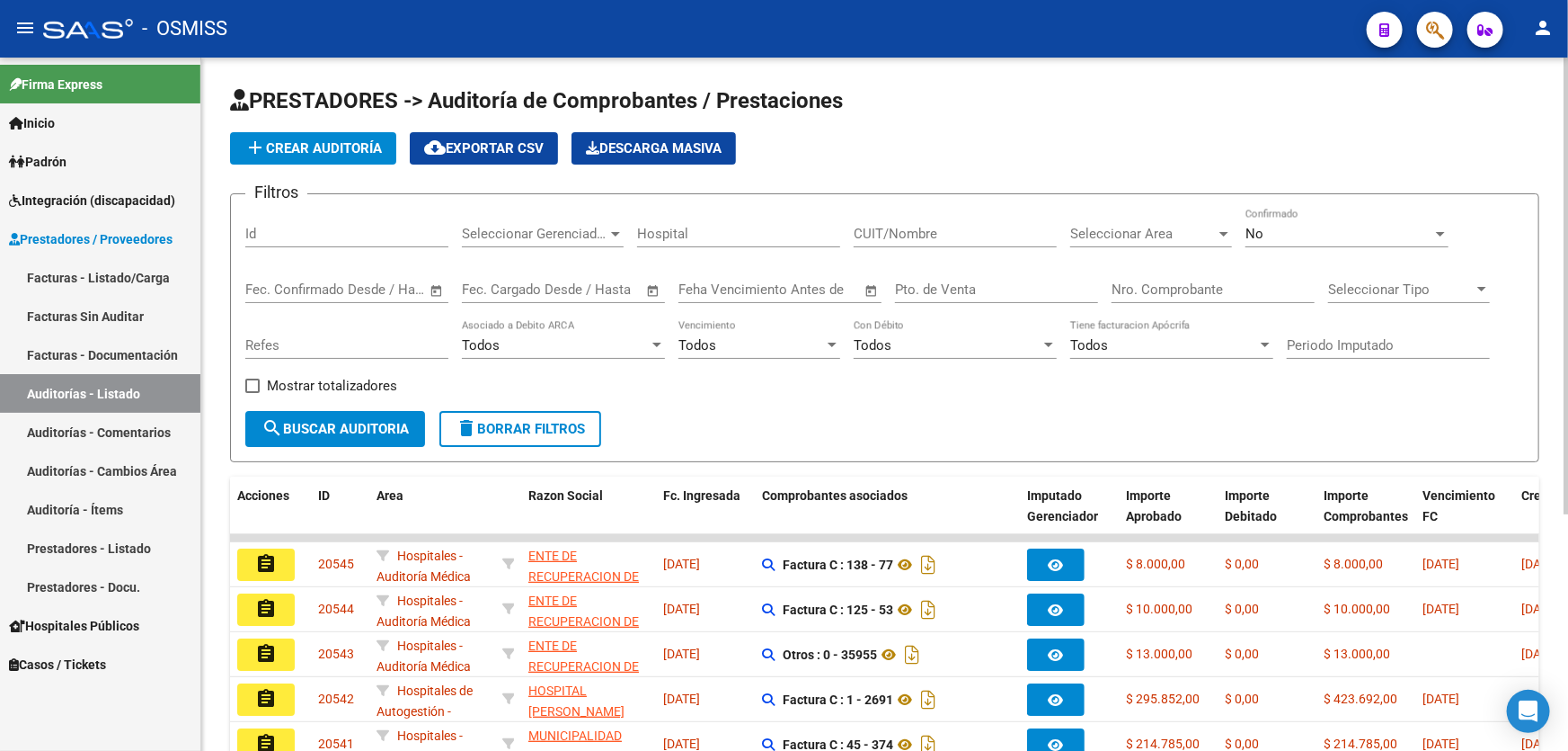
click at [1128, 295] on input "Nro. Comprobante" at bounding box center [1213, 289] width 203 height 16
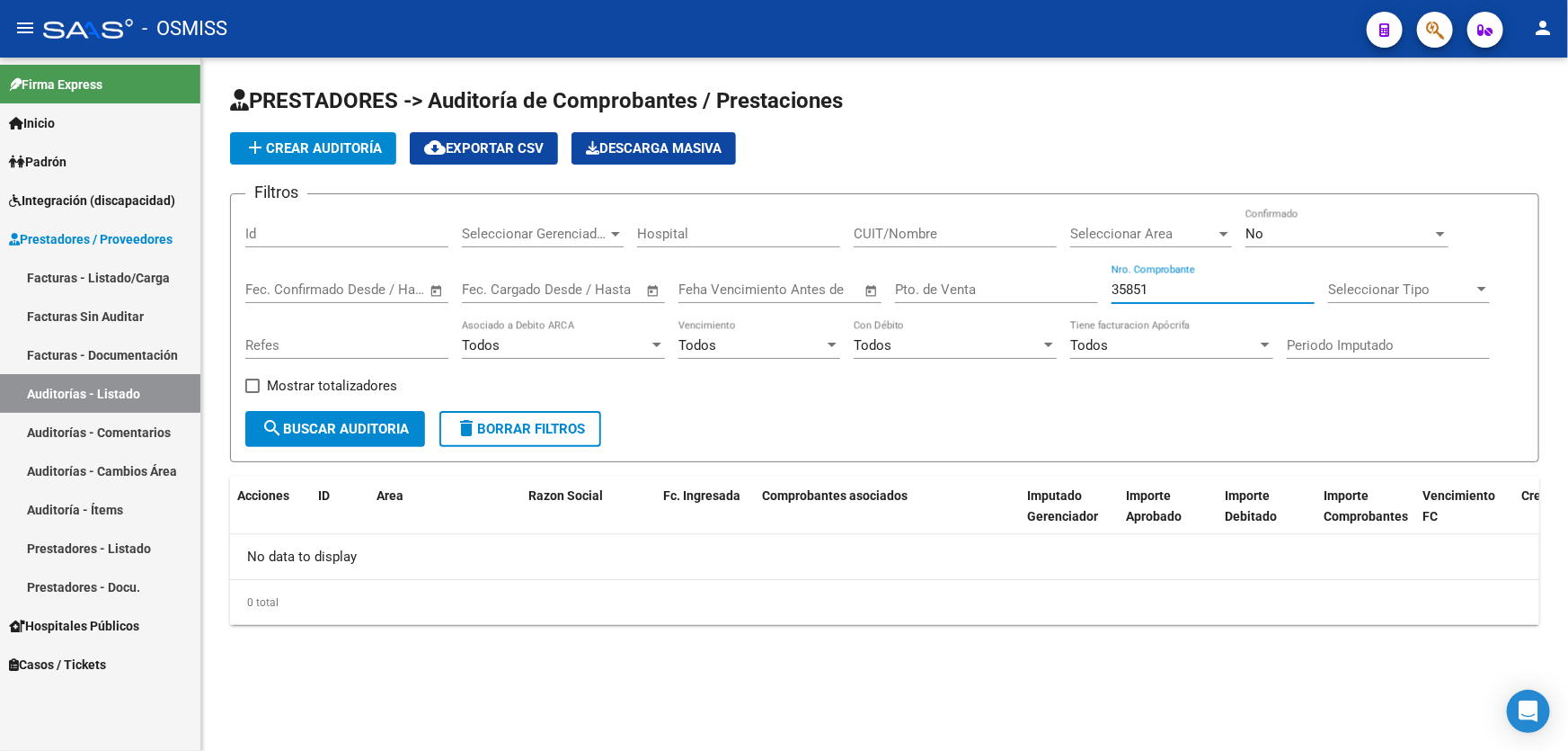
type input "35851"
click at [290, 162] on button "add Crear Auditoría" at bounding box center [313, 147] width 167 height 32
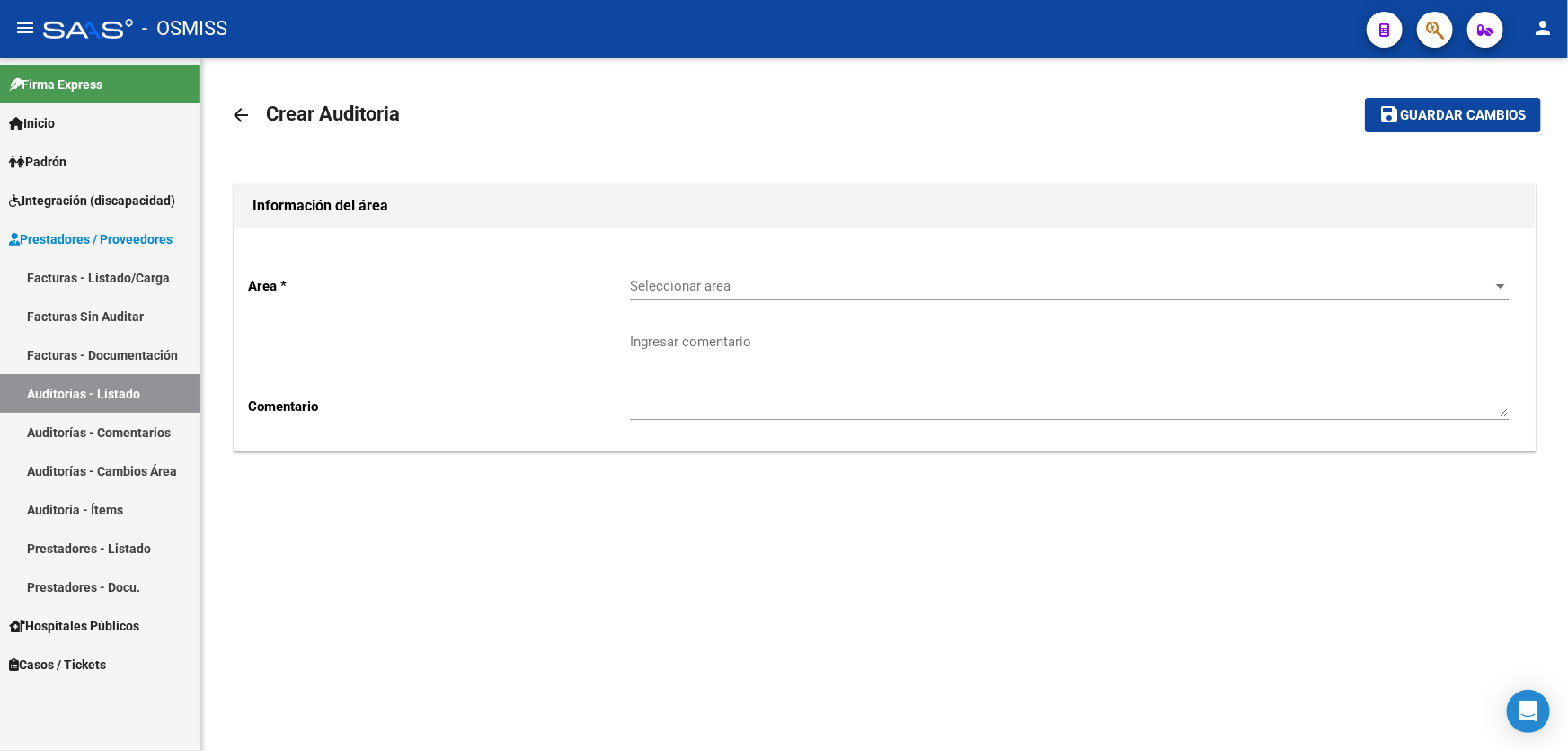
click at [897, 295] on div "Seleccionar area Seleccionar area" at bounding box center [1068, 280] width 878 height 39
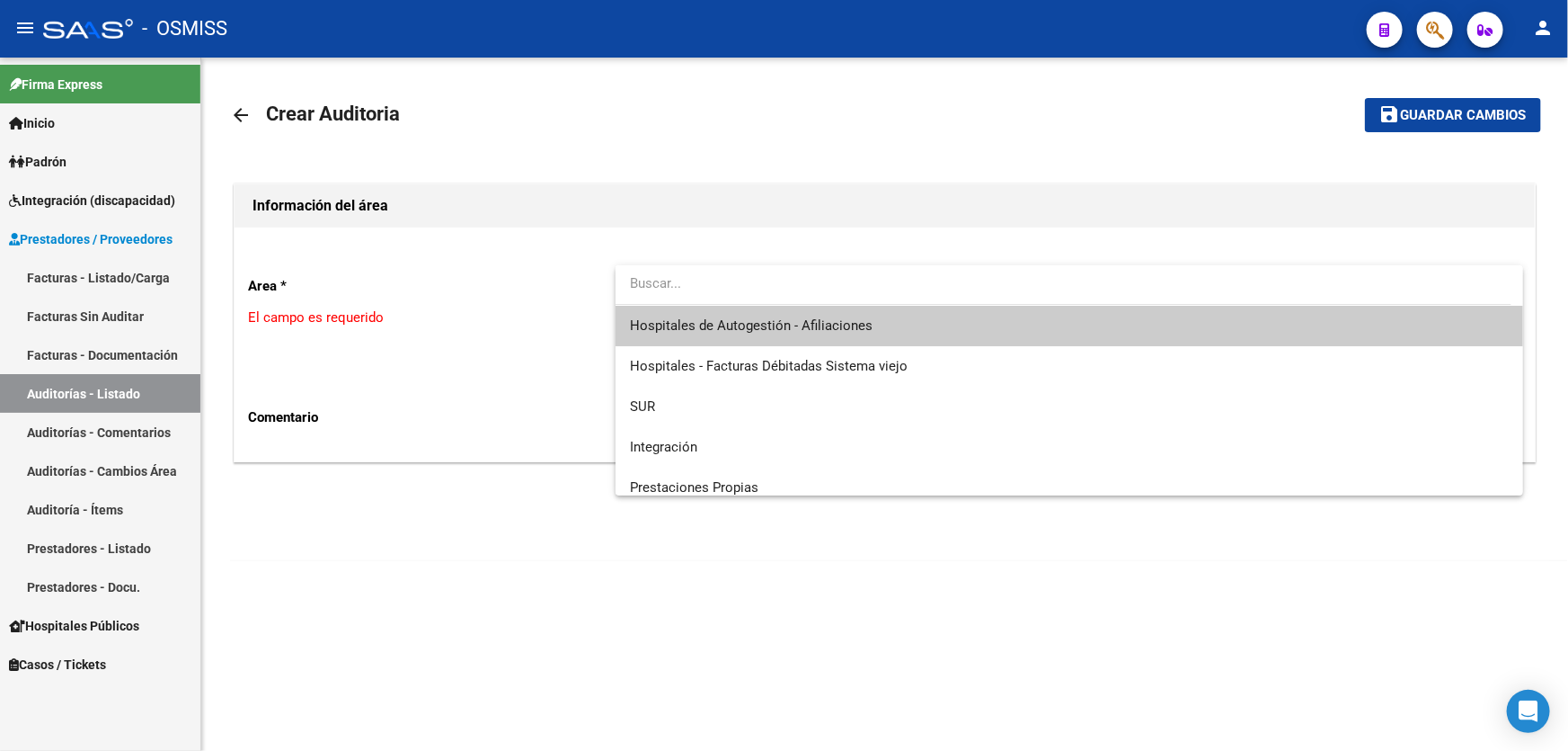
click at [888, 305] on span "Hospitales de Autogestión - Afiliaciones" at bounding box center [1068, 326] width 878 height 41
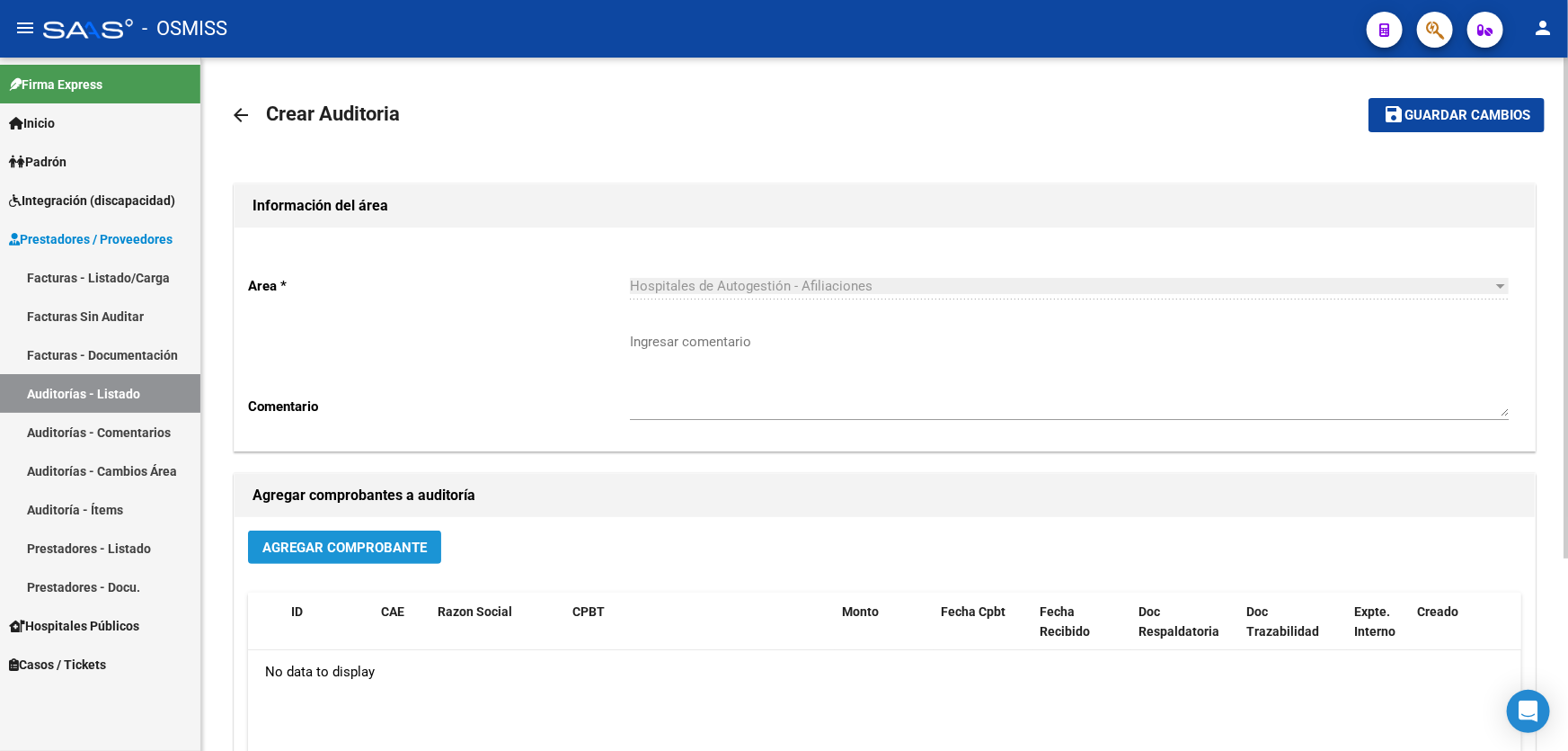
click at [338, 542] on span "Agregar Comprobante" at bounding box center [345, 548] width 165 height 16
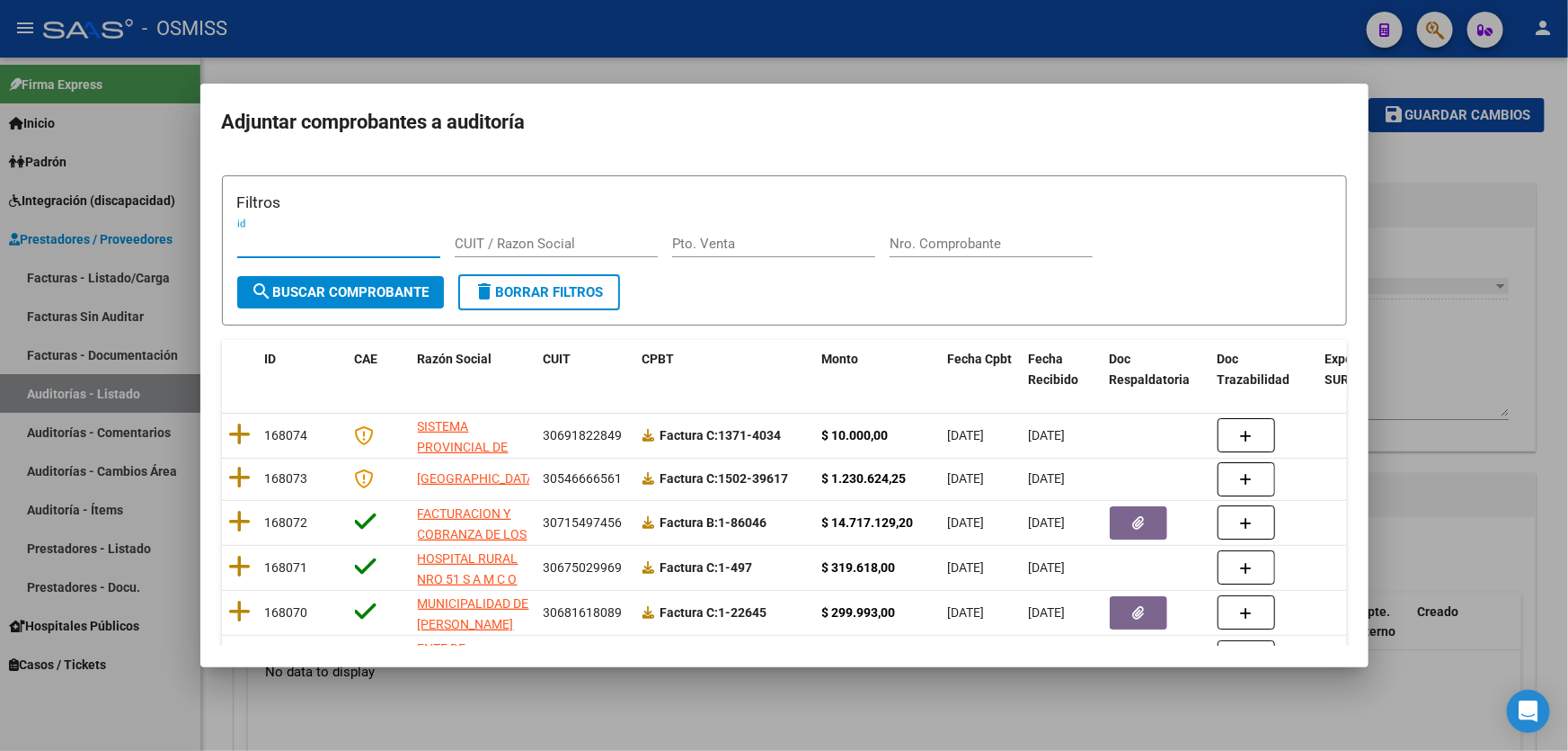
drag, startPoint x: 920, startPoint y: 224, endPoint x: 934, endPoint y: 242, distance: 22.8
click at [922, 227] on div "Filtros id CUIT / Razon Social Pto. Venta Nro. Comprobante" at bounding box center [784, 233] width 1094 height 83
drag, startPoint x: 935, startPoint y: 242, endPoint x: 906, endPoint y: 233, distance: 30.4
click at [934, 244] on input "Nro. Comprobante" at bounding box center [991, 243] width 203 height 16
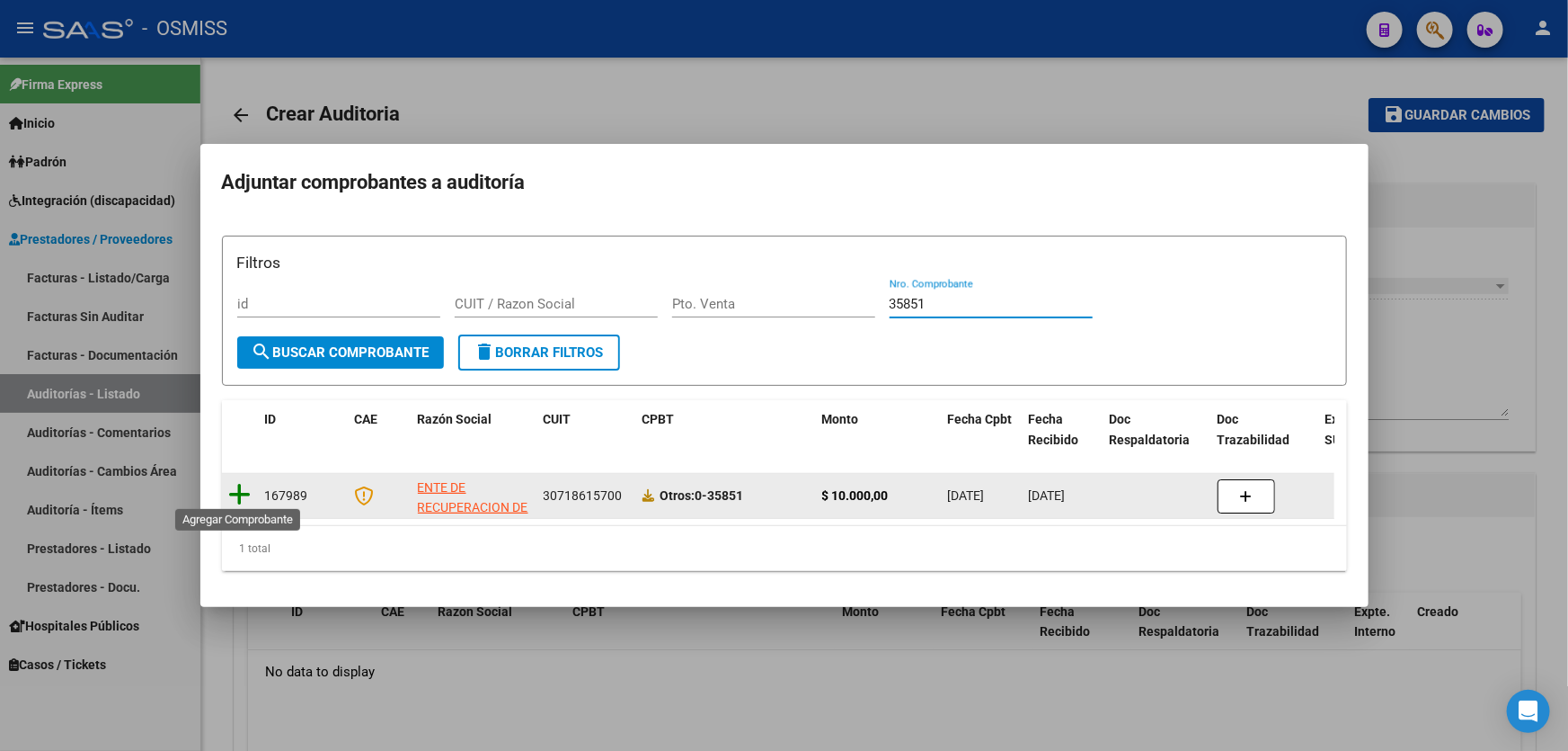
type input "35851"
click at [237, 487] on icon at bounding box center [240, 494] width 22 height 25
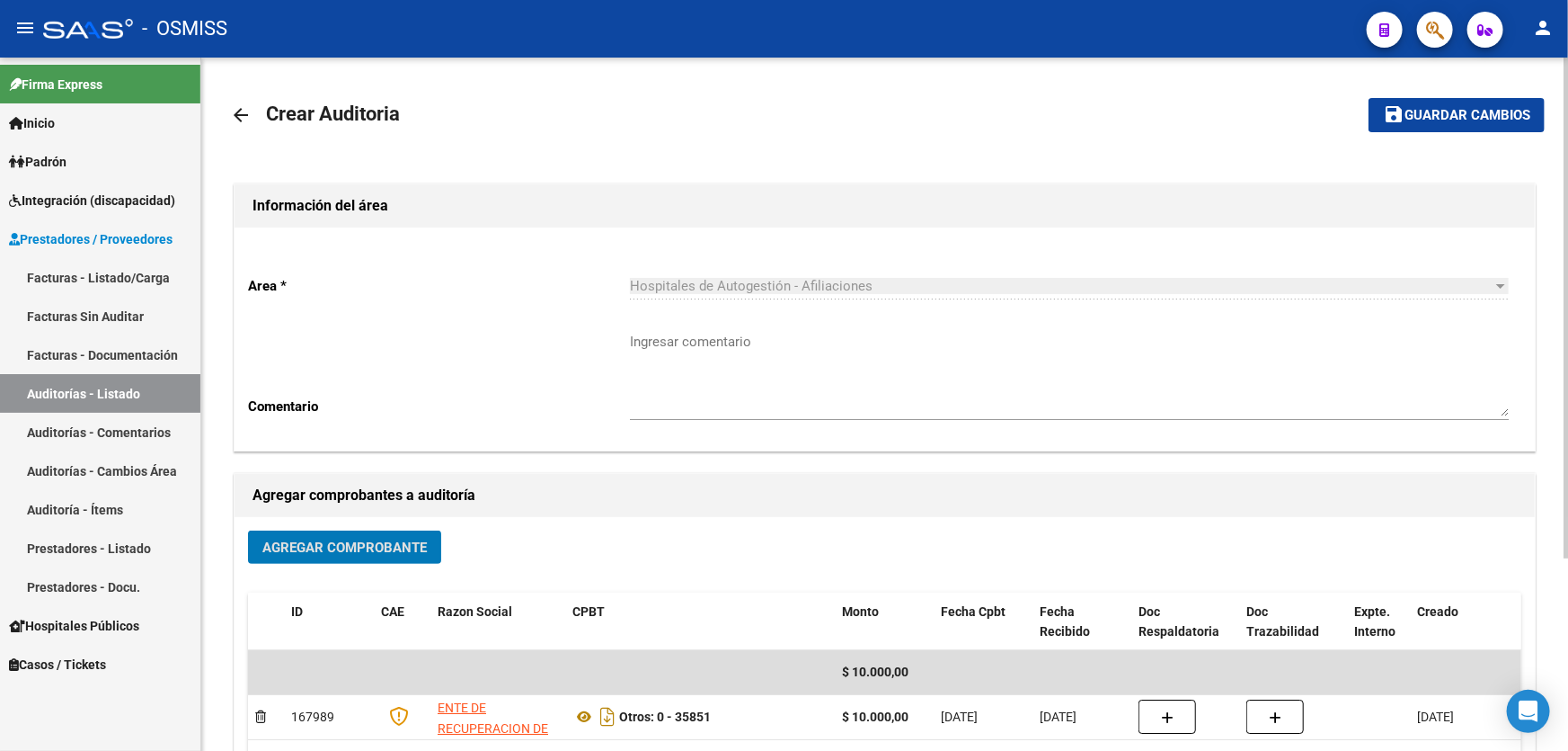
click at [1405, 120] on span "Guardar cambios" at bounding box center [1467, 115] width 126 height 16
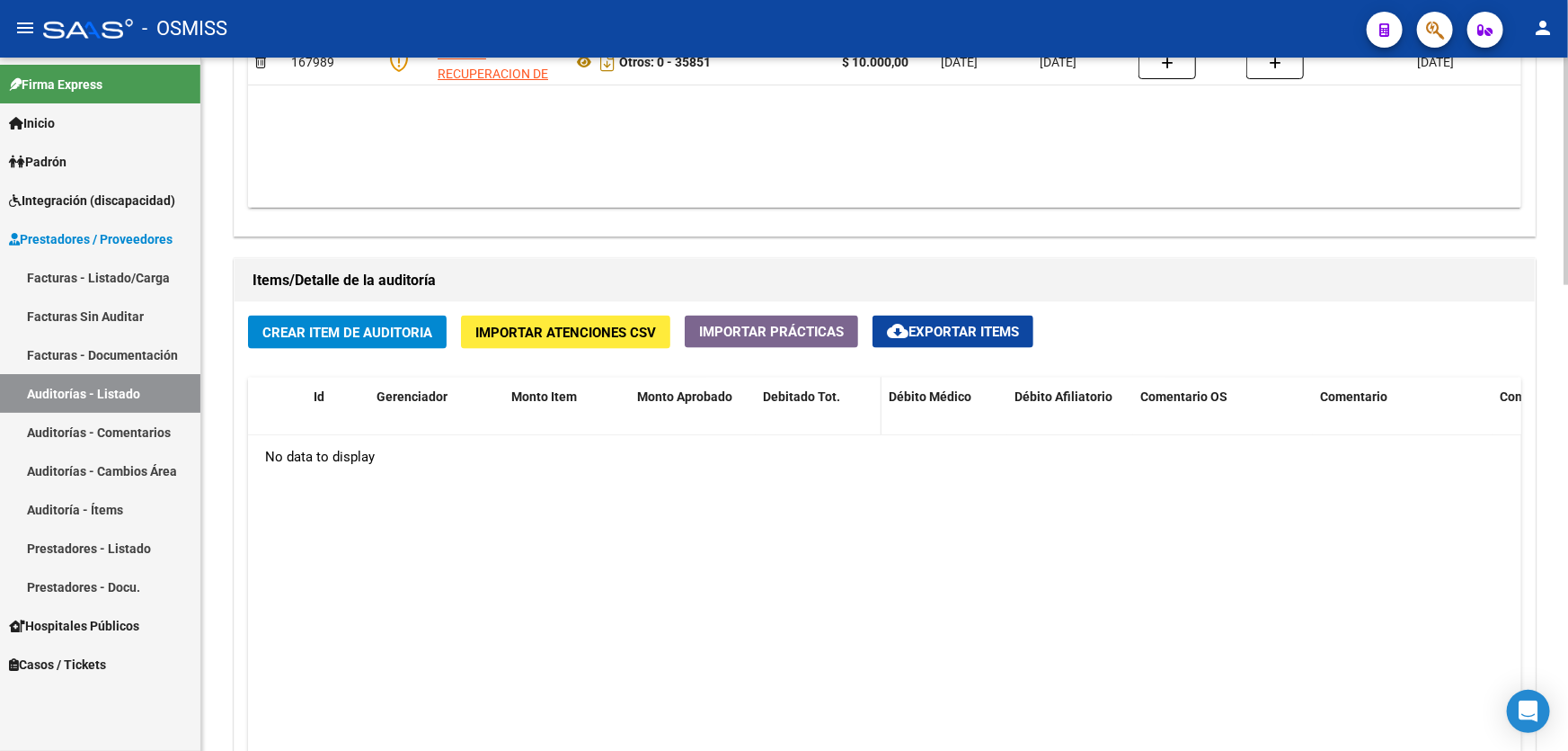
scroll to position [899, 0]
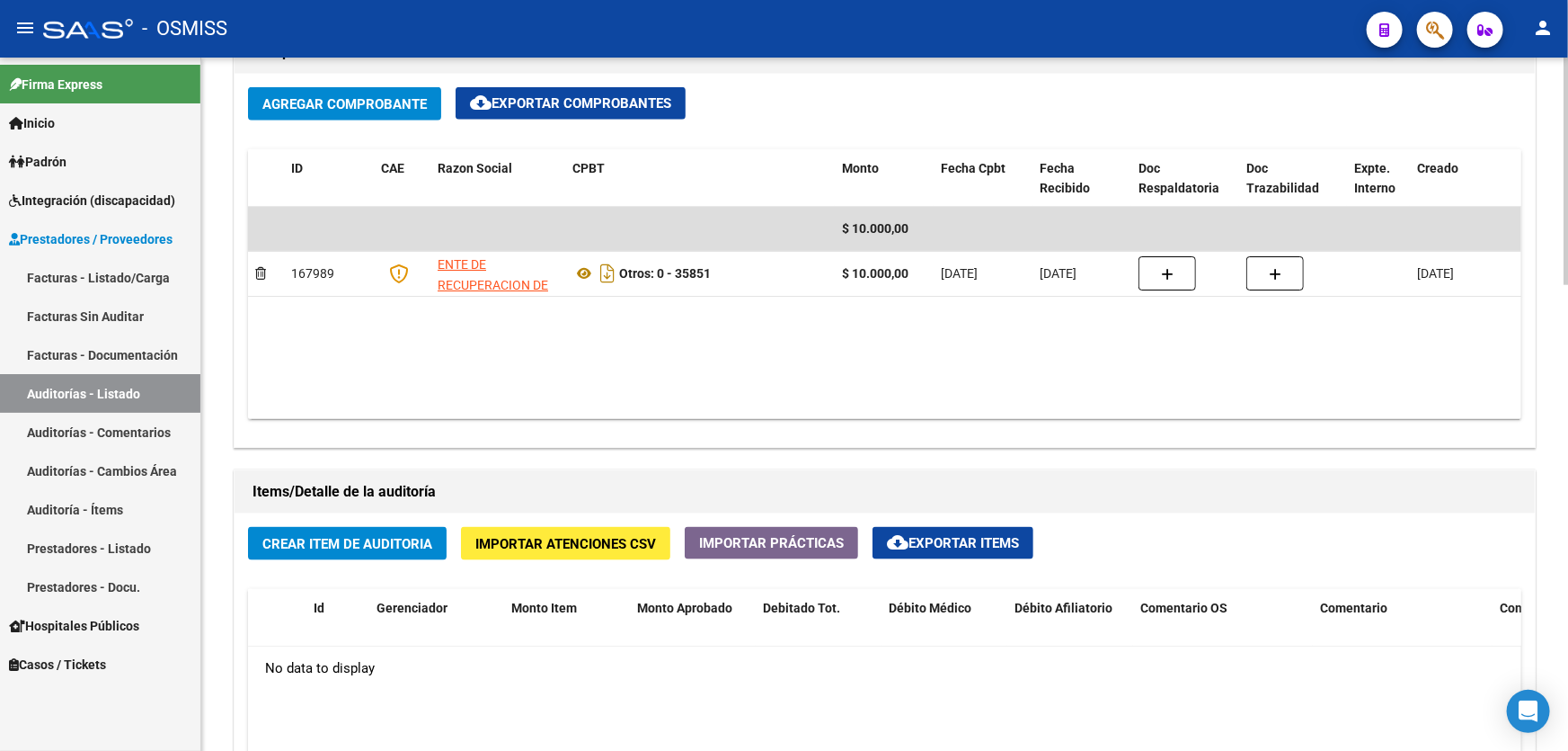
click at [391, 540] on span "Crear Item de Auditoria" at bounding box center [347, 544] width 169 height 16
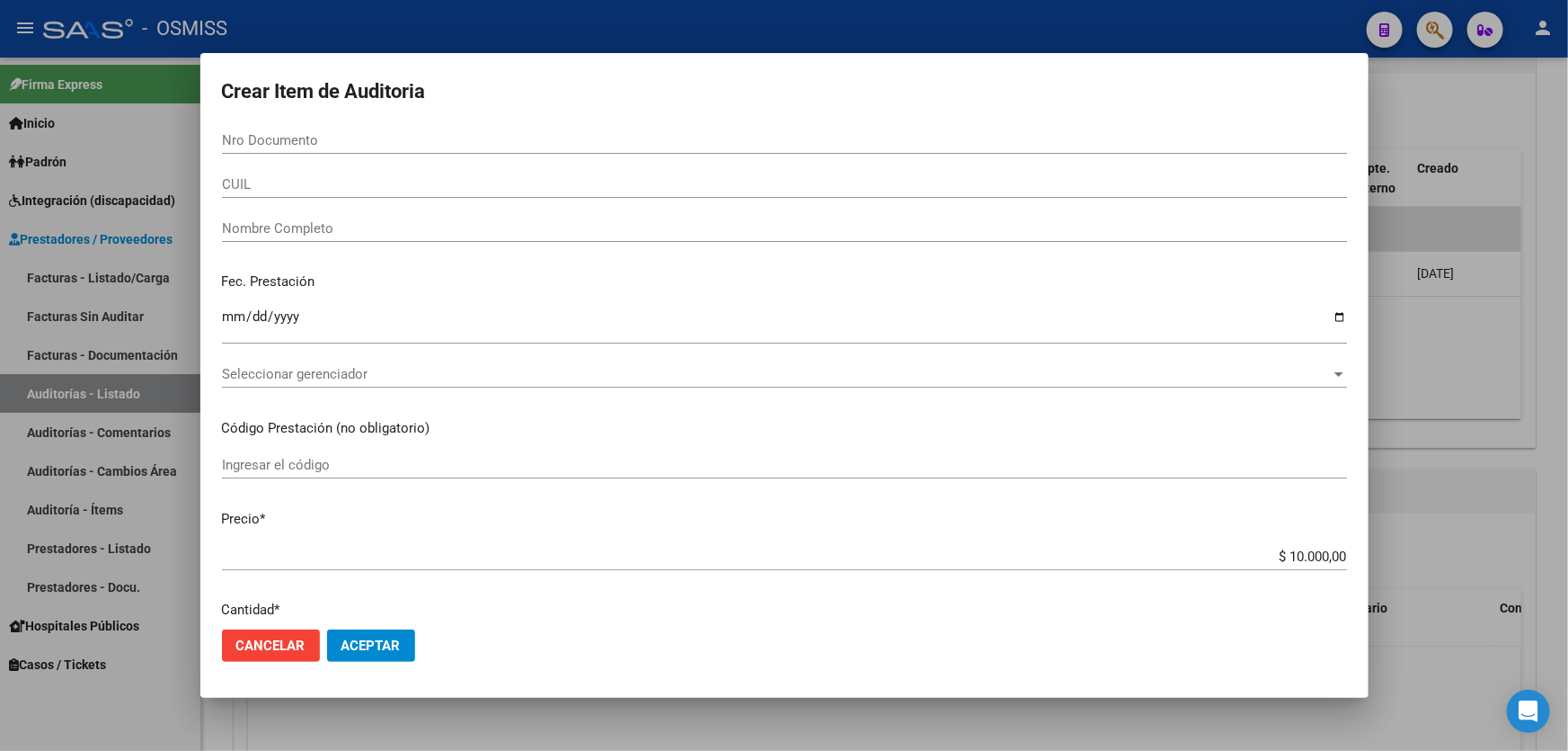
paste input "52812046"
type input "52812046"
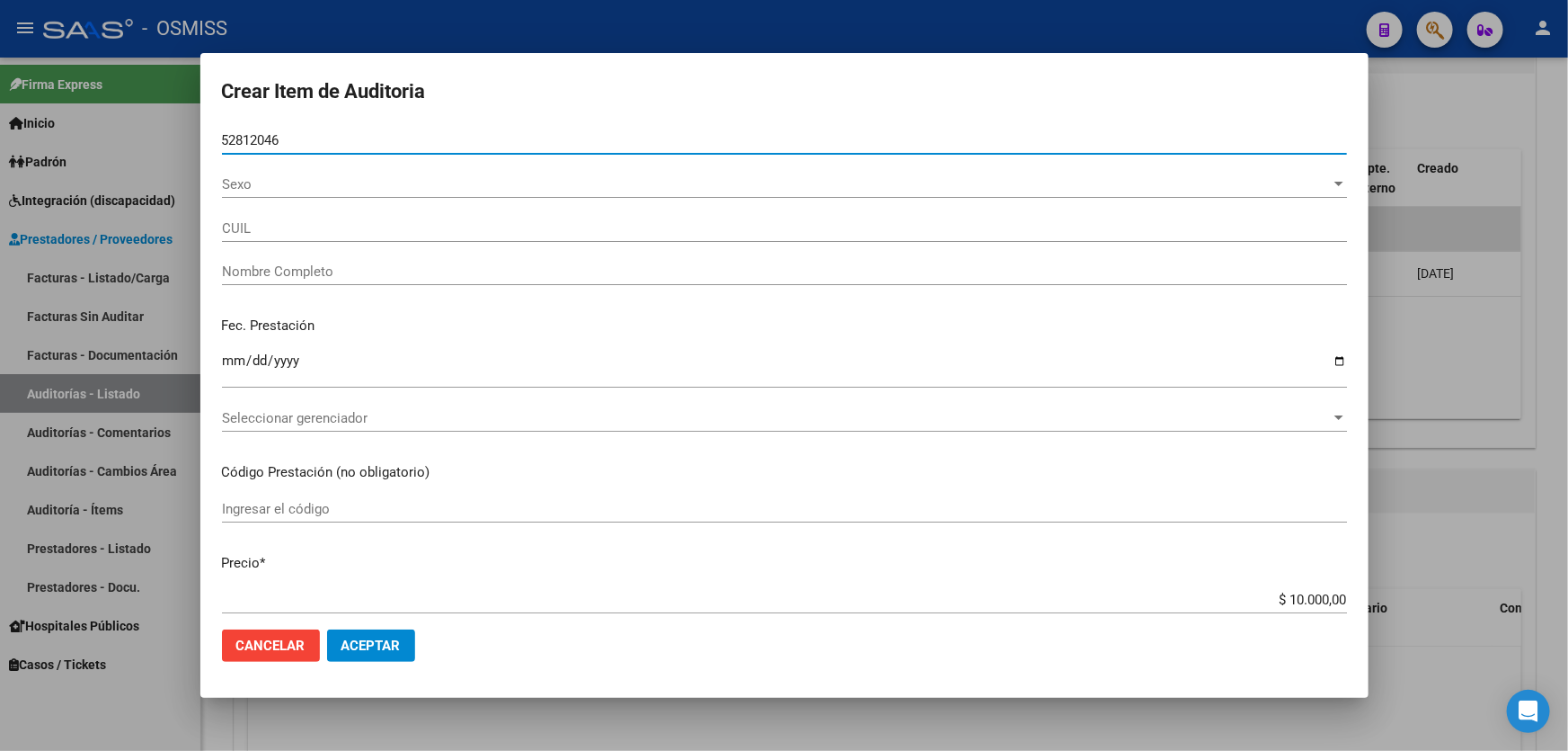
type input "27528120461"
type input "BASTIAS MANZANO MIA DELFINA"
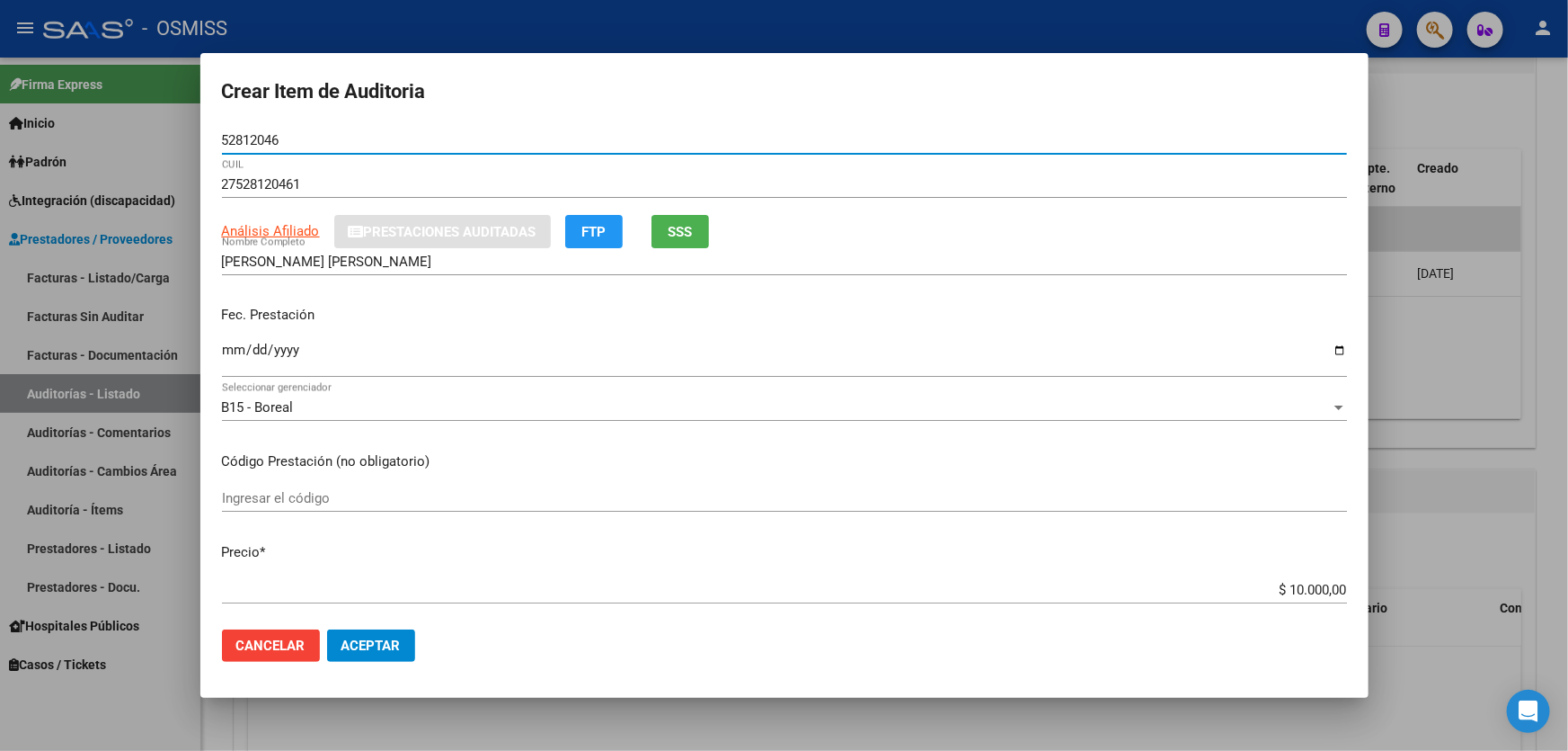
type input "52812046"
click at [231, 349] on div "Fec. Prestación Ingresar la fecha" at bounding box center [784, 343] width 1124 height 103
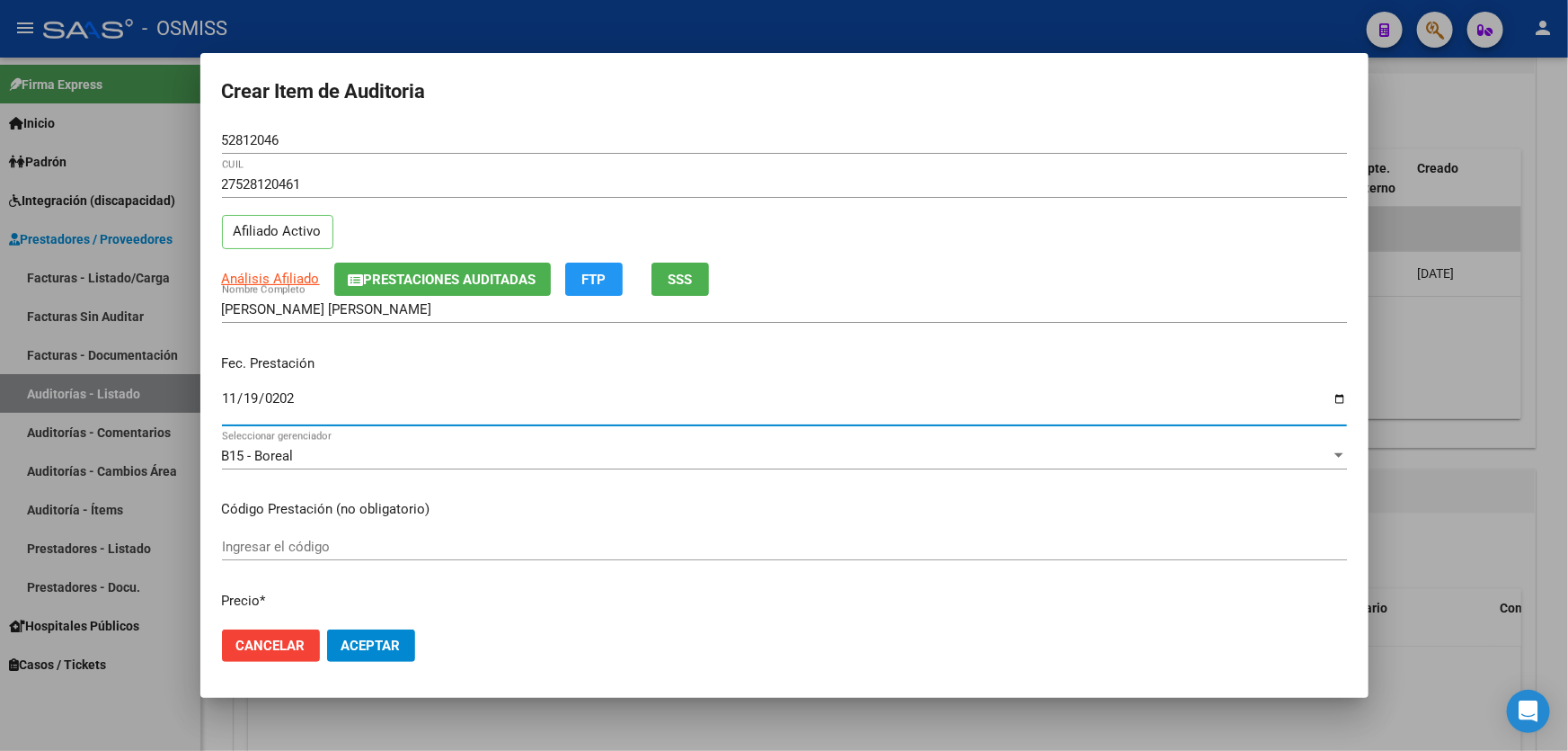
type input "2025-11-19"
type input "2024-11-19"
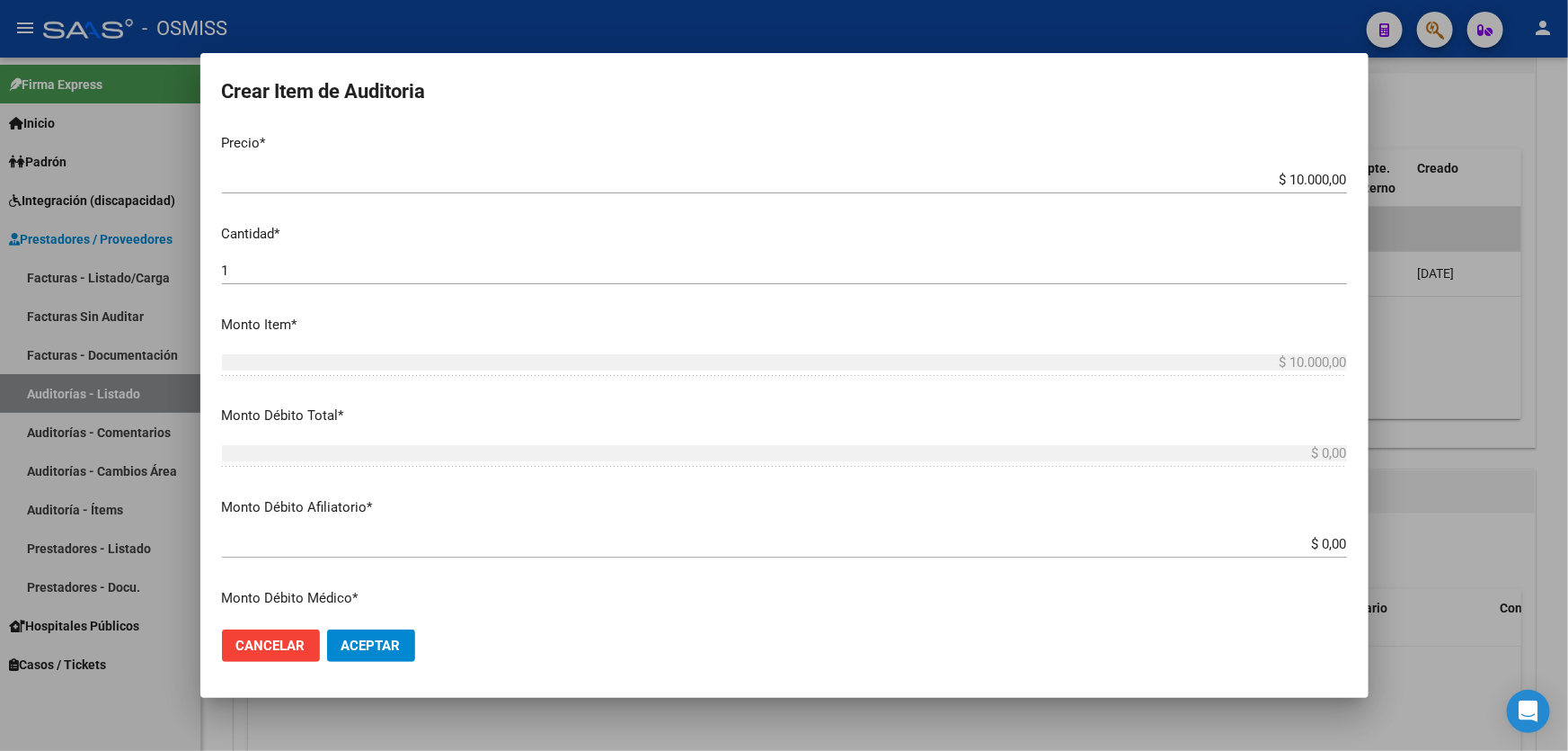
scroll to position [653, 0]
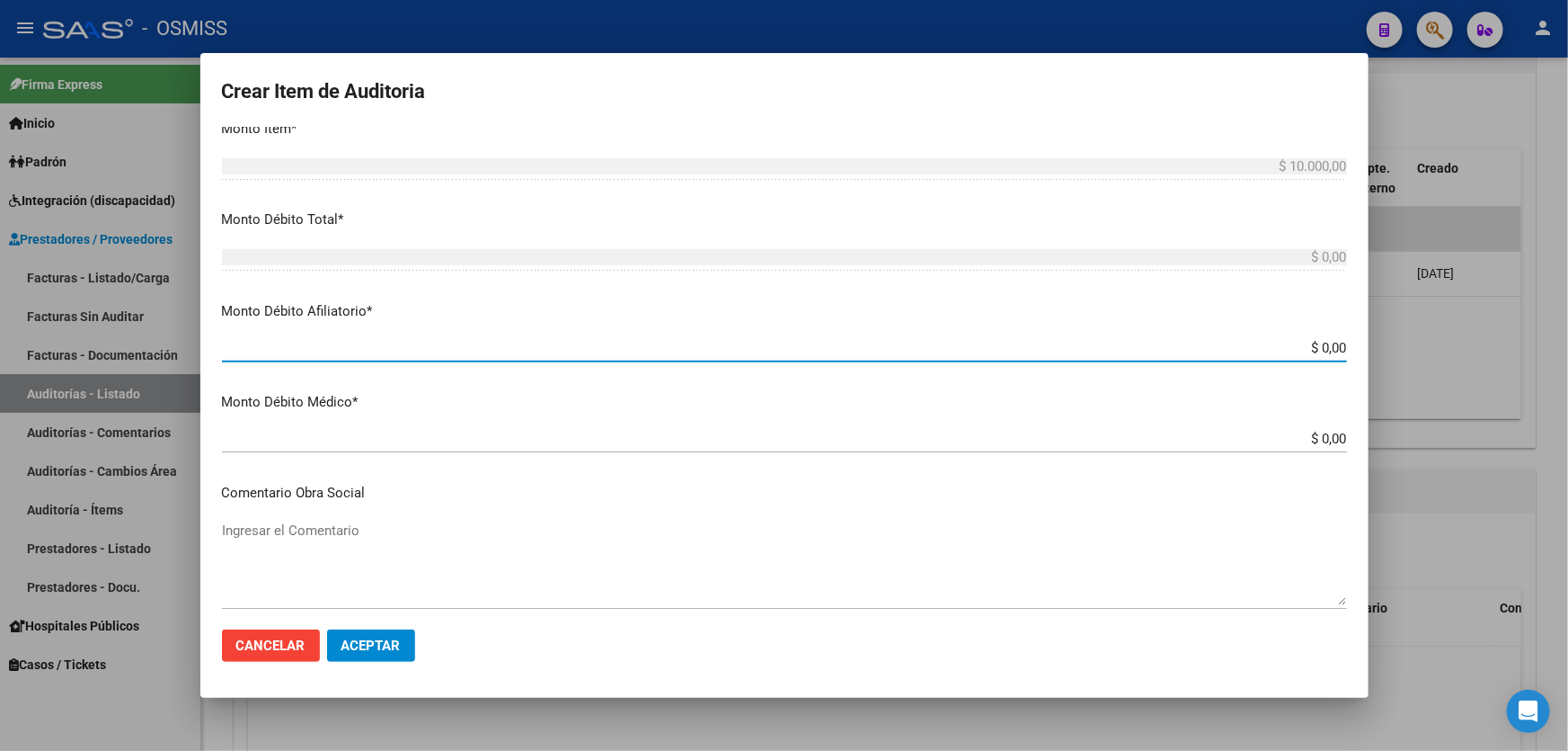
drag, startPoint x: 1153, startPoint y: 346, endPoint x: 1567, endPoint y: 347, distance: 414.0
click at [1565, 354] on div "Crear Item de Auditoria 52812046 Nro Documento 27528120461 CUIL Afiliado Activo…" at bounding box center [784, 375] width 1568 height 751
type input "$ 0,01"
type input "$ 0,10"
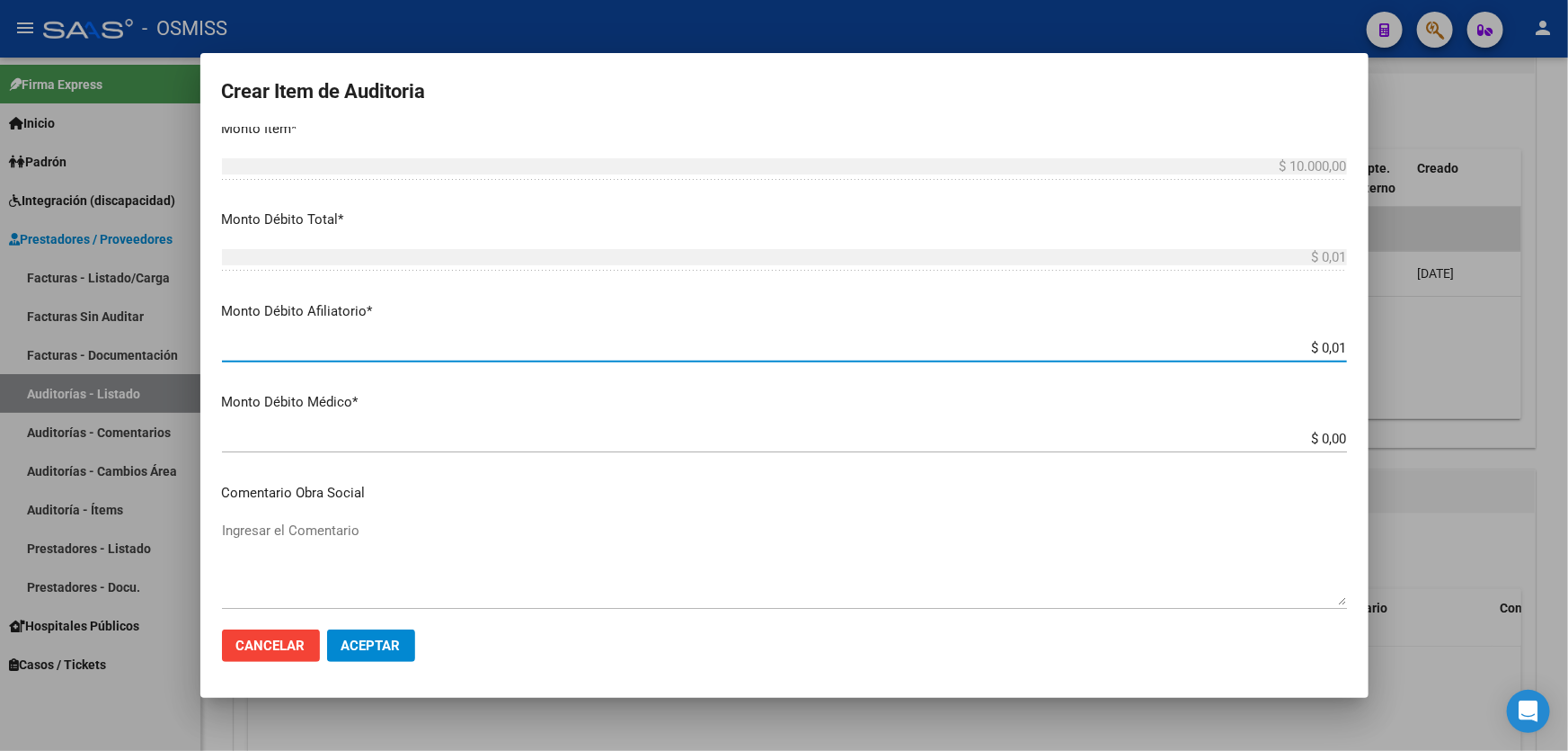
type input "$ 0,10"
type input "$ 1,00"
type input "$ 10,00"
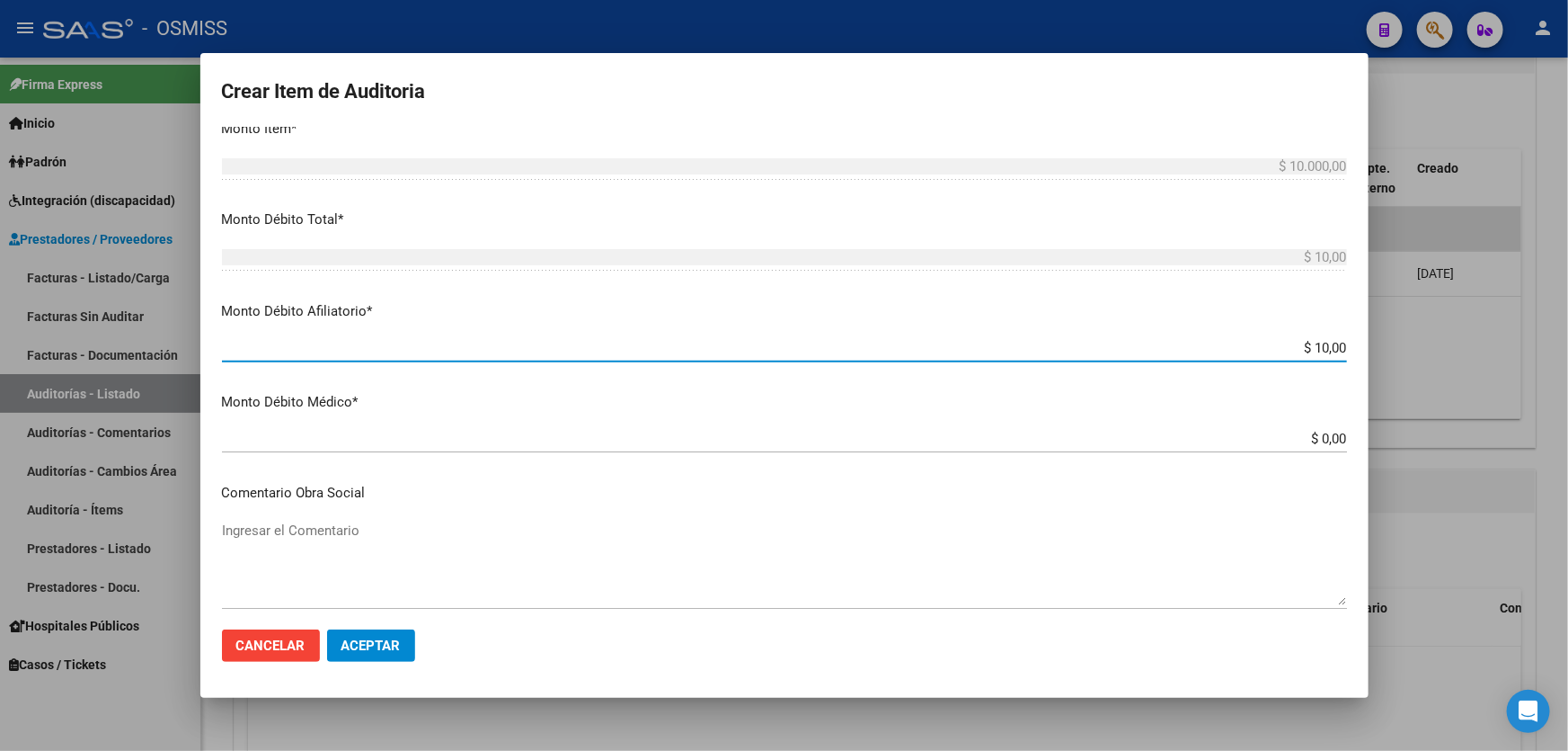
type input "$ 100,00"
type input "$ 1.000,00"
type input "$ 10.000,00"
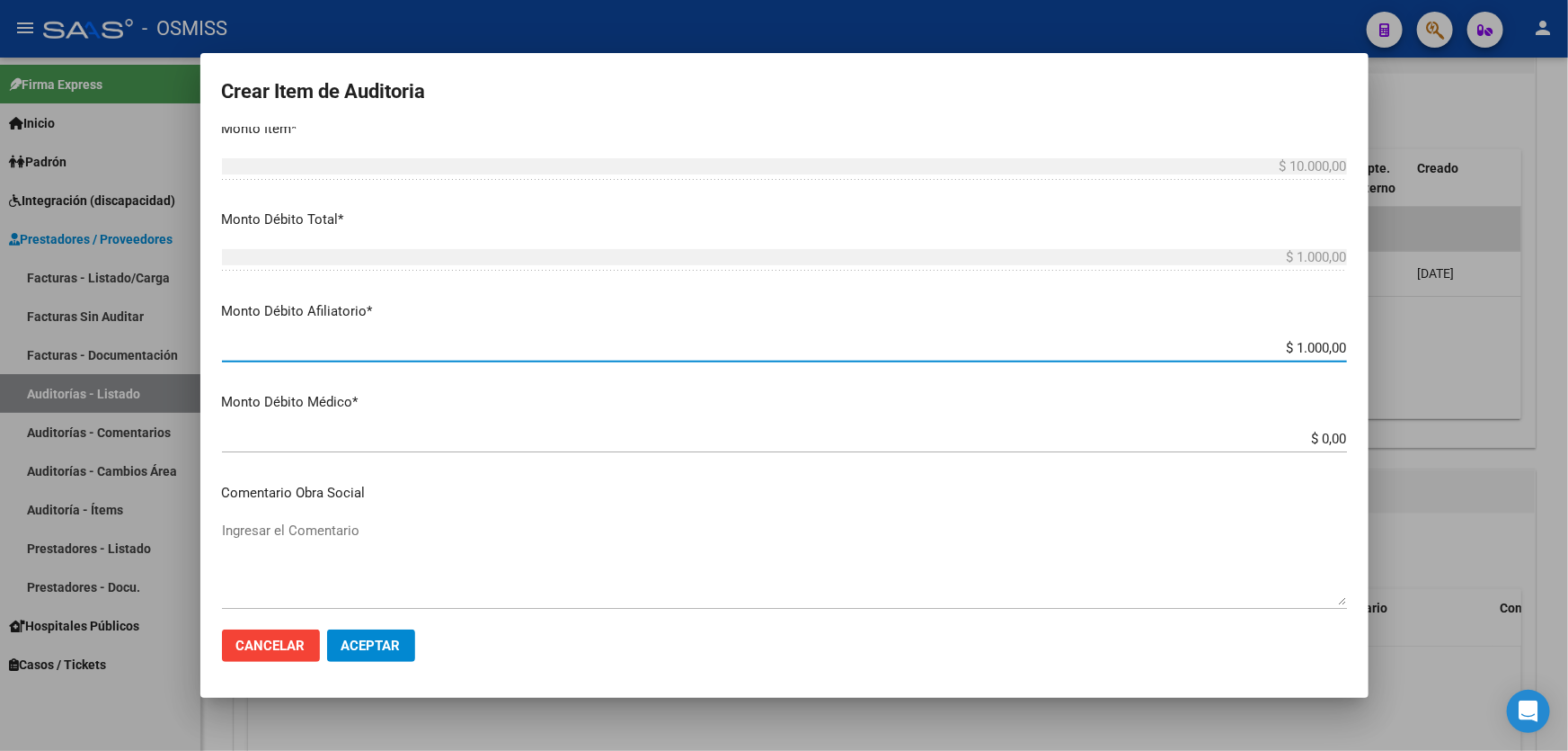
type input "$ 10.000,00"
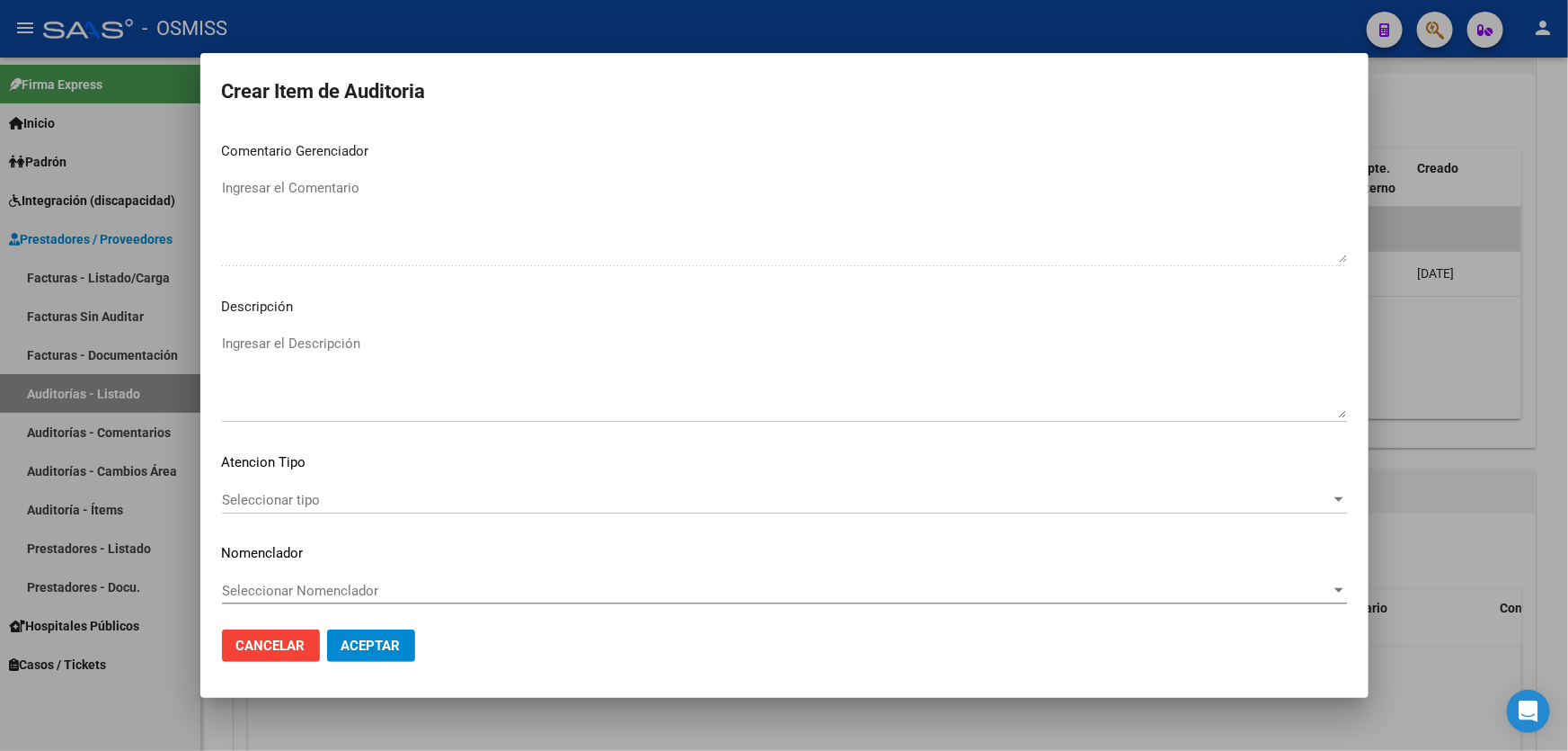
scroll to position [1061, 0]
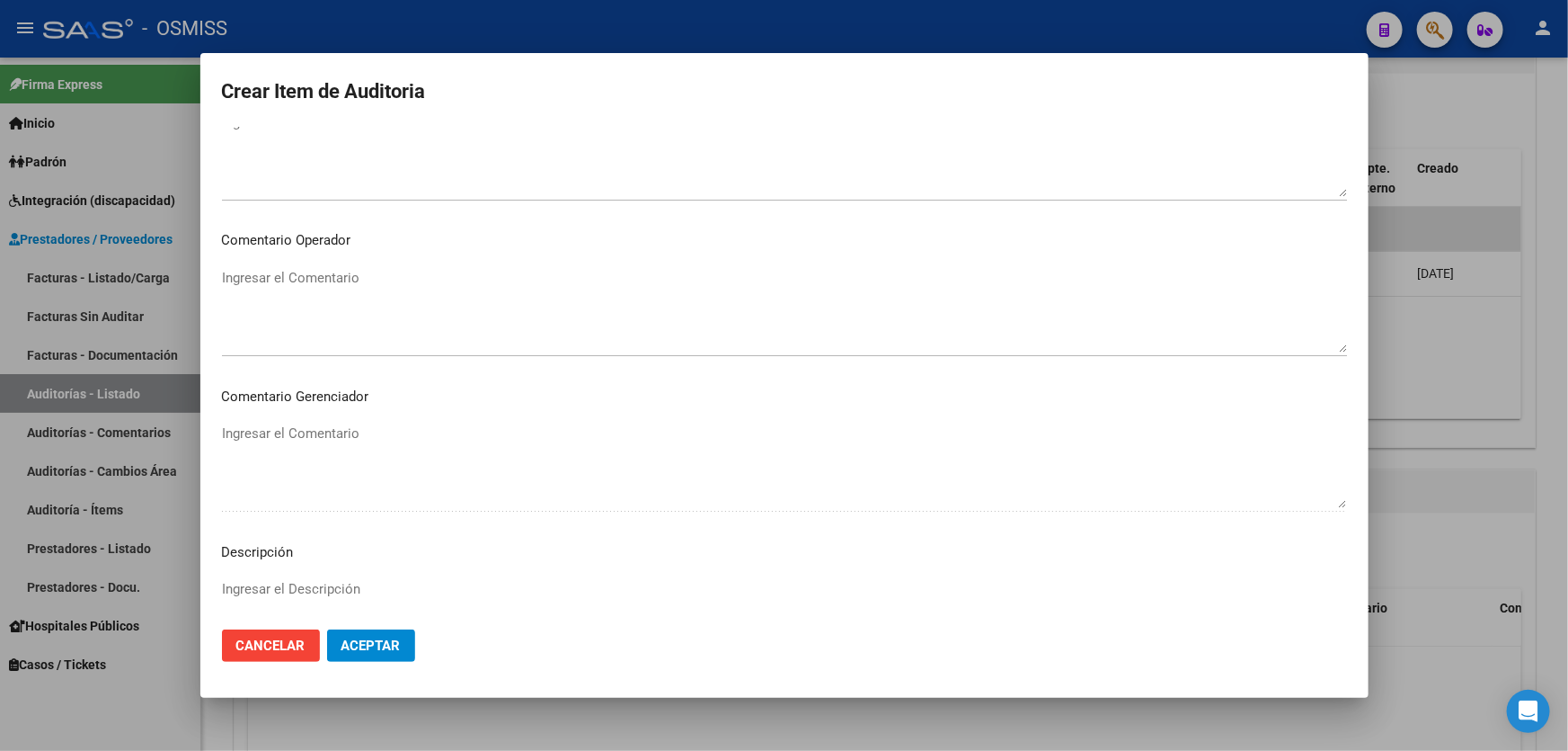
click at [351, 283] on textarea "Ingresar el Comentario" at bounding box center [784, 309] width 1124 height 84
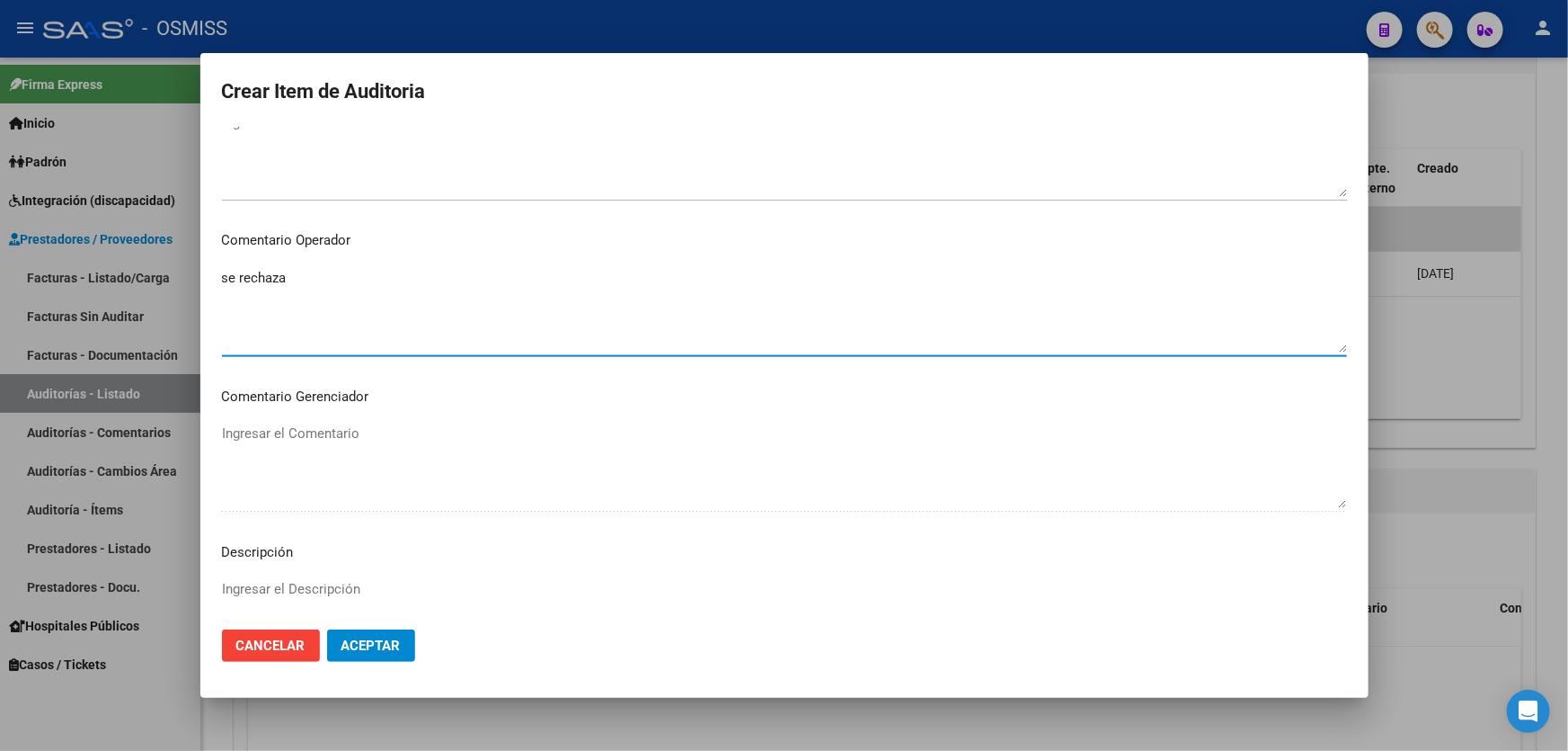
click at [305, 298] on textarea "se rechaza" at bounding box center [784, 309] width 1124 height 84
drag, startPoint x: 305, startPoint y: 288, endPoint x: 288, endPoint y: 265, distance: 28.6
click at [300, 282] on textarea "se rechaza" at bounding box center [784, 309] width 1124 height 84
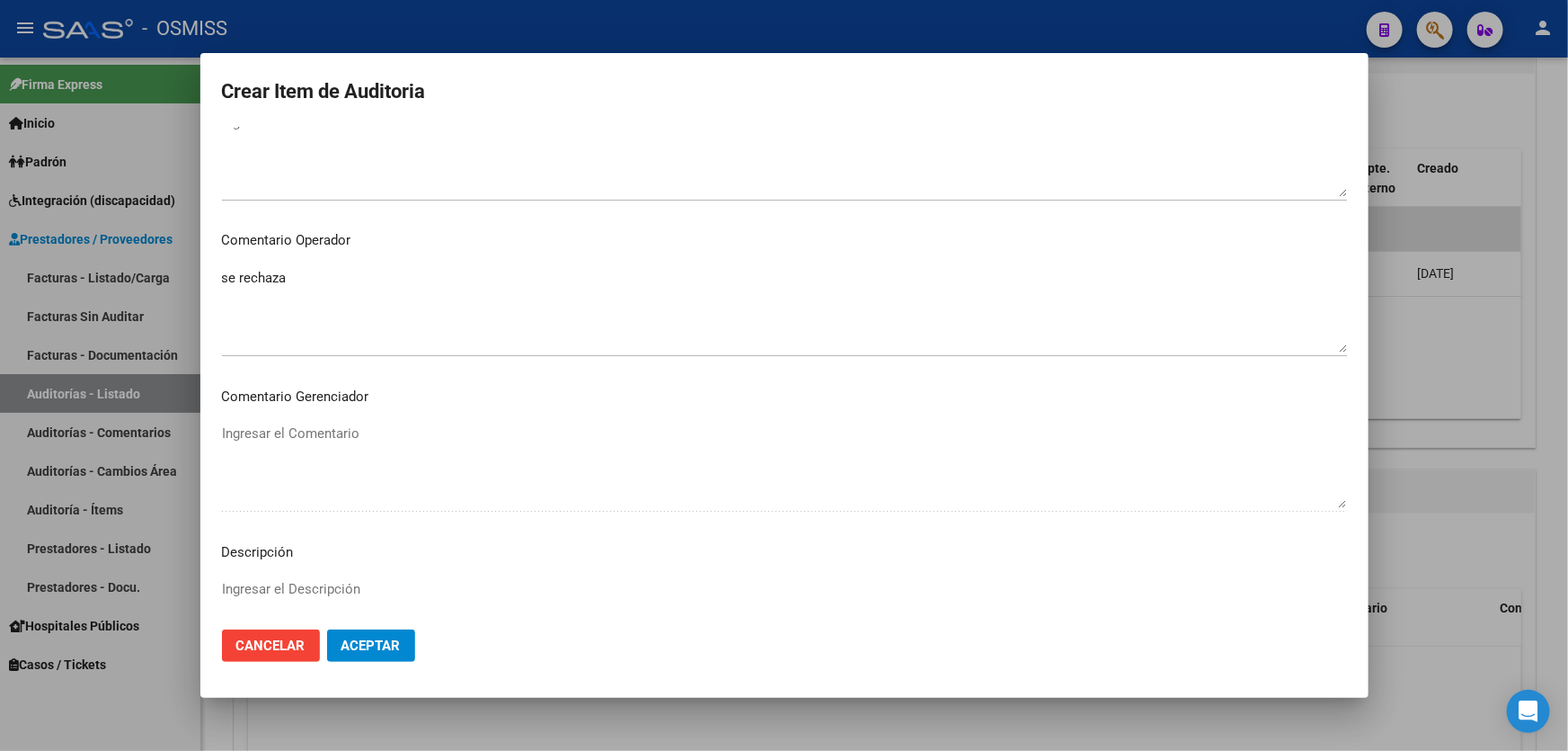
click at [288, 265] on div "se rechaza Ingresar el Comentario" at bounding box center [784, 310] width 1124 height 92
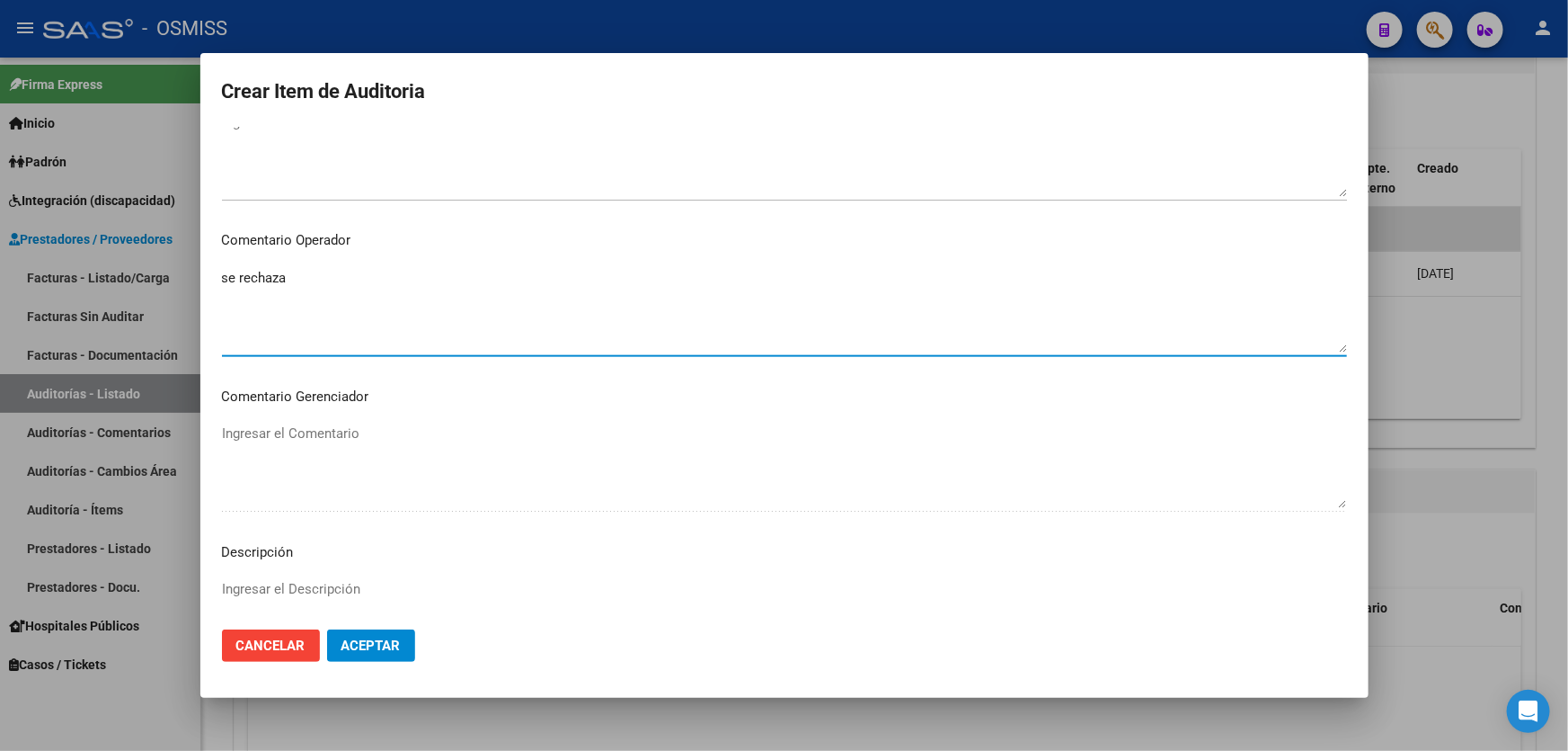
drag, startPoint x: 261, startPoint y: 279, endPoint x: 107, endPoint y: 264, distance: 154.7
click at [107, 264] on div "Crear Item de Auditoria 52812046 Nro Documento 27528120461 CUIL Afiliado Activo…" at bounding box center [784, 375] width 1568 height 751
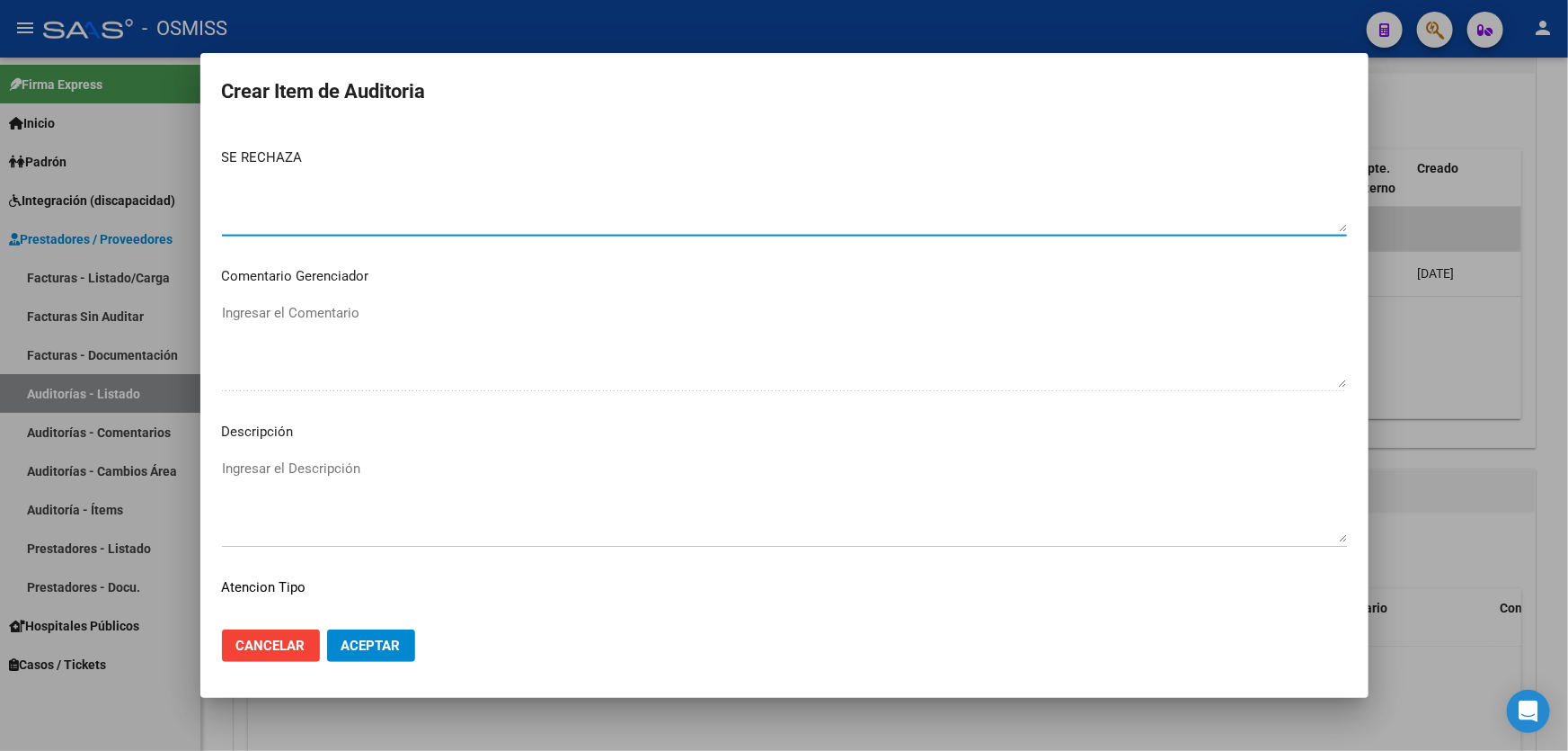
scroll to position [1311, 0]
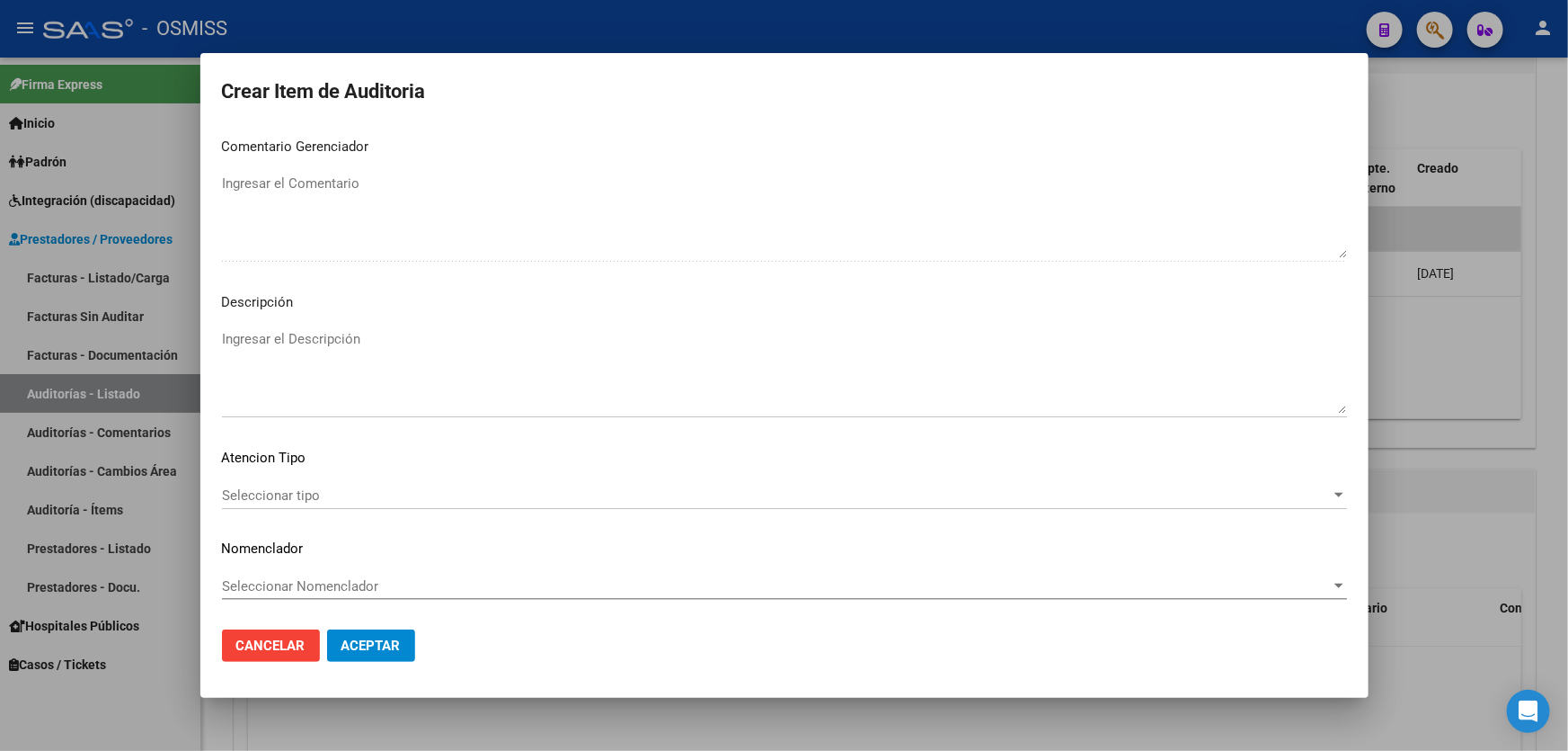
type textarea "SE RECHAZA"
click at [329, 377] on textarea "Ingresar el Descripción" at bounding box center [784, 370] width 1124 height 84
click at [1407, 433] on div at bounding box center [784, 375] width 1568 height 751
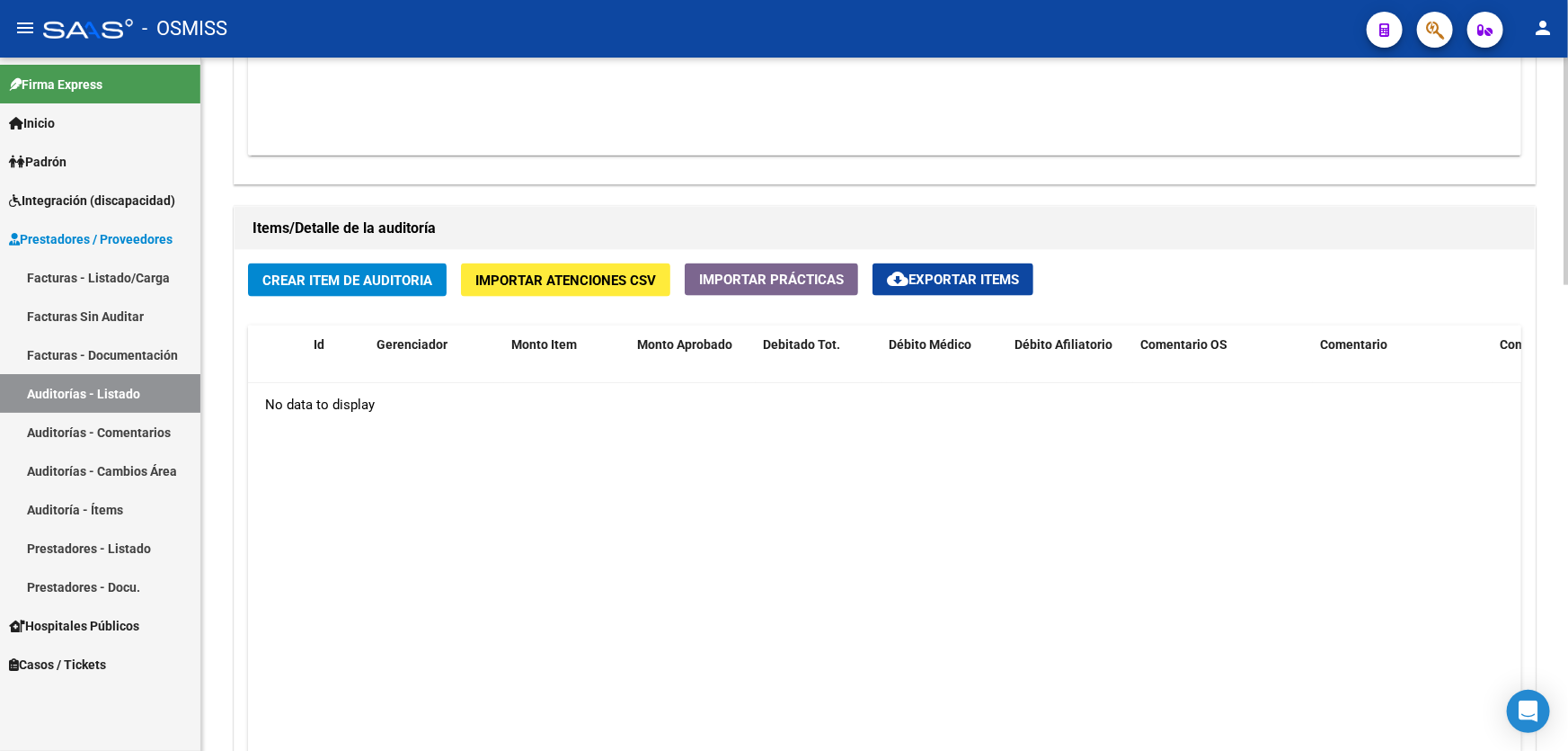
scroll to position [1225, 0]
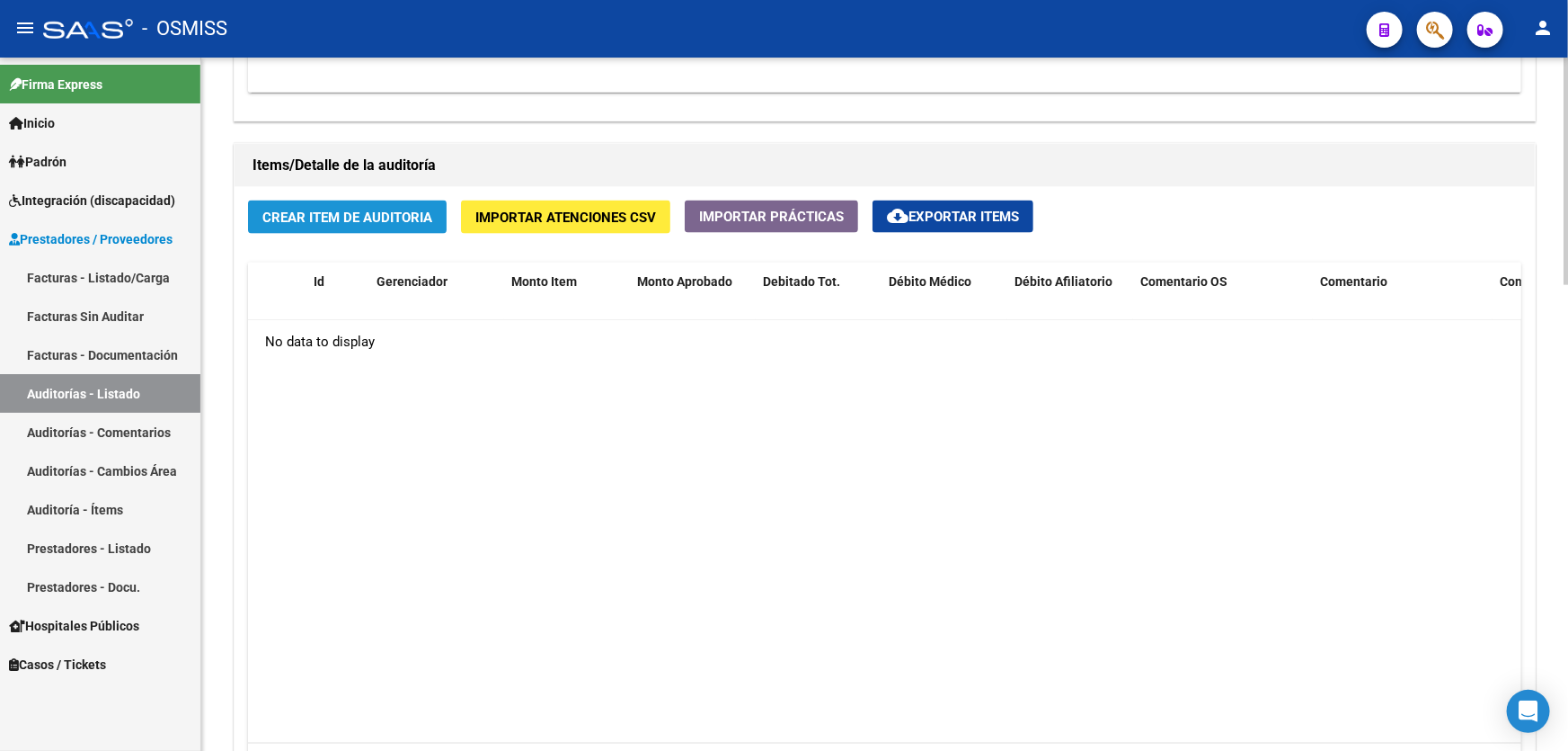
click at [372, 222] on button "Crear Item de Auditoria" at bounding box center [347, 217] width 199 height 33
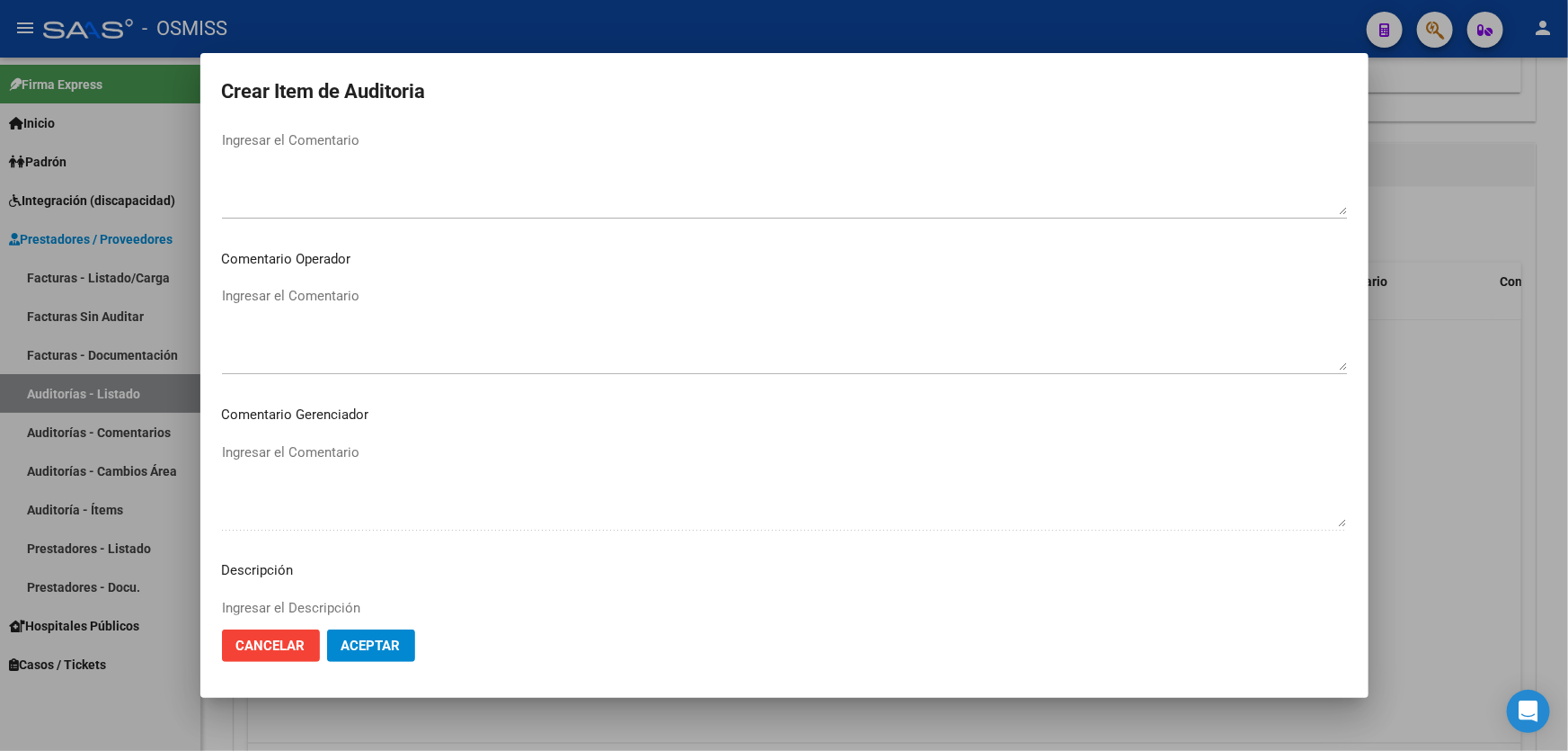
scroll to position [1061, 0]
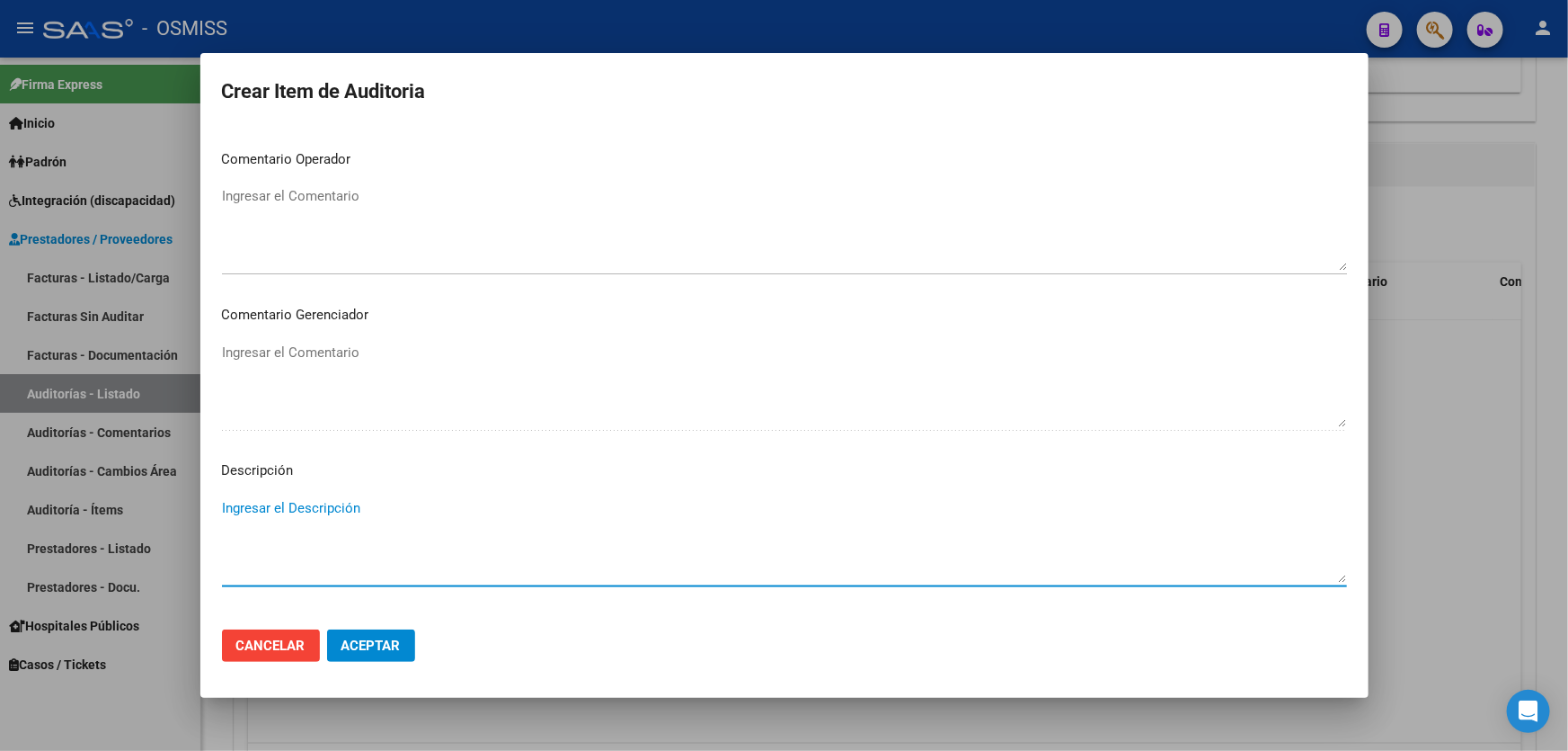
click at [317, 511] on textarea "Ingresar el Descripción" at bounding box center [784, 540] width 1124 height 84
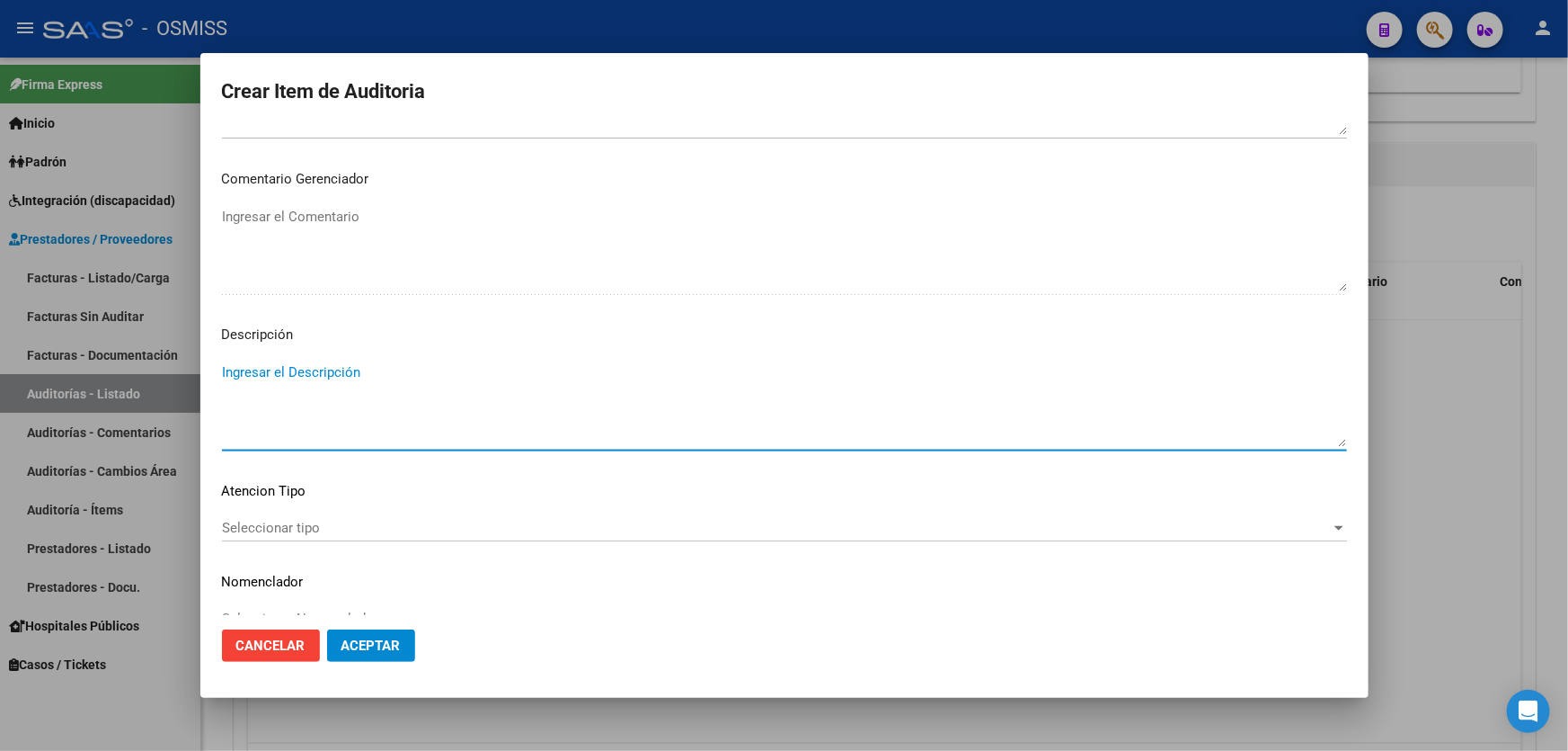
scroll to position [1231, 0]
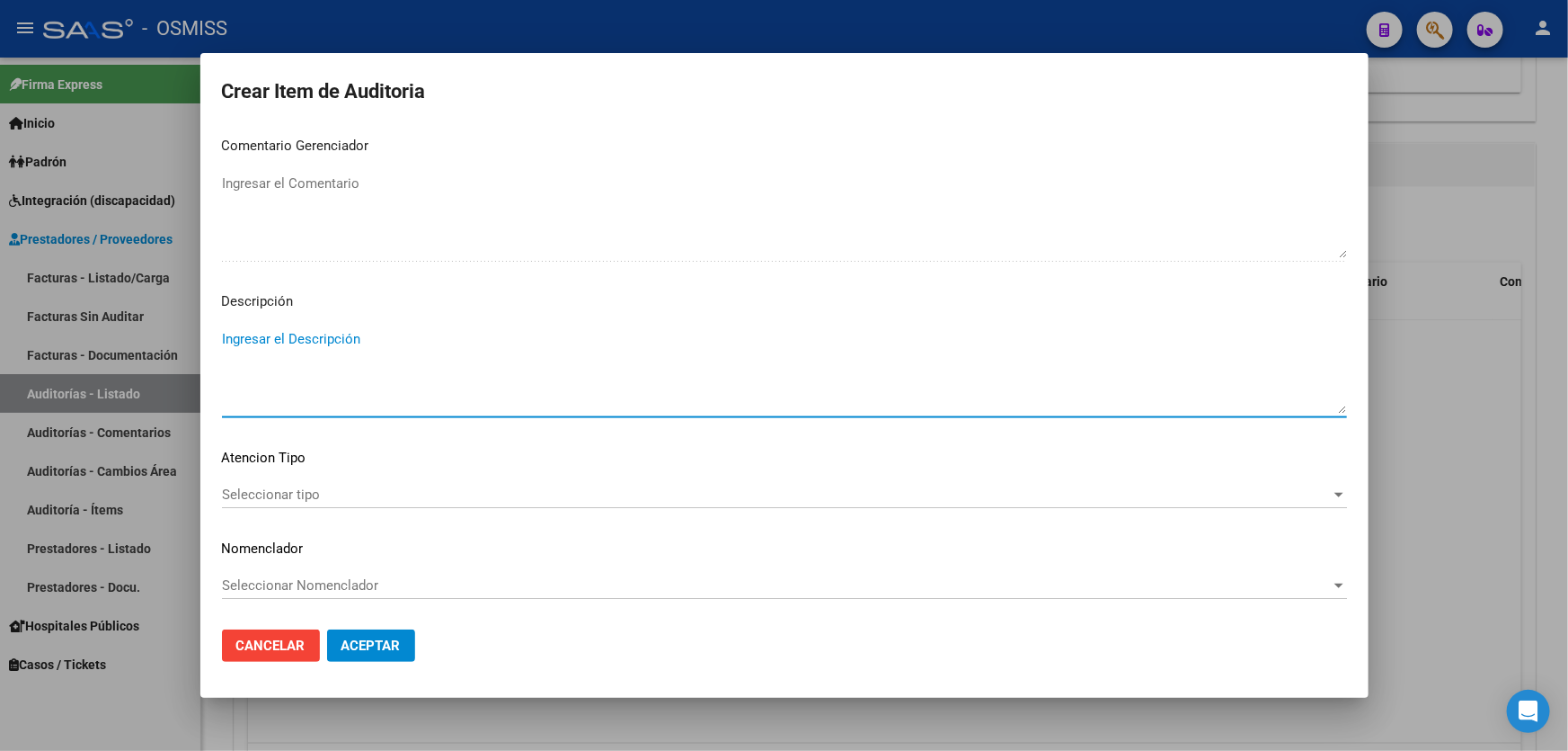
paste textarea "52812046"
type textarea "52812046"
drag, startPoint x: 148, startPoint y: 313, endPoint x: 0, endPoint y: 297, distance: 148.9
click at [0, 297] on div "Crear Item de Auditoria Nro Documento CUIL Nombre Completo Fec. Prestación Ingr…" at bounding box center [784, 375] width 1568 height 751
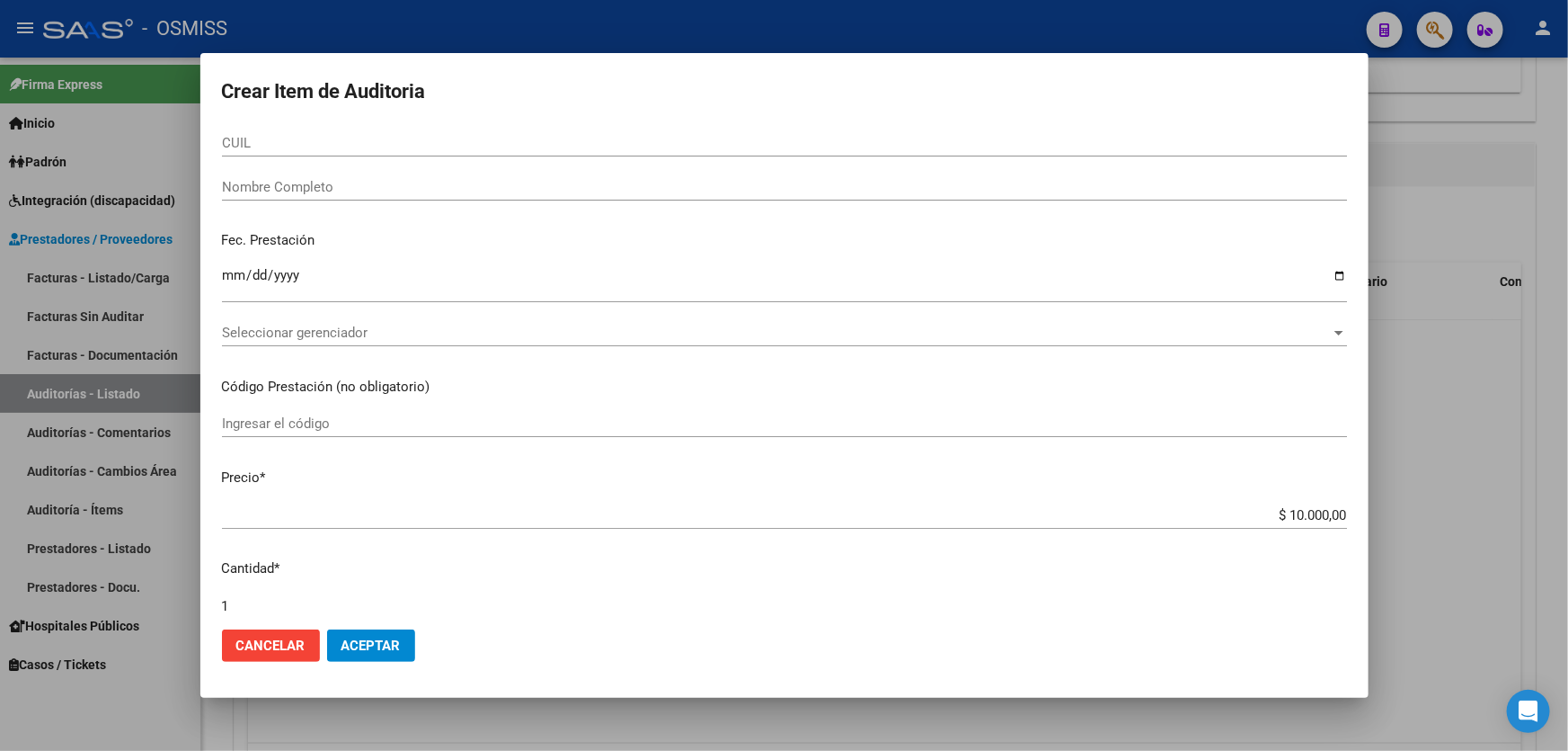
scroll to position [0, 0]
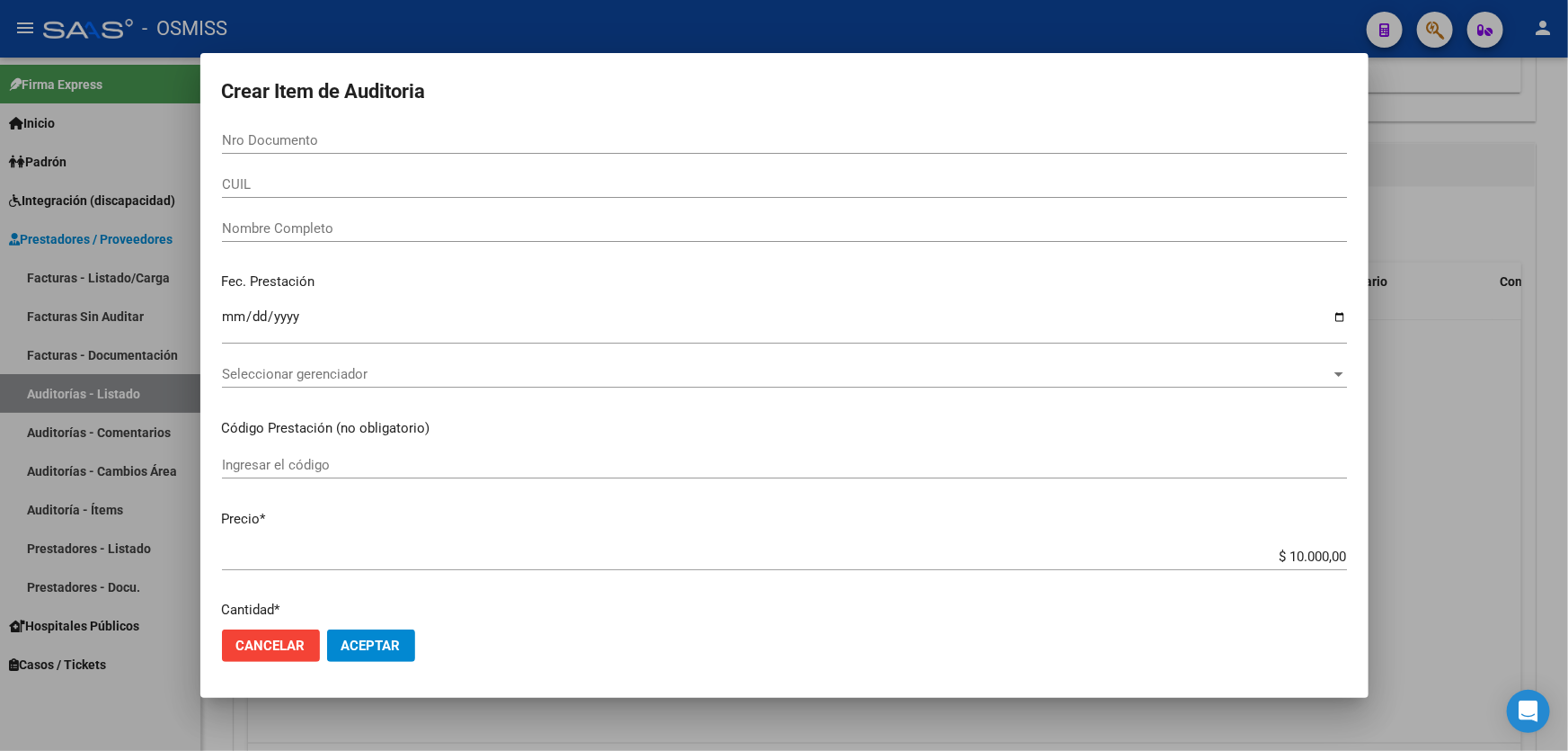
click at [266, 147] on input "Nro Documento" at bounding box center [784, 140] width 1124 height 16
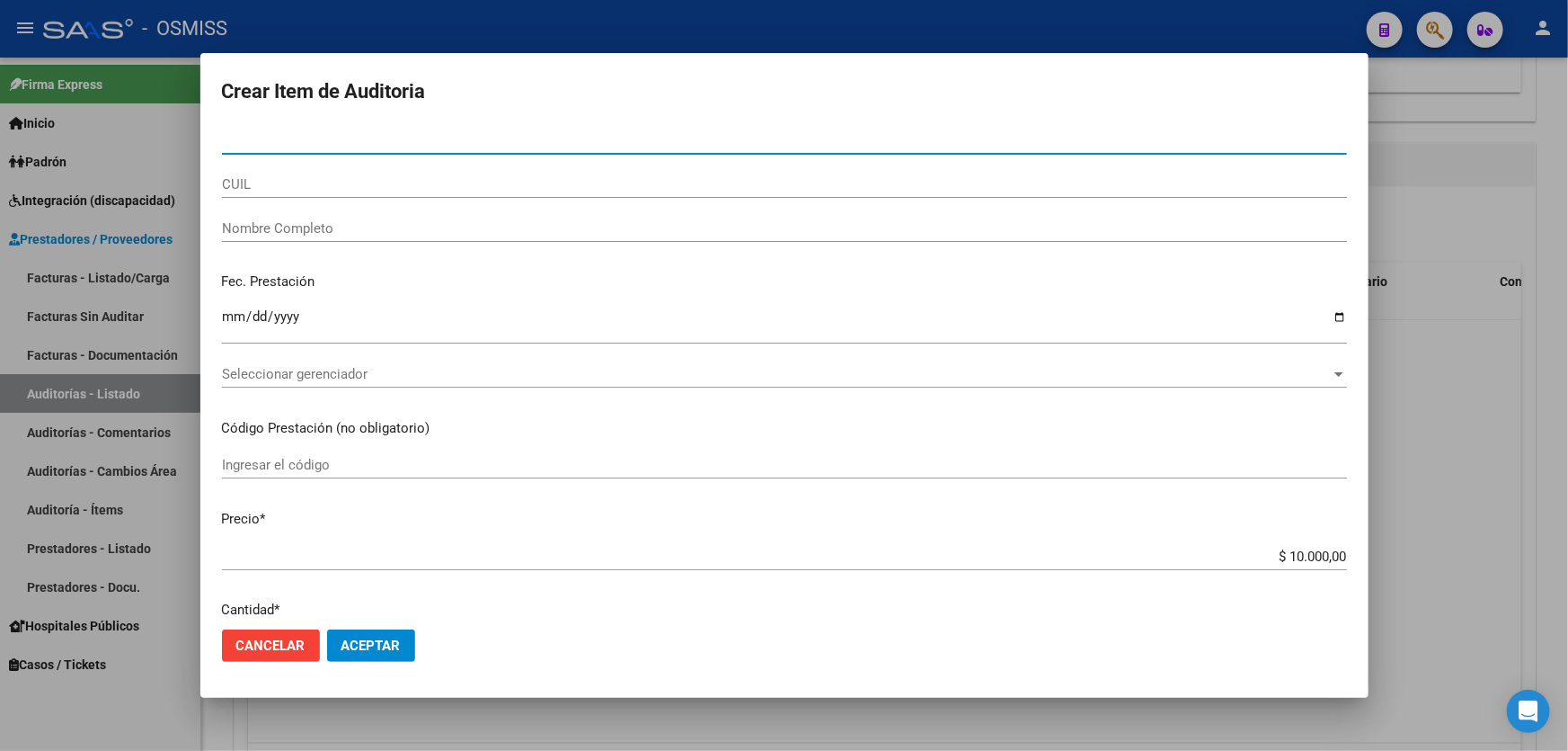
paste input "52812046"
type input "52812046"
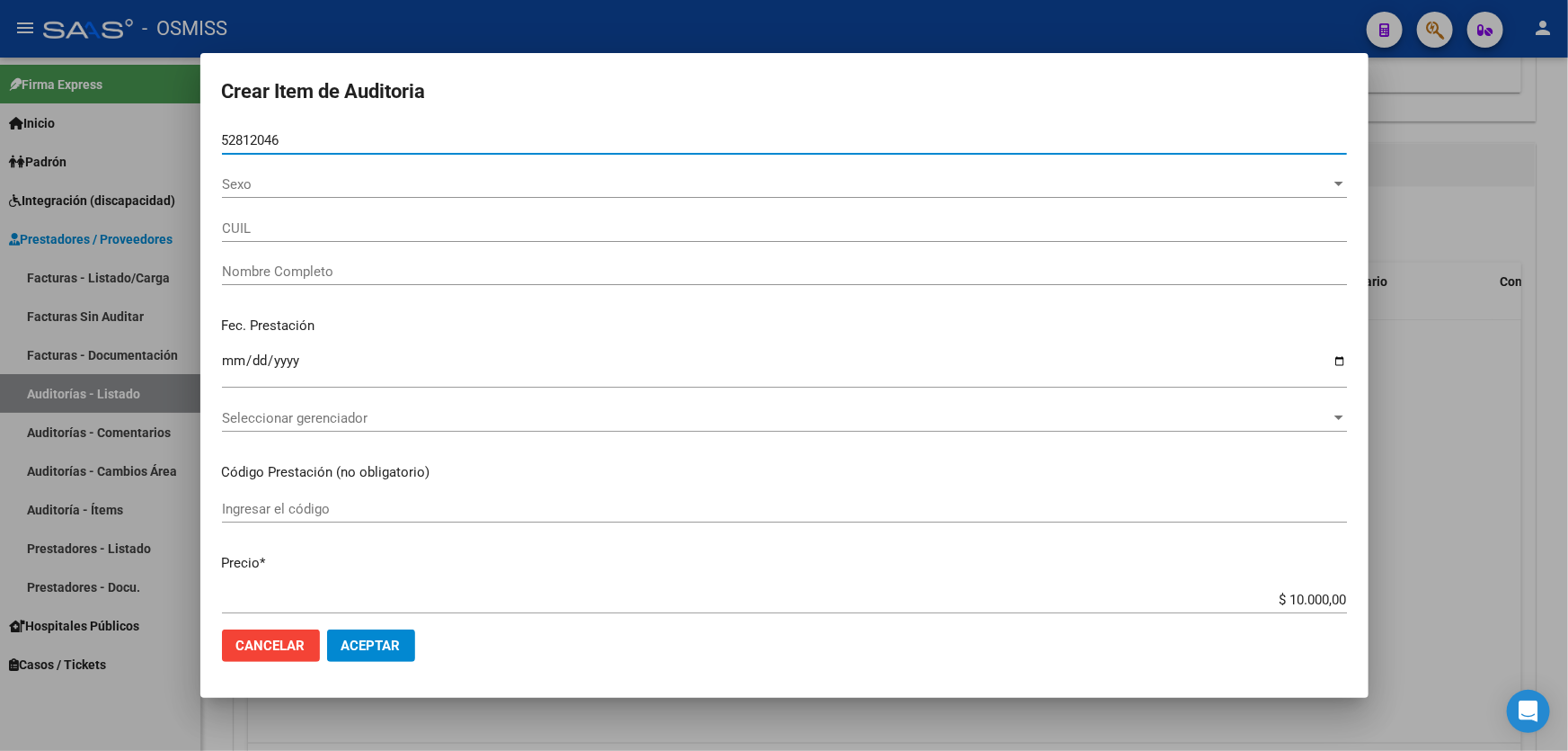
type input "27528120461"
type input "BASTIAS MANZANO MIA DELFINA"
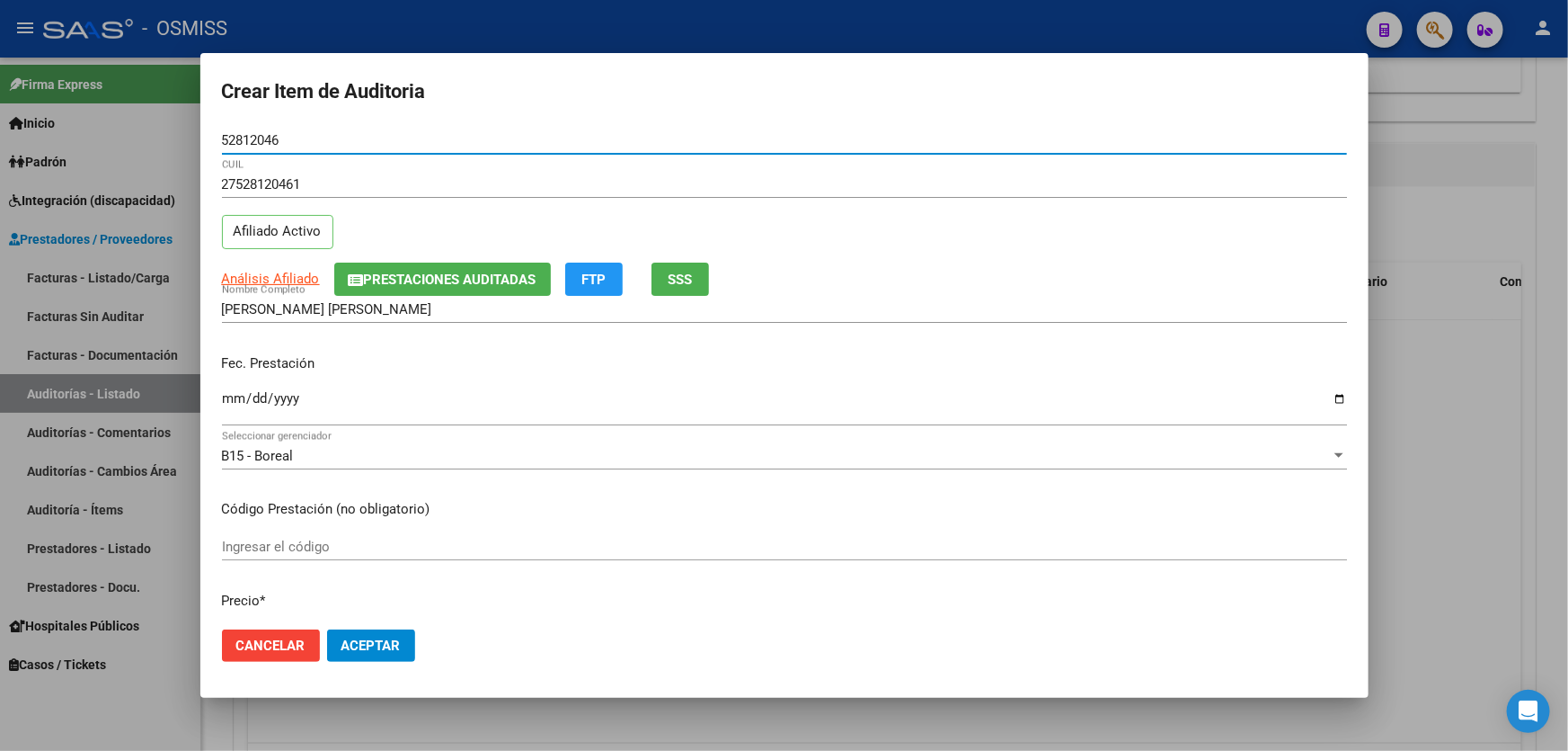
type input "52812046"
click at [230, 403] on input "Ingresar la fecha" at bounding box center [784, 405] width 1124 height 29
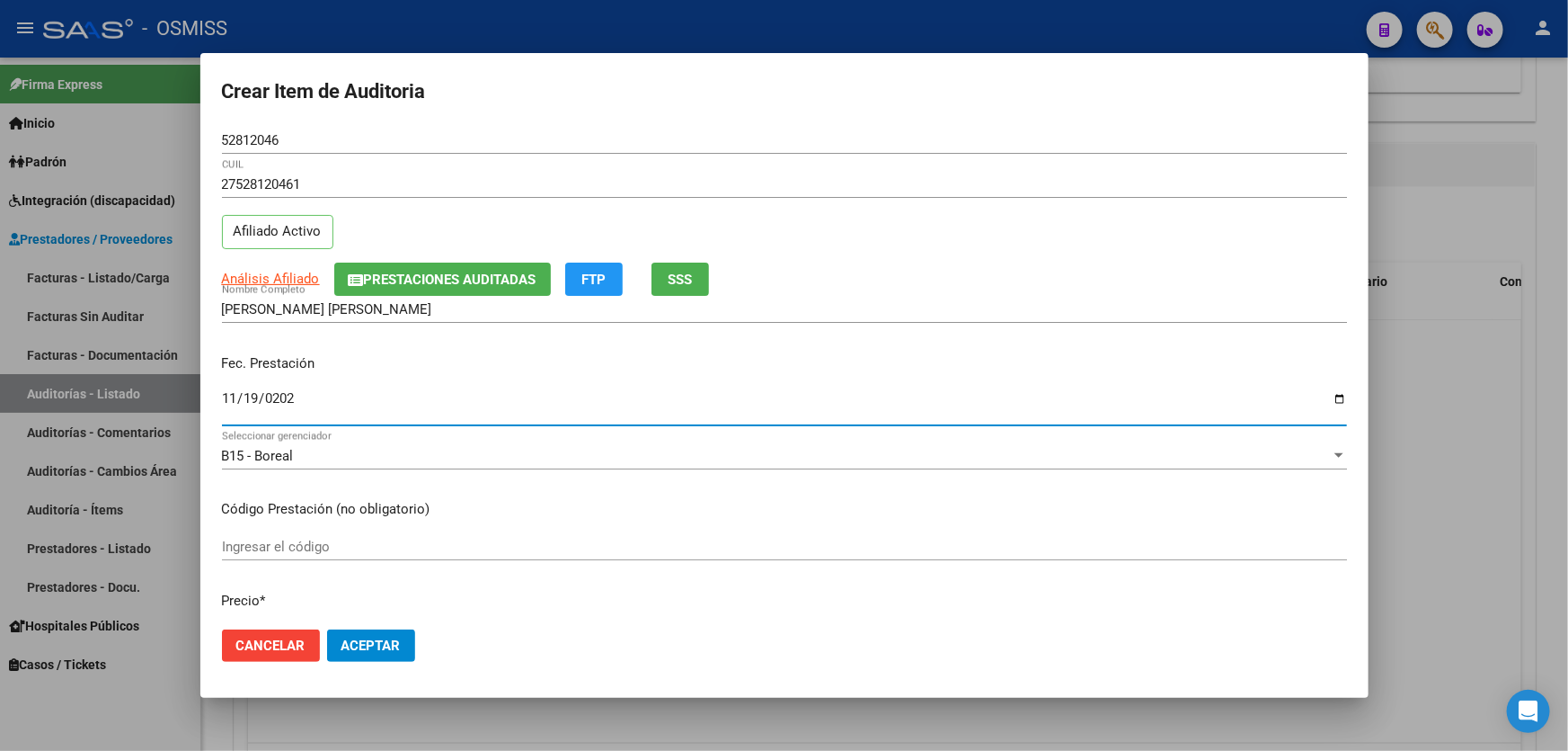
type input "2024-11-19"
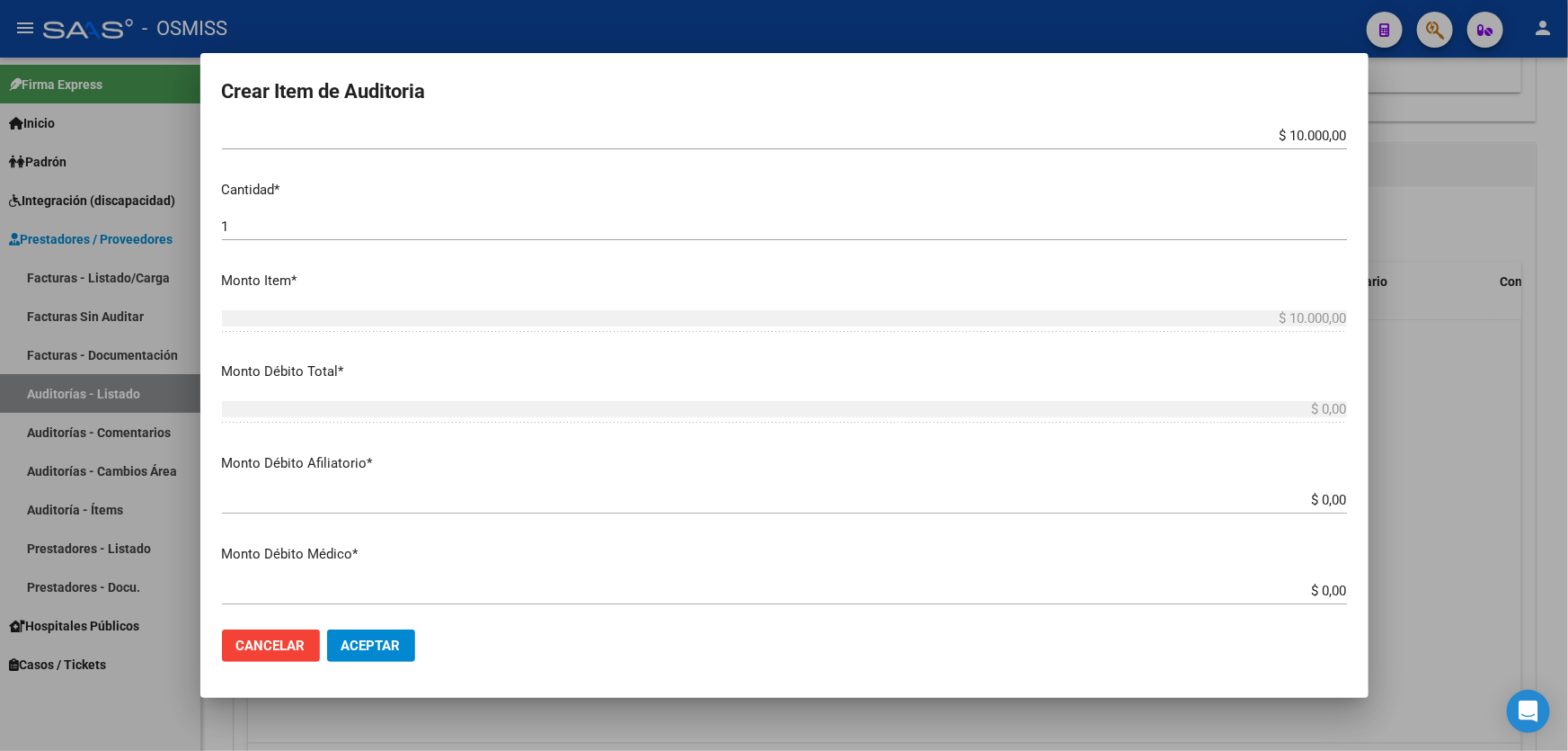
scroll to position [653, 0]
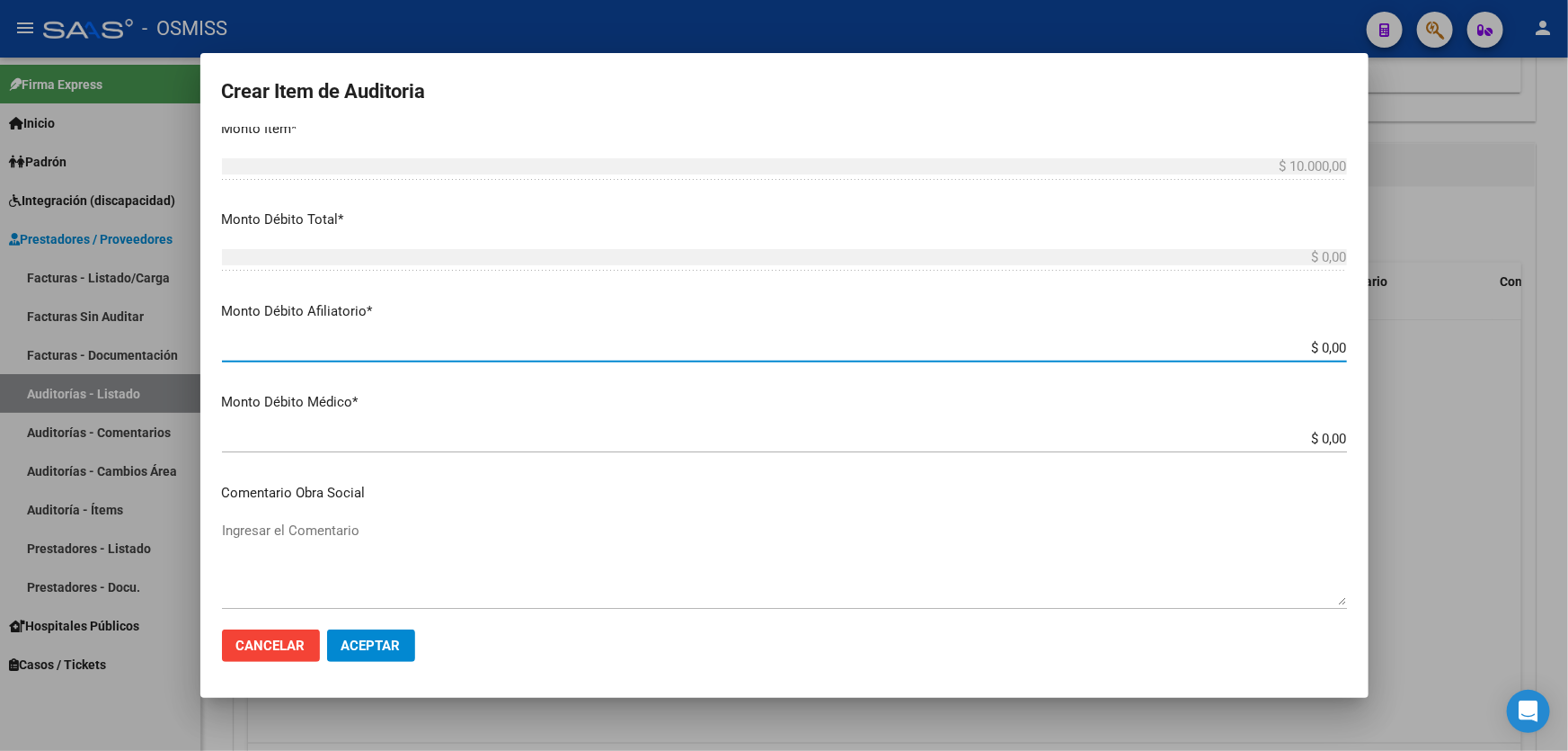
drag, startPoint x: 1212, startPoint y: 341, endPoint x: 1567, endPoint y: 302, distance: 357.1
click at [1567, 328] on div "Crear Item de Auditoria 52812046 Nro Documento 27528120461 CUIL Afiliado Activo…" at bounding box center [784, 375] width 1568 height 751
type input "$ 0,01"
type input "$ 0,10"
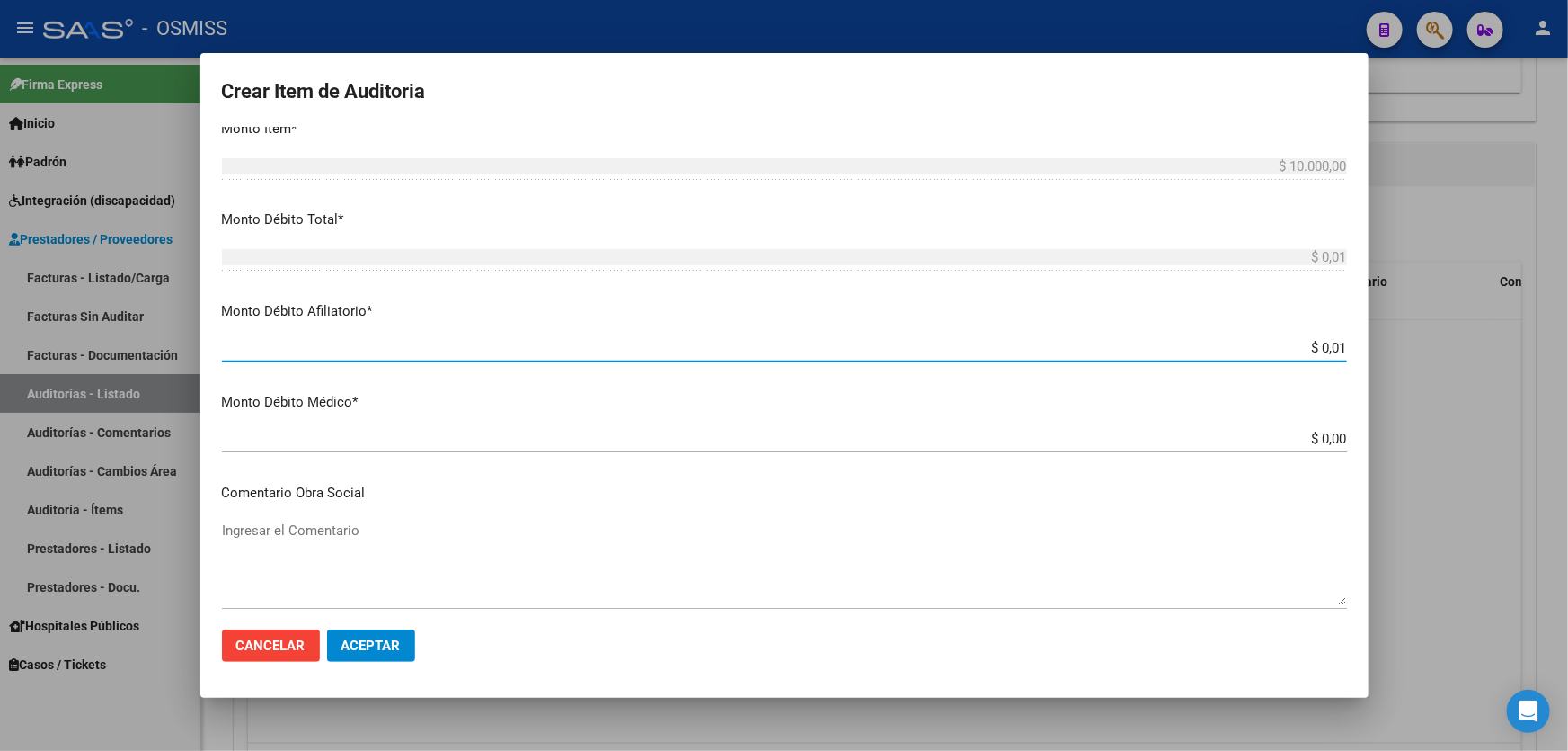
type input "$ 0,10"
type input "$ 1,00"
type input "$ 10,00"
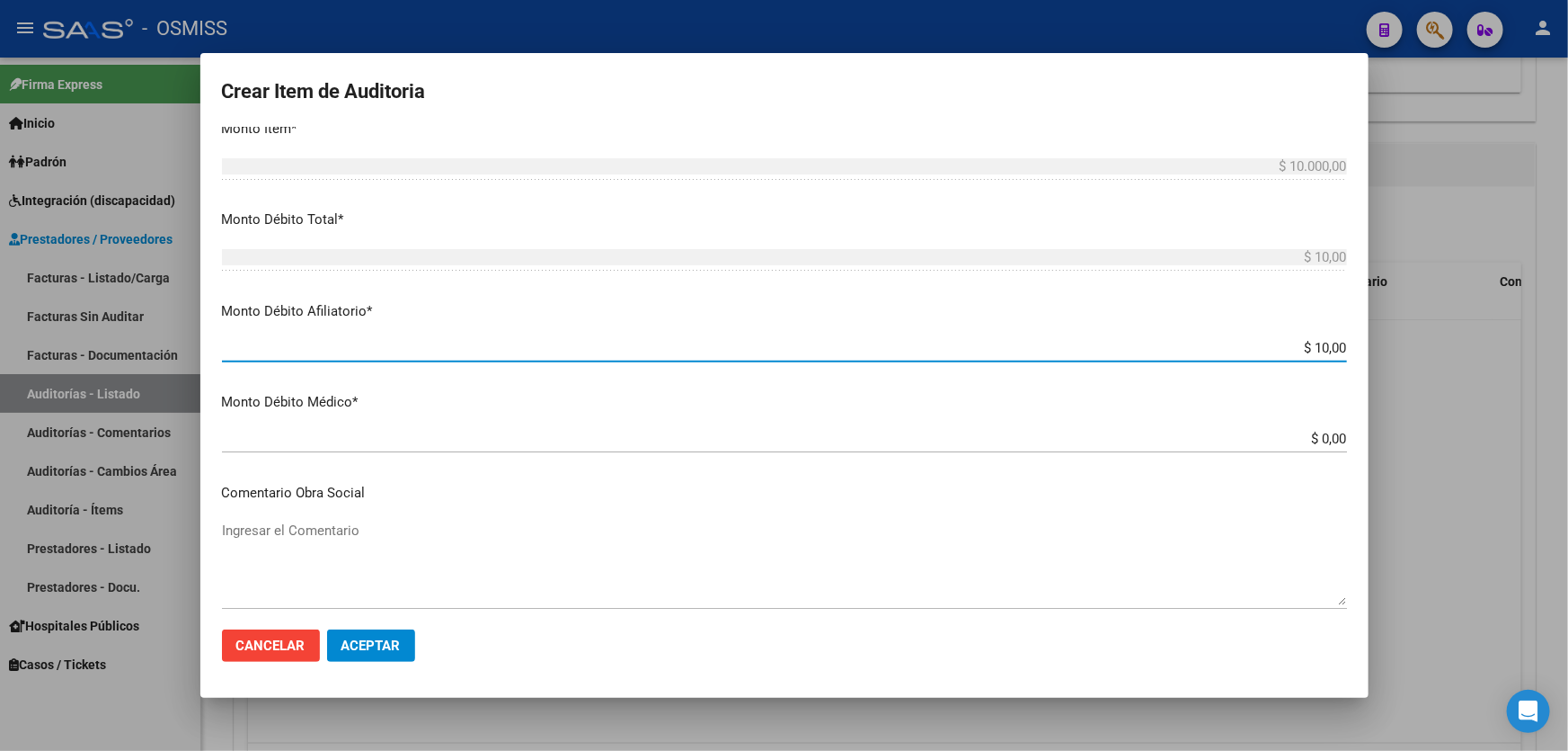
type input "$ 100,00"
type input "$ 1.000,00"
type input "$ 10.000,00"
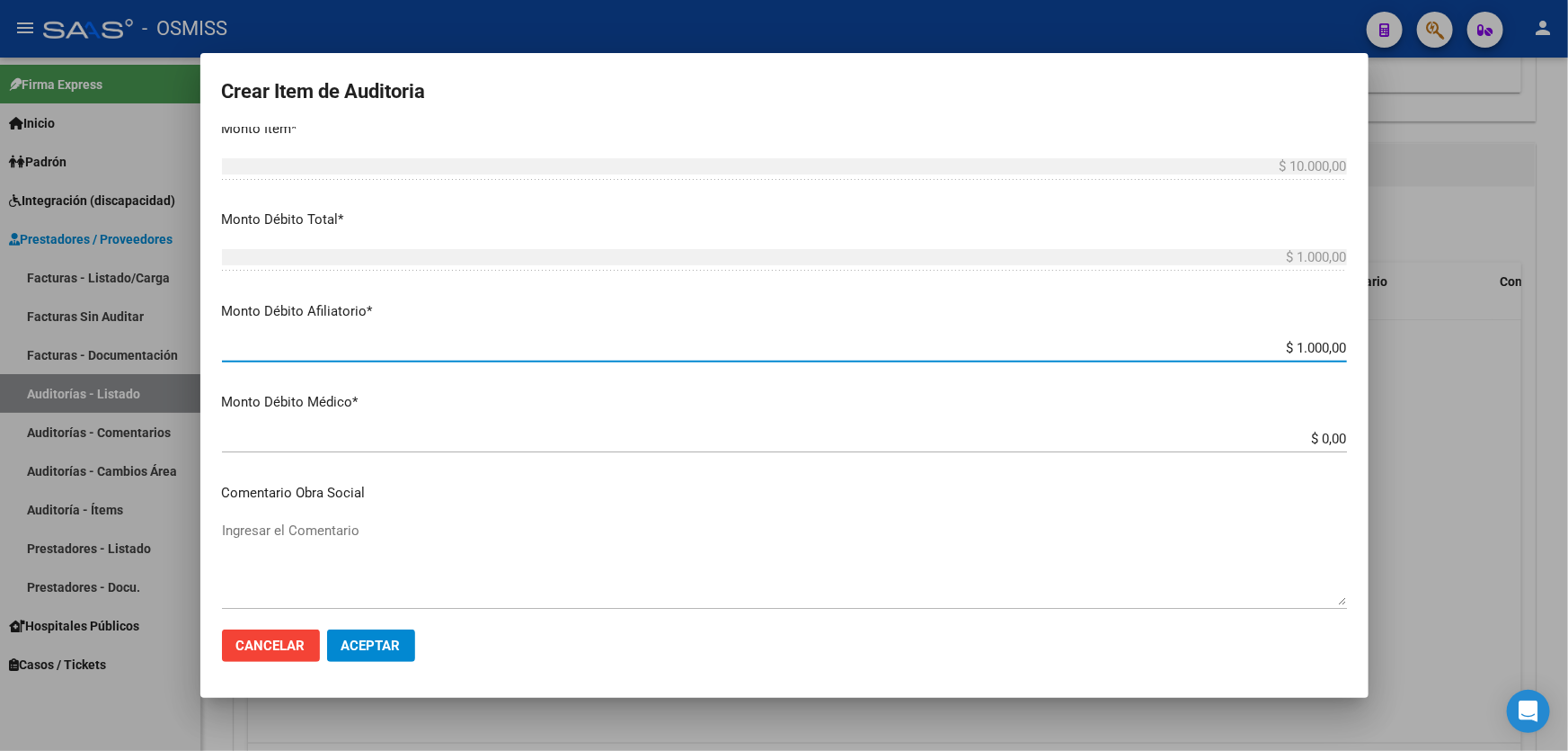
type input "$ 10.000,00"
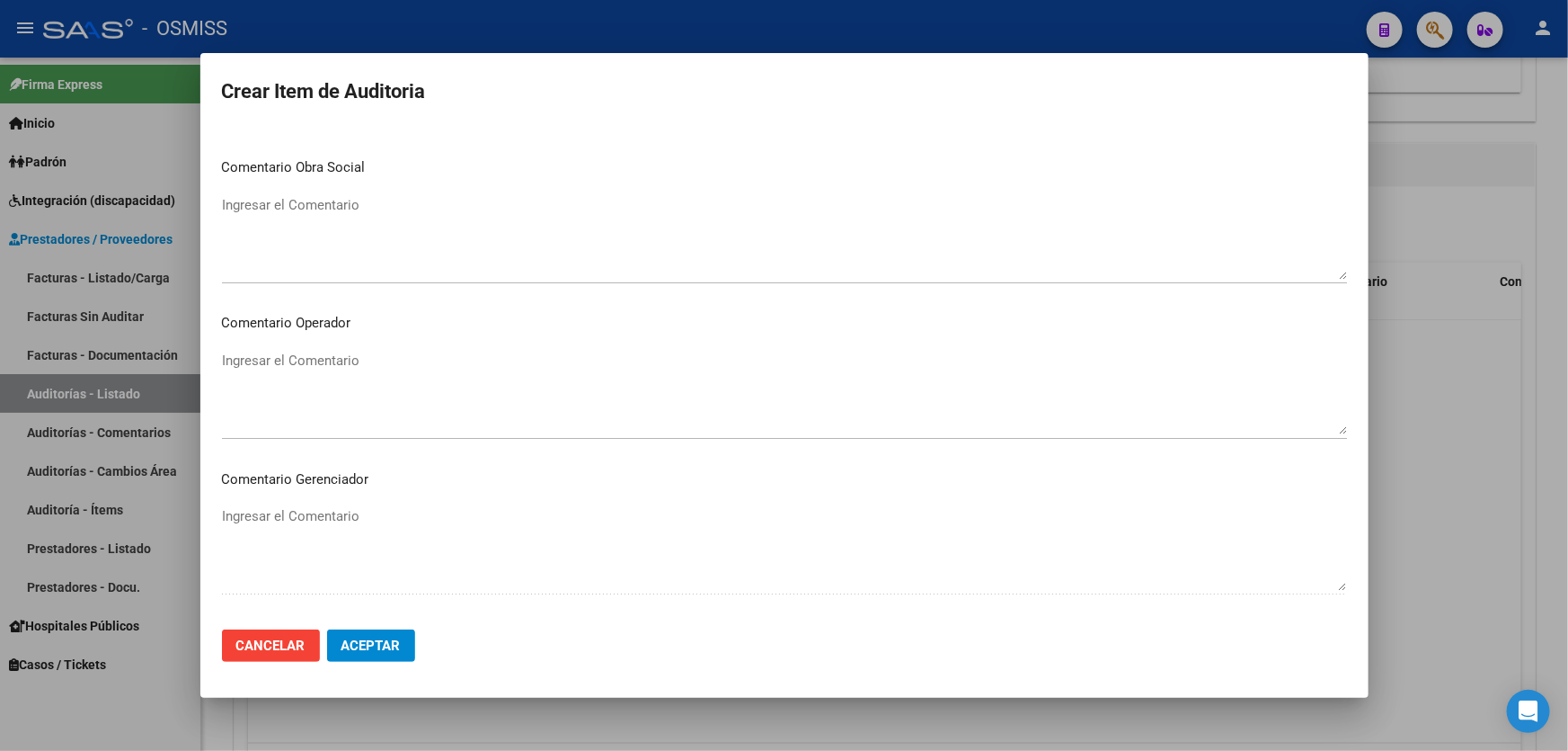
scroll to position [980, 0]
click at [380, 353] on textarea "Ingresar el Comentario" at bounding box center [784, 391] width 1124 height 84
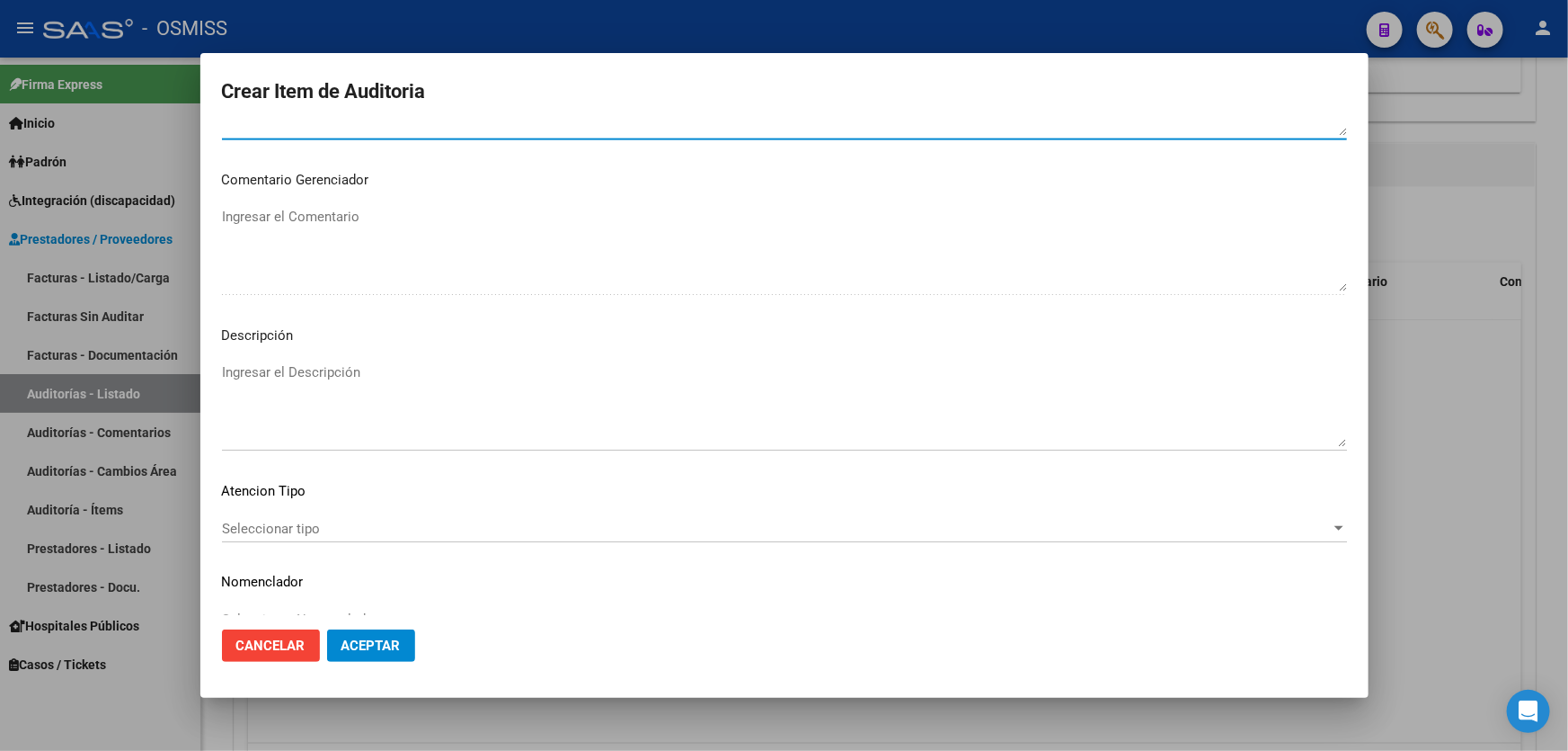
scroll to position [1307, 0]
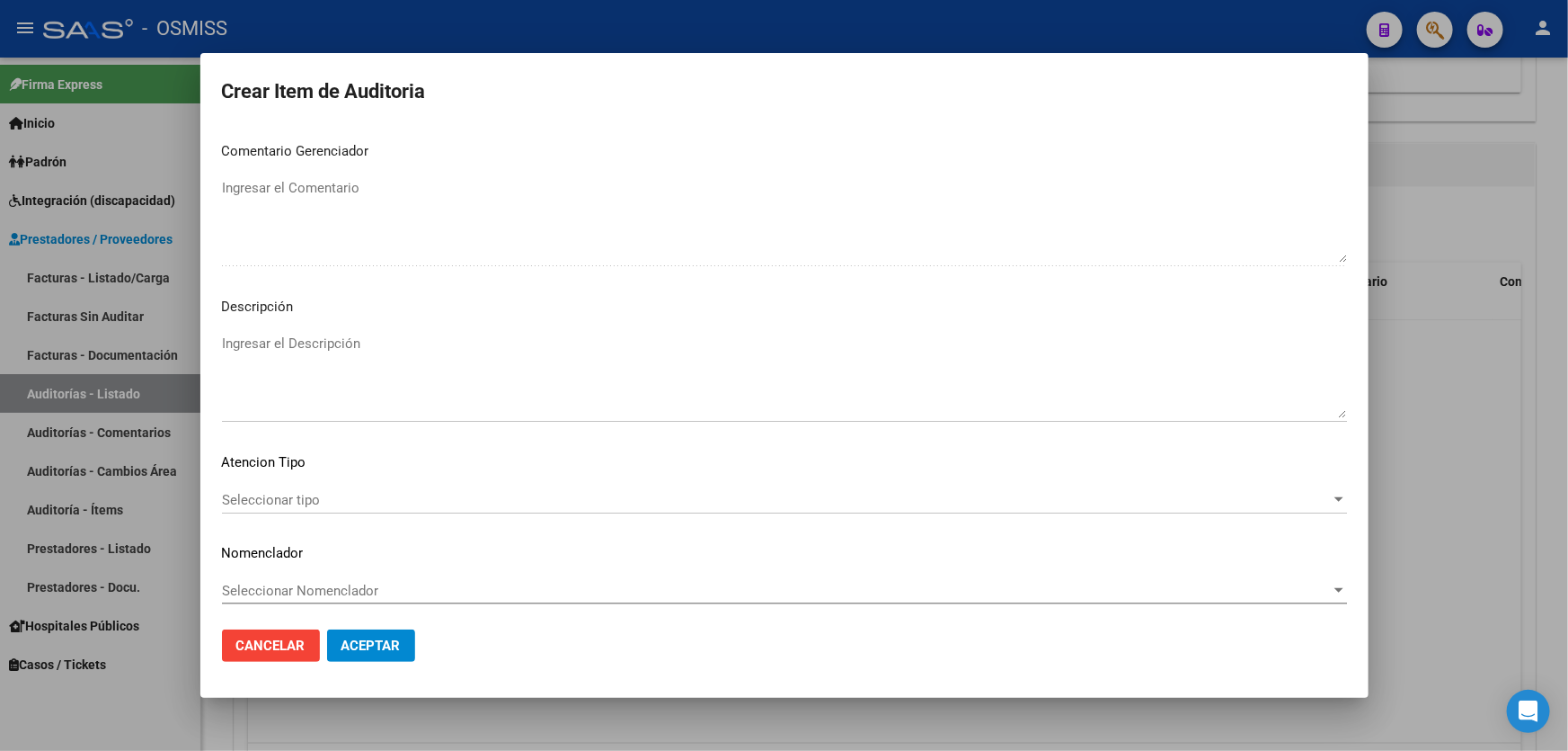
type textarea "SE RECHAZA"
click at [358, 347] on textarea "Ingresar el Descripción" at bounding box center [784, 375] width 1124 height 84
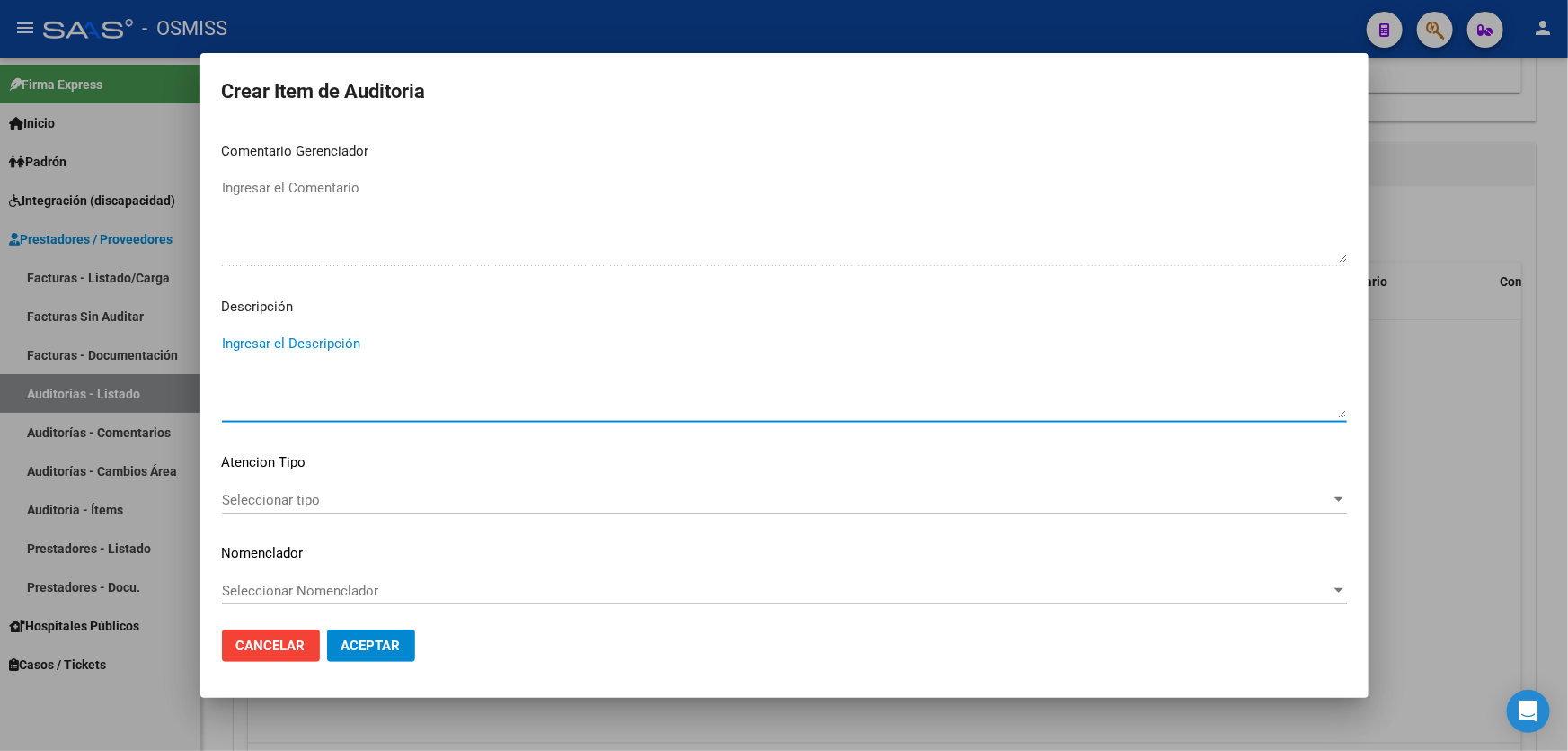
paste textarea "BAJA por finalización de la cobertura legal al ……. - Ley 23,660 art. 10 inc. A."
click at [224, 342] on textarea "BAJA por finalización de la cobertura legal al ……. - Ley 23,660 art. 10 inc. A." at bounding box center [784, 375] width 1124 height 84
drag, startPoint x: 513, startPoint y: 362, endPoint x: 491, endPoint y: 357, distance: 22.6
click at [491, 357] on textarea "BAJA LABORAL AL 20/08/2024. BAJA por finalización de la cobertura legal al ……. …" at bounding box center [784, 375] width 1124 height 84
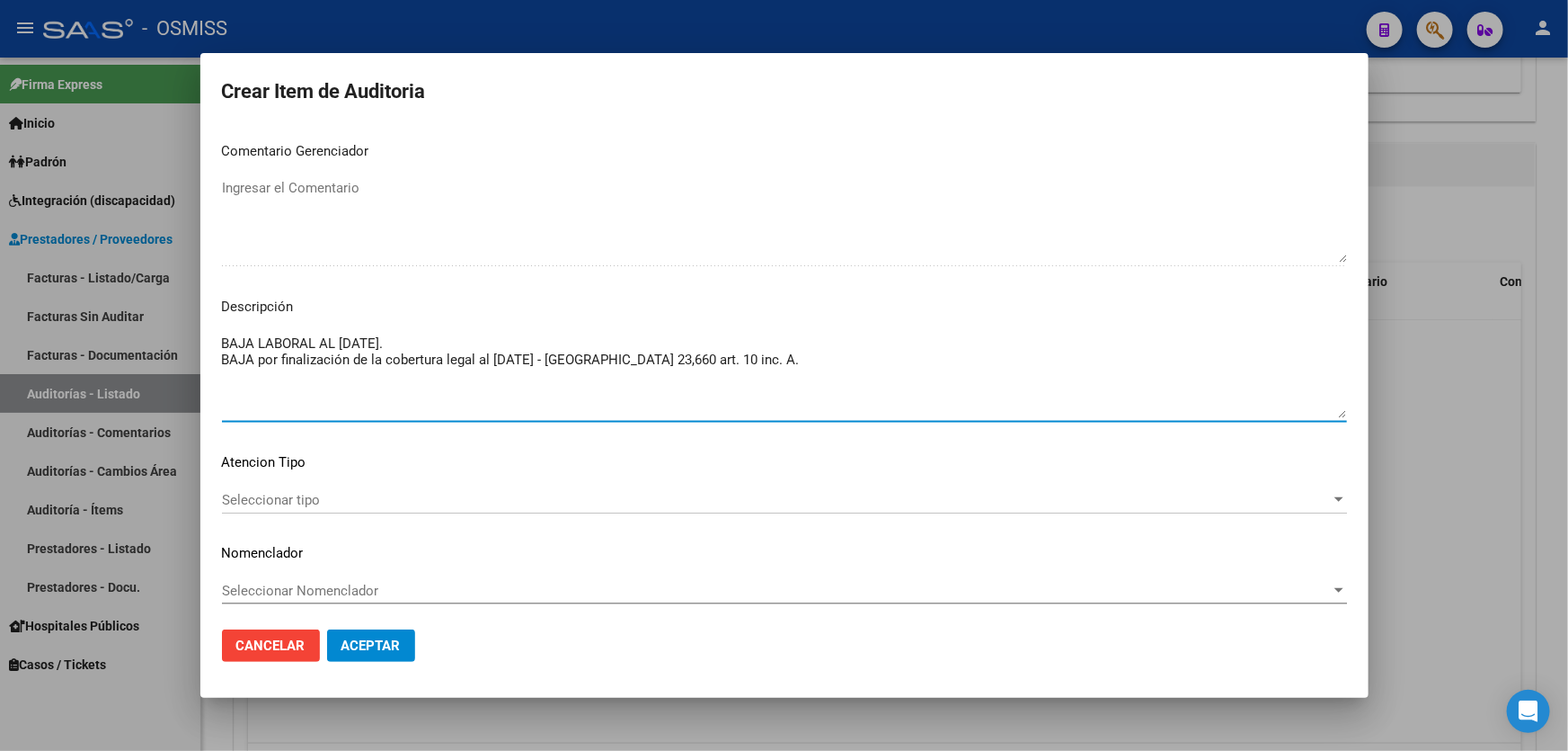
type textarea "BAJA LABORAL AL 20/08/2024. BAJA por finalización de la cobertura legal al 18/1…"
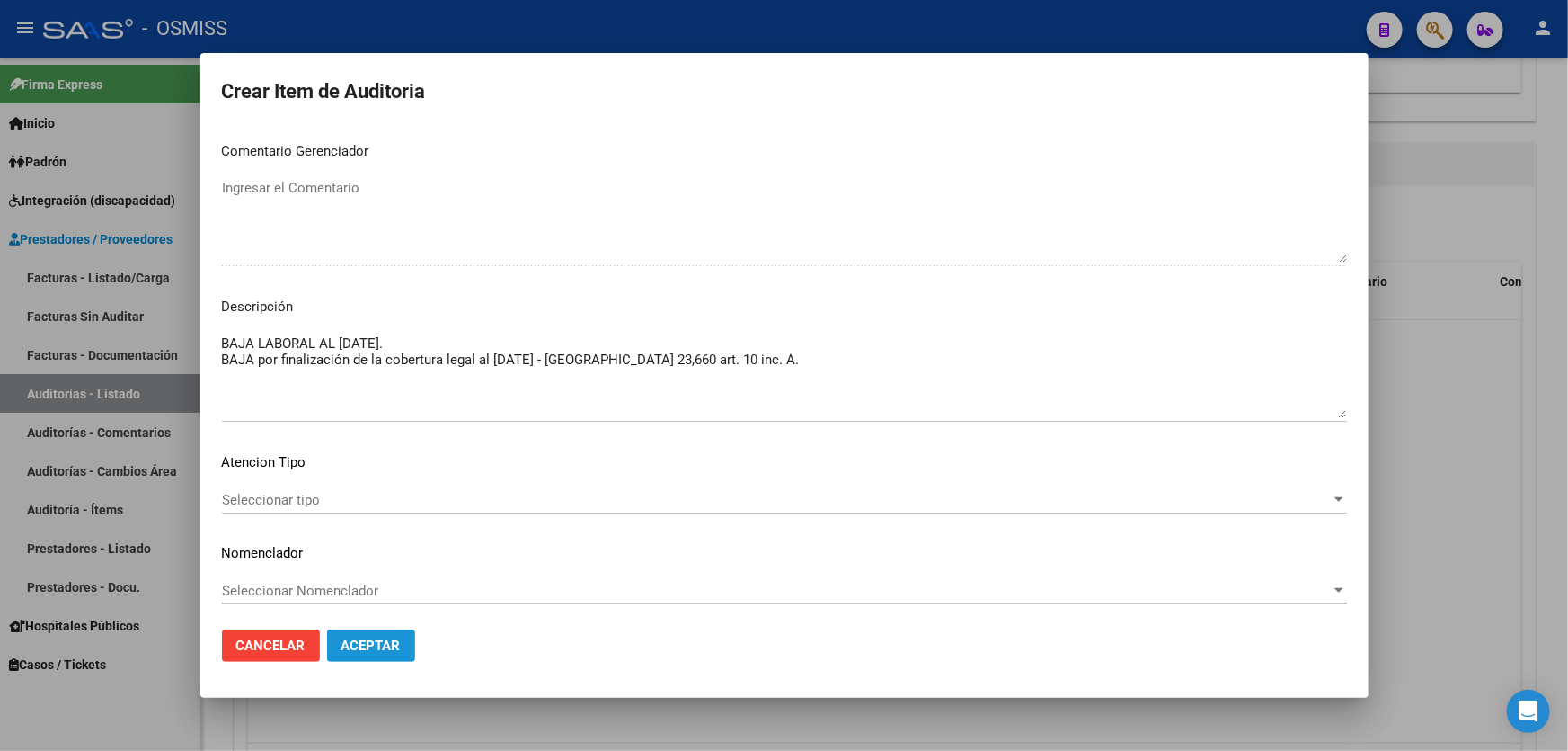
click at [395, 635] on button "Aceptar" at bounding box center [371, 644] width 88 height 32
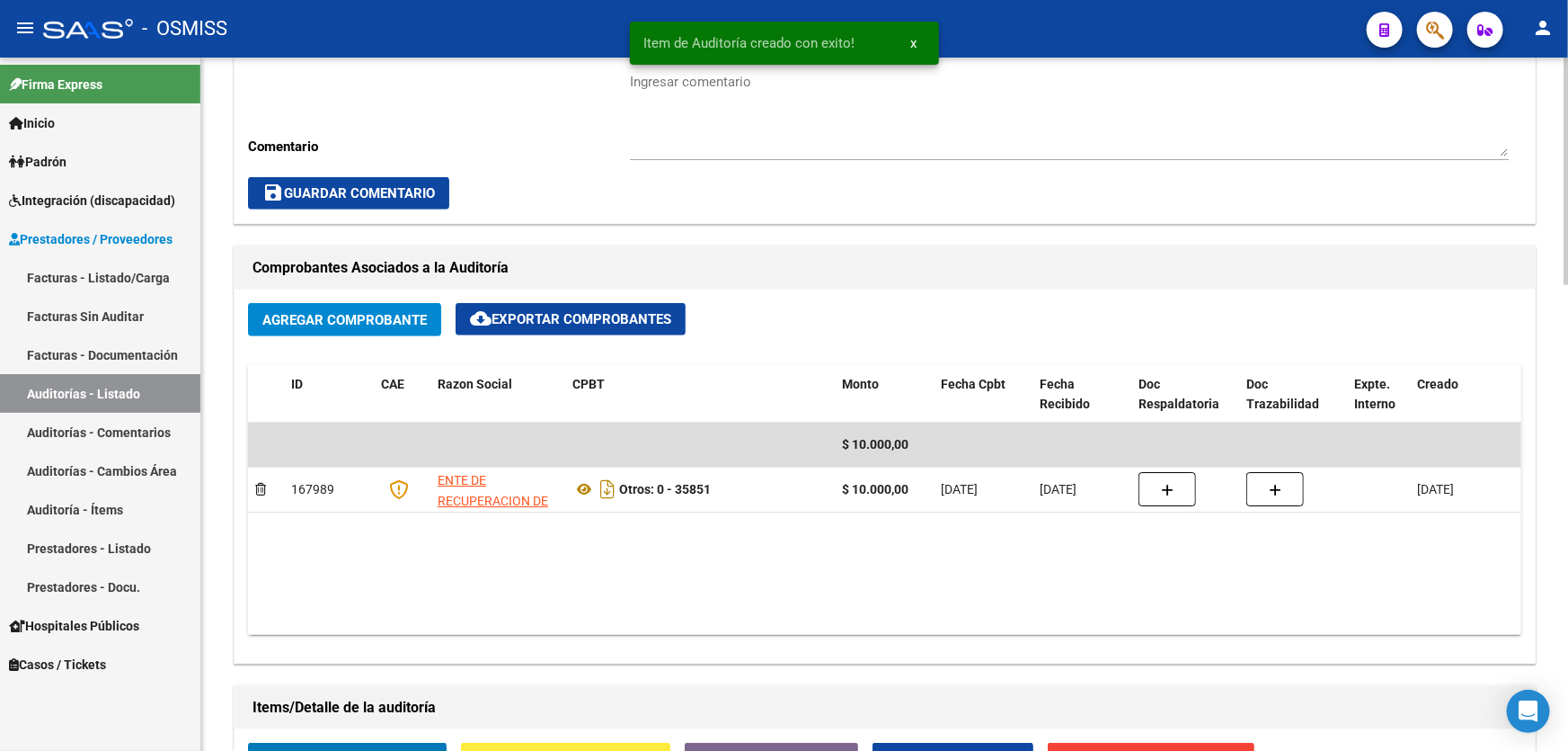
scroll to position [654, 0]
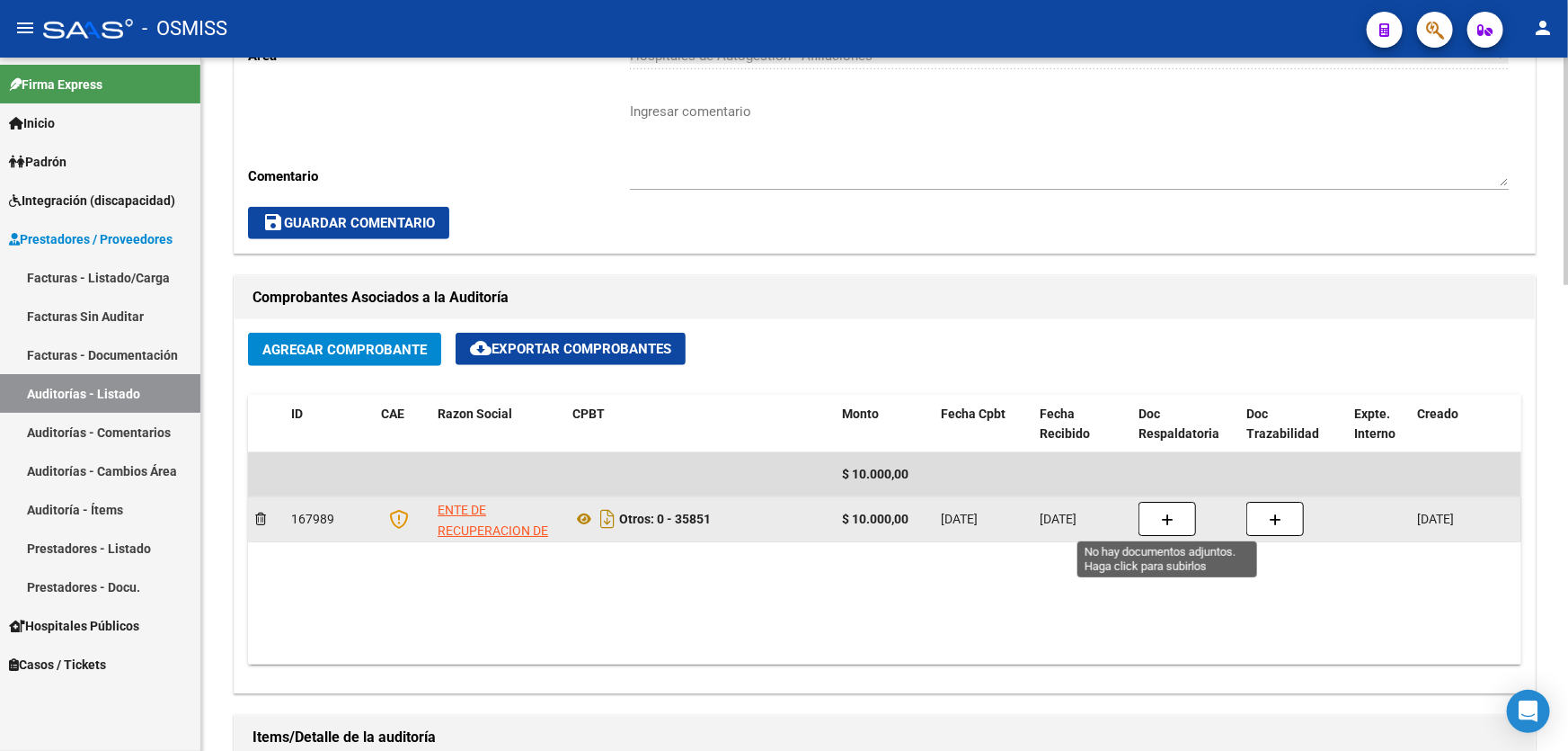
click at [1161, 514] on icon "button" at bounding box center [1166, 520] width 13 height 14
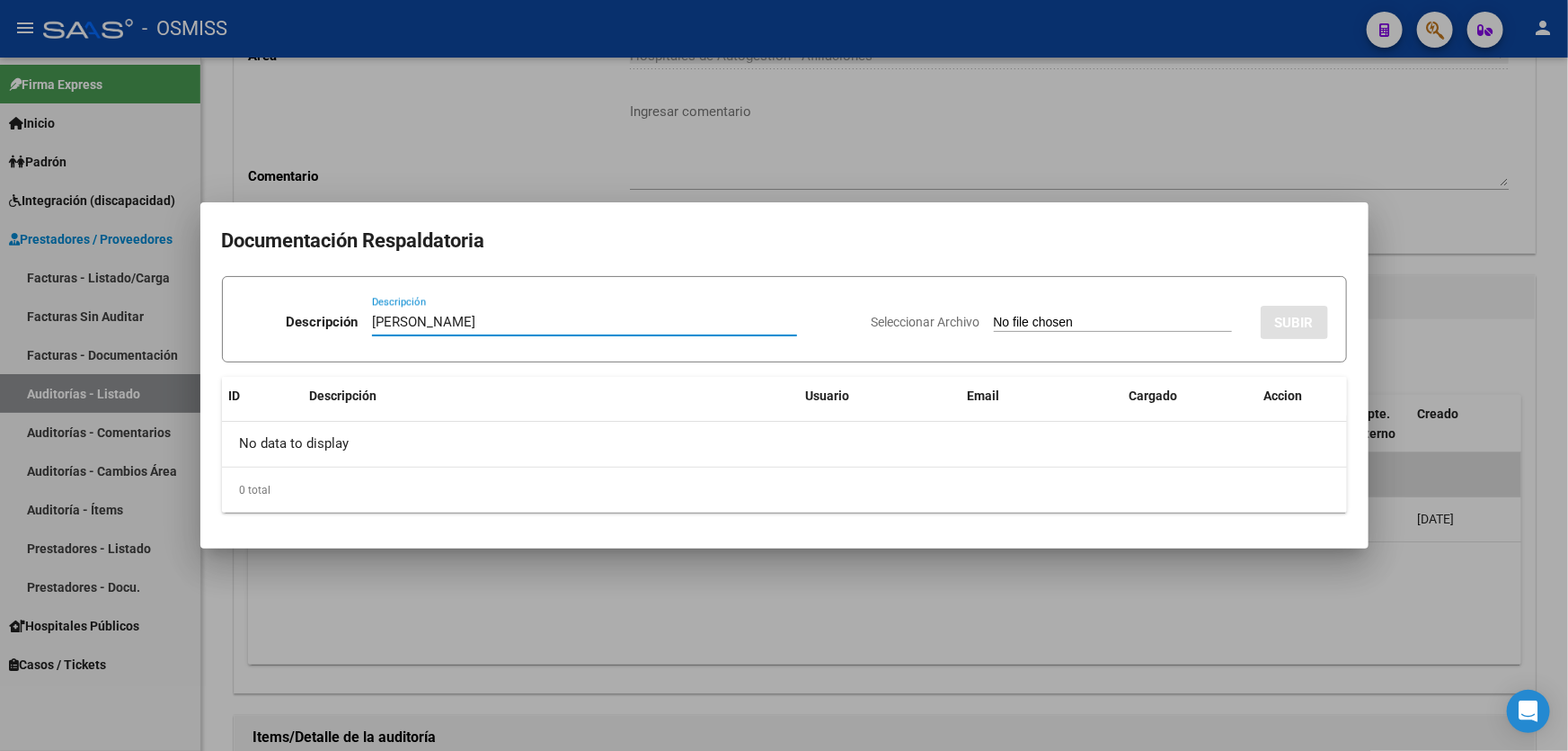
type input "DEBITO MANZANO MIA"
click at [994, 317] on input "Seleccionar Archivo" at bounding box center [1113, 324] width 238 height 17
type input "C:\fakepath\MANZANO MIA.pdf"
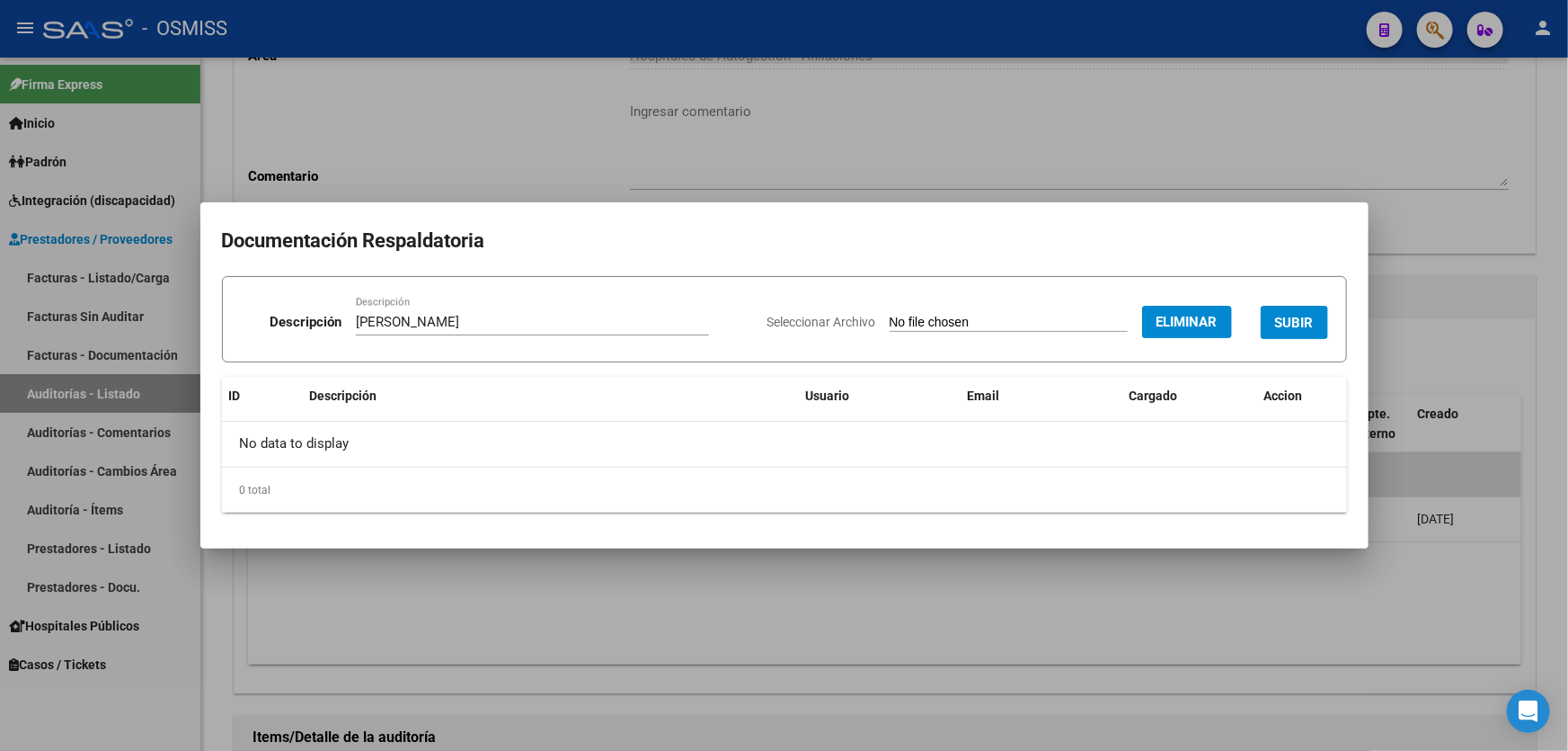
click at [1276, 315] on span "SUBIR" at bounding box center [1294, 323] width 39 height 16
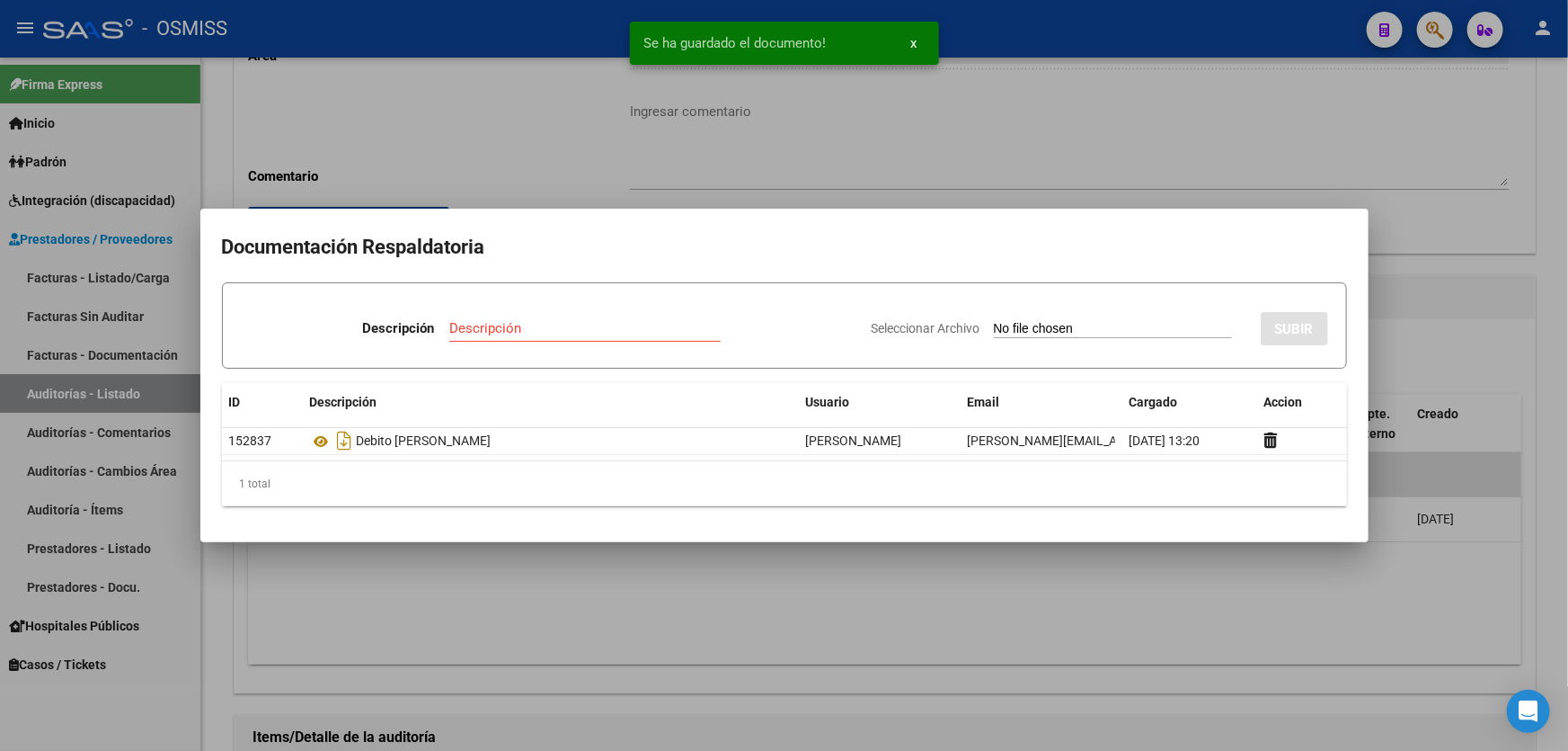
click at [1431, 347] on div at bounding box center [784, 375] width 1568 height 751
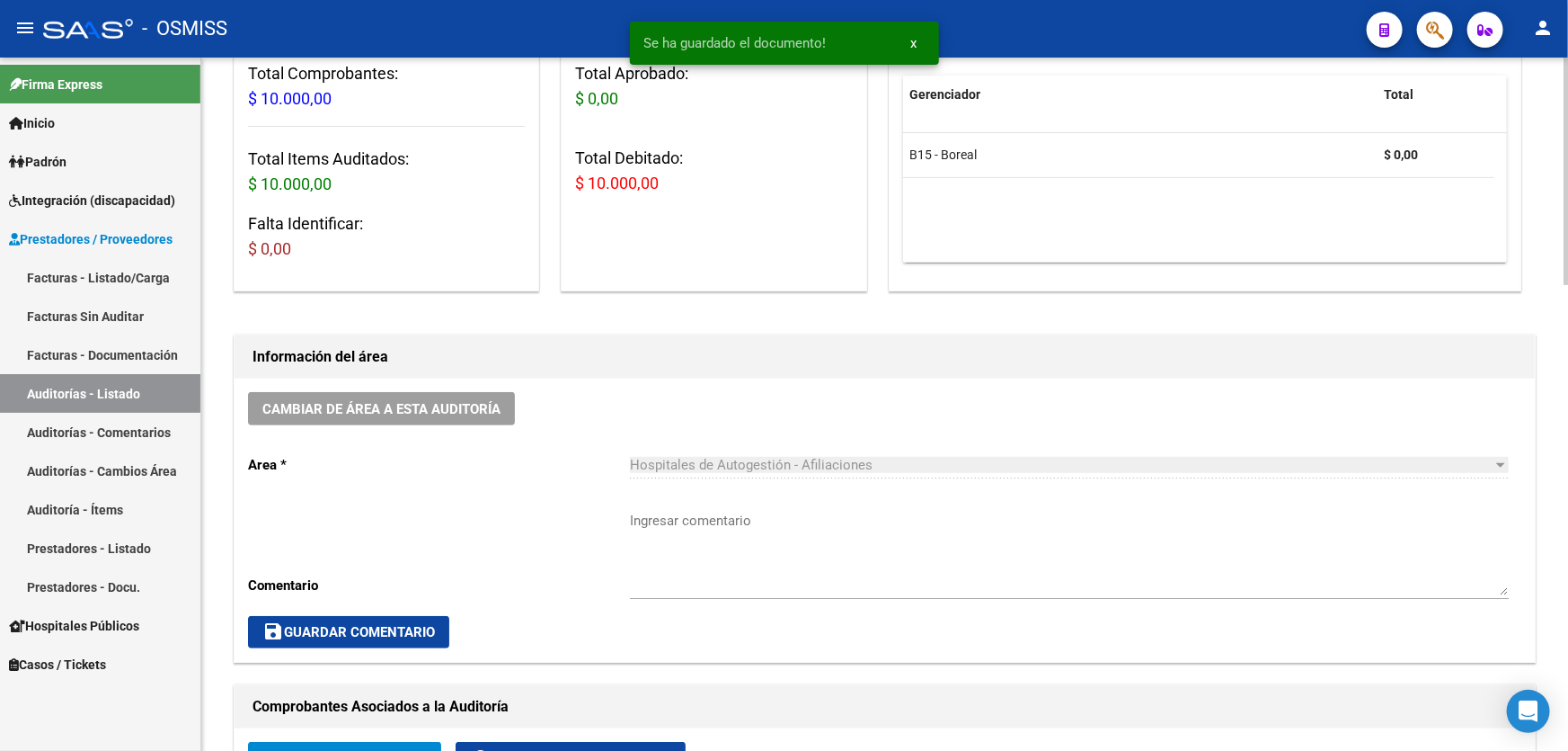
scroll to position [0, 0]
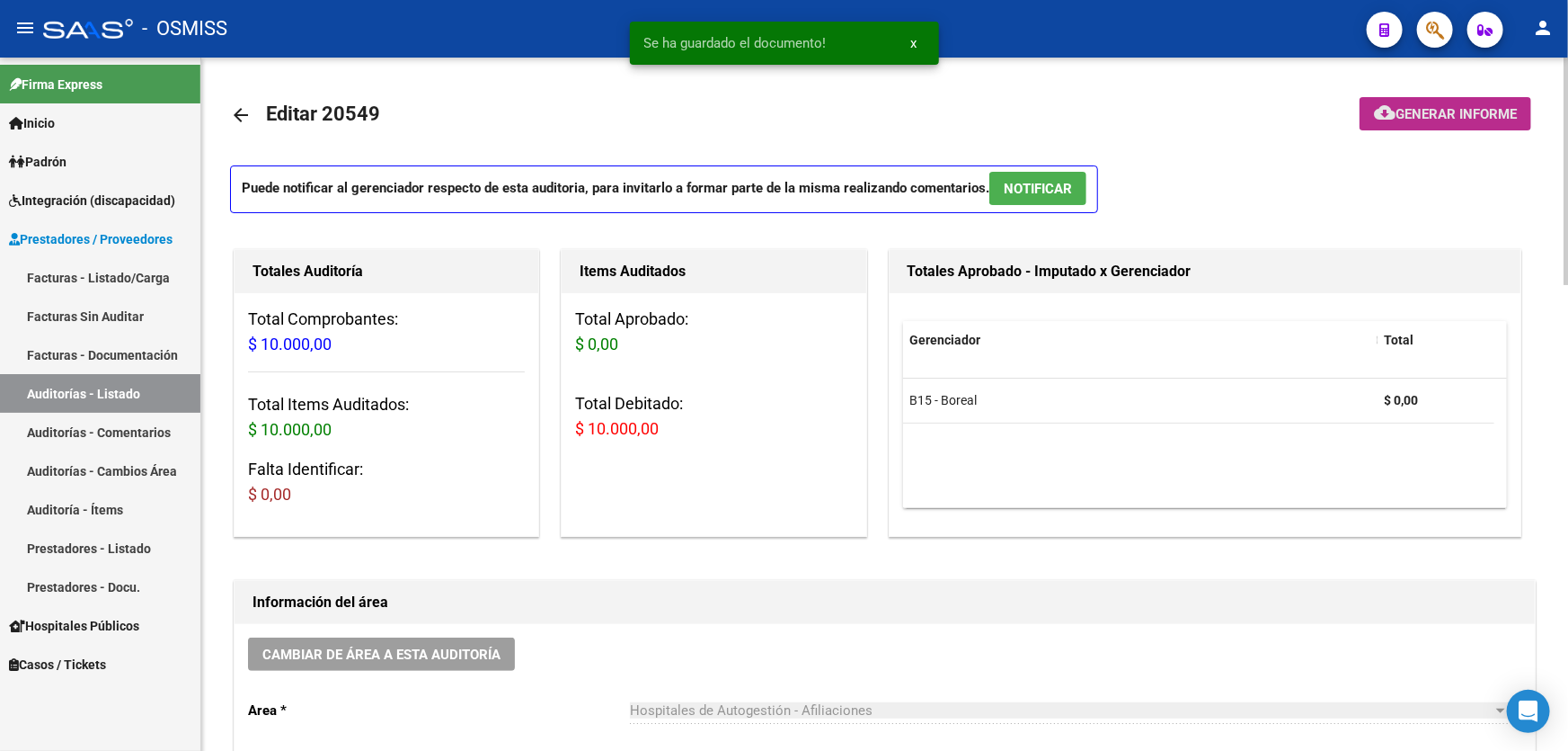
click at [1403, 109] on span "Generar informe" at bounding box center [1455, 113] width 121 height 16
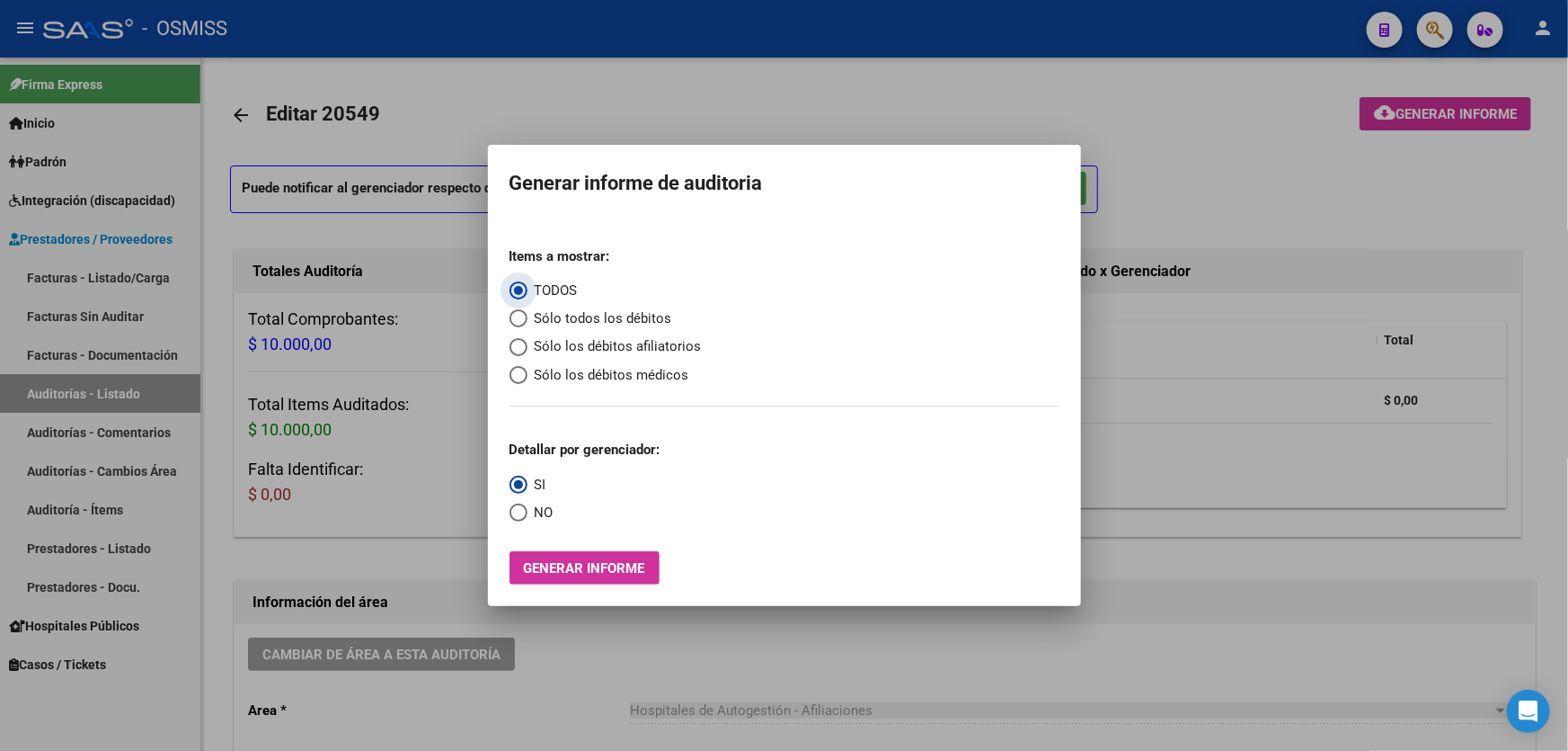
click at [538, 341] on span "Sólo los débitos afiliatorios" at bounding box center [614, 346] width 174 height 20
click at [527, 341] on input "Sólo los débitos afiliatorios" at bounding box center [518, 347] width 18 height 18
radio input "true"
click at [526, 513] on span "Select an option" at bounding box center [518, 512] width 18 height 18
click at [526, 513] on input "NO" at bounding box center [518, 512] width 18 height 18
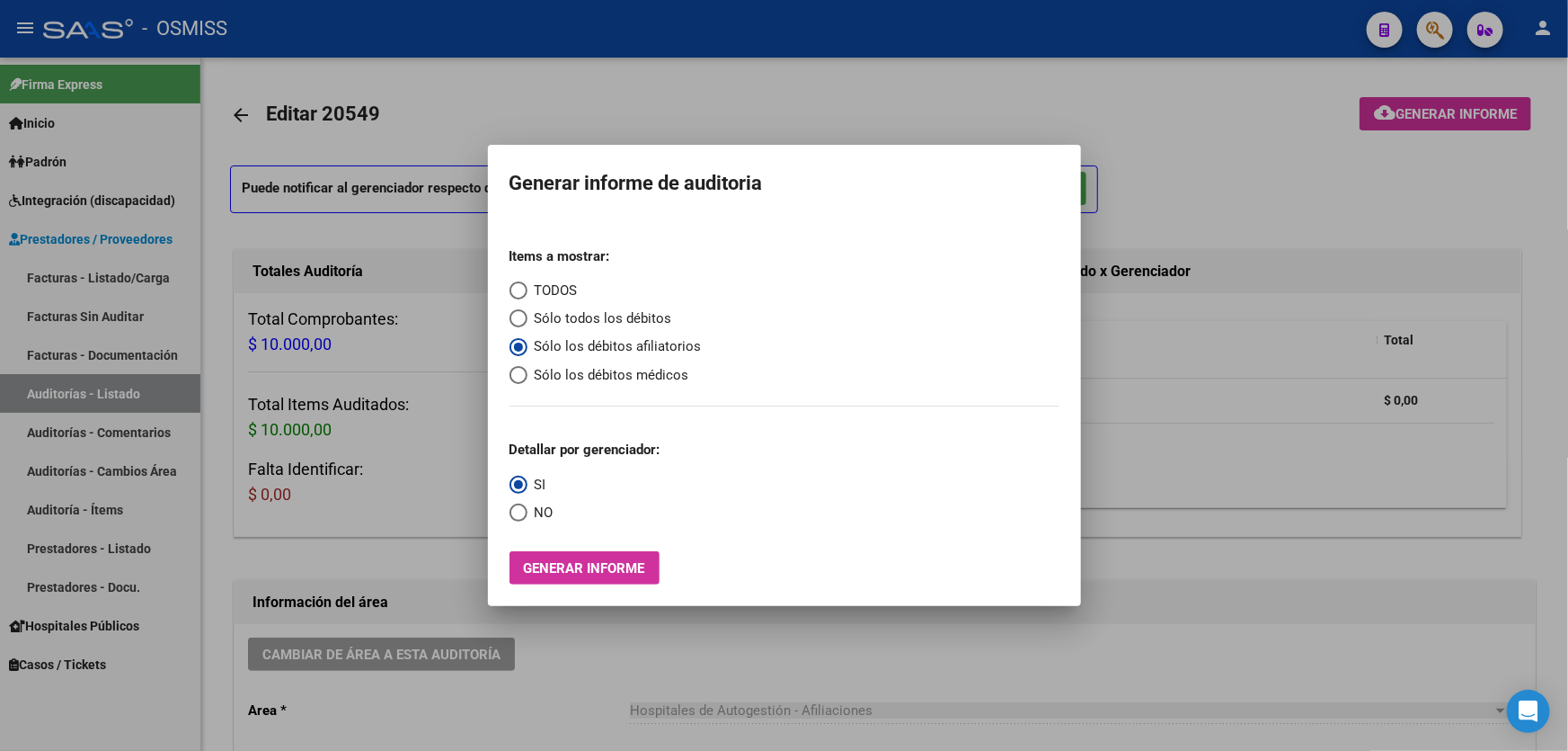
radio input "true"
click at [553, 545] on div "Items a mostrar: TODOS Sólo todos los débitos Sólo los débitos afiliatorios Sól…" at bounding box center [784, 409] width 550 height 353
click at [564, 581] on button "Generar informe" at bounding box center [584, 568] width 150 height 33
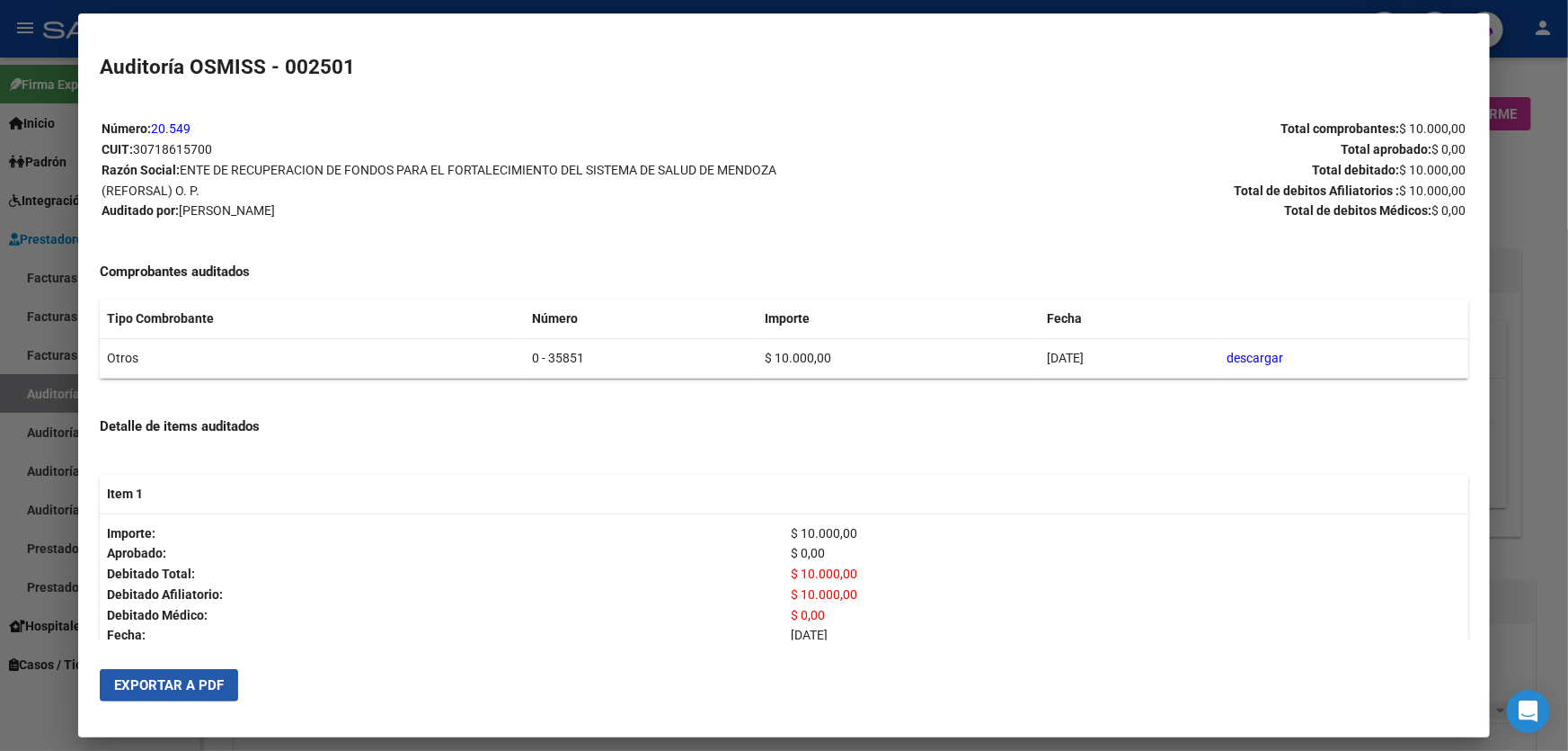
click at [134, 687] on span "Exportar a PDF" at bounding box center [169, 684] width 109 height 16
click at [1497, 528] on div at bounding box center [784, 375] width 1568 height 751
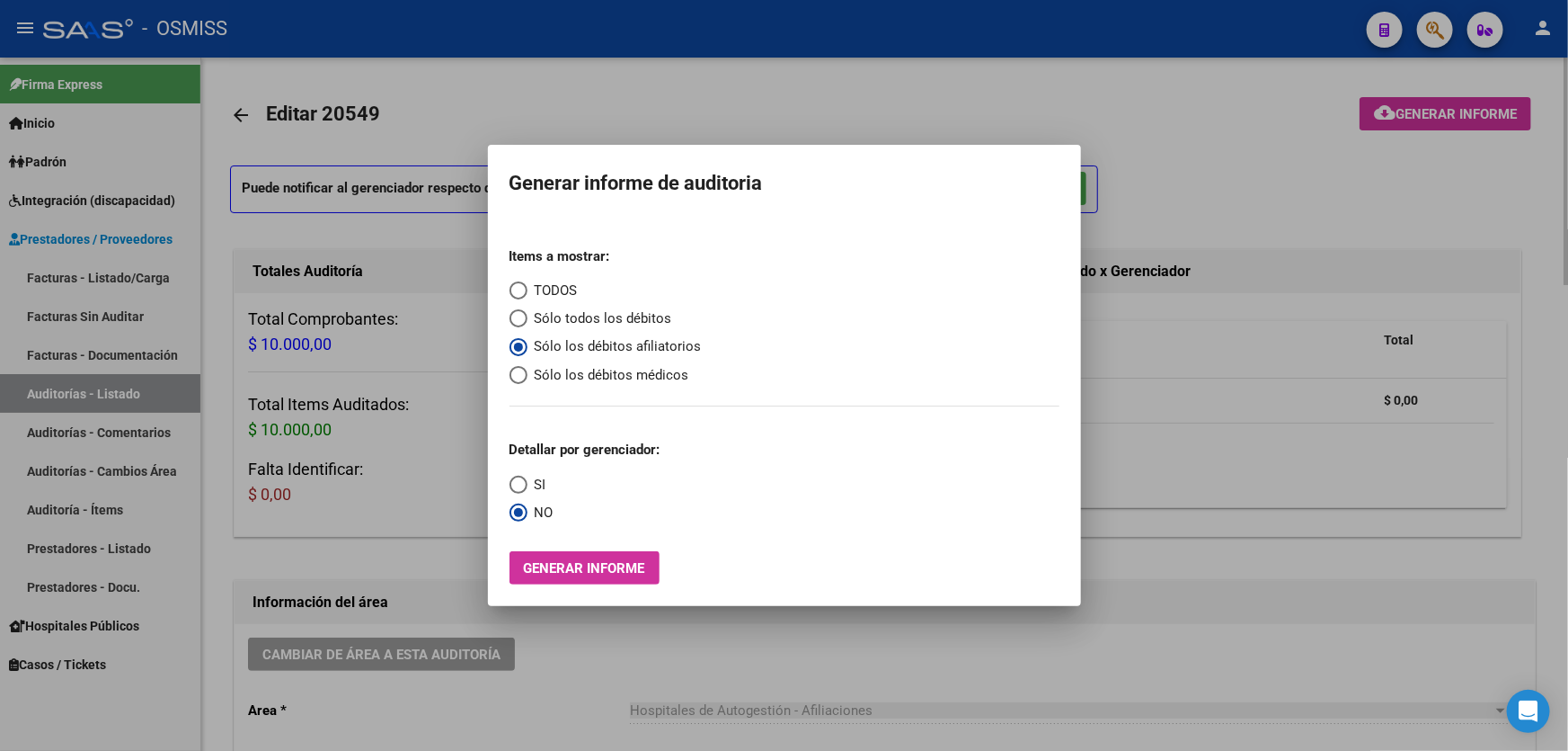
click at [1497, 528] on div at bounding box center [784, 375] width 1568 height 751
drag, startPoint x: 1497, startPoint y: 528, endPoint x: 1395, endPoint y: 550, distance: 104.3
click at [1497, 528] on div "Gerenciador Total B15 - Boreal $ 0,00" at bounding box center [1205, 414] width 631 height 242
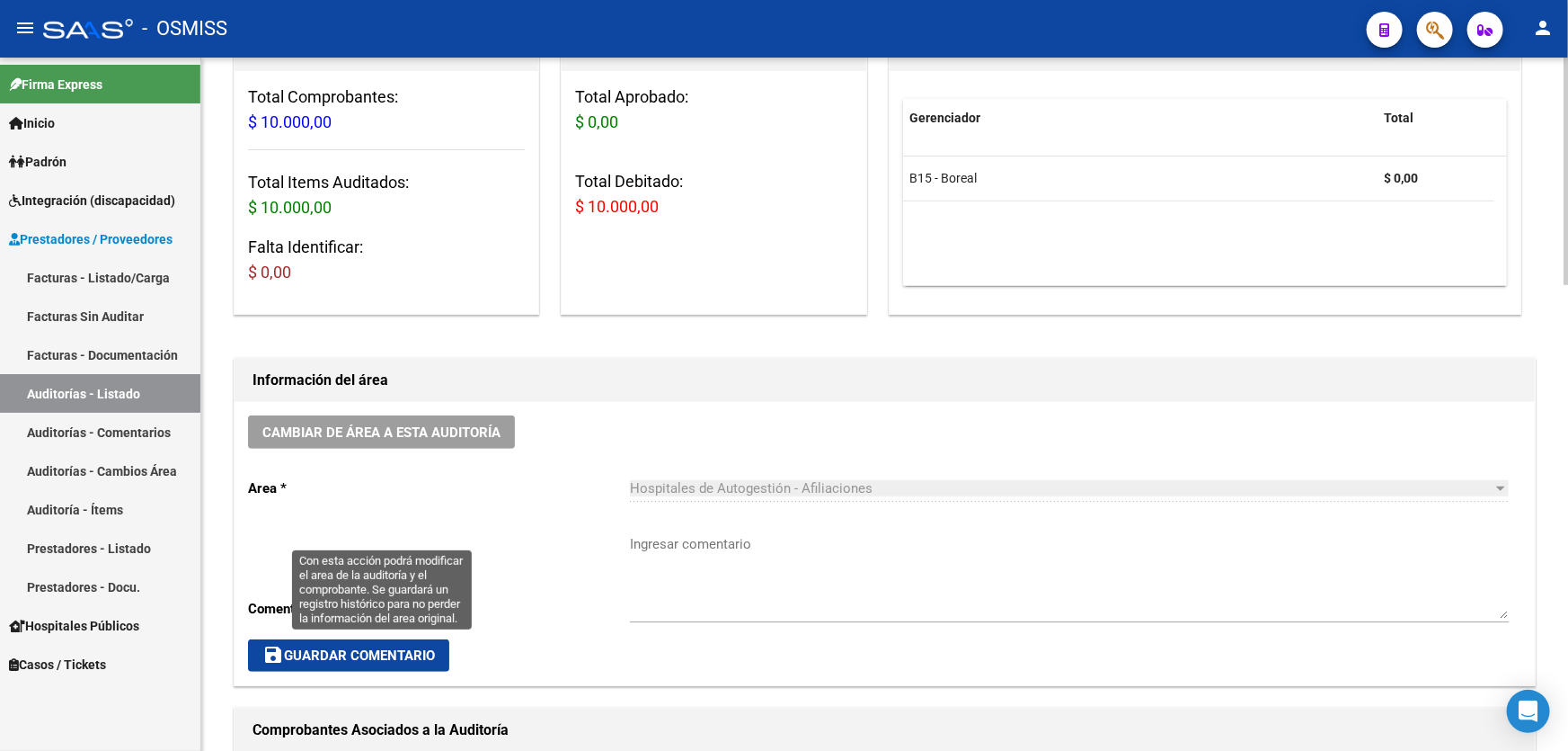
scroll to position [408, 0]
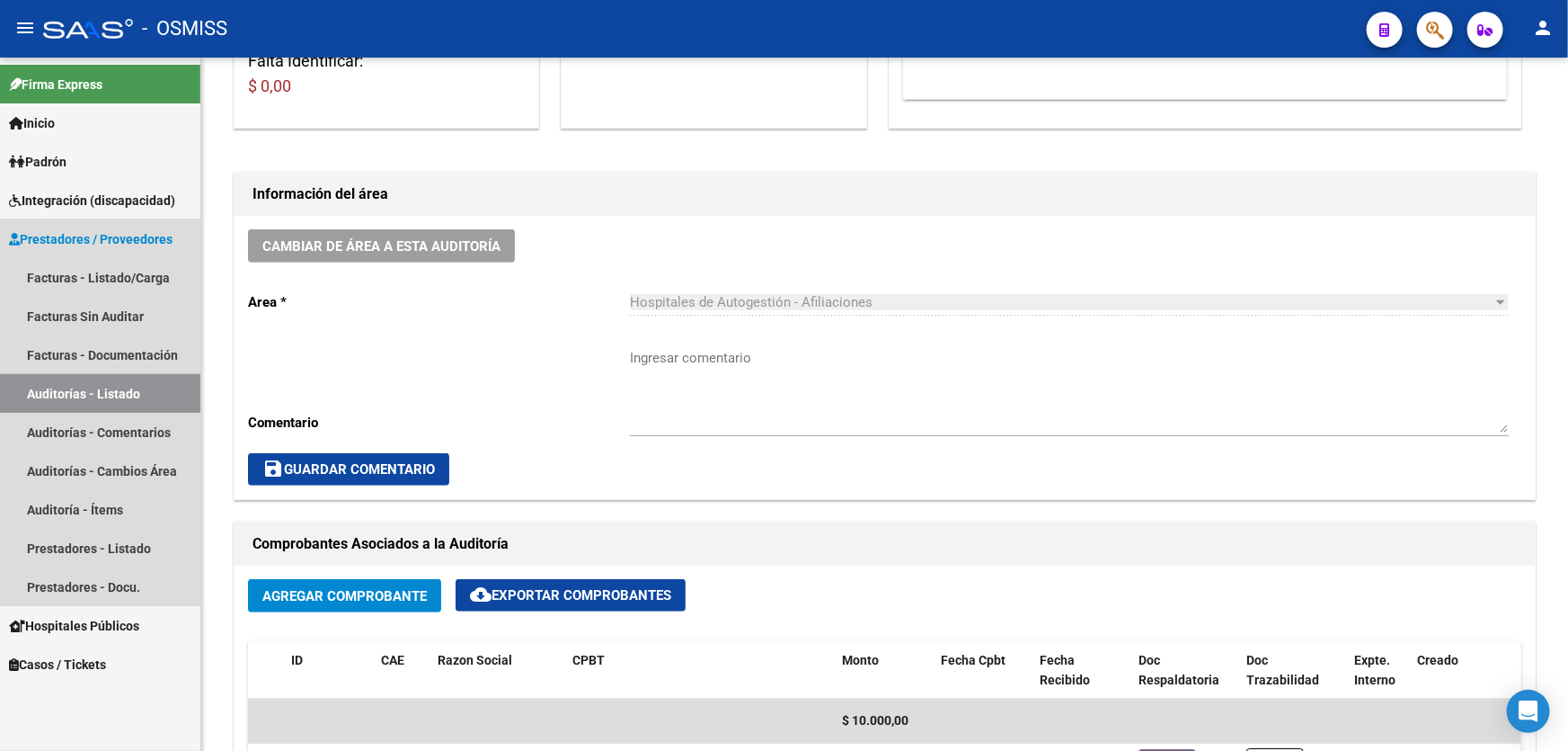
click at [164, 392] on link "Auditorías - Listado" at bounding box center [100, 393] width 200 height 39
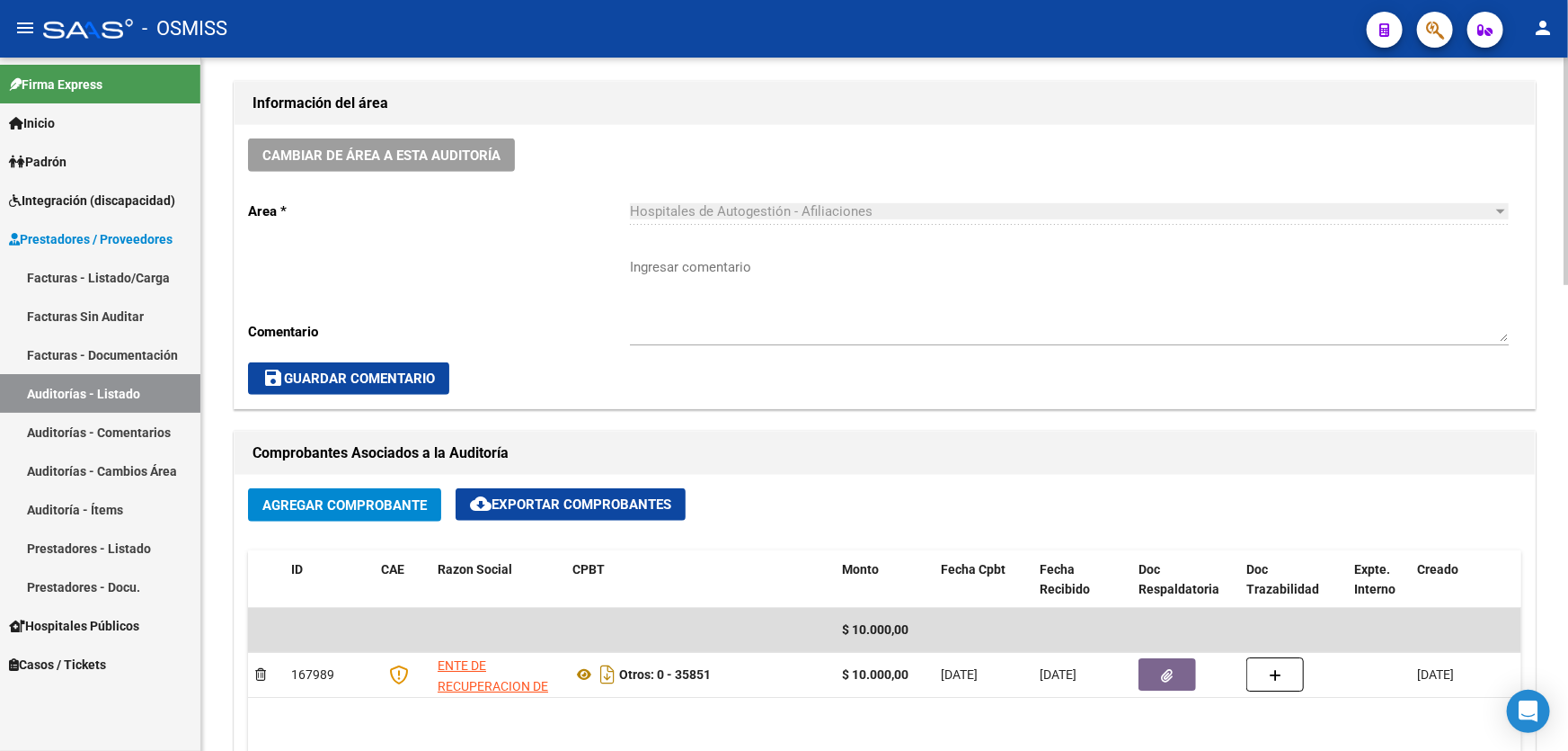
scroll to position [410, 0]
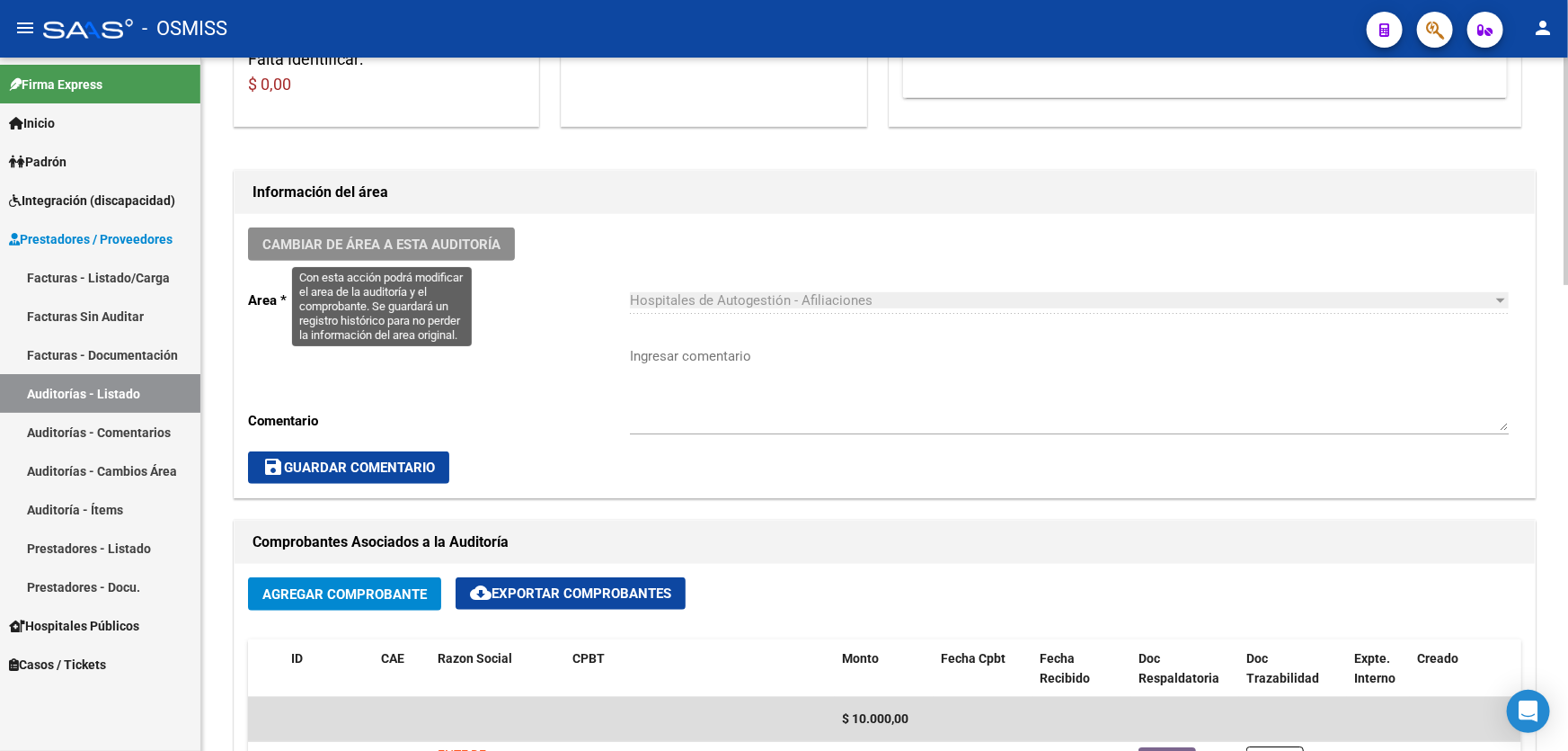
click at [413, 246] on span "Cambiar de área a esta auditoría" at bounding box center [382, 244] width 238 height 16
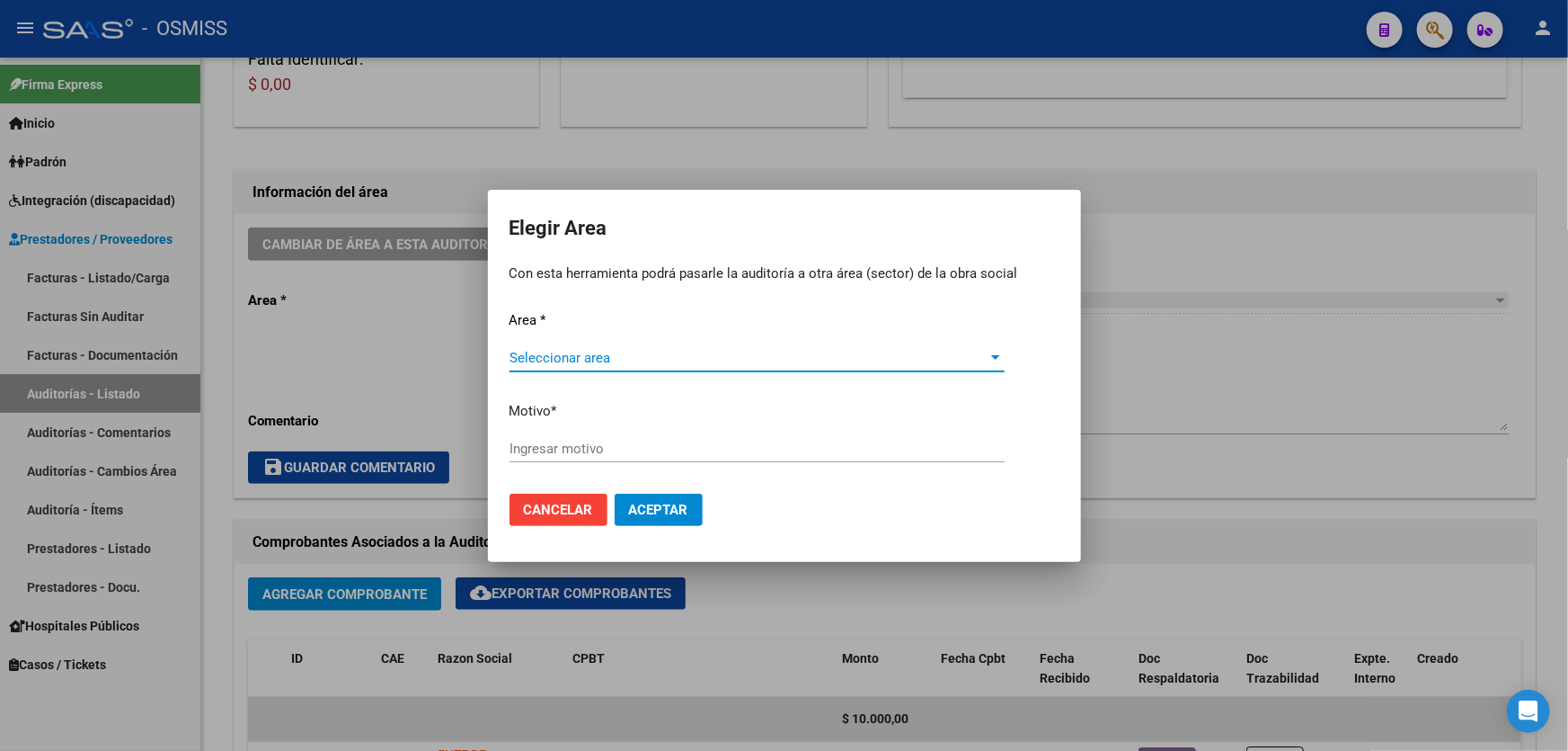
click at [566, 352] on span "Seleccionar area" at bounding box center [749, 358] width 478 height 16
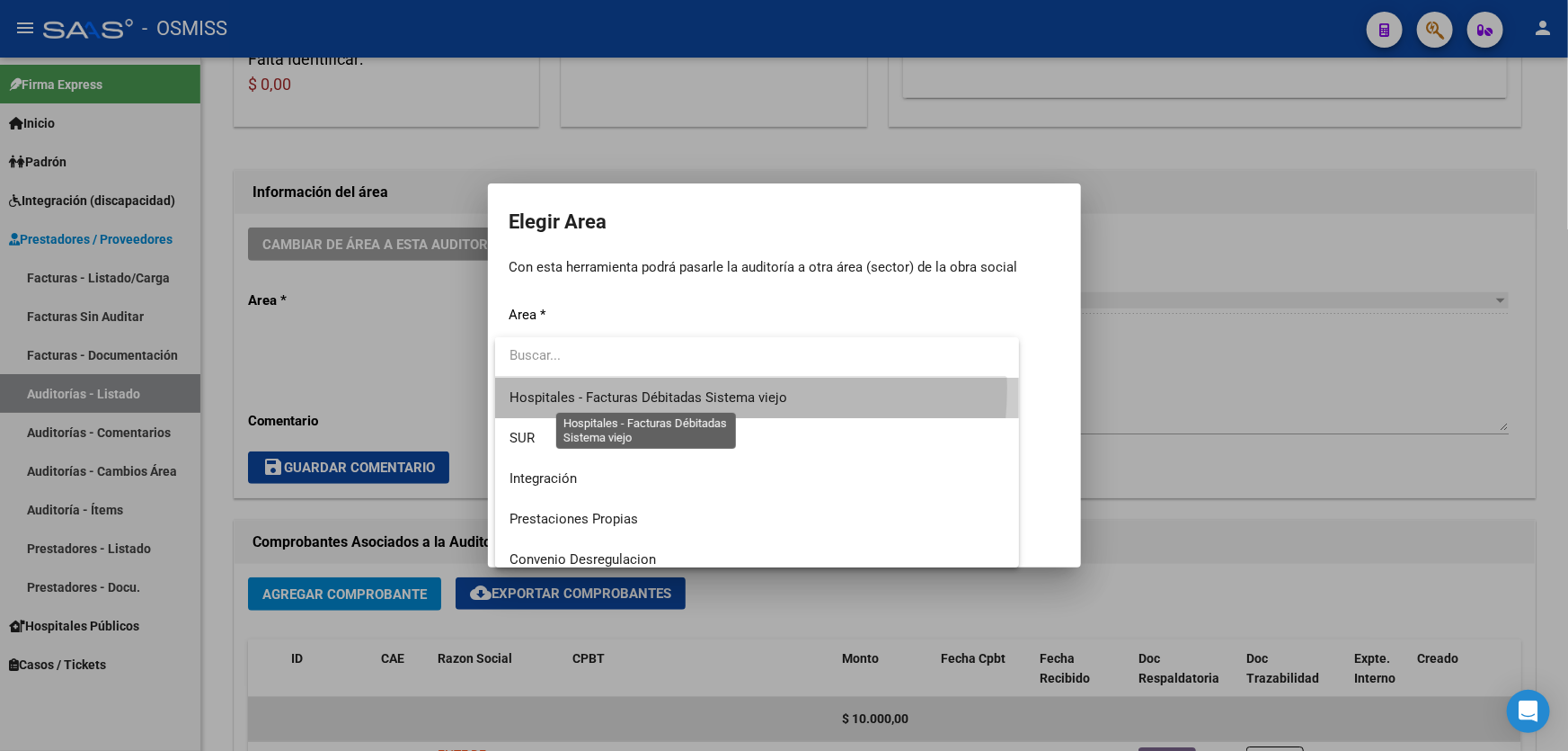
click at [677, 390] on span "Hospitales - Facturas Débitadas Sistema viejo" at bounding box center [648, 397] width 278 height 16
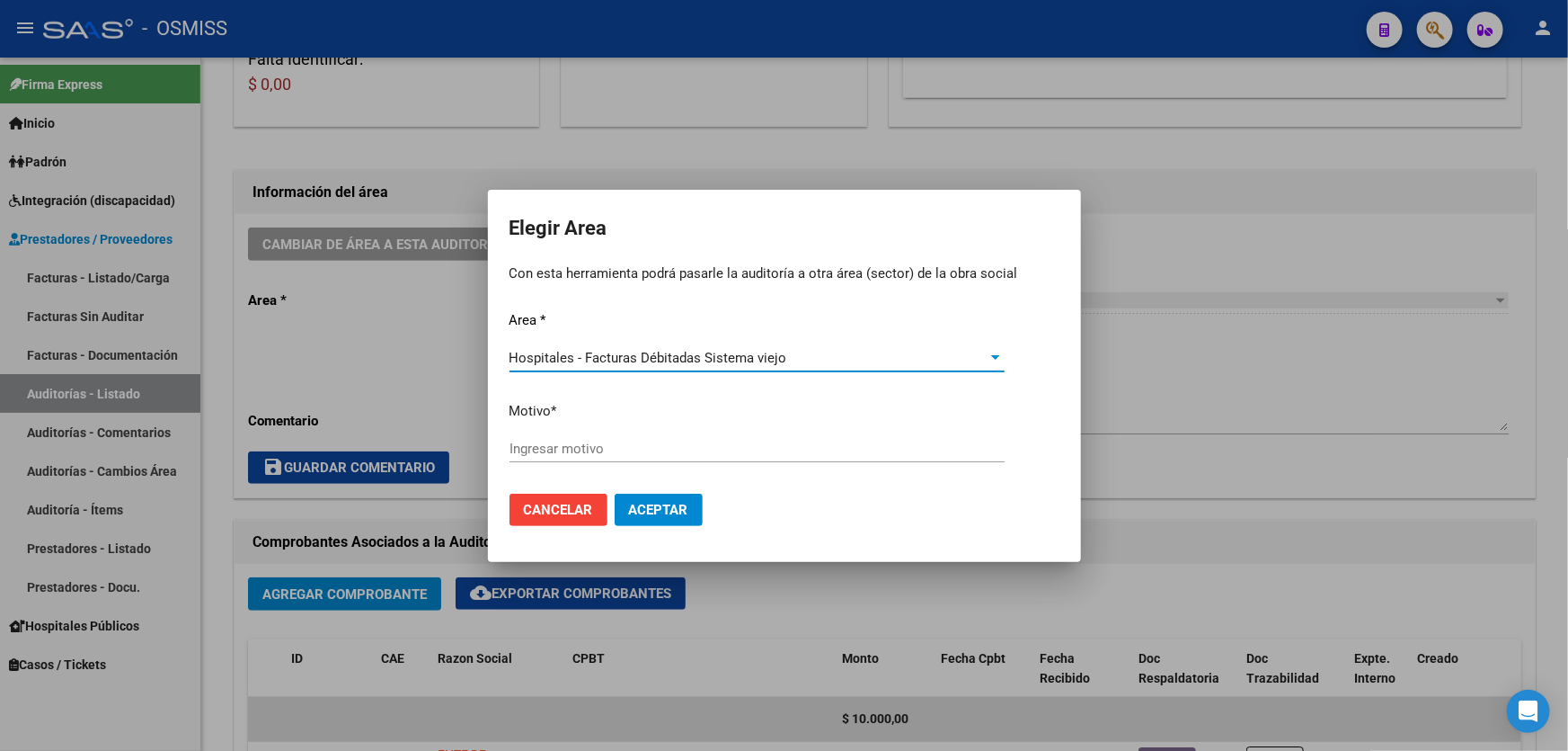
click at [616, 356] on span "Hospitales - Facturas Débitadas Sistema viejo" at bounding box center [648, 358] width 278 height 16
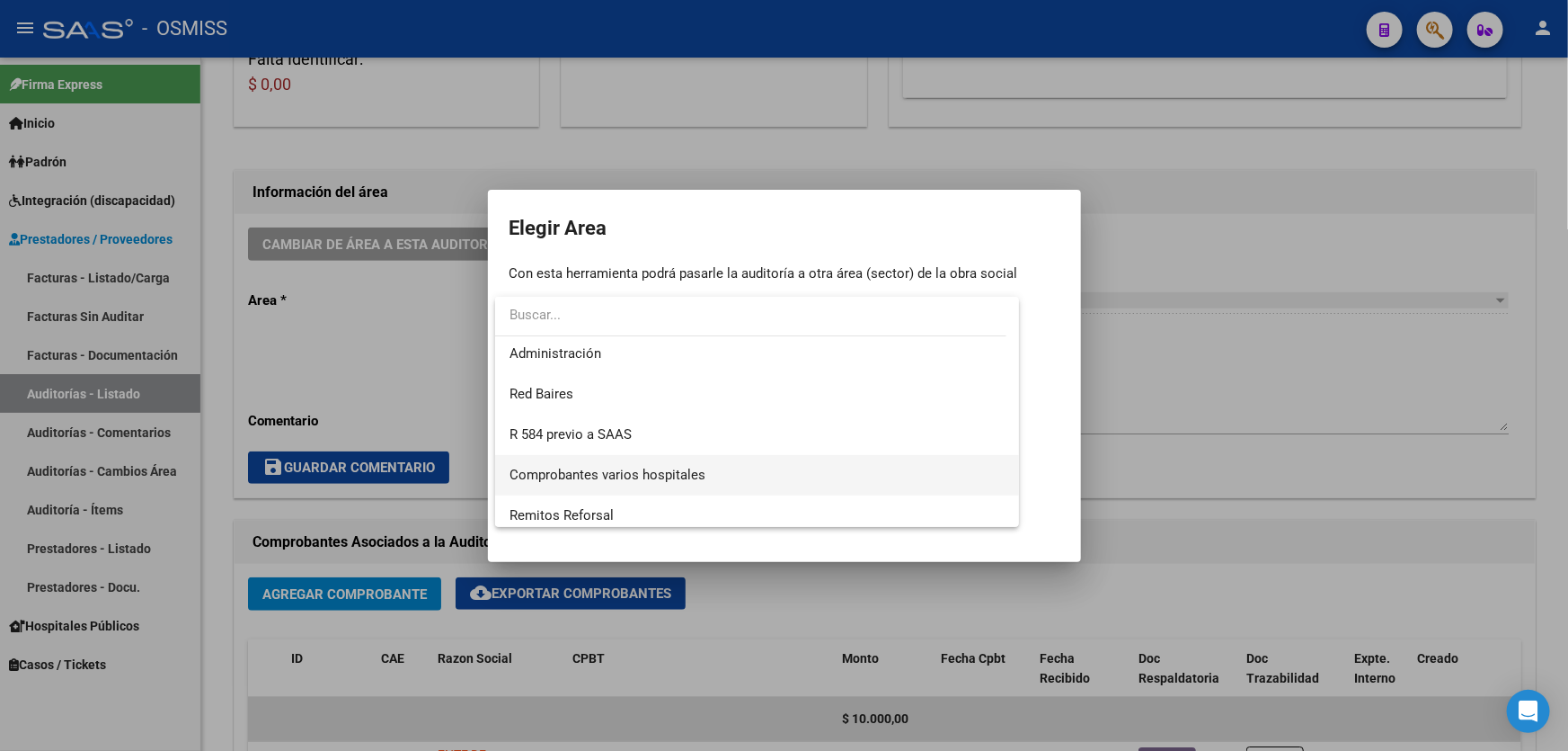
scroll to position [244, 0]
drag, startPoint x: 641, startPoint y: 454, endPoint x: 646, endPoint y: 422, distance: 32.4
click at [646, 422] on div "Hospitales - Facturas Débitadas Sistema viejo SUR Integración Prestaciones Prop…" at bounding box center [756, 411] width 524 height 230
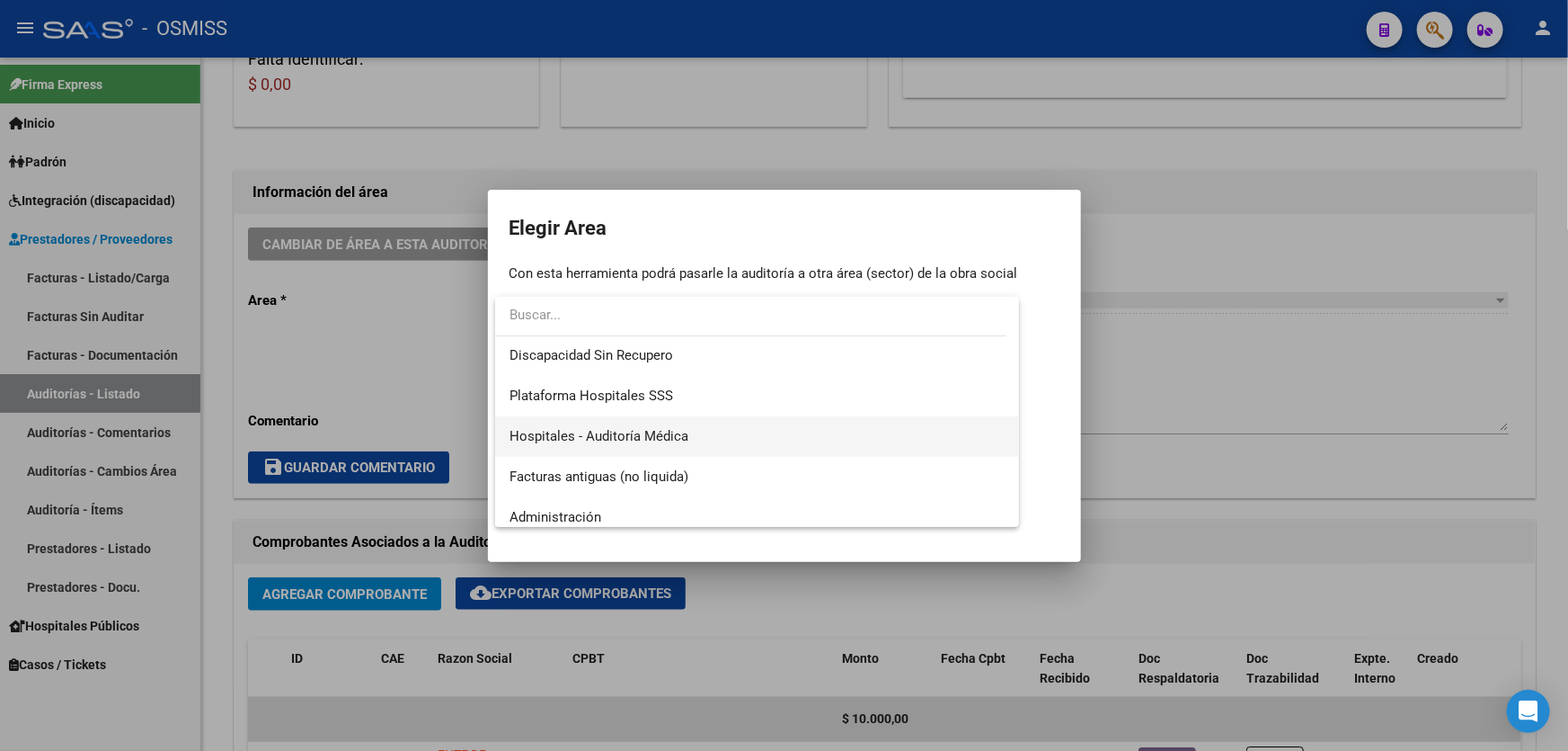
click at [646, 422] on span "Hospitales - Auditoría Médica" at bounding box center [756, 436] width 495 height 41
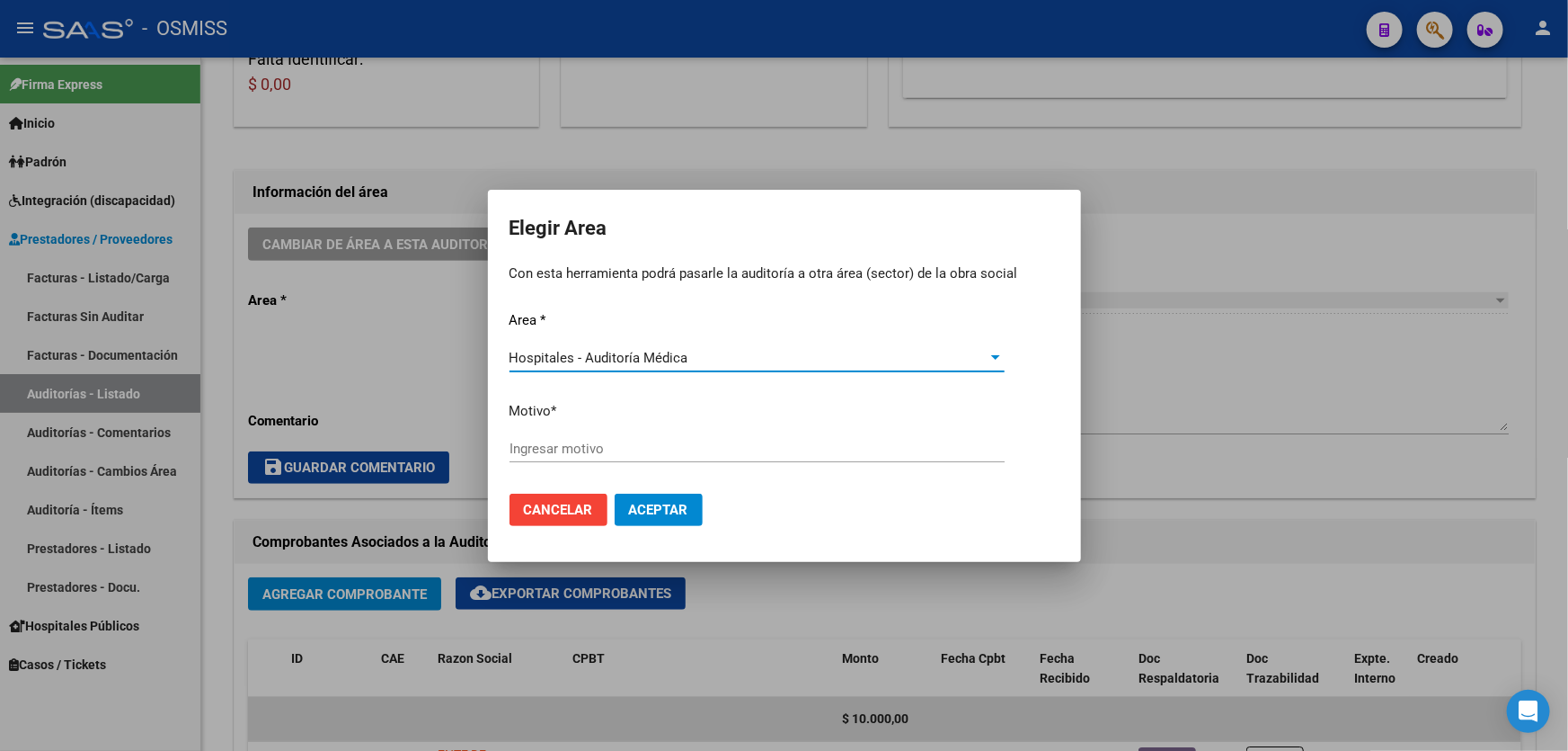
drag, startPoint x: 646, startPoint y: 422, endPoint x: 638, endPoint y: 438, distance: 17.9
click at [641, 428] on div "Area * Hospitales - Auditoría Médica Seleccionar area Motivo * Ingresar motivo" at bounding box center [784, 394] width 550 height 169
click at [627, 445] on input "Ingresar motivo" at bounding box center [756, 448] width 495 height 16
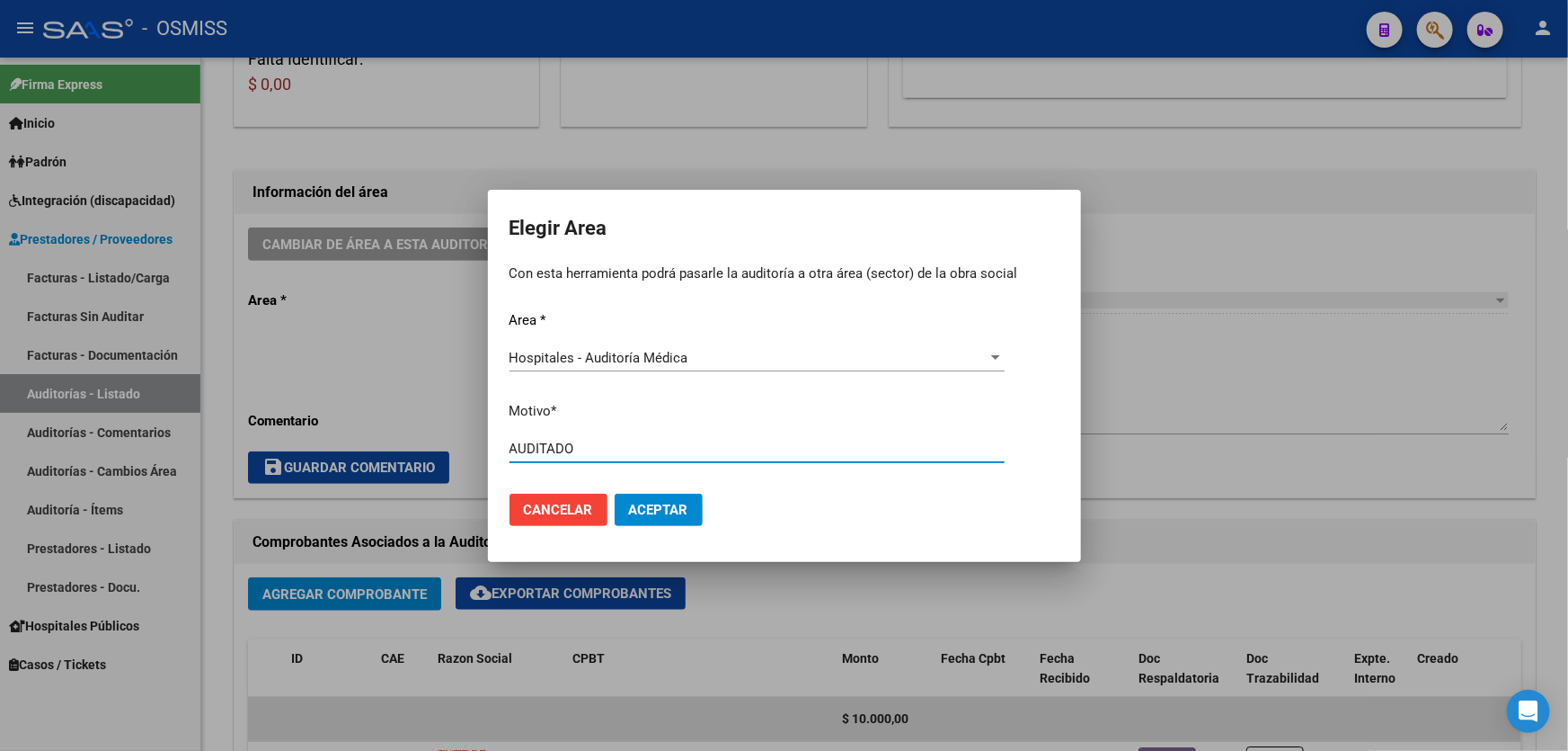
type input "AUDITADO"
click at [668, 502] on span "Aceptar" at bounding box center [658, 510] width 59 height 16
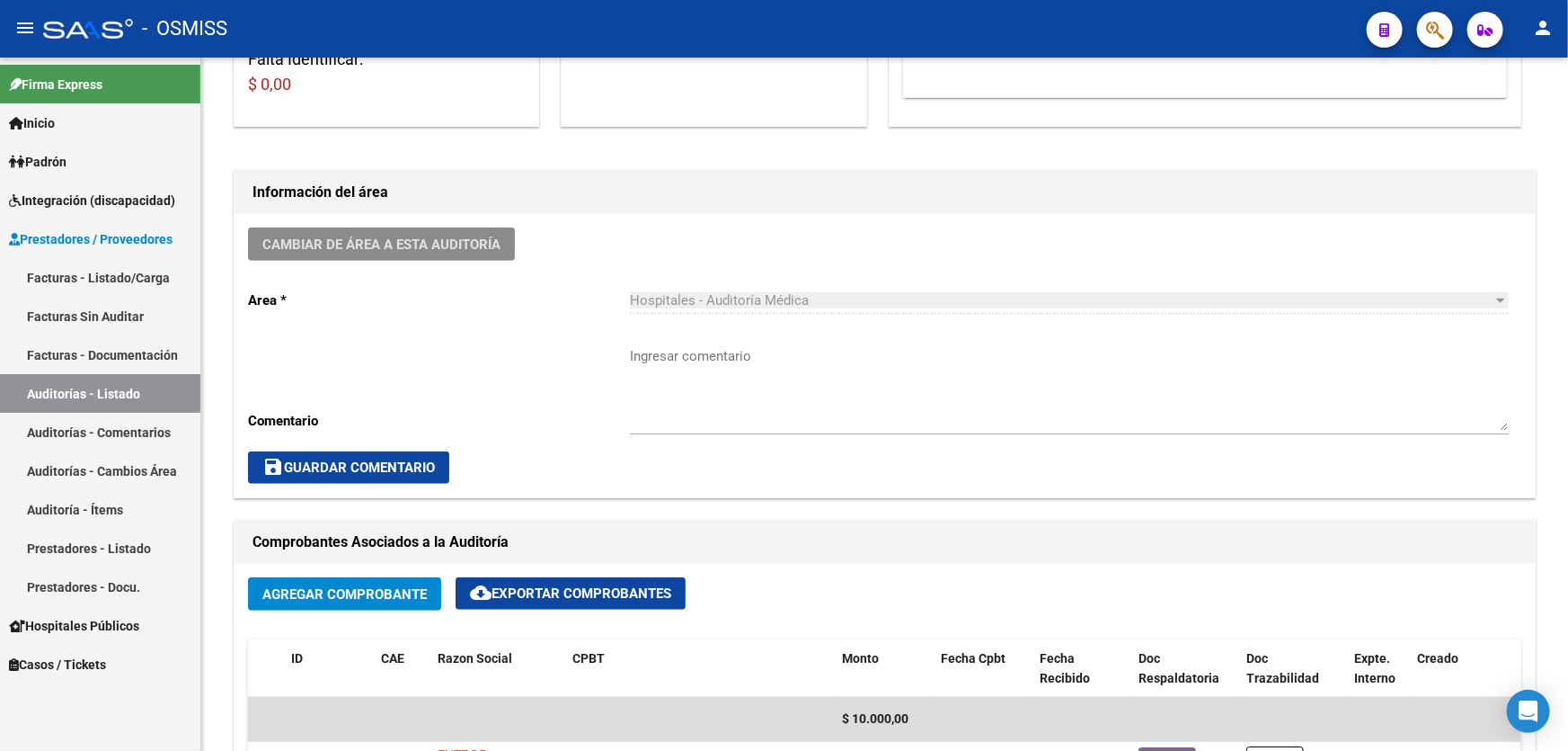
click at [155, 391] on link "Auditorías - Listado" at bounding box center [100, 393] width 200 height 39
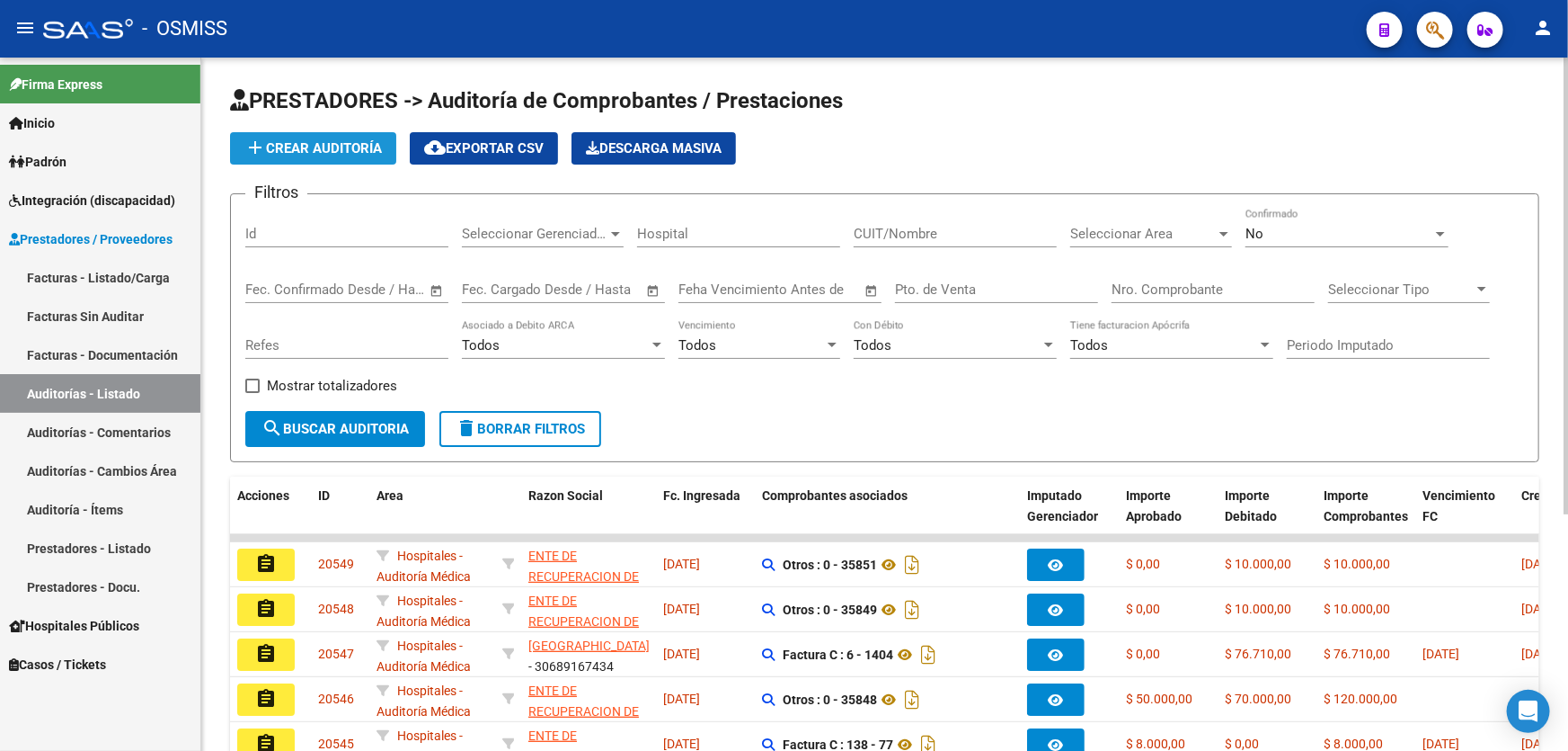
click at [292, 141] on span "add Crear Auditoría" at bounding box center [313, 148] width 138 height 16
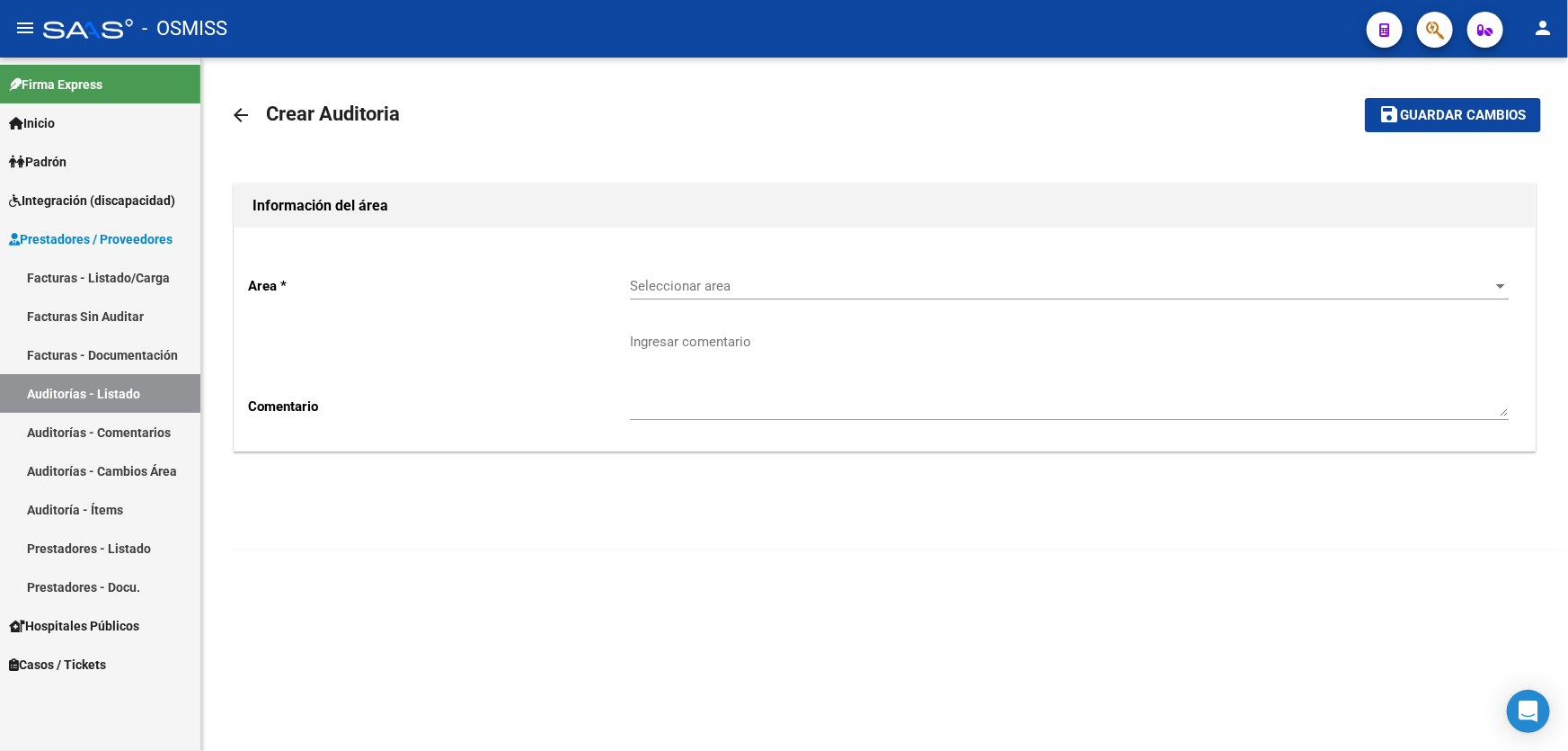
click at [705, 264] on div "Seleccionar area Seleccionar area" at bounding box center [1068, 280] width 878 height 39
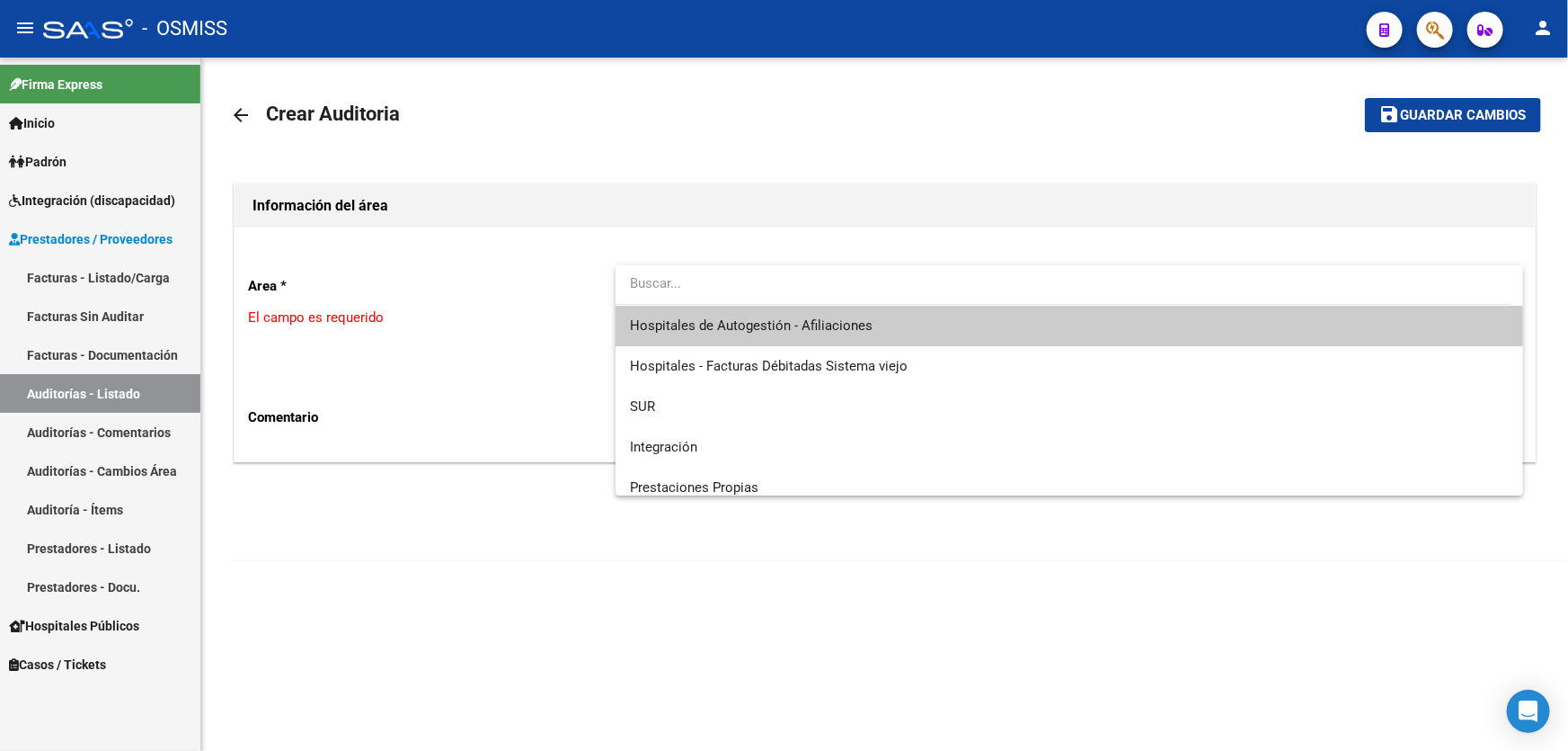
click at [737, 305] on span "Hospitales de Autogestión - Afiliaciones" at bounding box center [1068, 326] width 878 height 41
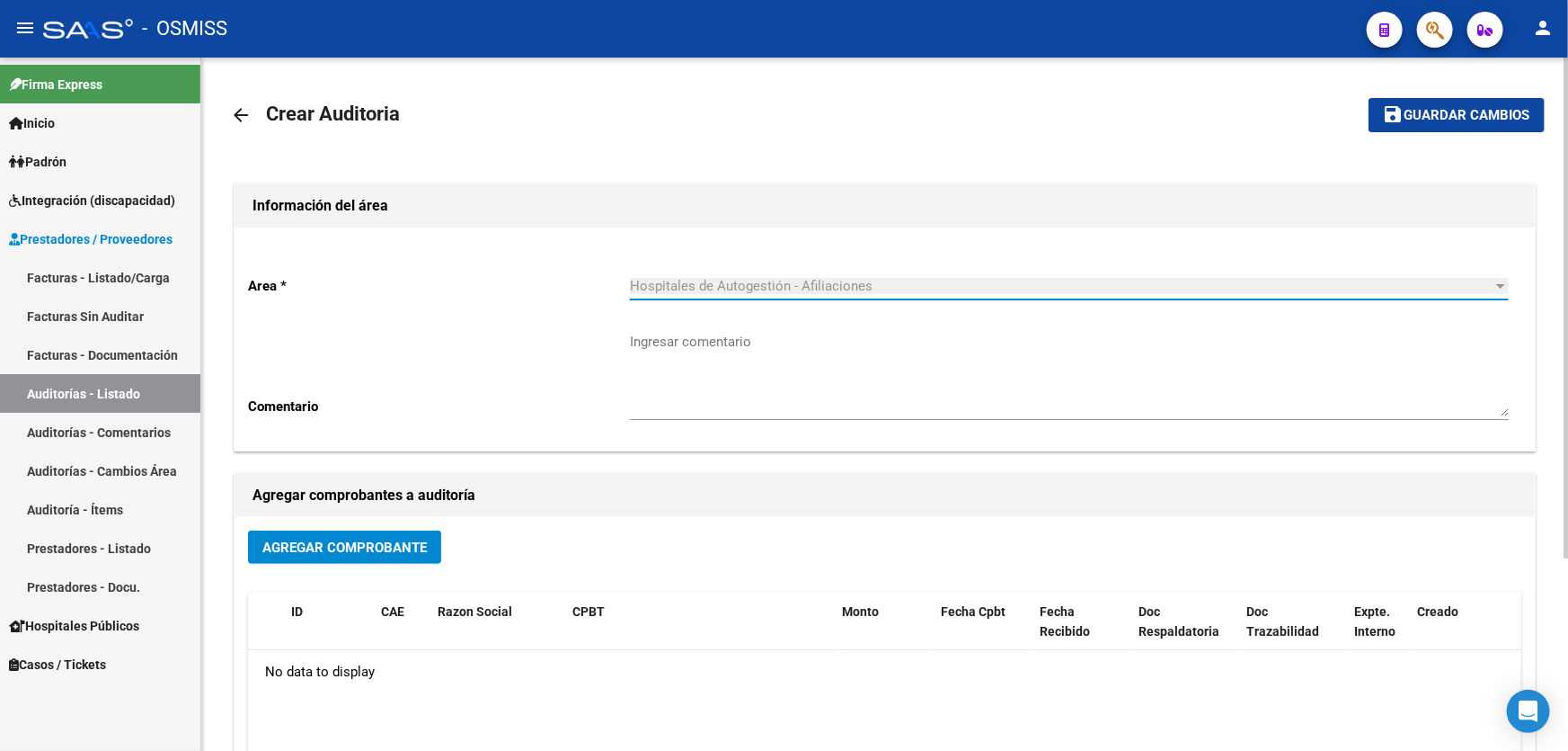
click at [348, 545] on span "Agregar Comprobante" at bounding box center [345, 548] width 165 height 16
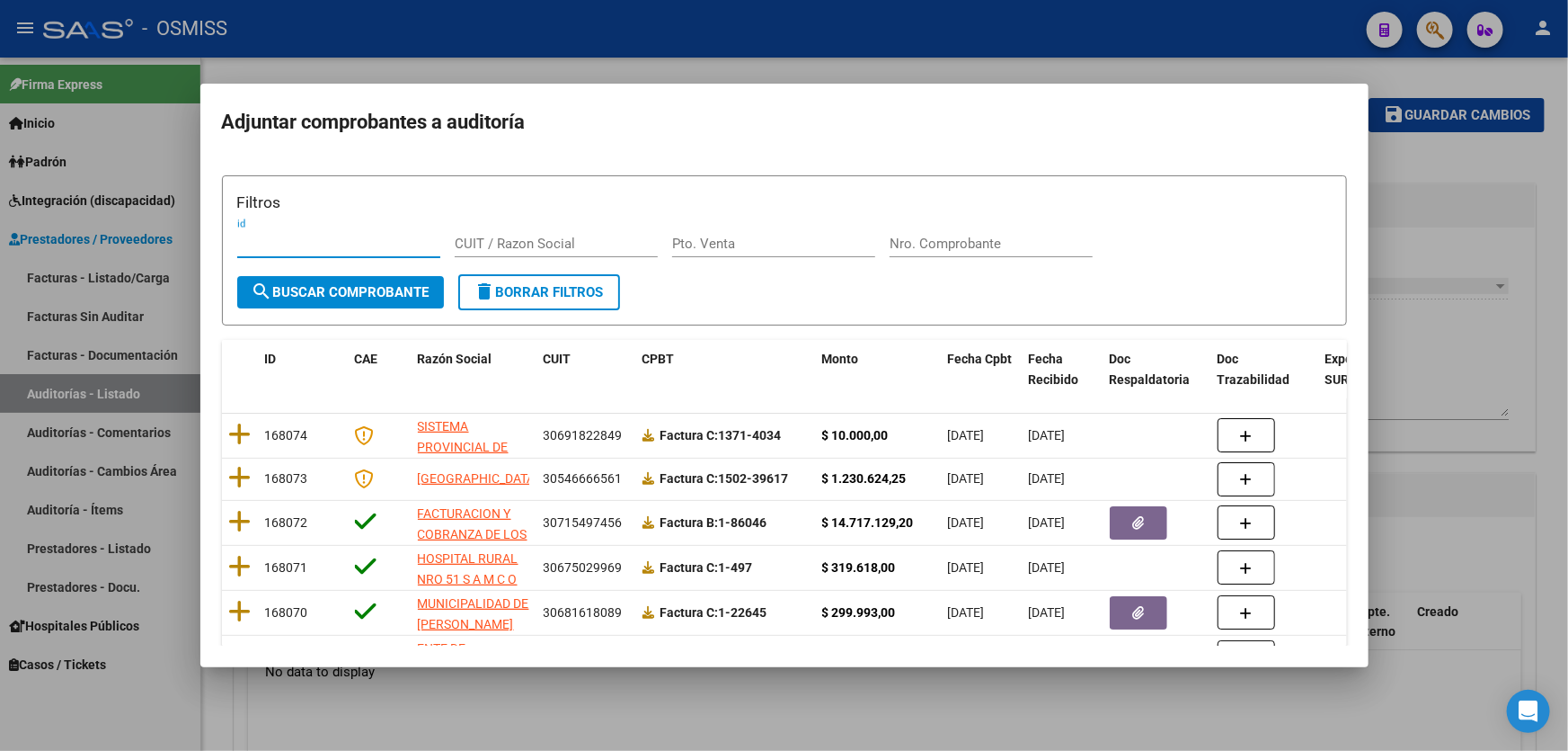
click at [979, 245] on input "Nro. Comprobante" at bounding box center [991, 243] width 203 height 16
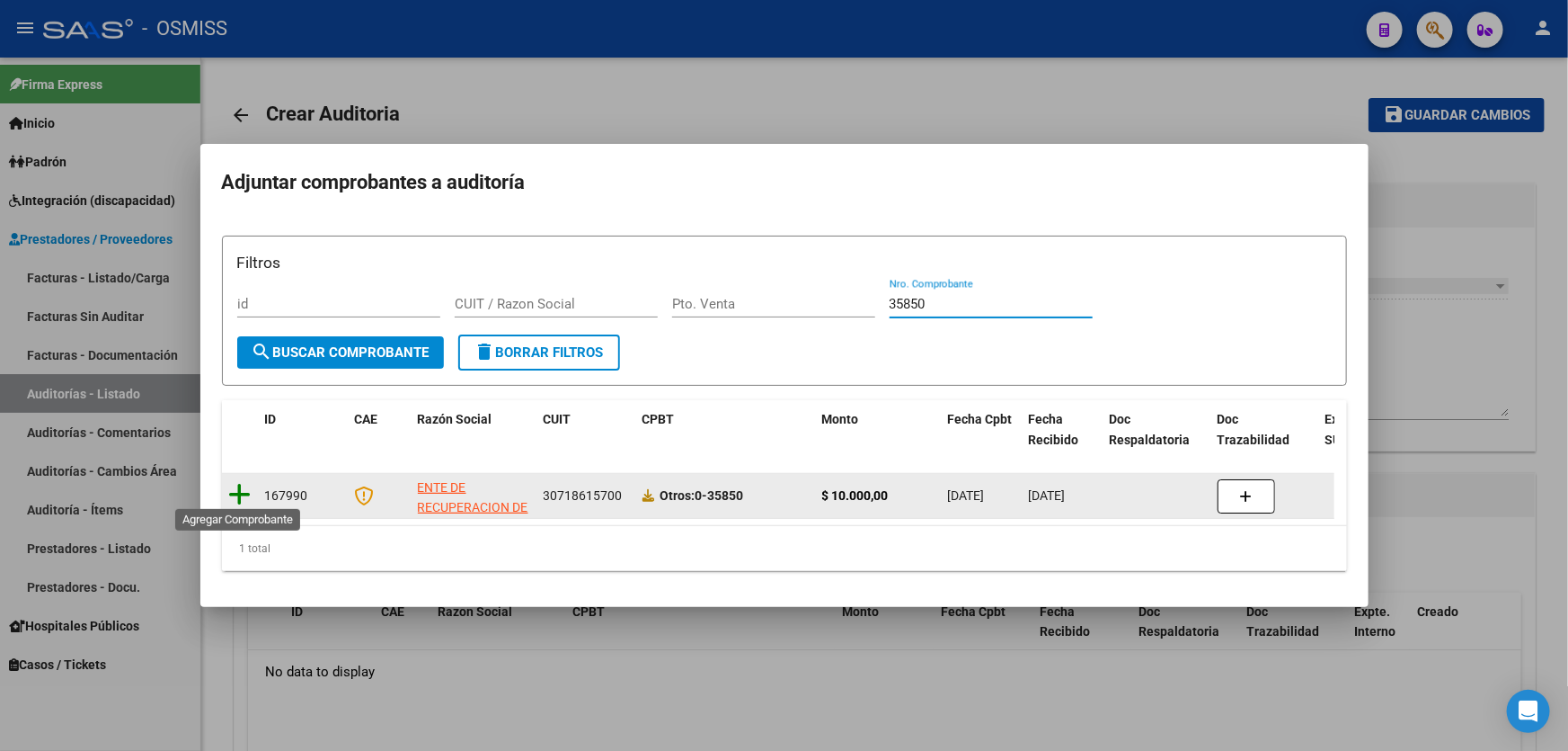
type input "35850"
click at [244, 489] on icon at bounding box center [240, 494] width 22 height 25
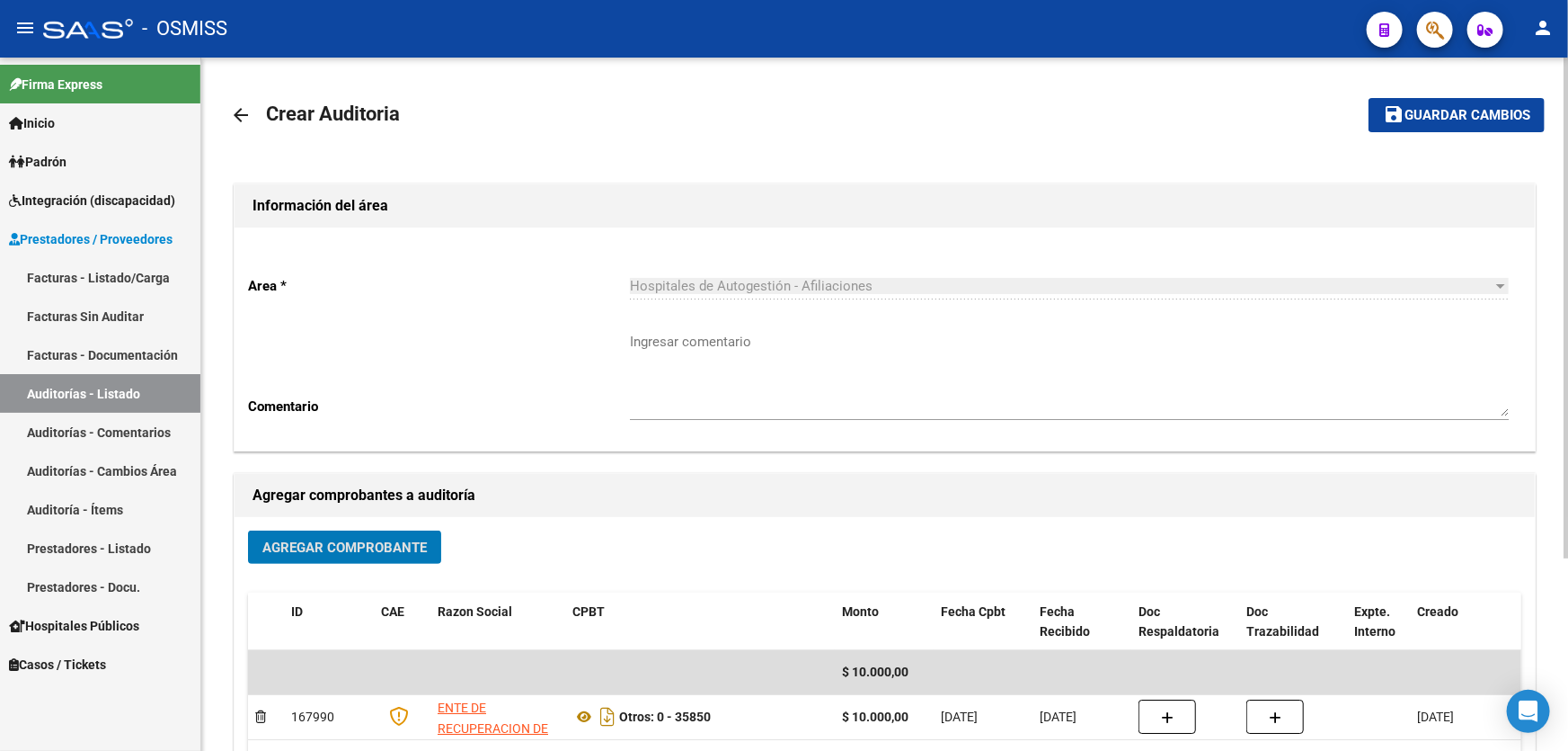
click at [1432, 111] on span "Guardar cambios" at bounding box center [1467, 115] width 126 height 16
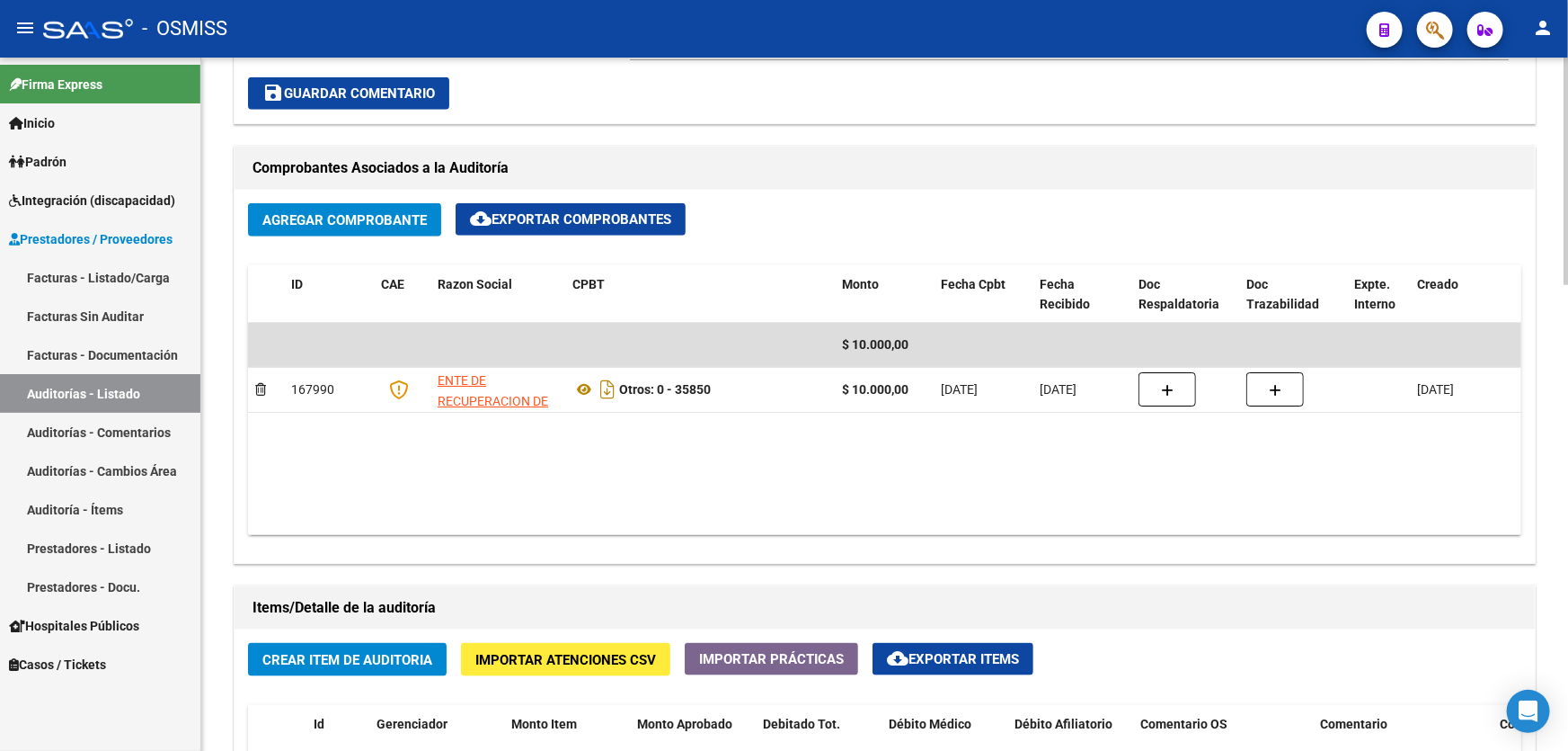
scroll to position [1061, 0]
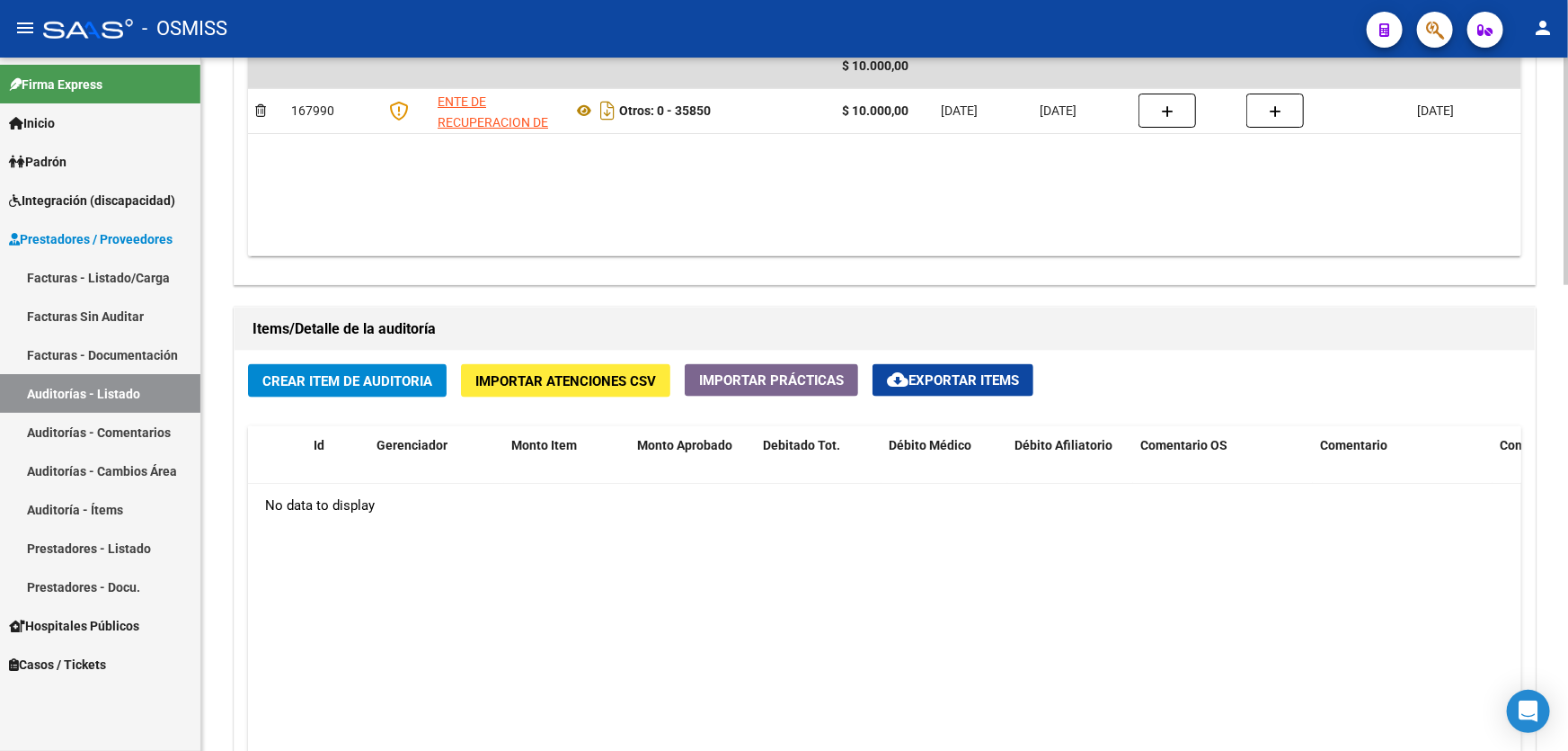
click at [919, 548] on datatable-body "No data to display" at bounding box center [884, 695] width 1273 height 423
click at [409, 364] on button "Crear Item de Auditoria" at bounding box center [347, 381] width 199 height 33
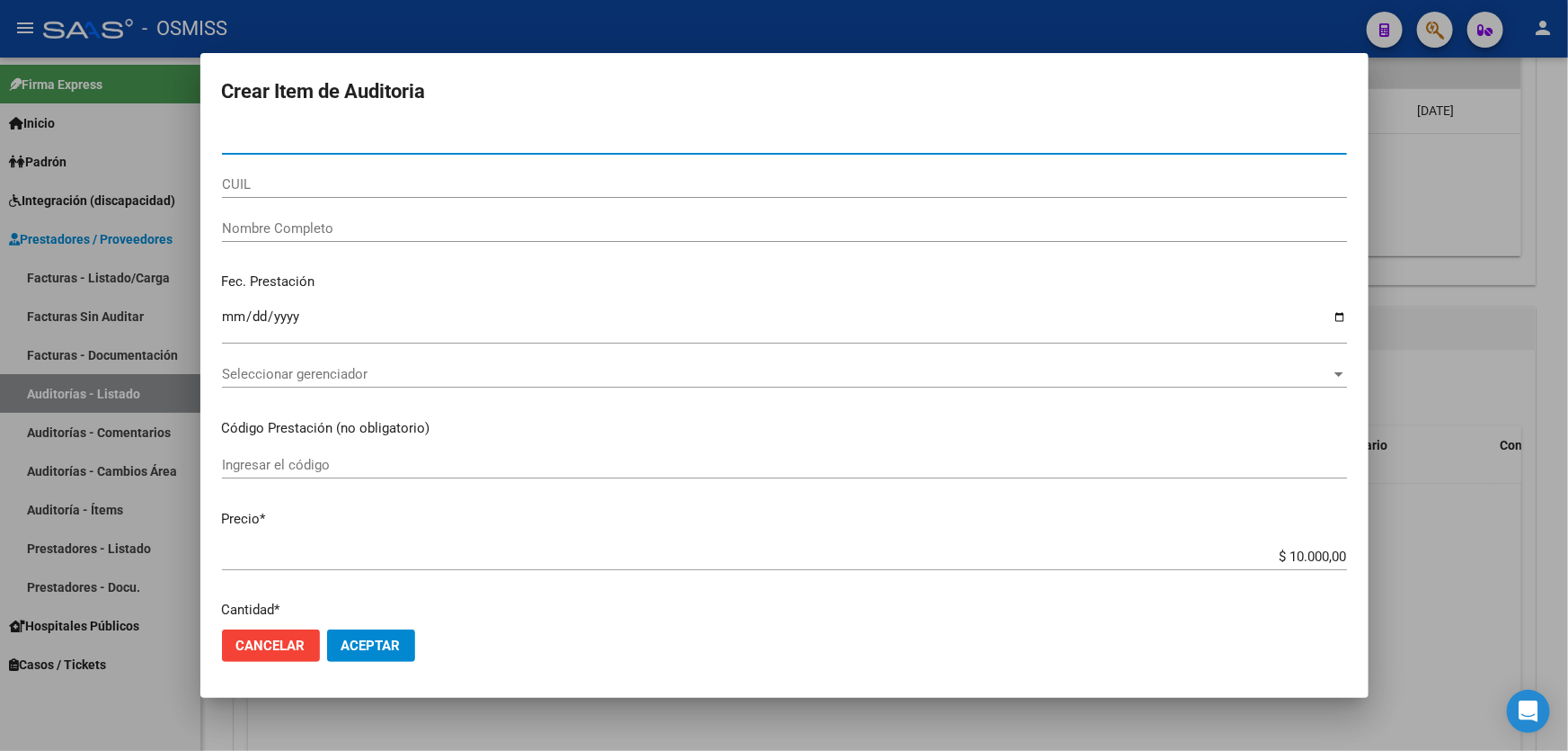
paste input "31455784"
type input "31455784"
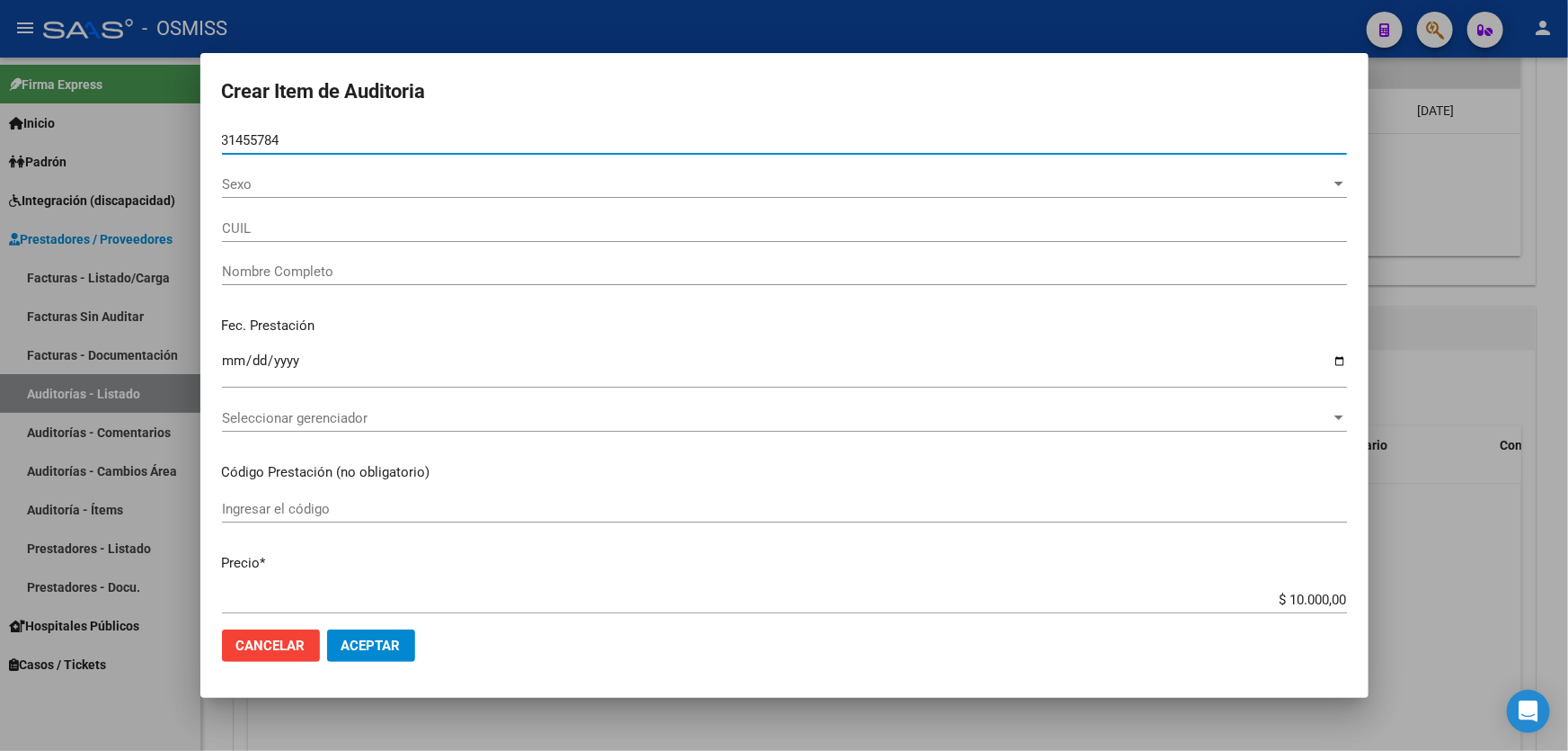
type input "27314557846"
type input "CARI LAURA ISABEL"
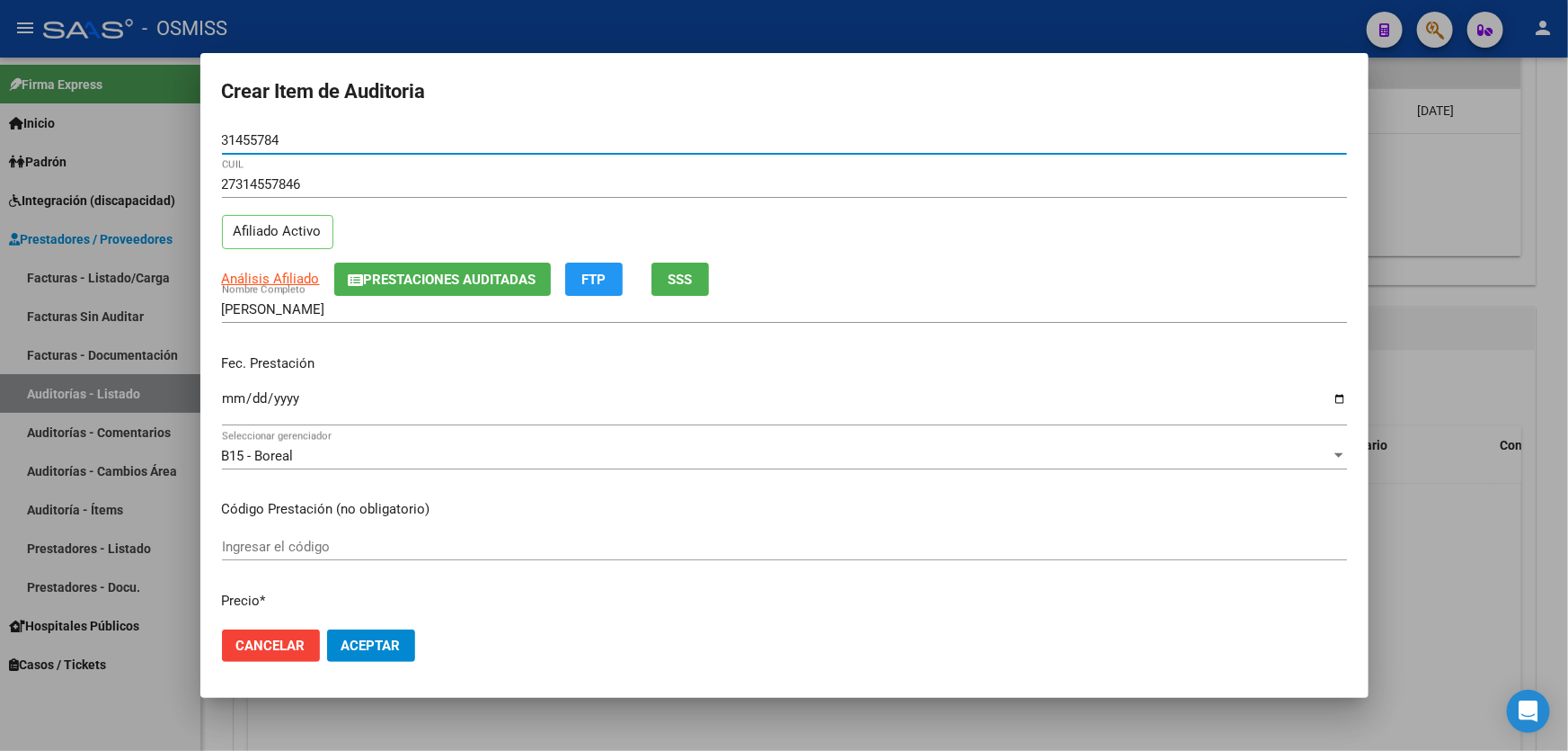
type input "31455784"
click at [233, 387] on div "Ingresar la fecha" at bounding box center [784, 406] width 1124 height 39
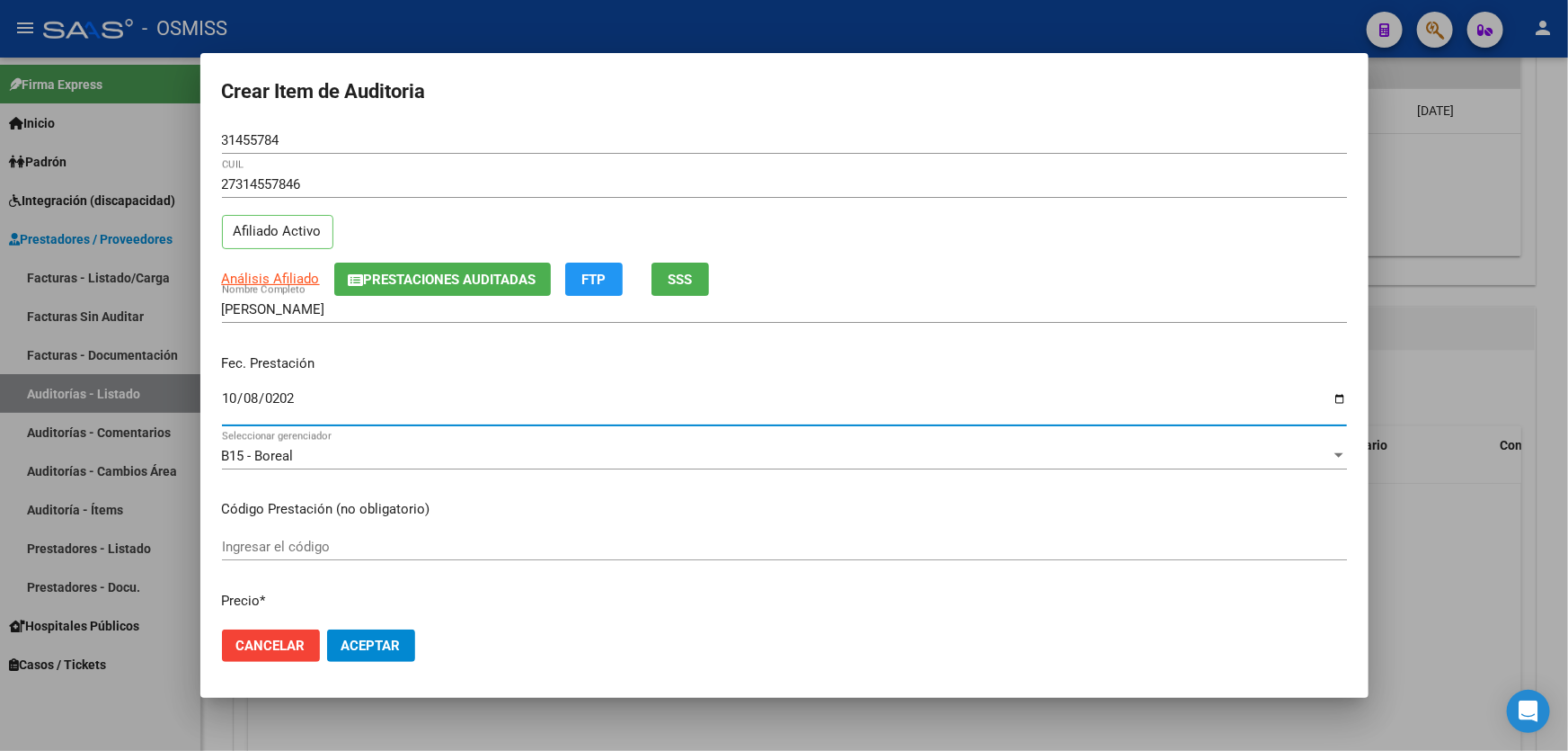
type input "2024-10-08"
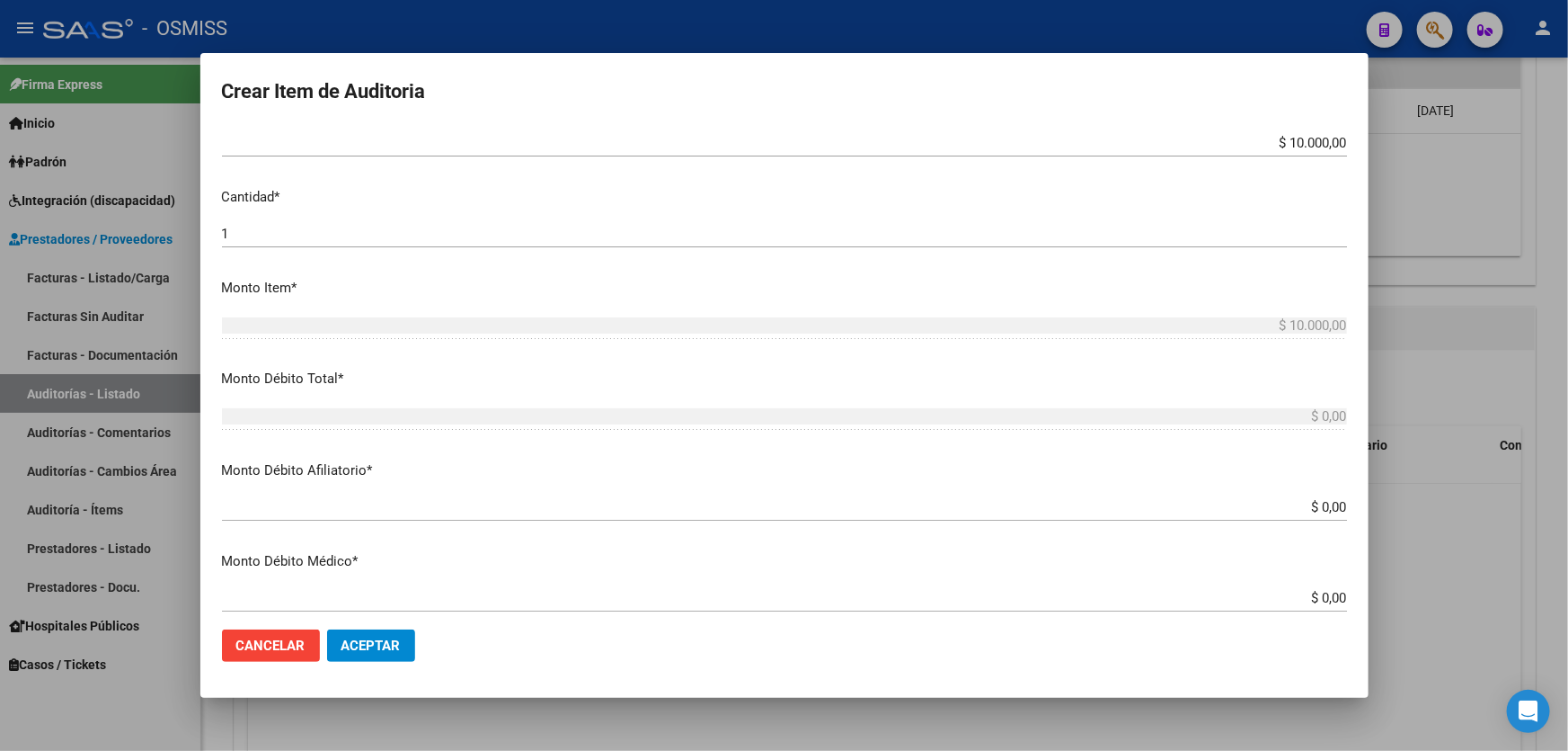
scroll to position [572, 0]
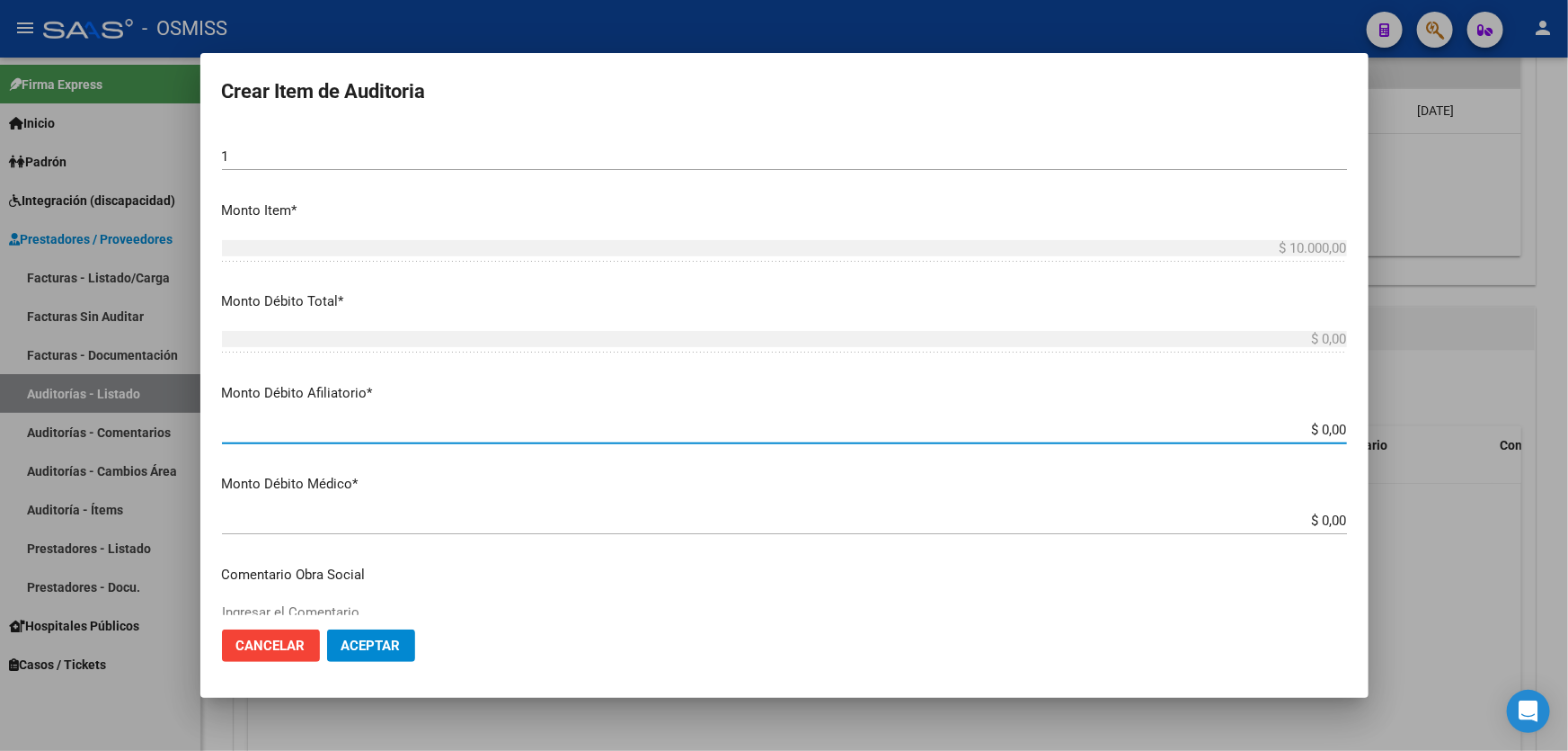
drag, startPoint x: 1226, startPoint y: 430, endPoint x: 1567, endPoint y: 431, distance: 341.0
click at [1567, 431] on div "Crear Item de Auditoria 31455784 Nro Documento 27314557846 CUIL Afiliado Activo…" at bounding box center [784, 375] width 1568 height 751
type input "$ 0,01"
type input "$ 0,10"
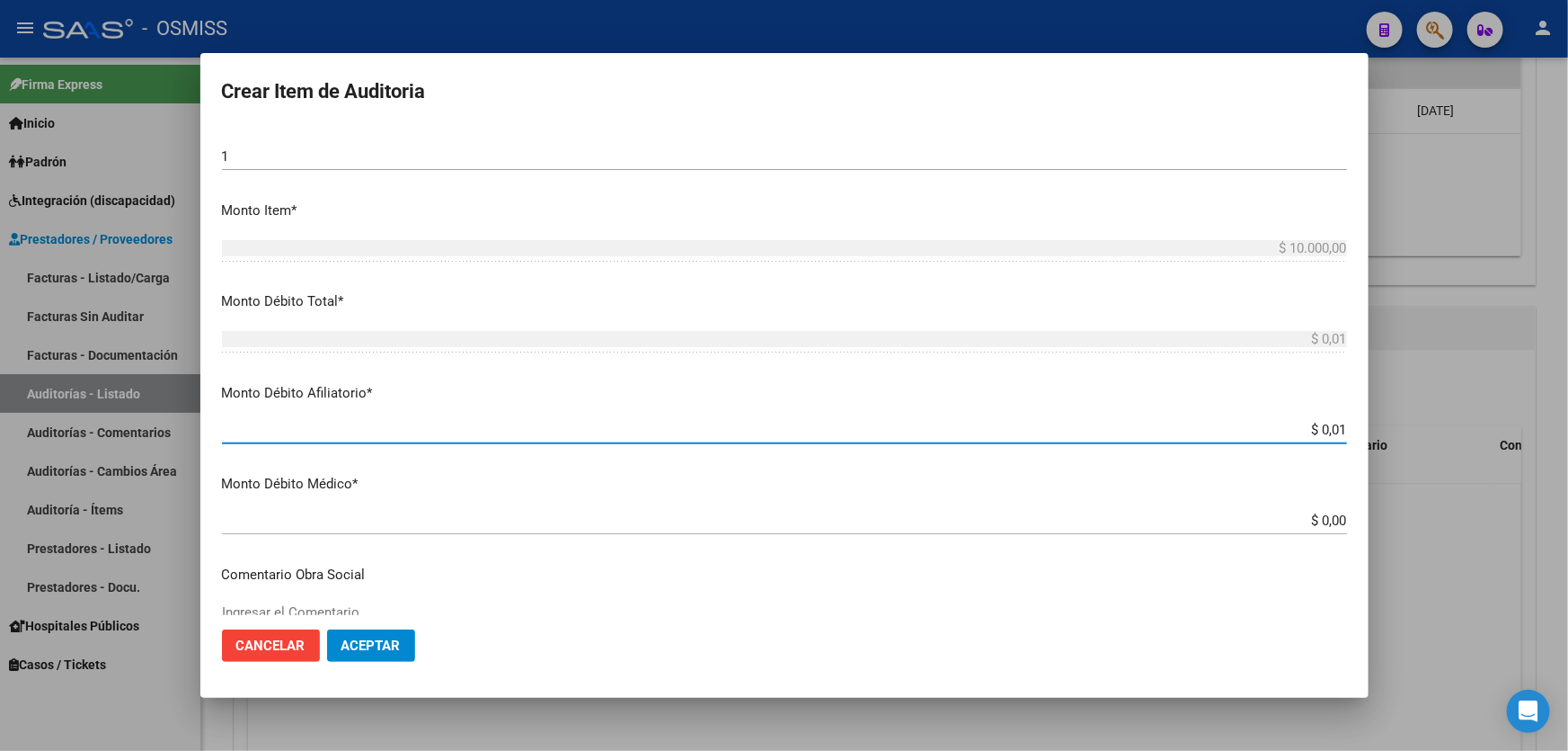
type input "$ 0,10"
type input "$ 1,00"
type input "$ 10,00"
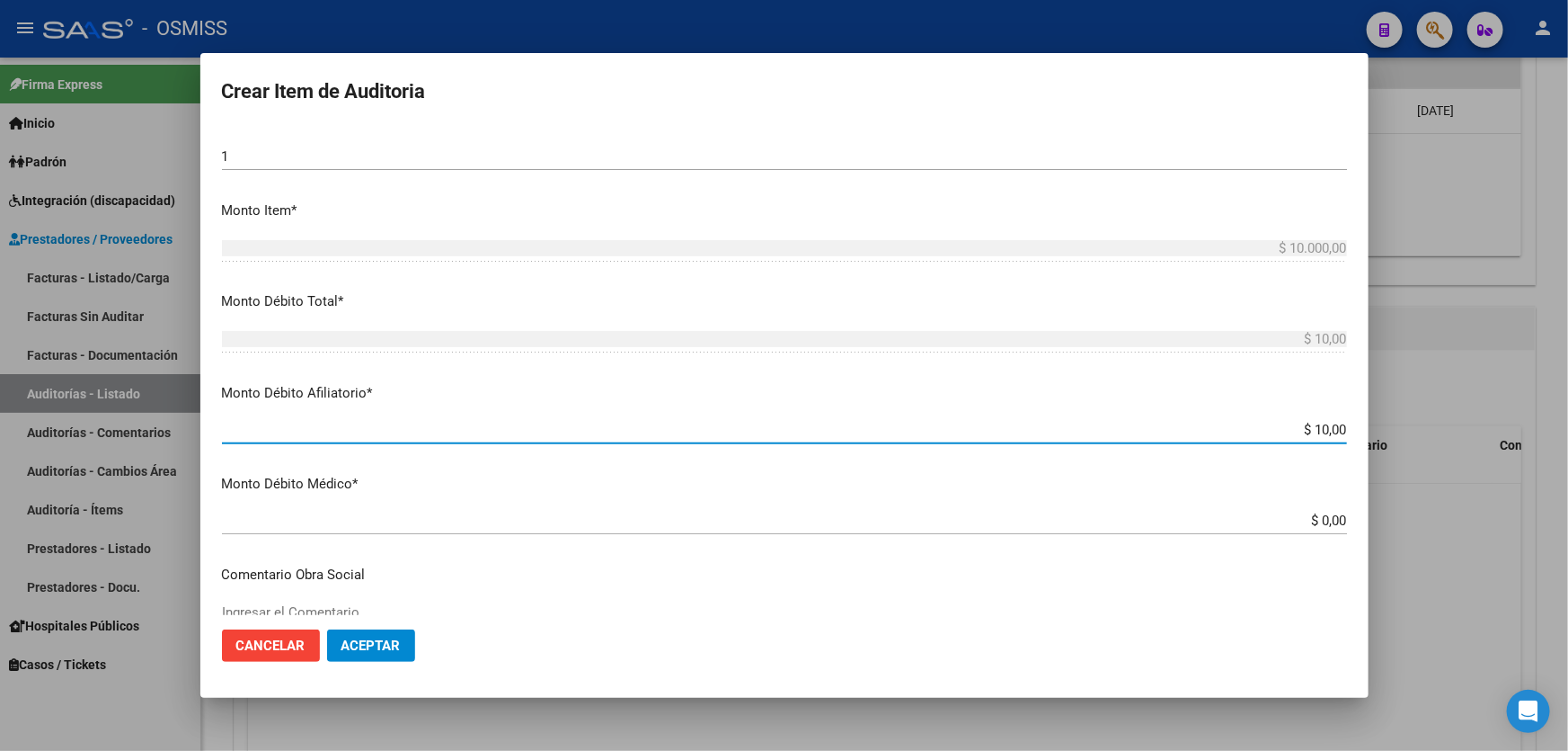
type input "$ 100,00"
type input "$ 1.000,00"
type input "$ 10.000,00"
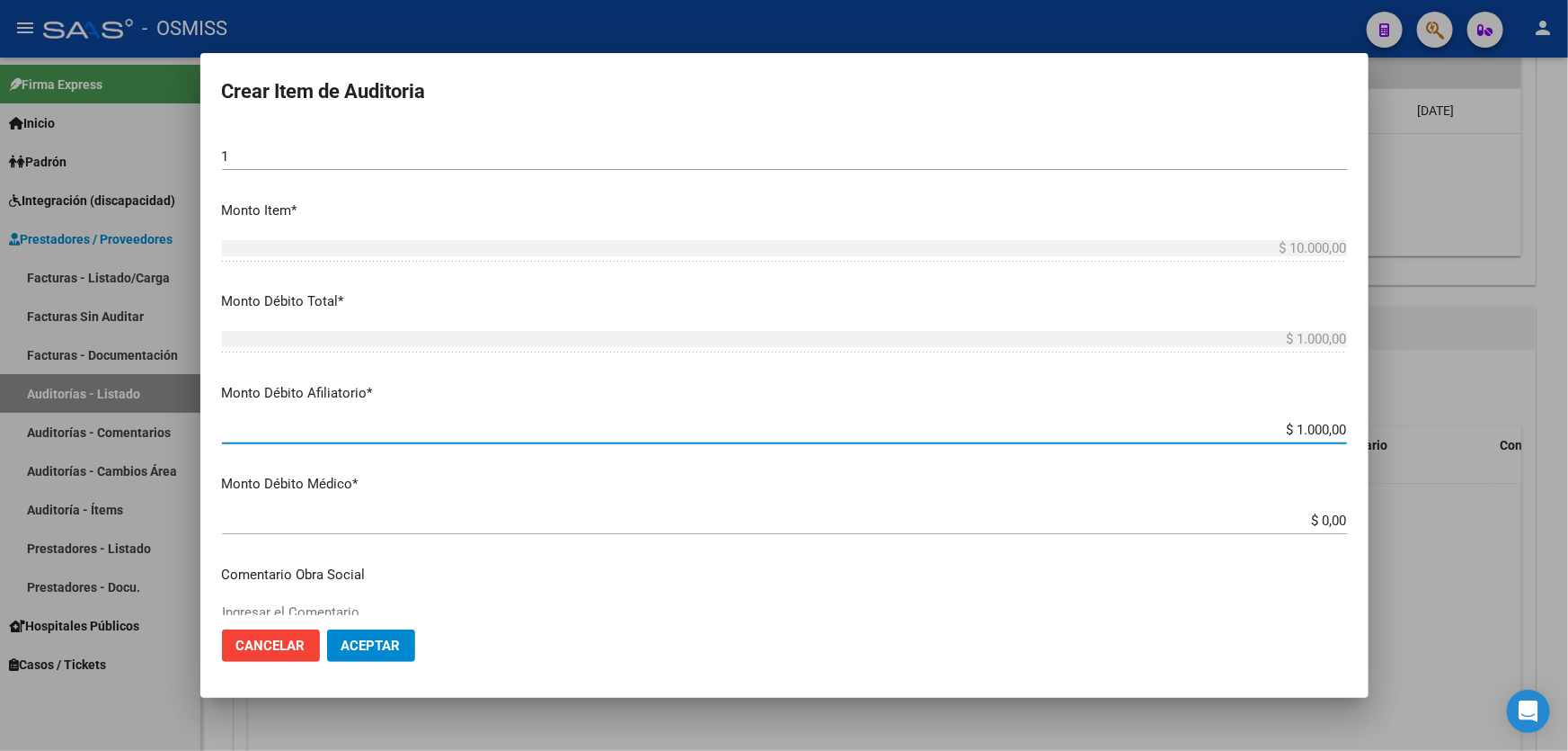
type input "$ 10.000,00"
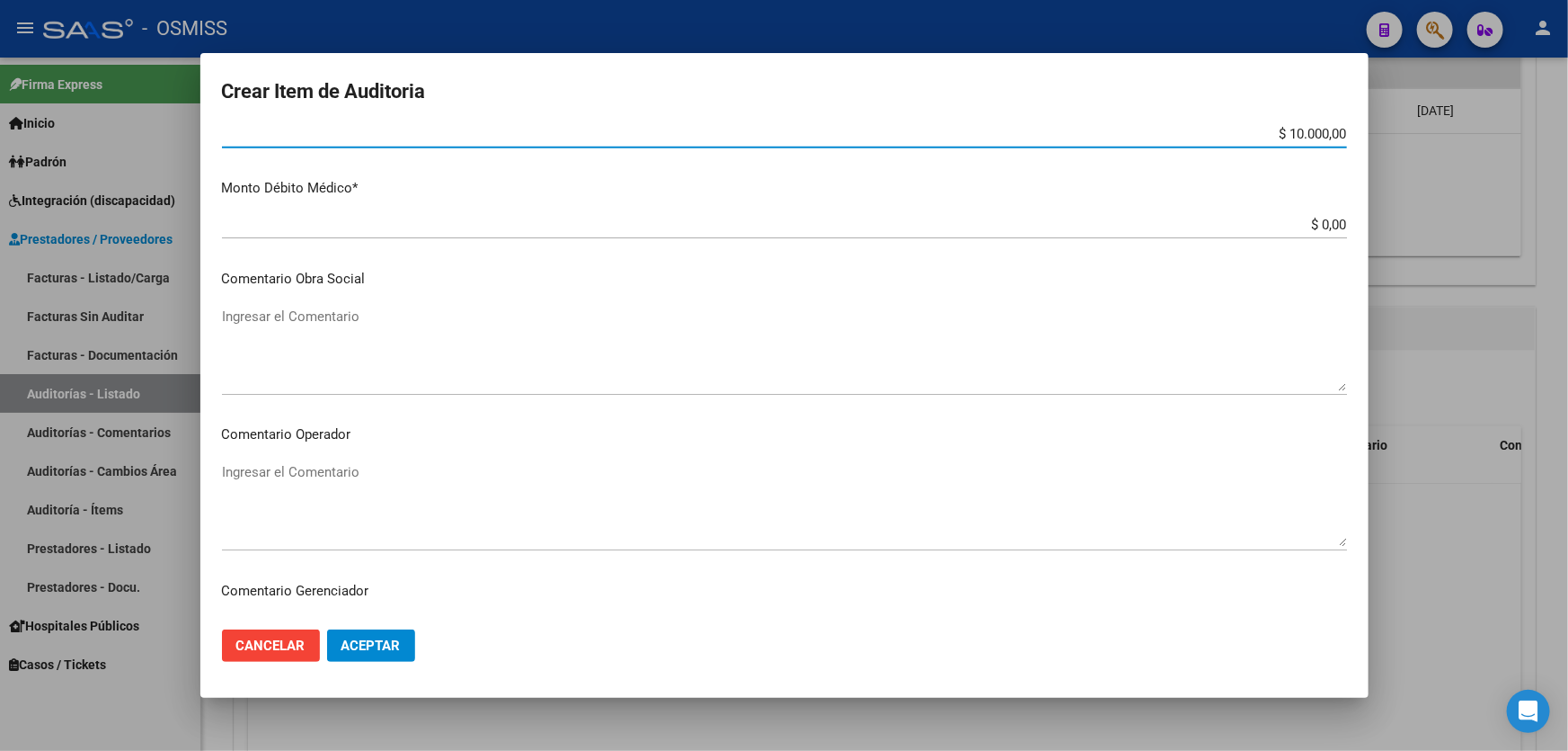
scroll to position [899, 0]
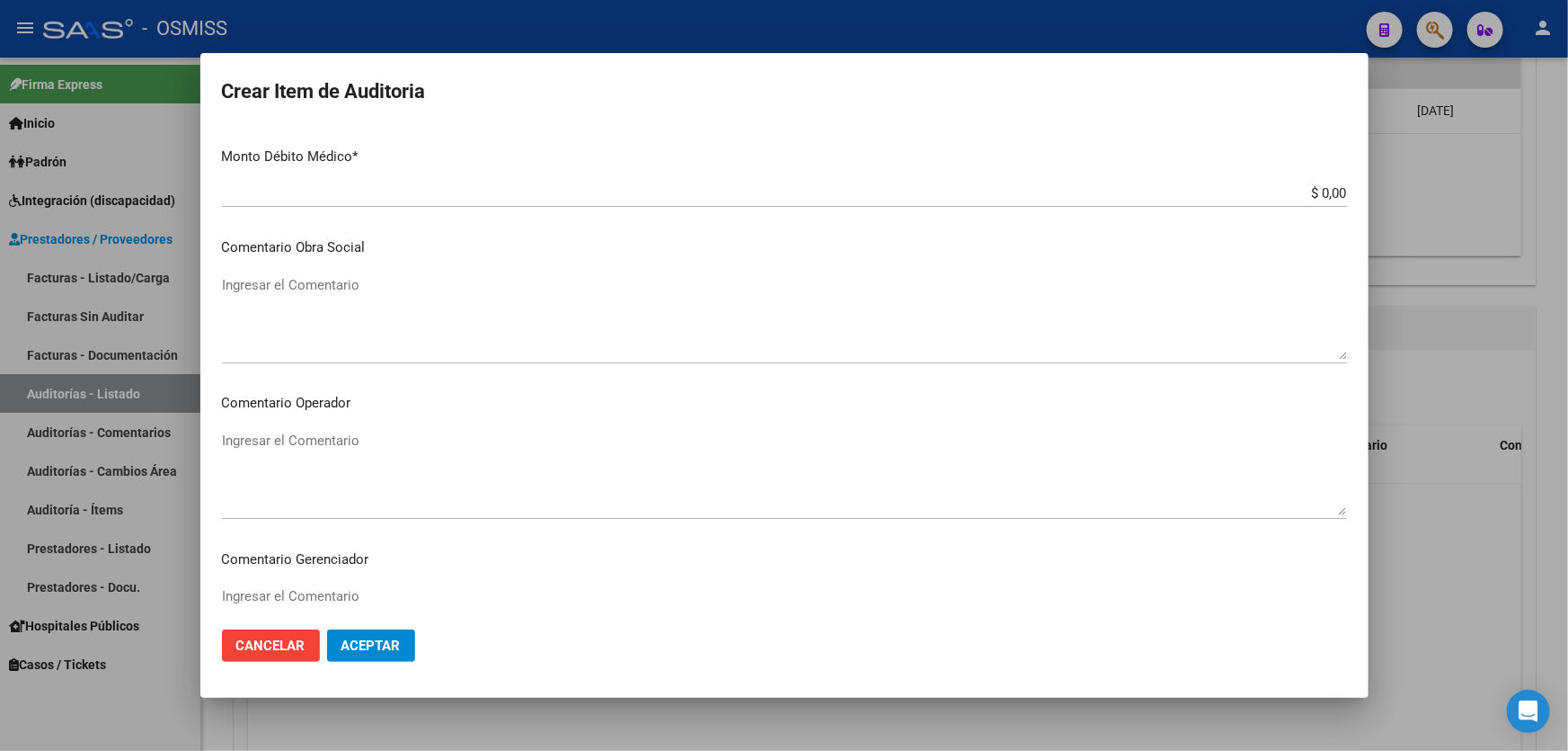
click at [415, 292] on textarea "Ingresar el Comentario" at bounding box center [784, 317] width 1124 height 84
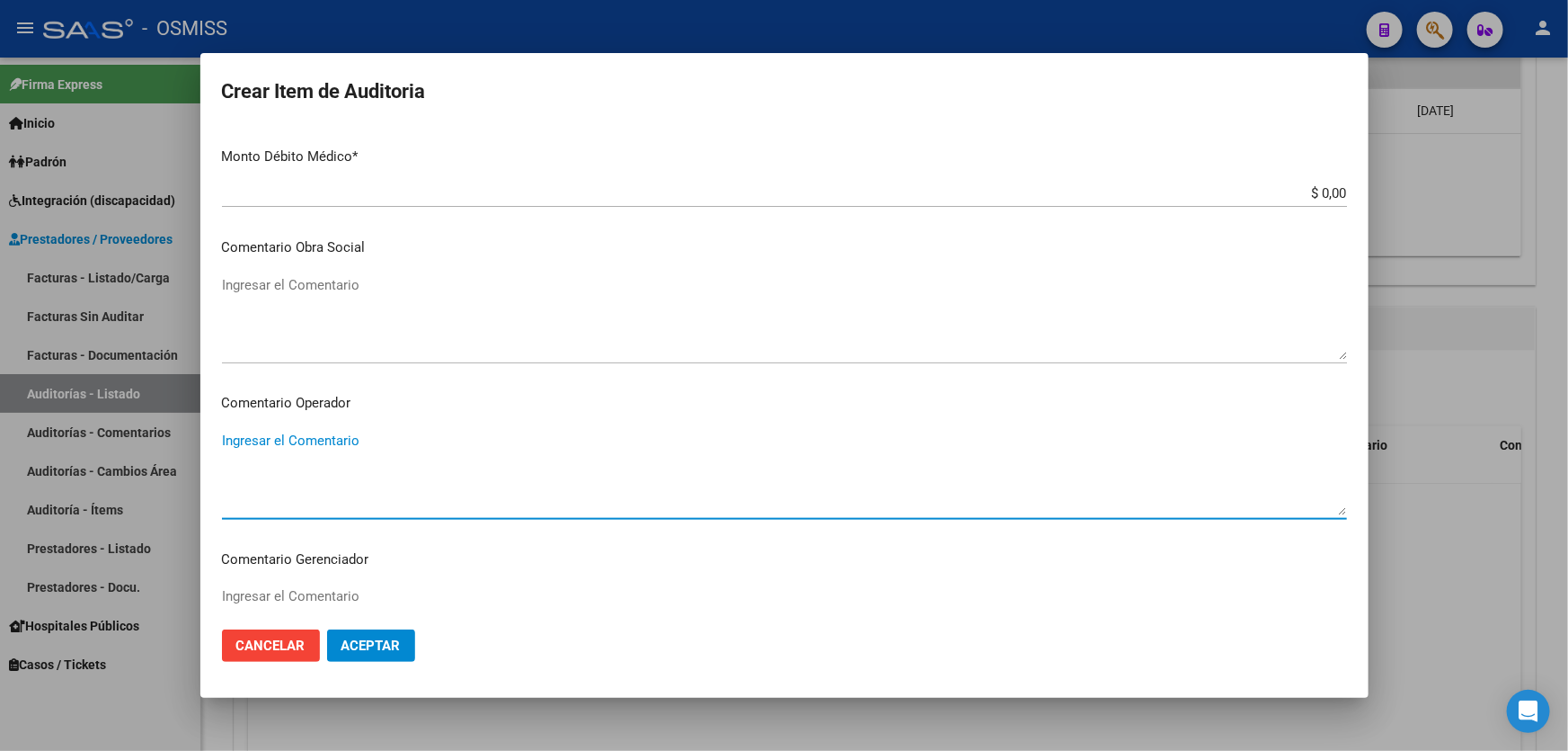
click at [345, 443] on textarea "Ingresar el Comentario" at bounding box center [784, 472] width 1124 height 84
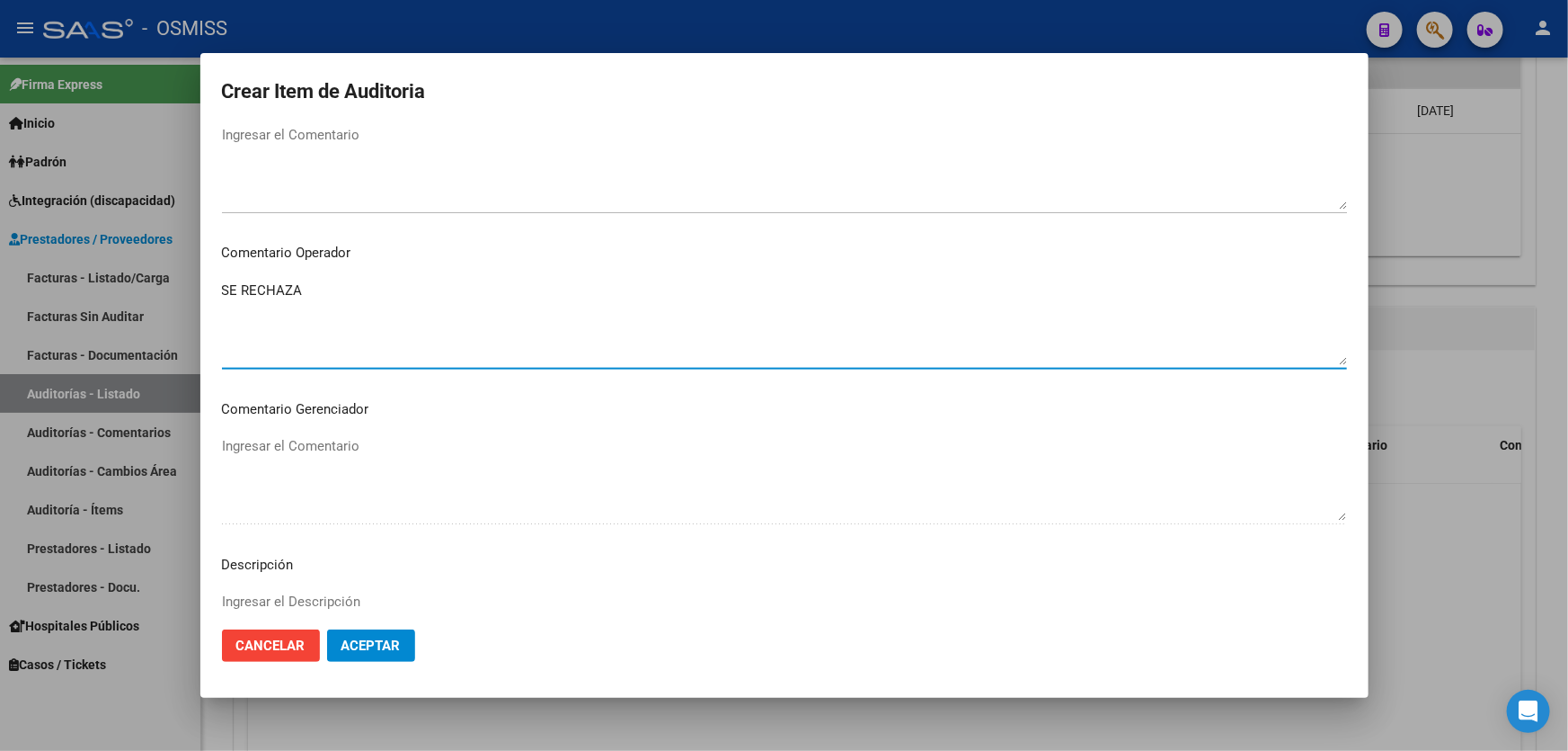
scroll to position [1225, 0]
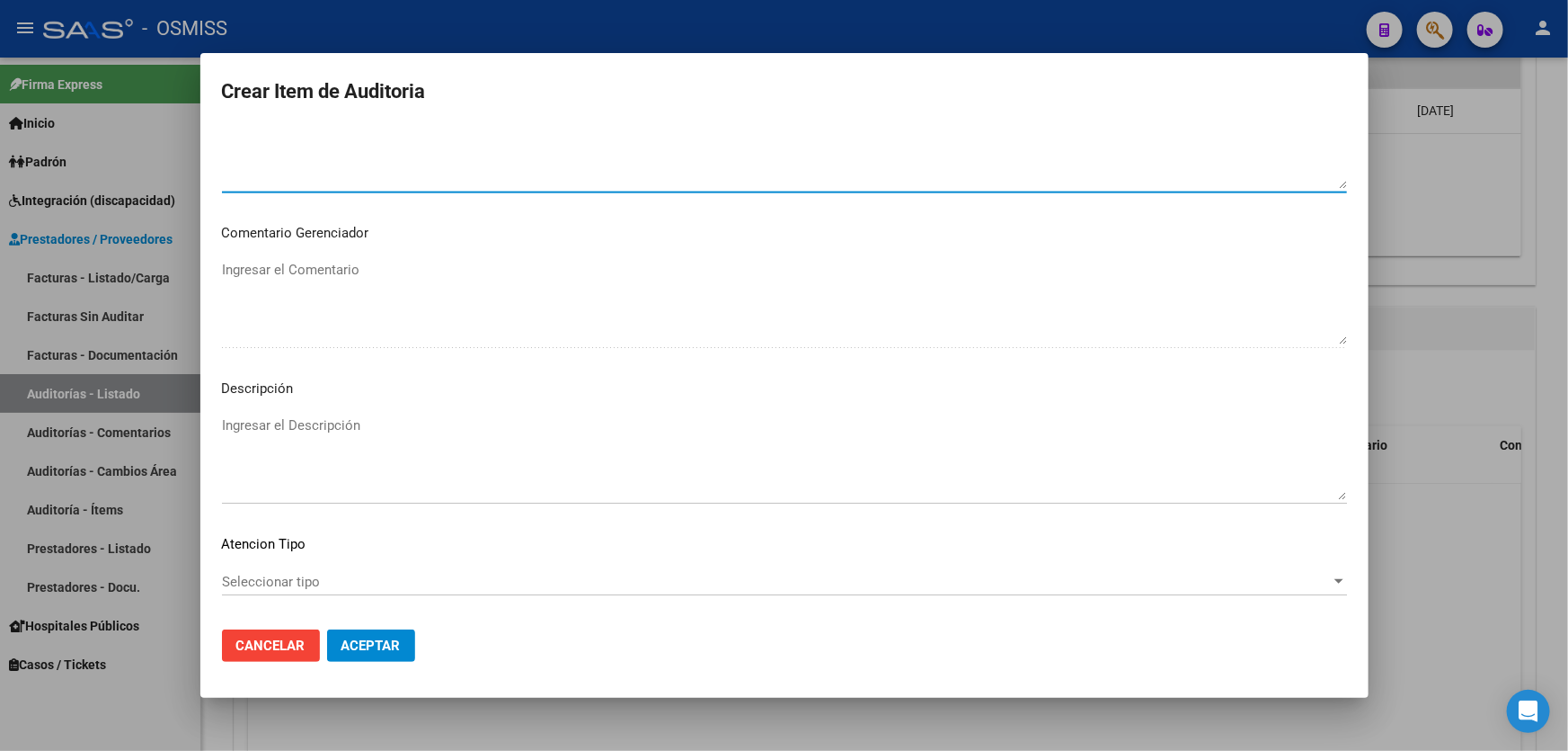
type textarea "SE RECHAZA"
click at [331, 416] on textarea "Ingresar el Descripción" at bounding box center [784, 457] width 1124 height 84
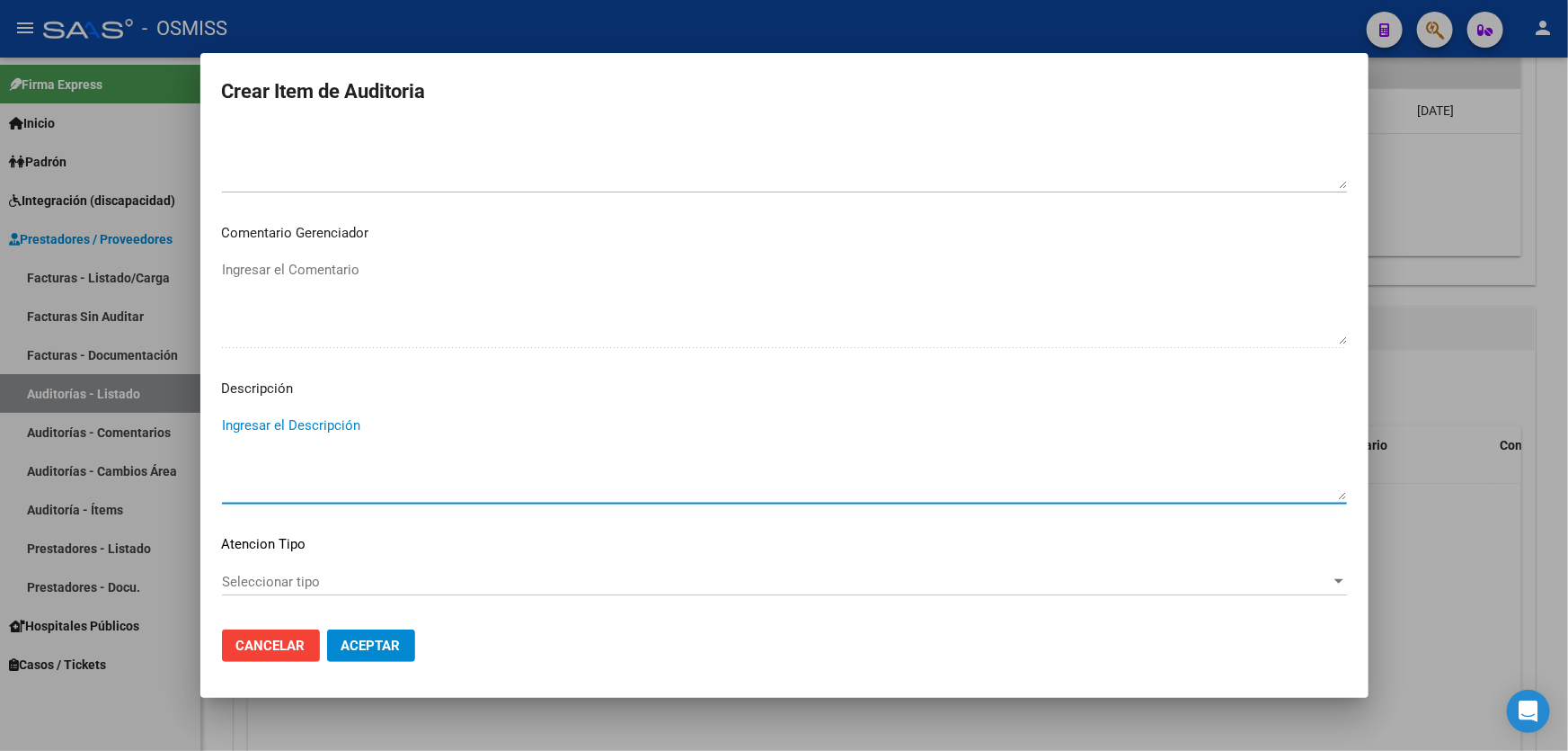
paste textarea "BAJA por finalización de la cobertura legal al ……. - Ley 23,660 art. 10 inc. A."
click at [225, 423] on textarea "BAJA por finalización de la cobertura legal al ……. - Ley 23,660 art. 10 inc. A." at bounding box center [784, 457] width 1124 height 84
drag, startPoint x: 513, startPoint y: 440, endPoint x: 494, endPoint y: 441, distance: 19.0
click at [494, 441] on textarea "BAJA LABORAL AL 24/04/2024. BAJA por finalización de la cobertura legal al ……. …" at bounding box center [784, 457] width 1124 height 84
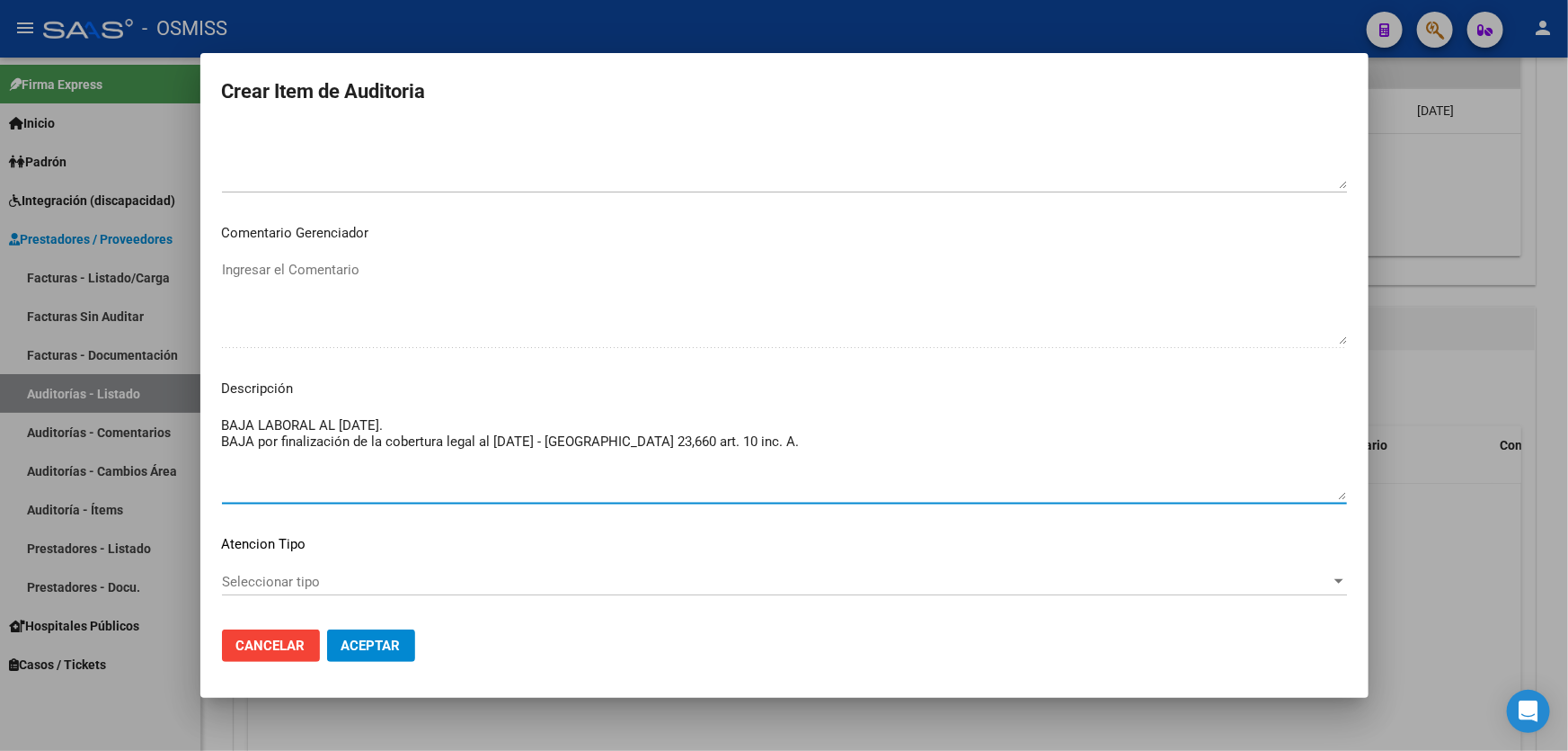
type textarea "BAJA LABORAL AL 24/04/2024. BAJA por finalización de la cobertura legal al 23/0…"
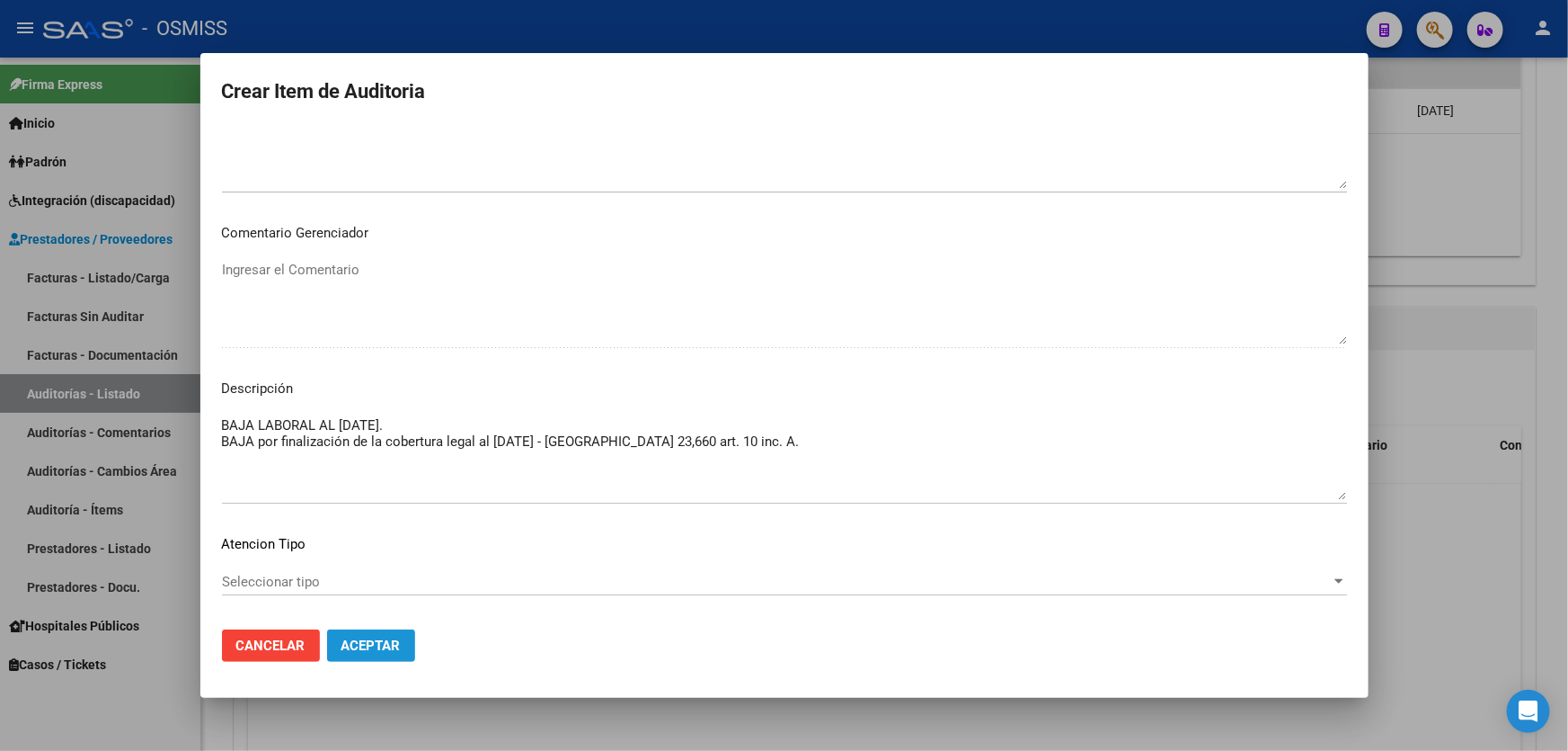
click at [353, 630] on button "Aceptar" at bounding box center [371, 644] width 88 height 32
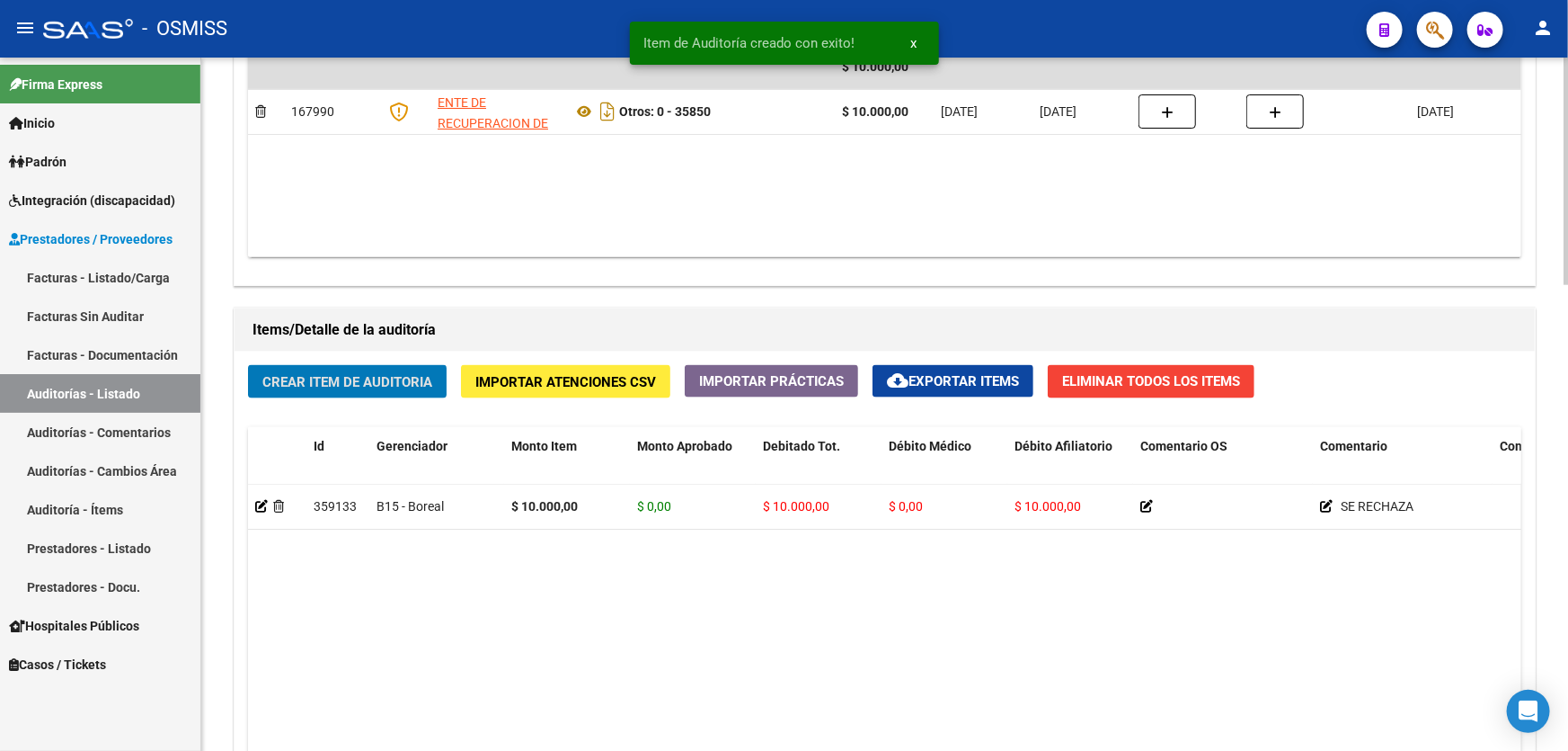
scroll to position [1062, 0]
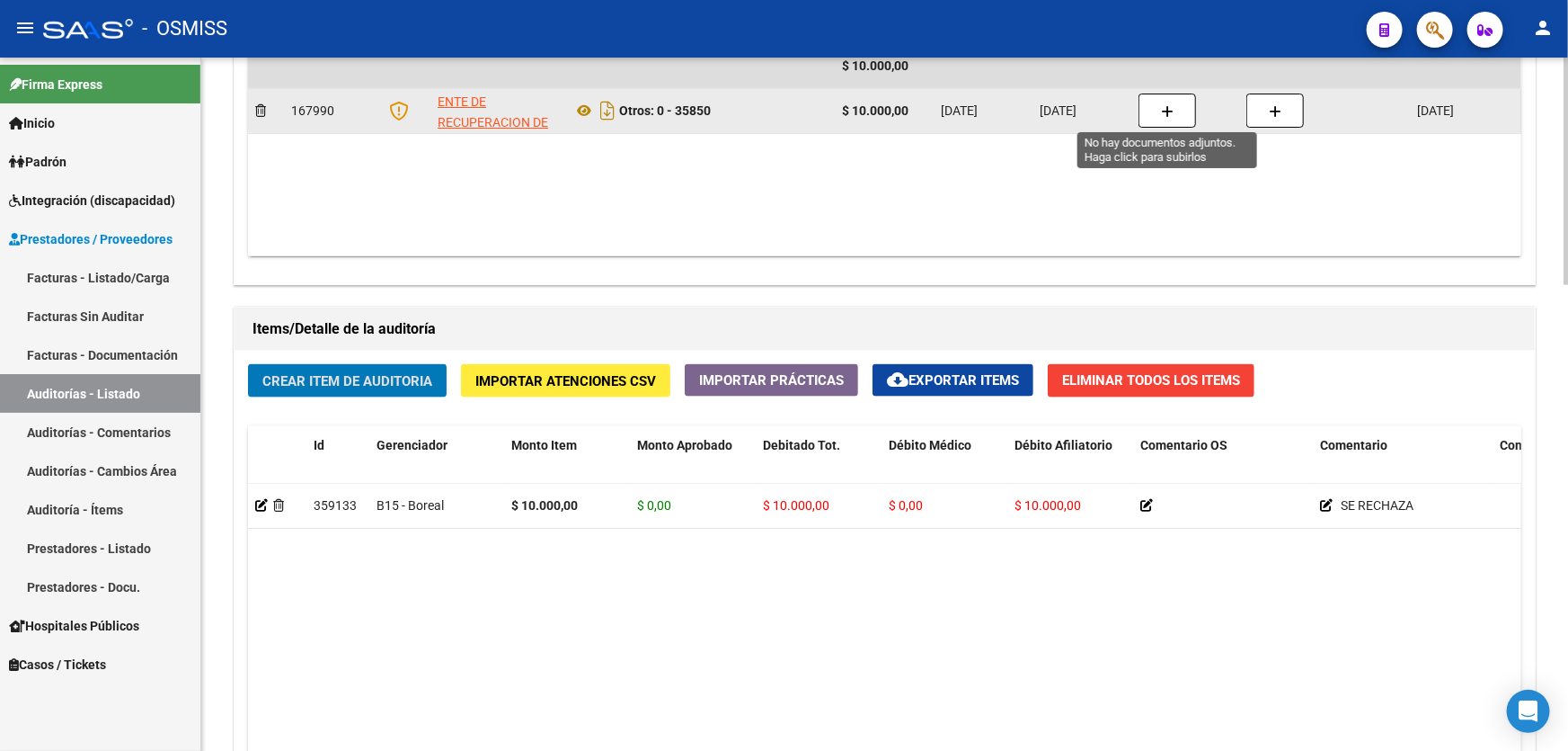
click at [1154, 105] on button "button" at bounding box center [1166, 110] width 57 height 34
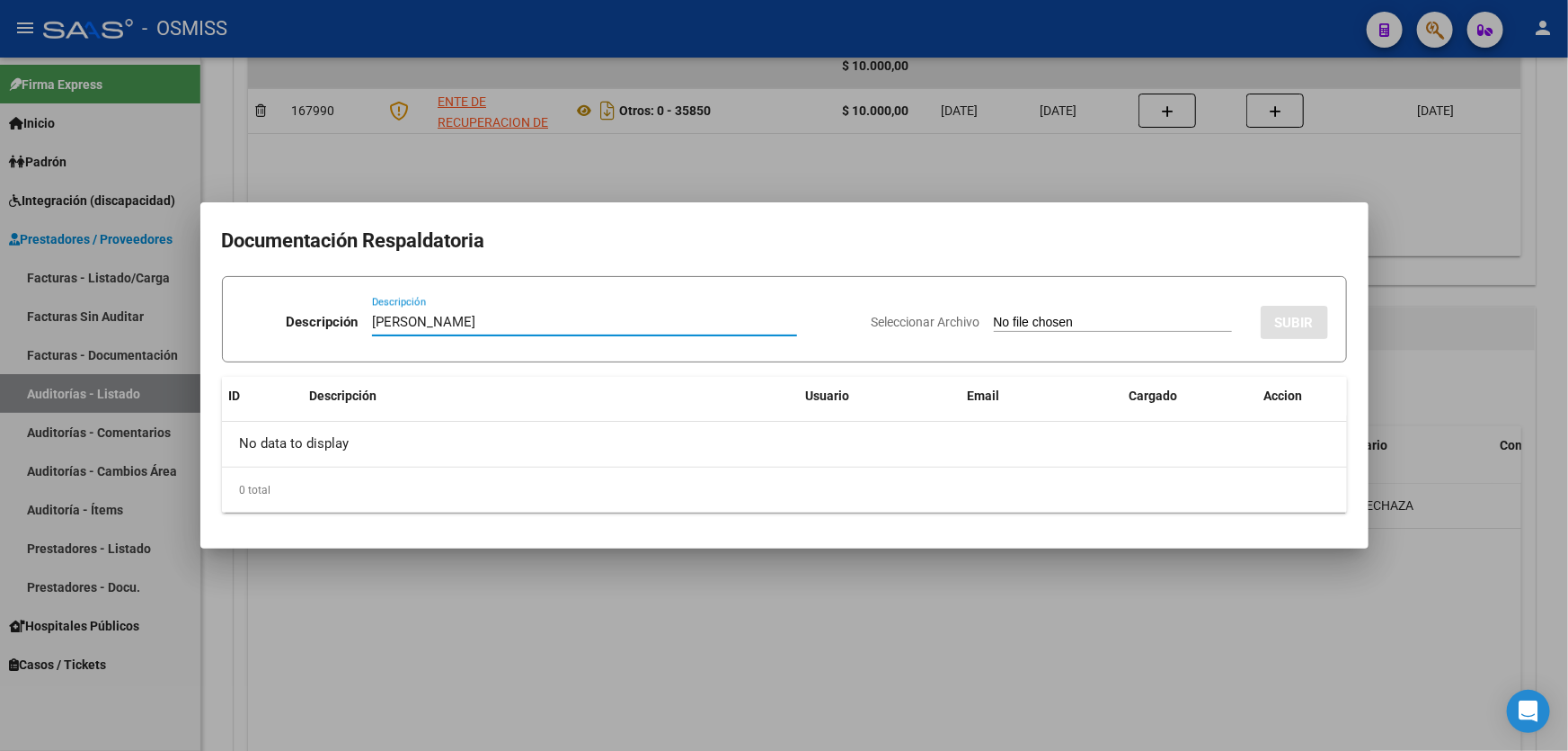
type input "DEBITO CARI LAURA"
click at [1027, 314] on app-file-uploader "Seleccionar Archivo" at bounding box center [1059, 322] width 375 height 16
click at [1025, 323] on input "Seleccionar Archivo" at bounding box center [1113, 324] width 238 height 17
type input "C:\fakepath\CARI LAURA.pdf"
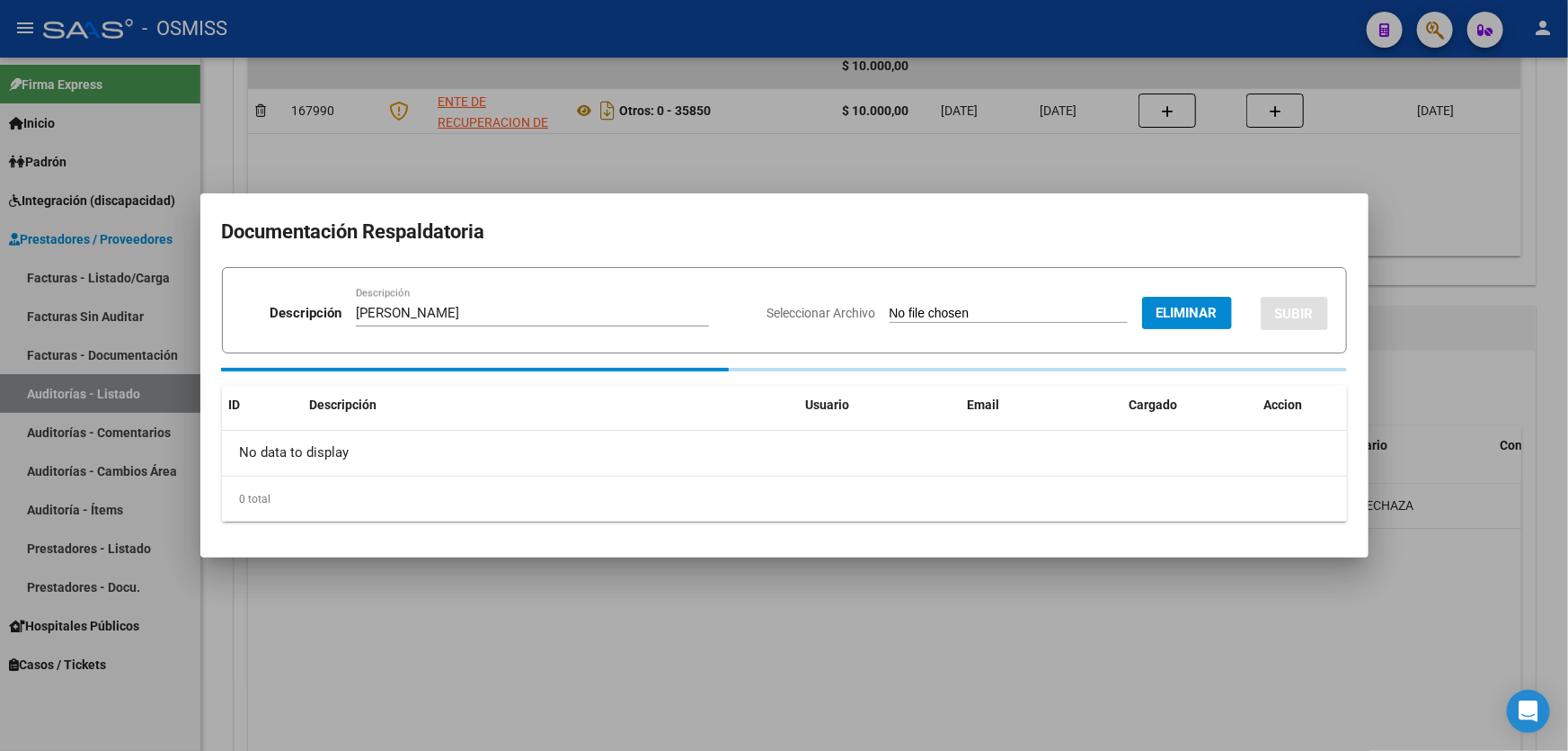
click at [1294, 310] on button "SUBIR" at bounding box center [1294, 313] width 68 height 33
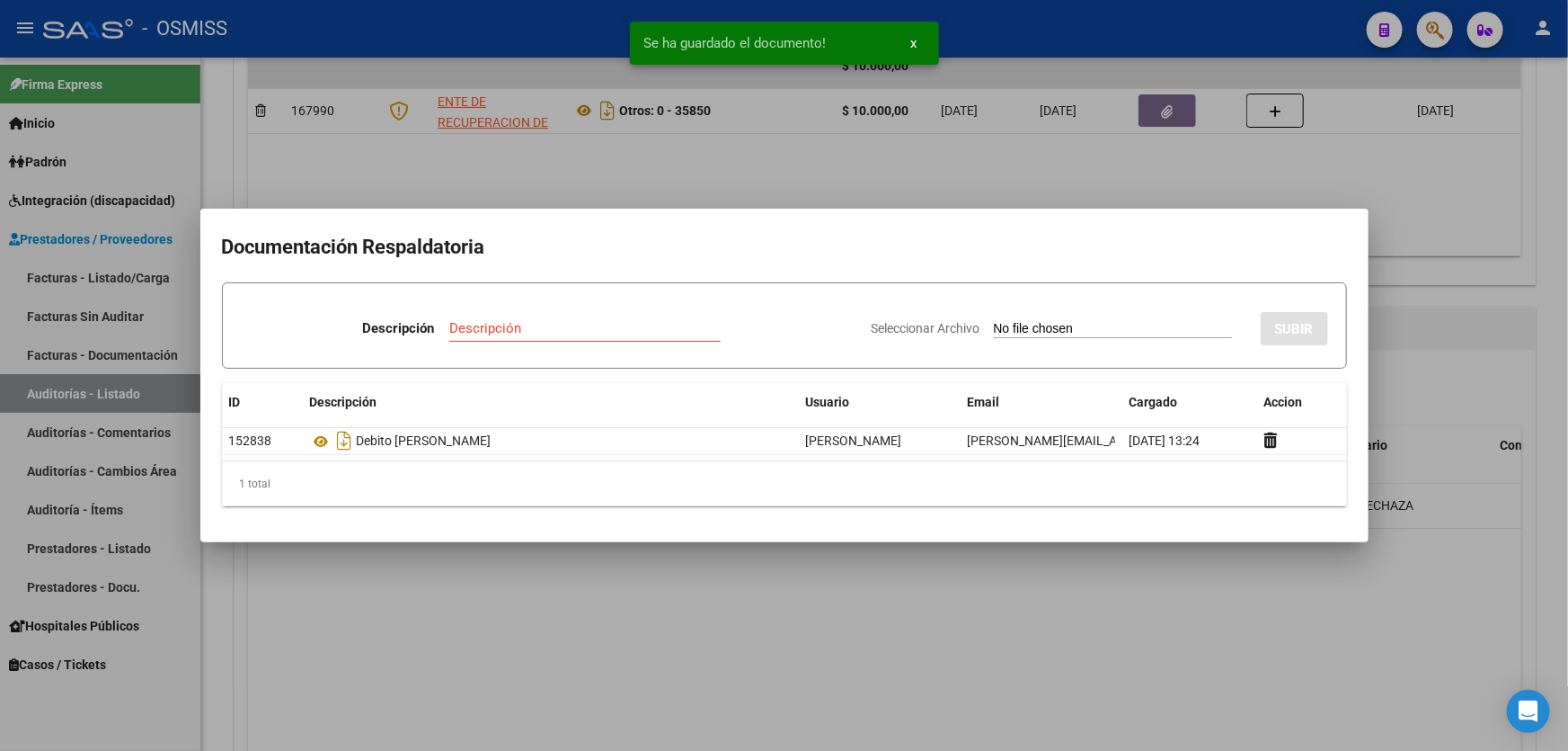
click at [1432, 333] on div at bounding box center [784, 375] width 1568 height 751
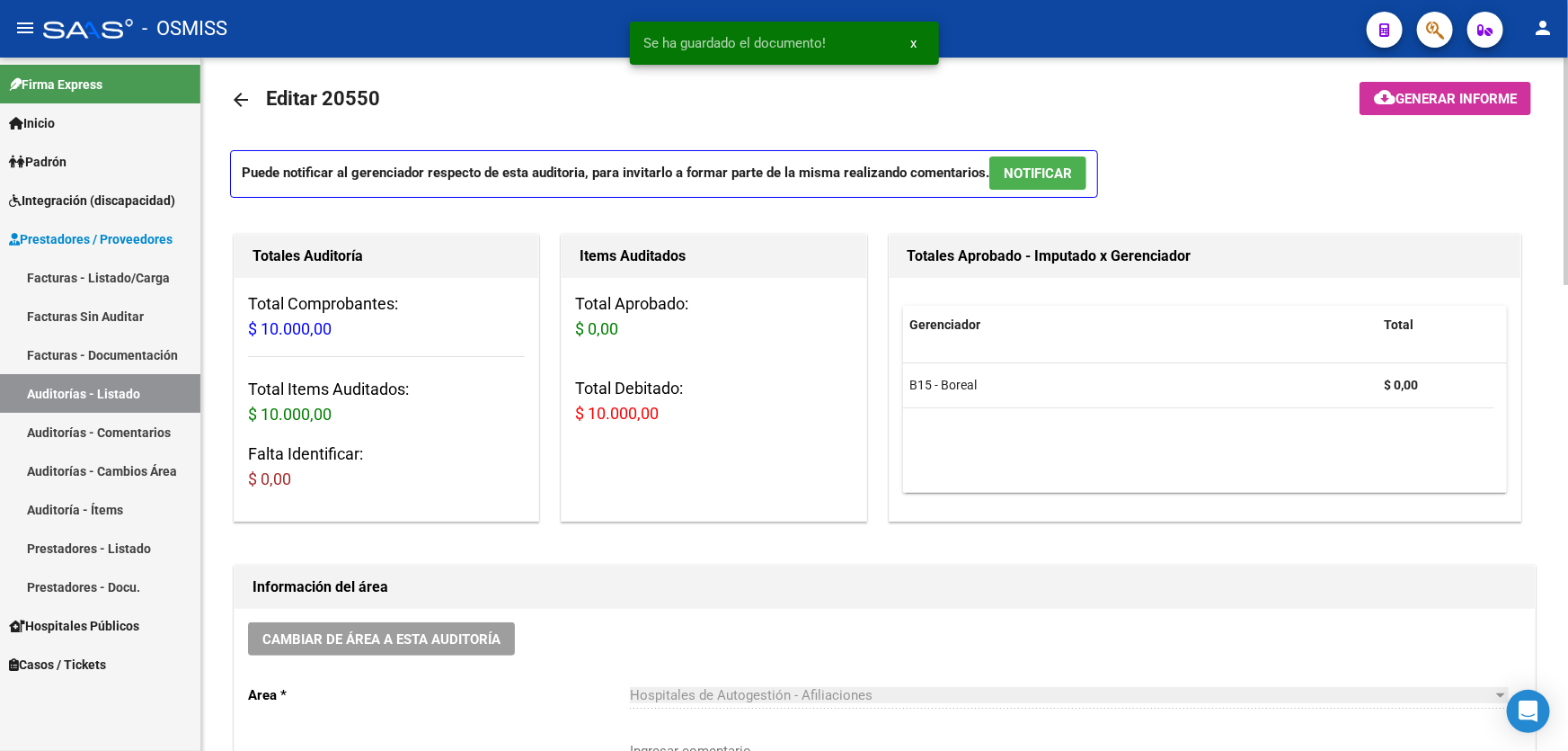
scroll to position [0, 0]
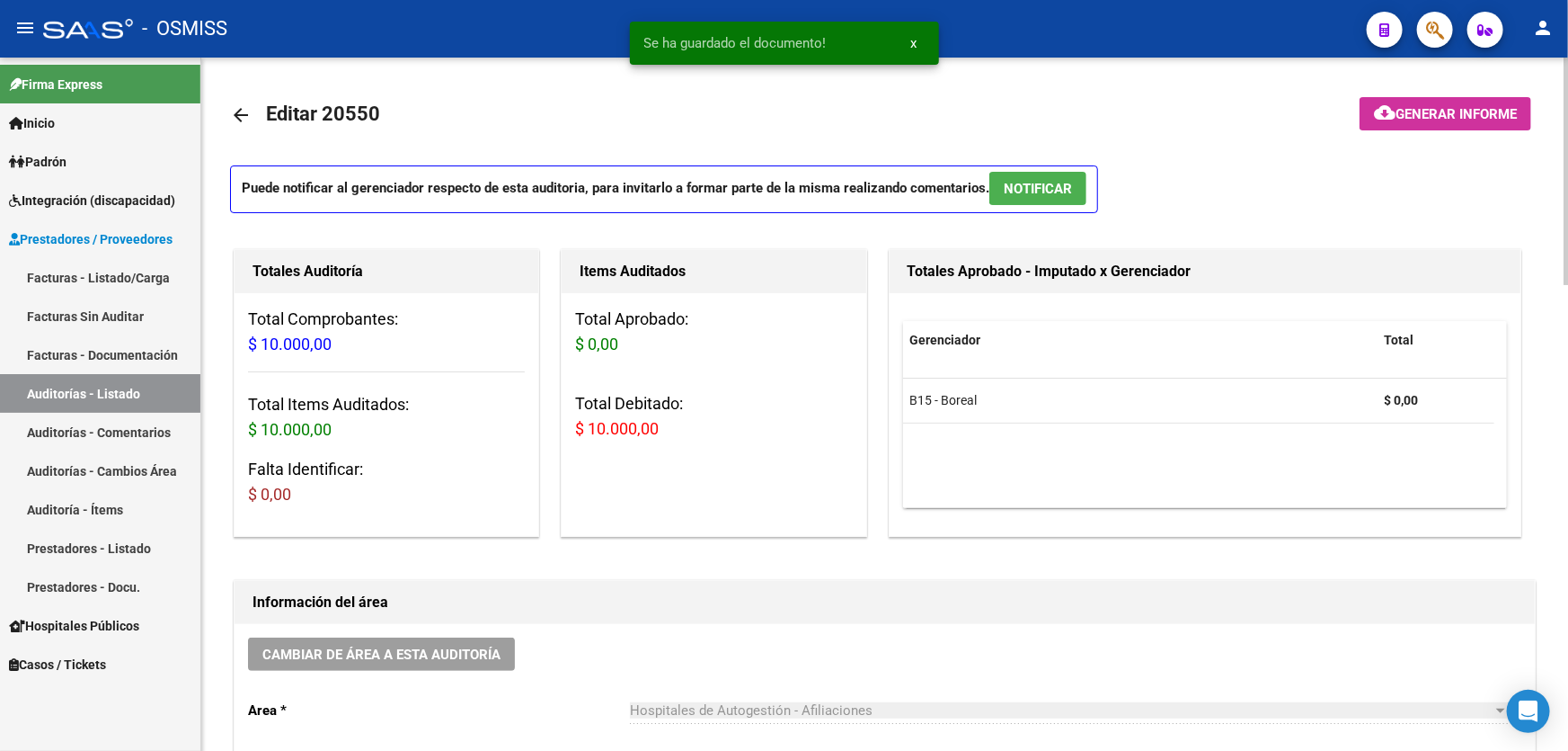
click at [1479, 109] on span "Generar informe" at bounding box center [1455, 113] width 121 height 16
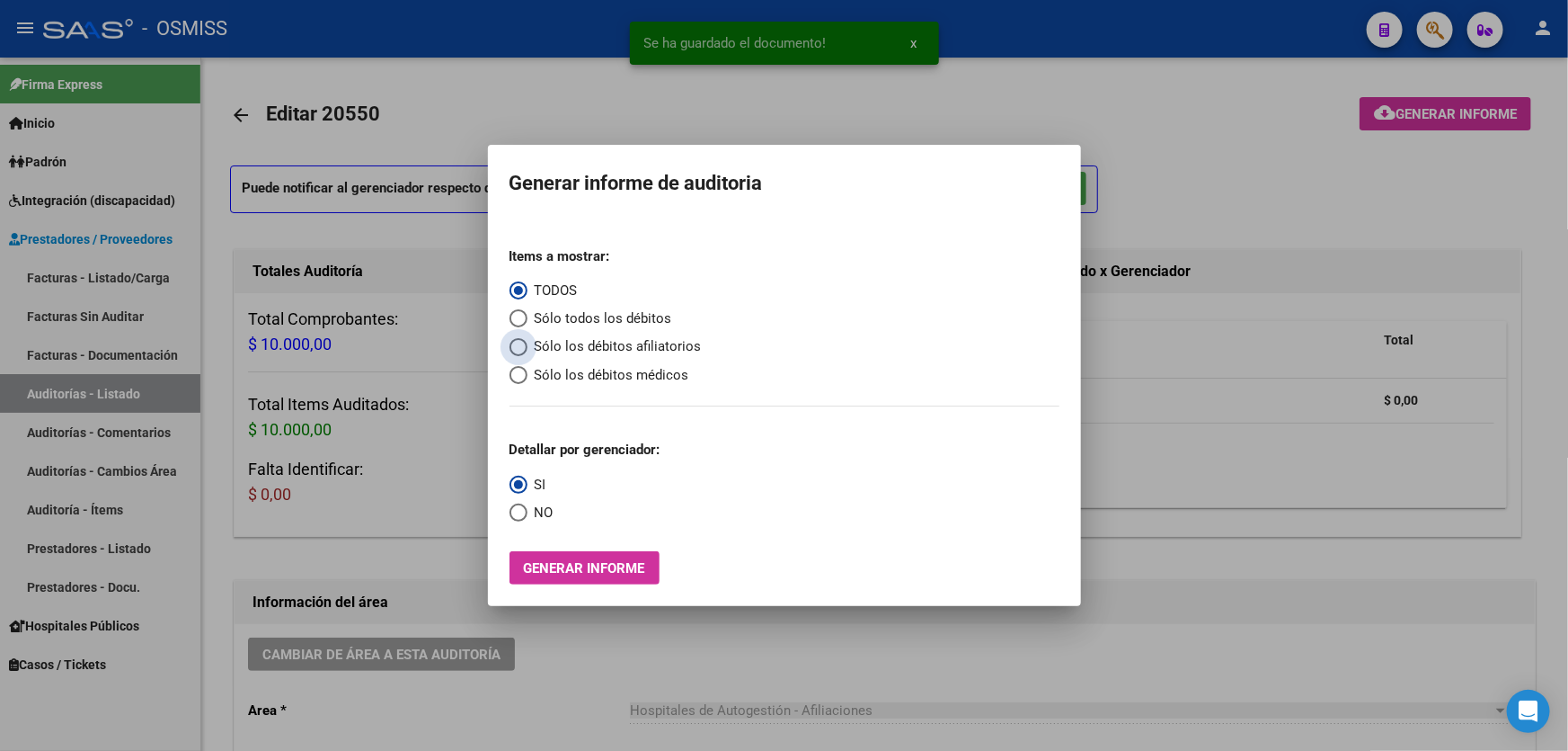
click at [650, 336] on span "Sólo los débitos afiliatorios" at bounding box center [614, 346] width 174 height 20
click at [527, 338] on input "Sólo los débitos afiliatorios" at bounding box center [518, 347] width 18 height 18
radio input "true"
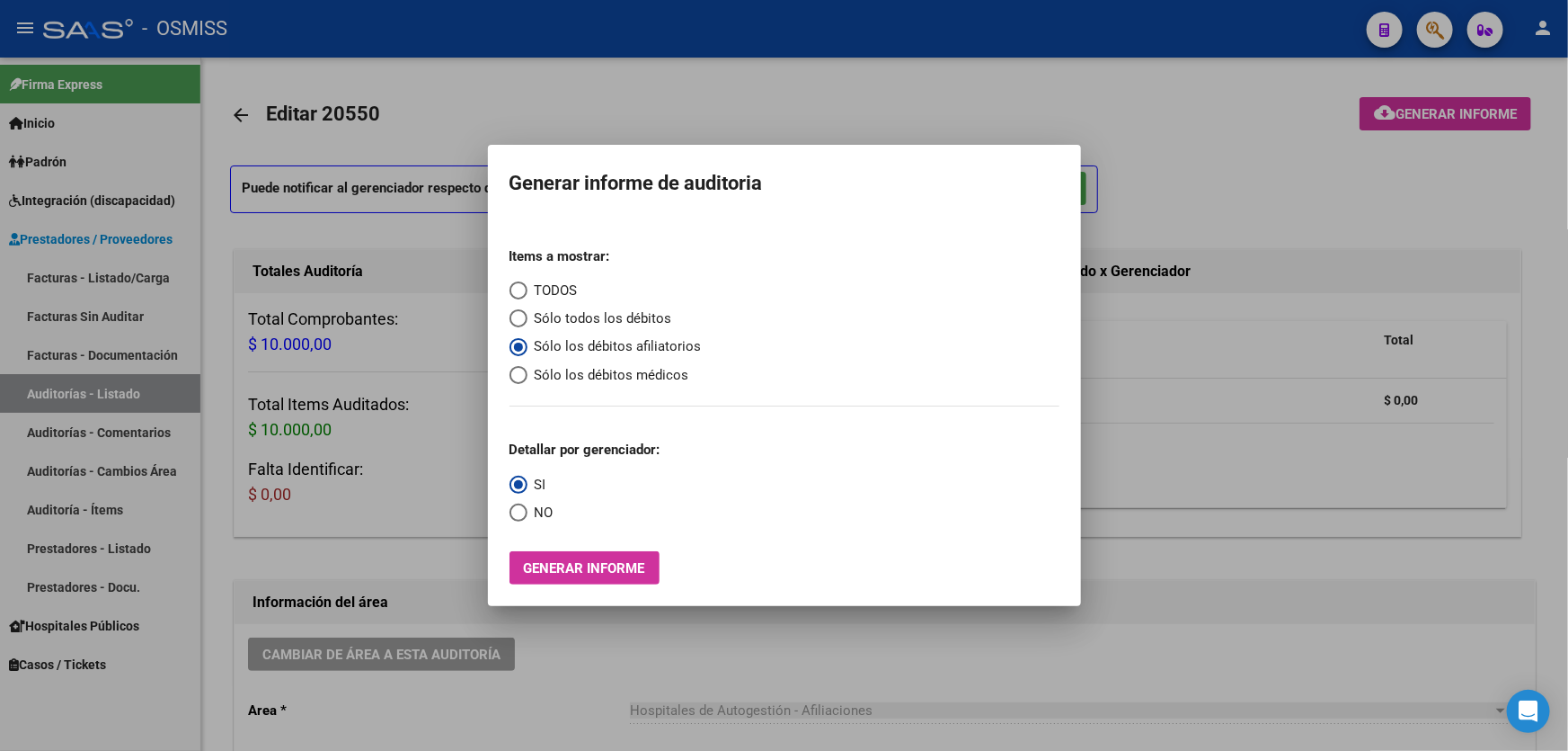
click at [526, 512] on span "Select an option" at bounding box center [518, 512] width 18 height 18
click at [526, 512] on input "NO" at bounding box center [518, 512] width 18 height 18
radio input "true"
click at [536, 540] on div "Items a mostrar: TODOS Sólo todos los débitos Sólo los débitos afiliatorios Sól…" at bounding box center [784, 409] width 550 height 353
click at [539, 549] on div "Items a mostrar: TODOS Sólo todos los débitos Sólo los débitos afiliatorios Sól…" at bounding box center [784, 409] width 550 height 353
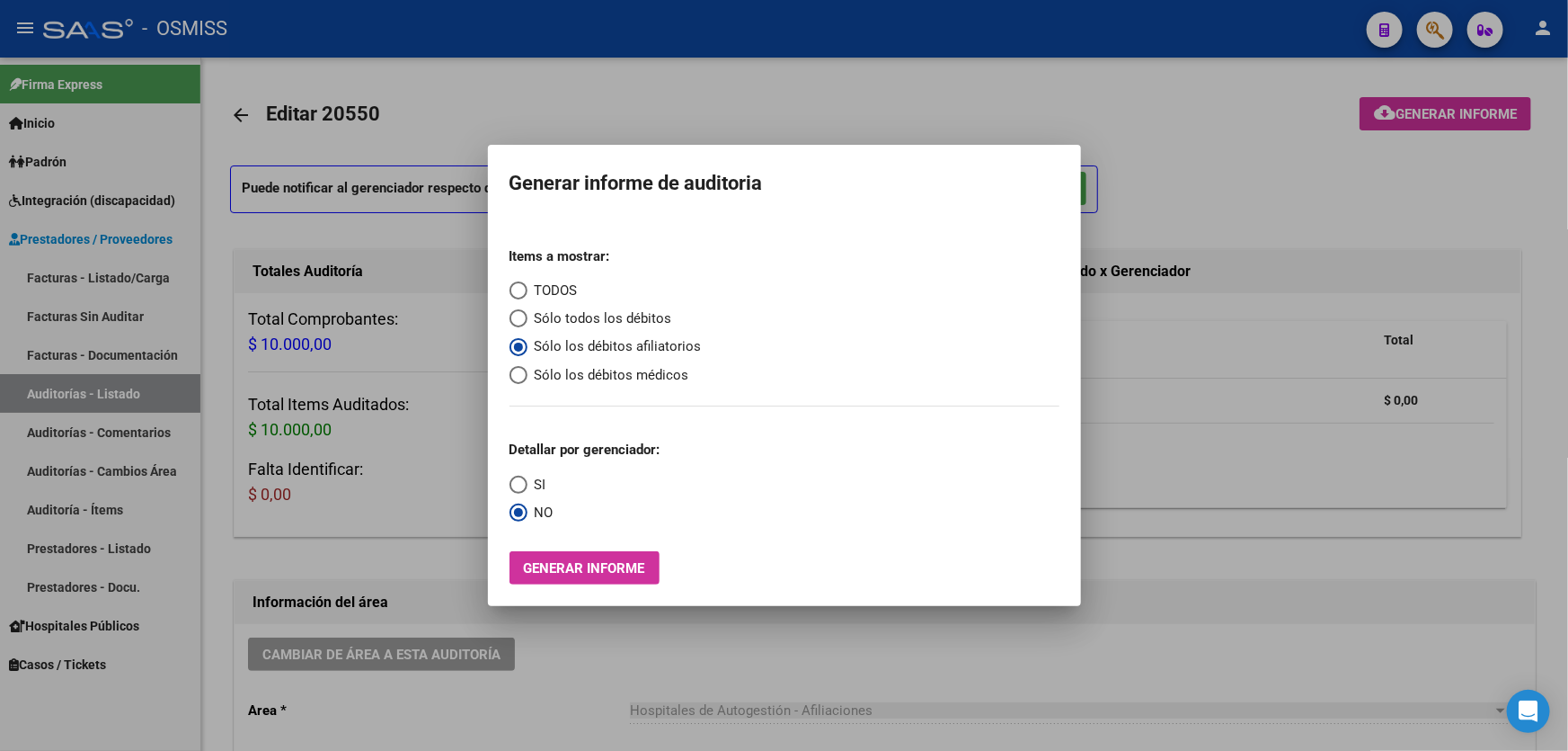
click at [543, 570] on span "Generar informe" at bounding box center [584, 568] width 121 height 16
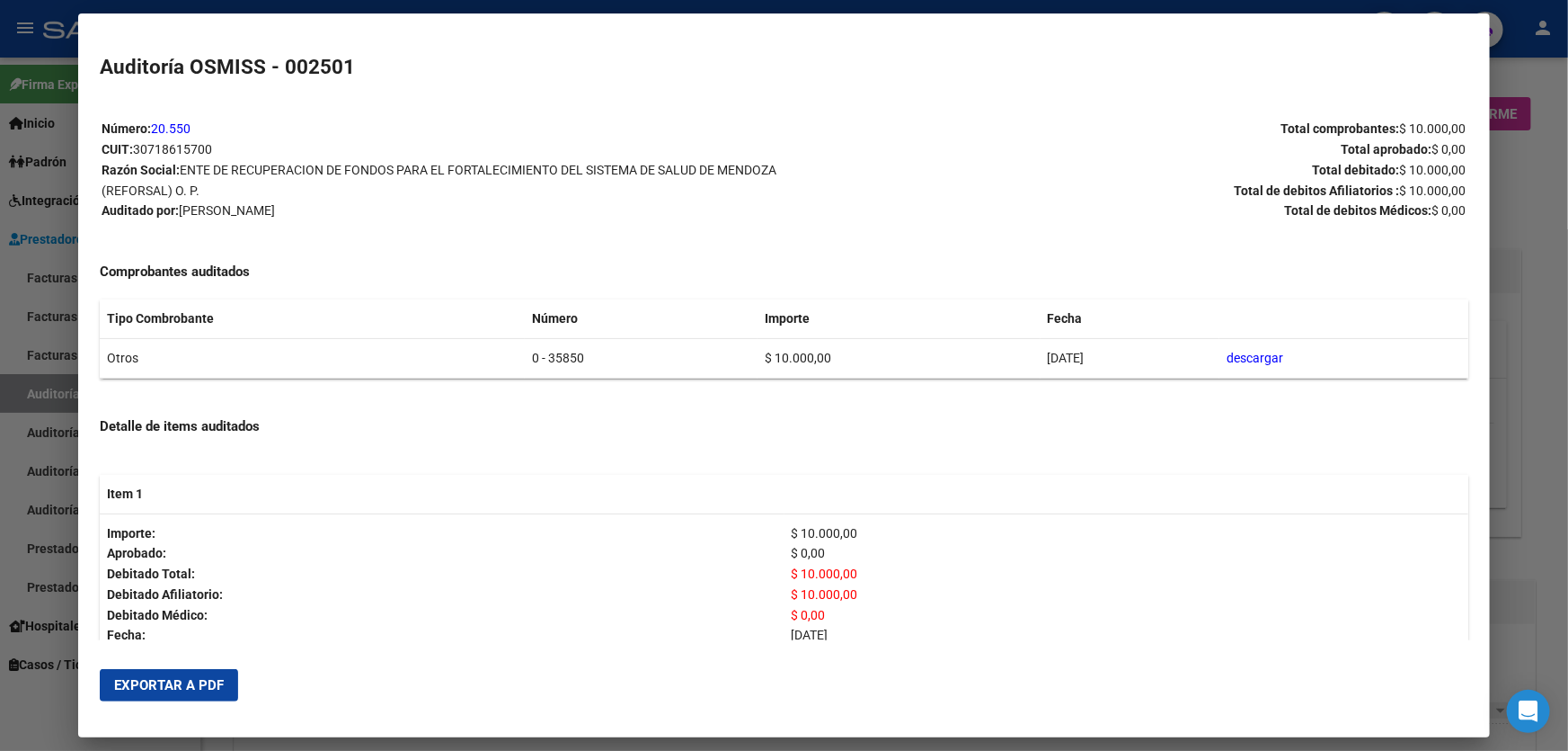
click at [130, 683] on span "Exportar a PDF" at bounding box center [169, 684] width 109 height 16
click at [1519, 530] on div at bounding box center [784, 375] width 1568 height 751
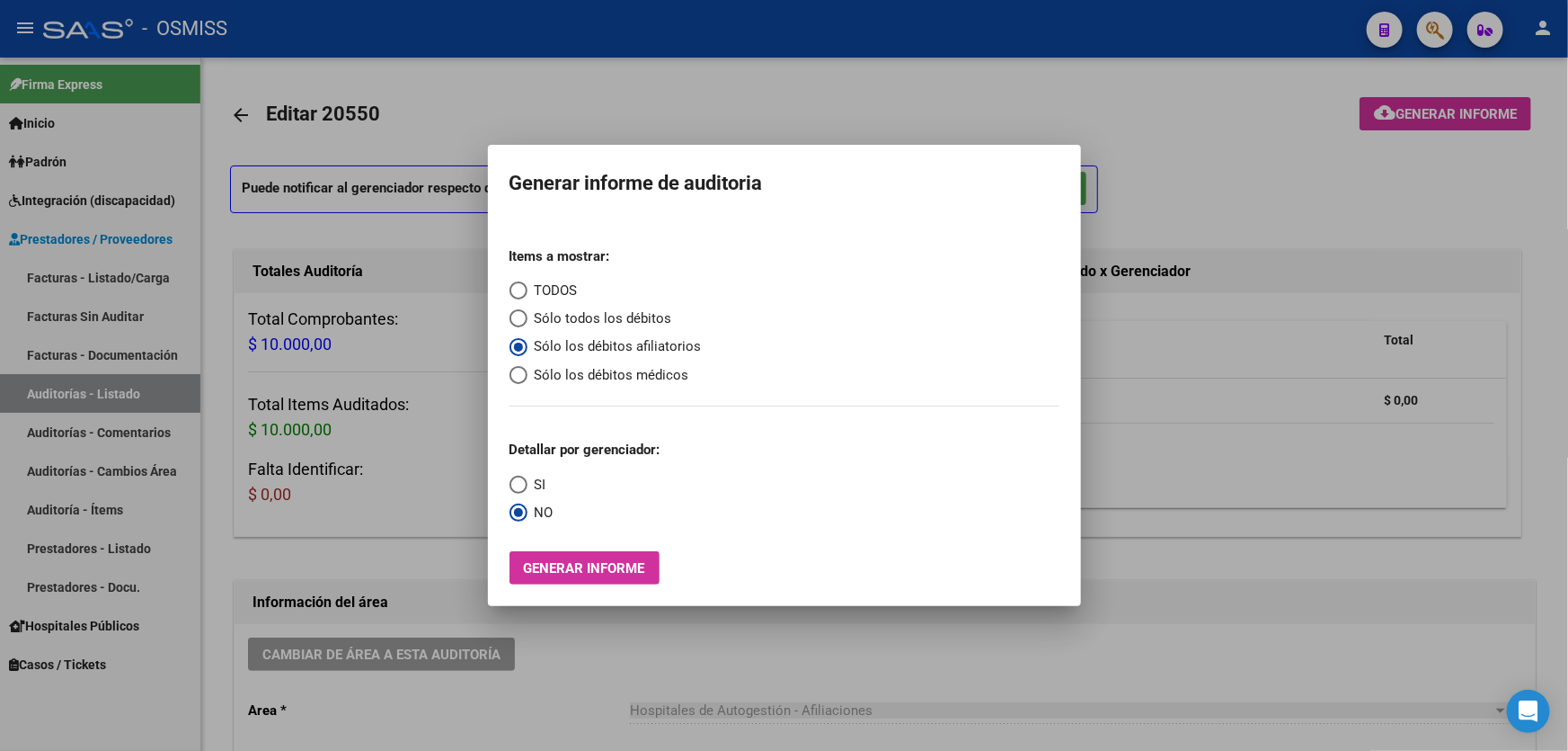
click at [1517, 530] on div at bounding box center [784, 375] width 1568 height 751
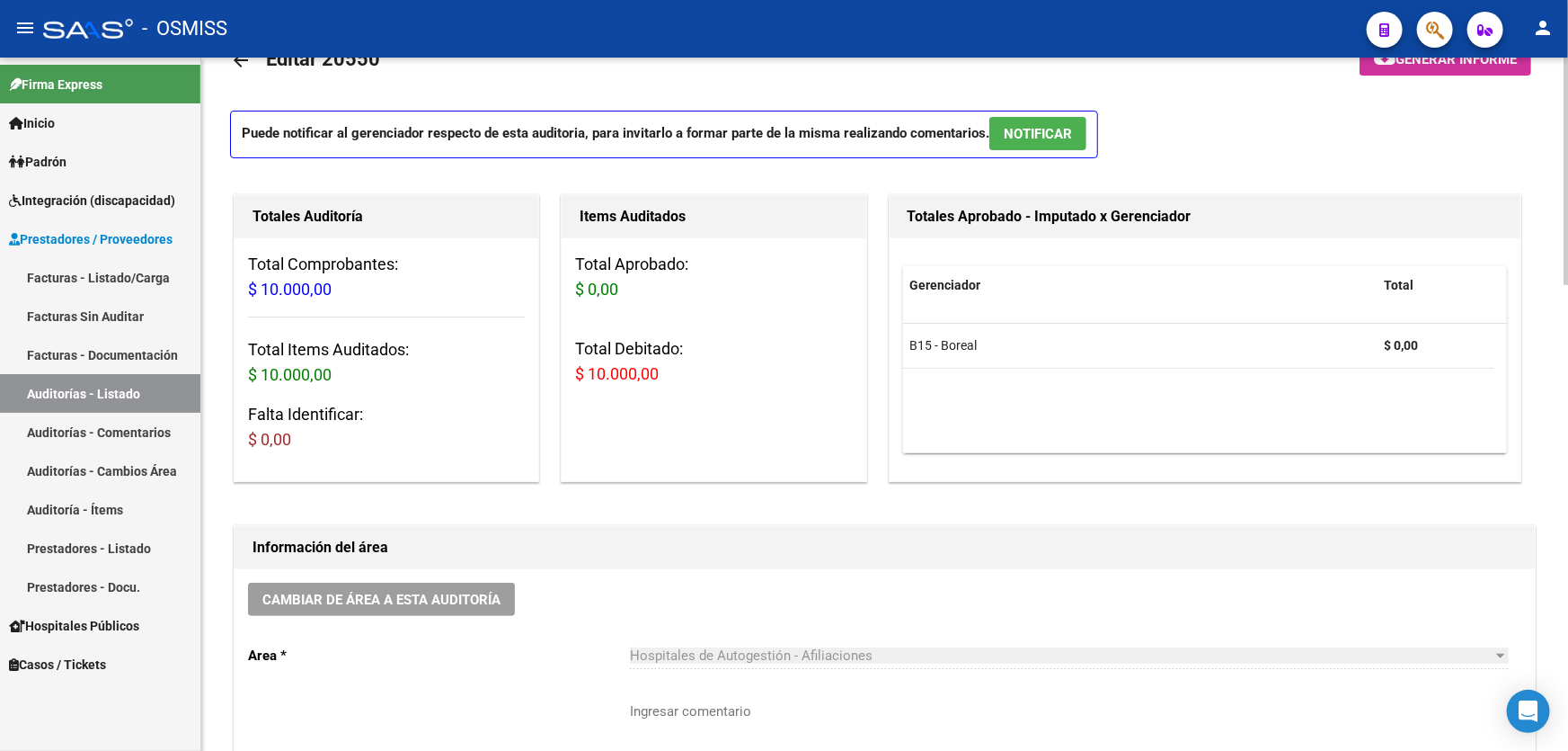
scroll to position [80, 0]
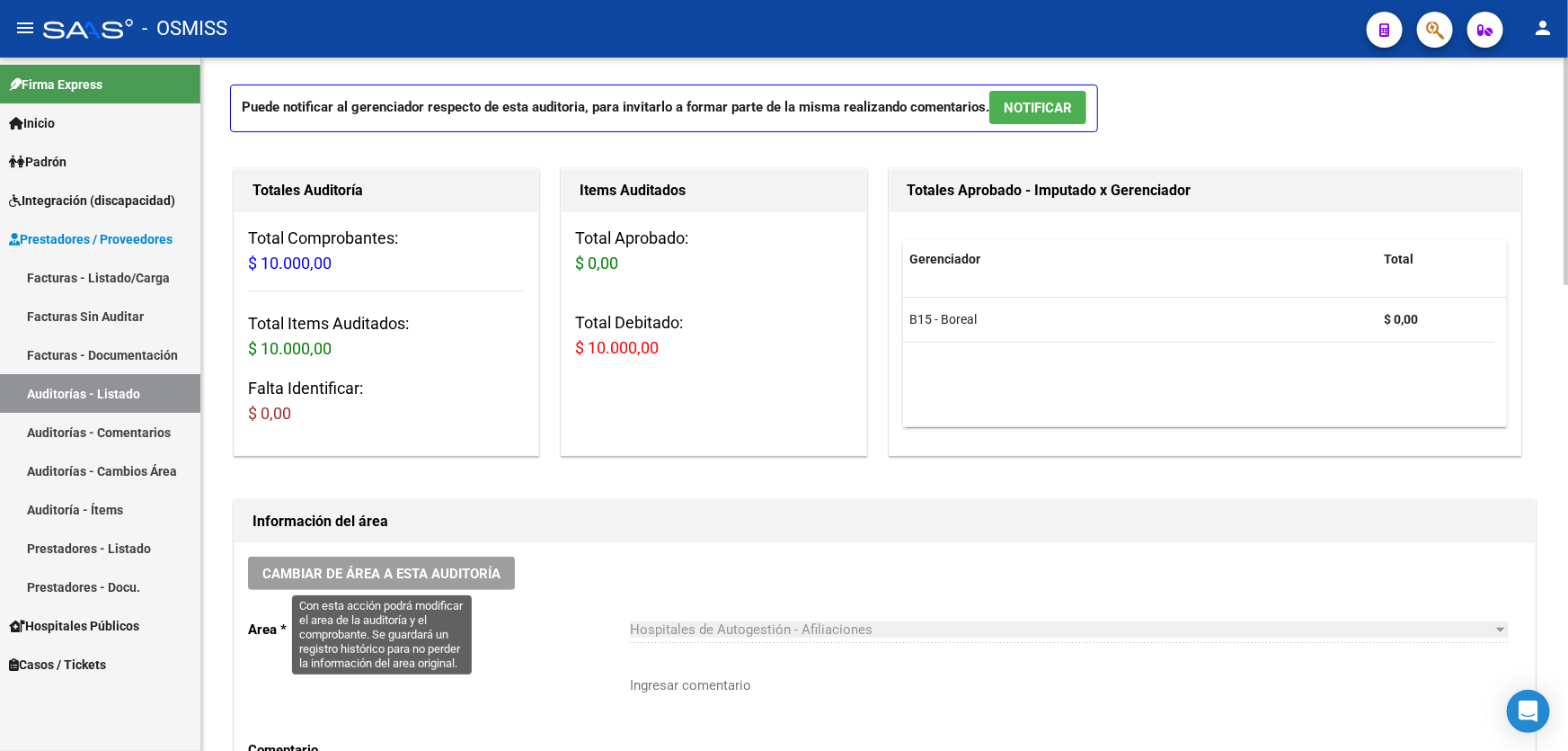
click at [471, 565] on span "Cambiar de área a esta auditoría" at bounding box center [382, 573] width 238 height 16
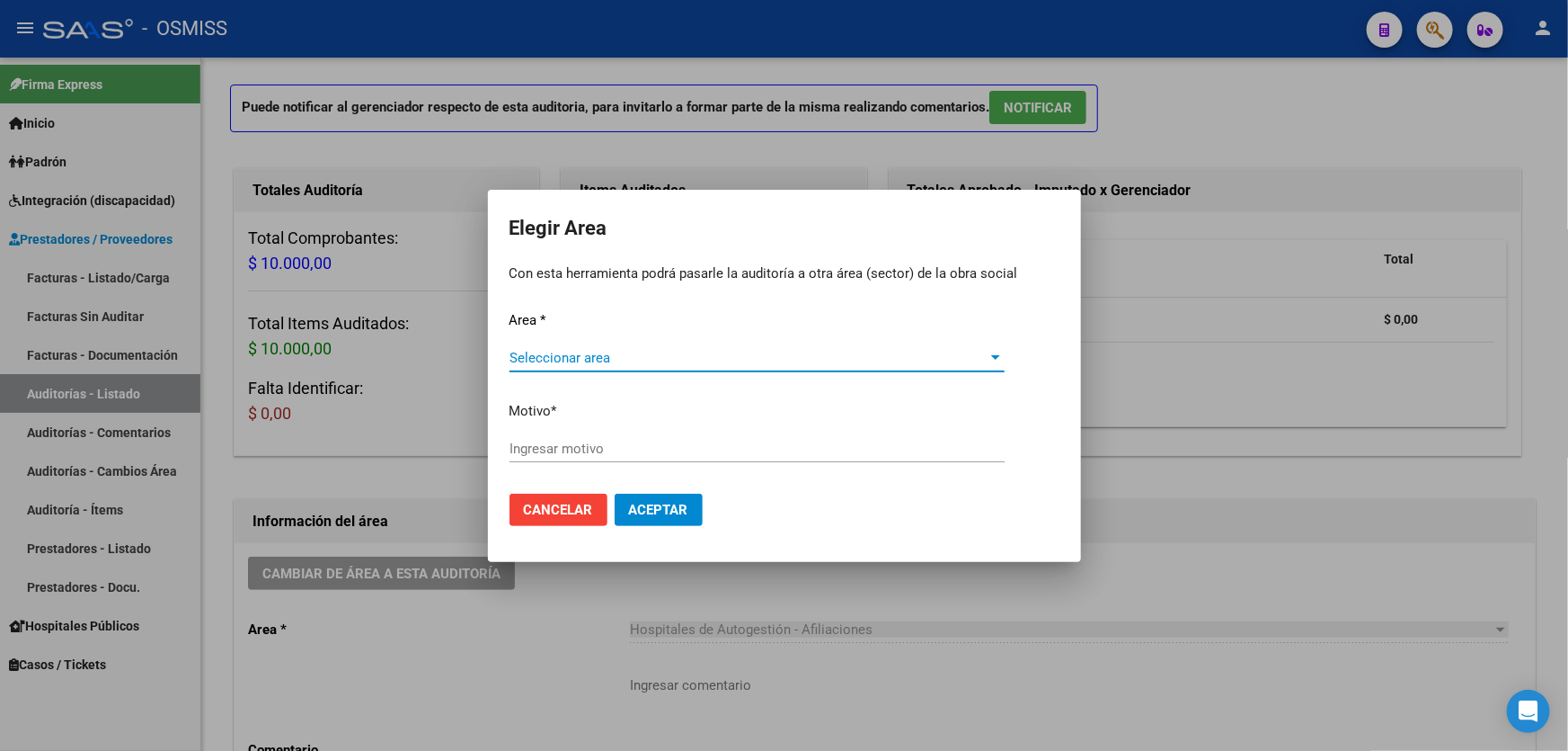
click at [630, 352] on span "Seleccionar area" at bounding box center [749, 358] width 478 height 16
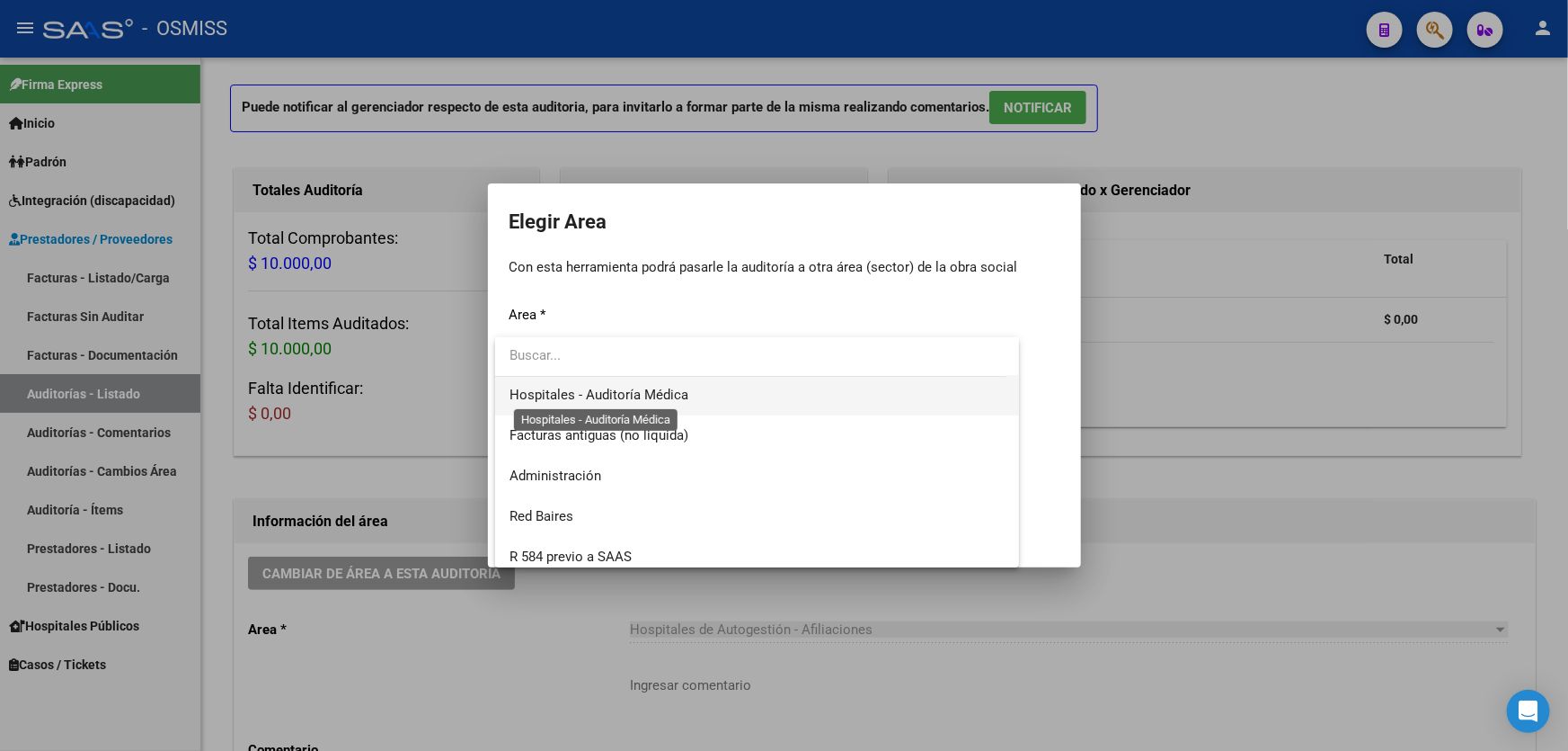
click at [669, 389] on span "Hospitales - Auditoría Médica" at bounding box center [599, 394] width 179 height 16
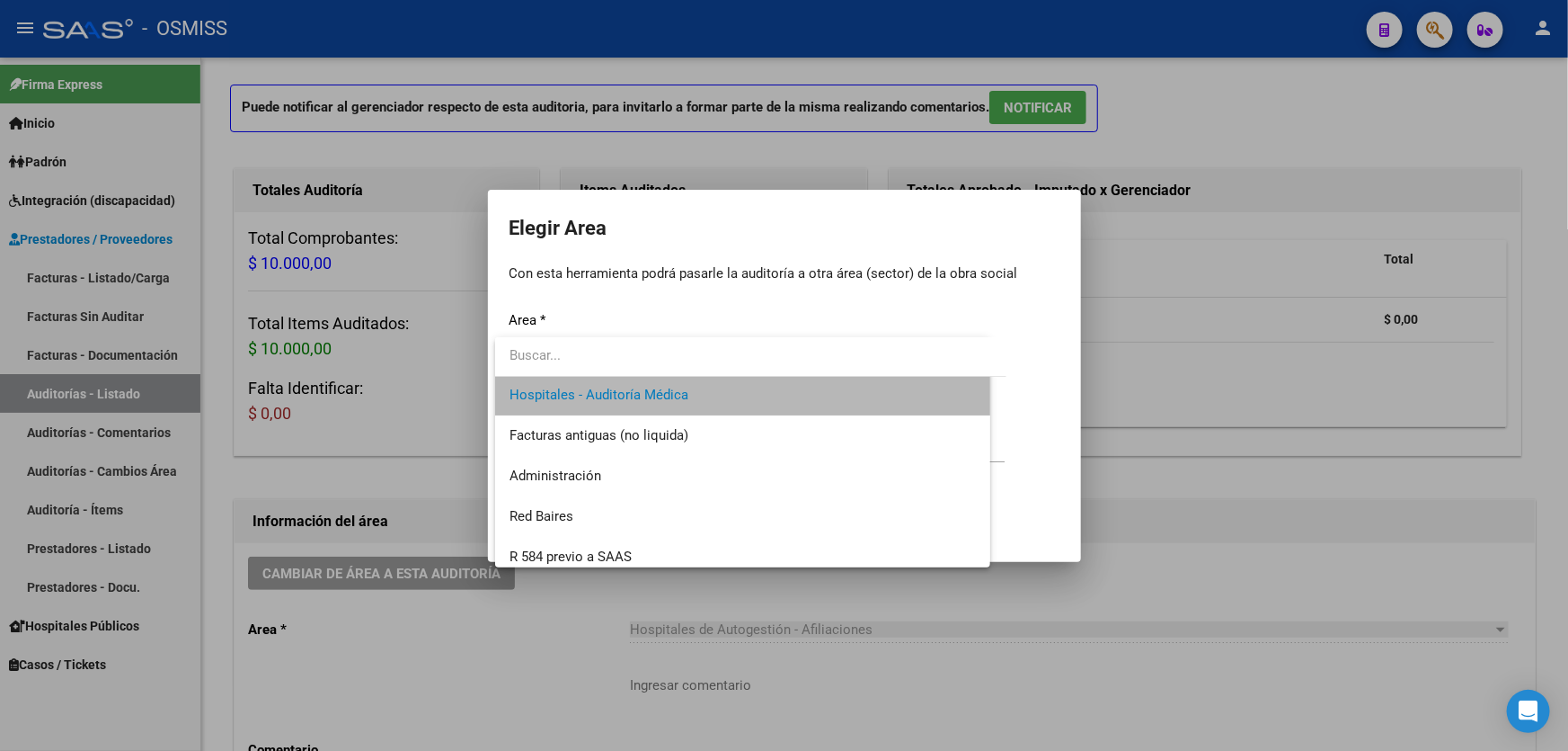
scroll to position [324, 0]
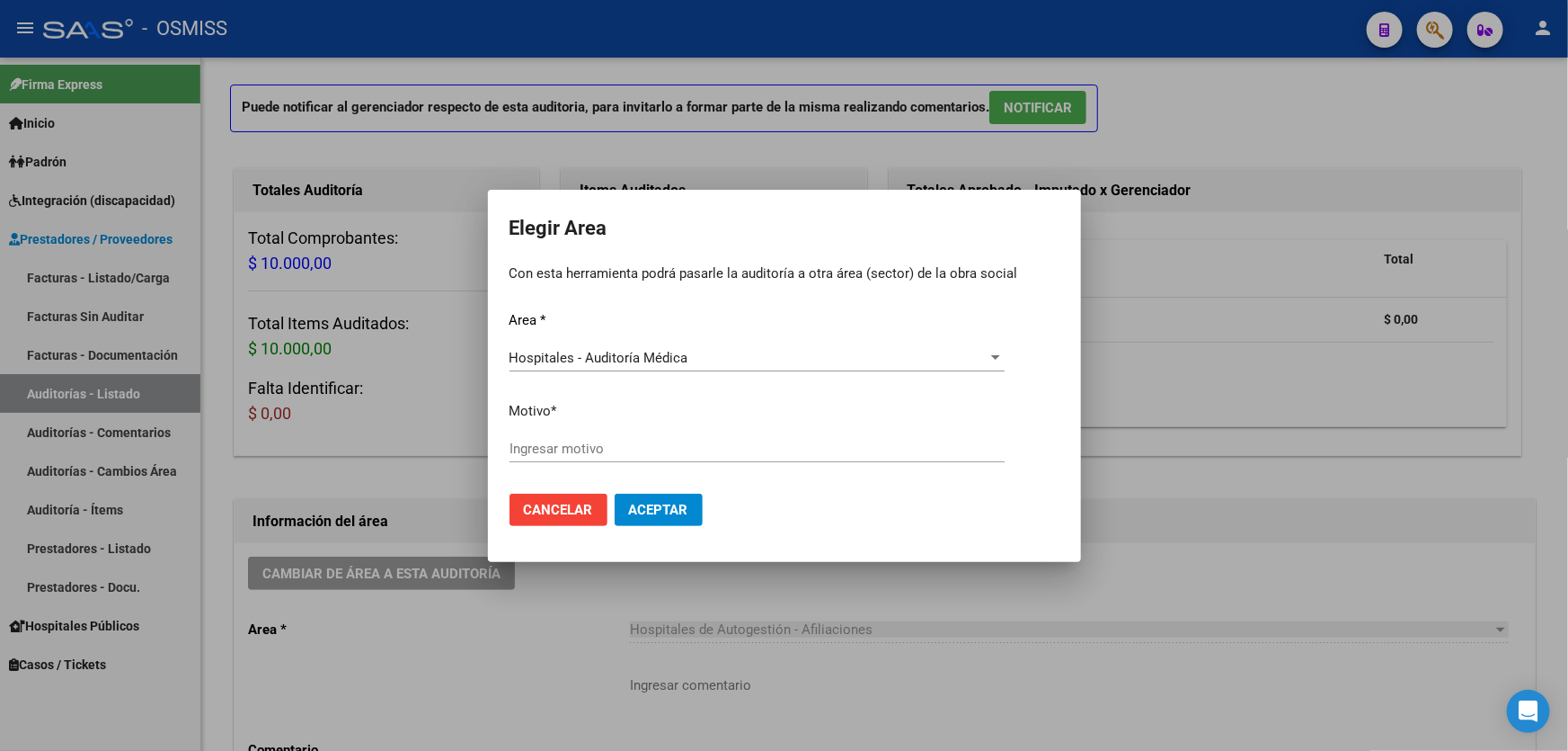
click at [661, 435] on div "Ingresar motivo" at bounding box center [756, 449] width 495 height 27
type input "AUDITADO"
click at [665, 490] on mat-dialog-actions "Cancelar Aceptar" at bounding box center [784, 509] width 550 height 61
click at [665, 508] on span "Aceptar" at bounding box center [658, 510] width 59 height 16
